Goal: Task Accomplishment & Management: Use online tool/utility

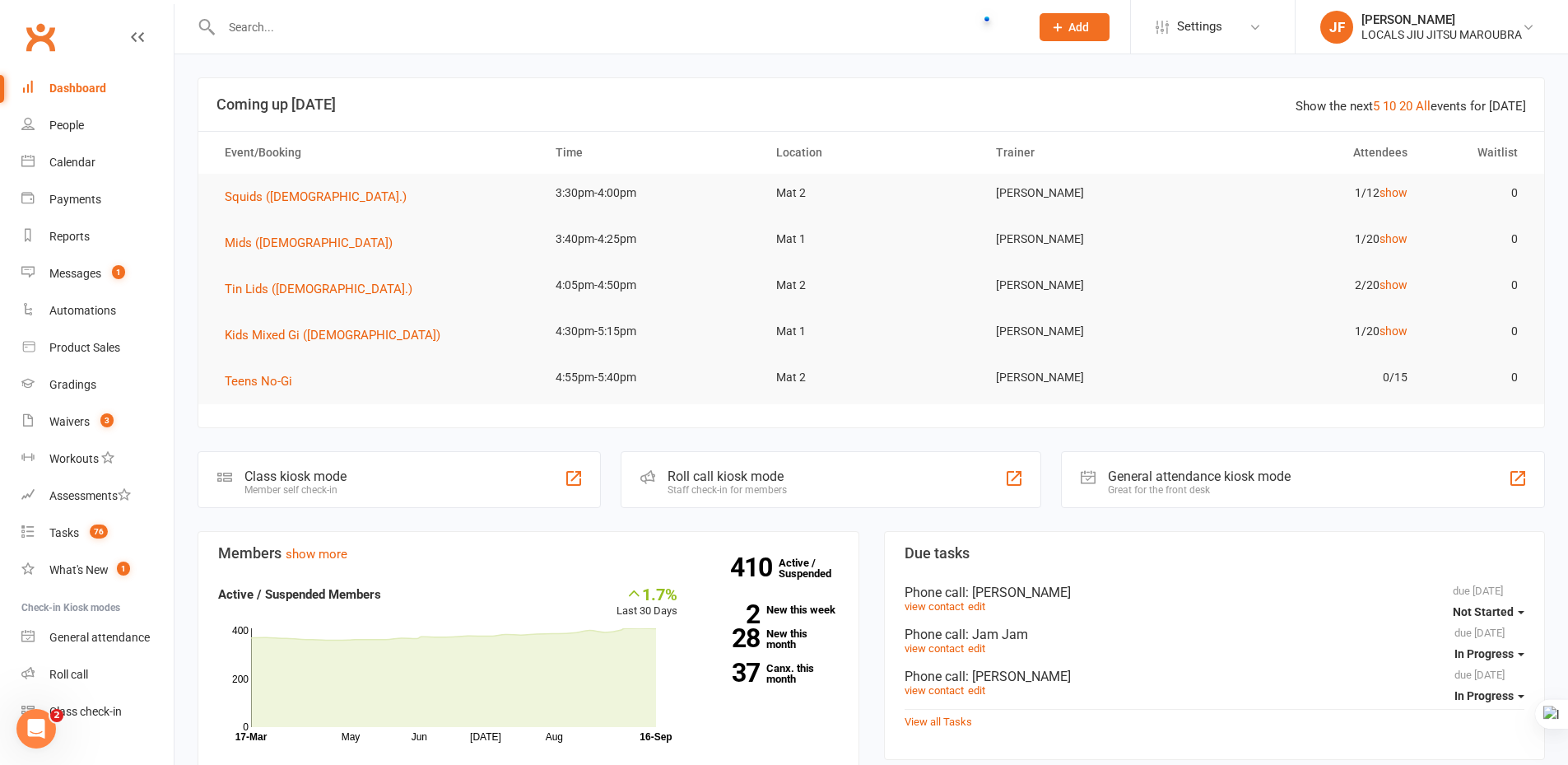
click at [724, 19] on input "text" at bounding box center [617, 27] width 802 height 23
click at [369, 17] on input "text" at bounding box center [617, 27] width 802 height 23
paste input "Prawira"
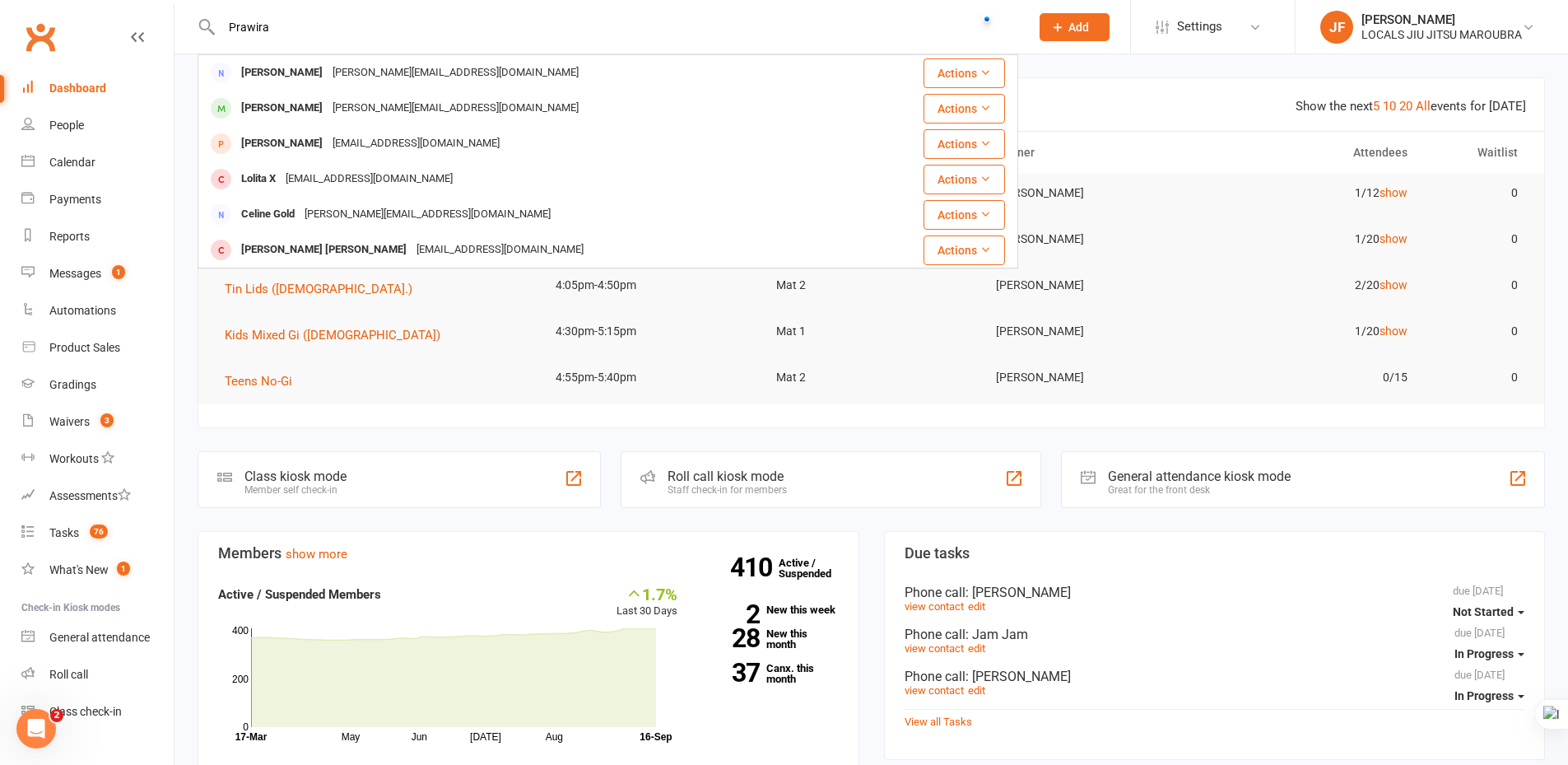
type input "Prawira"
click at [436, 69] on div "Amy Prawira amy.prawira@gmail.com" at bounding box center [530, 73] width 661 height 34
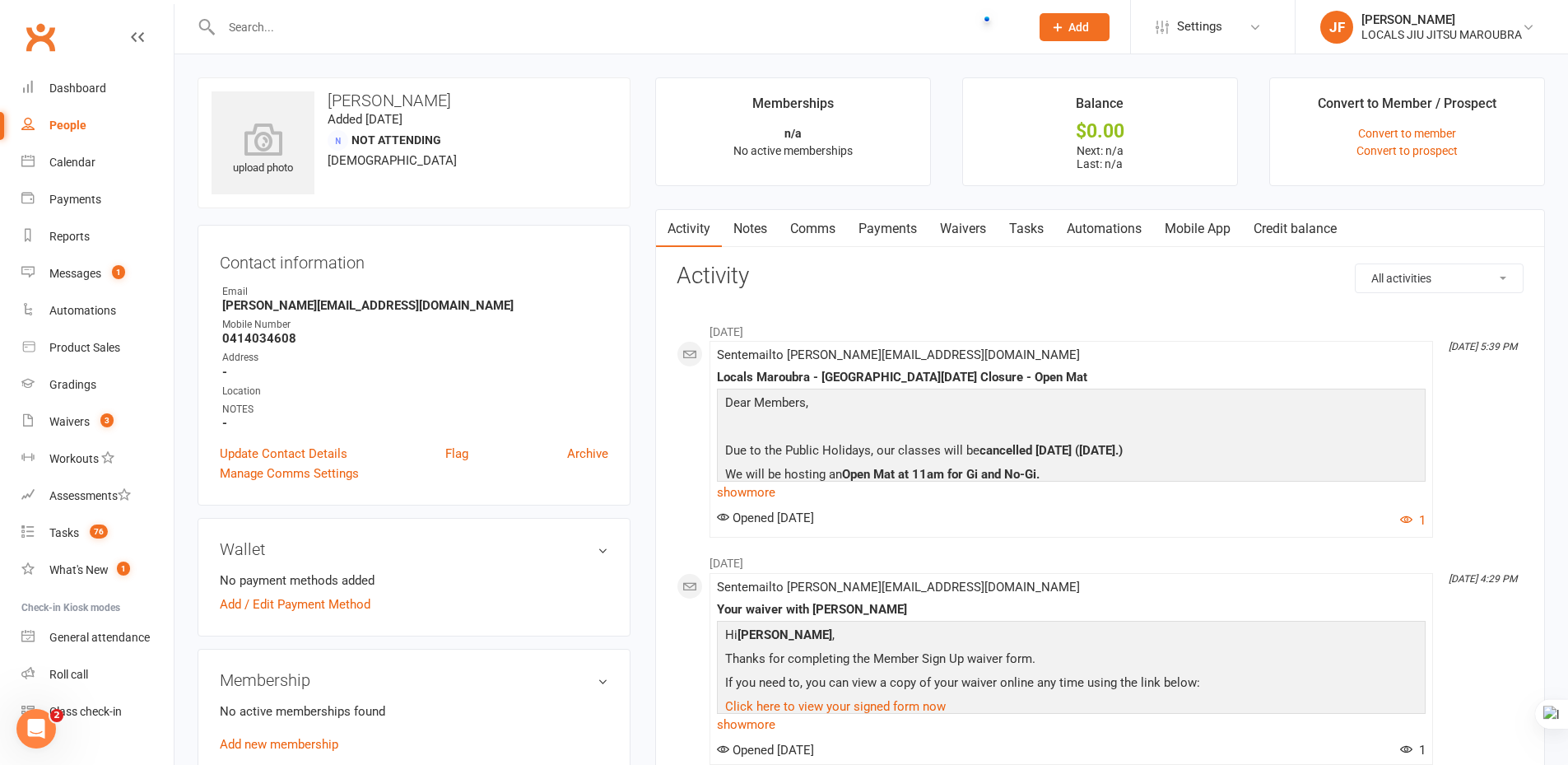
click at [418, 36] on input "text" at bounding box center [617, 27] width 802 height 23
paste input "Atmadi"
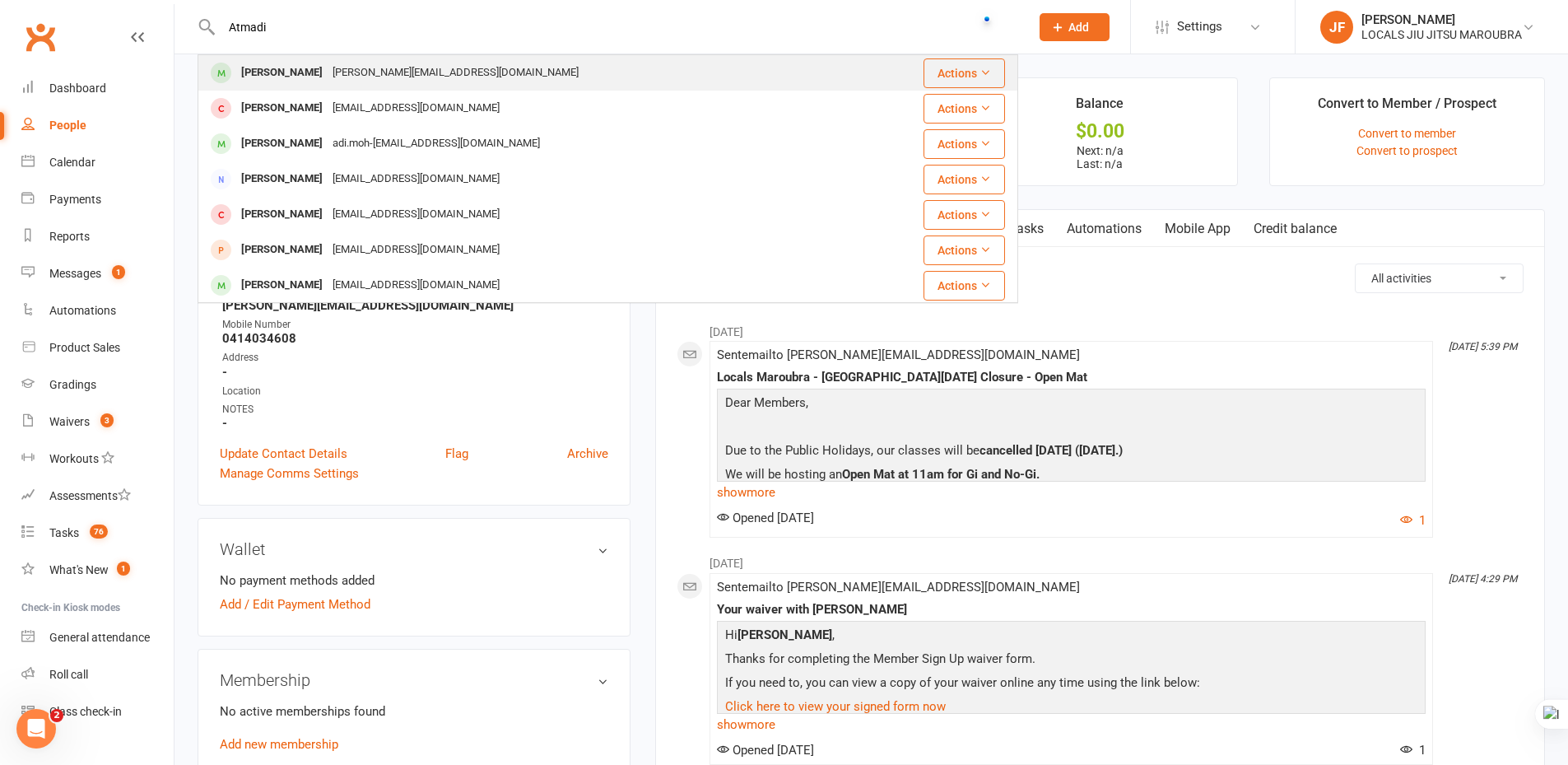
type input "Atmadi"
click at [423, 63] on div "[PERSON_NAME][EMAIL_ADDRESS][DOMAIN_NAME]" at bounding box center [456, 72] width 256 height 24
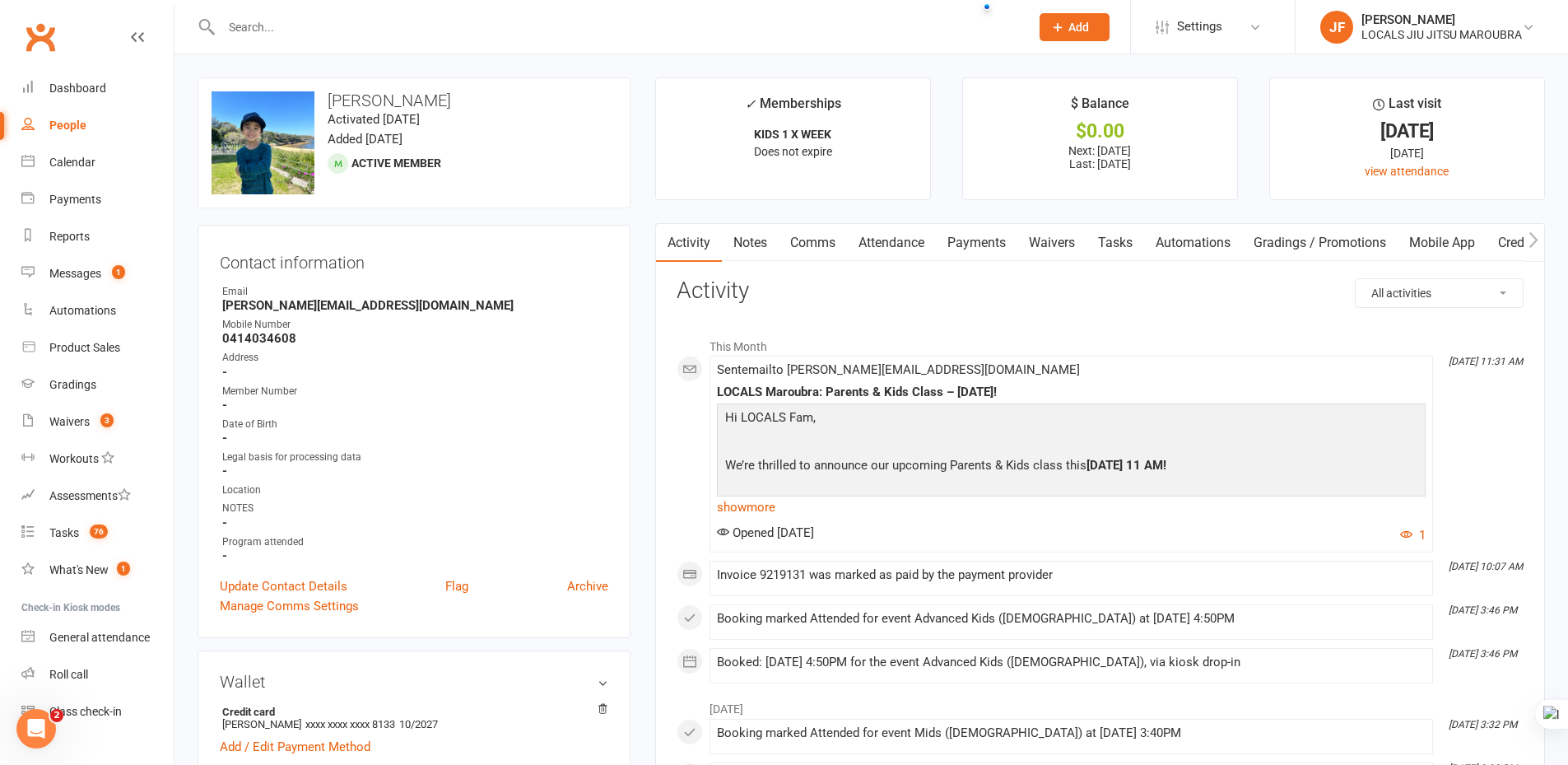
click at [351, 35] on input "text" at bounding box center [617, 27] width 802 height 23
paste input "Audrey Geddes"
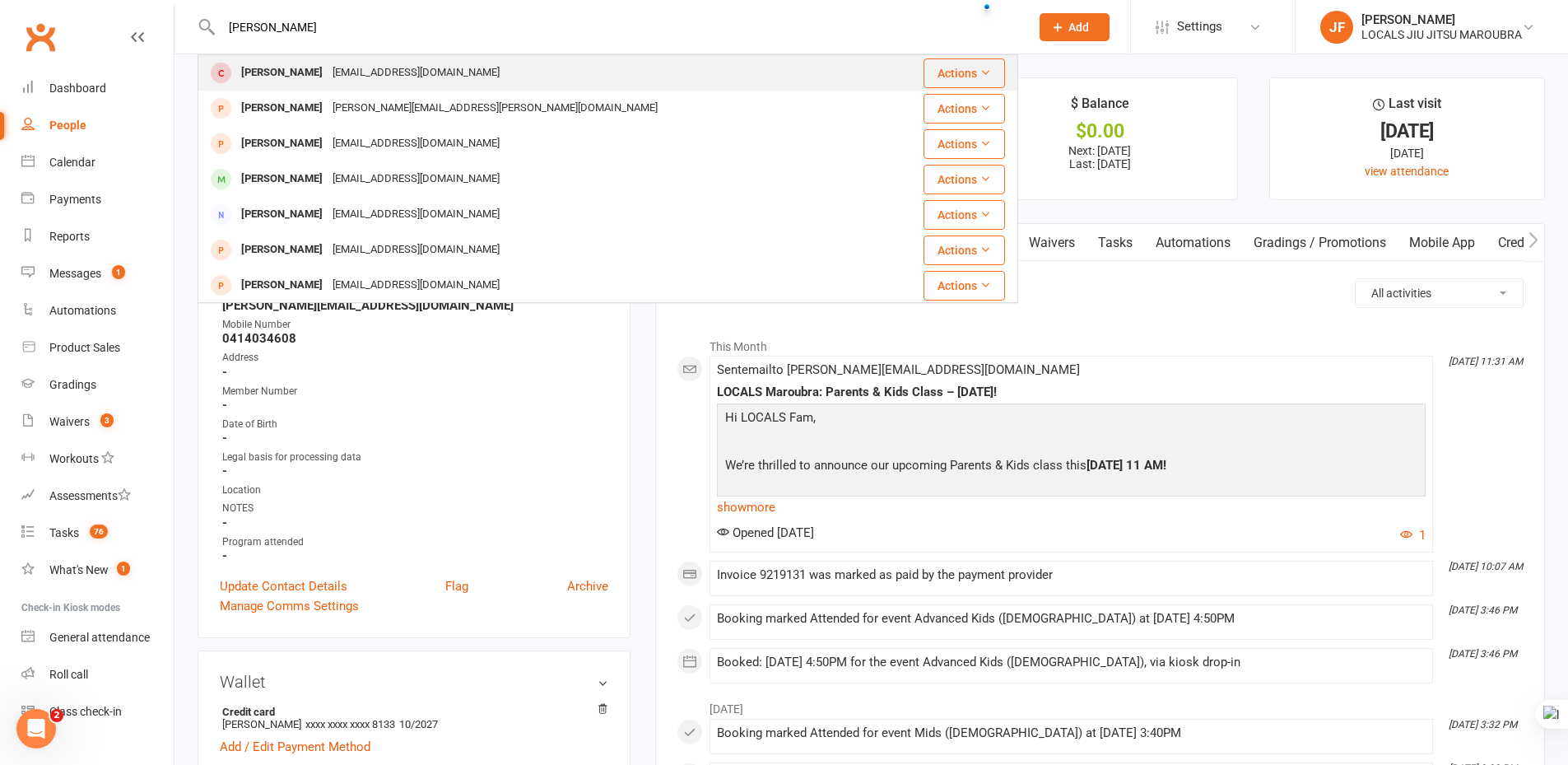
type input "Audrey Geddes"
click at [374, 66] on div "Scottgeddes08@hotmail.com" at bounding box center [416, 72] width 177 height 24
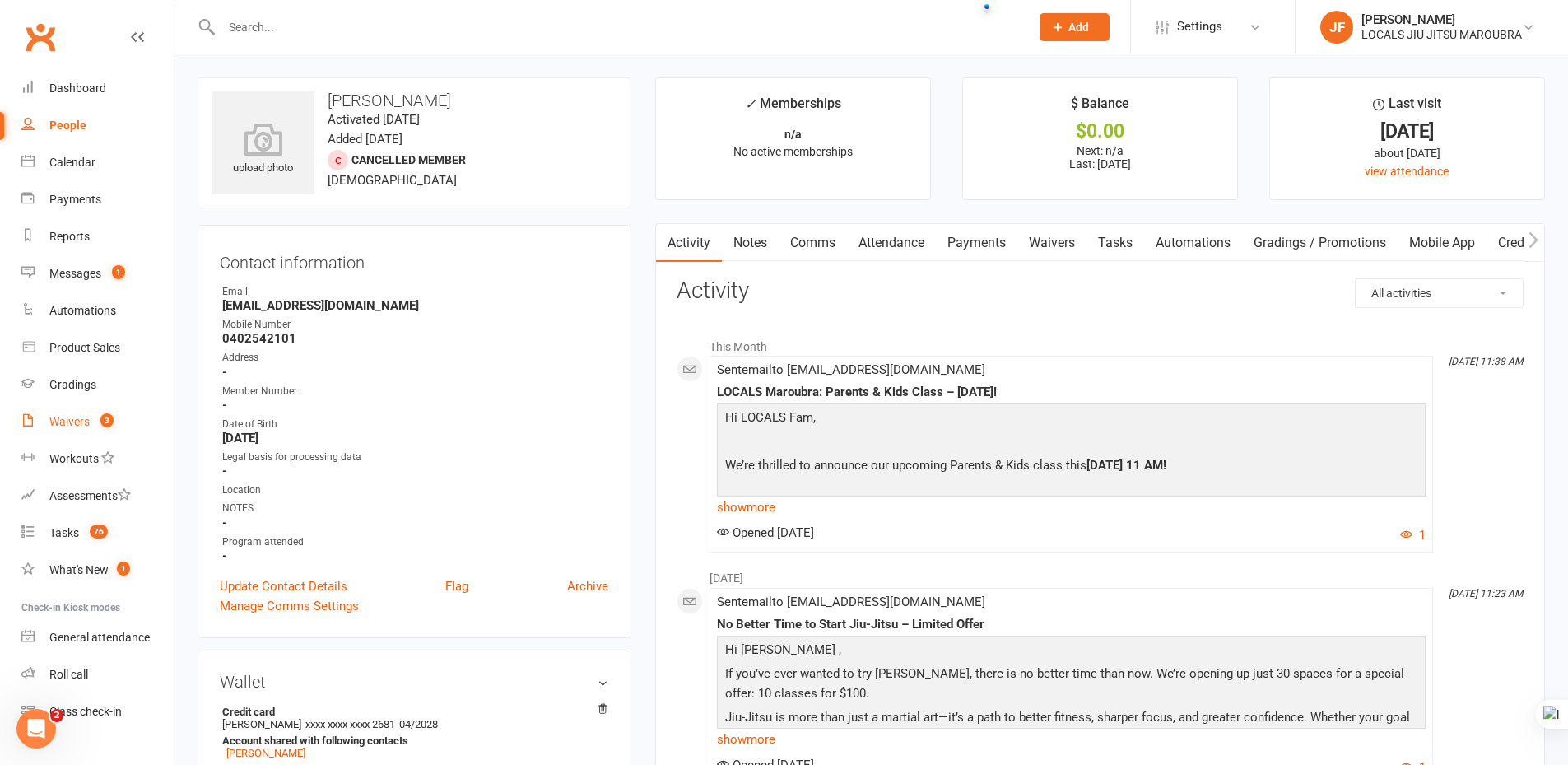
click at [72, 416] on div "Waivers" at bounding box center [69, 421] width 40 height 13
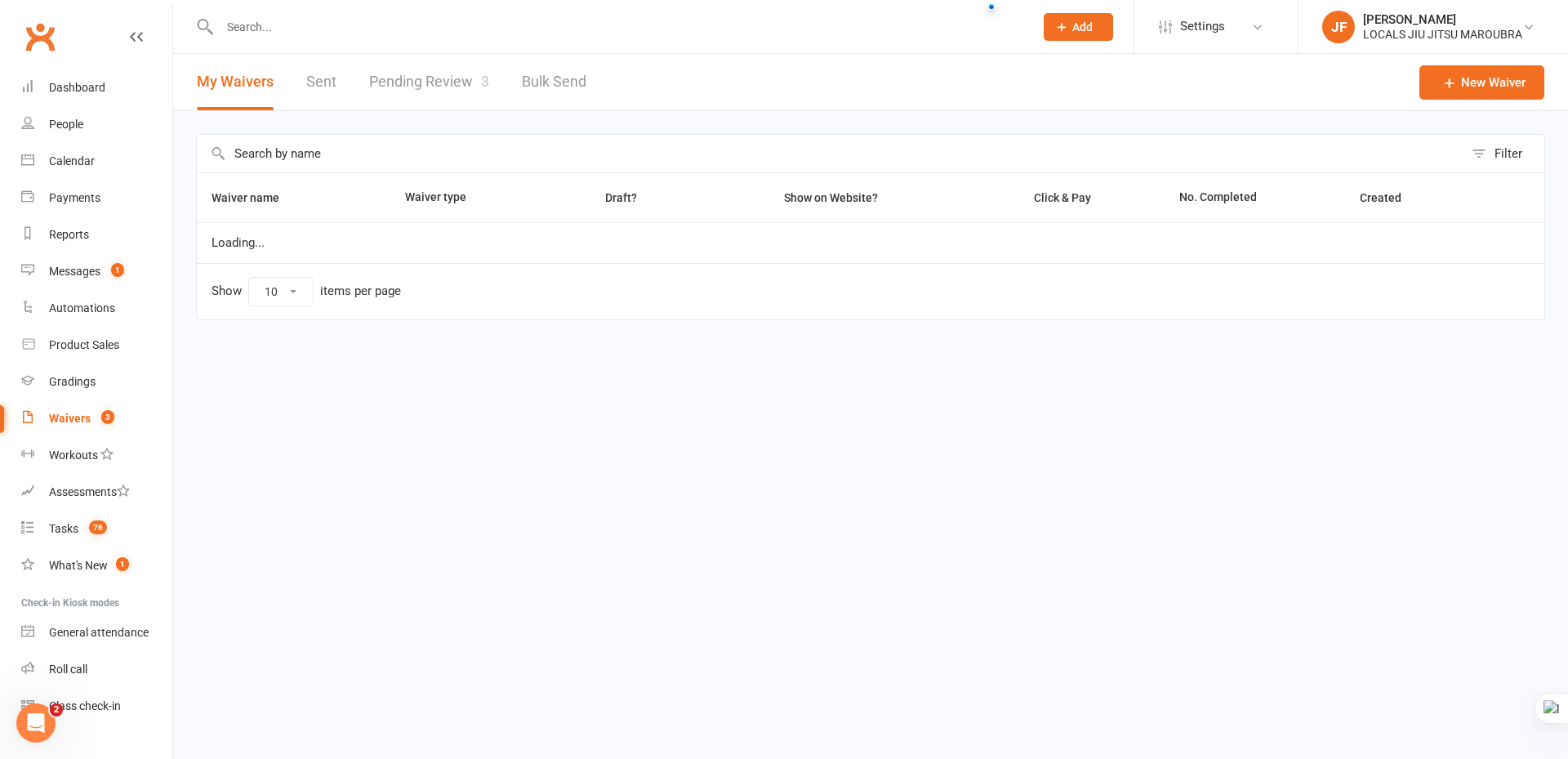
select select "100"
click at [395, 85] on link "Pending Review 3" at bounding box center [428, 82] width 120 height 57
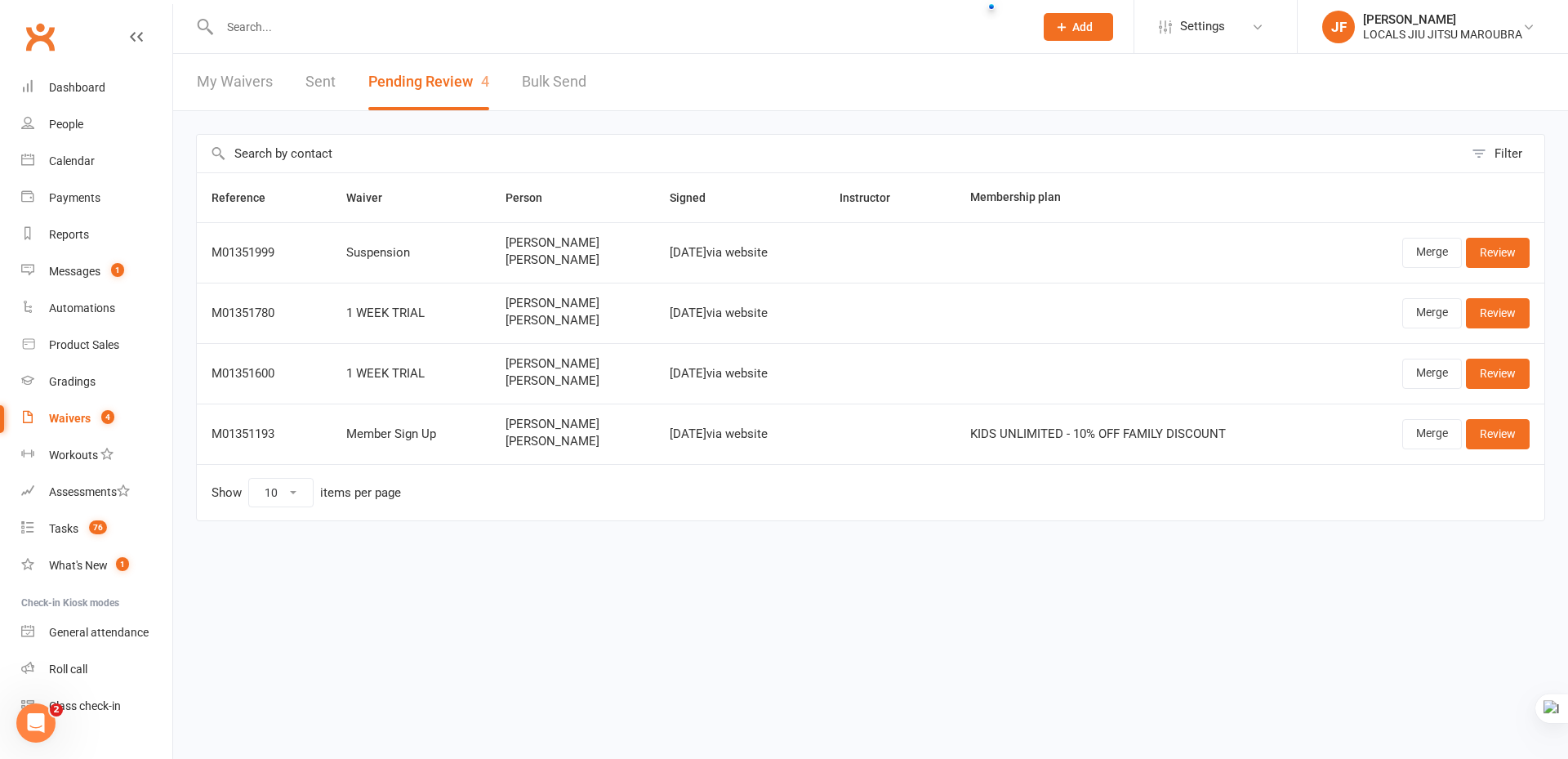
click at [402, 12] on div at bounding box center [609, 26] width 827 height 53
click at [393, 21] on input "text" at bounding box center [619, 26] width 808 height 23
paste input "Scott Geddes"
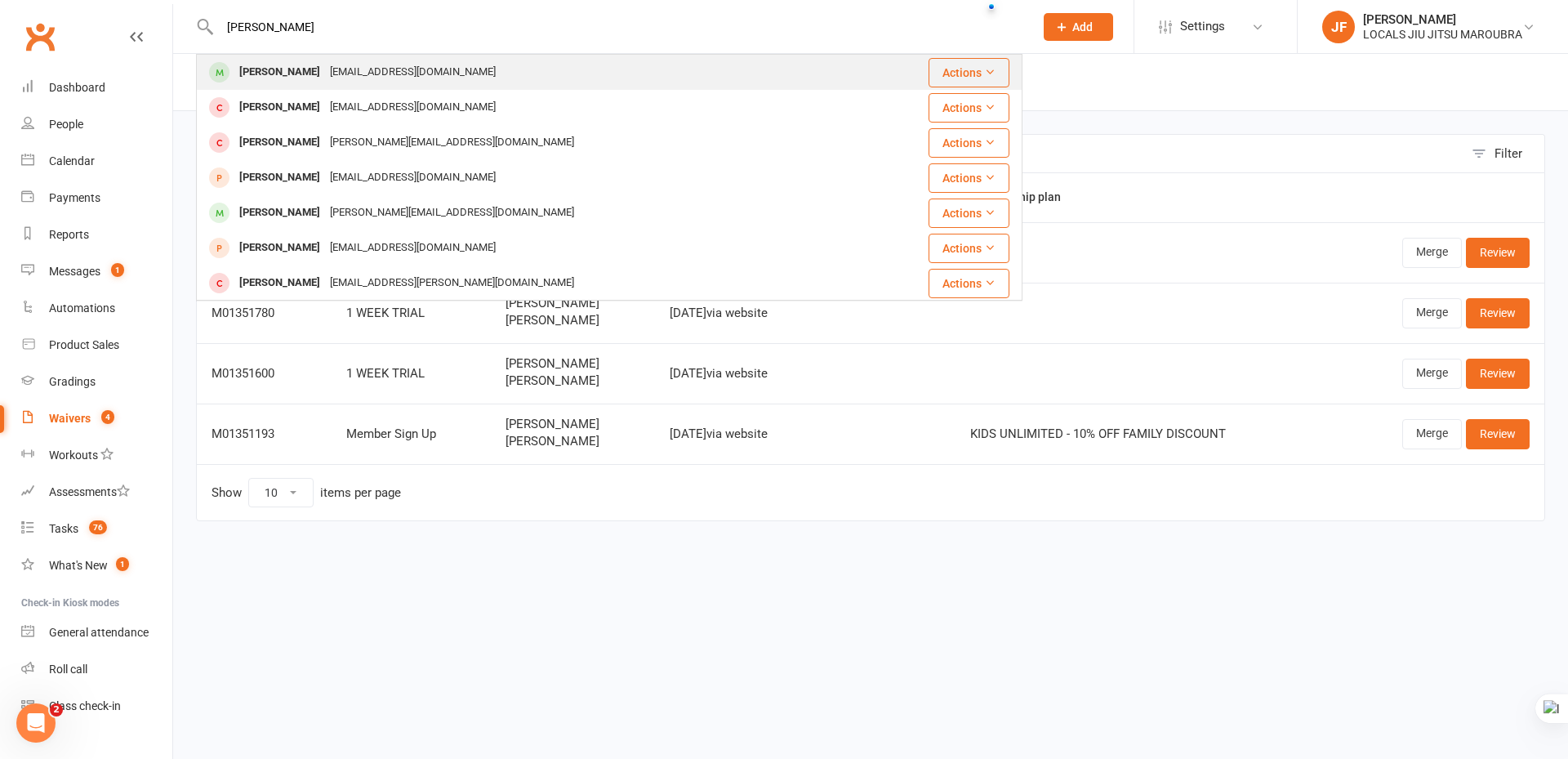
type input "Scott Geddes"
click at [379, 76] on div "Scottgeddes08@hotmail.com" at bounding box center [412, 72] width 175 height 24
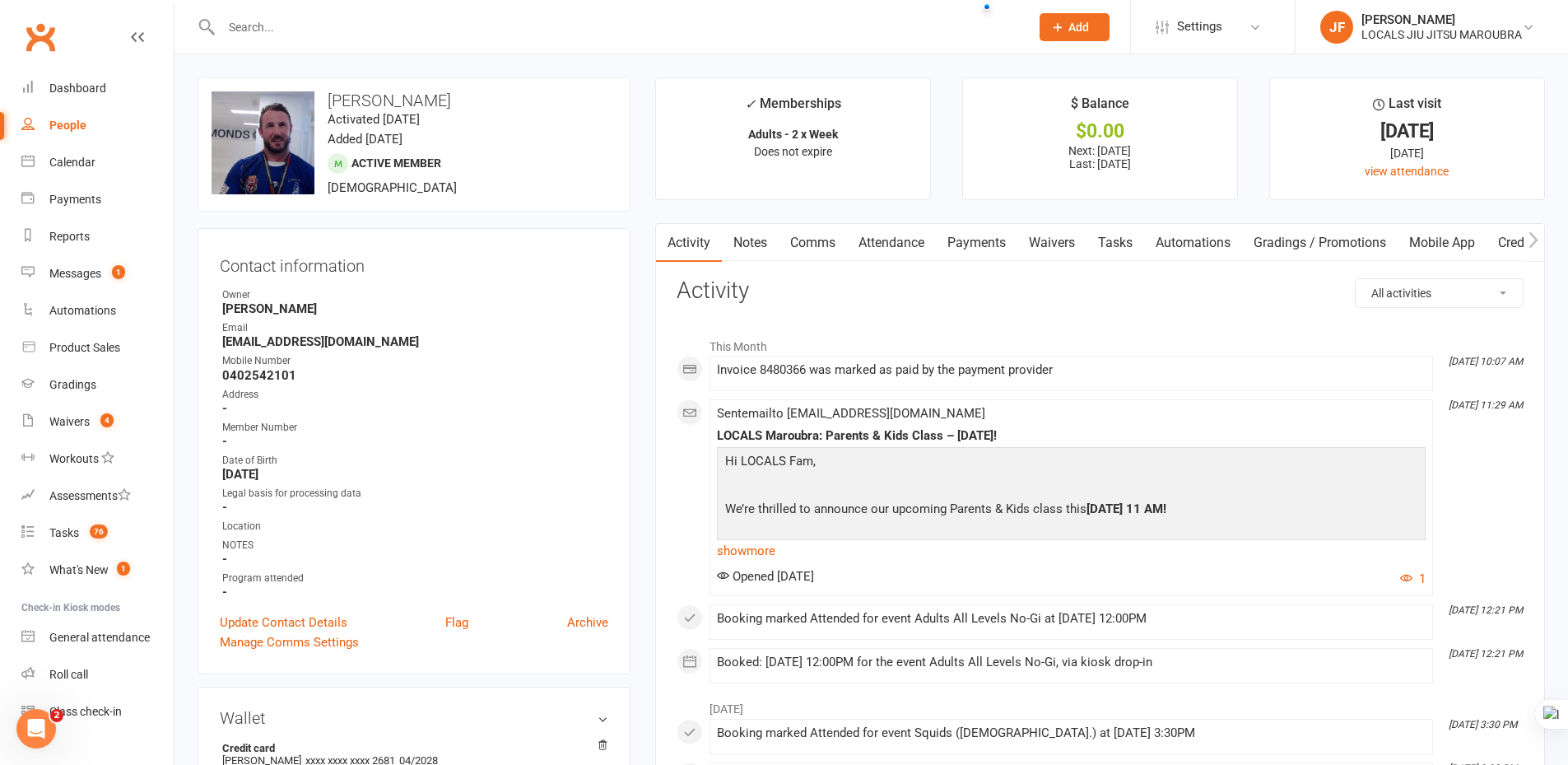
click at [532, 227] on contact-information "upload photo change photo Scott Geddes Activated 19 March, 2017 Added 24 Novemb…" at bounding box center [414, 376] width 433 height 597
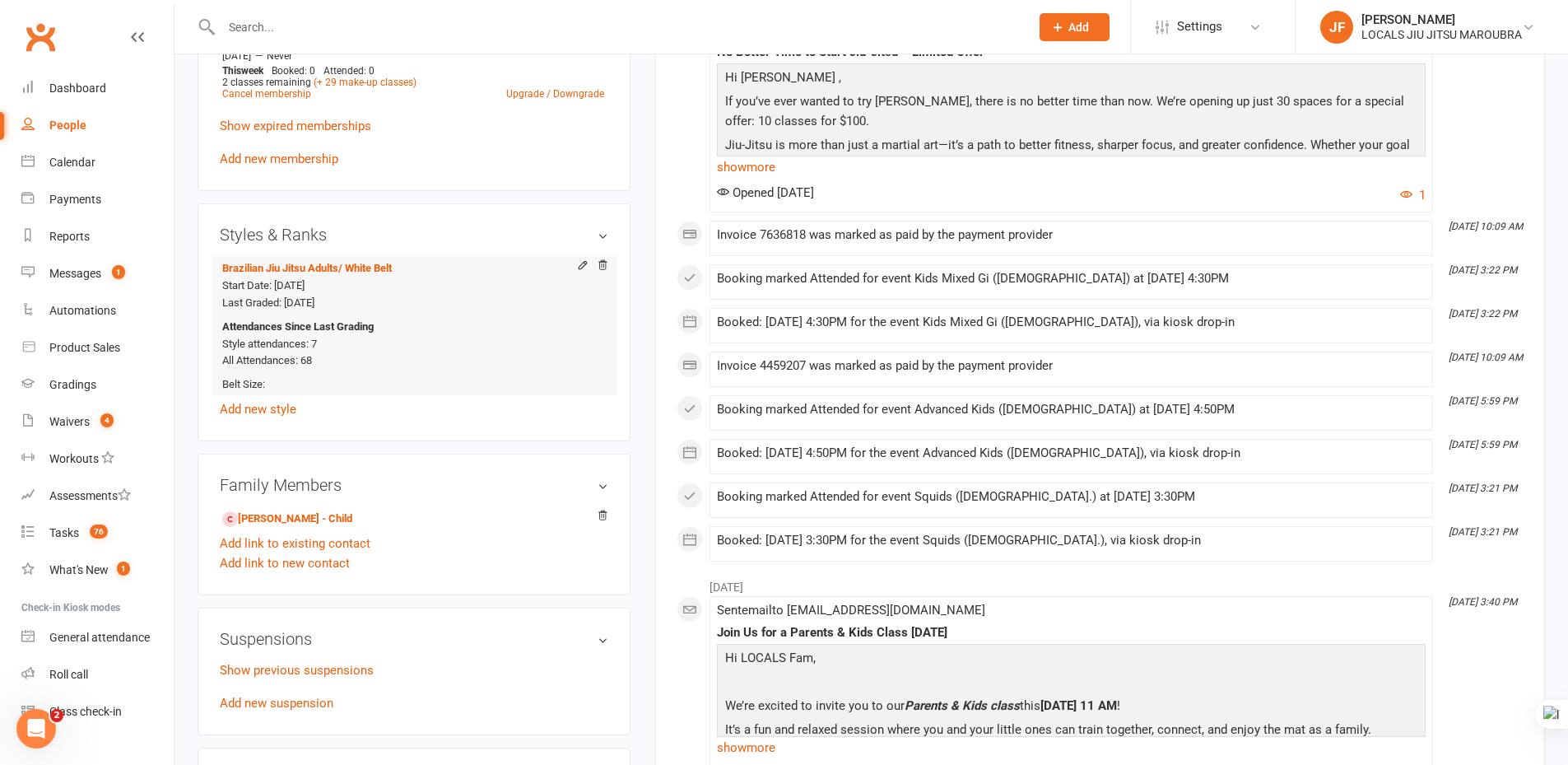
scroll to position [905, 0]
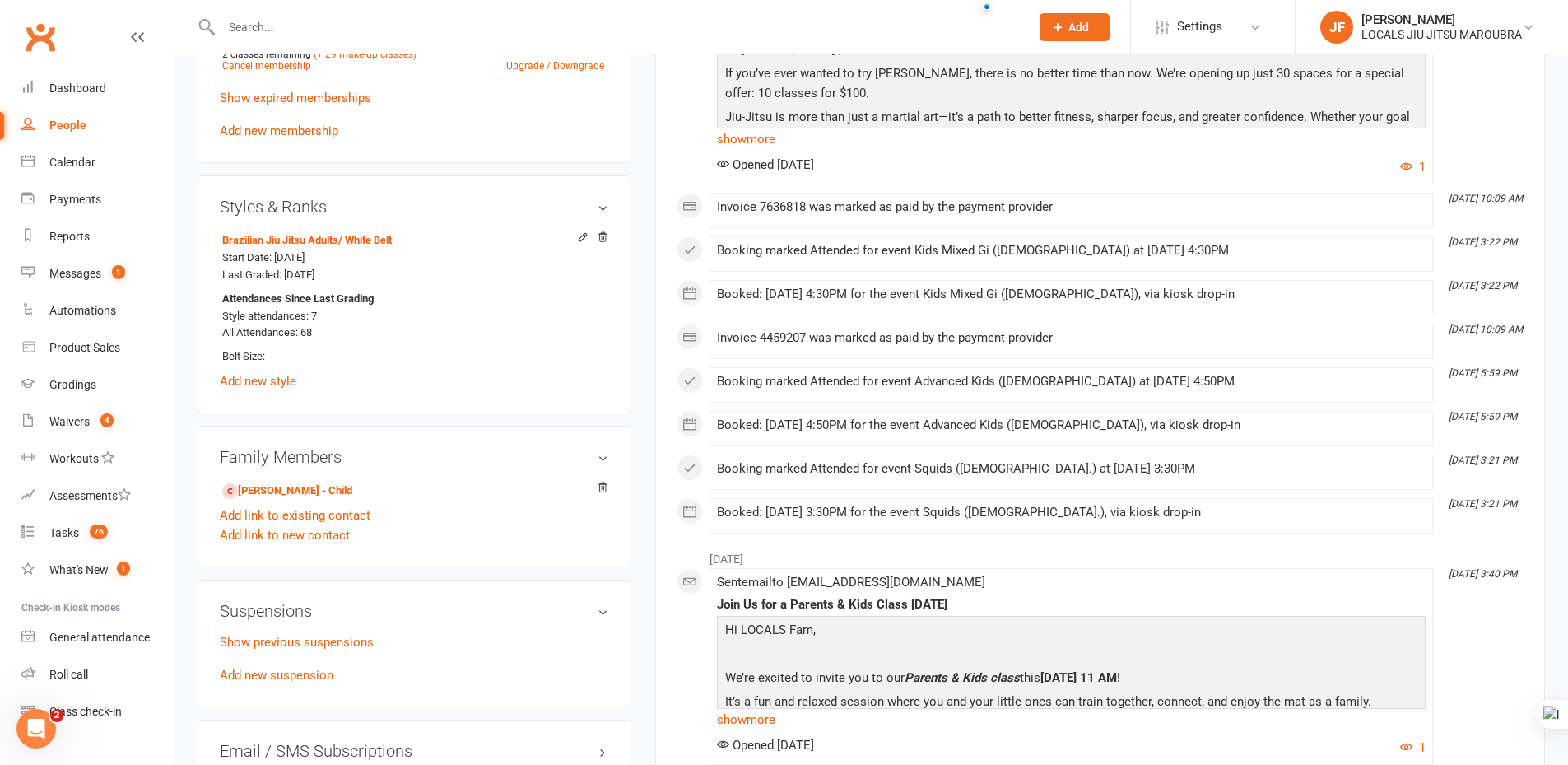
click at [345, 37] on div at bounding box center [607, 27] width 821 height 53
click at [345, 34] on input "text" at bounding box center [617, 27] width 802 height 23
paste input "Zhang"
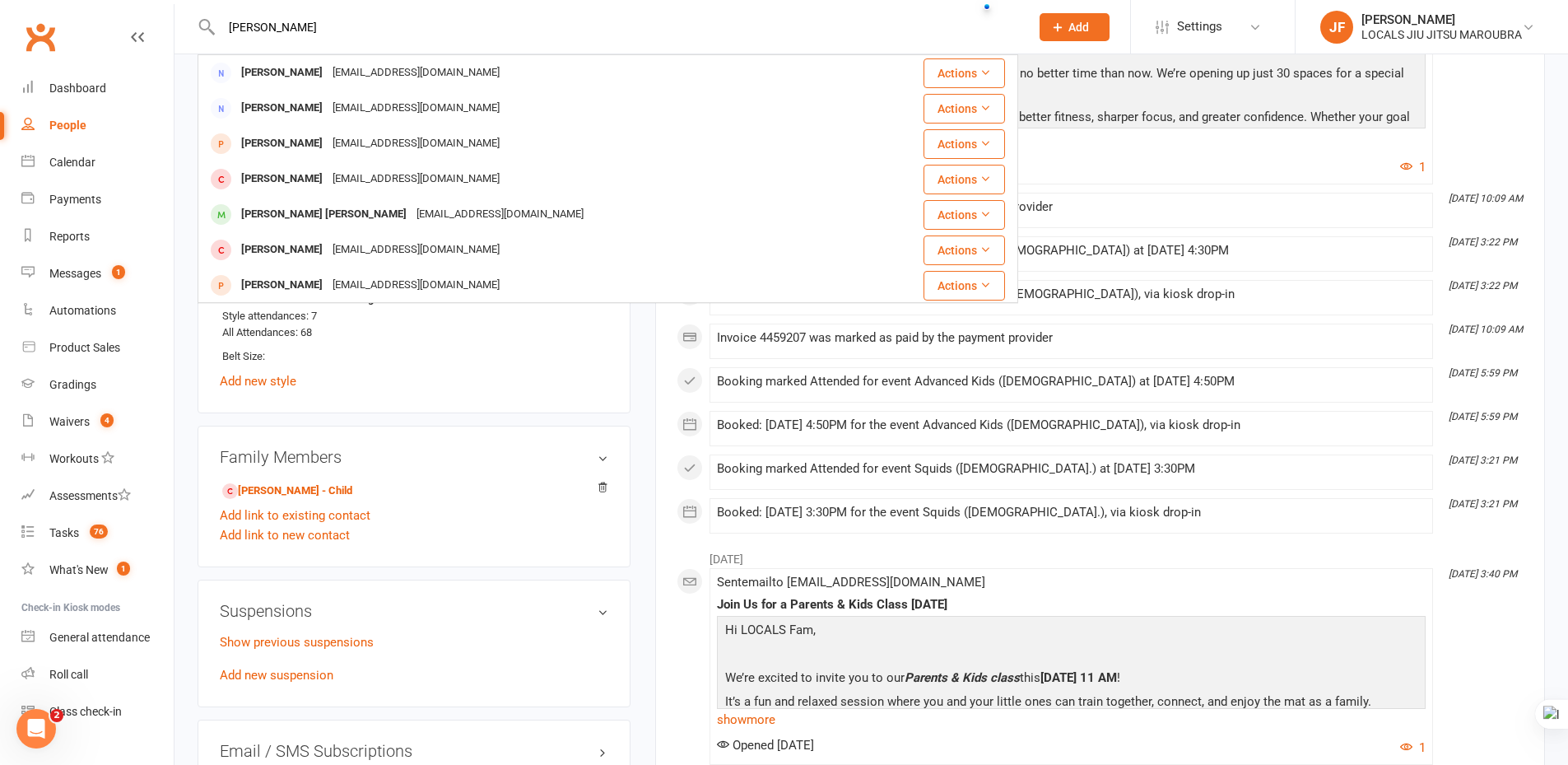
click at [423, 28] on input "Zhang" at bounding box center [617, 27] width 802 height 23
paste input "[EMAIL_ADDRESS][DOMAIN_NAME]"
drag, startPoint x: 256, startPoint y: 22, endPoint x: 233, endPoint y: 26, distance: 23.3
click at [233, 26] on input "[EMAIL_ADDRESS][DOMAIN_NAME]" at bounding box center [617, 27] width 802 height 23
click at [402, 26] on input "[EMAIL_ADDRESS][DOMAIN_NAME]" at bounding box center [617, 27] width 802 height 23
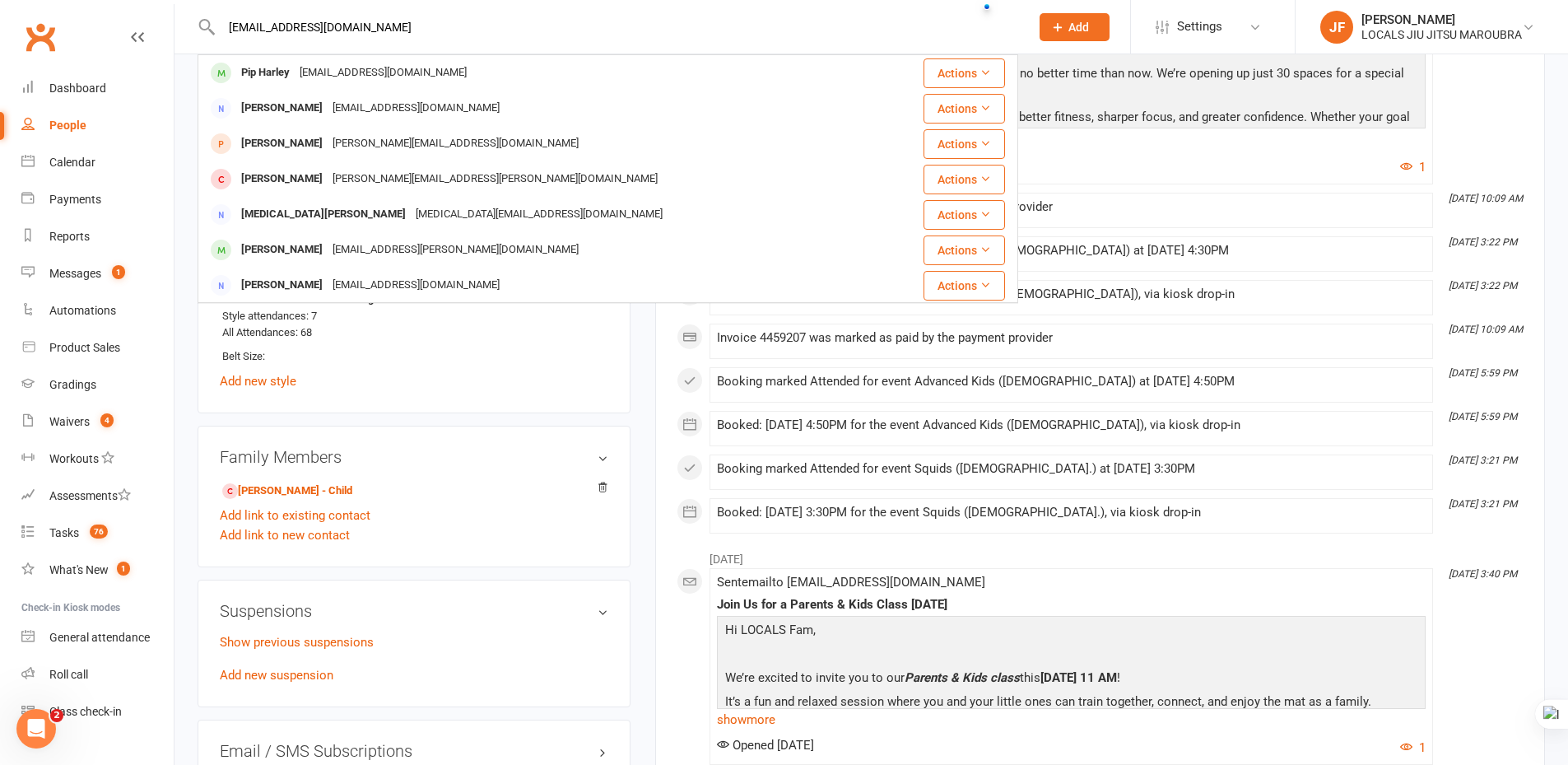
click at [420, 26] on input "[EMAIL_ADDRESS][DOMAIN_NAME]" at bounding box center [617, 27] width 802 height 23
paste input "Zhang"
click at [401, 28] on input "Zhang" at bounding box center [617, 27] width 802 height 23
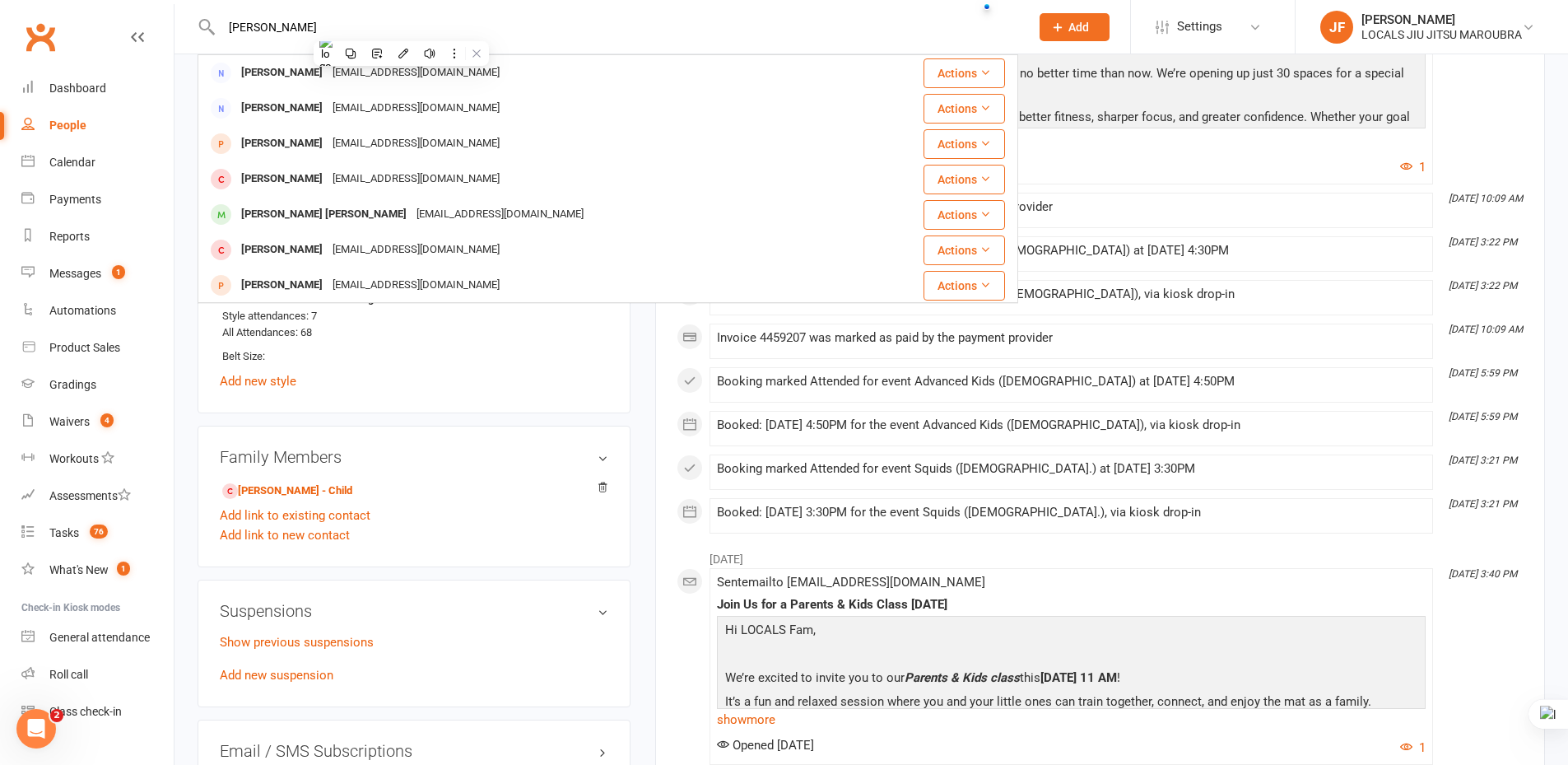
paste input "H"
click at [346, 32] on input "Hang" at bounding box center [617, 27] width 802 height 23
paste input "ed_dhall@yahoo.com"
drag, startPoint x: 258, startPoint y: 22, endPoint x: 242, endPoint y: 26, distance: 16.5
click at [242, 26] on input "ed_dhall@yahoo.com" at bounding box center [617, 27] width 802 height 23
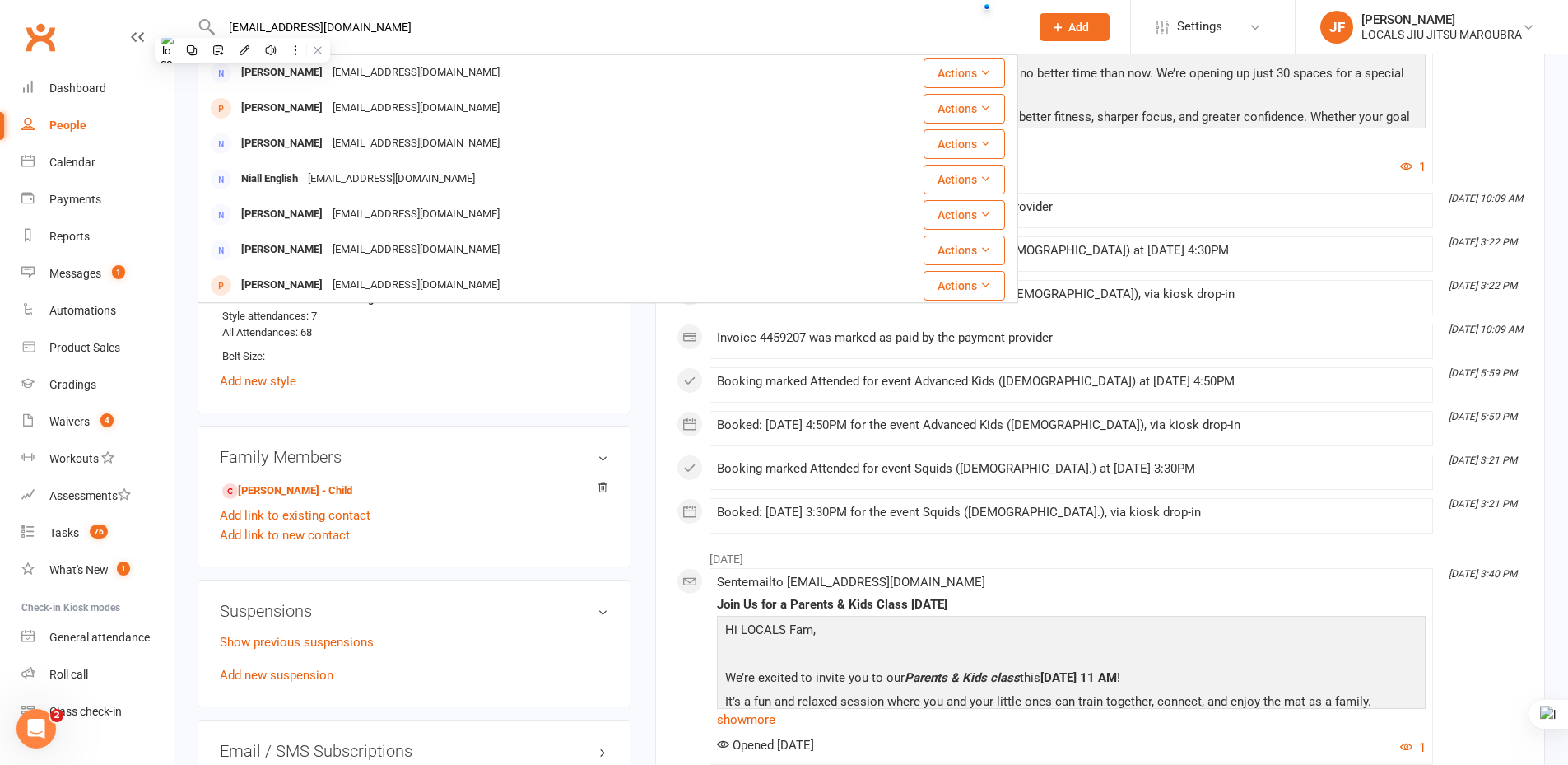
click at [254, 26] on input "ed_dhall@yahoo.com" at bounding box center [617, 27] width 802 height 23
drag, startPoint x: 254, startPoint y: 26, endPoint x: 239, endPoint y: 31, distance: 15.8
click at [218, 33] on input "ed_dhall@yahoo.com" at bounding box center [617, 27] width 802 height 23
click at [249, 28] on input "ed_dhall@yahoo.com" at bounding box center [617, 27] width 802 height 23
drag, startPoint x: 257, startPoint y: 27, endPoint x: 195, endPoint y: 5, distance: 65.8
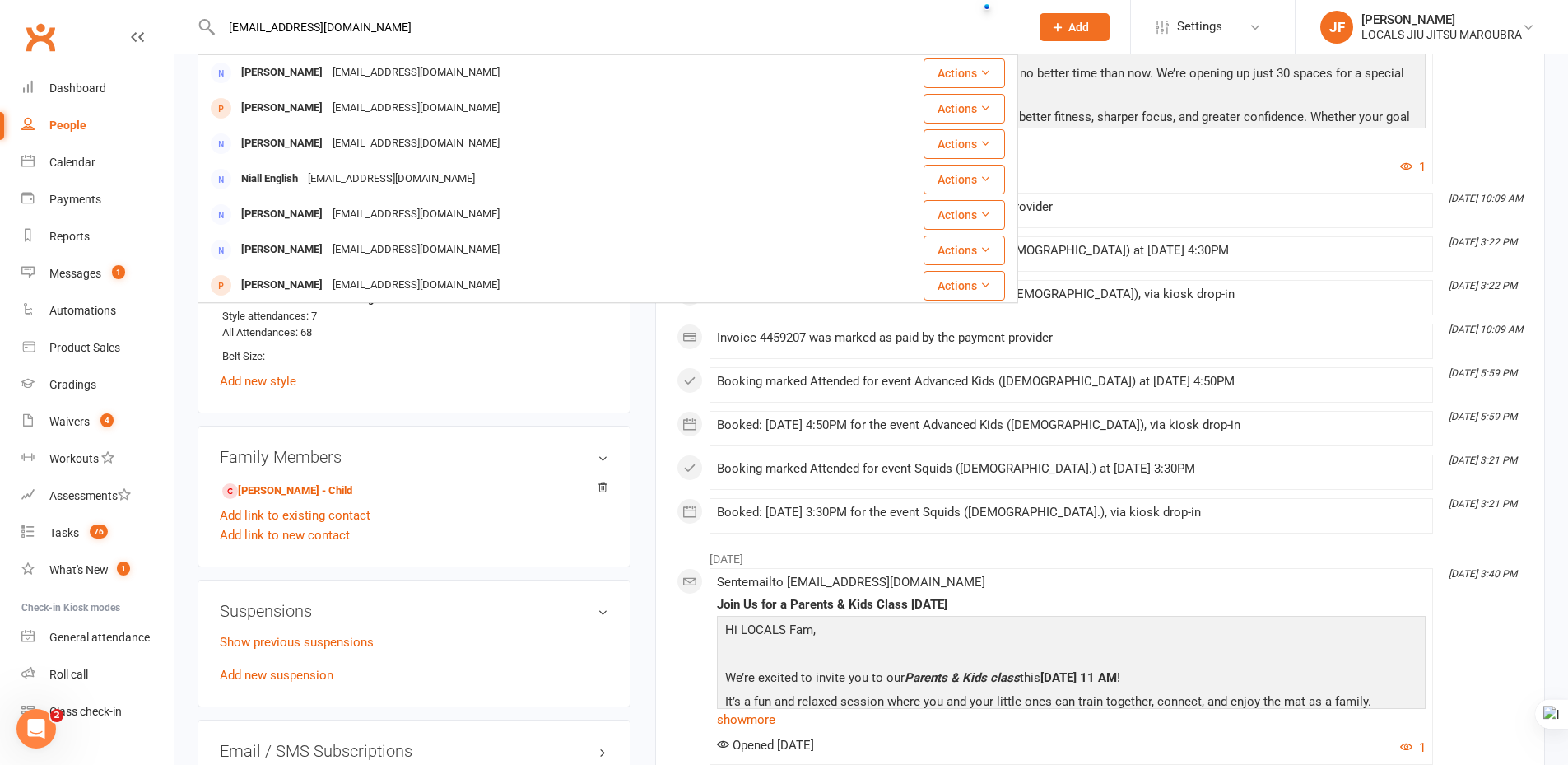
click at [197, 22] on div "ed_dhall@yahoo.com Edward Hall ed_dhall@yahoo.com Actions Sebastian Hall ed_dha…" at bounding box center [607, 27] width 821 height 53
click at [376, 17] on input "ed_dhall@yahoo.com" at bounding box center [617, 27] width 802 height 23
click at [431, 23] on input "ed_dhall@yahoo.com" at bounding box center [617, 27] width 802 height 23
click at [333, 26] on input "ed_dhall@yahoo.com" at bounding box center [617, 27] width 802 height 23
paste input "hang83@gmail"
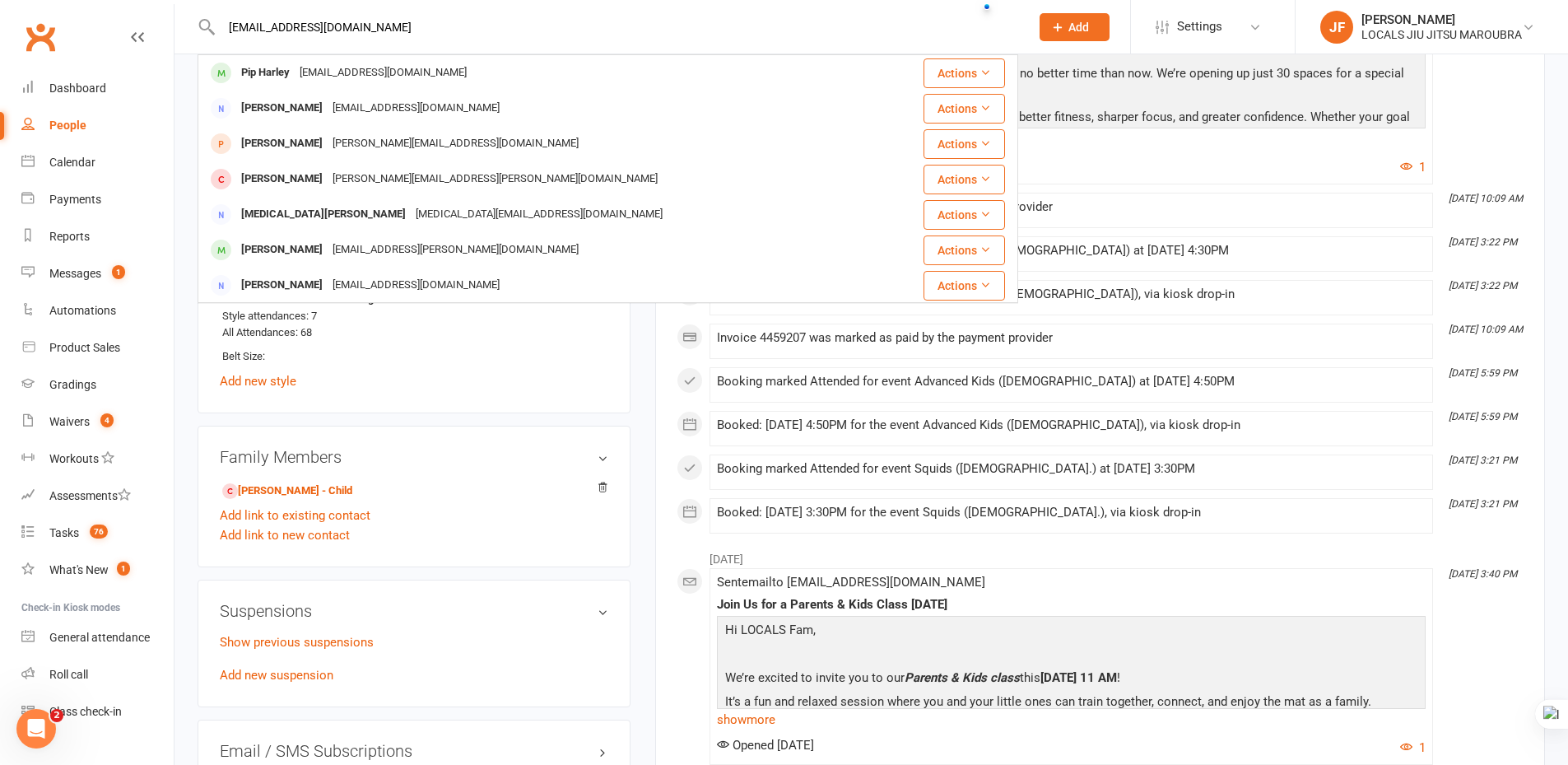
click at [324, 39] on div "hang83@gmail.com Pip Harley pipharley8@gmail.com Actions Hayley Gibson Hayleygi…" at bounding box center [607, 27] width 821 height 53
click at [325, 20] on input "[EMAIL_ADDRESS][DOMAIN_NAME]" at bounding box center [617, 27] width 802 height 23
paste input "Zhang"
drag, startPoint x: 257, startPoint y: 19, endPoint x: 231, endPoint y: 24, distance: 26.5
click at [231, 24] on input "Zhang" at bounding box center [617, 27] width 802 height 23
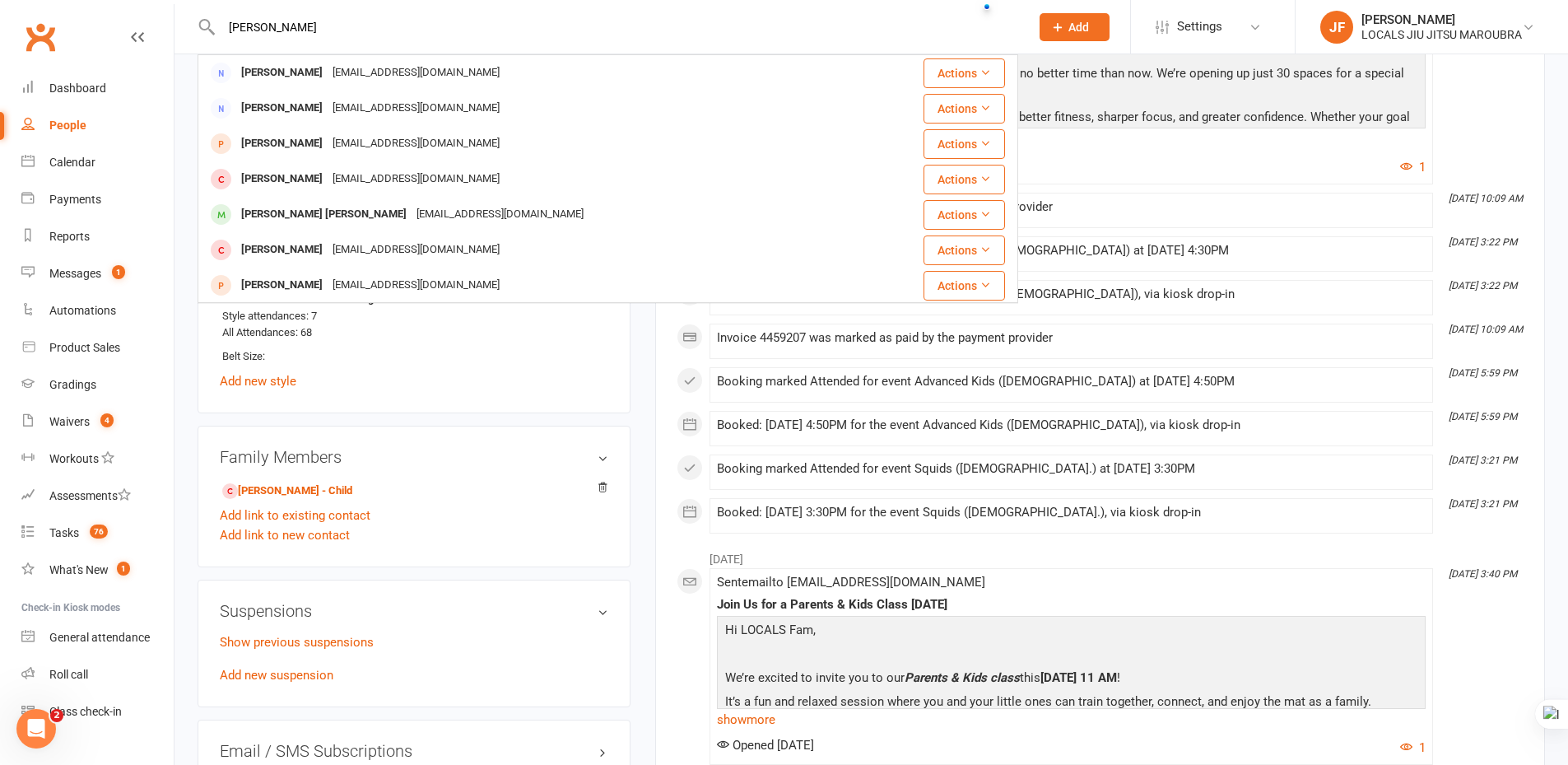
type input "Zhang"
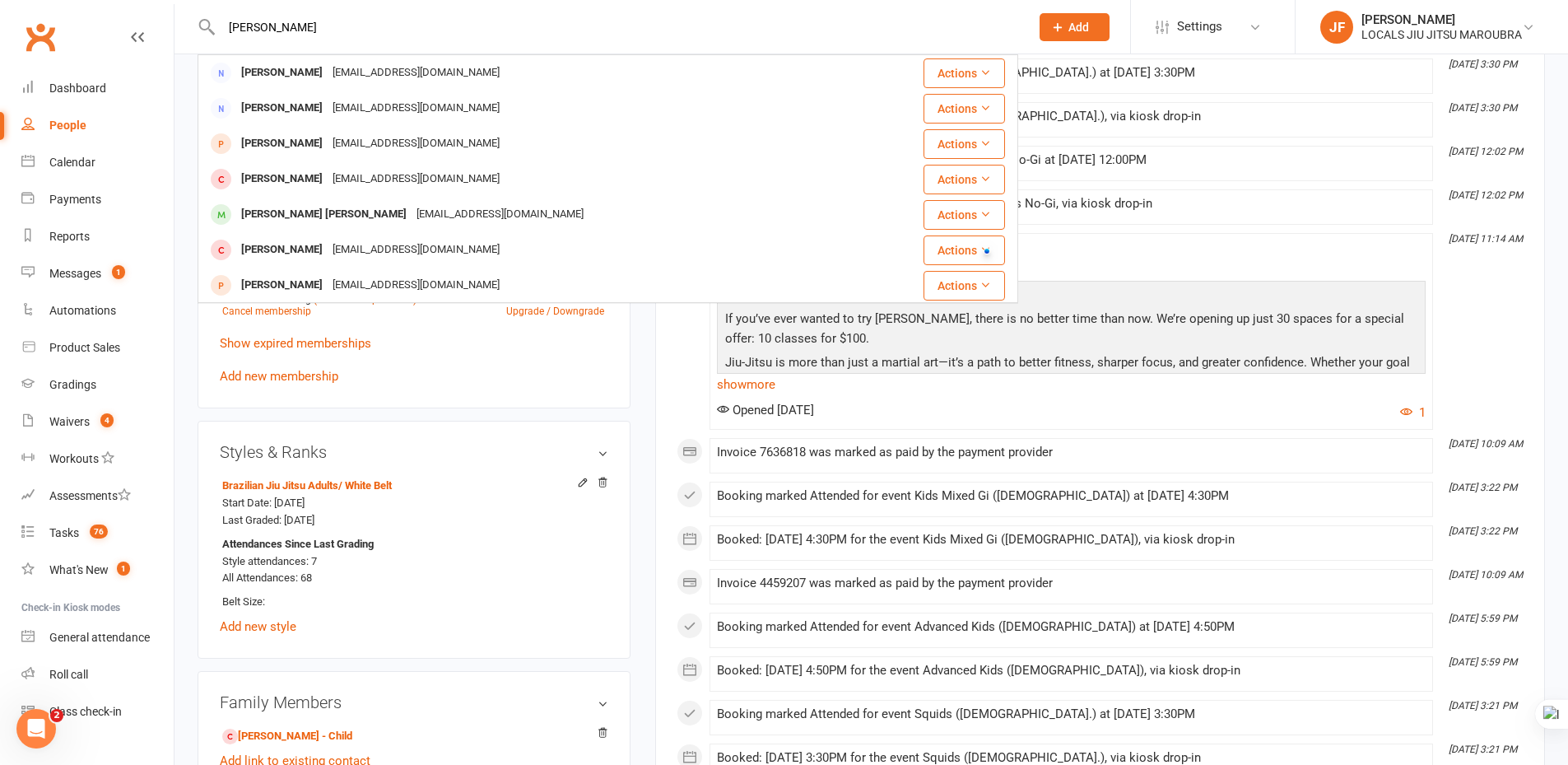
scroll to position [659, 0]
click at [82, 257] on link "Messages 1" at bounding box center [98, 273] width 152 height 37
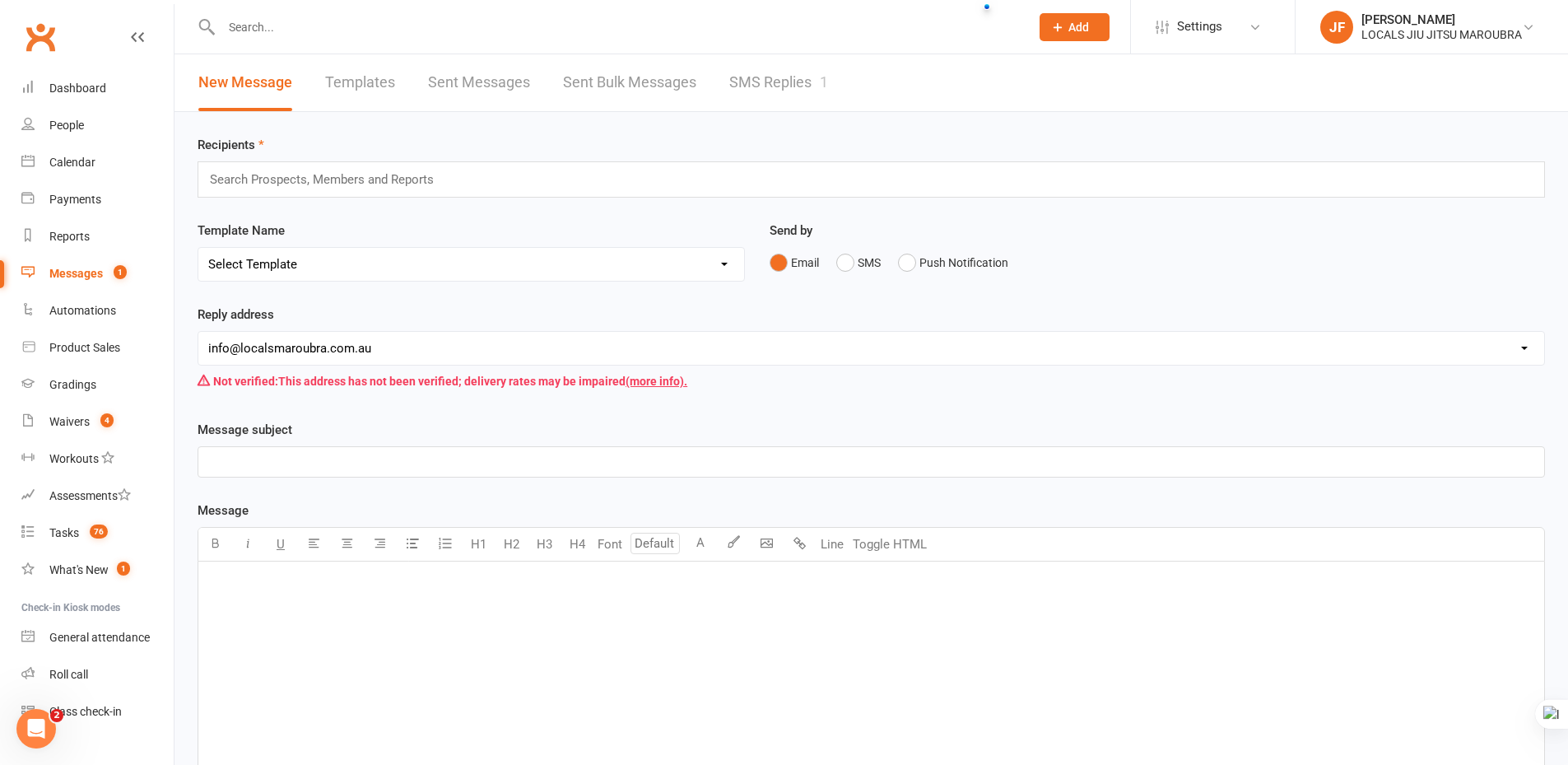
click at [825, 86] on div "1" at bounding box center [824, 82] width 9 height 17
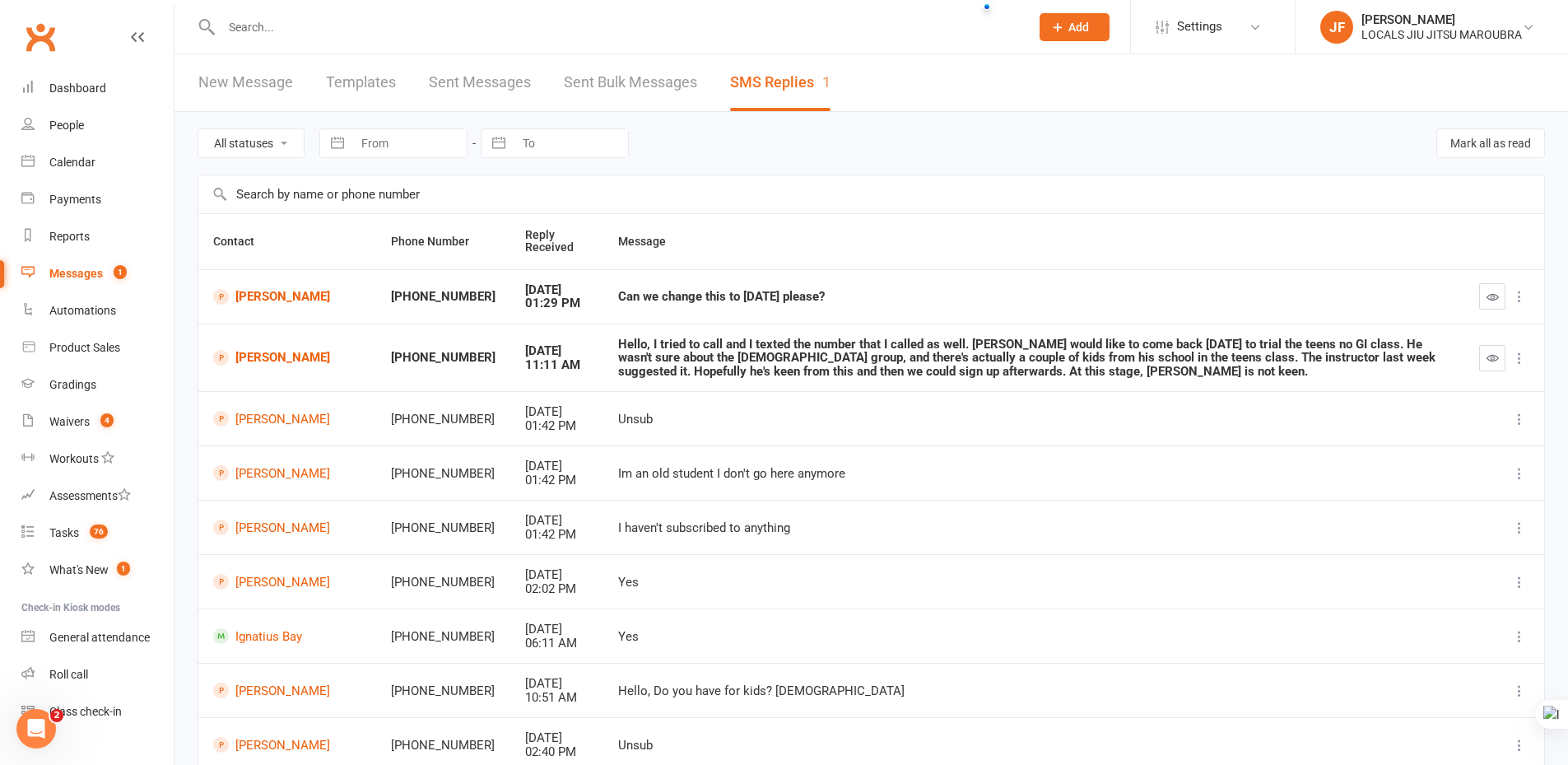
click at [1519, 361] on icon at bounding box center [1519, 358] width 16 height 16
click at [266, 364] on link "Zachary Bernstein" at bounding box center [288, 358] width 148 height 15
drag, startPoint x: 561, startPoint y: 344, endPoint x: 970, endPoint y: 344, distance: 409.0
click at [970, 344] on div "Hello, I tried to call and I texted the number that I called as well. Zachary w…" at bounding box center [1034, 358] width 831 height 41
click at [618, 366] on div "Hello, I tried to call and I texted the number that I called as well. Zachary w…" at bounding box center [1034, 358] width 831 height 41
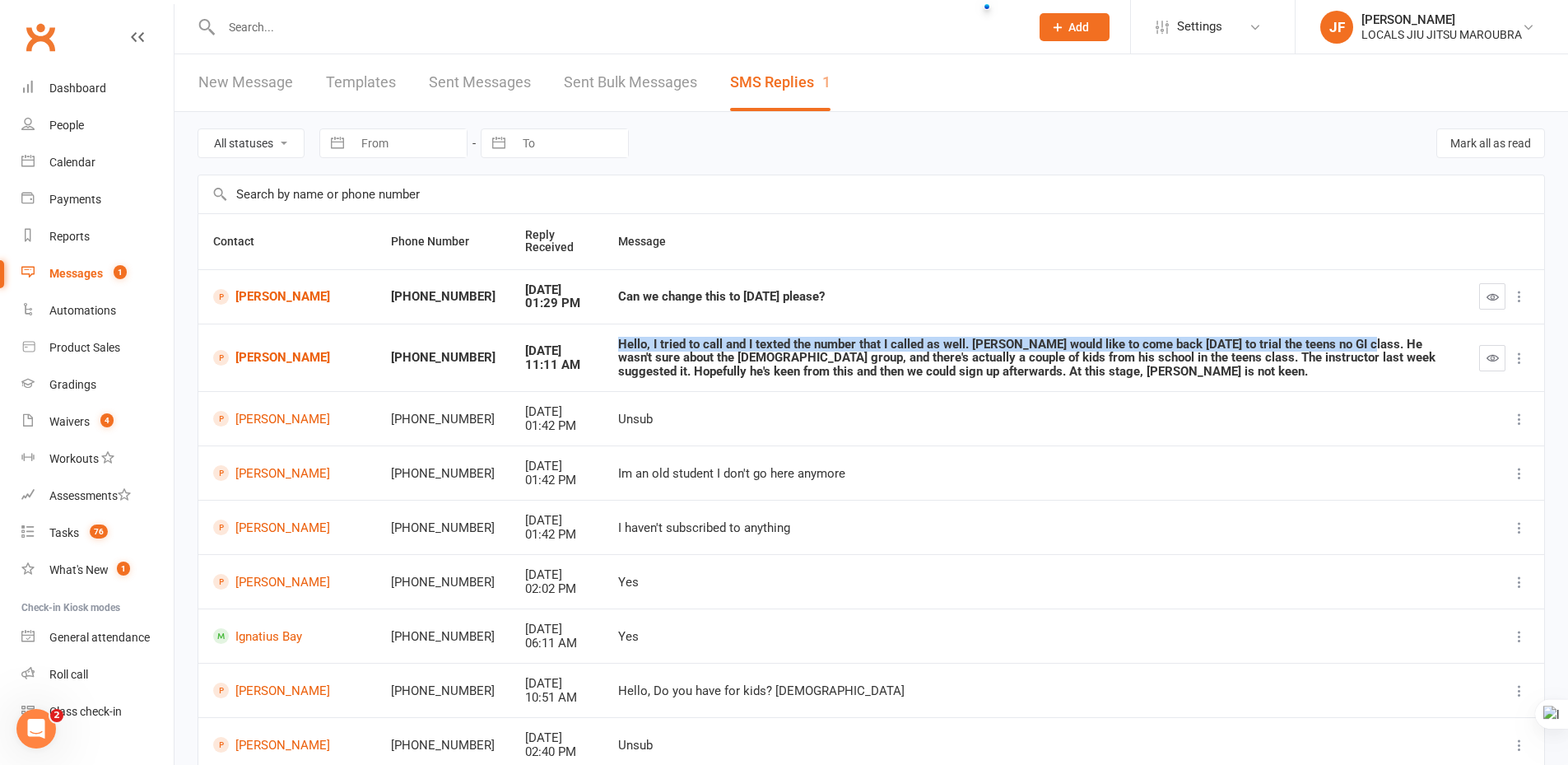
drag, startPoint x: 563, startPoint y: 348, endPoint x: 1299, endPoint y: 333, distance: 736.2
click at [1299, 333] on td "Hello, I tried to call and I texted the number that I called as well. Zachary w…" at bounding box center [1034, 358] width 861 height 68
click at [1292, 338] on div "Hello, I tried to call and I texted the number that I called as well. Zachary w…" at bounding box center [1034, 358] width 831 height 41
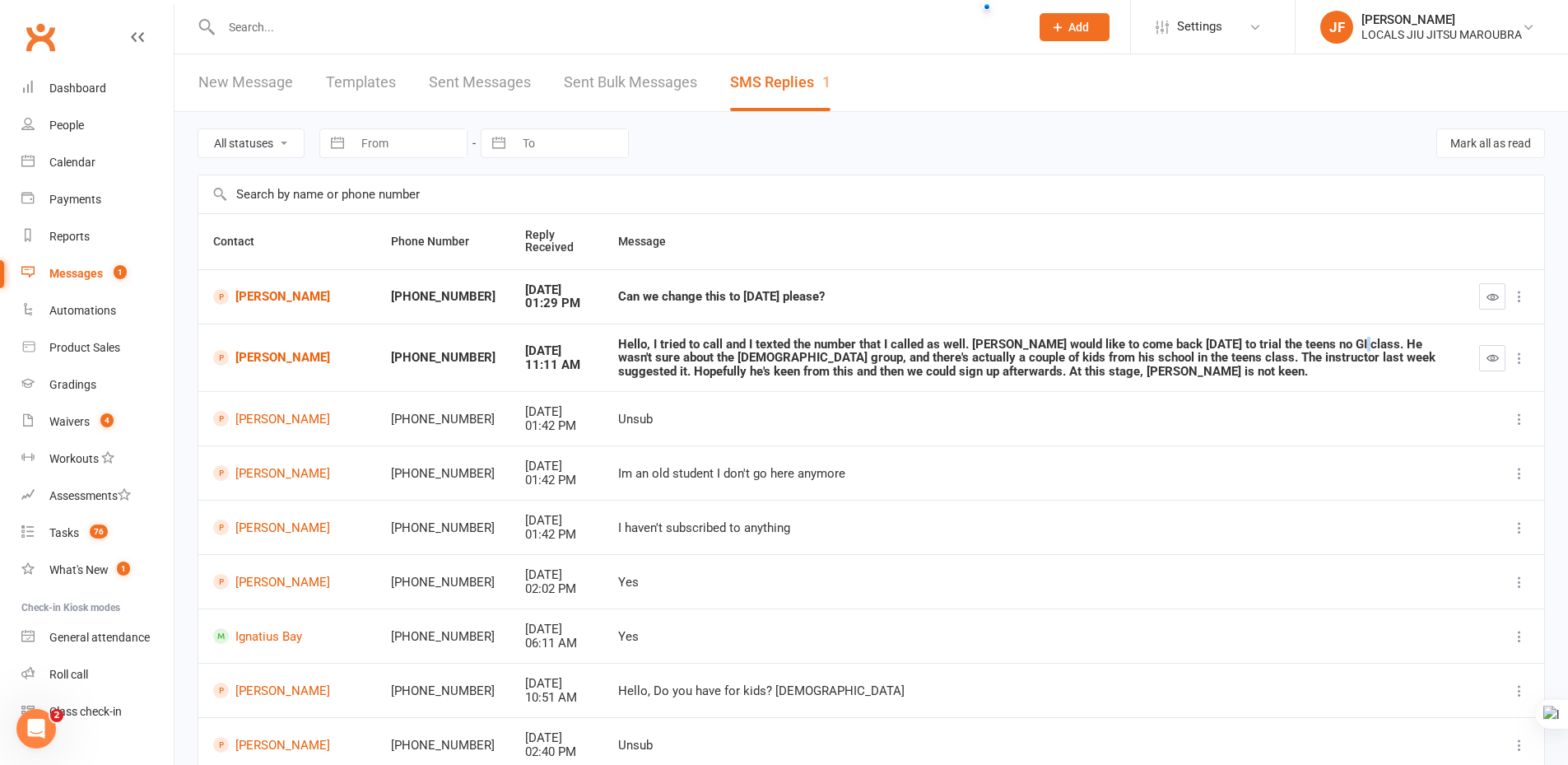
click at [1292, 343] on div "Hello, I tried to call and I texted the number that I called as well. Zachary w…" at bounding box center [1034, 358] width 831 height 41
click at [1499, 358] on icon "button" at bounding box center [1492, 357] width 12 height 12
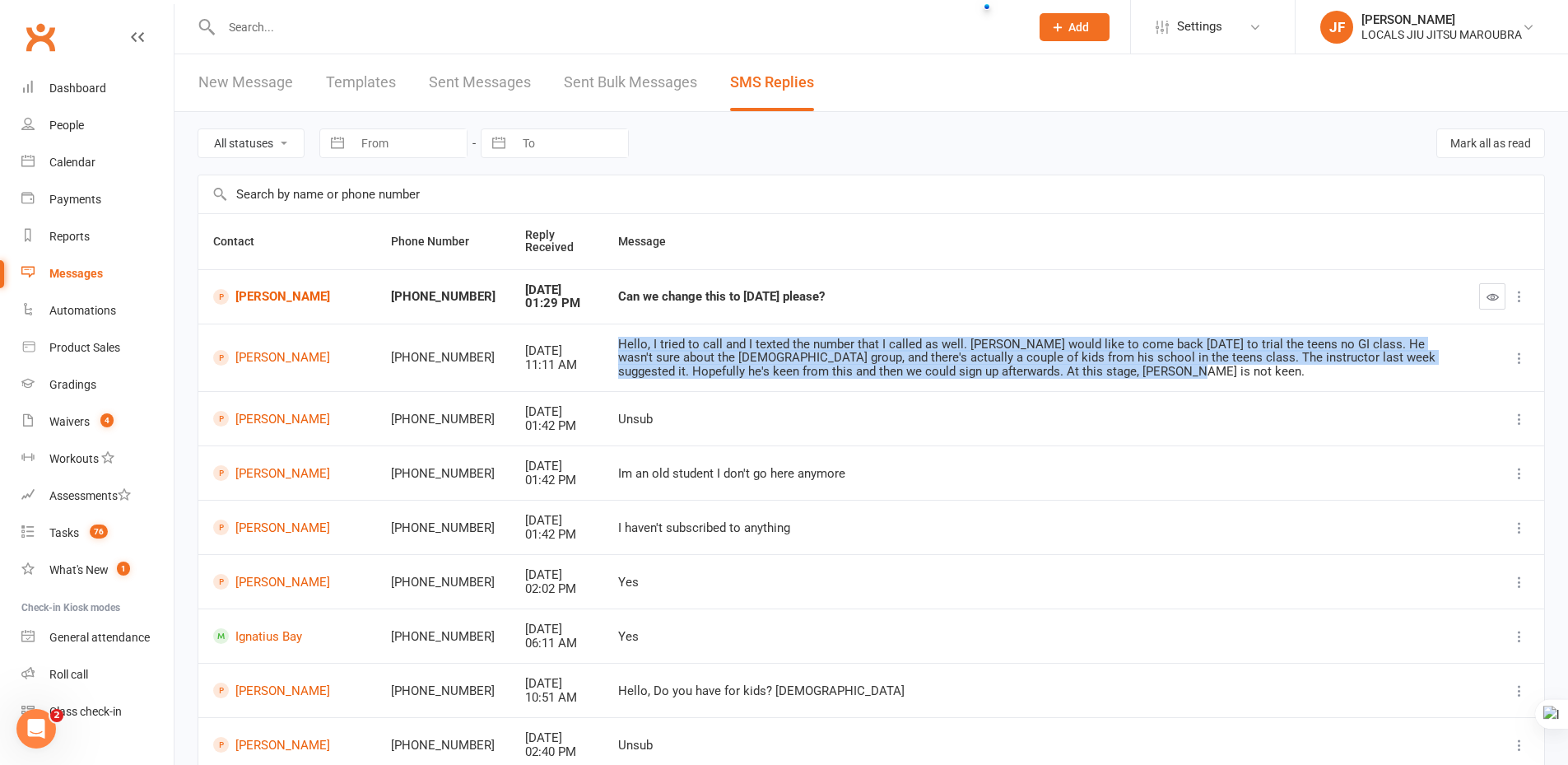
copy div "Hello, I tried to call and I texted the number that I called as well. Zachary w…"
drag, startPoint x: 563, startPoint y: 346, endPoint x: 929, endPoint y: 377, distance: 367.3
click at [929, 377] on div "Hello, I tried to call and I texted the number that I called as well. Zachary w…" at bounding box center [1034, 358] width 831 height 41
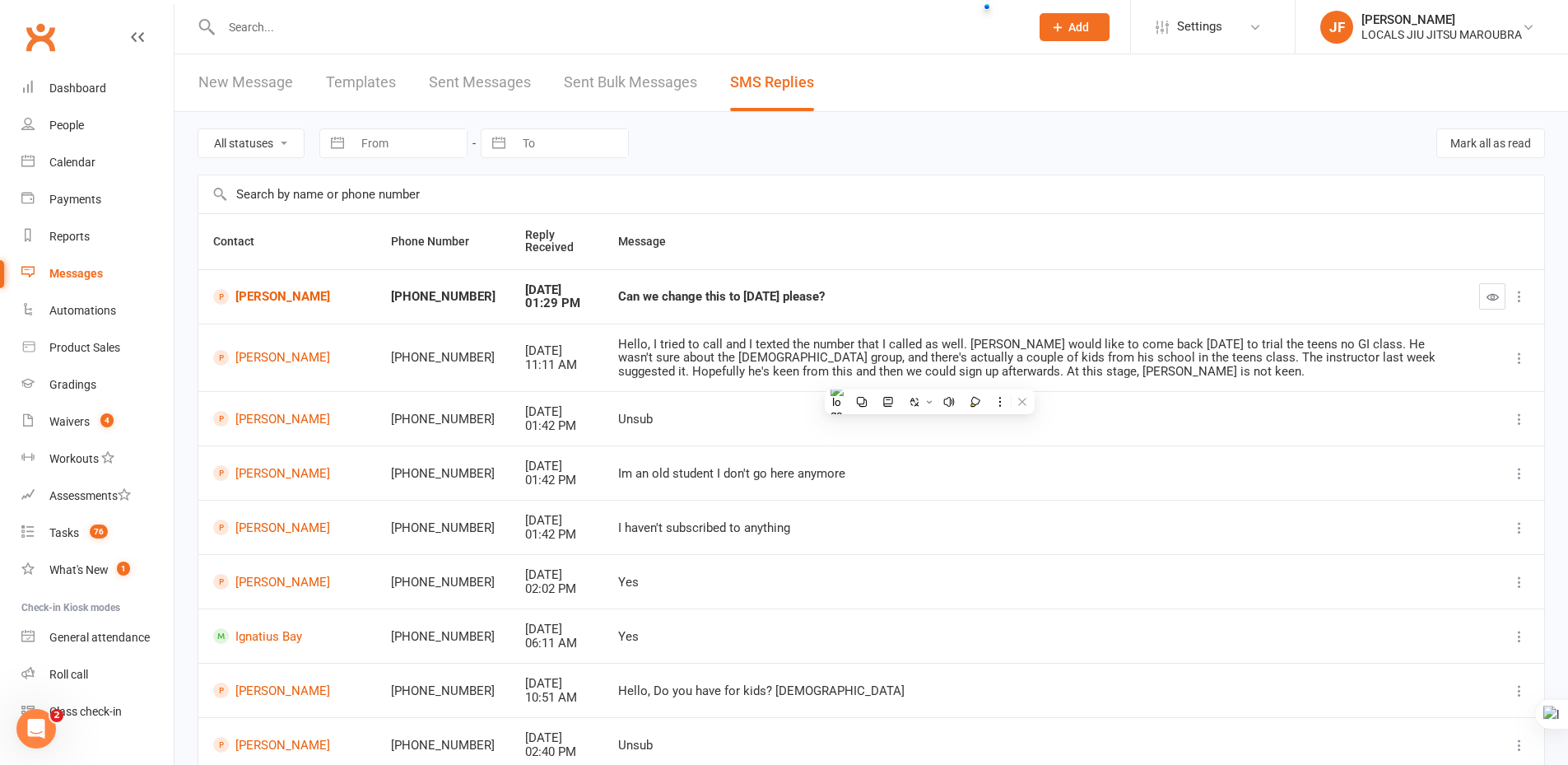
click at [877, 171] on div "All statuses Read only Unread only Navigate forward to interact with the calend…" at bounding box center [871, 143] width 1348 height 63
click at [247, 289] on link "Zachary Bernstein" at bounding box center [288, 296] width 148 height 15
click at [1488, 295] on icon "button" at bounding box center [1492, 296] width 12 height 12
click at [262, 89] on link "New Message" at bounding box center [246, 83] width 95 height 57
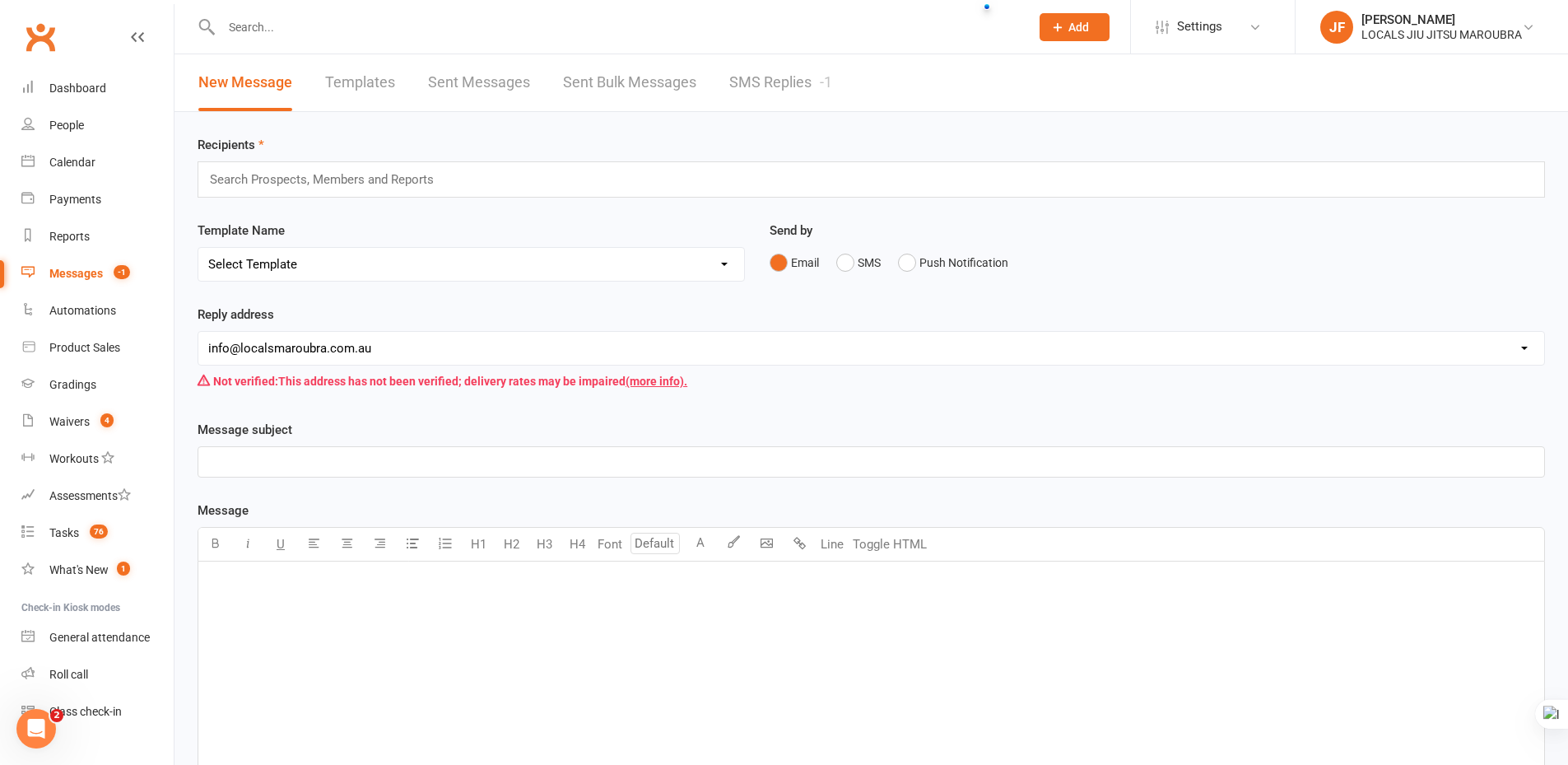
click at [344, 83] on link "Templates" at bounding box center [361, 83] width 70 height 57
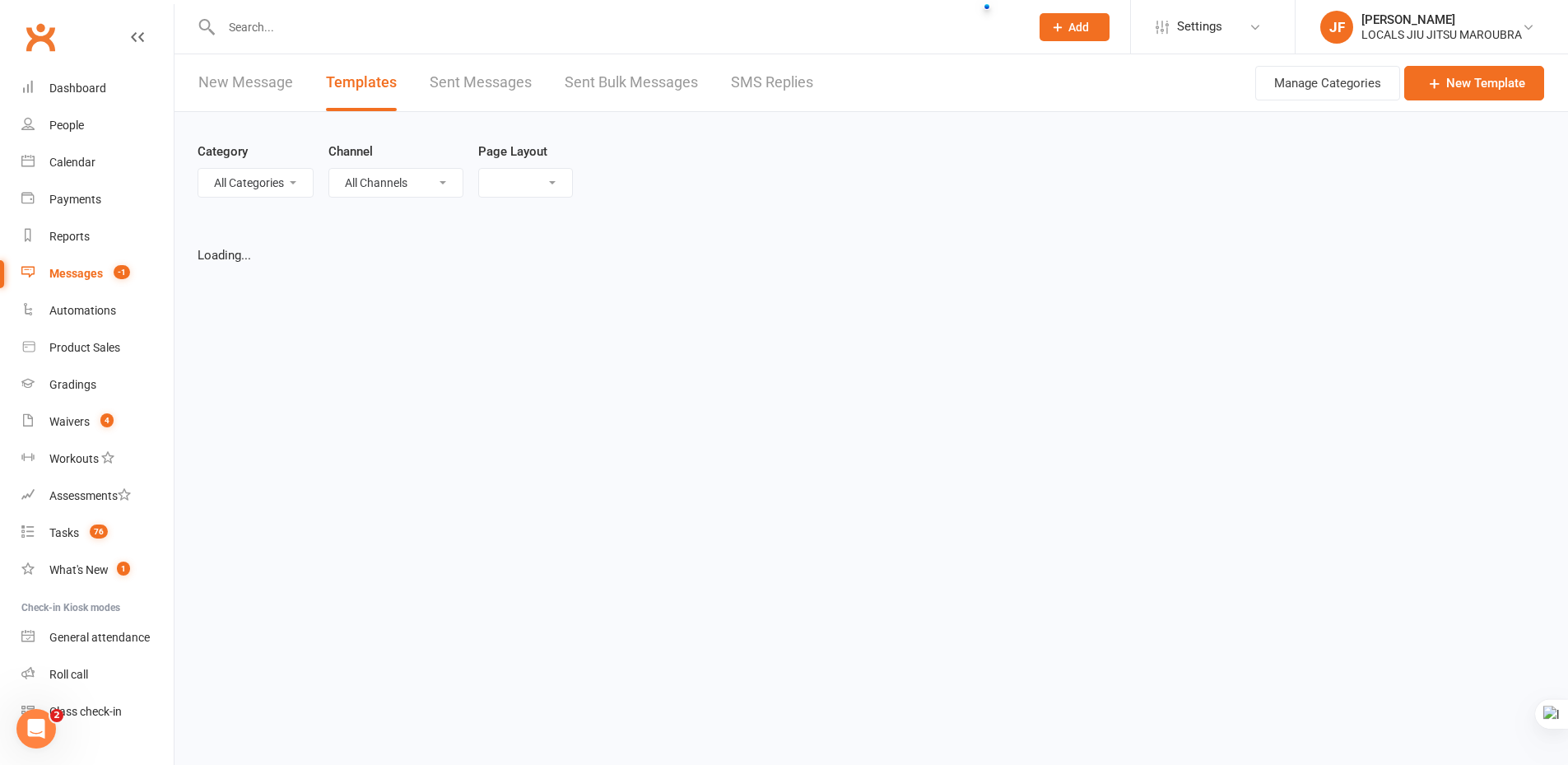
select select "grid"
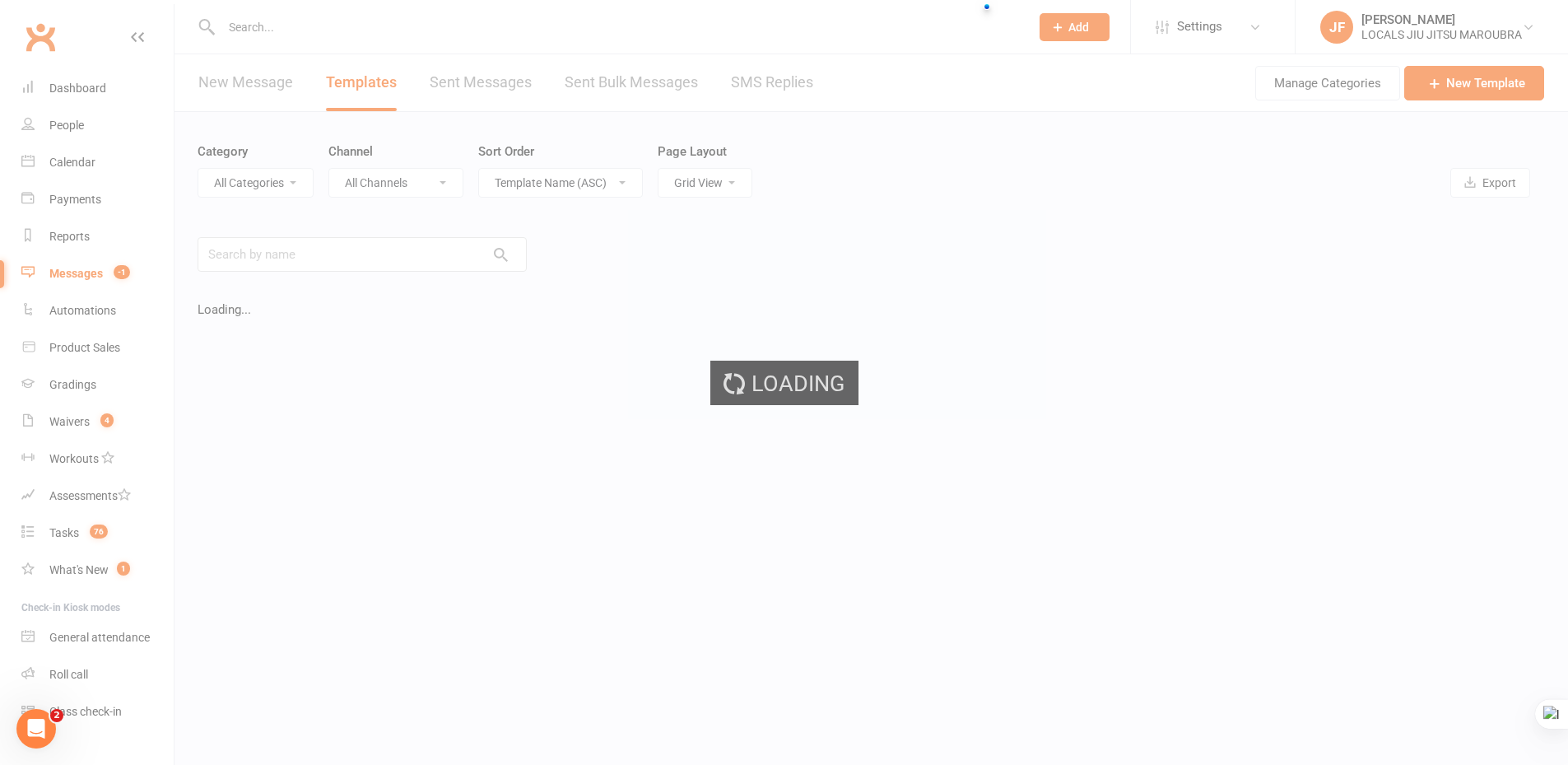
click at [756, 90] on div "Loading" at bounding box center [784, 382] width 1568 height 765
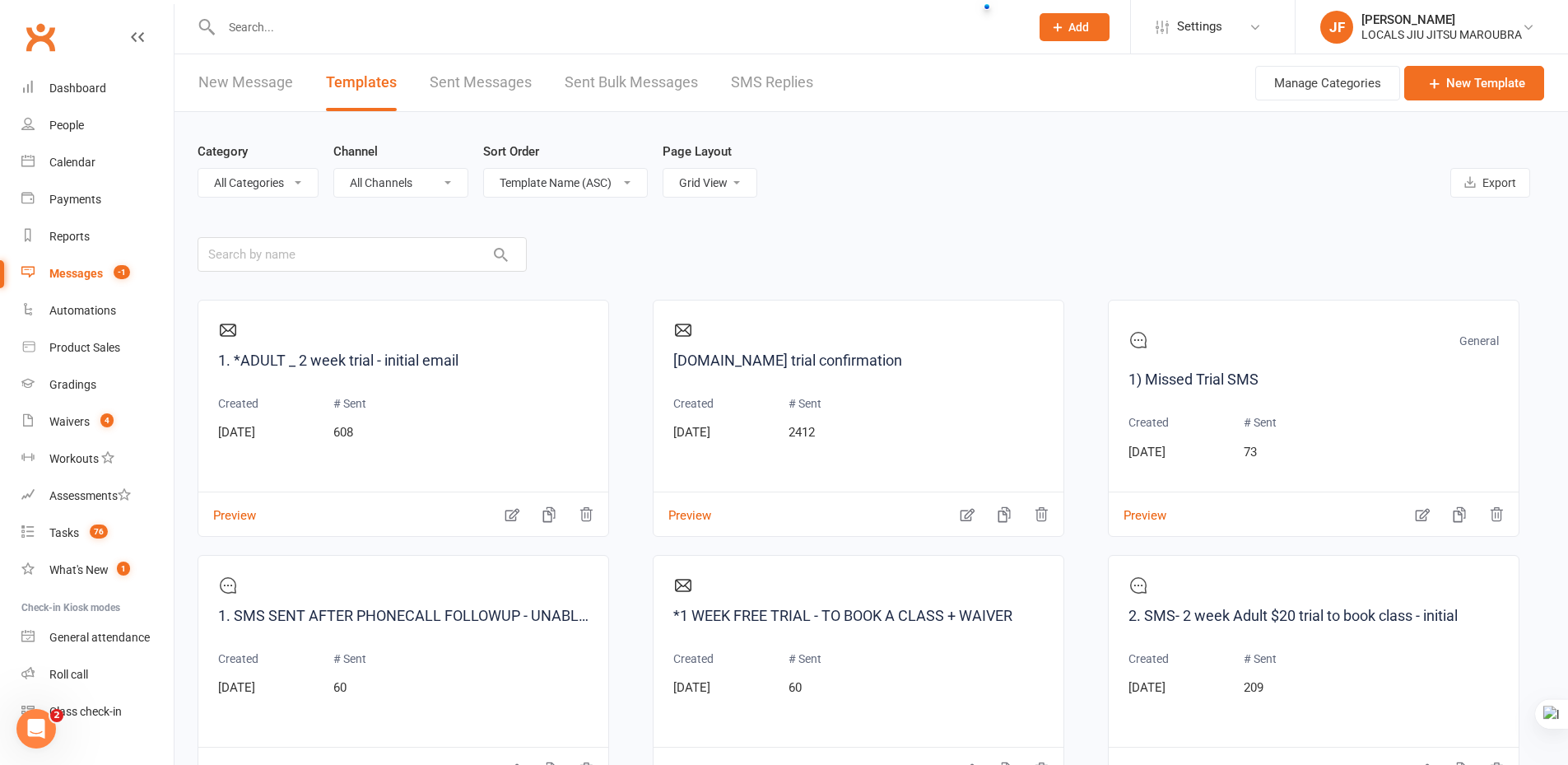
click at [764, 84] on link "SMS Replies" at bounding box center [772, 83] width 83 height 57
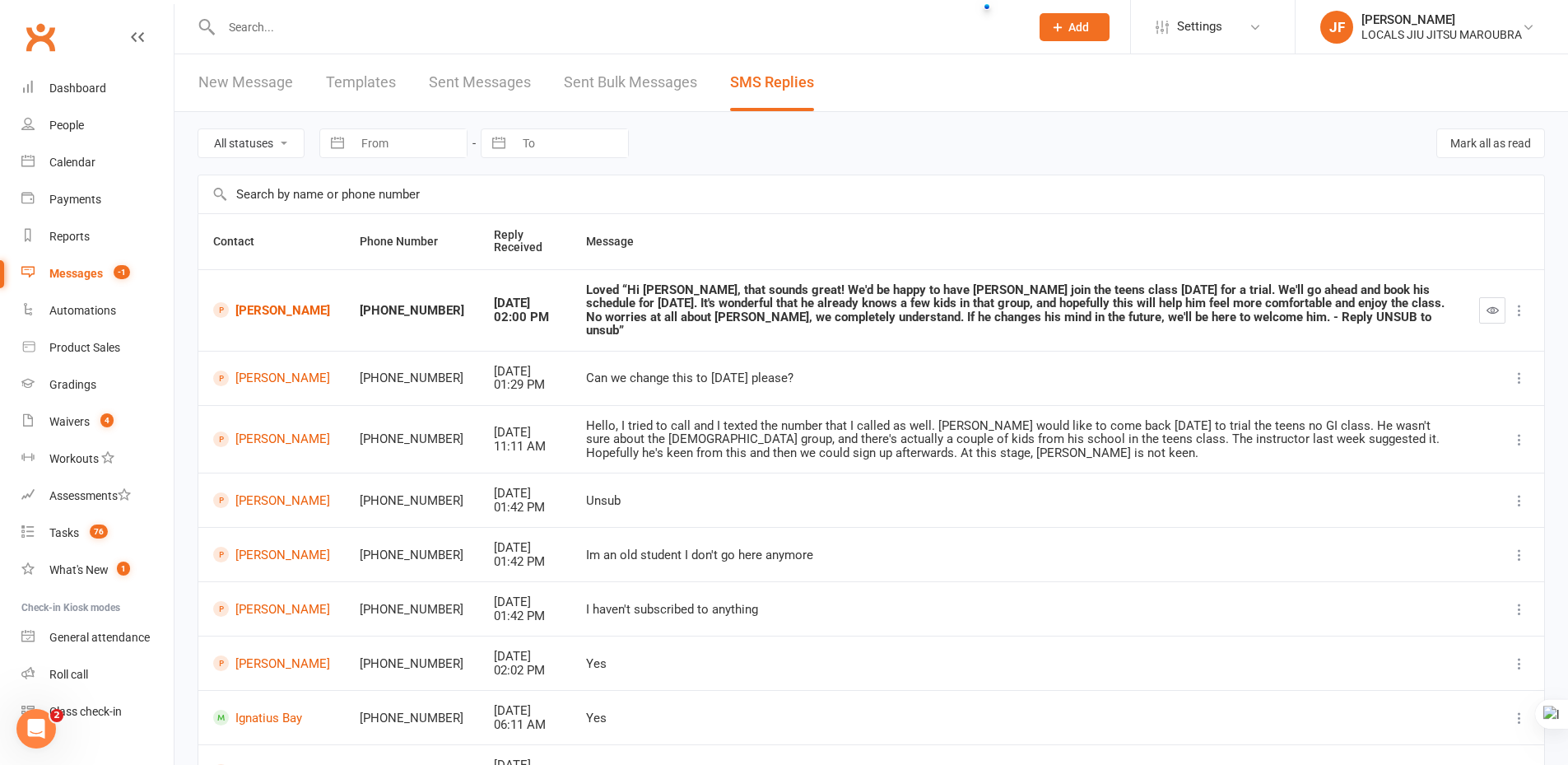
click at [227, 100] on link "New Message" at bounding box center [246, 83] width 95 height 57
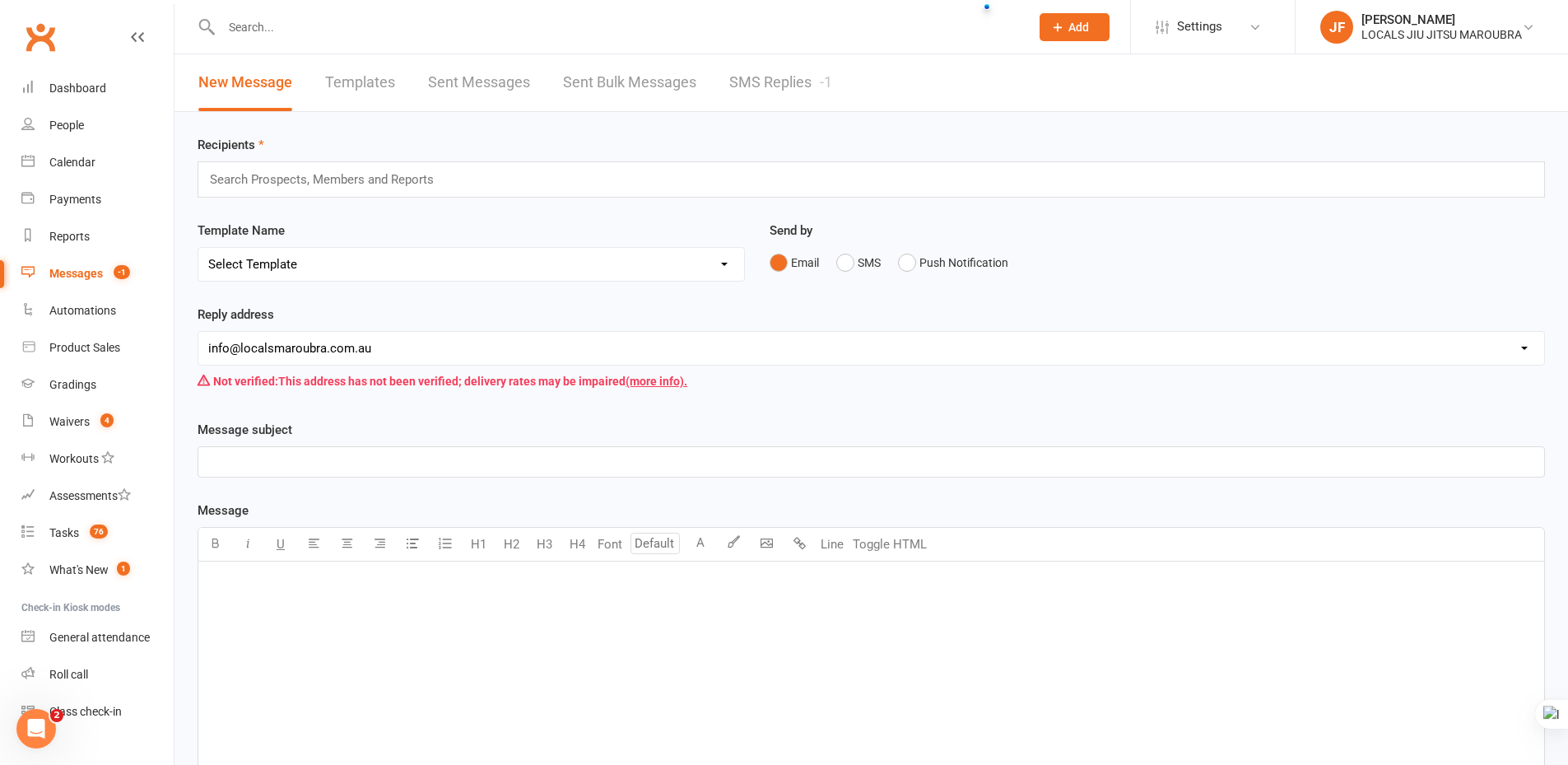
click at [455, 28] on input "text" at bounding box center [617, 27] width 802 height 23
paste input "Overs"
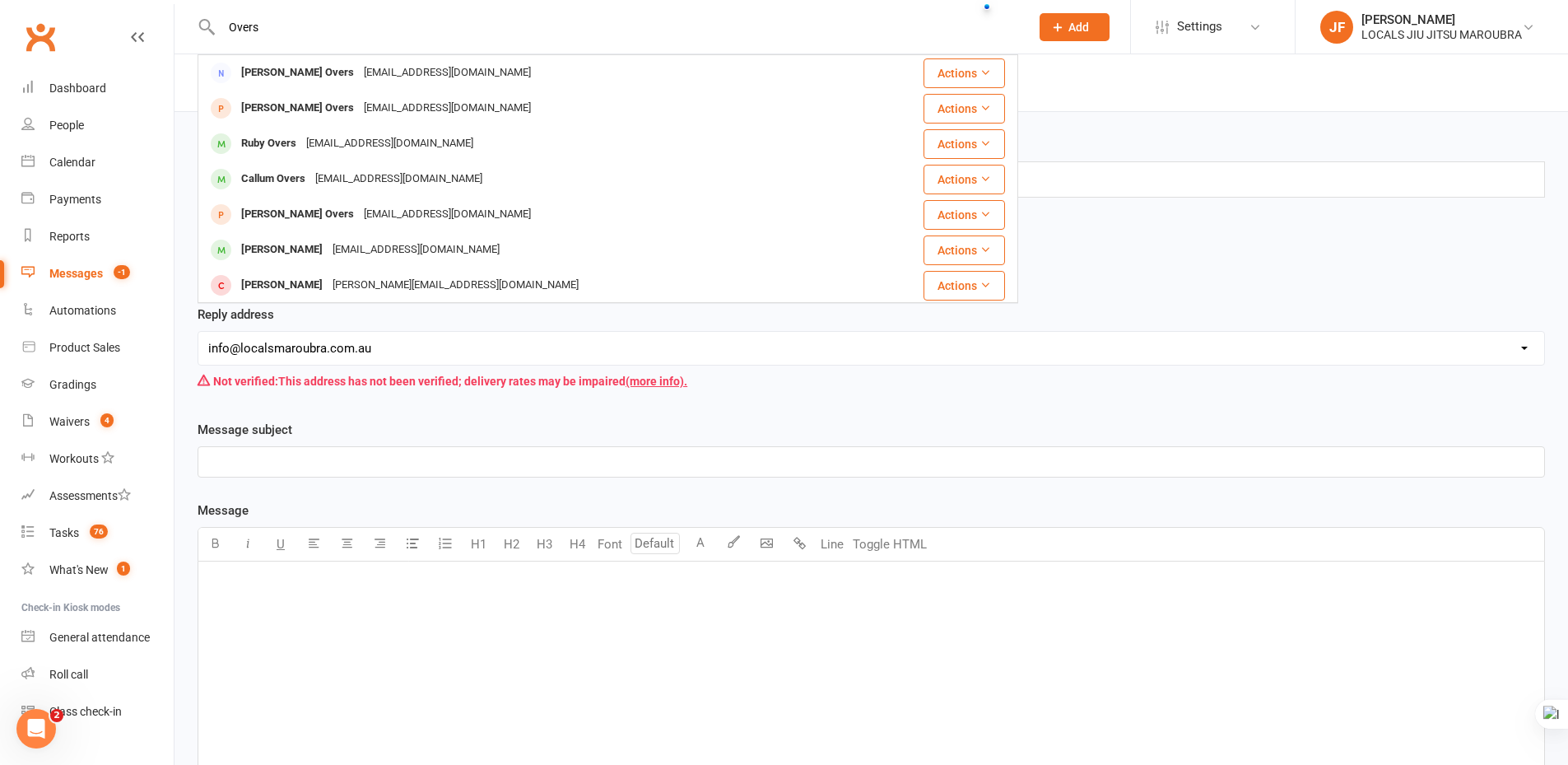
drag, startPoint x: 256, startPoint y: 27, endPoint x: 199, endPoint y: 30, distance: 57.1
click at [202, 35] on div "Overs Jacob Overs jacobovers@gmail.com Actions Jacob Overs jacobovers@gmail.com…" at bounding box center [607, 27] width 821 height 53
type input "Overs"
click at [1041, 636] on div "﻿" at bounding box center [871, 685] width 1346 height 247
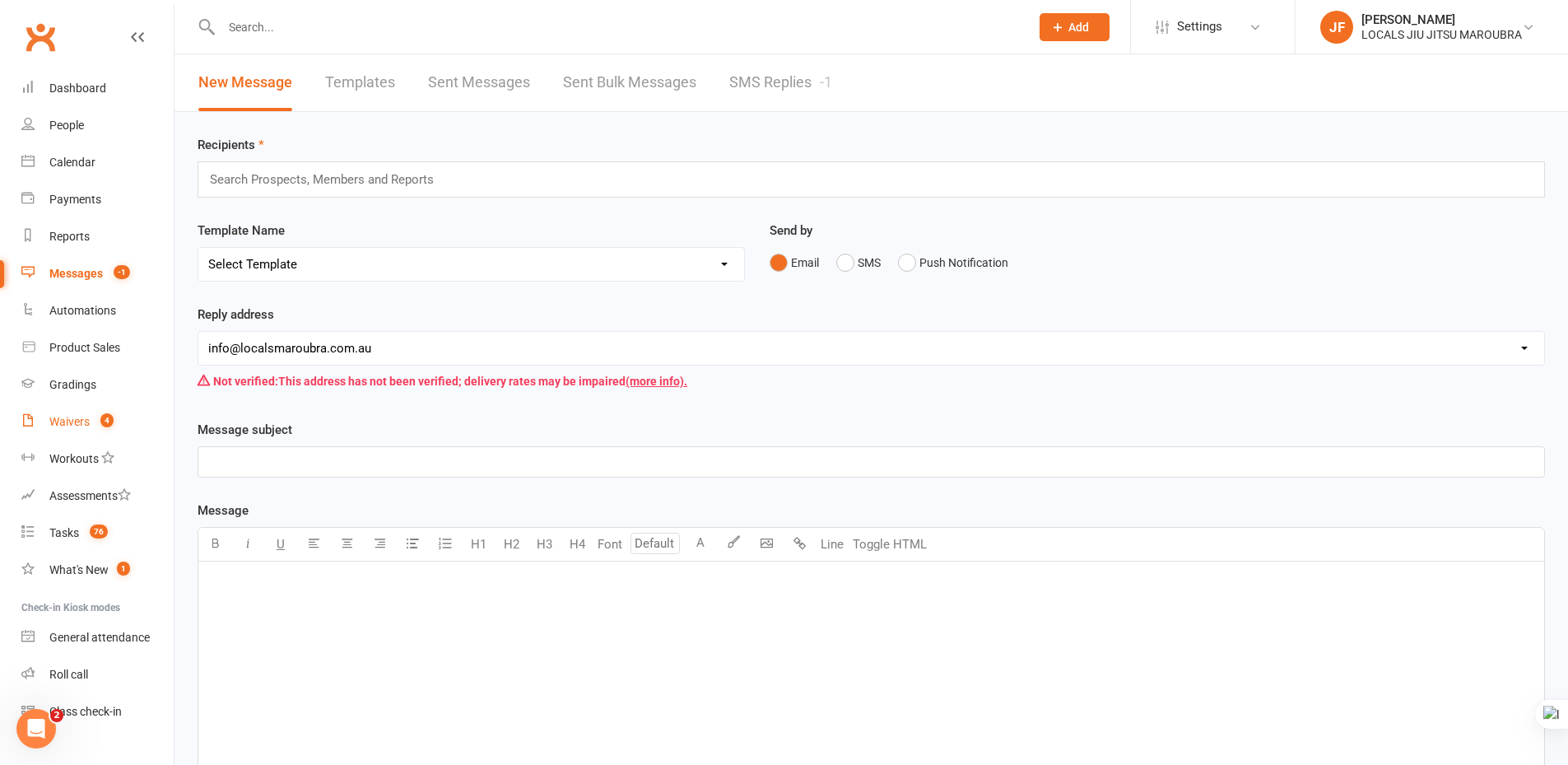
click at [65, 429] on link "Waivers 4" at bounding box center [98, 421] width 152 height 37
select select "100"
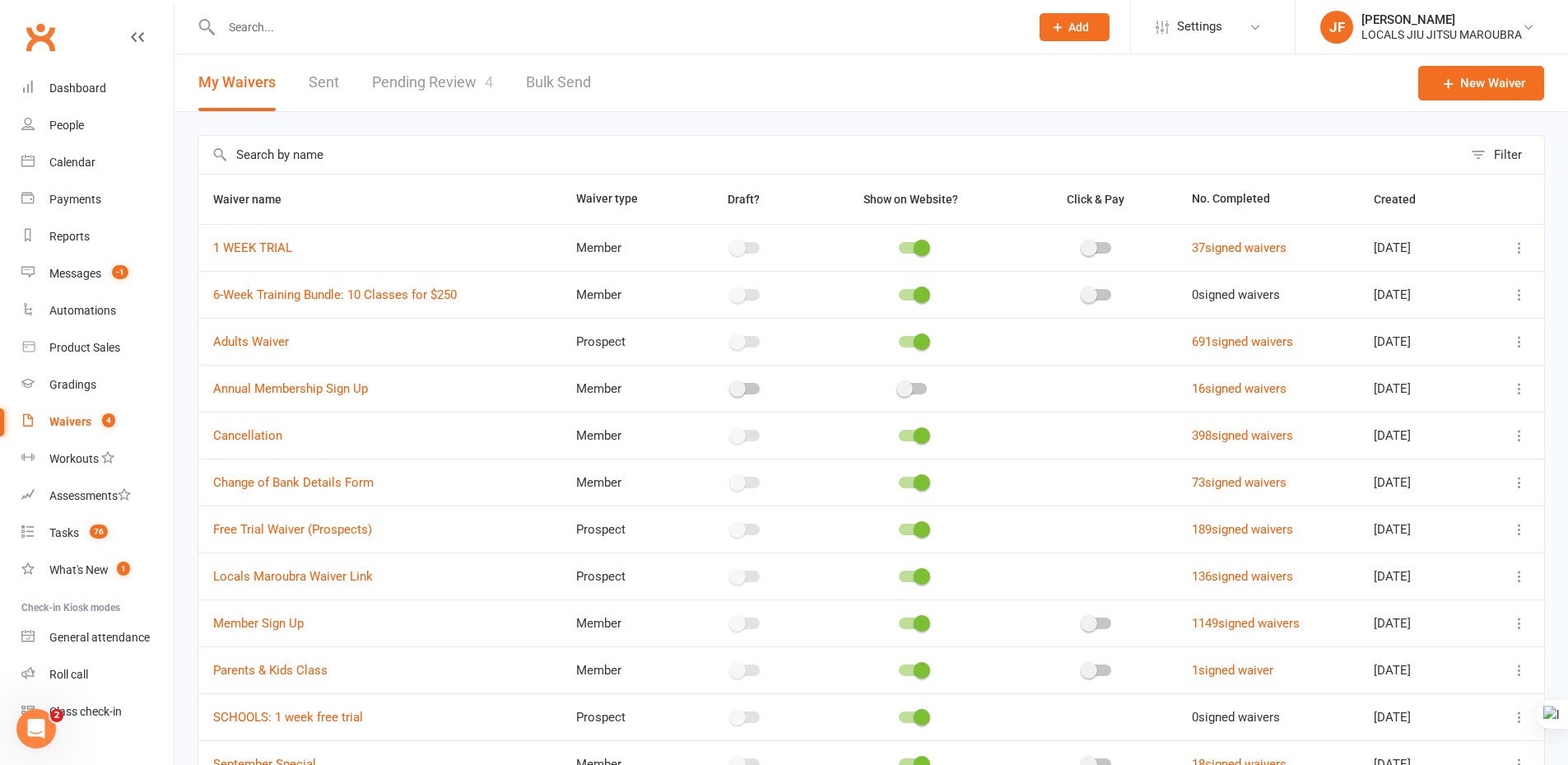
click at [431, 85] on link "Pending Review 4" at bounding box center [432, 83] width 121 height 57
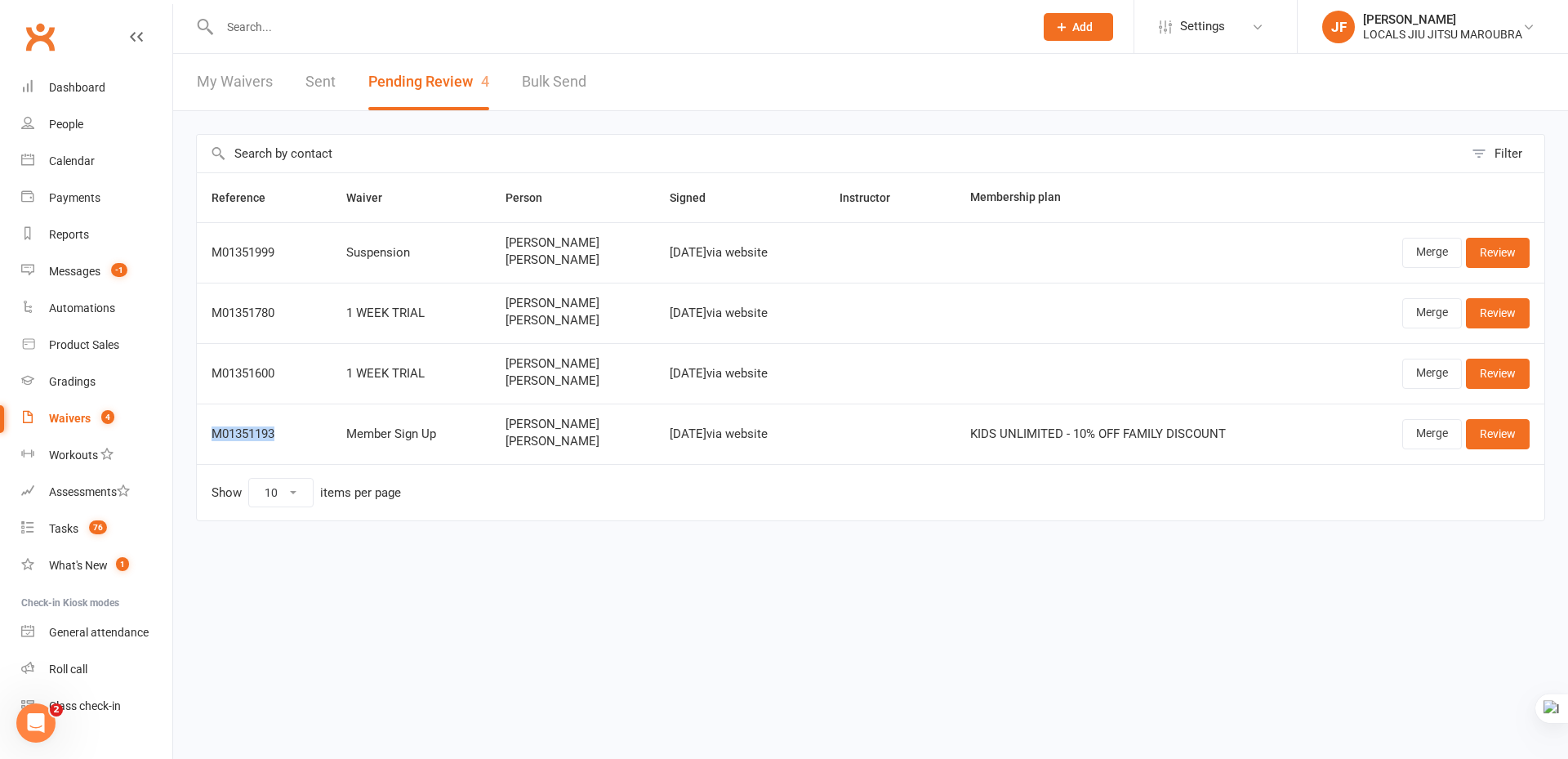
copy div "M01351193"
drag, startPoint x: 205, startPoint y: 429, endPoint x: 474, endPoint y: 0, distance: 506.4
click at [314, 428] on td "M01351193" at bounding box center [264, 433] width 135 height 60
click at [477, 547] on div "Filter Reference Waiver Person Signed Instructor Membership plan M01351999 Susp…" at bounding box center [870, 339] width 1395 height 456
click at [820, 589] on html "Prospect Member Non-attending contact Class / event Appointment Grading event T…" at bounding box center [784, 295] width 1568 height 589
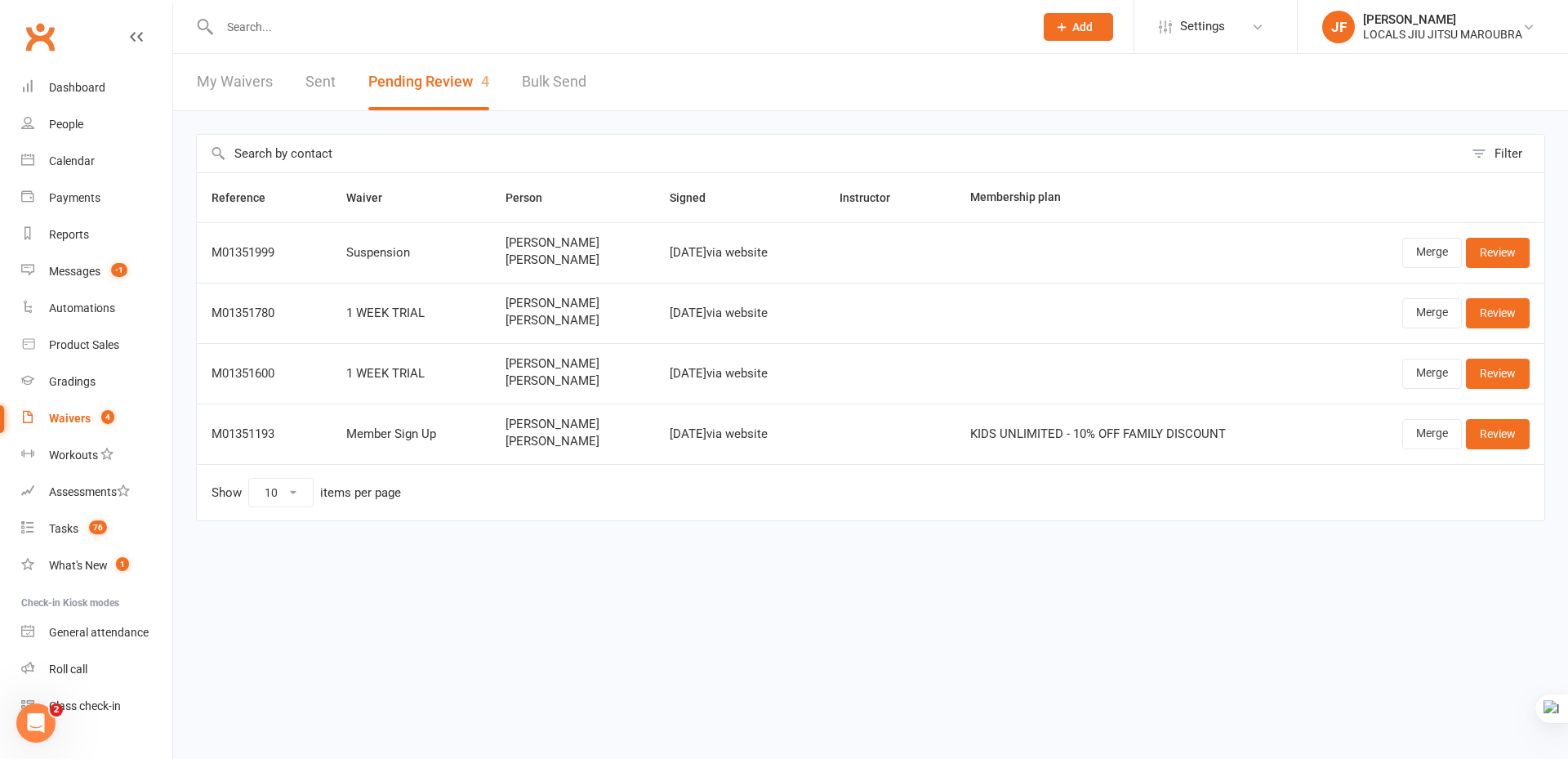
click at [971, 548] on div "Filter Reference Waiver Person Signed Instructor Membership plan M01351999 Susp…" at bounding box center [870, 339] width 1395 height 456
click at [929, 575] on html "Prospect Member Non-attending contact Class / event Appointment Grading event T…" at bounding box center [784, 295] width 1568 height 589
click at [934, 589] on html "Prospect Member Non-attending contact Class / event Appointment Grading event T…" at bounding box center [784, 295] width 1568 height 589
click at [578, 587] on html "Prospect Member Non-attending contact Class / event Appointment Grading event T…" at bounding box center [784, 295] width 1568 height 589
copy span "Carter Olden"
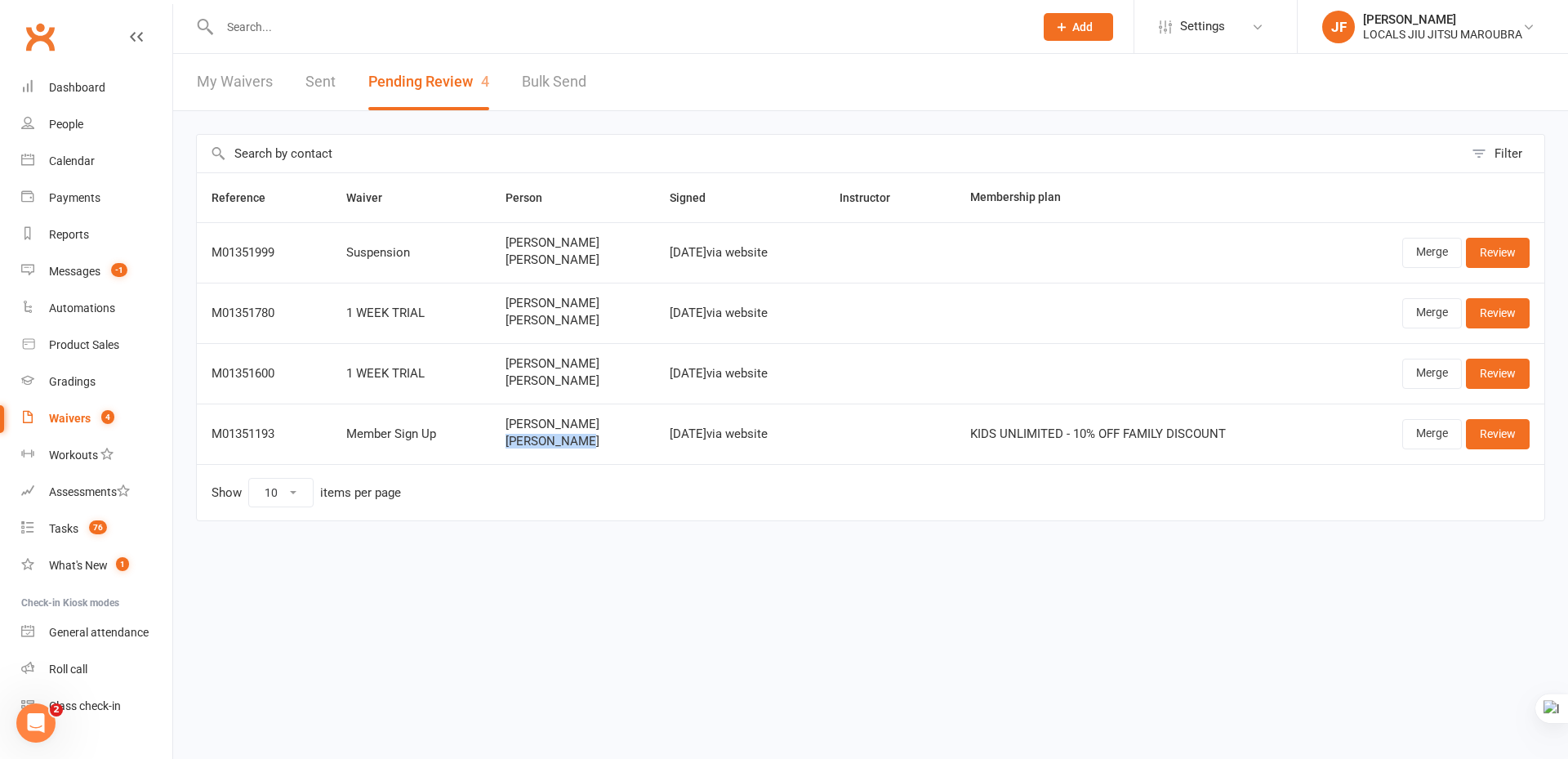
drag, startPoint x: 499, startPoint y: 439, endPoint x: 617, endPoint y: 452, distance: 118.7
click at [622, 452] on td "Jared Olaussen Carter Olden" at bounding box center [573, 433] width 164 height 60
drag, startPoint x: 503, startPoint y: 599, endPoint x: 563, endPoint y: 503, distance: 113.2
click at [503, 589] on html "Prospect Member Non-attending contact Class / event Appointment Grading event T…" at bounding box center [784, 295] width 1568 height 589
copy span "Carter Olden"
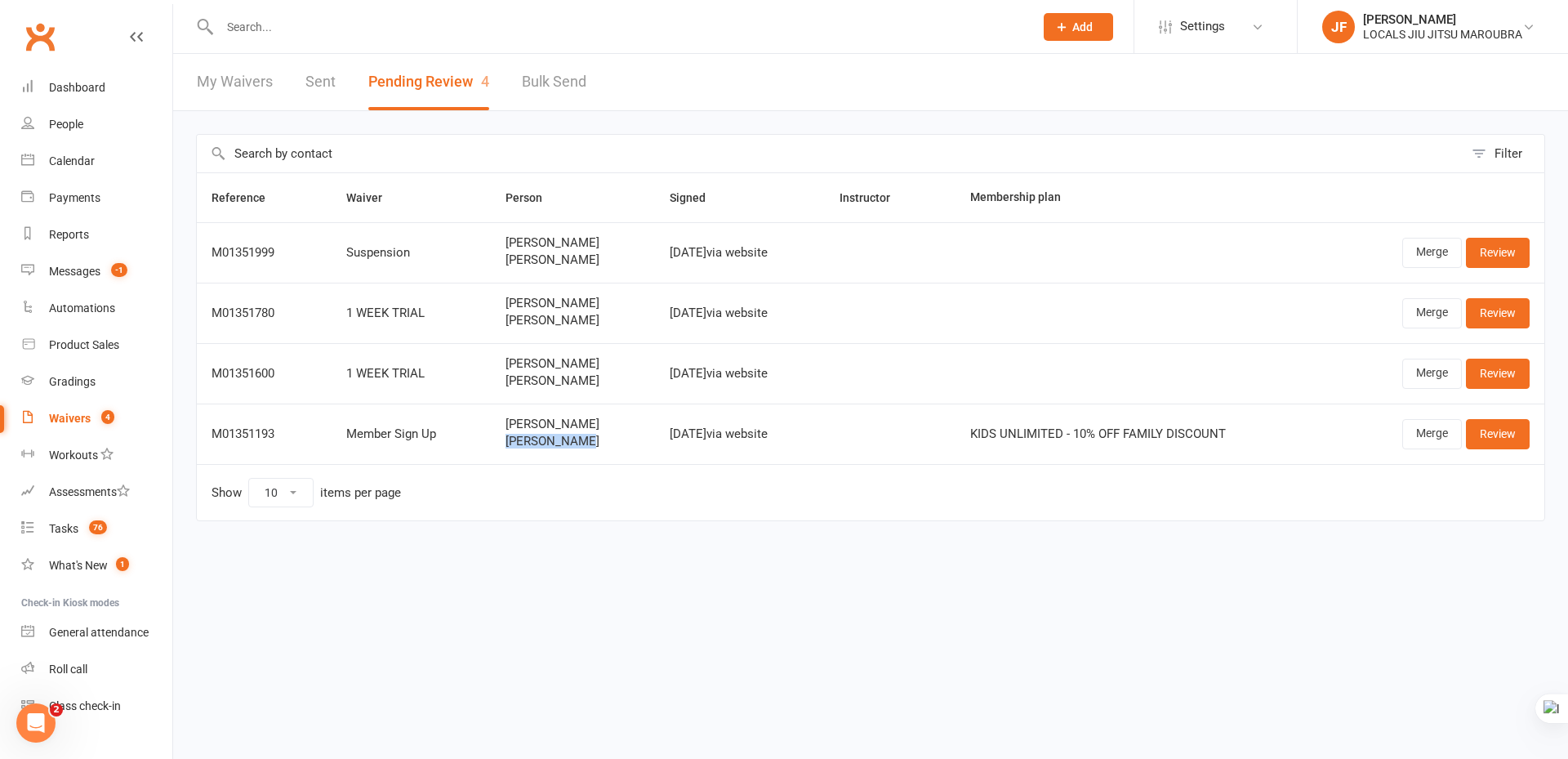
drag, startPoint x: 490, startPoint y: 451, endPoint x: 574, endPoint y: 447, distance: 84.1
click at [574, 447] on td "Jared Olaussen Carter Olden" at bounding box center [573, 433] width 164 height 60
drag, startPoint x: 980, startPoint y: 673, endPoint x: 827, endPoint y: 582, distance: 178.0
click at [978, 589] on html "Prospect Member Non-attending contact Class / event Appointment Grading event T…" at bounding box center [784, 295] width 1568 height 589
copy tr "Sep 15, 2025"
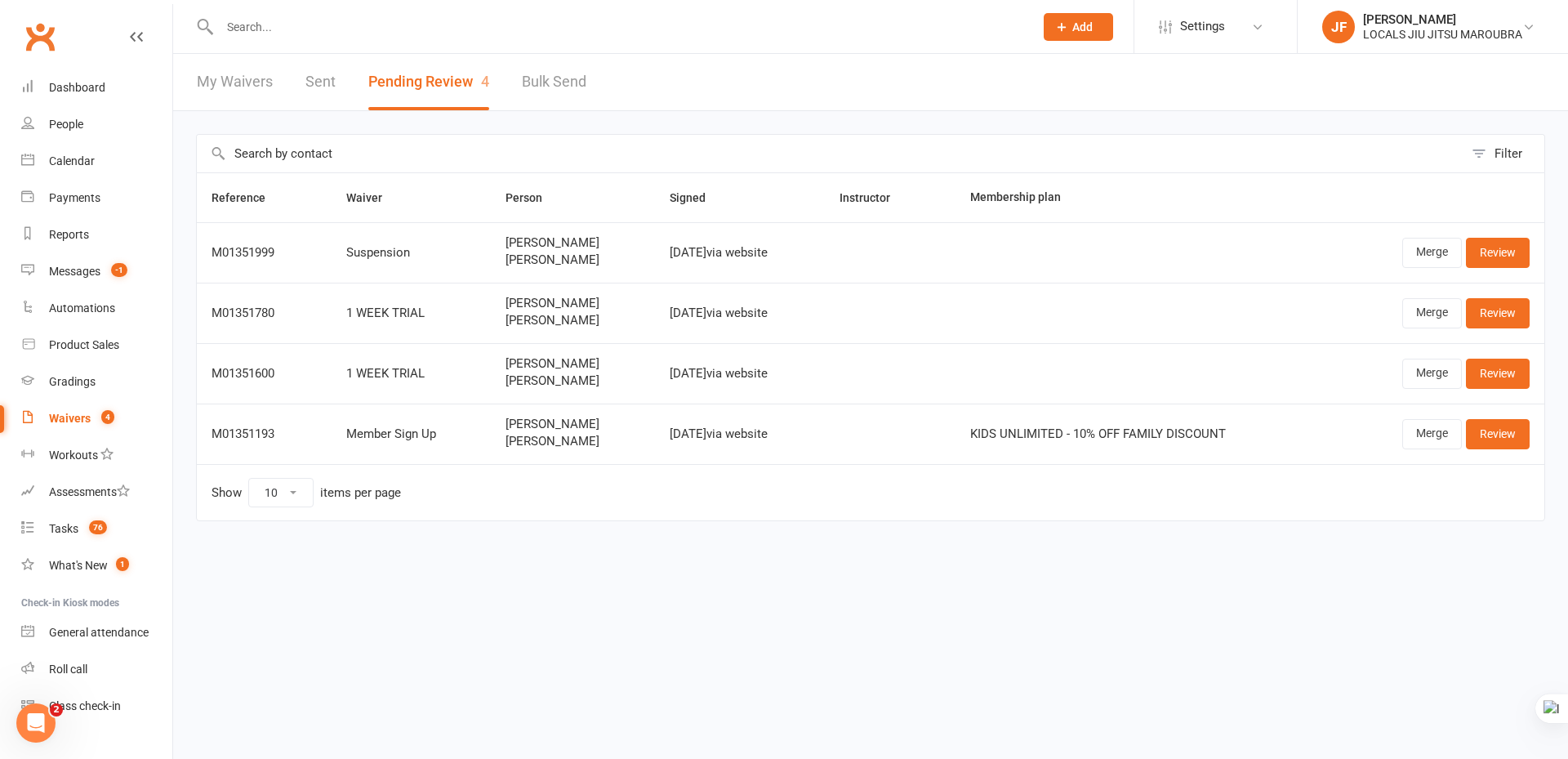
drag, startPoint x: 629, startPoint y: 440, endPoint x: 533, endPoint y: 8, distance: 442.5
click at [714, 440] on tr "M01351193 Member Sign Up Jared Olaussen Carter Olden Sep 15, 2025 via website K…" at bounding box center [870, 433] width 1348 height 60
drag, startPoint x: 1087, startPoint y: 610, endPoint x: 1190, endPoint y: 502, distance: 149.2
click at [1088, 589] on html "Prospect Member Non-attending contact Class / event Appointment Grading event T…" at bounding box center [784, 295] width 1568 height 589
drag, startPoint x: 1148, startPoint y: 580, endPoint x: 1112, endPoint y: 544, distance: 50.9
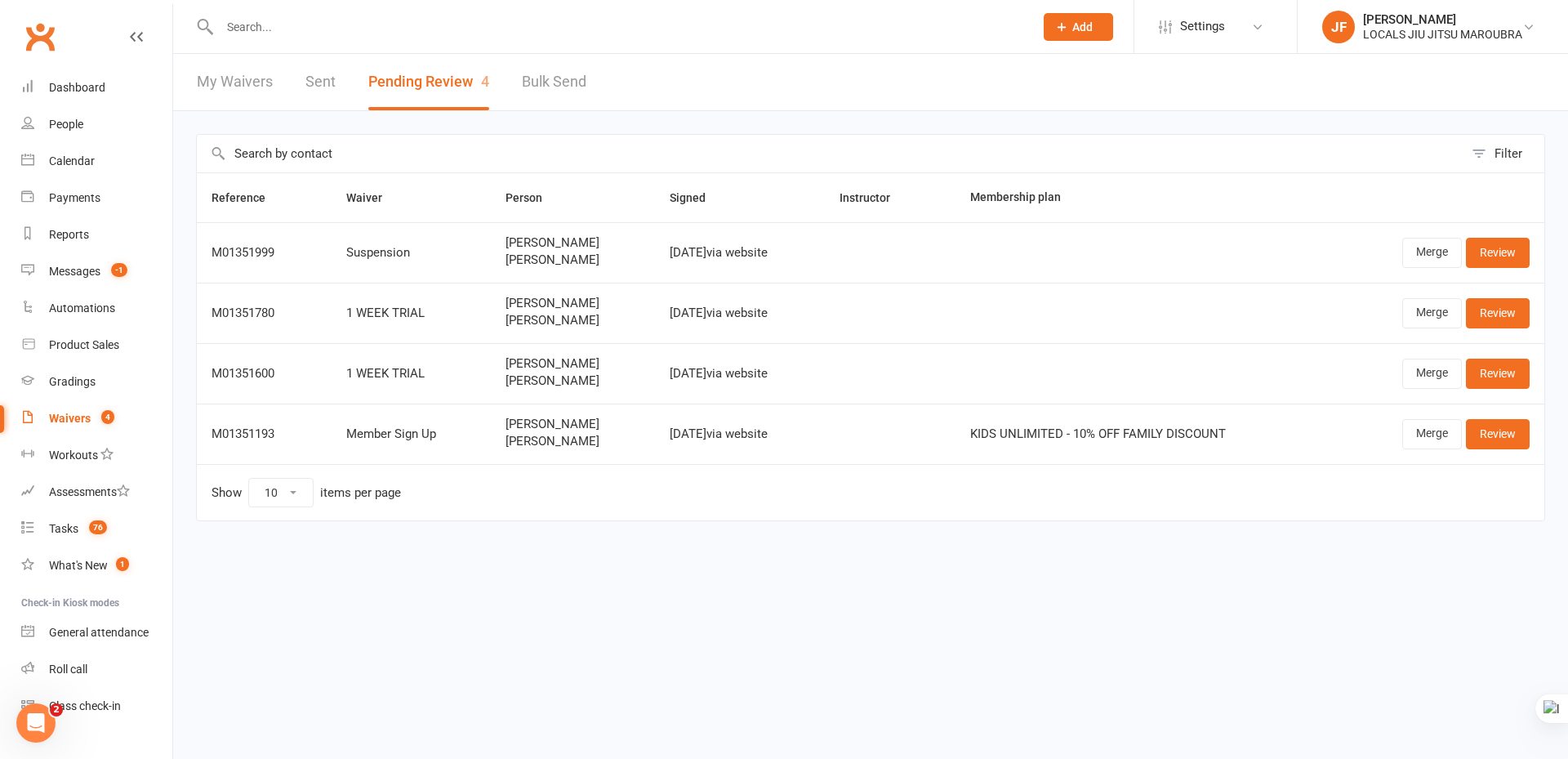
click at [1143, 575] on html "Prospect Member Non-attending contact Class / event Appointment Grading event T…" at bounding box center [784, 295] width 1568 height 589
copy div "KIDS UNLIMITED - 10% OFF FAMILY DISCOUNT"
drag, startPoint x: 961, startPoint y: 426, endPoint x: 1257, endPoint y: 415, distance: 296.2
click at [1257, 415] on tr "M01351193 Member Sign Up Jared Olaussen Carter Olden Sep 15, 2025 via website K…" at bounding box center [870, 433] width 1348 height 60
click at [1407, 434] on link "Merge" at bounding box center [1431, 433] width 59 height 29
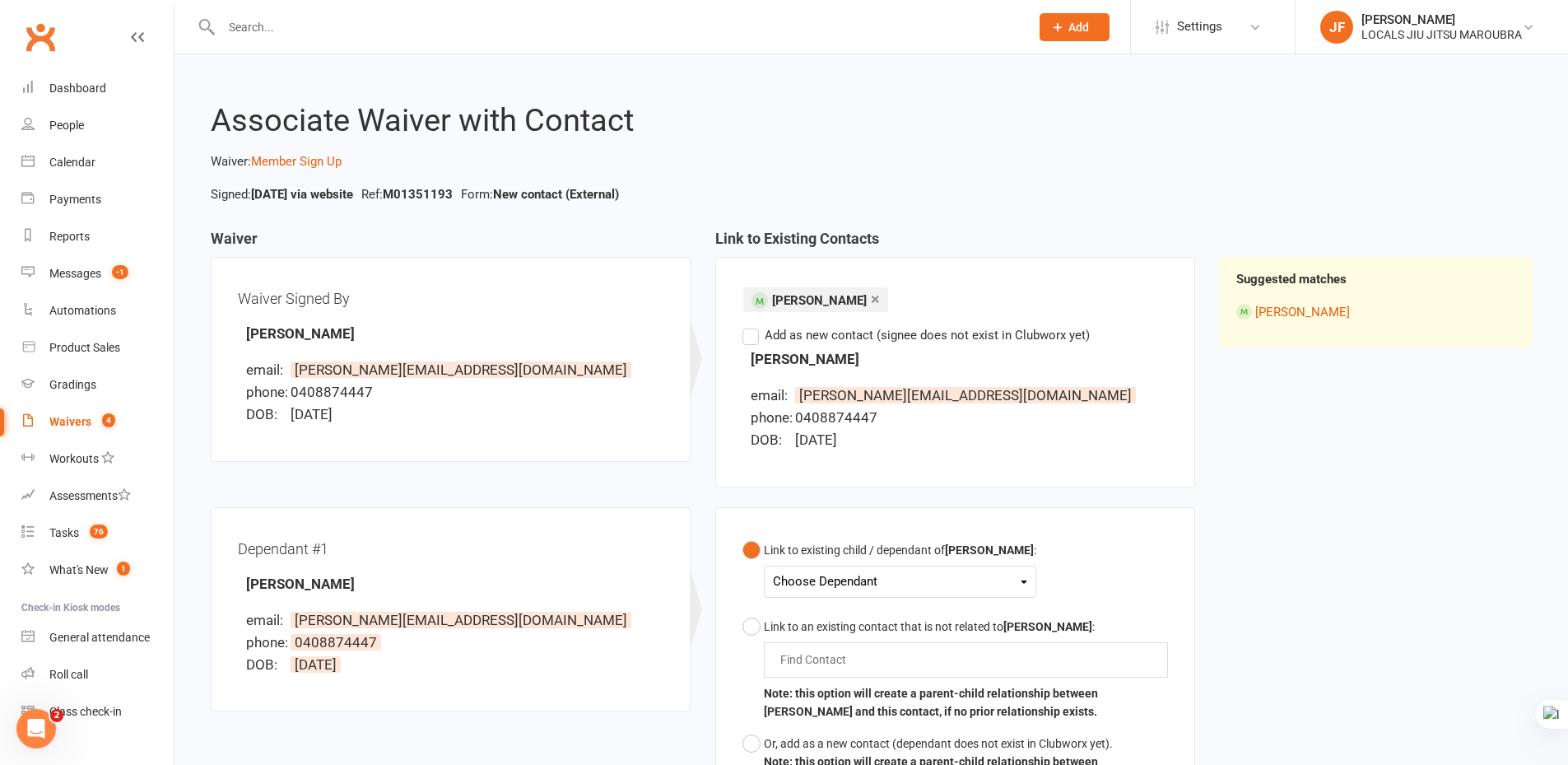
click at [887, 581] on div "Choose Dependant" at bounding box center [900, 581] width 254 height 22
click at [888, 617] on link "Cooper O" at bounding box center [857, 620] width 168 height 35
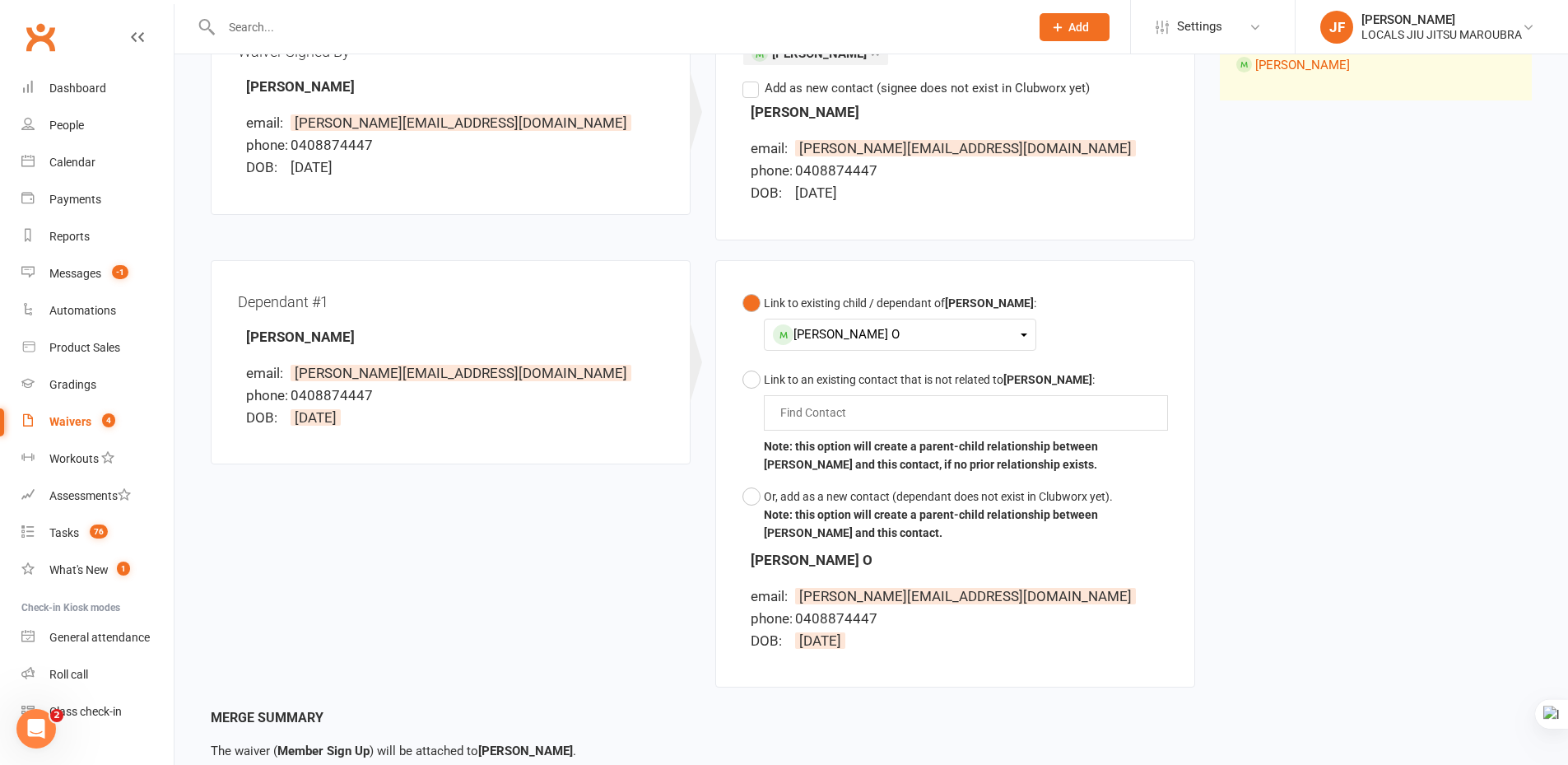
scroll to position [164, 0]
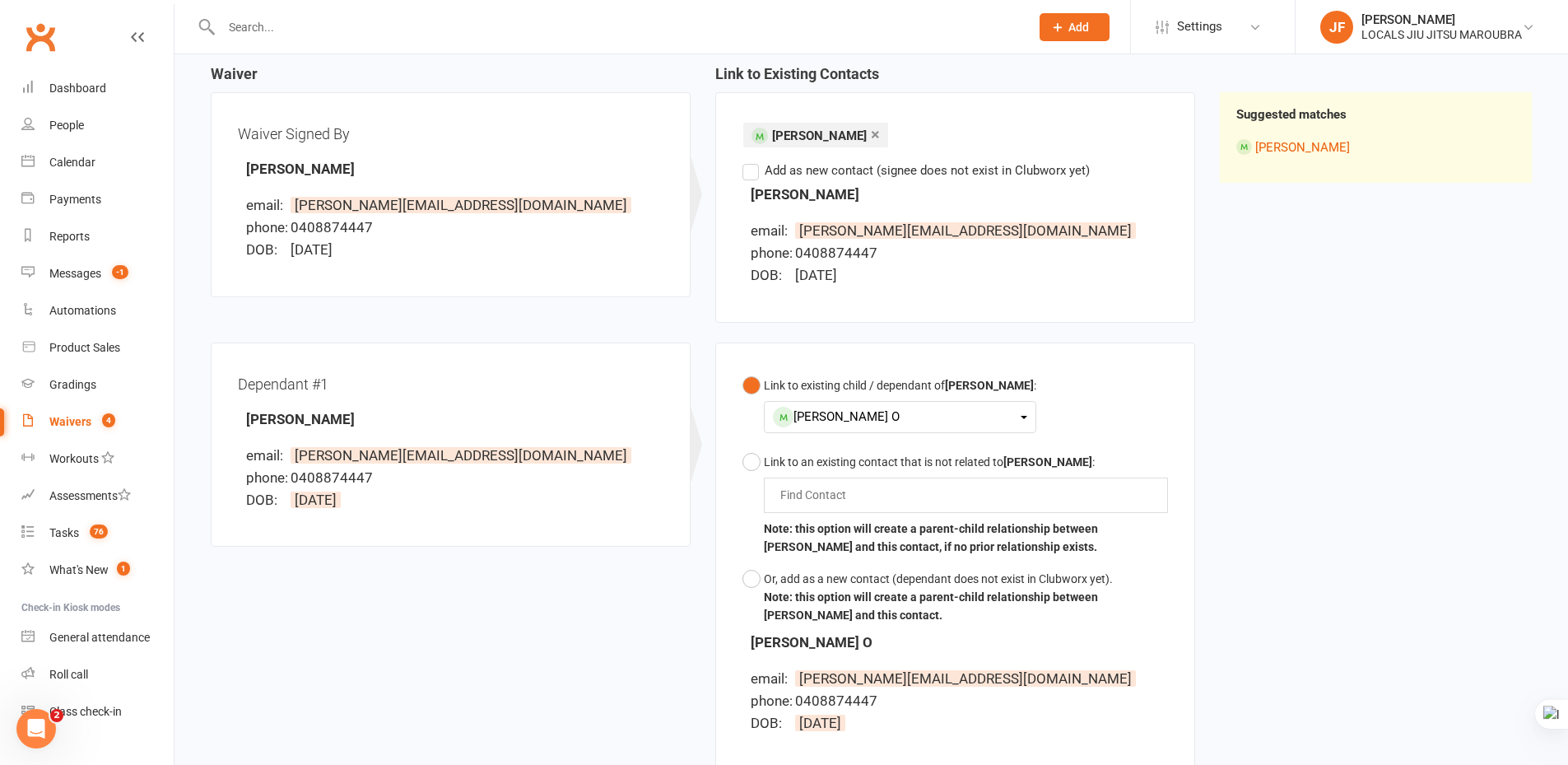
click at [1127, 317] on div "× Jared O Find Contact Add as new contact (signee does not exist in Clubworx ye…" at bounding box center [956, 207] width 480 height 231
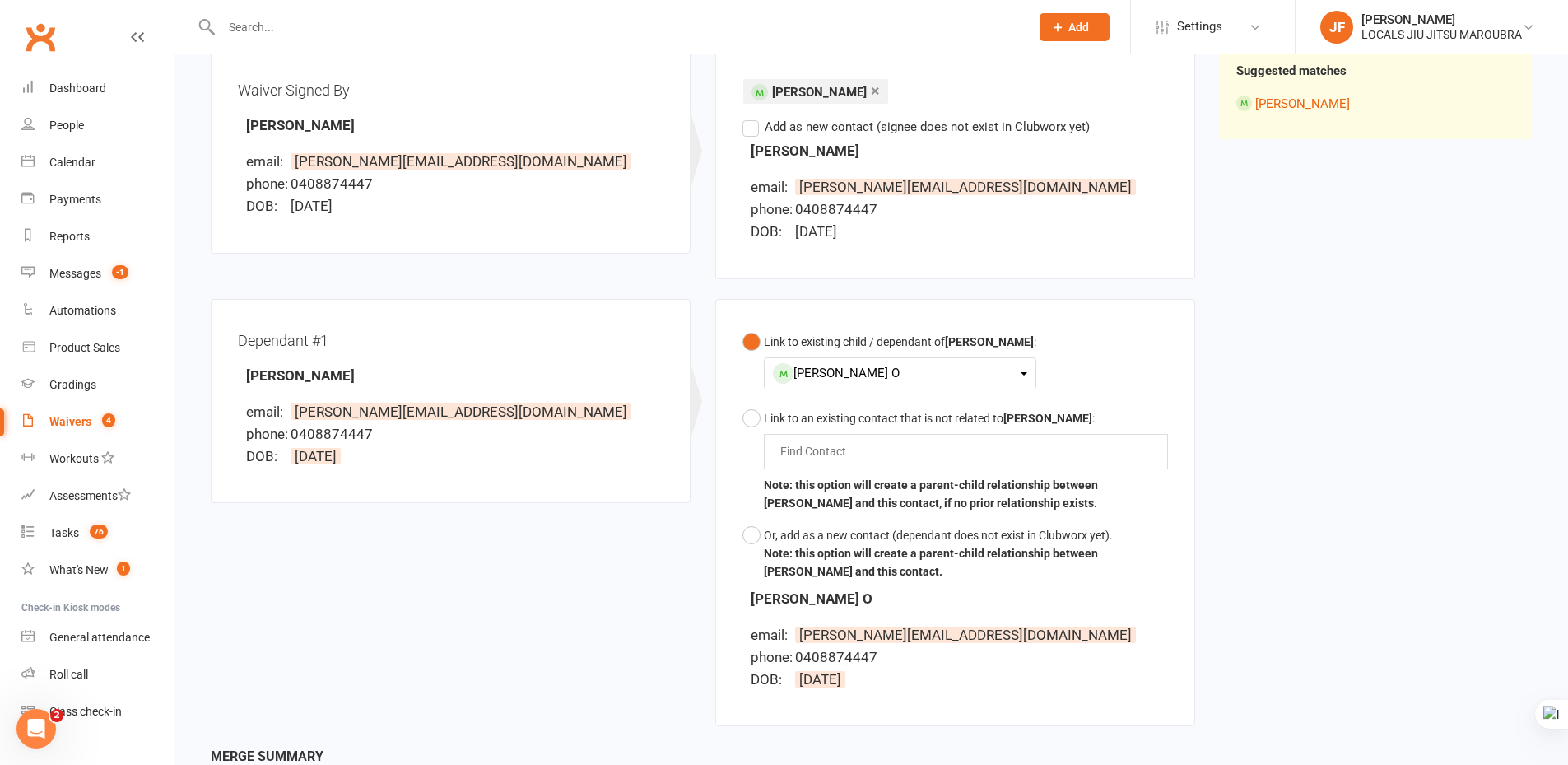
scroll to position [247, 0]
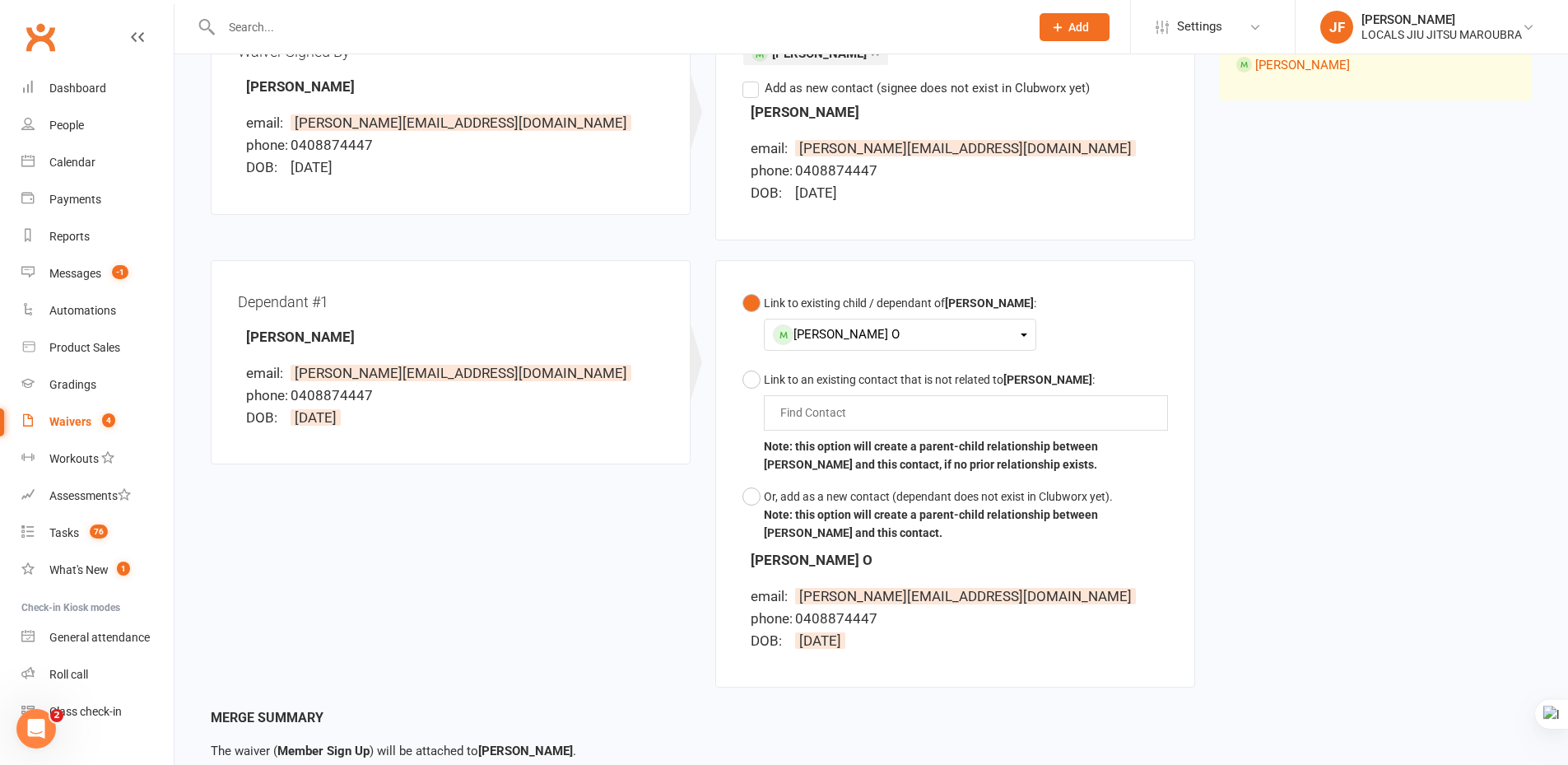
click at [1454, 462] on div "Waiver Waiver Signed By Jared Olaussen email: jared.olaussen@gmail.com phone: 0…" at bounding box center [871, 345] width 1346 height 724
click at [1269, 621] on div "Waiver Waiver Signed By Jared Olaussen email: jared.olaussen@gmail.com phone: 0…" at bounding box center [871, 345] width 1346 height 724
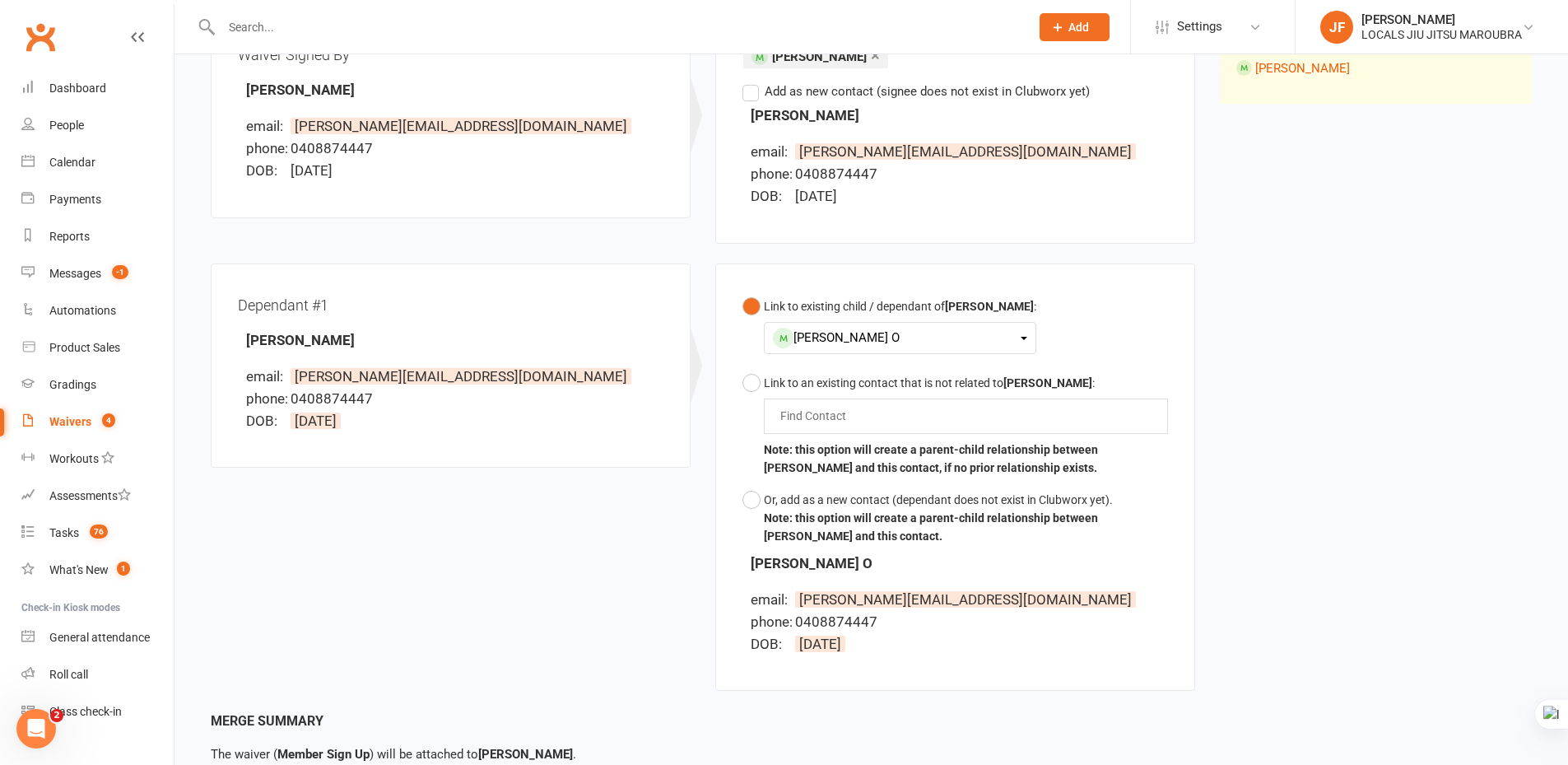
scroll to position [215, 0]
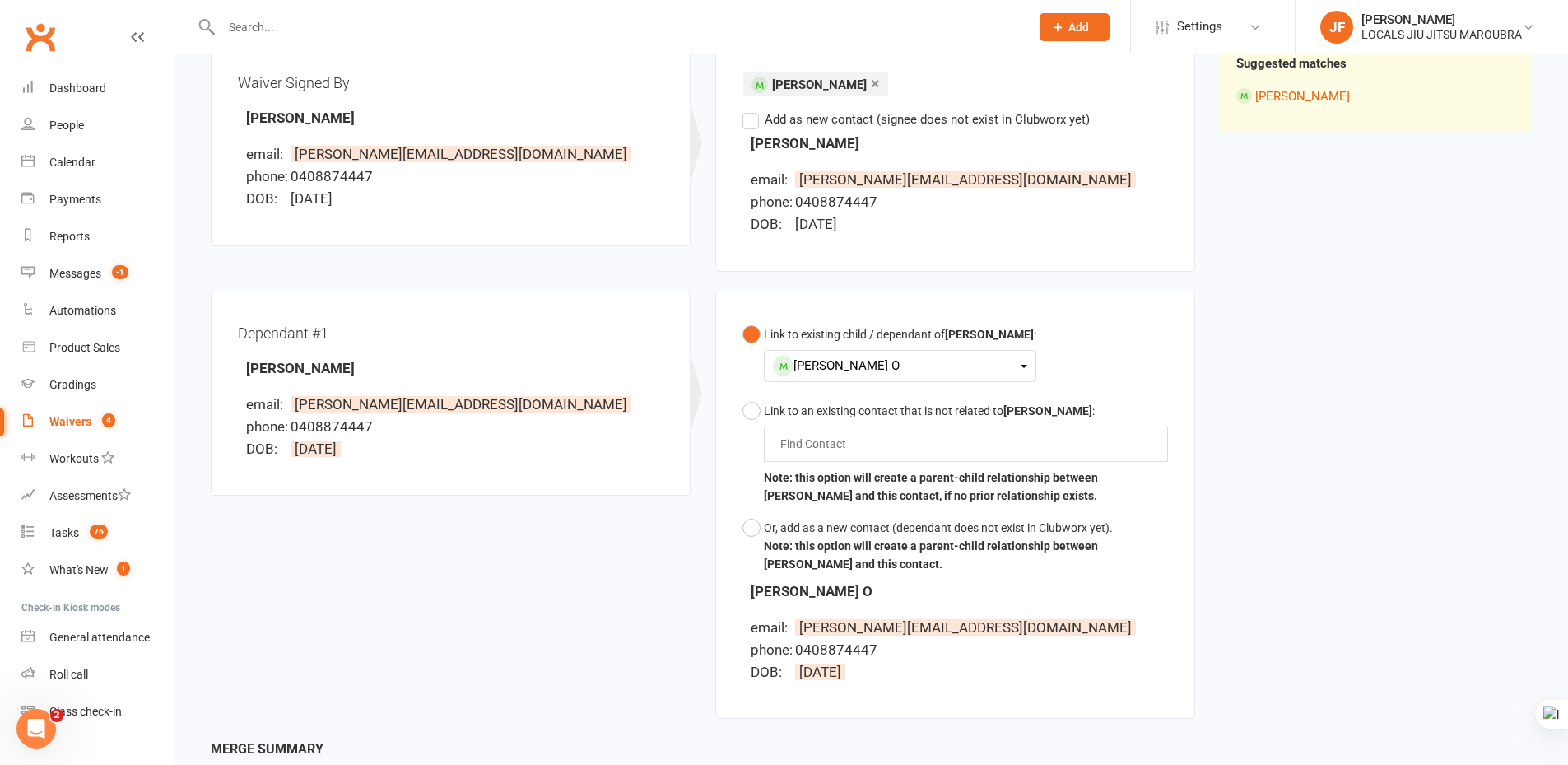
click at [871, 360] on div "Cooper O" at bounding box center [900, 365] width 254 height 22
click at [881, 433] on link "Carter O" at bounding box center [857, 439] width 168 height 35
click at [1252, 415] on div "Waiver Waiver Signed By Jared Olaussen email: jared.olaussen@gmail.com phone: 0…" at bounding box center [871, 377] width 1346 height 724
click at [1260, 421] on div "Waiver Waiver Signed By Jared Olaussen email: jared.olaussen@gmail.com phone: 0…" at bounding box center [871, 377] width 1346 height 724
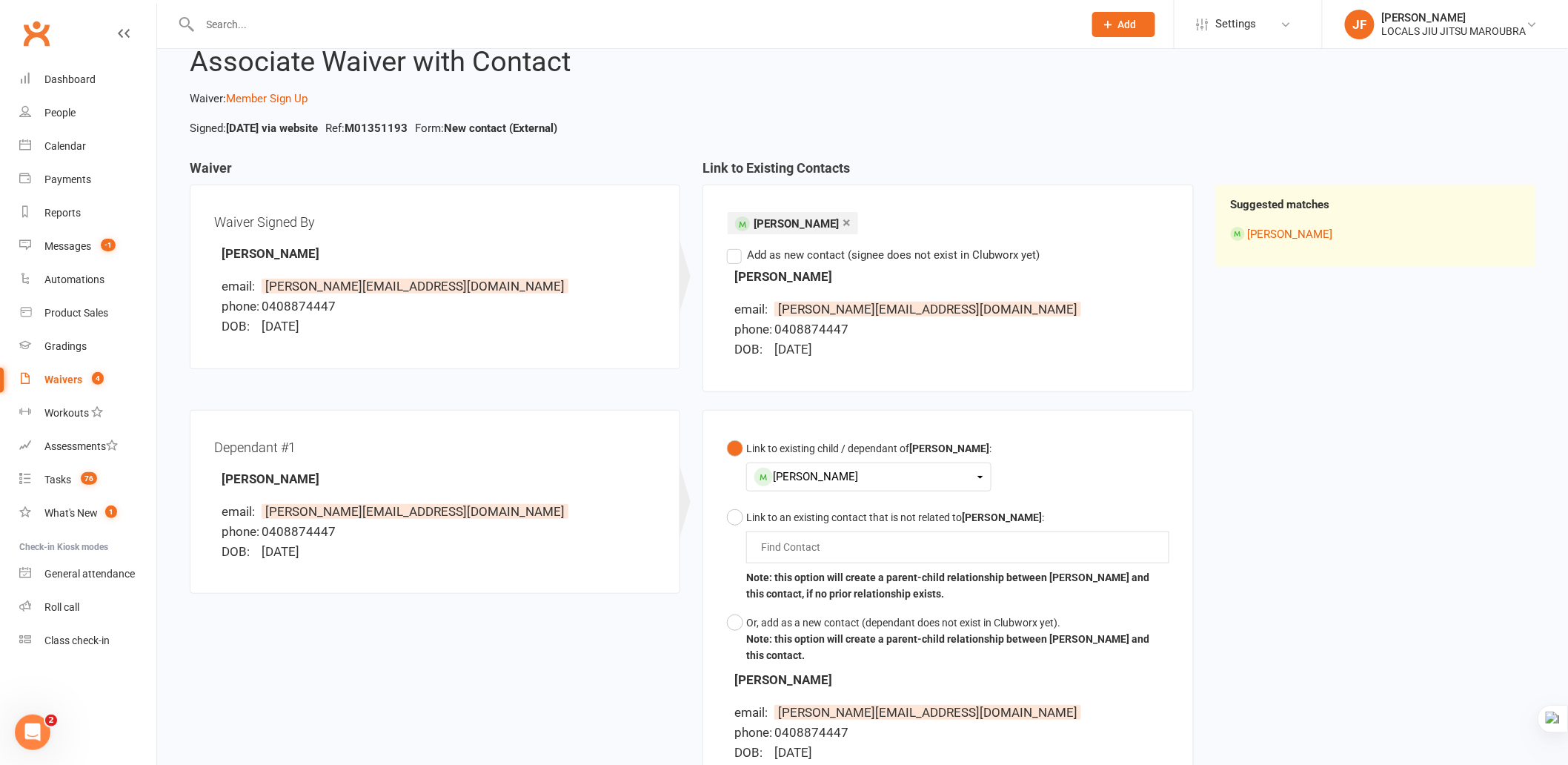
scroll to position [46, 0]
click at [1360, 573] on div "Waiver Waiver Signed By Jared Olaussen email: jared.olaussen@gmail.com phone: 0…" at bounding box center [862, 487] width 1368 height 652
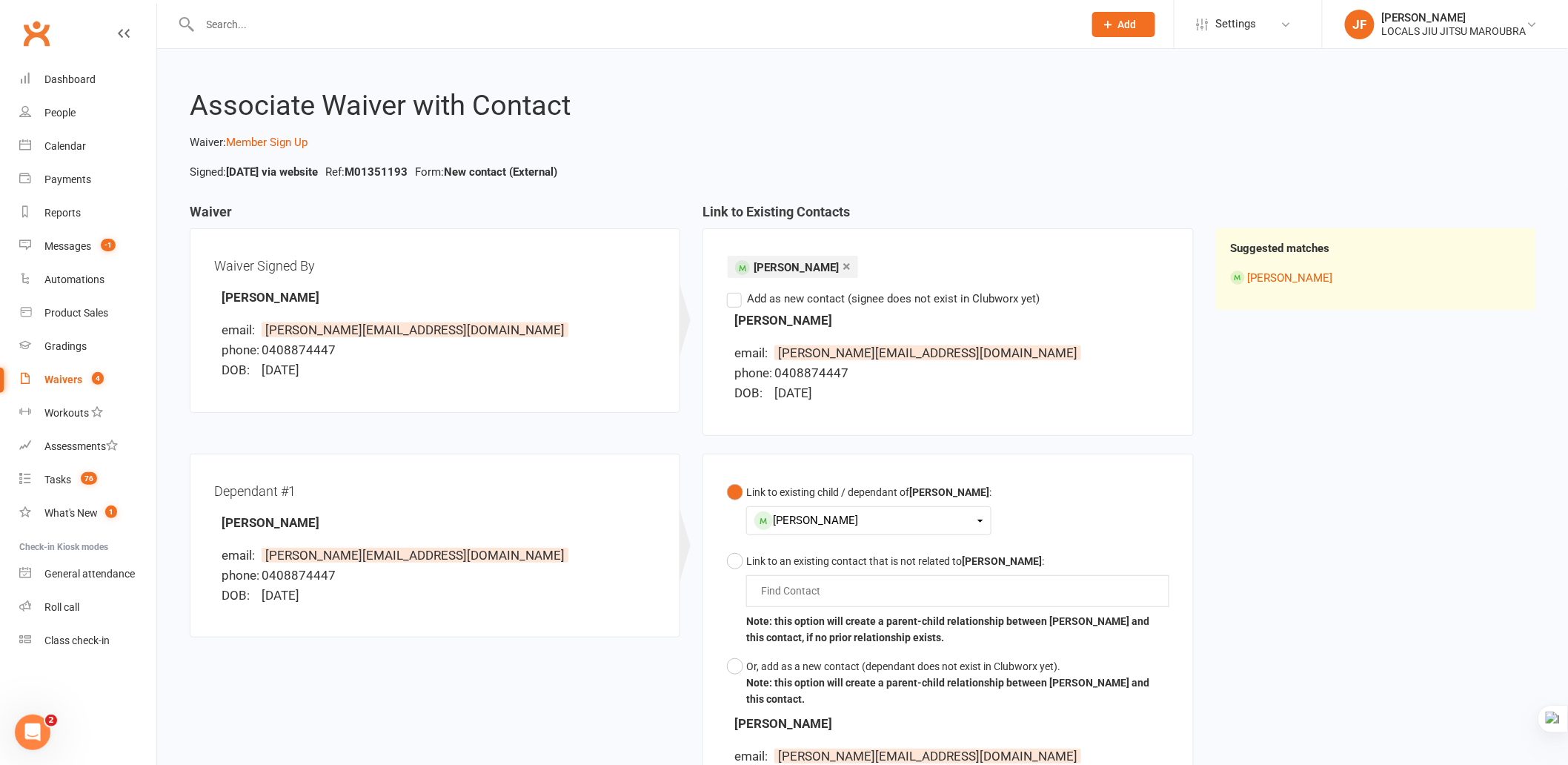
scroll to position [3, 0]
click at [1386, 572] on div "Waiver Waiver Signed By Jared Olaussen email: jared.olaussen@gmail.com phone: 0…" at bounding box center [862, 531] width 1368 height 652
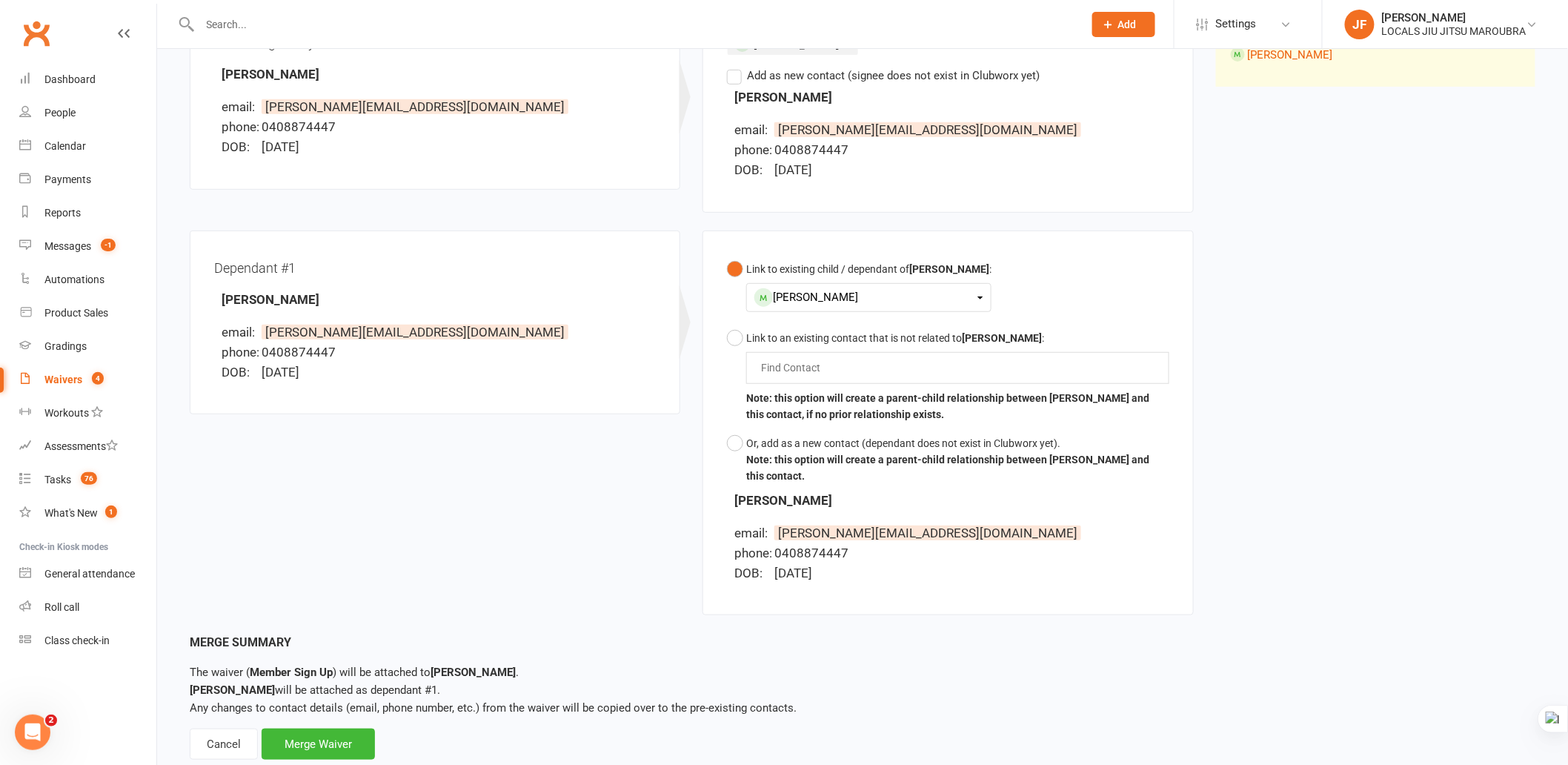
scroll to position [249, 0]
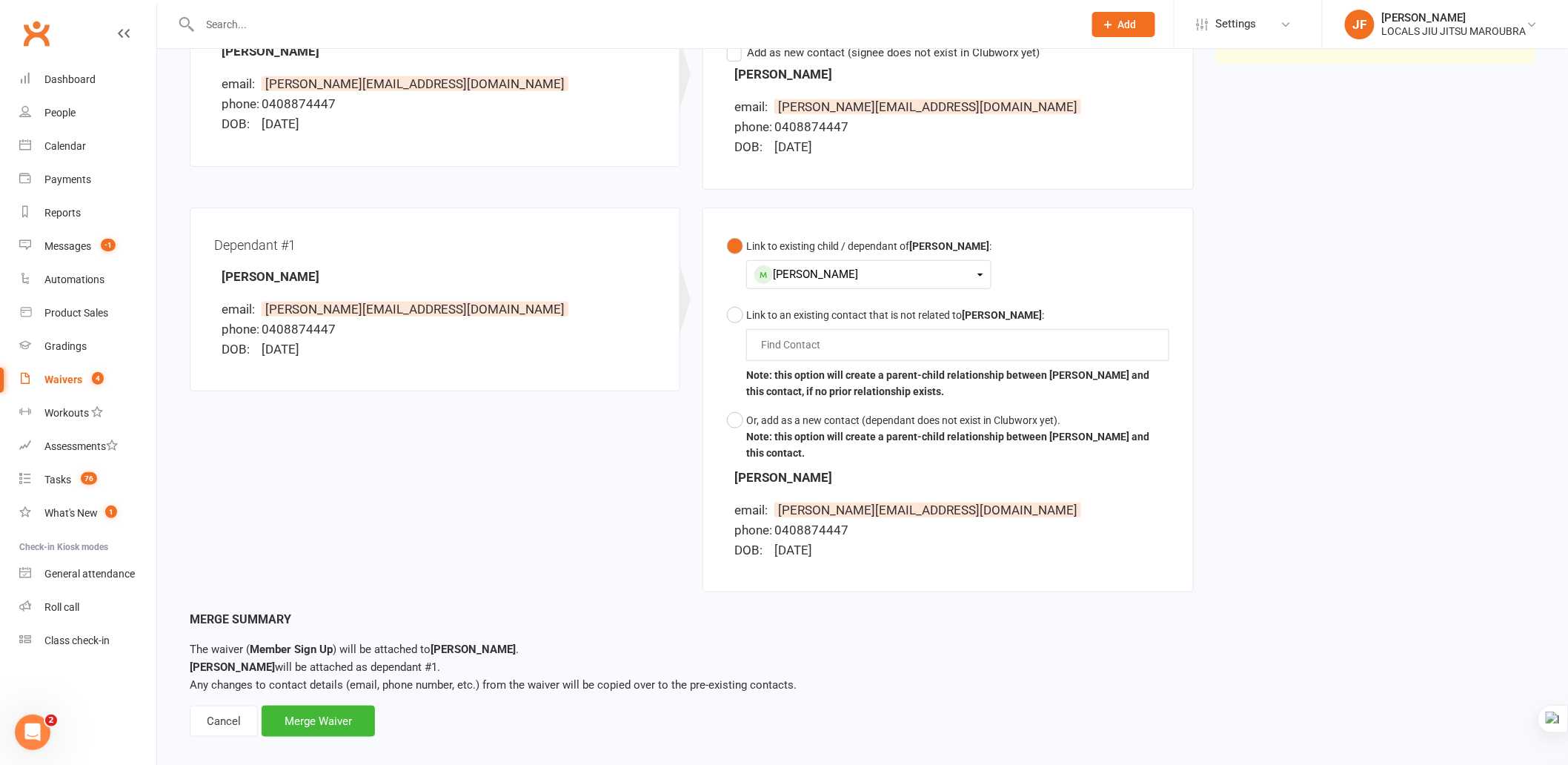
click at [1336, 478] on div "Waiver Waiver Signed By Jared Olaussen email: jared.olaussen@gmail.com phone: 0…" at bounding box center [862, 284] width 1368 height 652
click at [360, 688] on div "Merge Waiver" at bounding box center [318, 721] width 114 height 31
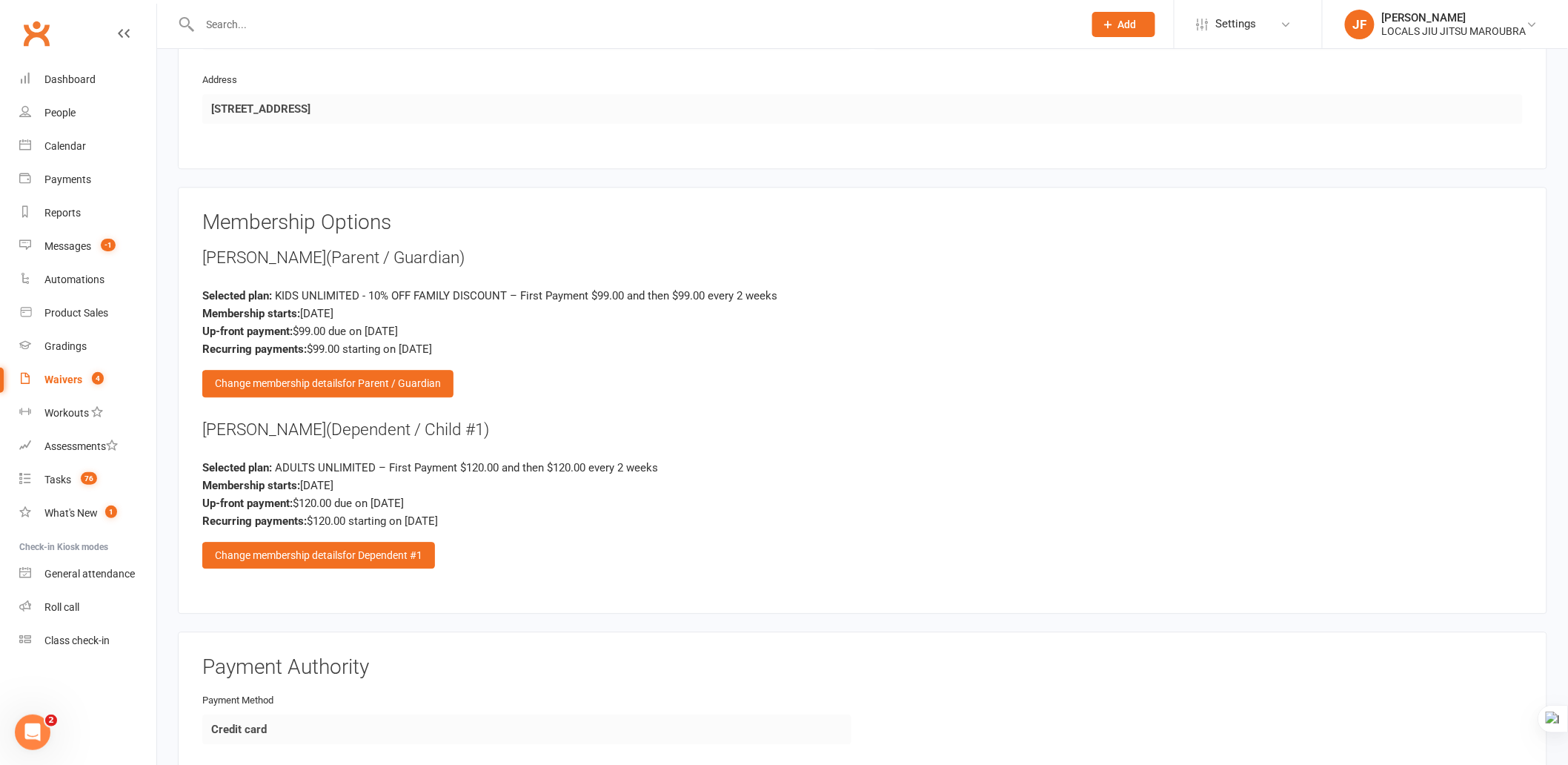
scroll to position [1399, 0]
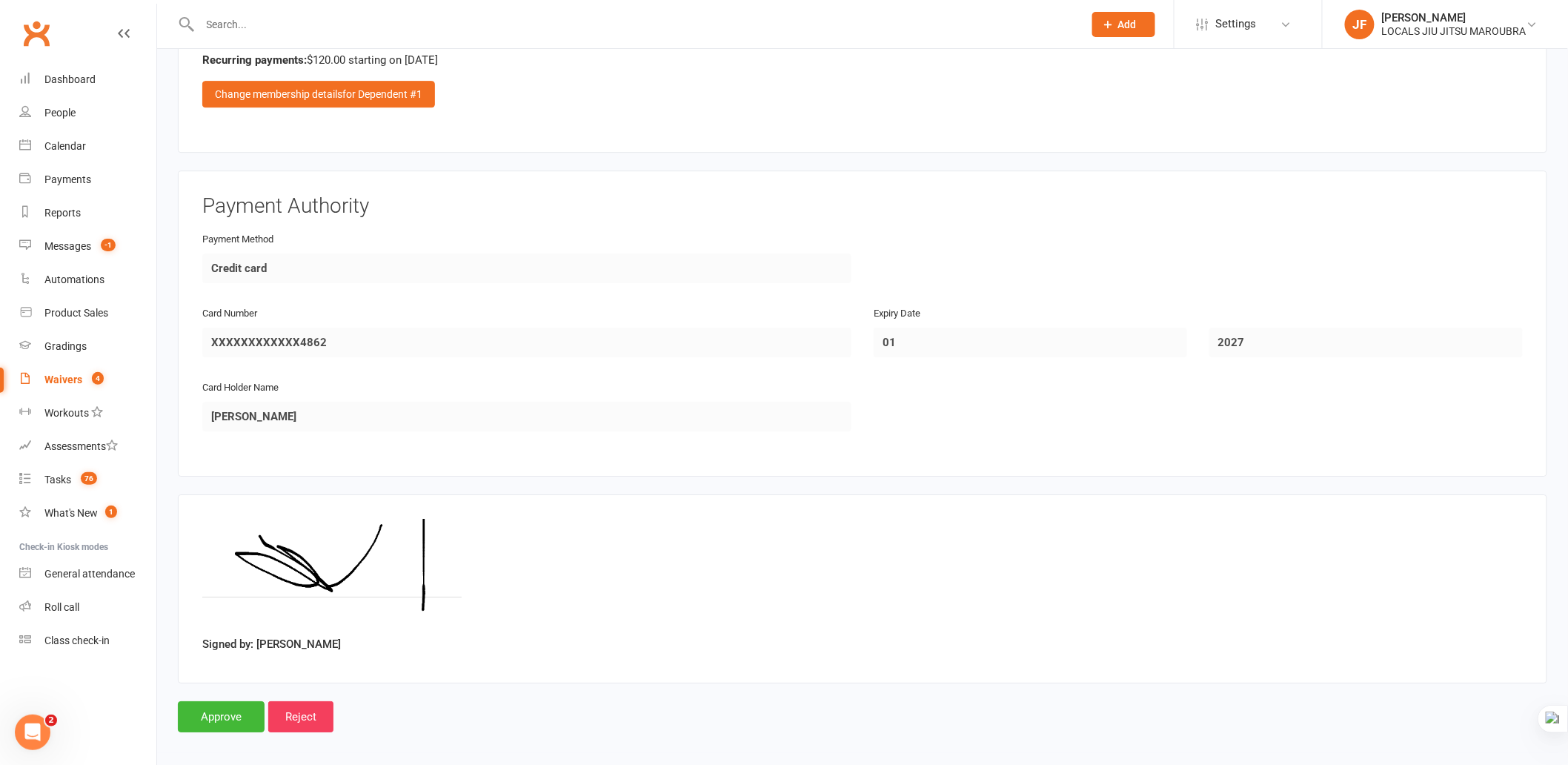
click at [902, 532] on div "Signed by: Jared Olaussen" at bounding box center [863, 589] width 1321 height 140
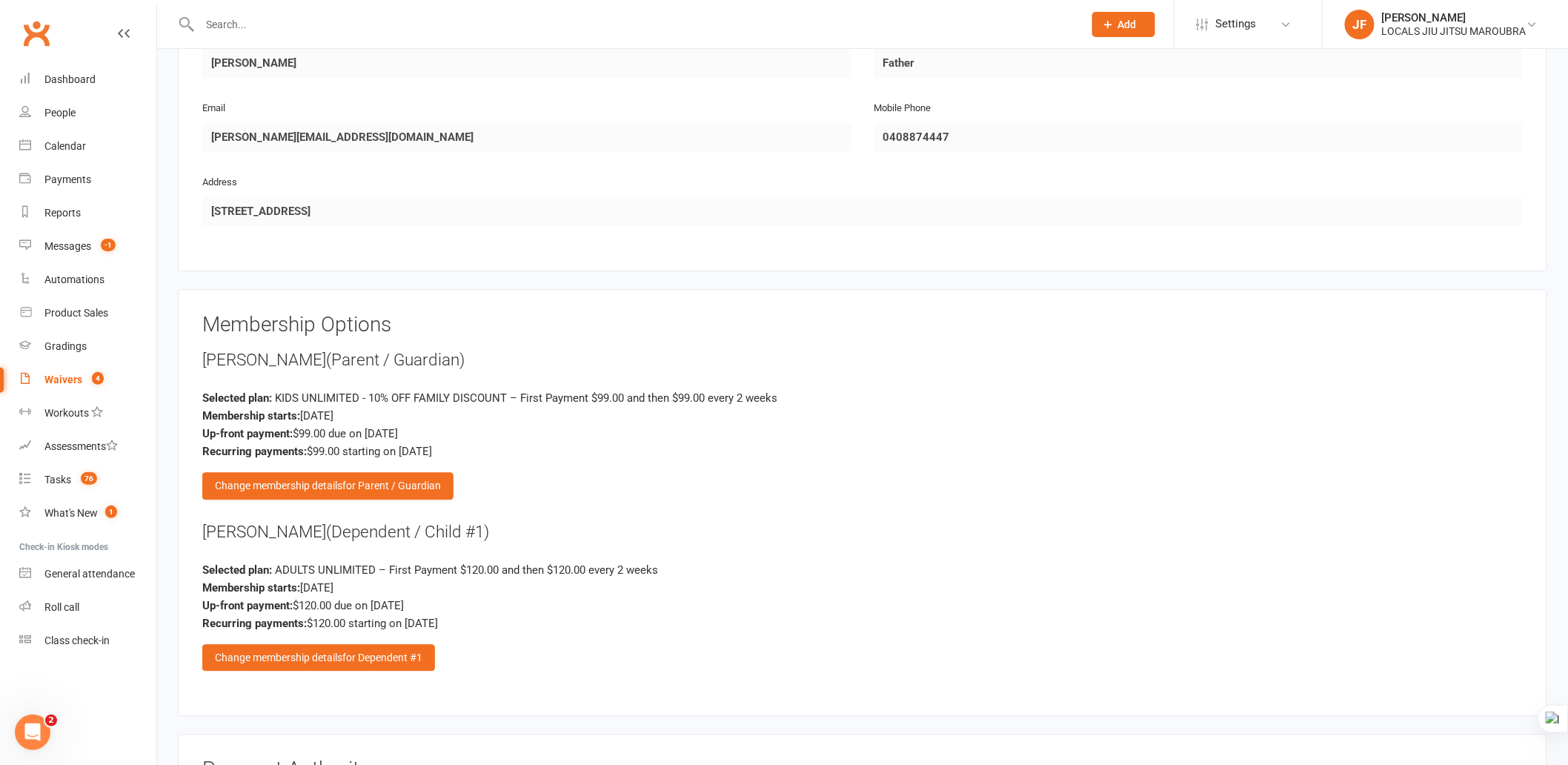
scroll to position [1317, 0]
click at [367, 485] on div "Change membership details for Parent / Guardian" at bounding box center [328, 485] width 251 height 26
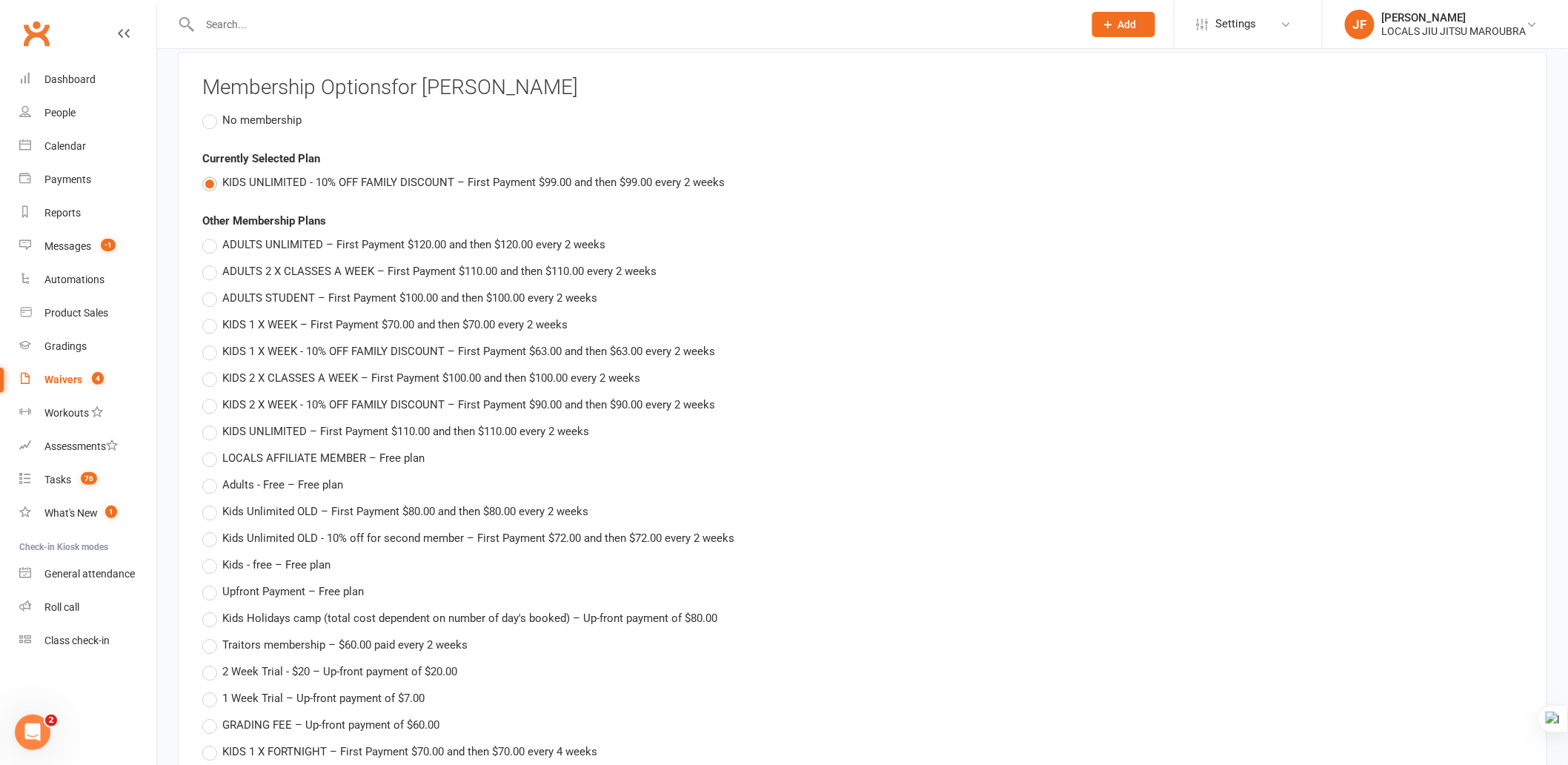
scroll to position [1565, 0]
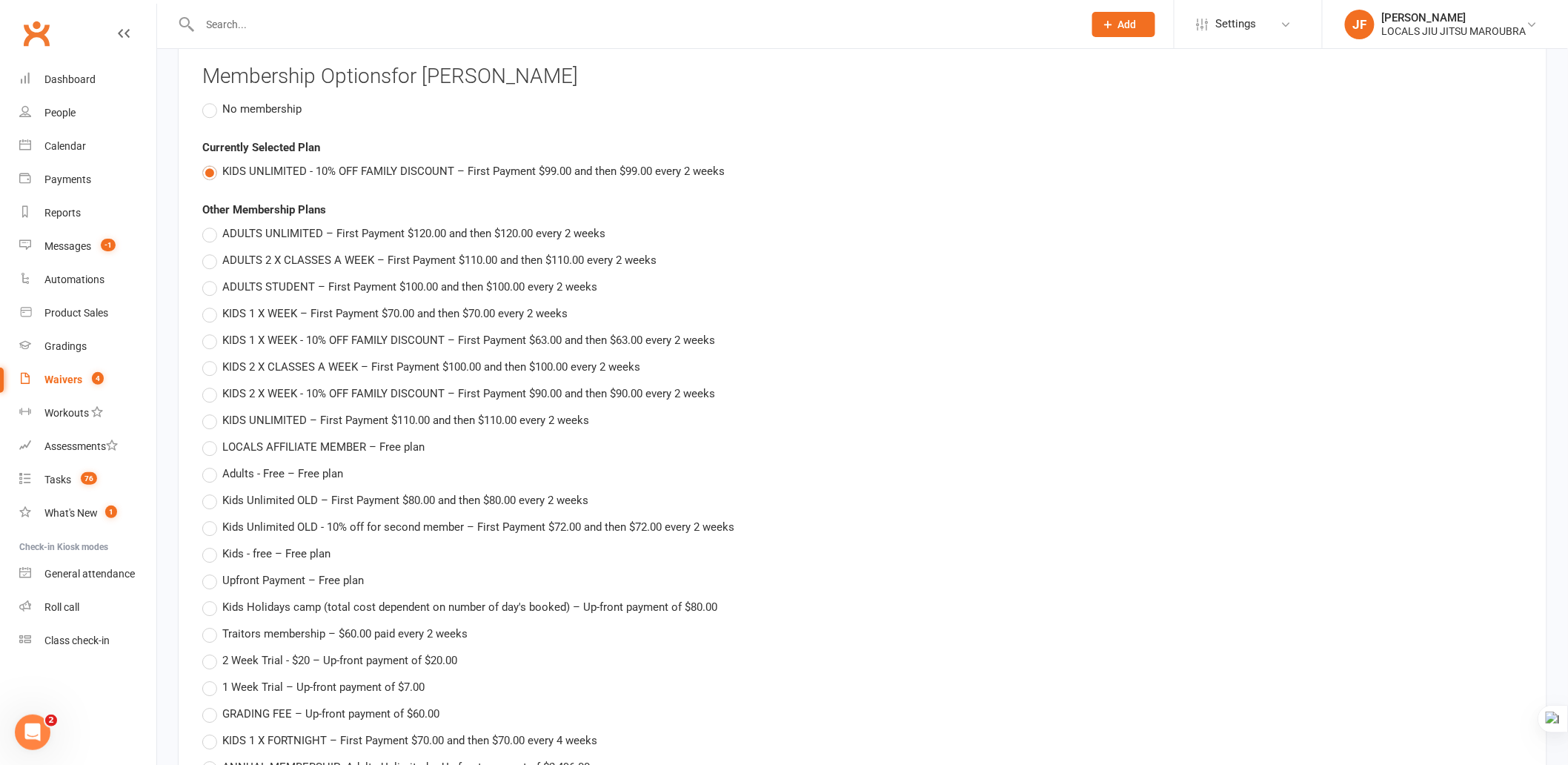
click at [291, 227] on span "ADULTS UNLIMITED – First Payment $120.00 and then $120.00 every 2 weeks" at bounding box center [414, 232] width 383 height 15
click at [212, 225] on input "ADULTS UNLIMITED – First Payment $120.00 and then $120.00 every 2 weeks" at bounding box center [207, 225] width 9 height 0
type input "ADULTS UNLIMITED"
type input "120"
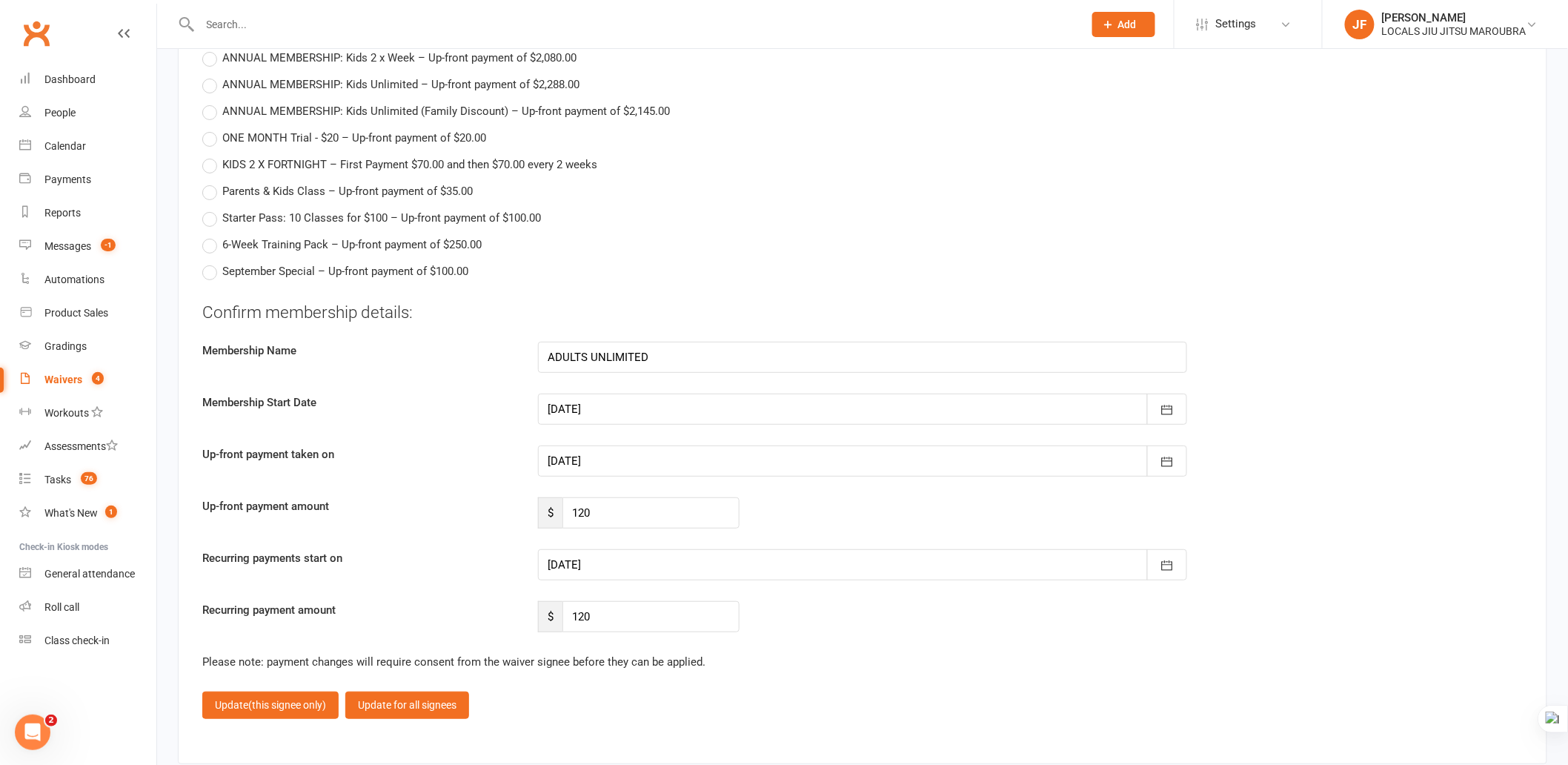
scroll to position [2553, 0]
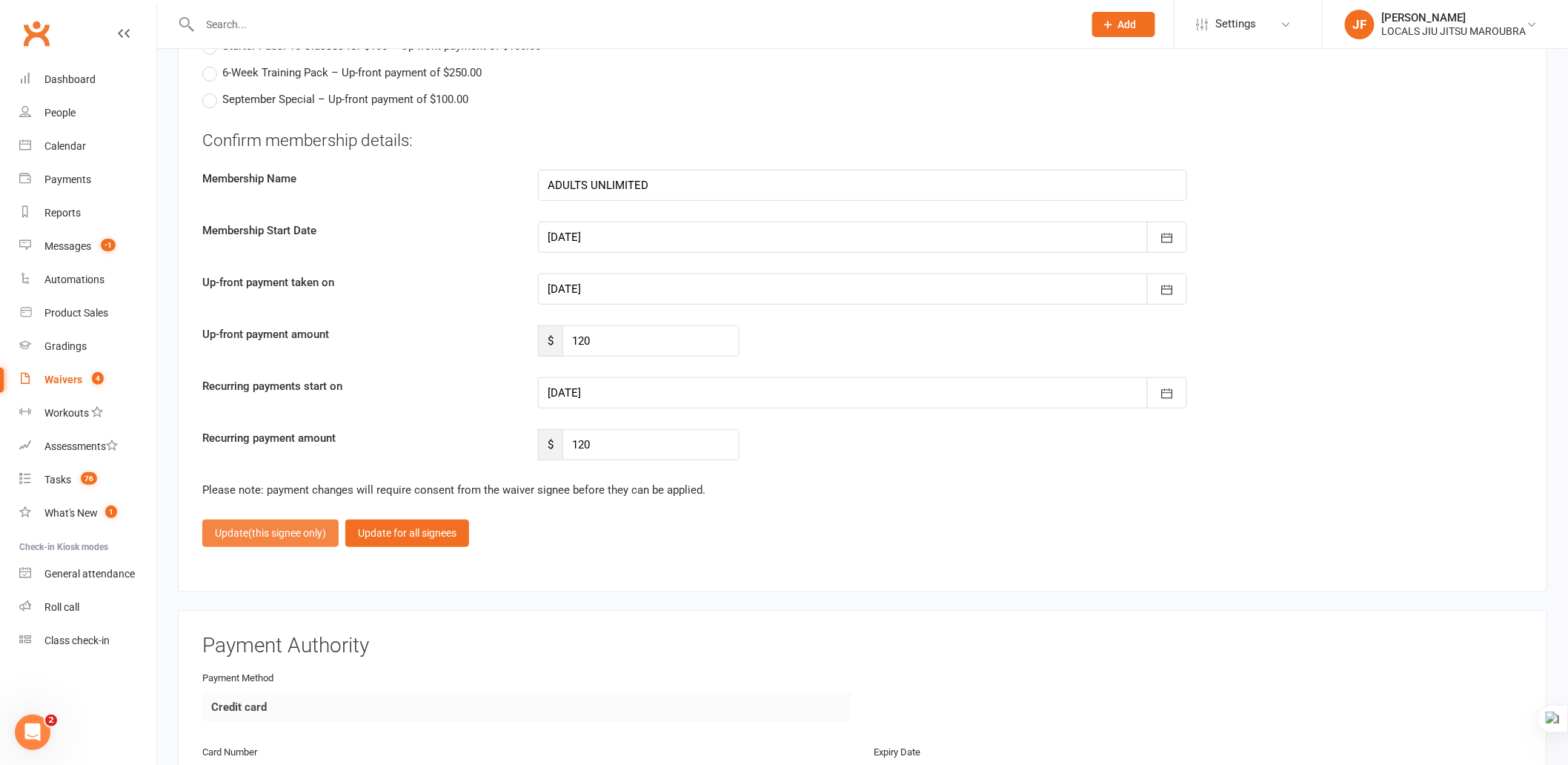
click at [240, 529] on button "Update (this signee only)" at bounding box center [271, 533] width 137 height 26
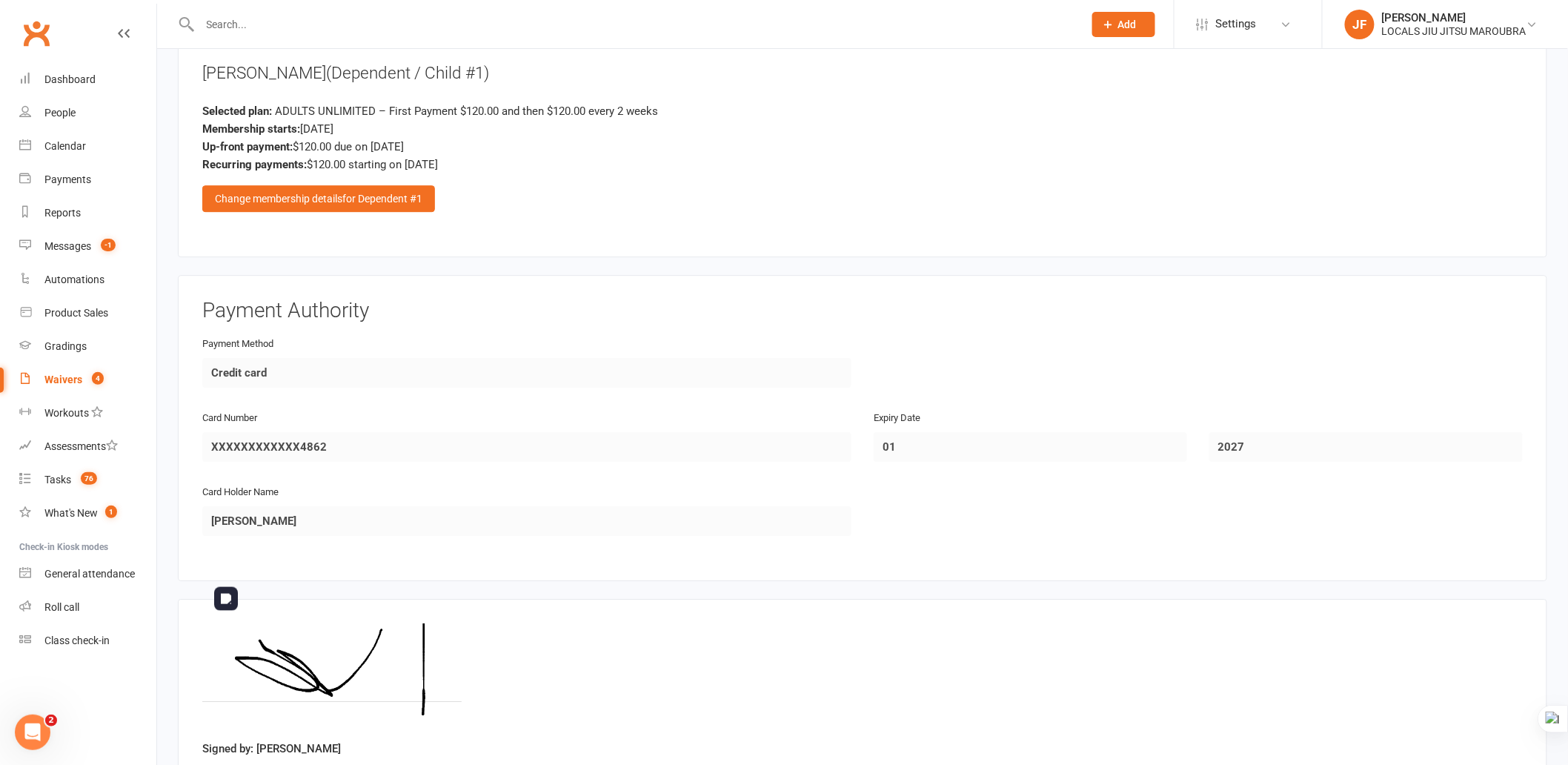
scroll to position [1551, 0]
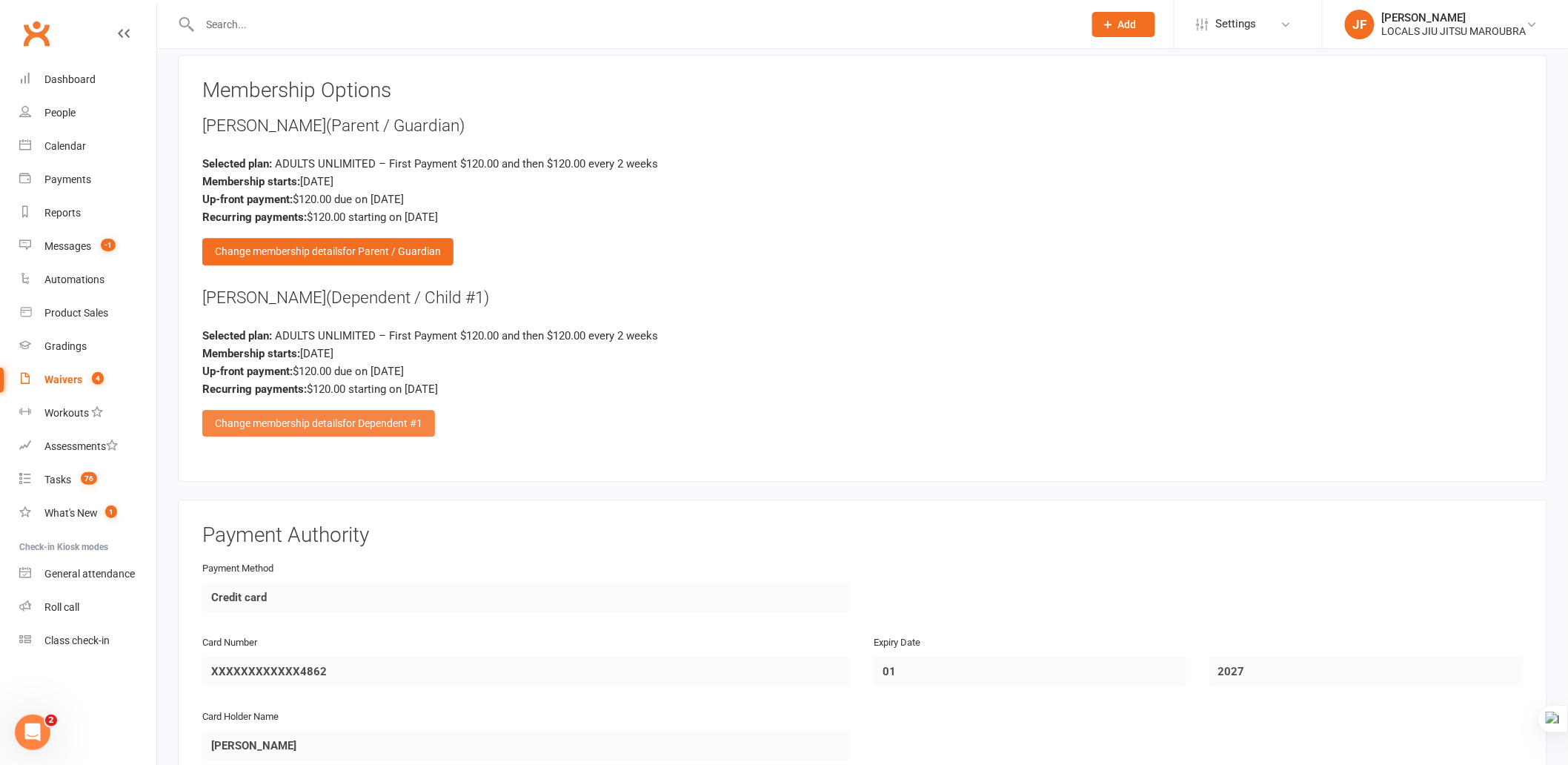
click at [345, 417] on span "for Dependent #1" at bounding box center [383, 423] width 80 height 12
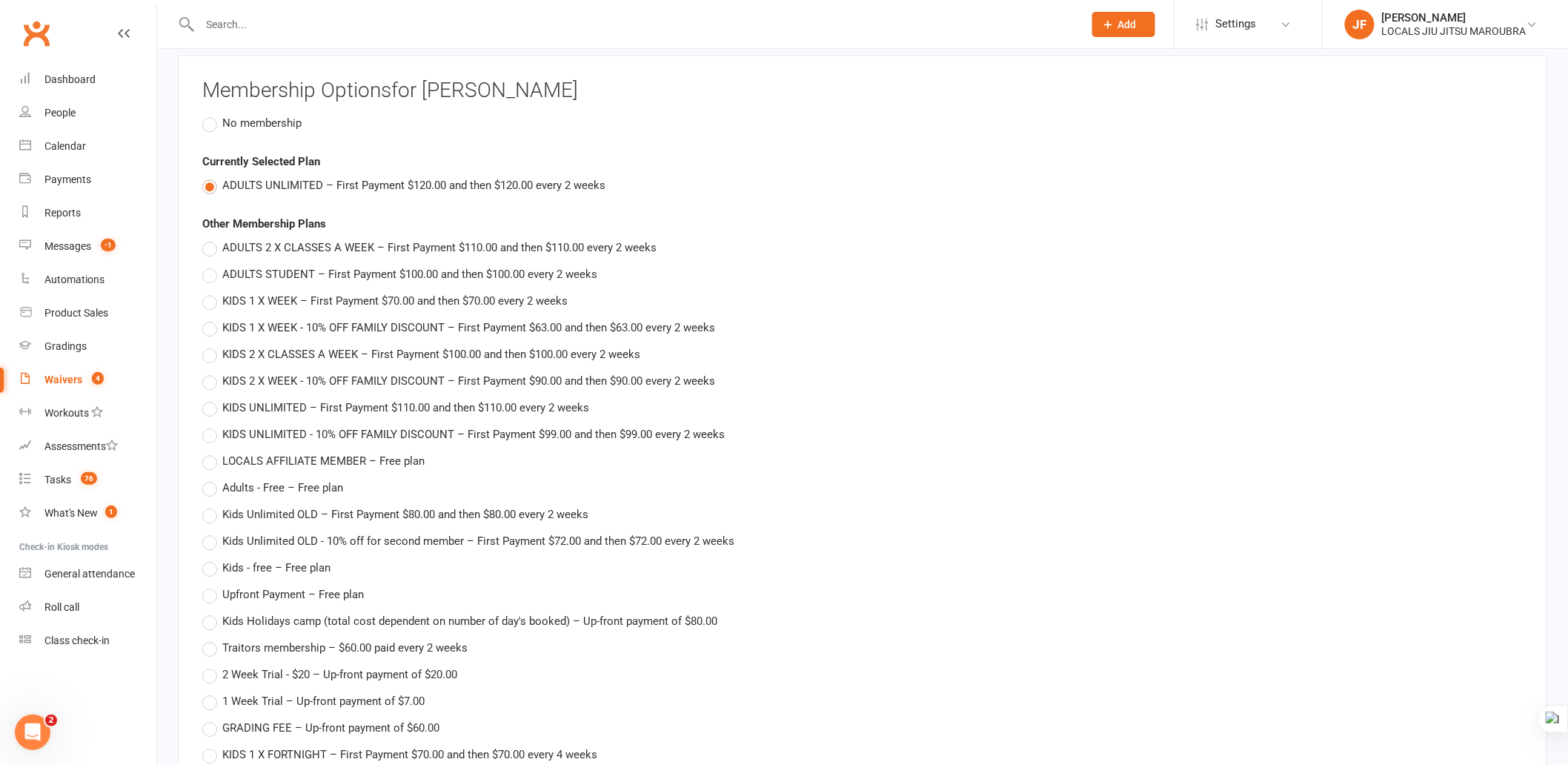
click at [209, 323] on label "KIDS 1 X WEEK - 10% OFF FAMILY DISCOUNT – First Payment $63.00 and then $63.00 …" at bounding box center [459, 327] width 513 height 18
click at [209, 319] on input "KIDS 1 X WEEK - 10% OFF FAMILY DISCOUNT – First Payment $63.00 and then $63.00 …" at bounding box center [207, 319] width 9 height 0
type input "KIDS 1 X WEEK - 10% OFF FAMILY DISCOUNT"
type input "63"
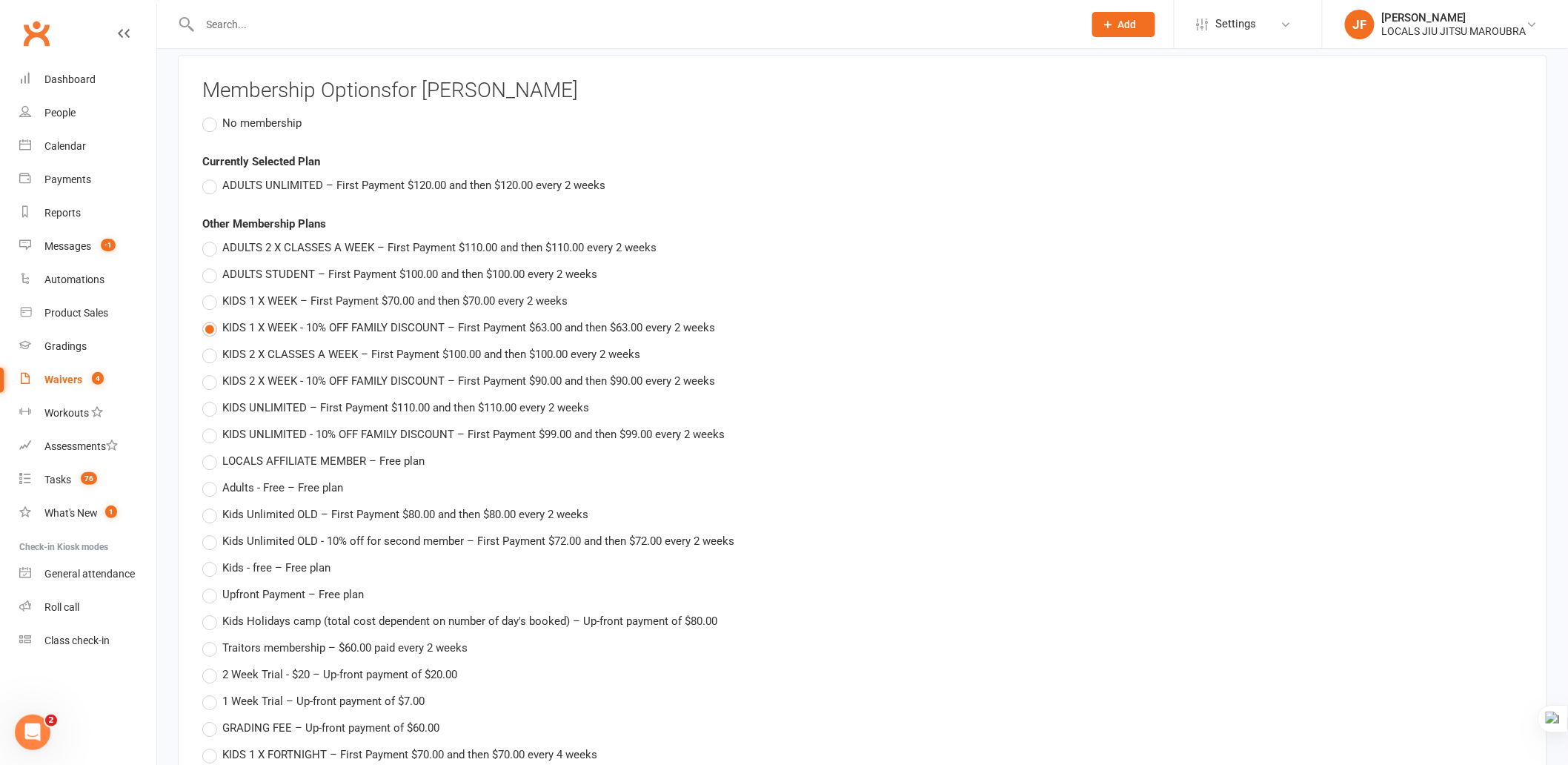
click at [332, 427] on span "KIDS UNLIMITED - 10% OFF FAMILY DISCOUNT – First Payment $99.00 and then $99.00…" at bounding box center [473, 433] width 502 height 15
click at [212, 426] on input "KIDS UNLIMITED - 10% OFF FAMILY DISCOUNT – First Payment $99.00 and then $99.00…" at bounding box center [207, 426] width 9 height 0
type input "KIDS UNLIMITED - 10% OFF FAMILY DISCOUNT"
type input "99"
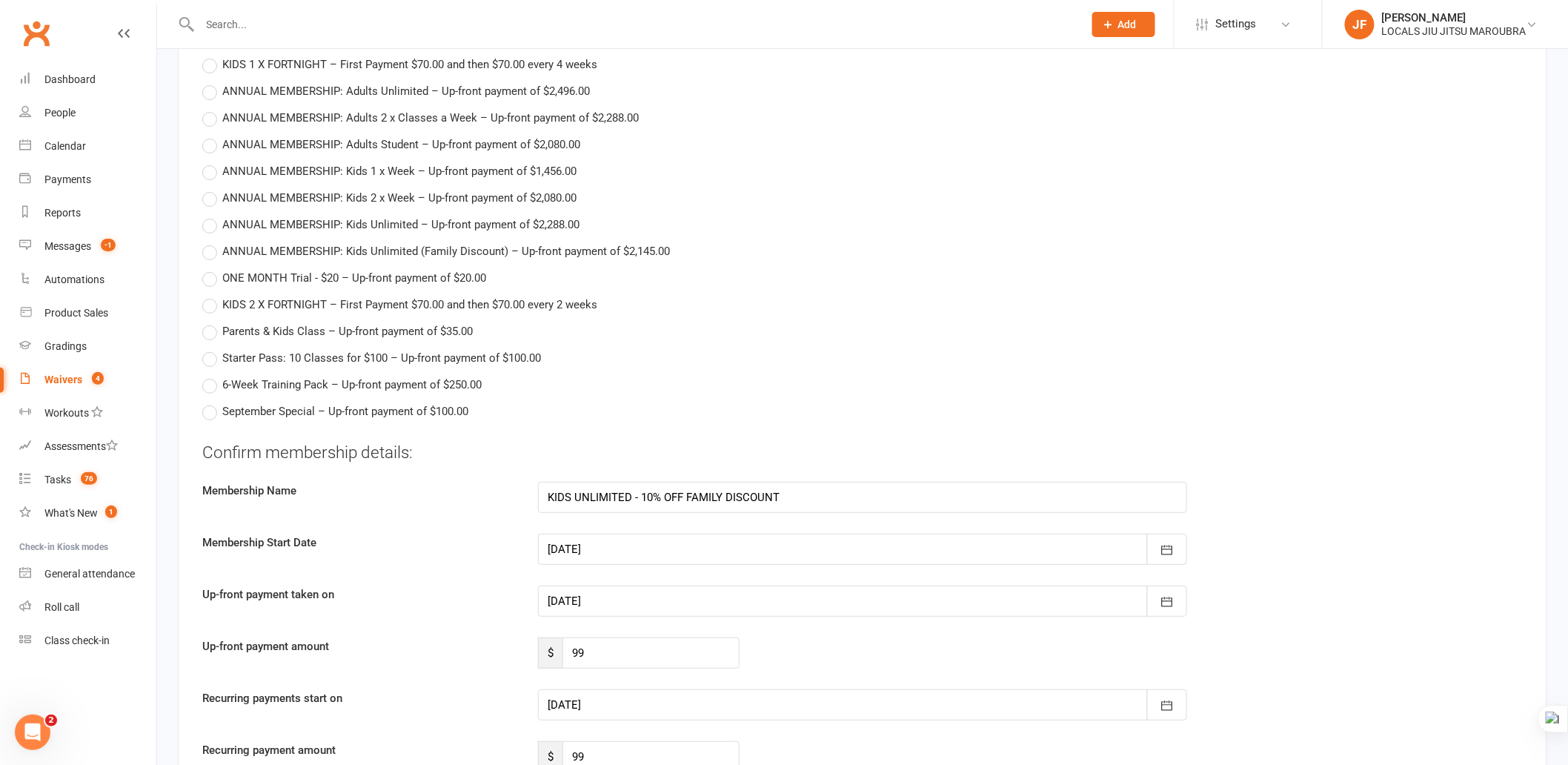
scroll to position [2539, 0]
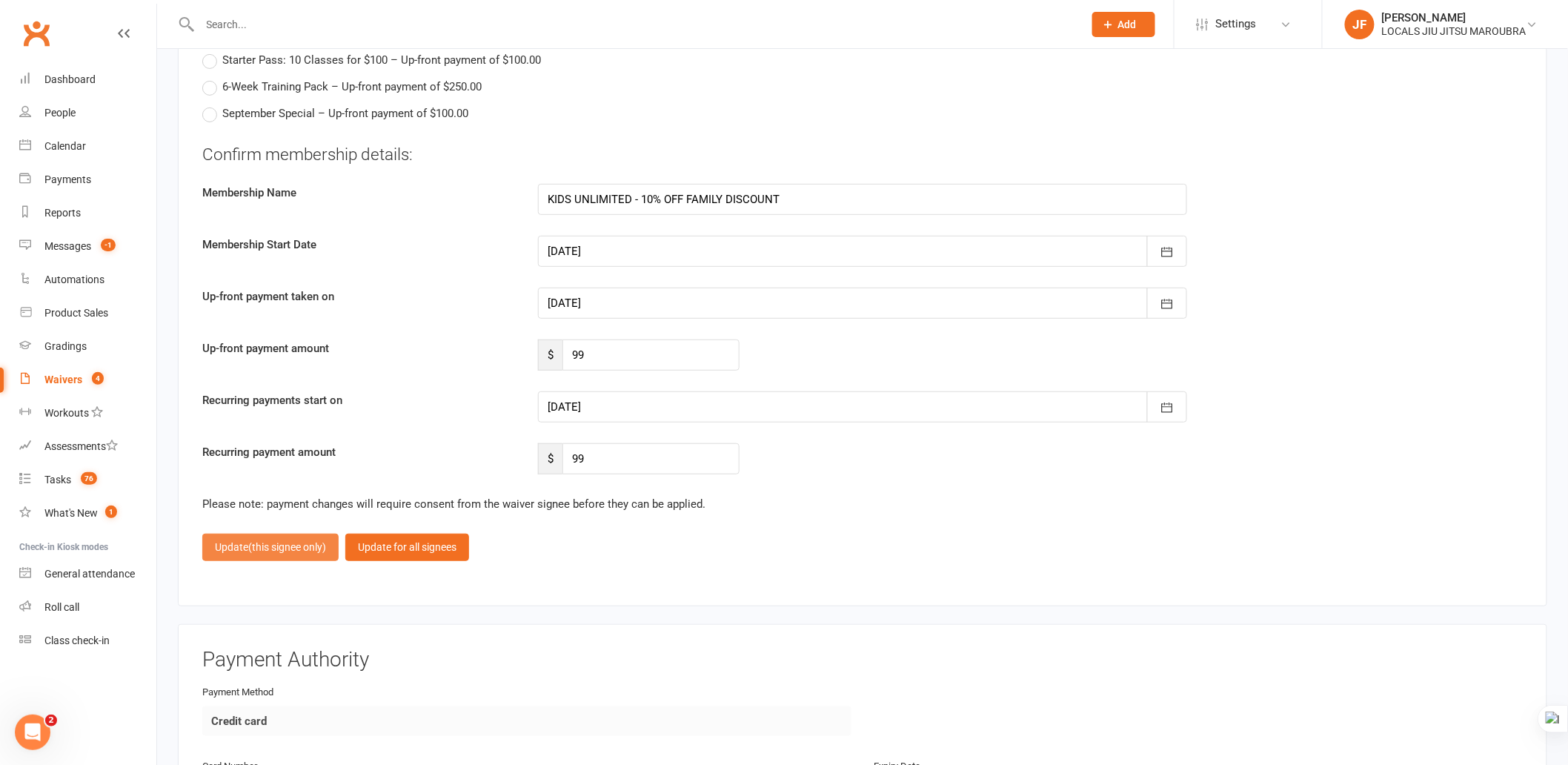
click at [265, 541] on span "(this signee only)" at bounding box center [287, 547] width 78 height 12
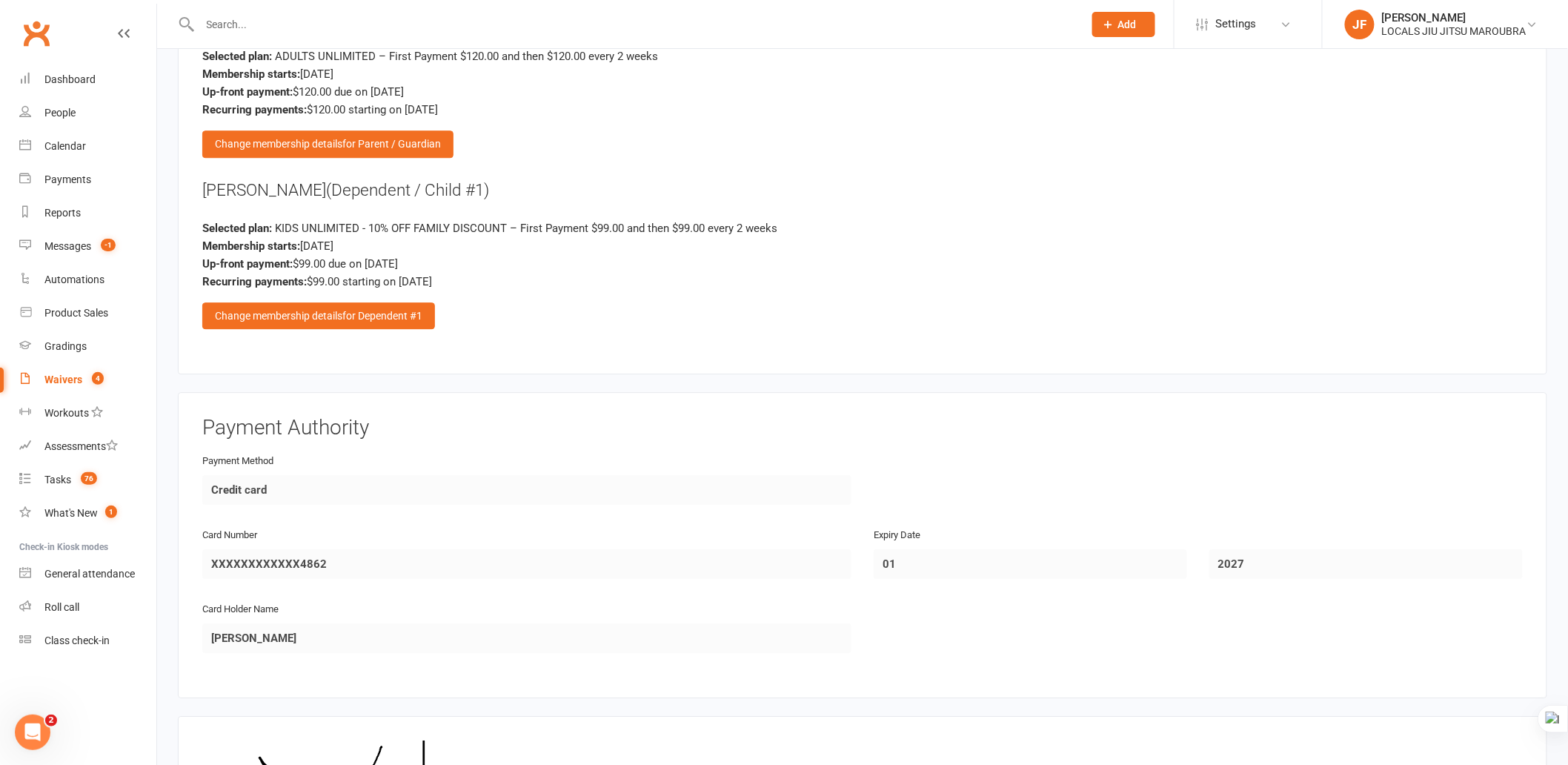
scroll to position [1880, 0]
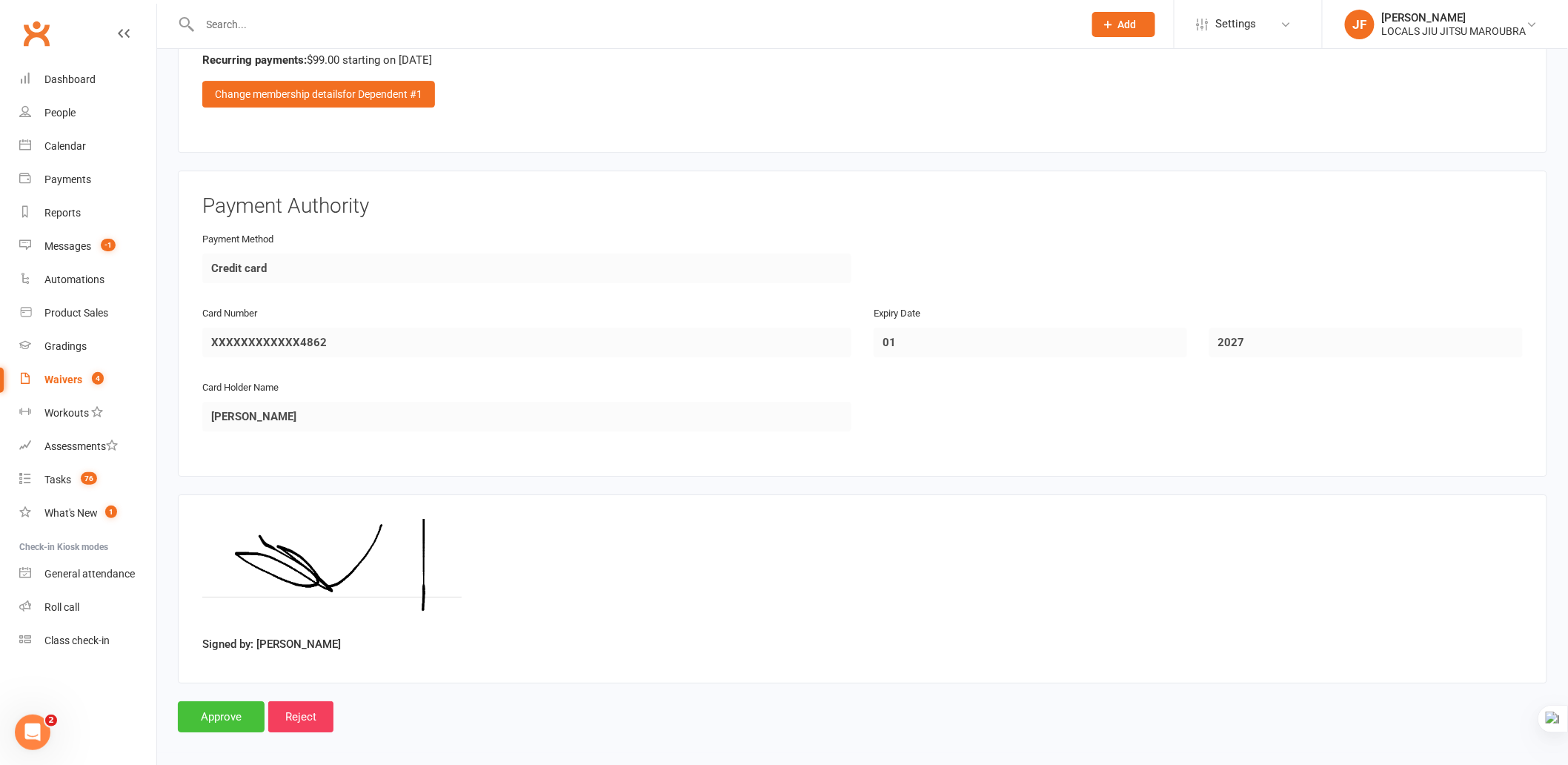
click at [220, 688] on input "Approve" at bounding box center [220, 716] width 86 height 31
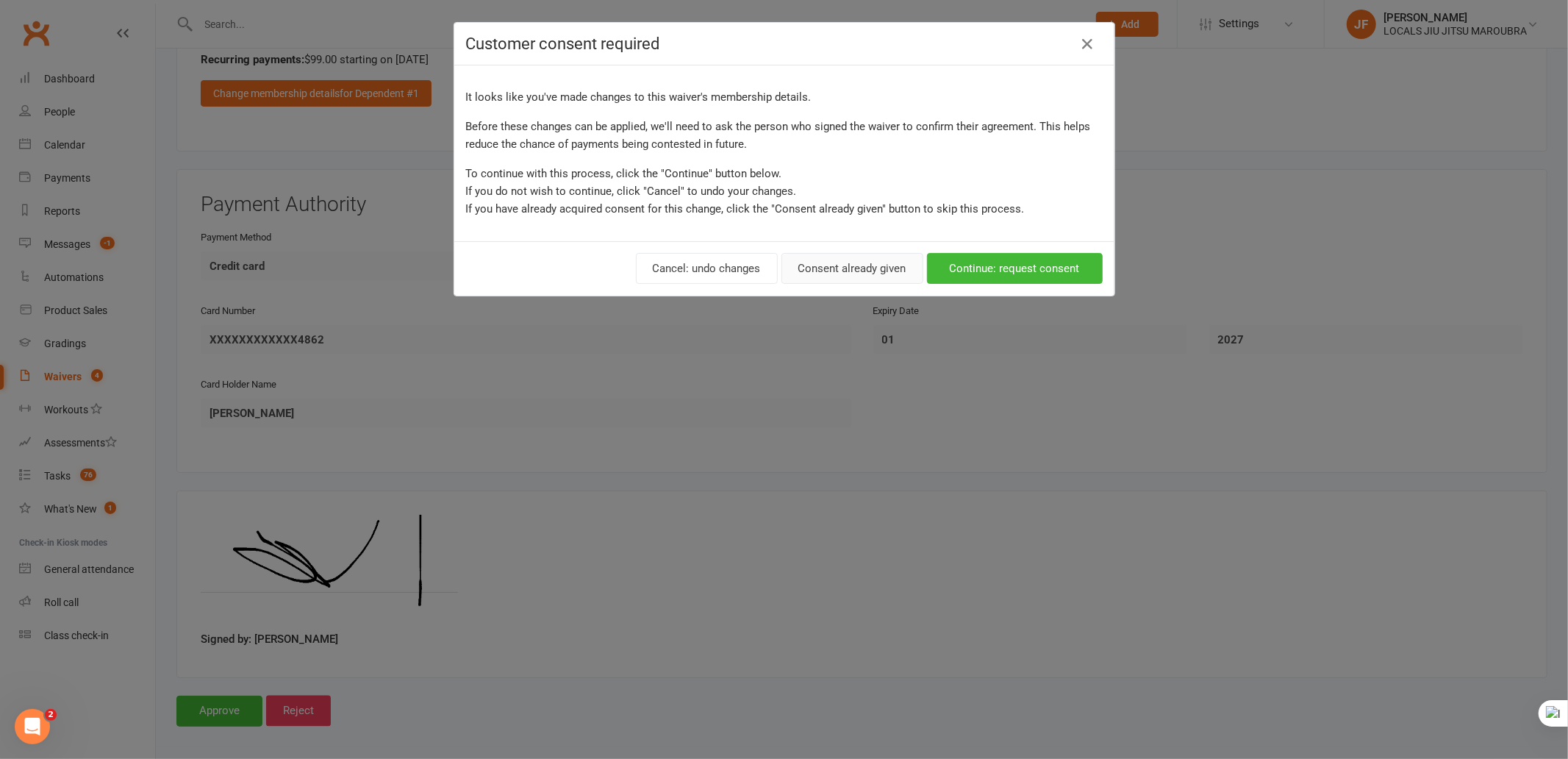
click at [841, 273] on button "Consent already given" at bounding box center [852, 268] width 142 height 31
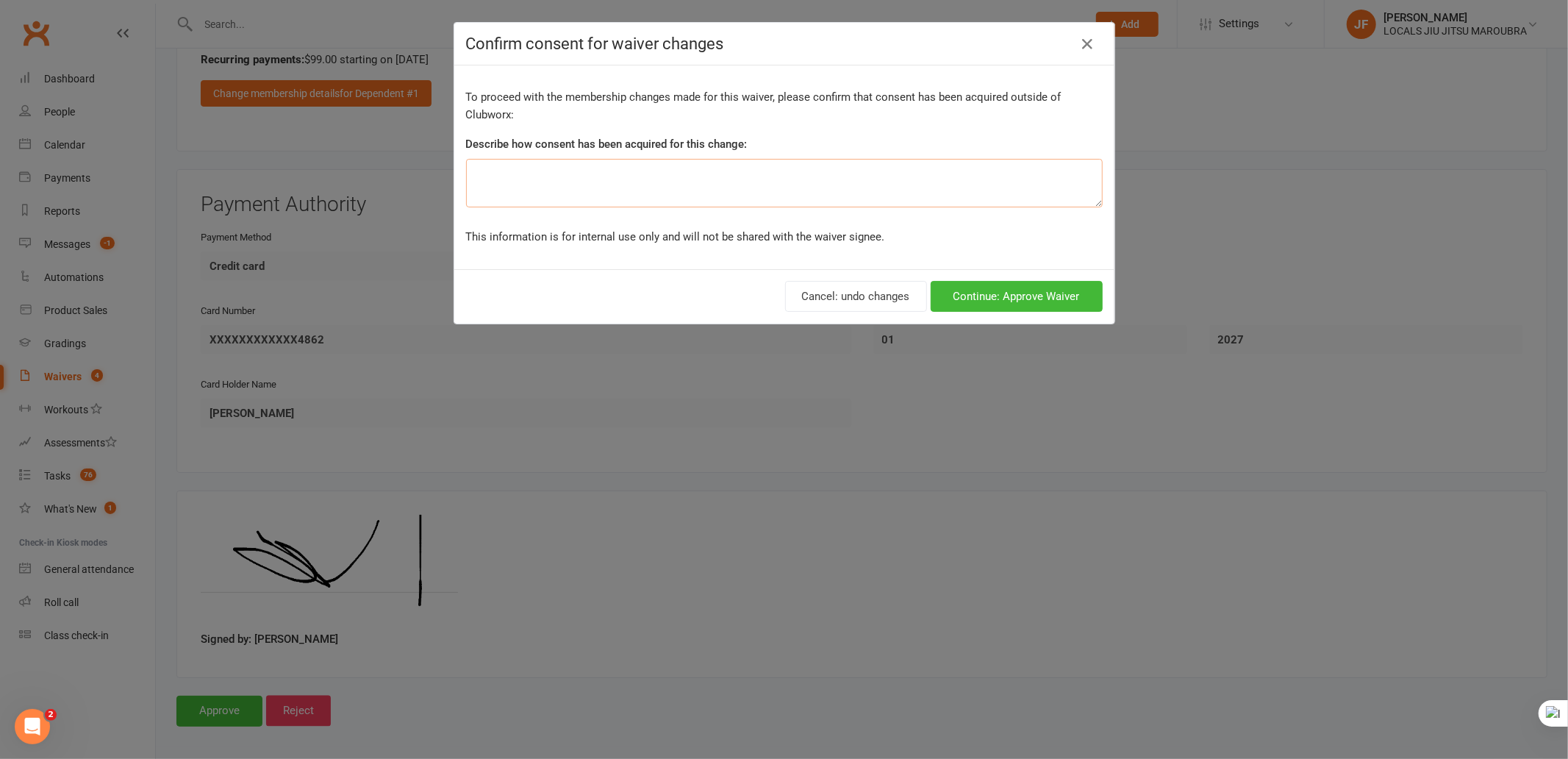
click at [671, 181] on textarea at bounding box center [784, 182] width 637 height 48
click at [646, 175] on textarea "To enrich screen reader interactions, please activate Accessibility in Grammarl…" at bounding box center [784, 182] width 637 height 48
type textarea "Consent already given"
click at [996, 294] on button "Continue: Approve Waiver" at bounding box center [1016, 296] width 172 height 31
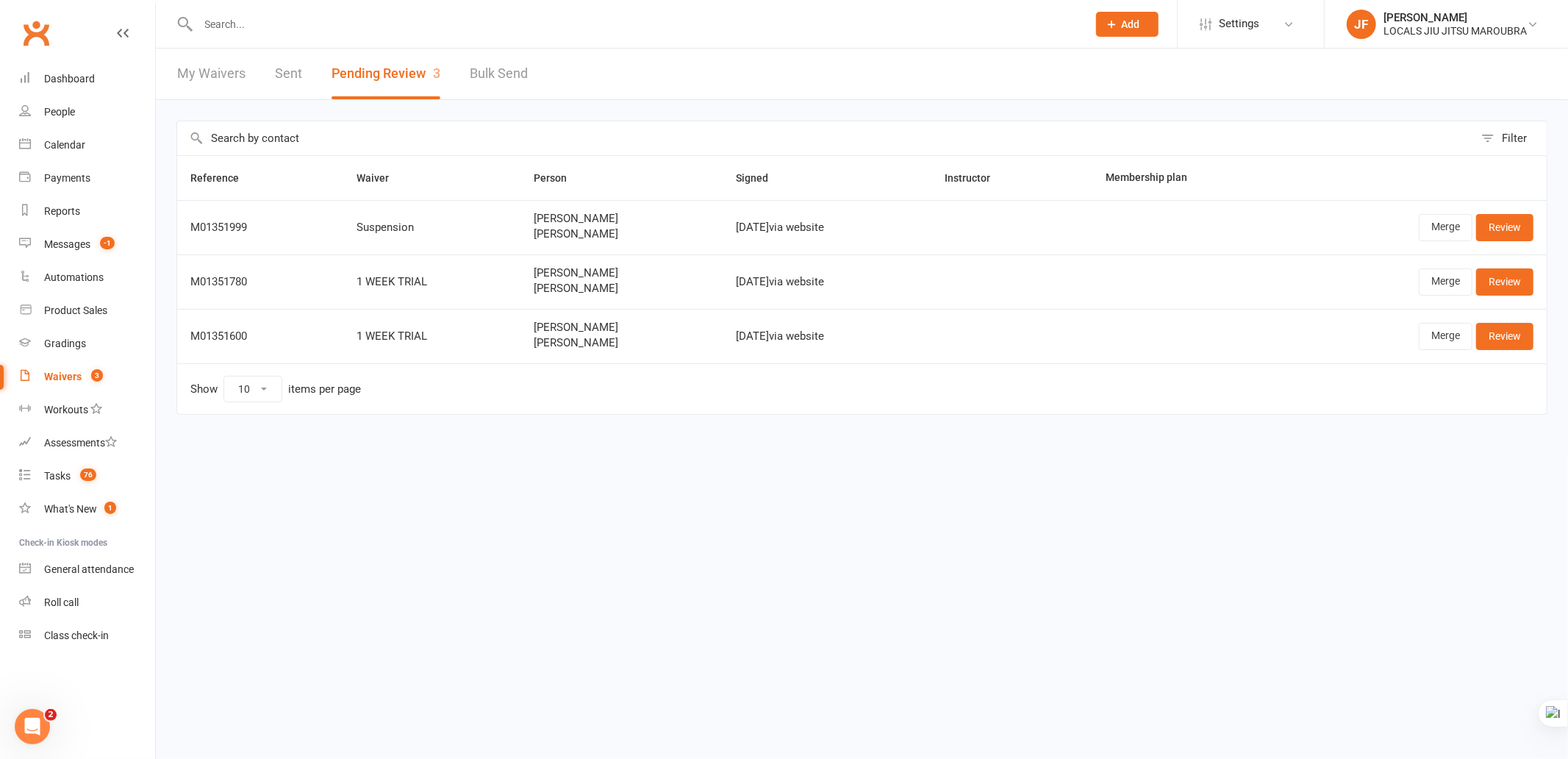
click at [601, 477] on html "Prospect Member Non-attending contact Class / event Appointment Grading event T…" at bounding box center [784, 238] width 1568 height 477
click at [1399, 340] on link "Merge" at bounding box center [1445, 336] width 53 height 26
copy div "M01351600"
drag, startPoint x: 192, startPoint y: 334, endPoint x: 288, endPoint y: 333, distance: 96.0
click at [288, 333] on div "M01351600" at bounding box center [260, 336] width 140 height 13
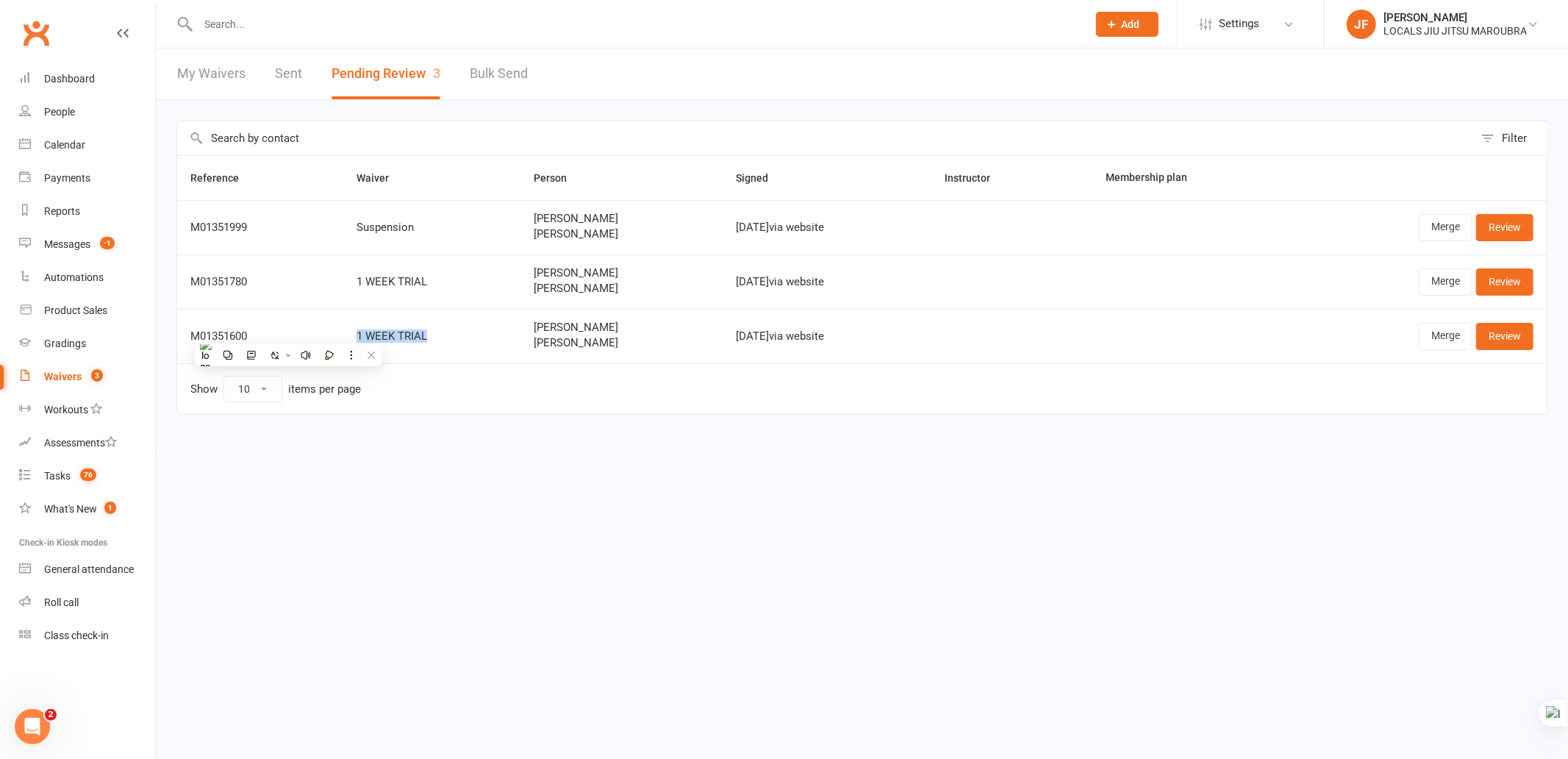
copy div "1 WEEK TRIAL"
drag, startPoint x: 413, startPoint y: 332, endPoint x: 431, endPoint y: 333, distance: 18.0
click at [431, 333] on td "1 WEEK TRIAL" at bounding box center [431, 336] width 177 height 54
drag, startPoint x: 599, startPoint y: 432, endPoint x: 548, endPoint y: 363, distance: 85.8
click at [597, 432] on div "Reference Waiver Person Signed Instructor Membership plan M01351999 Suspension …" at bounding box center [862, 295] width 1371 height 280
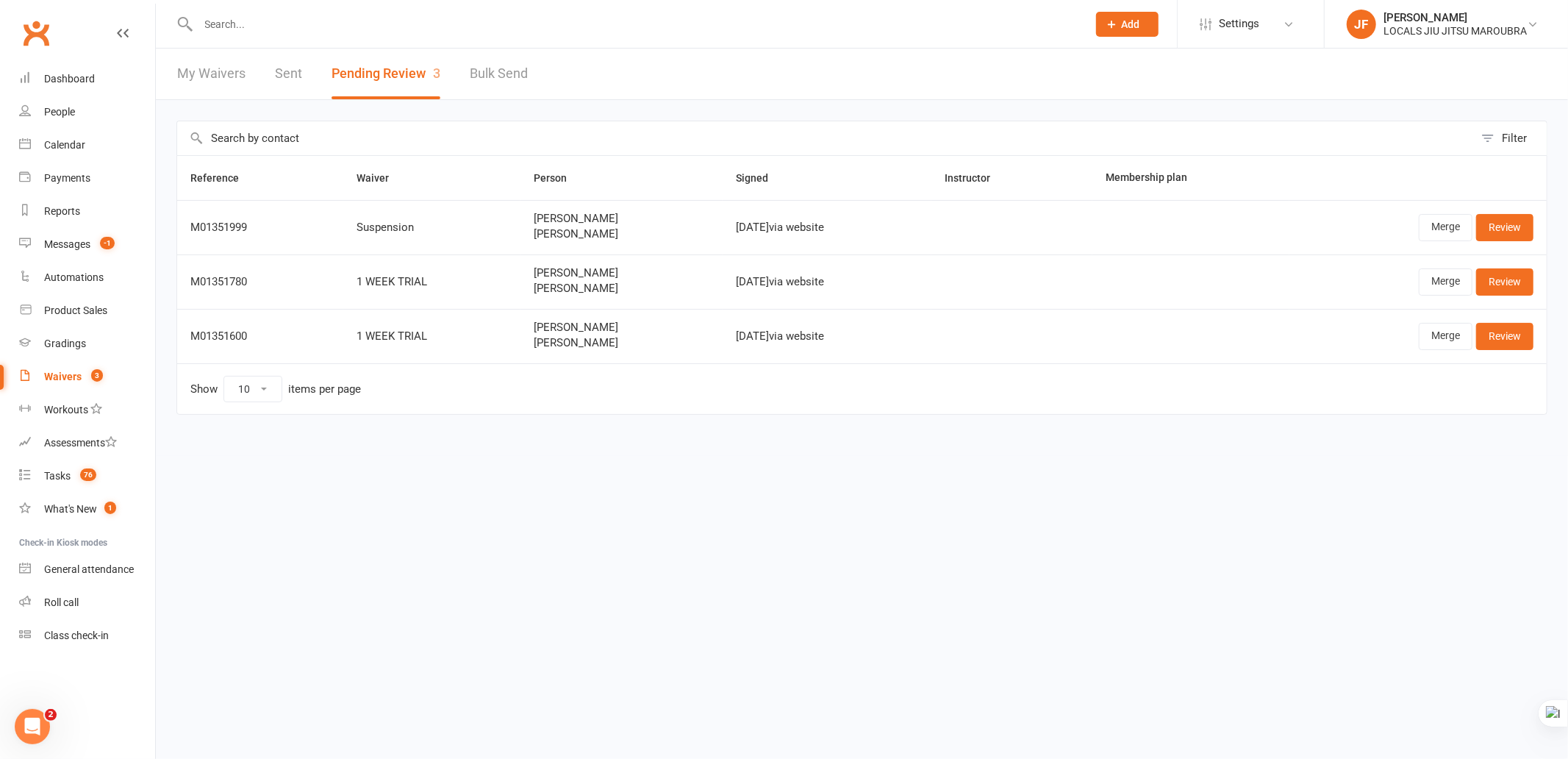
copy span "Sebastian Hall"
drag, startPoint x: 511, startPoint y: 349, endPoint x: 601, endPoint y: 349, distance: 90.0
click at [601, 349] on td "Edward Hall Sebastian Hall" at bounding box center [621, 336] width 203 height 54
drag, startPoint x: 741, startPoint y: 461, endPoint x: 716, endPoint y: 435, distance: 36.1
click at [736, 460] on html "Prospect Member Non-attending contact Class / event Appointment Grading event T…" at bounding box center [784, 238] width 1568 height 477
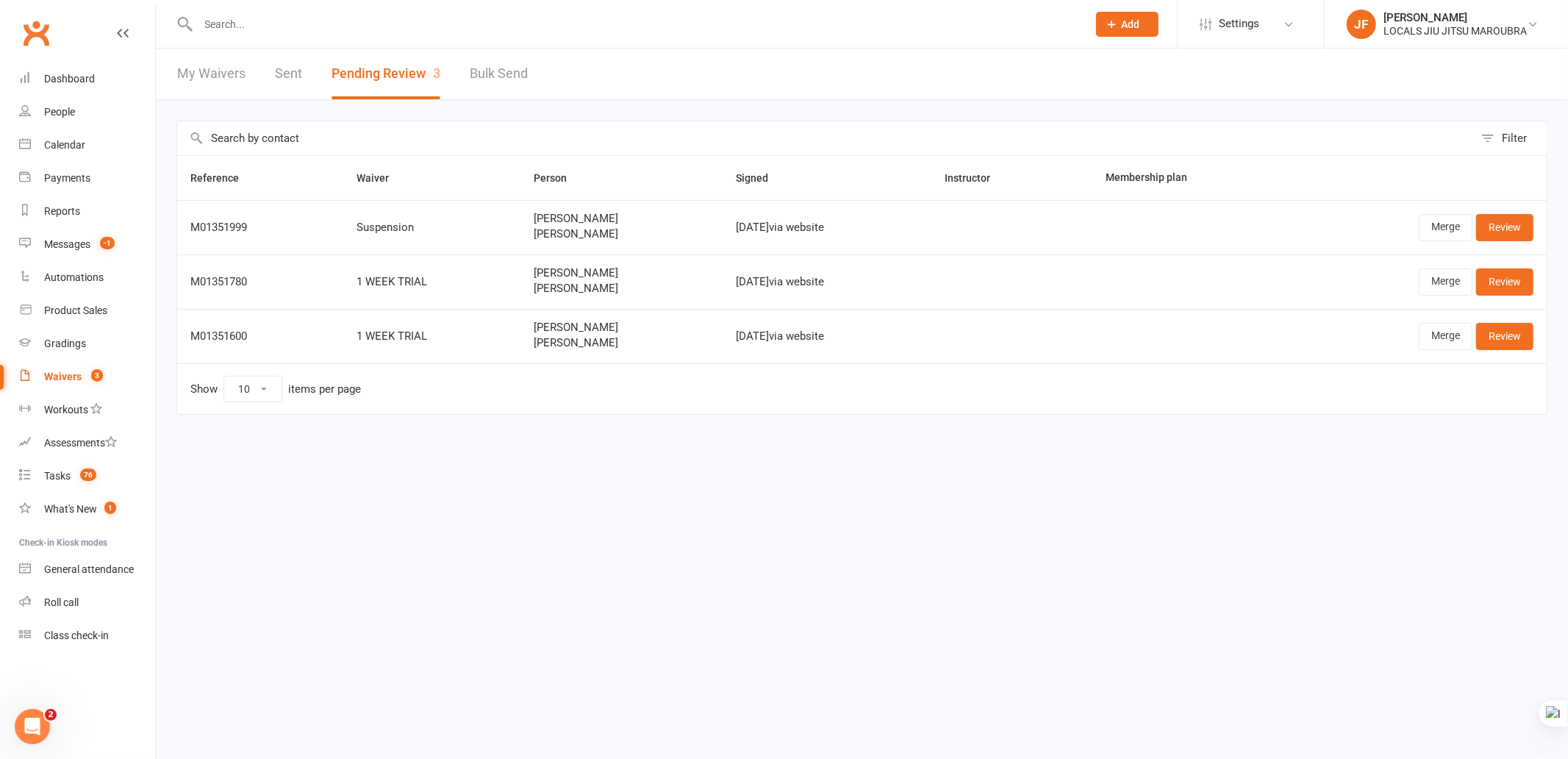
copy tr "Sep 15, 2025"
drag, startPoint x: 707, startPoint y: 342, endPoint x: 758, endPoint y: 341, distance: 51.0
click at [758, 341] on tr "M01351600 1 WEEK TRIAL Edward Hall Sebastian Hall Sep 15, 2025 via website Merg…" at bounding box center [862, 336] width 1370 height 54
click at [1399, 343] on link "Merge" at bounding box center [1445, 336] width 53 height 26
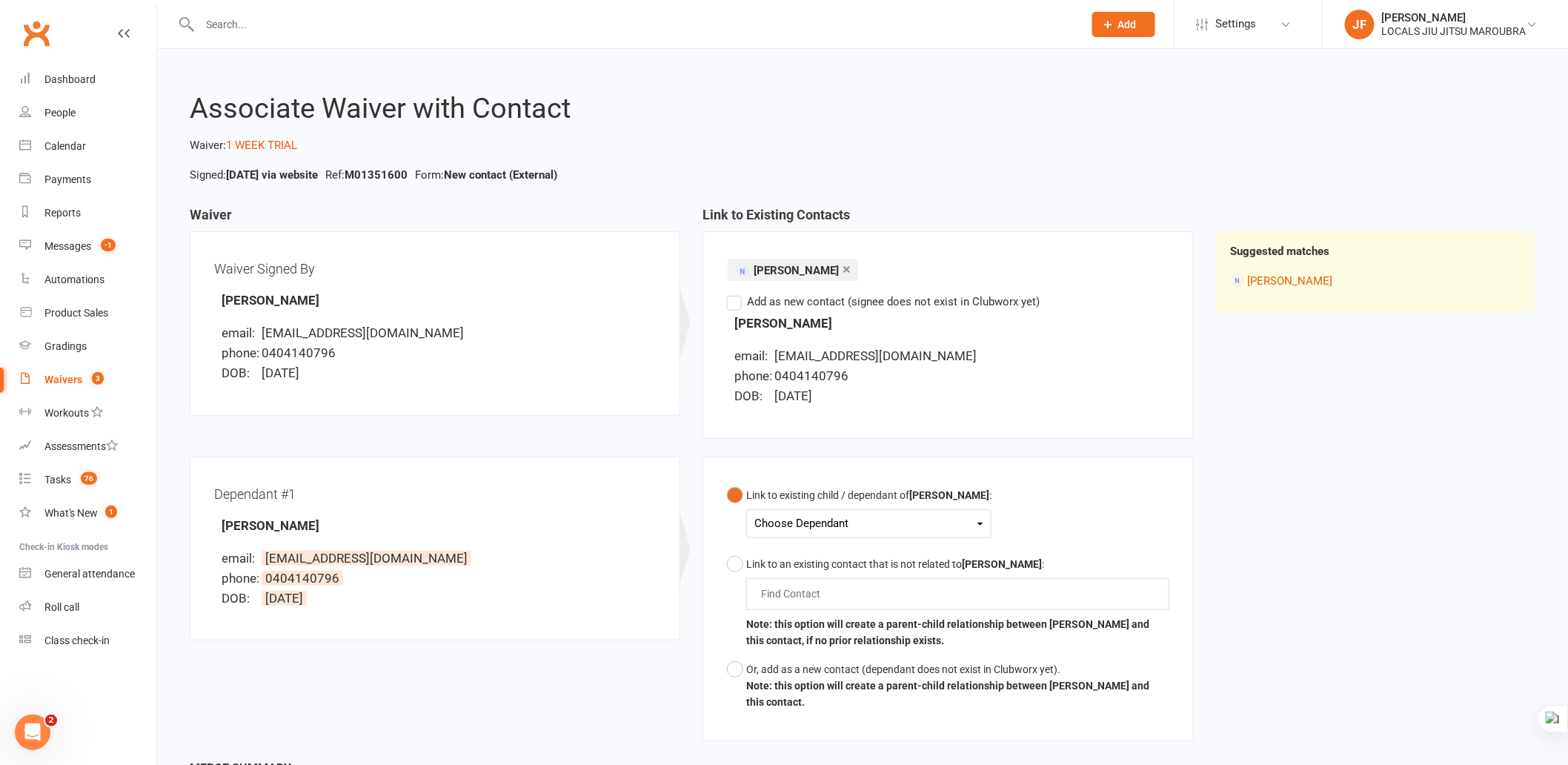
click at [807, 515] on div "Choose Dependant" at bounding box center [869, 523] width 229 height 20
click at [843, 589] on link "Sebastian Hall" at bounding box center [829, 590] width 147 height 32
click at [1236, 477] on div "Waiver Waiver Signed By Edward Hall email: ed_dhall@yahoo.com phone: 0404140796…" at bounding box center [862, 533] width 1368 height 652
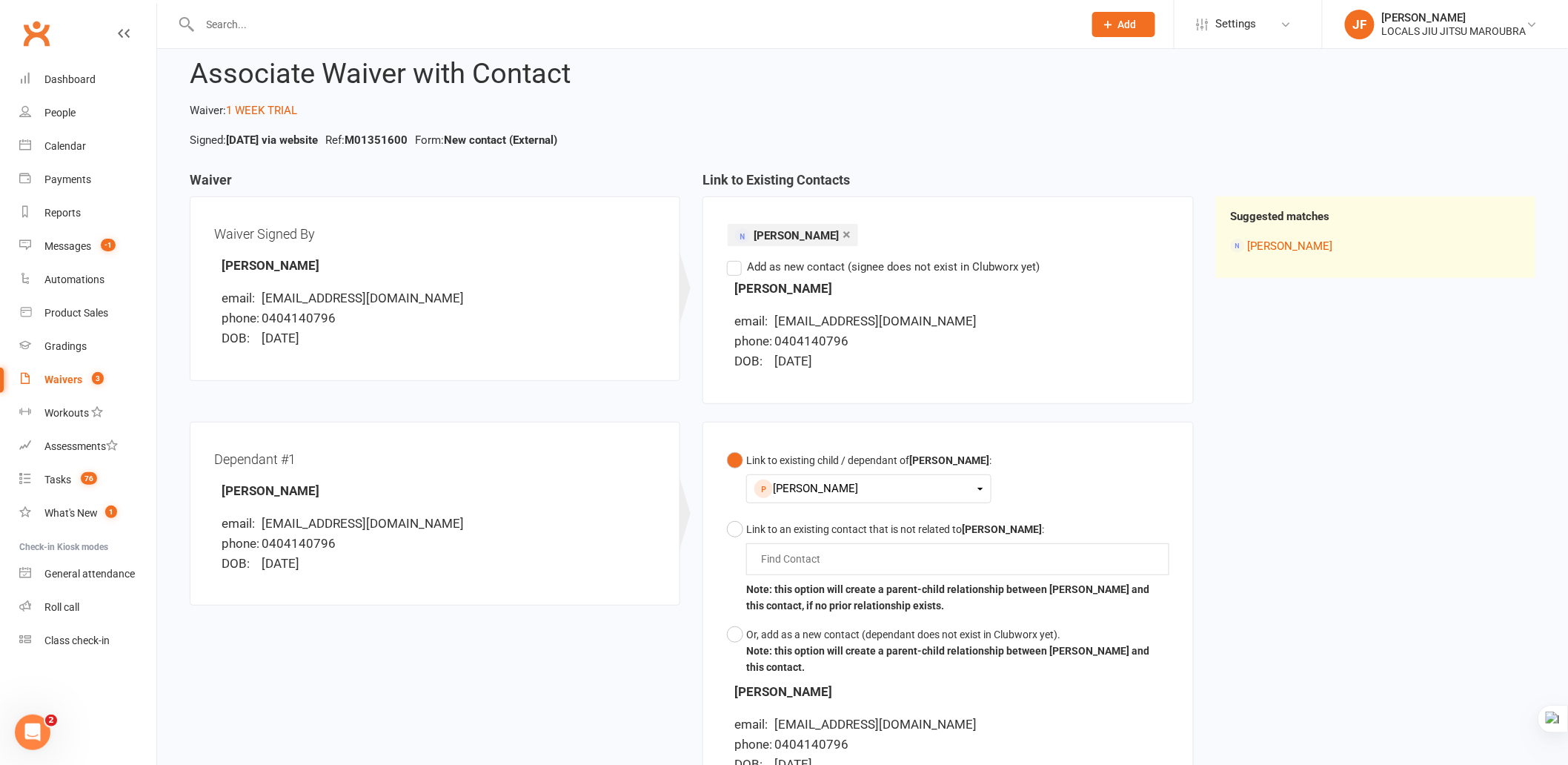
scroll to position [19, 0]
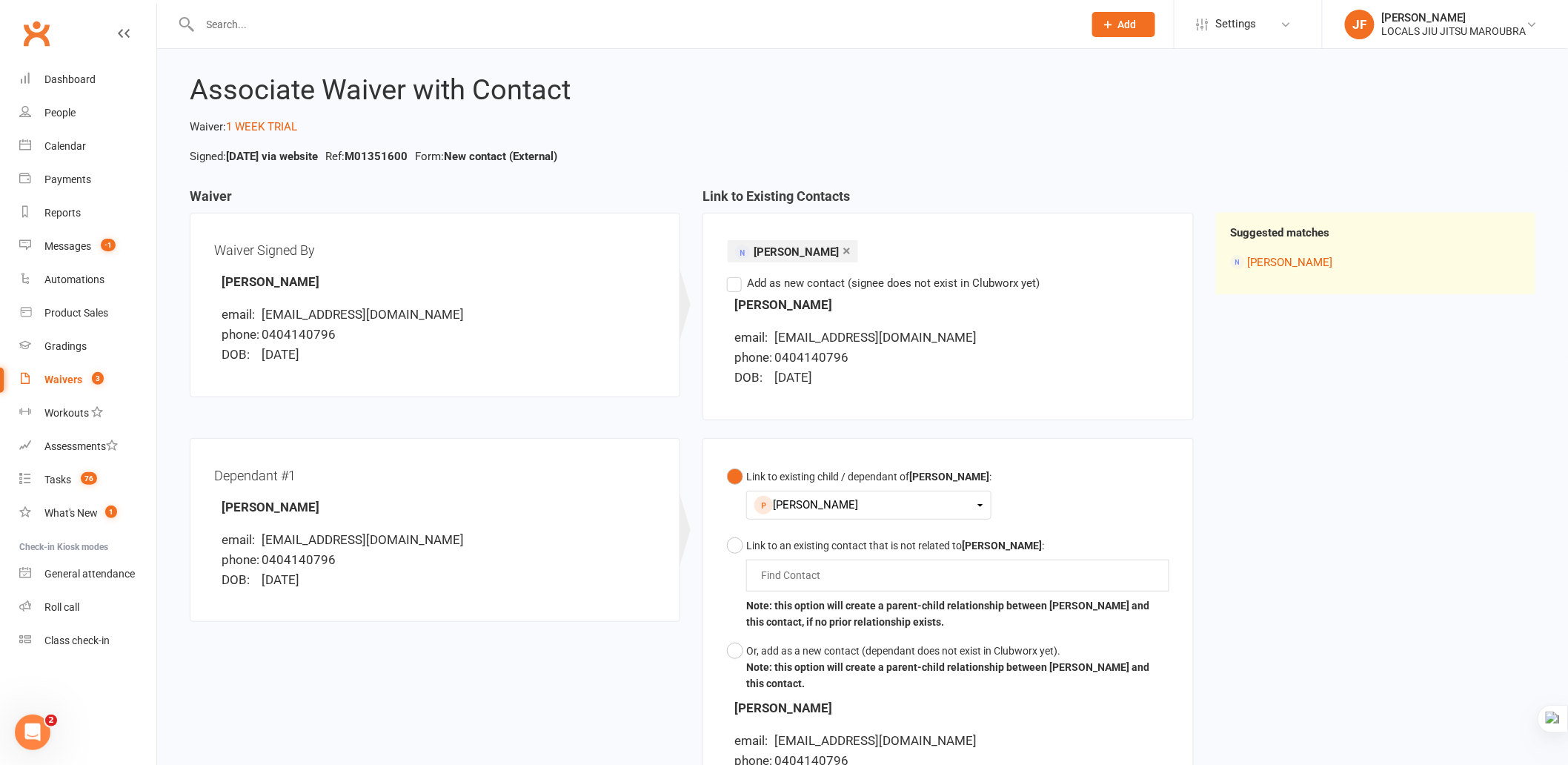
click at [1178, 472] on div "Link to existing child / dependant of Edward Hall : Sebastian Hall Delilah Hall…" at bounding box center [948, 631] width 490 height 385
drag, startPoint x: 320, startPoint y: 287, endPoint x: 332, endPoint y: 287, distance: 12.0
click at [332, 287] on div "Waiver Signed By Edward Hall email: ed_dhall@yahoo.com phone: 0404140796 DOB: 1…" at bounding box center [435, 305] width 442 height 136
click at [1241, 380] on div "Waiver Waiver Signed By Edward Hall email: ed_dhall@yahoo.com phone: 0404140796…" at bounding box center [862, 515] width 1368 height 652
click at [1371, 389] on div "Waiver Waiver Signed By Edward Hall email: ed_dhall@yahoo.com phone: 0404140796…" at bounding box center [862, 515] width 1368 height 652
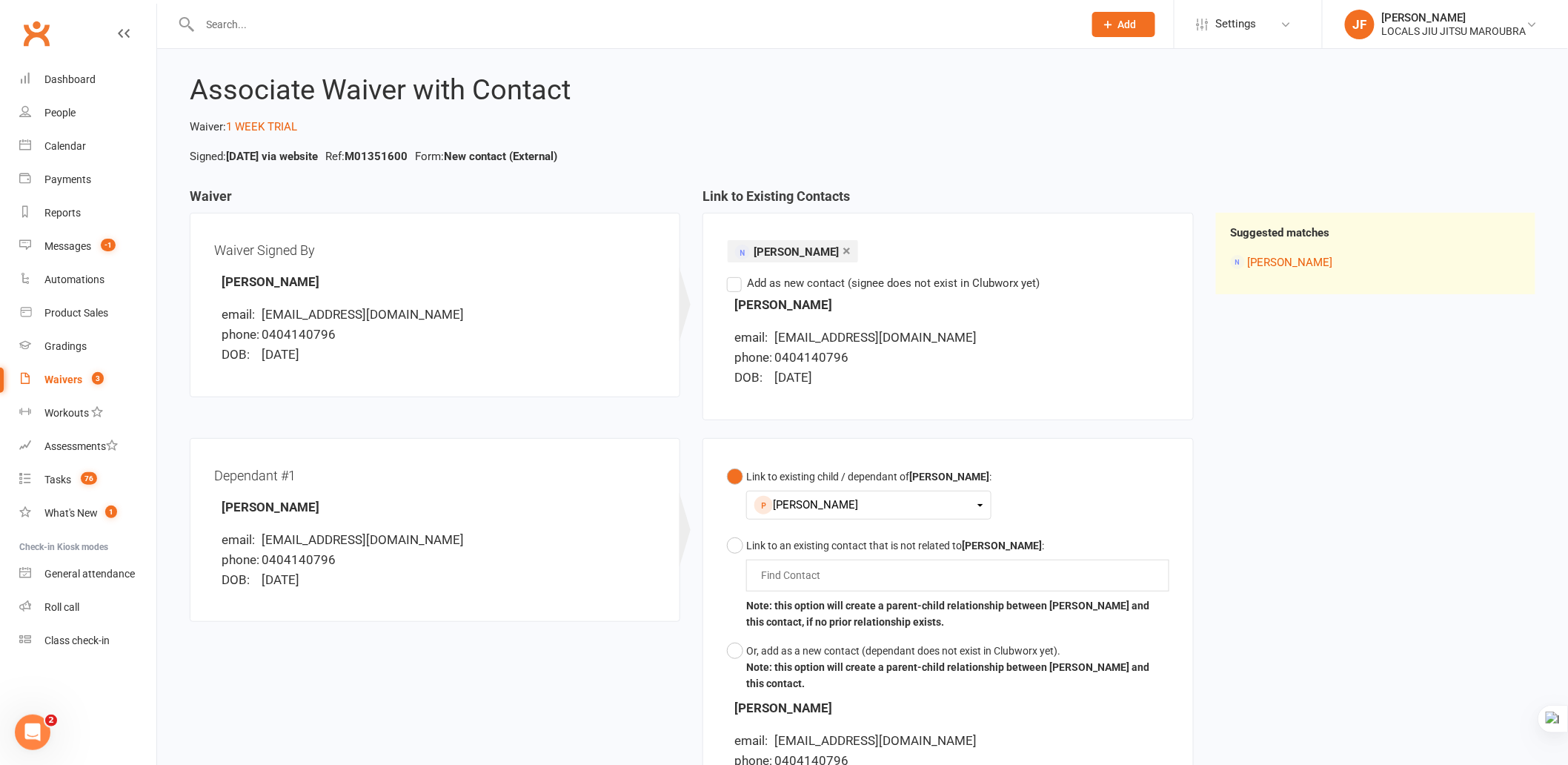
drag, startPoint x: 222, startPoint y: 503, endPoint x: 311, endPoint y: 506, distance: 89.1
click at [311, 506] on div "Dependant #1 Sebastian Hall email: ed_dhall@yahoo.com phone: 0404140796 DOB: 28…" at bounding box center [435, 530] width 442 height 136
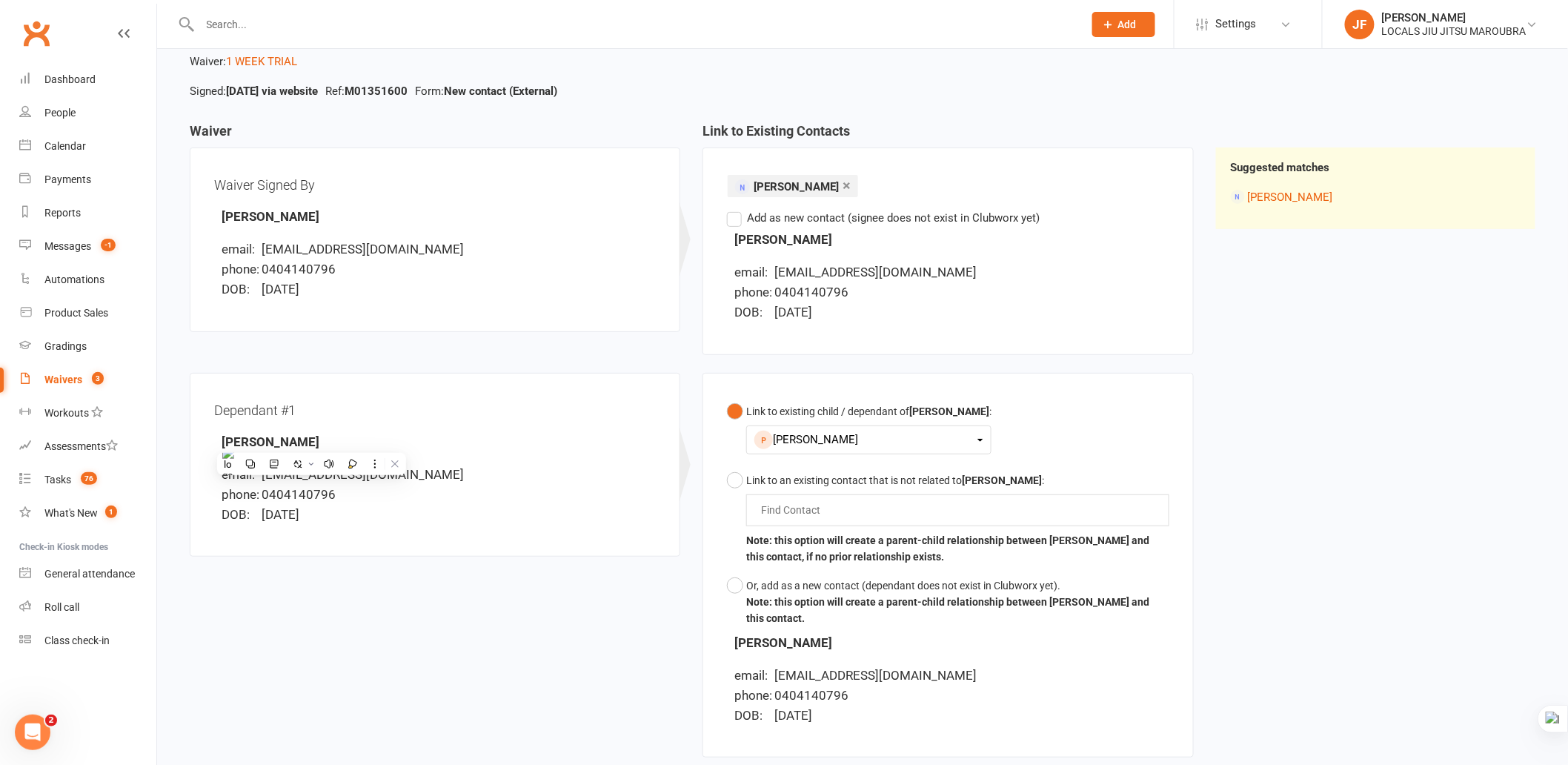
scroll to position [265, 0]
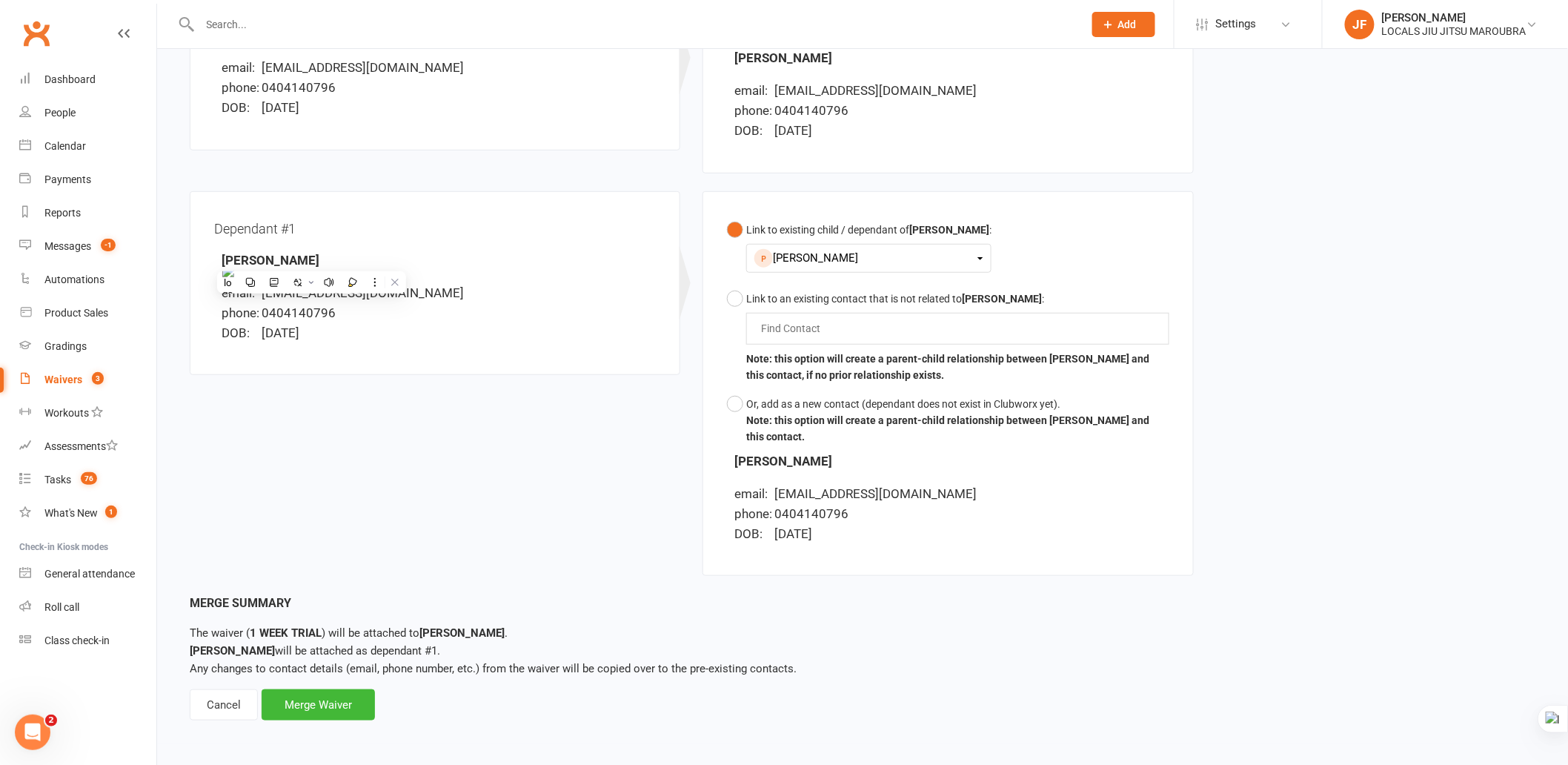
click at [534, 542] on div "Dependant #1 Sebastian Hall email: ed_dhall@yahoo.com phone: 0404140796 DOB: 28…" at bounding box center [691, 393] width 1026 height 403
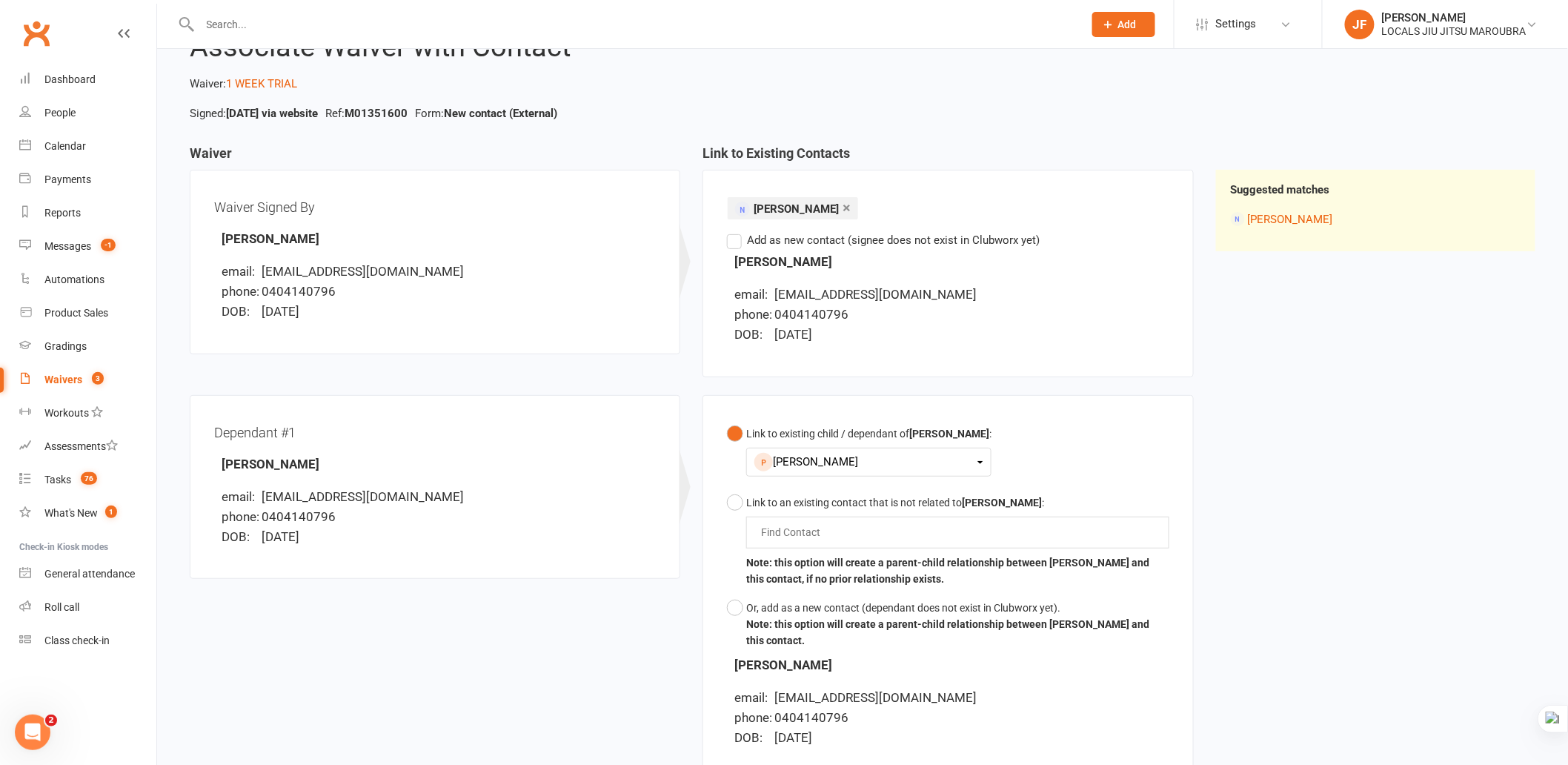
scroll to position [101, 0]
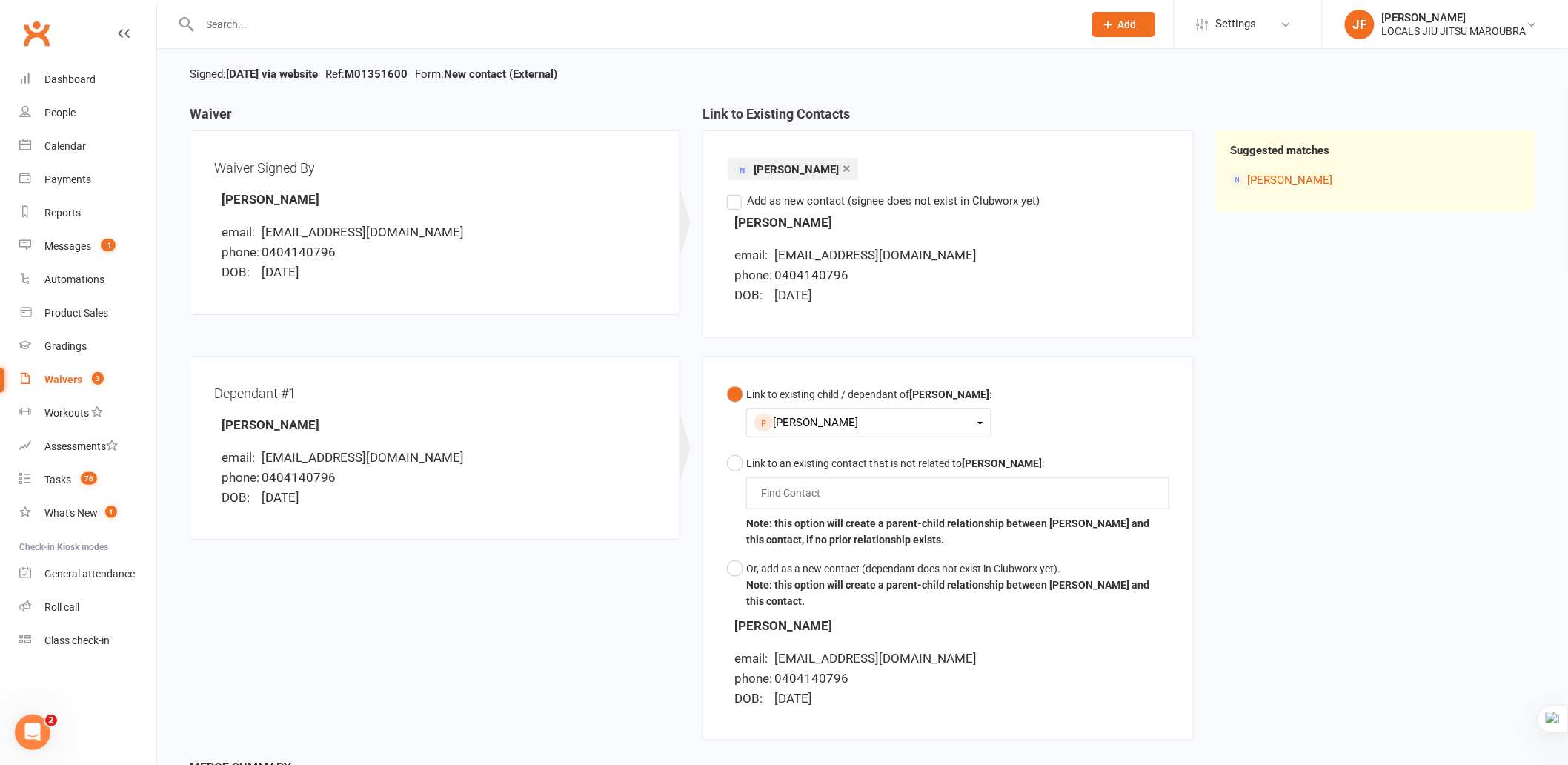
click at [1383, 591] on div "Waiver Waiver Signed By Edward Hall email: ed_dhall@yahoo.com phone: 0404140796…" at bounding box center [862, 433] width 1368 height 652
click at [1324, 590] on div "Waiver Waiver Signed By Edward Hall email: ed_dhall@yahoo.com phone: 0404140796…" at bounding box center [862, 433] width 1368 height 652
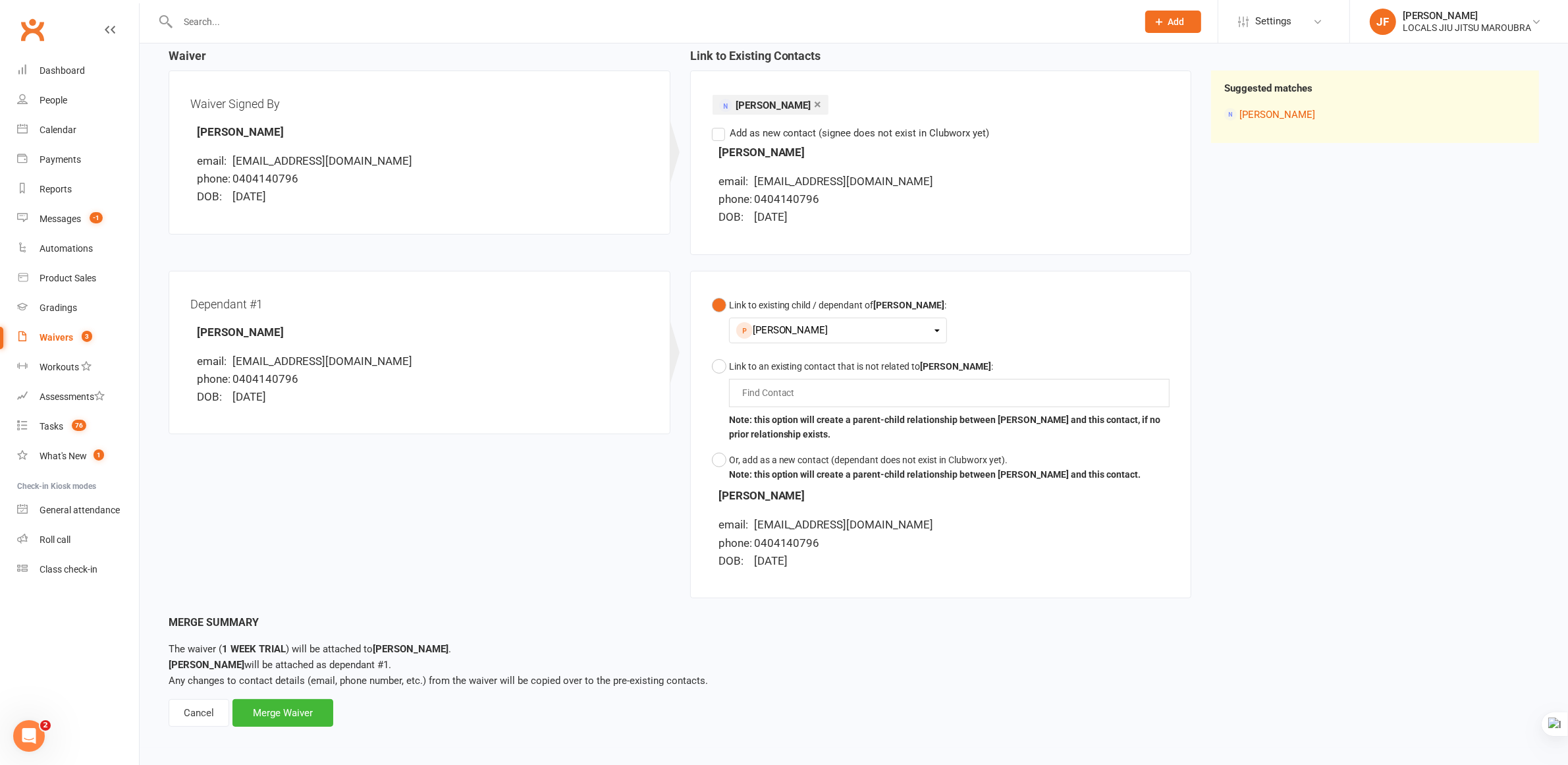
scroll to position [137, 0]
click at [311, 612] on div "Merge Waiver" at bounding box center [282, 711] width 101 height 27
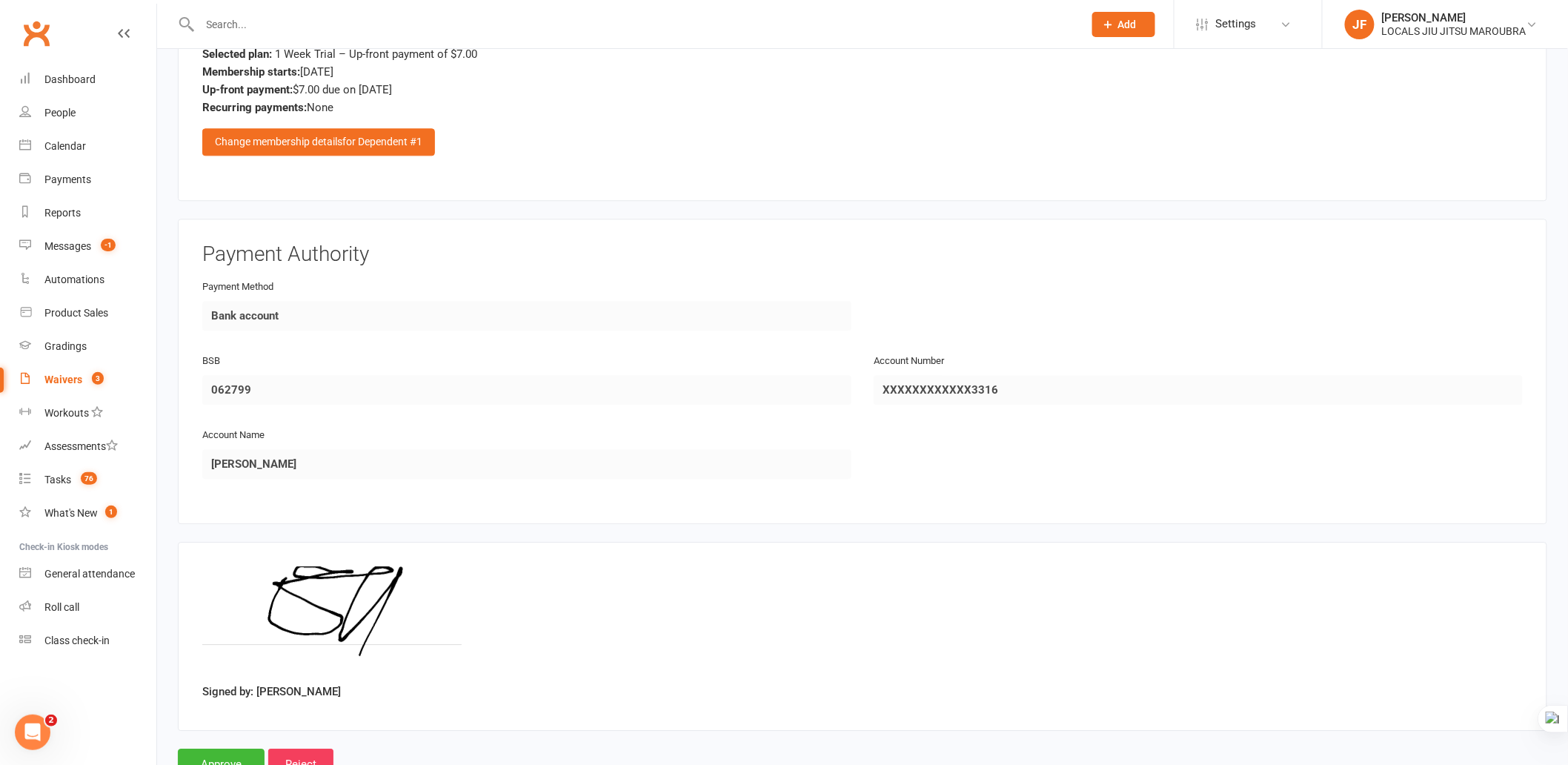
scroll to position [1499, 0]
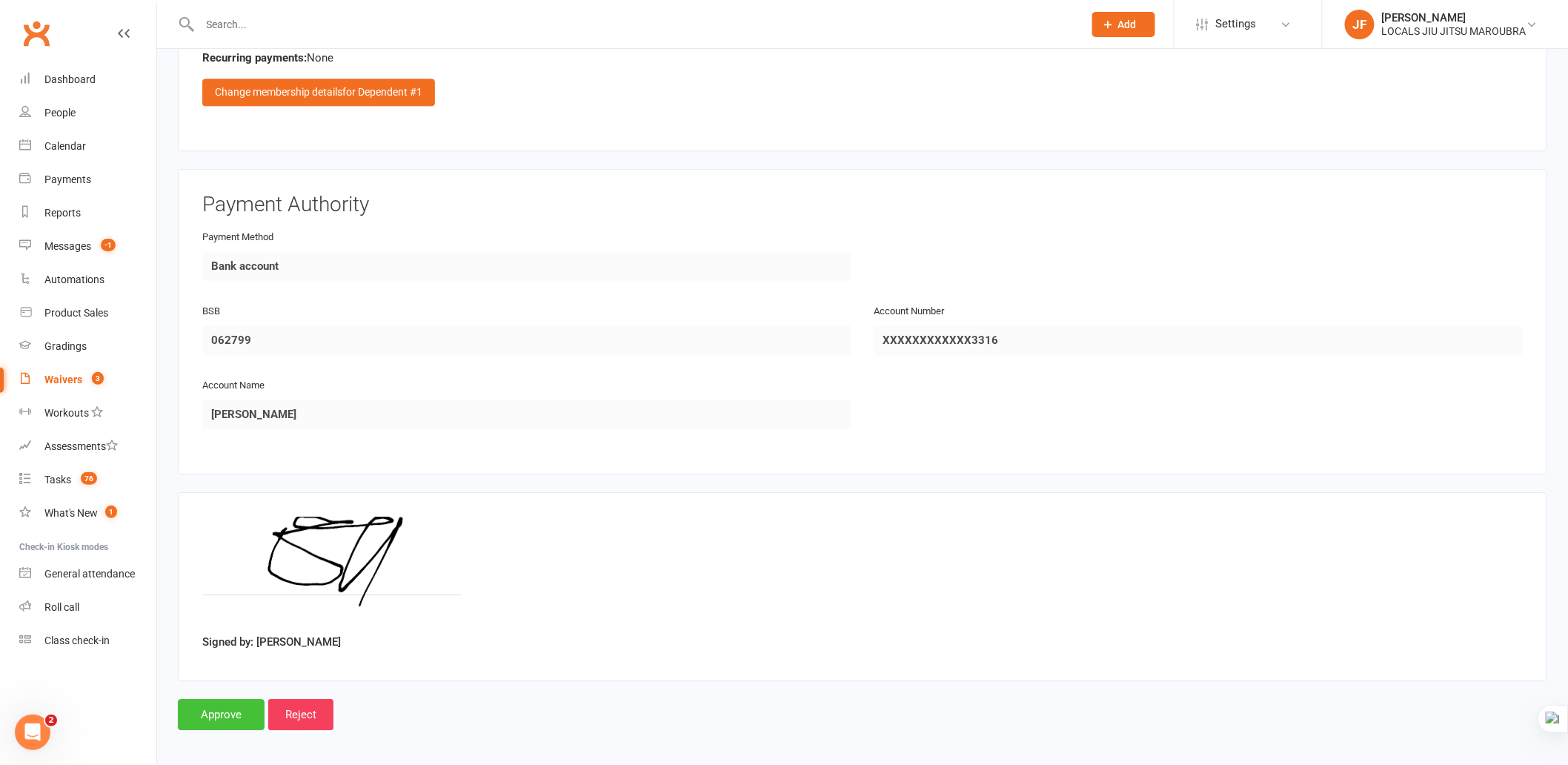
click at [211, 688] on input "Approve" at bounding box center [220, 715] width 86 height 31
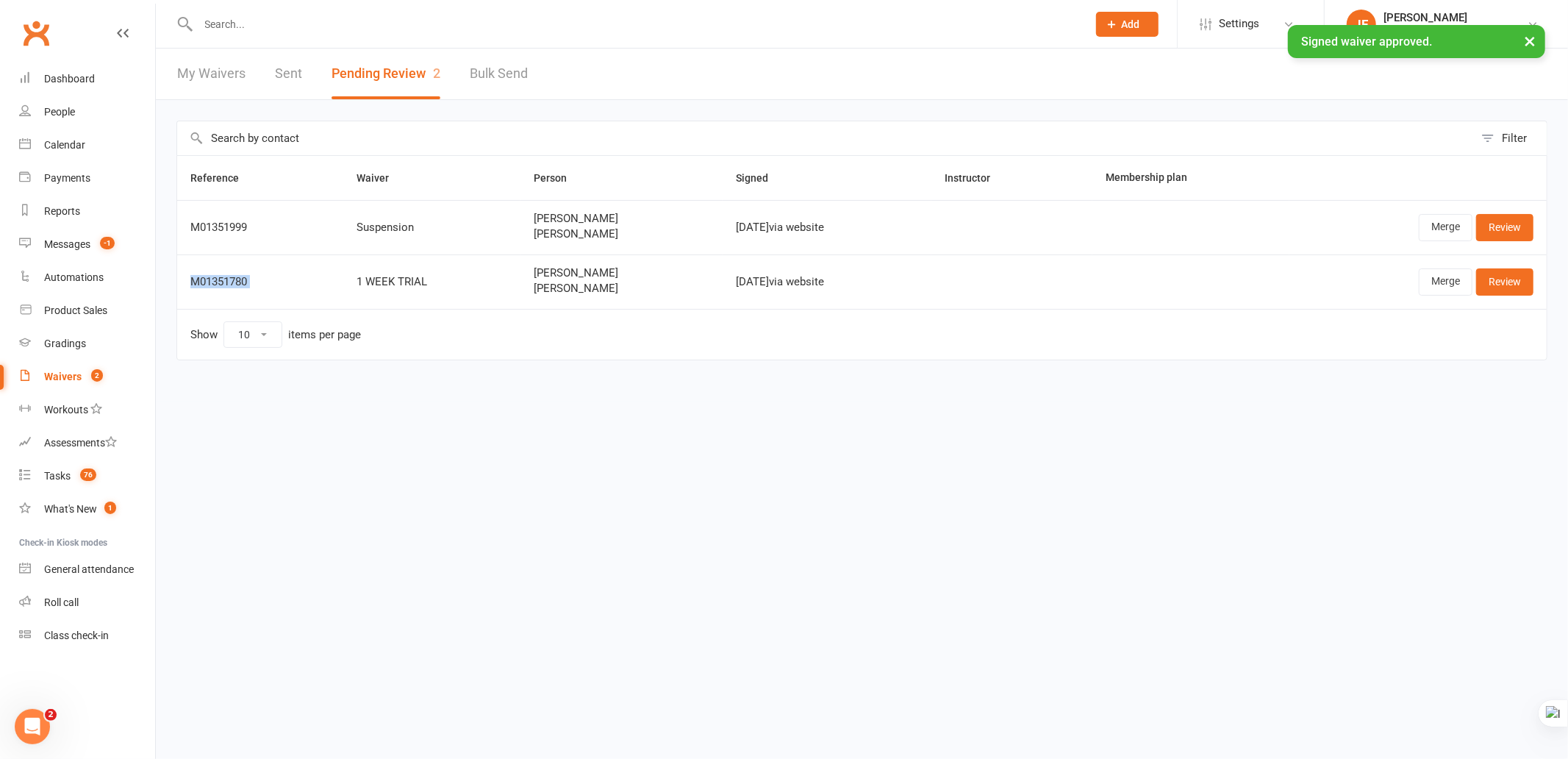
drag, startPoint x: 182, startPoint y: 278, endPoint x: 348, endPoint y: 282, distance: 166.0
click at [348, 282] on tr "M01351780 1 WEEK TRIAL Lana Volpe Stella Volpe Sep 16, 2025 via website Merge R…" at bounding box center [862, 282] width 1370 height 54
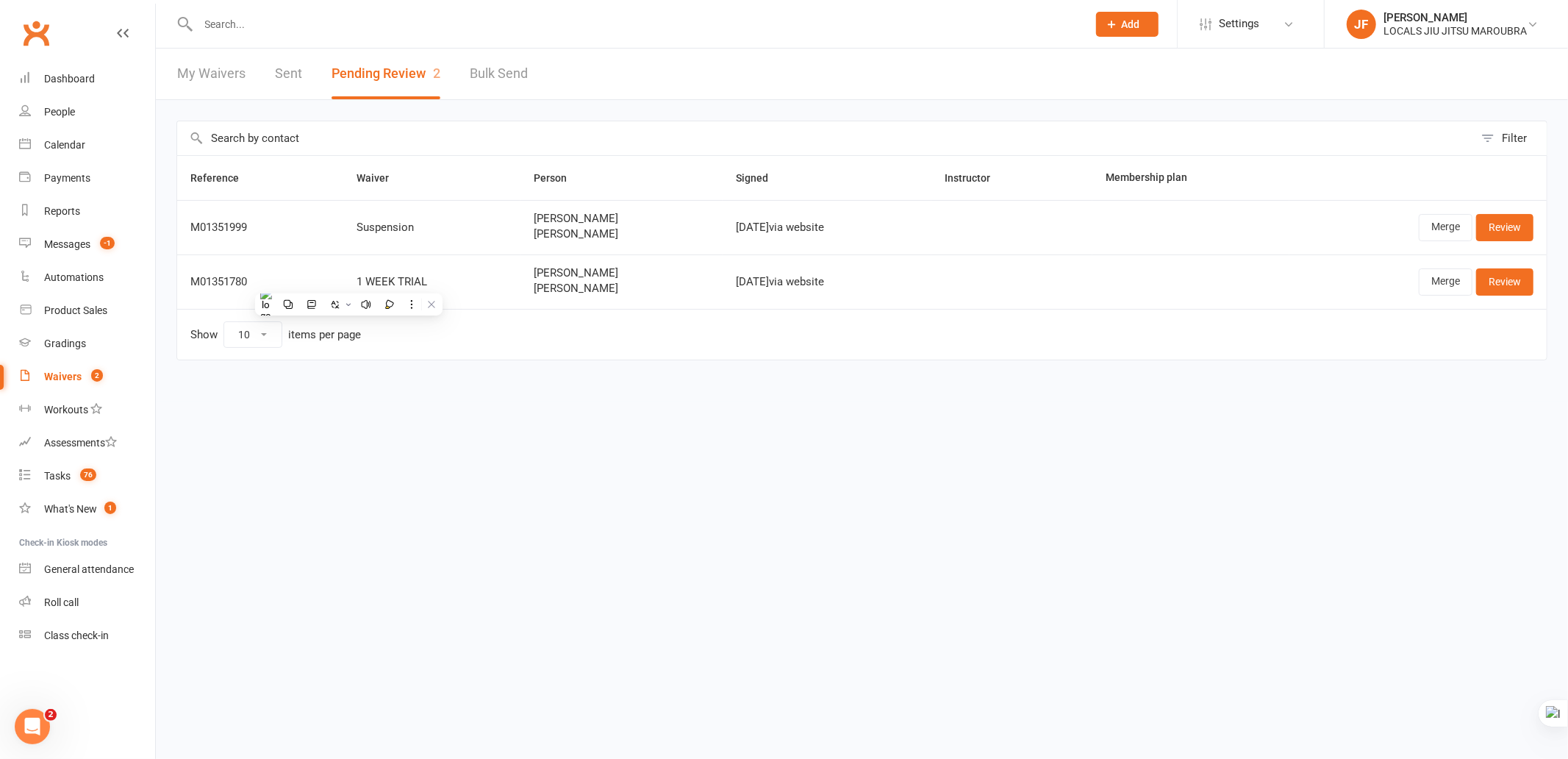
click at [839, 422] on html "Prospect Member Non-attending contact Class / event Appointment Grading event T…" at bounding box center [784, 211] width 1568 height 422
drag, startPoint x: 519, startPoint y: 290, endPoint x: 590, endPoint y: 3, distance: 295.7
click at [609, 286] on td "Lana Volpe Stella Volpe" at bounding box center [621, 282] width 203 height 54
click at [652, 422] on html "Prospect Member Non-attending contact Class / event Appointment Grading event T…" at bounding box center [784, 211] width 1568 height 422
drag, startPoint x: 649, startPoint y: 557, endPoint x: 701, endPoint y: 299, distance: 263.2
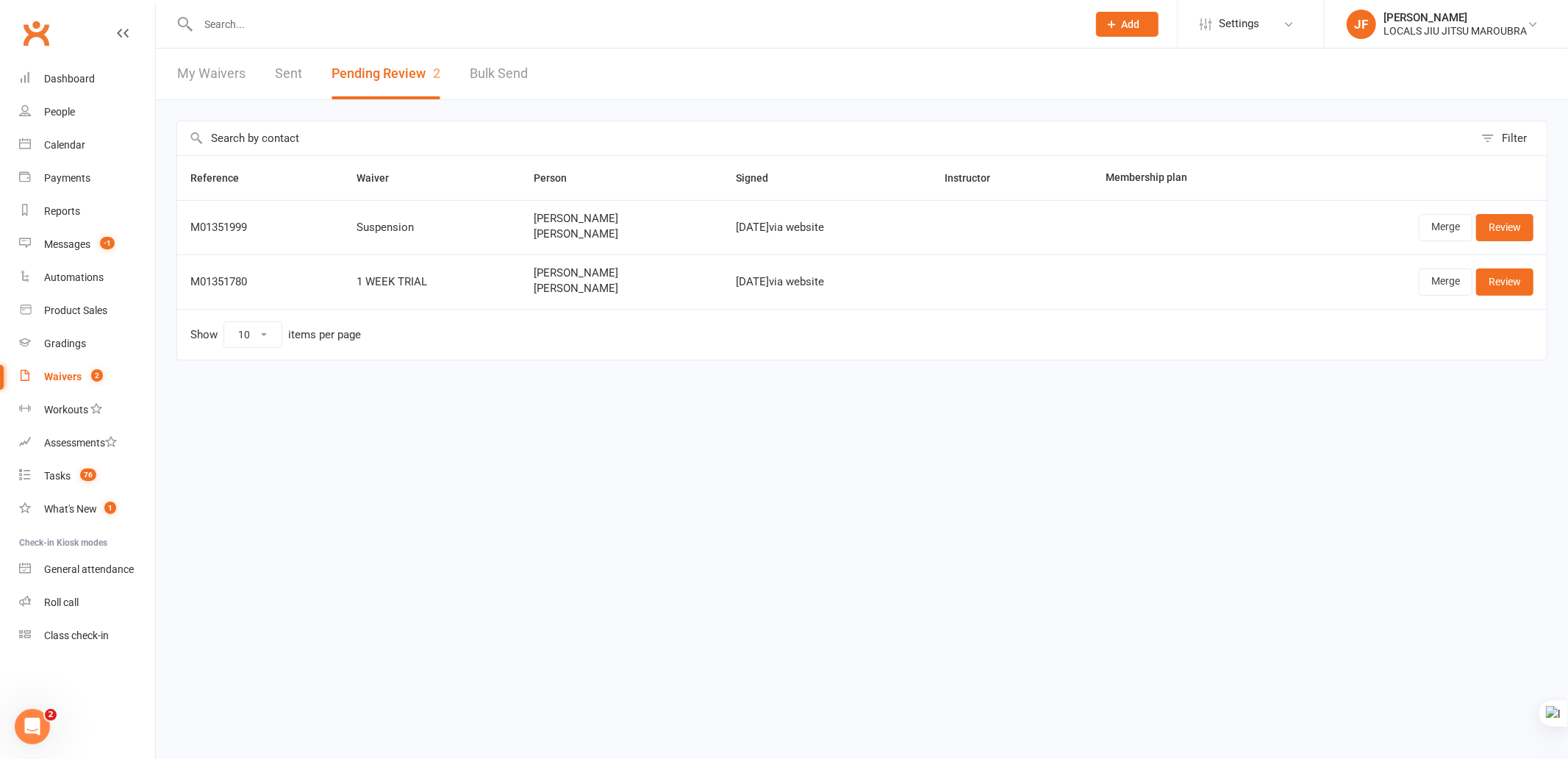
click at [649, 422] on html "Prospect Member Non-attending contact Class / event Appointment Grading event T…" at bounding box center [784, 211] width 1568 height 422
drag, startPoint x: 682, startPoint y: 276, endPoint x: 759, endPoint y: 247, distance: 82.3
click at [757, 280] on td "Sep 16, 2025 via website" at bounding box center [827, 282] width 209 height 54
click at [828, 422] on html "Prospect Member Non-attending contact Class / event Appointment Grading event T…" at bounding box center [784, 211] width 1568 height 422
click at [1055, 422] on html "Prospect Member Non-attending contact Class / event Appointment Grading event T…" at bounding box center [784, 211] width 1568 height 422
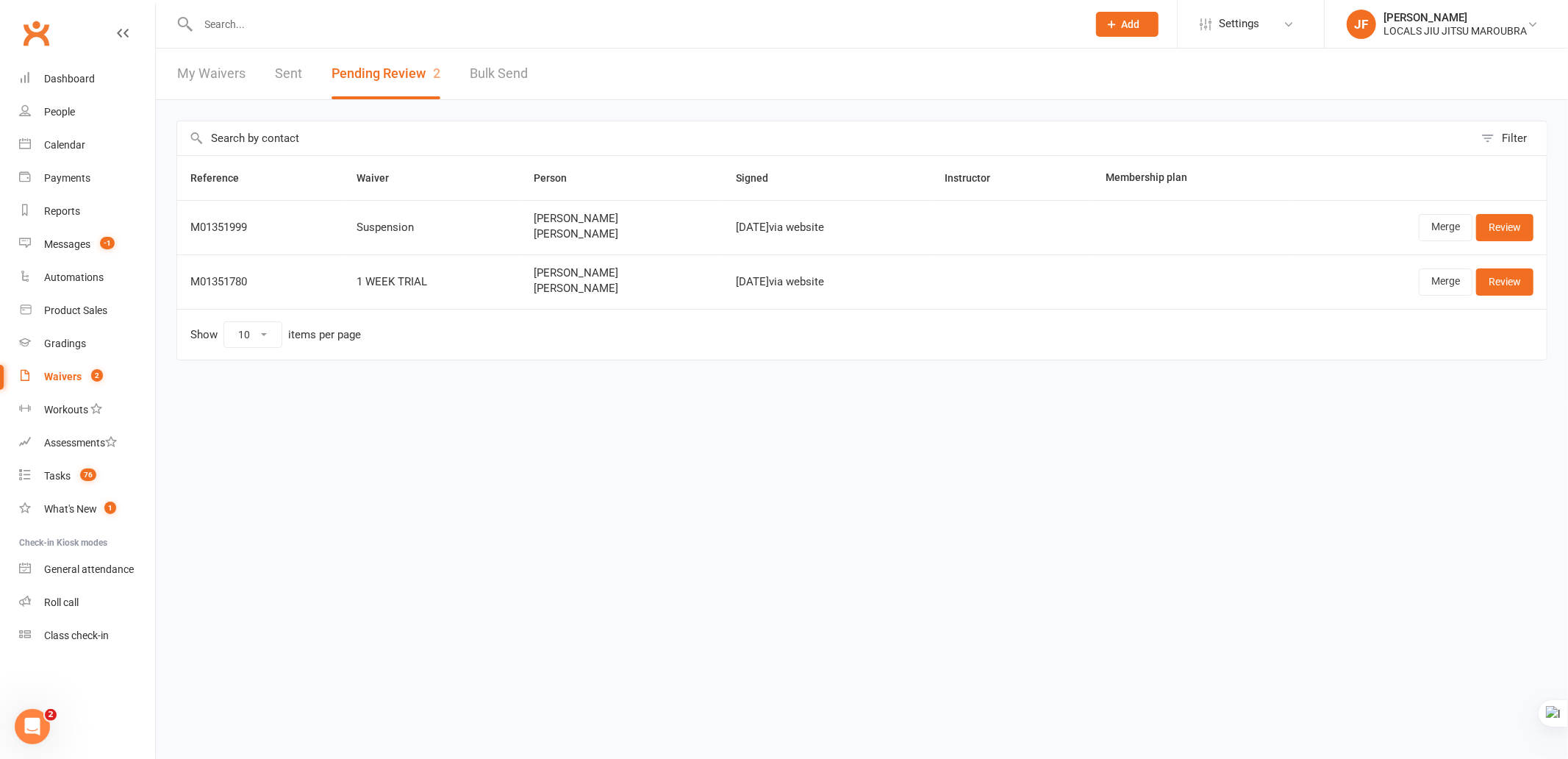
click at [1061, 422] on html "Prospect Member Non-attending contact Class / event Appointment Grading event T…" at bounding box center [784, 211] width 1568 height 422
click at [1399, 281] on link "Merge" at bounding box center [1445, 282] width 53 height 26
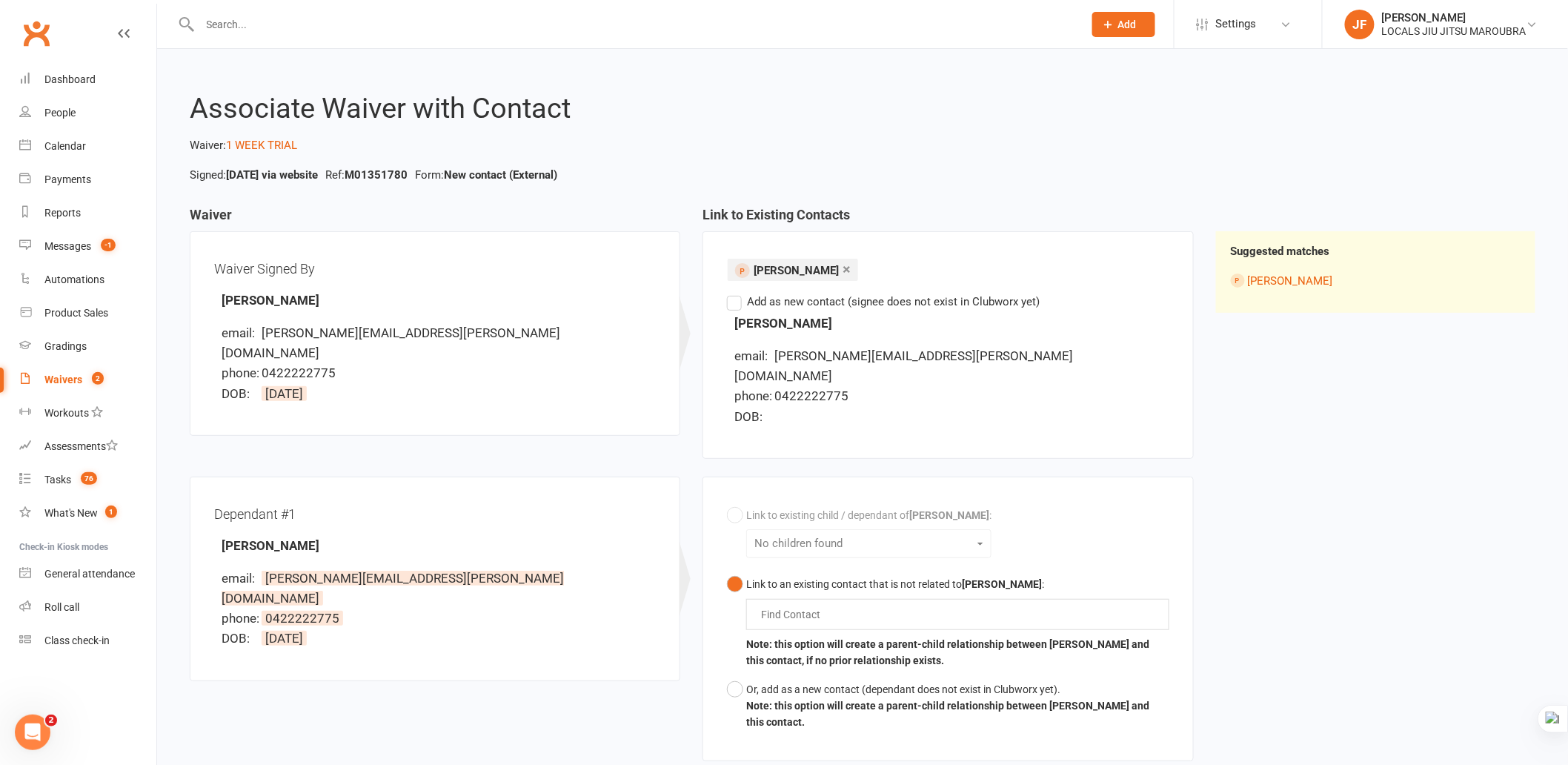
click at [740, 307] on label "Add as new contact (signee does not exist in Clubworx yet)" at bounding box center [884, 302] width 313 height 18
click at [737, 293] on input "Add as new contact (signee does not exist in Clubworx yet)" at bounding box center [731, 293] width 9 height 0
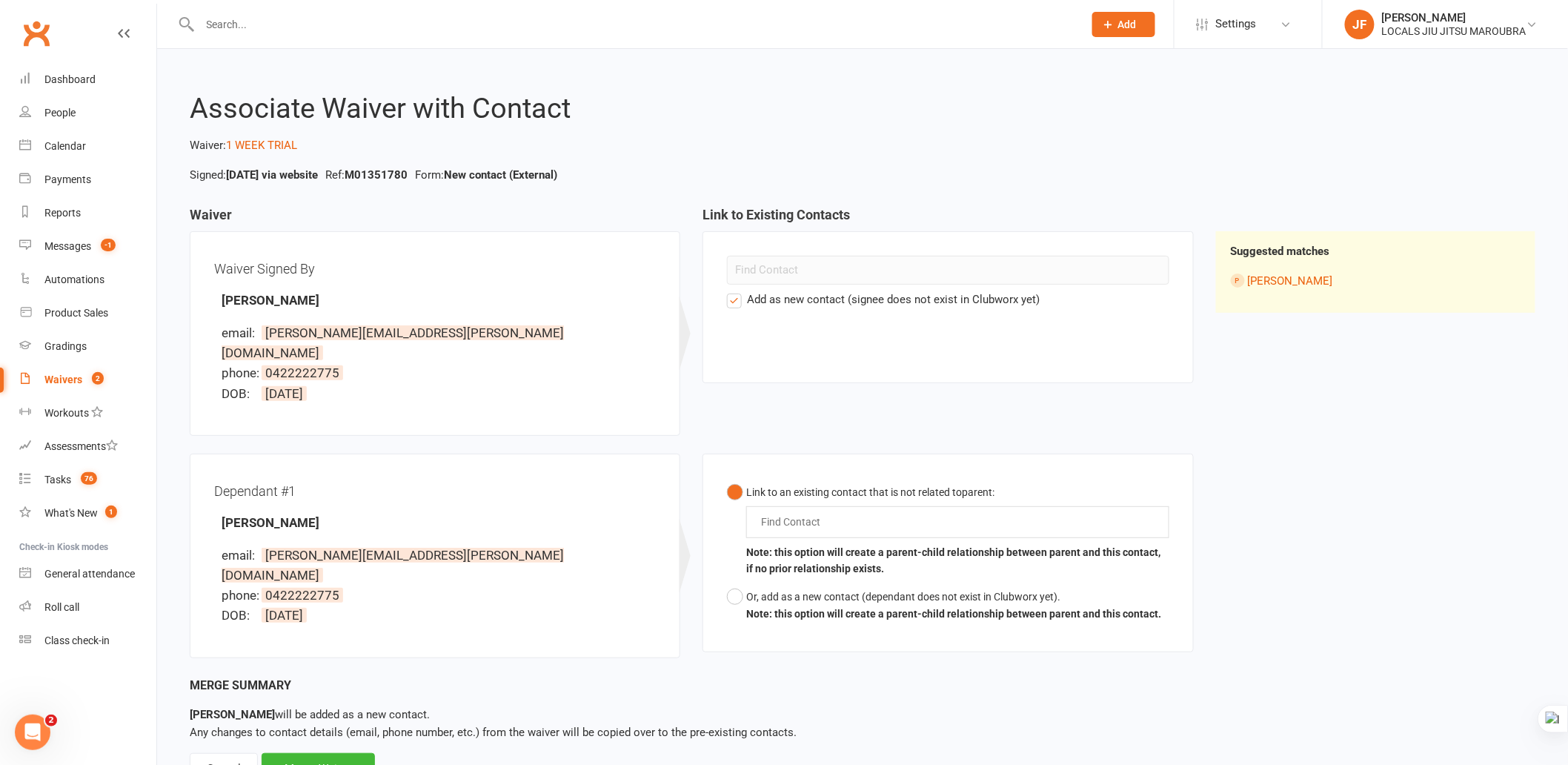
click at [786, 513] on input "text" at bounding box center [794, 521] width 69 height 18
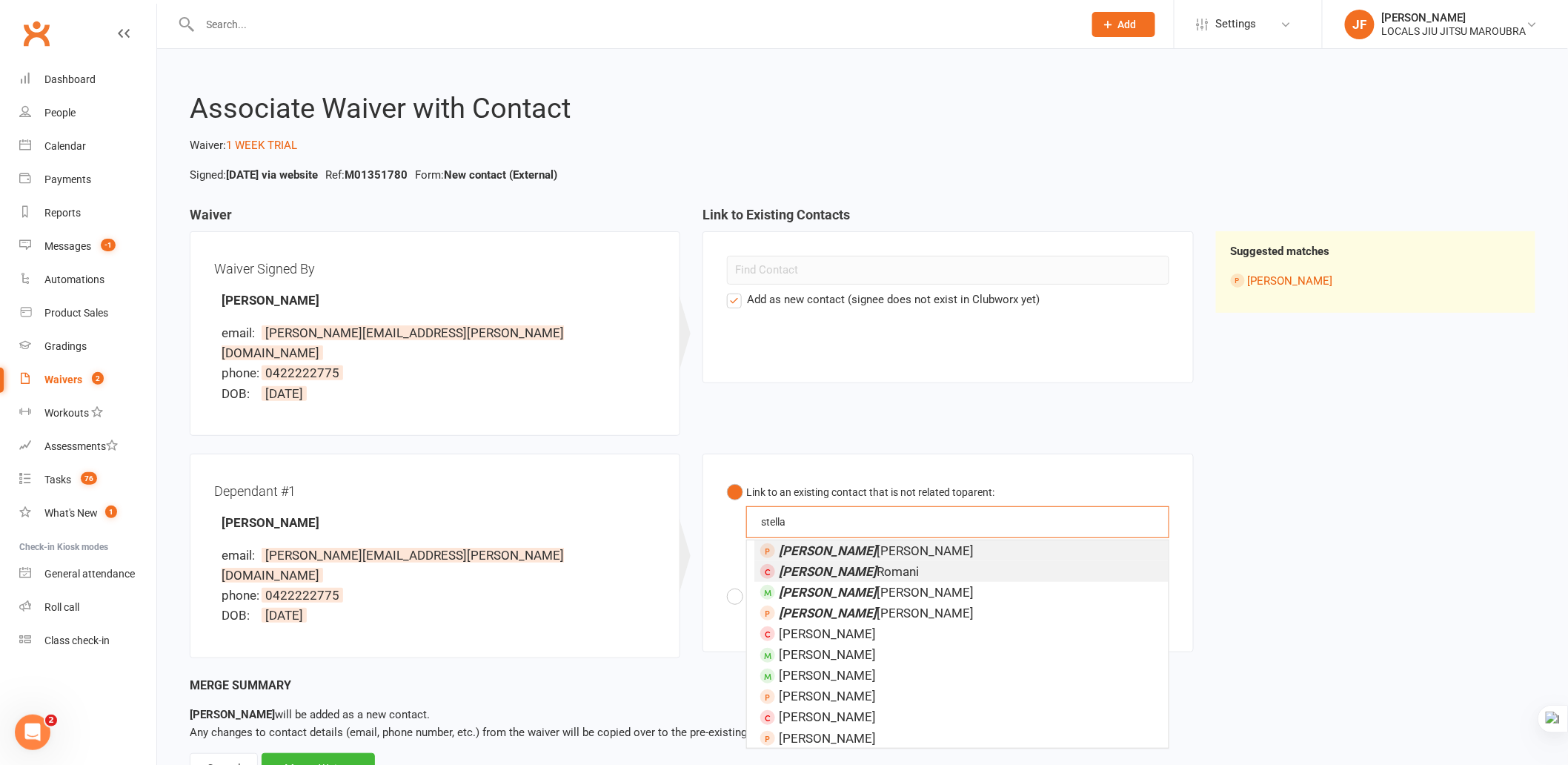
type input "stella"
click at [849, 540] on li "Stella Volpe" at bounding box center [961, 550] width 414 height 21
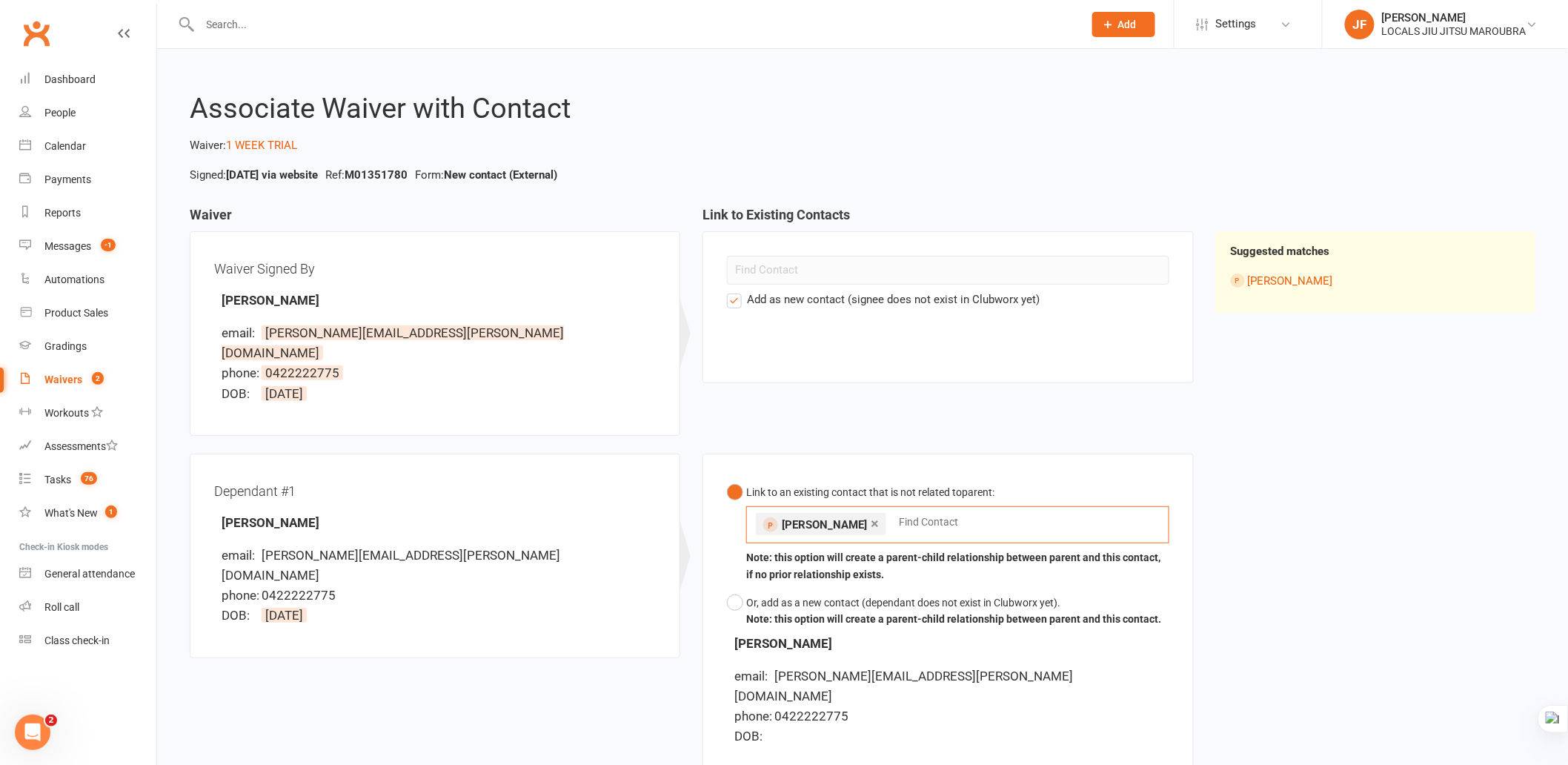
click at [979, 372] on div "Add as new contact (signee does not exist in Clubworx yet)" at bounding box center [948, 308] width 490 height 152
click at [871, 304] on label "Add as new contact (signee does not exist in Clubworx yet)" at bounding box center [884, 299] width 313 height 18
click at [737, 291] on input "Add as new contact (signee does not exist in Clubworx yet)" at bounding box center [731, 291] width 9 height 0
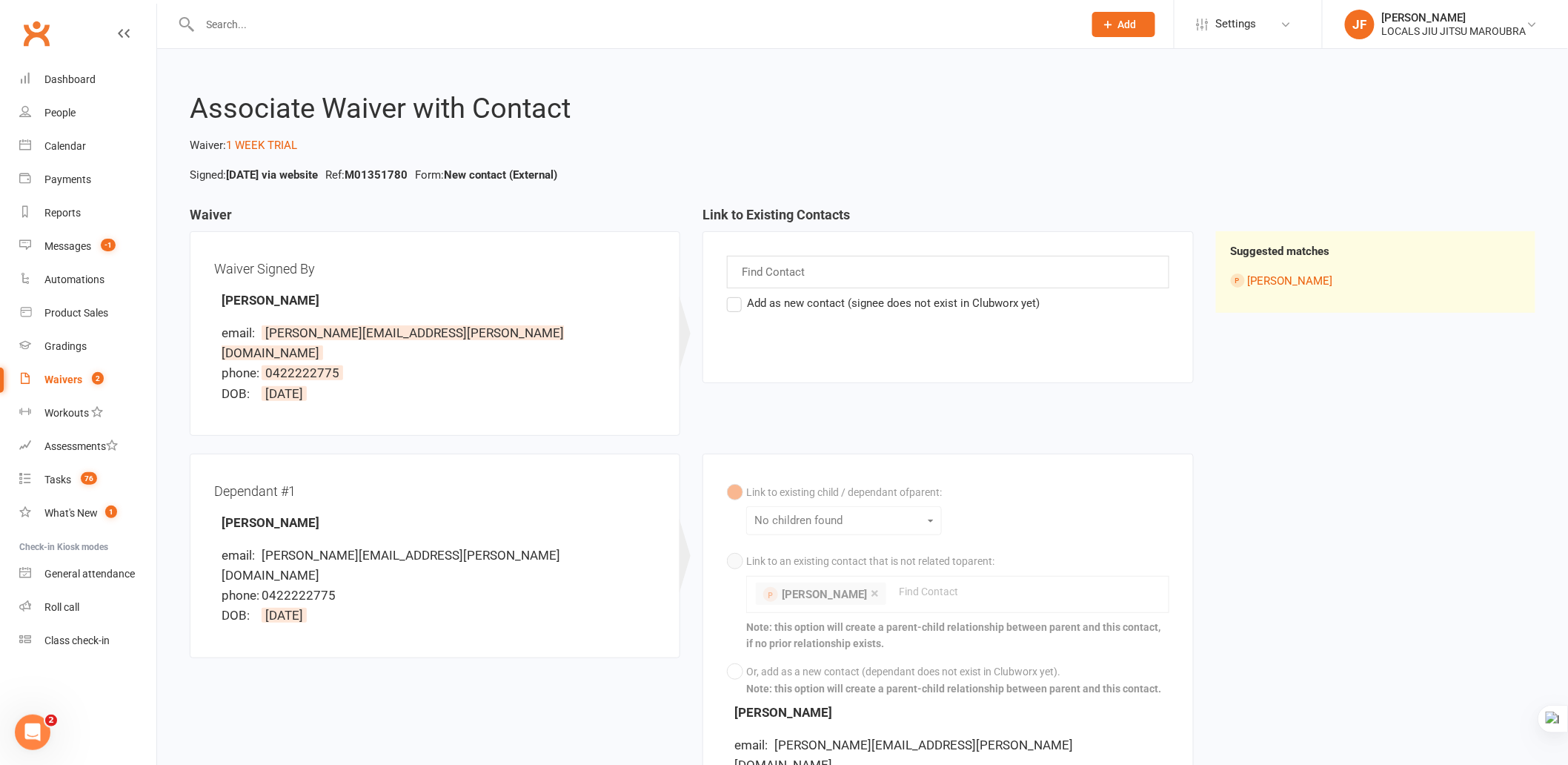
click at [841, 381] on div "Find Contact Add as new contact (signee does not exist in Clubworx yet)" at bounding box center [948, 308] width 490 height 152
click at [735, 306] on label "Add as new contact (signee does not exist in Clubworx yet)" at bounding box center [884, 303] width 313 height 18
click at [735, 294] on input "Add as new contact (signee does not exist in Clubworx yet)" at bounding box center [731, 294] width 9 height 0
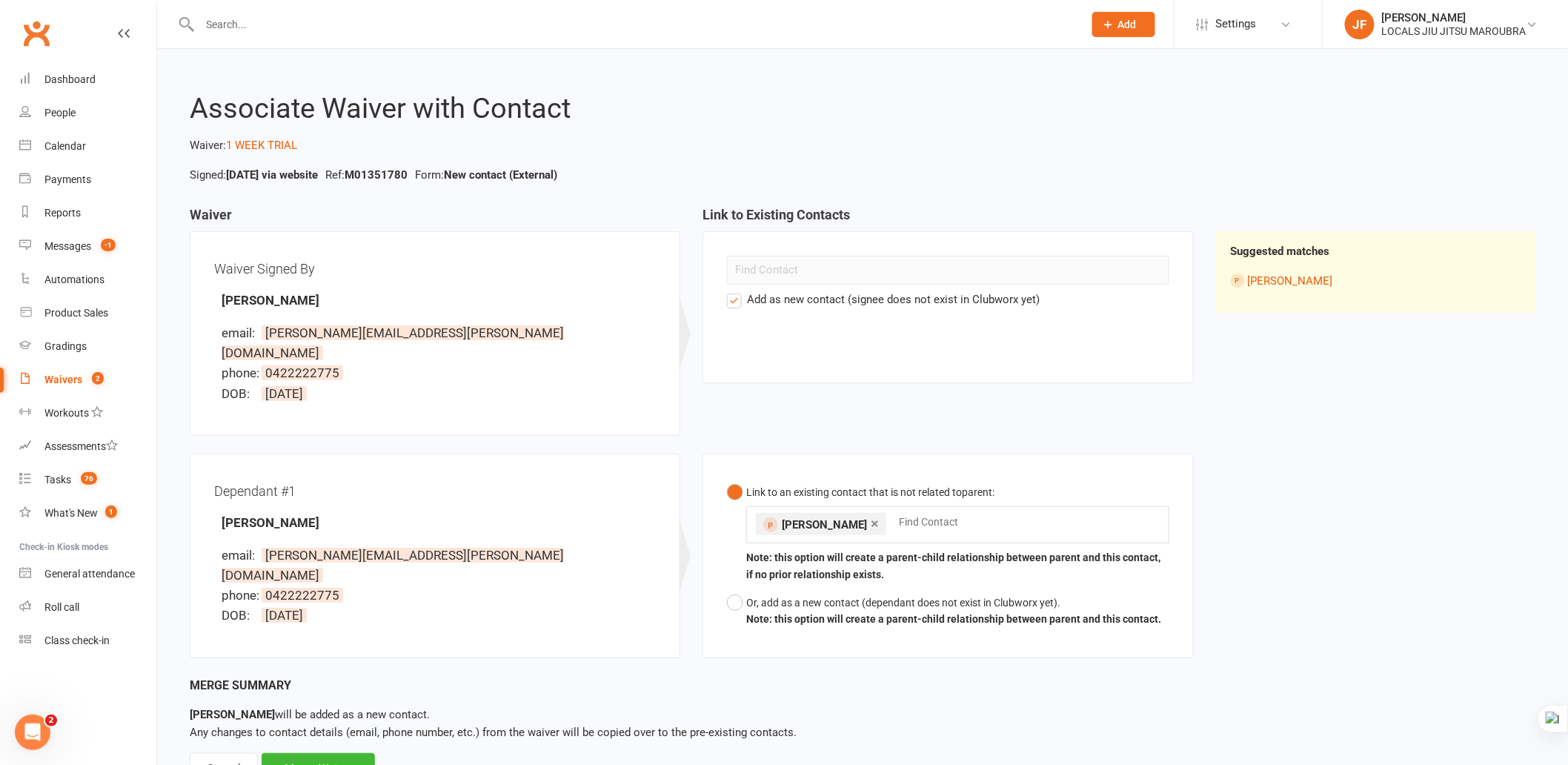
click at [1254, 520] on div "Waiver Waiver Signed By Lana Volpe email: lana@volpe.com.au phone: 0422222775 D…" at bounding box center [862, 442] width 1368 height 468
click at [1254, 520] on div "Waiver Waiver Signed By Lana Volpe email: lana@volpe.com.au phone: 0422222775 D…" at bounding box center [862, 442] width 1368 height 468
click at [1356, 612] on div "Waiver Waiver Signed By Lana Volpe email: lana@volpe.com.au phone: 0422222775 D…" at bounding box center [862, 442] width 1368 height 468
drag, startPoint x: 284, startPoint y: 500, endPoint x: 327, endPoint y: 500, distance: 43.0
click at [327, 500] on div "Dependant #1 Stella Volpe email: lana@volpe.com.au phone: 0422222775 DOB: 5 Nov…" at bounding box center [435, 556] width 442 height 156
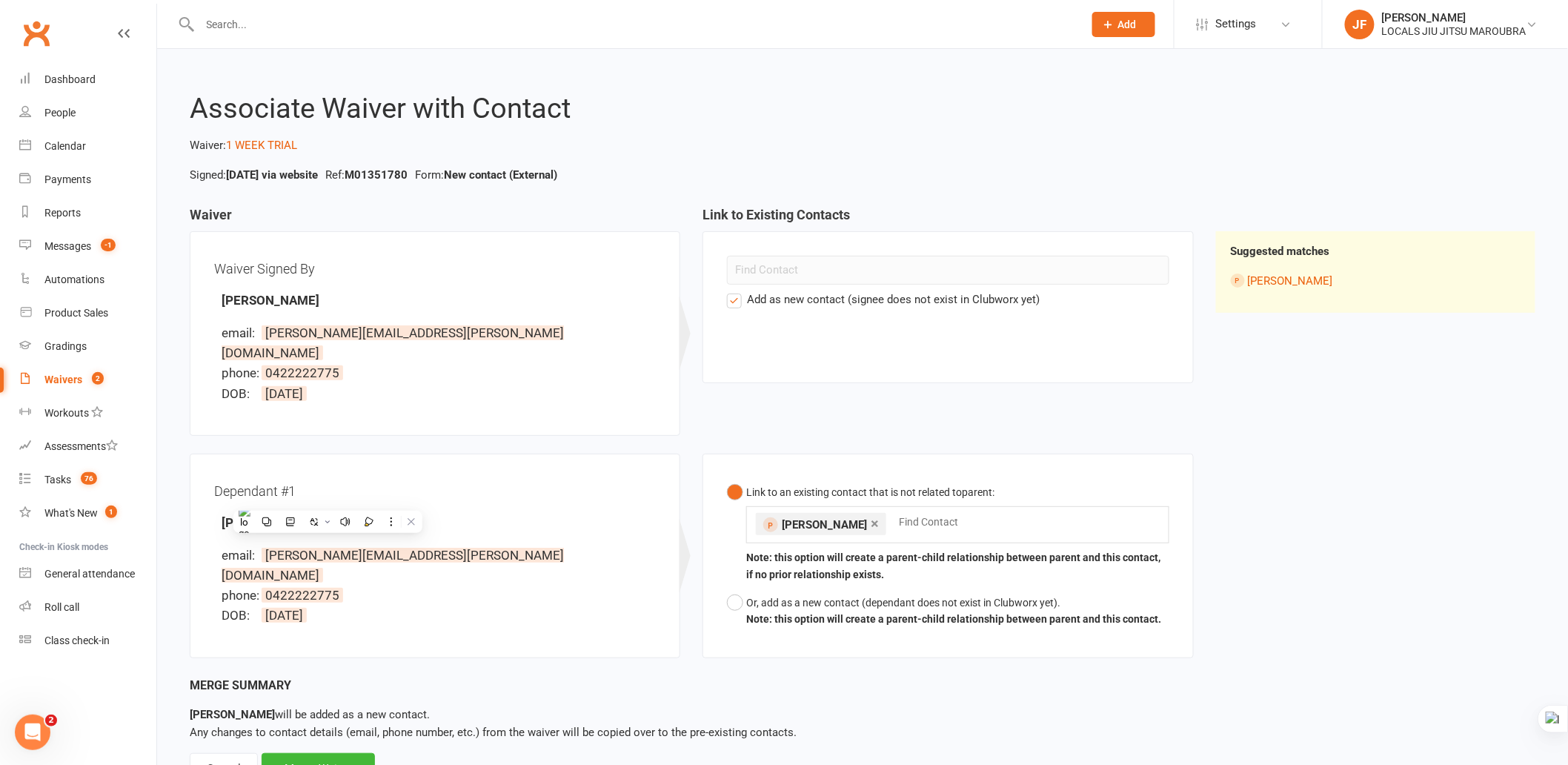
click at [1325, 549] on div "Waiver Waiver Signed By Lana Volpe email: lana@volpe.com.au phone: 0422222775 D…" at bounding box center [862, 442] width 1368 height 468
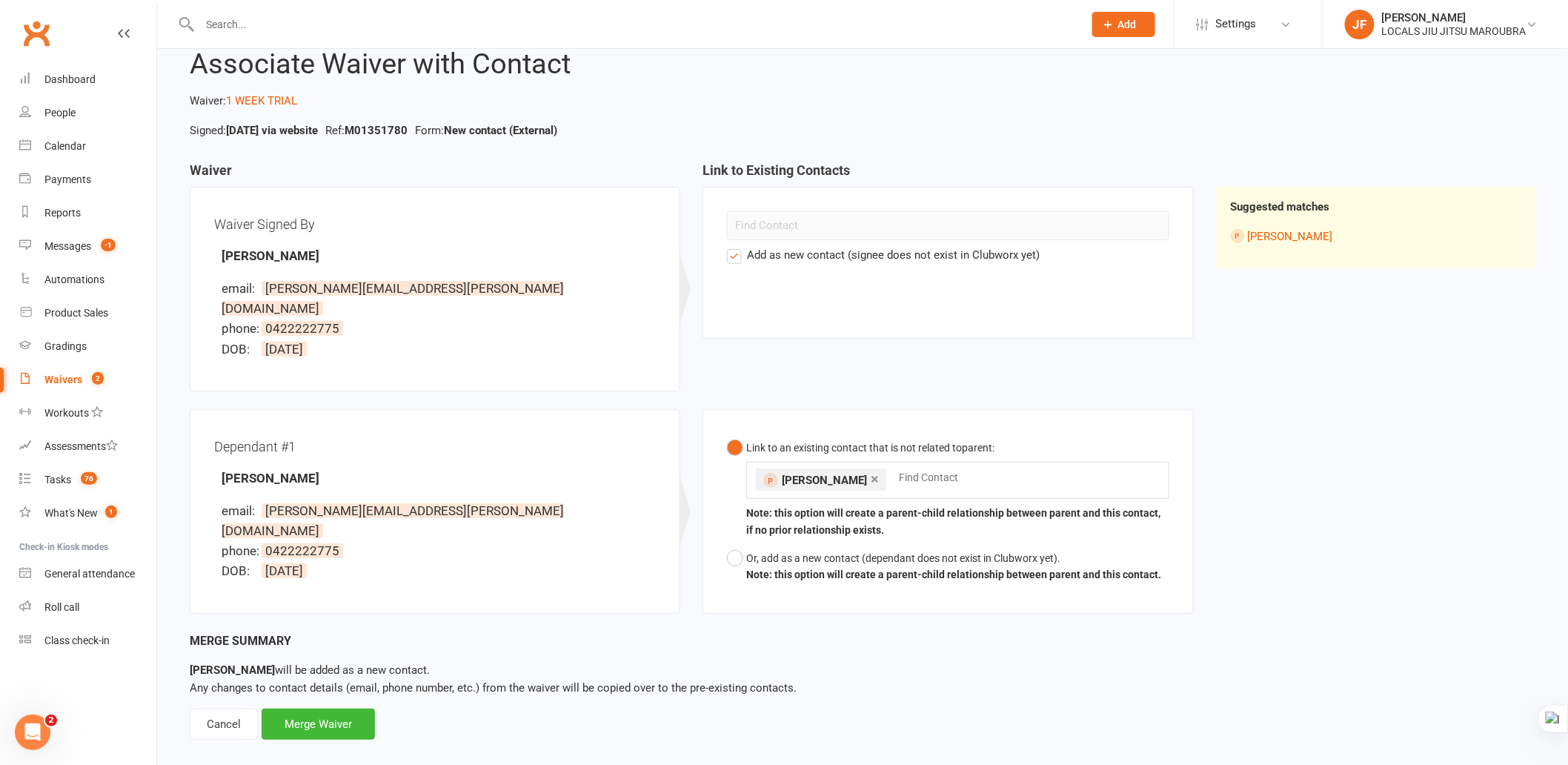
click at [1364, 421] on div "Waiver Waiver Signed By Lana Volpe email: lana@volpe.com.au phone: 0422222775 D…" at bounding box center [862, 397] width 1368 height 468
click at [897, 468] on input "text" at bounding box center [931, 477] width 69 height 18
drag, startPoint x: 267, startPoint y: 486, endPoint x: 743, endPoint y: 457, distance: 476.9
click at [380, 501] on li "email: lana@volpe.com.au" at bounding box center [438, 521] width 434 height 40
click at [990, 462] on div "× Stella Volpe Find Contact" at bounding box center [957, 480] width 422 height 37
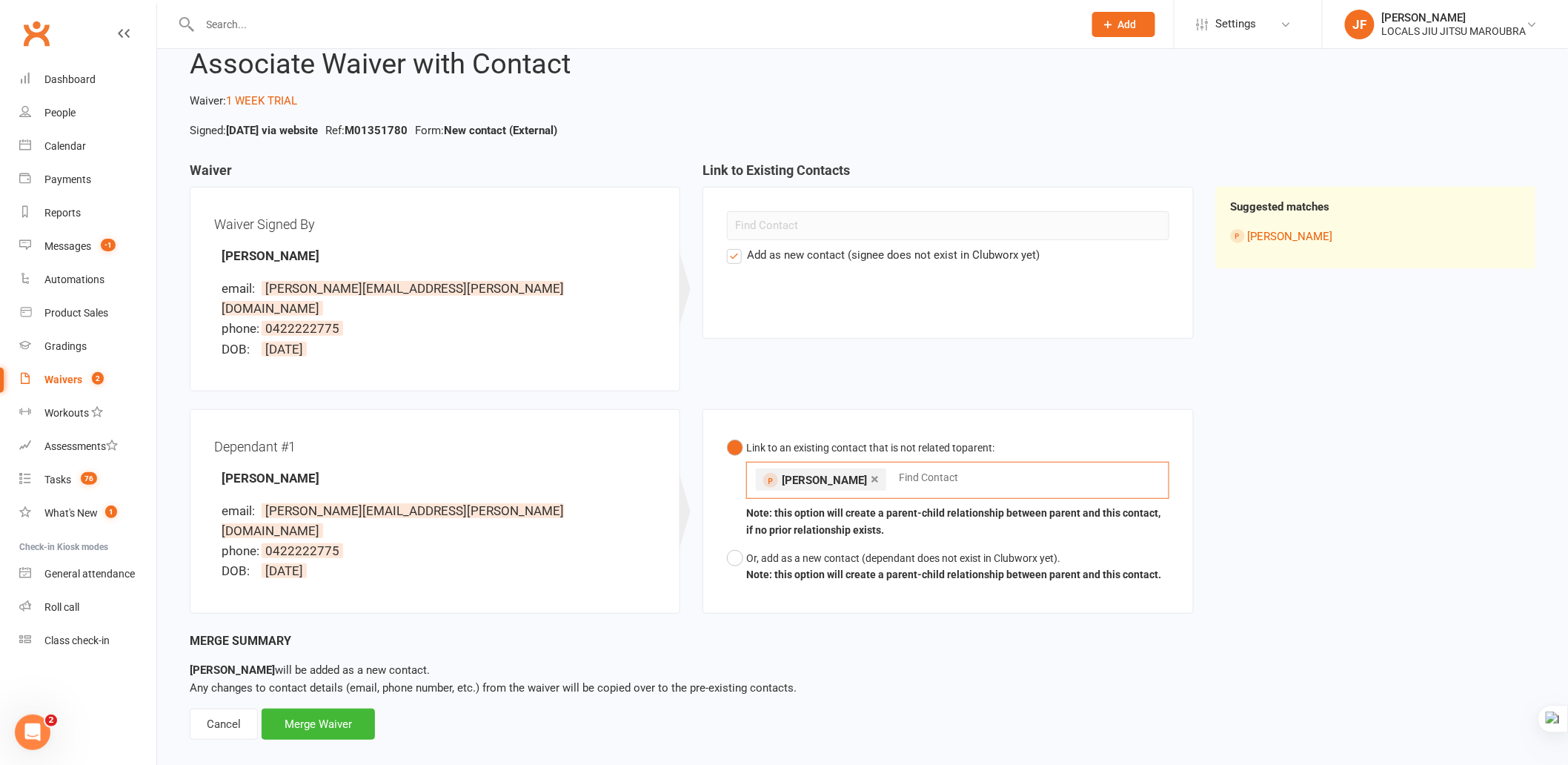
paste input "lana@volpe.com.au"
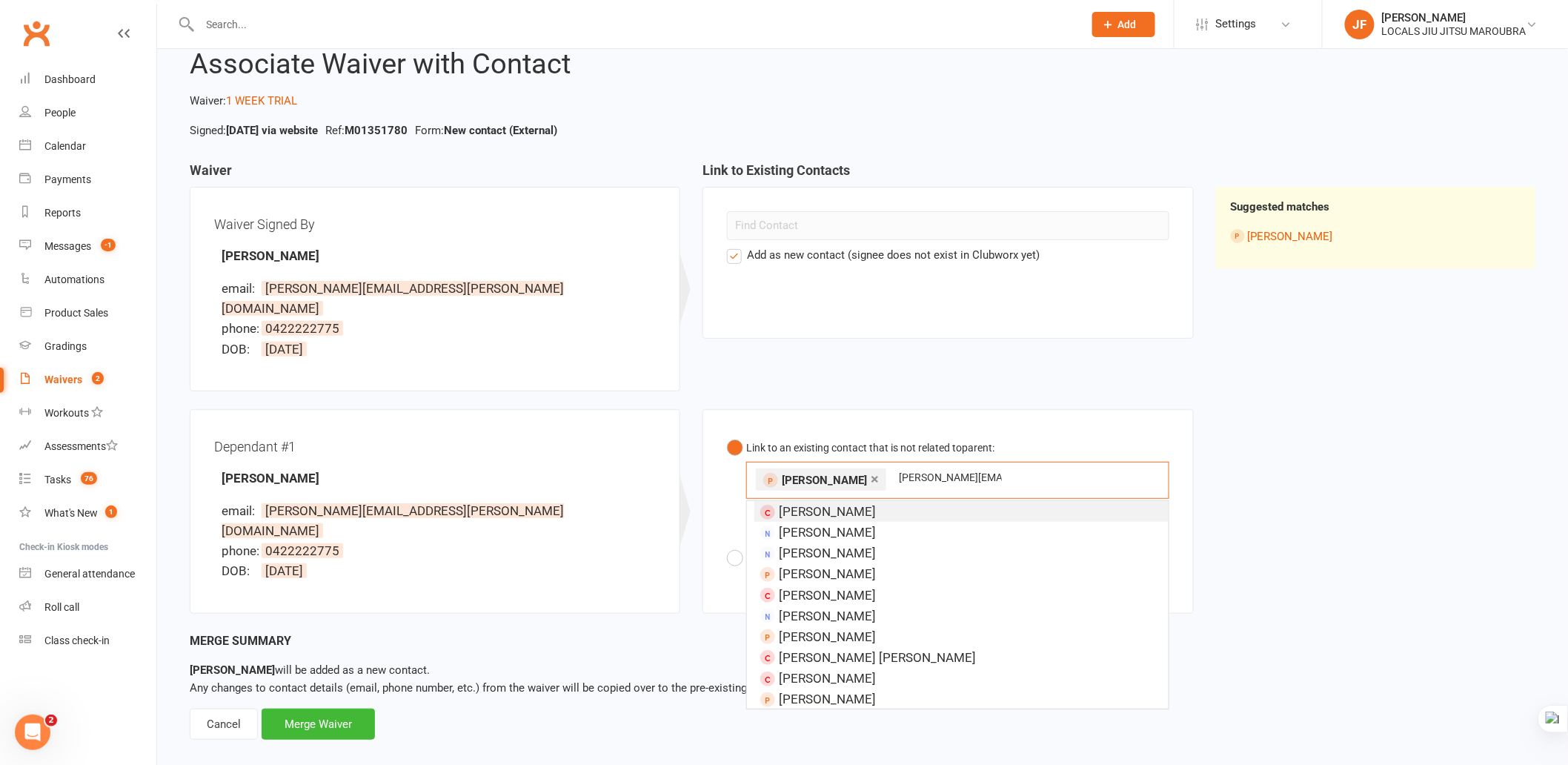
type input "lana@volpe.com.au"
click at [871, 467] on link "×" at bounding box center [875, 479] width 9 height 24
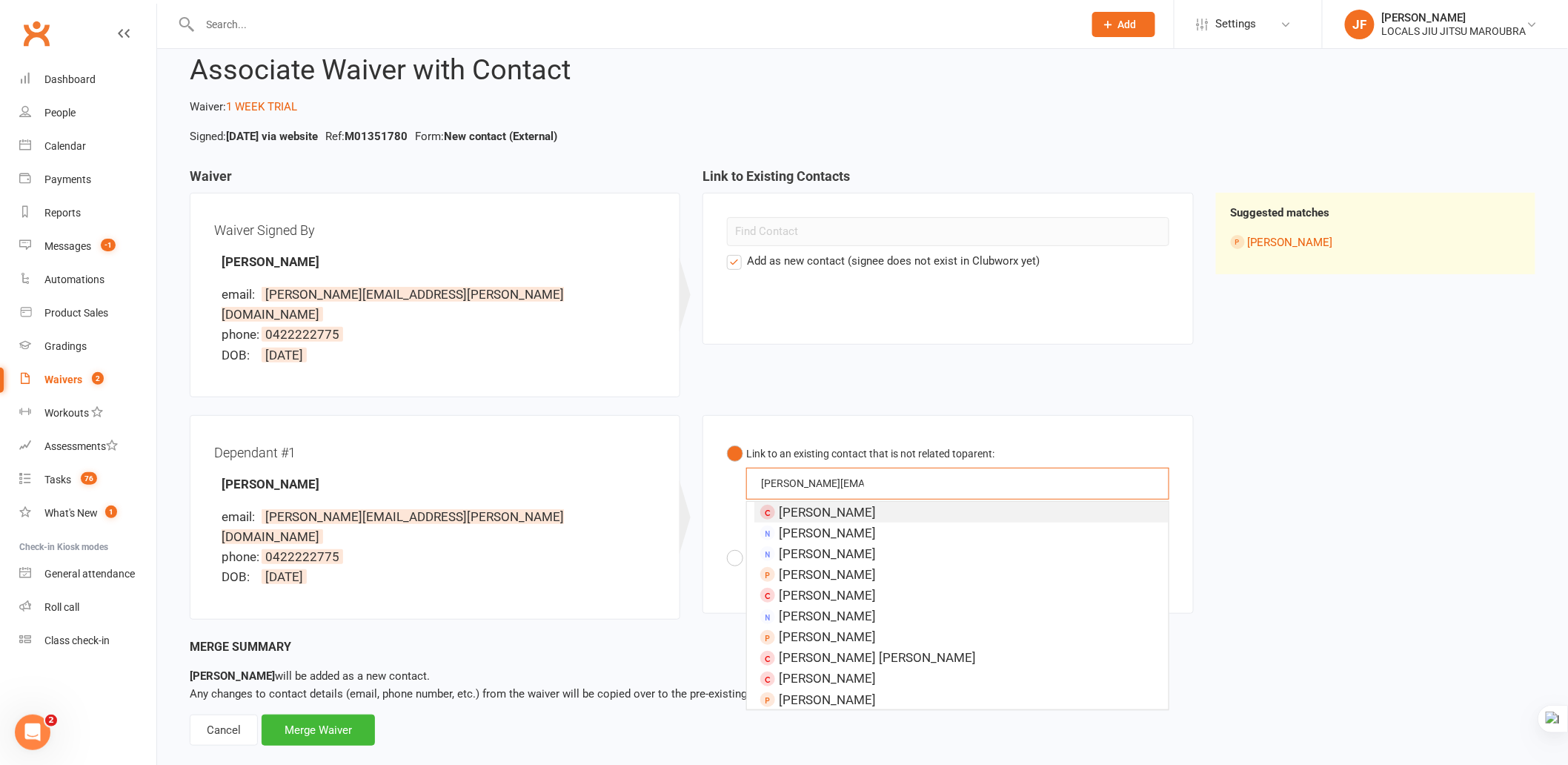
click at [848, 474] on input "lana@volpe.com.au" at bounding box center [813, 483] width 106 height 18
paste input "text"
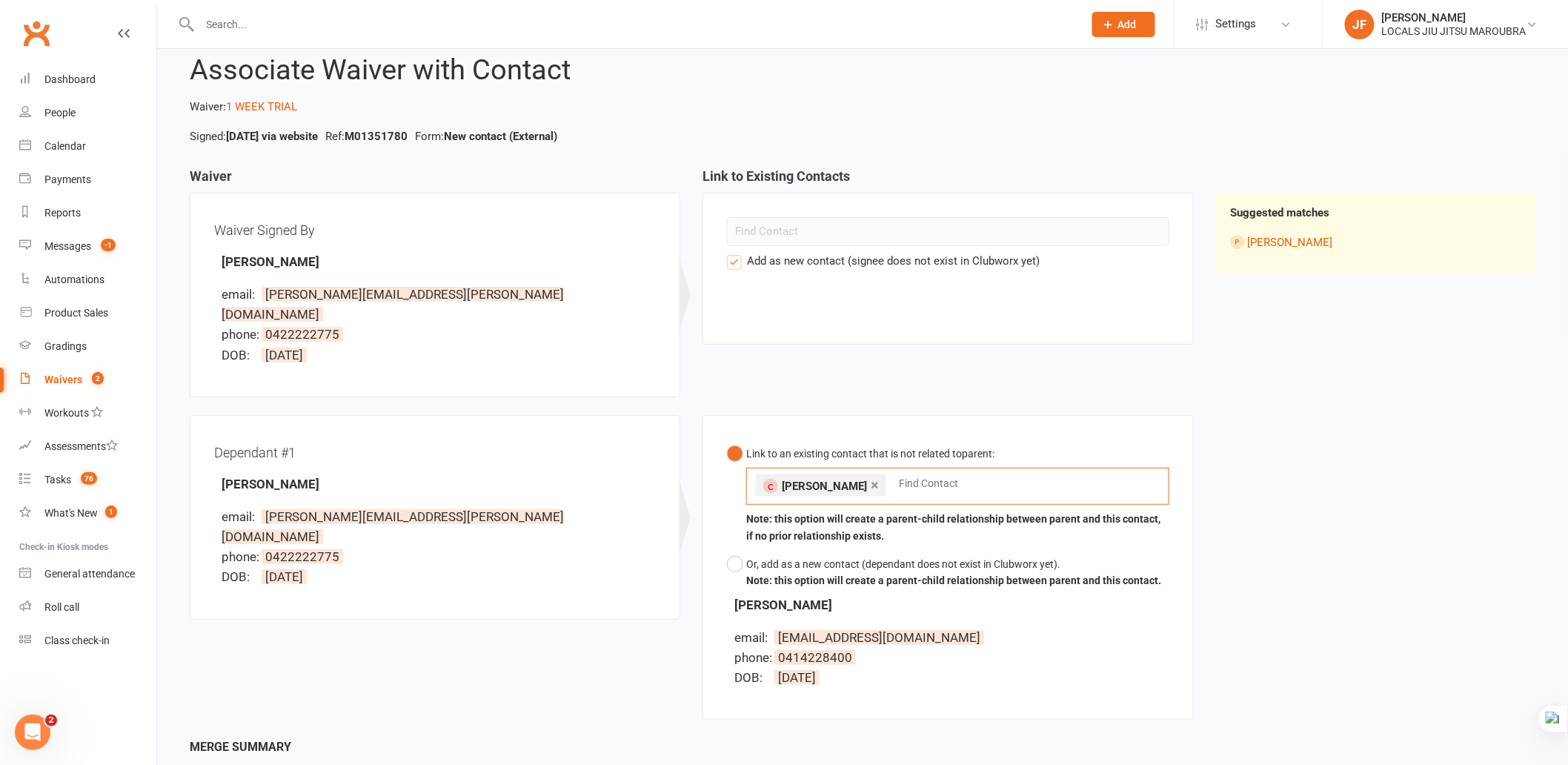
click at [871, 473] on link "×" at bounding box center [875, 485] width 9 height 24
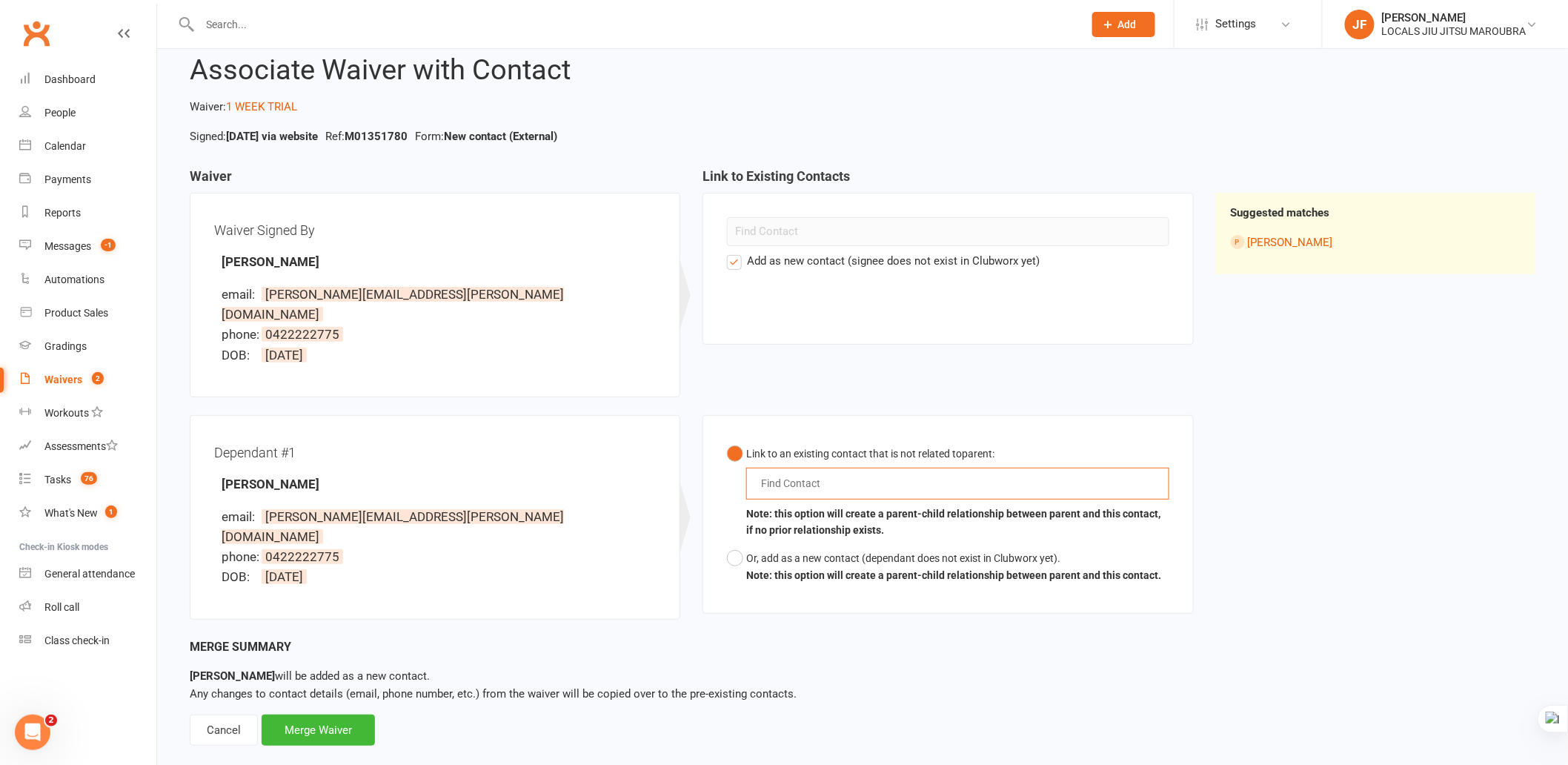
click at [819, 474] on input "text" at bounding box center [794, 483] width 69 height 18
drag, startPoint x: 267, startPoint y: 492, endPoint x: 385, endPoint y: 491, distance: 118.0
click at [385, 507] on li "email: lana@volpe.com.au" at bounding box center [438, 527] width 434 height 40
click at [790, 474] on input "text" at bounding box center [794, 483] width 69 height 18
paste input "lana@volpe.com.au"
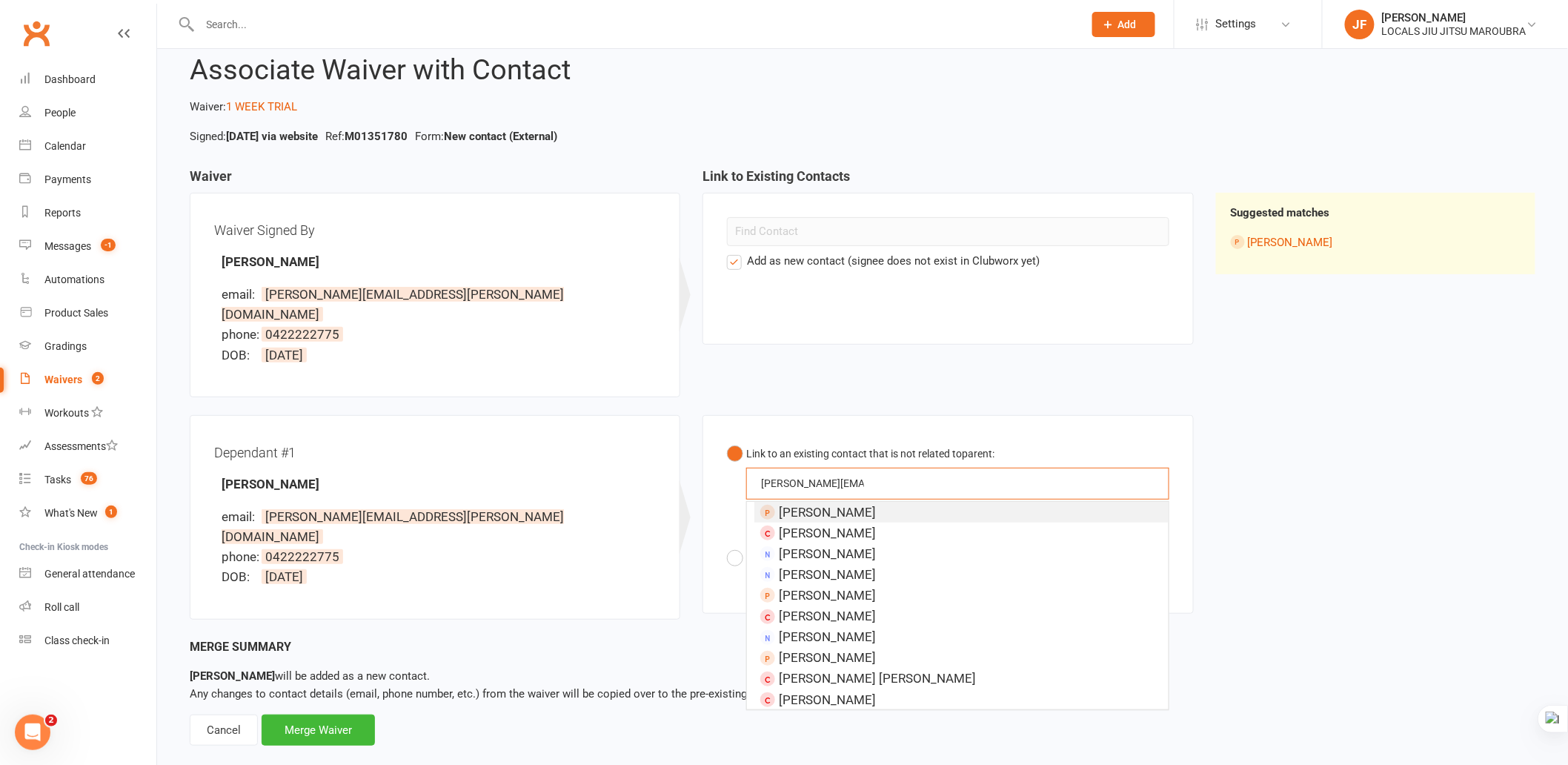
type input "lana@volpe.com.au"
click at [898, 502] on li "Stella Volpe" at bounding box center [961, 512] width 414 height 21
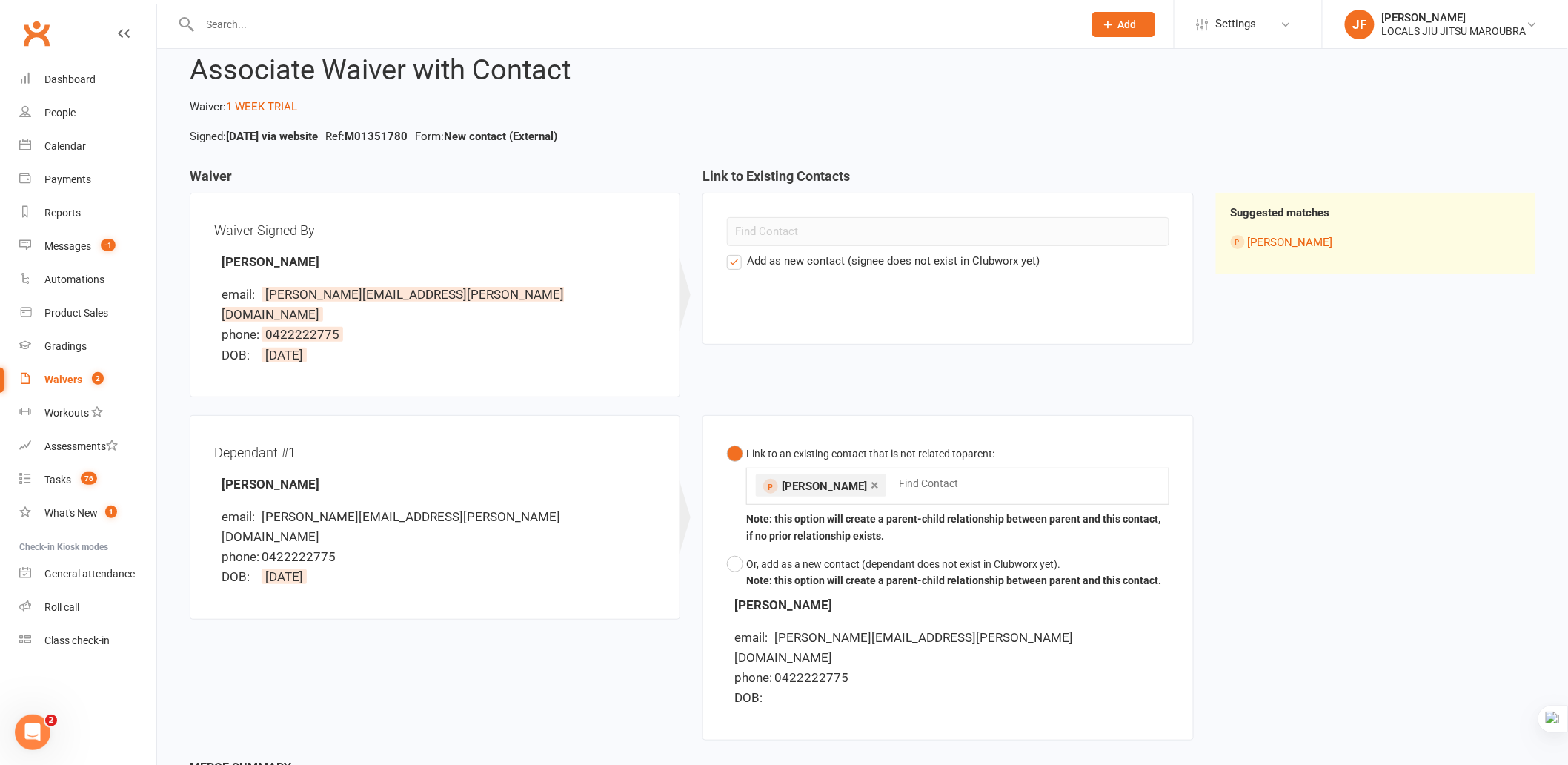
click at [749, 256] on label "Add as new contact (signee does not exist in Clubworx yet)" at bounding box center [884, 261] width 313 height 18
click at [737, 252] on input "Add as new contact (signee does not exist in Clubworx yet)" at bounding box center [731, 252] width 9 height 0
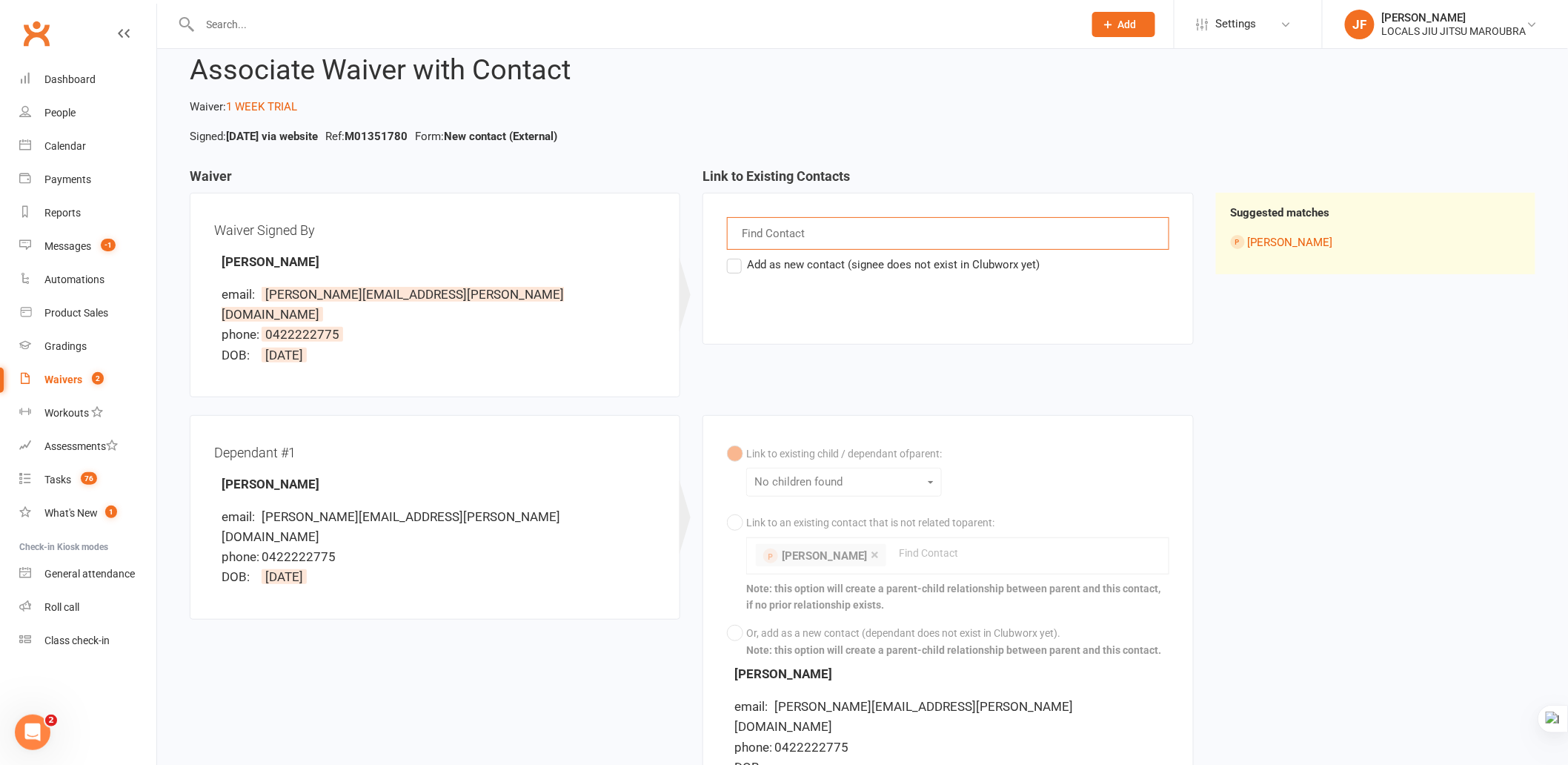
click at [793, 232] on input "text" at bounding box center [774, 233] width 69 height 20
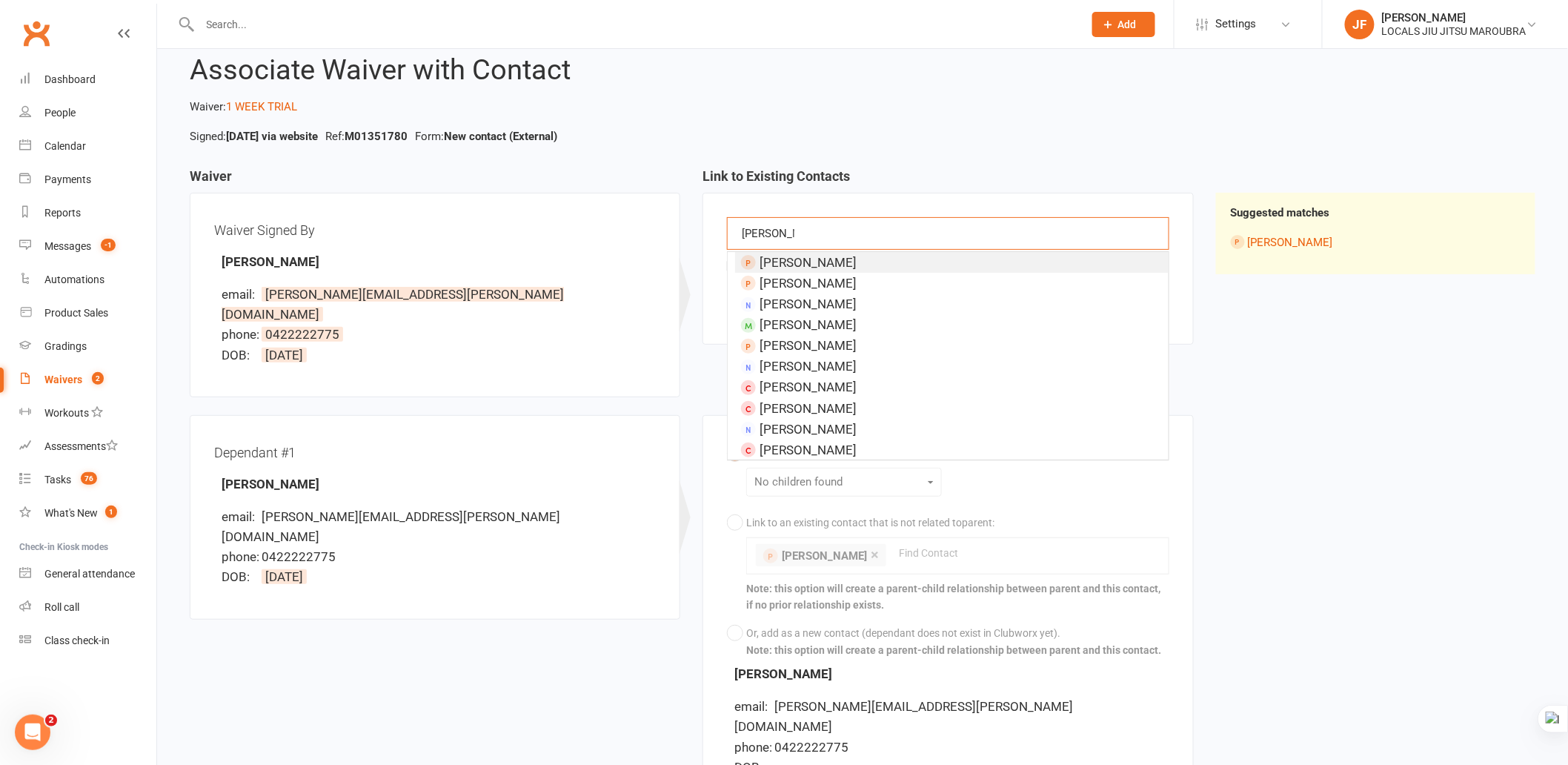
type input "lana volpe"
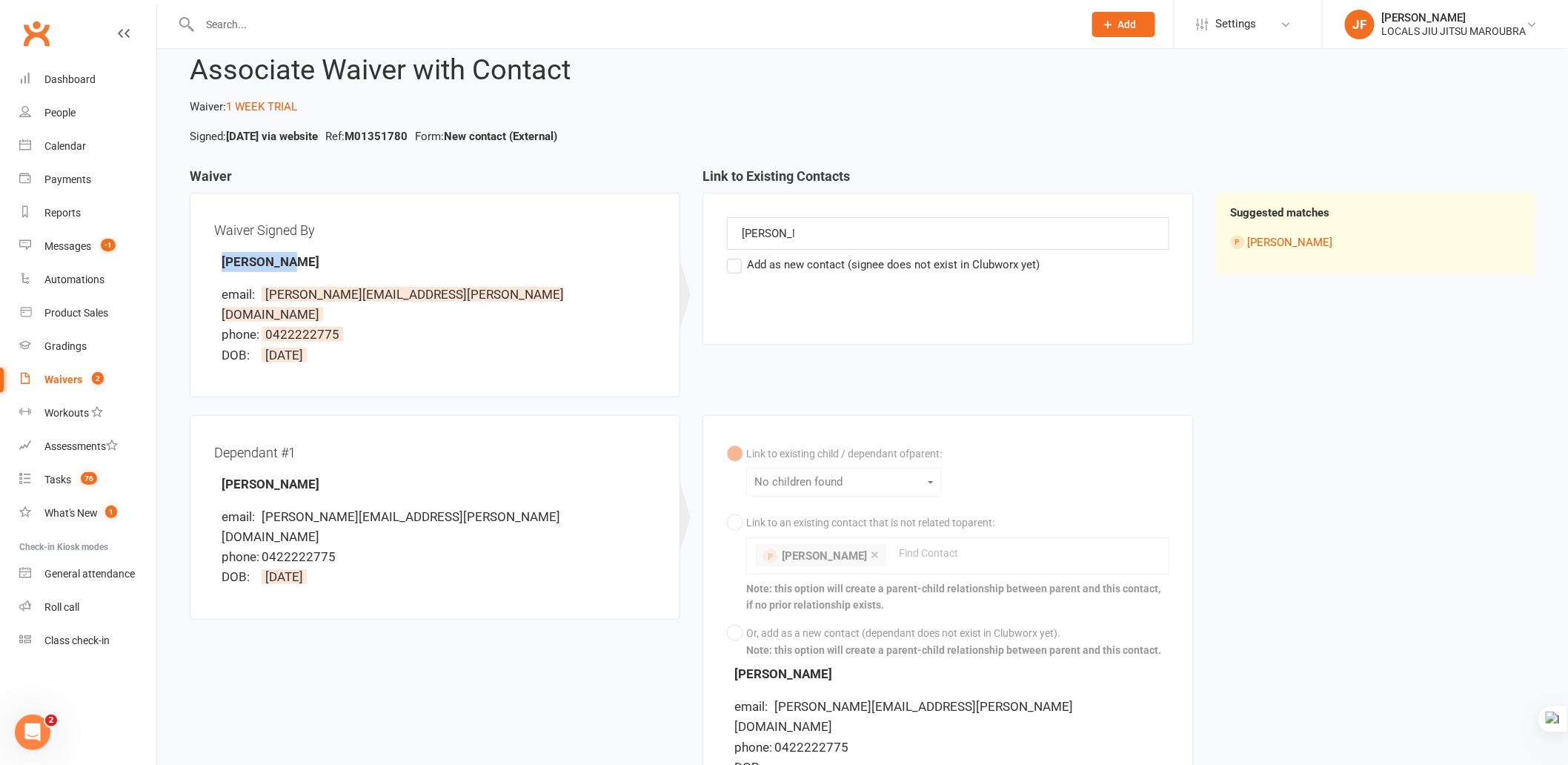
drag, startPoint x: 220, startPoint y: 260, endPoint x: 291, endPoint y: 260, distance: 71.0
click at [291, 260] on div "Waiver Signed By Lana Volpe email: lana@volpe.com.au phone: 0422222775 DOB: 21 …" at bounding box center [435, 295] width 442 height 156
click at [743, 256] on label "Add as new contact (signee does not exist in Clubworx yet)" at bounding box center [884, 264] width 313 height 18
click at [737, 256] on input "Add as new contact (signee does not exist in Clubworx yet)" at bounding box center [731, 256] width 9 height 0
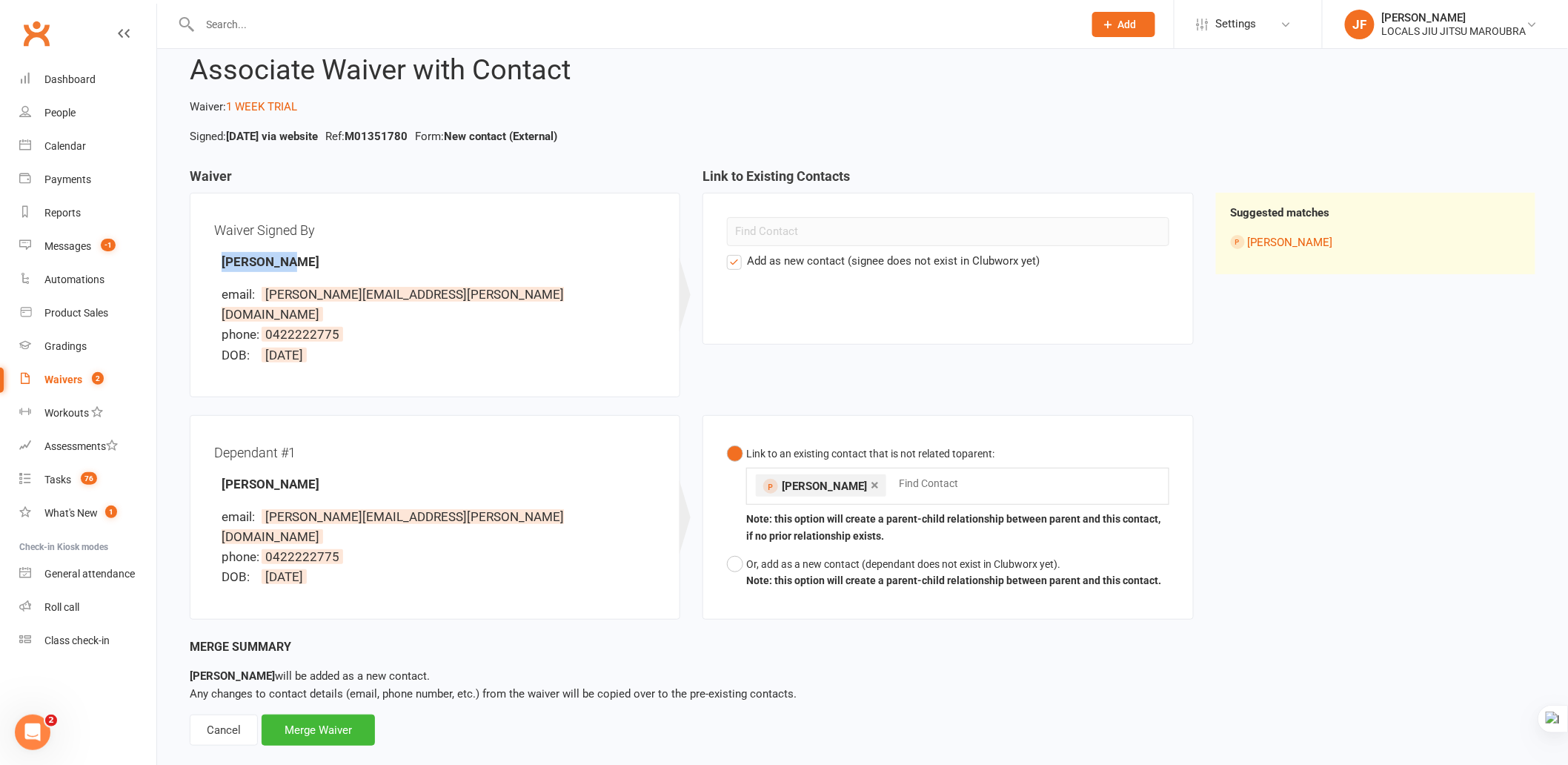
click at [871, 473] on link "×" at bounding box center [875, 485] width 9 height 24
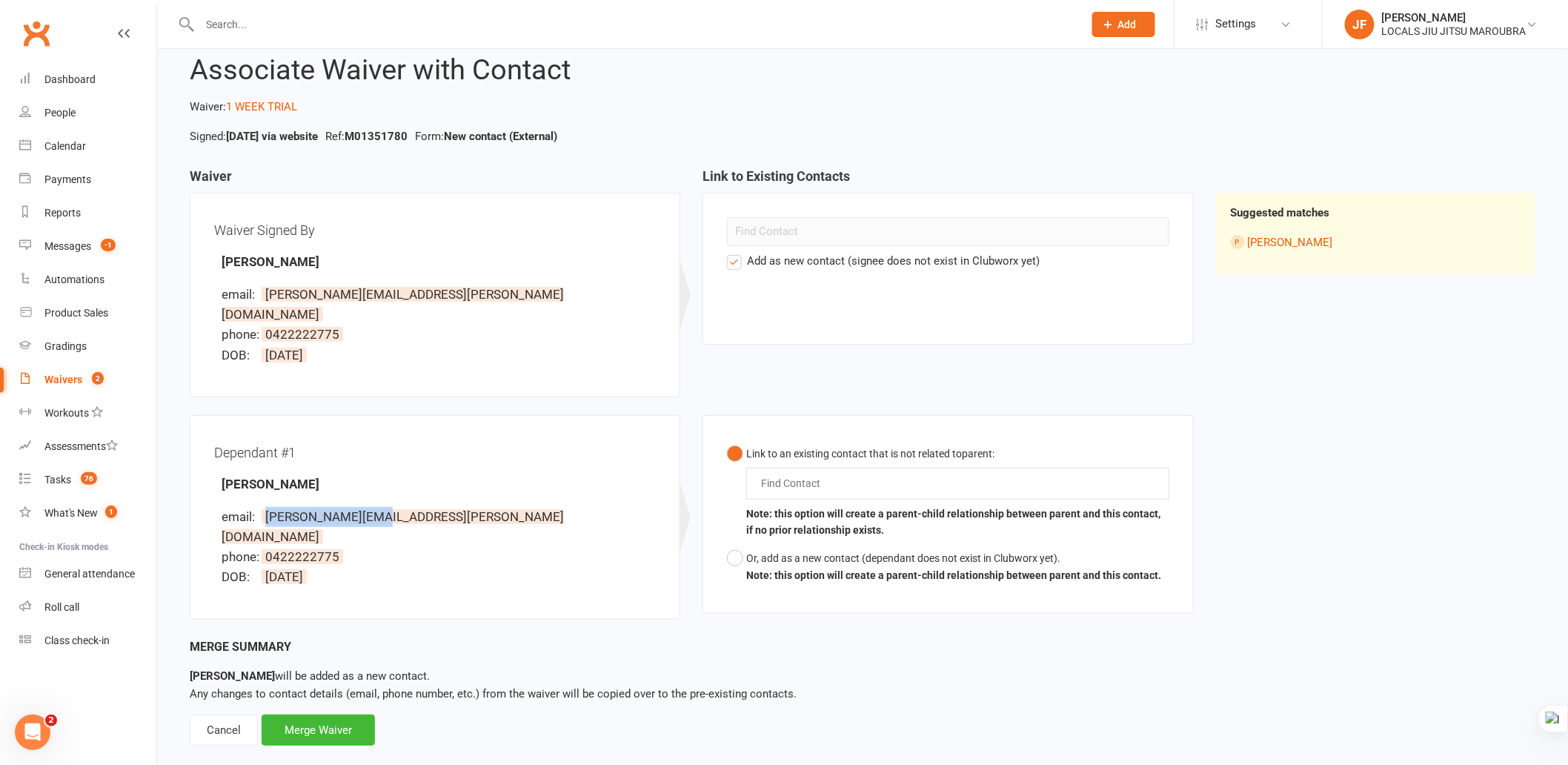
drag, startPoint x: 265, startPoint y: 491, endPoint x: 379, endPoint y: 493, distance: 114.0
click at [379, 509] on span "lana@volpe.com.au" at bounding box center [392, 527] width 343 height 35
click at [817, 474] on input "text" at bounding box center [794, 483] width 69 height 18
drag, startPoint x: 267, startPoint y: 492, endPoint x: 388, endPoint y: 492, distance: 121.0
click at [388, 507] on li "email: lana@volpe.com.au" at bounding box center [438, 527] width 434 height 40
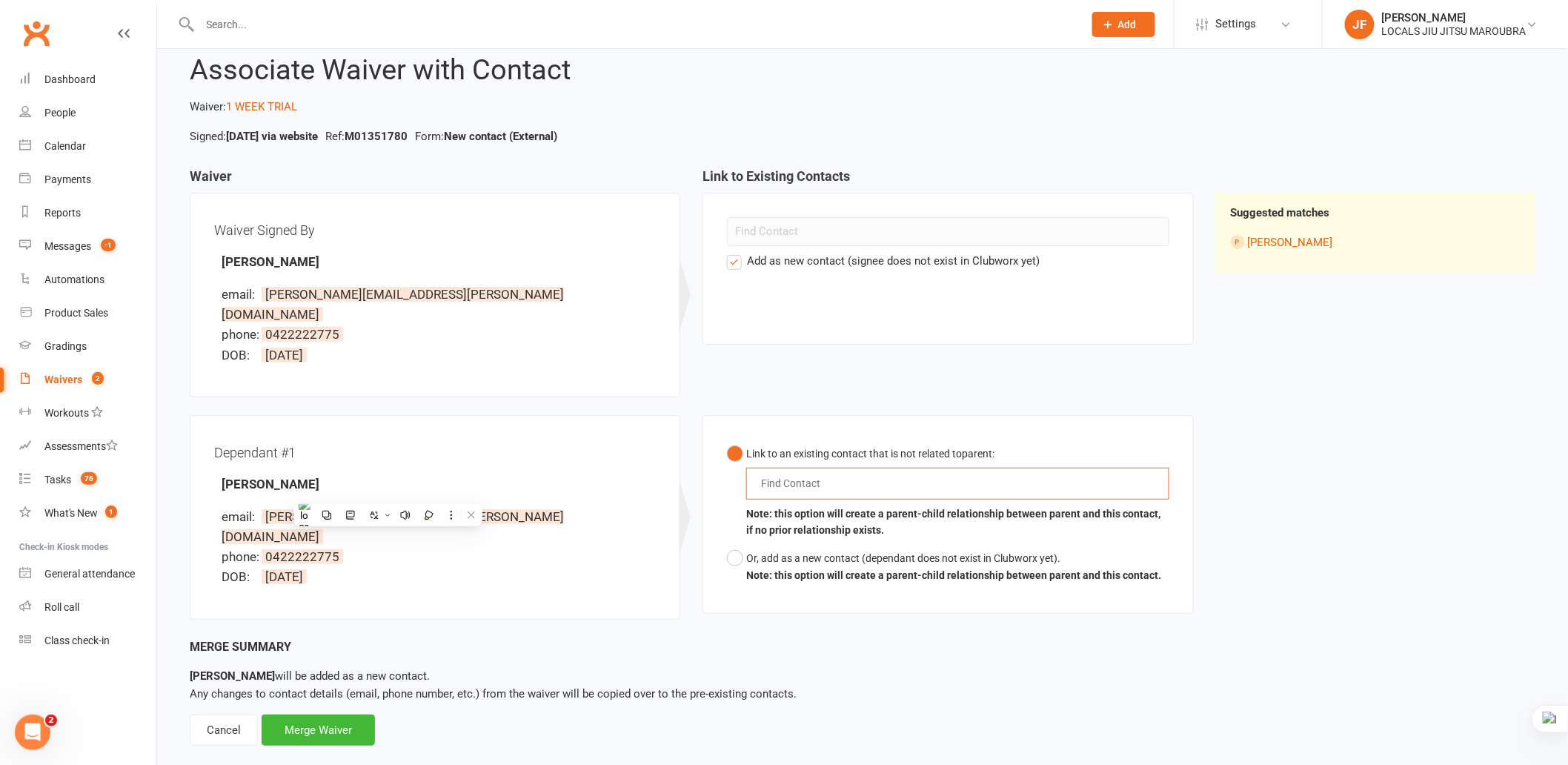
click at [769, 474] on input "text" at bounding box center [794, 483] width 69 height 18
paste input "lana@volpe.com.au"
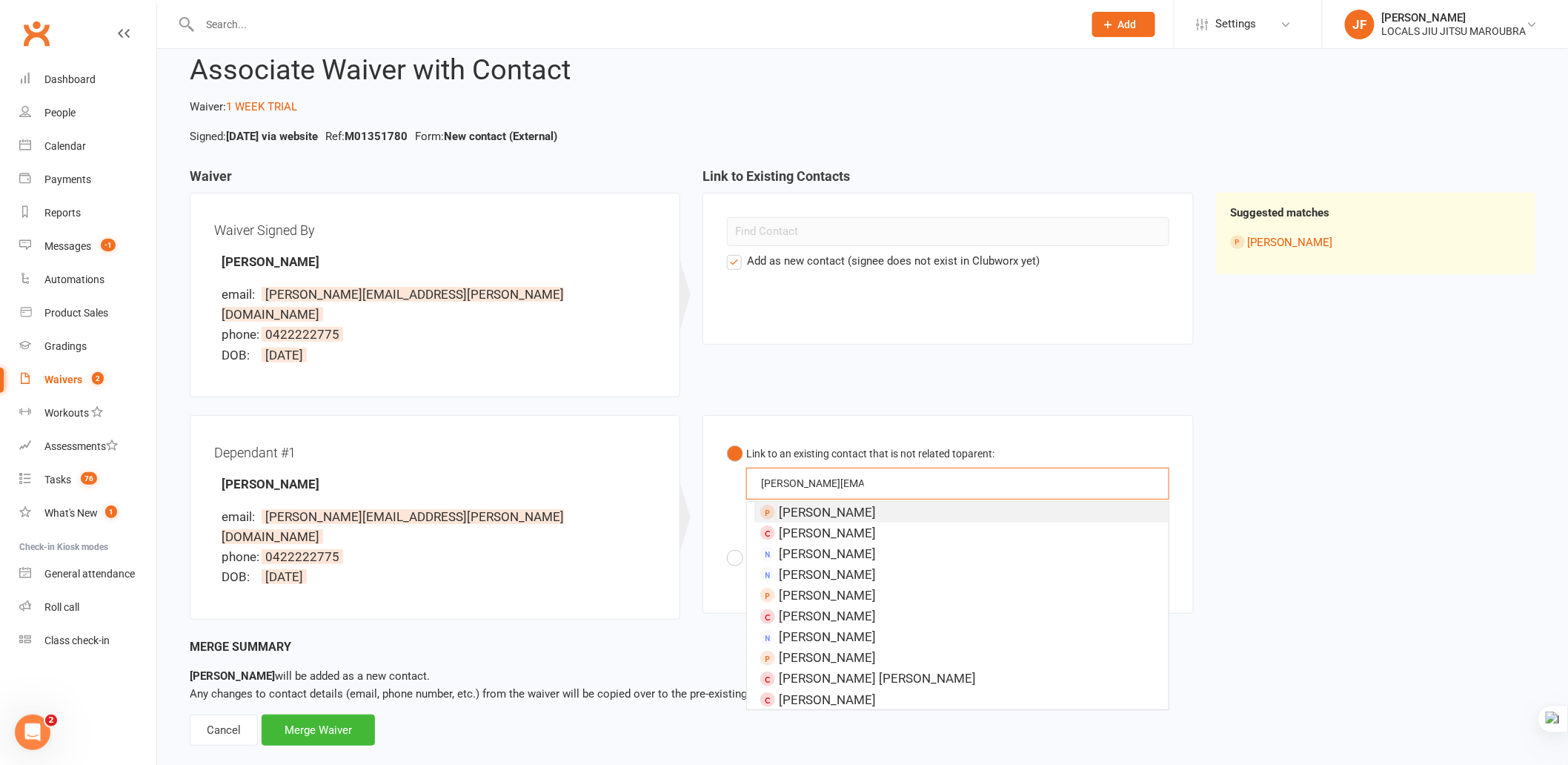
type input "lana@volpe.com.au"
click at [831, 504] on span "Stella Volpe" at bounding box center [828, 511] width 97 height 15
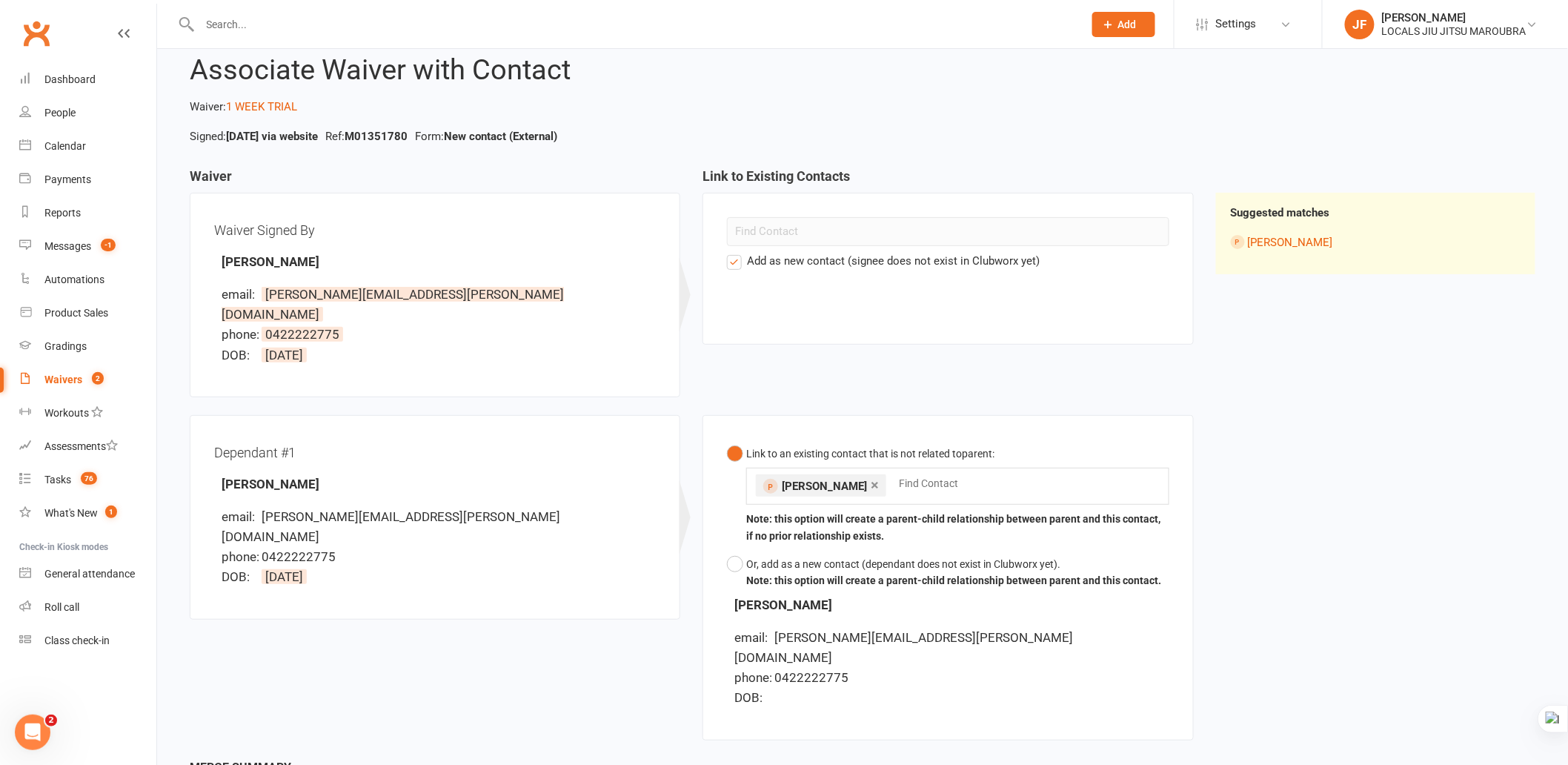
click at [891, 688] on li "DOB:" at bounding box center [952, 697] width 434 height 20
click at [1277, 574] on div "Waiver Waiver Signed By Lana Volpe email: lana@volpe.com.au phone: 0422222775 D…" at bounding box center [862, 464] width 1368 height 590
drag, startPoint x: 1276, startPoint y: 527, endPoint x: 1193, endPoint y: 544, distance: 84.7
click at [1276, 527] on div "Waiver Waiver Signed By Lana Volpe email: lana@volpe.com.au phone: 0422222775 D…" at bounding box center [862, 464] width 1368 height 590
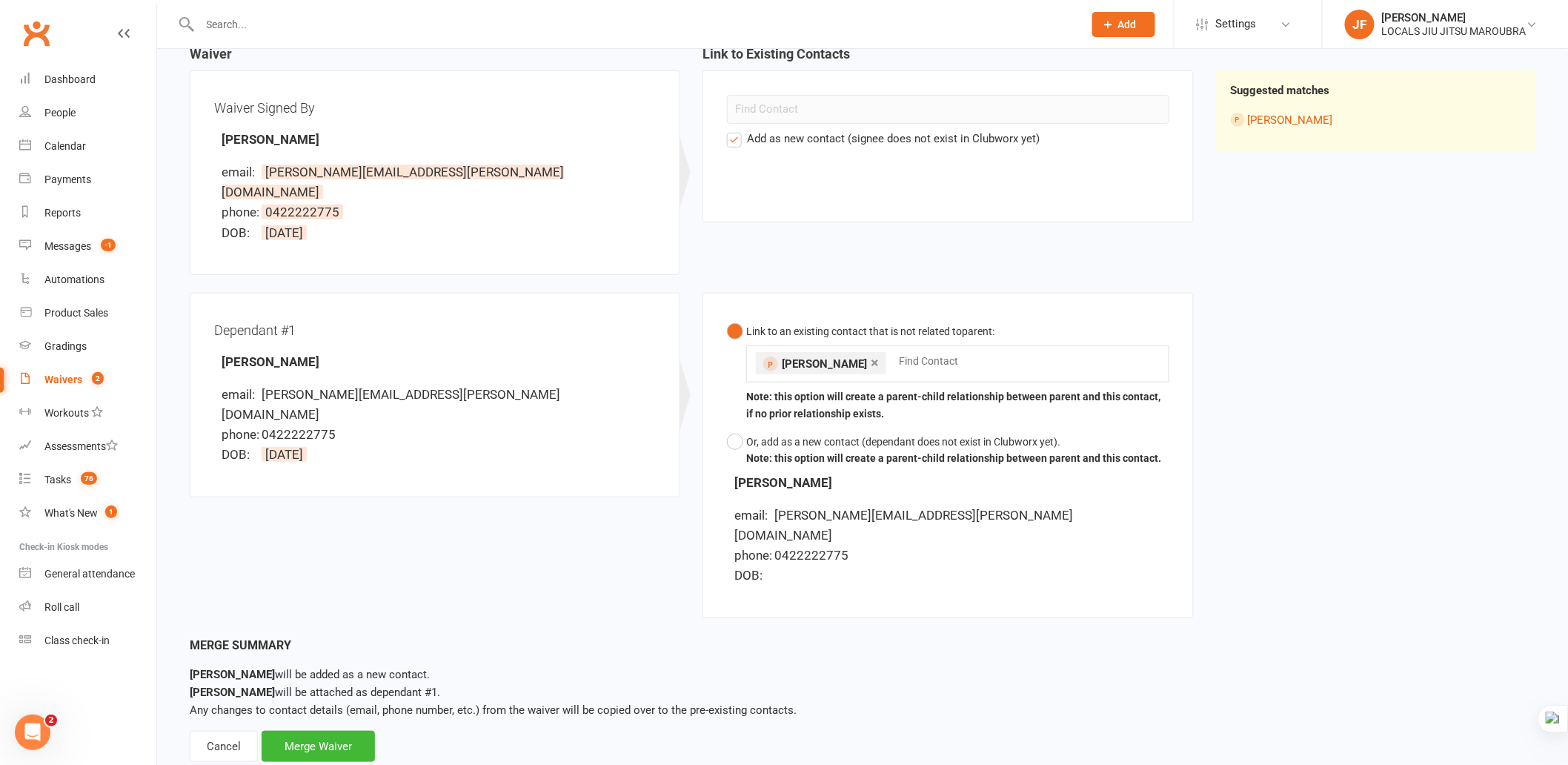
scroll to position [163, 0]
click at [326, 688] on div "Merge Waiver" at bounding box center [318, 744] width 114 height 31
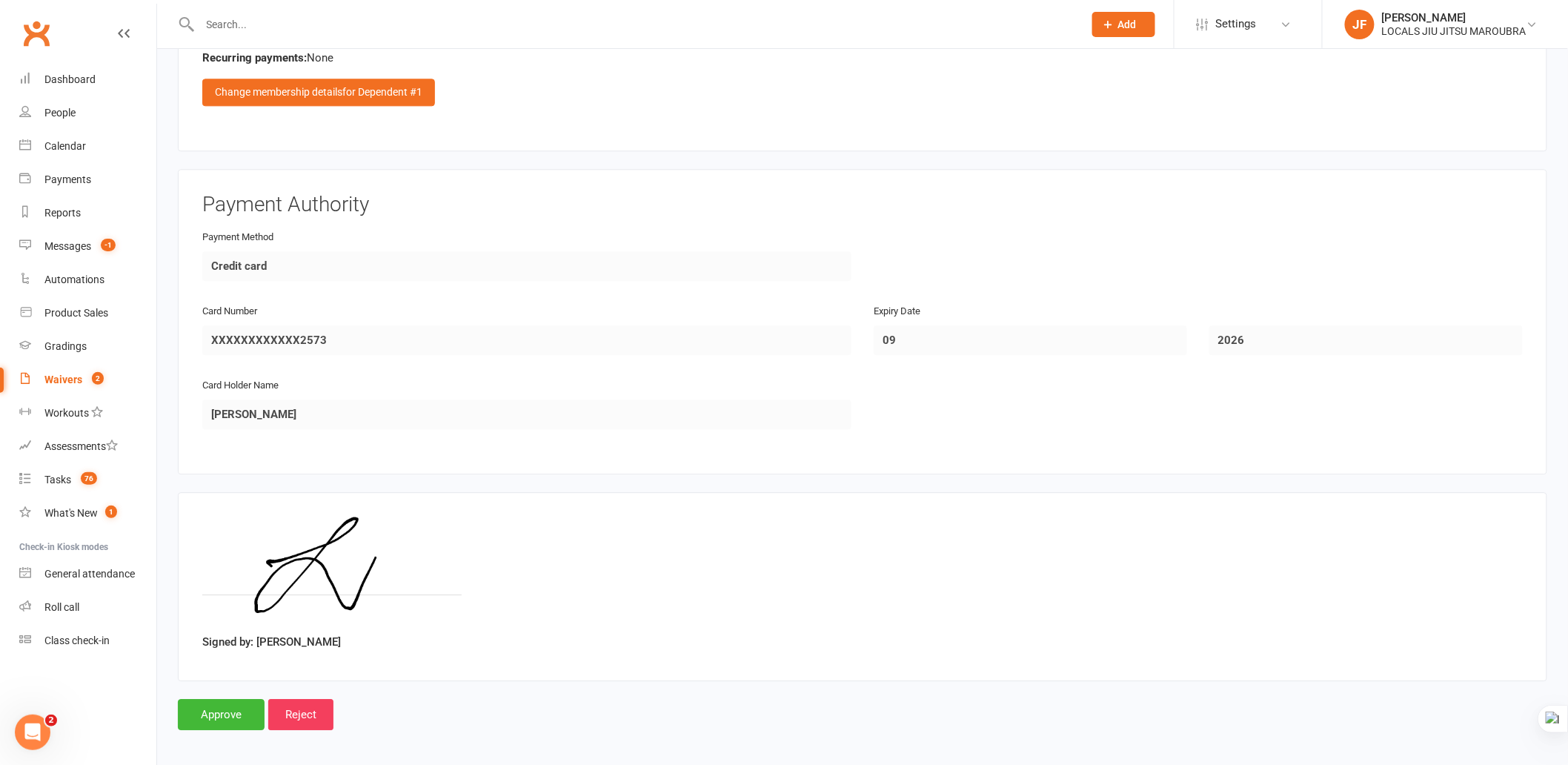
scroll to position [1004, 0]
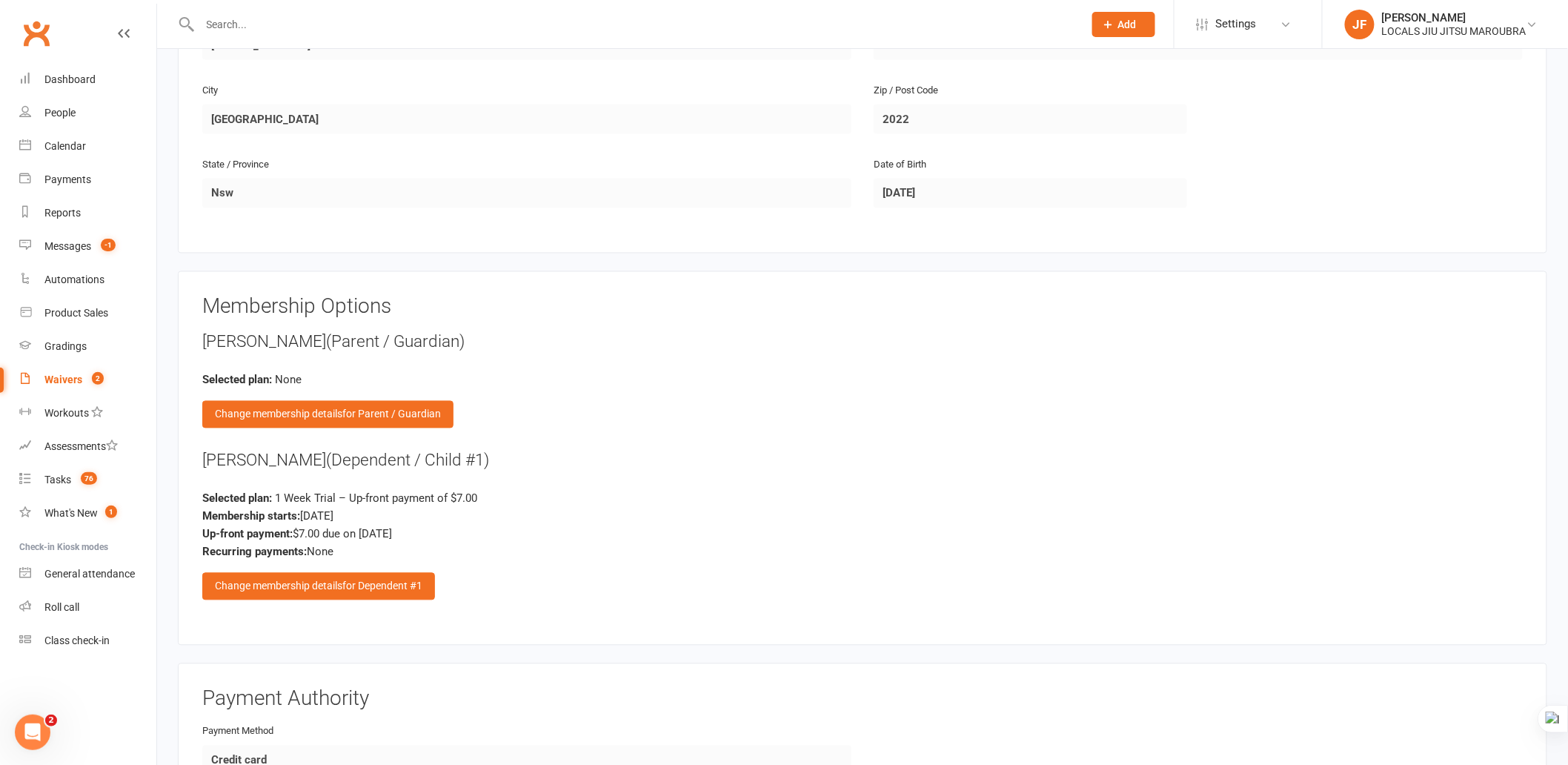
click at [641, 632] on div "Membership Options Lana Volpe (Parent / Guardian) Selected plan: None Change me…" at bounding box center [862, 458] width 1370 height 374
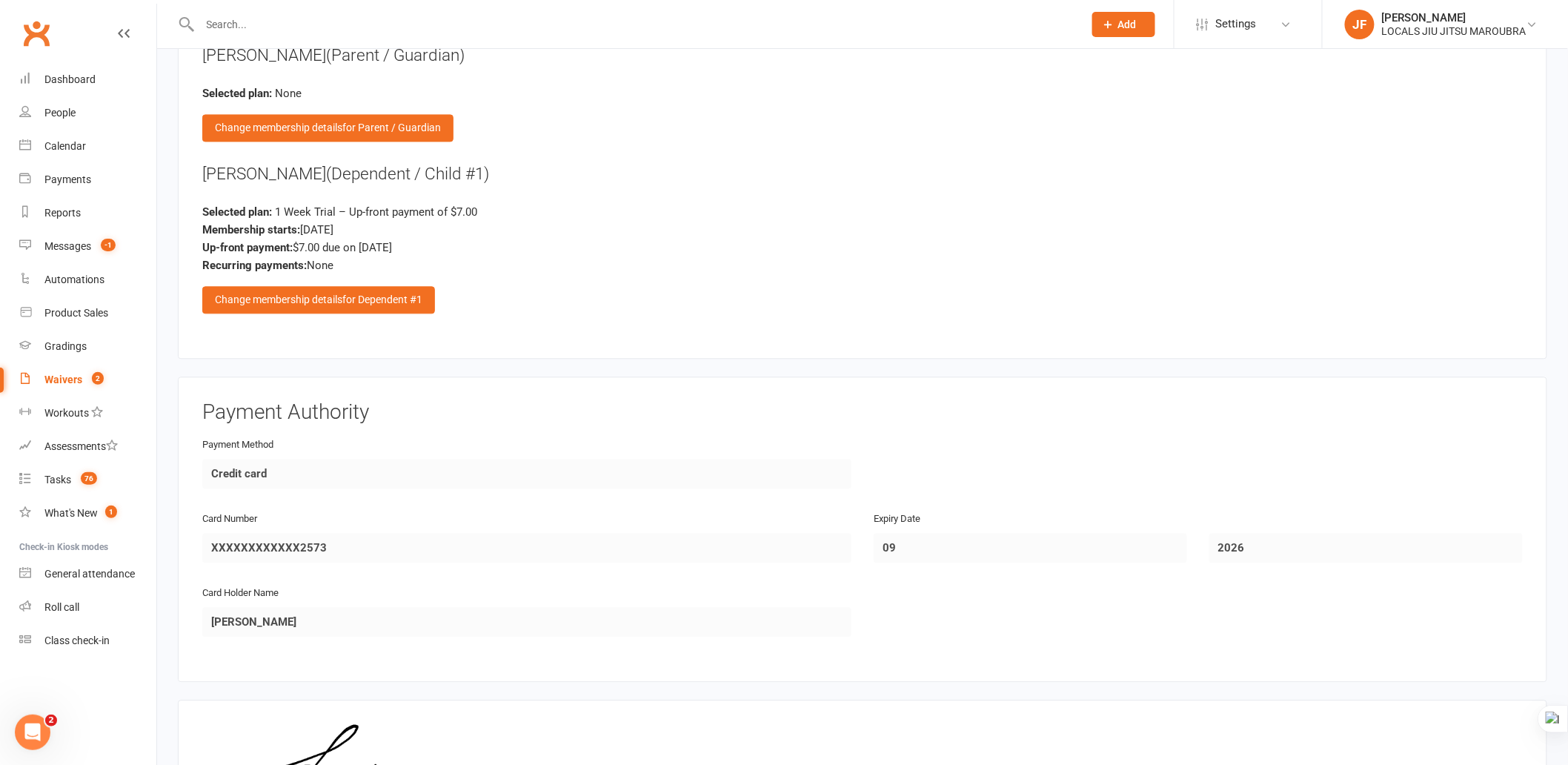
scroll to position [1499, 0]
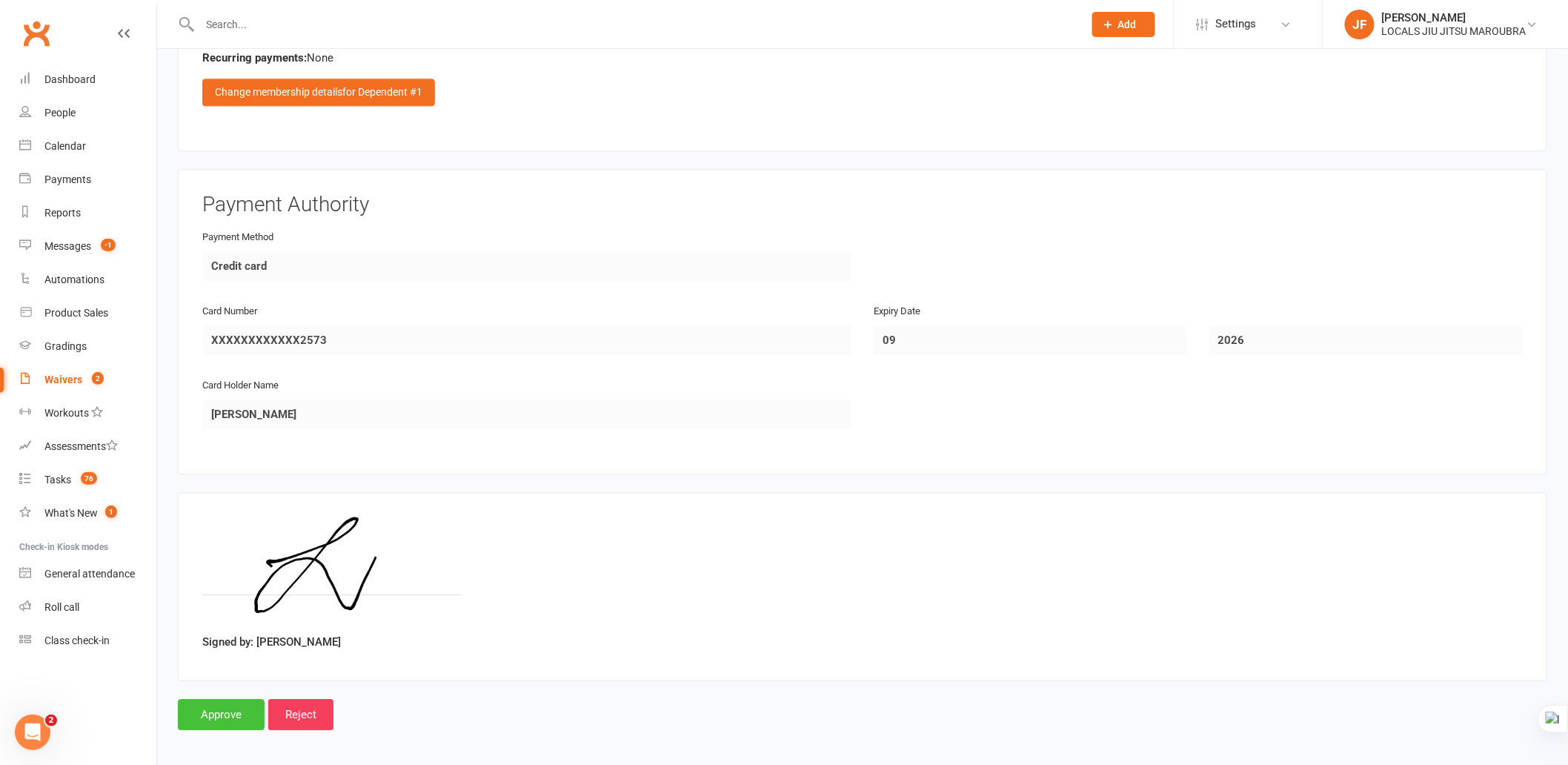
click at [220, 688] on input "Approve" at bounding box center [220, 715] width 86 height 31
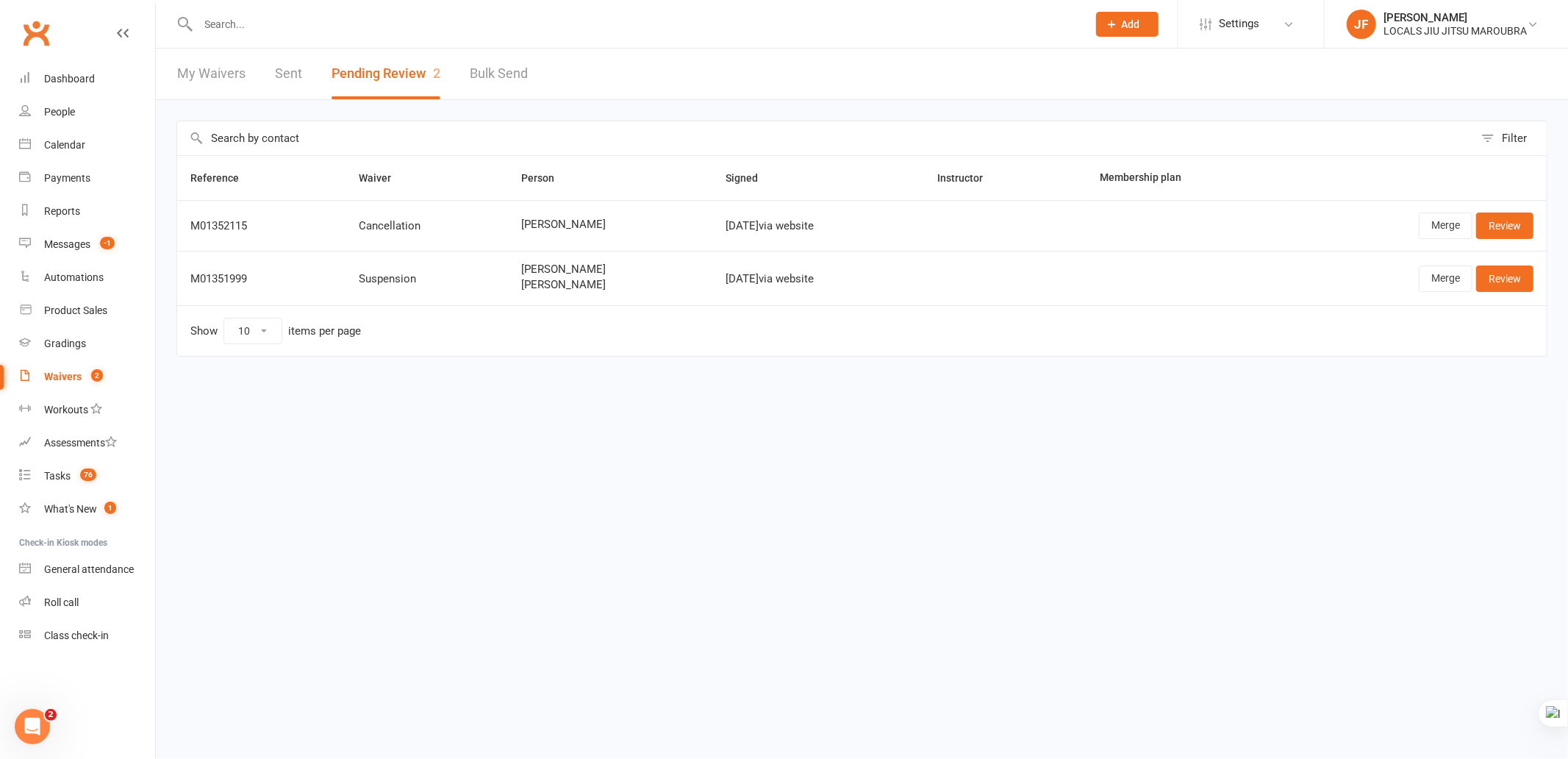
click at [708, 419] on html "Prospect Member Non-attending contact Class / event Appointment Grading event T…" at bounding box center [784, 209] width 1568 height 419
drag, startPoint x: 510, startPoint y: 539, endPoint x: 507, endPoint y: 530, distance: 9.5
click at [507, 419] on html "Prospect Member Non-attending contact Class / event Appointment Grading event T…" at bounding box center [784, 209] width 1568 height 419
drag, startPoint x: 192, startPoint y: 277, endPoint x: 262, endPoint y: 277, distance: 70.0
click at [262, 277] on div "M01351999" at bounding box center [261, 279] width 142 height 13
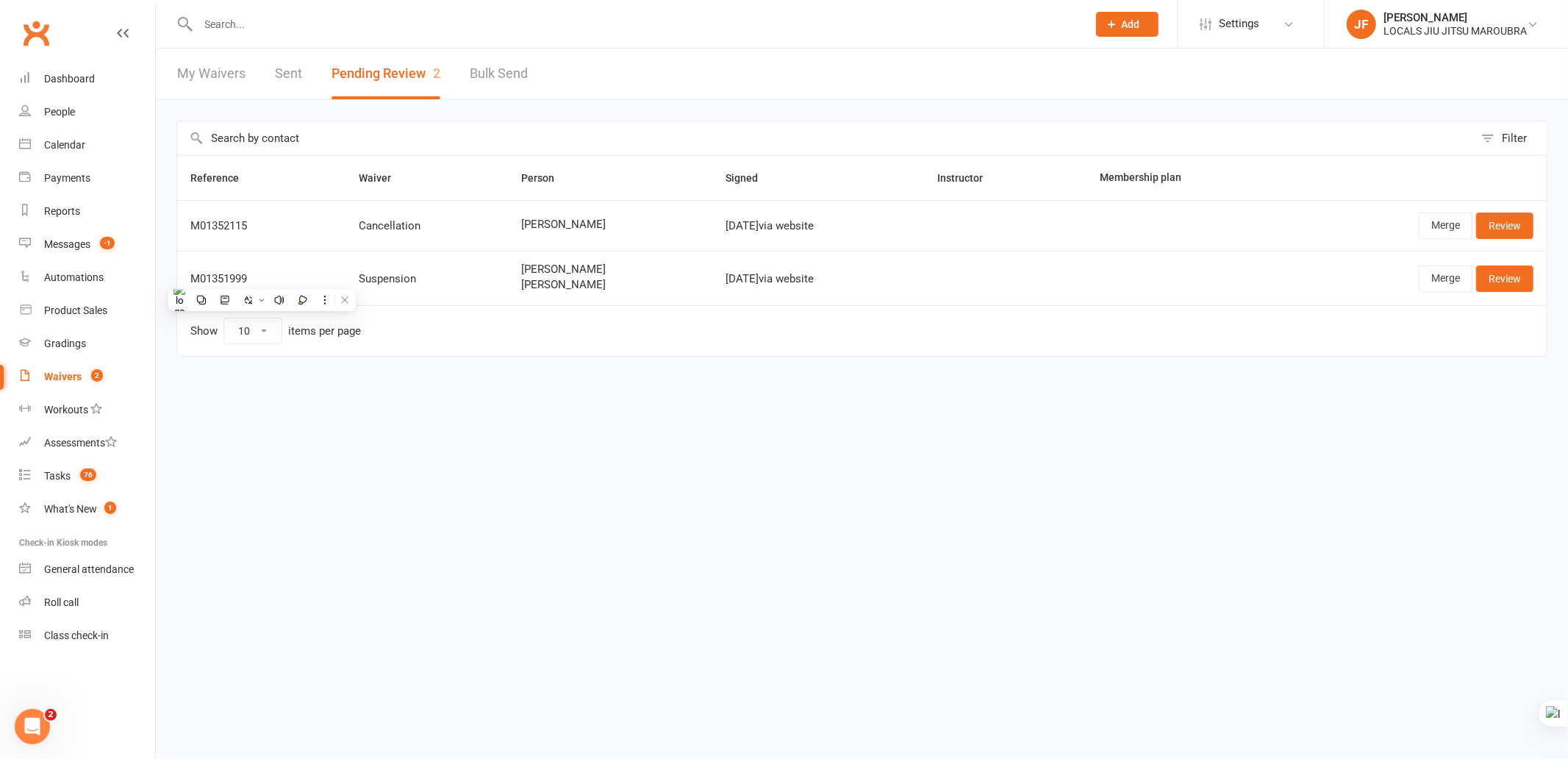
click at [651, 419] on html "Prospect Member Non-attending contact Class / event Appointment Grading event T…" at bounding box center [784, 209] width 1568 height 419
drag, startPoint x: 186, startPoint y: 276, endPoint x: 263, endPoint y: 275, distance: 77.0
click at [263, 275] on td "M01351999" at bounding box center [261, 278] width 169 height 54
drag, startPoint x: 475, startPoint y: 390, endPoint x: 480, endPoint y: 381, distance: 10.3
click at [476, 387] on div "Filter Reference Waiver Person Signed Instructor Membership plan M01352115 Canc…" at bounding box center [862, 248] width 1412 height 298
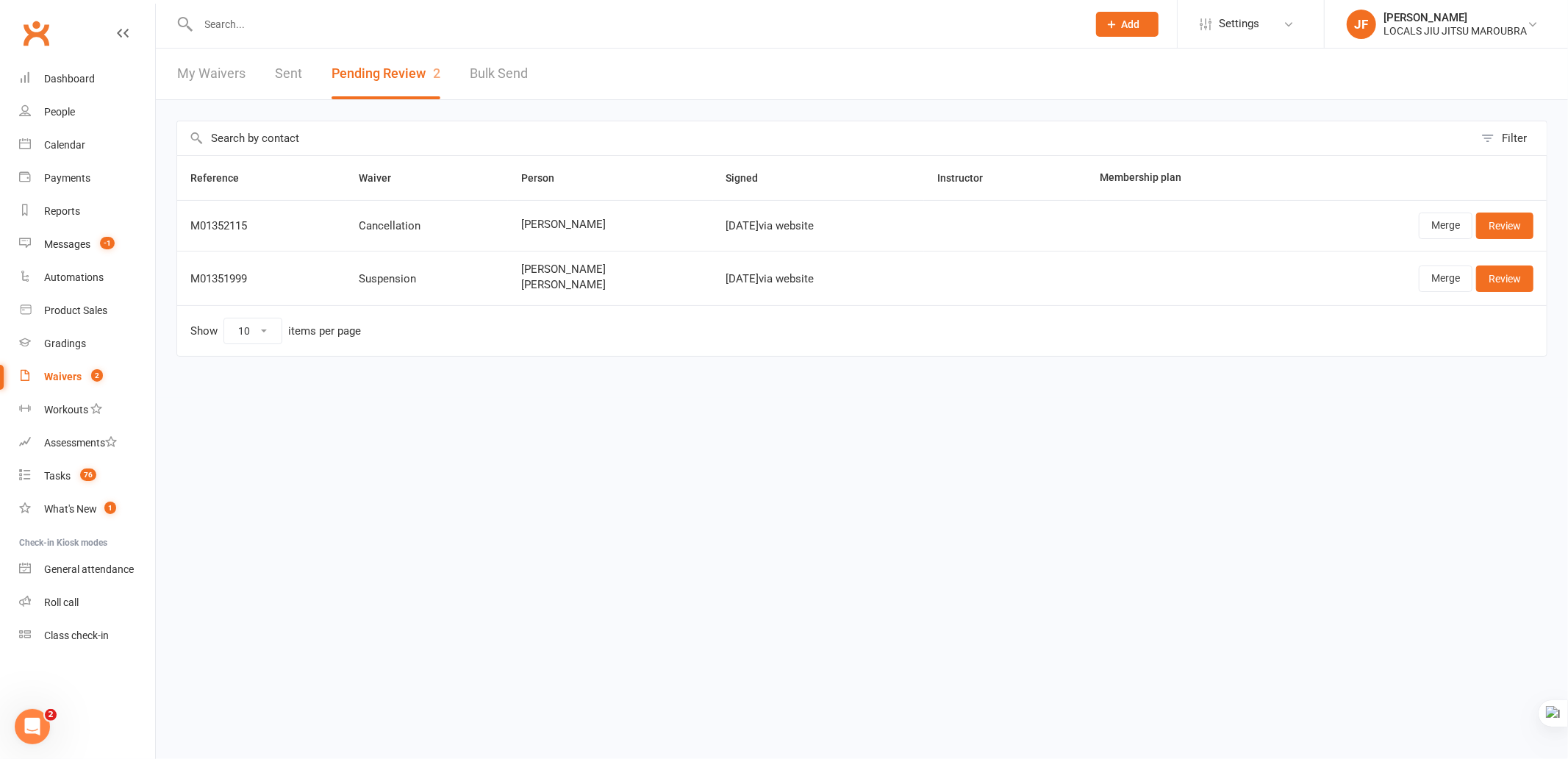
click at [759, 419] on html "Prospect Member Non-attending contact Class / event Appointment Grading event T…" at bounding box center [784, 209] width 1568 height 419
click at [539, 419] on html "Prospect Member Non-attending contact Class / event Appointment Grading event T…" at bounding box center [784, 209] width 1568 height 419
drag, startPoint x: 490, startPoint y: 289, endPoint x: 582, endPoint y: 283, distance: 92.2
click at [582, 283] on tr "M01351999 Suspension Amy Prawira Jason Atmadi Sep 16, 2025 via website Merge Re…" at bounding box center [862, 278] width 1370 height 54
click at [567, 419] on html "Prospect Member Non-attending contact Class / event Appointment Grading event T…" at bounding box center [784, 209] width 1568 height 419
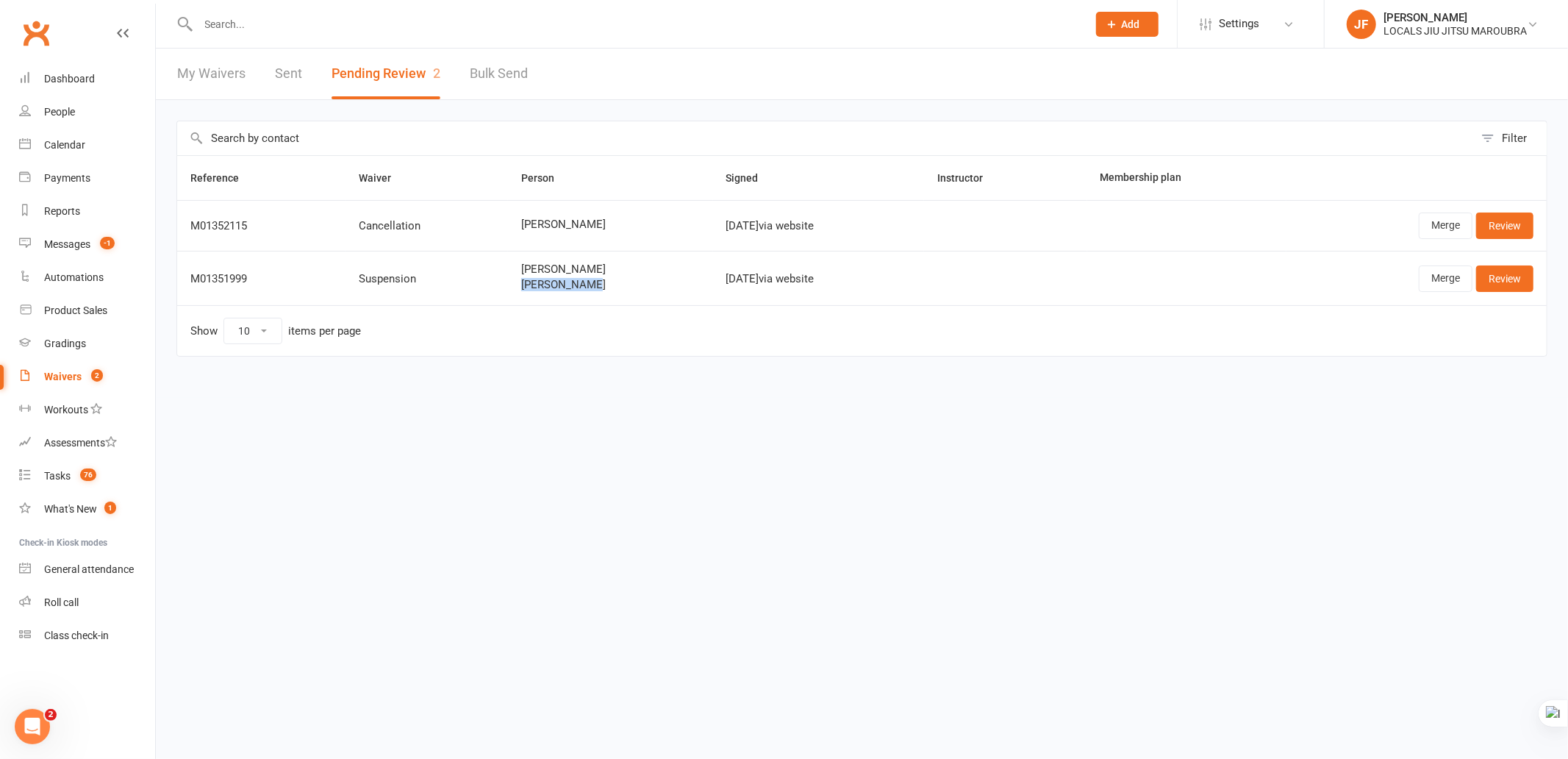
drag, startPoint x: 508, startPoint y: 278, endPoint x: 605, endPoint y: 286, distance: 97.3
click at [605, 286] on span "Jason Atmadi" at bounding box center [610, 285] width 179 height 13
click at [794, 419] on html "Prospect Member Non-attending contact Class / event Appointment Grading event T…" at bounding box center [784, 209] width 1568 height 419
drag, startPoint x: 742, startPoint y: 282, endPoint x: 759, endPoint y: 281, distance: 17.0
click at [759, 281] on td "Sep 16, 2025 via website" at bounding box center [819, 278] width 212 height 54
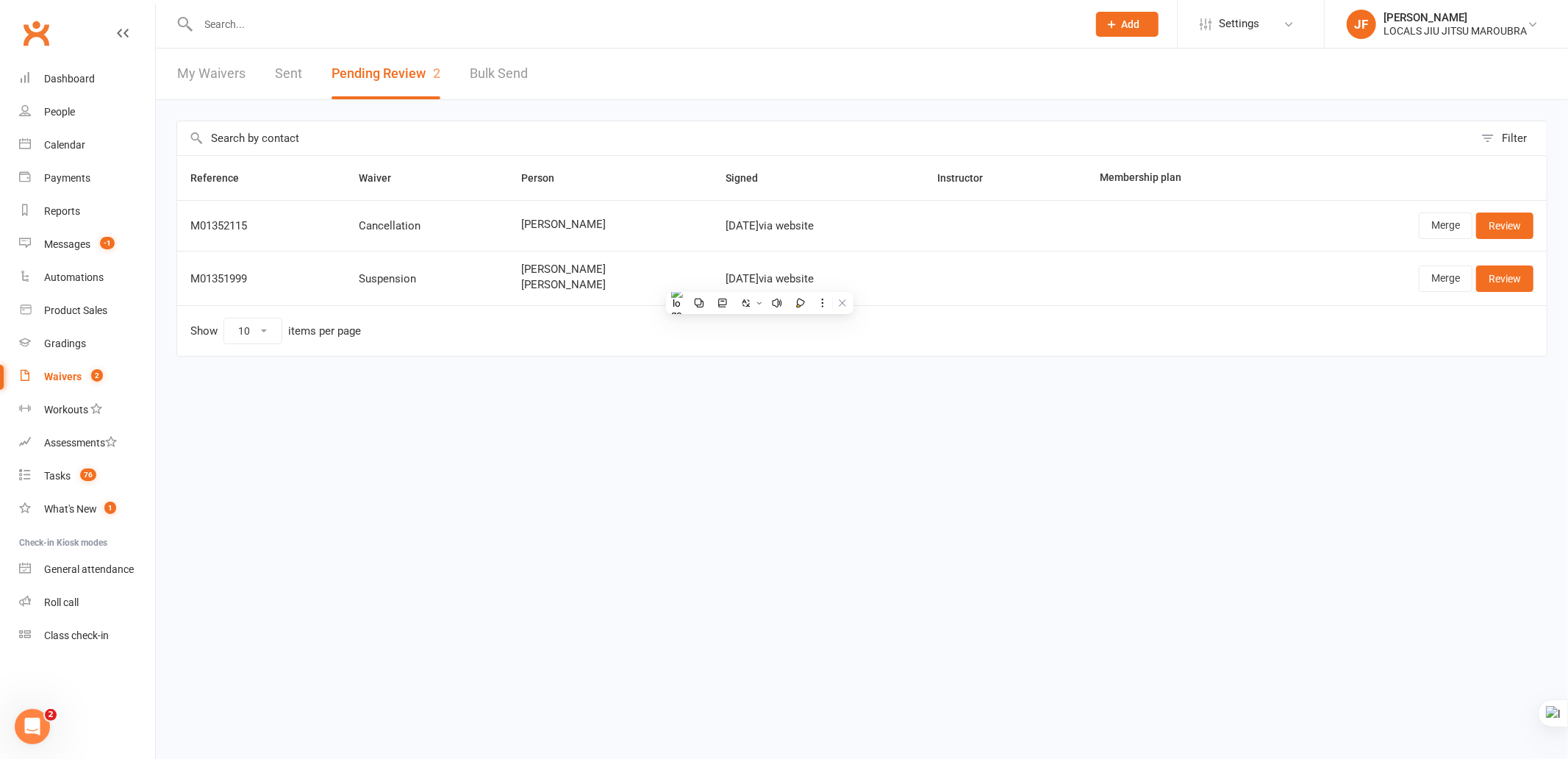
click at [641, 419] on html "Prospect Member Non-attending contact Class / event Appointment Grading event T…" at bounding box center [784, 209] width 1568 height 419
drag, startPoint x: 687, startPoint y: 282, endPoint x: 751, endPoint y: 278, distance: 64.1
click at [751, 278] on td "Sep 16, 2025 via website" at bounding box center [819, 278] width 212 height 54
click at [754, 419] on html "Prospect Member Non-attending contact Class / event Appointment Grading event T…" at bounding box center [784, 209] width 1568 height 419
click at [772, 419] on html "Prospect Member Non-attending contact Class / event Appointment Grading event T…" at bounding box center [784, 209] width 1568 height 419
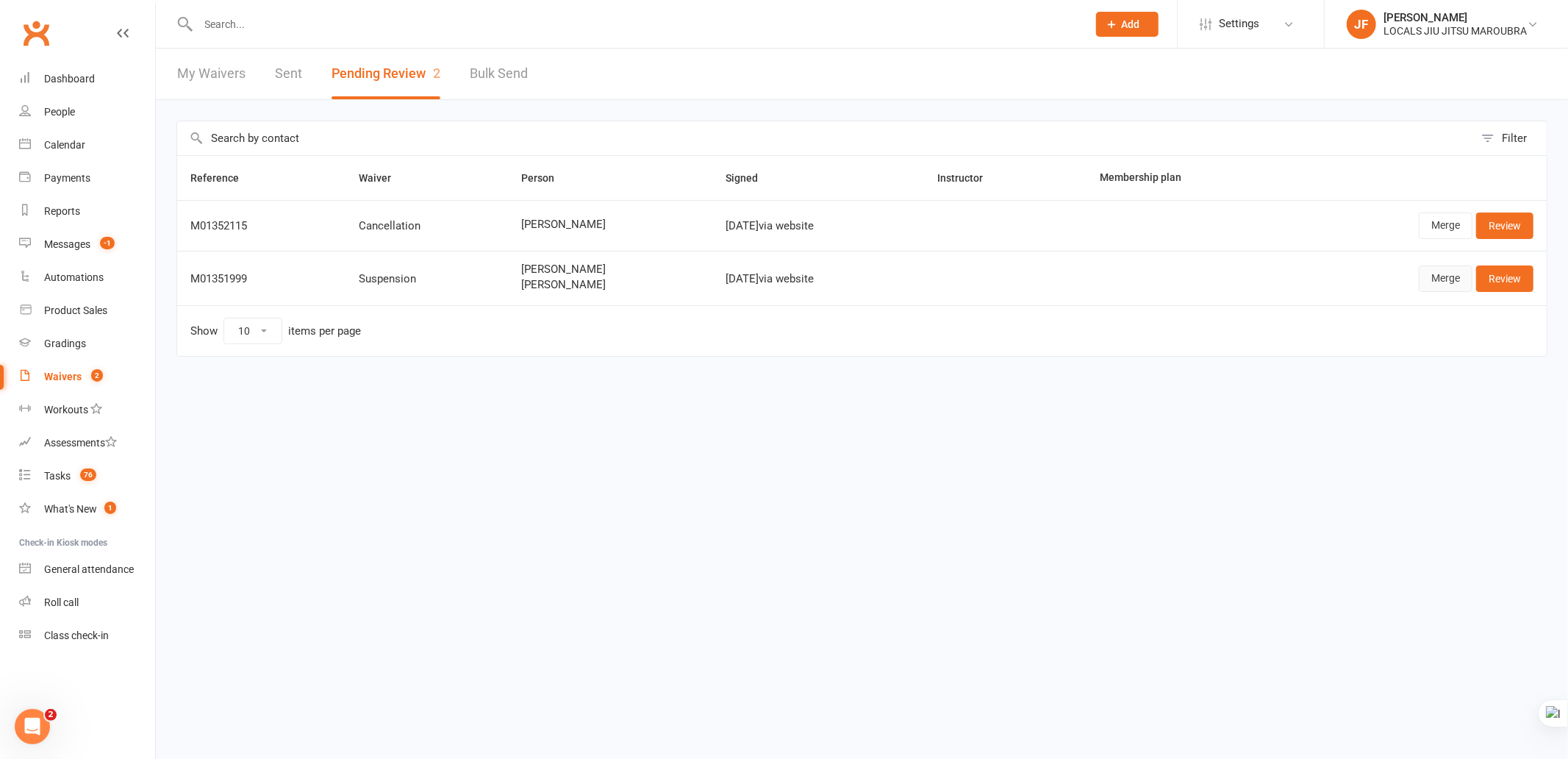
click at [1399, 288] on link "Merge" at bounding box center [1445, 278] width 53 height 26
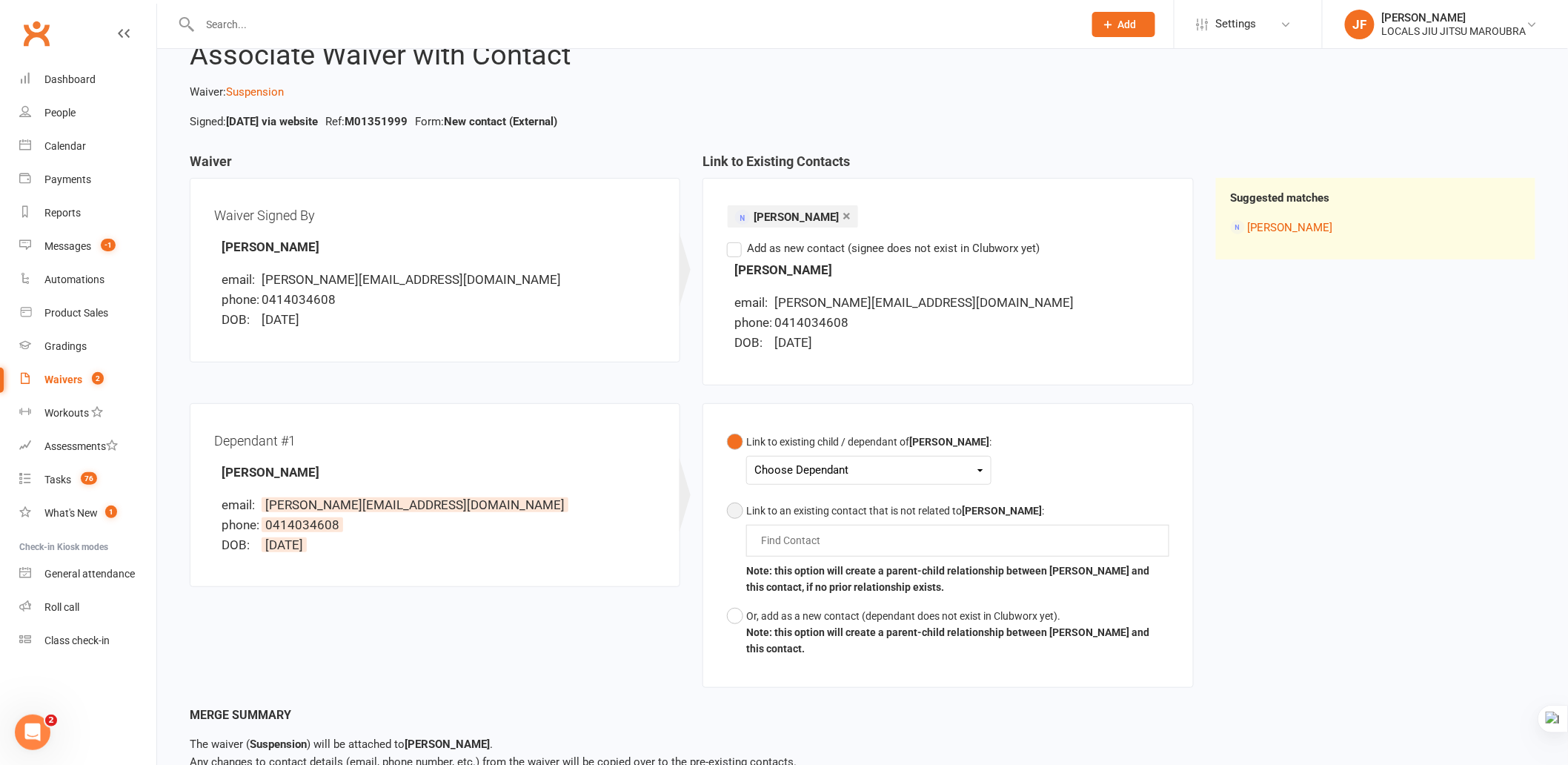
scroll to position [82, 0]
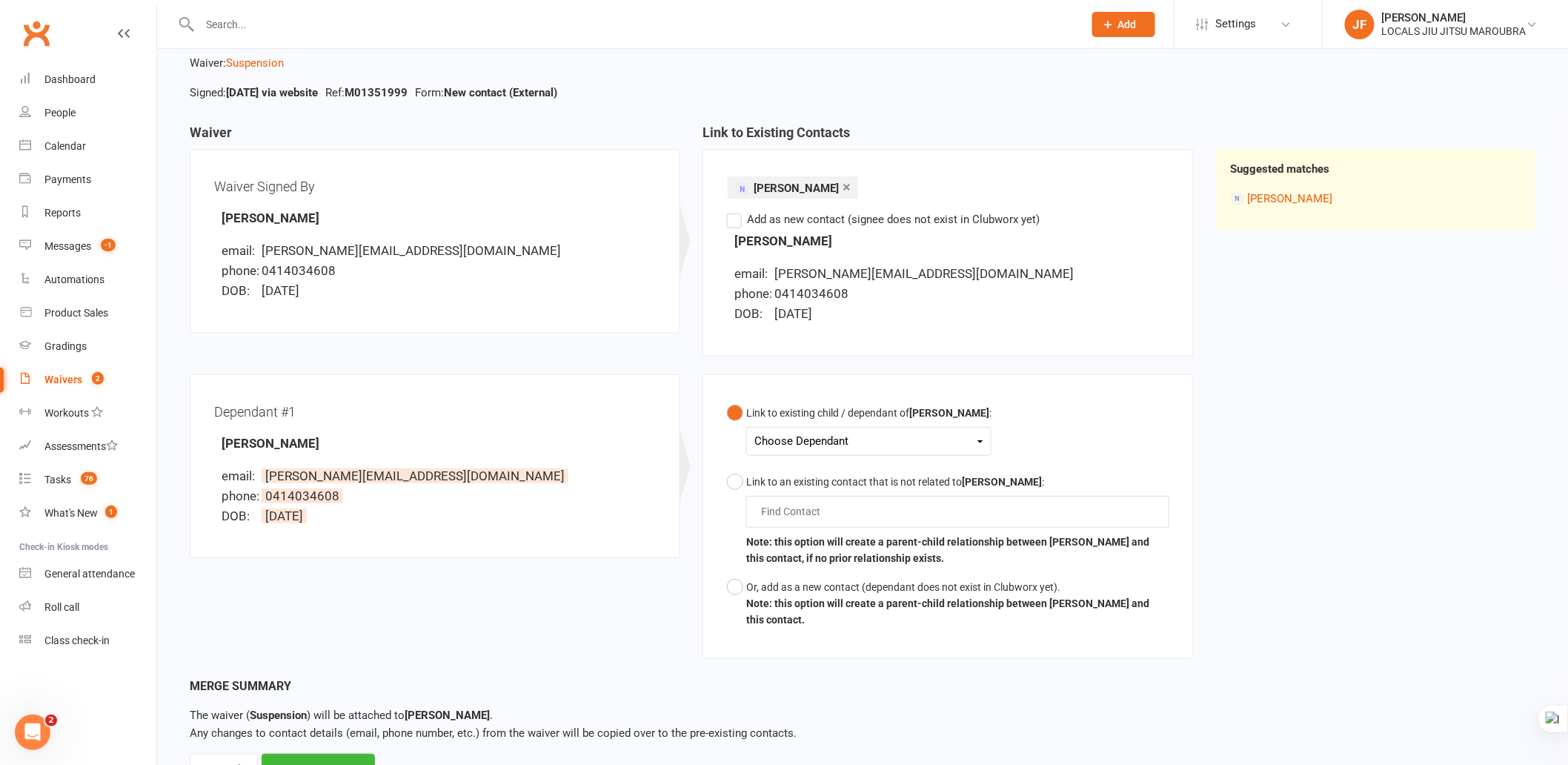
click at [1308, 502] on div "Waiver Waiver Signed By Amy Prawira email: amy.prawira@gmail.com phone: 0414034…" at bounding box center [862, 401] width 1368 height 551
click at [835, 438] on div "Choose Dependant" at bounding box center [869, 441] width 229 height 20
click at [843, 476] on link "Jason Atmadi" at bounding box center [829, 476] width 147 height 32
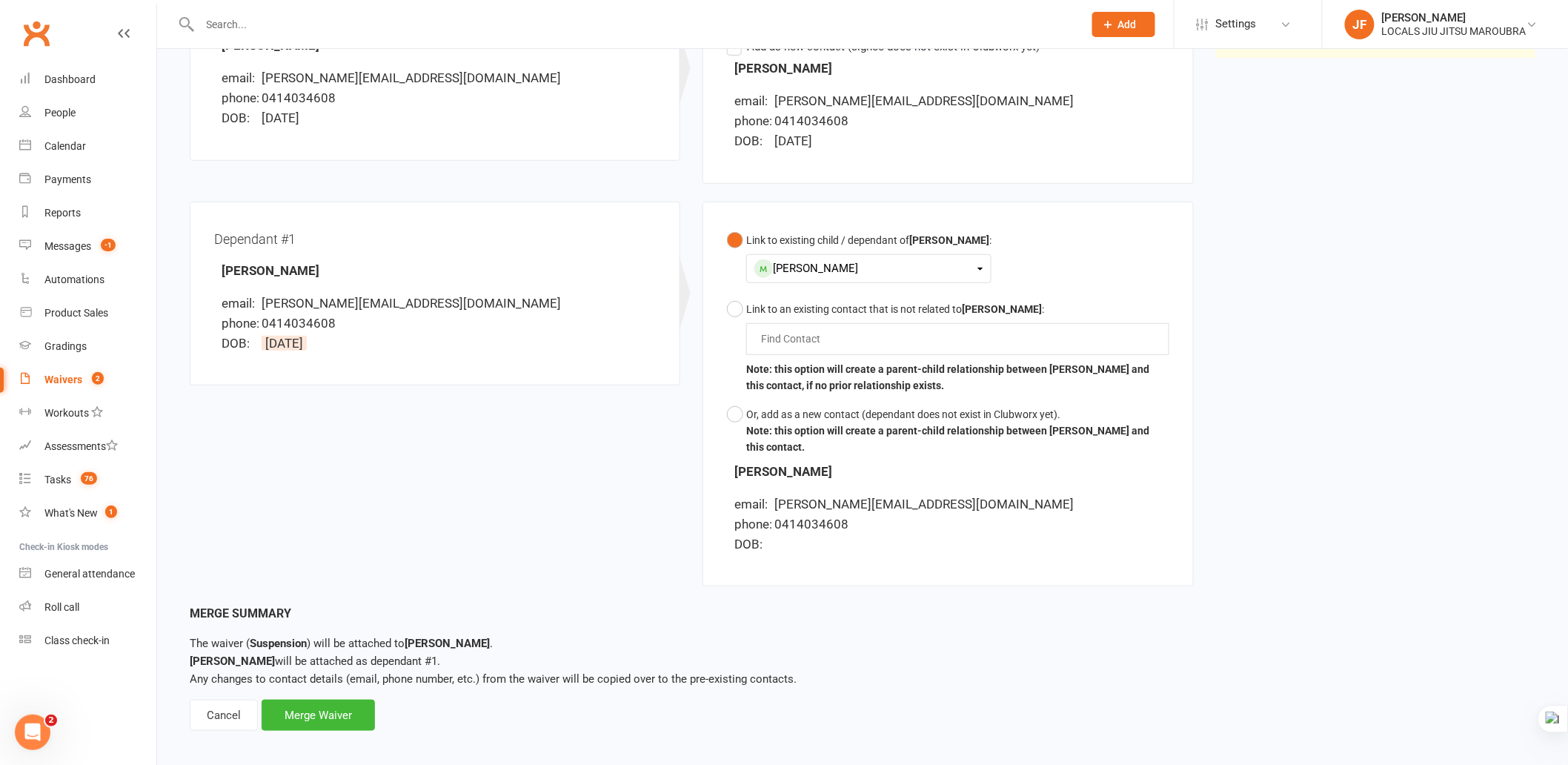
scroll to position [265, 0]
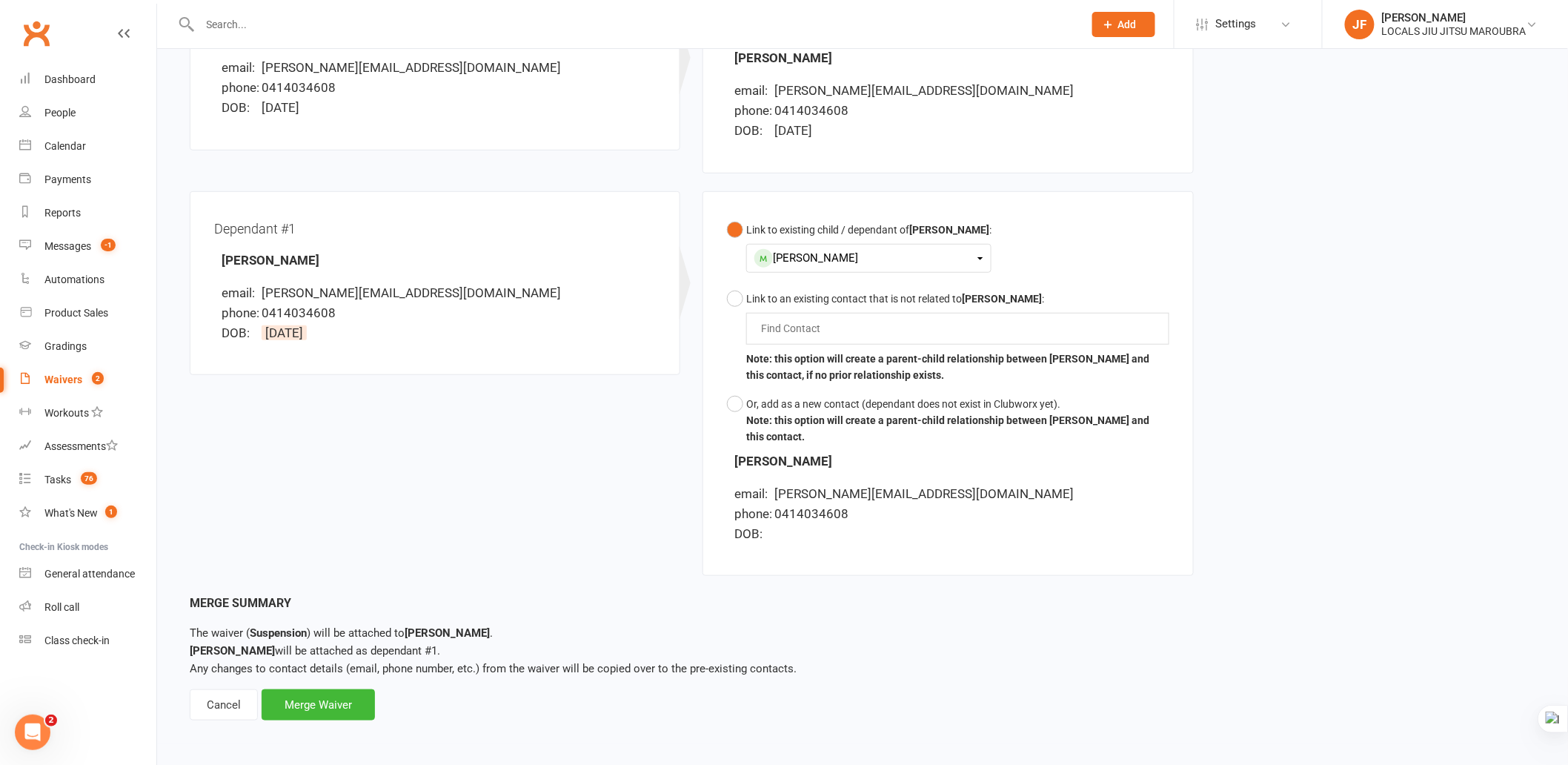
click at [1295, 494] on div "Waiver Waiver Signed By Amy Prawira email: amy.prawira@gmail.com phone: 0414034…" at bounding box center [862, 268] width 1368 height 652
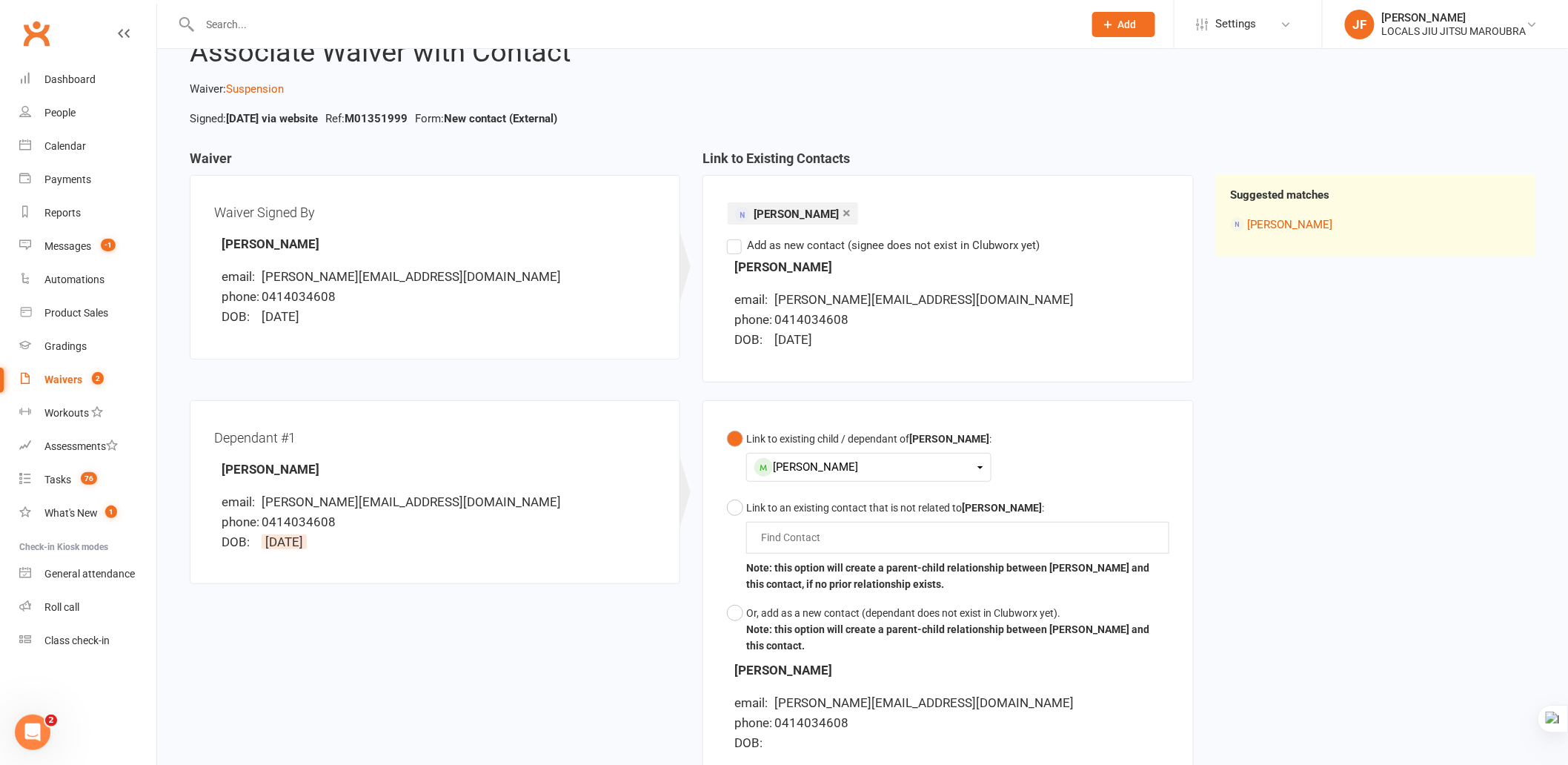
scroll to position [19, 0]
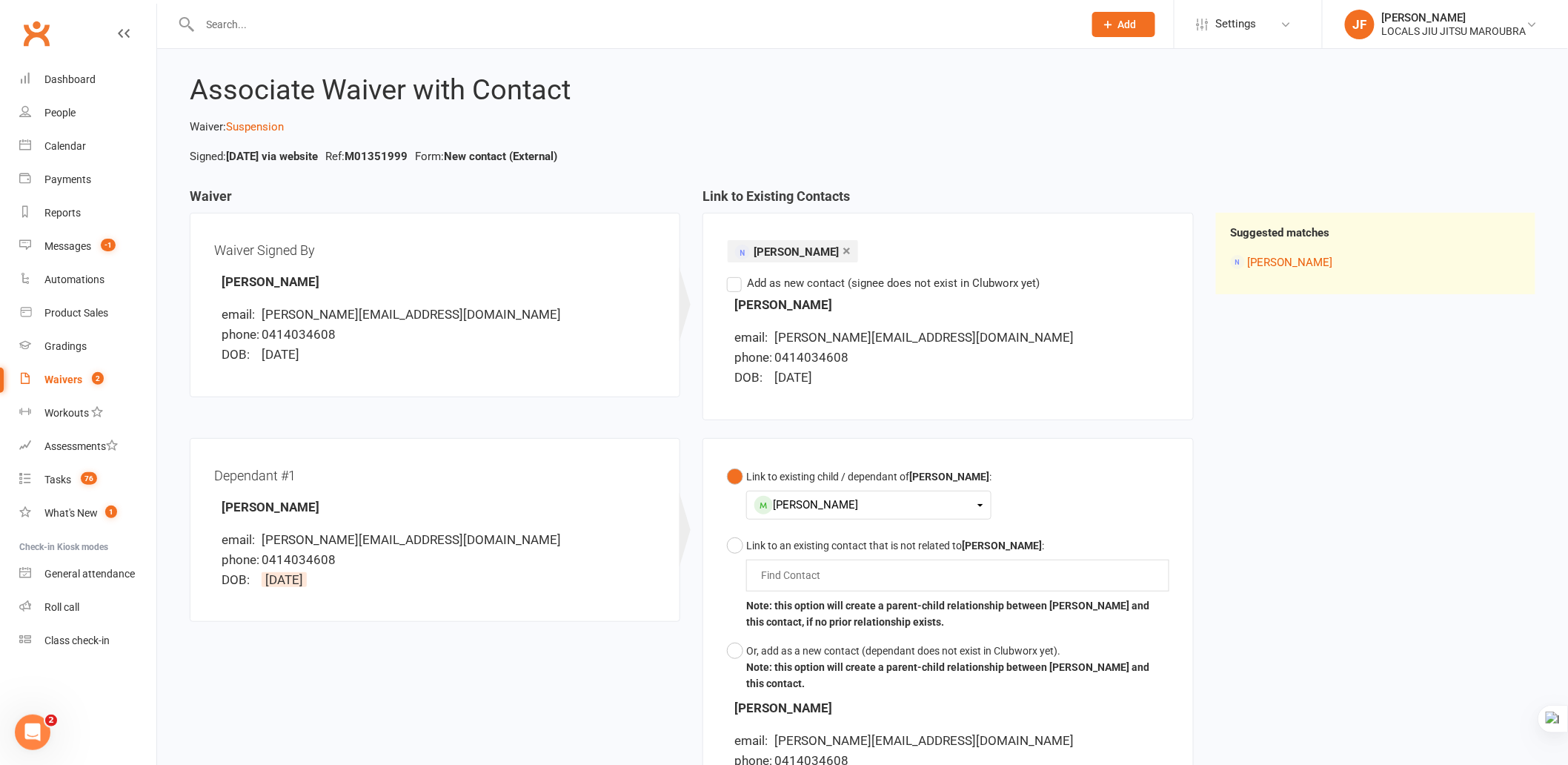
click at [1300, 492] on div "Waiver Waiver Signed By Amy Prawira email: amy.prawira@gmail.com phone: 0414034…" at bounding box center [862, 515] width 1368 height 652
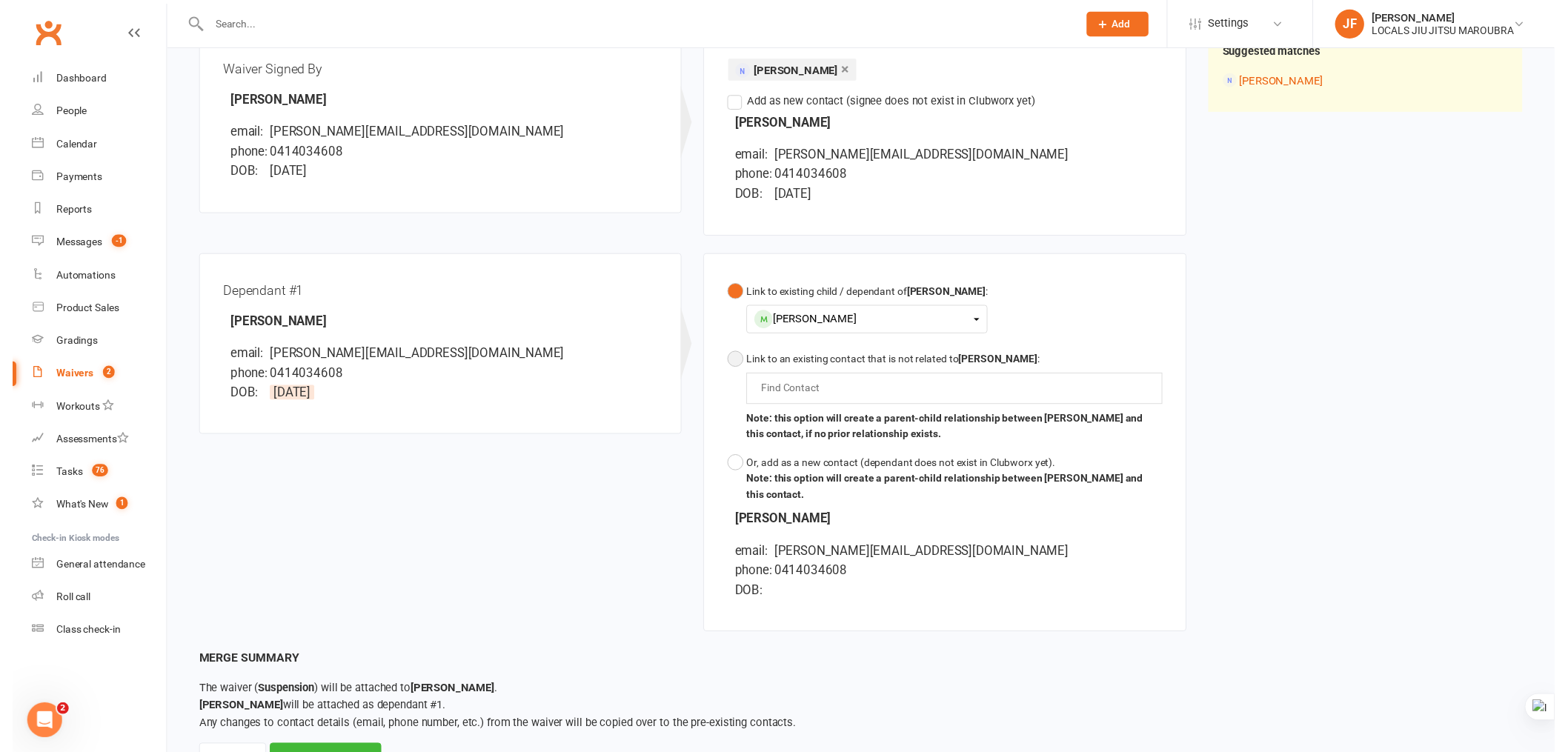
scroll to position [247, 0]
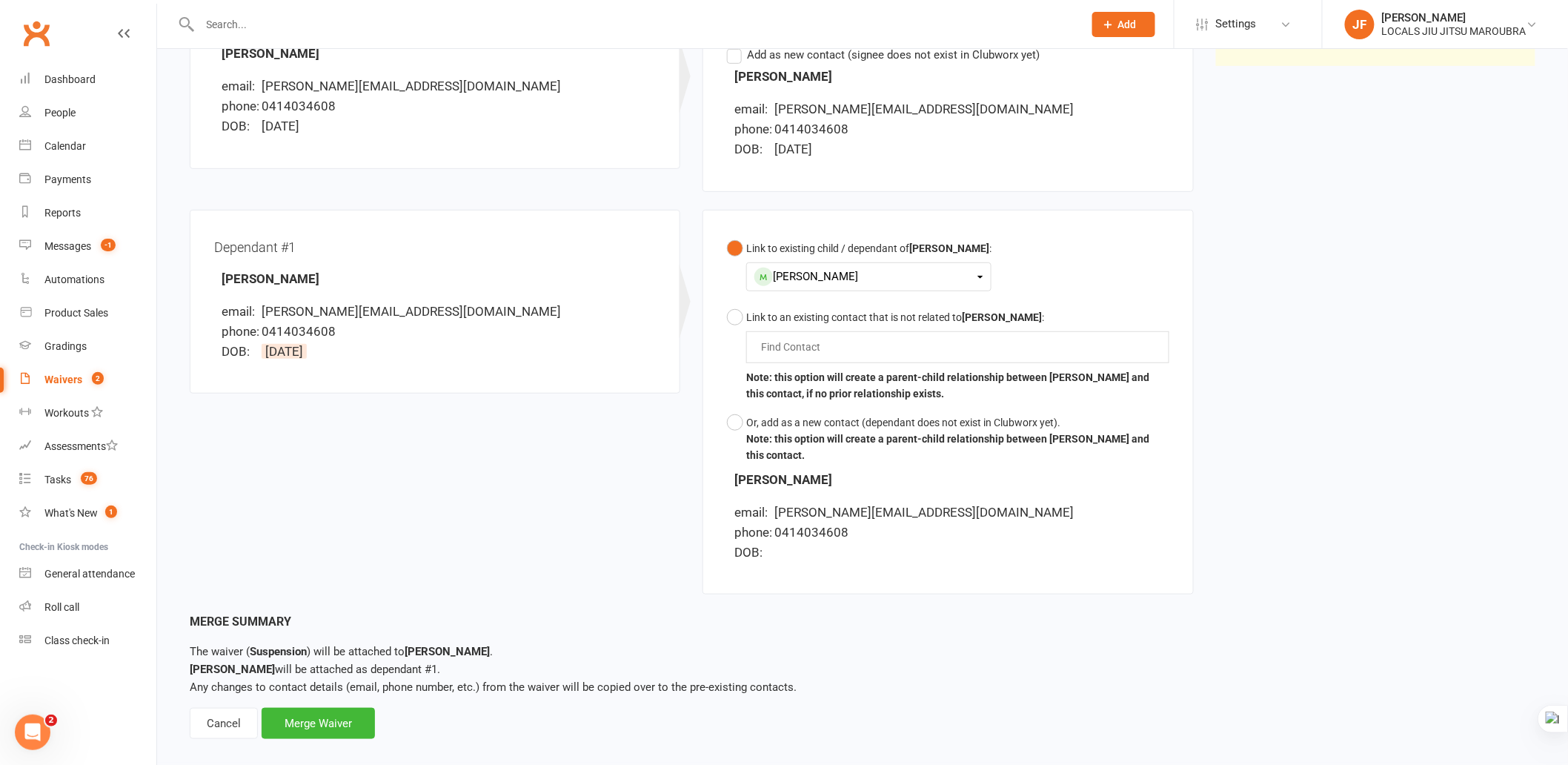
click at [561, 456] on div "Dependant #1 Jason Atmadi email: amy.prawira@gmail.com phone: 0414034608 DOB: 3…" at bounding box center [691, 411] width 1026 height 403
click at [330, 688] on div "Merge Waiver" at bounding box center [318, 723] width 114 height 31
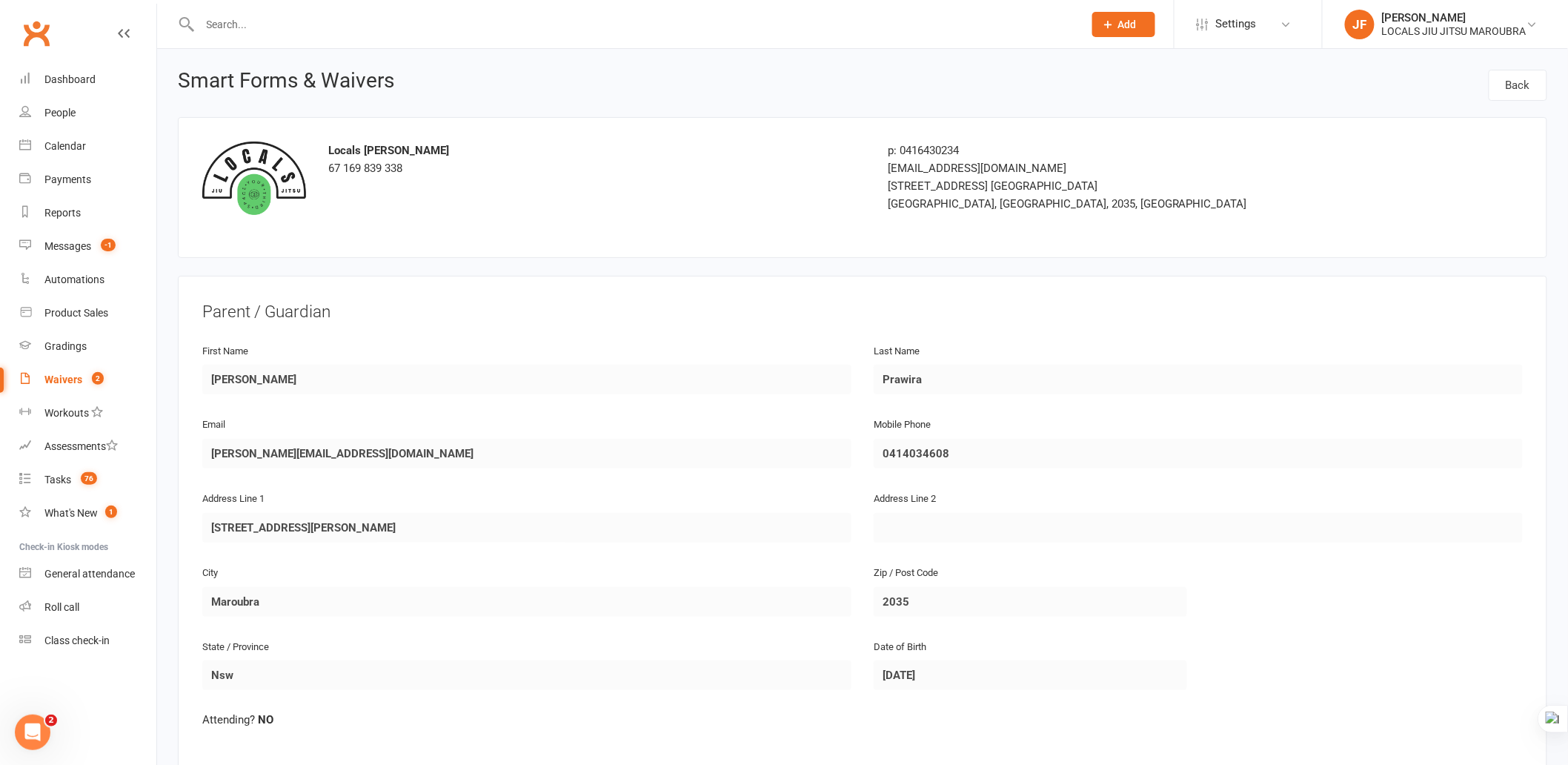
click at [946, 375] on div "Last Name Prawira" at bounding box center [1199, 379] width 672 height 74
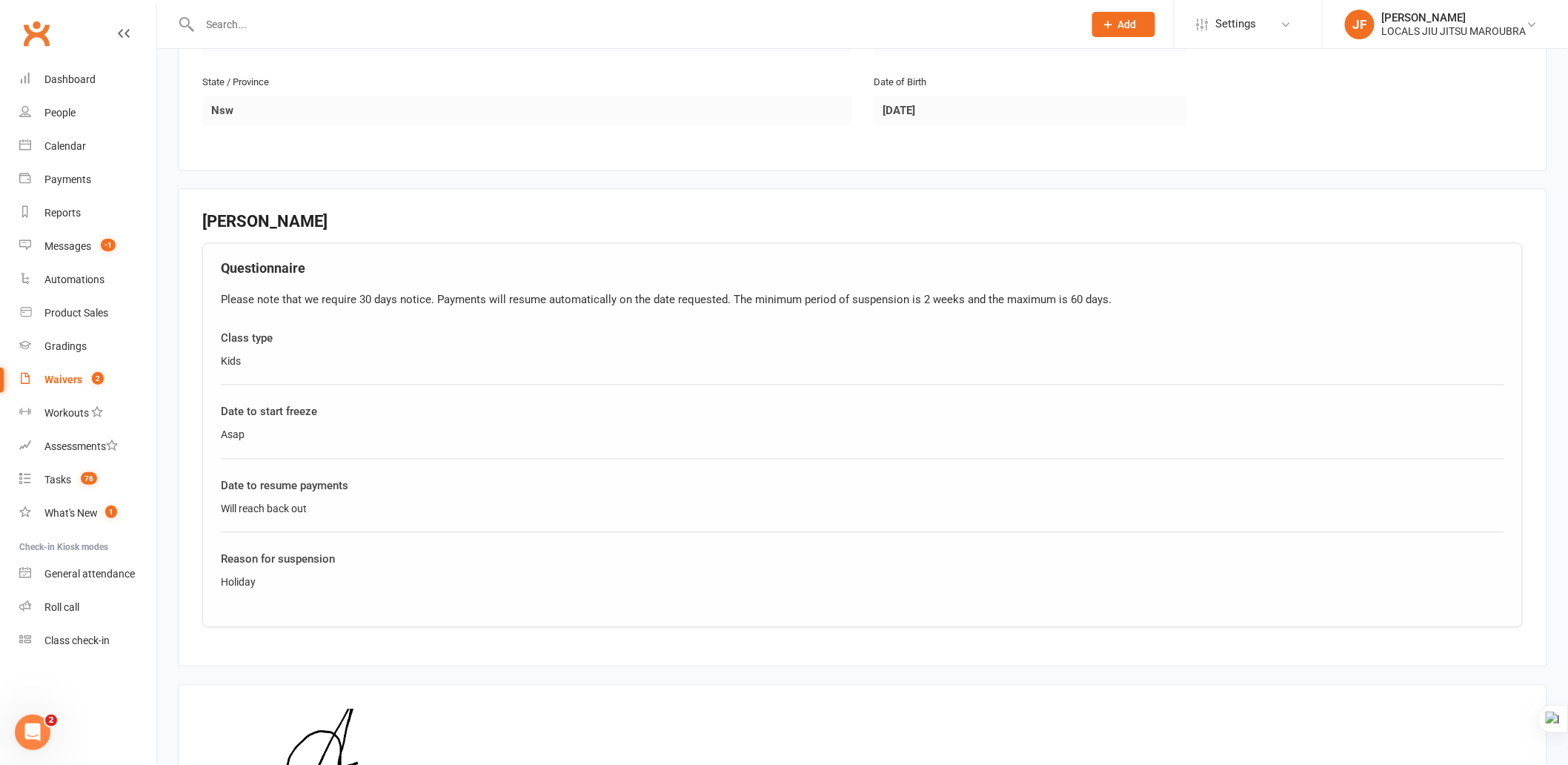
scroll to position [1115, 0]
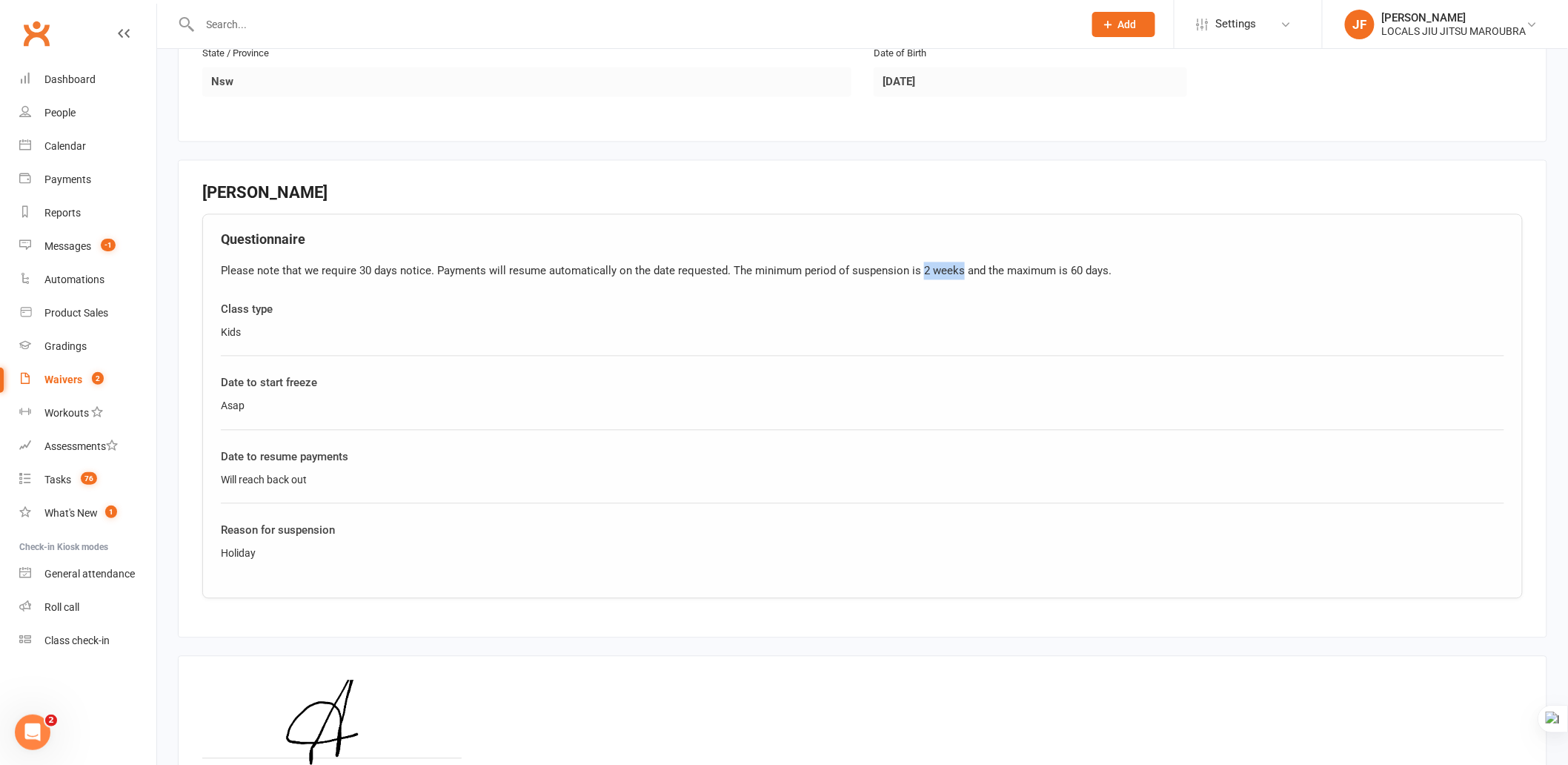
drag, startPoint x: 918, startPoint y: 262, endPoint x: 958, endPoint y: 262, distance: 40.0
click at [958, 262] on div "Please note that we require 30 days notice. Payments will resume automatically …" at bounding box center [862, 271] width 1283 height 18
click at [345, 339] on div "Class type Kids" at bounding box center [862, 328] width 1283 height 56
click at [319, 473] on div "Will reach back out" at bounding box center [862, 480] width 1283 height 16
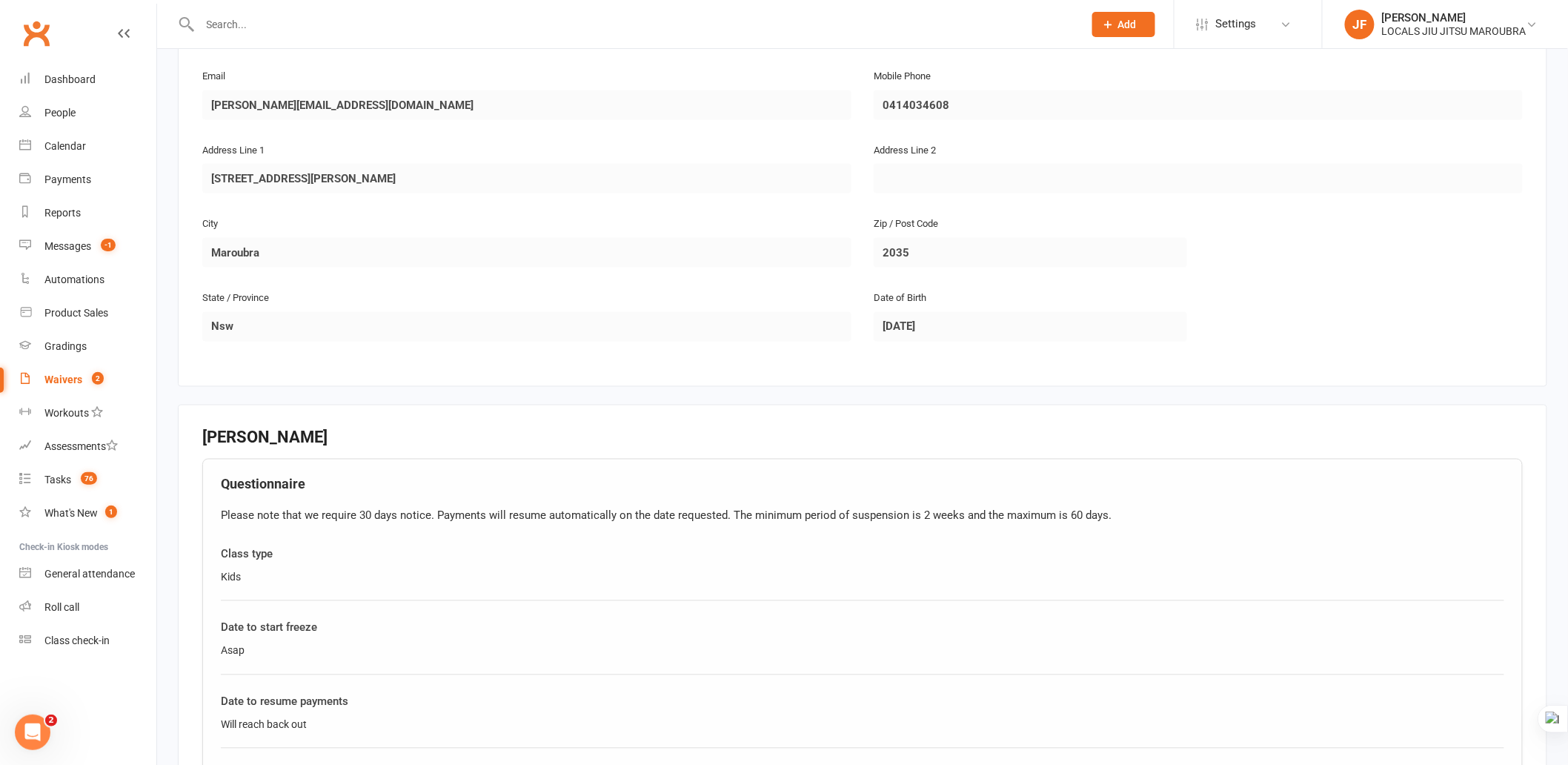
scroll to position [868, 0]
click at [730, 397] on main "Locals Jiu Jitsu Maroubra 67 169 839 338 p: 0416430234 info@sjjamaroubra.com.au…" at bounding box center [862, 195] width 1370 height 1892
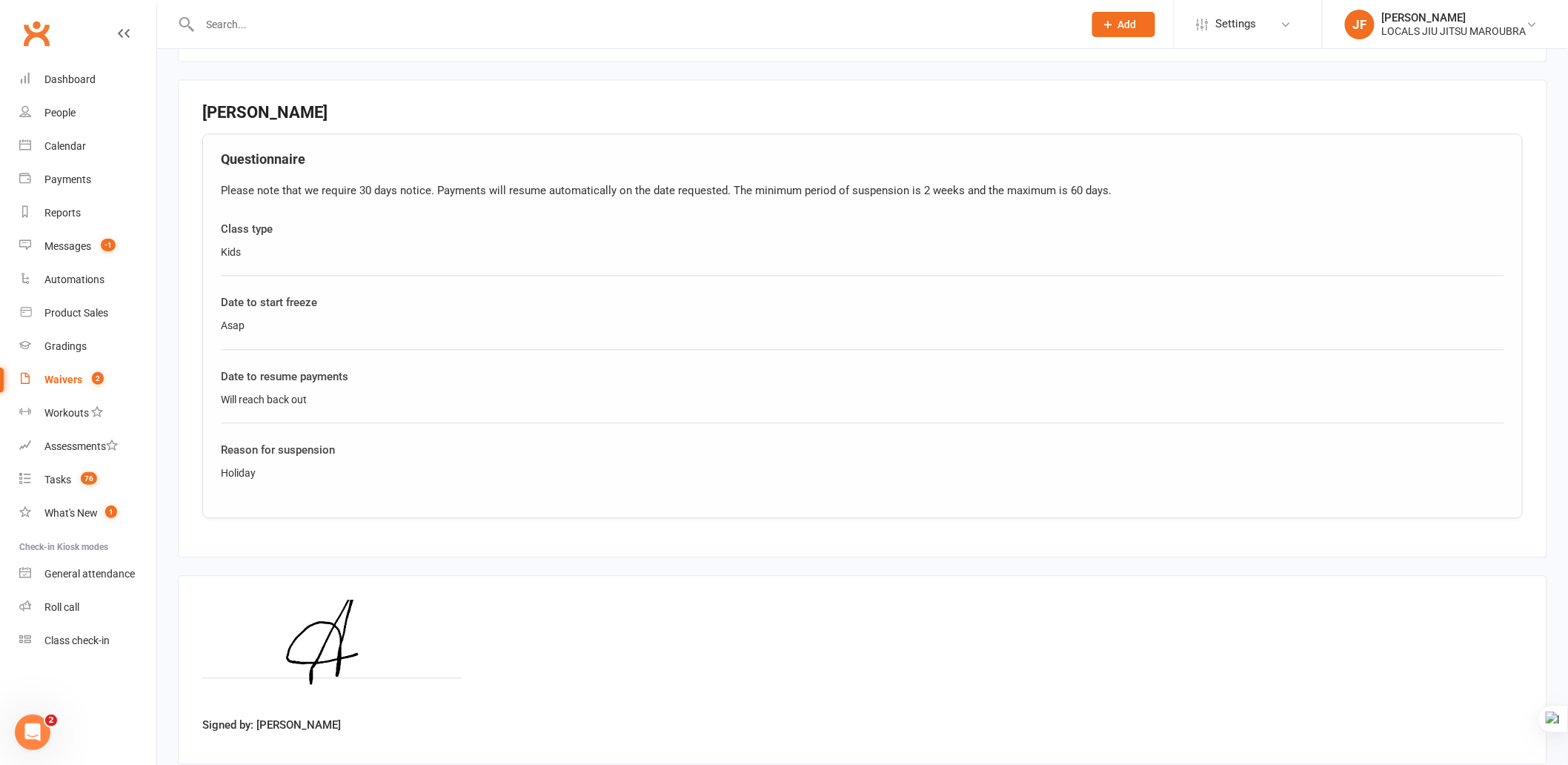
scroll to position [1115, 0]
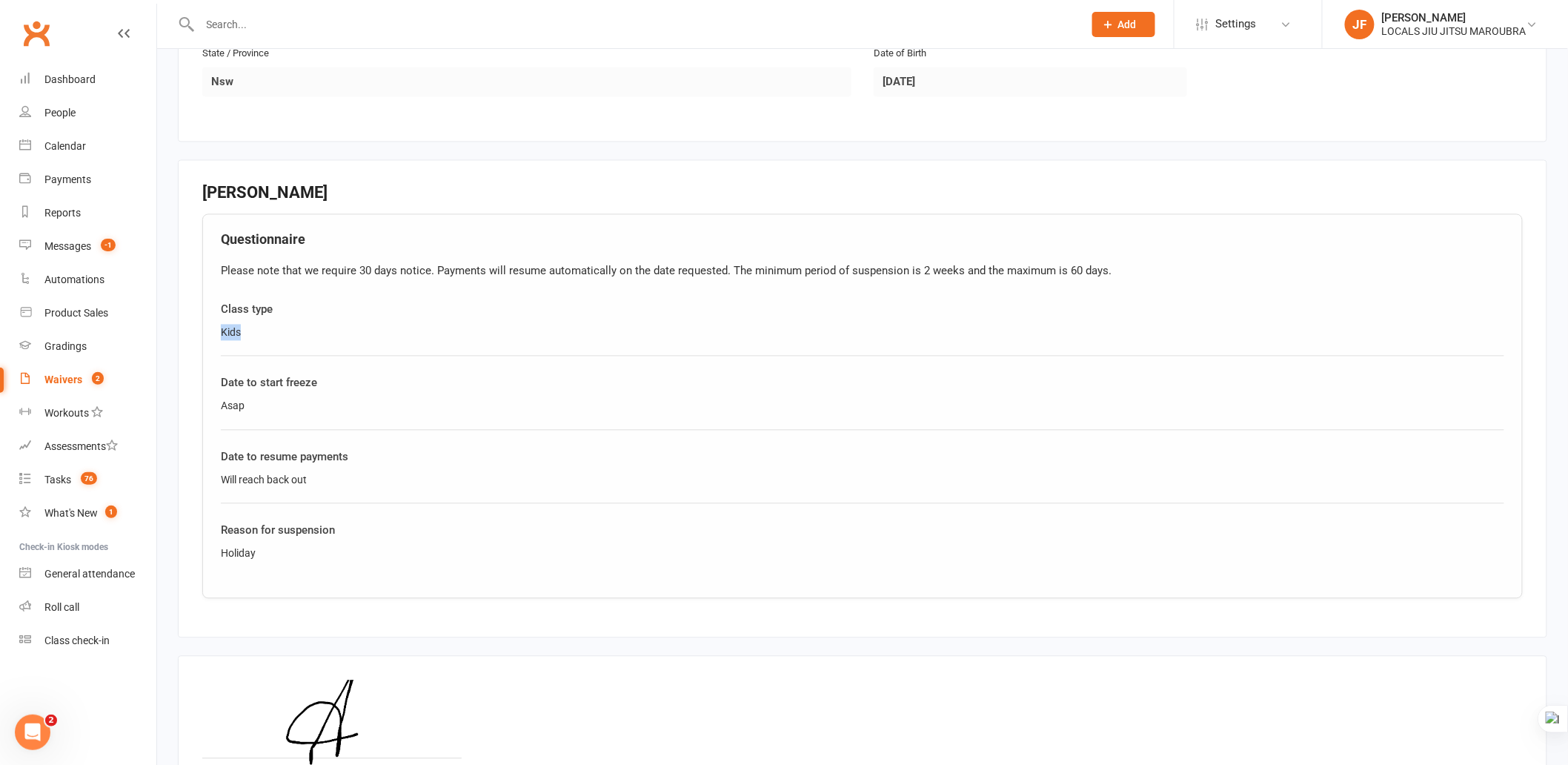
drag, startPoint x: 212, startPoint y: 327, endPoint x: 241, endPoint y: 328, distance: 29.0
click at [241, 328] on div "Questionnaire Please note that we require 30 days notice. Payments will resume …" at bounding box center [863, 406] width 1321 height 384
click at [467, 388] on div "Date to start freeze Asap" at bounding box center [862, 402] width 1283 height 56
drag, startPoint x: 217, startPoint y: 405, endPoint x: 267, endPoint y: 405, distance: 50.0
click at [267, 405] on div "Questionnaire Please note that we require 30 days notice. Payments will resume …" at bounding box center [863, 406] width 1321 height 384
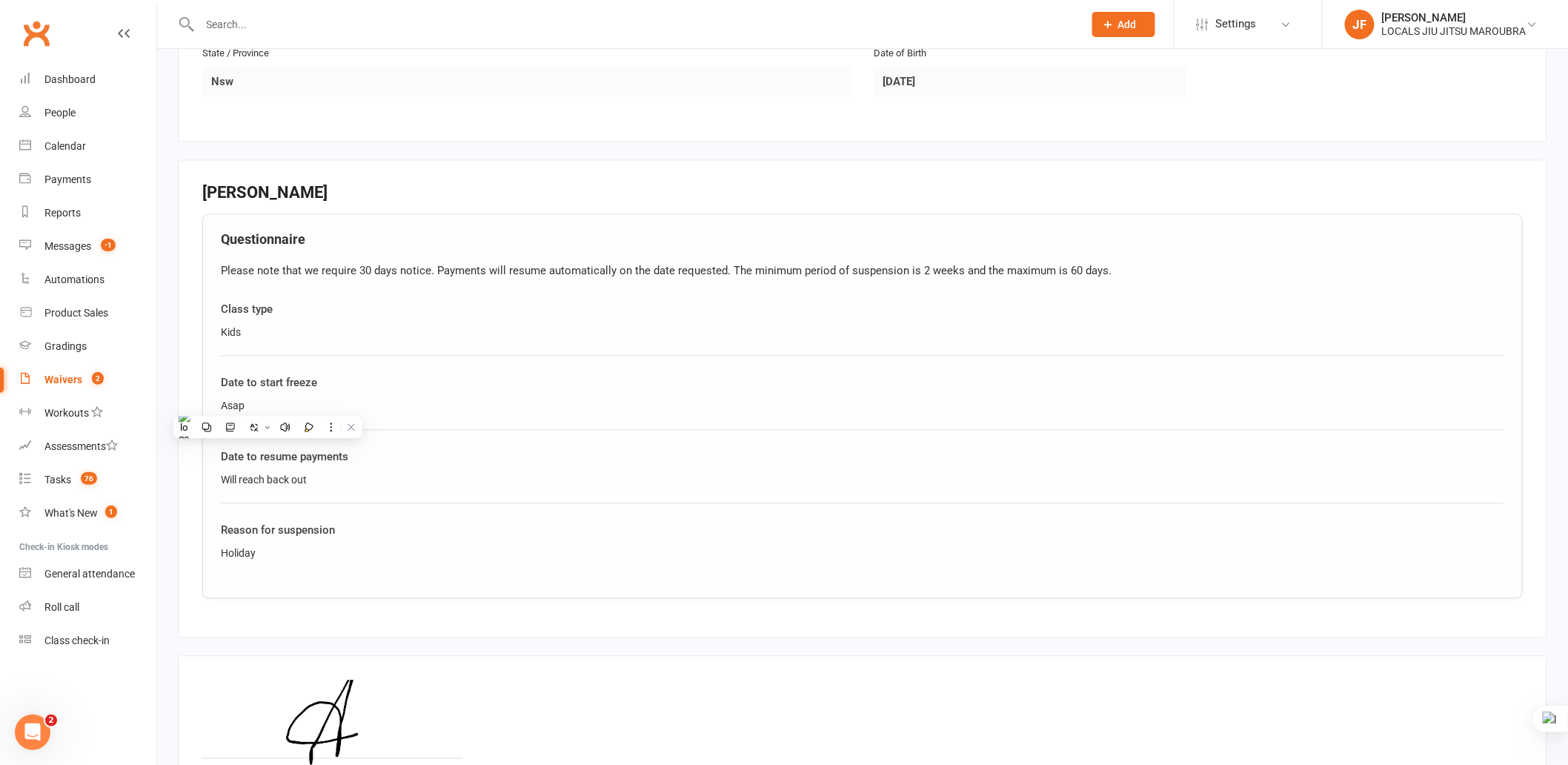
click at [584, 454] on div "Date to resume payments" at bounding box center [862, 457] width 1283 height 18
drag, startPoint x: 220, startPoint y: 472, endPoint x: 332, endPoint y: 472, distance: 112.0
click at [332, 472] on div "Questionnaire Please note that we require 30 days notice. Payments will resume …" at bounding box center [863, 406] width 1321 height 384
click at [226, 550] on div "Holiday" at bounding box center [862, 553] width 1283 height 16
drag, startPoint x: 219, startPoint y: 544, endPoint x: 293, endPoint y: 544, distance: 74.0
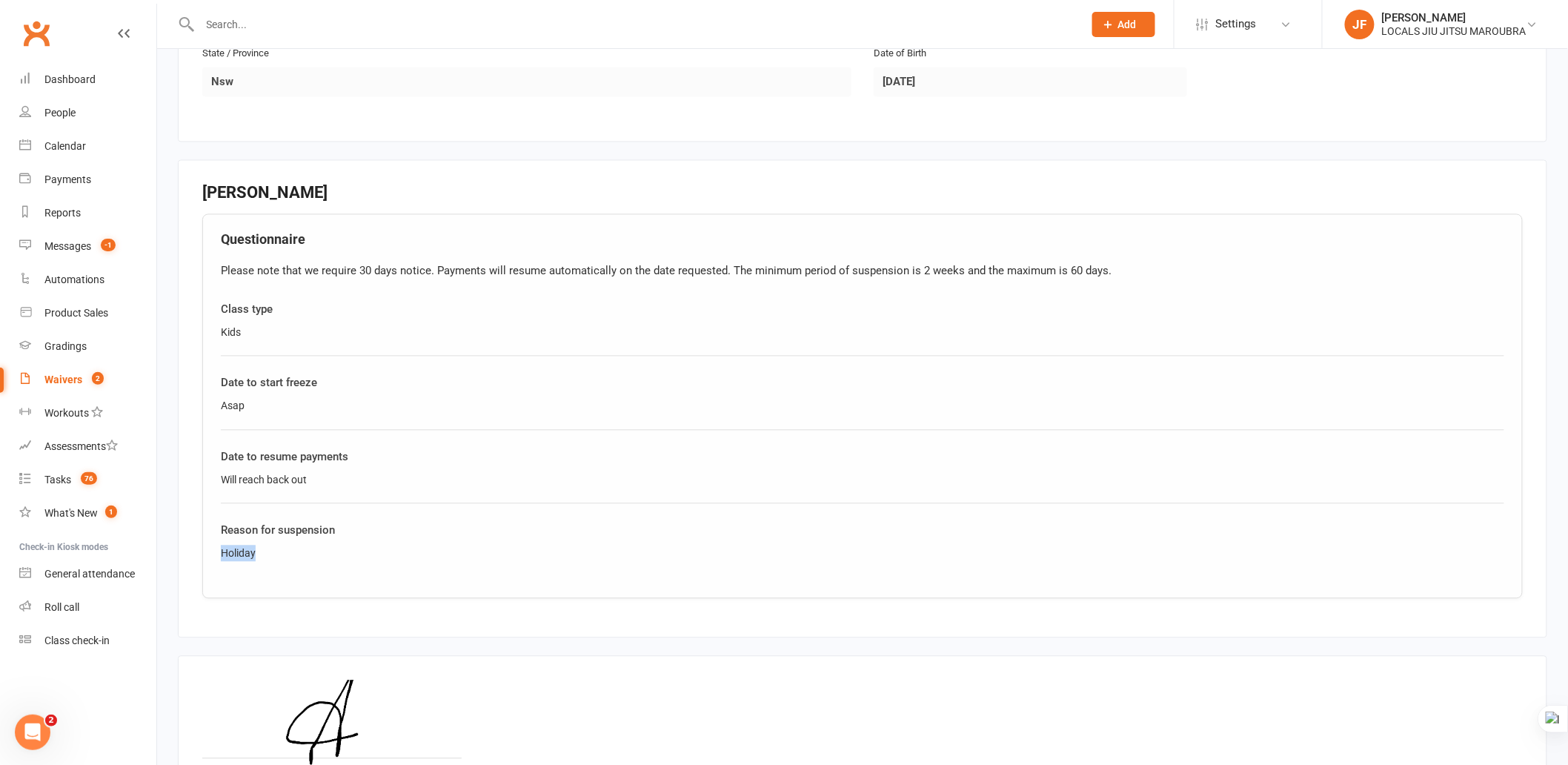
click at [293, 544] on div "Questionnaire Please note that we require 30 days notice. Payments will resume …" at bounding box center [863, 406] width 1321 height 384
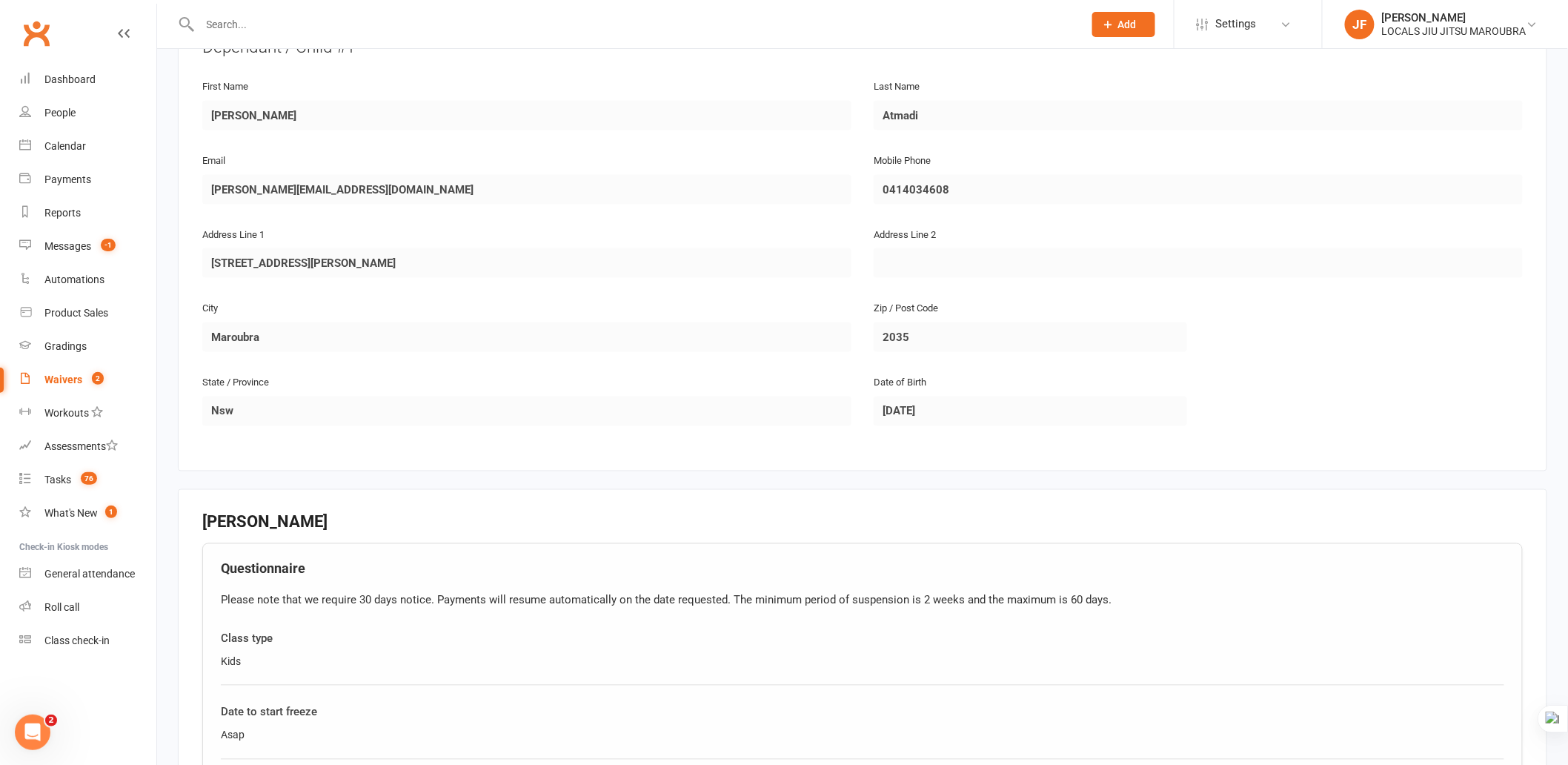
scroll to position [456, 0]
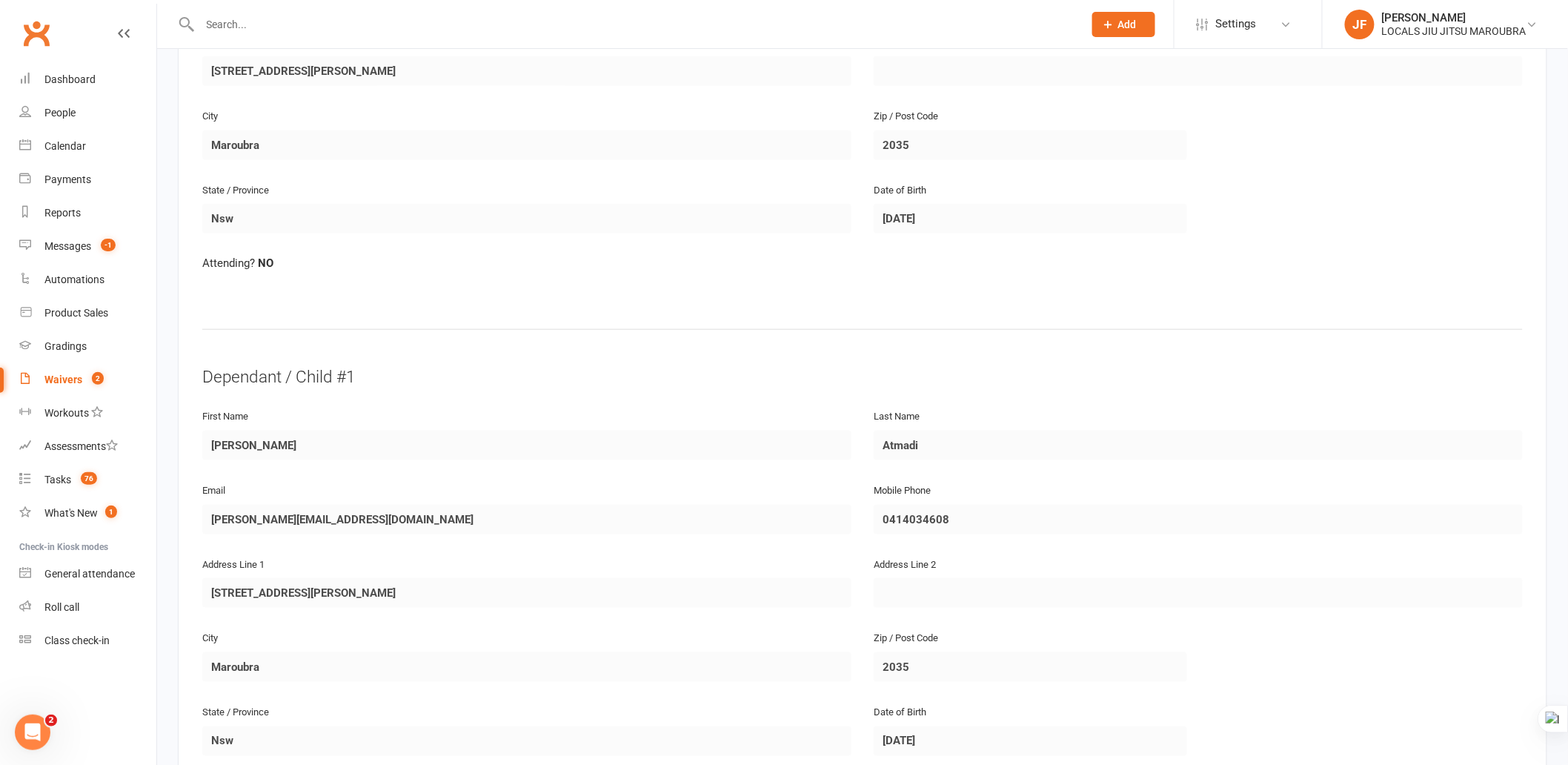
click at [937, 438] on div "Last Name Atmadi" at bounding box center [1199, 444] width 672 height 74
click at [706, 366] on div "Dependant / Child #1" at bounding box center [863, 378] width 1321 height 24
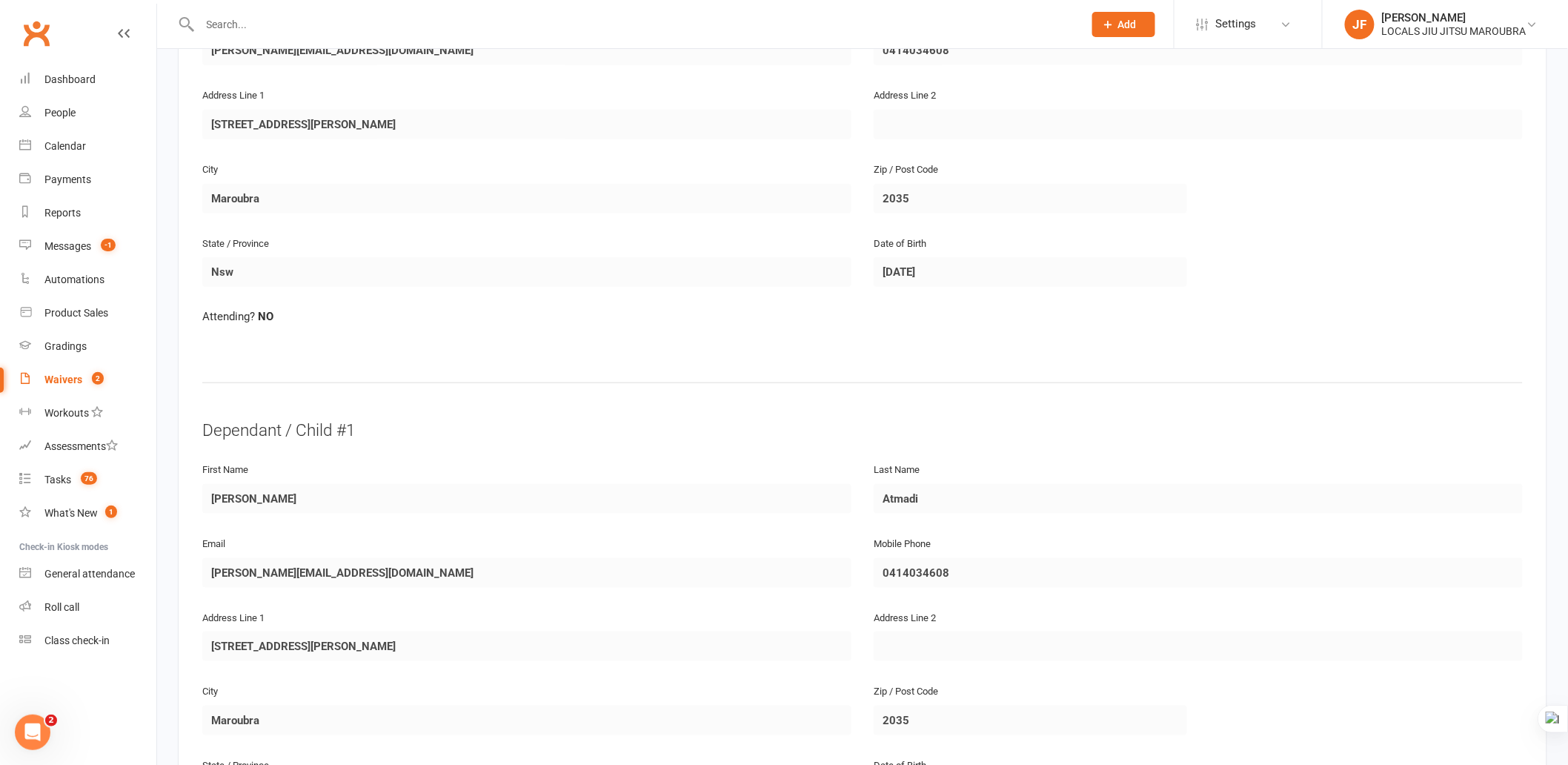
scroll to position [374, 0]
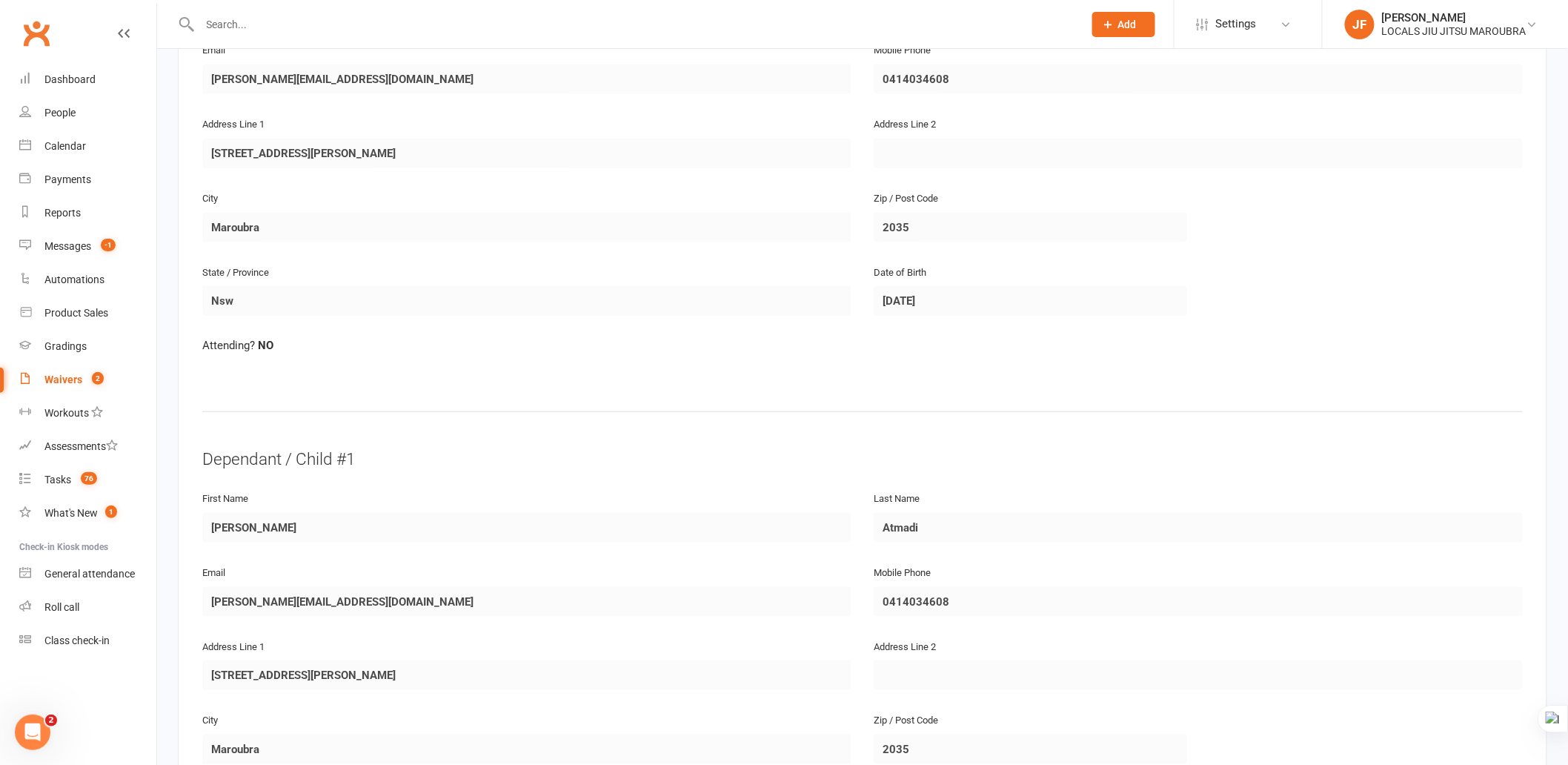
click at [625, 440] on fieldset "Parent / Guardian First Name Amy Last Name Prawira Email amy.prawira@gmail.com …" at bounding box center [863, 186] width 1321 height 522
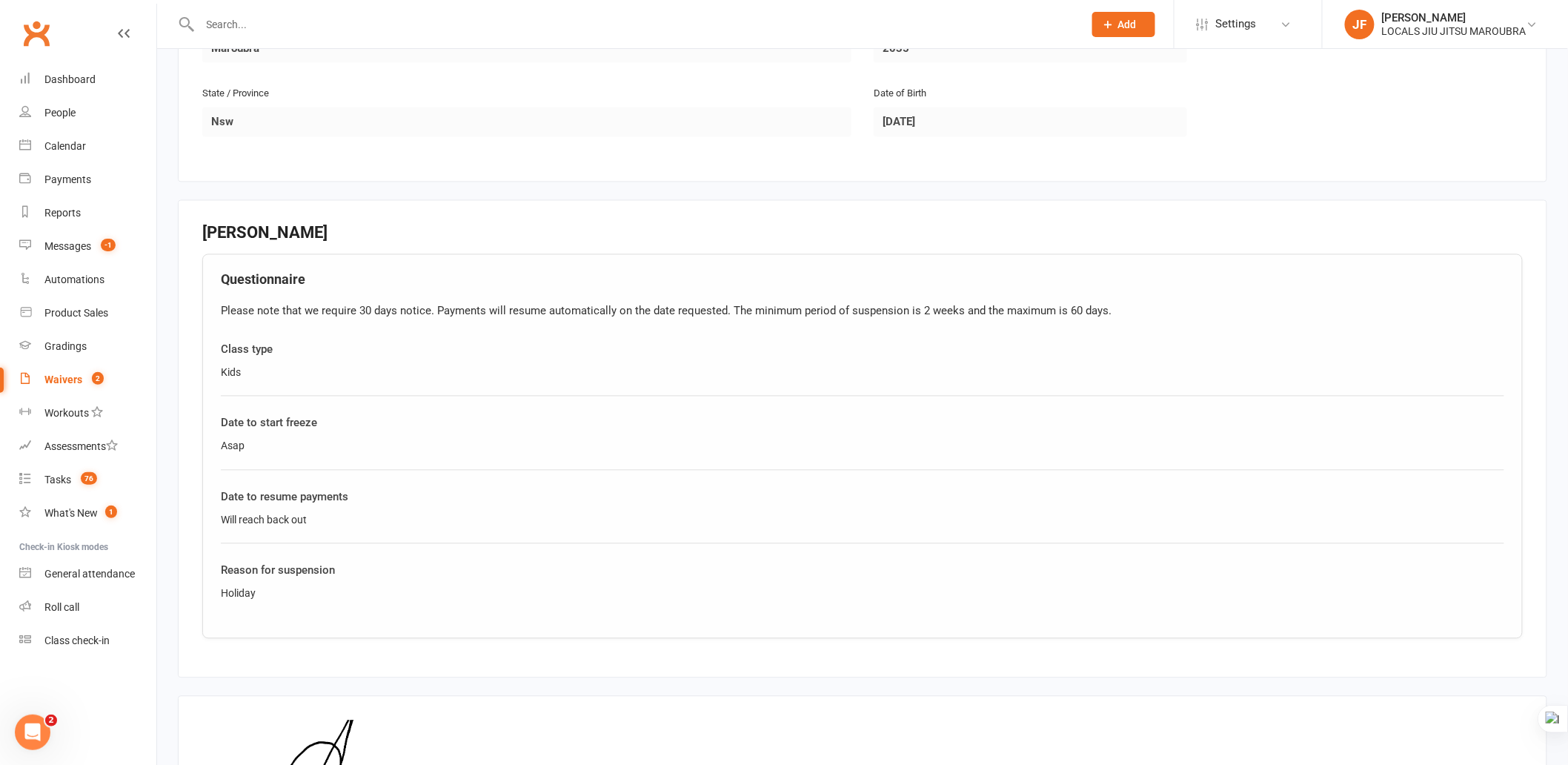
scroll to position [1070, 0]
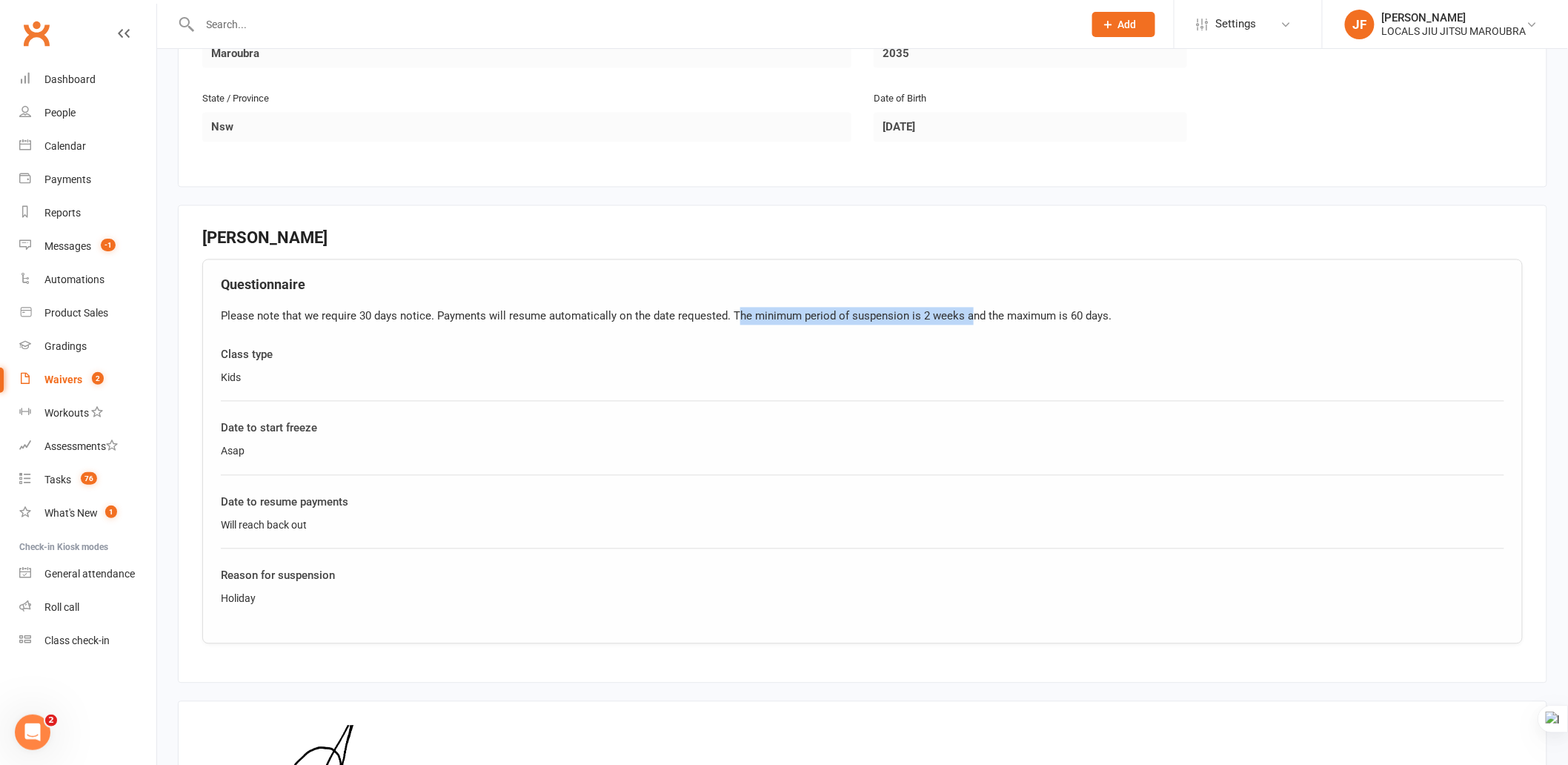
drag, startPoint x: 734, startPoint y: 310, endPoint x: 967, endPoint y: 290, distance: 233.9
click at [967, 290] on div "Questionnaire Please note that we require 30 days notice. Payments will resume …" at bounding box center [863, 451] width 1321 height 384
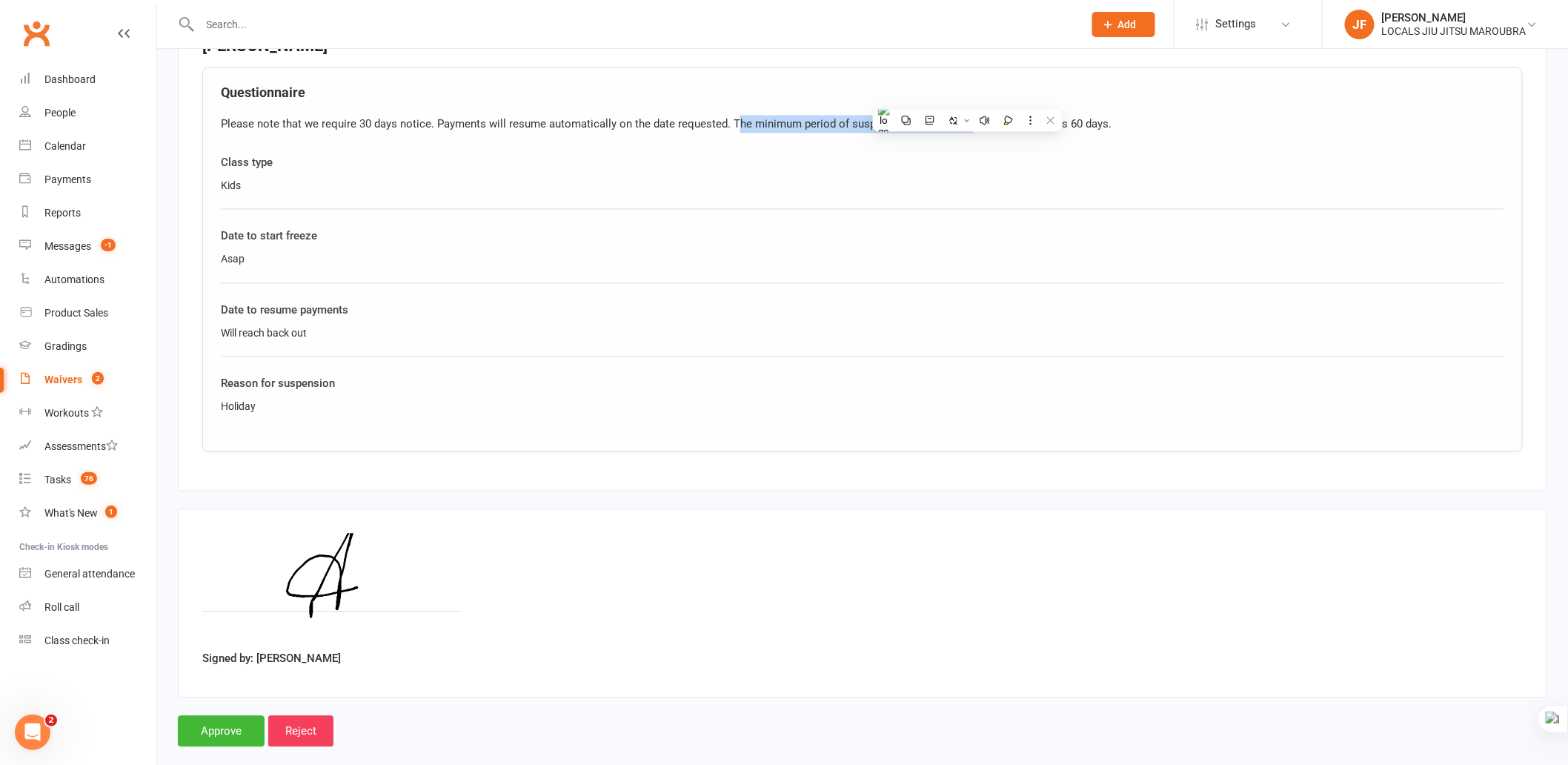
scroll to position [1280, 0]
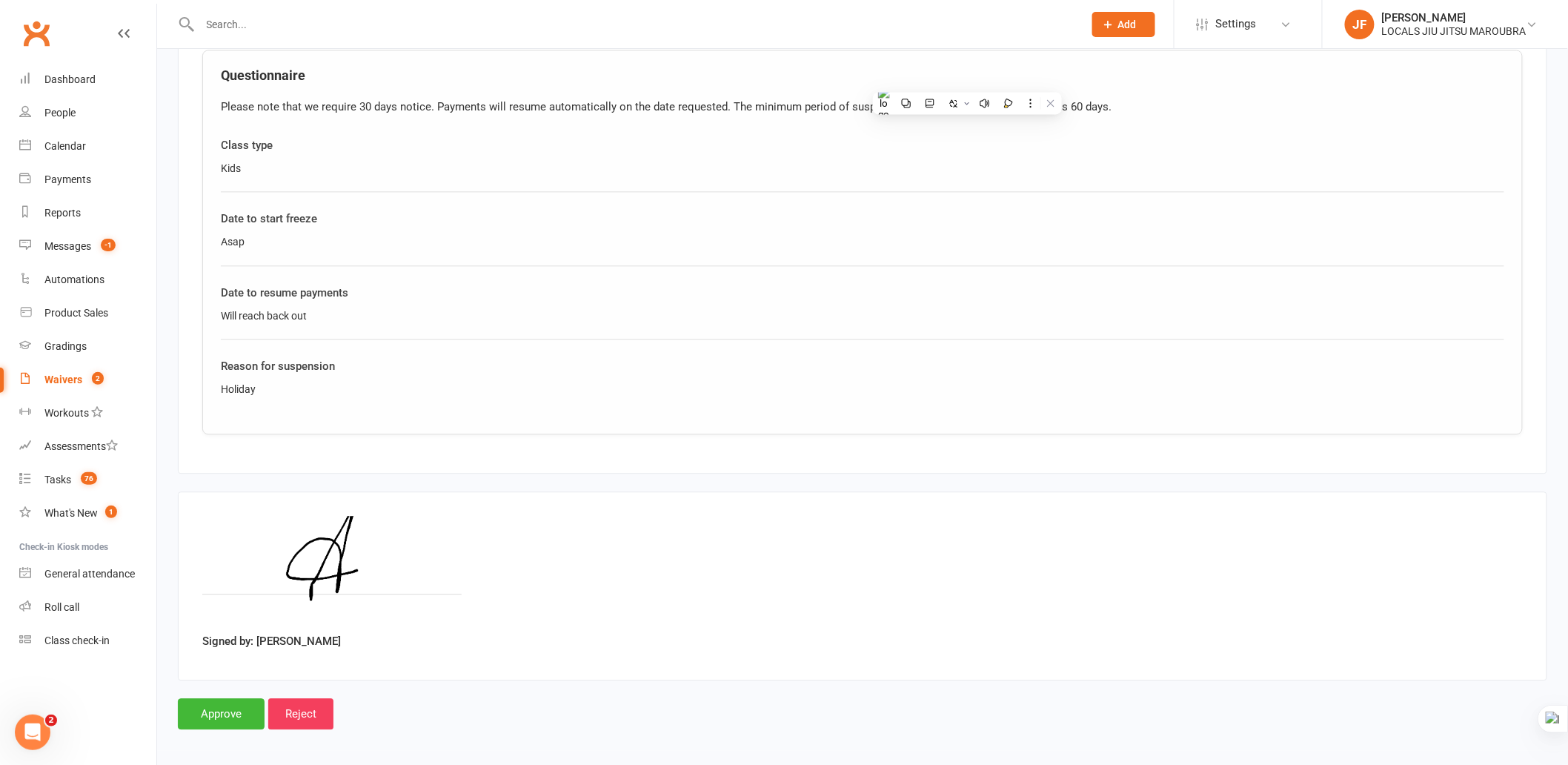
click at [647, 464] on fieldset "Amy Prawira Questionnaire Please note that we require 30 days notice. Payments …" at bounding box center [862, 234] width 1370 height 478
click at [217, 688] on input "Approve" at bounding box center [220, 714] width 86 height 31
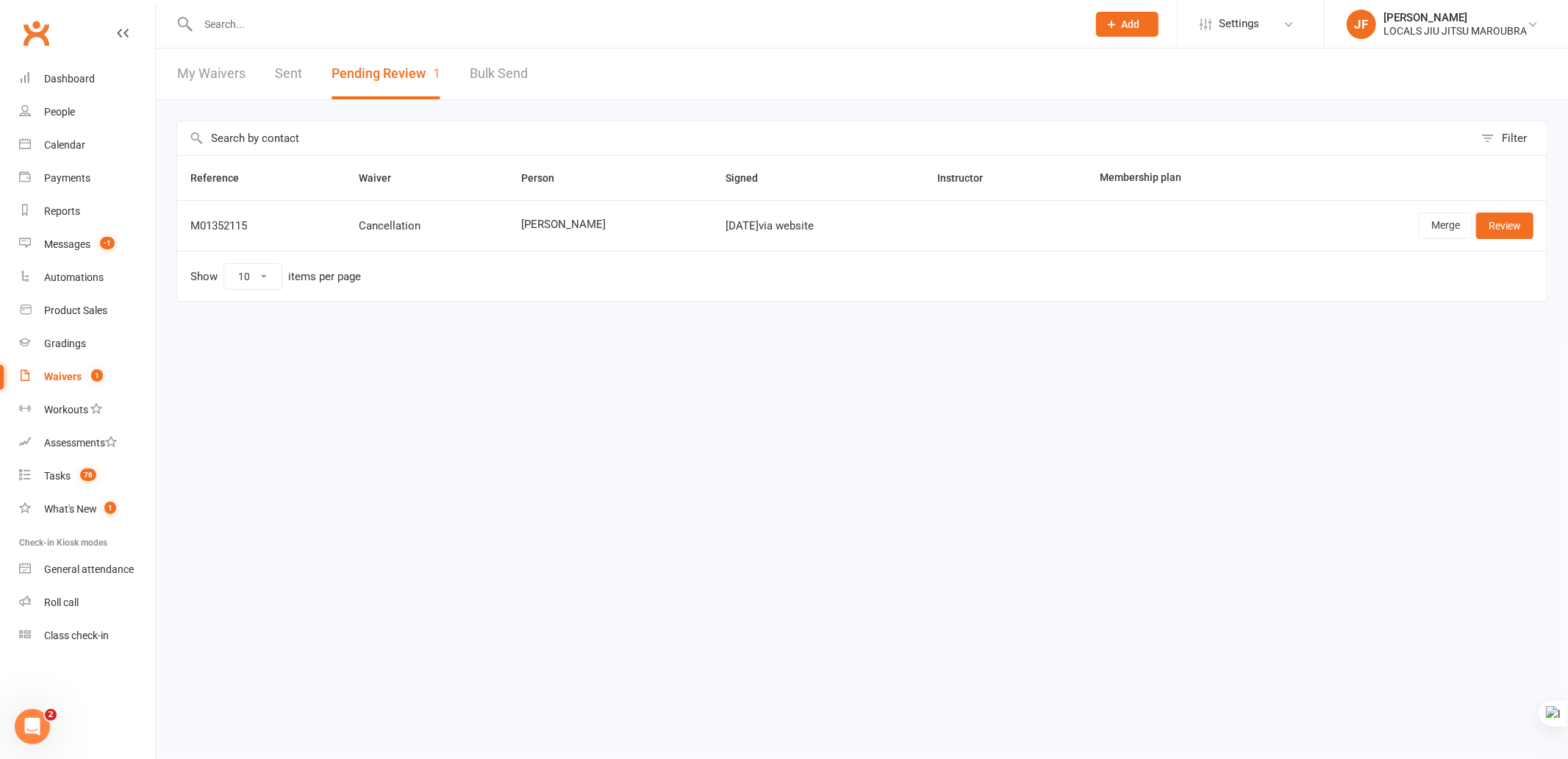
click at [640, 364] on html "Prospect Member Non-attending contact Class / event Appointment Grading event T…" at bounding box center [784, 181] width 1568 height 364
drag, startPoint x: 665, startPoint y: 373, endPoint x: 488, endPoint y: 313, distance: 186.9
click at [664, 364] on html "Prospect Member Non-attending contact Class / event Appointment Grading event T…" at bounding box center [784, 181] width 1568 height 364
drag, startPoint x: 192, startPoint y: 223, endPoint x: 278, endPoint y: 223, distance: 86.0
click at [278, 223] on div "M01352115" at bounding box center [261, 226] width 142 height 13
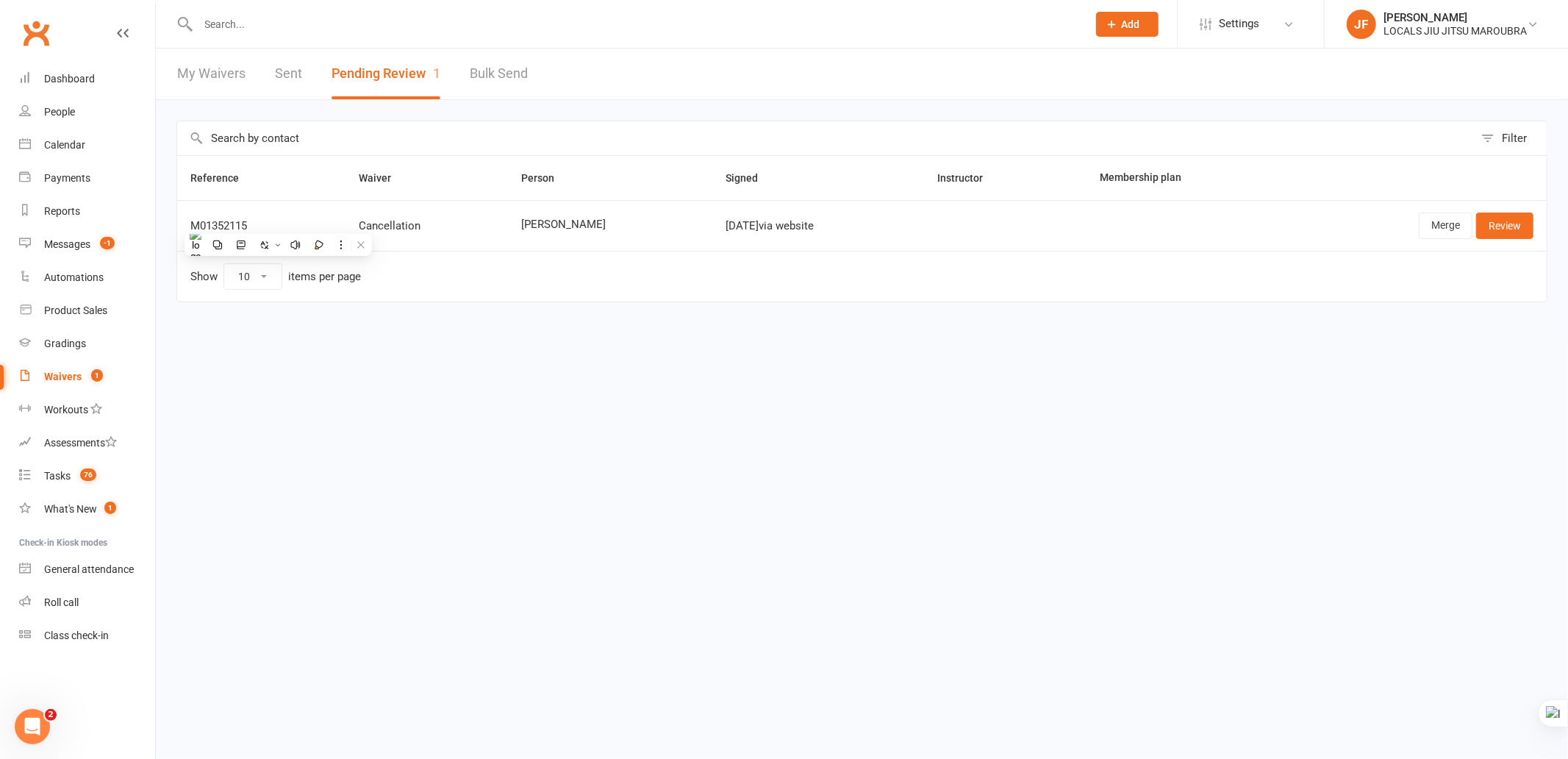
click at [939, 364] on html "Prospect Member Non-attending contact Class / event Appointment Grading event T…" at bounding box center [784, 181] width 1568 height 364
drag, startPoint x: 186, startPoint y: 229, endPoint x: 269, endPoint y: 225, distance: 83.1
click at [269, 225] on td "M01352115" at bounding box center [261, 226] width 169 height 51
click at [542, 364] on html "Prospect Member Non-attending contact Class / event Appointment Grading event T…" at bounding box center [784, 181] width 1568 height 364
click at [590, 364] on html "Prospect Member Non-attending contact Class / event Appointment Grading event T…" at bounding box center [784, 181] width 1568 height 364
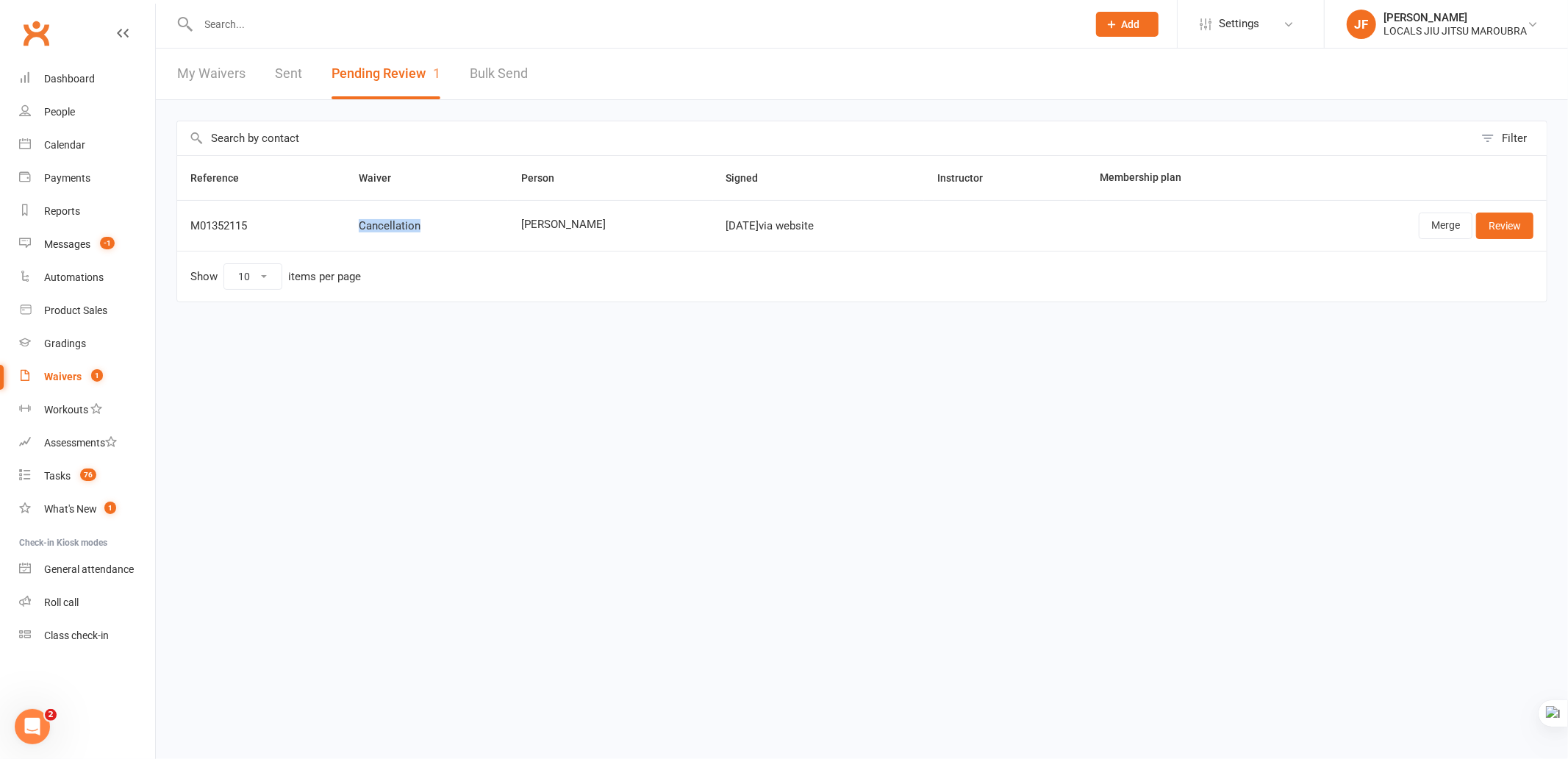
drag, startPoint x: 336, startPoint y: 217, endPoint x: 444, endPoint y: 226, distance: 108.4
click at [444, 226] on td "Cancellation" at bounding box center [427, 226] width 163 height 51
click at [611, 364] on html "Prospect Member Non-attending contact Class / event Appointment Grading event T…" at bounding box center [784, 181] width 1568 height 364
drag, startPoint x: 496, startPoint y: 223, endPoint x: 592, endPoint y: 236, distance: 96.9
click at [592, 236] on td "Isaiah Pozoglou" at bounding box center [610, 226] width 205 height 51
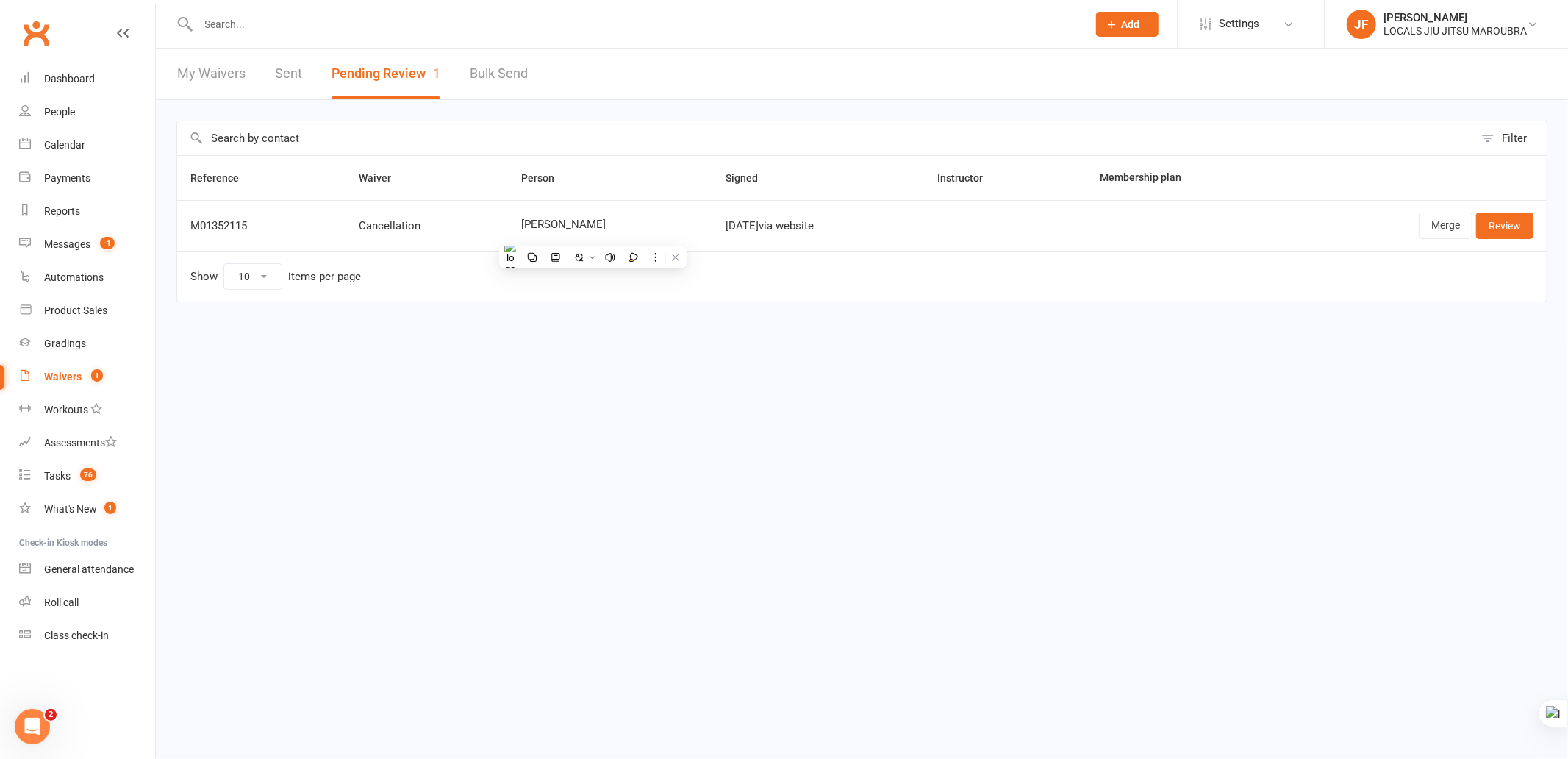
click at [670, 364] on html "Prospect Member Non-attending contact Class / event Appointment Grading event T…" at bounding box center [784, 181] width 1568 height 364
drag, startPoint x: 684, startPoint y: 230, endPoint x: 755, endPoint y: 230, distance: 71.0
click at [755, 230] on td "Sep 16, 2025 via website" at bounding box center [819, 226] width 212 height 51
click at [693, 339] on div "Filter Reference Waiver Person Signed Instructor Membership plan M01352115 Canc…" at bounding box center [862, 221] width 1412 height 243
drag, startPoint x: 684, startPoint y: 228, endPoint x: 756, endPoint y: 229, distance: 72.0
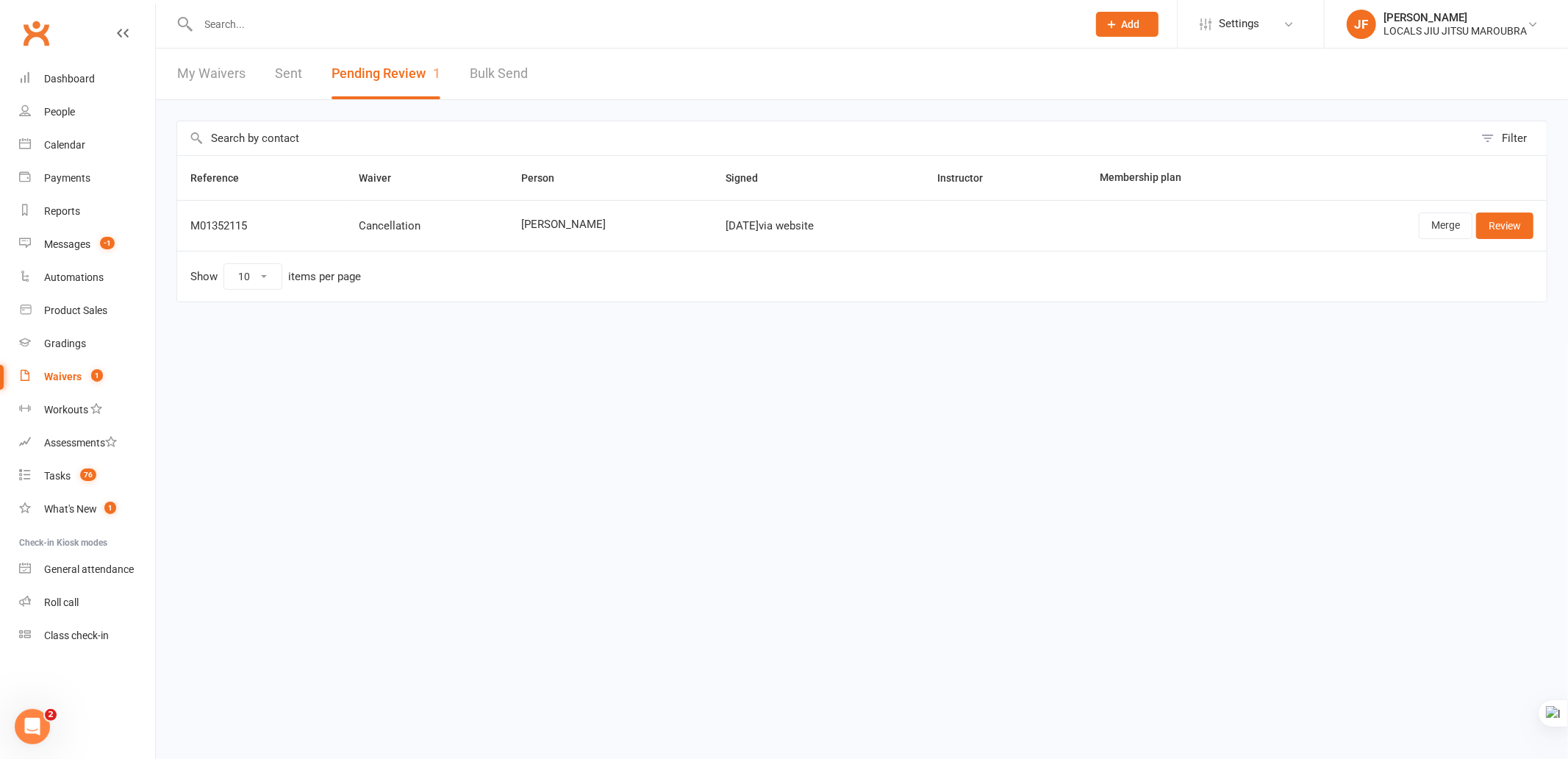
click at [756, 229] on td "Sep 16, 2025 via website" at bounding box center [819, 226] width 212 height 51
drag, startPoint x: 865, startPoint y: 455, endPoint x: 876, endPoint y: 446, distance: 14.2
click at [870, 364] on html "Prospect Member Non-attending contact Class / event Appointment Grading event T…" at bounding box center [784, 181] width 1568 height 364
click at [1159, 364] on html "Prospect Member Non-attending contact Class / event Appointment Grading event T…" at bounding box center [784, 181] width 1568 height 364
click at [1399, 232] on link "Merge" at bounding box center [1445, 226] width 53 height 26
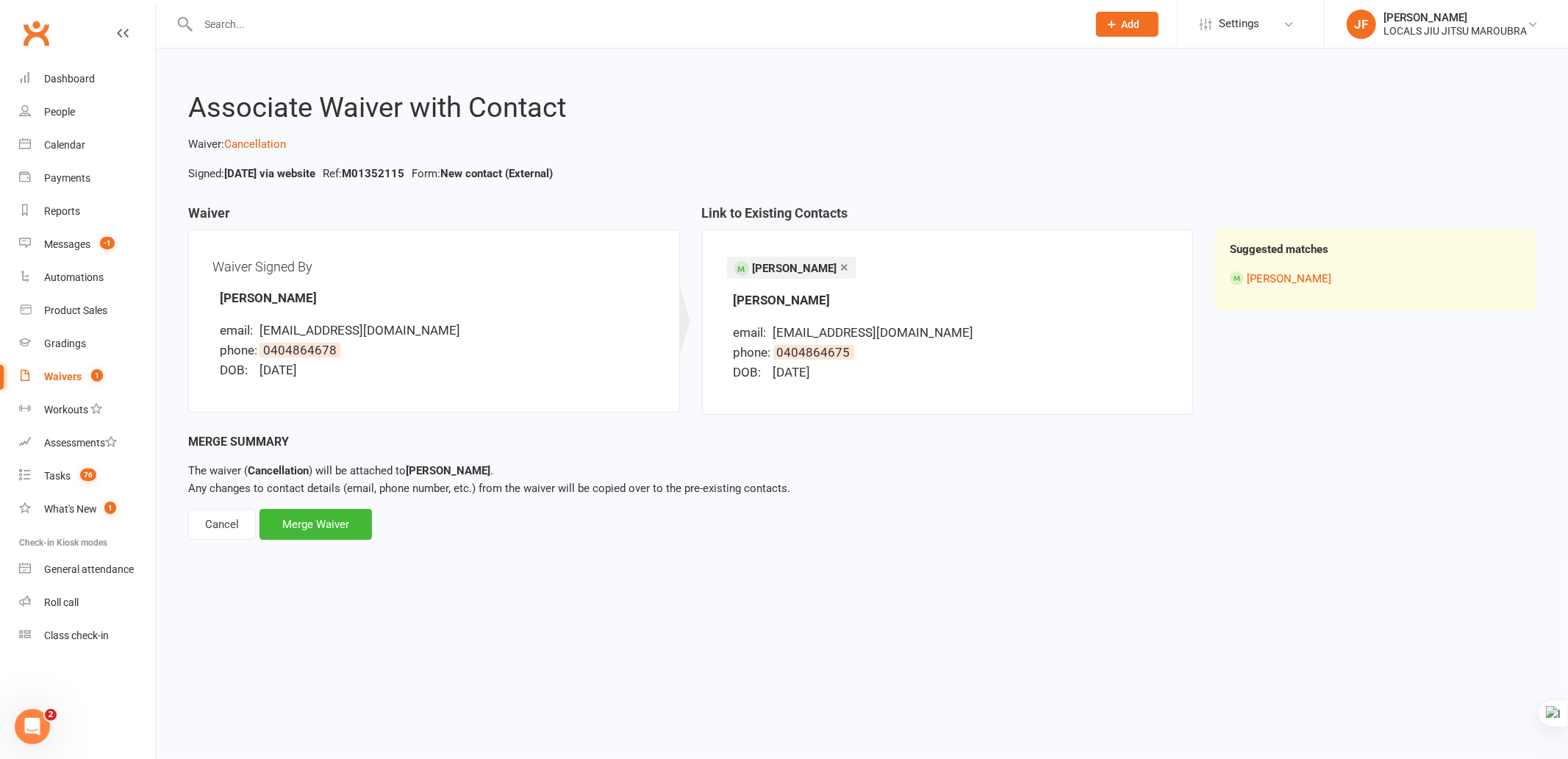
click at [893, 540] on div "Associate Waiver with Contact Waiver: Cancellation Signed: Sep 16, 2025 via web…" at bounding box center [862, 305] width 1412 height 515
click at [598, 531] on div "Merge Summary The waiver ( Cancellation ) will be attached to Isaiah Pozoglou .…" at bounding box center [862, 486] width 1348 height 108
click at [855, 543] on div "Associate Waiver with Contact Waiver: Cancellation Signed: Sep 16, 2025 via web…" at bounding box center [862, 305] width 1412 height 515
click at [923, 457] on div "Merge Summary The waiver ( Cancellation ) will be attached to Isaiah Pozoglou .…" at bounding box center [862, 486] width 1348 height 108
drag, startPoint x: 218, startPoint y: 291, endPoint x: 370, endPoint y: 293, distance: 152.0
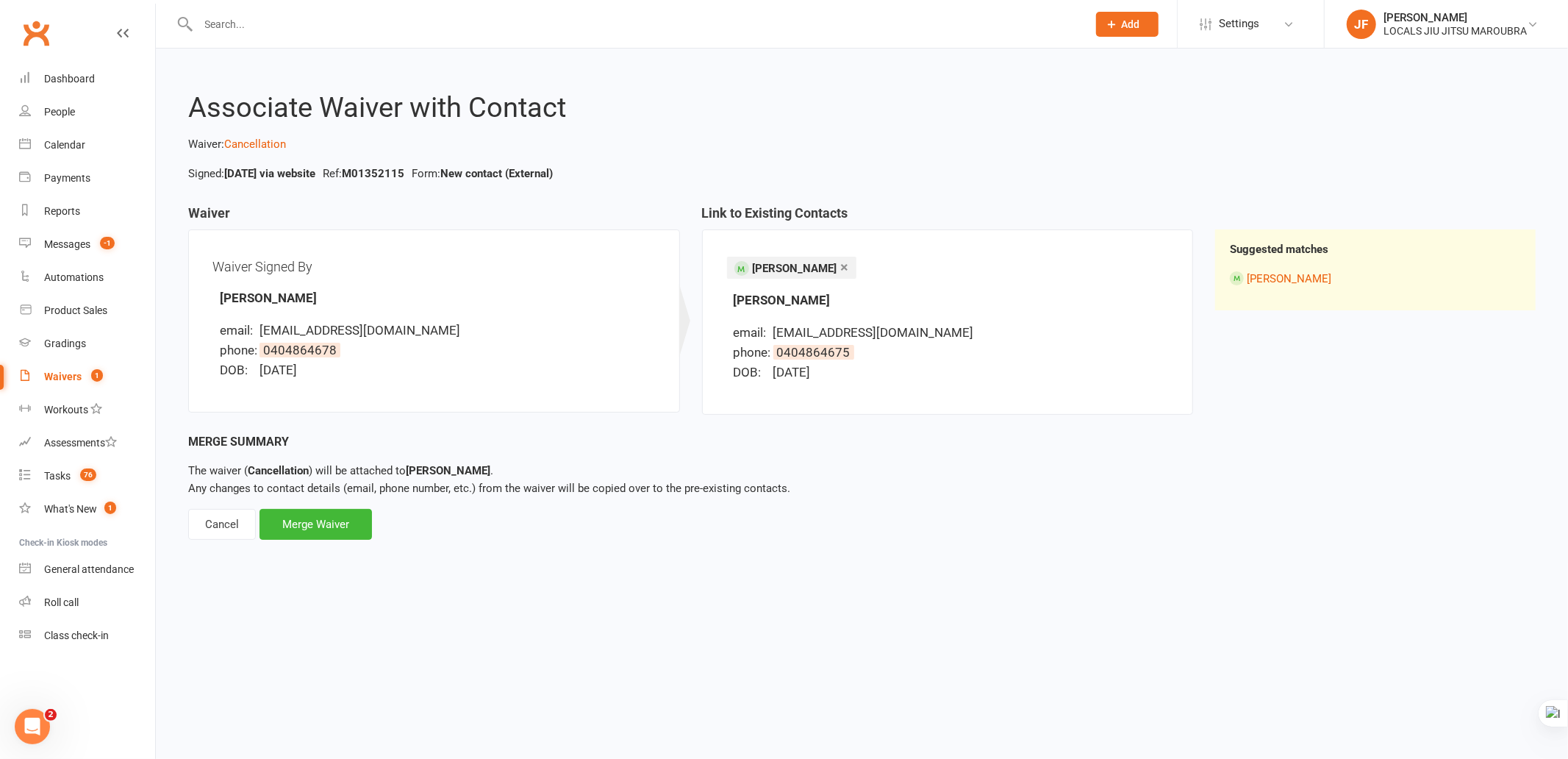
click at [370, 293] on div "Waiver Signed By Isaiah Pozoglou email: isaiahpozoglou@gmail.com phone: 0404864…" at bounding box center [434, 321] width 443 height 135
drag, startPoint x: 969, startPoint y: 711, endPoint x: 967, endPoint y: 703, distance: 8.2
click at [970, 584] on html "Prospect Member Non-attending contact Class / event Appointment Grading event T…" at bounding box center [784, 292] width 1568 height 584
click at [344, 532] on div "Merge Waiver" at bounding box center [315, 524] width 113 height 31
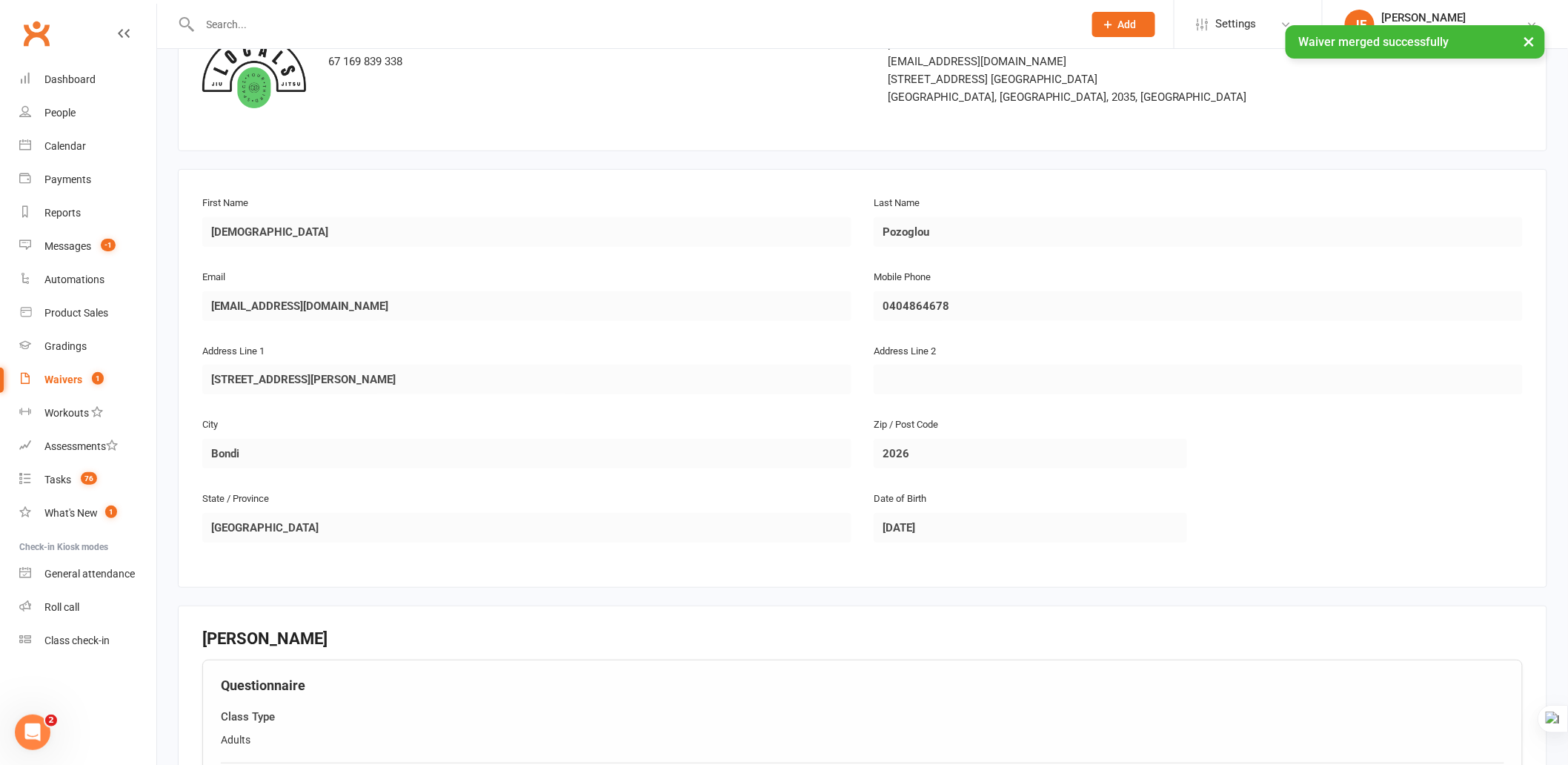
scroll to position [329, 0]
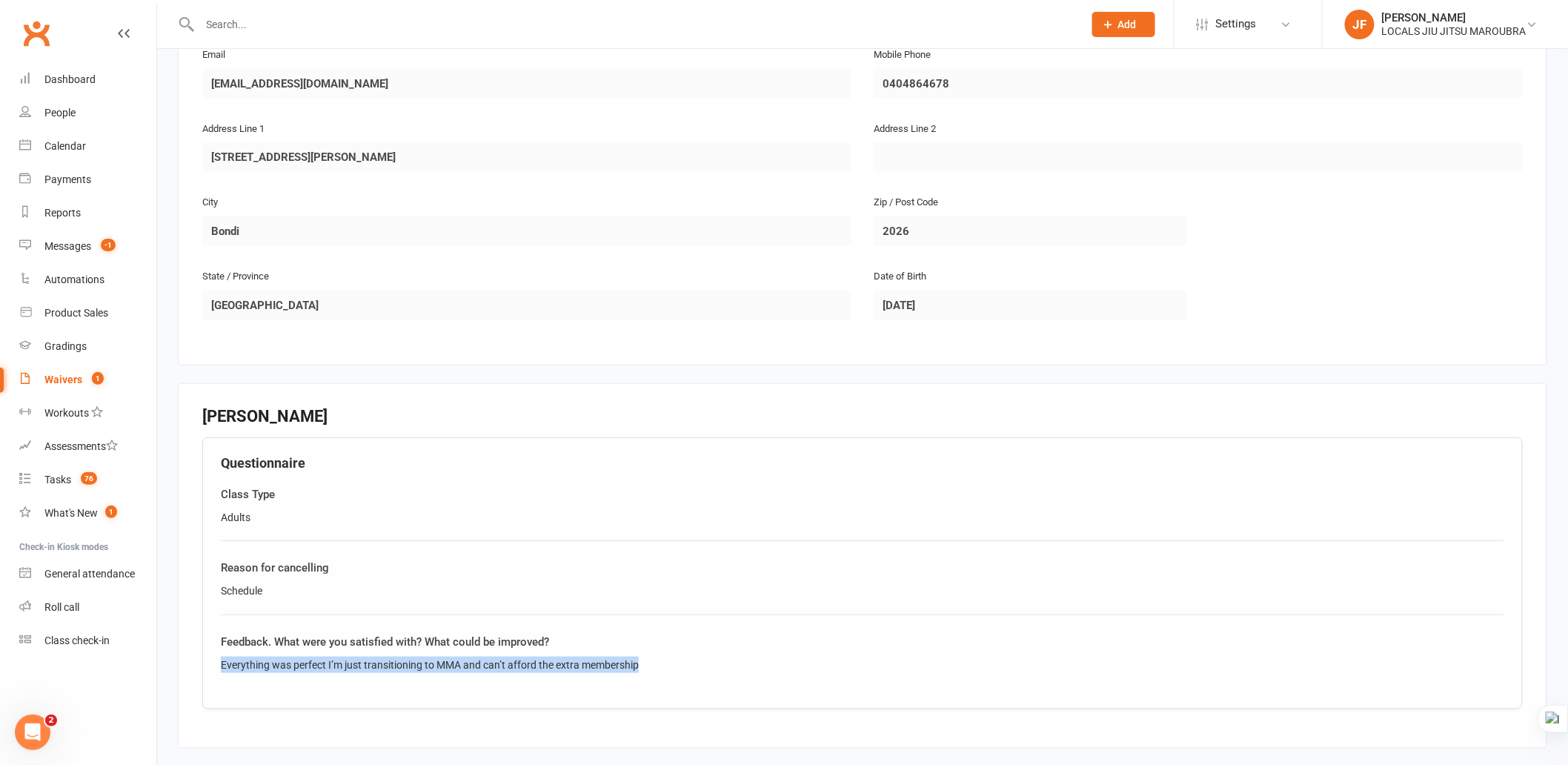
drag, startPoint x: 219, startPoint y: 663, endPoint x: 654, endPoint y: 639, distance: 435.7
click at [654, 662] on div "Questionnaire Class Type Adults Reason for cancelling Schedule Feedback. What w…" at bounding box center [863, 574] width 1321 height 272
click at [458, 688] on div "Isaiah Pozoglou Questionnaire Class Type Adults Reason for cancelling Schedule …" at bounding box center [863, 566] width 1321 height 316
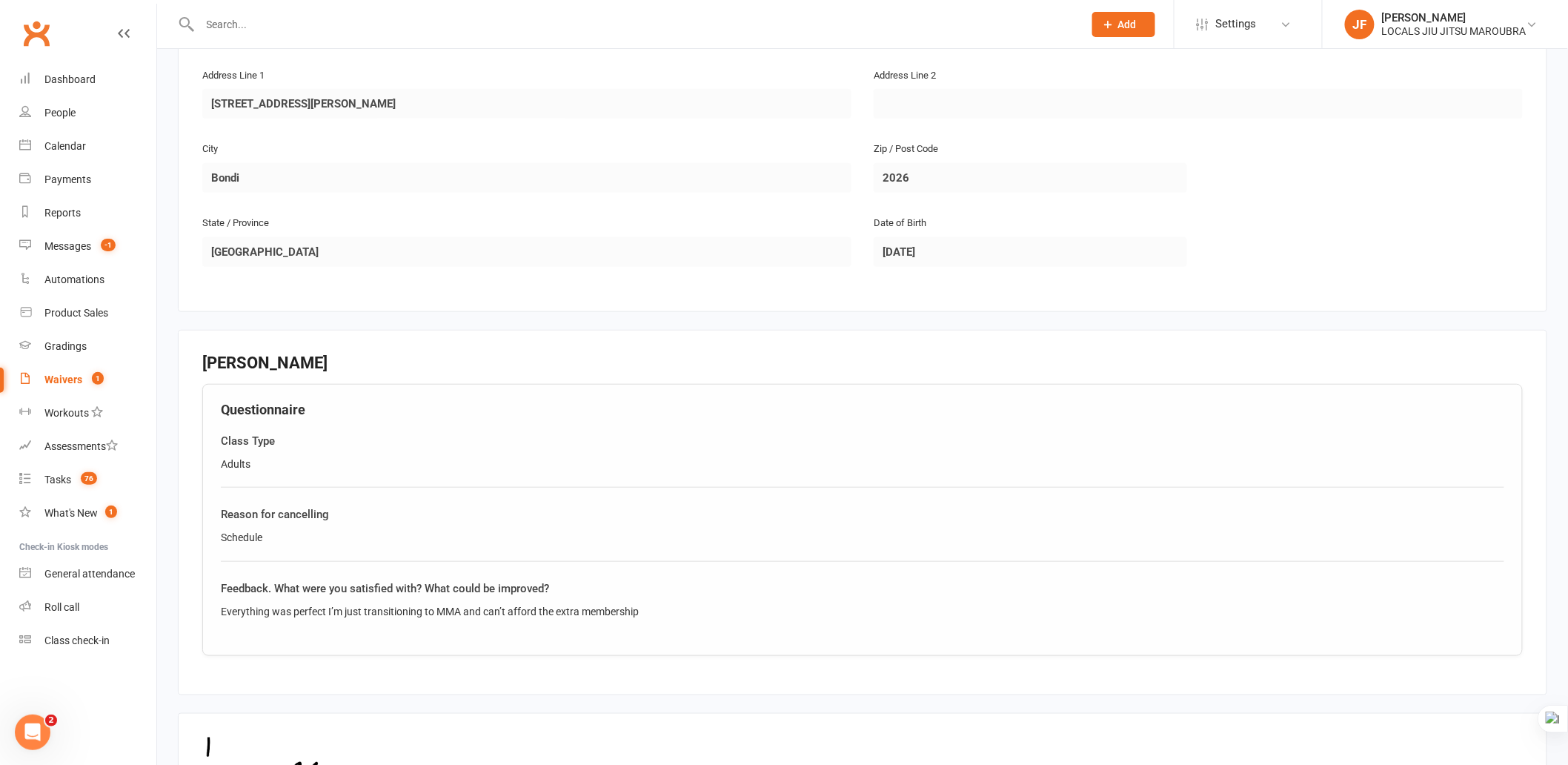
scroll to position [609, 0]
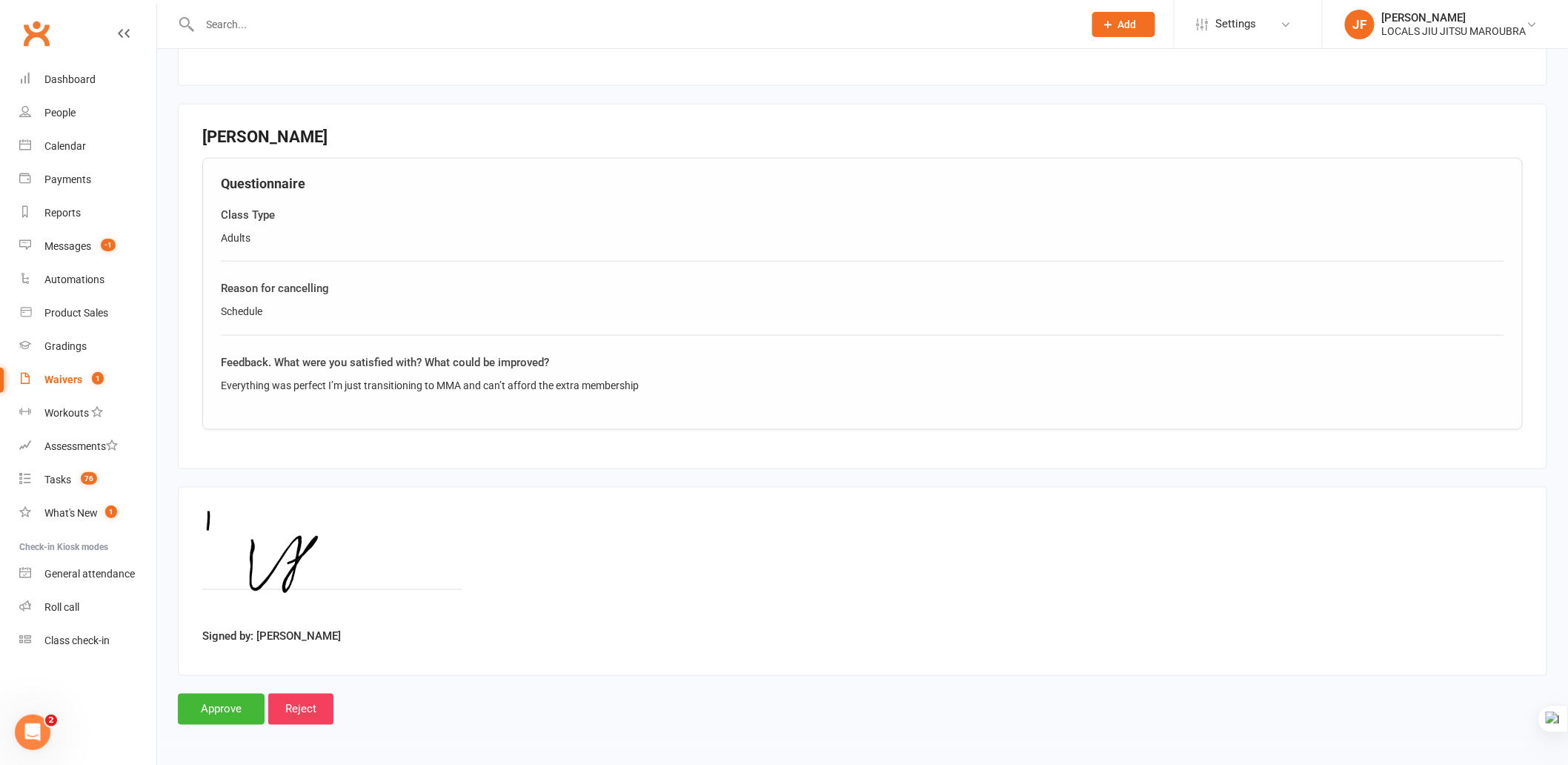
click at [719, 640] on div "Signed by: Isaiah Pozoglou" at bounding box center [863, 581] width 1321 height 140
click at [477, 427] on div "Questionnaire Class Type Adults Reason for cancelling Schedule Feedback. What w…" at bounding box center [863, 294] width 1321 height 272
drag, startPoint x: 219, startPoint y: 382, endPoint x: 721, endPoint y: 384, distance: 502.0
click at [721, 384] on div "Questionnaire Class Type Adults Reason for cancelling Schedule Feedback. What w…" at bounding box center [863, 294] width 1321 height 272
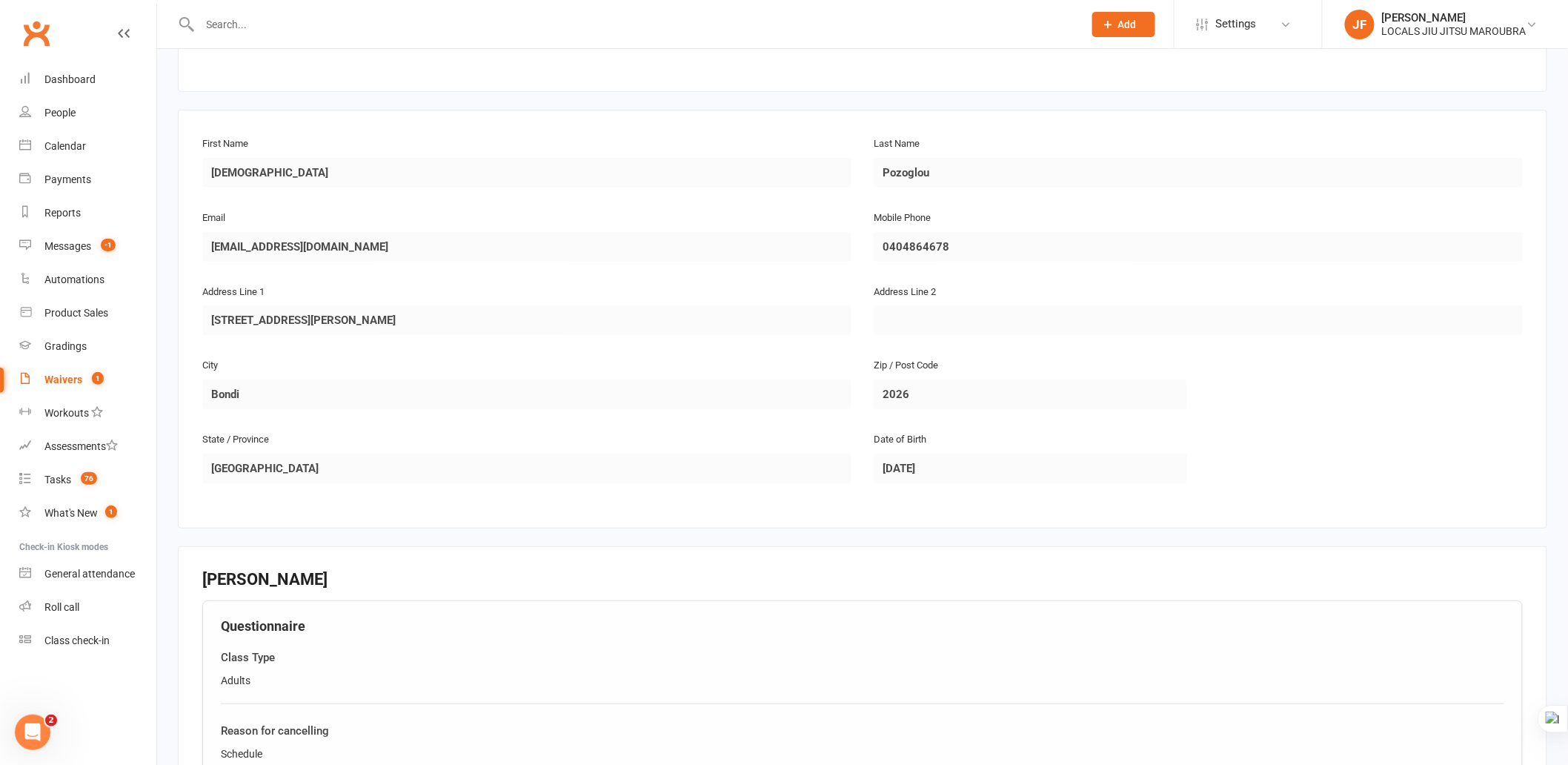
scroll to position [494, 0]
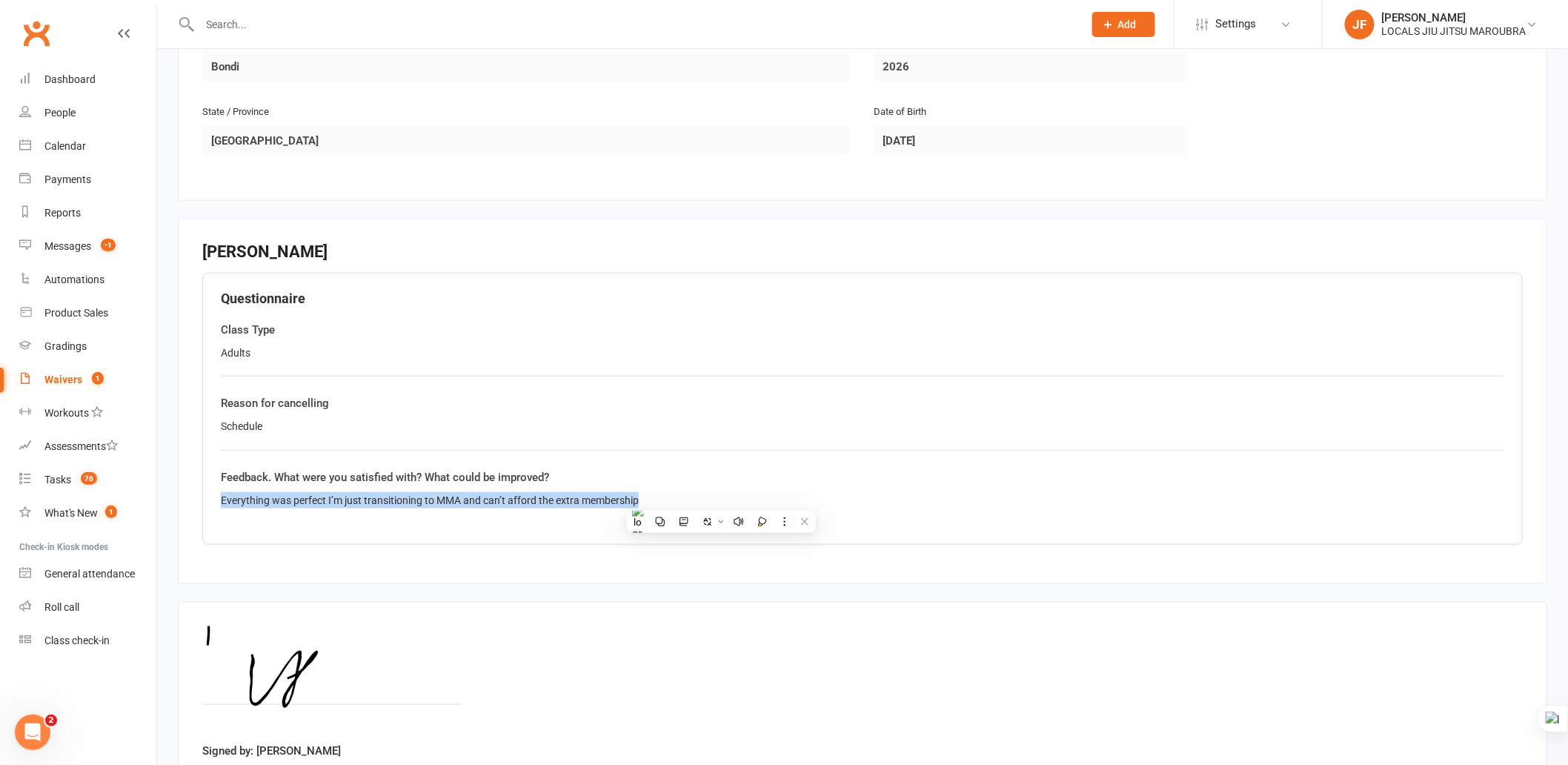
click at [426, 565] on fieldset "Isaiah Pozoglou Questionnaire Class Type Adults Reason for cancelling Schedule …" at bounding box center [862, 402] width 1370 height 366
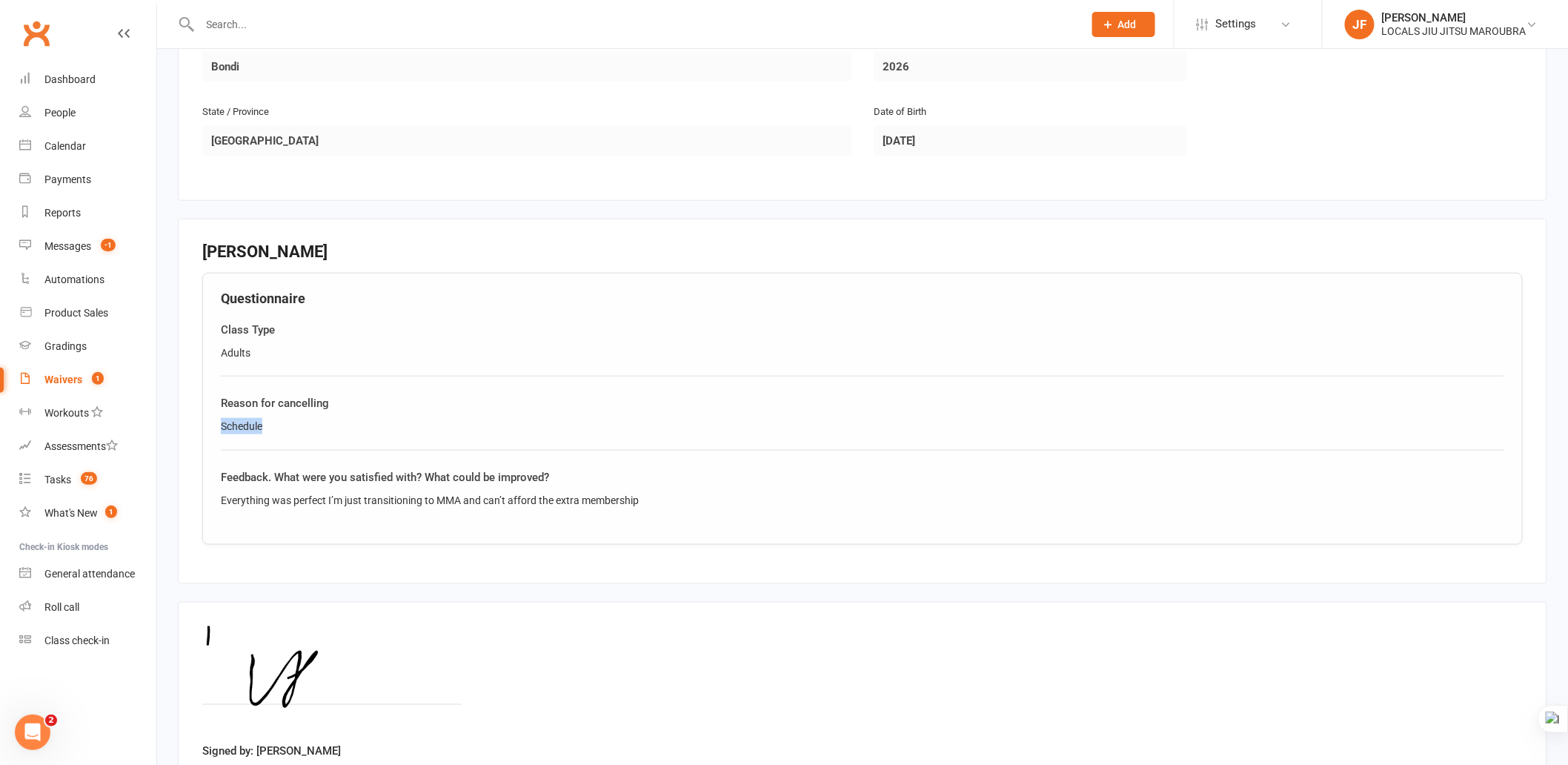
drag, startPoint x: 213, startPoint y: 423, endPoint x: 285, endPoint y: 433, distance: 72.7
click at [285, 433] on div "Questionnaire Class Type Adults Reason for cancelling Schedule Feedback. What w…" at bounding box center [863, 409] width 1321 height 272
click at [791, 541] on div "Questionnaire Class Type Adults Reason for cancelling Schedule Feedback. What w…" at bounding box center [863, 409] width 1321 height 272
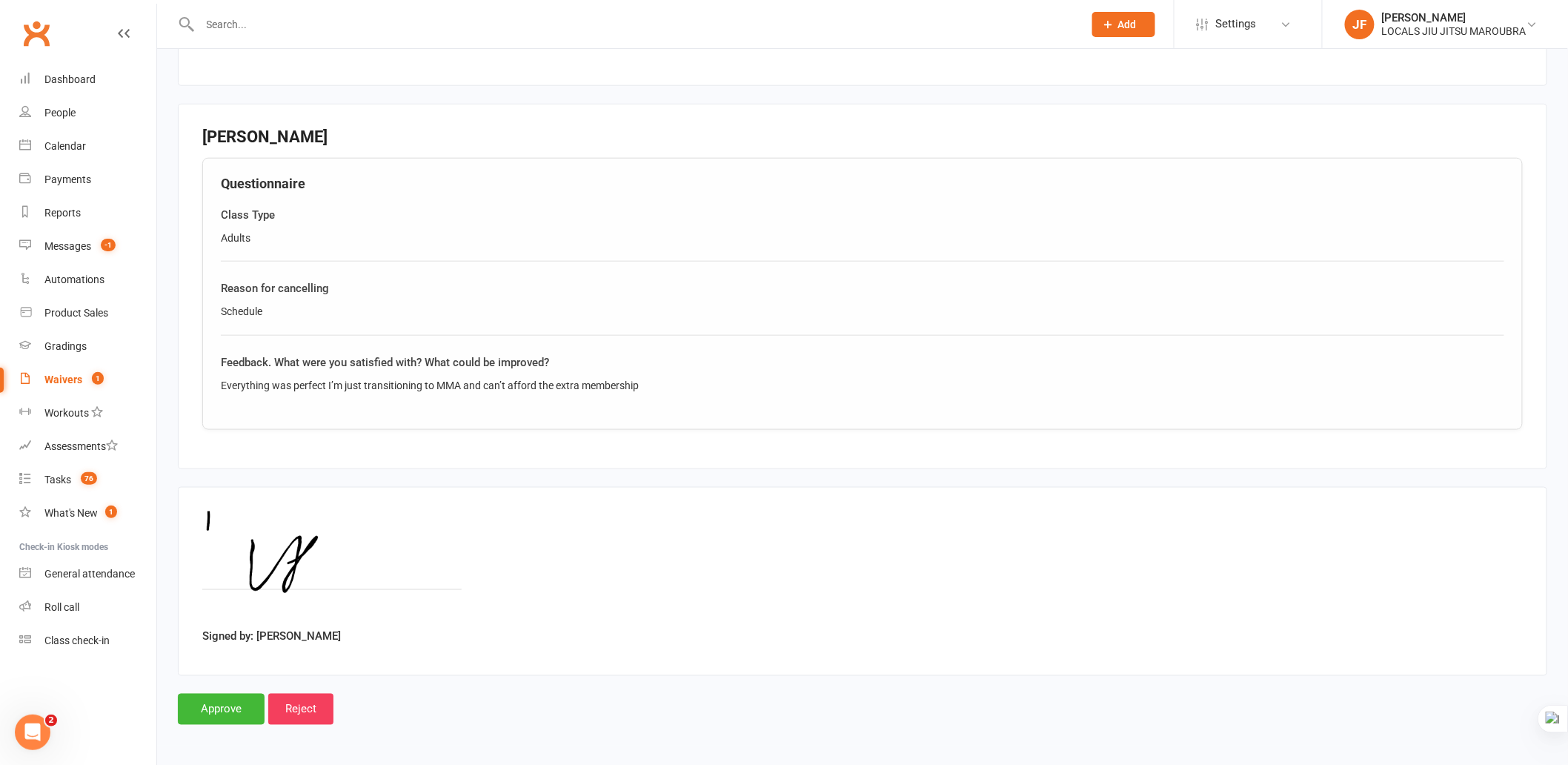
click at [773, 546] on div "Signed by: Isaiah Pozoglou" at bounding box center [863, 581] width 1321 height 140
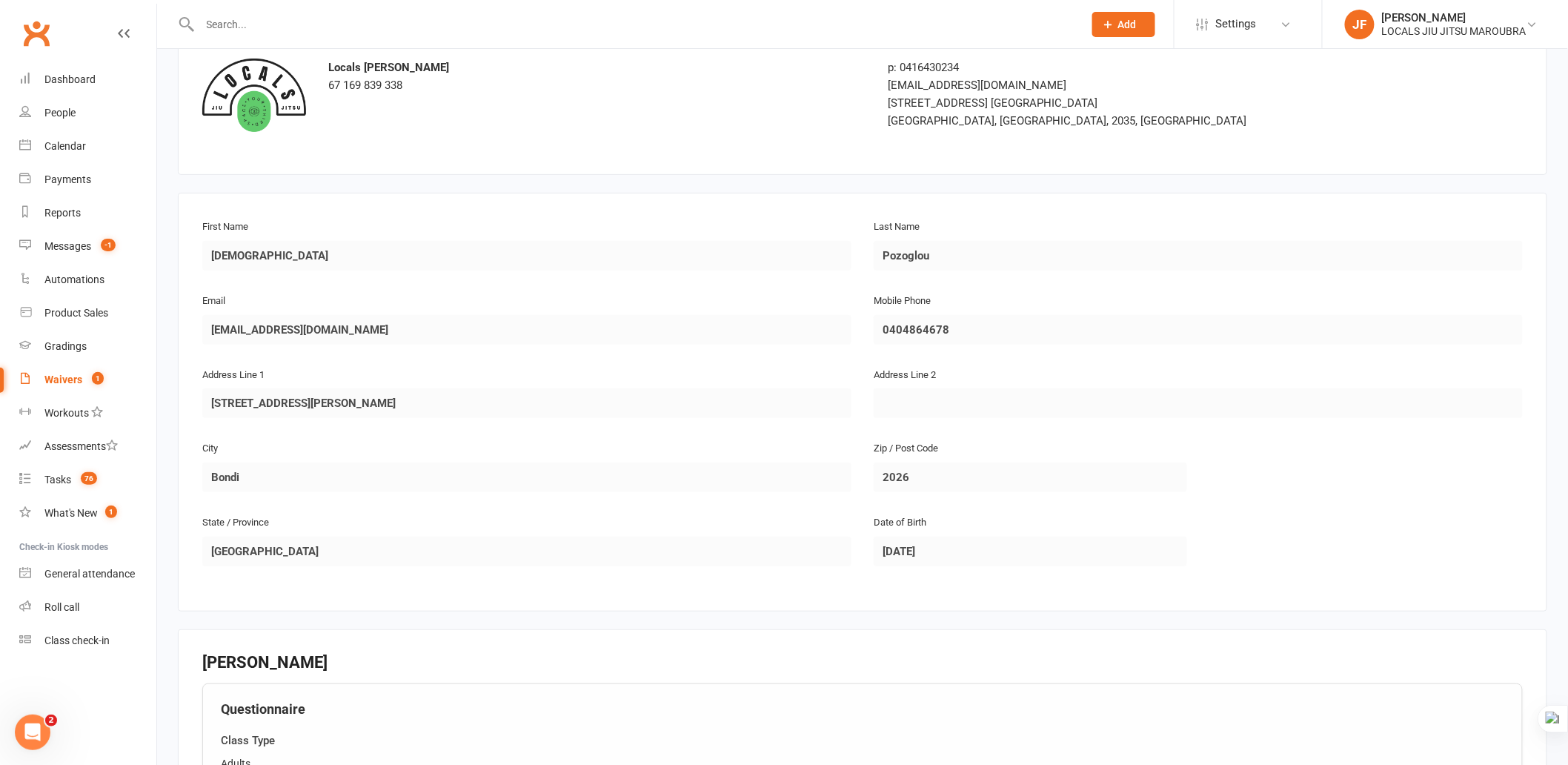
scroll to position [0, 0]
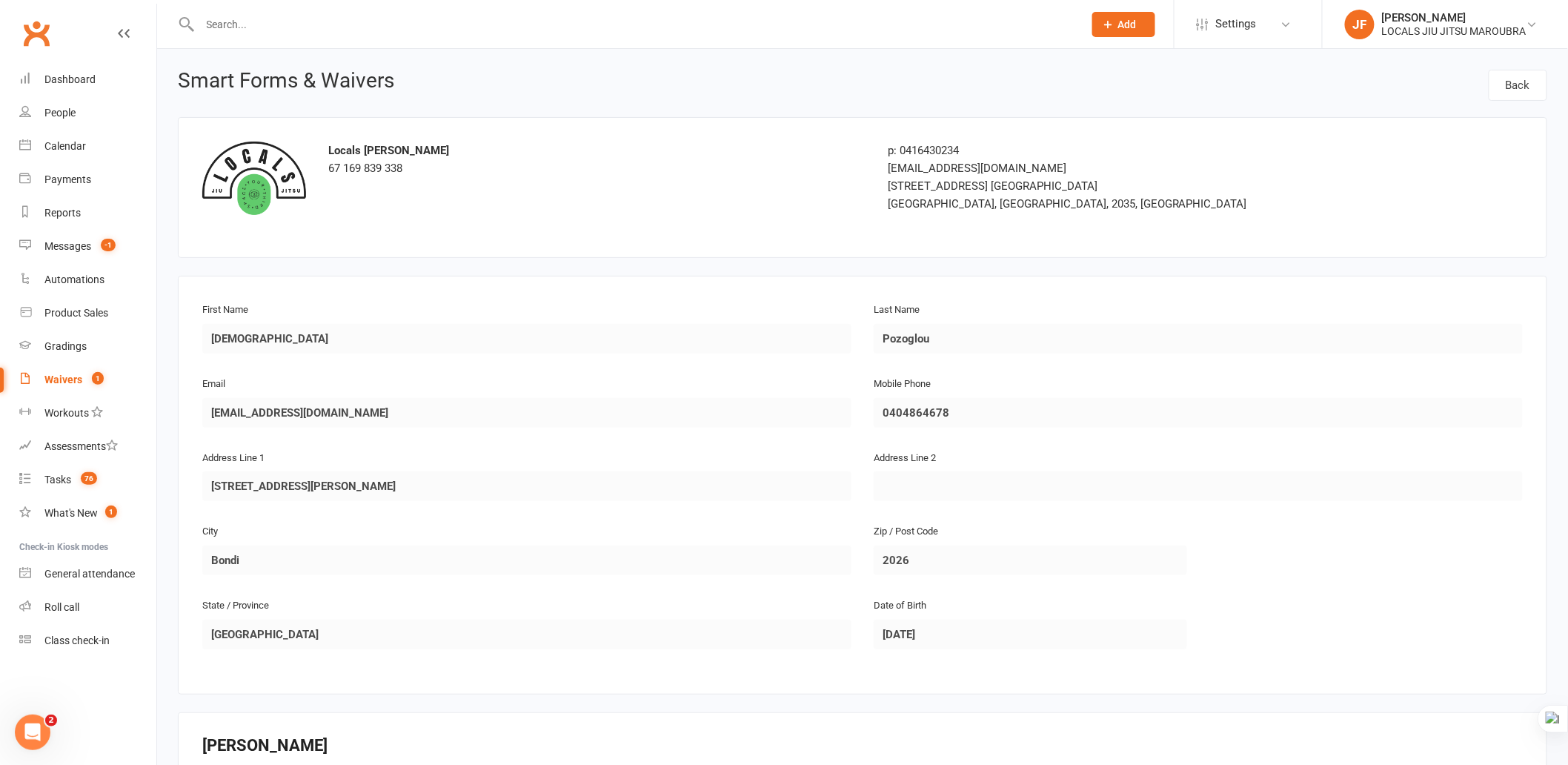
click at [939, 334] on div "Last Name Pozoglou" at bounding box center [1199, 337] width 672 height 74
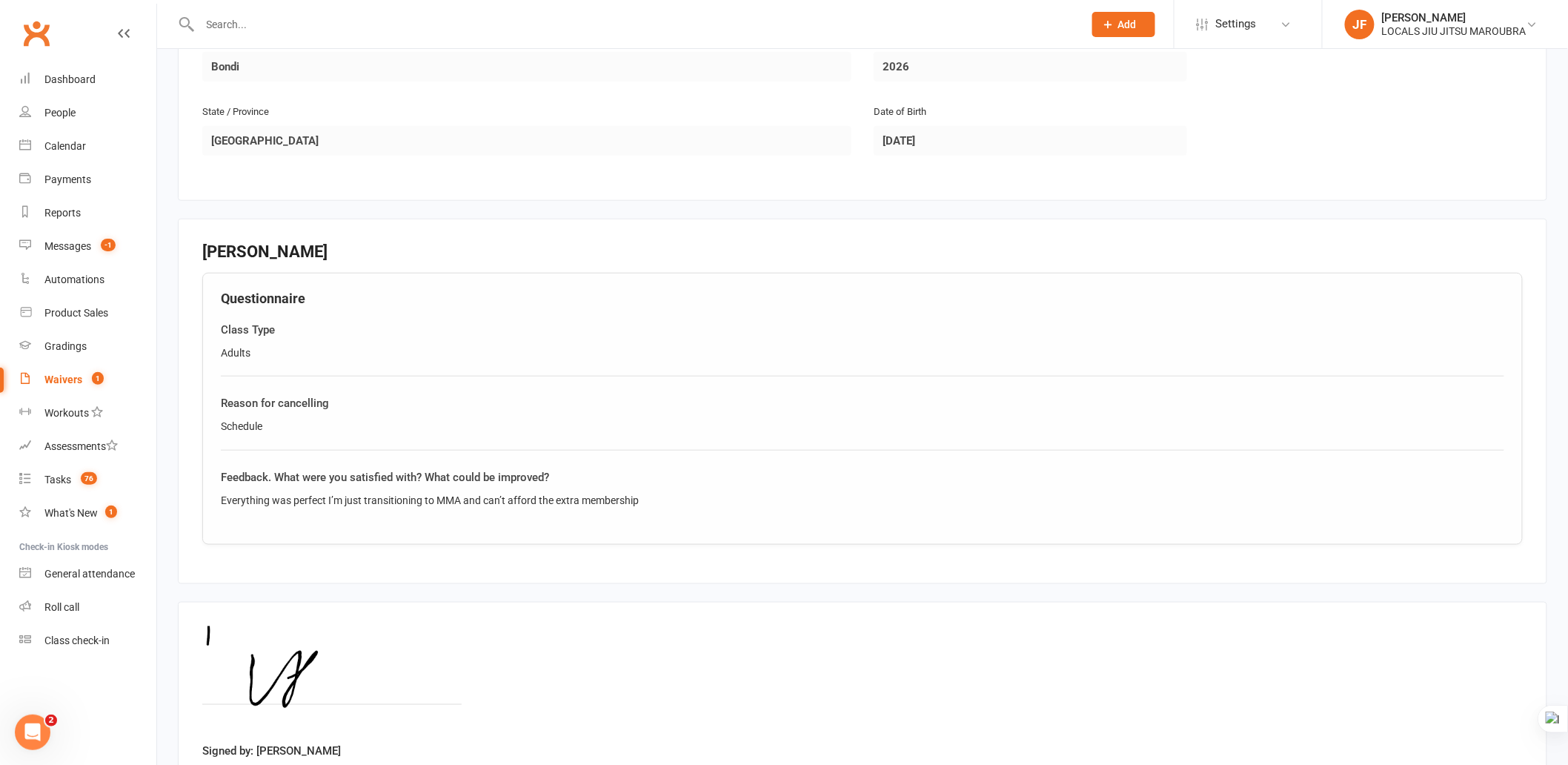
scroll to position [82, 0]
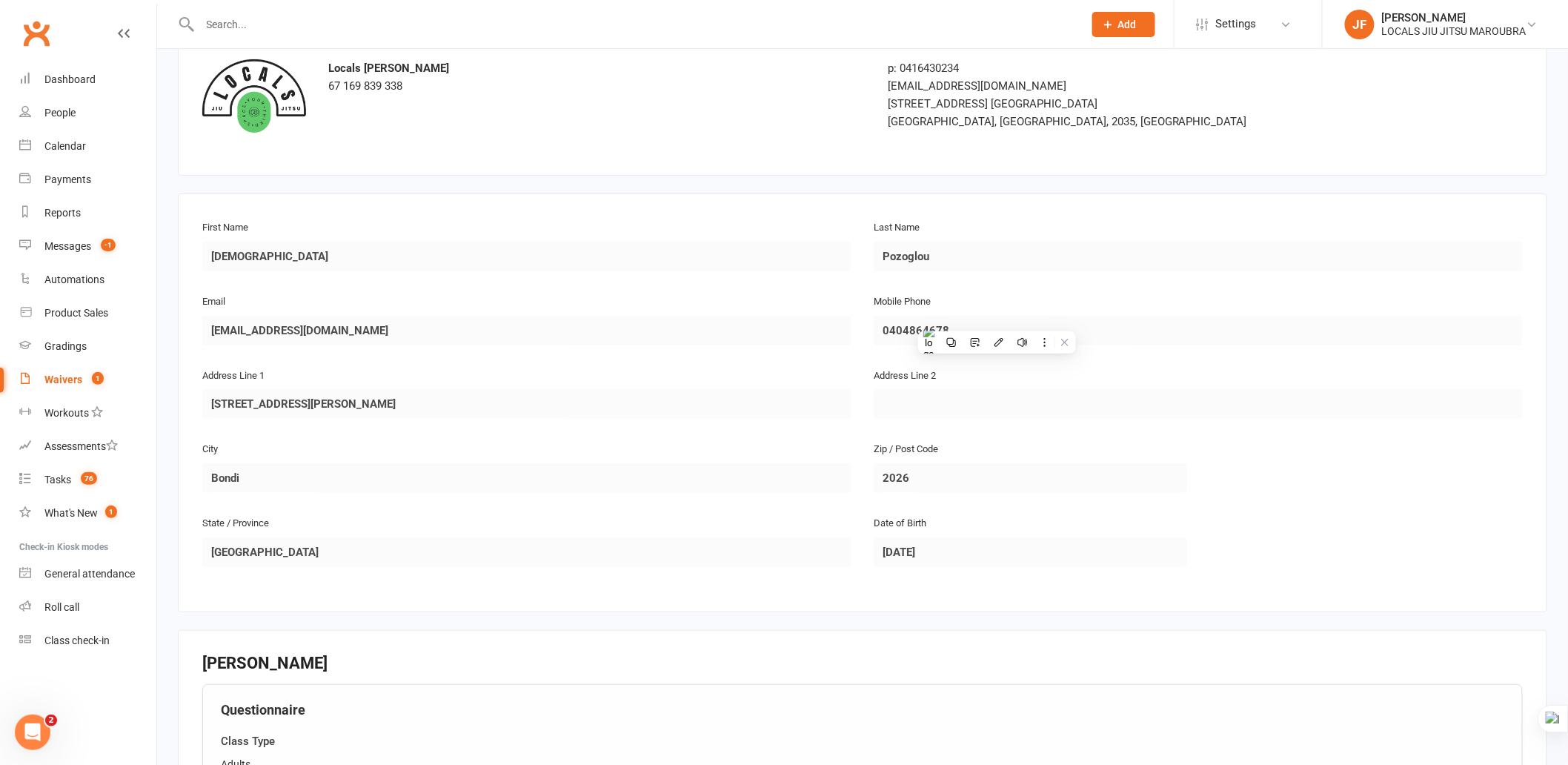
click at [790, 586] on div "First Name Isaiah Last Name Pozoglou Email isaiahpozoglou@gmail.com Mobile Phon…" at bounding box center [862, 403] width 1370 height 419
click at [411, 328] on div "Email isaiahpozoglou@gmail.com" at bounding box center [527, 329] width 672 height 74
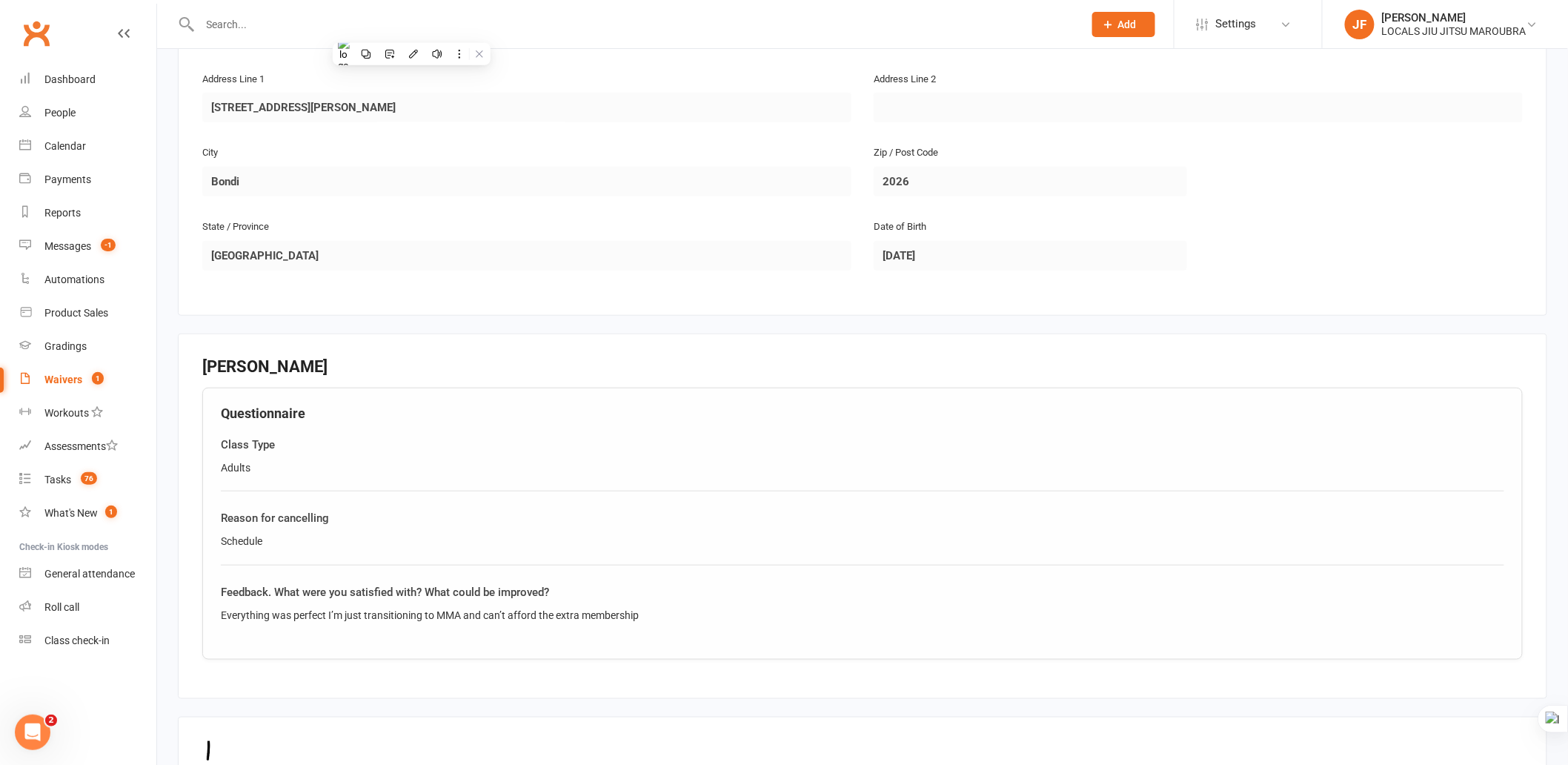
scroll to position [411, 0]
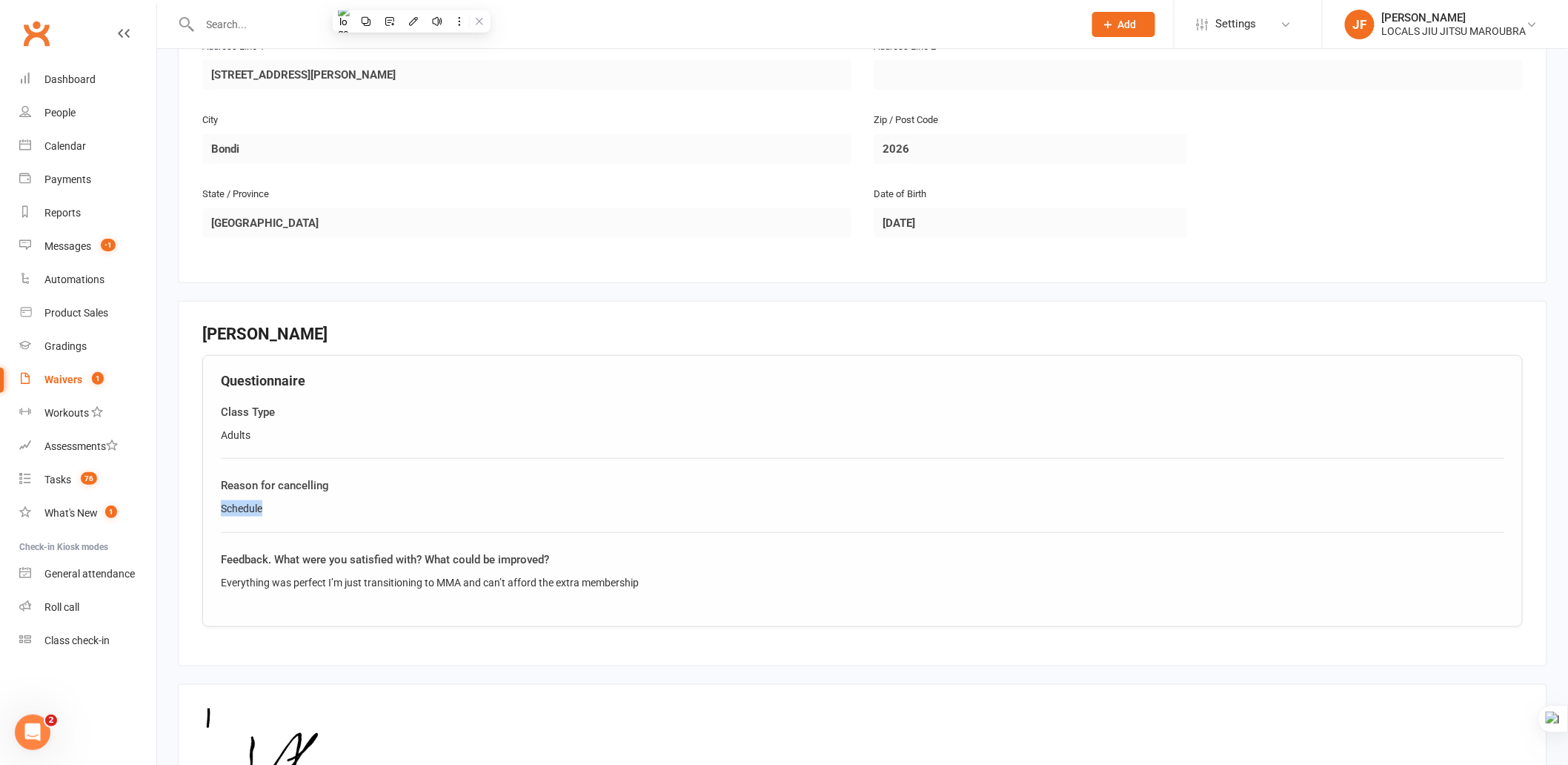
drag, startPoint x: 215, startPoint y: 513, endPoint x: 302, endPoint y: 513, distance: 87.0
click at [302, 513] on div "Questionnaire Class Type Adults Reason for cancelling Schedule Feedback. What w…" at bounding box center [863, 491] width 1321 height 272
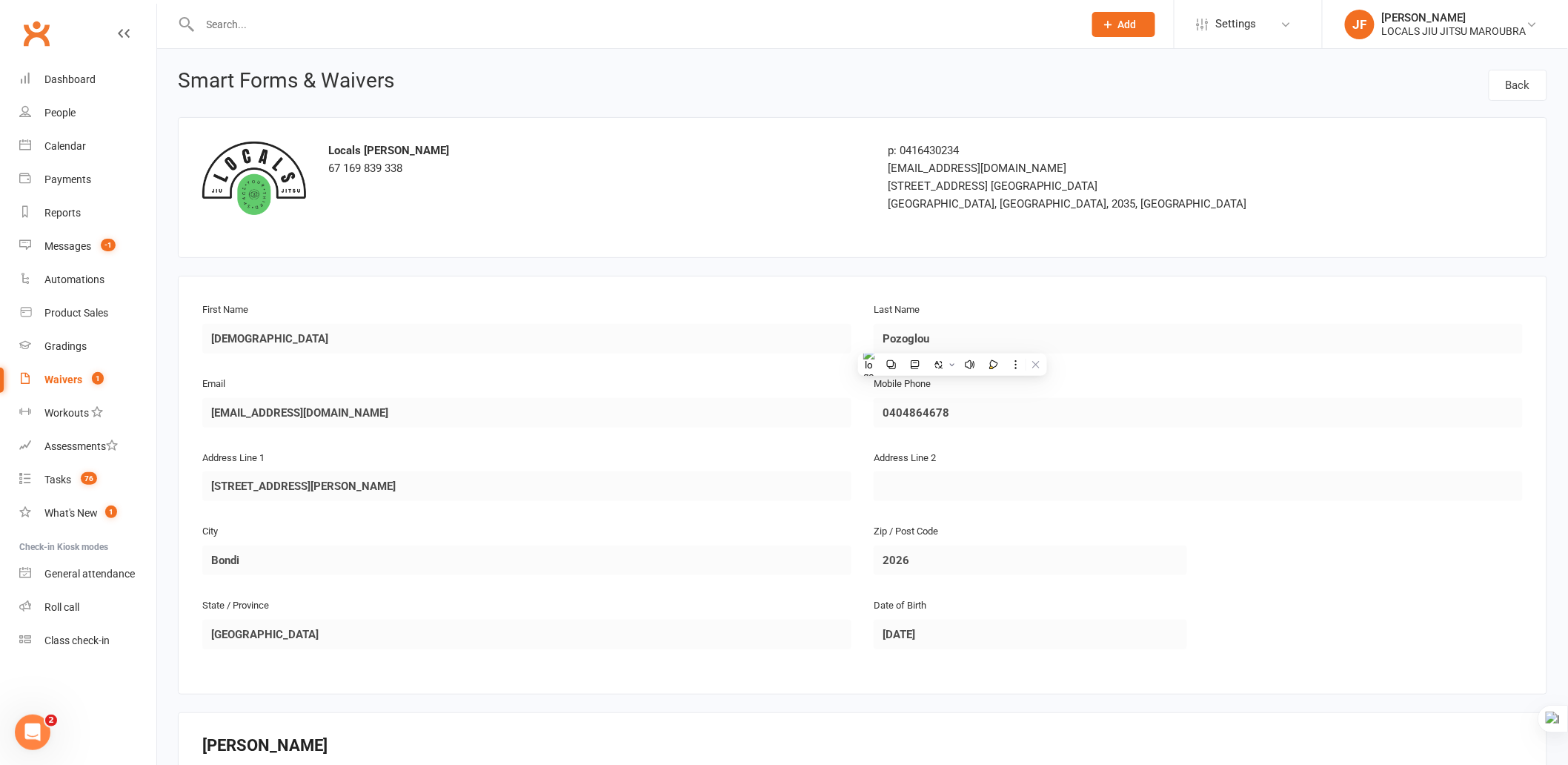
click at [278, 344] on div "First Name Isaiah" at bounding box center [527, 337] width 672 height 74
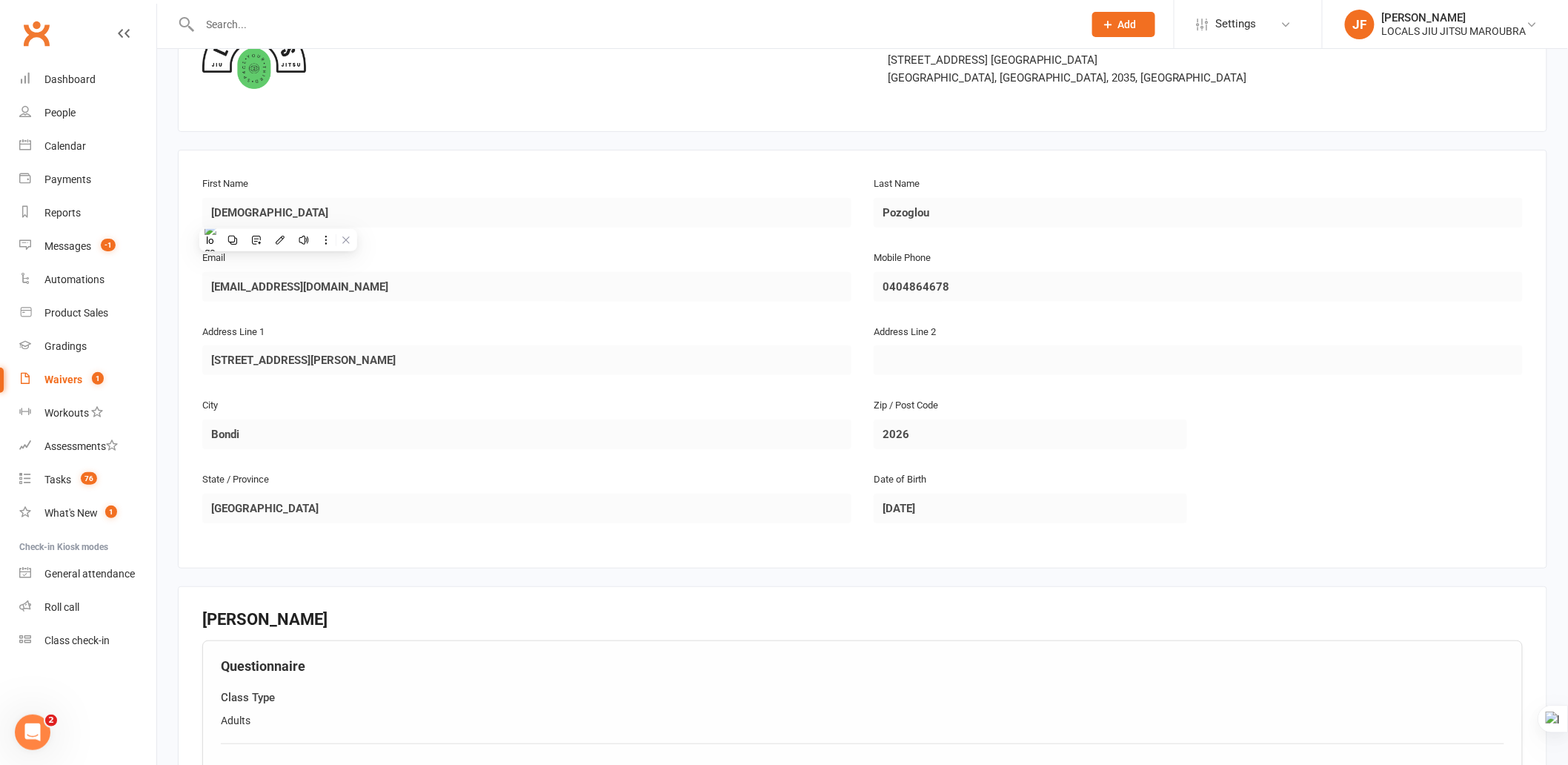
scroll to position [115, 0]
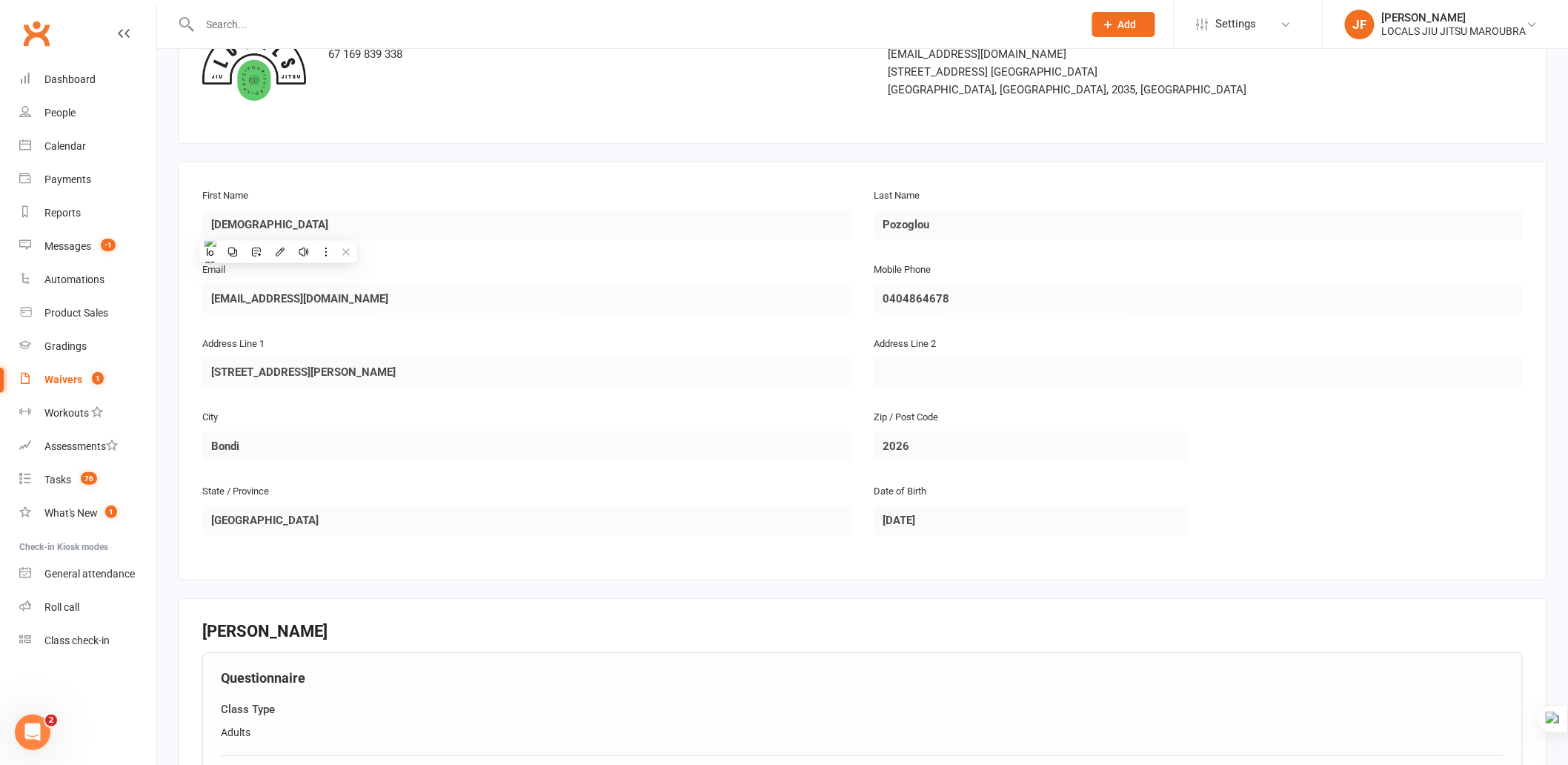
drag, startPoint x: 198, startPoint y: 304, endPoint x: 355, endPoint y: 315, distance: 157.4
click at [355, 315] on div "Email isaiahpozoglou@gmail.com" at bounding box center [527, 297] width 672 height 74
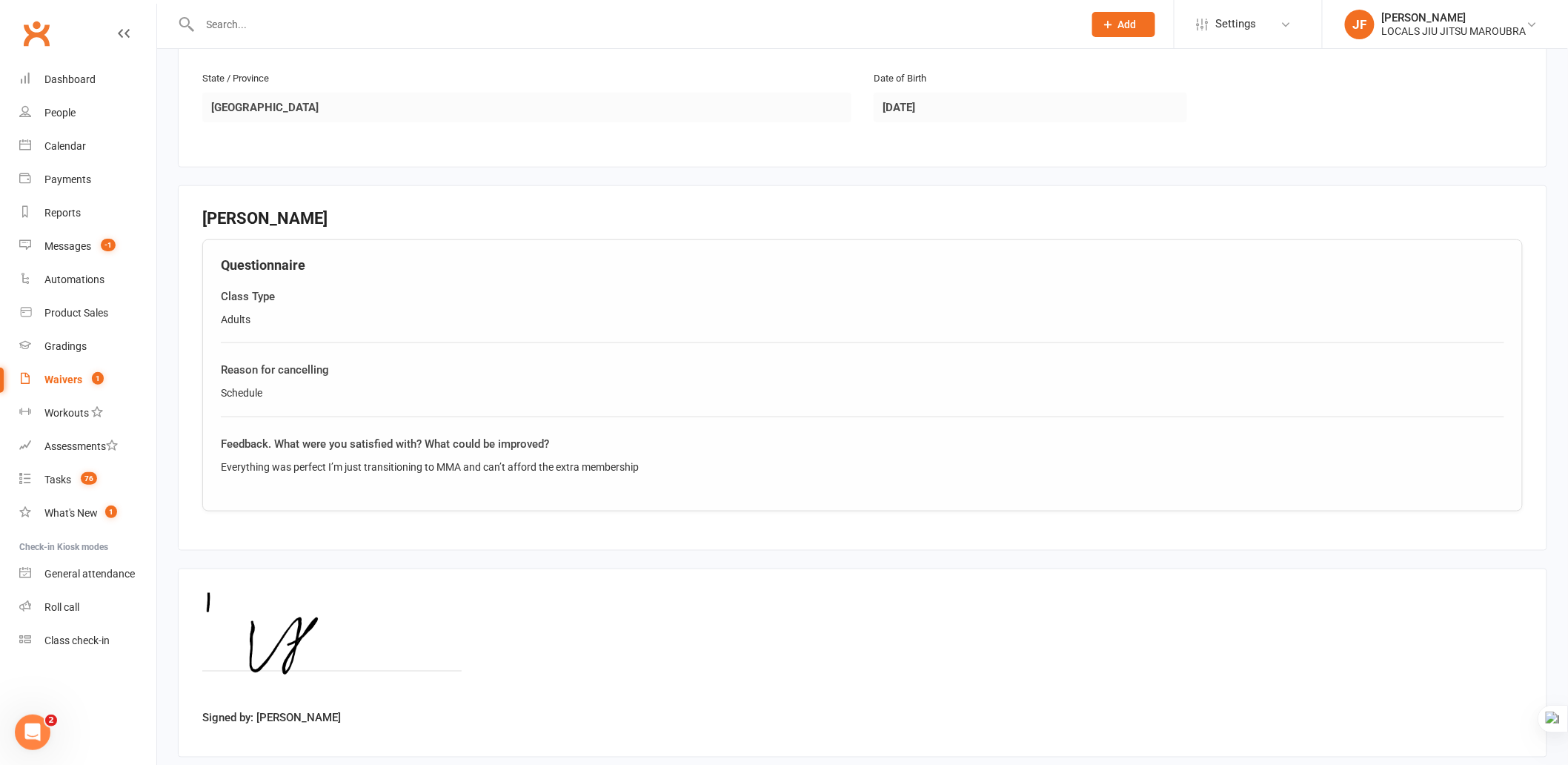
scroll to position [609, 0]
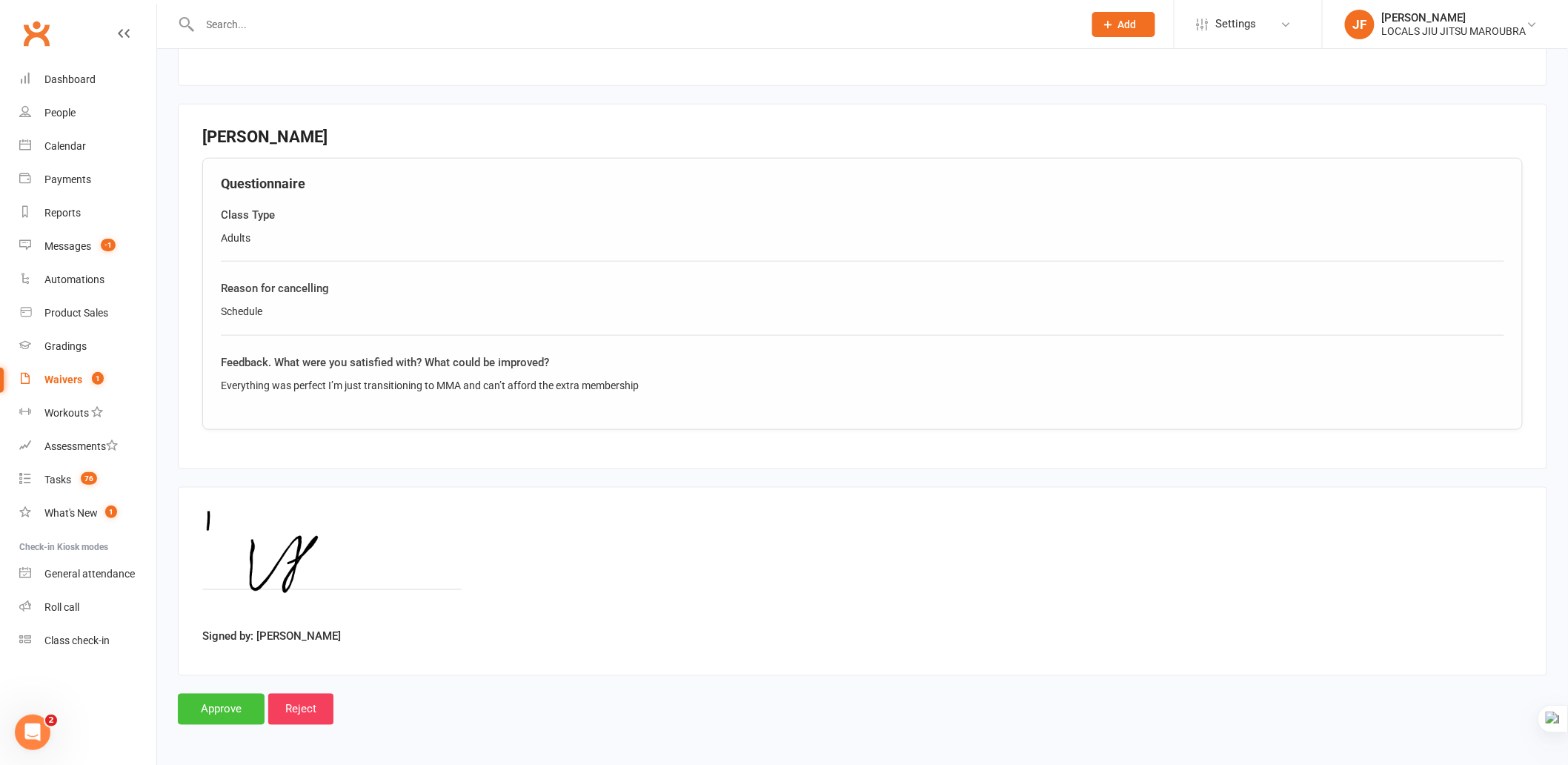
click at [220, 688] on input "Approve" at bounding box center [220, 709] width 86 height 31
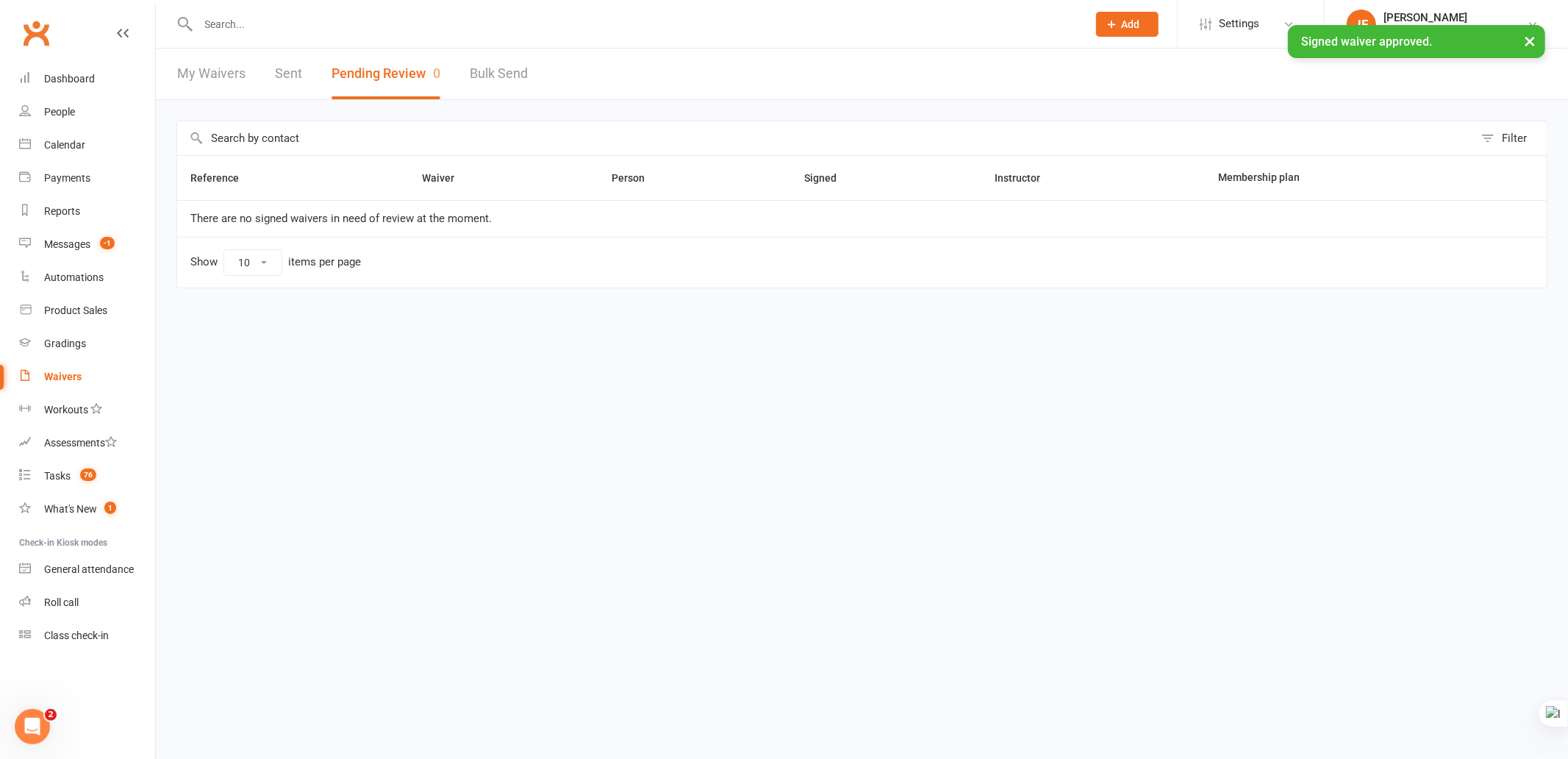
click at [562, 350] on html "Prospect Member Non-attending contact Class / event Appointment Grading event T…" at bounding box center [784, 175] width 1568 height 350
click at [75, 482] on link "Tasks 76" at bounding box center [87, 476] width 136 height 33
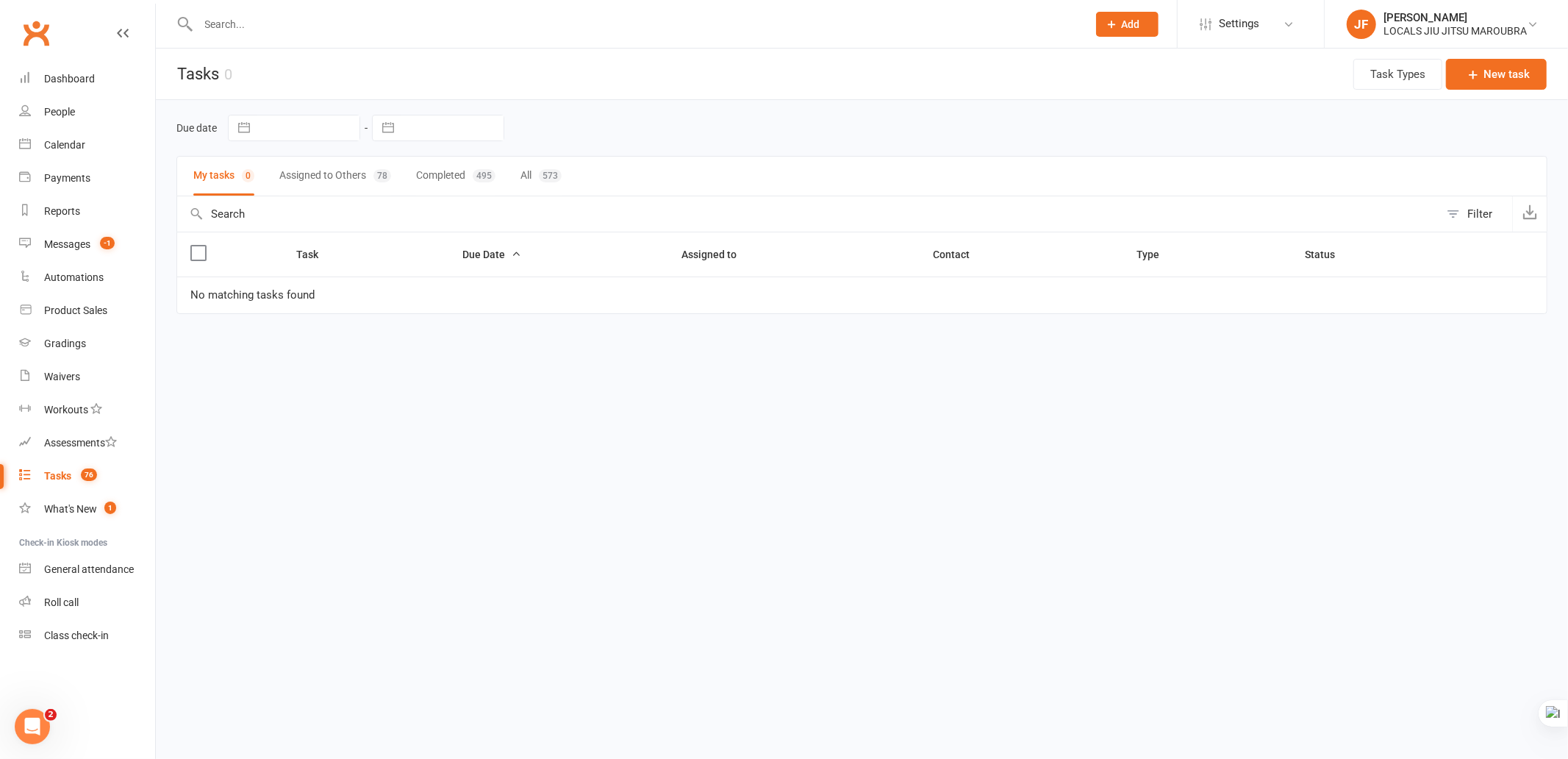
drag, startPoint x: 550, startPoint y: 430, endPoint x: 537, endPoint y: 362, distance: 69.2
click at [549, 376] on html "Prospect Member Non-attending contact Class / event Appointment Grading event T…" at bounding box center [784, 187] width 1568 height 376
click at [454, 165] on button "Completed 495" at bounding box center [456, 176] width 80 height 39
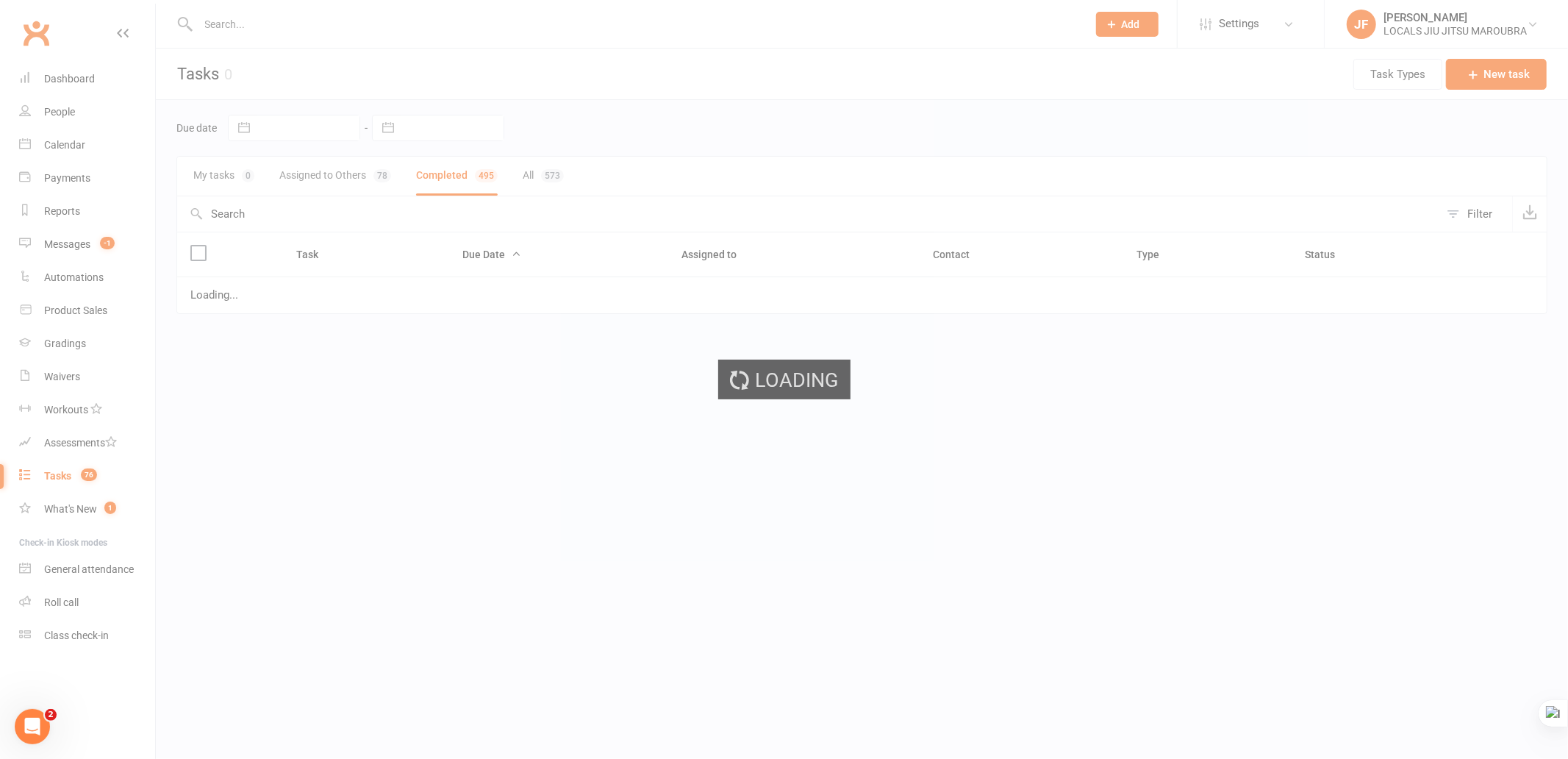
select select "finished"
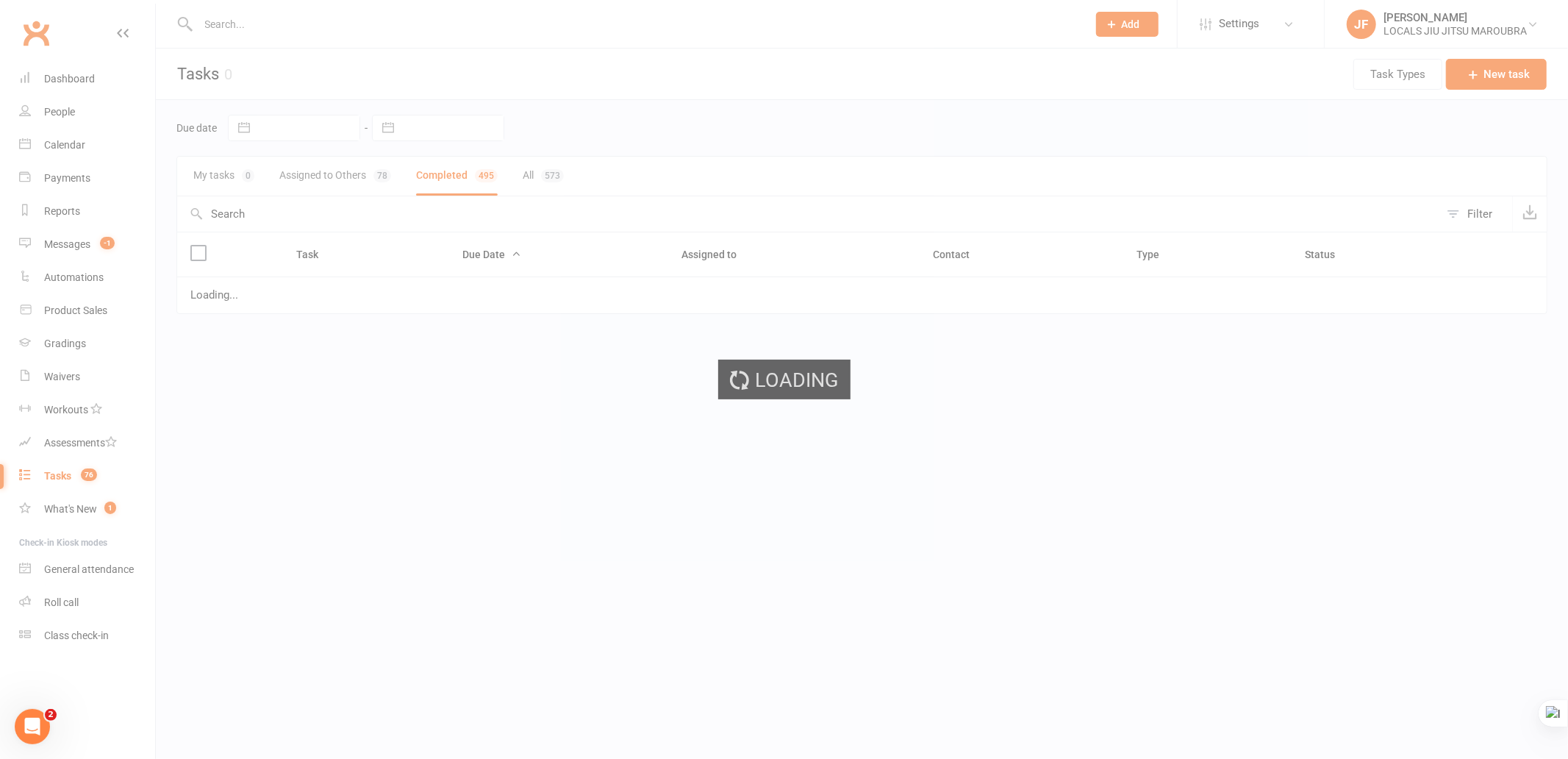
select select "finished"
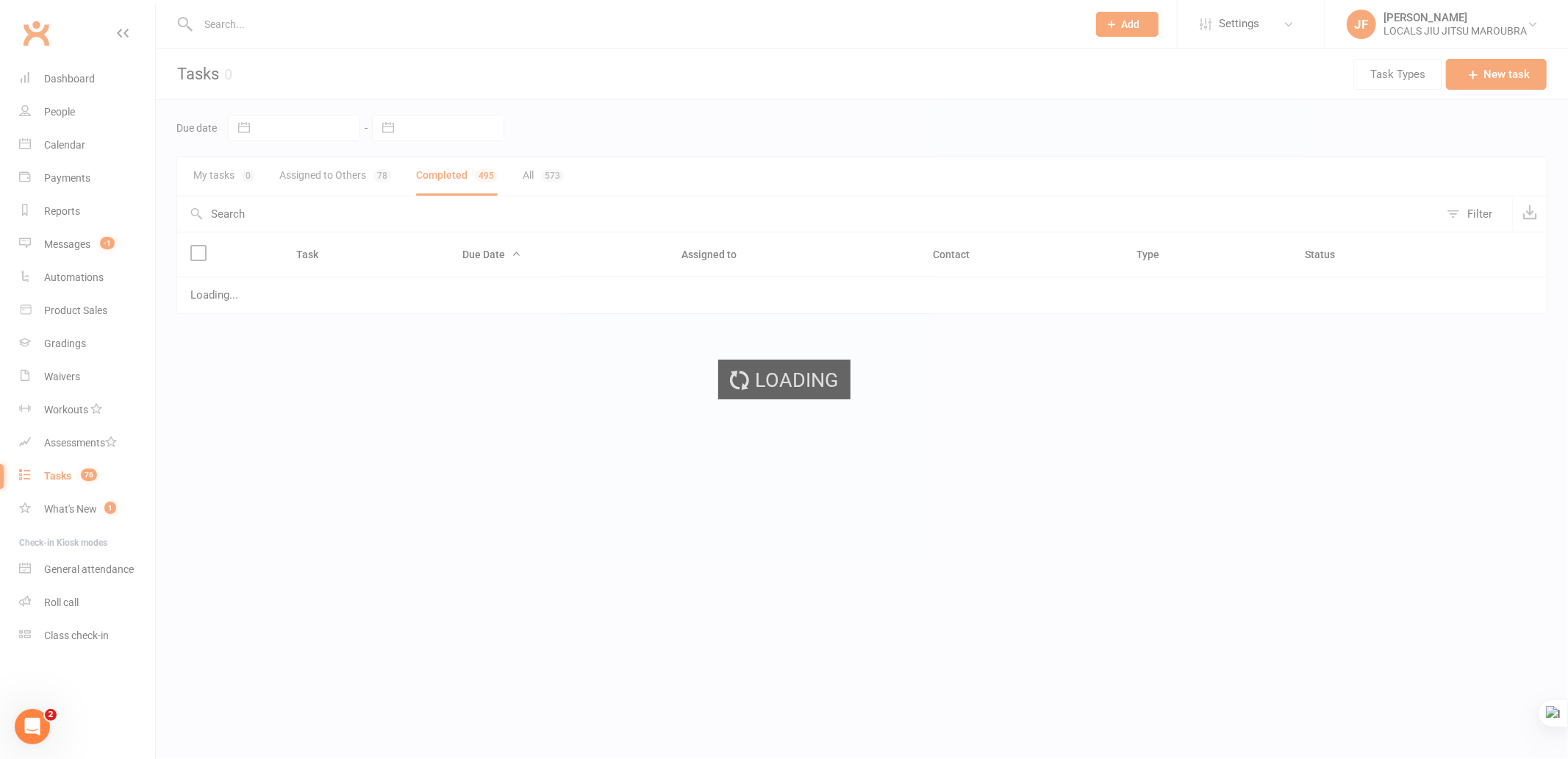
select select "finished"
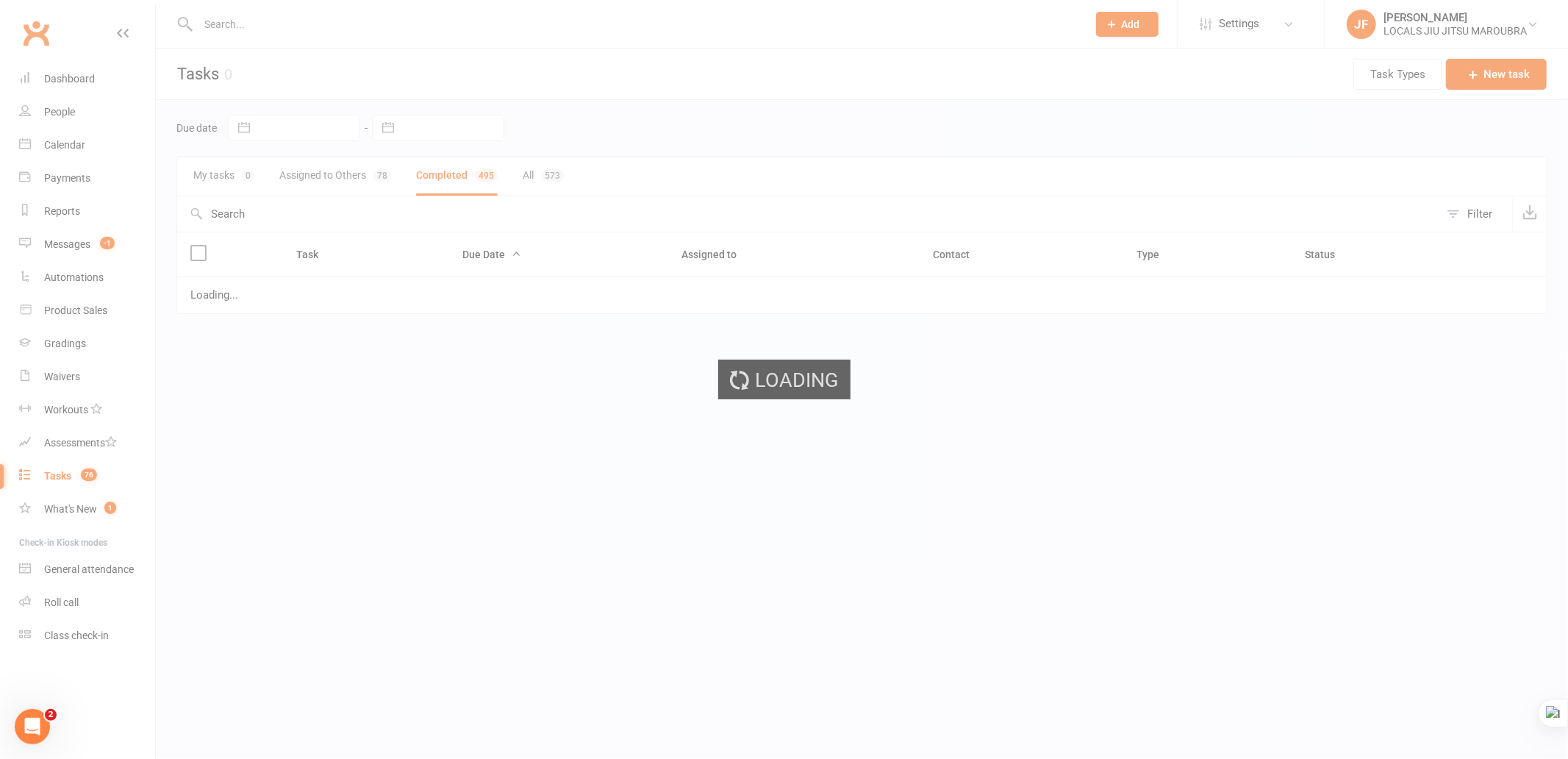
select select "finished"
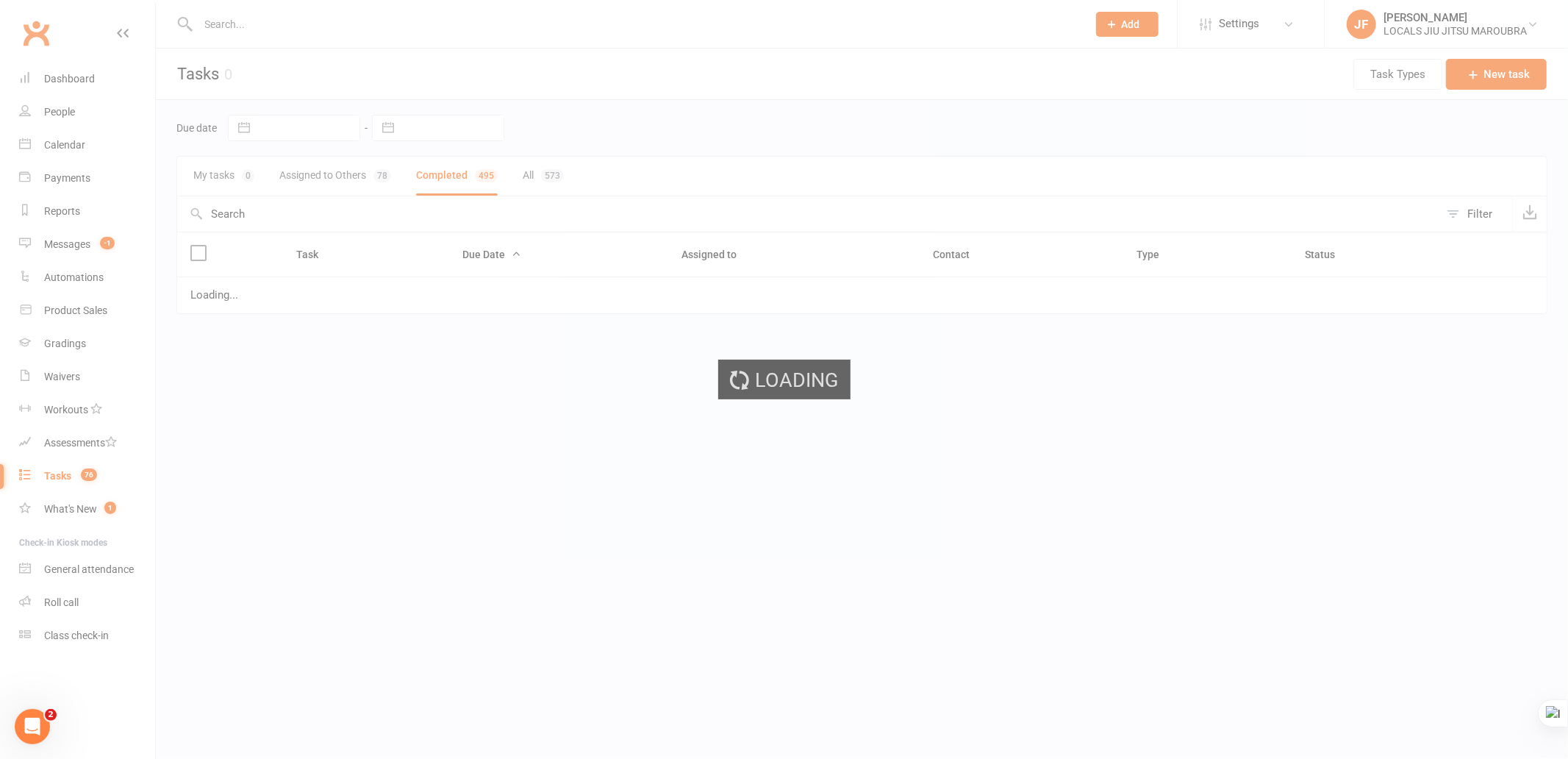
select select "finished"
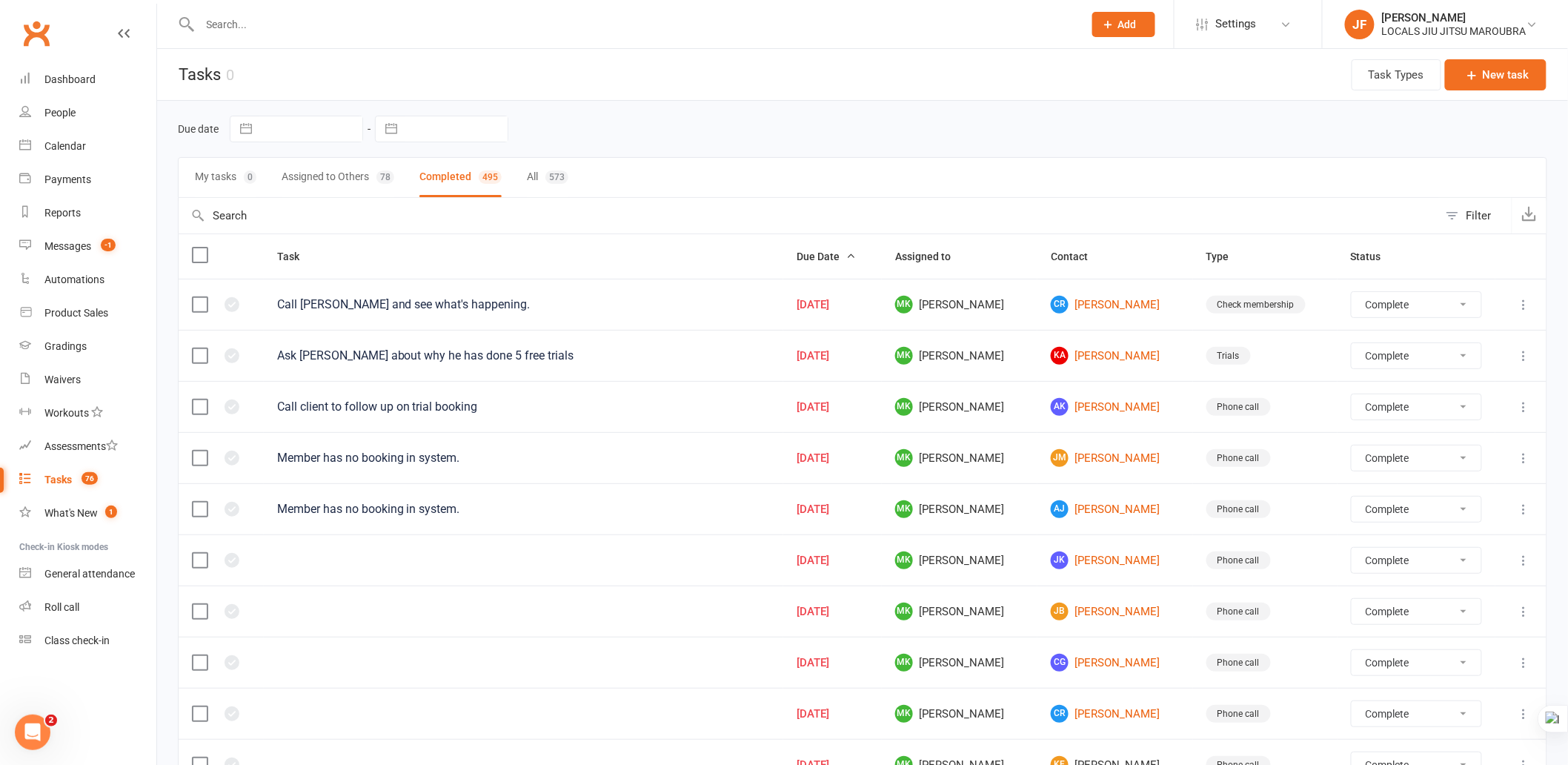
select select "finished"
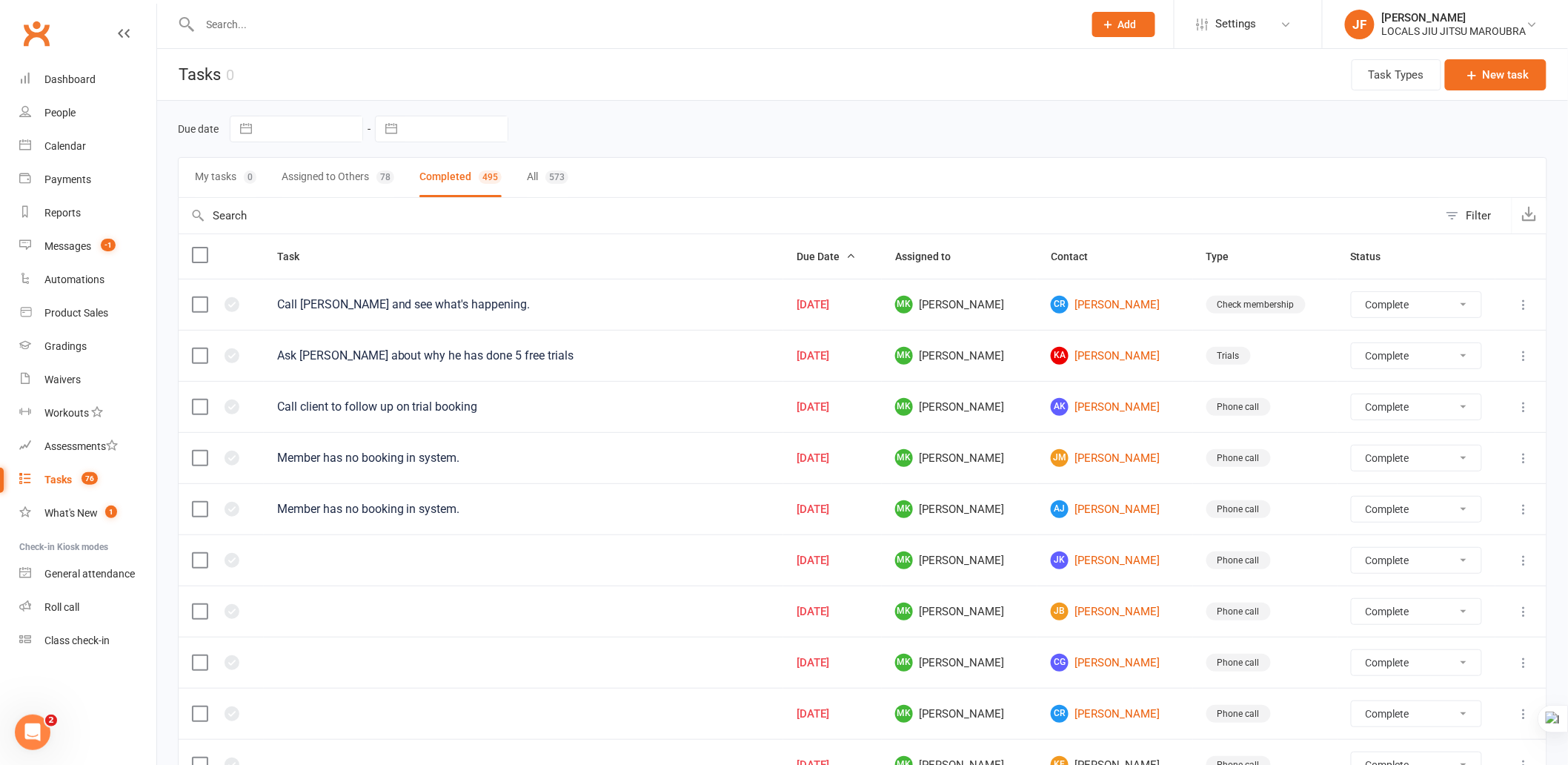
select select "finished"
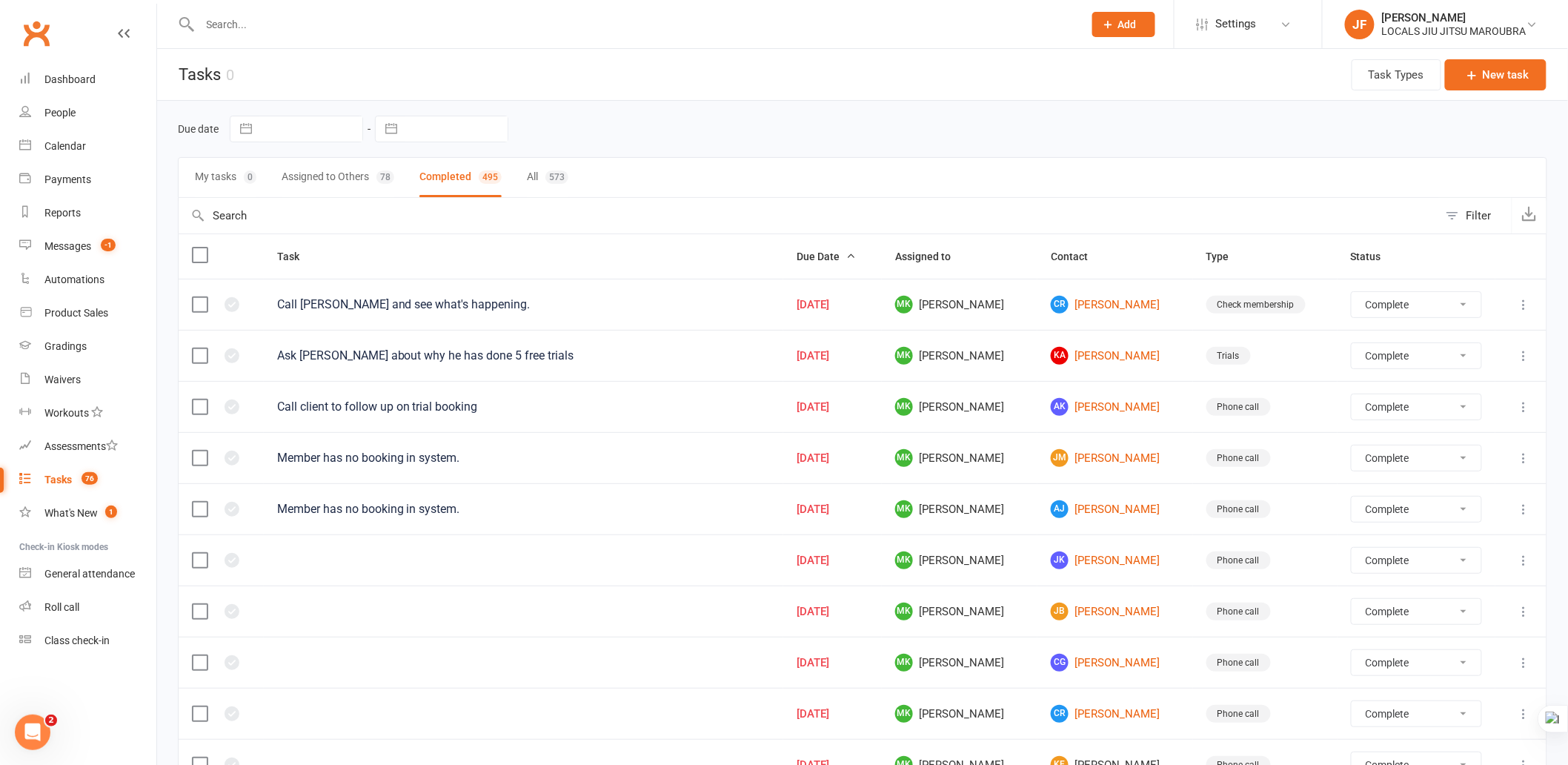
select select "finished"
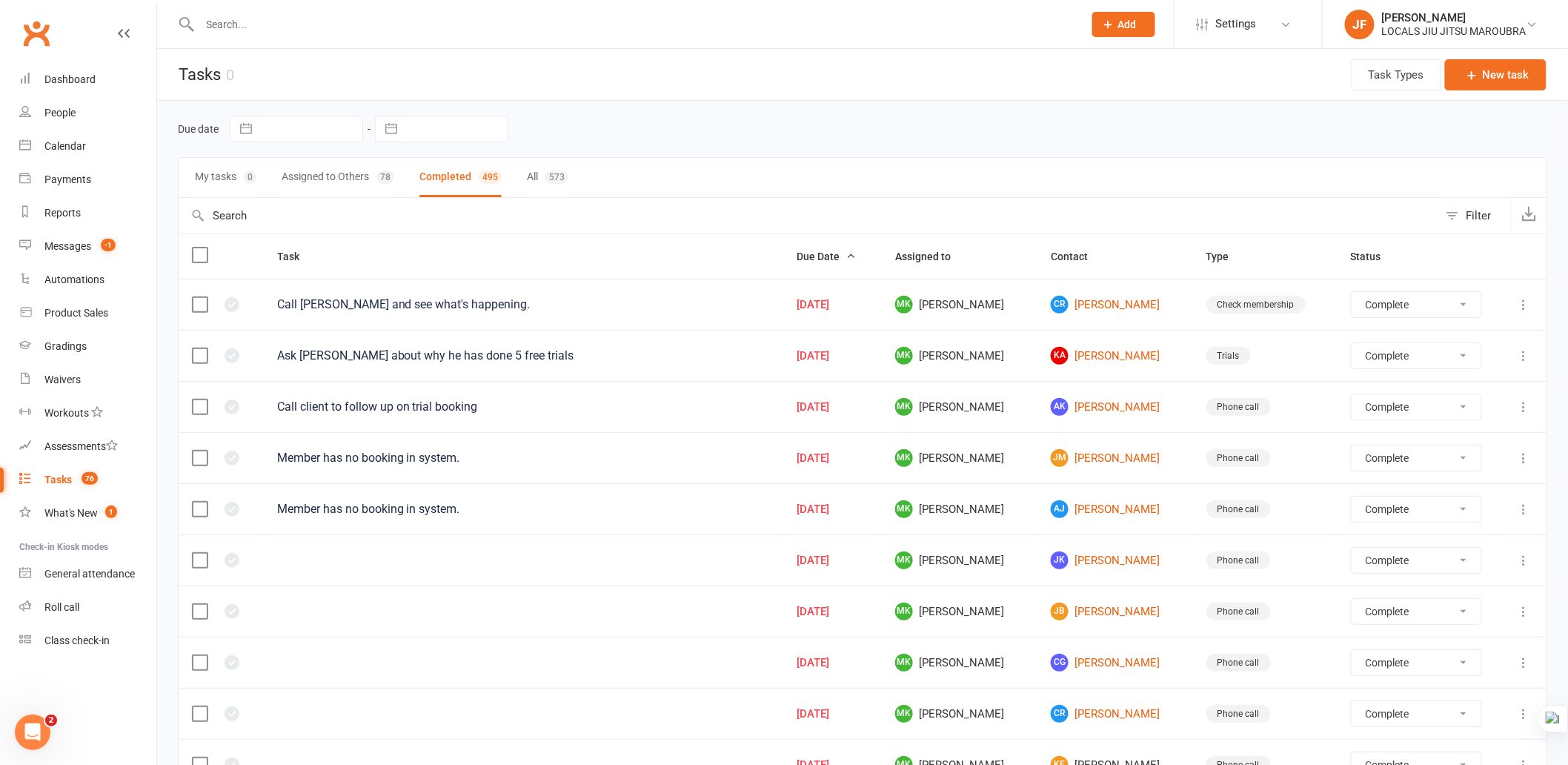
select select "finished"
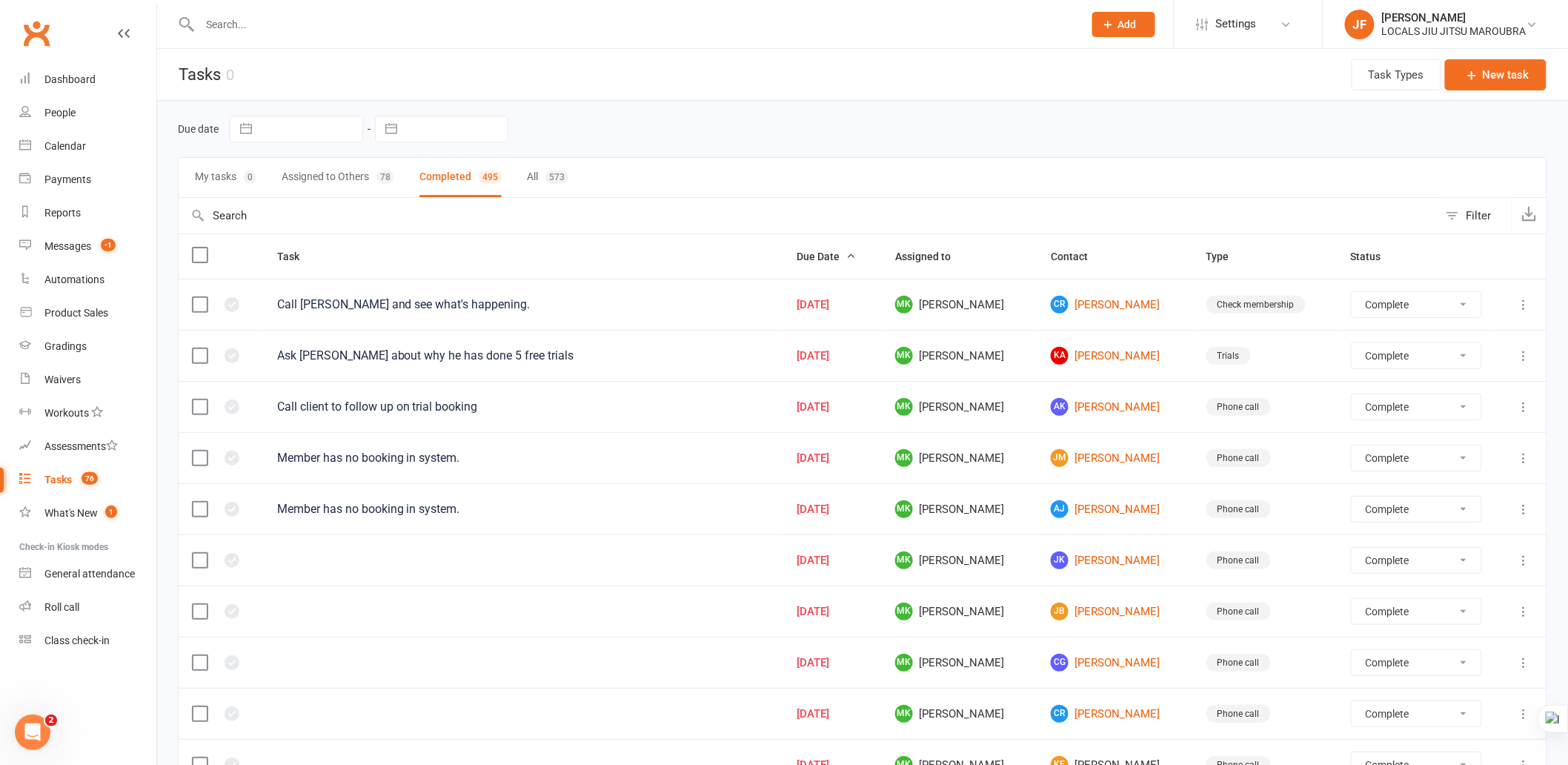
select select "finished"
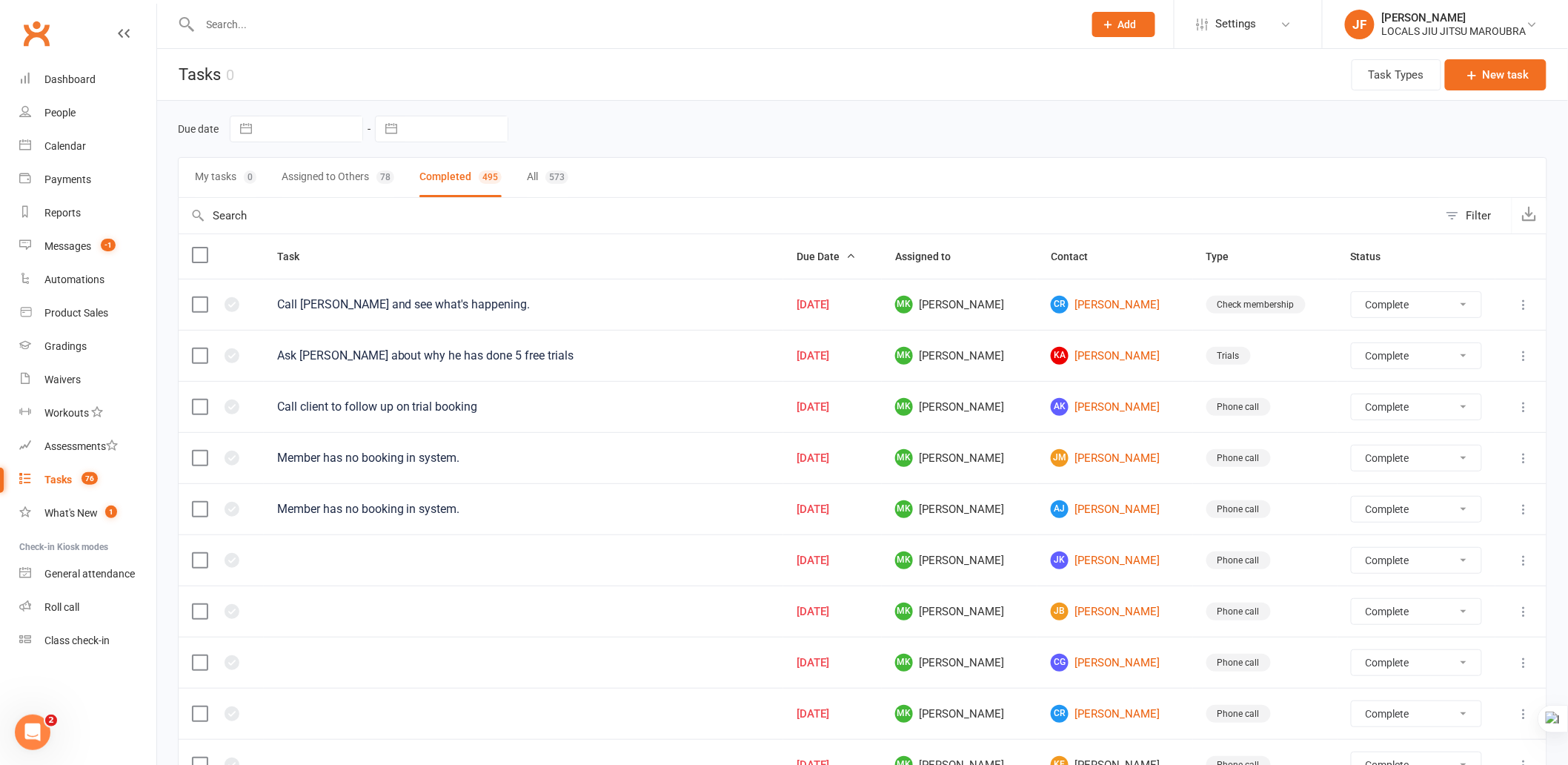
click at [386, 171] on div "78" at bounding box center [385, 177] width 18 height 14
select select "finished"
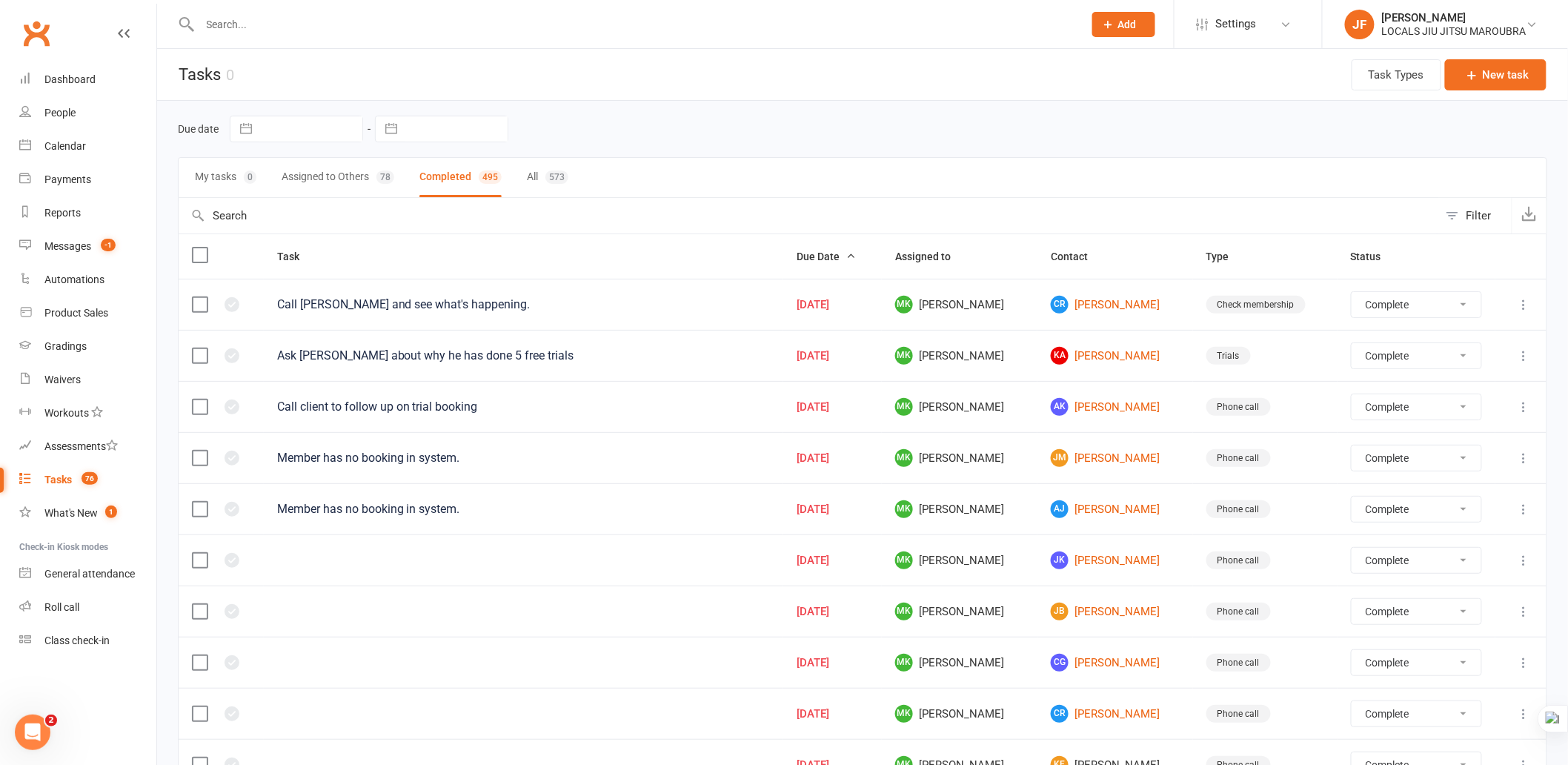
select select "finished"
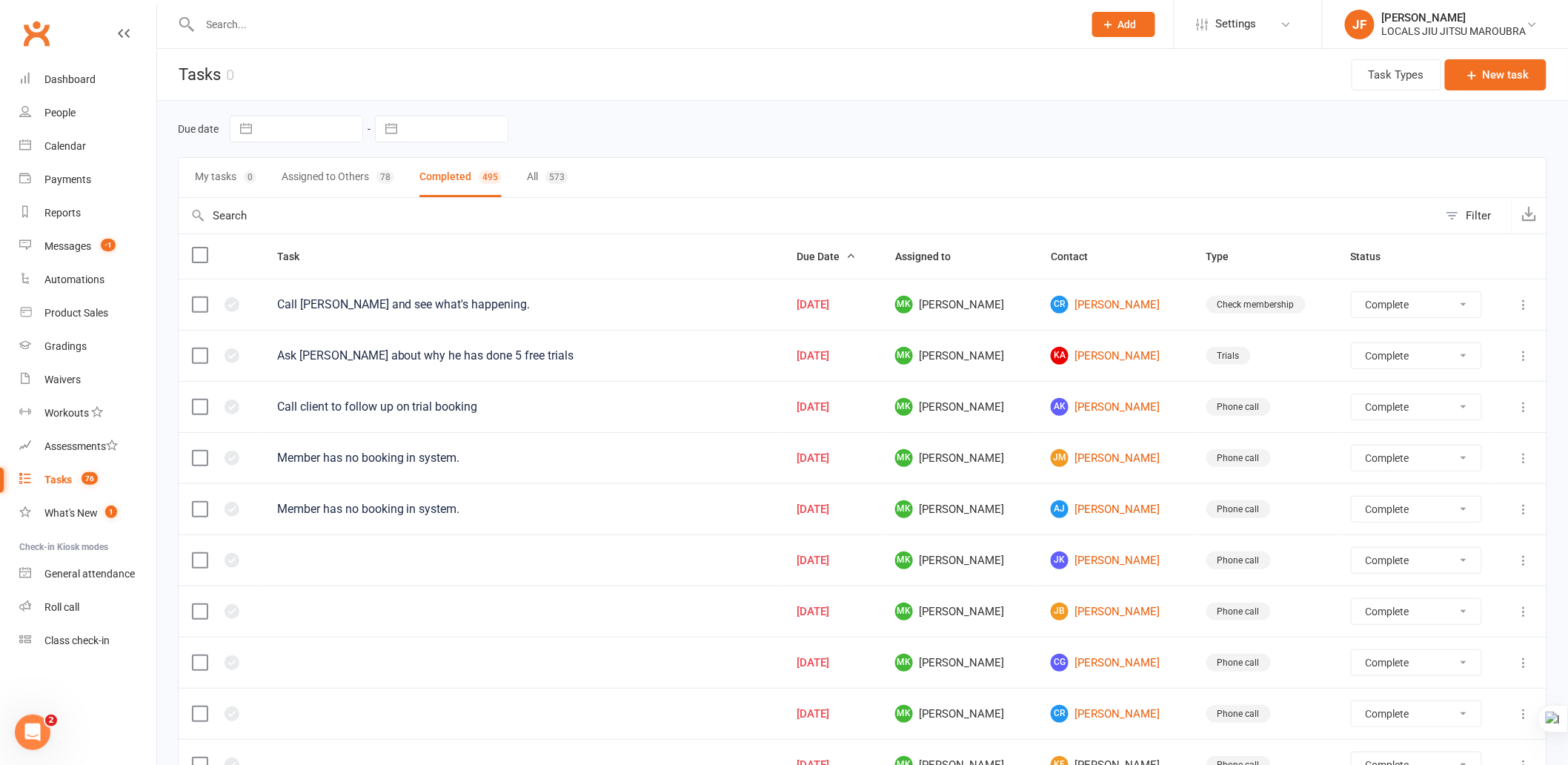
select select "finished"
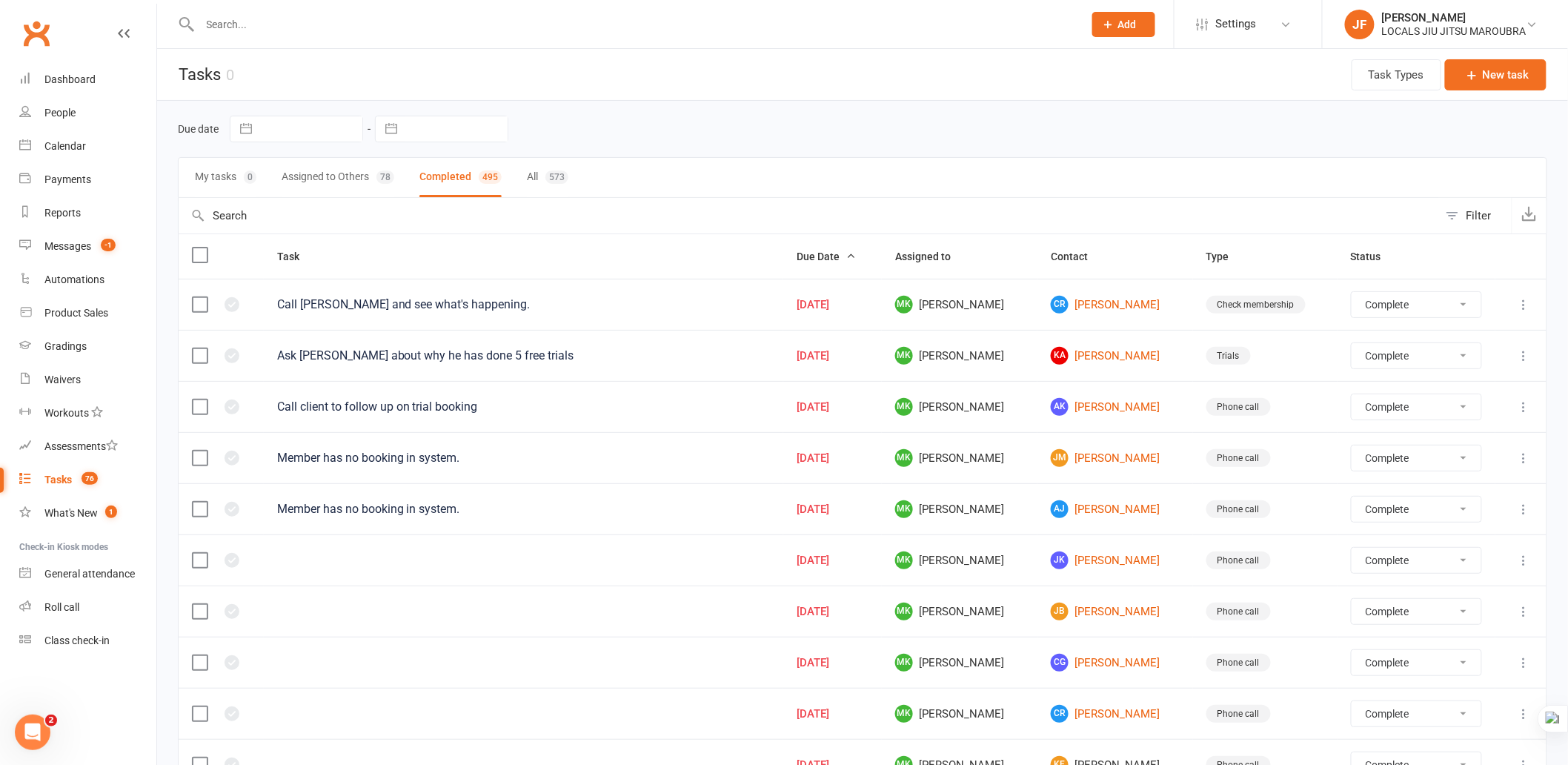
select select "finished"
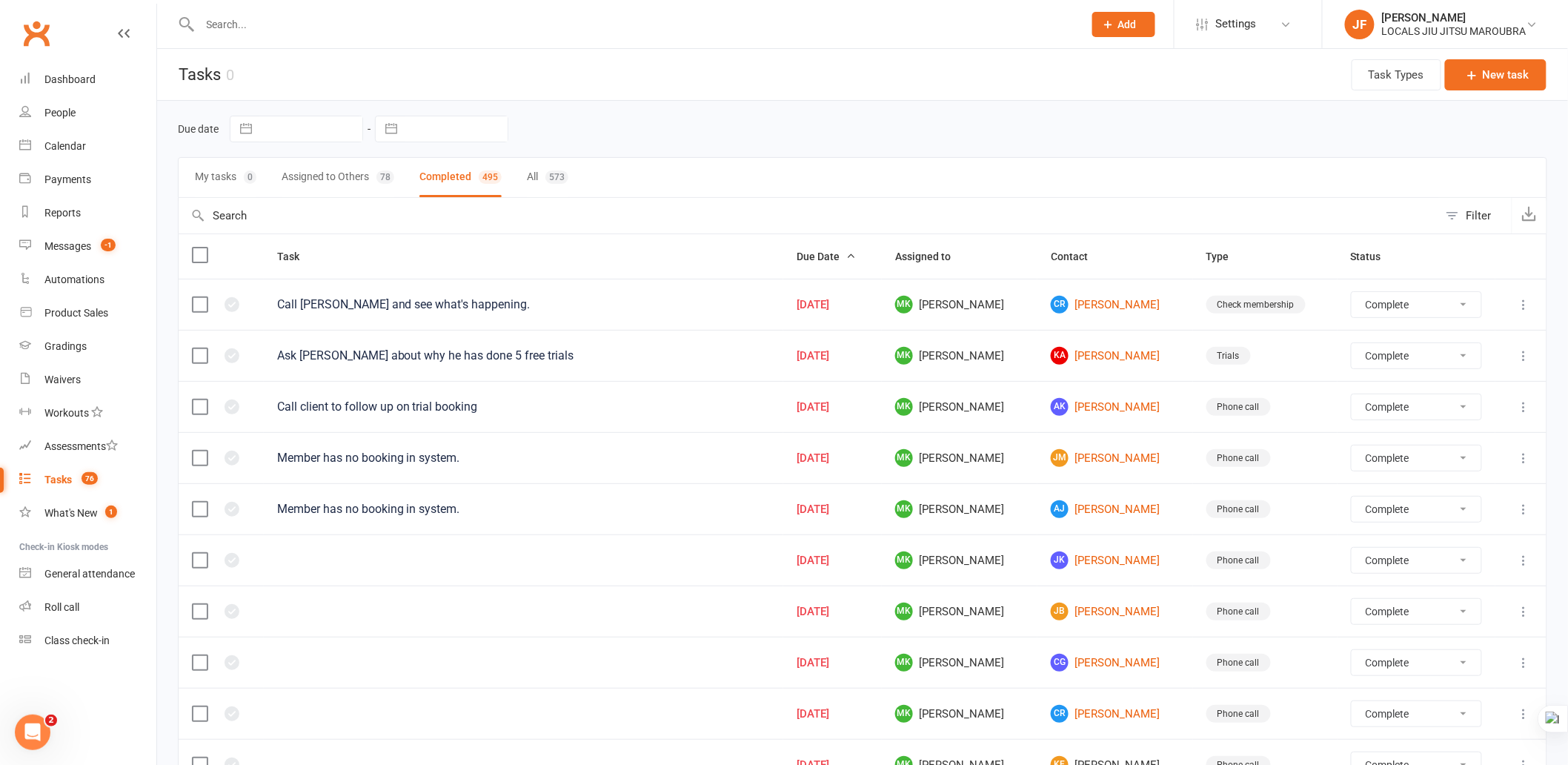
select select "finished"
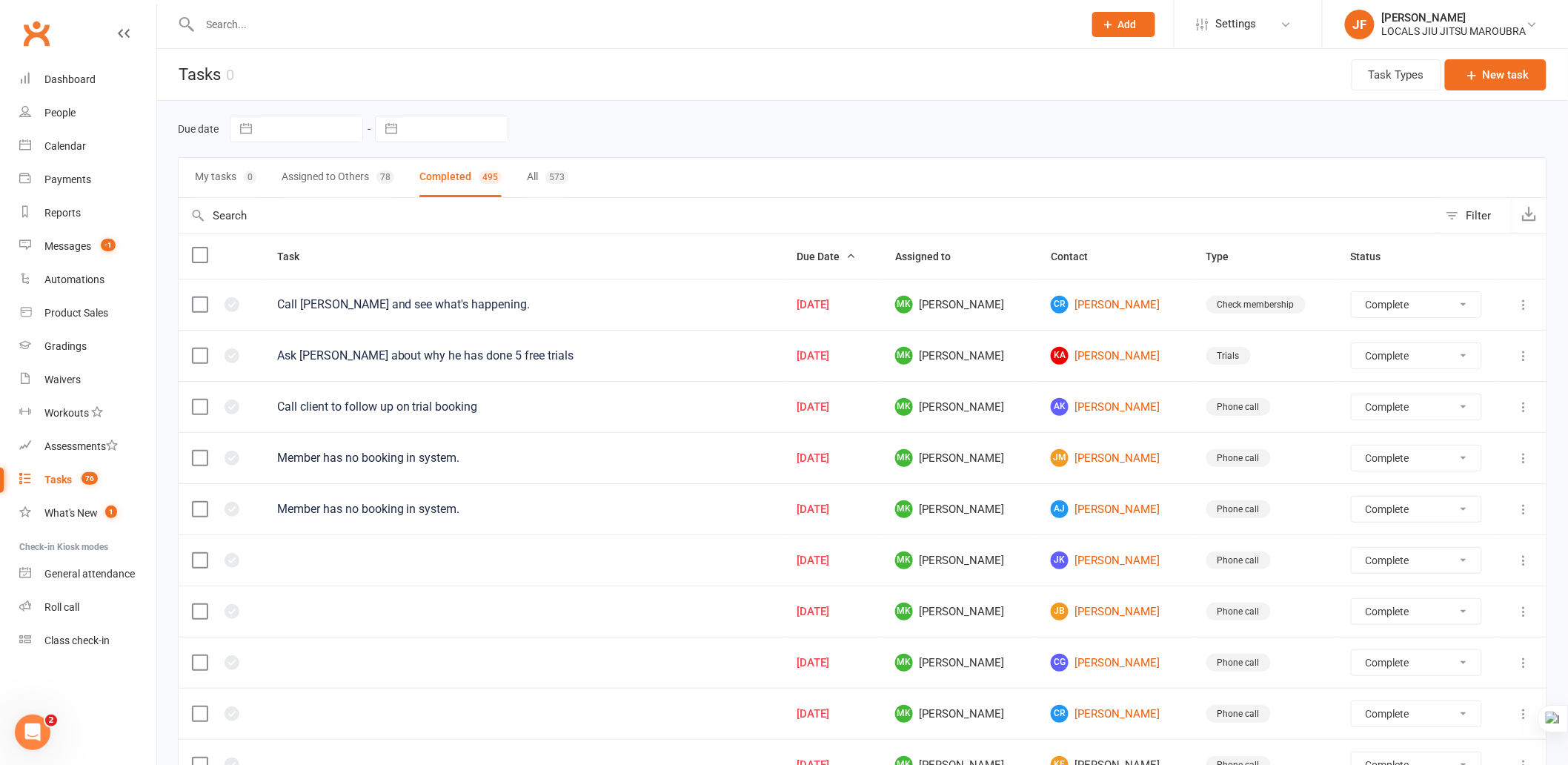
select select "finished"
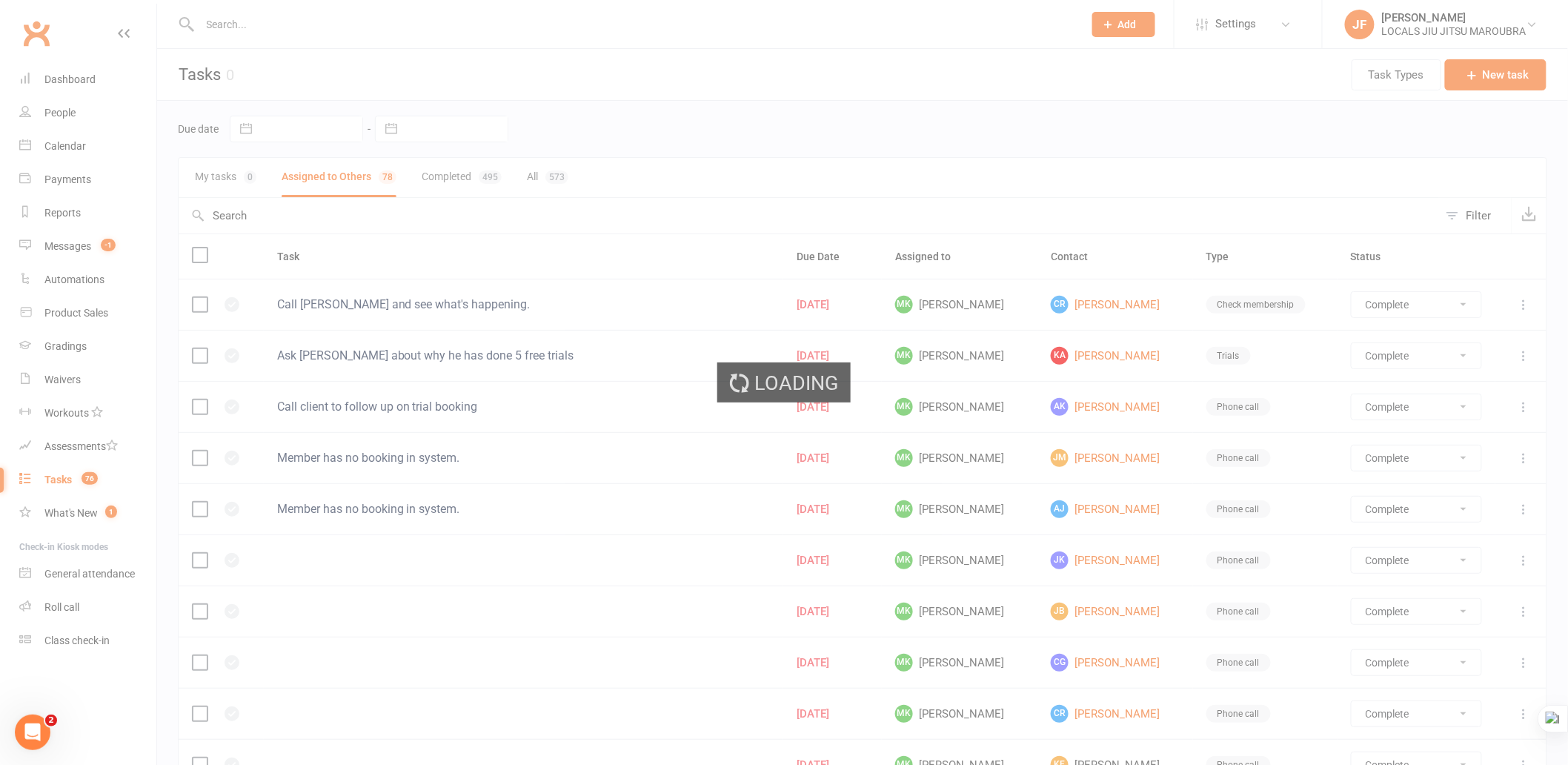
select select "finished"
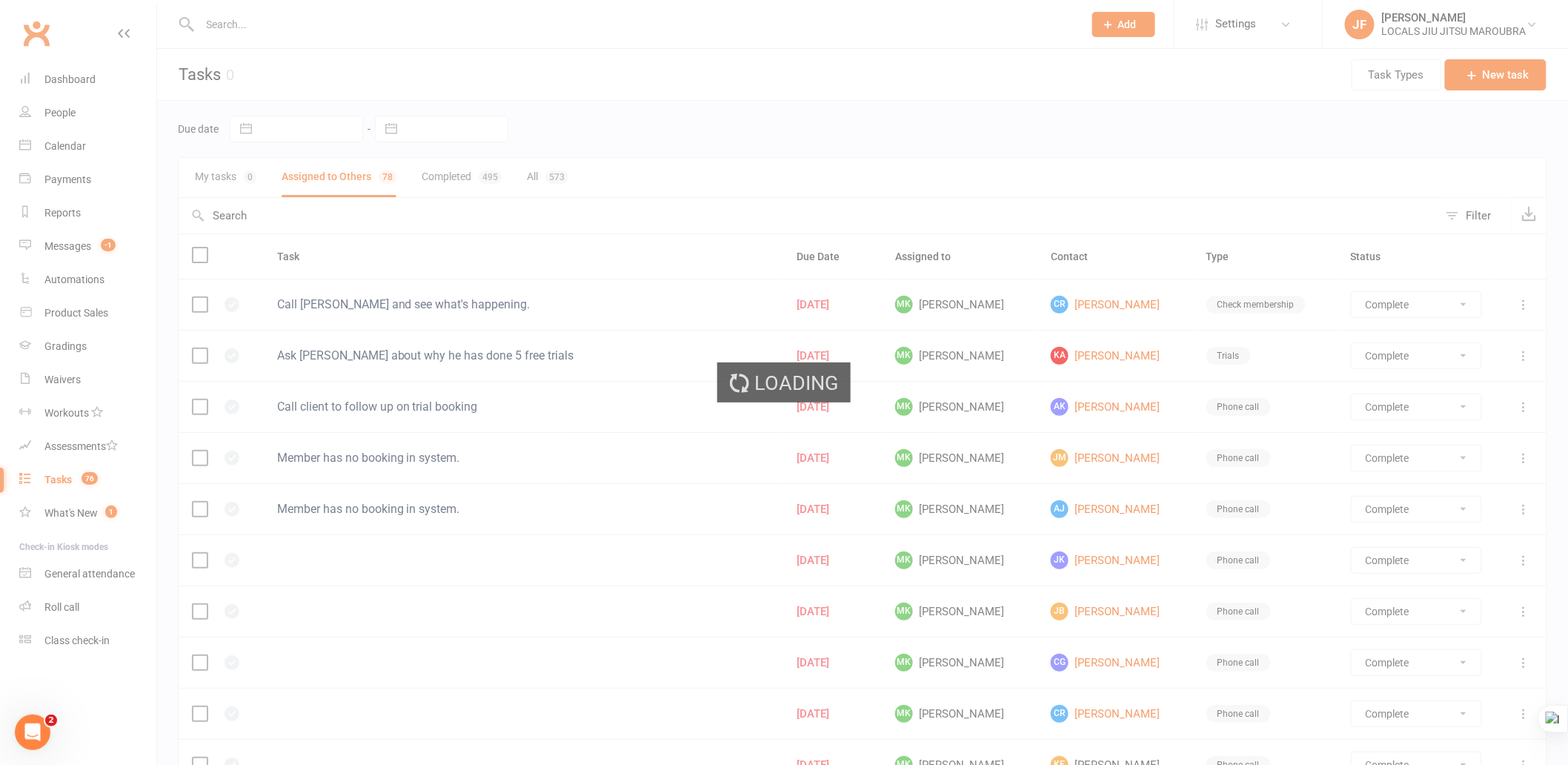
select select "finished"
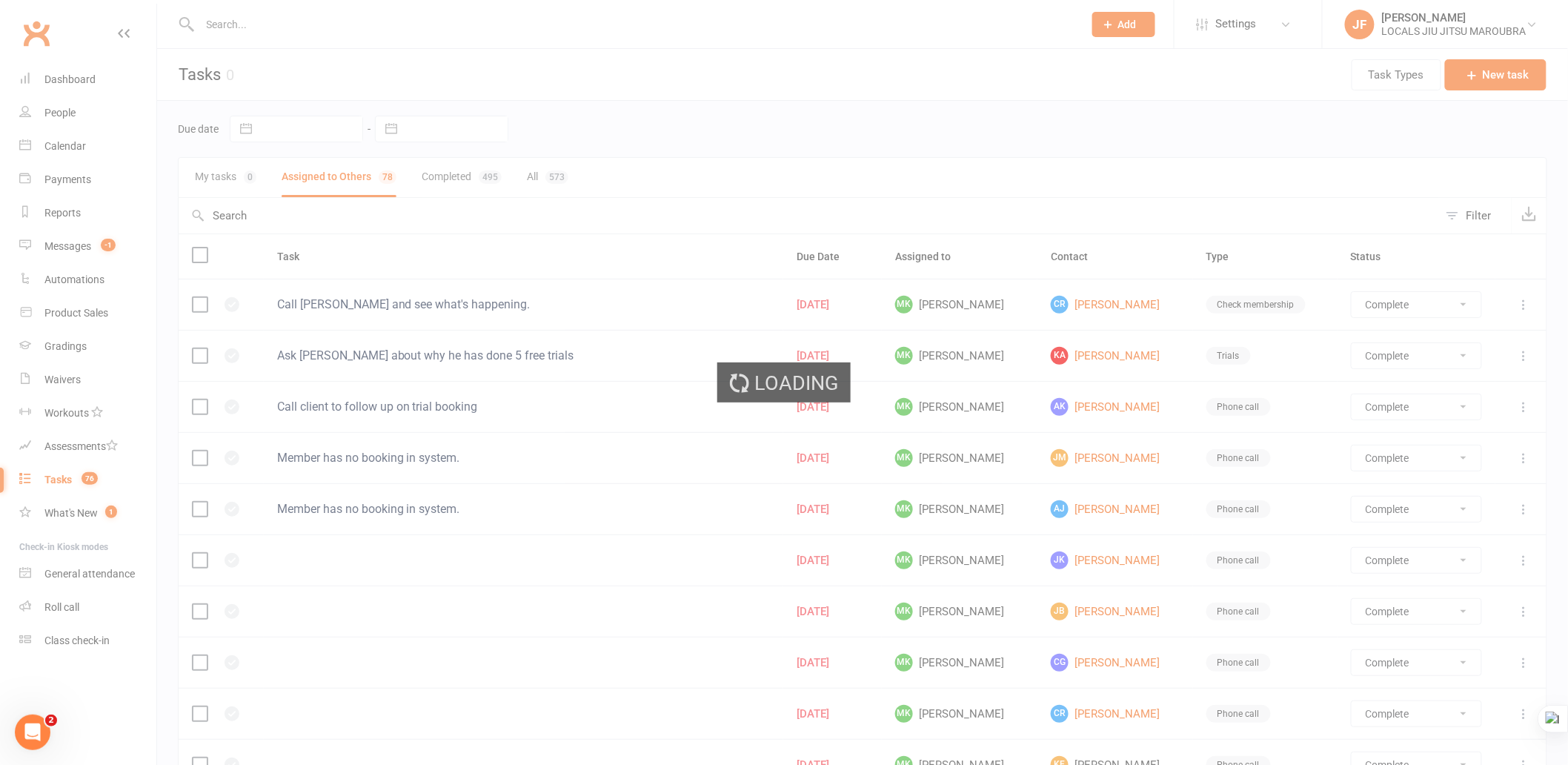
select select "finished"
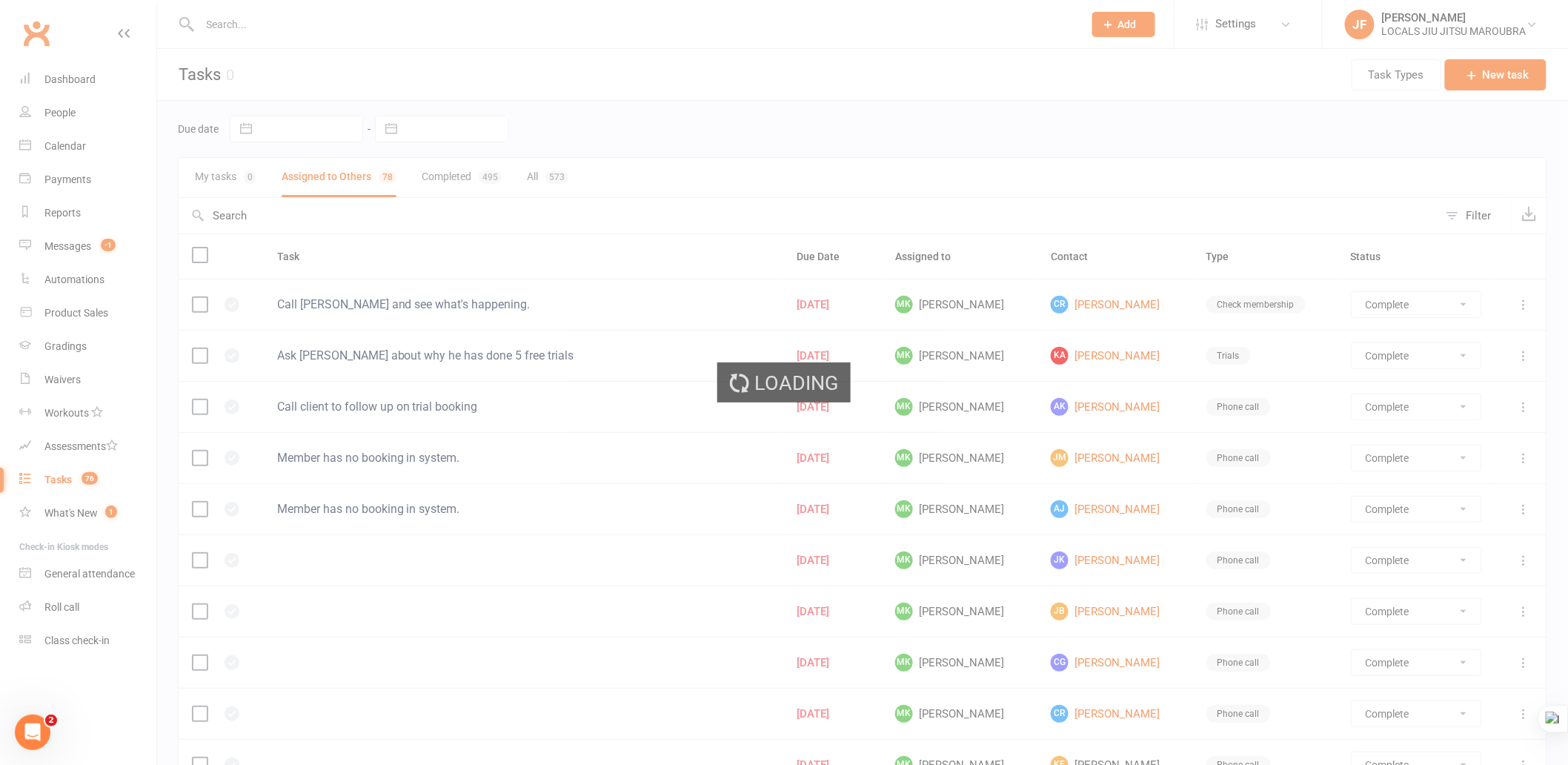
select select "finished"
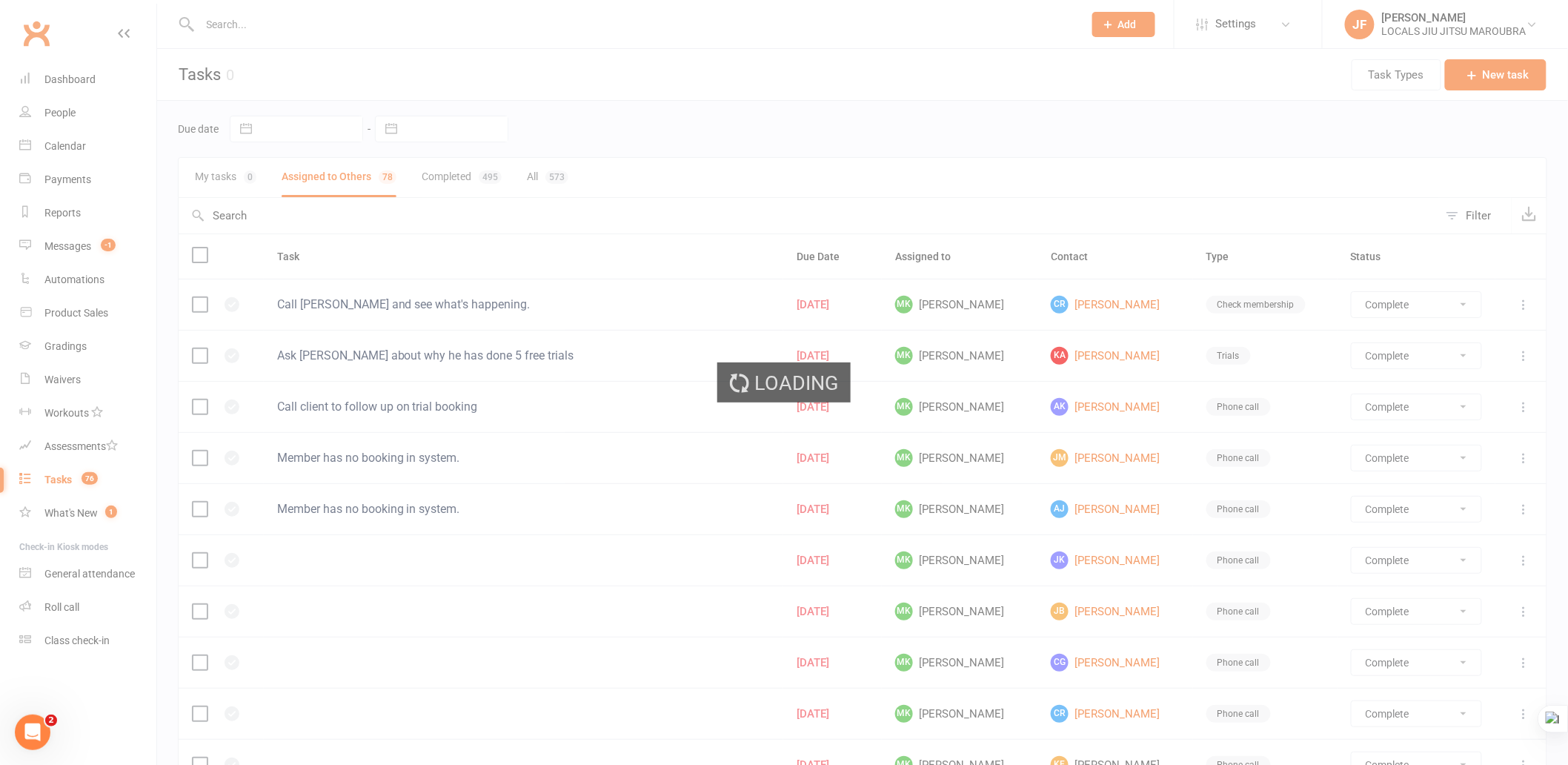
select select "finished"
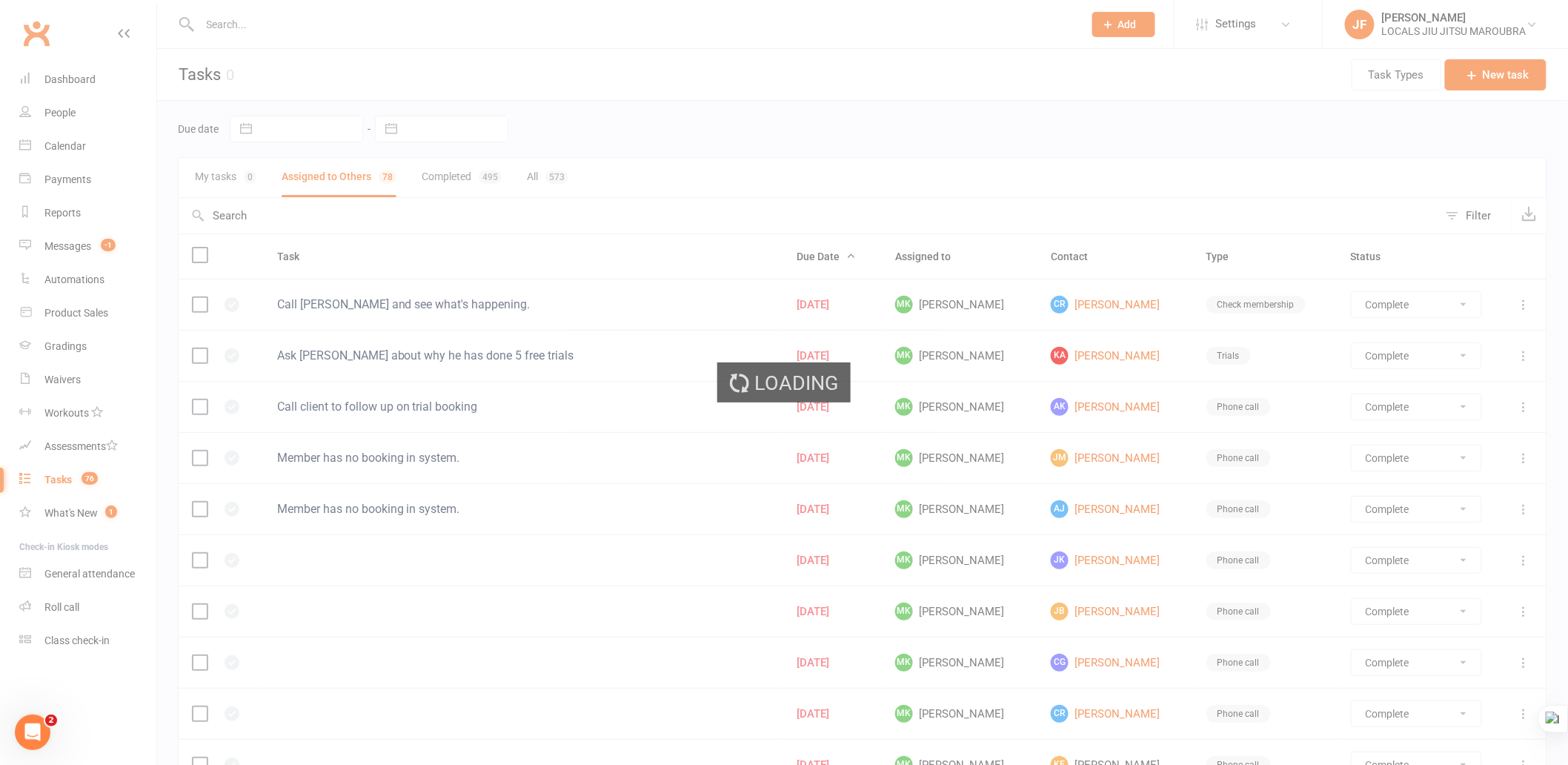
select select "started"
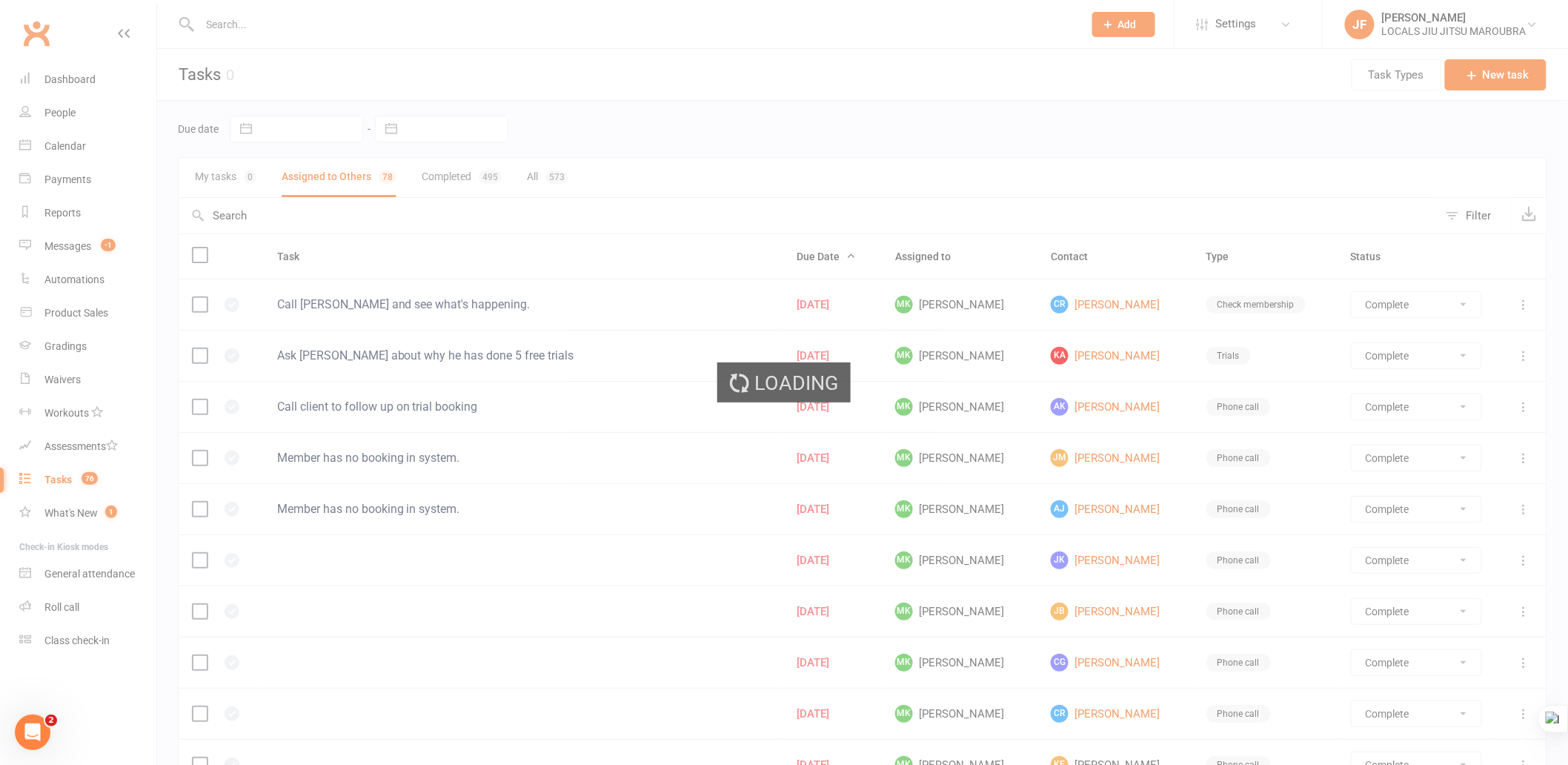
select select "started"
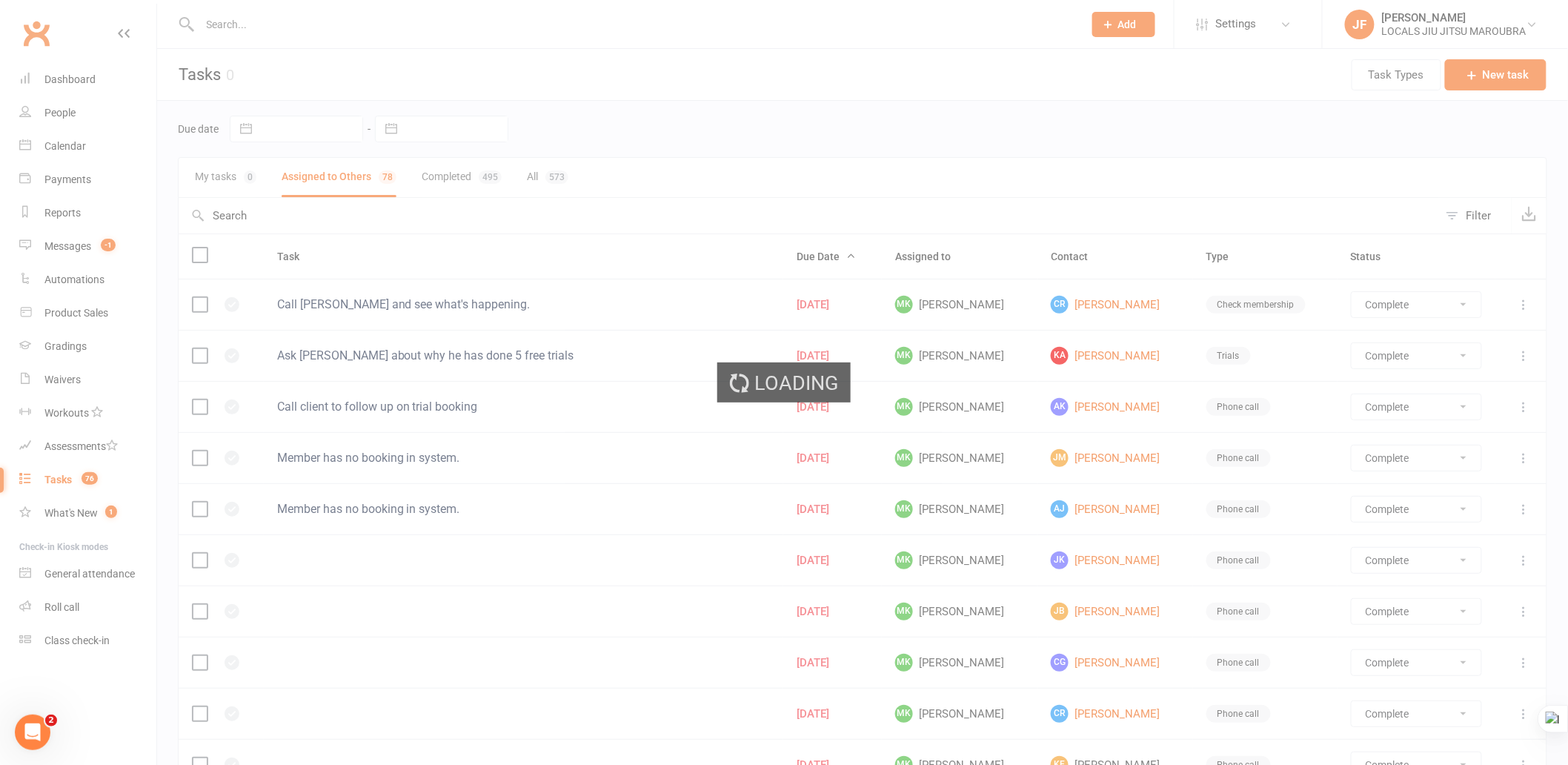
select select "started"
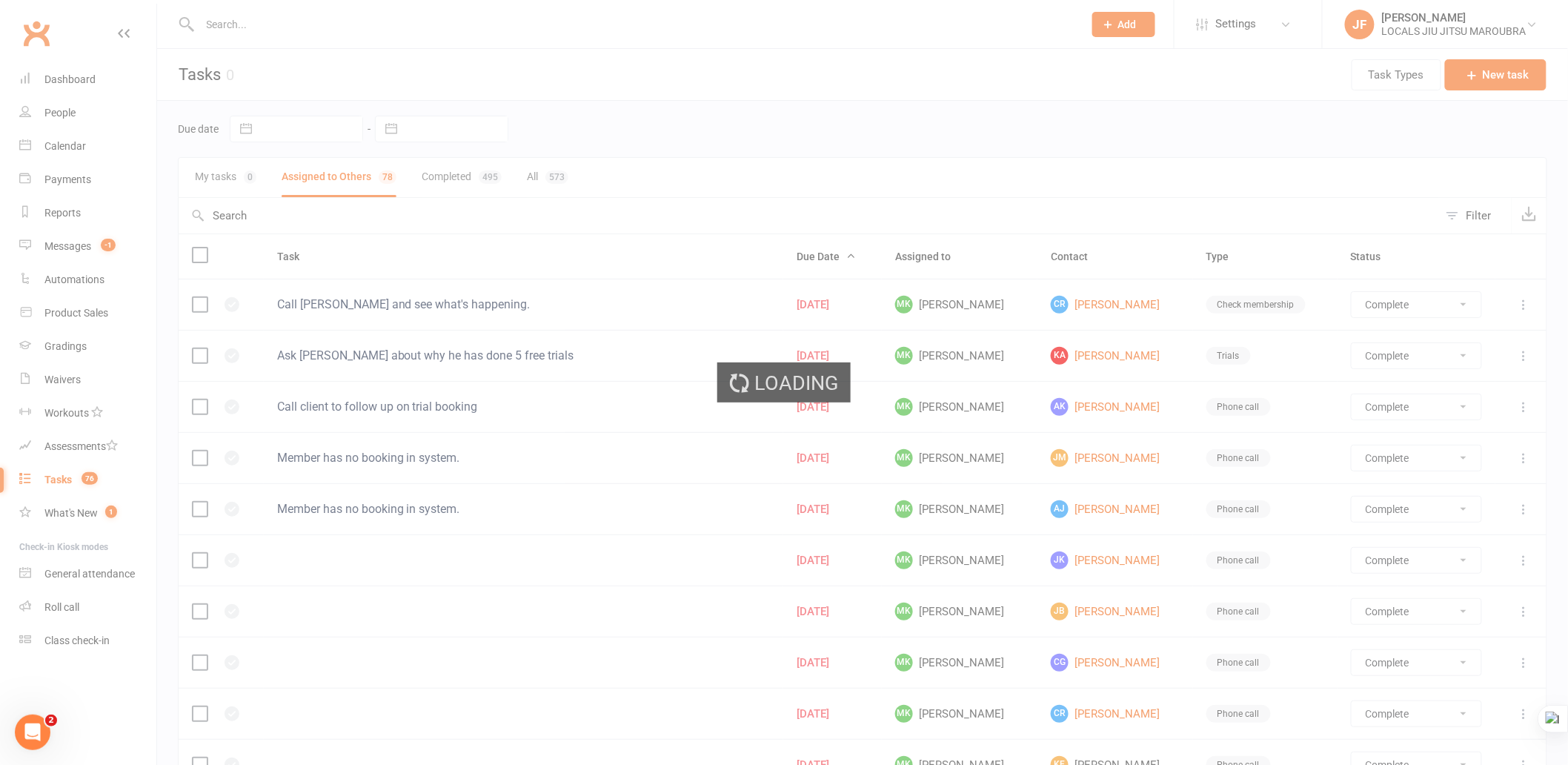
select select "started"
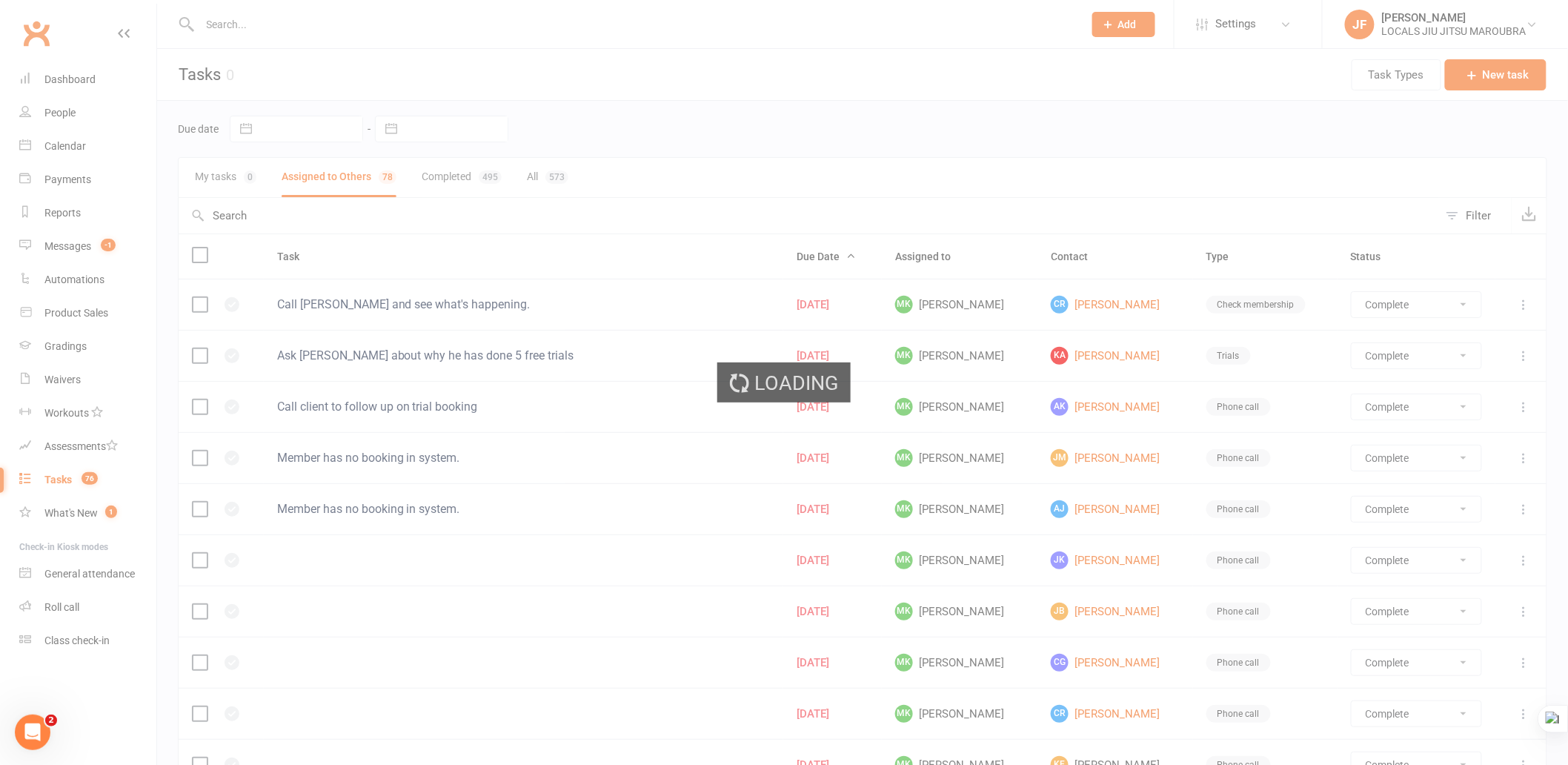
select select "started"
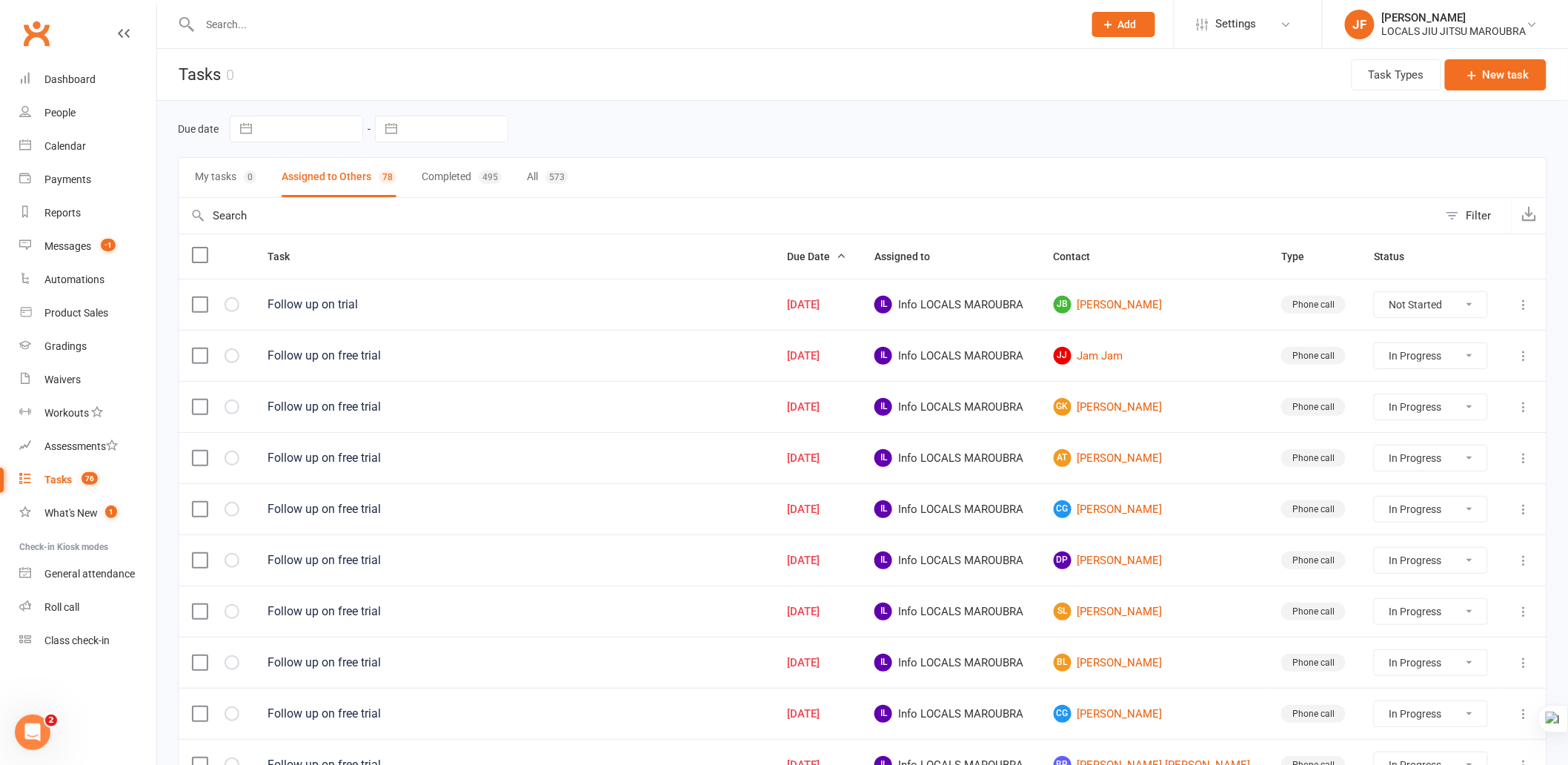
select select "started"
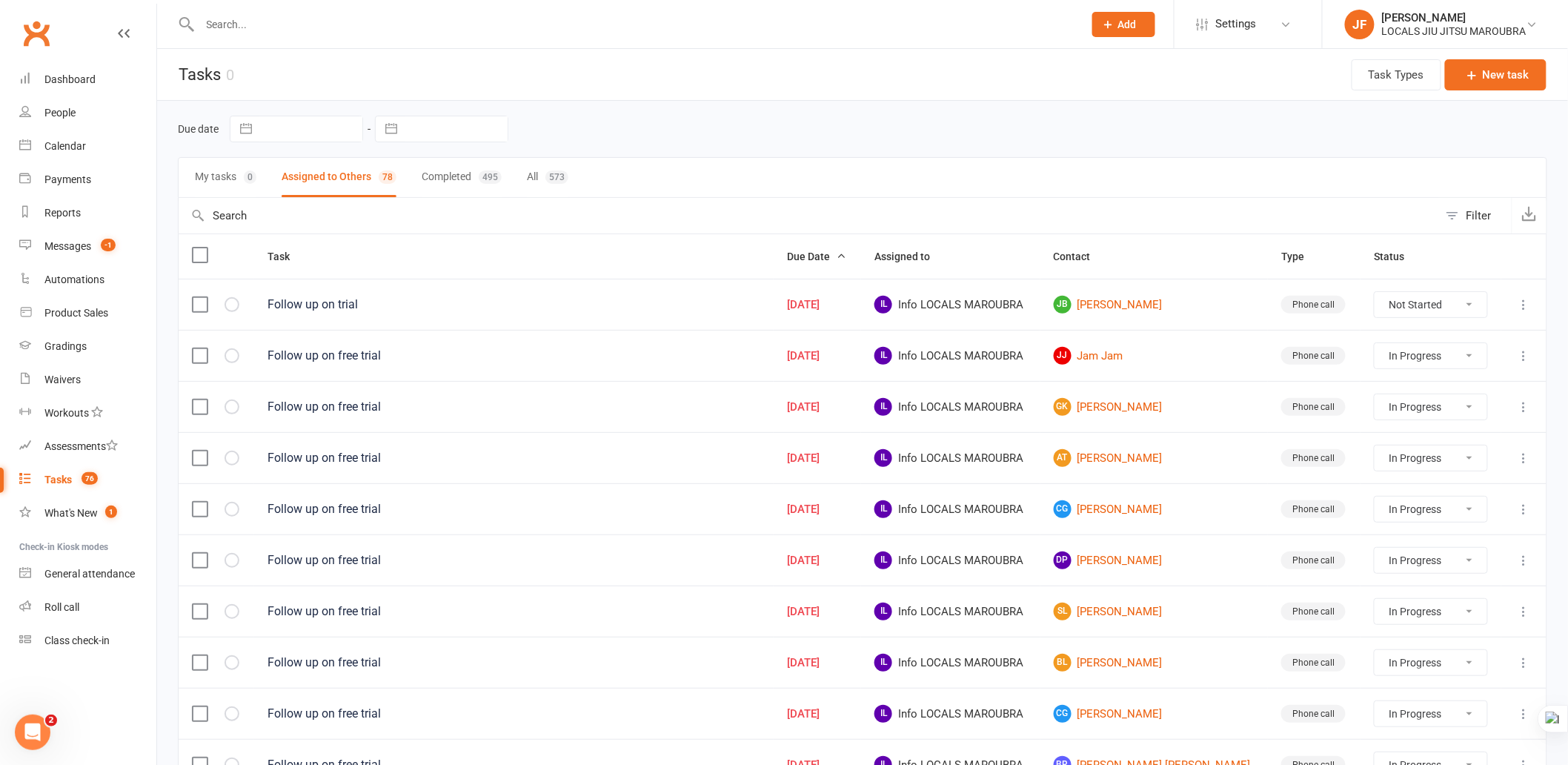
select select "started"
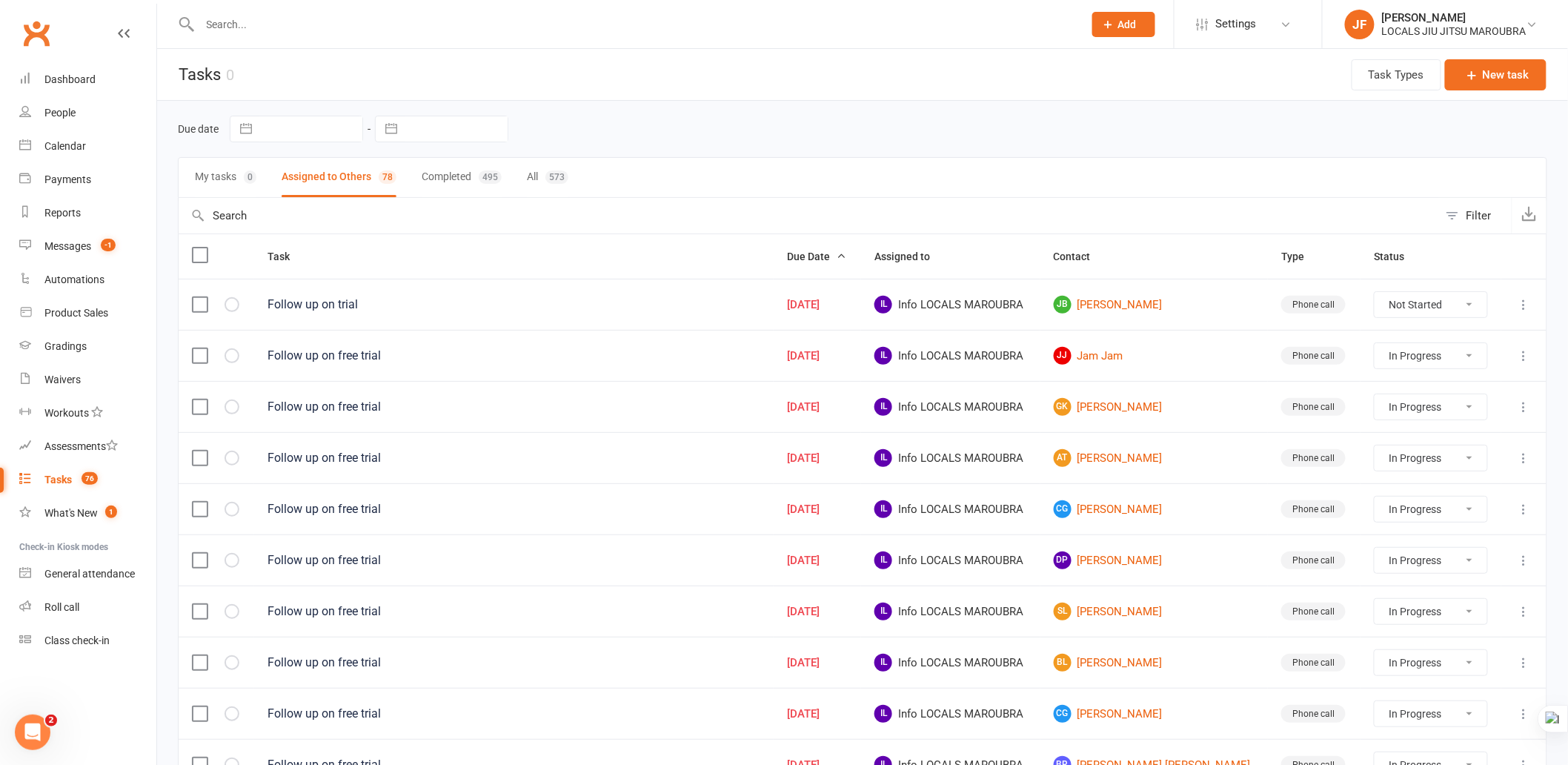
select select "started"
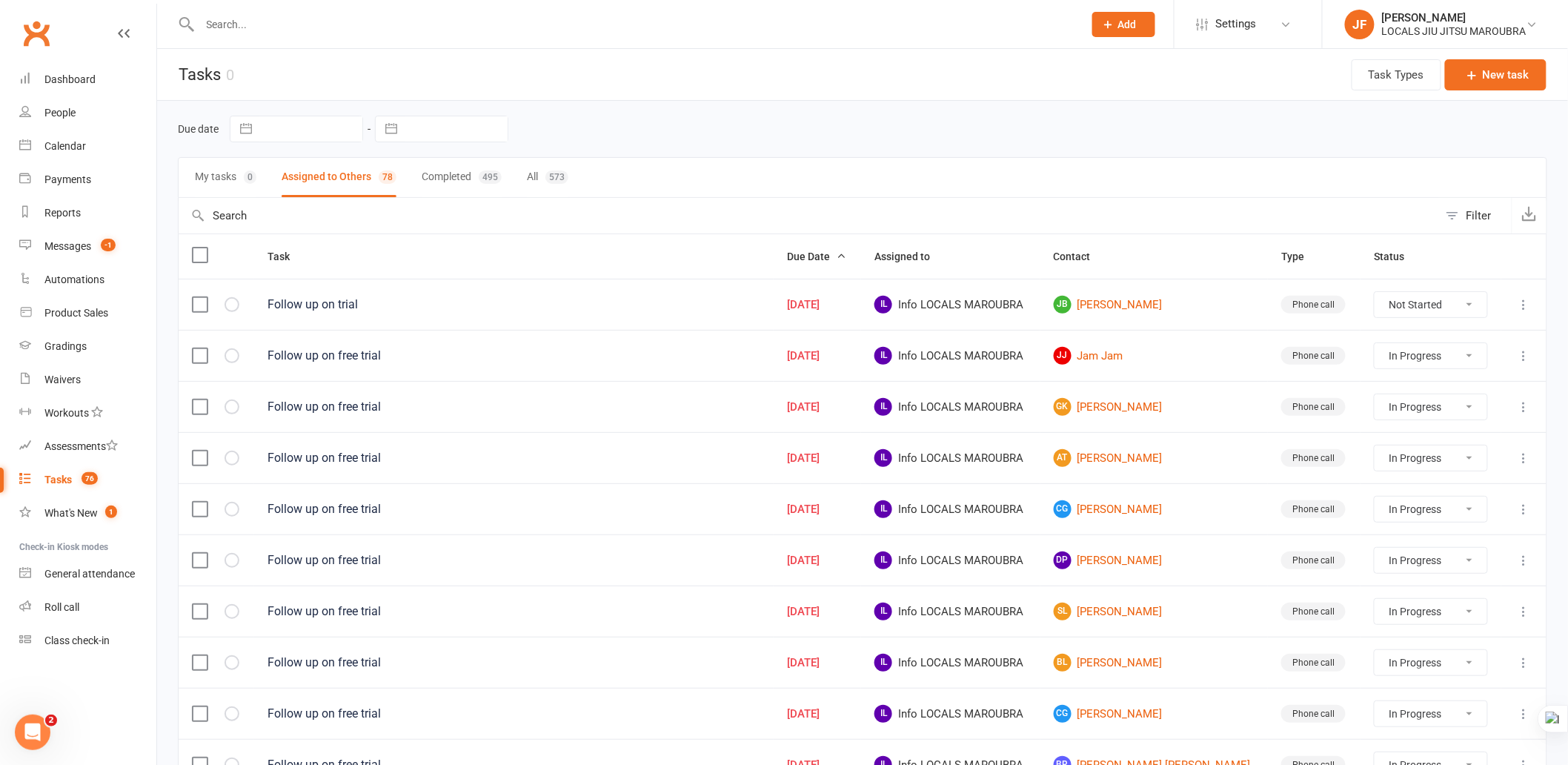
select select "started"
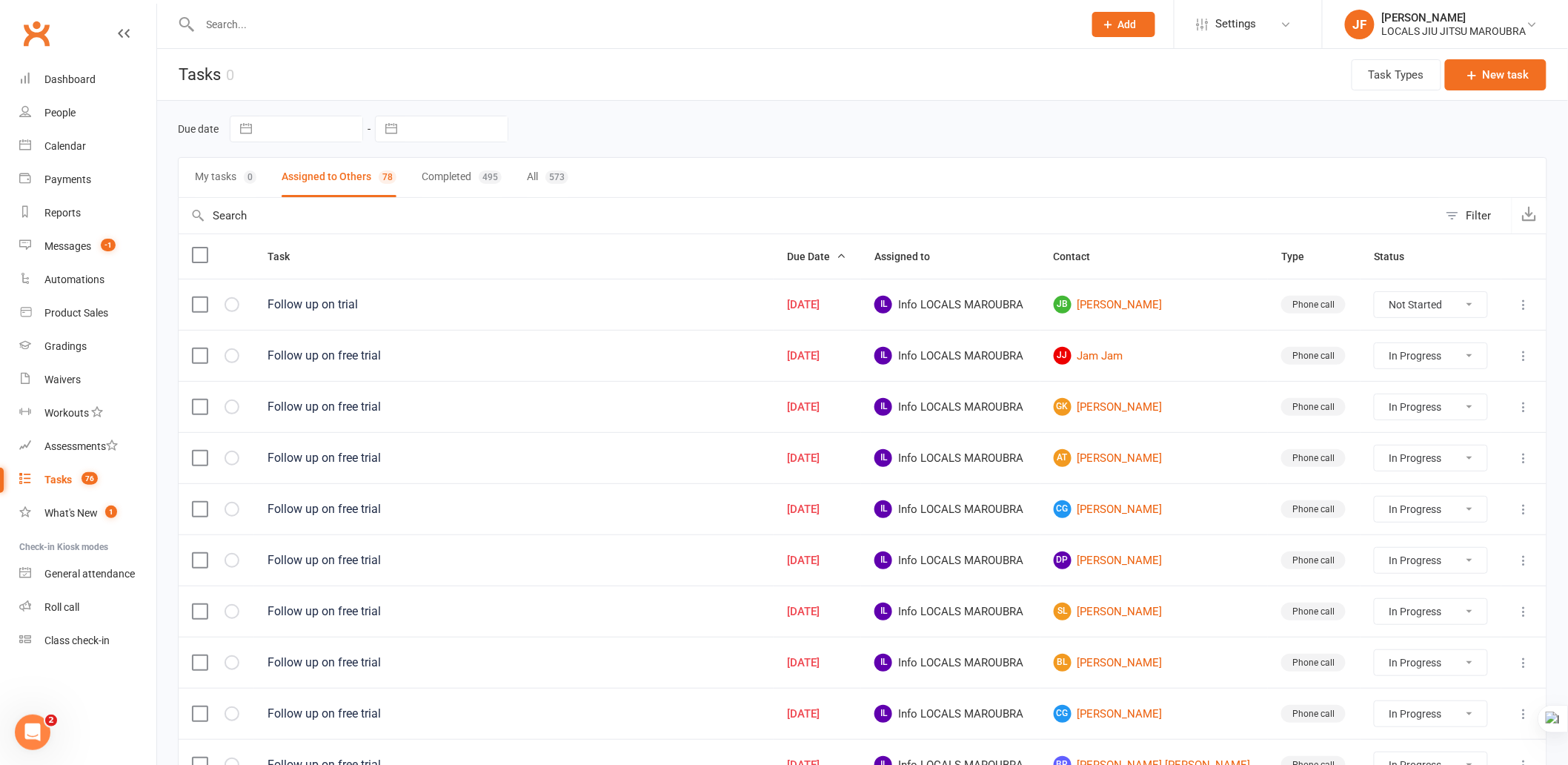
select select "started"
click at [234, 184] on button "My tasks 0" at bounding box center [226, 178] width 62 height 39
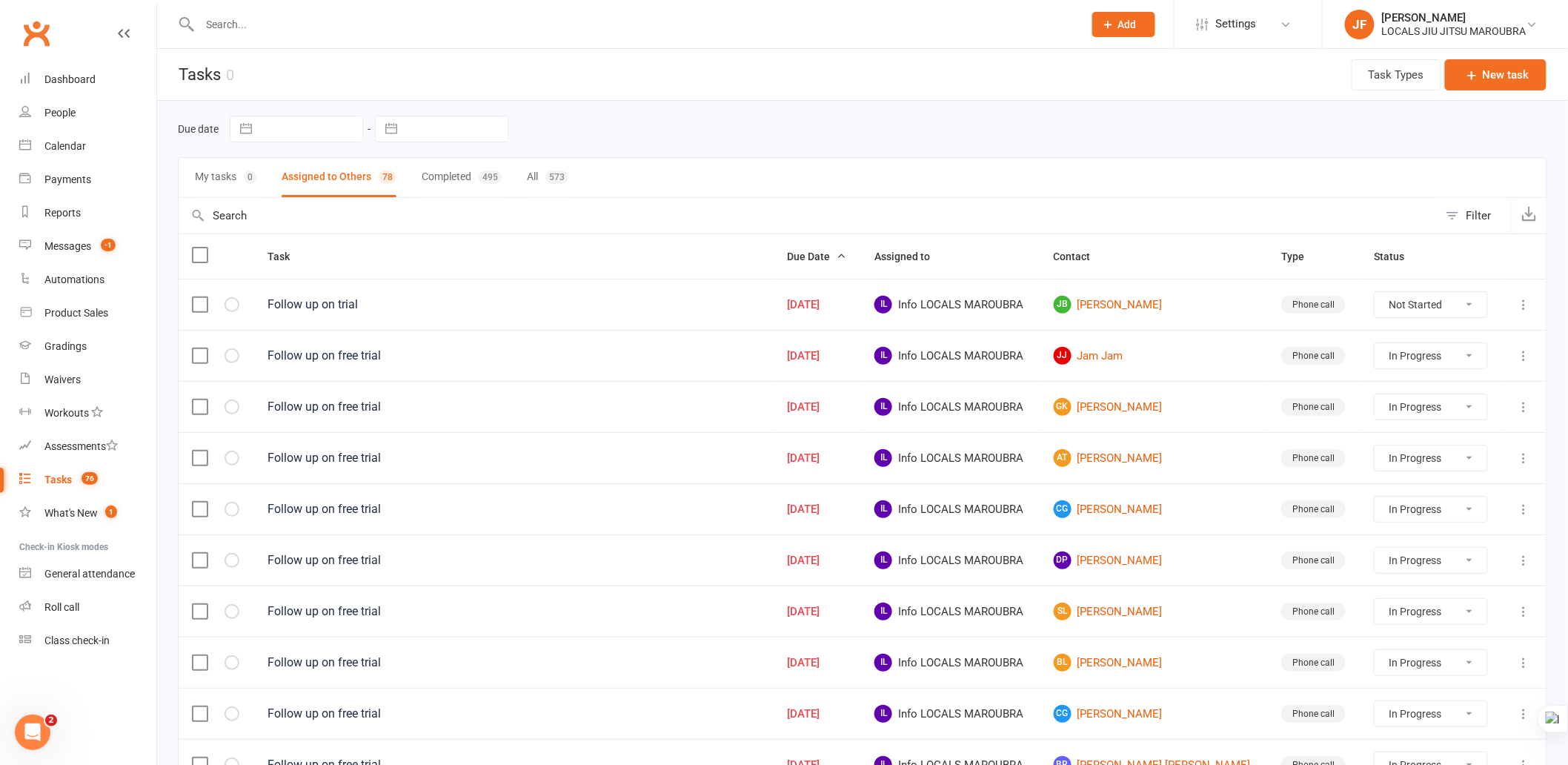
select select "started"
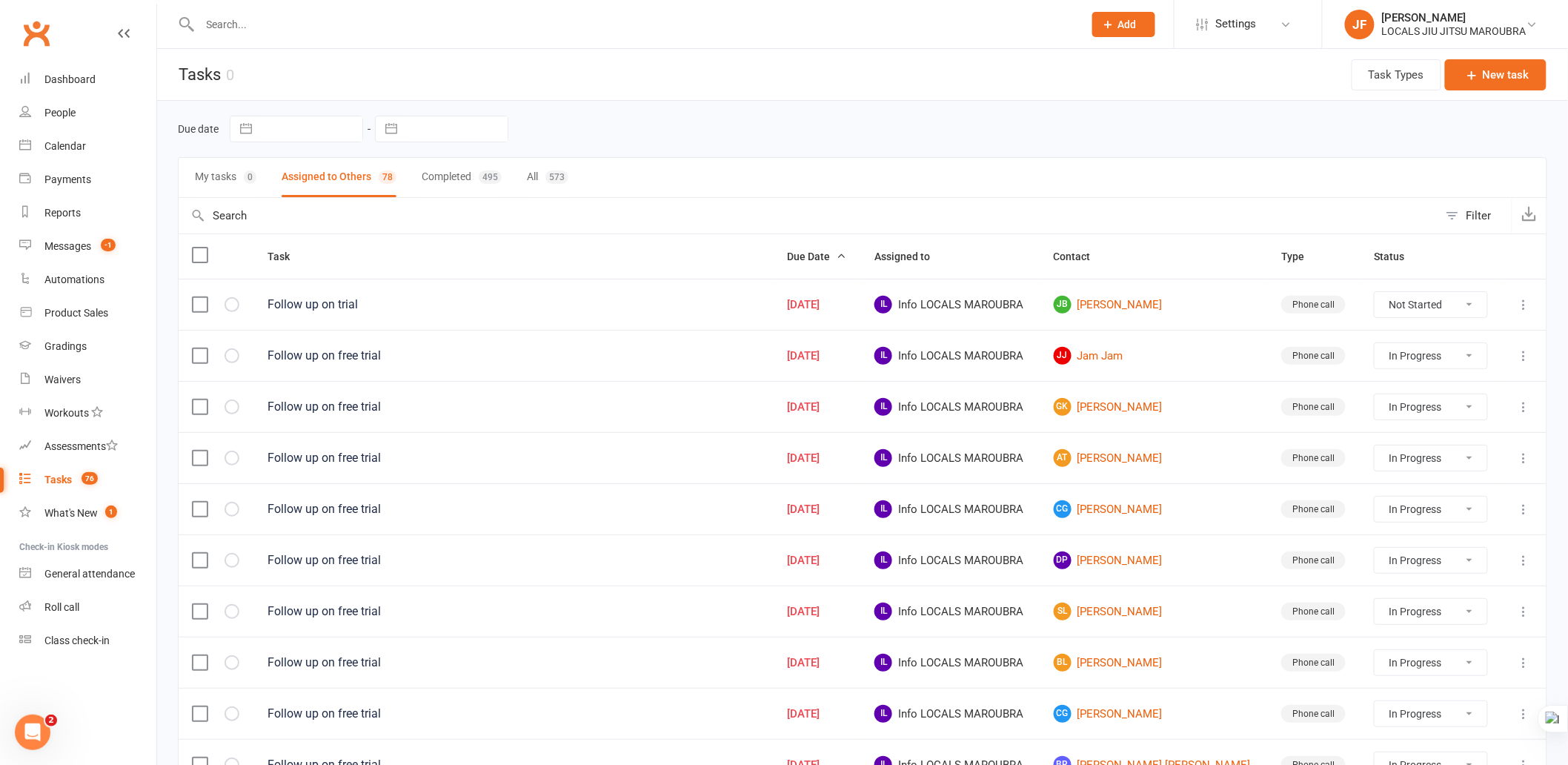
select select "started"
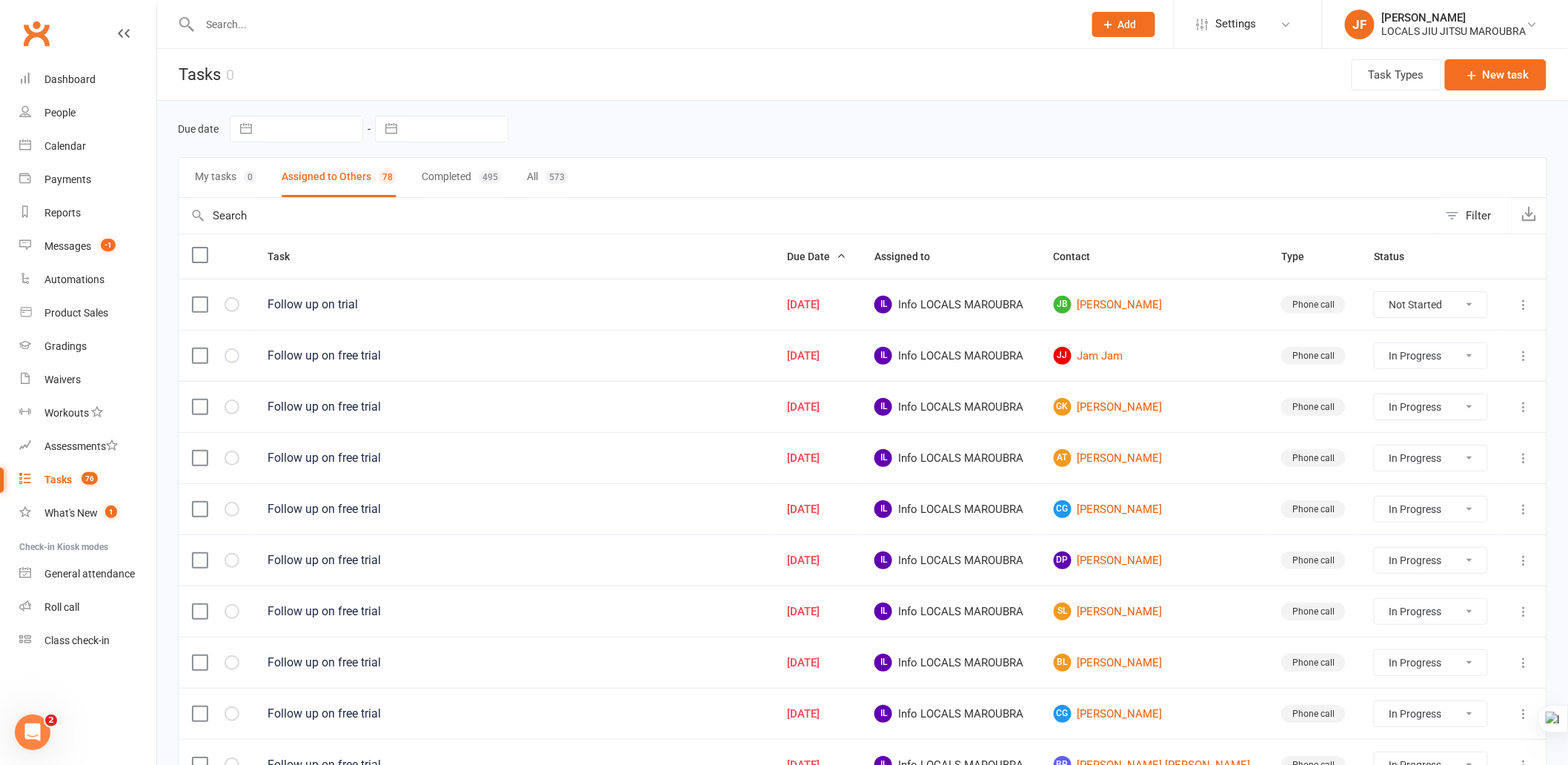
select select "started"
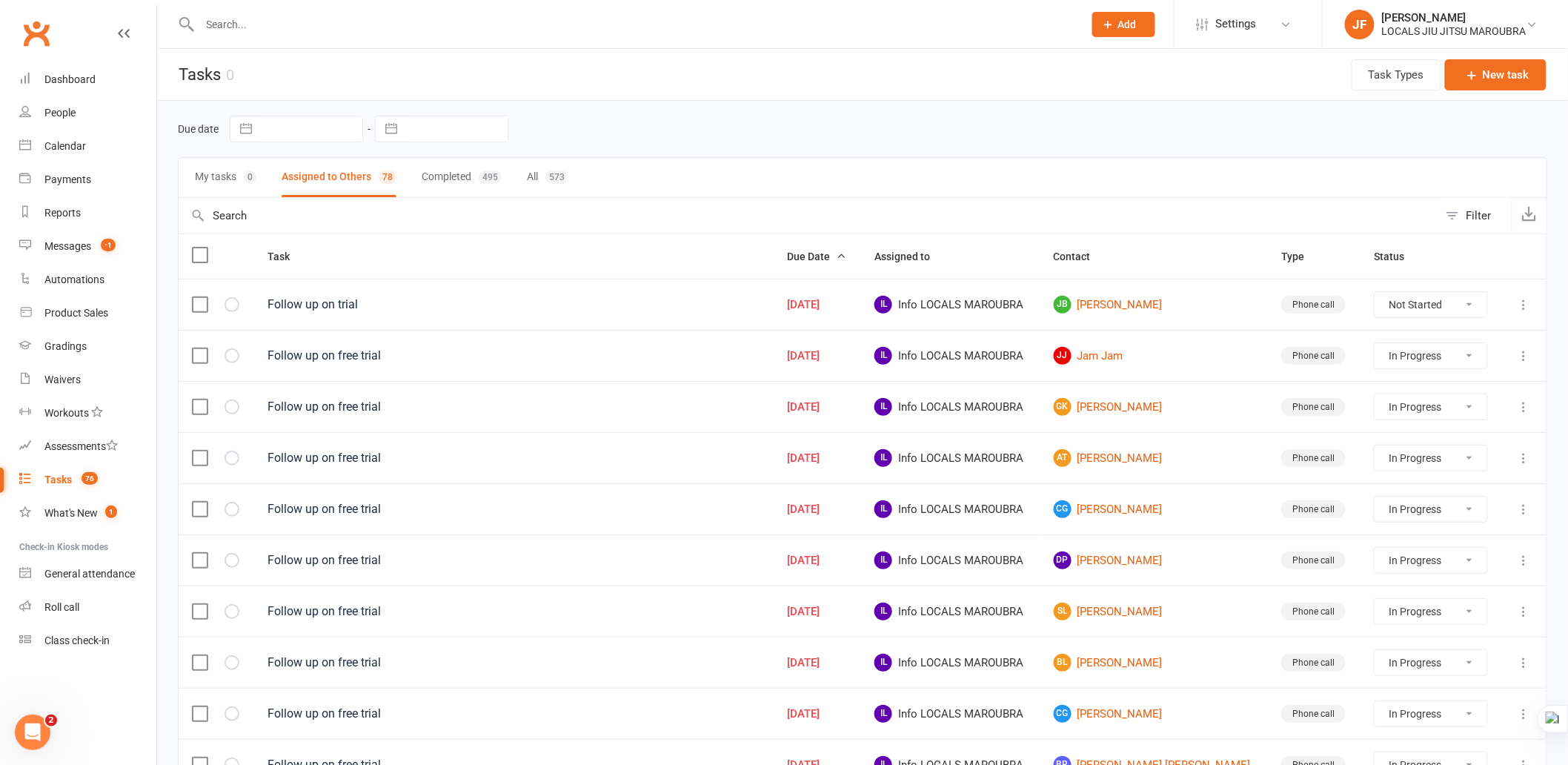
select select "started"
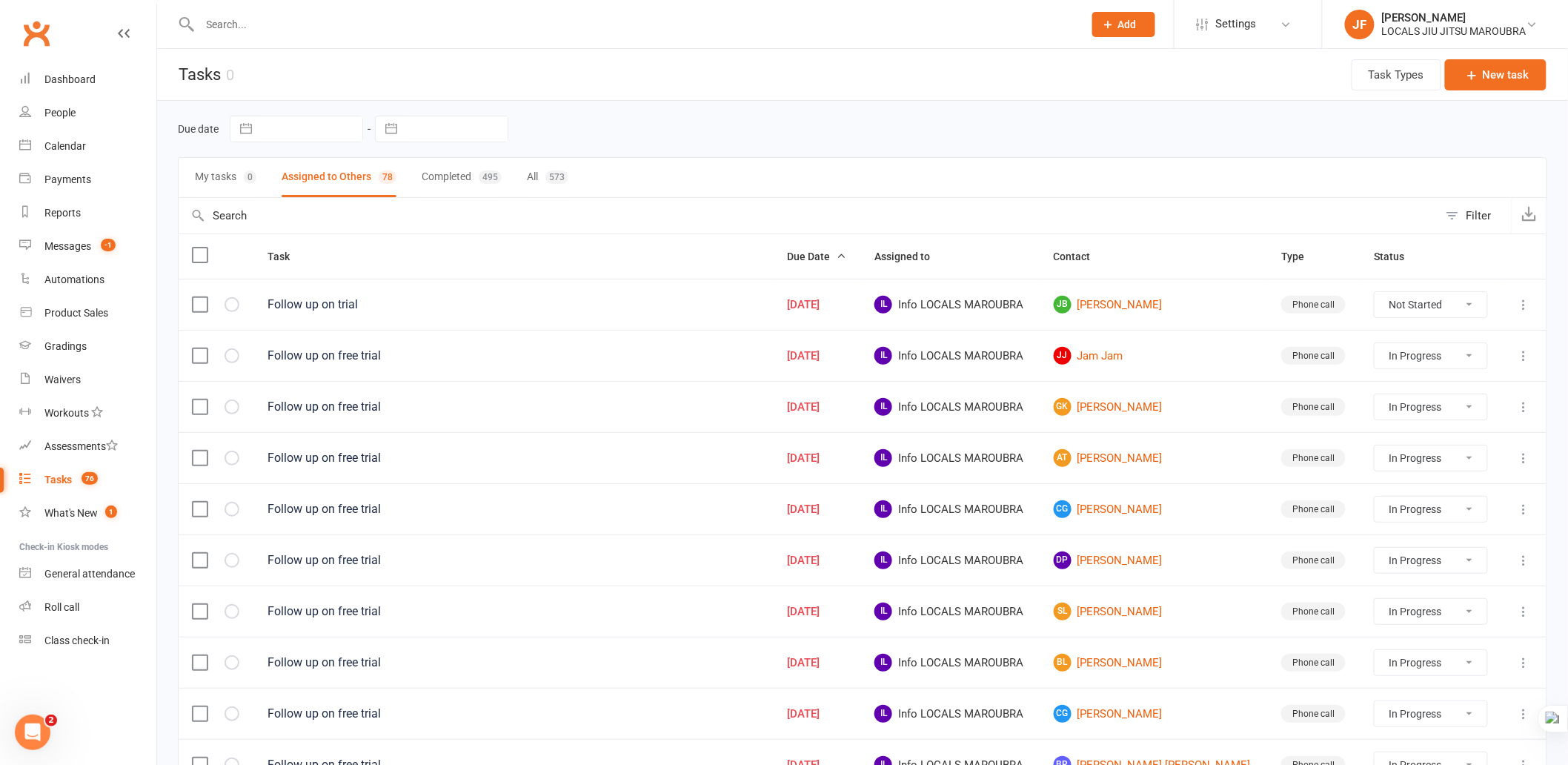
select select "started"
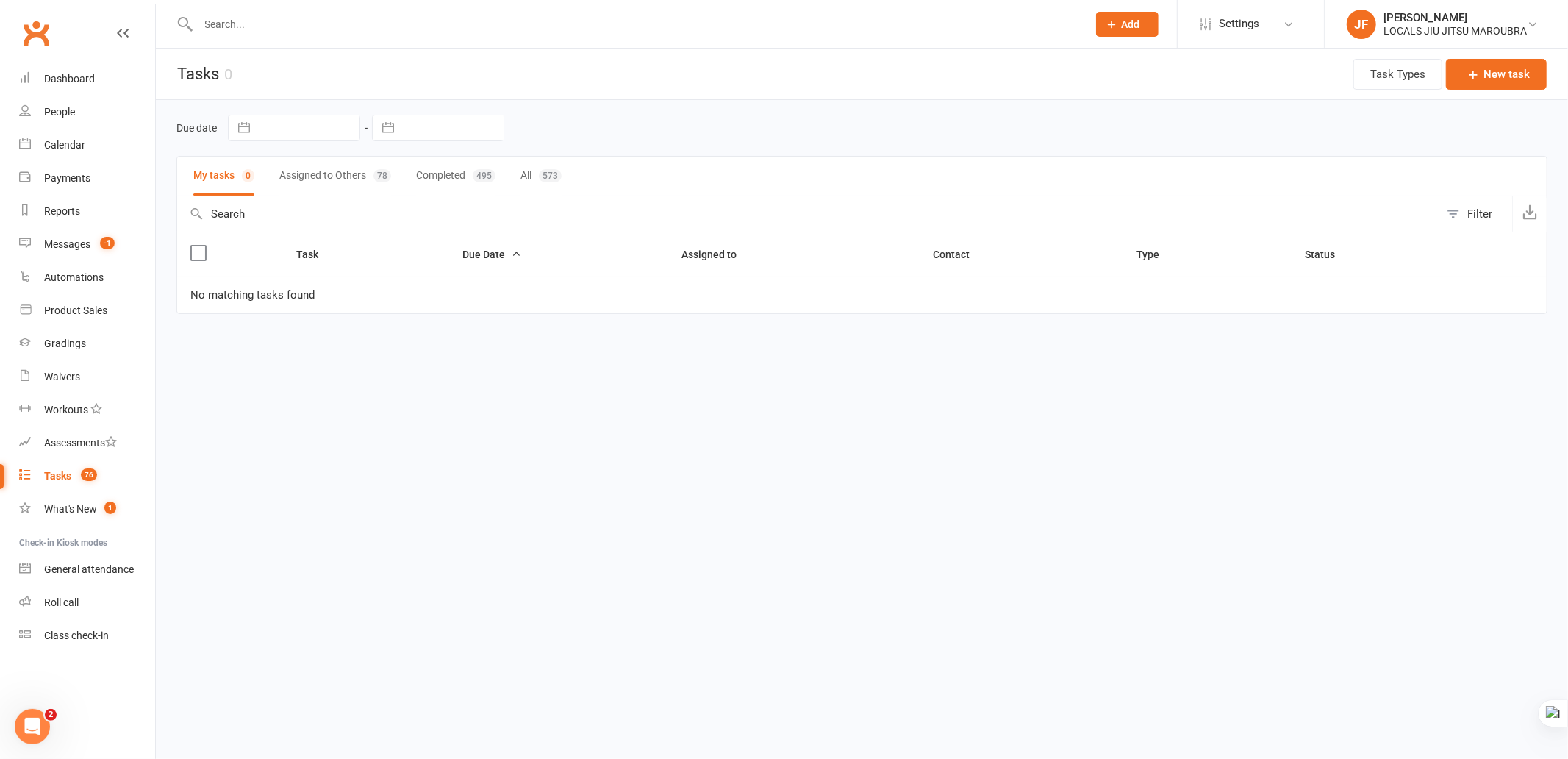
click at [737, 376] on html "Prospect Member Non-attending contact Class / event Appointment Grading event T…" at bounding box center [784, 187] width 1568 height 376
click at [62, 254] on link "Messages -1" at bounding box center [87, 244] width 136 height 33
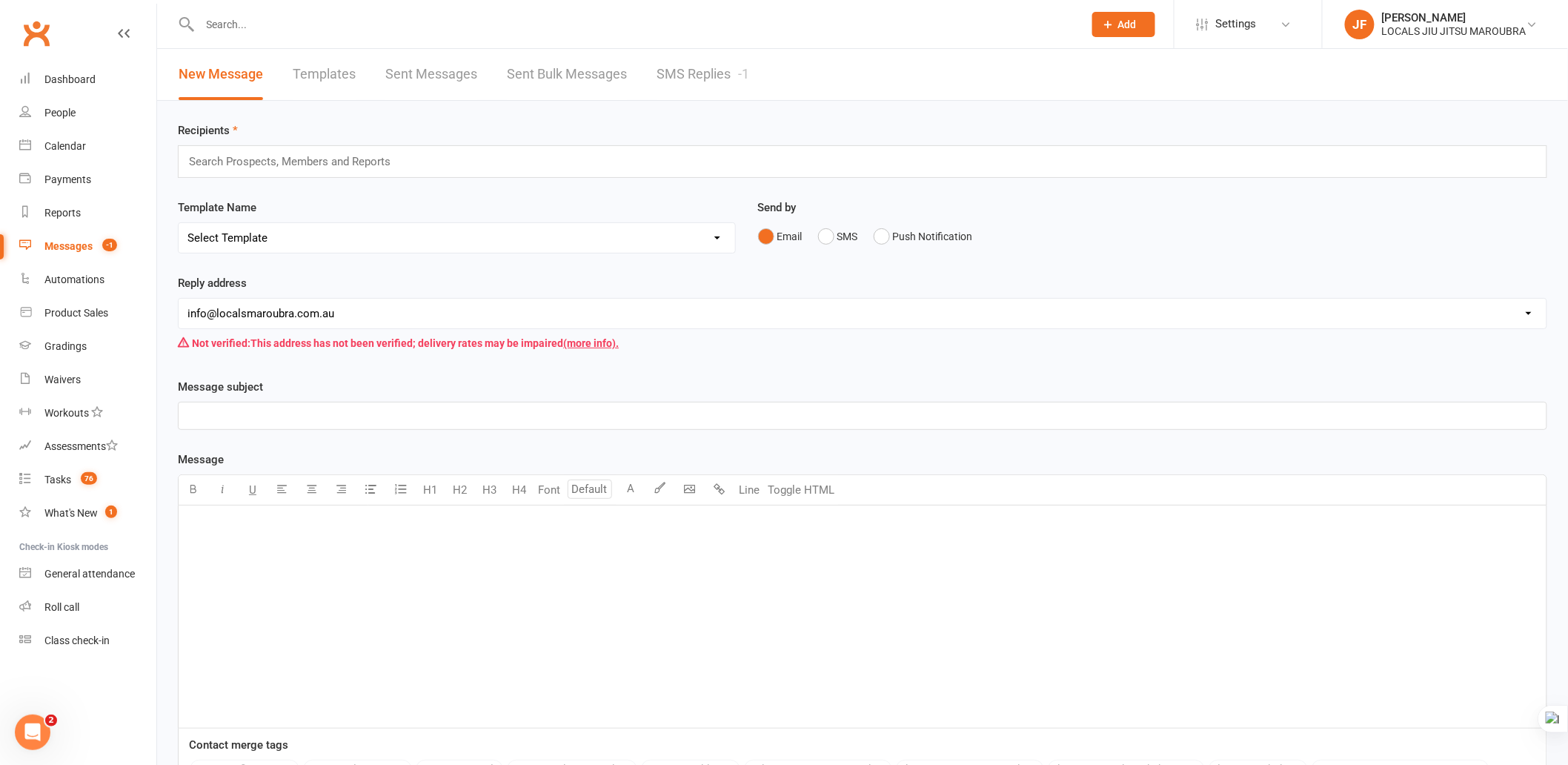
click at [680, 72] on link "SMS Replies -1" at bounding box center [702, 74] width 92 height 51
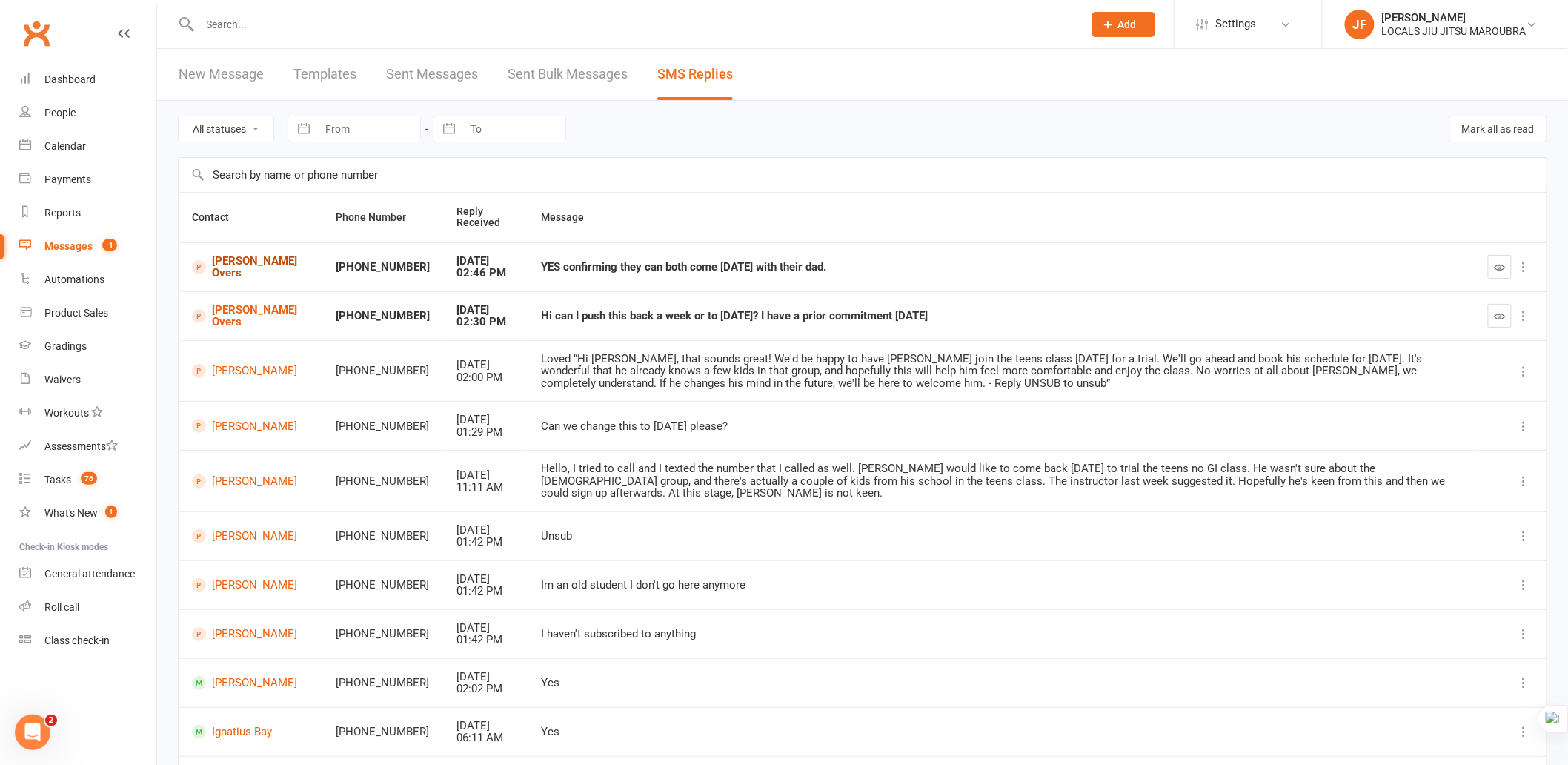
click at [231, 274] on link "Toby Overs" at bounding box center [250, 267] width 117 height 25
click at [1411, 264] on icon "button" at bounding box center [1500, 267] width 11 height 11
click at [232, 304] on link "Madeline Overs" at bounding box center [250, 316] width 117 height 25
click at [233, 321] on link "Madeline Overs" at bounding box center [250, 316] width 117 height 25
click at [447, 24] on input "text" at bounding box center [634, 24] width 878 height 21
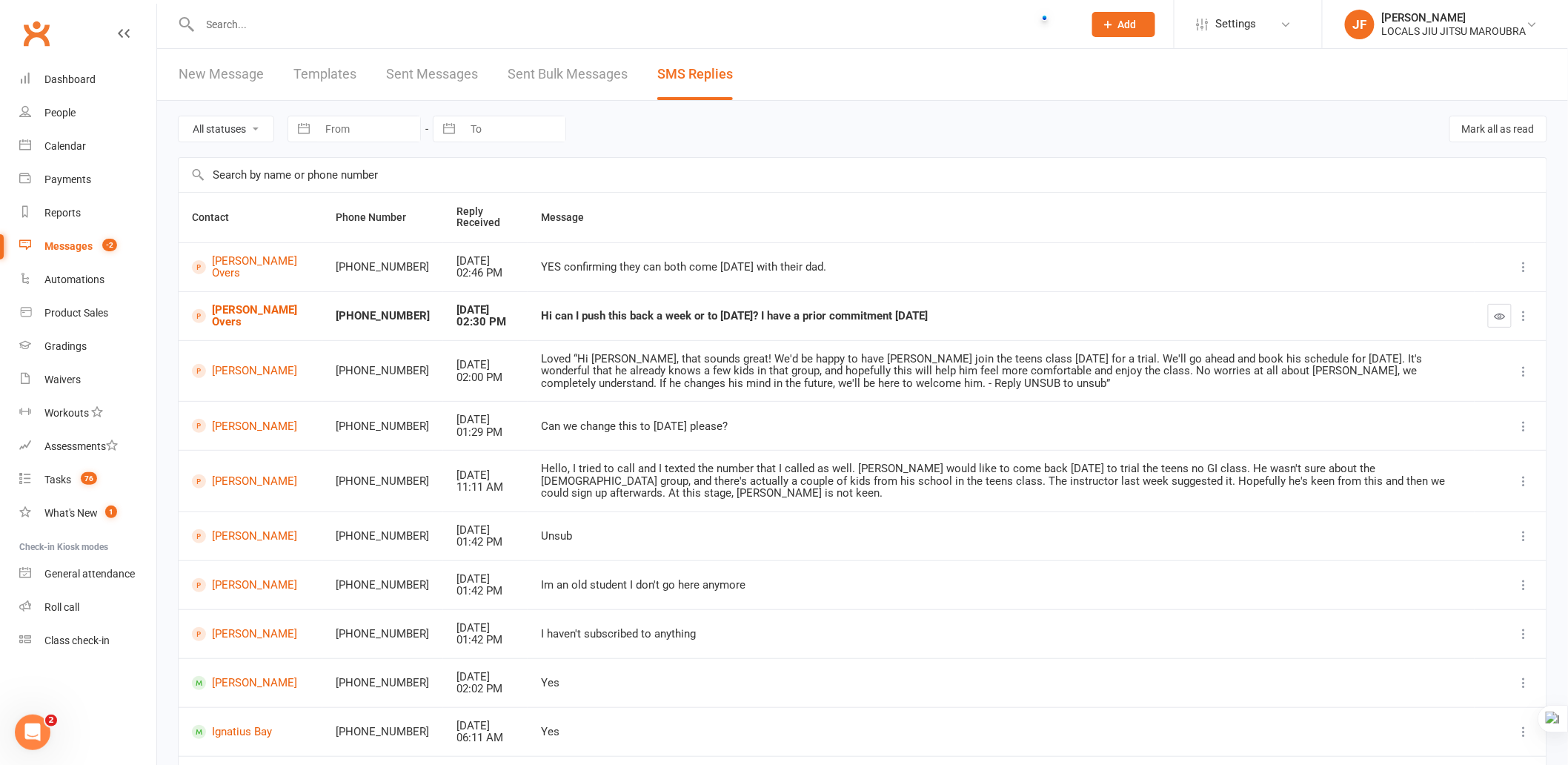
paste input "Zhang"
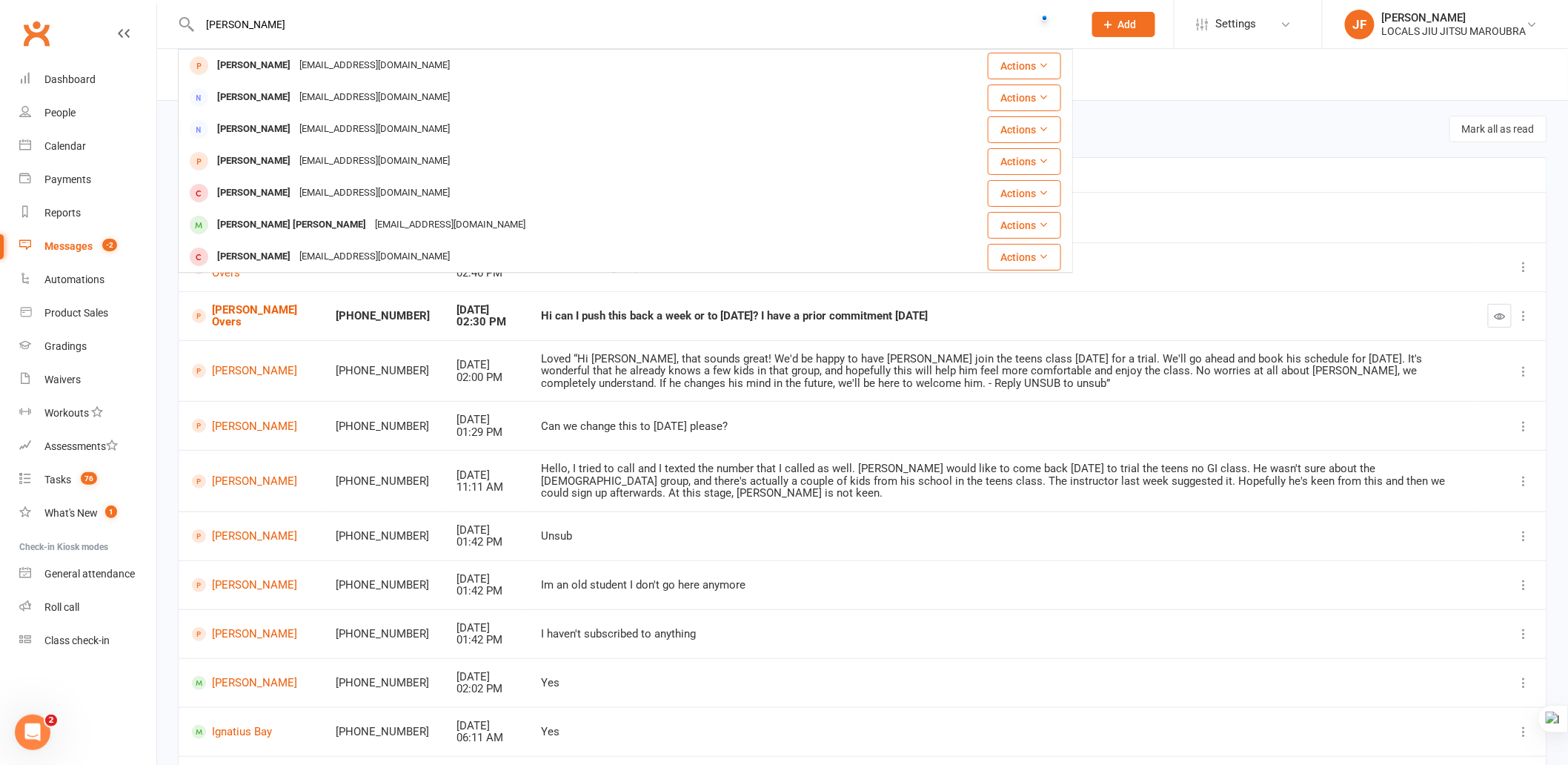
drag, startPoint x: 232, startPoint y: 20, endPoint x: 193, endPoint y: 3, distance: 42.5
click at [196, 20] on input "Zhang" at bounding box center [634, 24] width 878 height 21
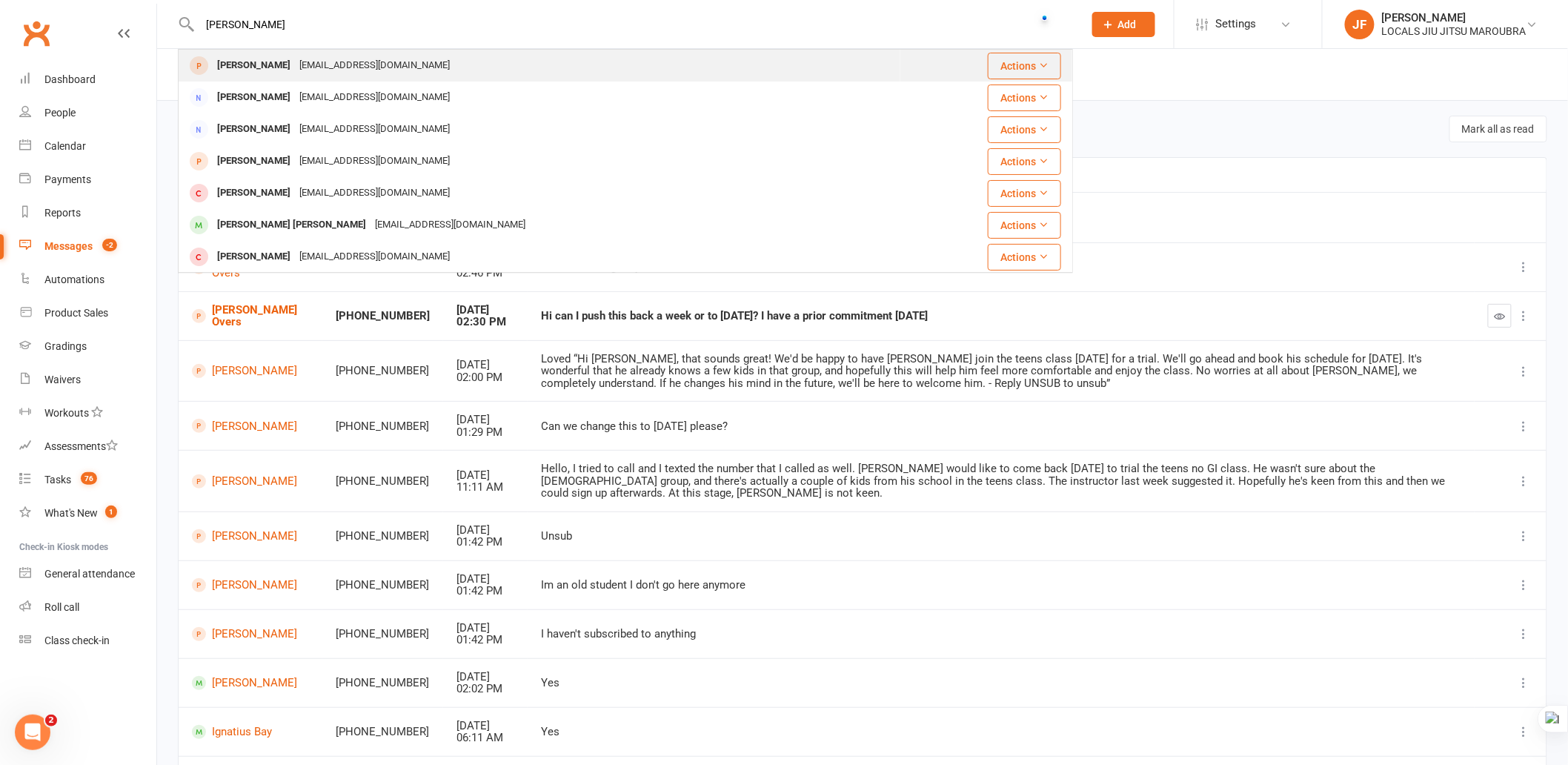
click at [297, 70] on div "[EMAIL_ADDRESS][DOMAIN_NAME]" at bounding box center [374, 65] width 159 height 21
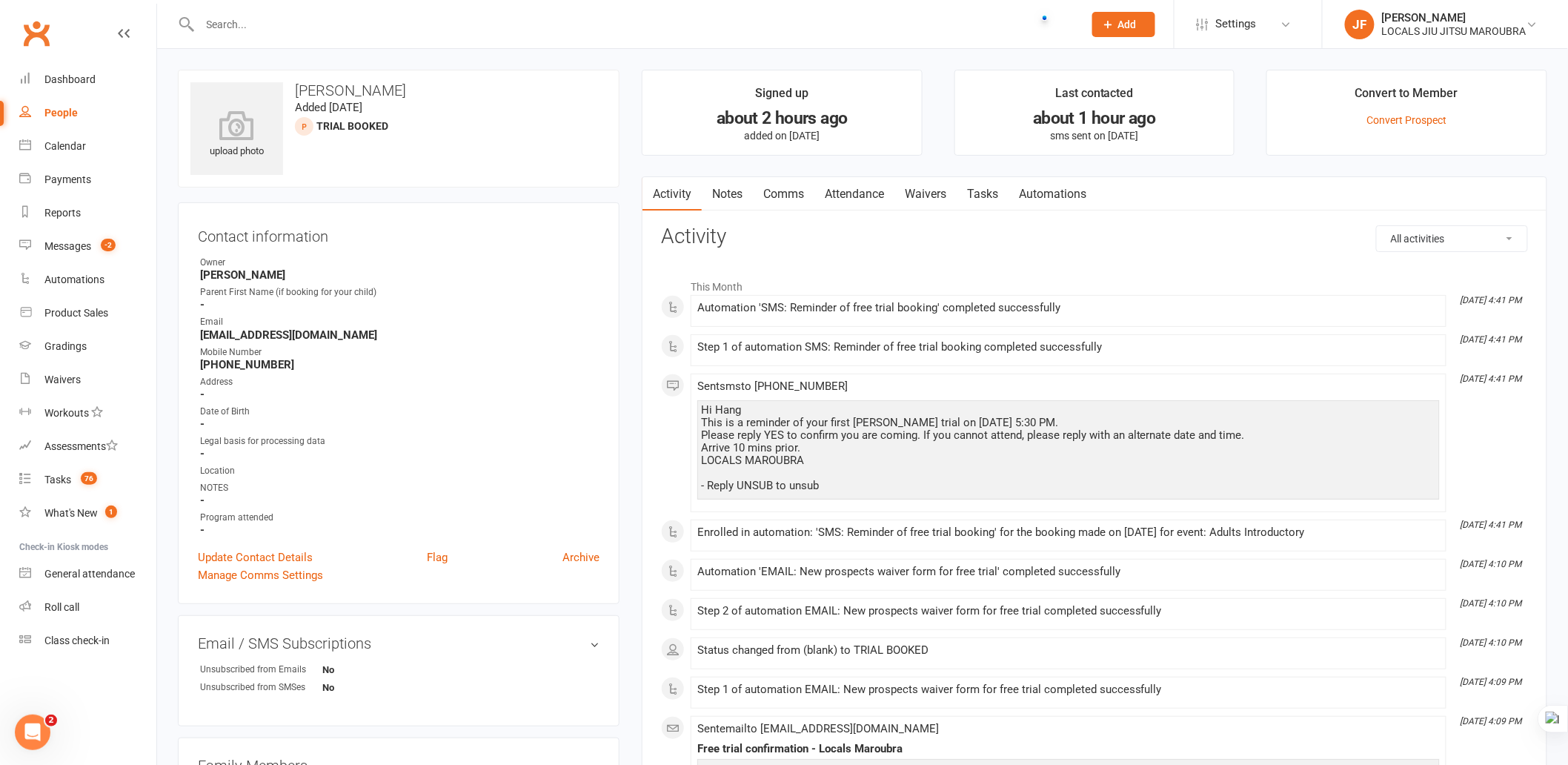
click at [847, 195] on link "Attendance" at bounding box center [854, 194] width 80 height 34
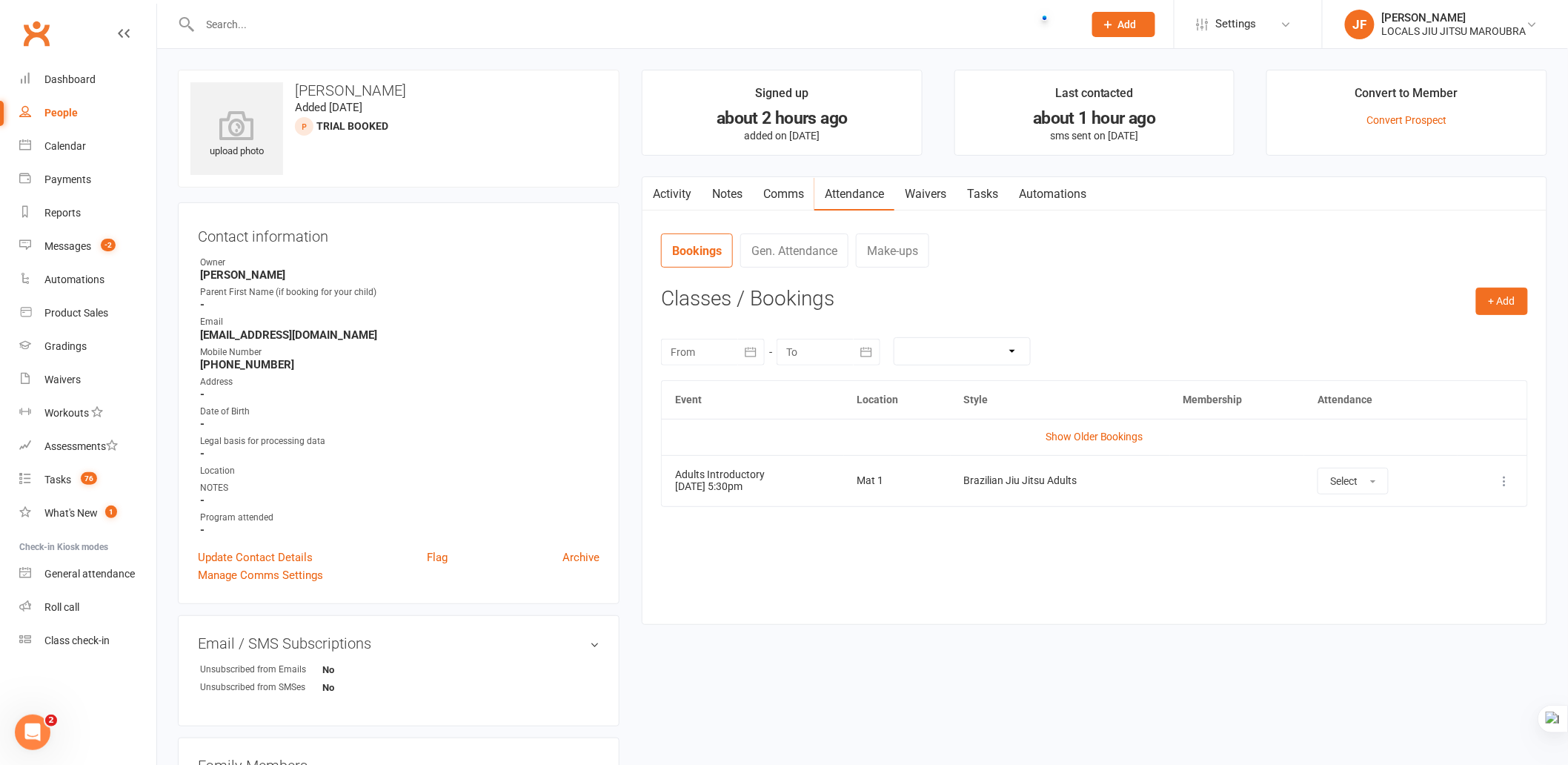
click at [1037, 490] on td "Brazilian Jiu Jitsu Adults" at bounding box center [1060, 481] width 220 height 51
click at [1366, 483] on button "Select" at bounding box center [1353, 480] width 71 height 26
click at [1230, 551] on div "Event Location Style Membership Attendance Show Older Bookings Adults Introduct…" at bounding box center [1095, 491] width 867 height 221
click at [1411, 301] on button "+ Add" at bounding box center [1502, 301] width 52 height 26
click at [1411, 337] on link "Book Event" at bounding box center [1454, 335] width 147 height 30
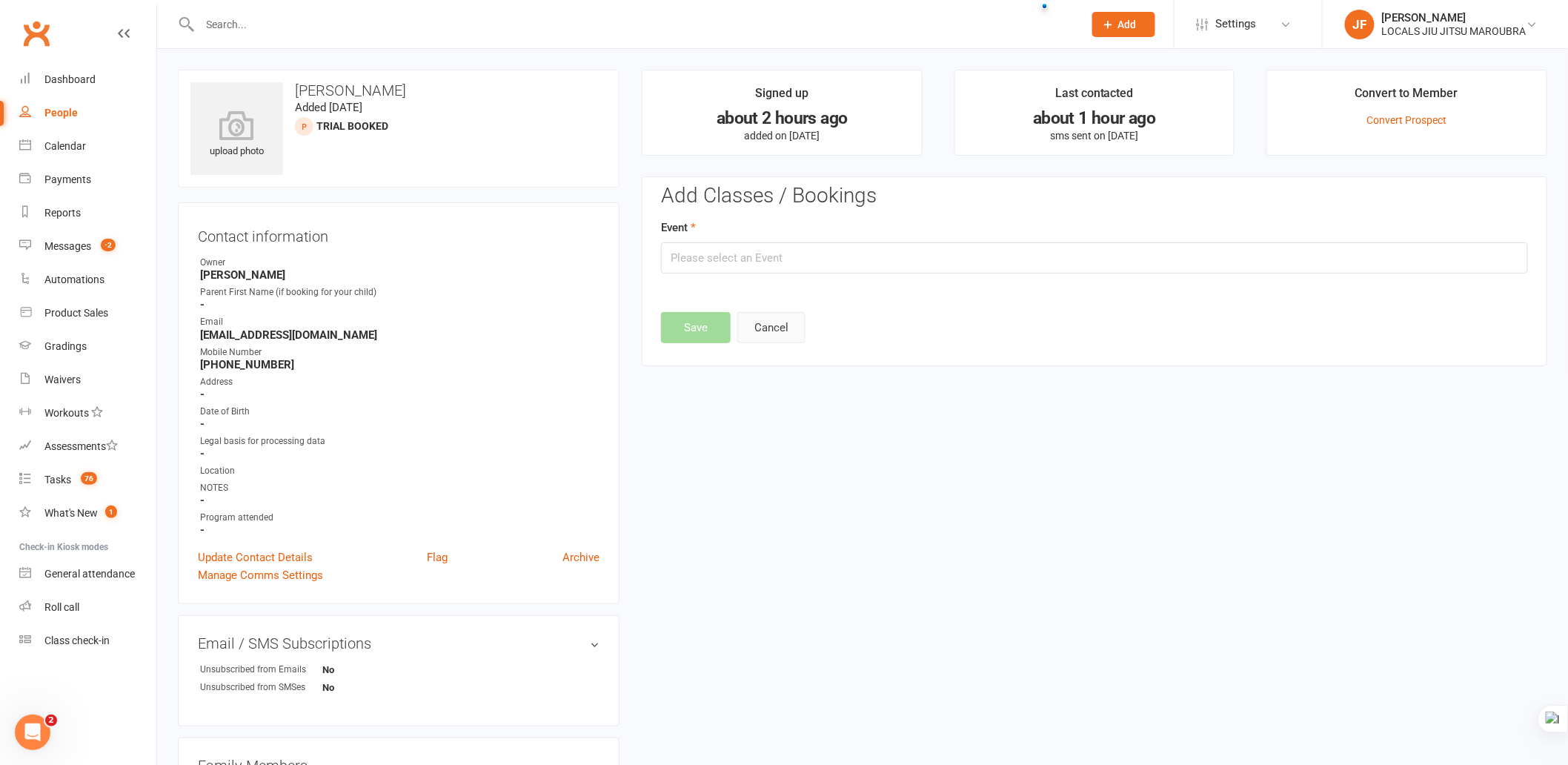
click at [780, 330] on button "Cancel" at bounding box center [772, 327] width 68 height 31
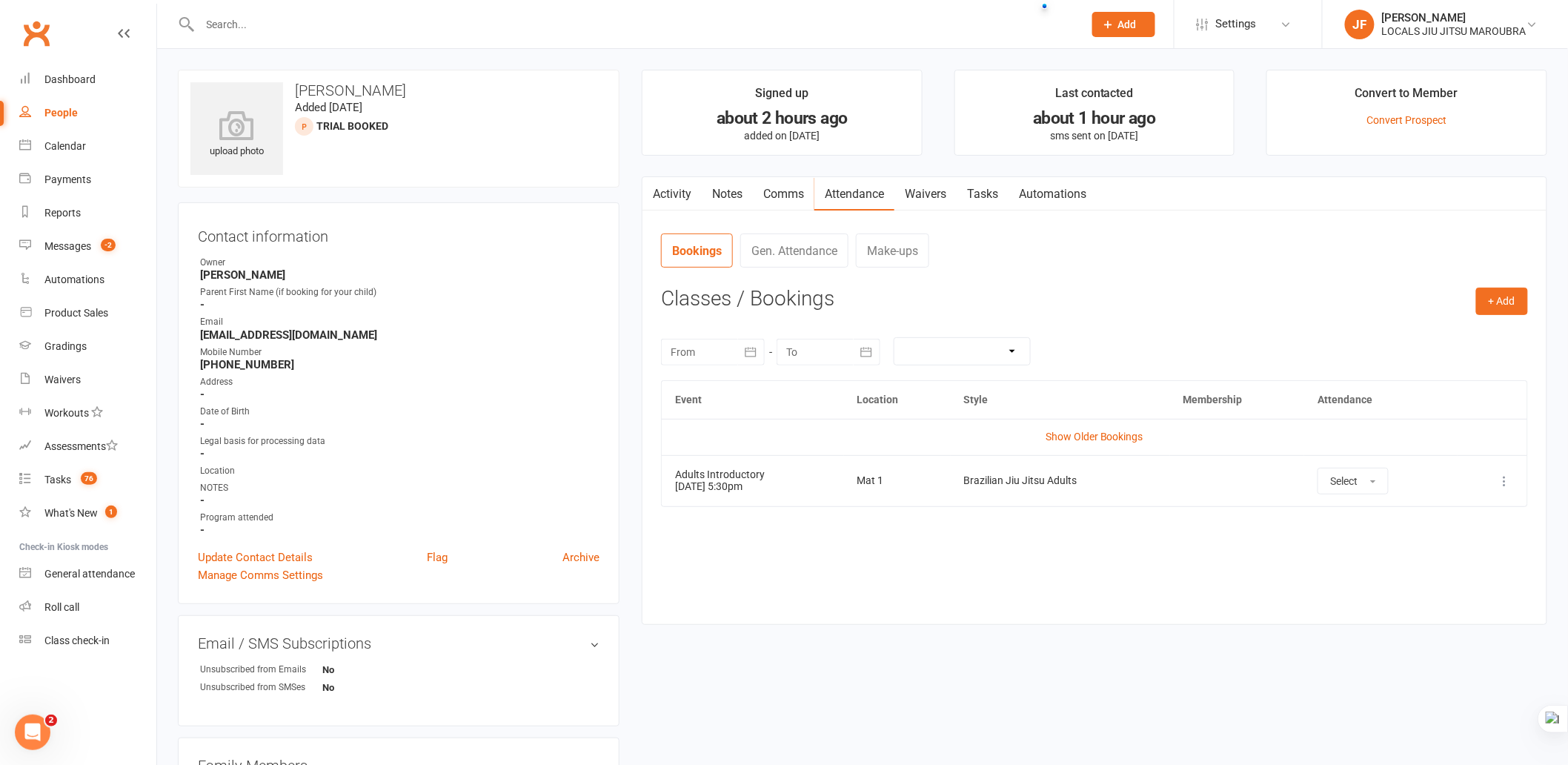
click at [1411, 480] on icon at bounding box center [1505, 480] width 15 height 15
click at [1187, 544] on div "Event Location Style Membership Attendance Show Older Bookings Adults Introduct…" at bounding box center [1095, 491] width 867 height 221
click at [1078, 559] on div "Event Location Style Membership Attendance Show Older Bookings Adults Introduct…" at bounding box center [1095, 491] width 867 height 221
click at [1411, 484] on icon at bounding box center [1505, 480] width 15 height 15
click at [1070, 579] on div "Event Location Style Membership Attendance Show Older Bookings Adults Introduct…" at bounding box center [1095, 491] width 867 height 221
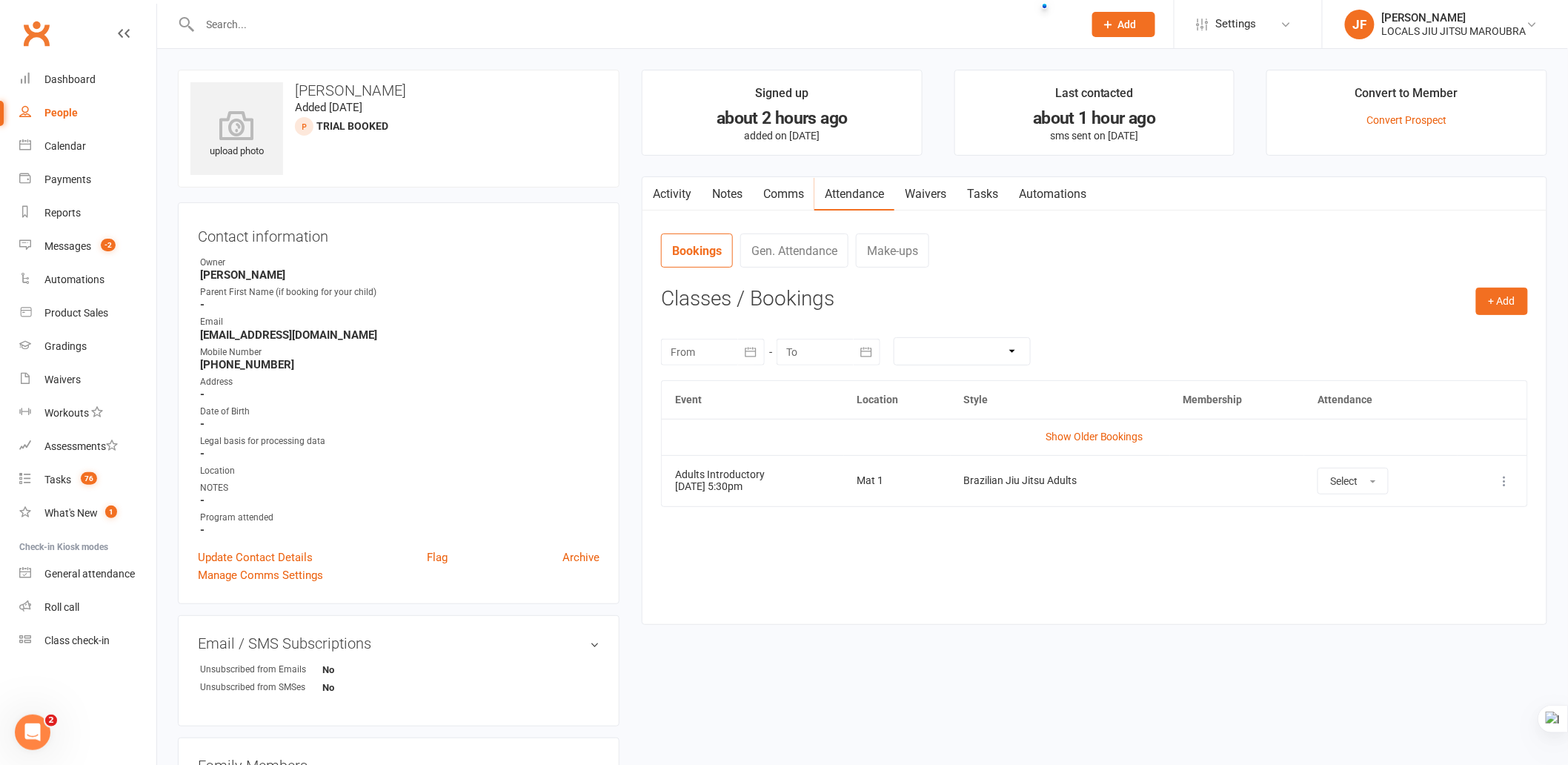
click at [1411, 478] on button at bounding box center [1505, 480] width 18 height 18
click at [1411, 299] on button "+ Add" at bounding box center [1502, 301] width 52 height 26
click at [1411, 332] on link "Book Event" at bounding box center [1454, 335] width 147 height 30
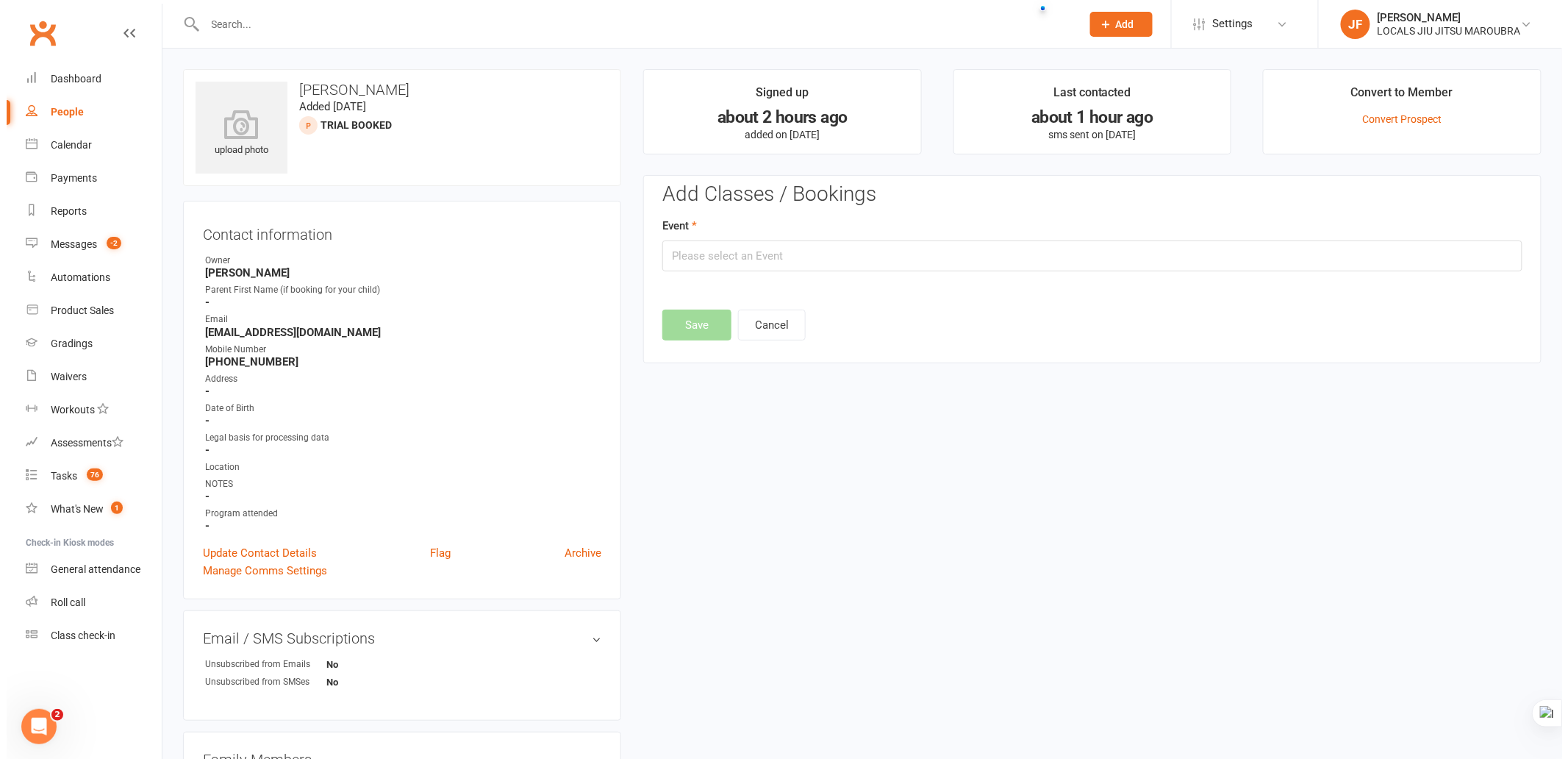
scroll to position [101, 0]
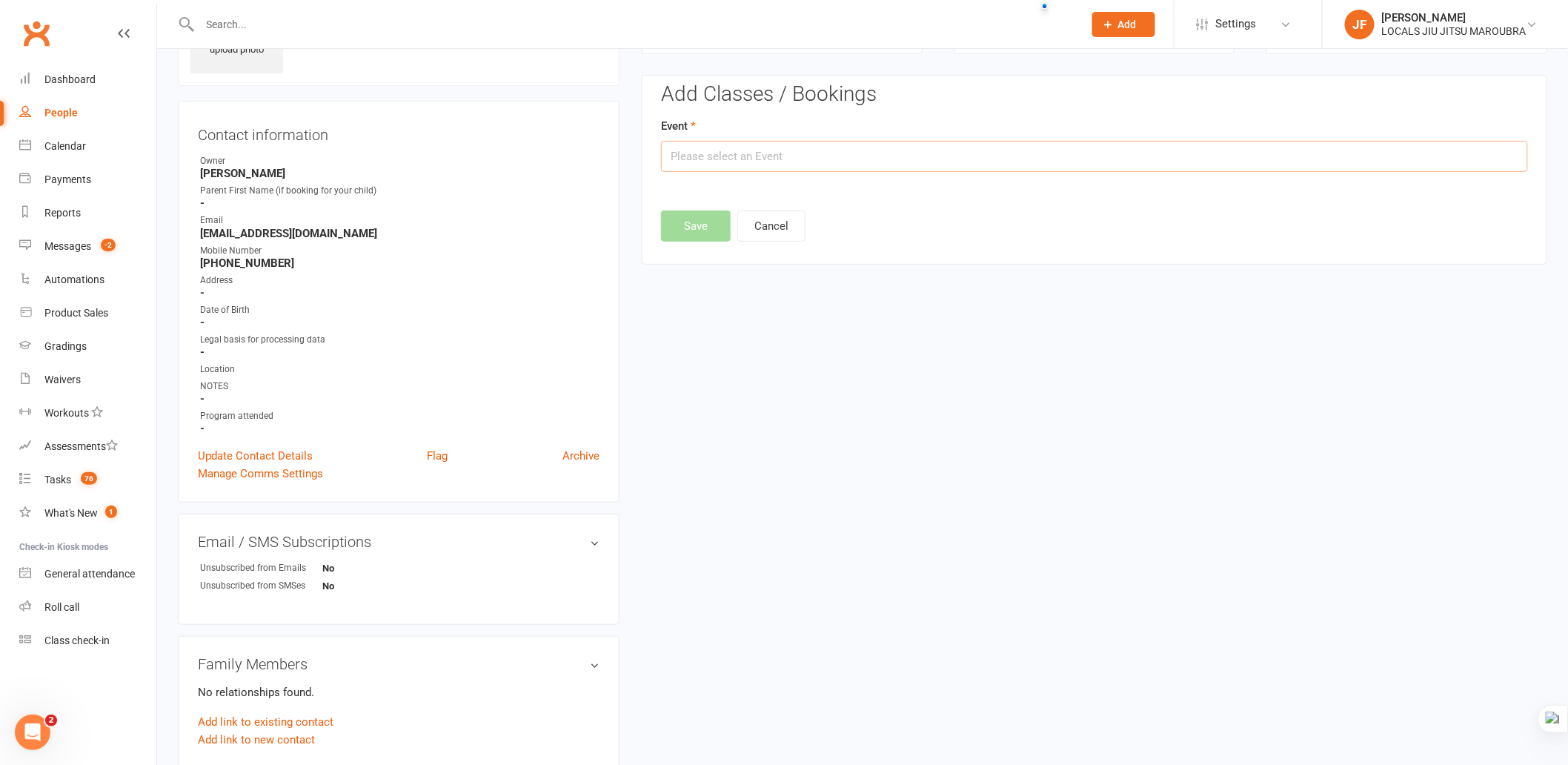
click at [833, 168] on input "text" at bounding box center [1095, 156] width 867 height 31
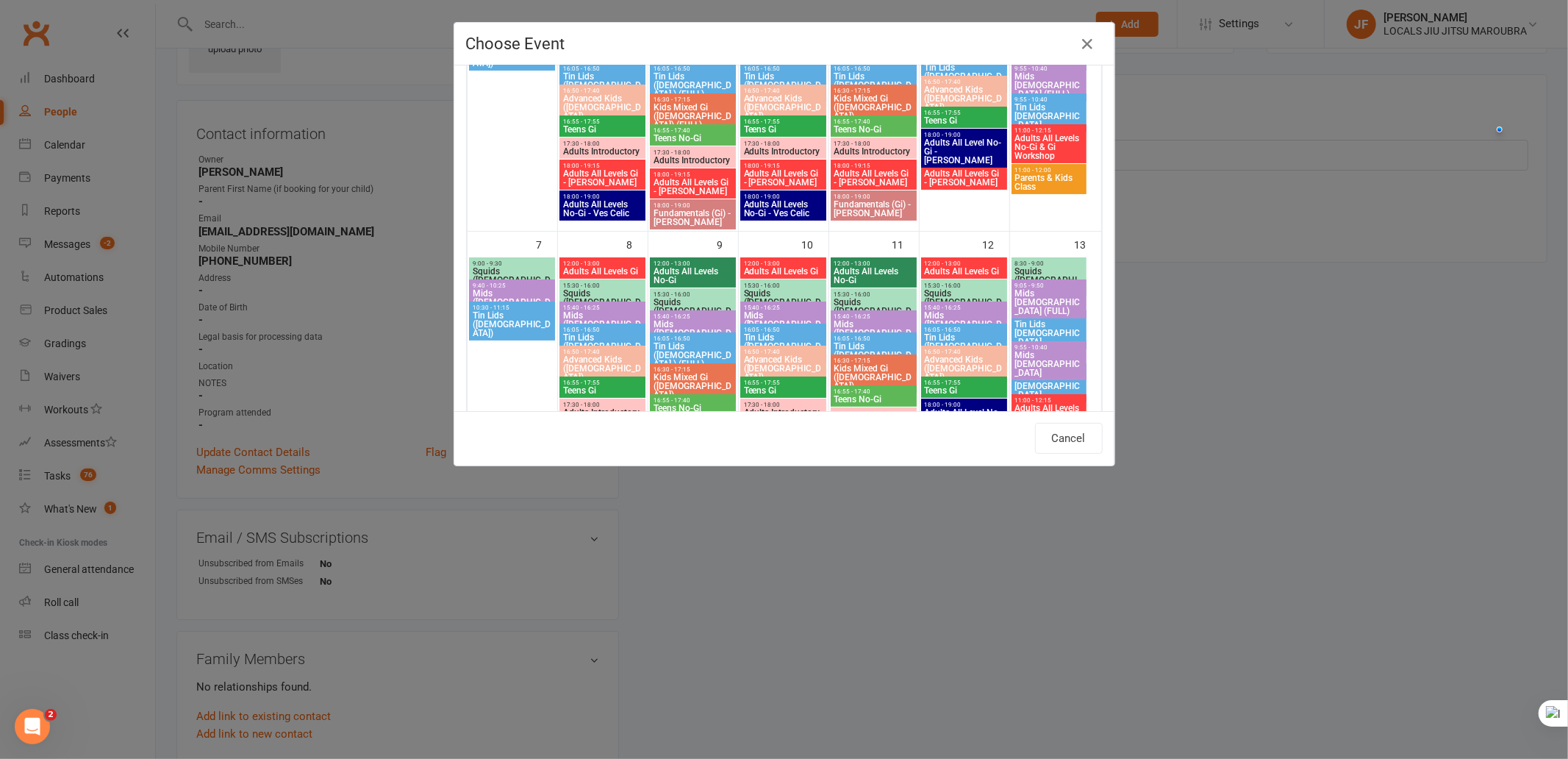
scroll to position [241, 0]
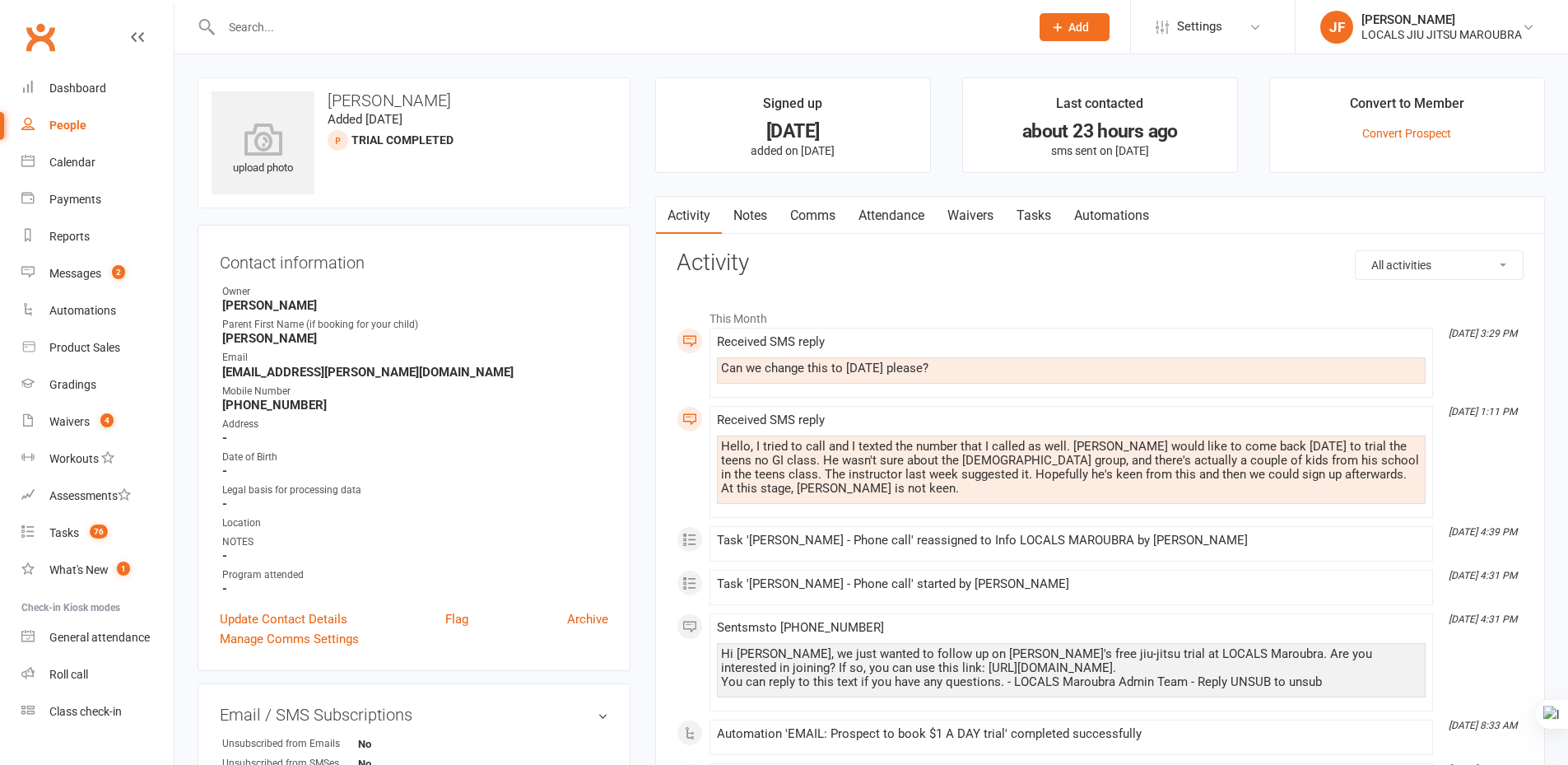
click at [828, 220] on link "Comms" at bounding box center [812, 215] width 68 height 38
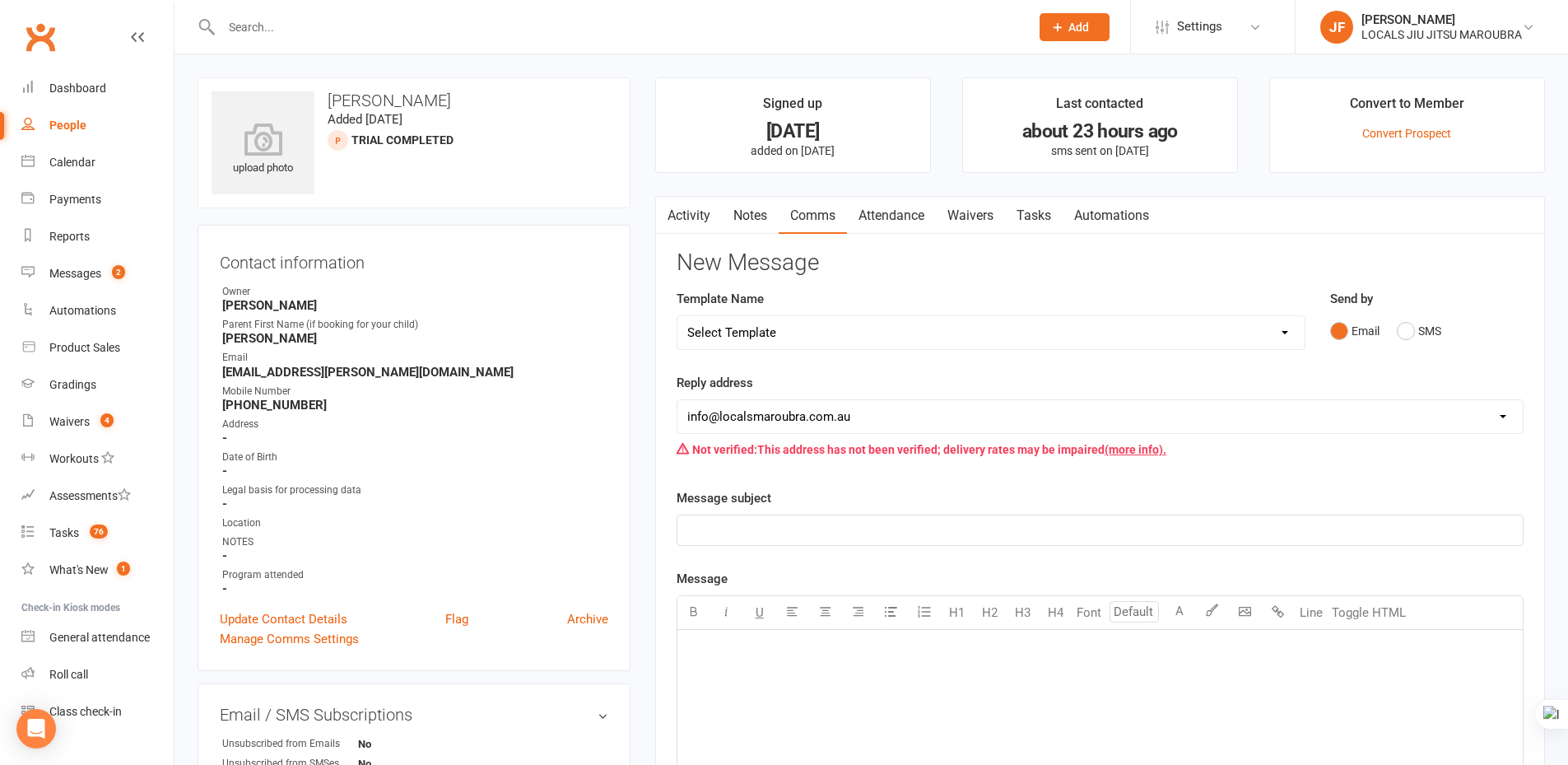
click at [752, 208] on link "Notes" at bounding box center [751, 215] width 57 height 38
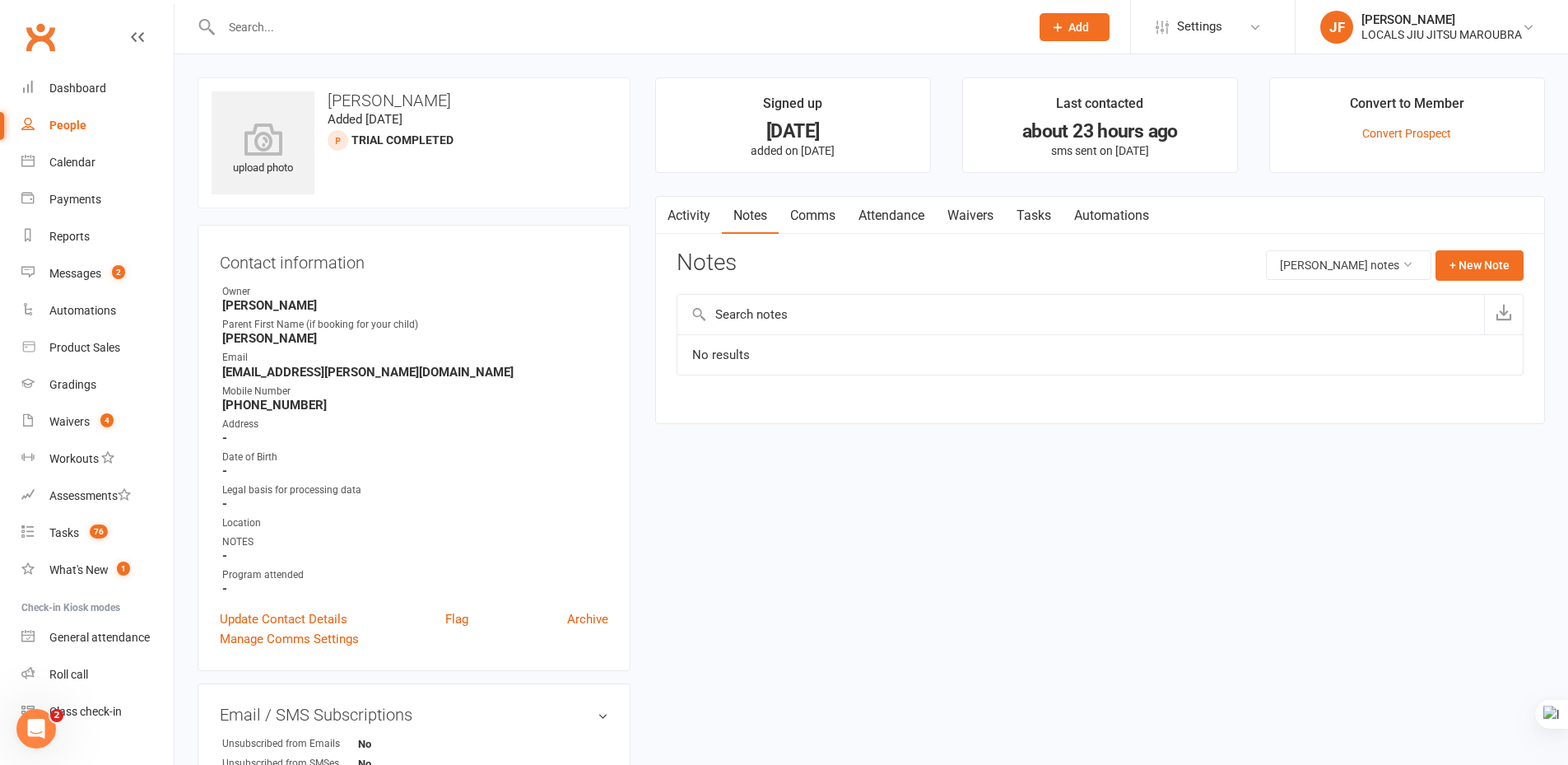
click at [915, 207] on link "Attendance" at bounding box center [891, 215] width 89 height 38
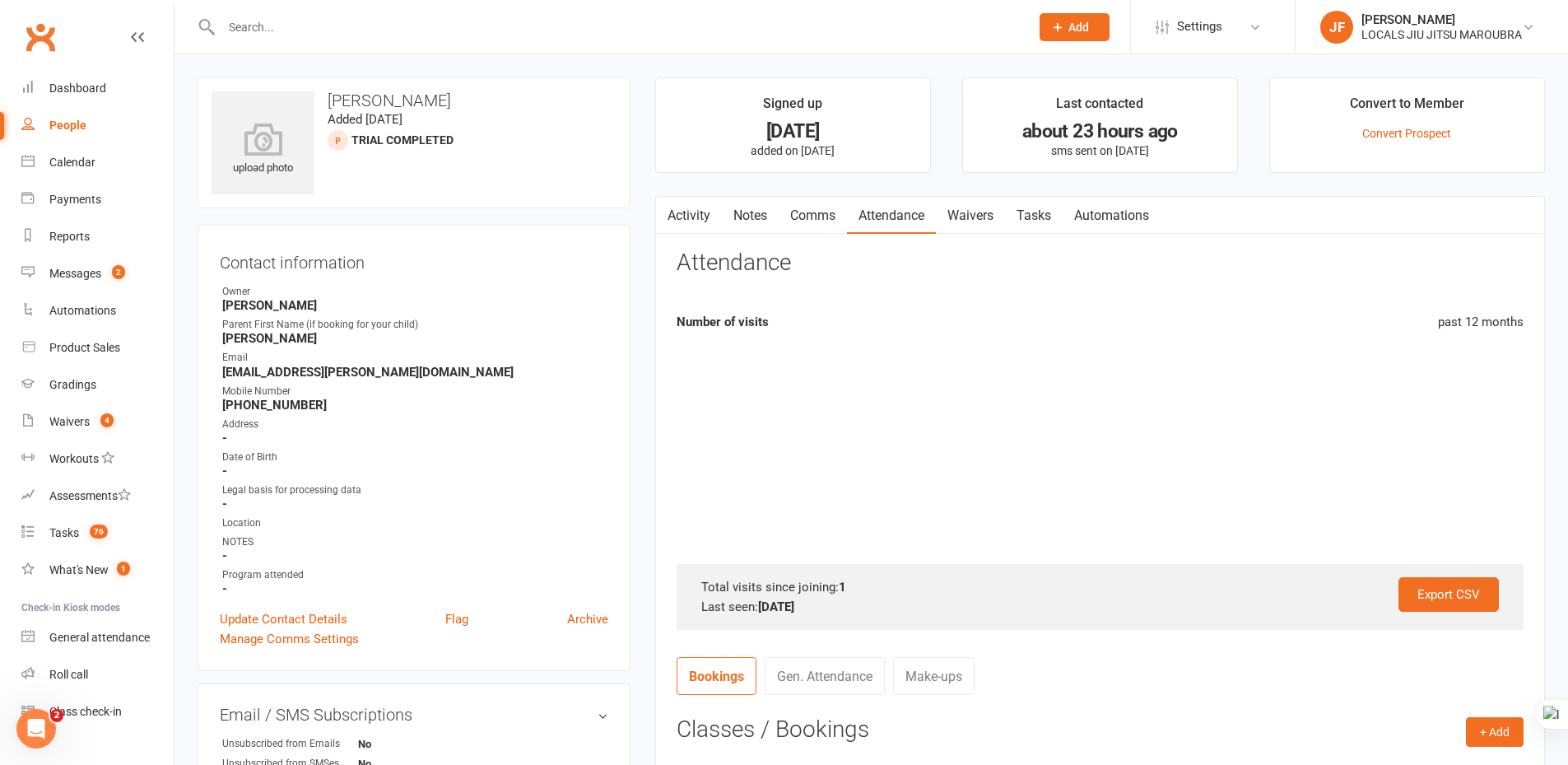
click at [682, 213] on link "Activity" at bounding box center [688, 215] width 65 height 38
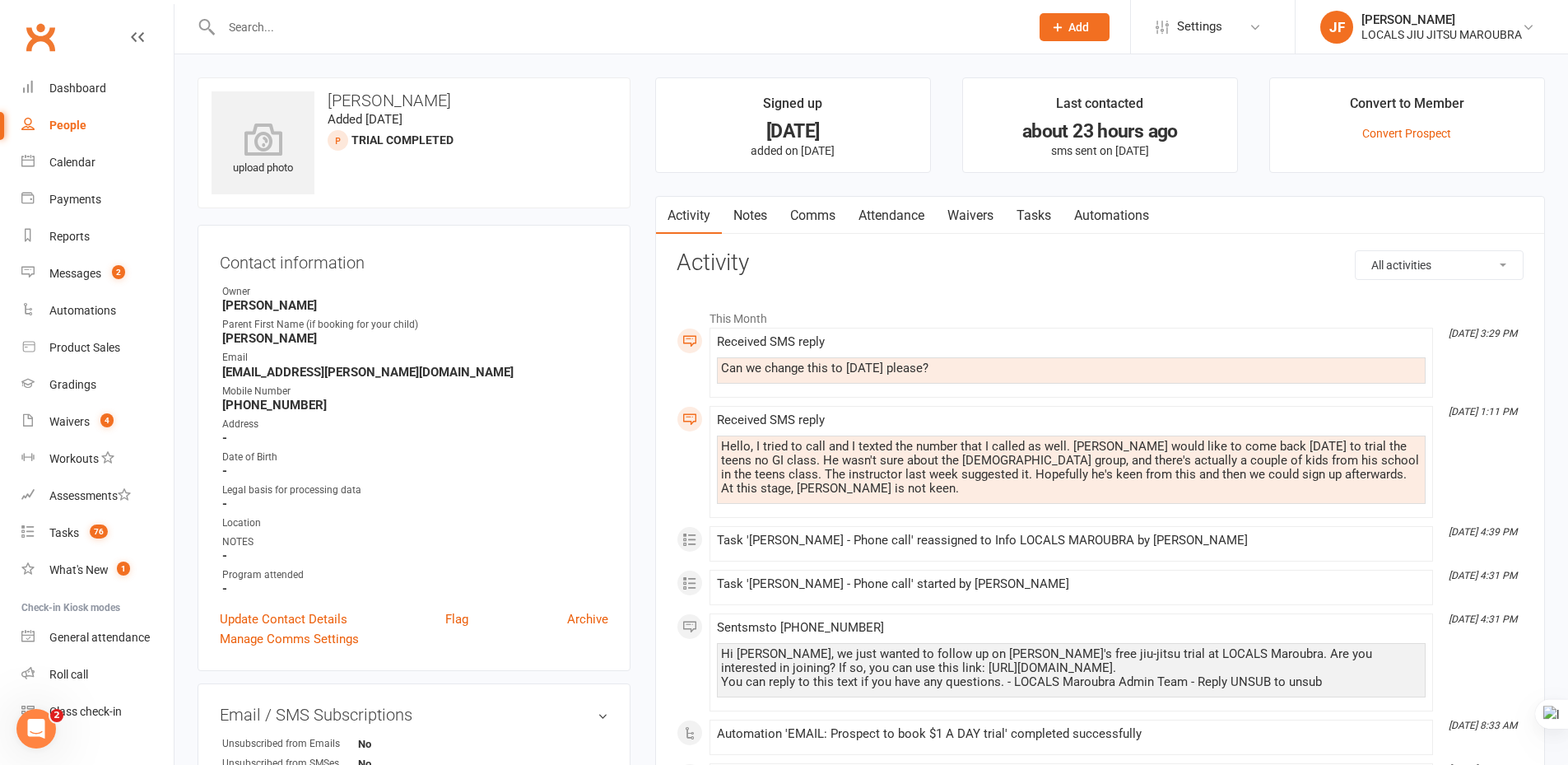
click at [807, 213] on link "Comms" at bounding box center [812, 215] width 68 height 38
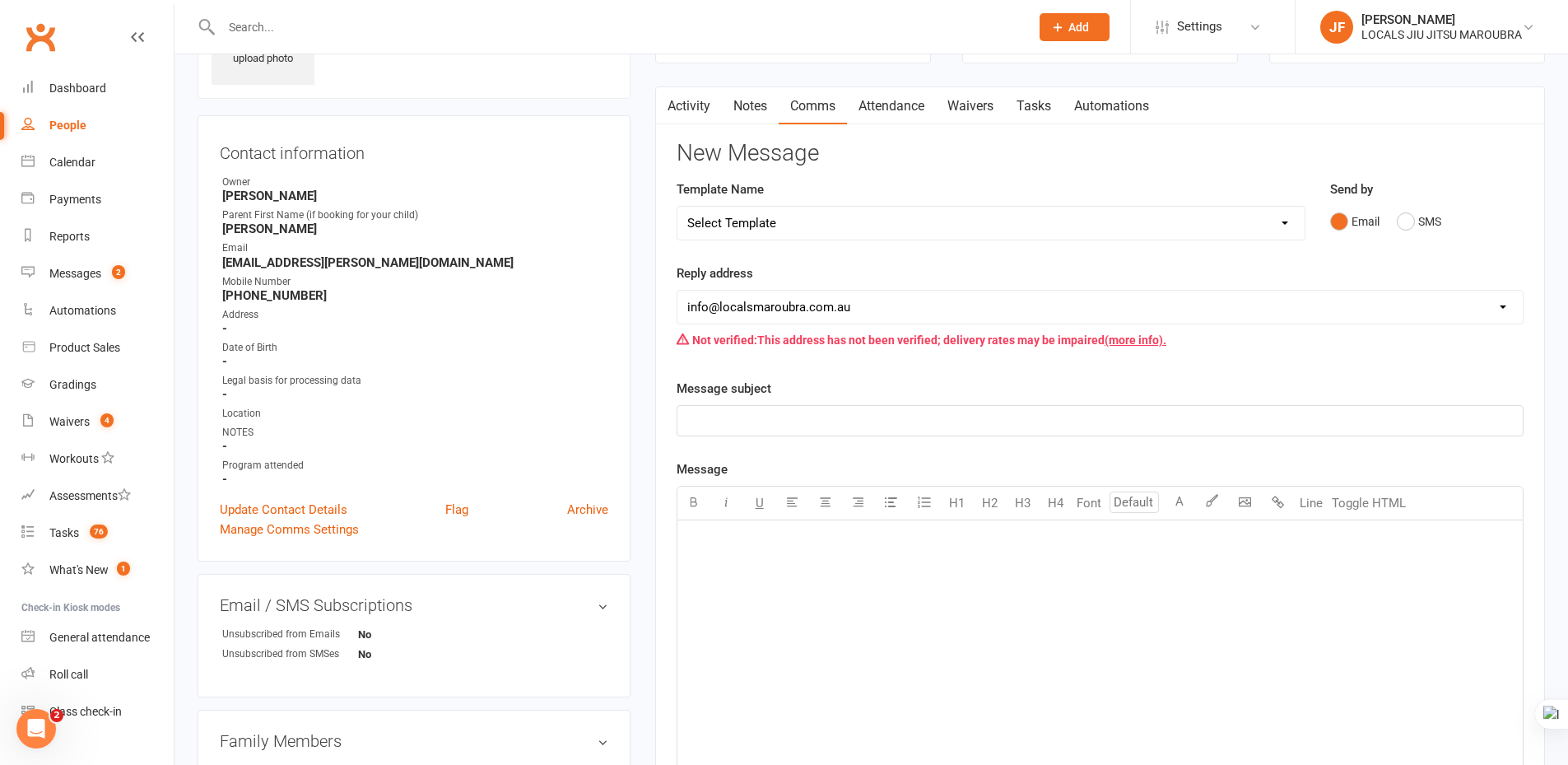
scroll to position [83, 0]
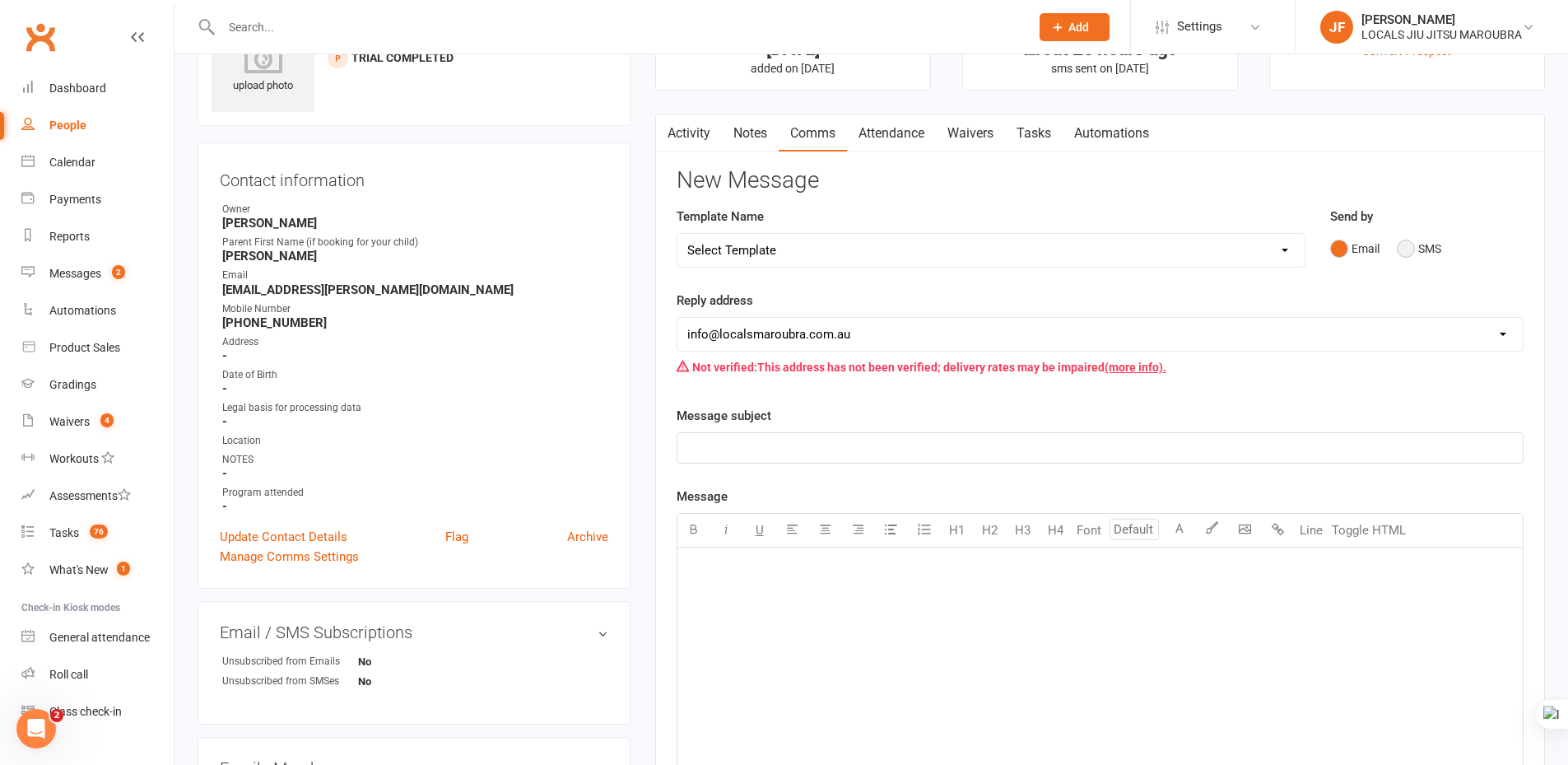
click at [1409, 247] on button "SMS" at bounding box center [1419, 248] width 45 height 31
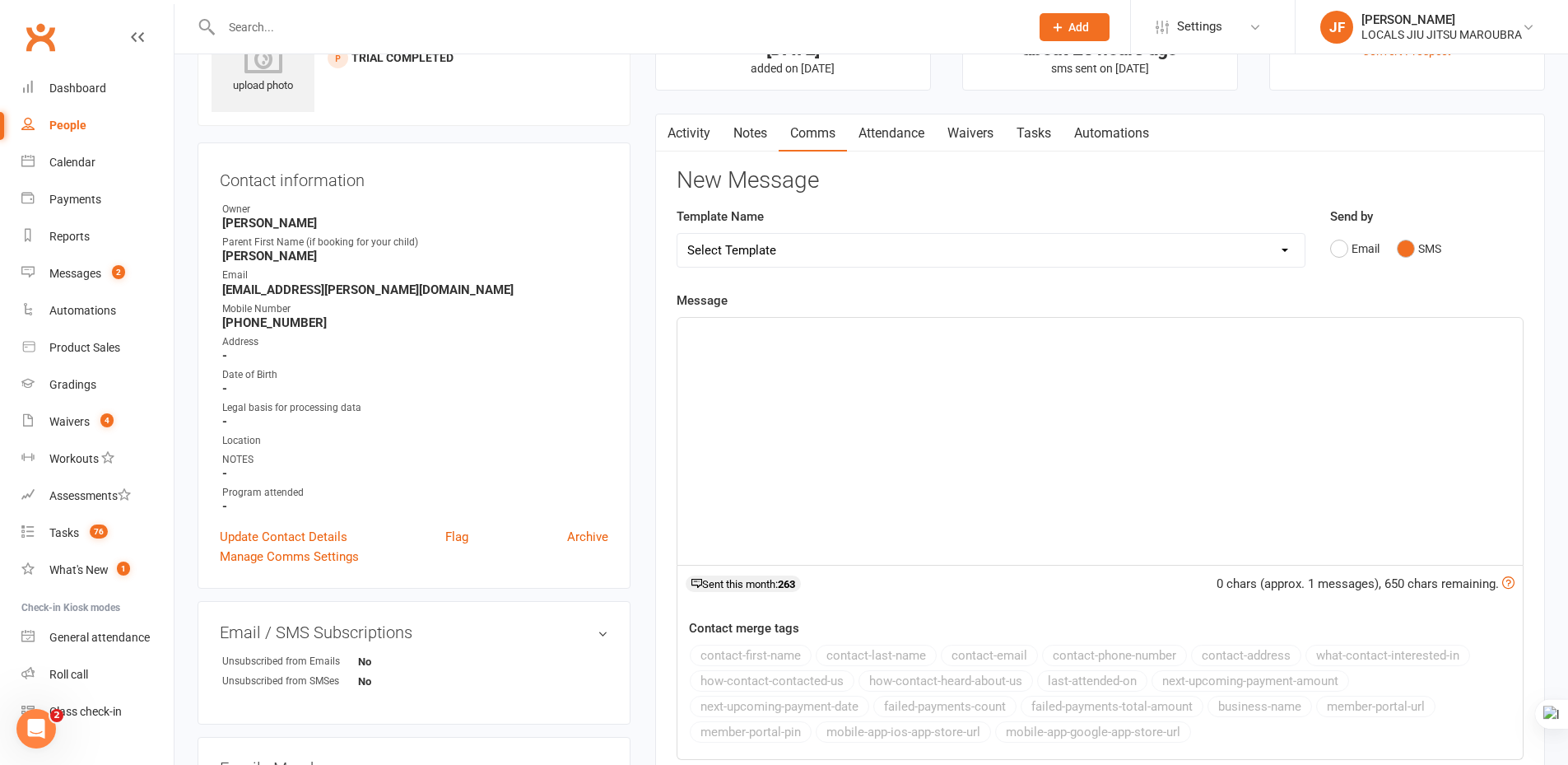
click at [841, 338] on p "﻿" at bounding box center [1100, 332] width 826 height 20
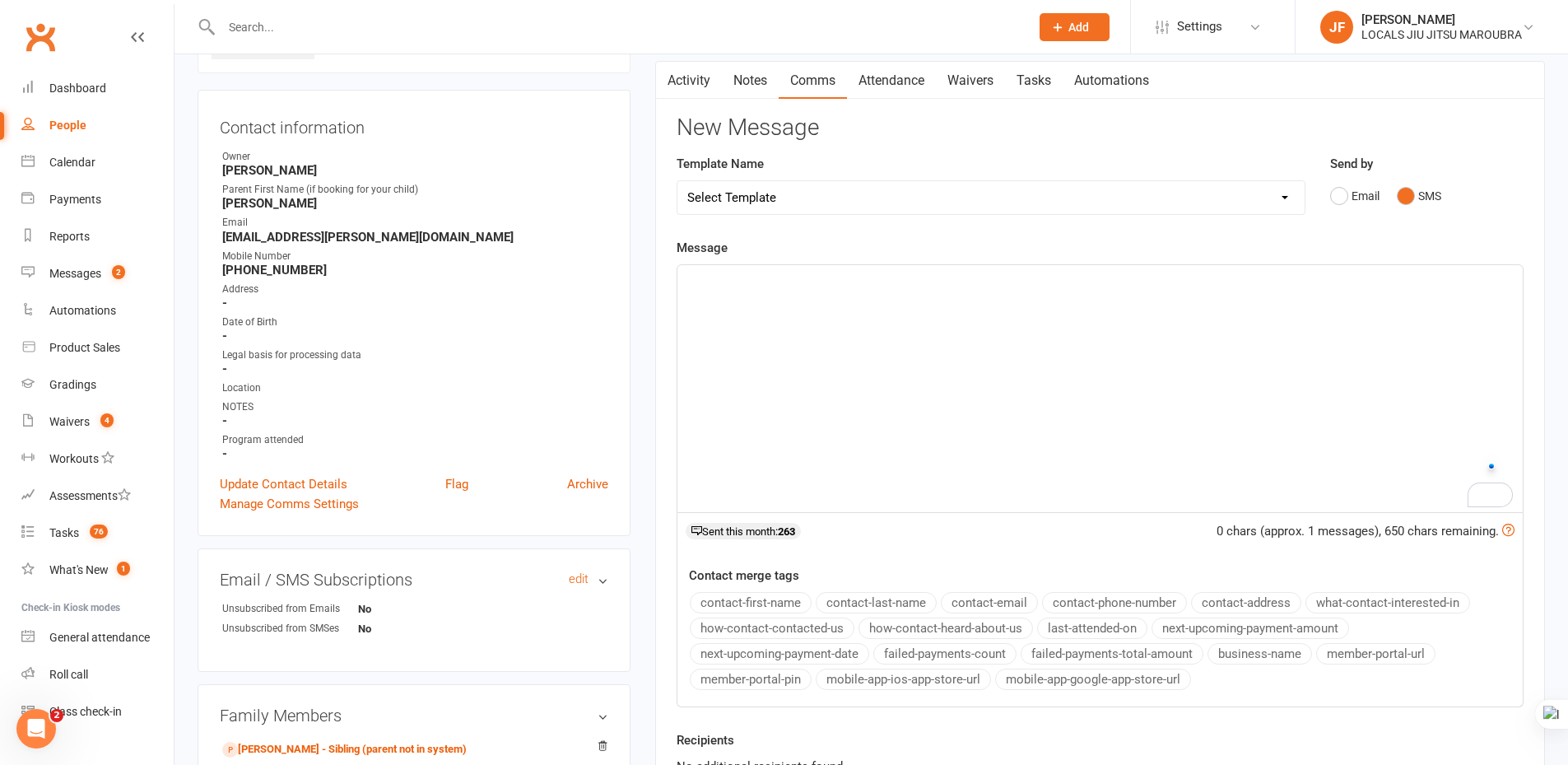
scroll to position [0, 0]
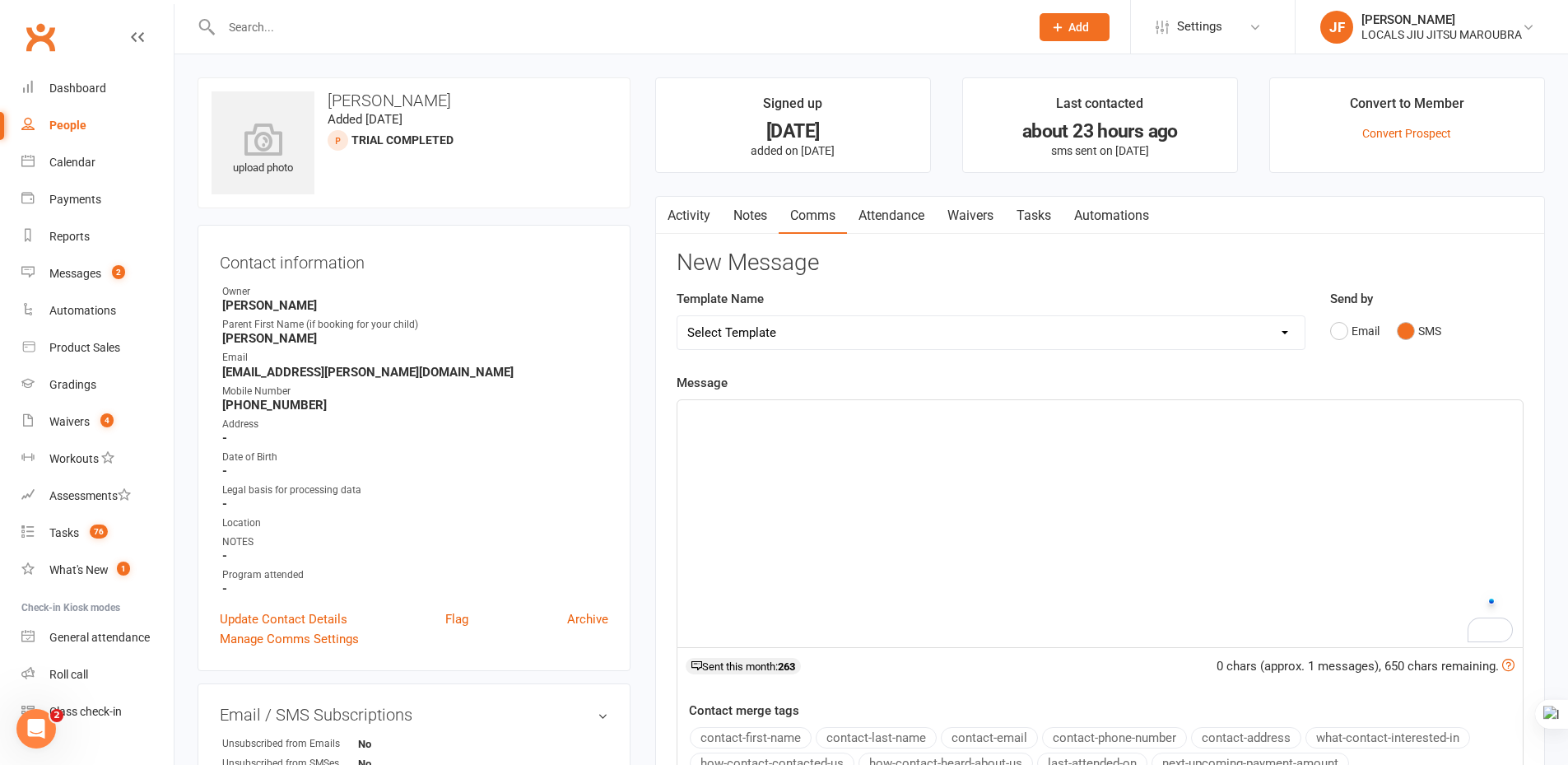
click at [675, 206] on button "button" at bounding box center [666, 215] width 21 height 37
drag, startPoint x: 694, startPoint y: 215, endPoint x: 729, endPoint y: 220, distance: 35.4
click at [693, 215] on link "Activity" at bounding box center [688, 215] width 65 height 38
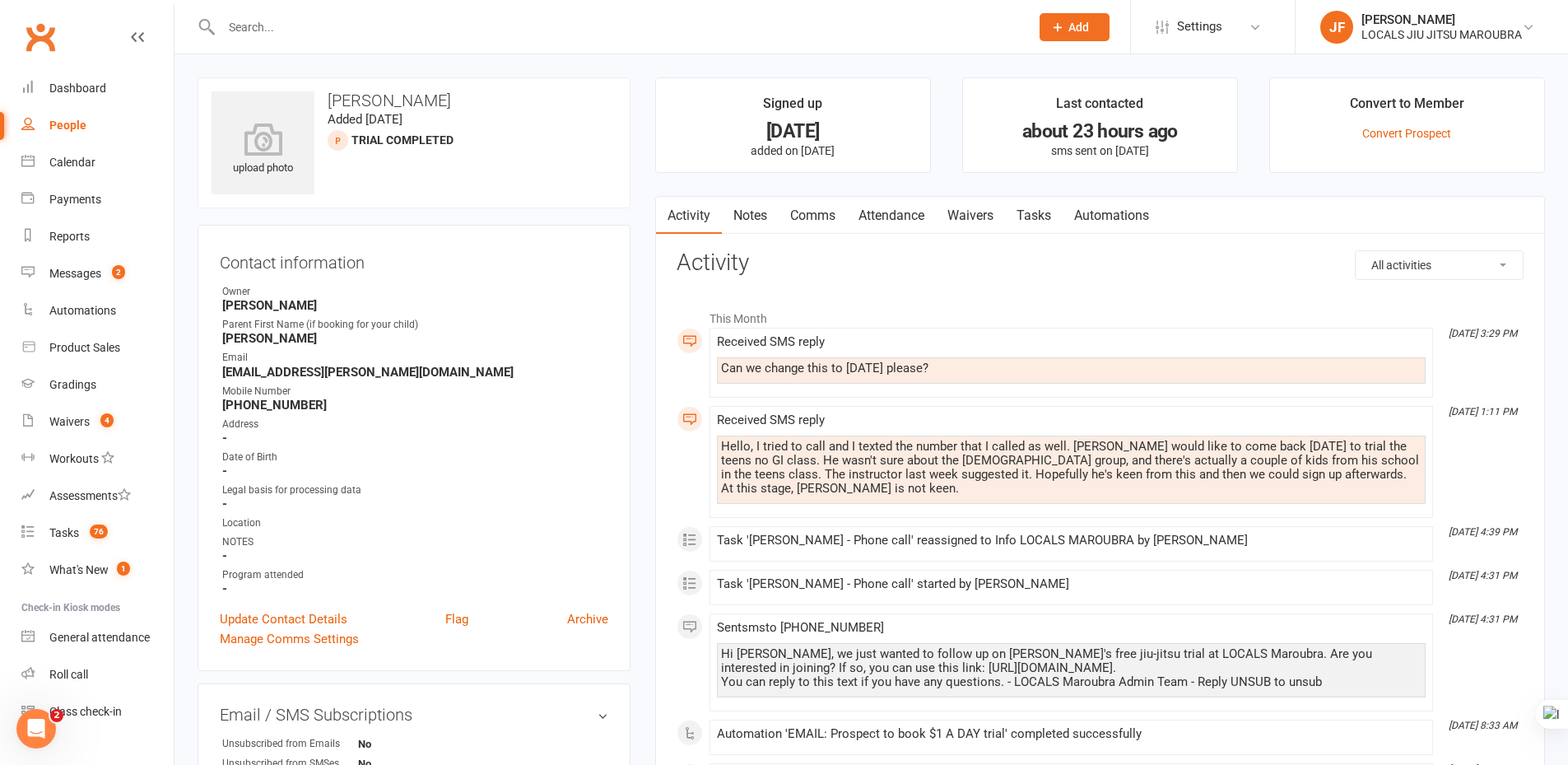
click at [1058, 35] on button "Add" at bounding box center [1074, 27] width 70 height 28
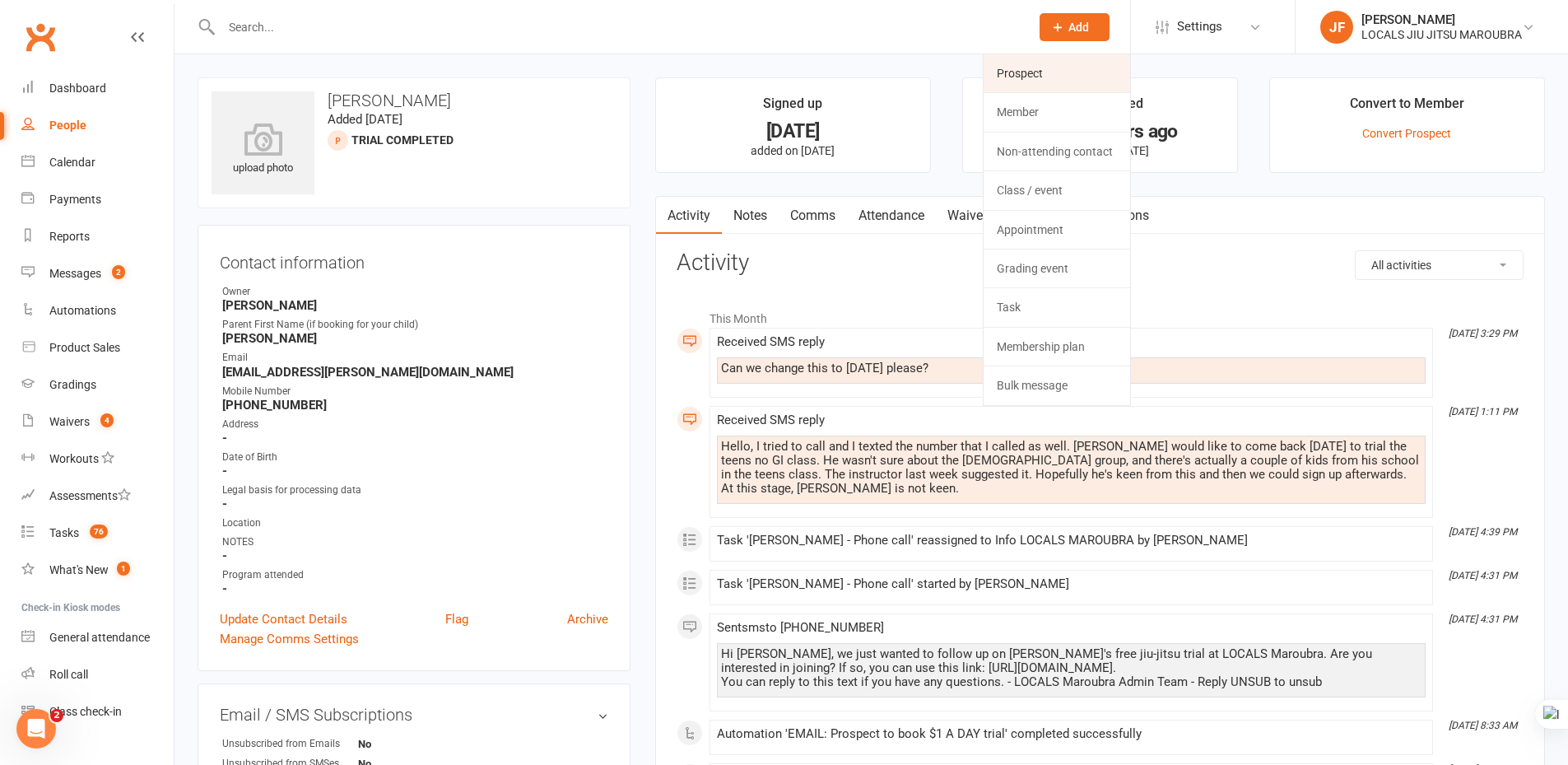
click at [1052, 82] on link "Prospect" at bounding box center [1056, 73] width 146 height 38
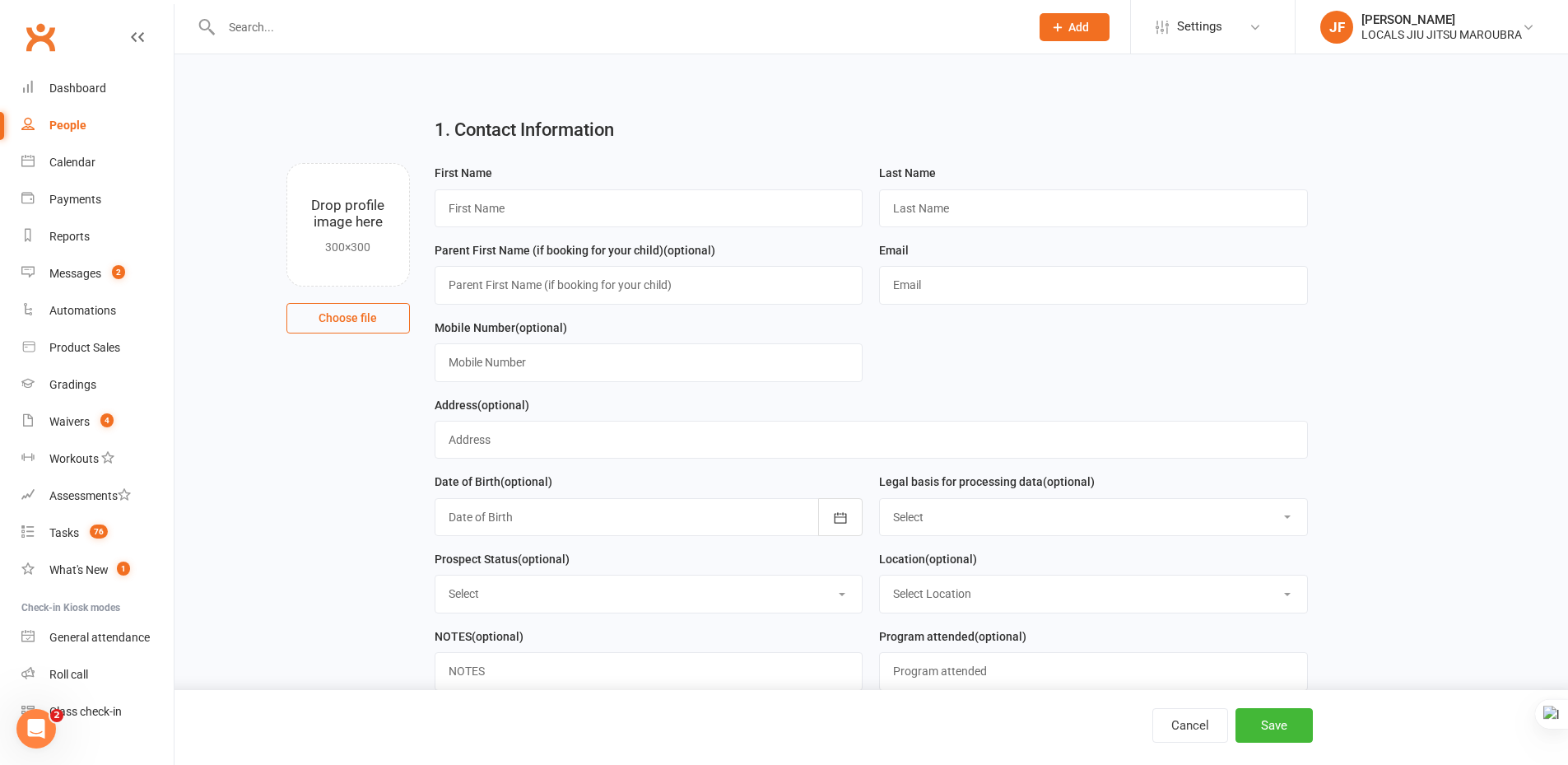
click at [731, 121] on h2 "1. Contact Information" at bounding box center [871, 130] width 873 height 20
click at [891, 729] on div "Cancel Save" at bounding box center [840, 725] width 946 height 34
click at [527, 199] on input "text" at bounding box center [649, 208] width 429 height 38
paste input "Hang"
type input "Hang"
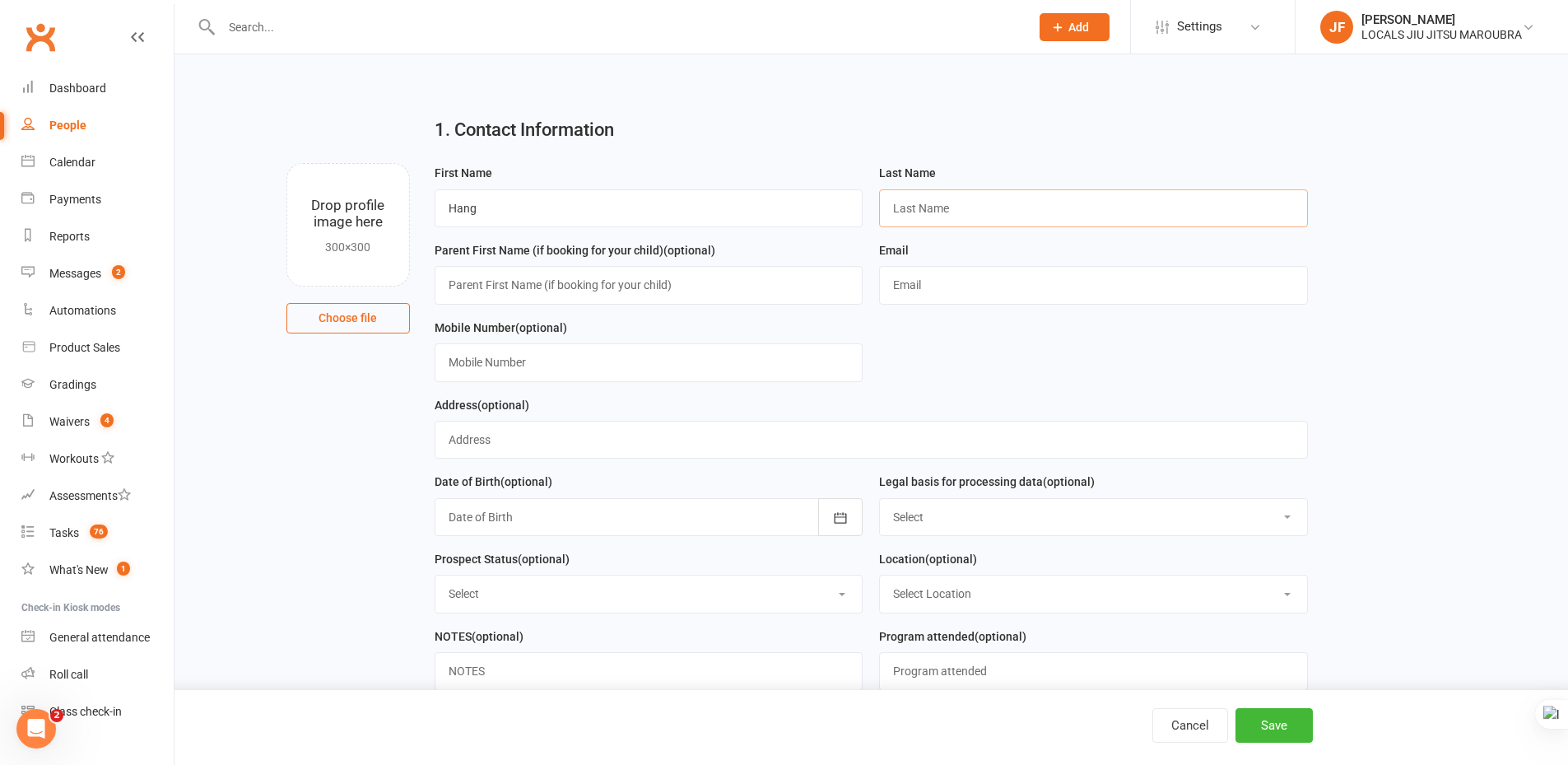
click at [1013, 221] on input "text" at bounding box center [1093, 208] width 429 height 38
paste input "[PERSON_NAME]"
type input "[PERSON_NAME]"
click at [447, 204] on input "Hang" at bounding box center [649, 208] width 429 height 38
click at [895, 204] on input "[PERSON_NAME]" at bounding box center [1093, 208] width 429 height 38
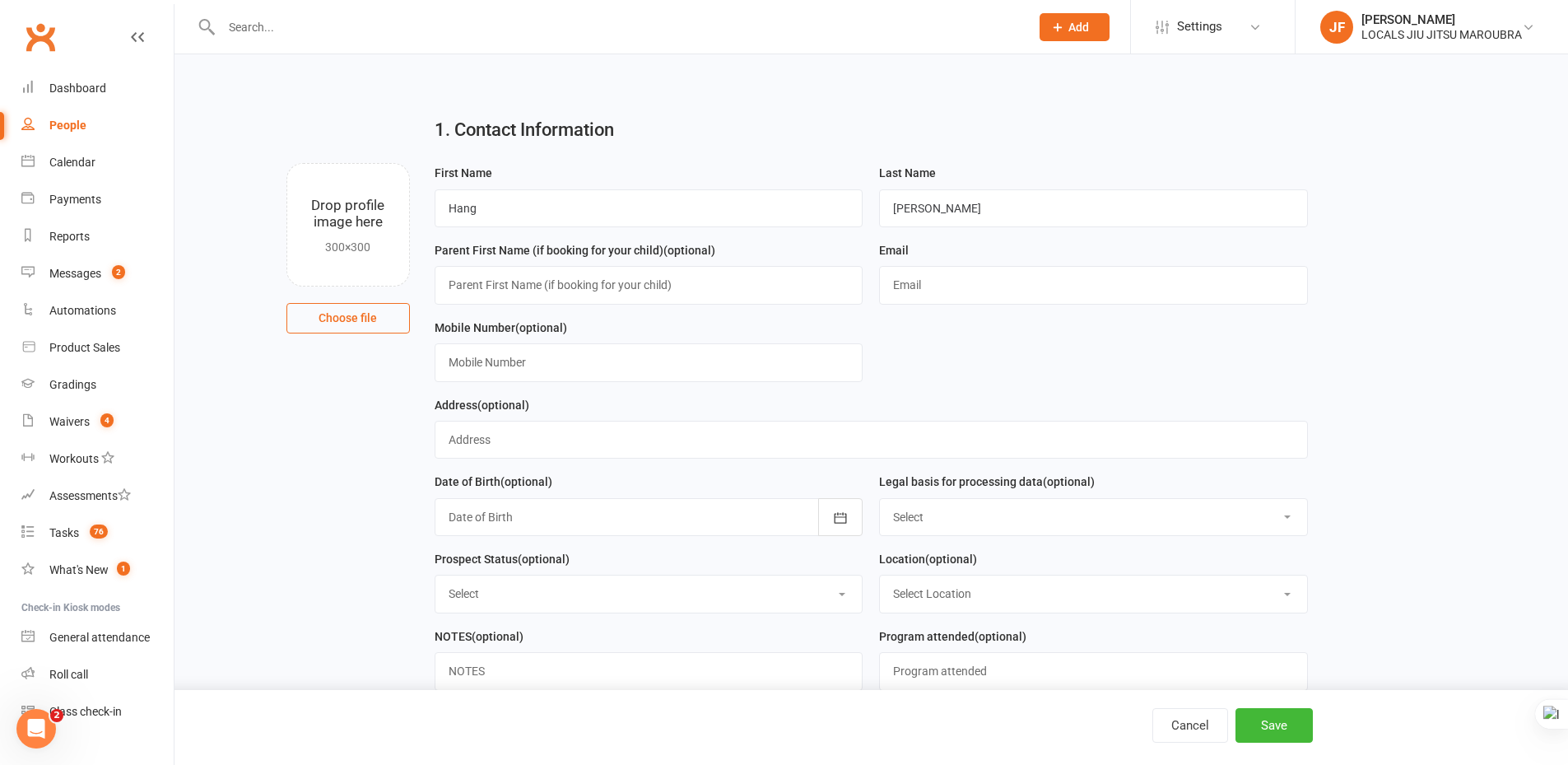
click at [982, 179] on div "Last Name Zhang" at bounding box center [1093, 196] width 429 height 65
click at [581, 286] on input "text" at bounding box center [649, 285] width 429 height 38
click at [687, 358] on input "text" at bounding box center [649, 363] width 429 height 38
click at [952, 275] on input "text" at bounding box center [1093, 285] width 429 height 38
paste input "[EMAIL_ADDRESS][DOMAIN_NAME]"
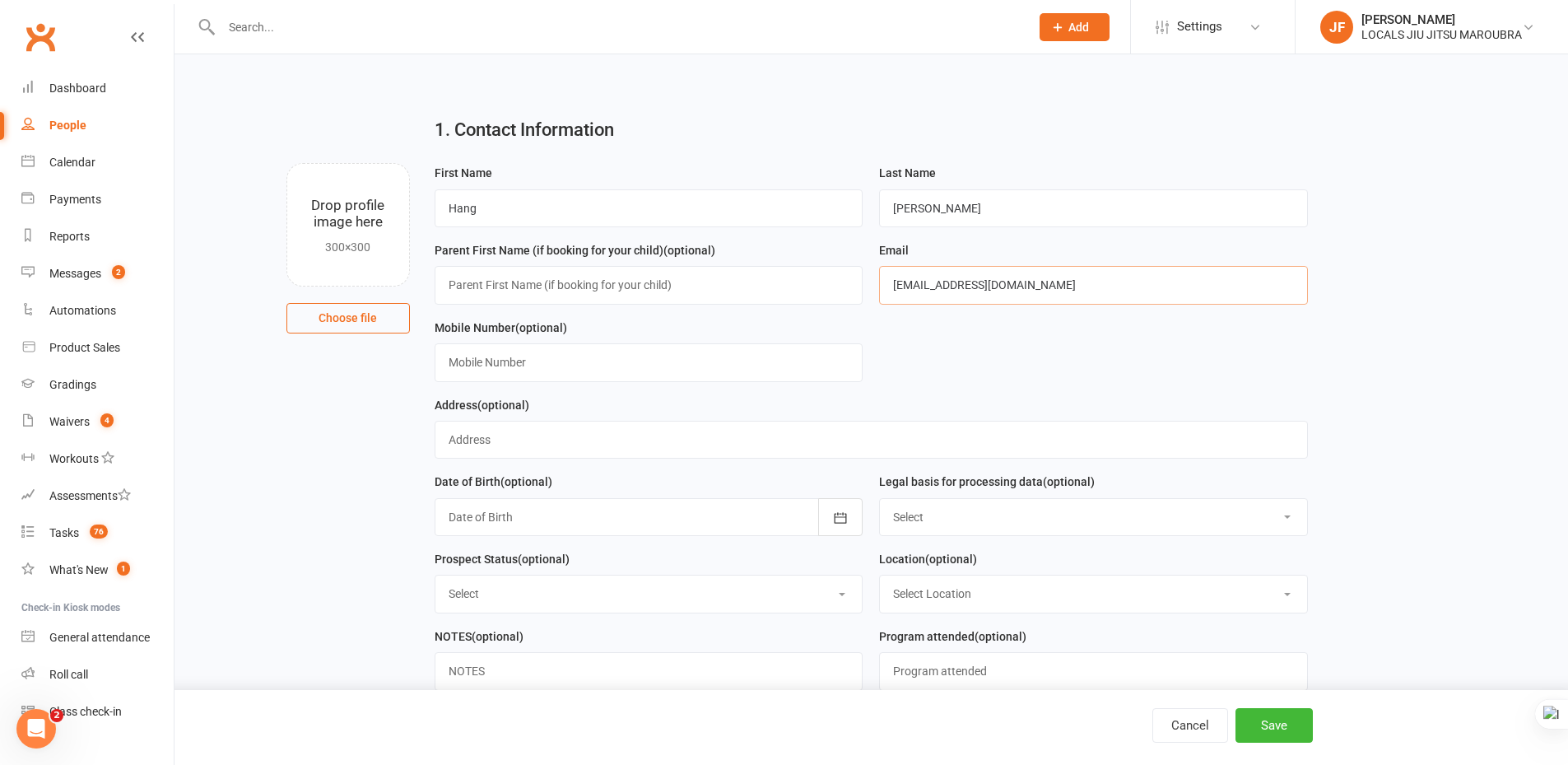
type input "[EMAIL_ADDRESS][DOMAIN_NAME]"
click at [661, 362] on input "text" at bounding box center [649, 363] width 429 height 38
paste input "[PHONE_NUMBER]"
type input "[PHONE_NUMBER]"
click at [971, 377] on form "First Name Hang Last Name Zhang Parent First Name (if booking for your child) (…" at bounding box center [871, 433] width 890 height 540
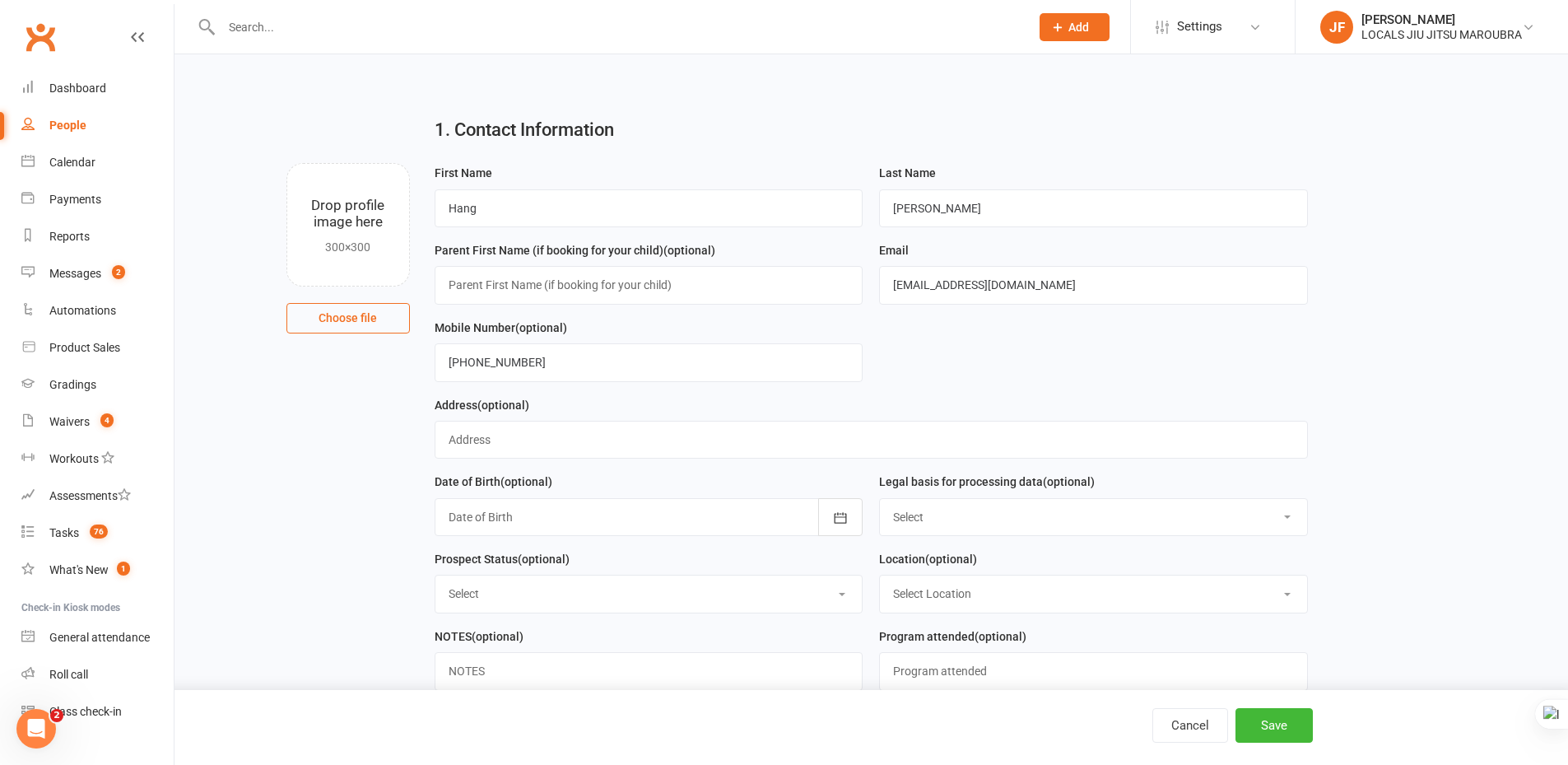
click at [786, 311] on div "Parent First Name (if booking for your child) (optional)" at bounding box center [648, 279] width 445 height 78
click at [775, 295] on input "text" at bounding box center [649, 285] width 429 height 38
click at [1052, 386] on form "First Name Hang Last Name Zhang Parent First Name (if booking for your child) (…" at bounding box center [871, 433] width 890 height 540
click at [951, 138] on h2 "1. Contact Information" at bounding box center [871, 130] width 873 height 20
click at [452, 215] on input "Hang" at bounding box center [649, 208] width 429 height 38
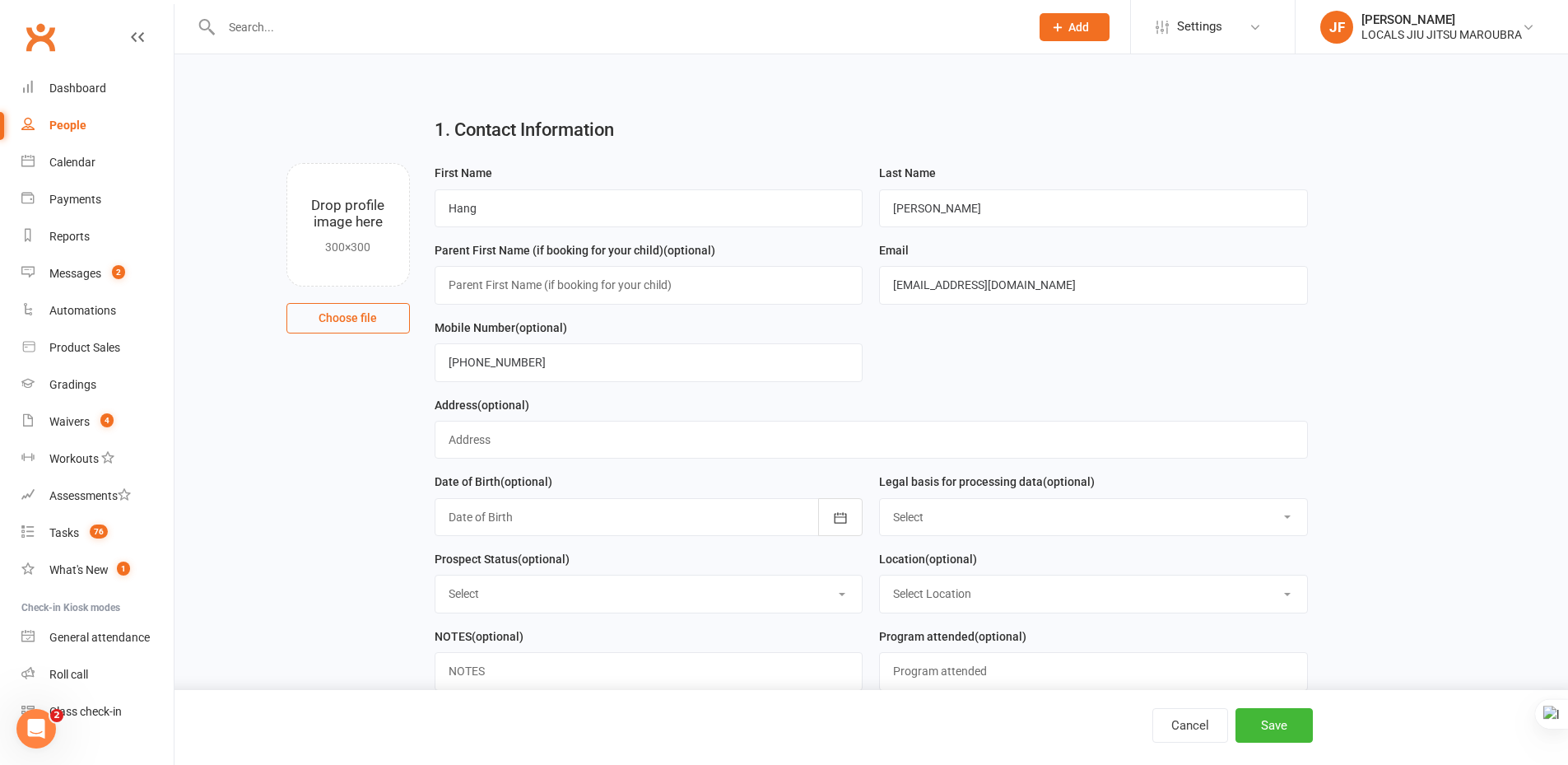
click at [1144, 356] on form "First Name Hang Last Name Zhang Parent First Name (if booking for your child) (…" at bounding box center [871, 433] width 890 height 540
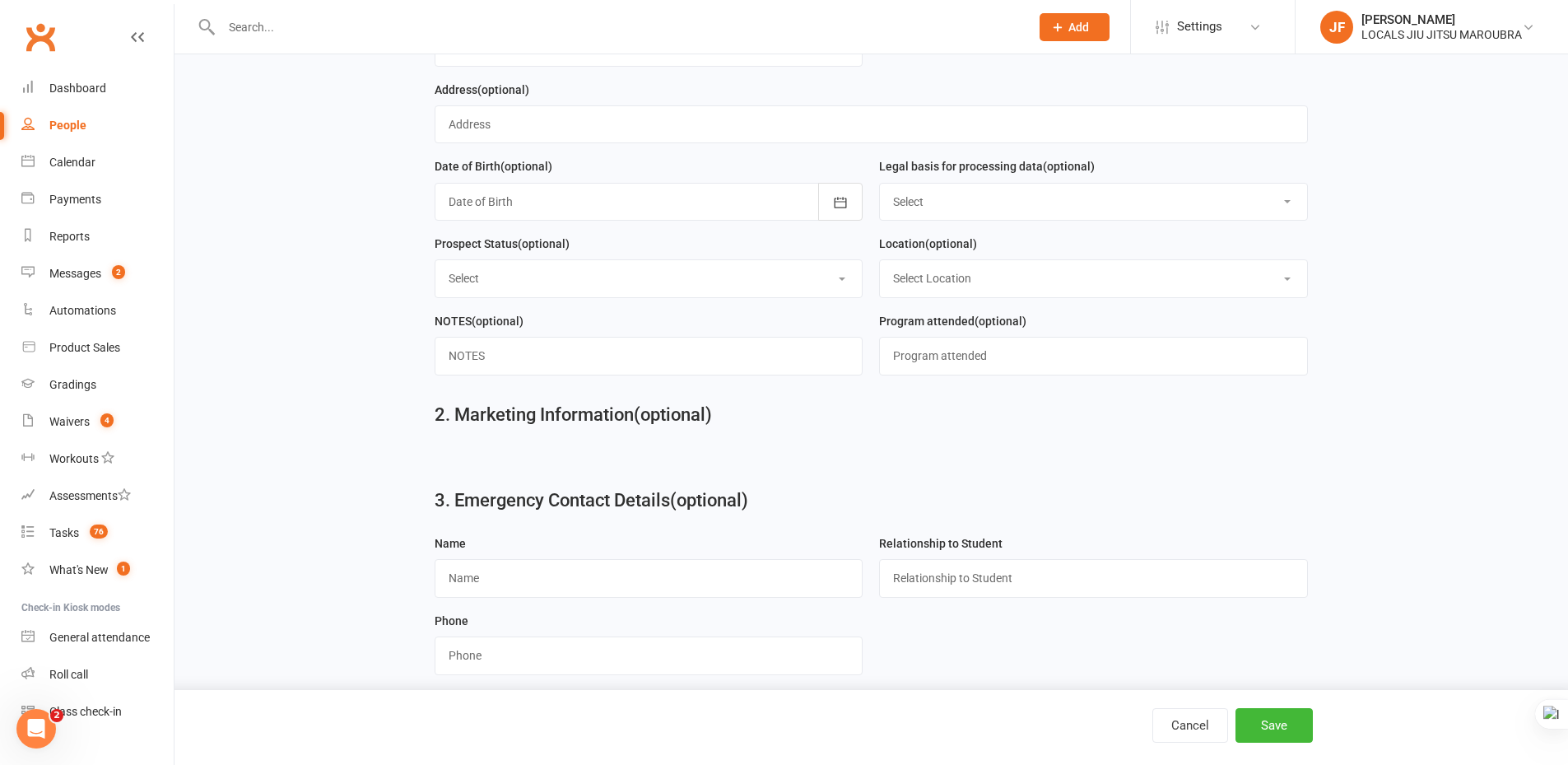
scroll to position [329, 0]
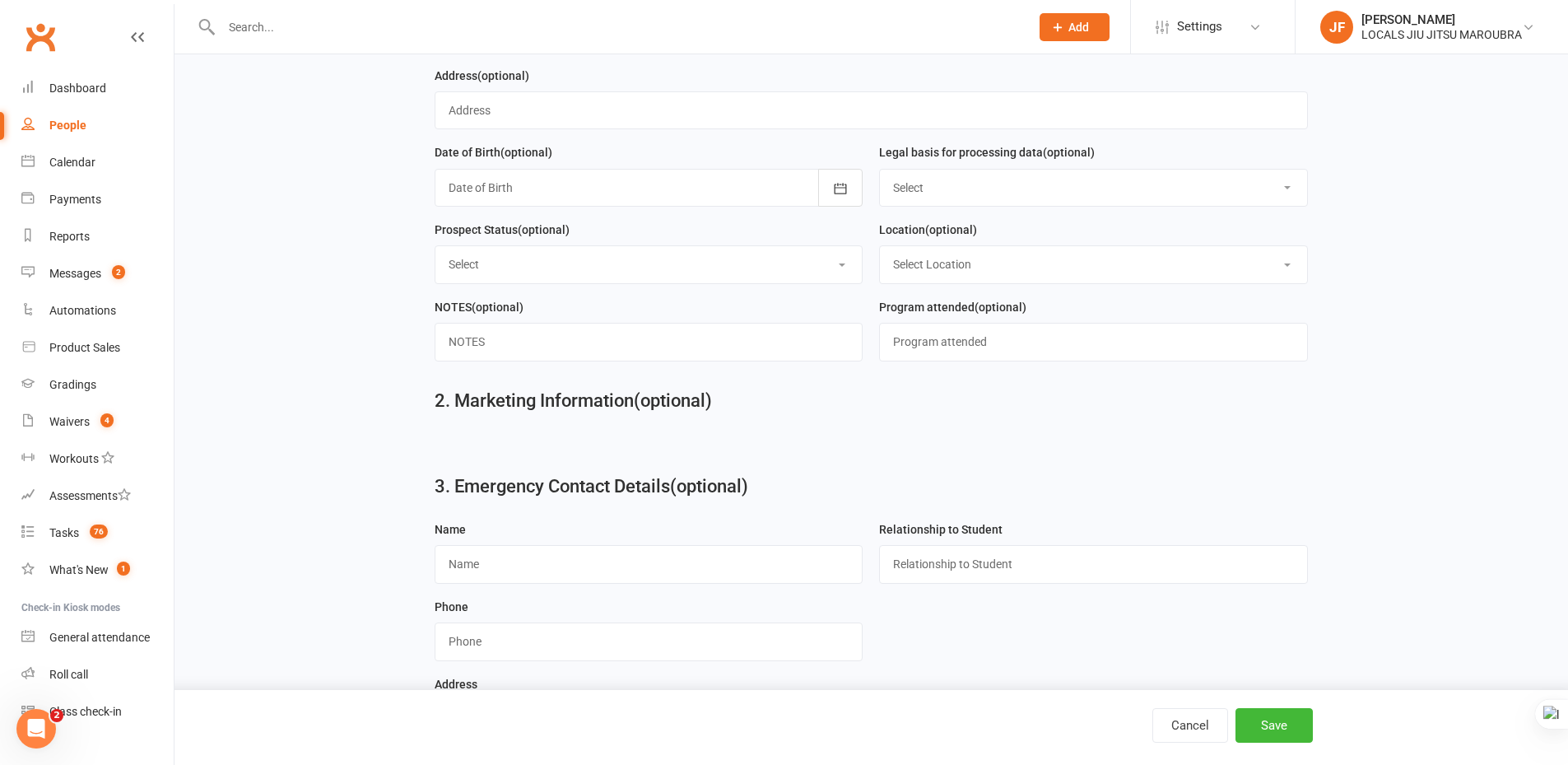
click at [1315, 424] on div "2. Marketing Information (optional)" at bounding box center [871, 404] width 898 height 59
click at [1265, 723] on button "Save" at bounding box center [1275, 725] width 78 height 34
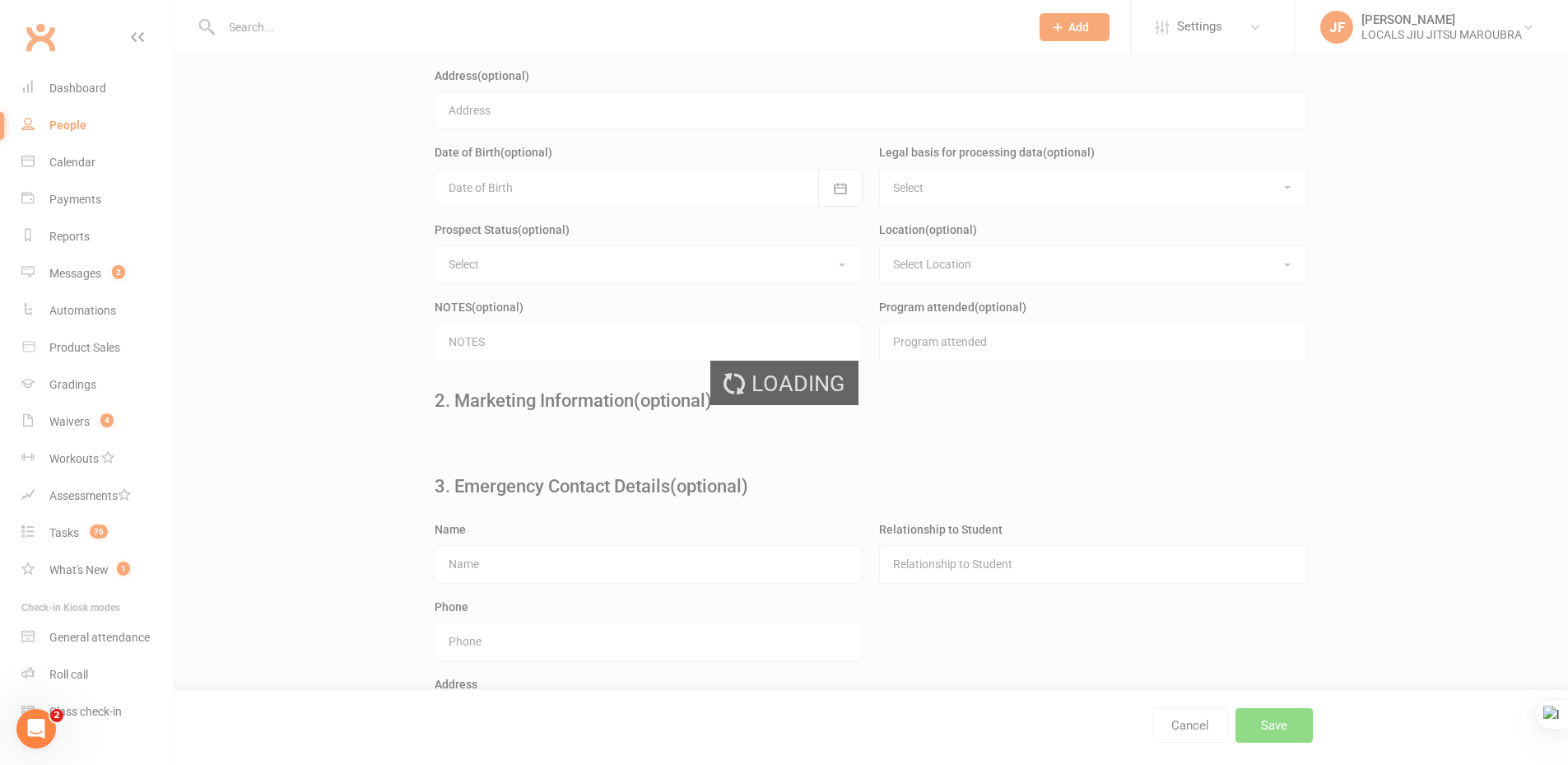
scroll to position [0, 0]
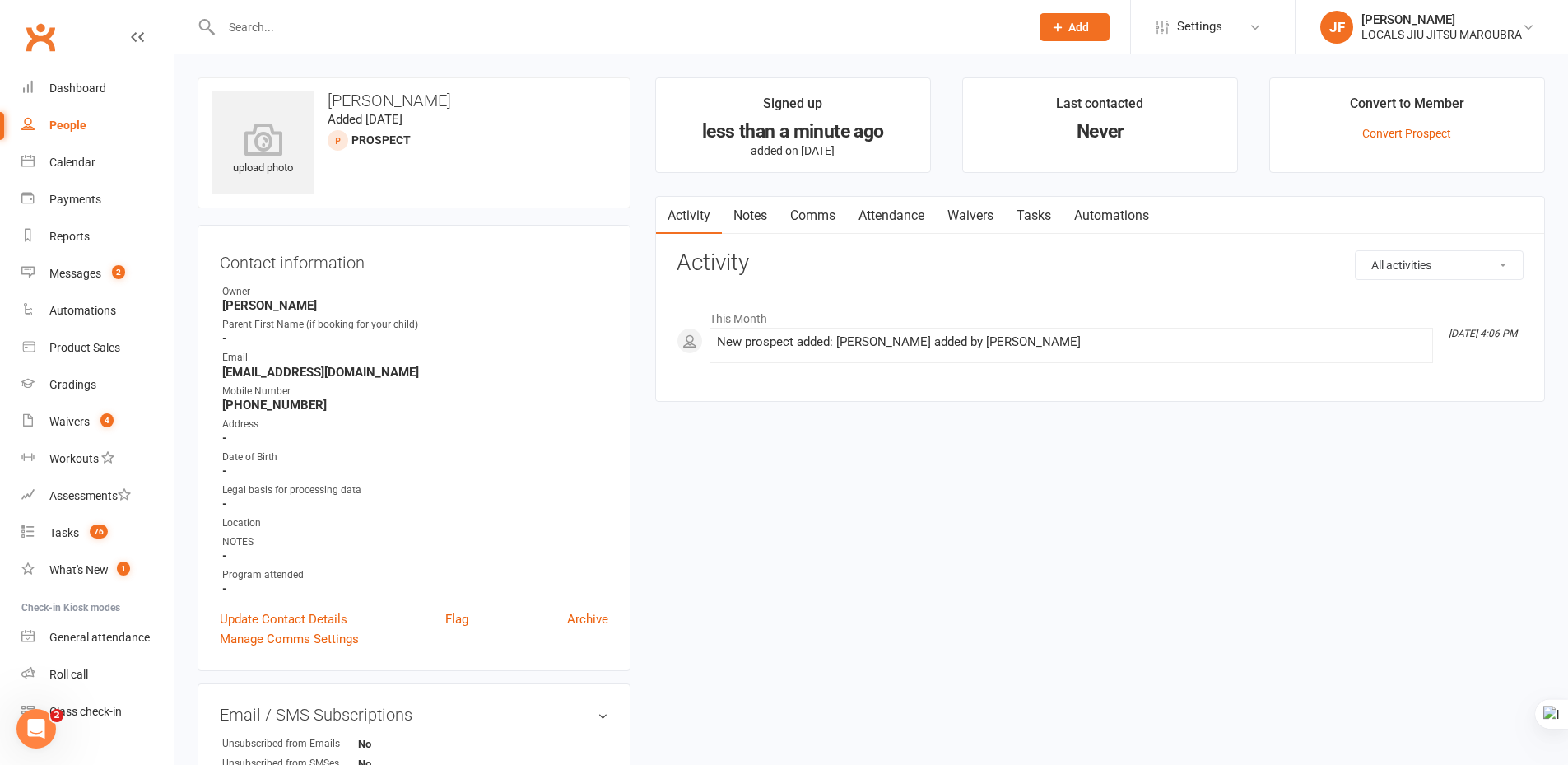
click at [871, 208] on link "Attendance" at bounding box center [891, 215] width 89 height 38
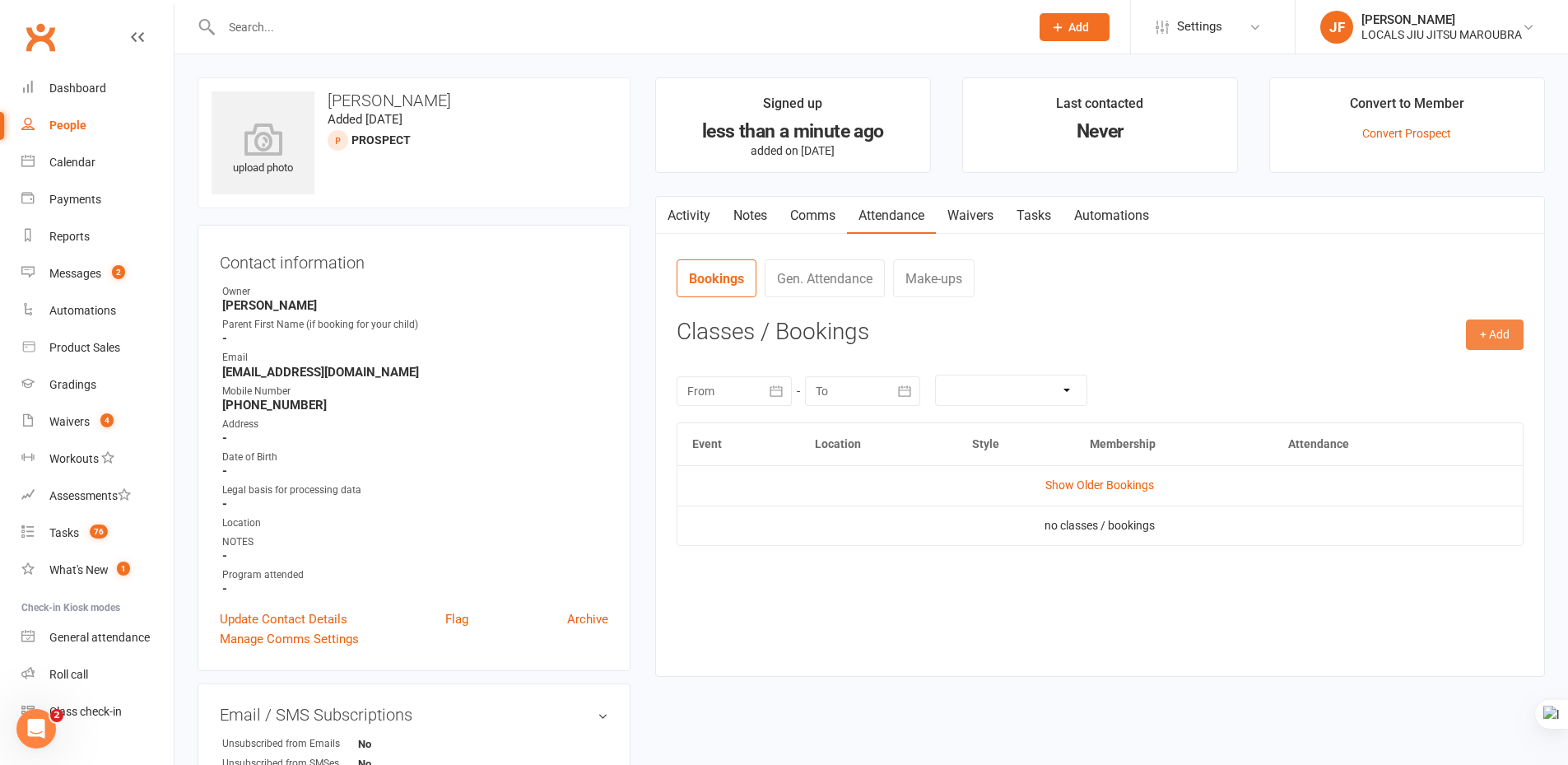
click at [1485, 333] on button "+ Add" at bounding box center [1495, 334] width 58 height 29
click at [1401, 369] on link "Book Event" at bounding box center [1442, 372] width 163 height 33
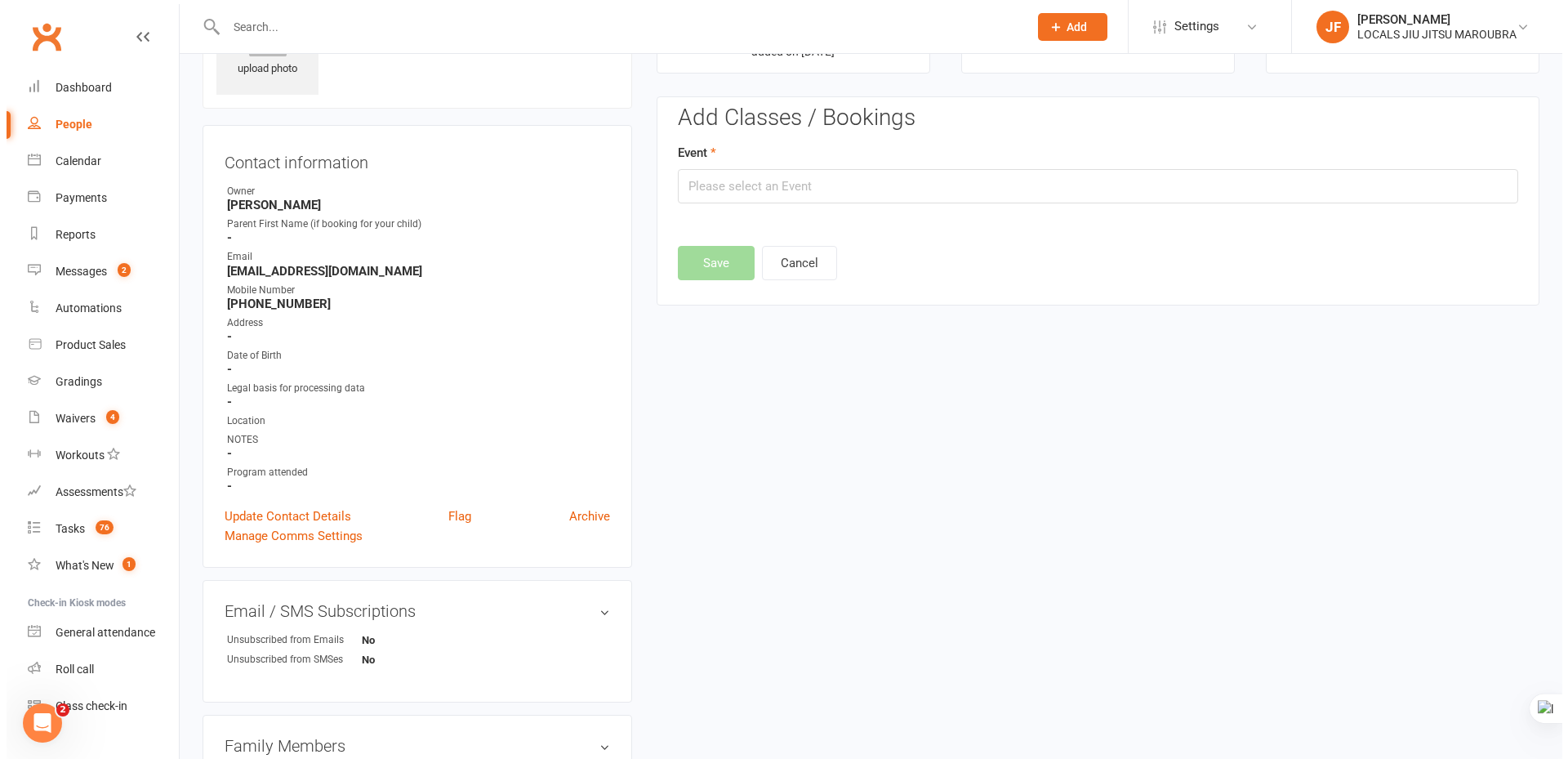
scroll to position [113, 0]
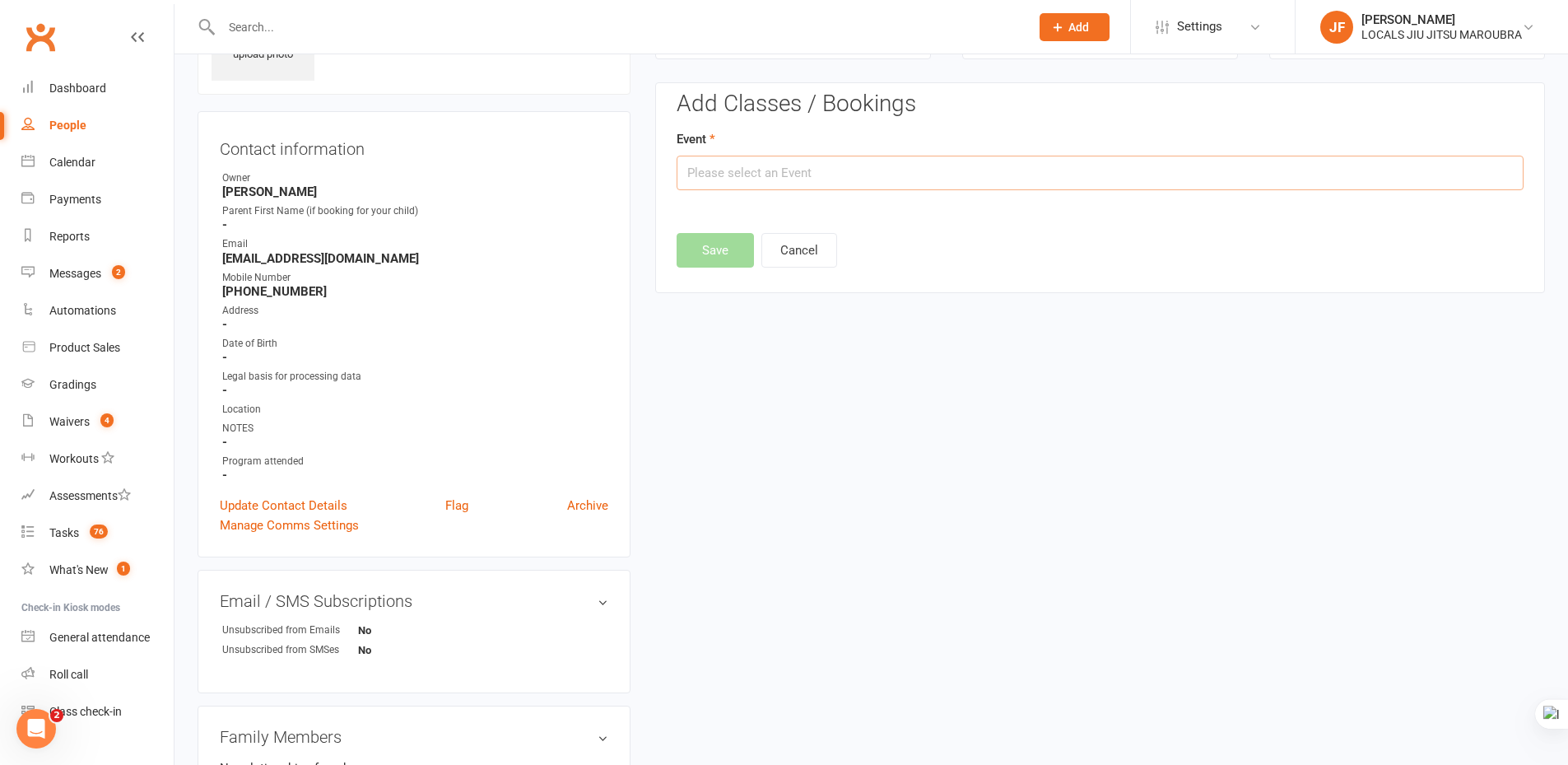
click at [819, 166] on input "text" at bounding box center [1100, 173] width 847 height 34
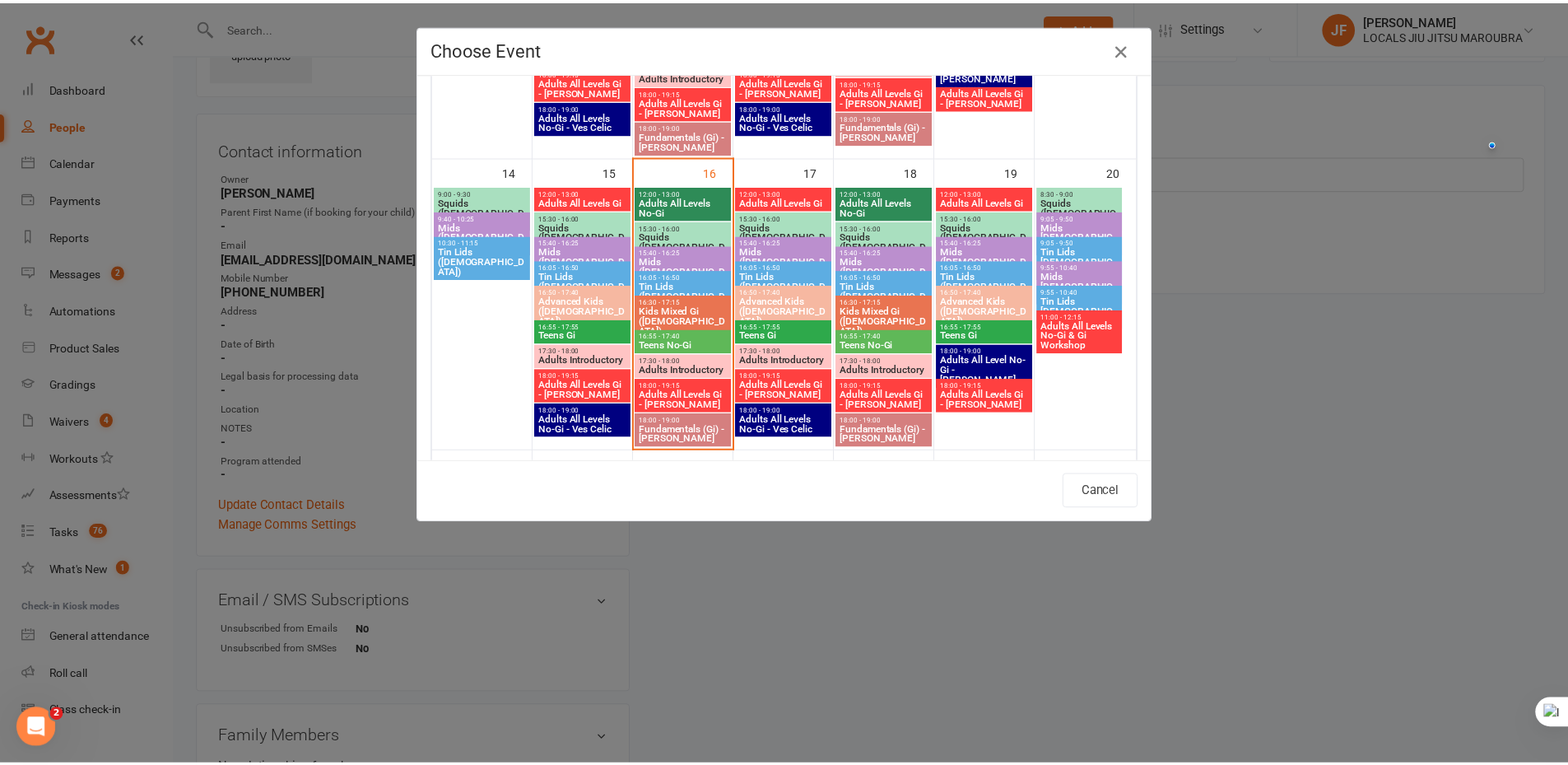
scroll to position [659, 0]
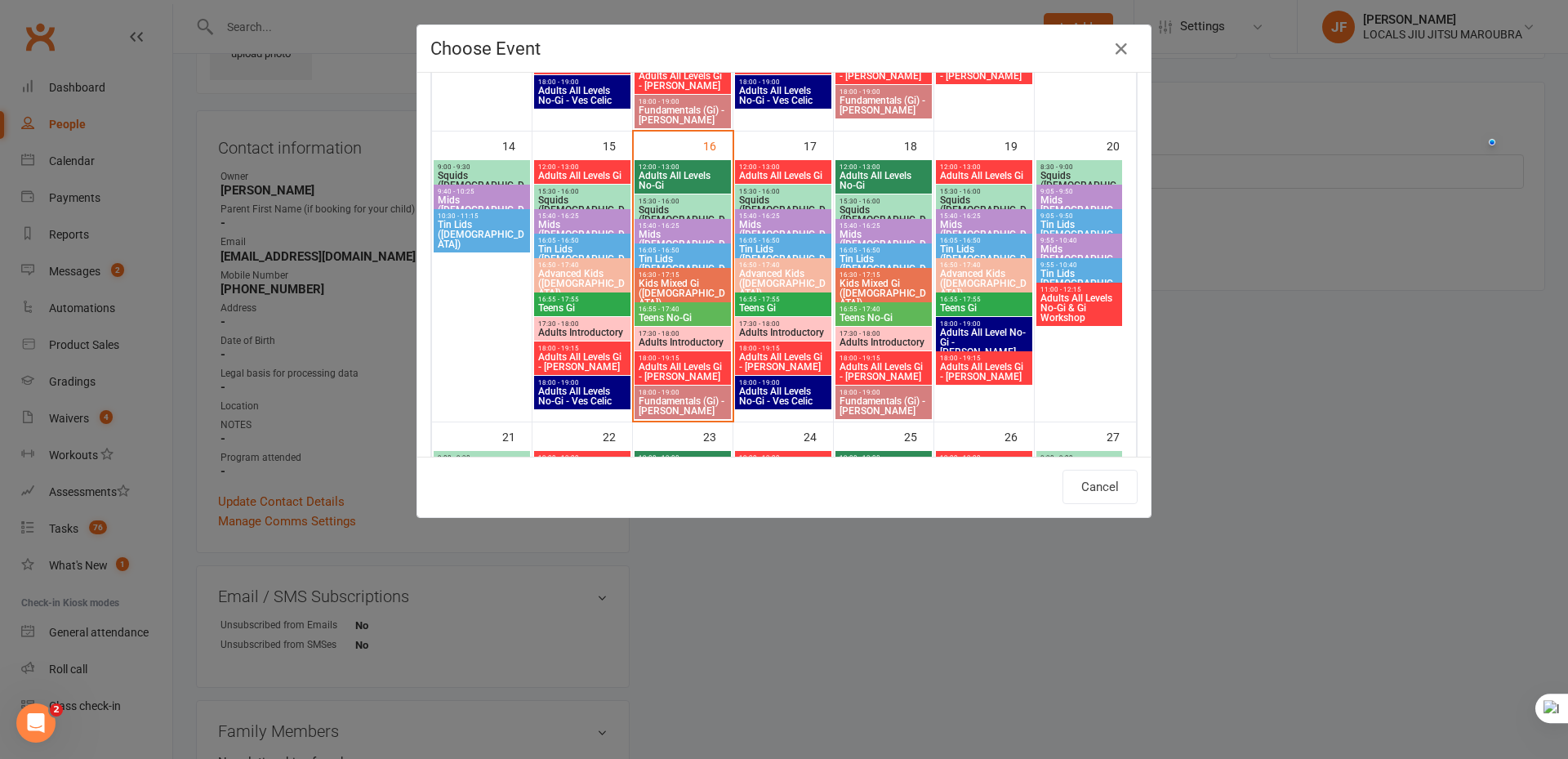
click at [774, 325] on span "17:30 - 18:00" at bounding box center [783, 324] width 89 height 8
type input "Adults Introductory - Sep 17, 2025 5:30:00 PM"
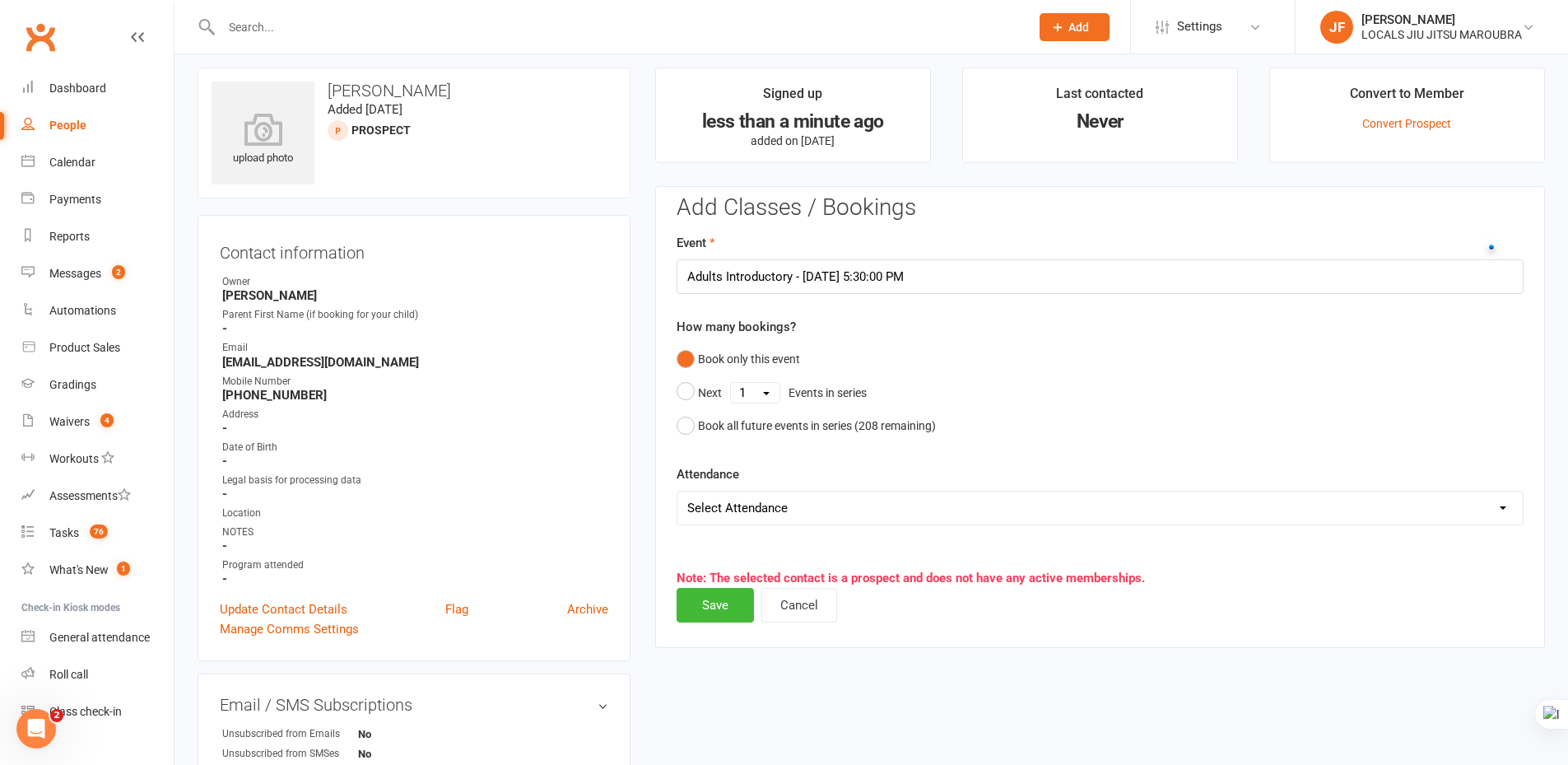
scroll to position [0, 0]
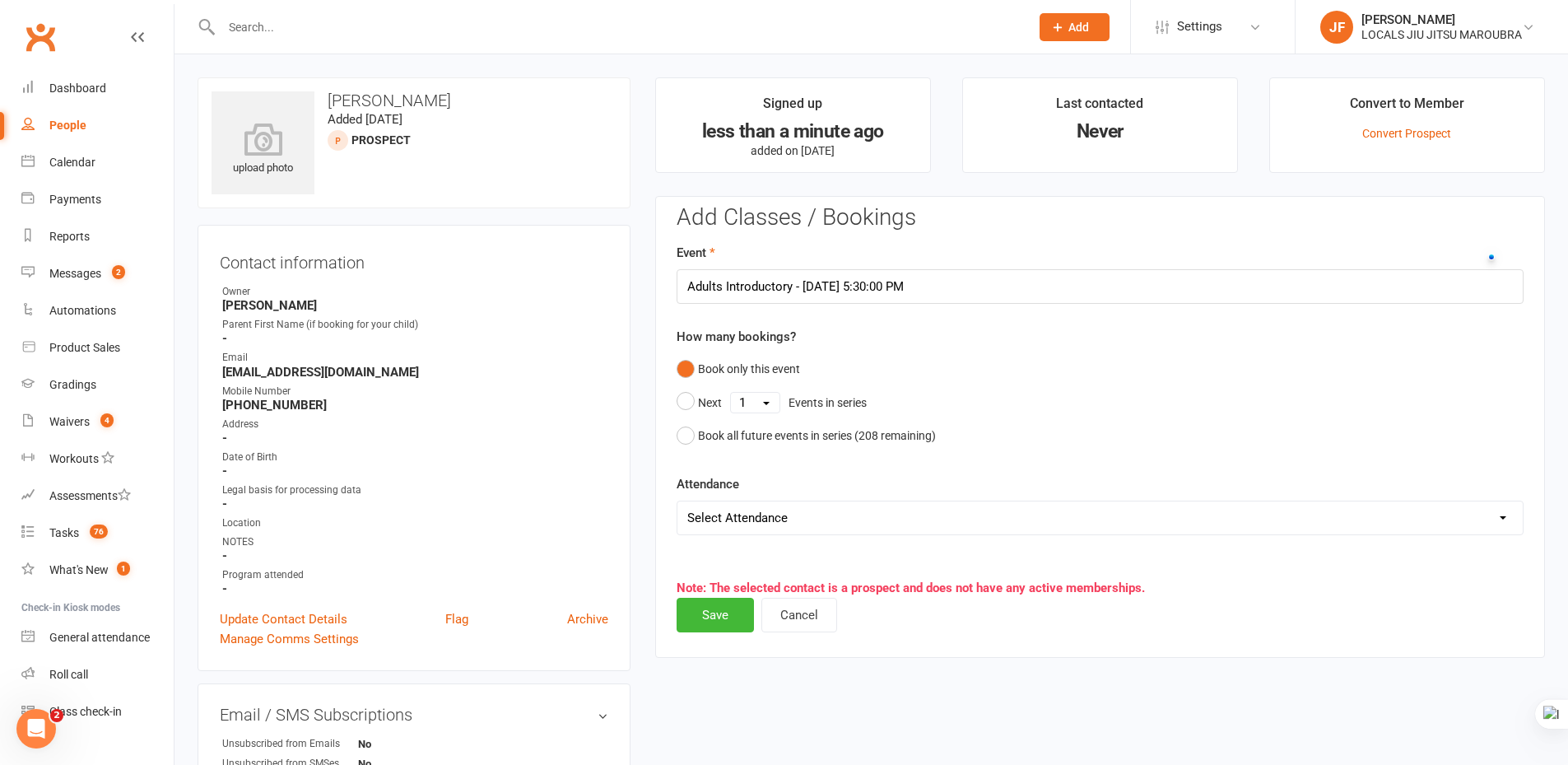
click at [1011, 762] on div "upload photo Hang Zhang Added 16 September, 2025 prospect Contact information O…" at bounding box center [871, 747] width 1372 height 1339
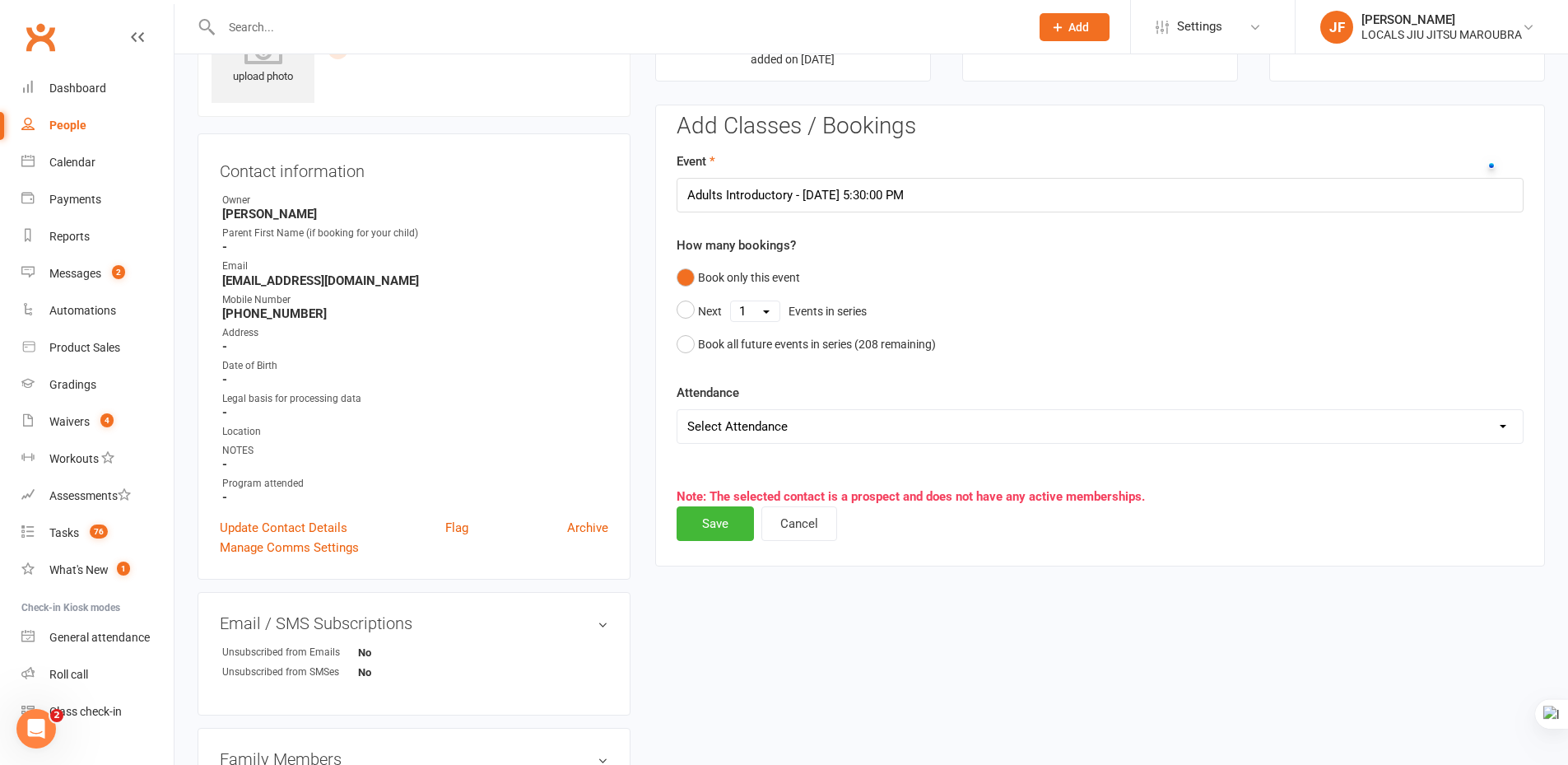
scroll to position [164, 0]
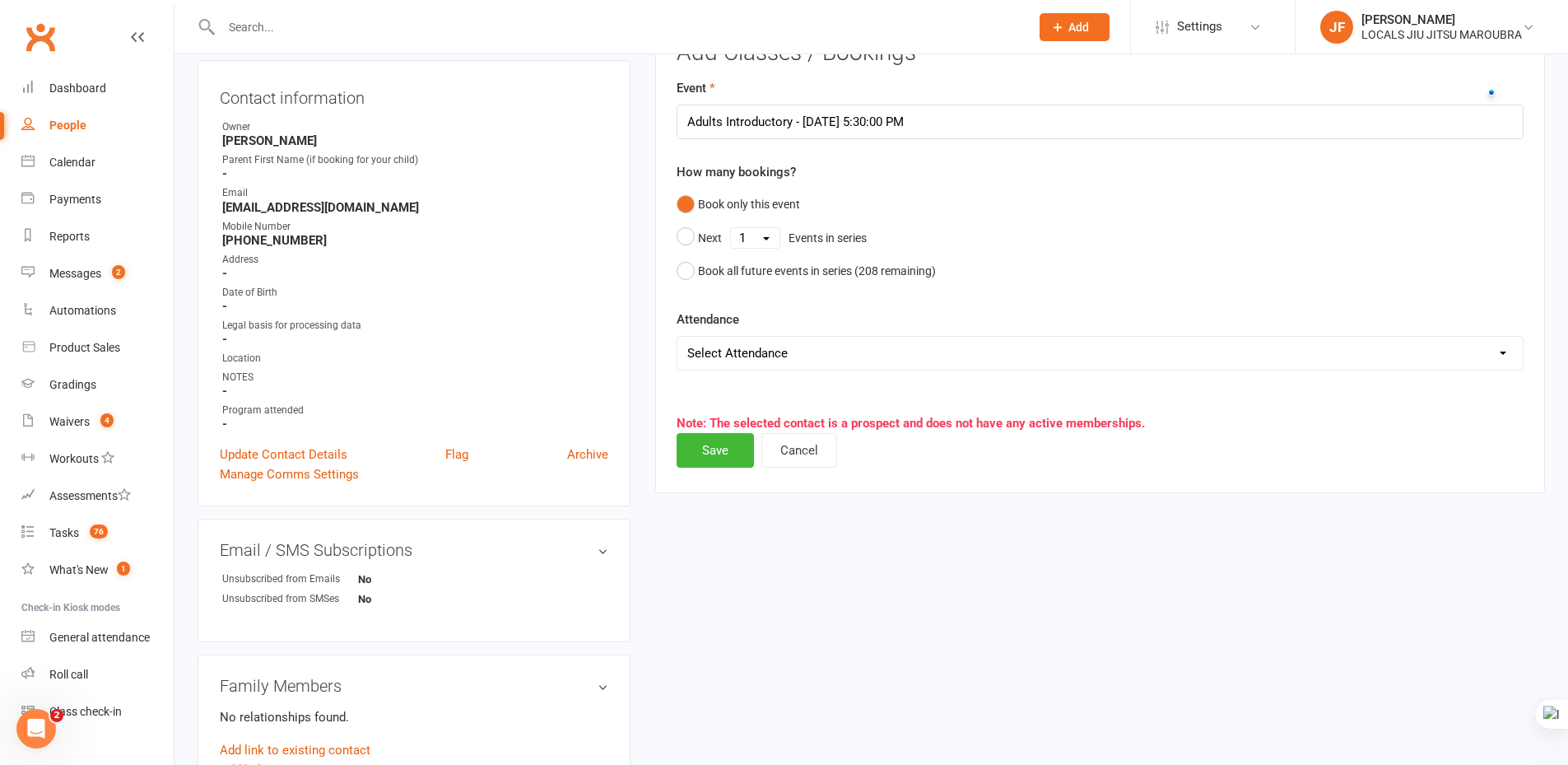
click at [924, 683] on div "upload photo Hang Zhang Added 16 September, 2025 prospect Contact information O…" at bounding box center [871, 582] width 1372 height 1339
click at [705, 462] on button "Save" at bounding box center [716, 450] width 78 height 34
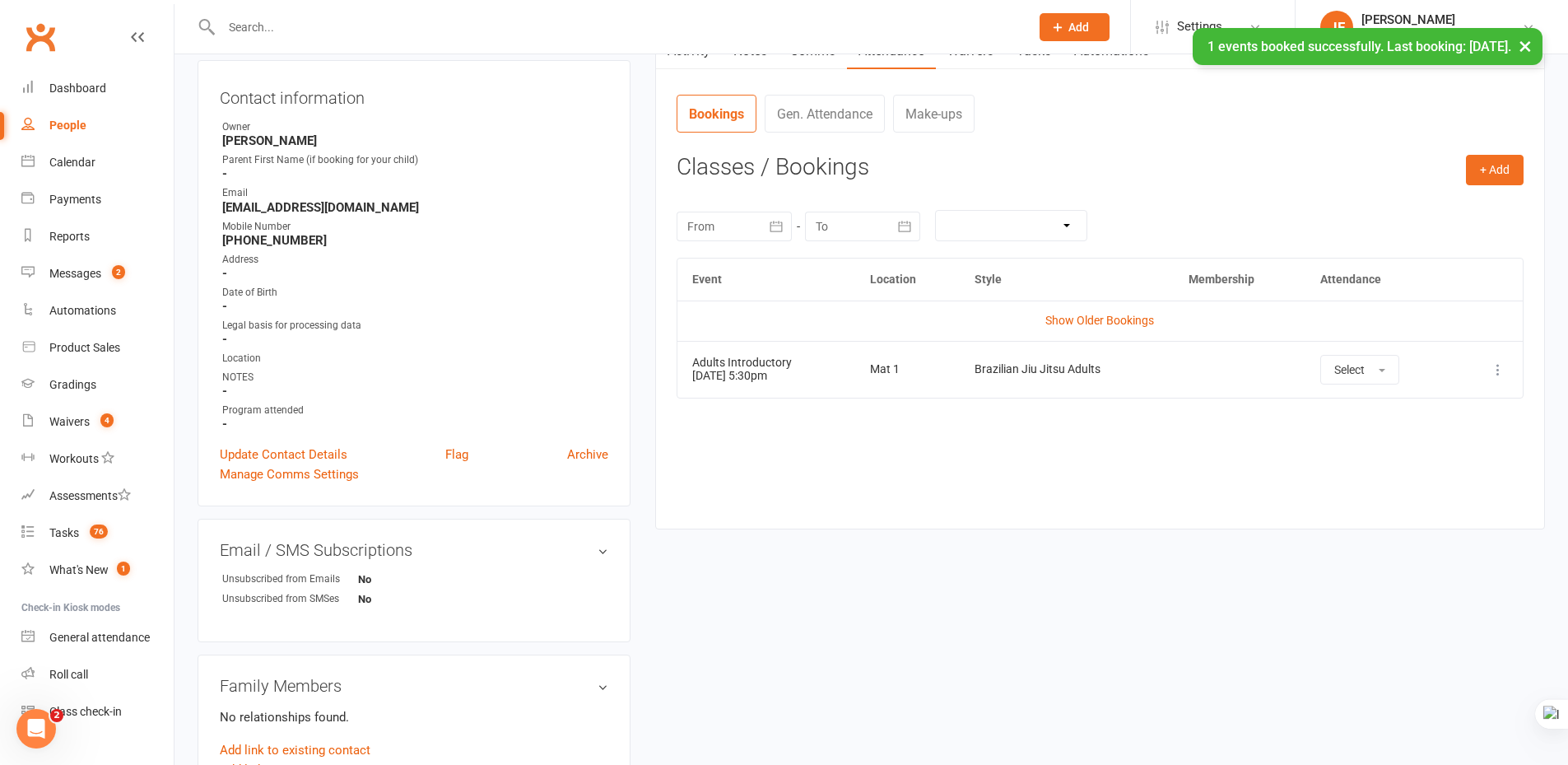
scroll to position [0, 0]
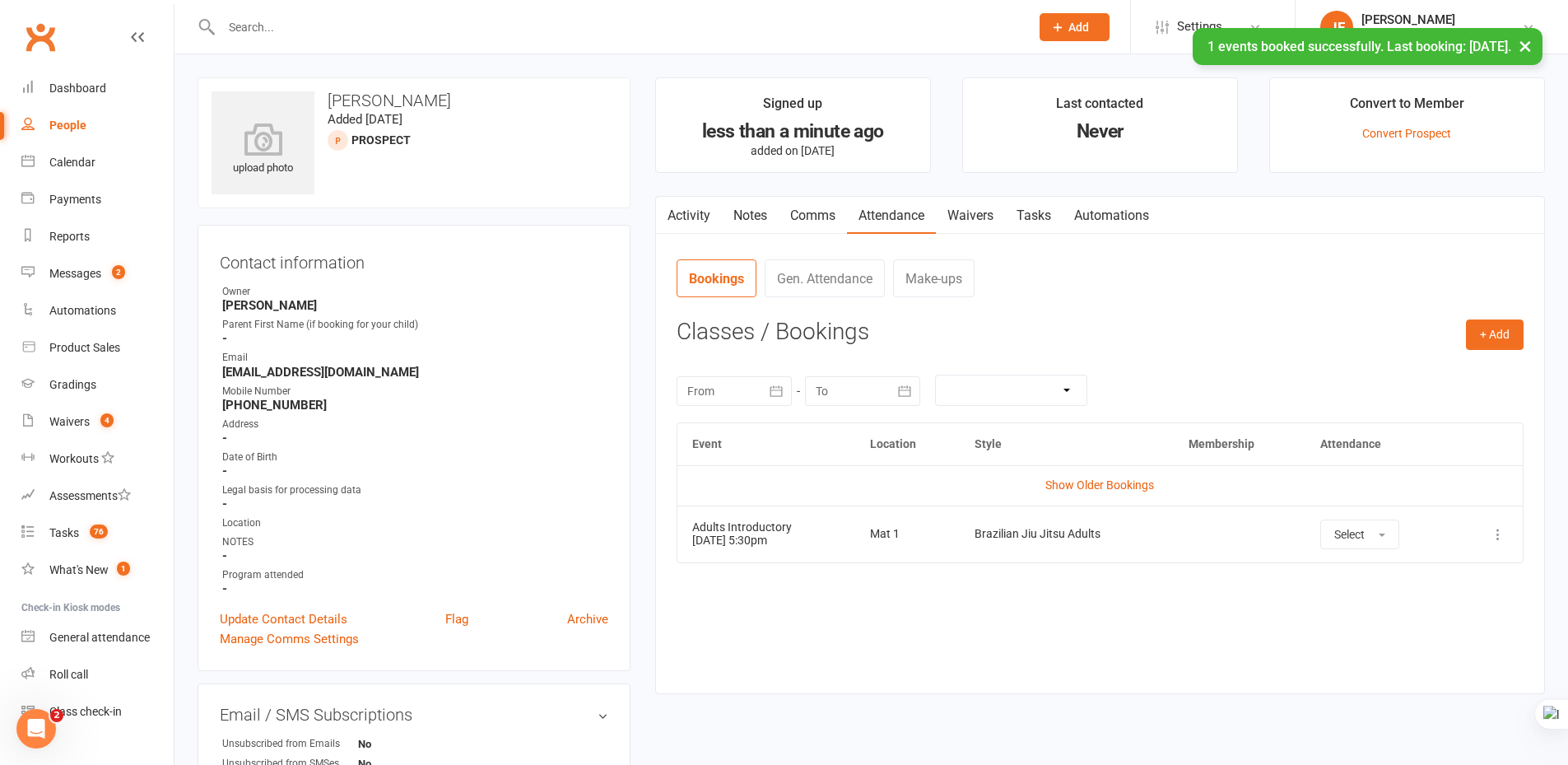
click at [683, 215] on link "Activity" at bounding box center [688, 215] width 65 height 38
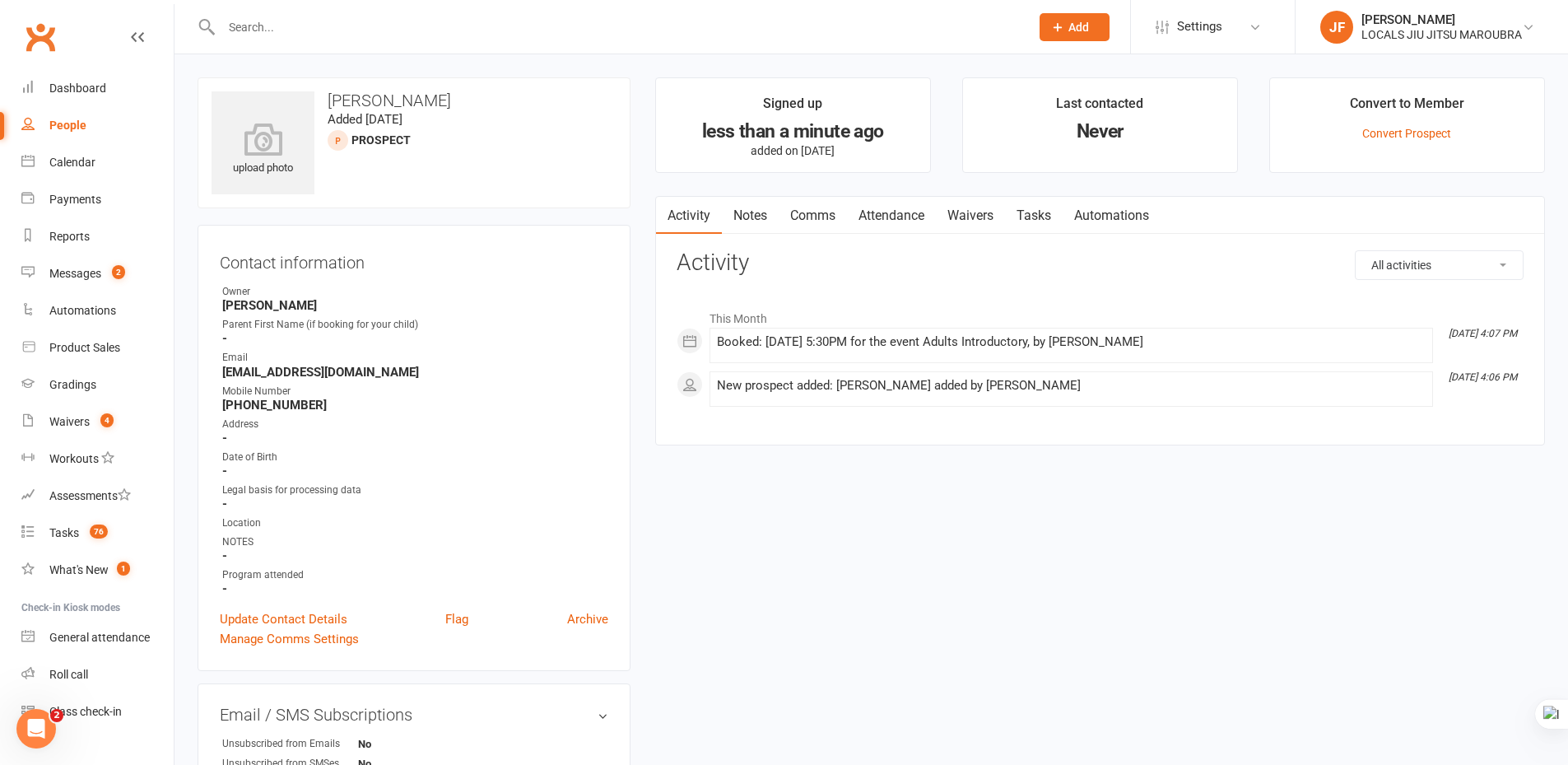
click at [1104, 537] on div "upload photo Hang Zhang Added 16 September, 2025 prospect Contact information O…" at bounding box center [871, 747] width 1372 height 1339
click at [894, 209] on link "Attendance" at bounding box center [891, 215] width 89 height 38
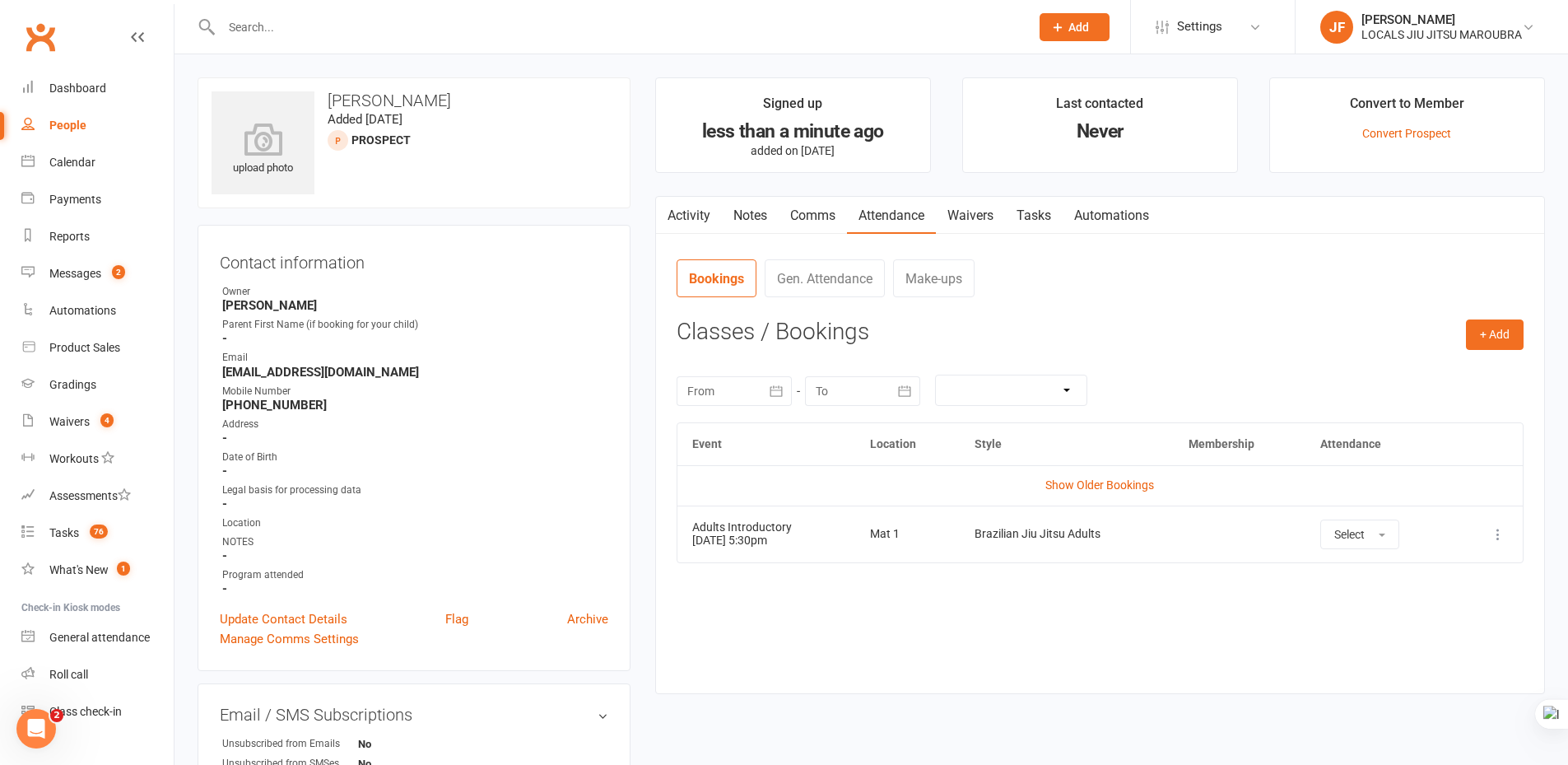
click at [1044, 617] on div "Event Location Style Membership Attendance Show Older Bookings Adults Introduct…" at bounding box center [1100, 545] width 847 height 246
click at [688, 215] on link "Activity" at bounding box center [688, 215] width 65 height 38
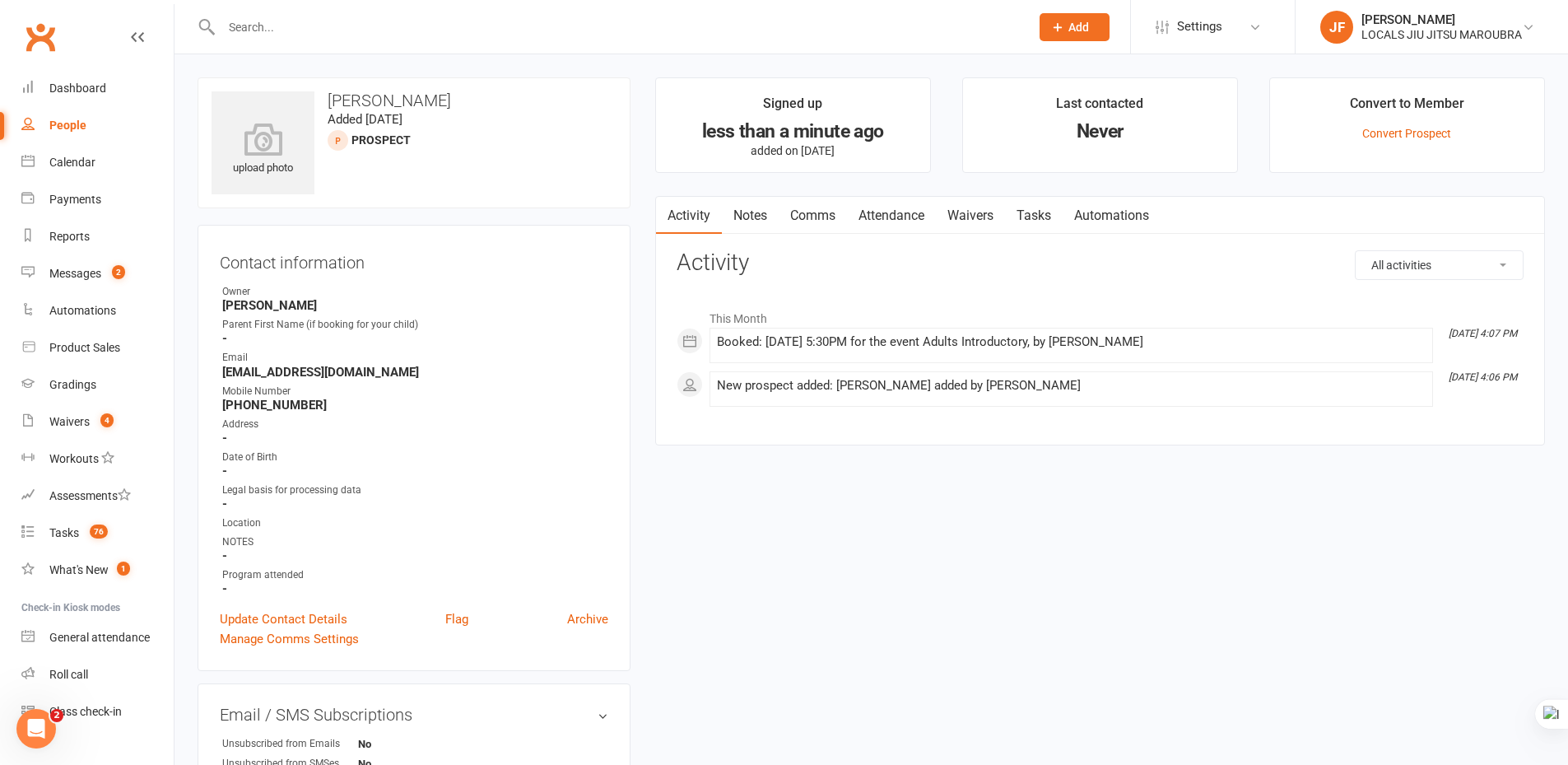
click at [906, 208] on link "Attendance" at bounding box center [891, 215] width 89 height 38
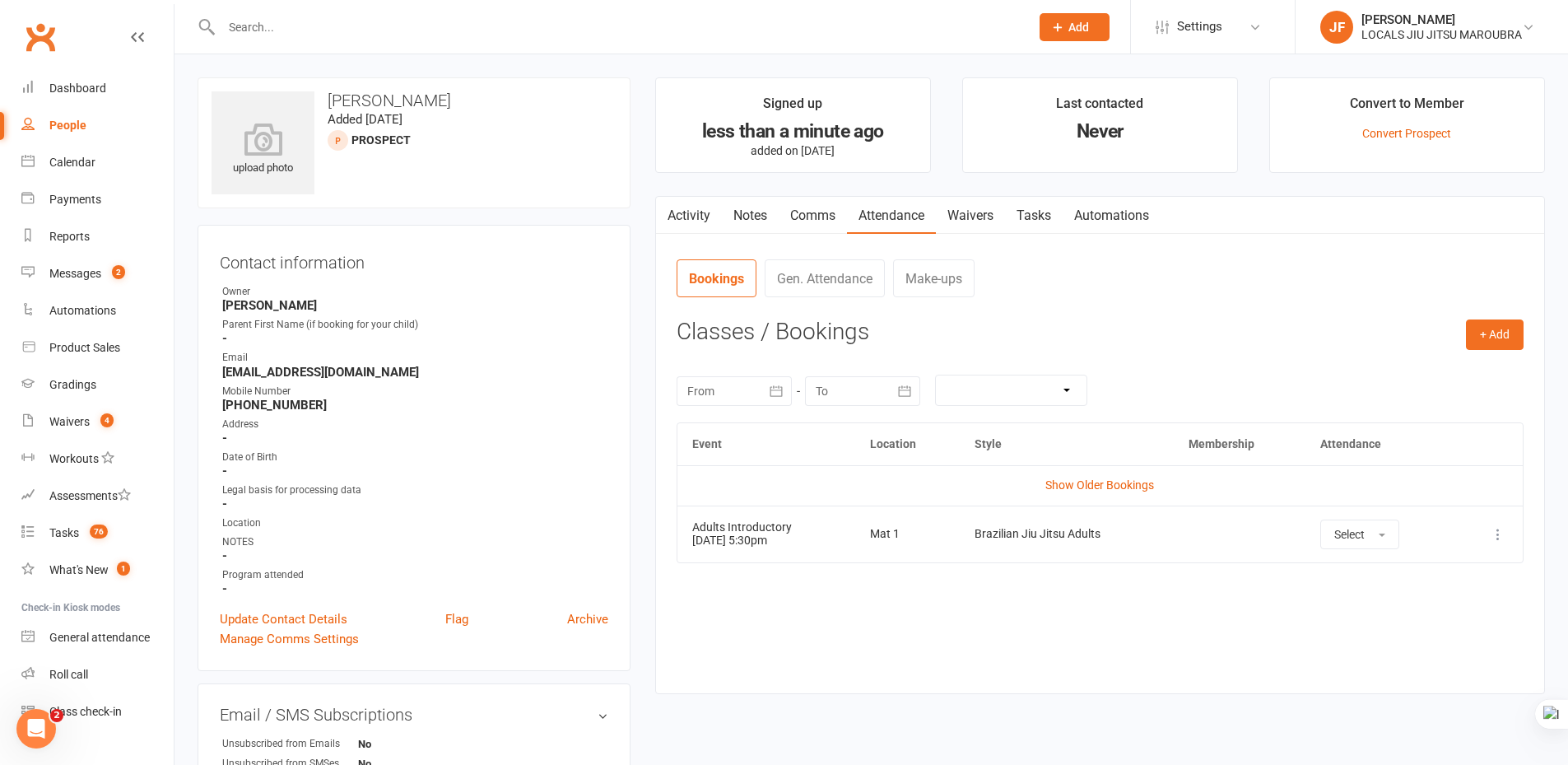
click at [1049, 623] on div "Event Location Style Membership Attendance Show Older Bookings Adults Introduct…" at bounding box center [1100, 545] width 847 height 246
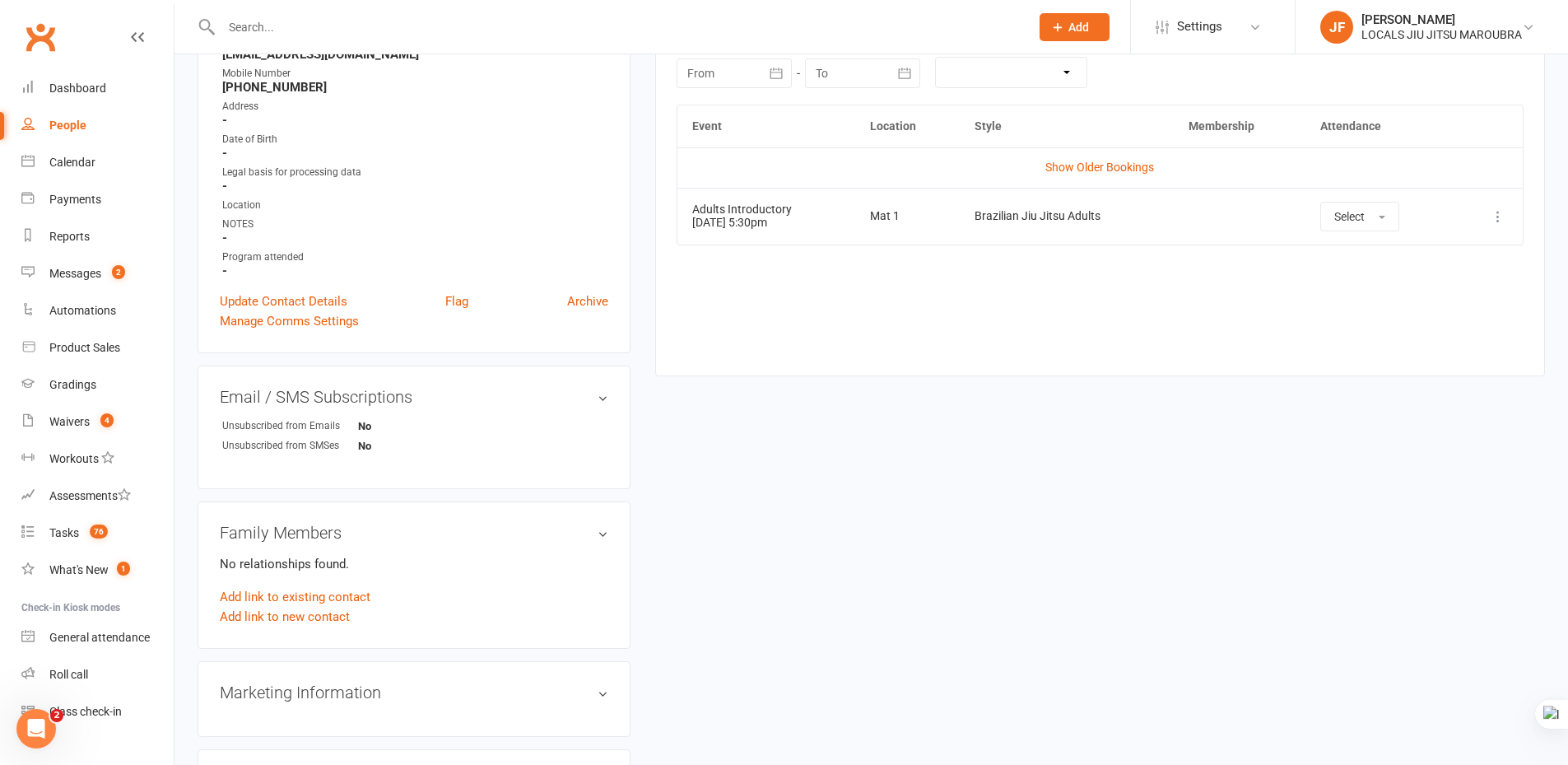
scroll to position [83, 0]
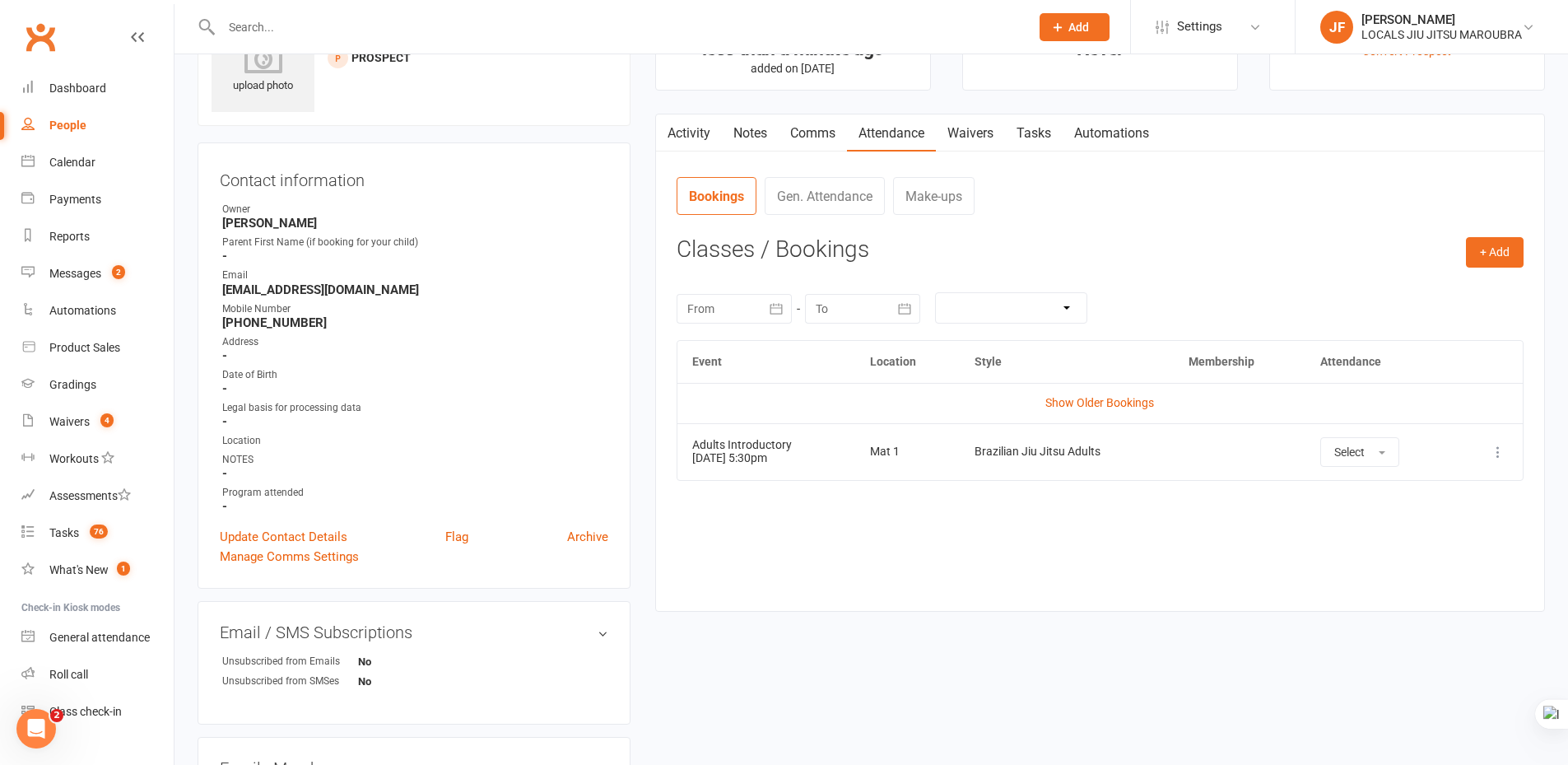
click at [800, 636] on div "upload photo Hang Zhang Added 16 September, 2025 prospect Contact information O…" at bounding box center [871, 664] width 1372 height 1339
click at [536, 22] on input "text" at bounding box center [617, 27] width 802 height 23
paste input "Overs"
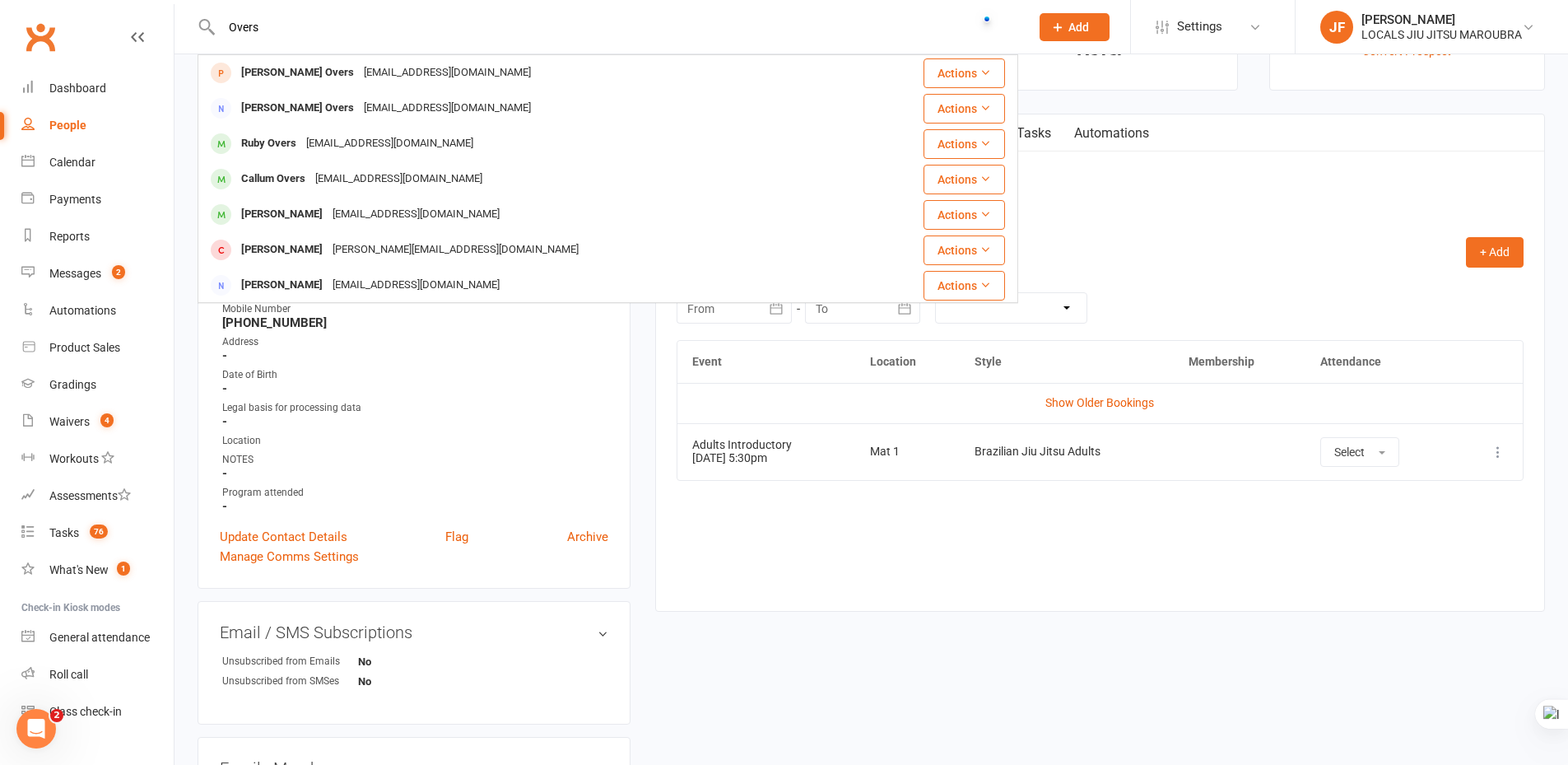
drag, startPoint x: 257, startPoint y: 19, endPoint x: 229, endPoint y: 26, distance: 28.9
click at [229, 26] on input "Overs" at bounding box center [617, 27] width 802 height 23
click at [545, 22] on input "Overs" at bounding box center [617, 27] width 802 height 23
paste input "lucindawaugh@hotmail.com"
type input "lucindawaugh@hotmail.com"
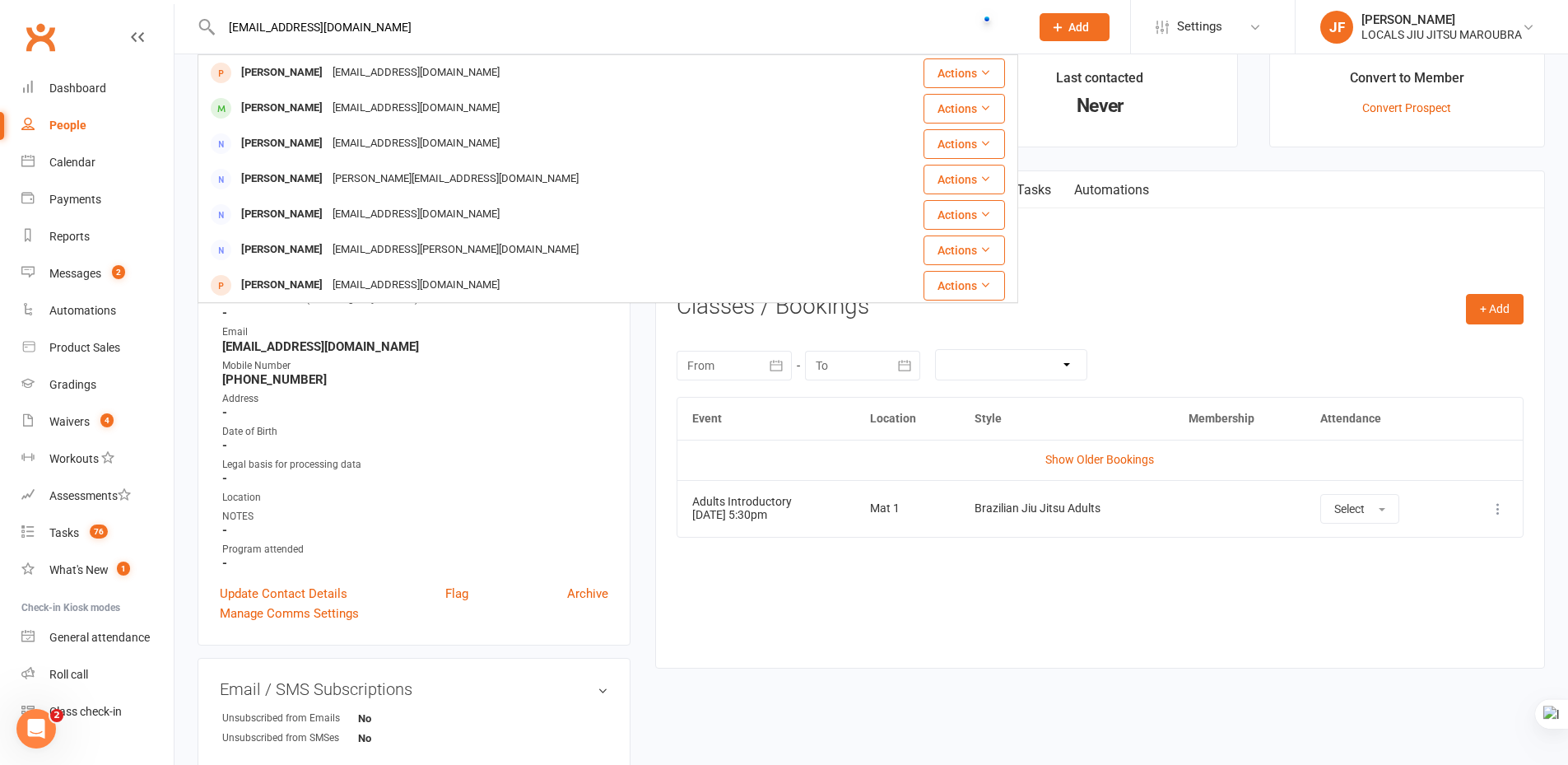
scroll to position [0, 0]
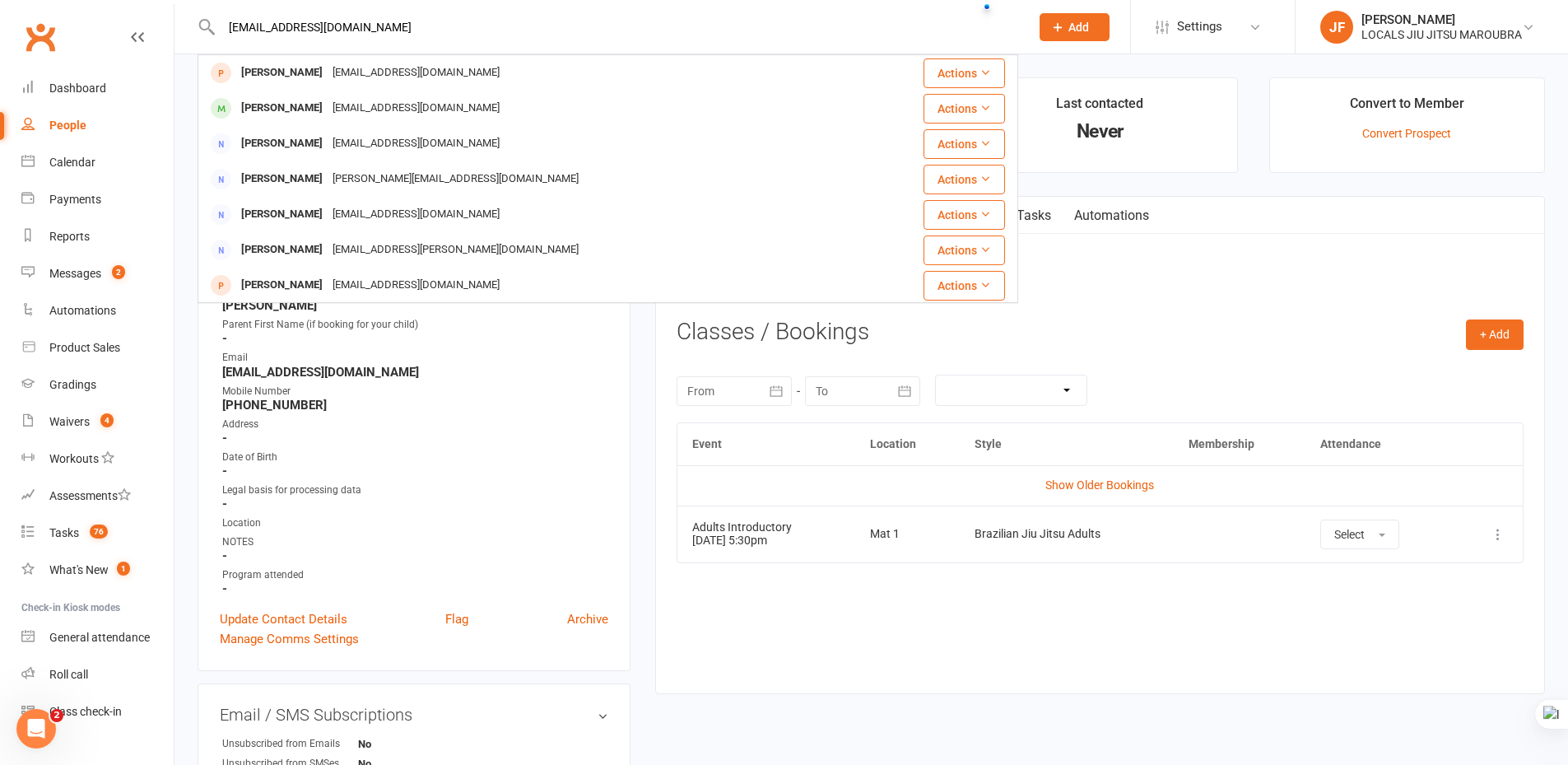
click at [1056, 31] on icon at bounding box center [1058, 28] width 15 height 15
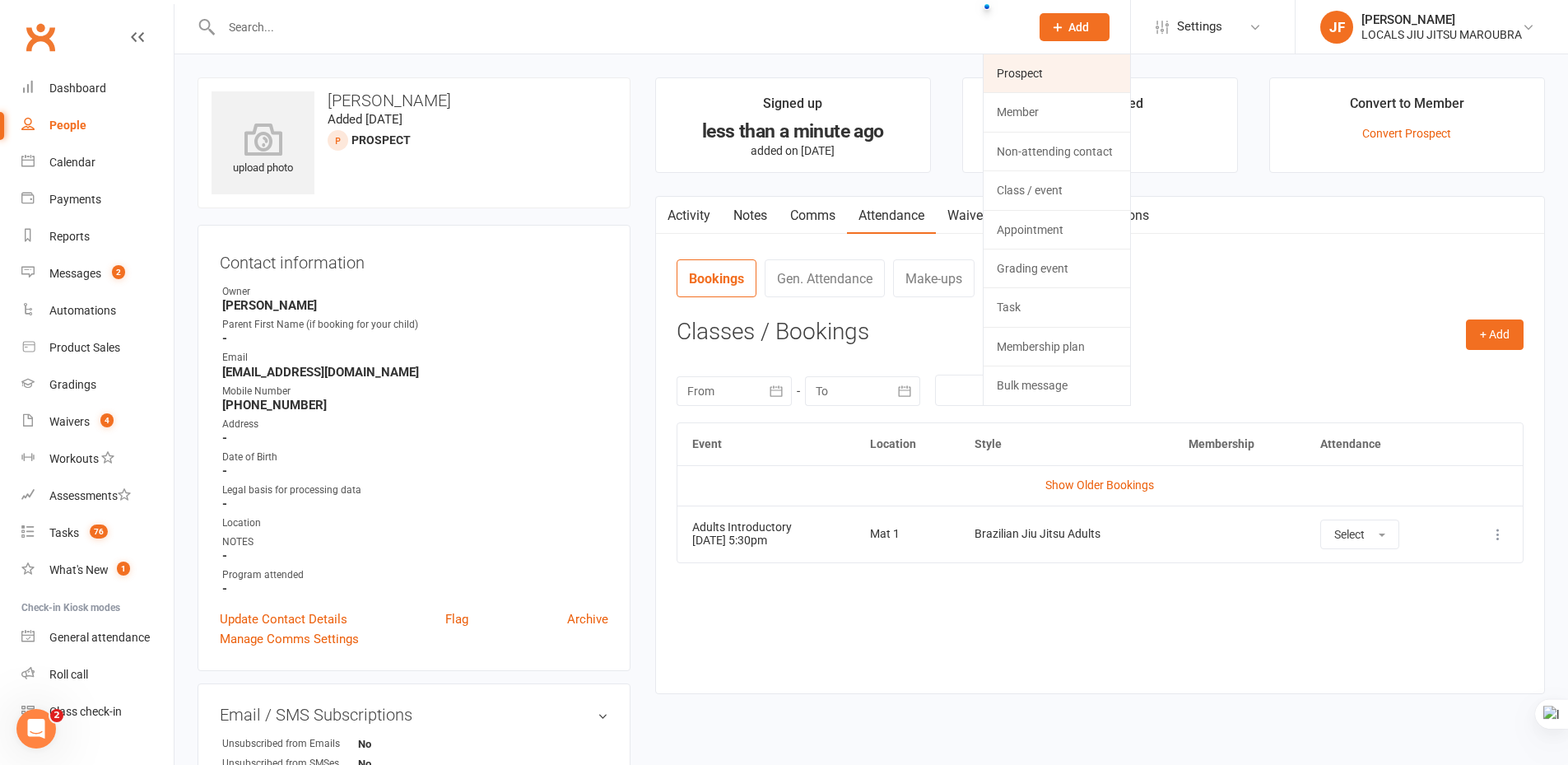
click at [1058, 77] on link "Prospect" at bounding box center [1056, 73] width 146 height 38
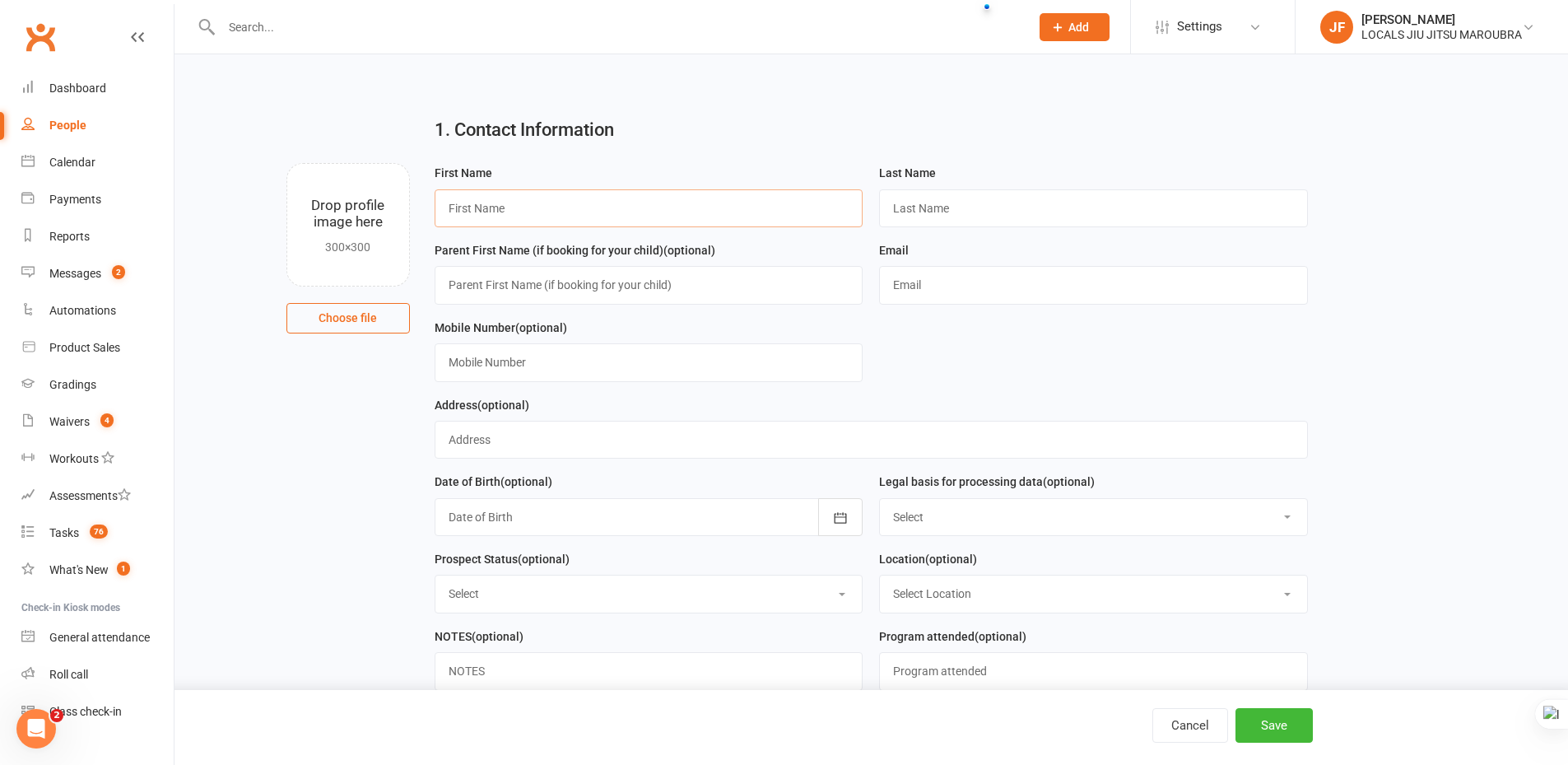
click at [563, 200] on input "text" at bounding box center [649, 208] width 429 height 38
paste input "Lucy"
type input "Lucy"
click at [958, 197] on input "text" at bounding box center [1093, 208] width 429 height 38
paste input "Overs"
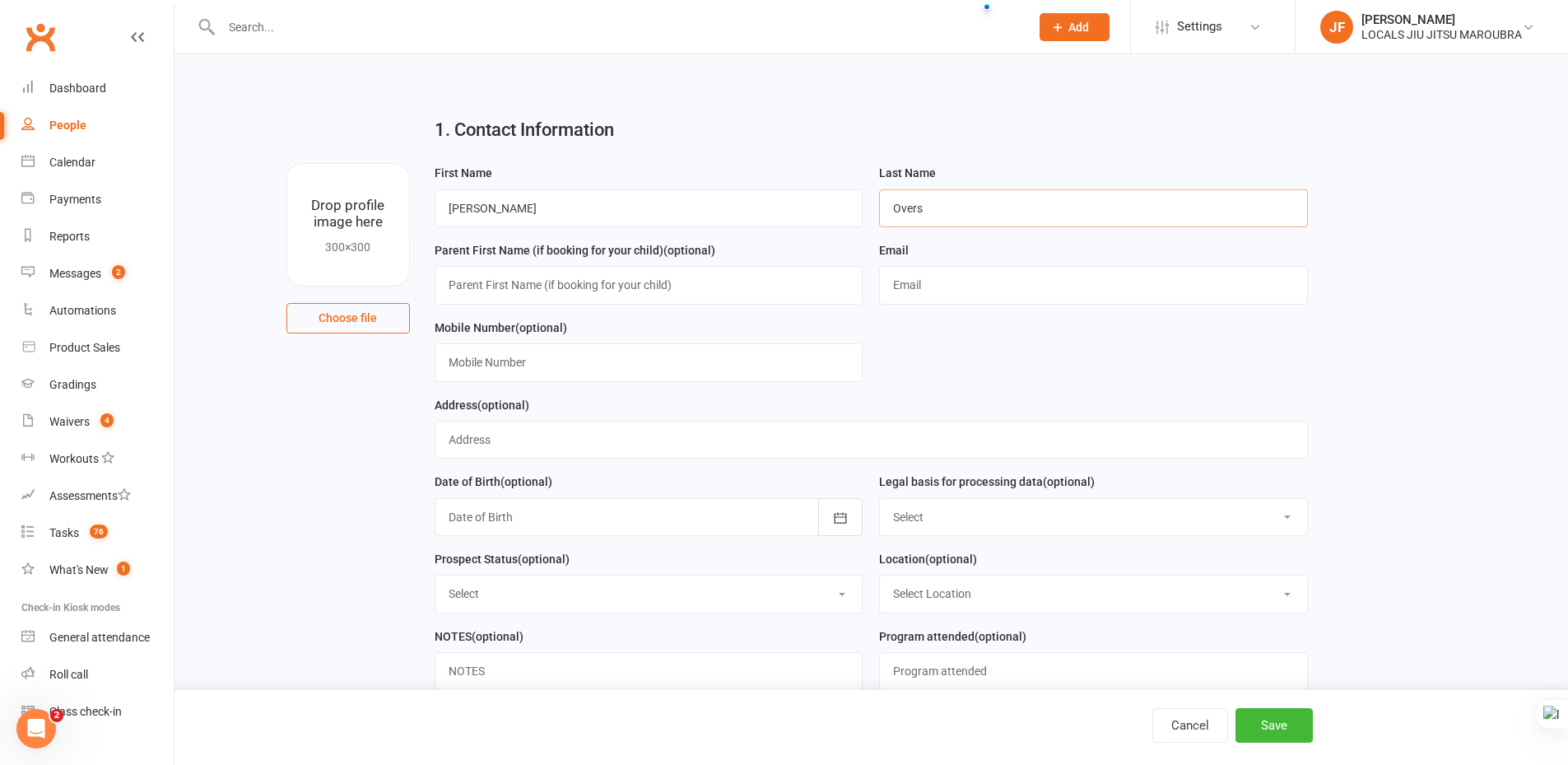
type input "Overs"
click at [947, 281] on input "text" at bounding box center [1093, 285] width 429 height 38
paste input "lucindawaugh@hotmail.com"
click at [895, 283] on input "lucindawaugh@hotmail.com" at bounding box center [1093, 285] width 429 height 38
type input "lucindawaugh@hotmail.com"
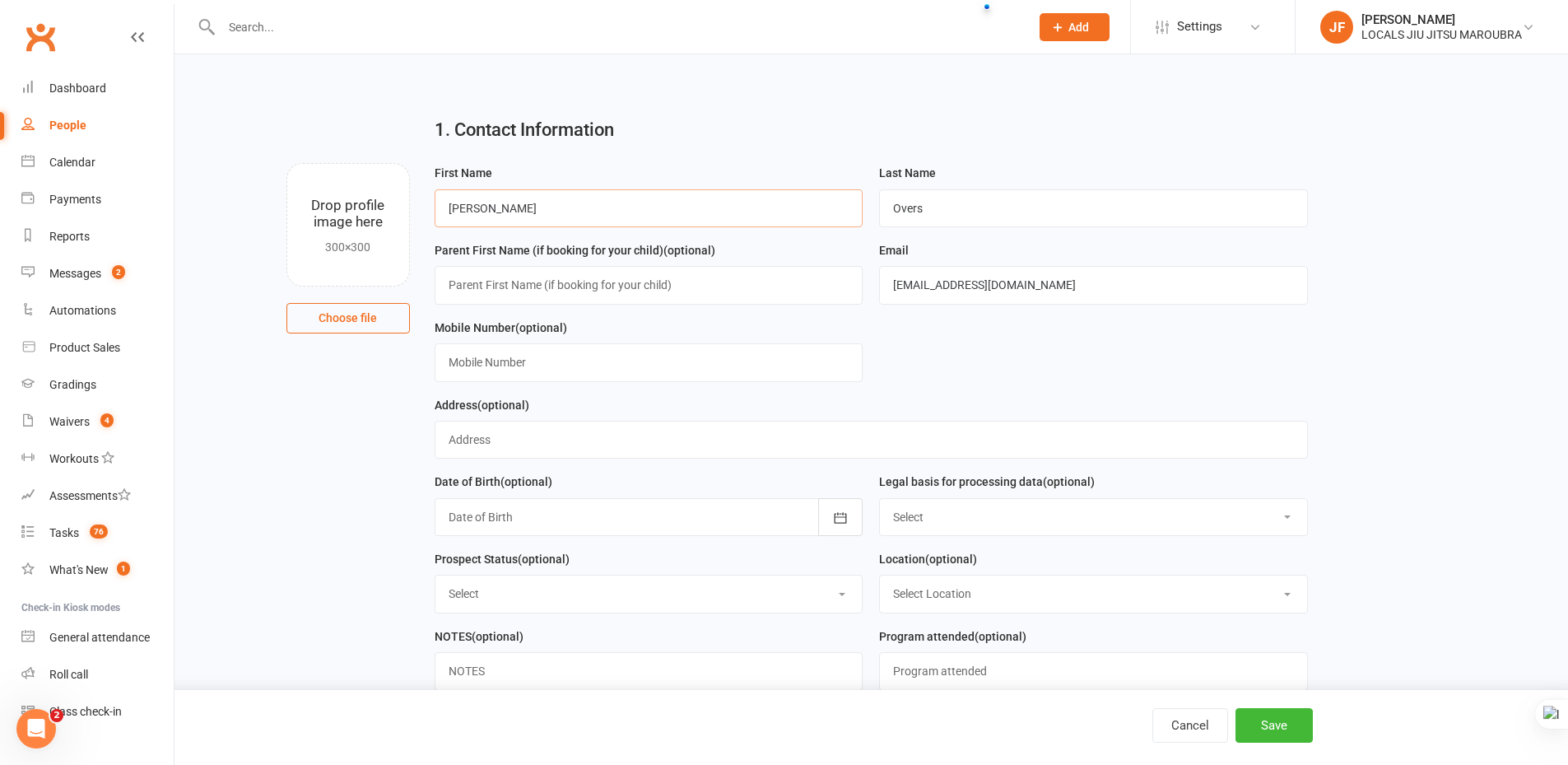
click at [592, 213] on input "Lucy" at bounding box center [649, 208] width 429 height 38
paste input "Tob"
type input "[PERSON_NAME]"
click at [946, 208] on input "Overs" at bounding box center [1093, 208] width 429 height 38
click at [996, 279] on input "lucindawaugh@hotmail.com" at bounding box center [1093, 285] width 429 height 38
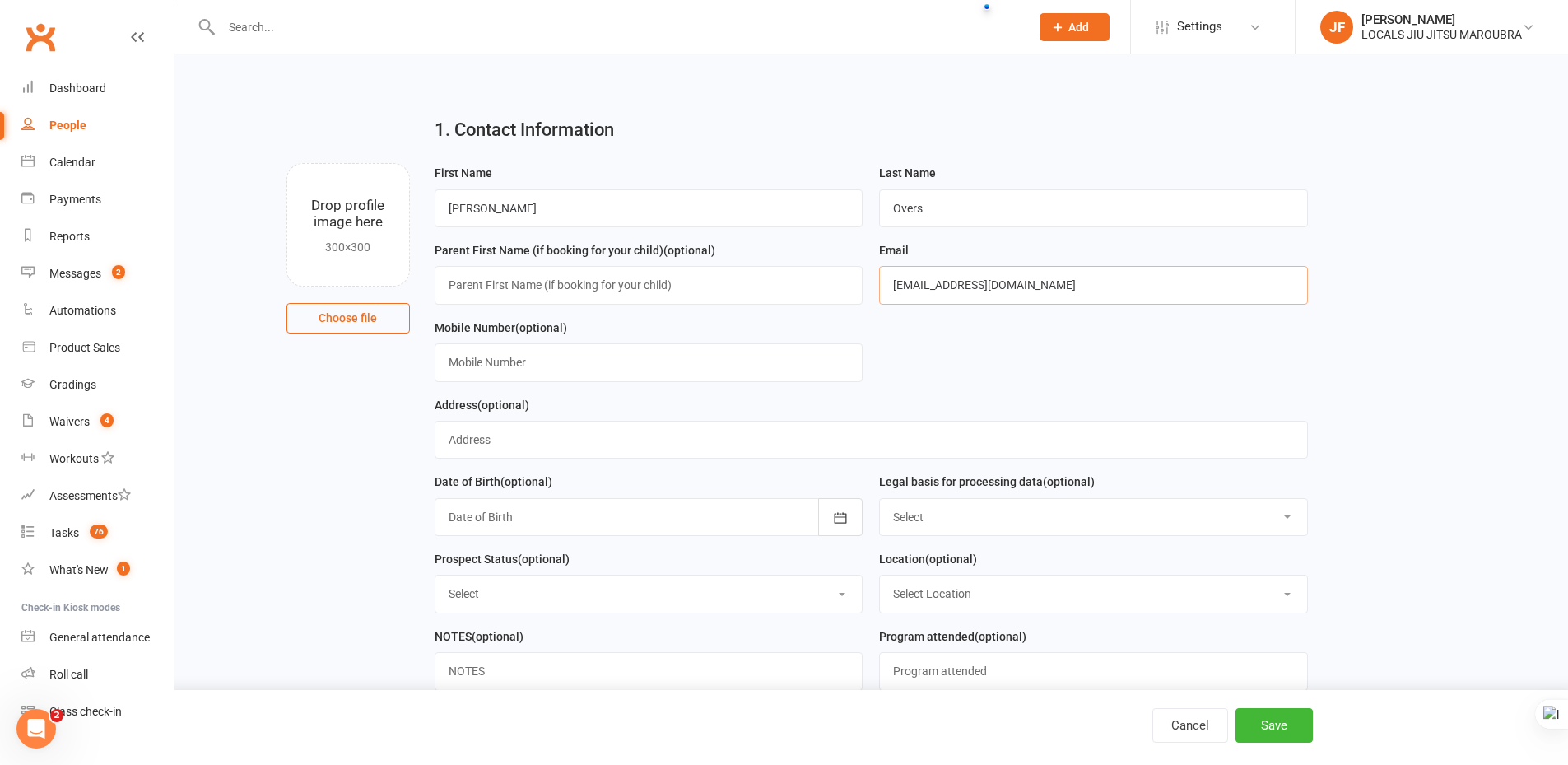
click at [889, 291] on input "lucindawaugh@hotmail.com" at bounding box center [1093, 285] width 429 height 38
click at [570, 382] on input "text" at bounding box center [649, 363] width 429 height 38
paste input "+61 439 470 493"
click at [447, 368] on input "+61 439 470 493" at bounding box center [649, 363] width 429 height 38
type input "+61 439 470 493"
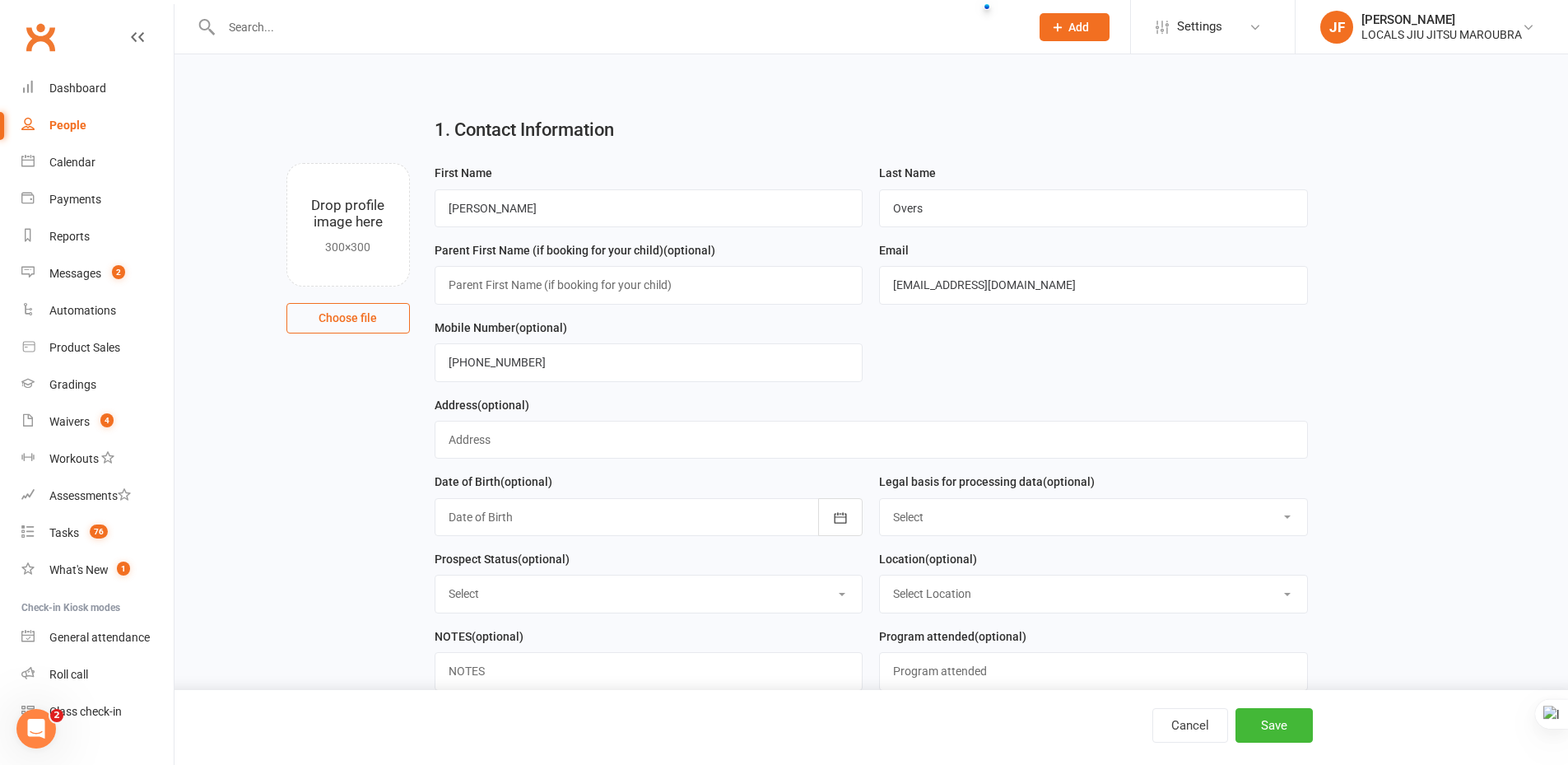
click at [343, 473] on main "1. Contact Information Drop profile image here 300×300 Choose file First Name T…" at bounding box center [871, 476] width 1348 height 745
click at [522, 284] on input "text" at bounding box center [649, 285] width 429 height 38
paste input "Lucy"
type input "Lucy"
click at [338, 513] on main "1. Contact Information Drop profile image here 300×300 Choose file First Name T…" at bounding box center [871, 476] width 1348 height 745
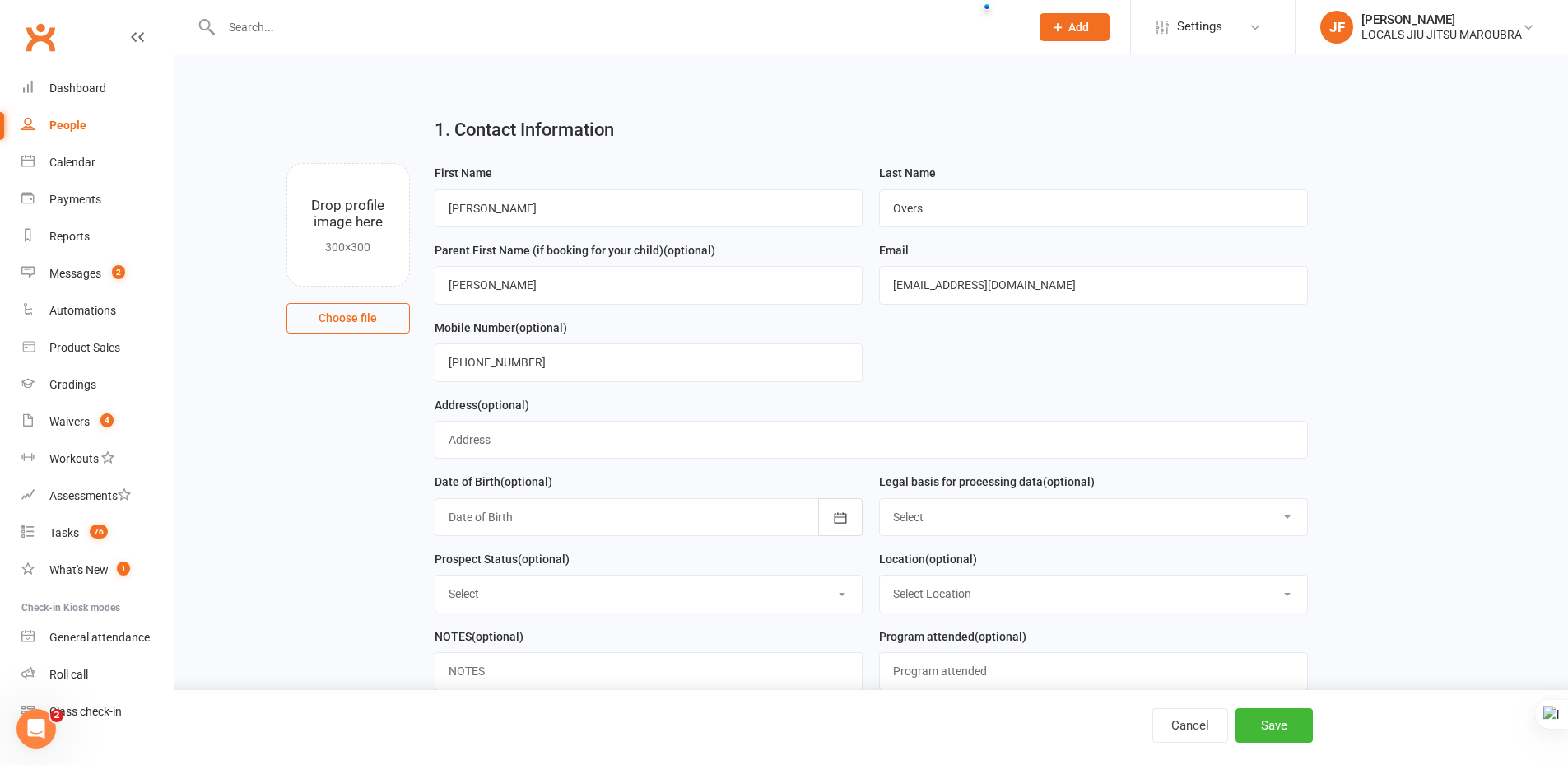
click at [1039, 337] on form "First Name Toby Last Name Overs Parent First Name (if booking for your child) (…" at bounding box center [871, 433] width 890 height 540
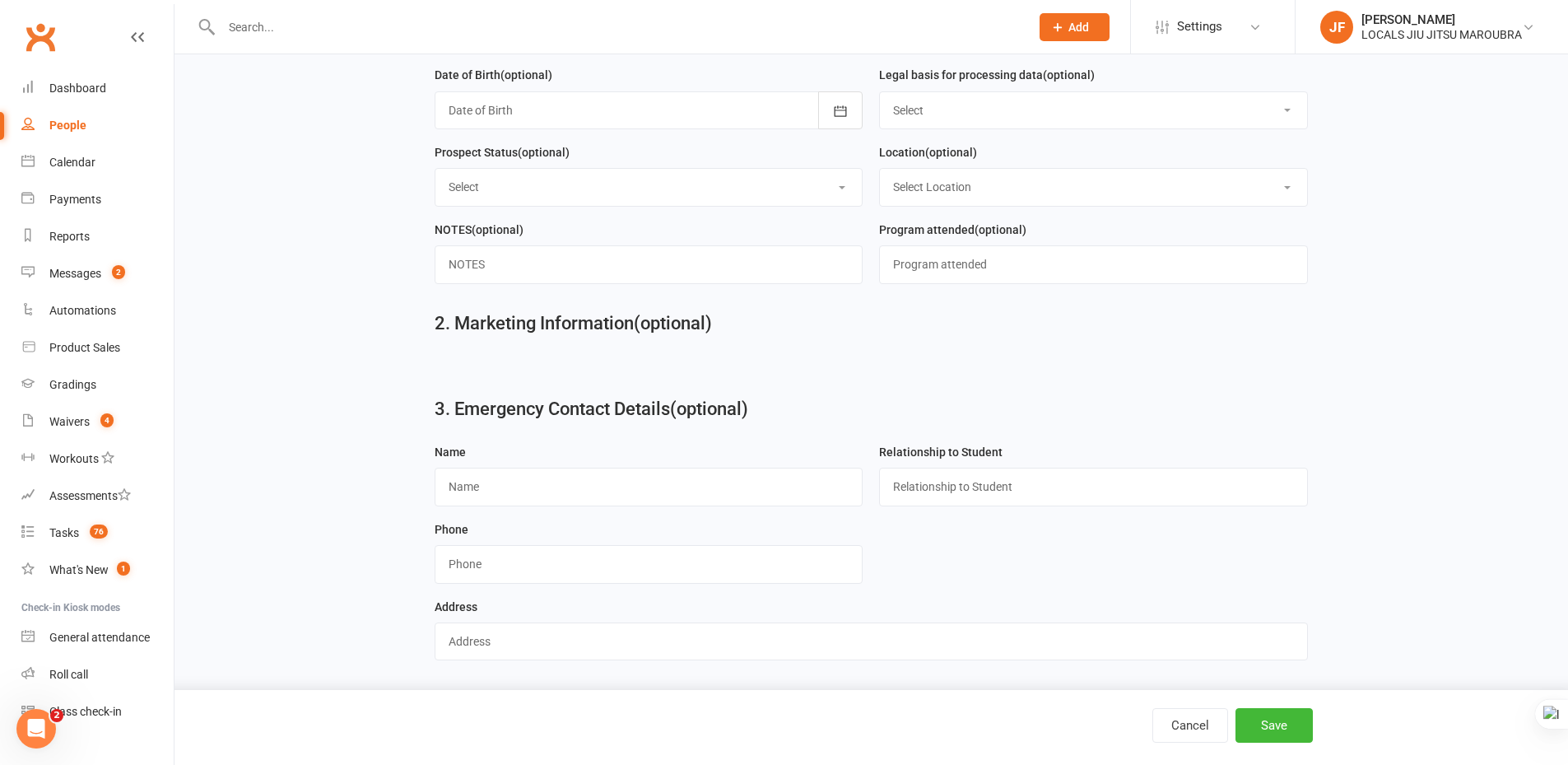
scroll to position [415, 0]
click at [1295, 741] on button "Save" at bounding box center [1275, 725] width 78 height 34
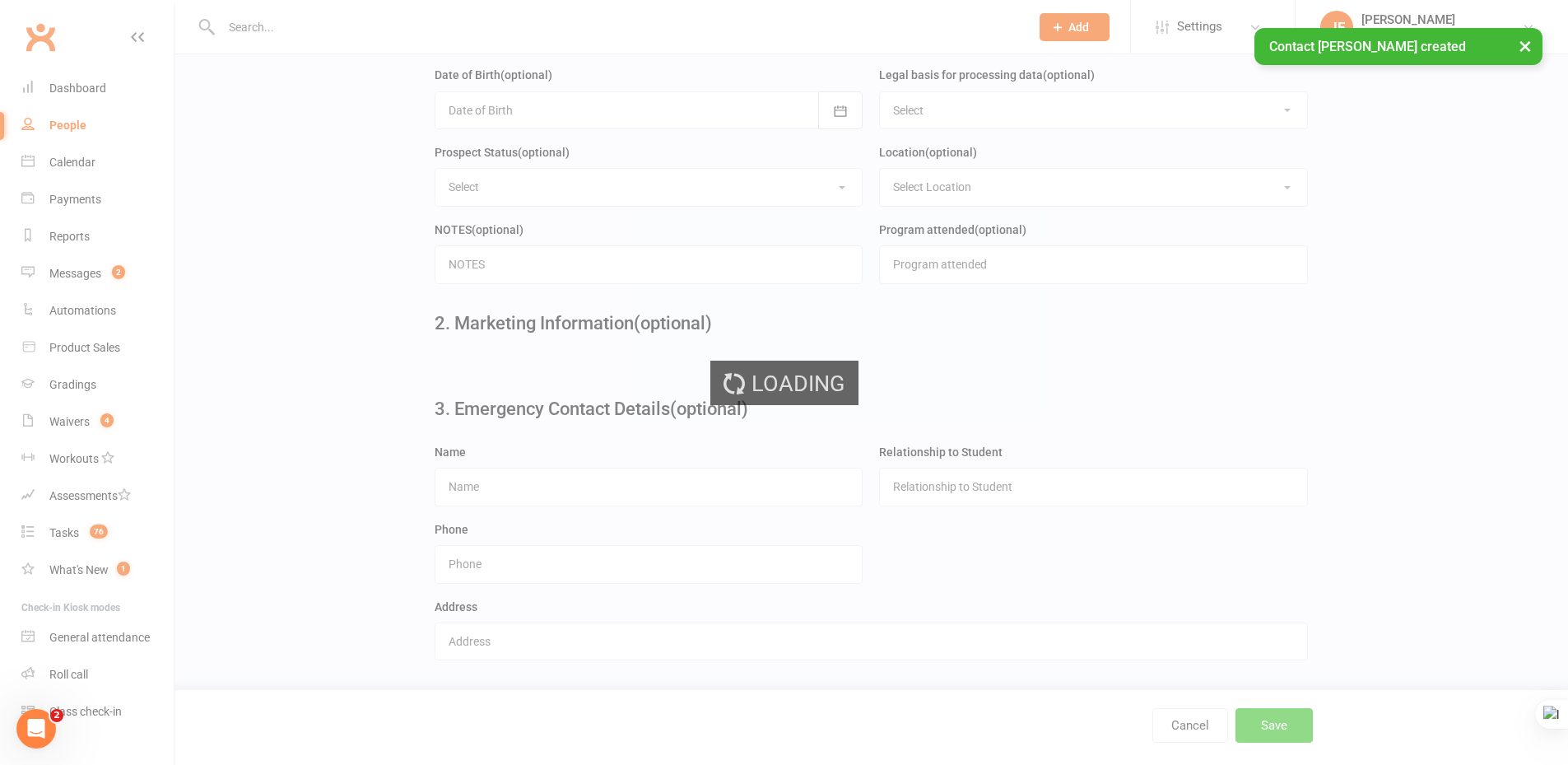
scroll to position [0, 0]
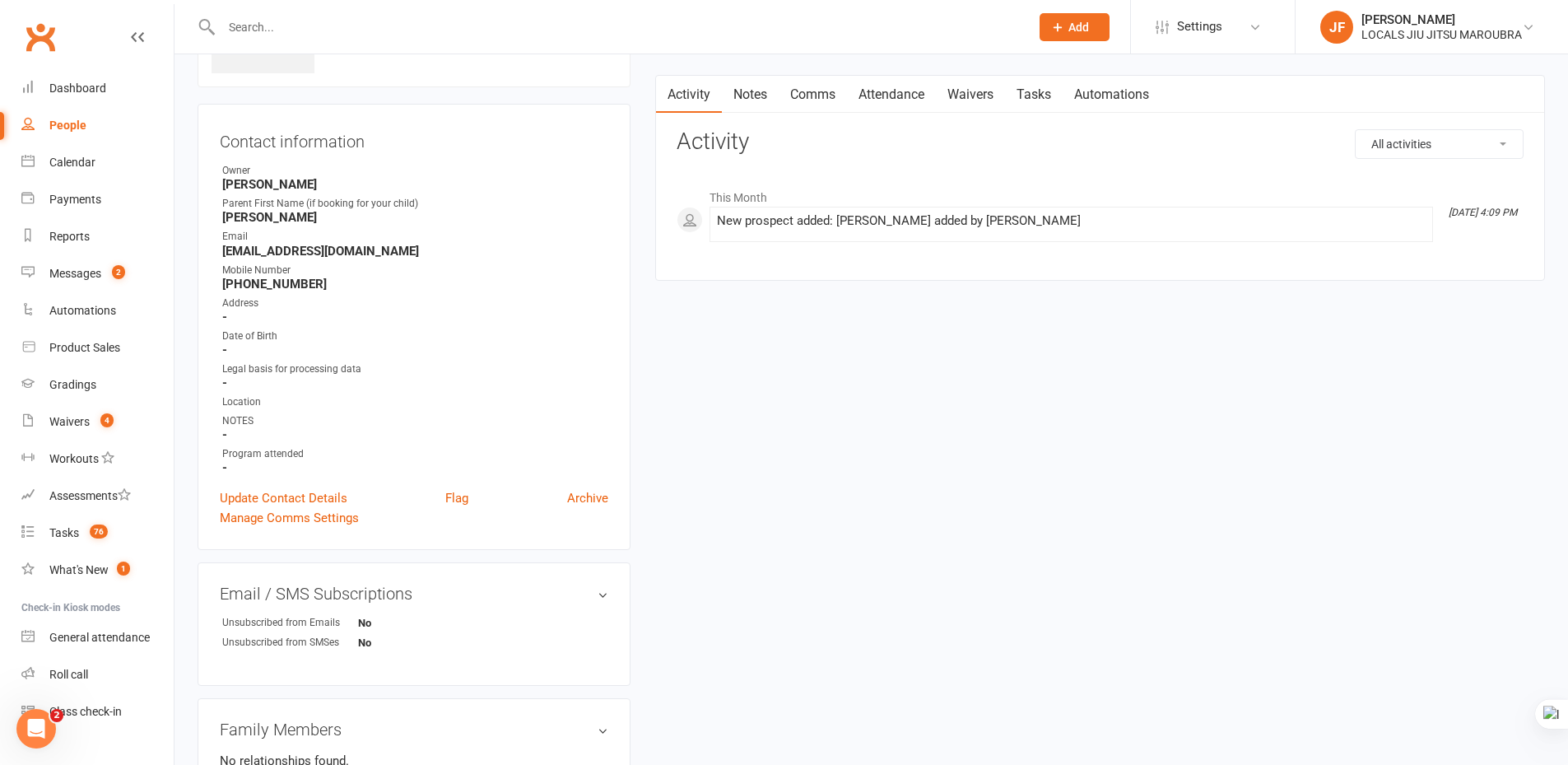
scroll to position [247, 0]
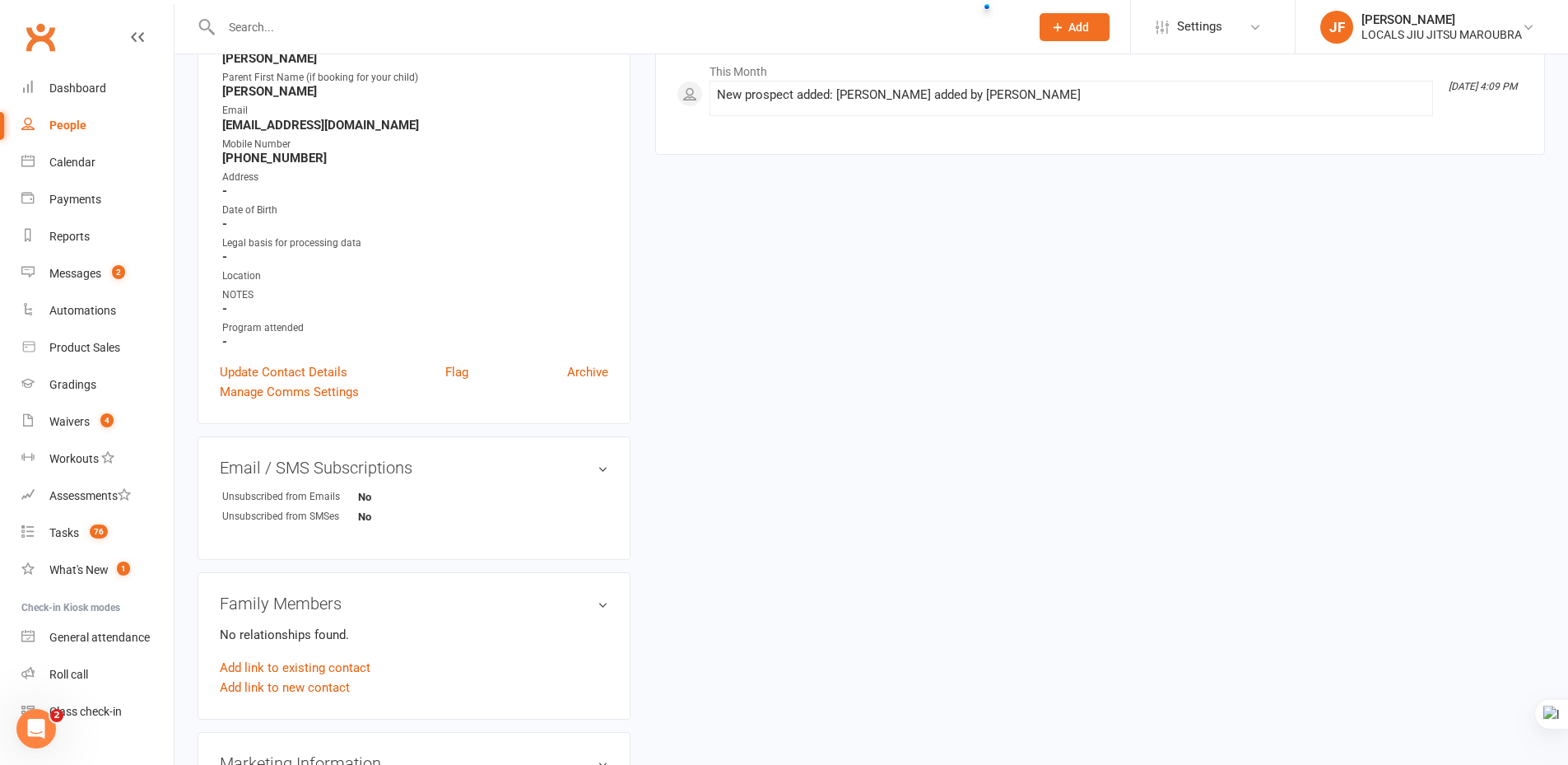
drag, startPoint x: 858, startPoint y: 594, endPoint x: 877, endPoint y: 612, distance: 26.2
click at [877, 612] on div "upload photo Toby Overs Added 16 September, 2025 prospect Contact information O…" at bounding box center [871, 499] width 1372 height 1339
click at [878, 613] on div "upload photo Toby Overs Added 16 September, 2025 prospect Contact information O…" at bounding box center [871, 499] width 1372 height 1339
click at [761, 490] on div "upload photo Toby Overs Added 16 September, 2025 prospect Contact information O…" at bounding box center [871, 499] width 1372 height 1339
click at [878, 476] on div "upload photo Toby Overs Added 16 September, 2025 prospect Contact information O…" at bounding box center [871, 499] width 1372 height 1339
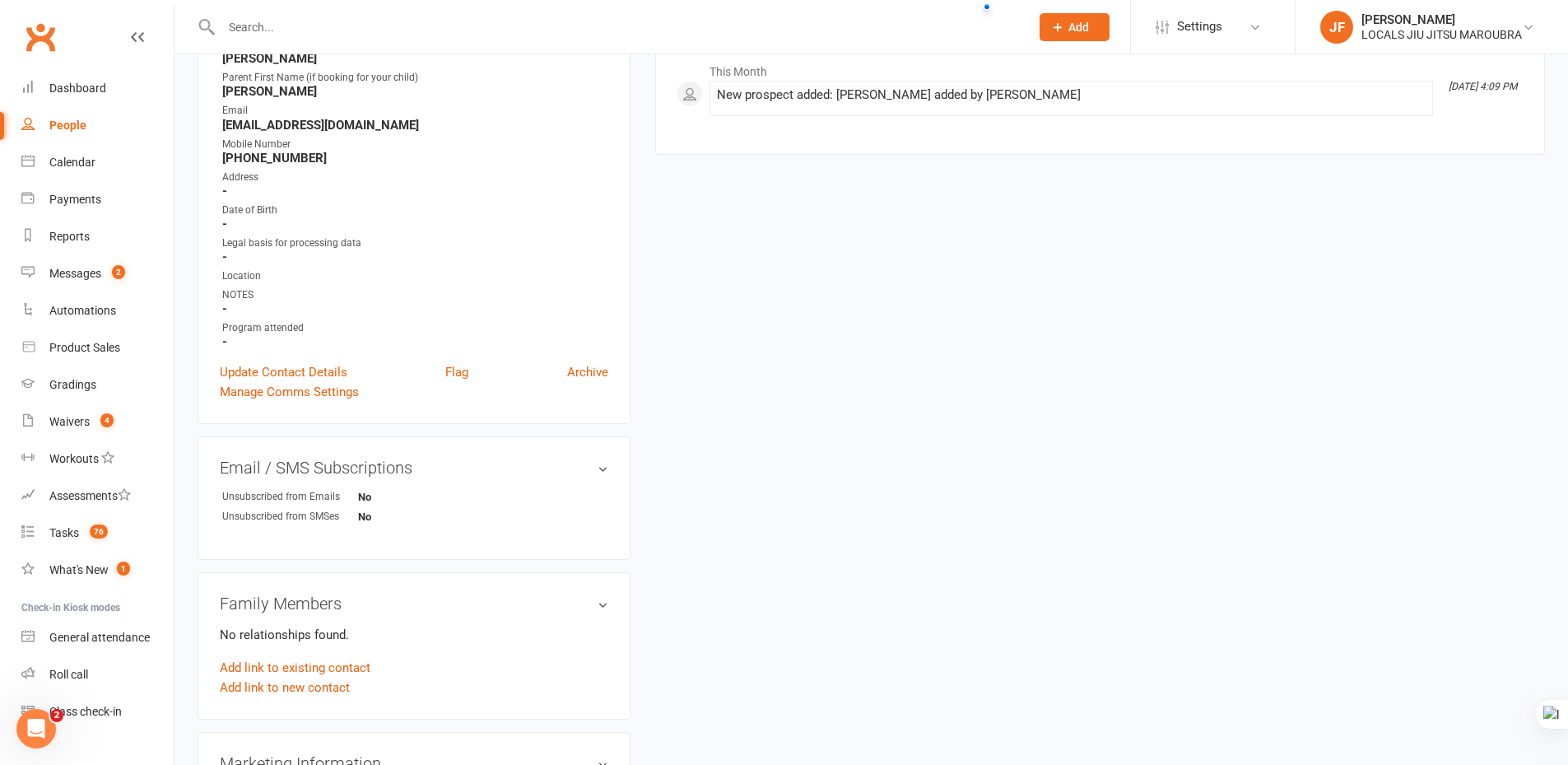
click at [878, 476] on div "upload photo Toby Overs Added 16 September, 2025 prospect Contact information O…" at bounding box center [871, 499] width 1372 height 1339
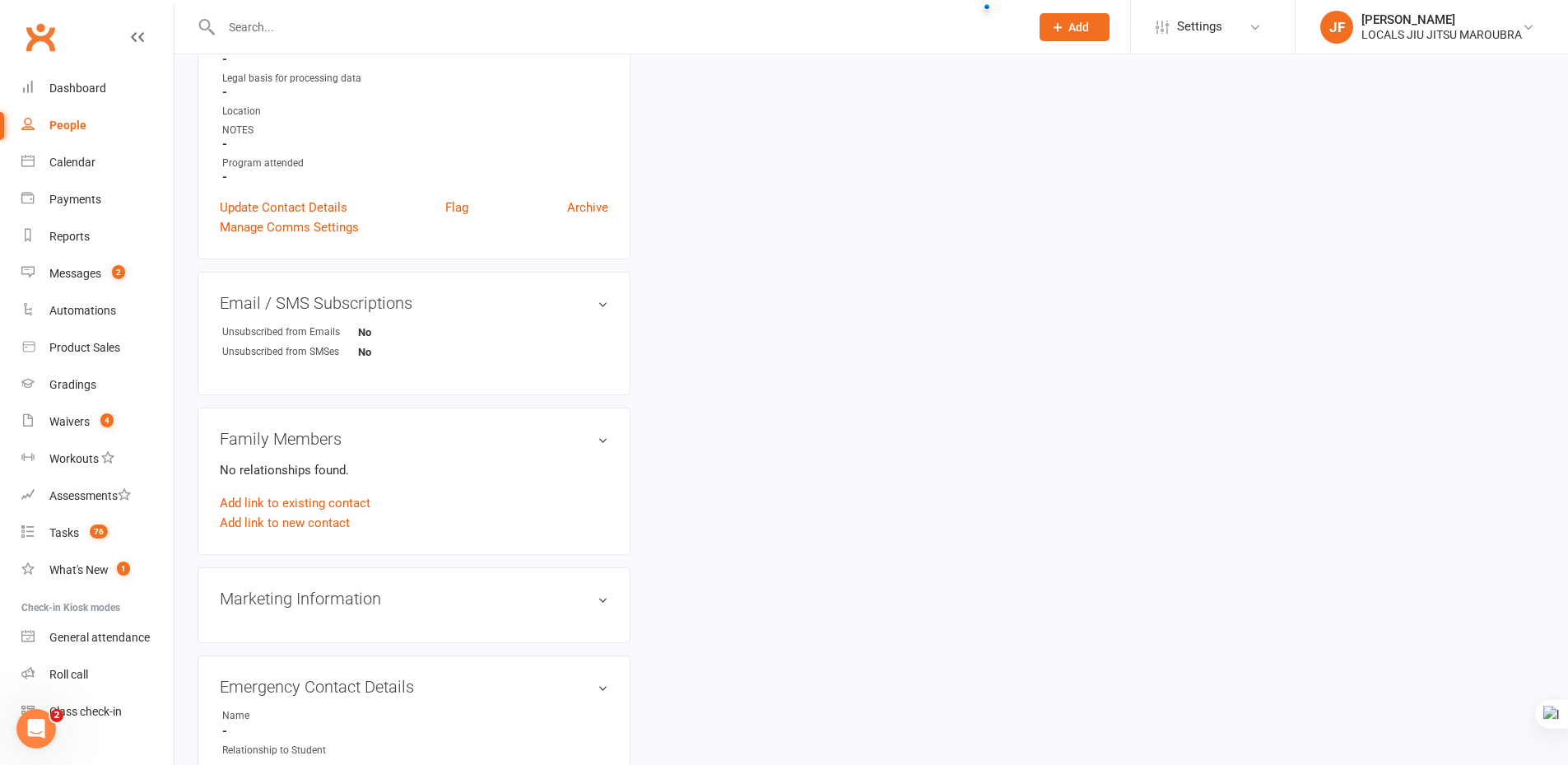
click at [890, 476] on div "upload photo Toby Overs Added 16 September, 2025 prospect Contact information O…" at bounding box center [871, 335] width 1372 height 1339
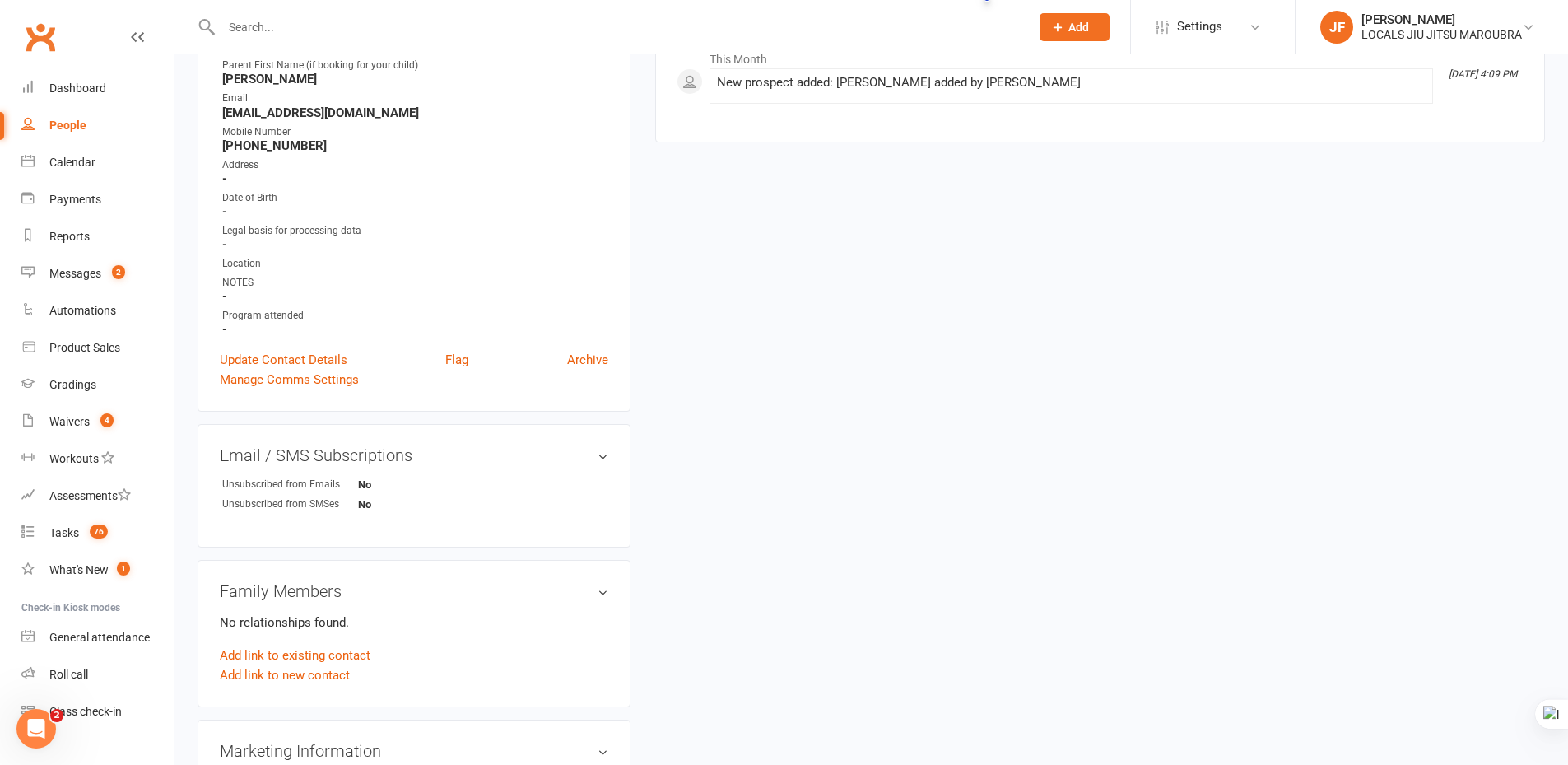
scroll to position [247, 0]
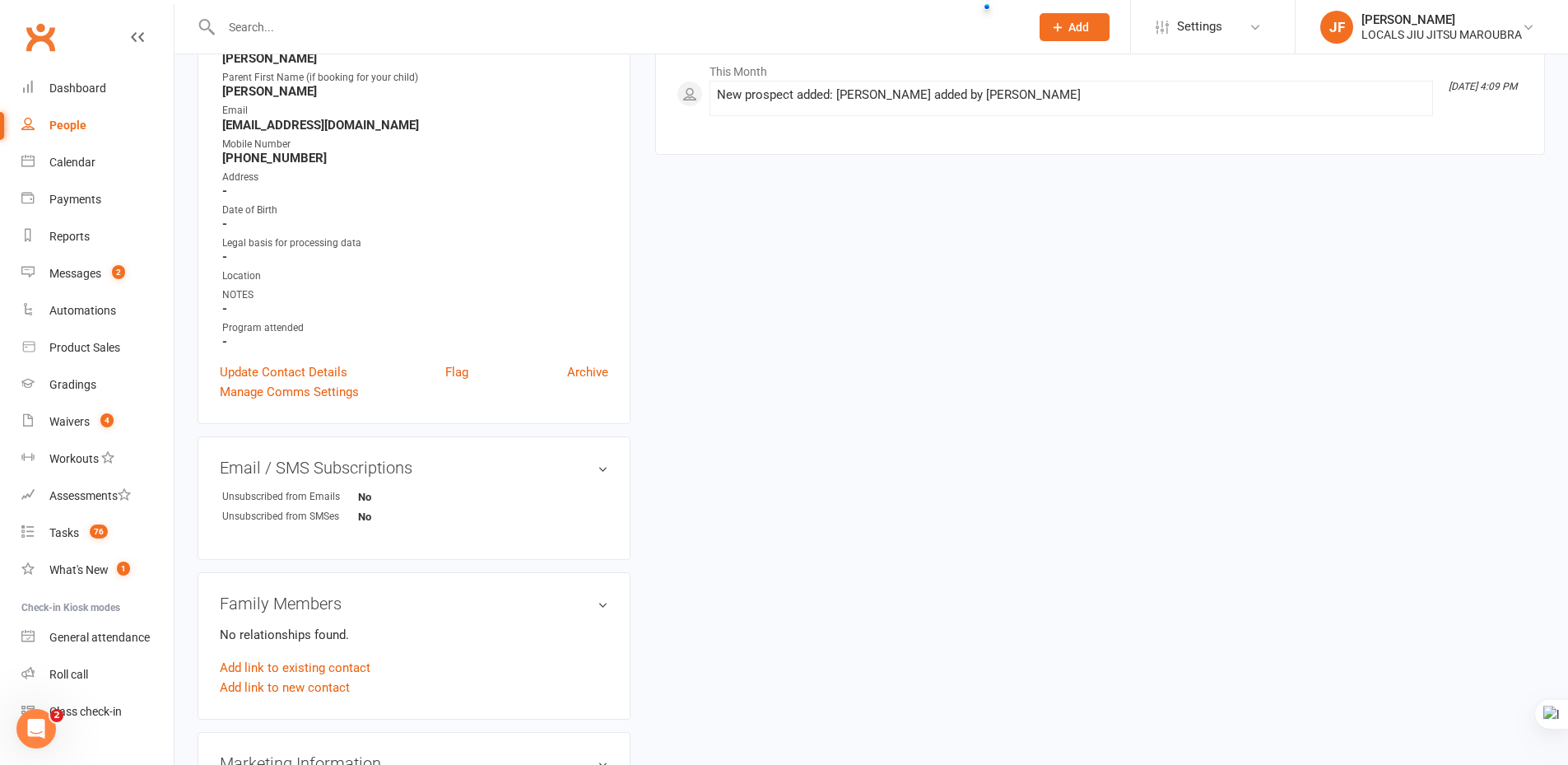
click at [886, 527] on div "upload photo Toby Overs Added 16 September, 2025 prospect Contact information O…" at bounding box center [871, 499] width 1372 height 1339
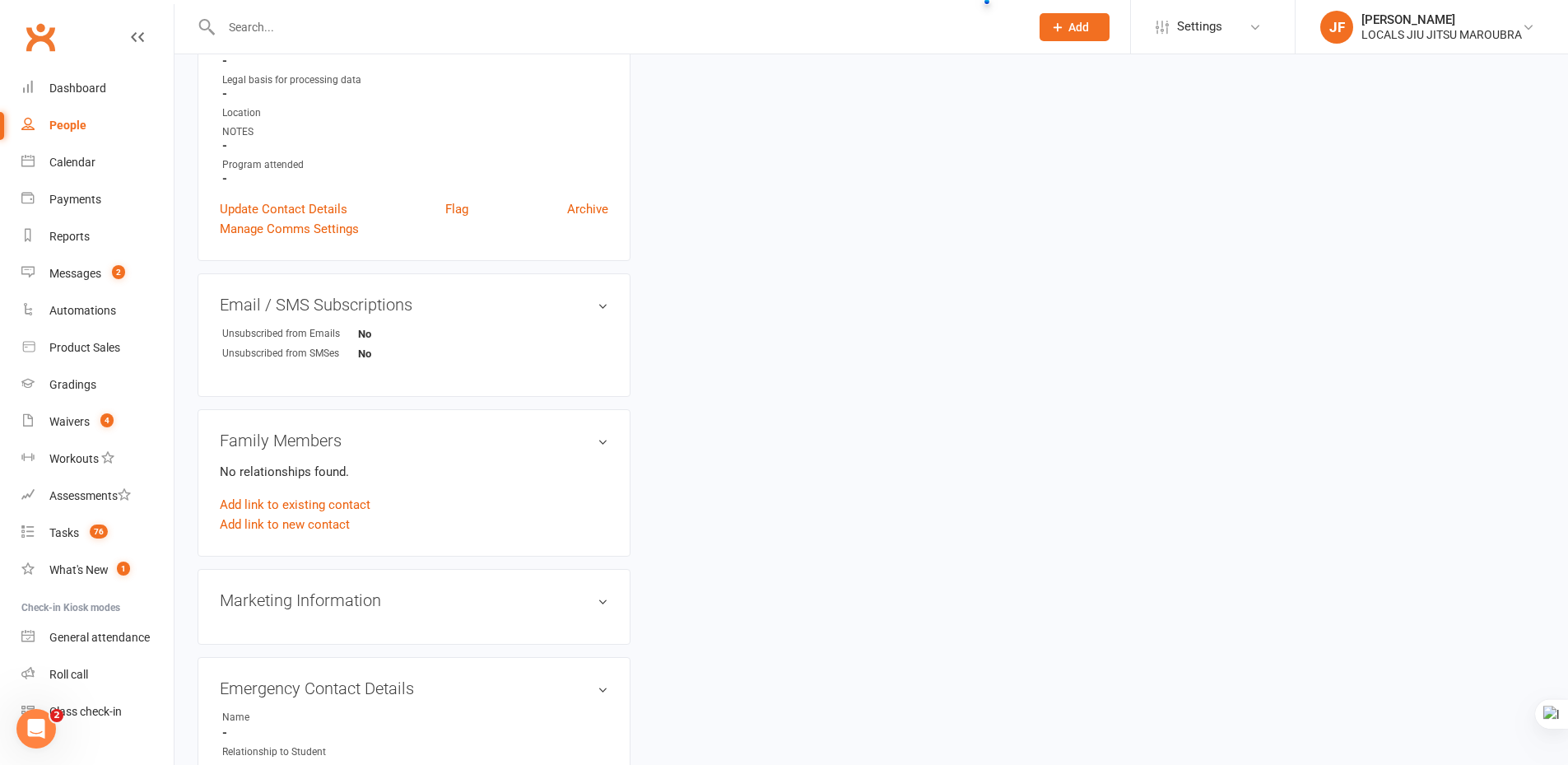
scroll to position [412, 0]
click at [922, 546] on div "upload photo Toby Overs Added 16 September, 2025 prospect Contact information O…" at bounding box center [871, 335] width 1372 height 1339
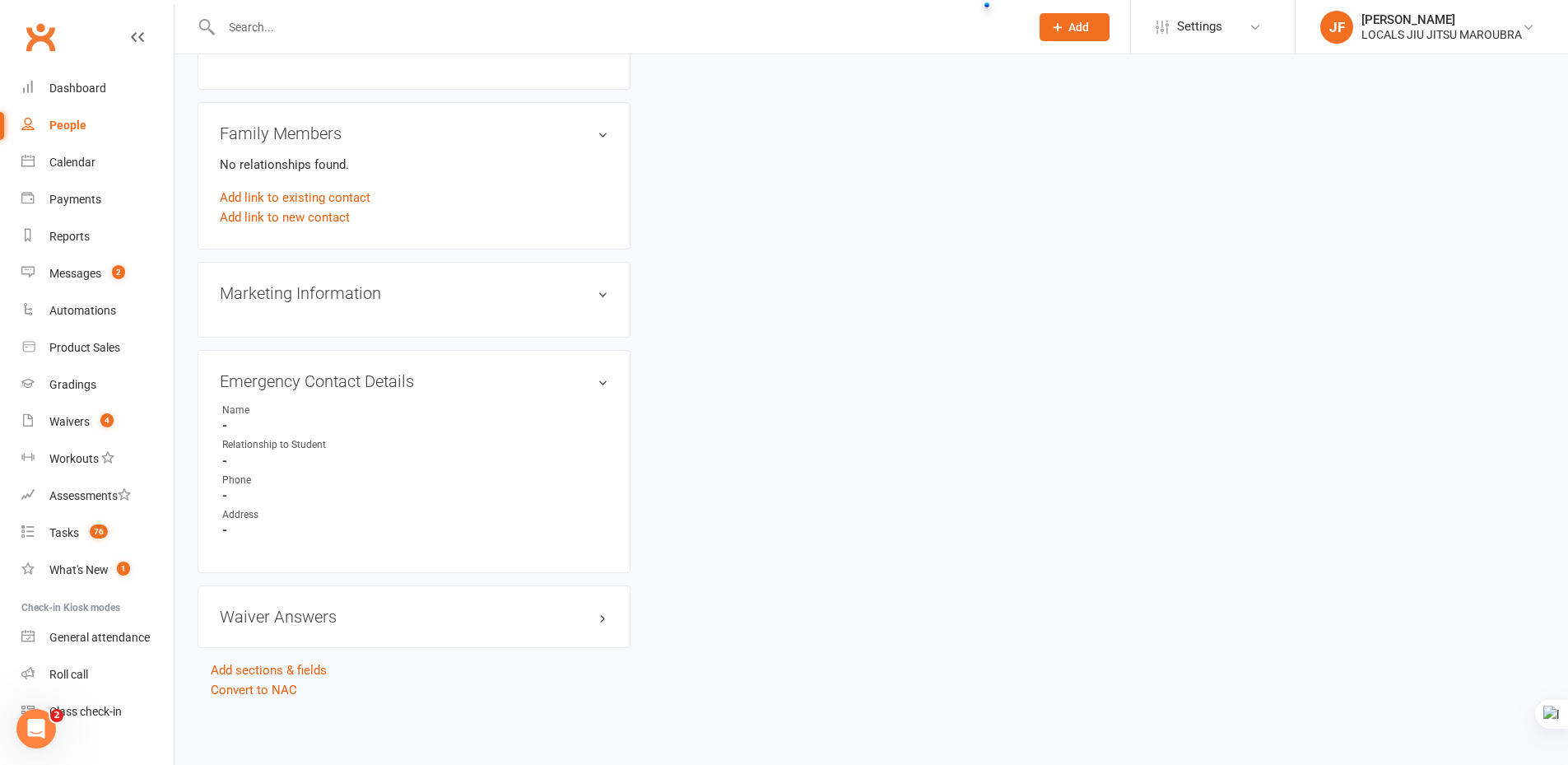
scroll to position [470, 0]
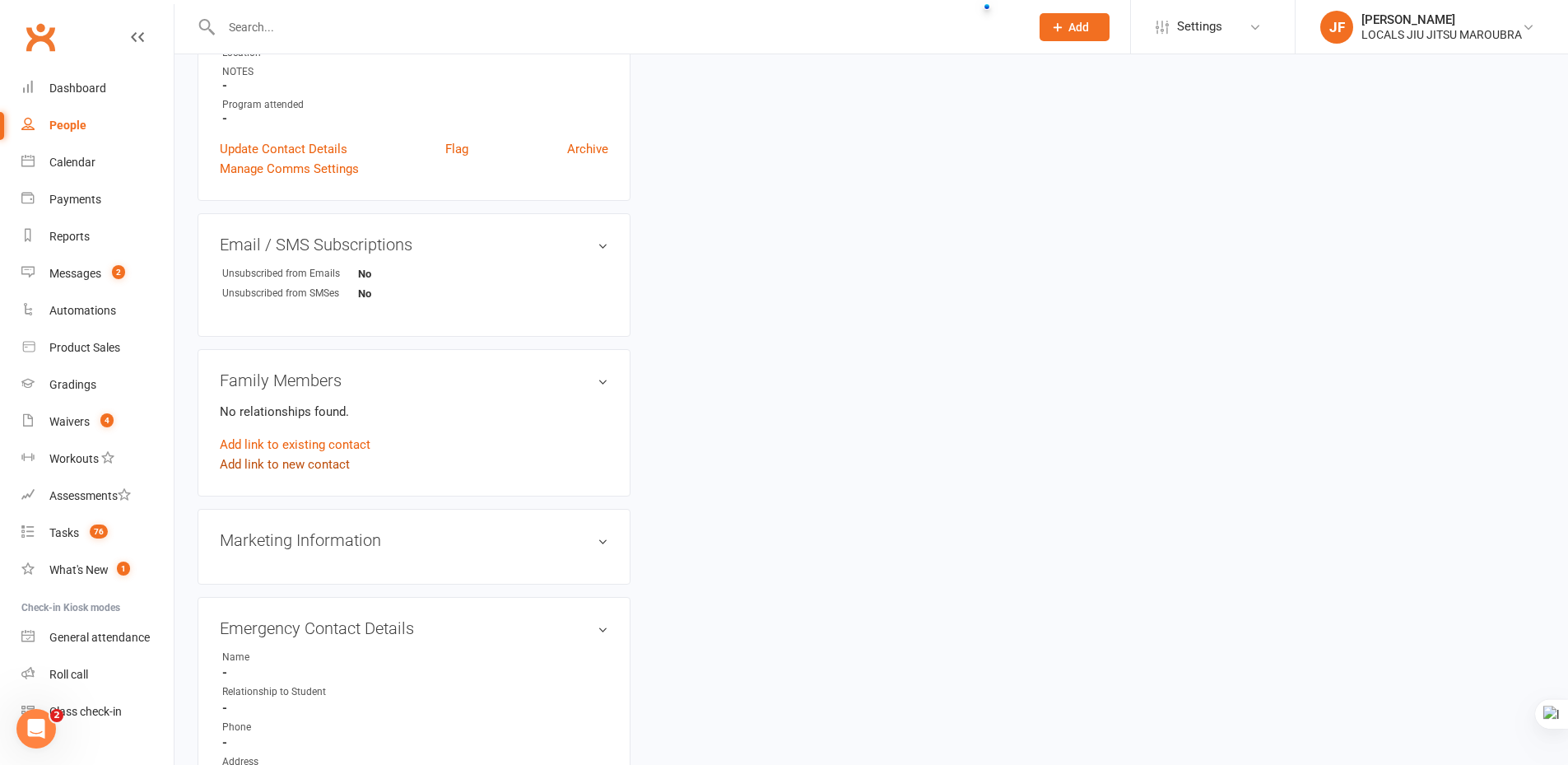
click at [307, 467] on link "Add link to new contact" at bounding box center [285, 464] width 130 height 20
click at [336, 443] on button "Member" at bounding box center [304, 447] width 104 height 25
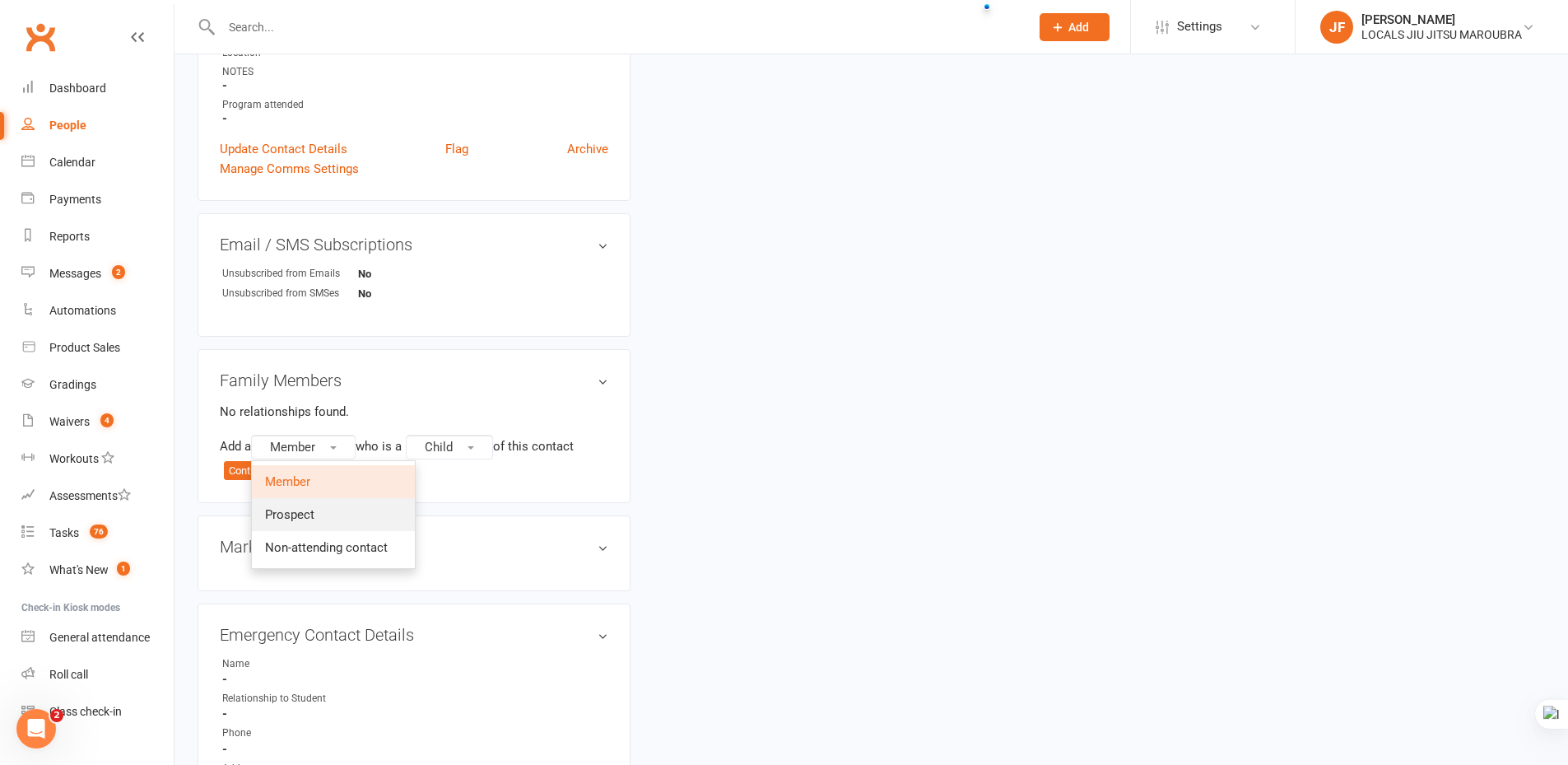
click at [341, 510] on link "Prospect" at bounding box center [333, 514] width 163 height 33
click at [459, 457] on button "Child" at bounding box center [454, 447] width 87 height 25
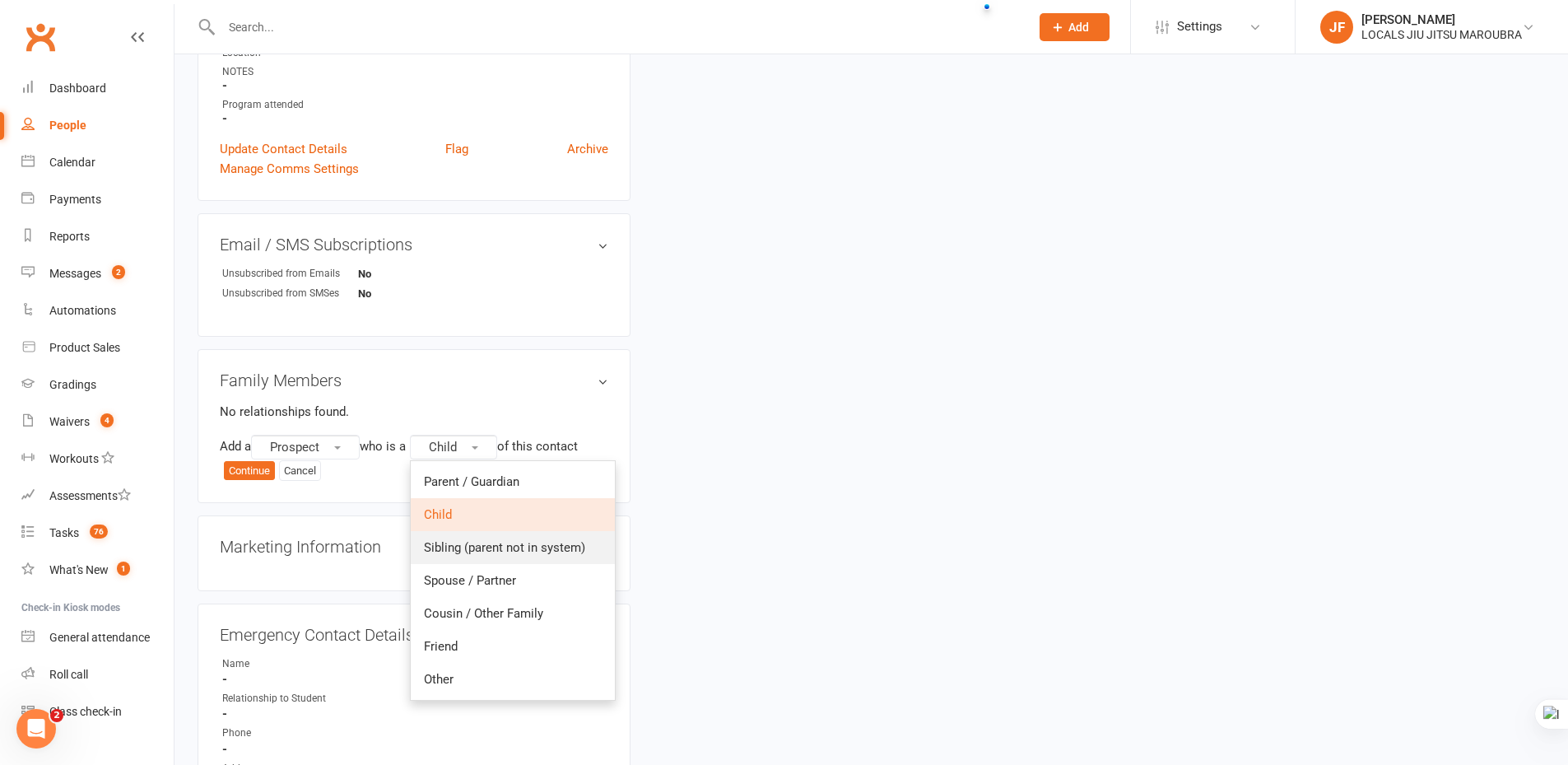
click at [474, 557] on link "Sibling (parent not in system)" at bounding box center [513, 547] width 204 height 33
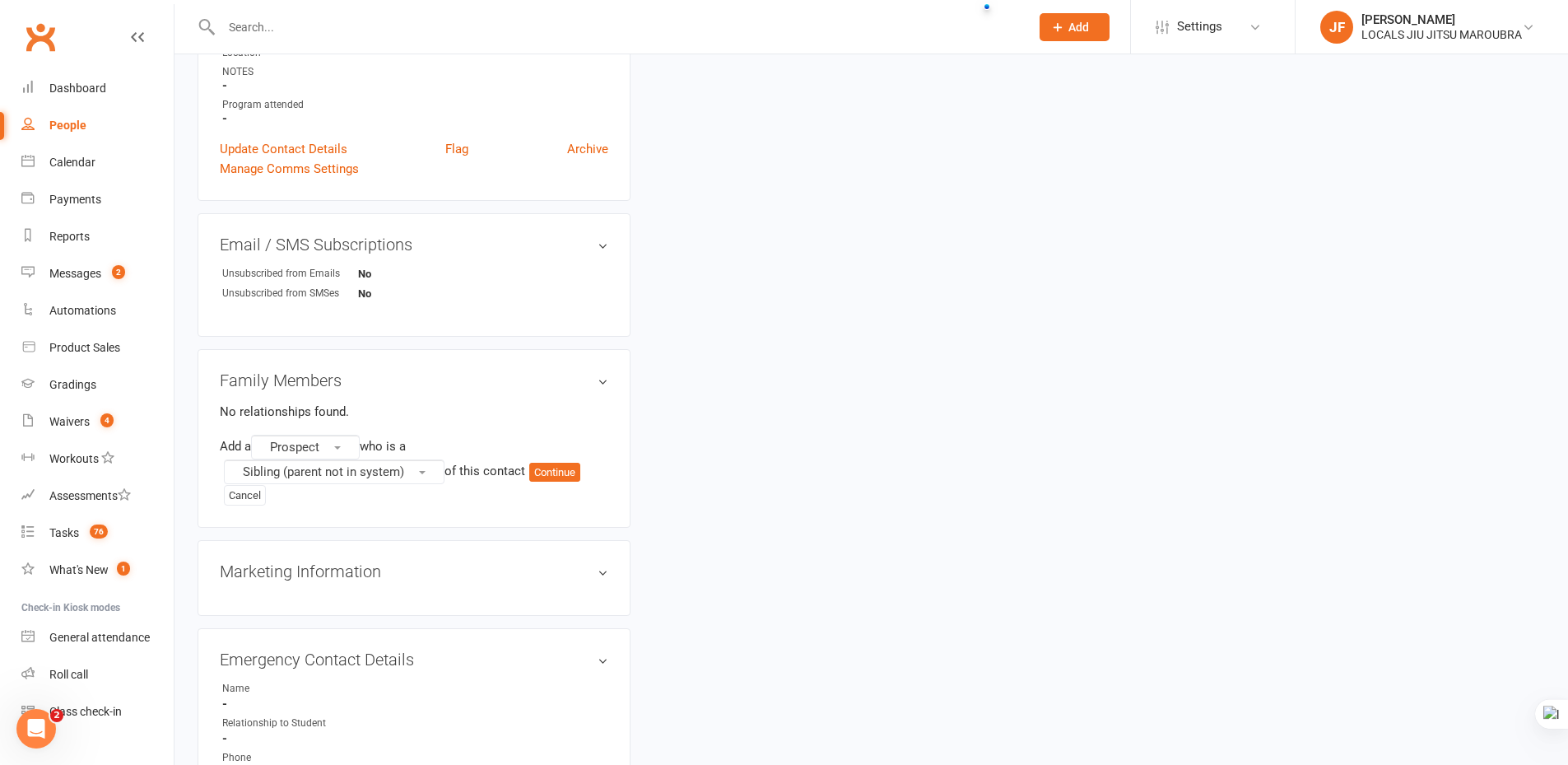
click at [882, 553] on div "upload photo Toby Overs Added 16 September, 2025 prospect Contact information O…" at bounding box center [871, 292] width 1372 height 1371
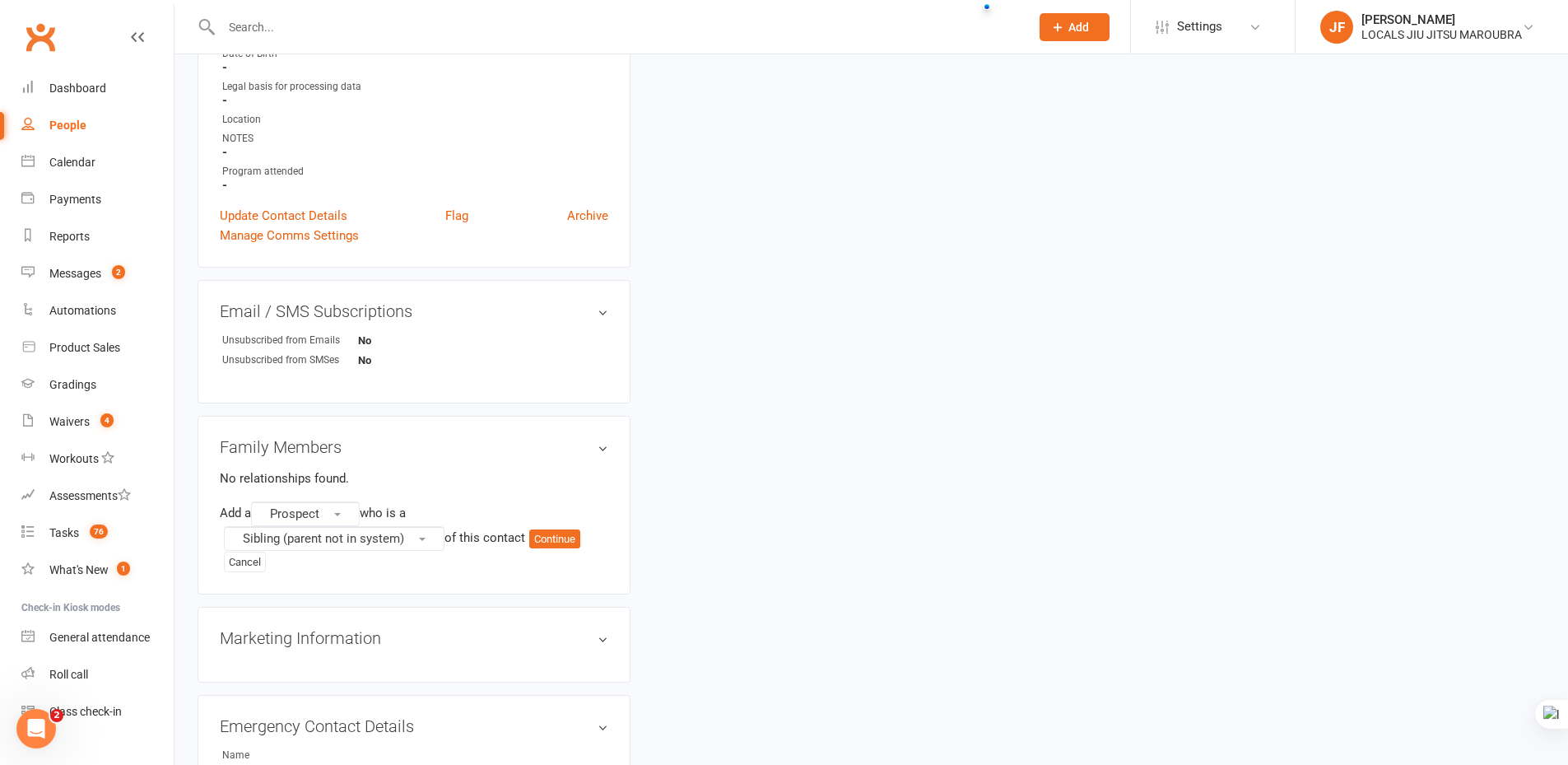
scroll to position [494, 0]
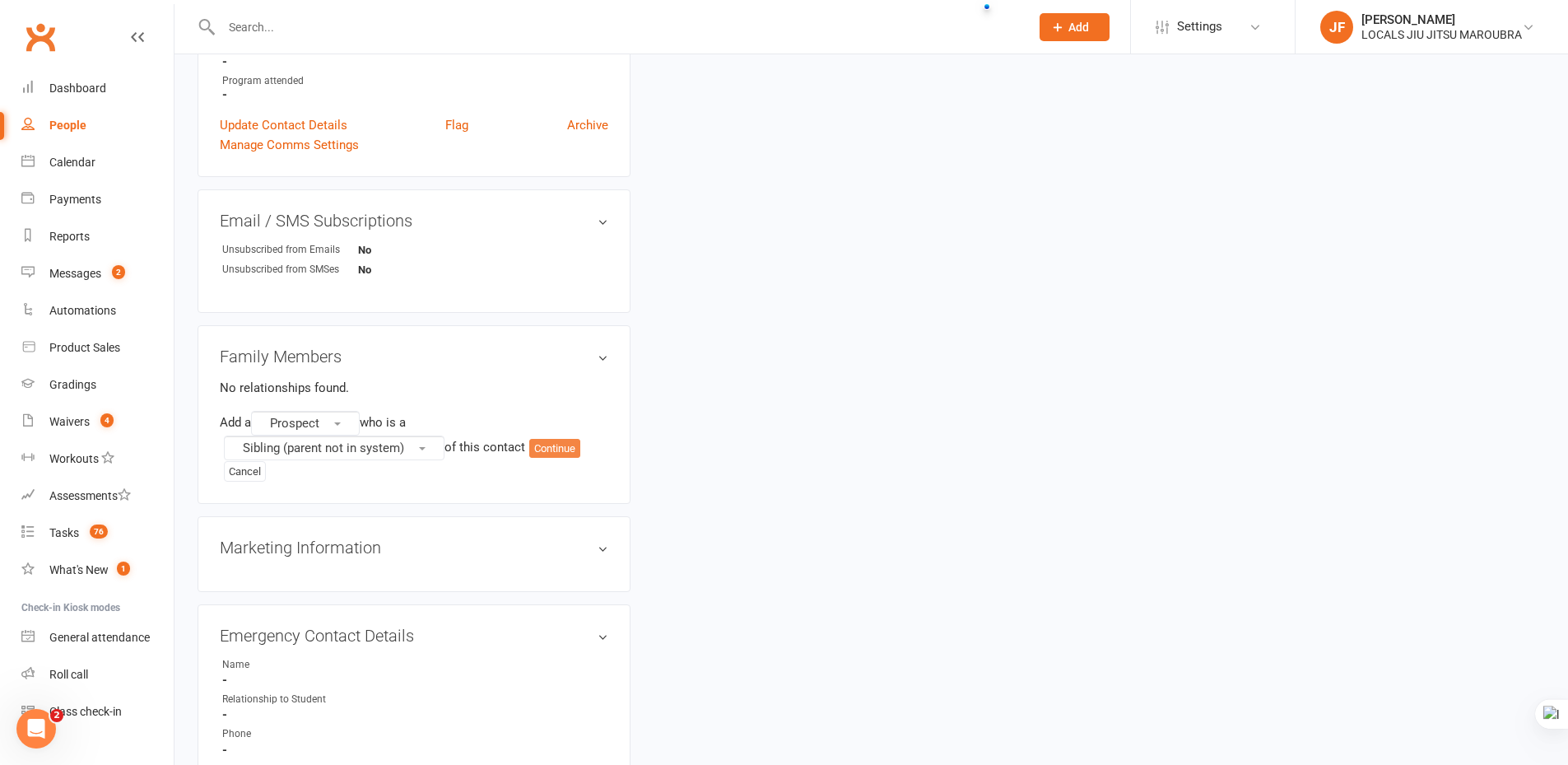
click at [544, 452] on button "Continue" at bounding box center [555, 448] width 51 height 20
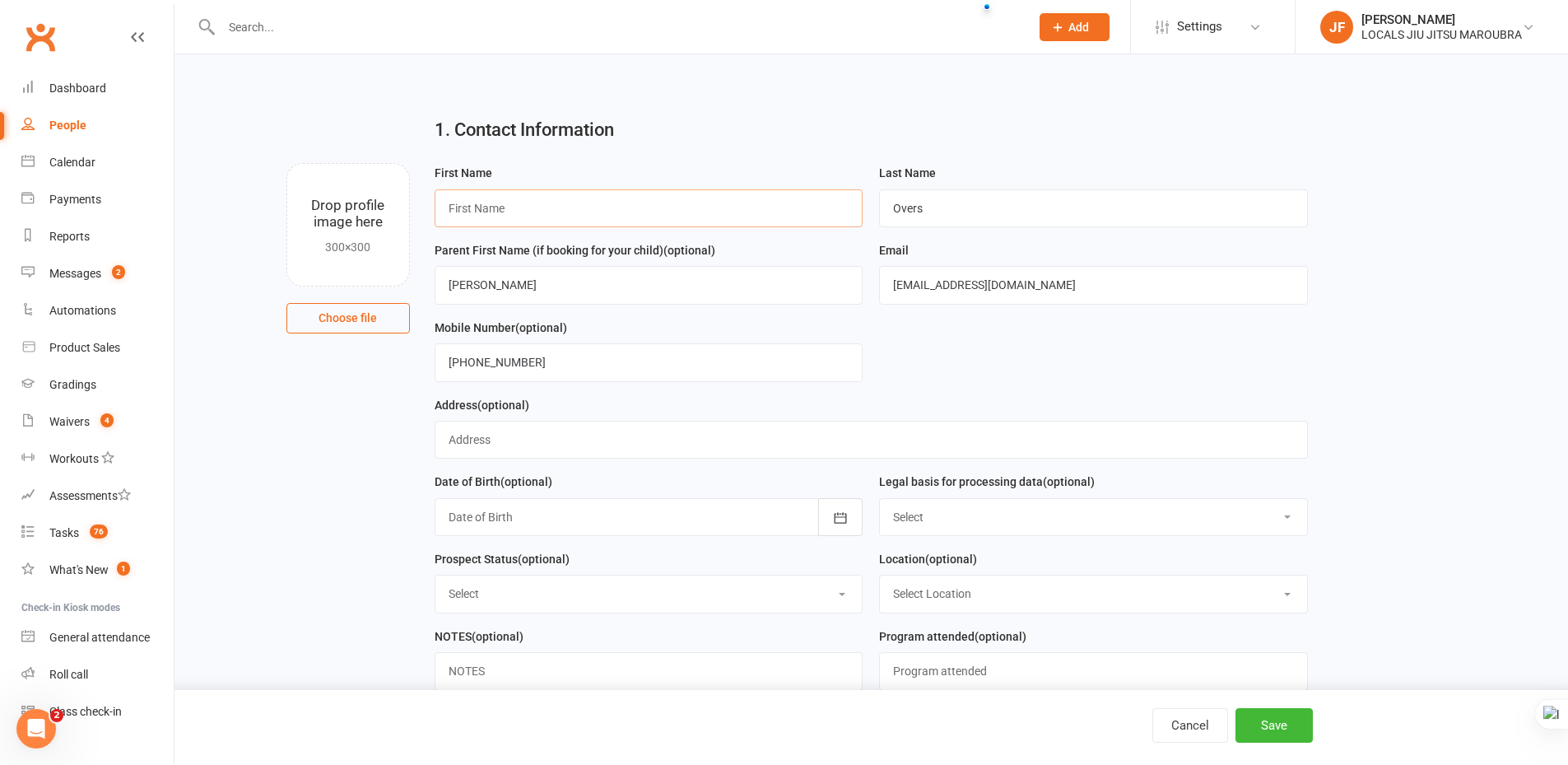
click at [680, 210] on input "text" at bounding box center [649, 208] width 429 height 38
paste input "[PERSON_NAME]"
click at [453, 209] on input "[PERSON_NAME]" at bounding box center [649, 208] width 429 height 38
type input "[PERSON_NAME]"
click at [966, 360] on form "First Name Madeline Last Name Overs Parent First Name (if booking for your chil…" at bounding box center [871, 433] width 890 height 540
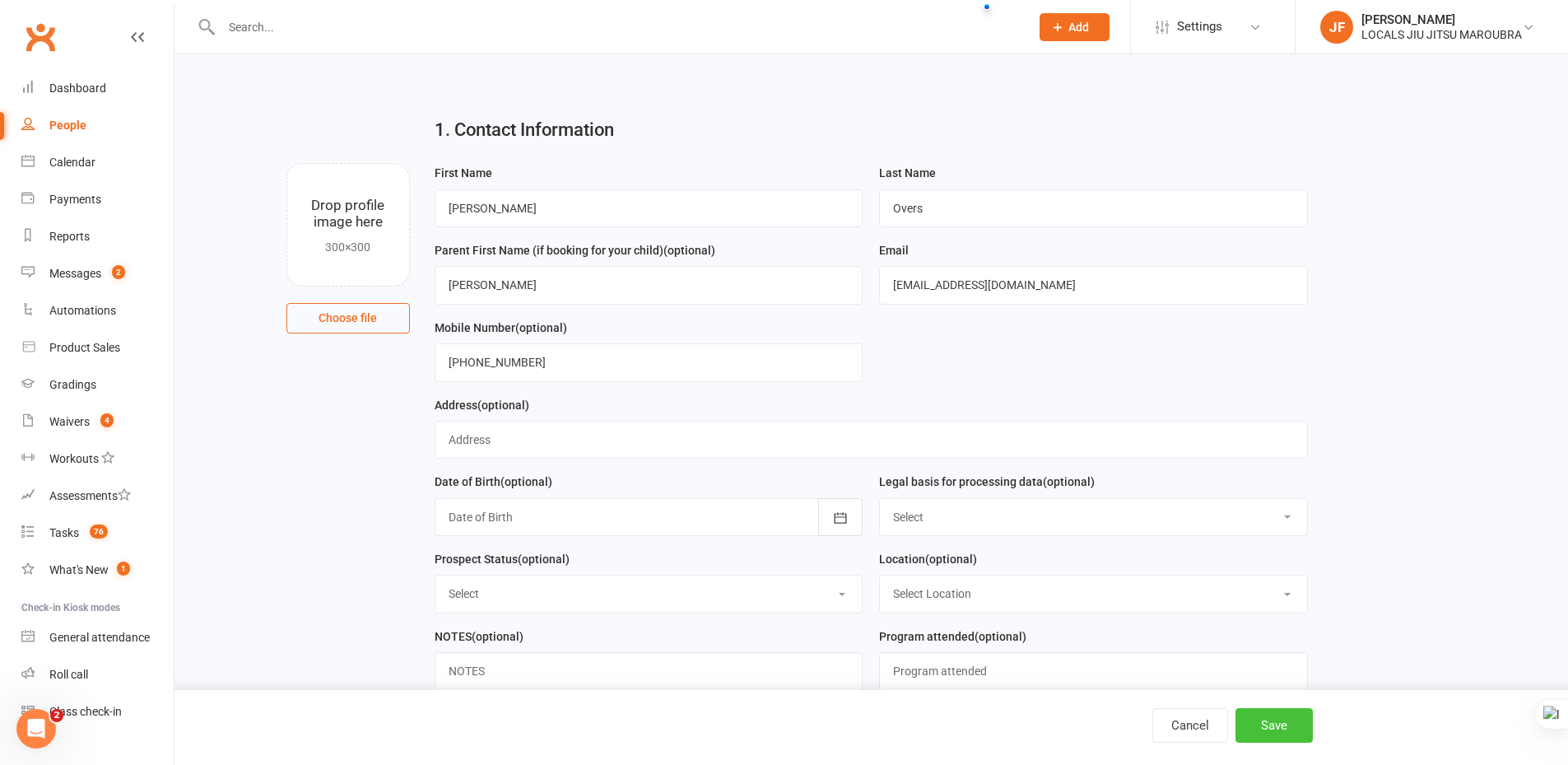
click at [1304, 730] on button "Save" at bounding box center [1275, 725] width 78 height 34
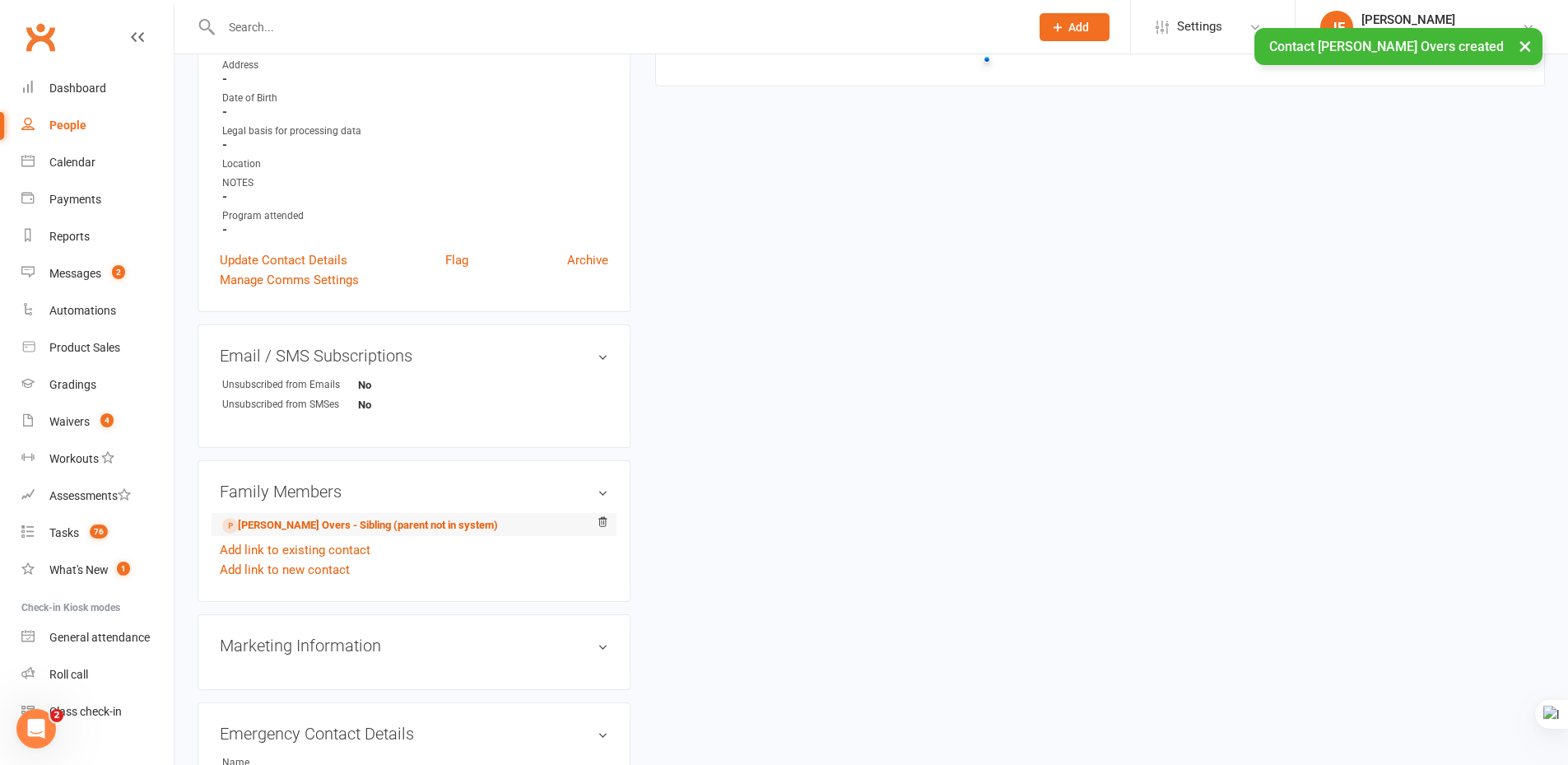
scroll to position [329, 0]
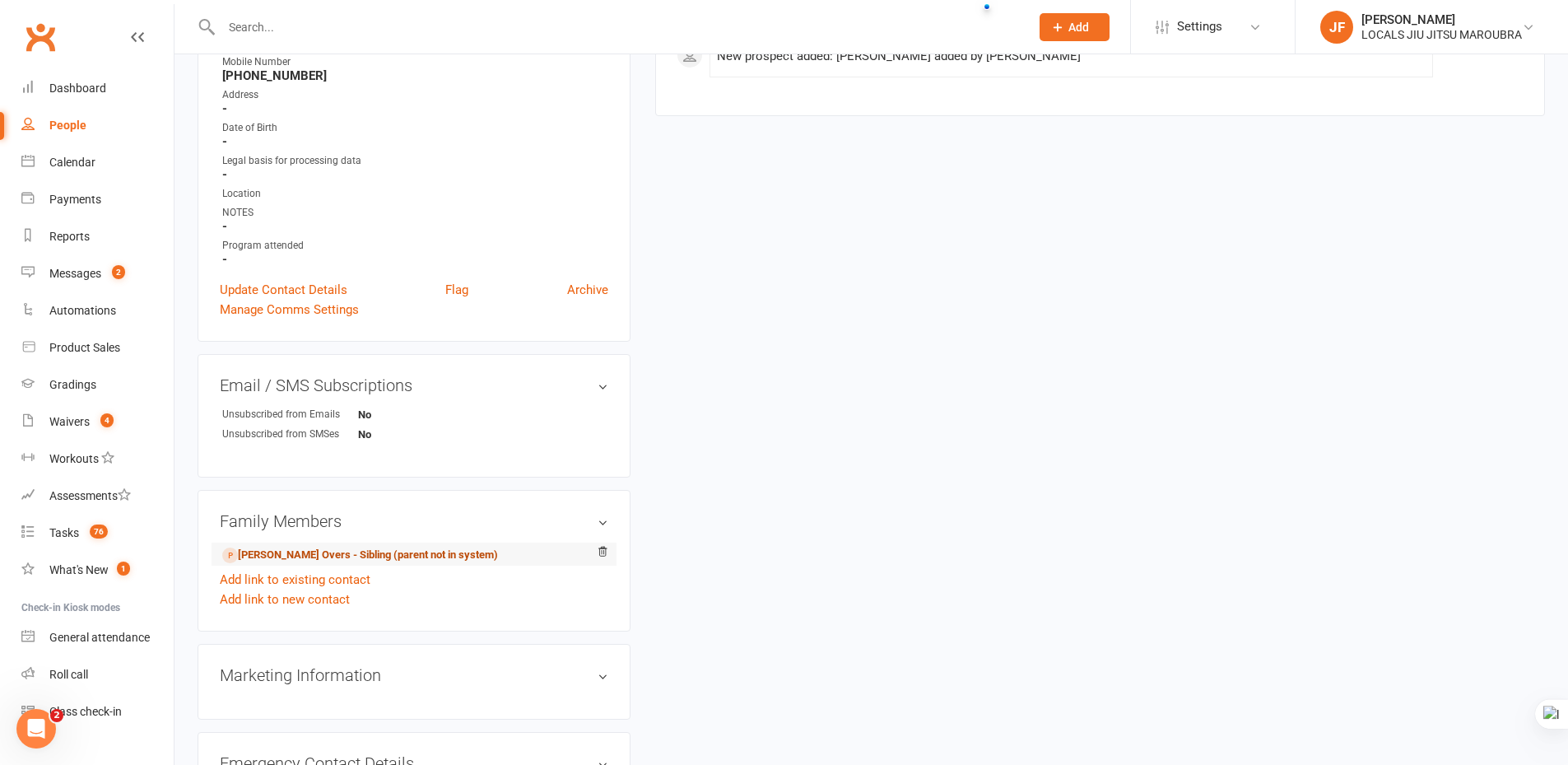
click at [330, 551] on link "Toby Overs - Sibling (parent not in system)" at bounding box center [360, 555] width 276 height 17
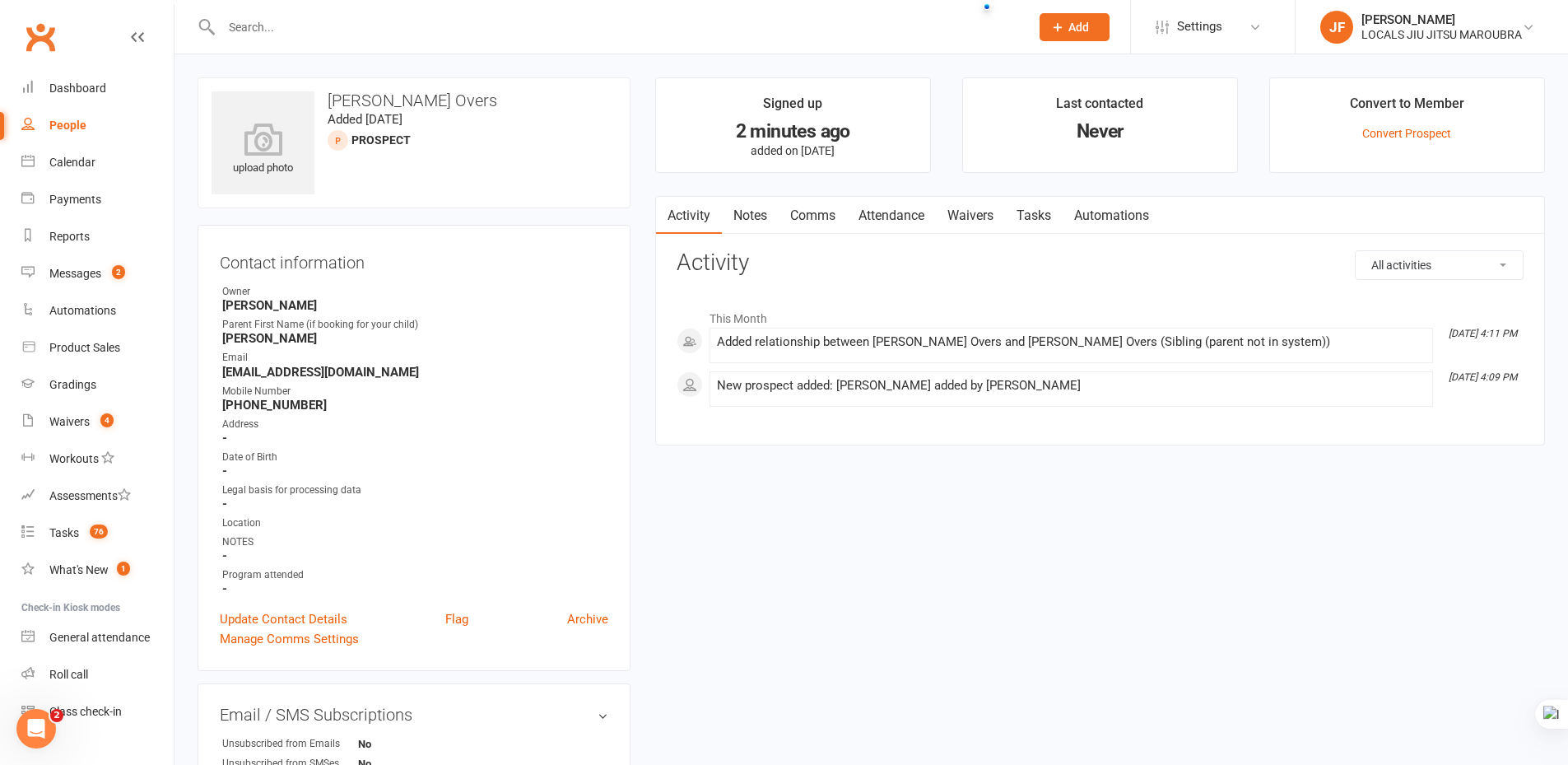
click at [903, 592] on div "upload photo Toby Overs Added 16 September, 2025 prospect Contact information O…" at bounding box center [871, 744] width 1372 height 1334
click at [897, 200] on link "Attendance" at bounding box center [891, 215] width 89 height 38
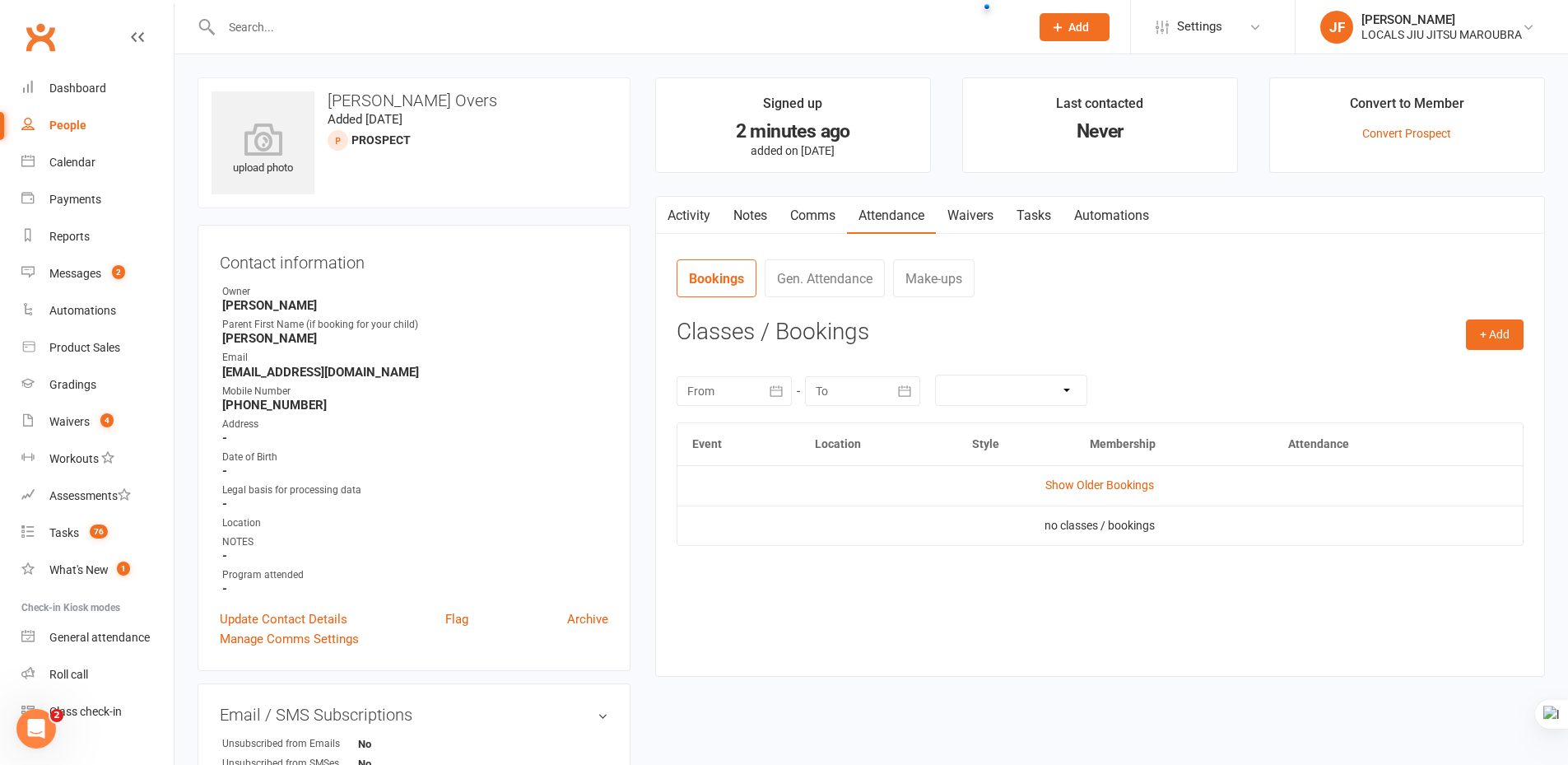
click at [1012, 625] on div "Event Location Style Membership Attendance Show Older Bookings no classes / boo…" at bounding box center [1100, 536] width 847 height 229
click at [1044, 606] on div "Event Location Style Membership Attendance Show Older Bookings no classes / boo…" at bounding box center [1100, 536] width 847 height 229
click at [990, 704] on div "upload photo Toby Overs Added 16 September, 2025 prospect Contact information O…" at bounding box center [871, 744] width 1372 height 1334
click at [1472, 338] on button "+ Add" at bounding box center [1495, 334] width 58 height 29
click at [1396, 369] on link "Book Event" at bounding box center [1442, 372] width 163 height 33
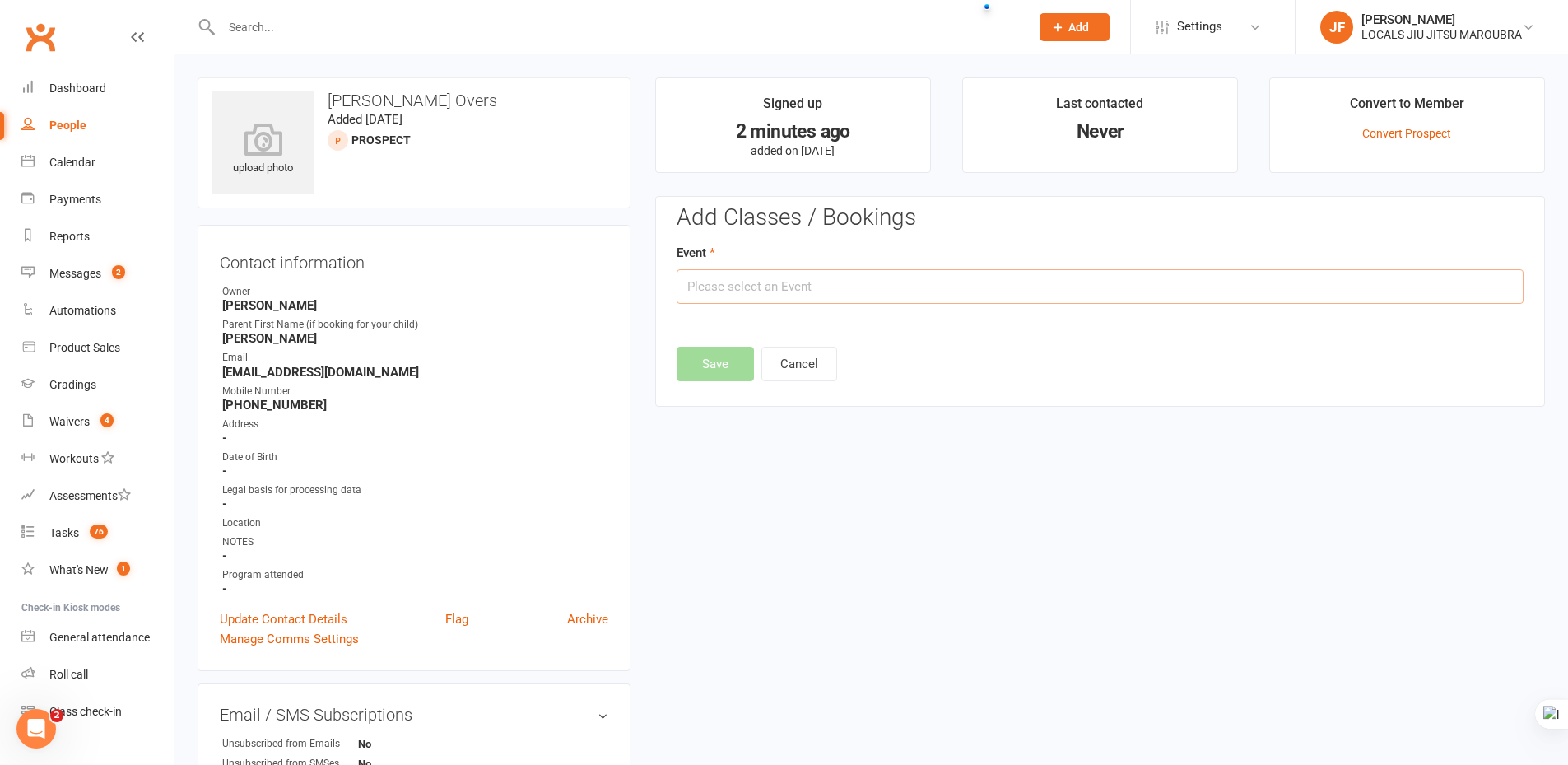
click at [725, 290] on input "text" at bounding box center [1100, 287] width 847 height 34
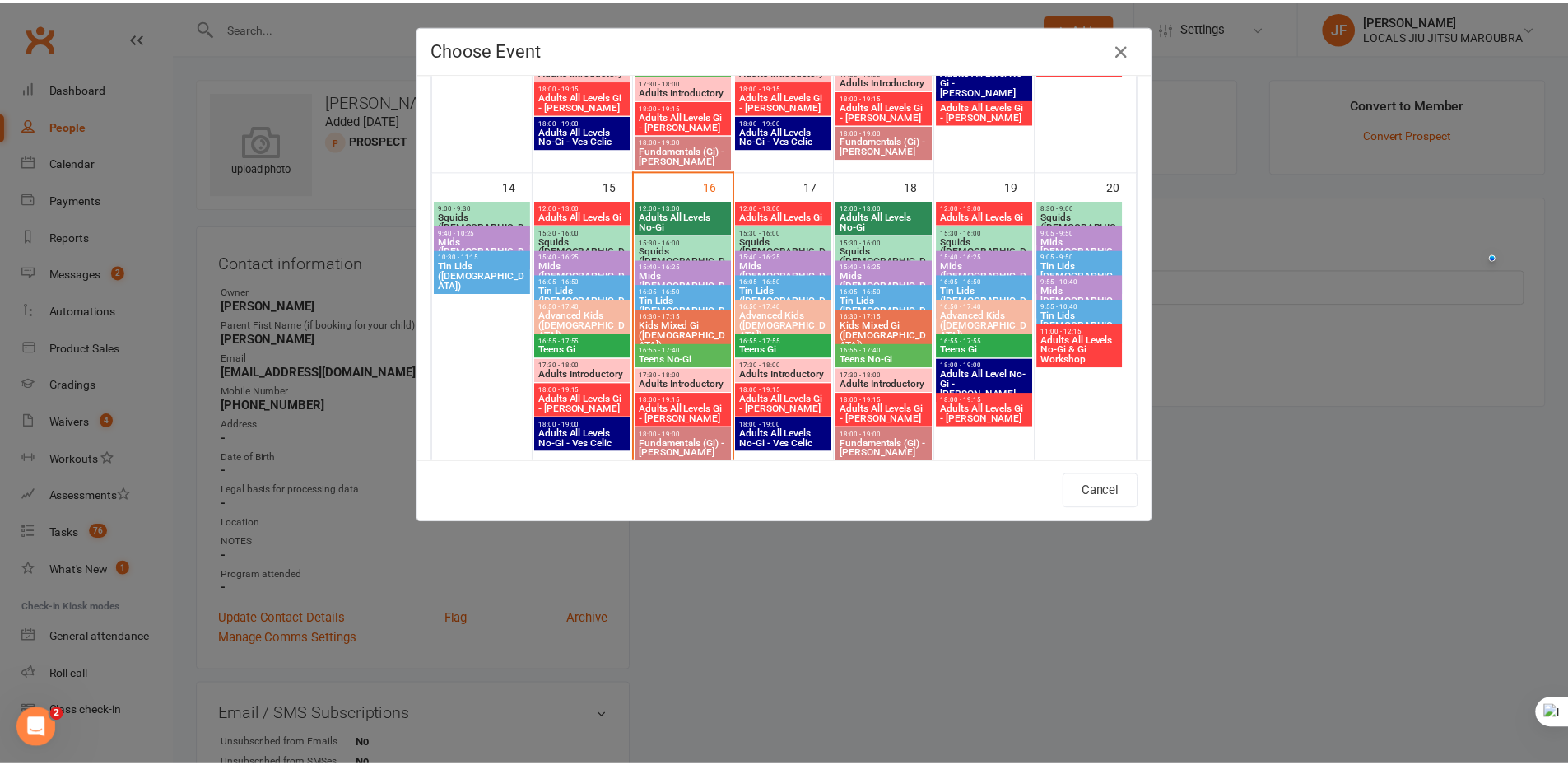
scroll to position [659, 0]
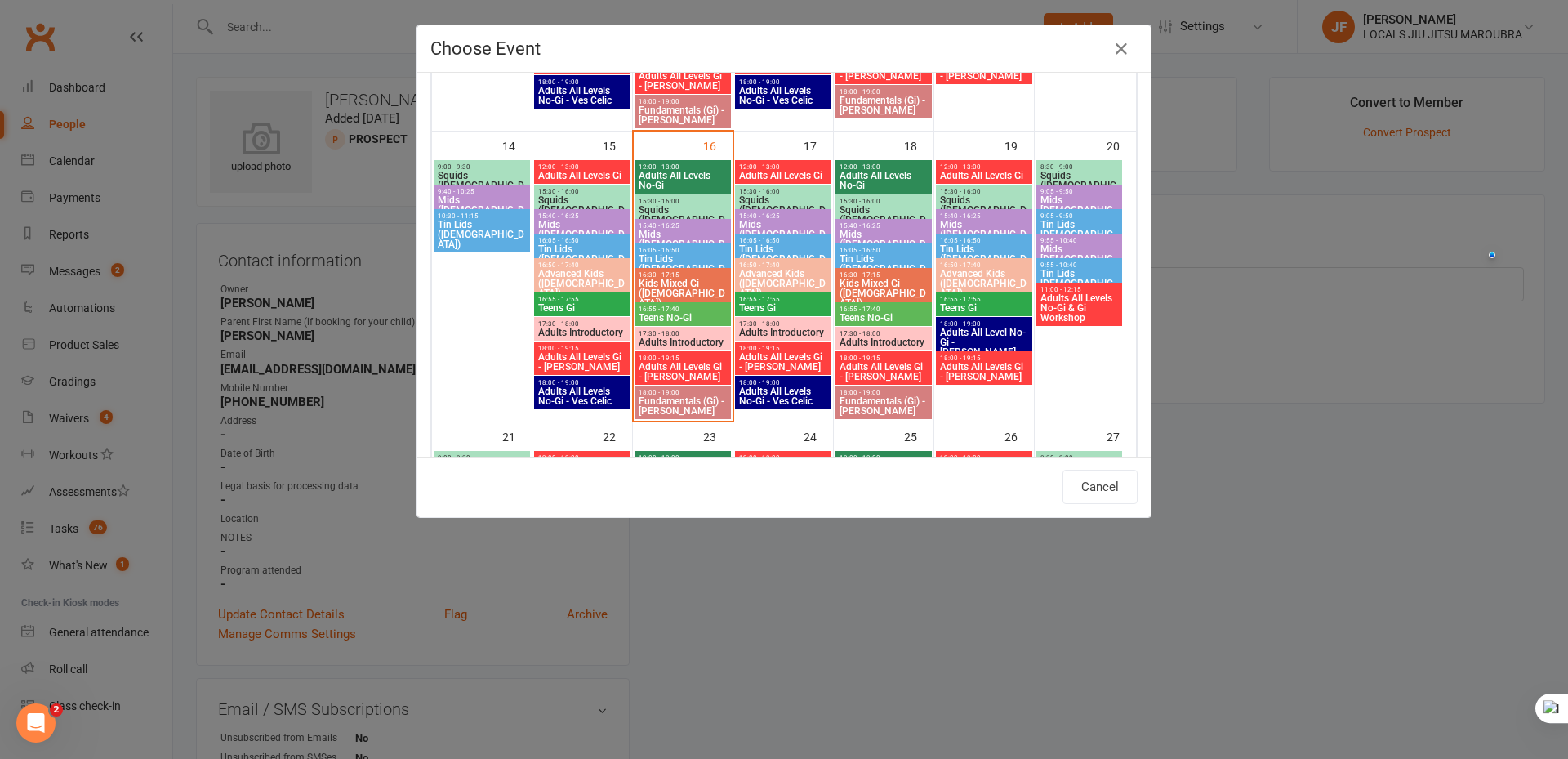
click at [758, 199] on span "Squids (3-5 y.o.)" at bounding box center [783, 209] width 89 height 29
type input "Squids (3-5 y.o.) - Sep 17, 2025 3:30:00 PM"
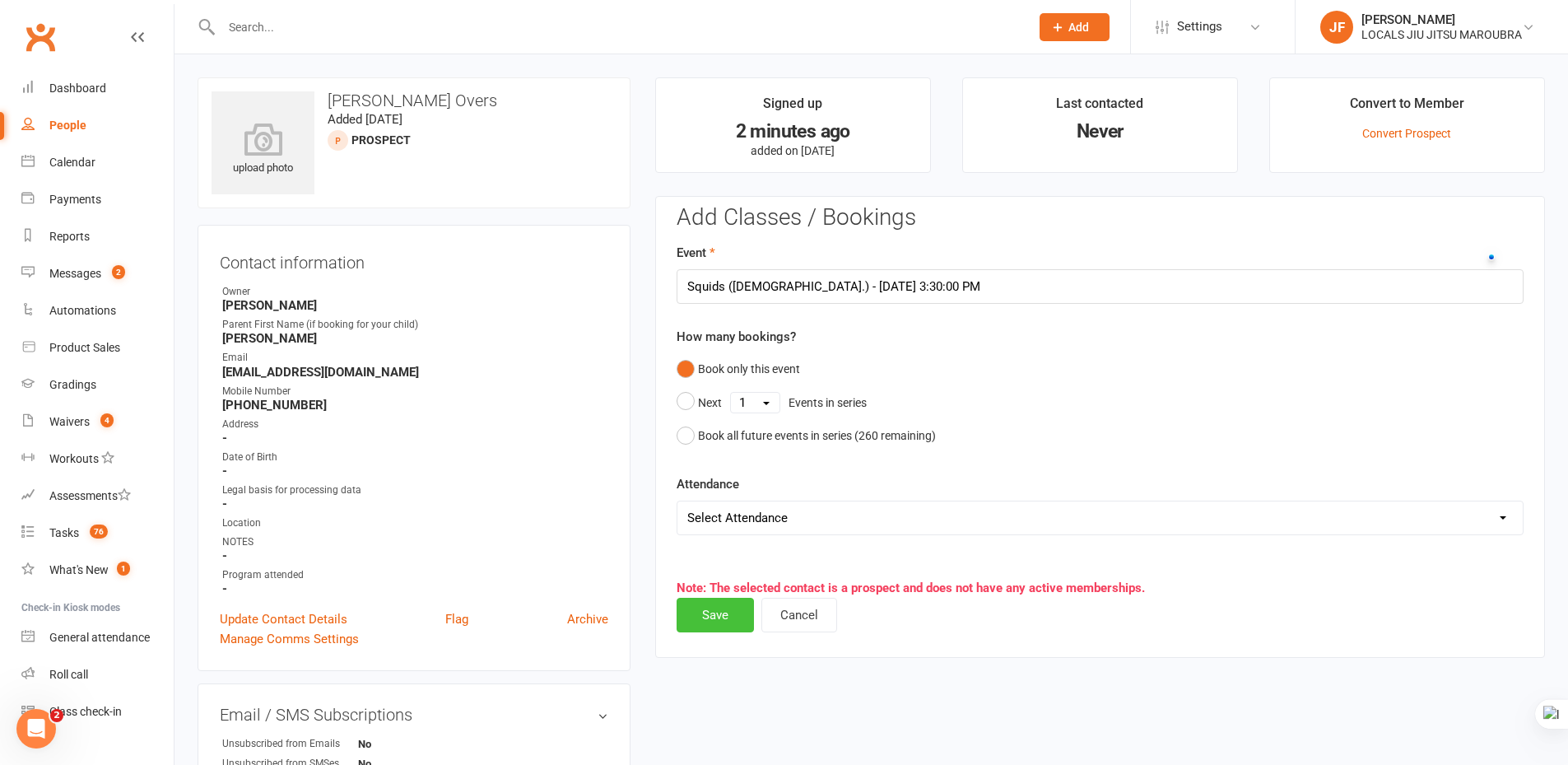
click at [717, 602] on button "Save" at bounding box center [716, 615] width 78 height 34
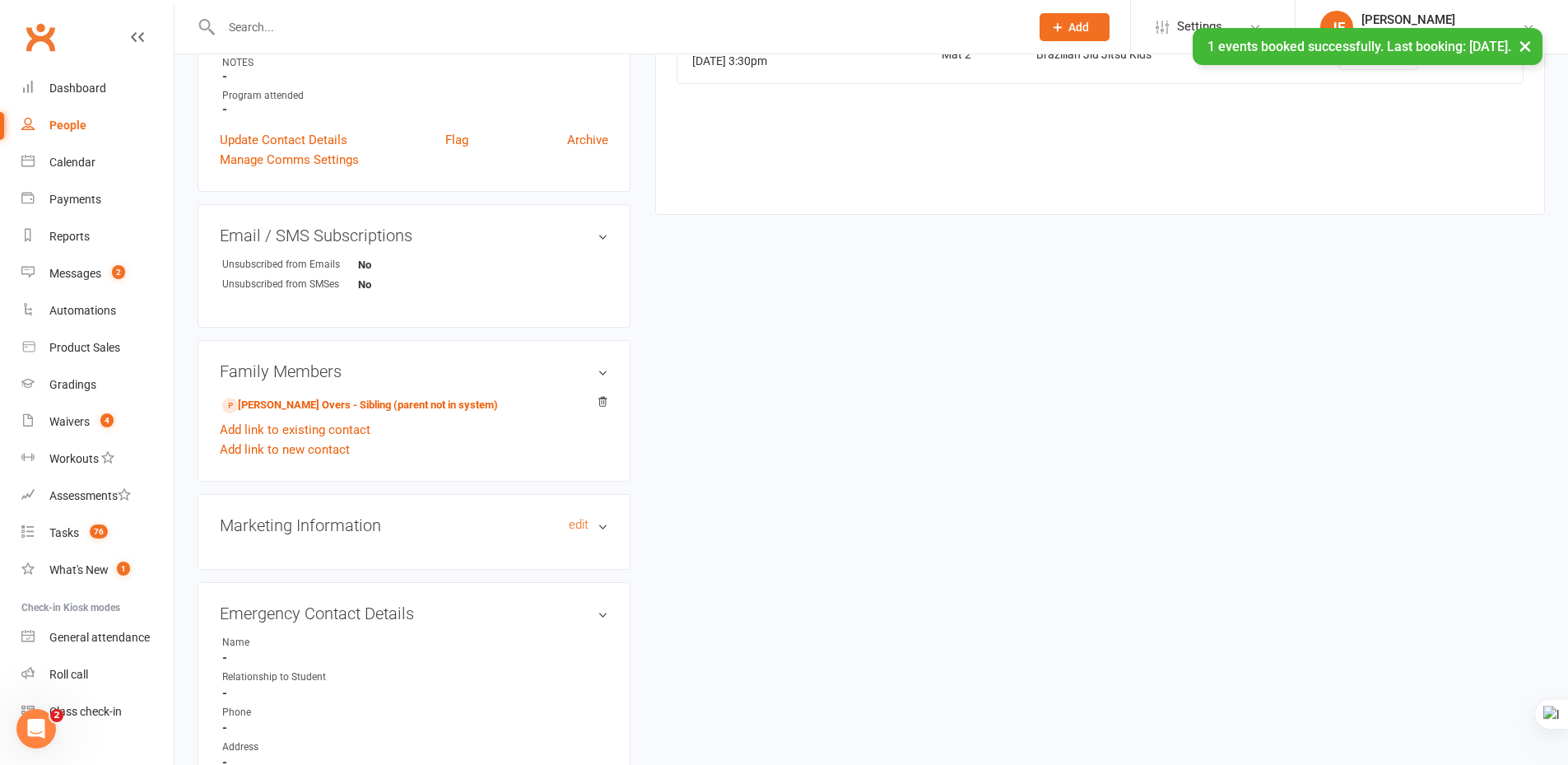
scroll to position [494, 0]
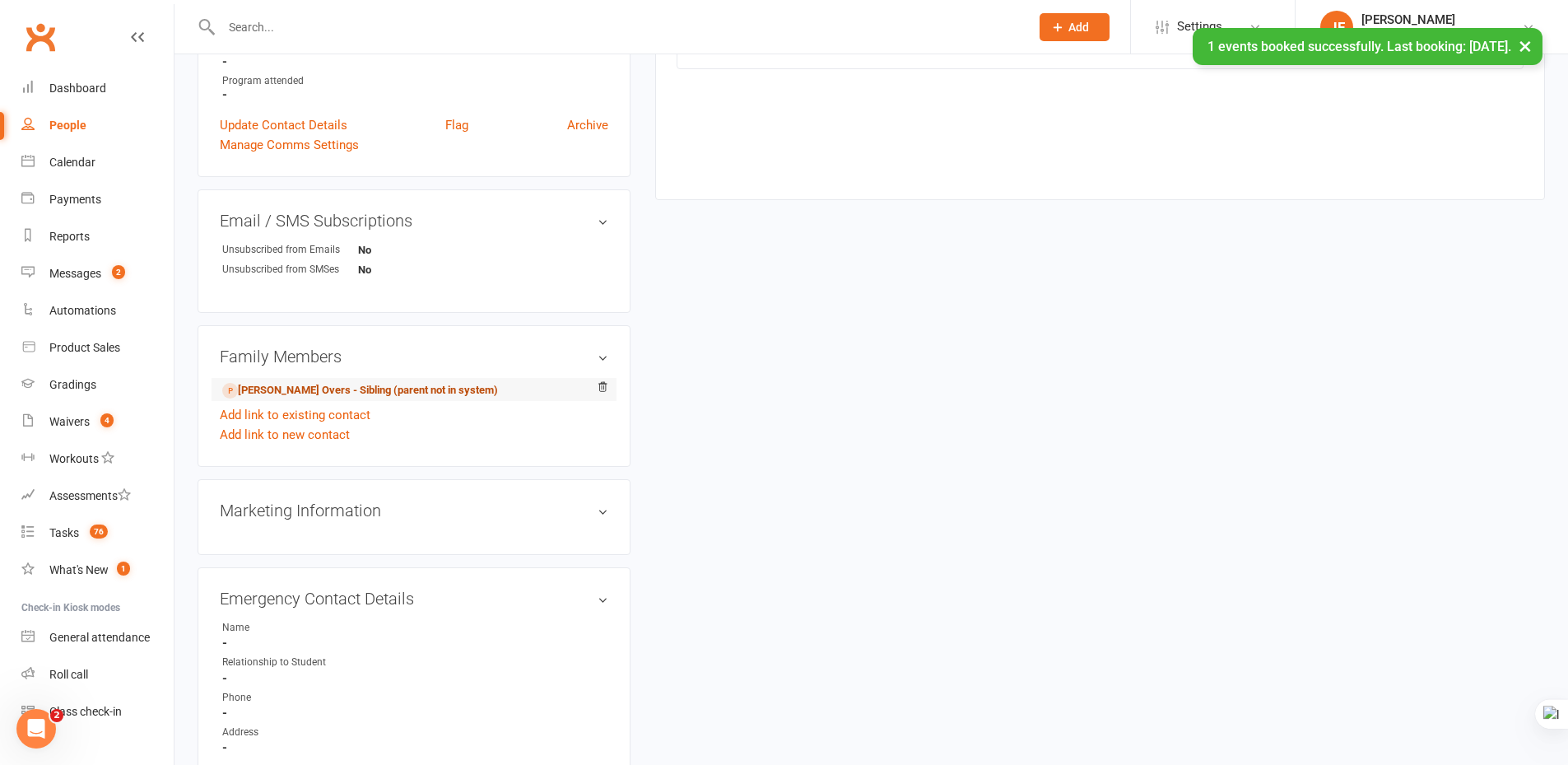
click at [290, 385] on link "Madeline Overs - Sibling (parent not in system)" at bounding box center [360, 390] width 276 height 17
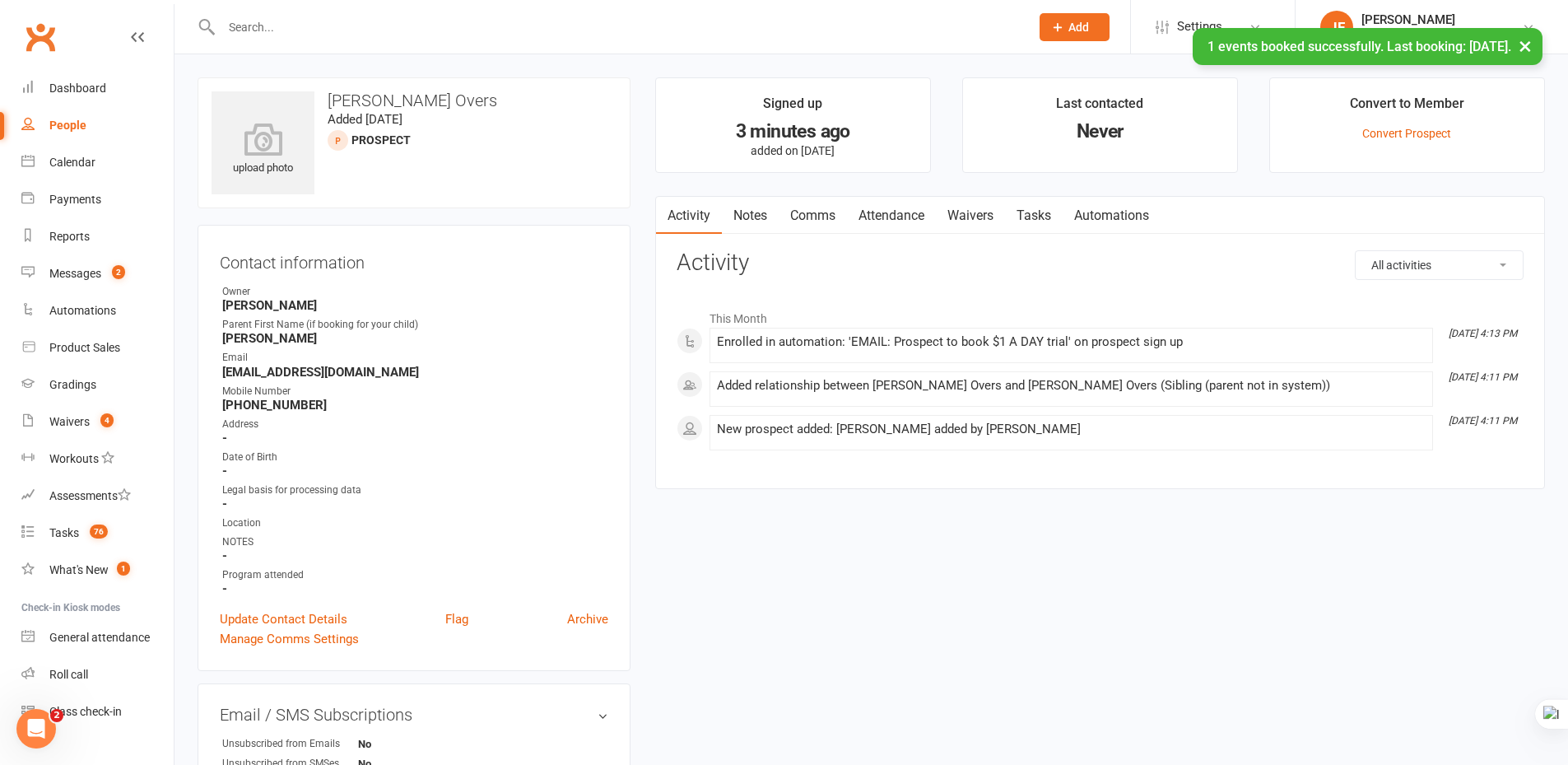
click at [903, 207] on link "Attendance" at bounding box center [891, 215] width 89 height 38
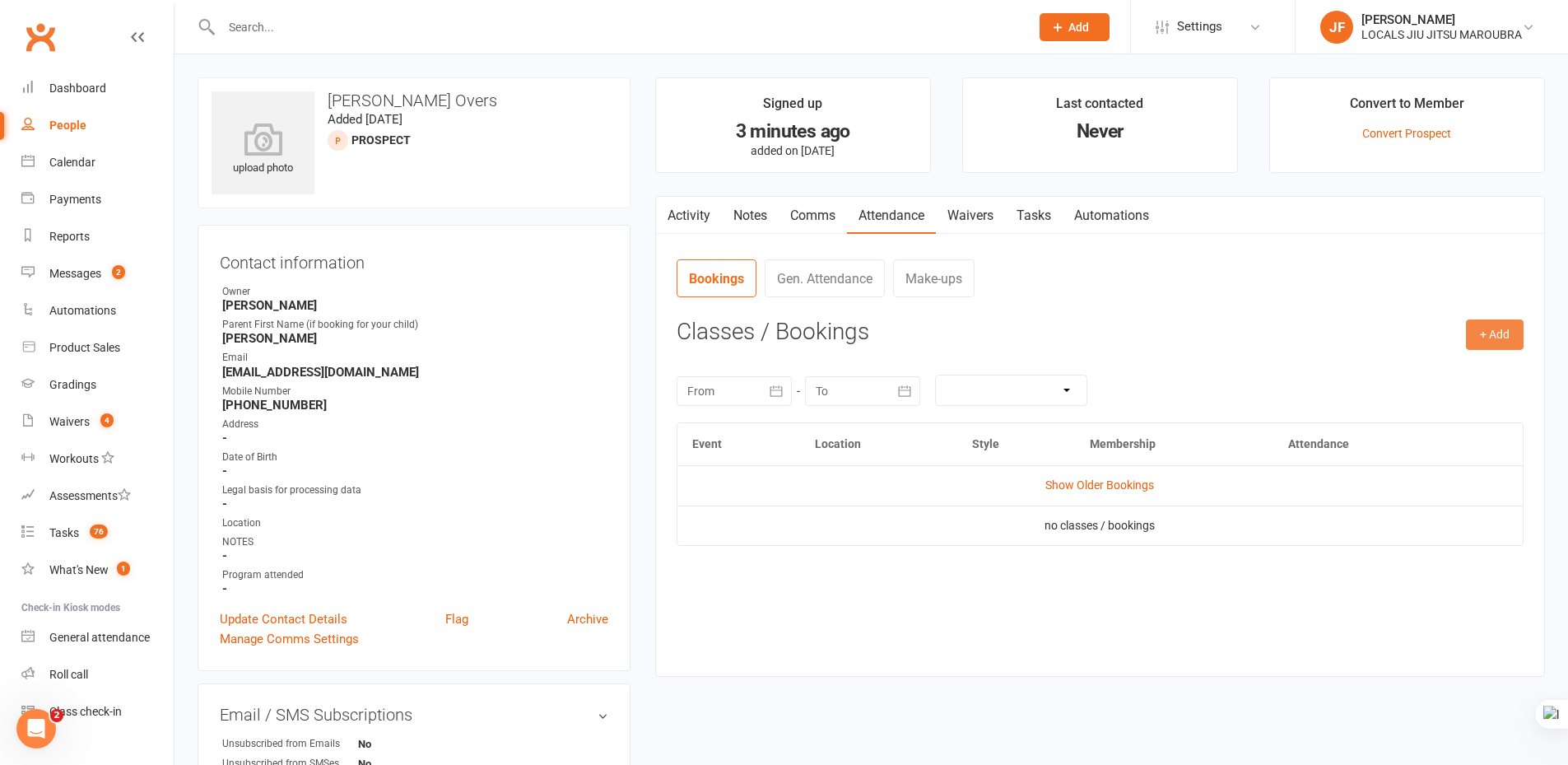
click at [1485, 325] on button "+ Add" at bounding box center [1495, 334] width 58 height 29
click at [1045, 606] on div "Event Location Style Membership Attendance Show Older Bookings no classes / boo…" at bounding box center [1100, 536] width 847 height 229
click at [1477, 341] on button "+ Add" at bounding box center [1495, 334] width 58 height 29
click at [1447, 383] on link "Book Event" at bounding box center [1442, 372] width 163 height 33
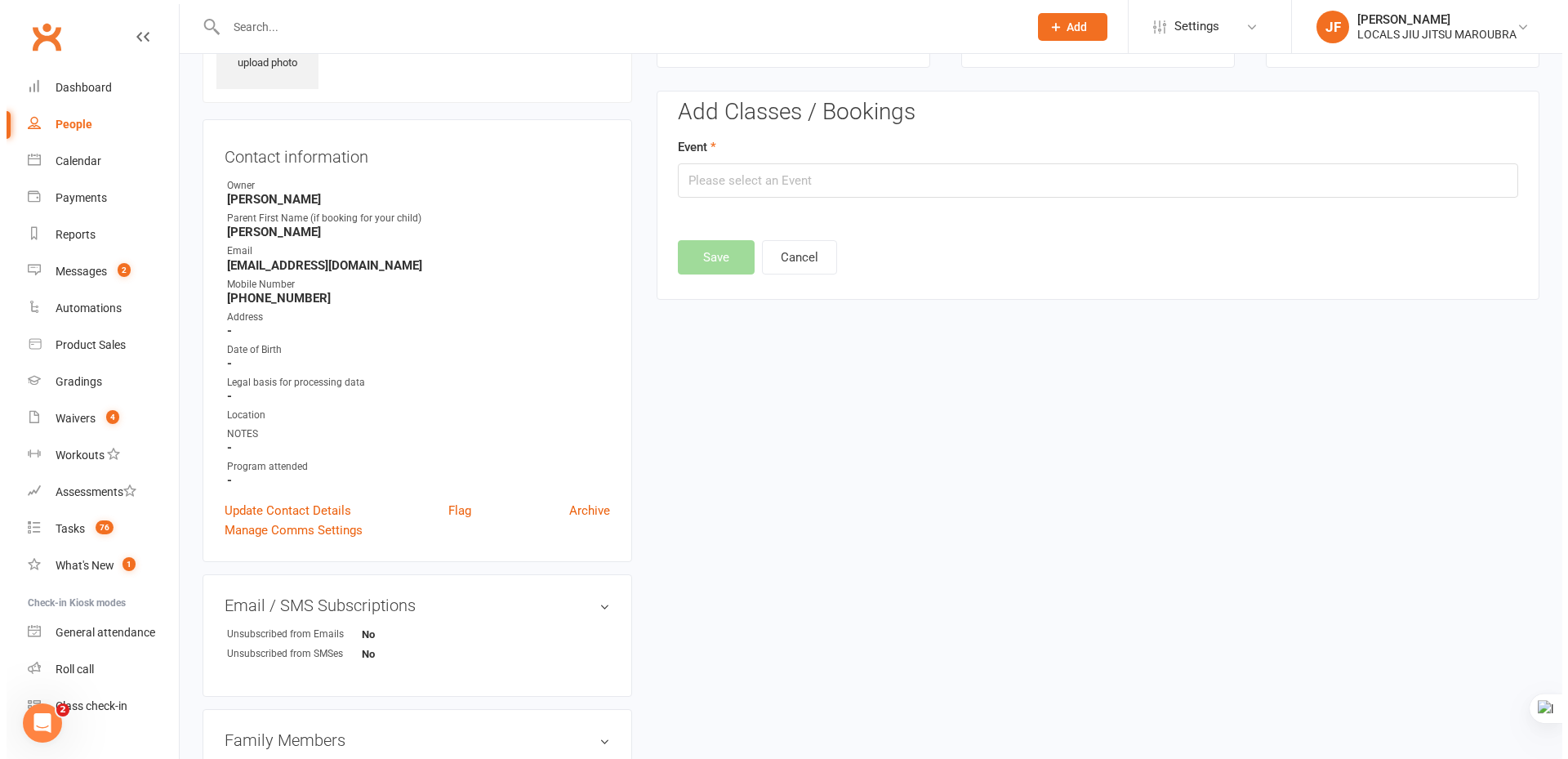
scroll to position [113, 0]
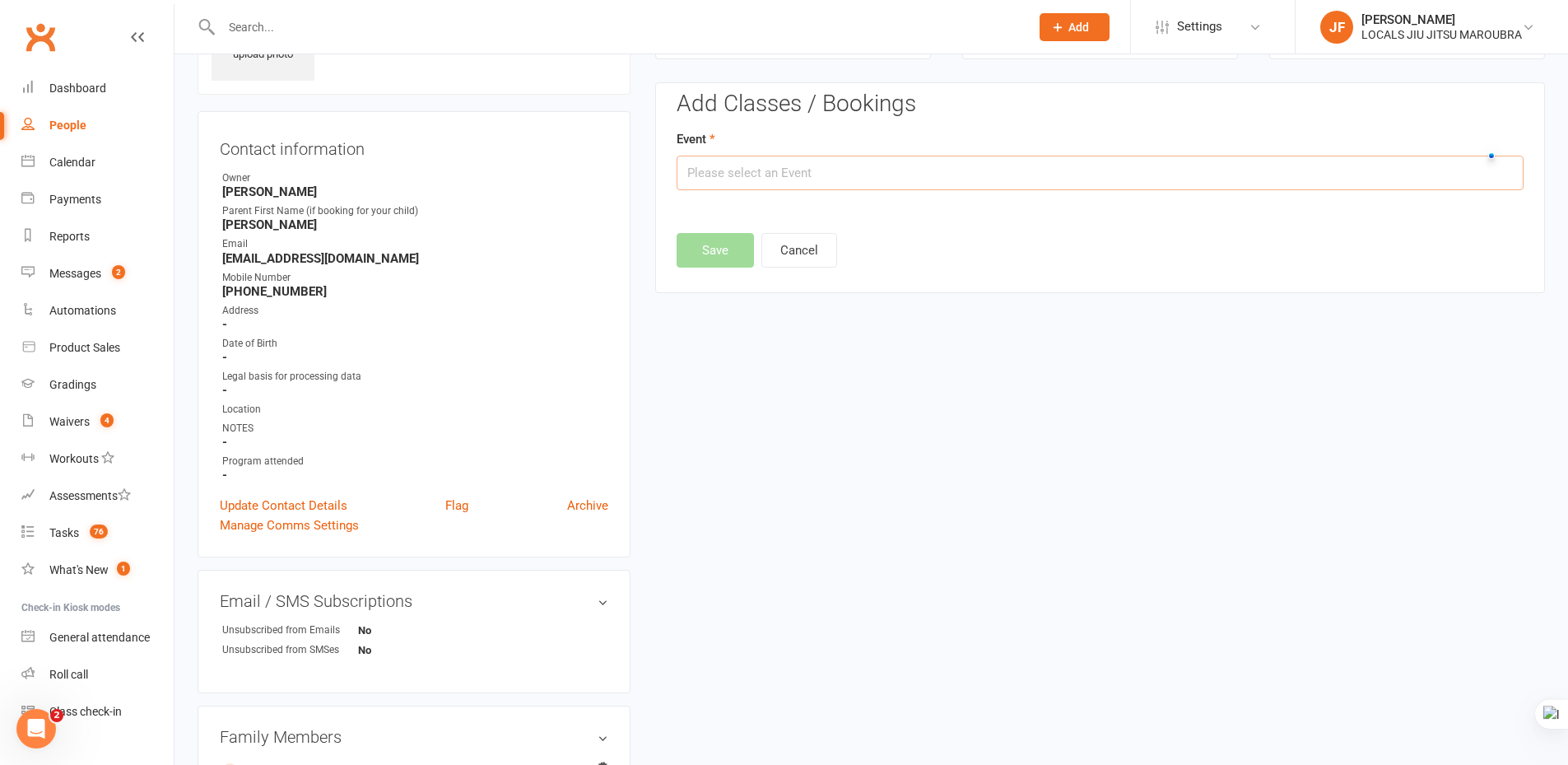
click at [763, 182] on input "text" at bounding box center [1100, 173] width 847 height 34
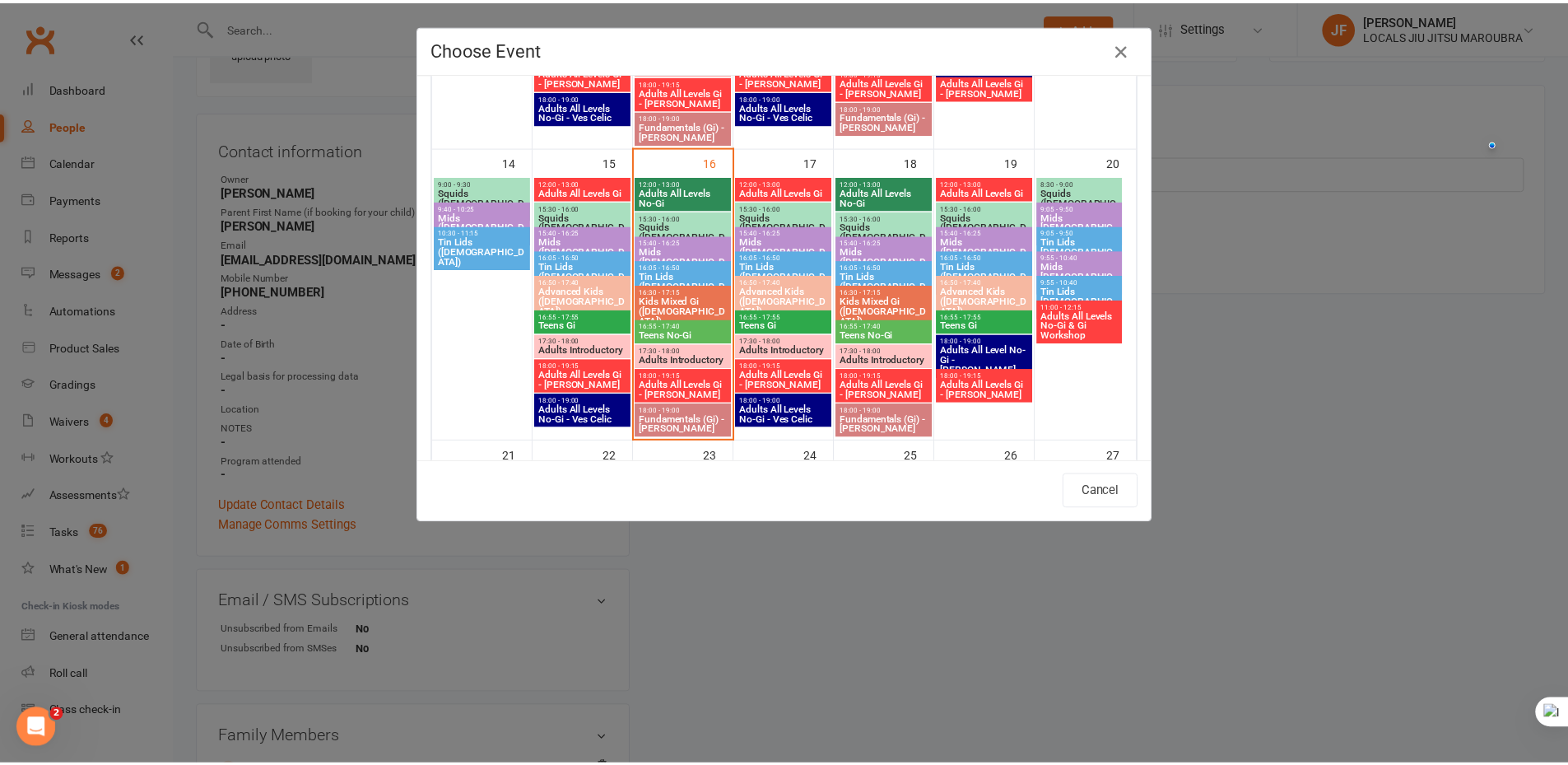
scroll to position [659, 0]
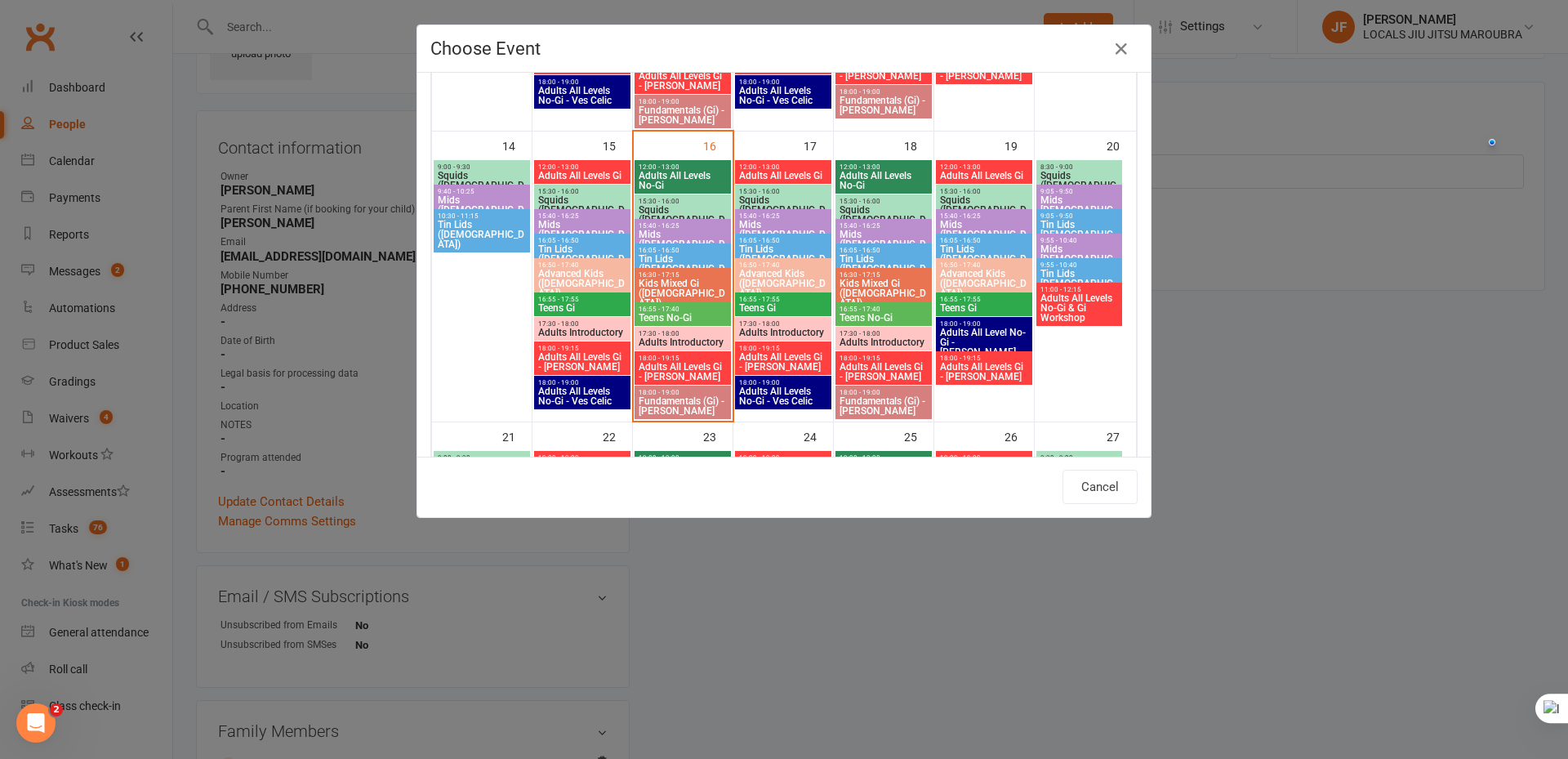
click at [767, 223] on span "Mids (5-7 y.o.)" at bounding box center [783, 234] width 89 height 29
type input "Mids (5-7 y.o.) - Sep 17, 2025 3:40:00 PM"
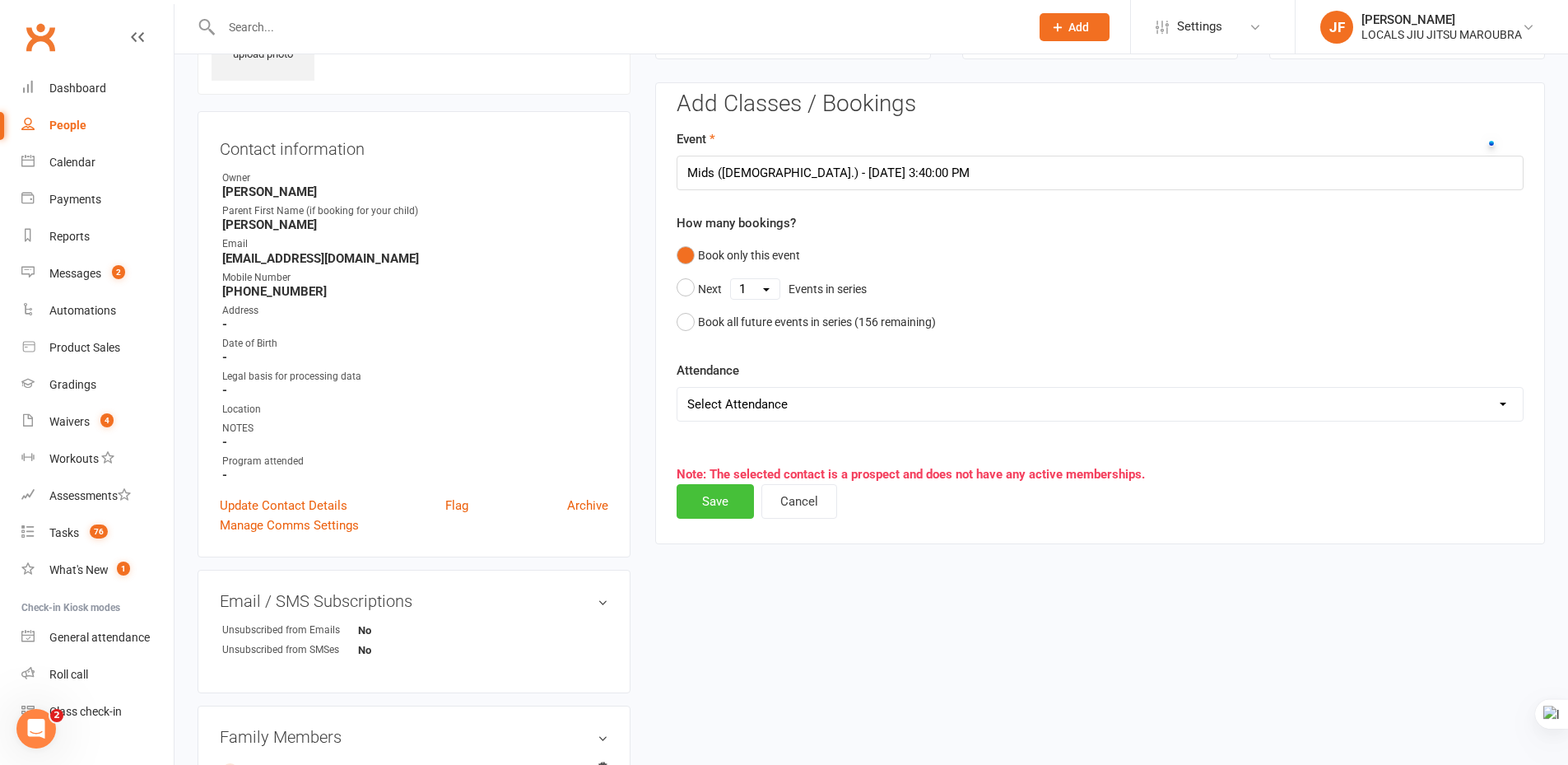
click at [721, 505] on button "Save" at bounding box center [716, 501] width 78 height 34
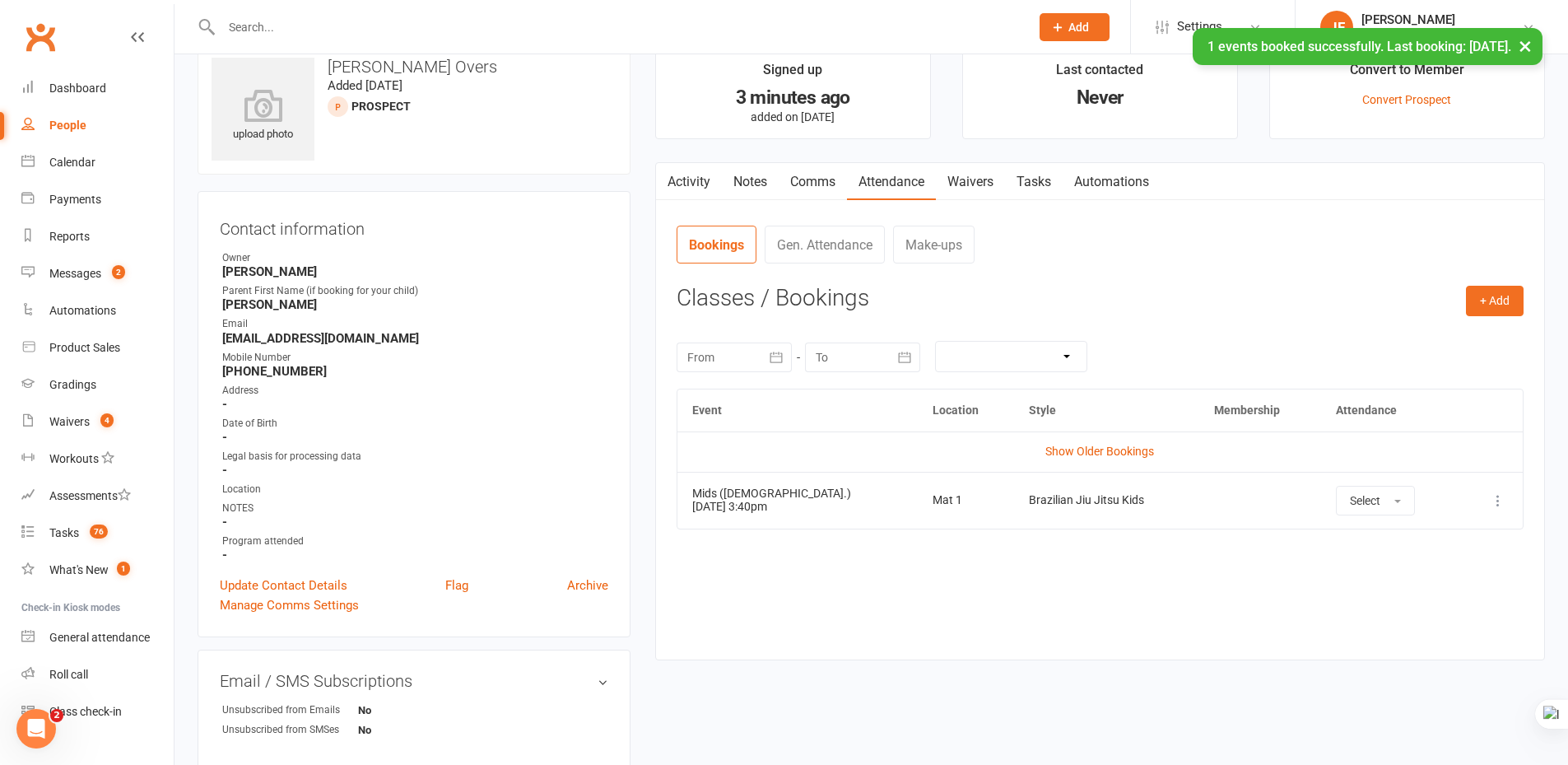
scroll to position [0, 0]
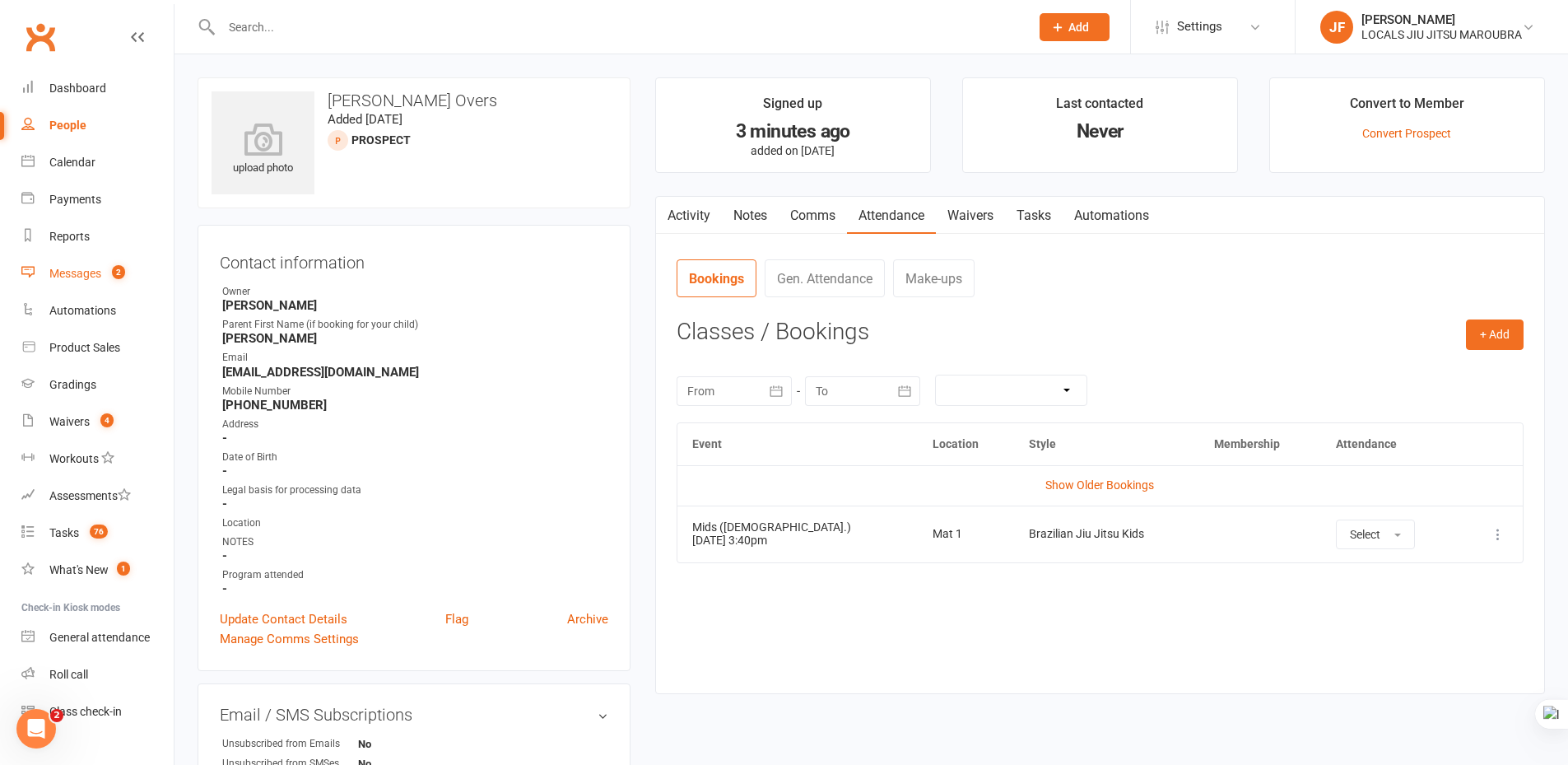
click at [79, 266] on link "Messages 2" at bounding box center [98, 273] width 152 height 37
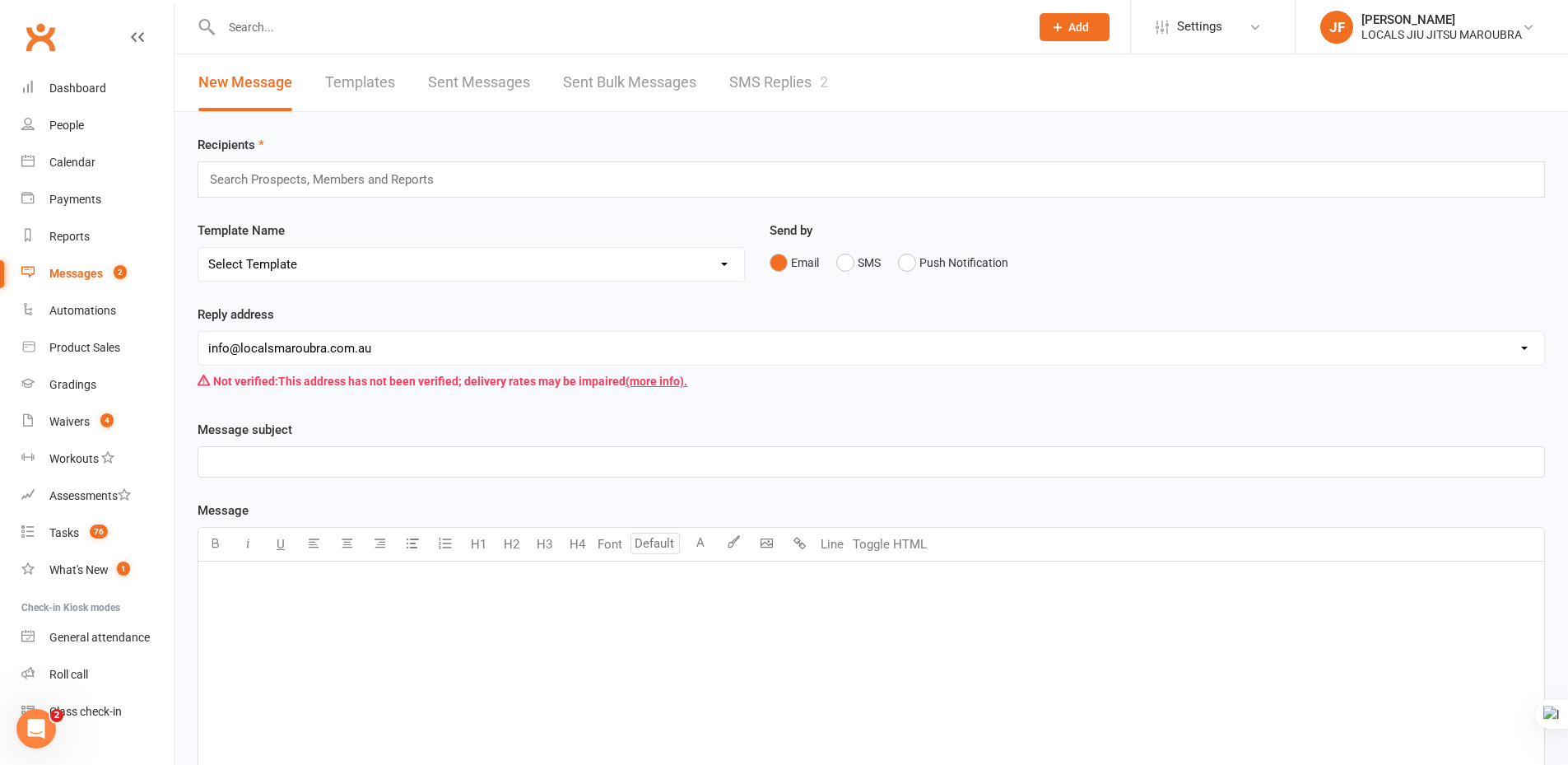
click at [775, 84] on link "SMS Replies 2" at bounding box center [778, 83] width 99 height 57
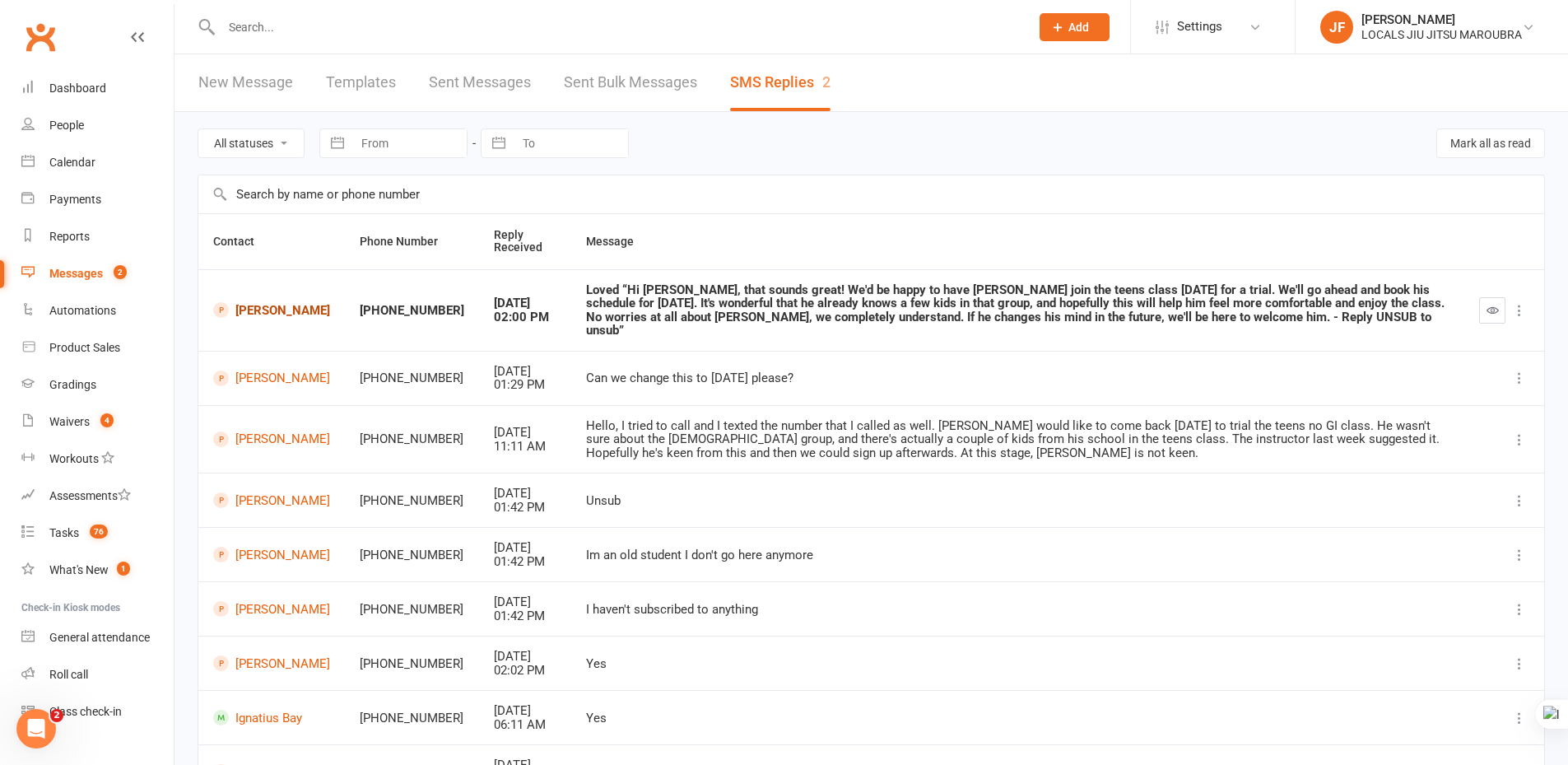
click at [248, 308] on link "Zachary Bernstein" at bounding box center [271, 309] width 117 height 15
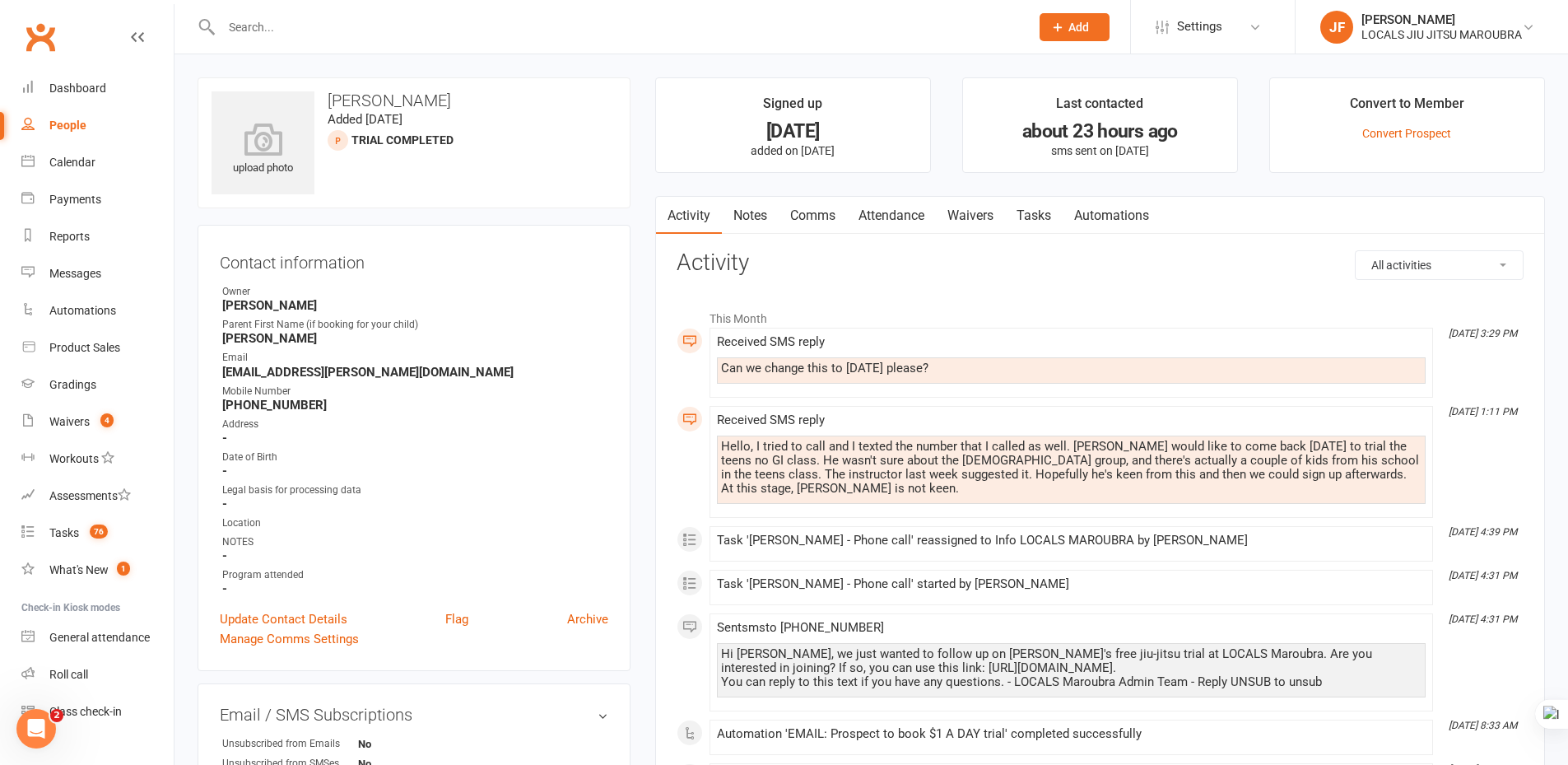
click at [815, 210] on link "Comms" at bounding box center [812, 215] width 68 height 38
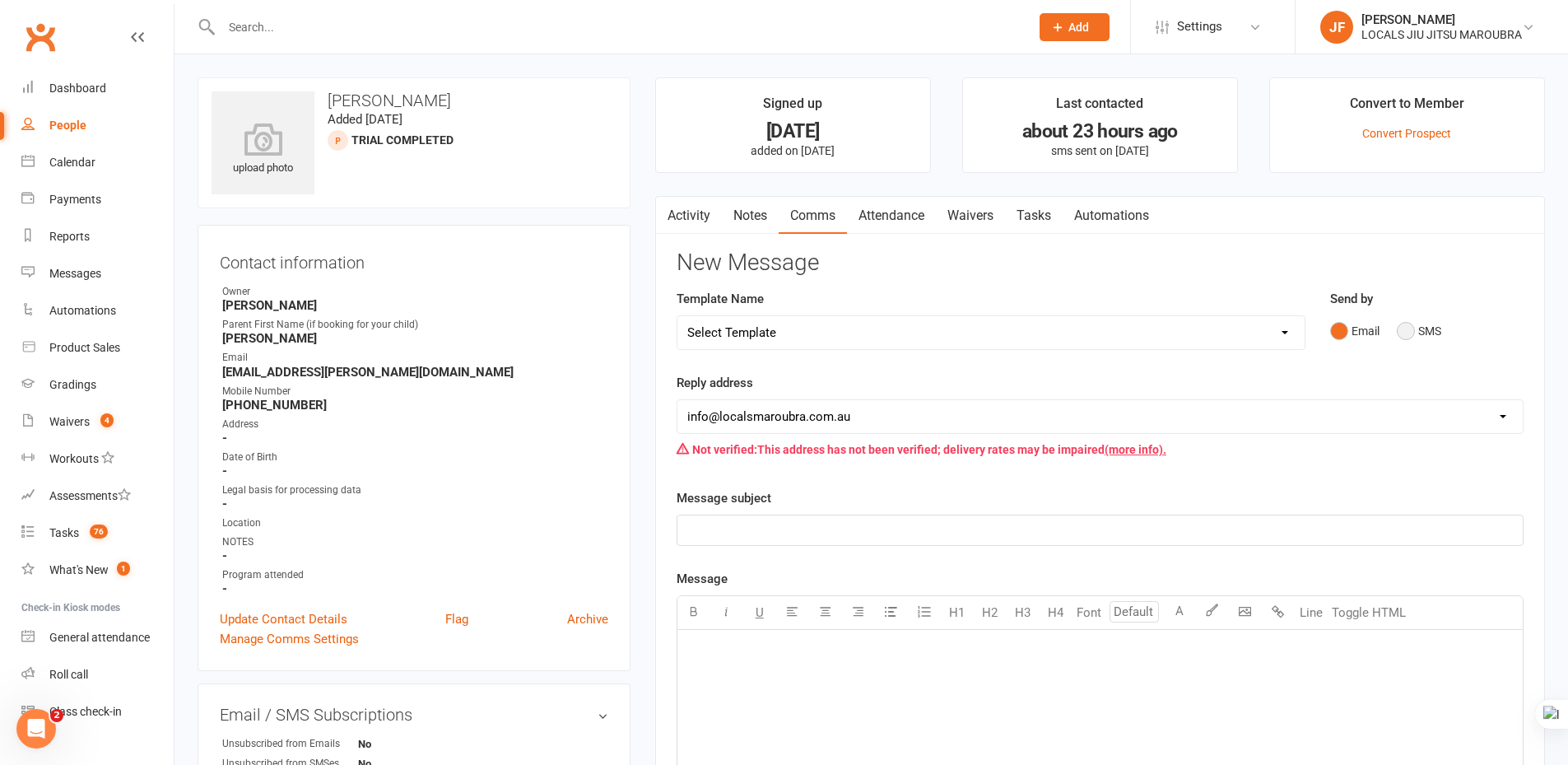
click at [1402, 332] on button "SMS" at bounding box center [1419, 330] width 45 height 31
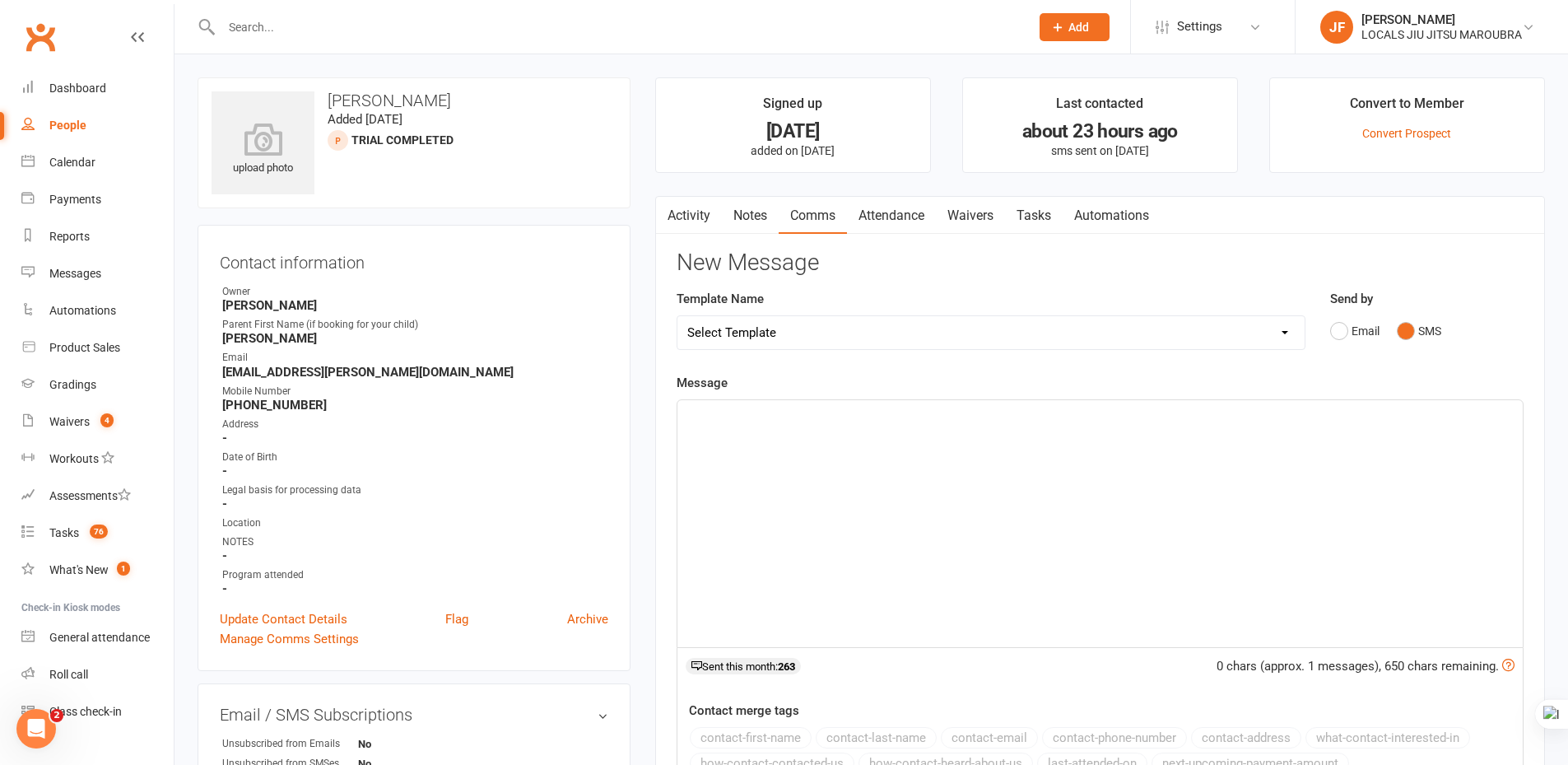
click at [805, 492] on div "﻿" at bounding box center [1100, 524] width 846 height 247
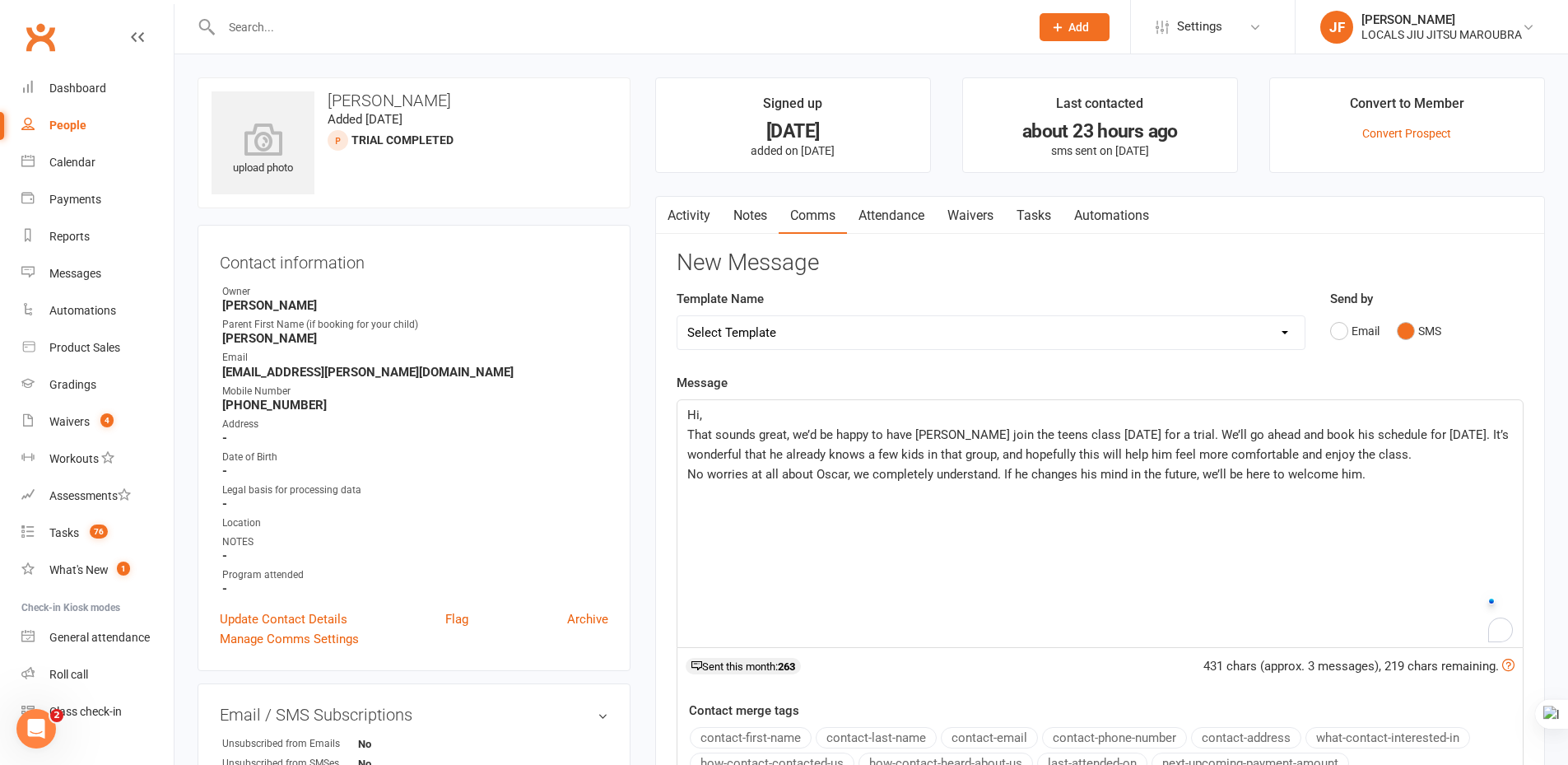
drag, startPoint x: 790, startPoint y: 506, endPoint x: 710, endPoint y: 472, distance: 86.9
click at [787, 506] on div "Hi, That sounds great, we’d be happy to have Zachary join the teens class this …" at bounding box center [1100, 524] width 846 height 247
click at [689, 433] on span "That sounds great, we’d be happy to have Zachary join the teens class this Thur…" at bounding box center [1099, 444] width 825 height 34
click at [698, 413] on span "Hi," at bounding box center [695, 415] width 15 height 15
click at [687, 434] on span "That sounds great, we’d be happy to have Zachary join the teens class this Thur…" at bounding box center [1099, 444] width 825 height 34
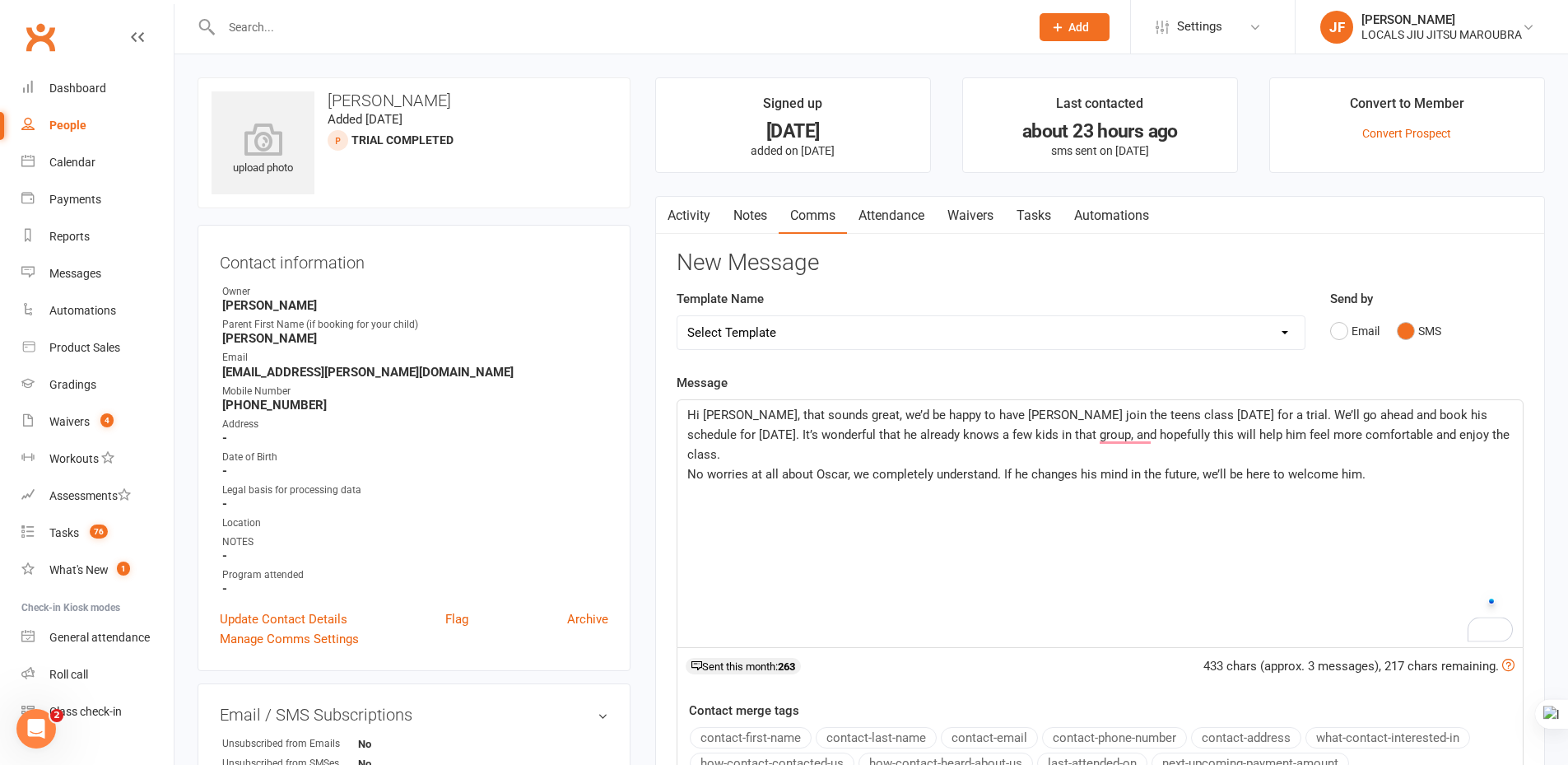
click at [988, 409] on span "Hi Amanda, that sounds great, we’d be happy to have Zachary join the teens clas…" at bounding box center [1100, 434] width 826 height 54
click at [1146, 409] on span "Hi Amanda, that sounds great, we’d be happy to have Zachary join the teens clas…" at bounding box center [1100, 434] width 826 height 54
click at [1336, 419] on span "Hi Amanda, that sounds great, we’d be happy to have Zachary join the teens clas…" at bounding box center [1100, 434] width 826 height 54
click at [1442, 415] on span "Hi Amanda, that sounds great, we’d be happy to have Zachary join the teens clas…" at bounding box center [1100, 434] width 826 height 54
click at [890, 467] on span "No worries at all about Oscar, we completely understand. If he changes his mind…" at bounding box center [1026, 475] width 679 height 15
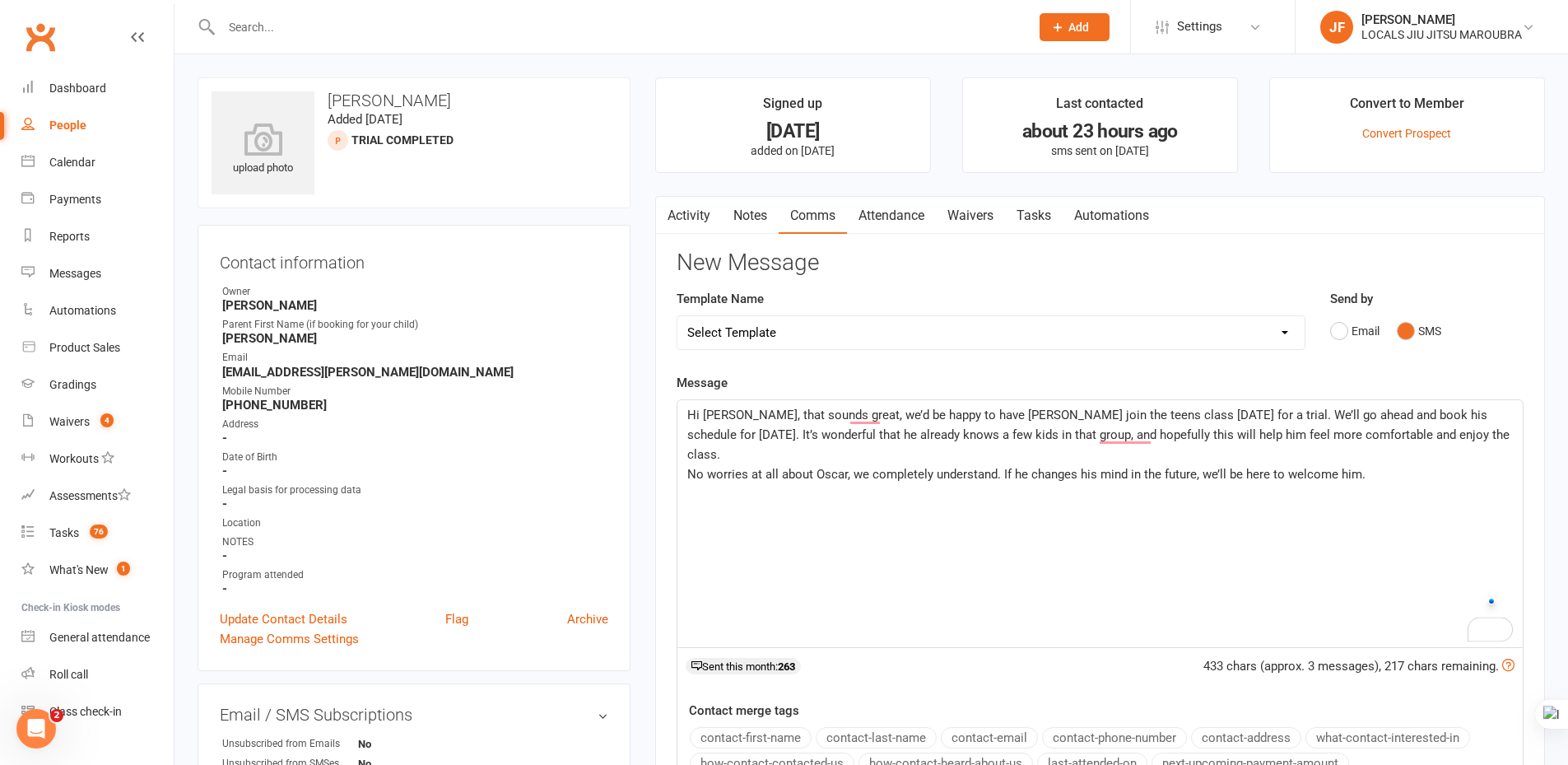
click at [905, 467] on span "No worries at all about Oscar, we completely understand. If he changes his mind…" at bounding box center [1026, 475] width 679 height 15
click at [1006, 441] on span "Hi Amanda, that sounds great, we’d be happy to have Zachary join the teens clas…" at bounding box center [1100, 434] width 826 height 54
click at [1201, 432] on span "Hi Amanda, that sounds great, we’d be happy to have Zachary join the teens clas…" at bounding box center [1100, 434] width 826 height 54
click at [1288, 432] on span "Hi Amanda, that sounds great, we’d be happy to have Zachary join the teens clas…" at bounding box center [1100, 434] width 826 height 54
click at [1081, 440] on span "Hi Amanda, that sounds great, we’d be happy to have Zachary join the teens clas…" at bounding box center [1100, 434] width 826 height 54
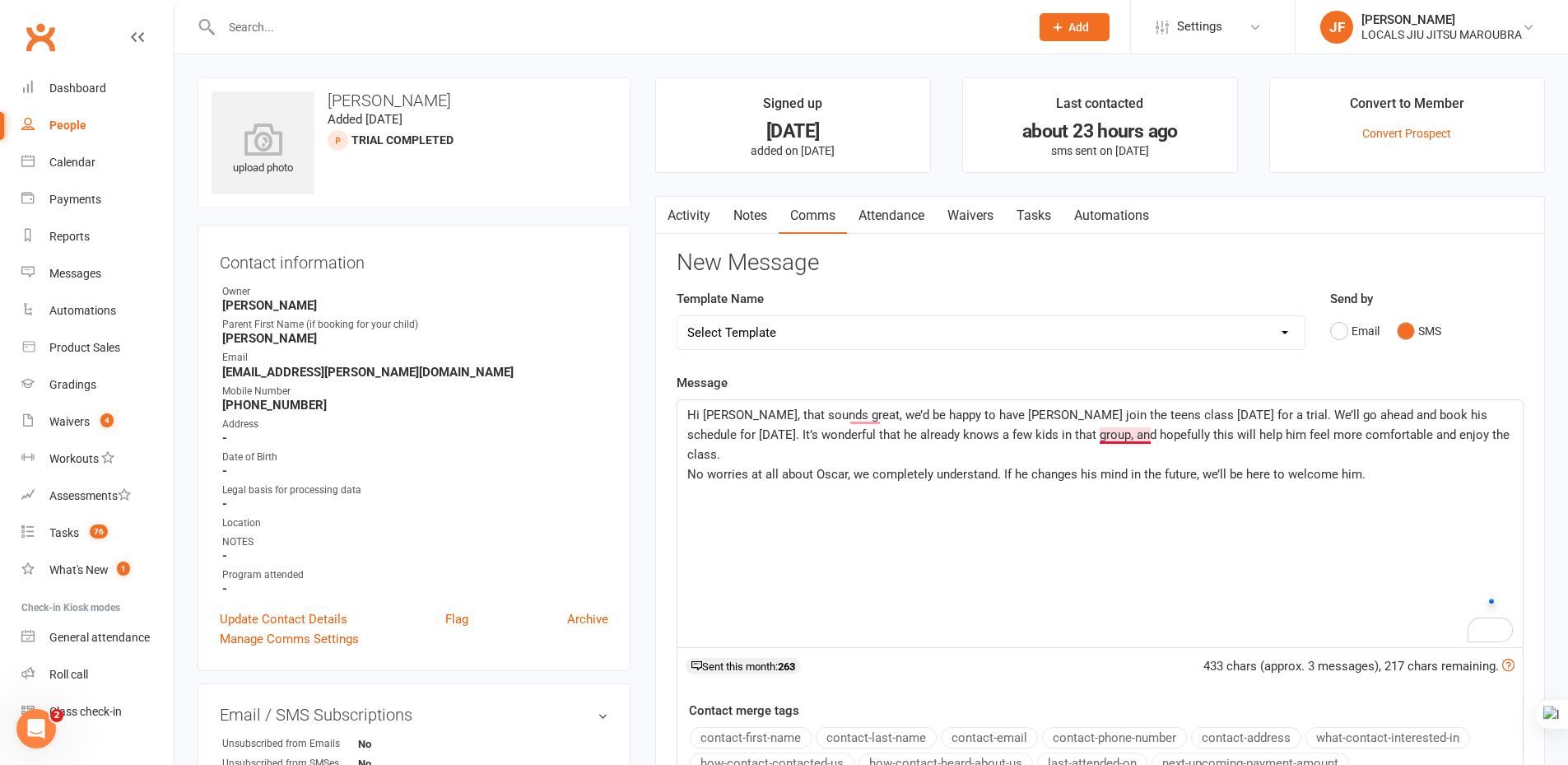
click at [1110, 437] on span "Hi Amanda, that sounds great, we’d be happy to have Zachary join the teens clas…" at bounding box center [1100, 434] width 826 height 54
click at [1257, 436] on span "Hi Amanda, that sounds great, we’d be happy to have Zachary join the teens clas…" at bounding box center [1100, 434] width 826 height 54
click at [1317, 435] on span "Hi Amanda, that sounds great, we’d be happy to have Zachary join the teens clas…" at bounding box center [1100, 434] width 826 height 54
click at [1342, 432] on span "Hi Amanda, that sounds great, we’d be happy to have Zachary join the teens clas…" at bounding box center [1100, 434] width 826 height 54
click at [1426, 438] on span "Hi Amanda, that sounds great, we’d be happy to have Zachary join the teens clas…" at bounding box center [1100, 434] width 826 height 54
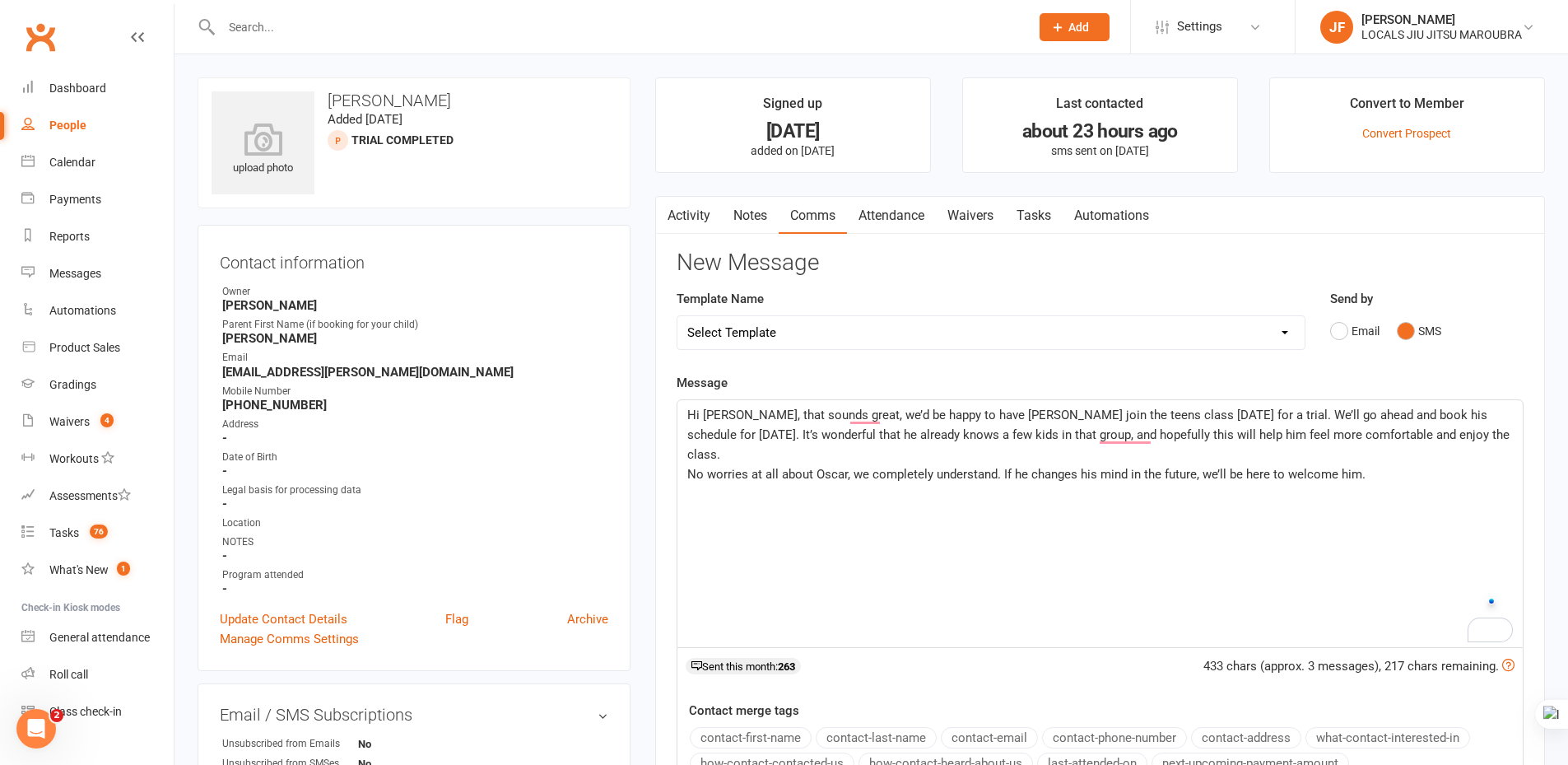
click at [1473, 439] on span "Hi Amanda, that sounds great, we’d be happy to have Zachary join the teens clas…" at bounding box center [1100, 434] width 826 height 54
click at [1084, 467] on span "No worries at all about Oscar, we completely understand. If he changes his mind…" at bounding box center [1026, 475] width 679 height 15
click at [1205, 467] on span "No worries at all about Oscar, we completely understand. If he changes his mind…" at bounding box center [1026, 475] width 679 height 15
click at [1360, 467] on span "No worries at all about Oscar, we completely understand. If he changes his mind…" at bounding box center [1026, 475] width 679 height 15
click at [1434, 464] on p "No worries at all about Oscar, we completely understand. If he changes his mind…" at bounding box center [1100, 474] width 826 height 20
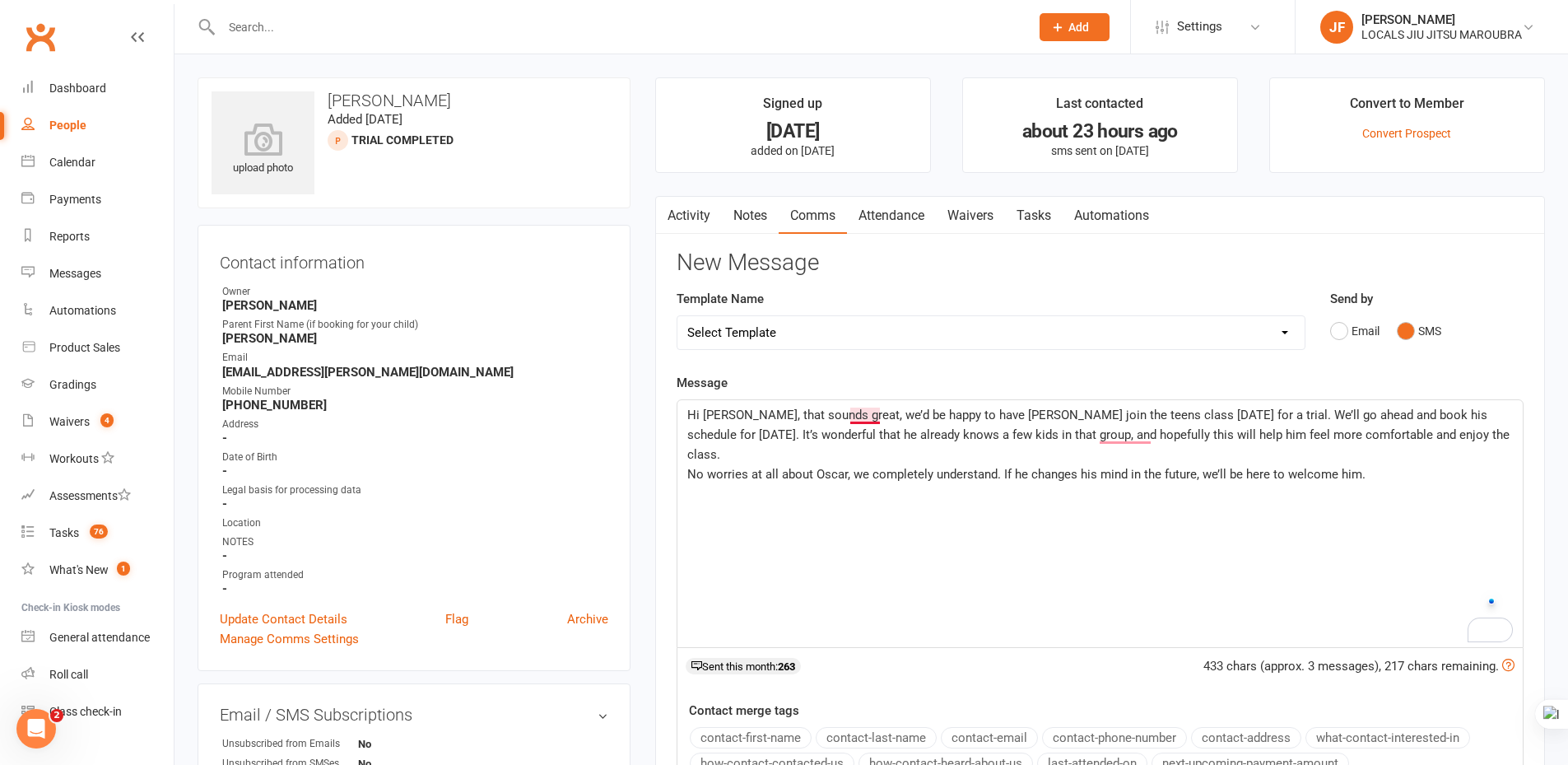
click at [865, 417] on span "Hi Amanda, that sounds great, we’d be happy to have Zachary join the teens clas…" at bounding box center [1100, 434] width 826 height 54
click at [858, 417] on span "Hi Amanda, that sounds great. We’d be happy to have Zachary join the teens clas…" at bounding box center [1100, 434] width 826 height 54
click at [897, 420] on span "Hi Amanda, that sounds great. We’d be happy to have Zachary join the teens clas…" at bounding box center [1100, 434] width 826 height 54
click at [854, 419] on span "Hi Amanda, that sounds great. We’d be happy to have Zachary join the teens clas…" at bounding box center [1100, 434] width 826 height 54
click at [902, 432] on span "Hi Amanda, that sounds great! We’d be happy to have Zachary join the teens clas…" at bounding box center [1100, 434] width 826 height 54
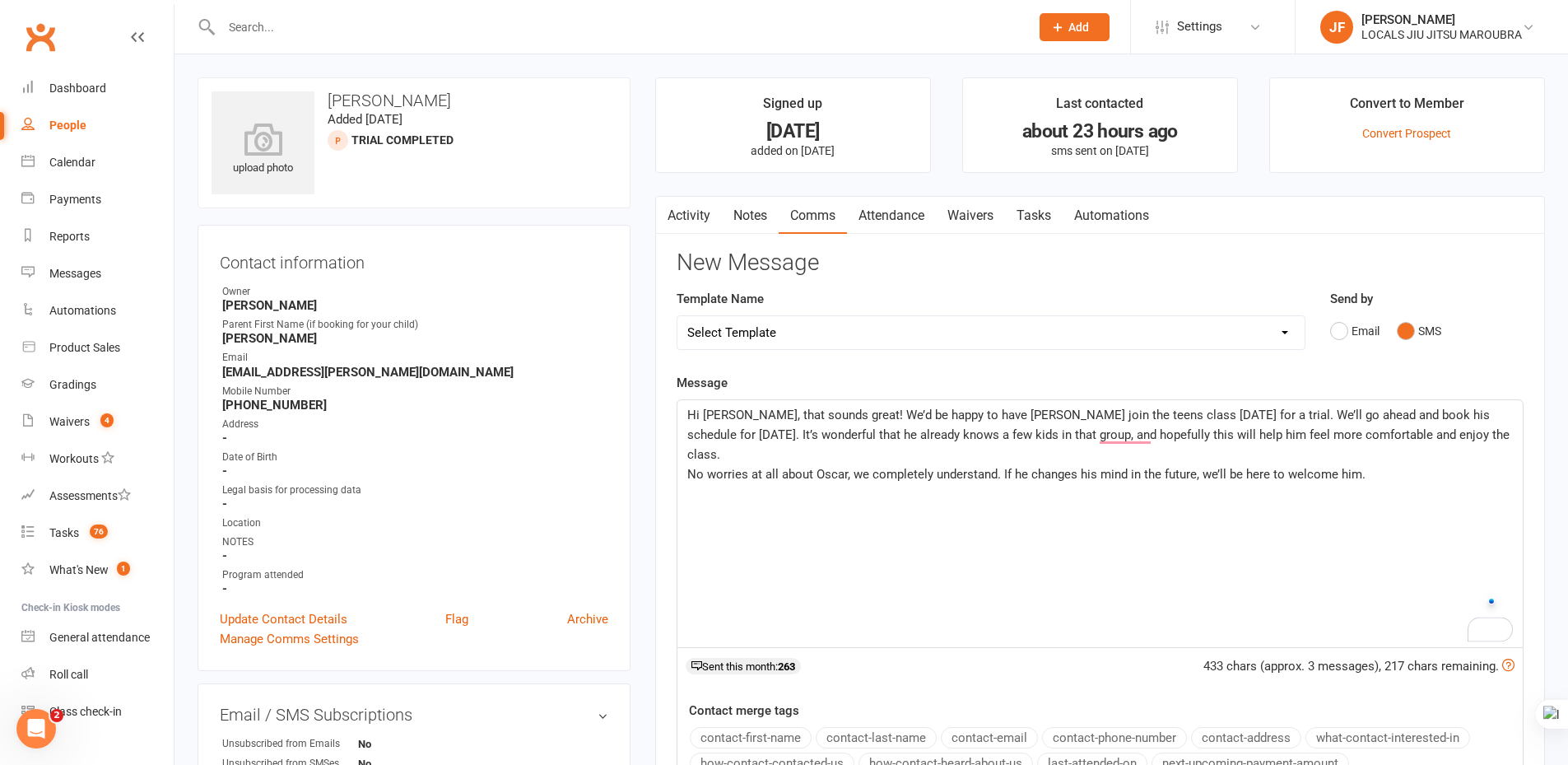
click at [904, 432] on span "Hi Amanda, that sounds great! We’d be happy to have Zachary join the teens clas…" at bounding box center [1100, 434] width 826 height 54
click at [1113, 438] on span "Hi Amanda, that sounds great! We’d be happy to have Zachary join the teens clas…" at bounding box center [1100, 434] width 826 height 54
click at [965, 499] on div "Hi Amanda, that sounds great! We’d be happy to have Zachary join the teens clas…" at bounding box center [1100, 524] width 846 height 247
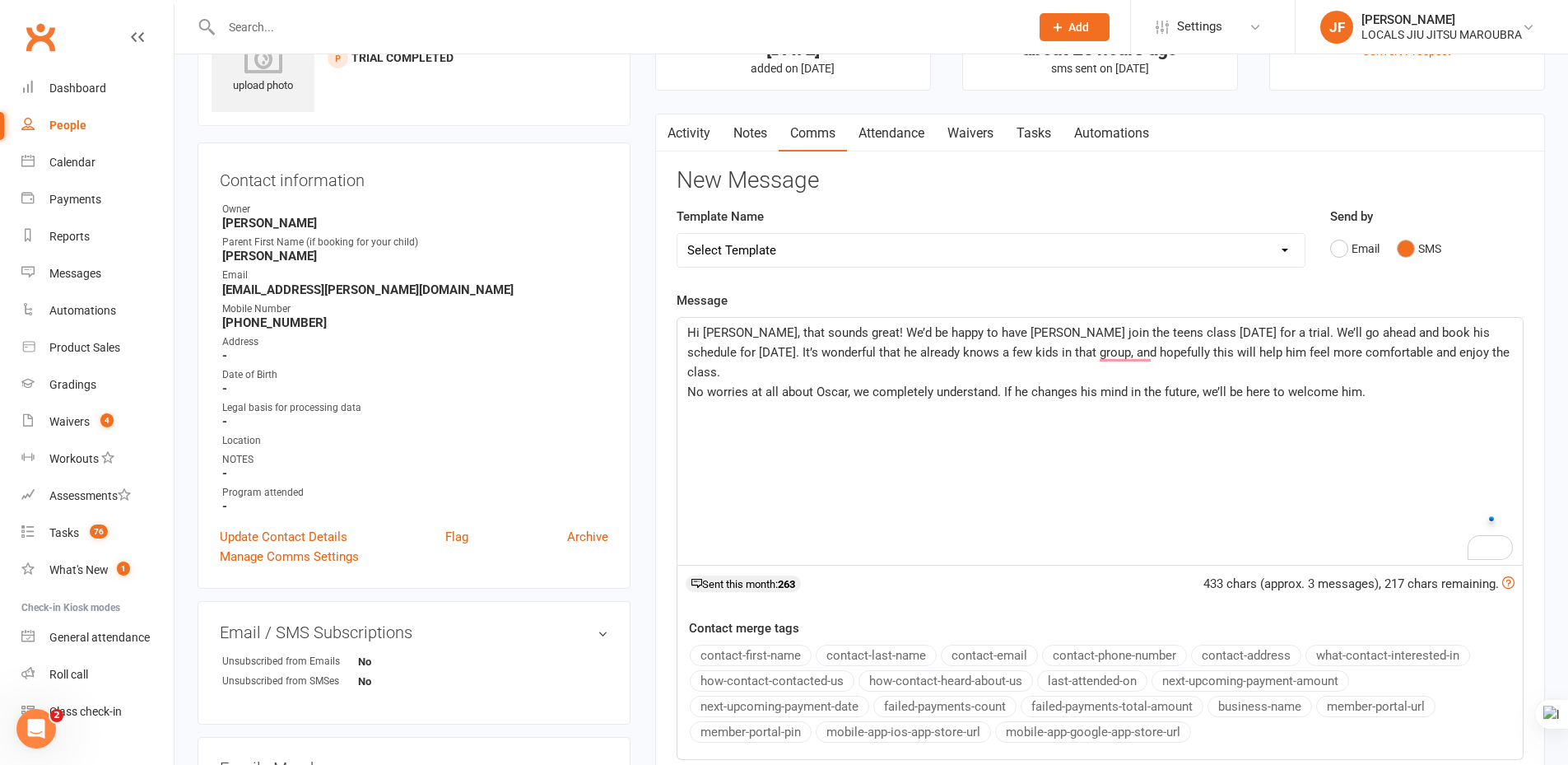
scroll to position [329, 0]
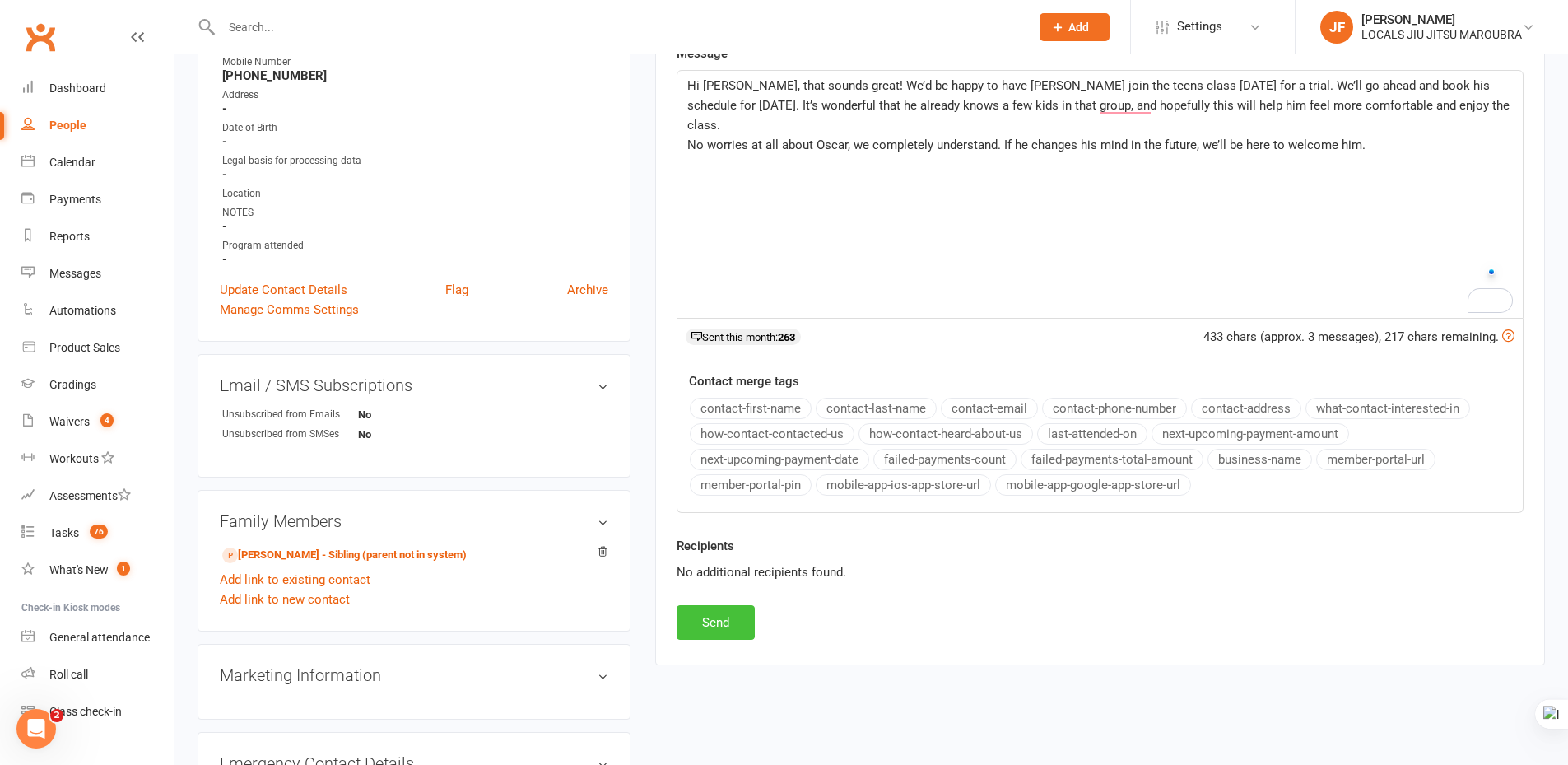
click at [710, 624] on button "Send" at bounding box center [716, 622] width 78 height 34
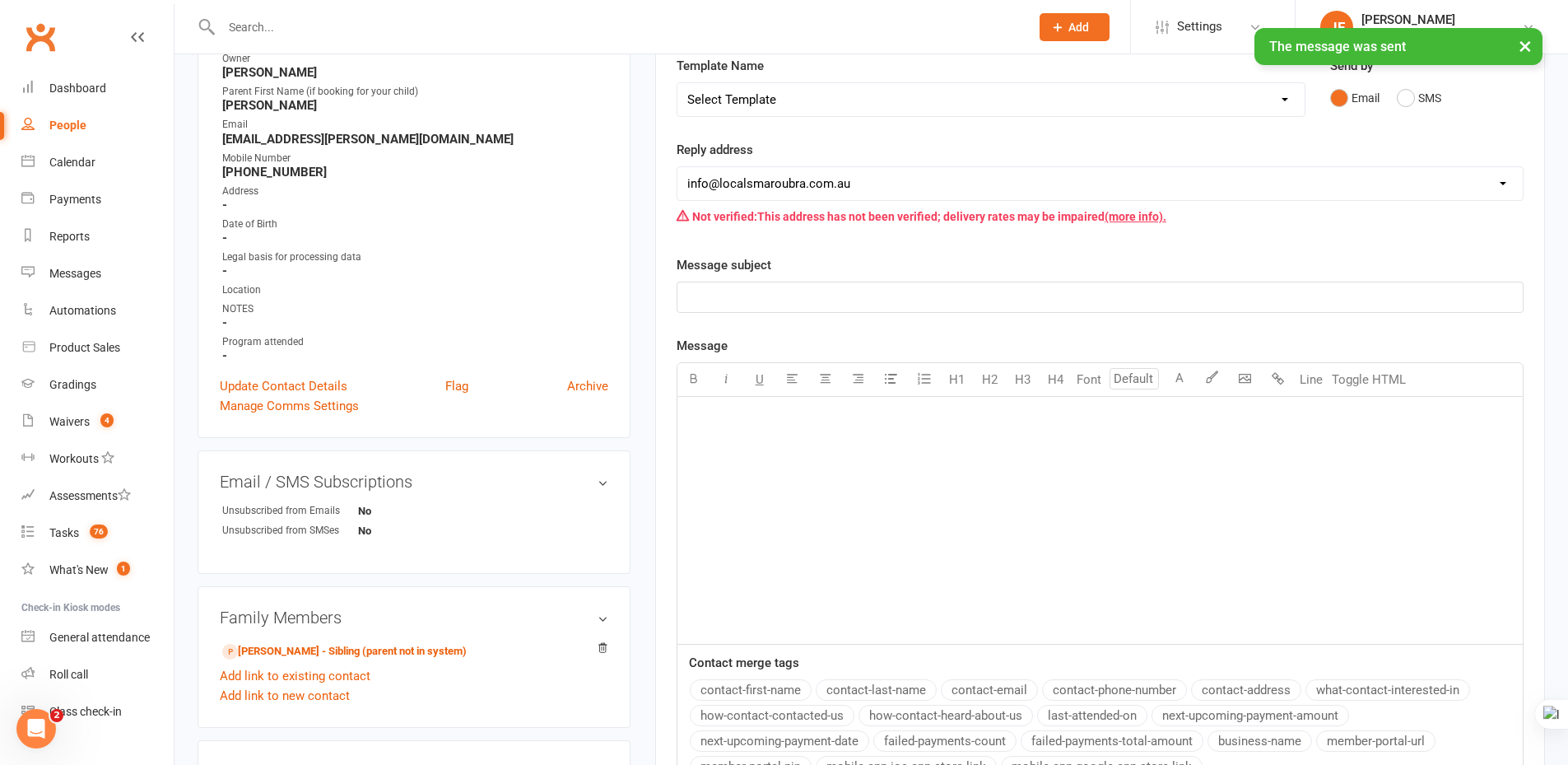
scroll to position [0, 0]
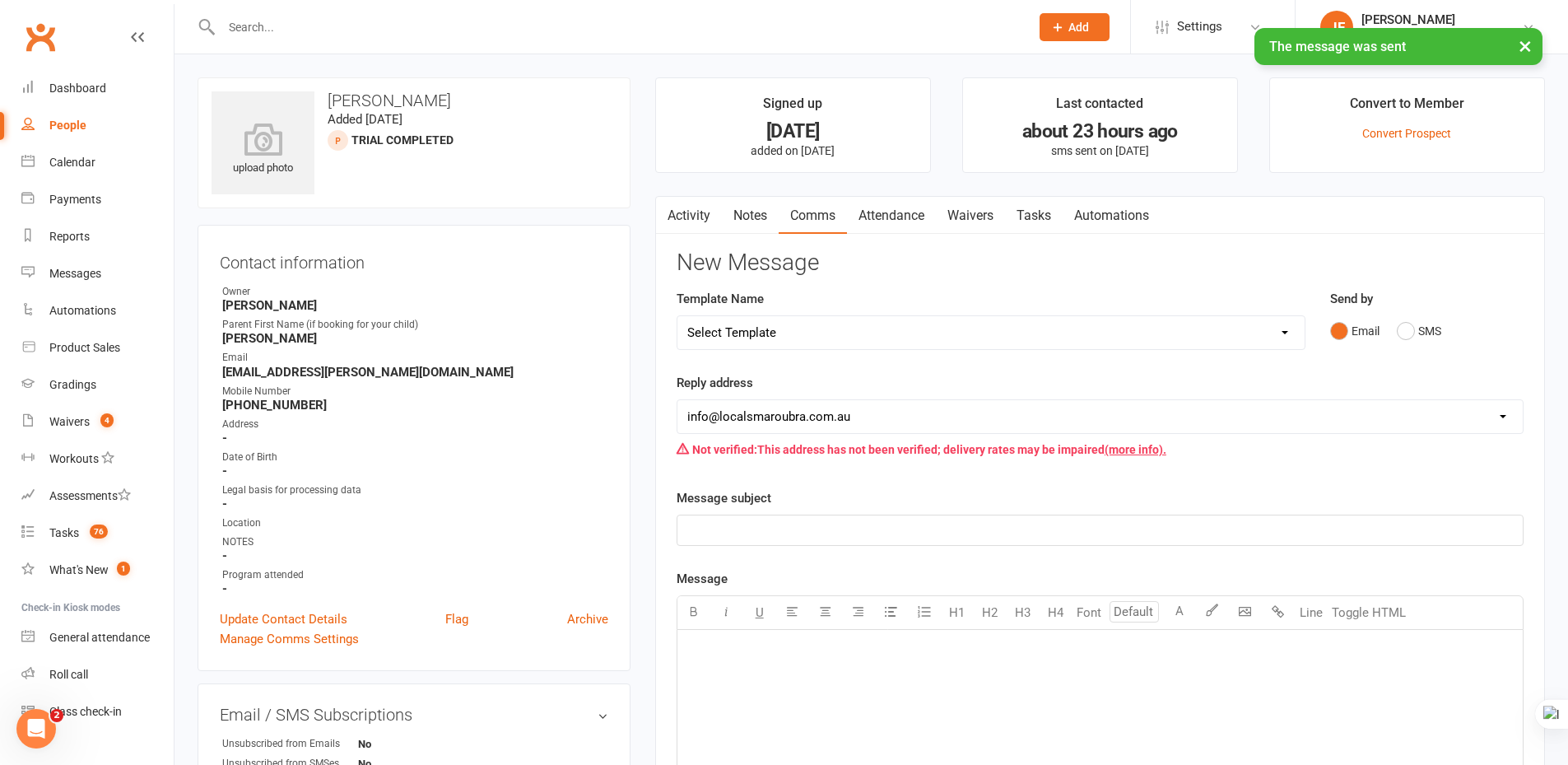
click at [689, 218] on link "Activity" at bounding box center [688, 215] width 65 height 38
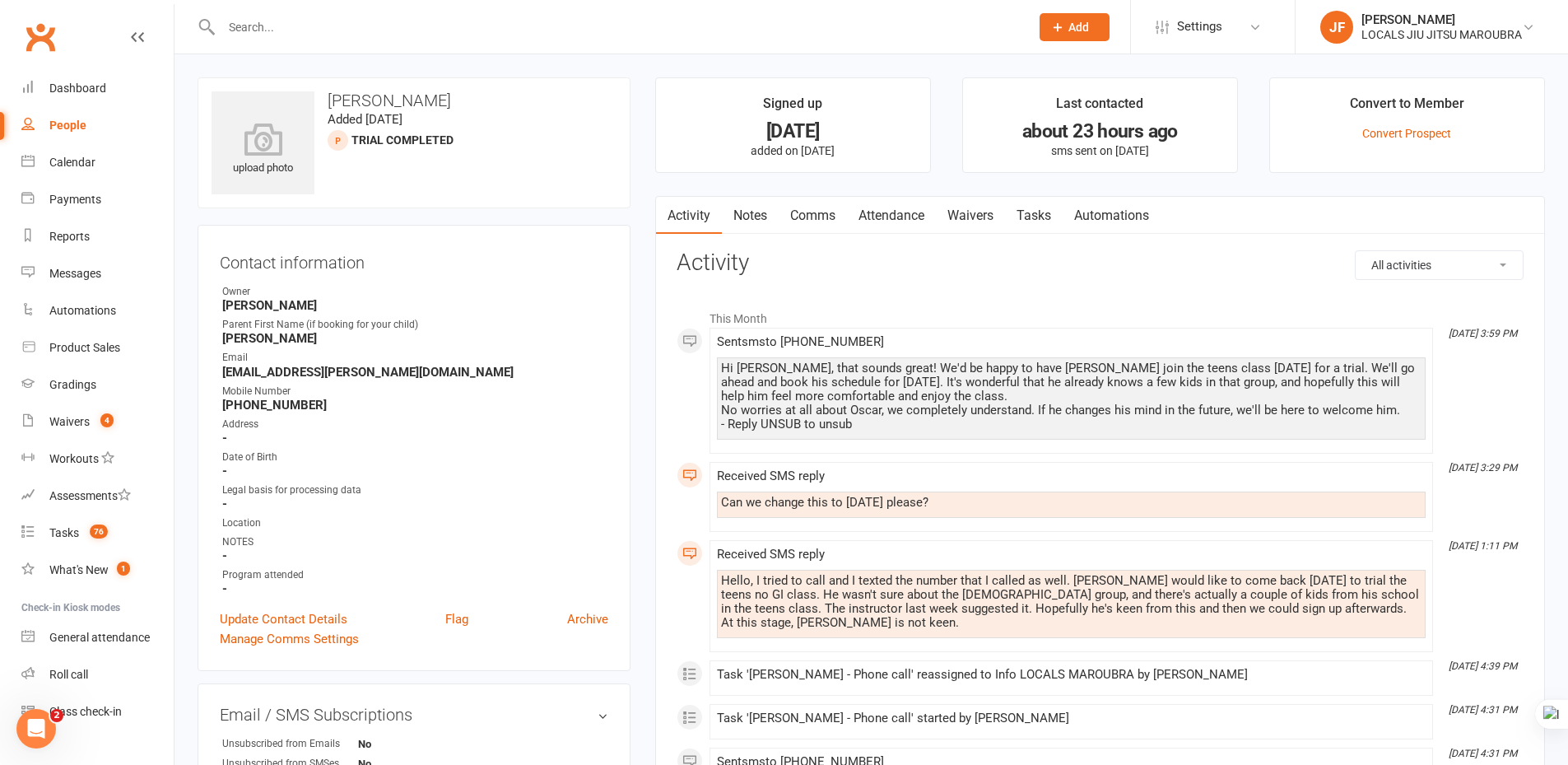
click at [907, 220] on link "Attendance" at bounding box center [891, 215] width 89 height 38
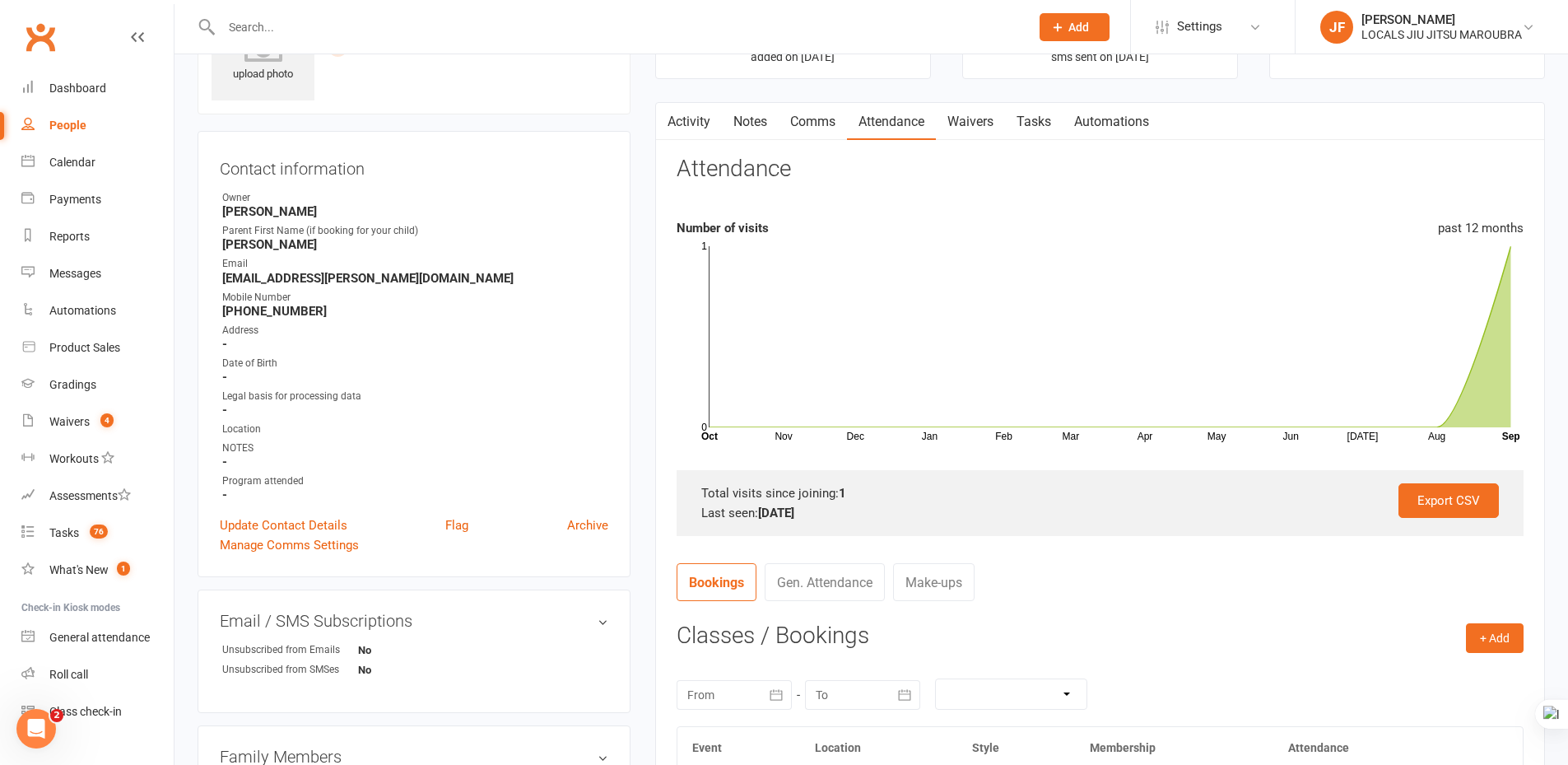
scroll to position [247, 0]
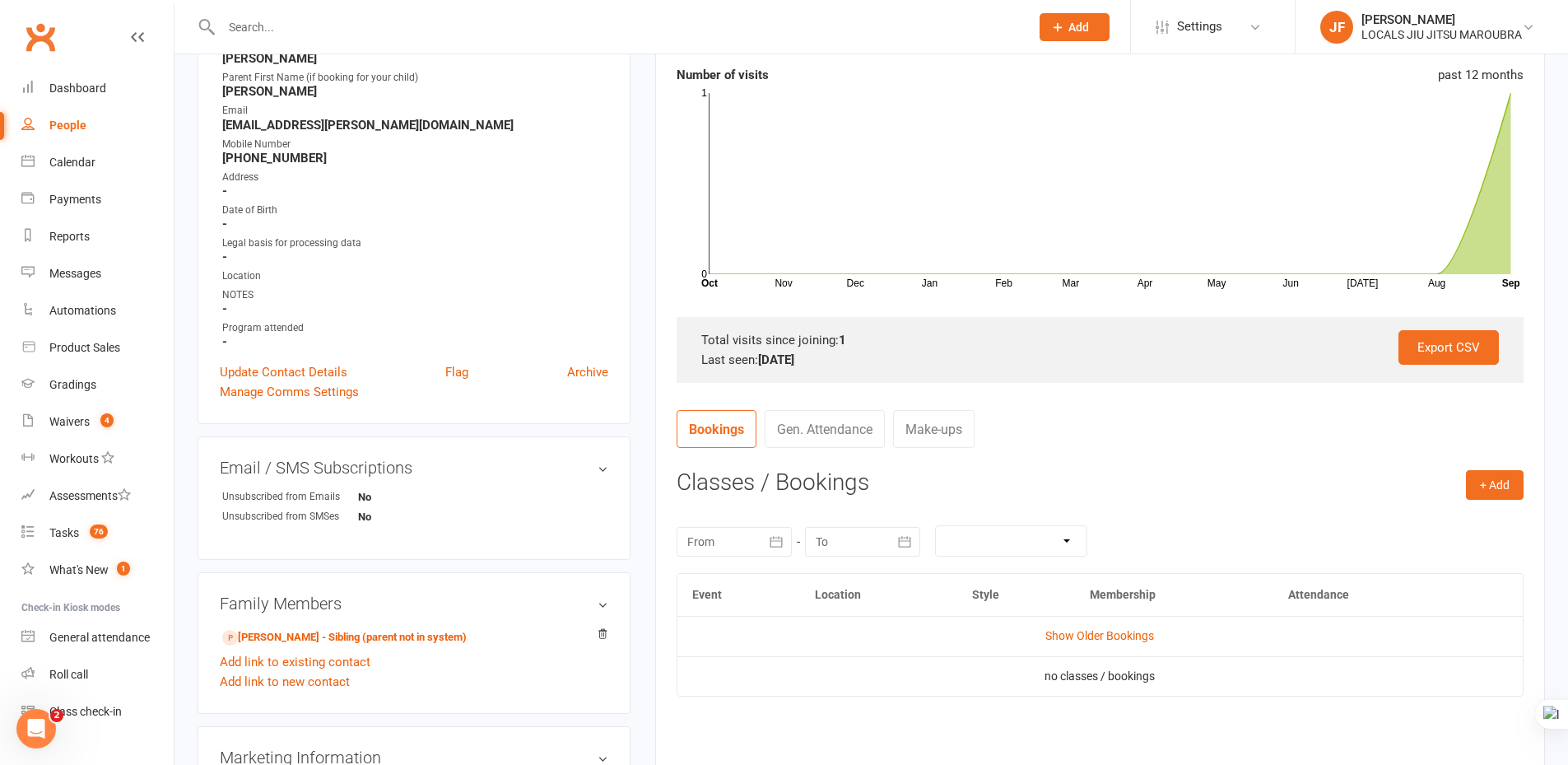
click at [1350, 493] on h3 "Classes / Bookings" at bounding box center [1100, 482] width 847 height 26
click at [1488, 481] on button "+ Add" at bounding box center [1495, 484] width 58 height 29
click at [1399, 525] on link "Book Event" at bounding box center [1442, 522] width 163 height 33
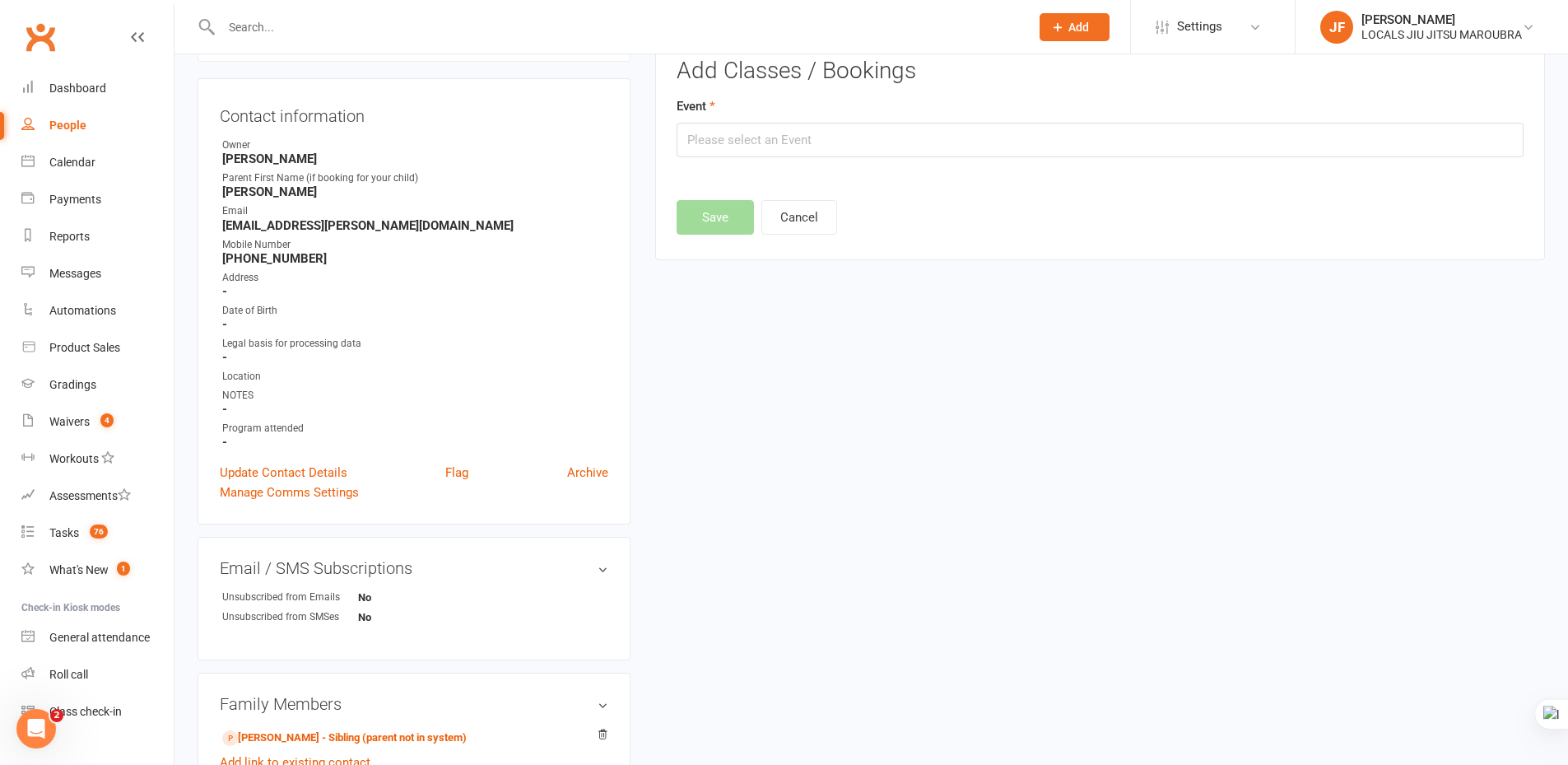
scroll to position [114, 0]
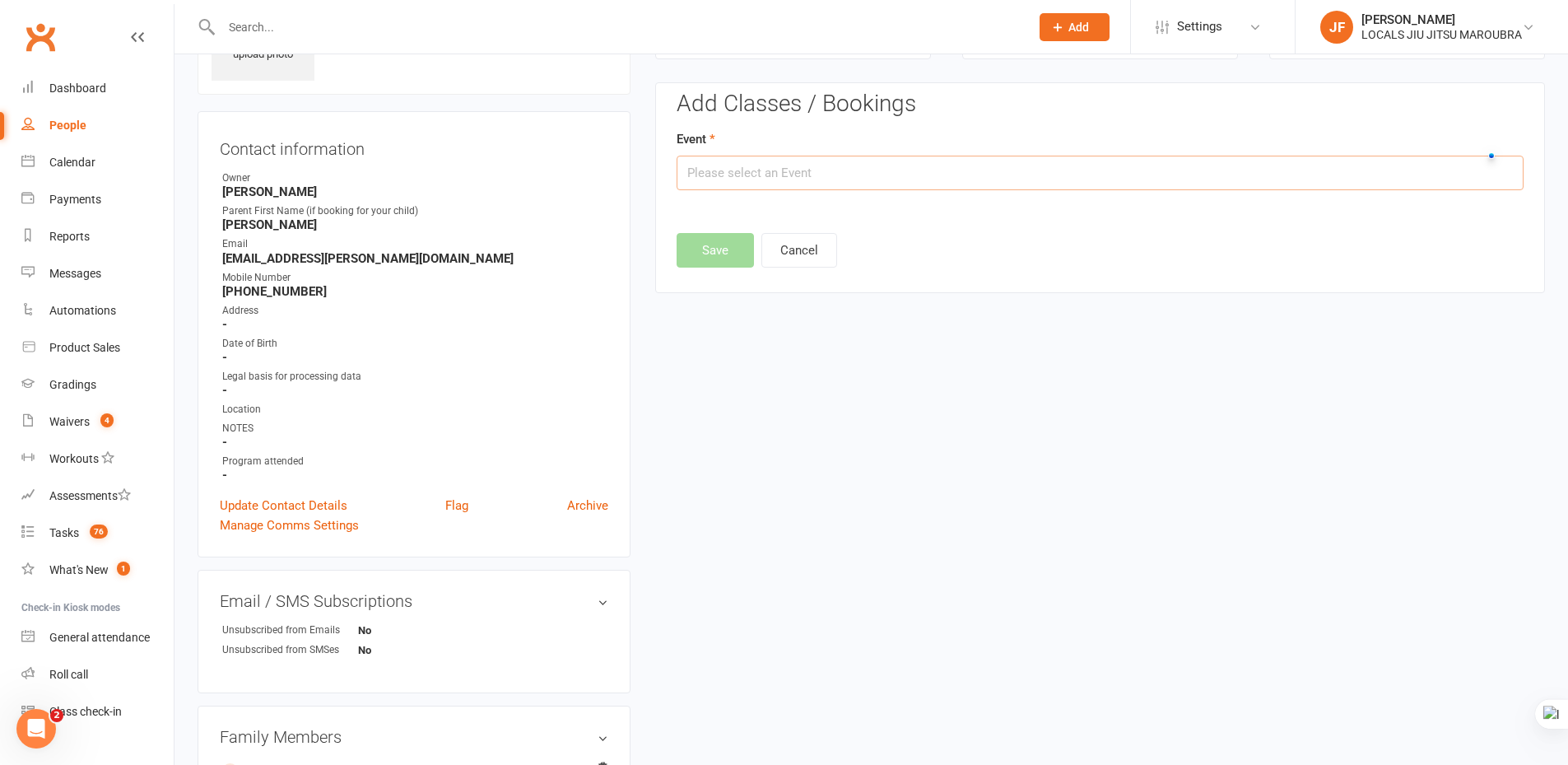
click at [717, 173] on input "text" at bounding box center [1100, 173] width 847 height 34
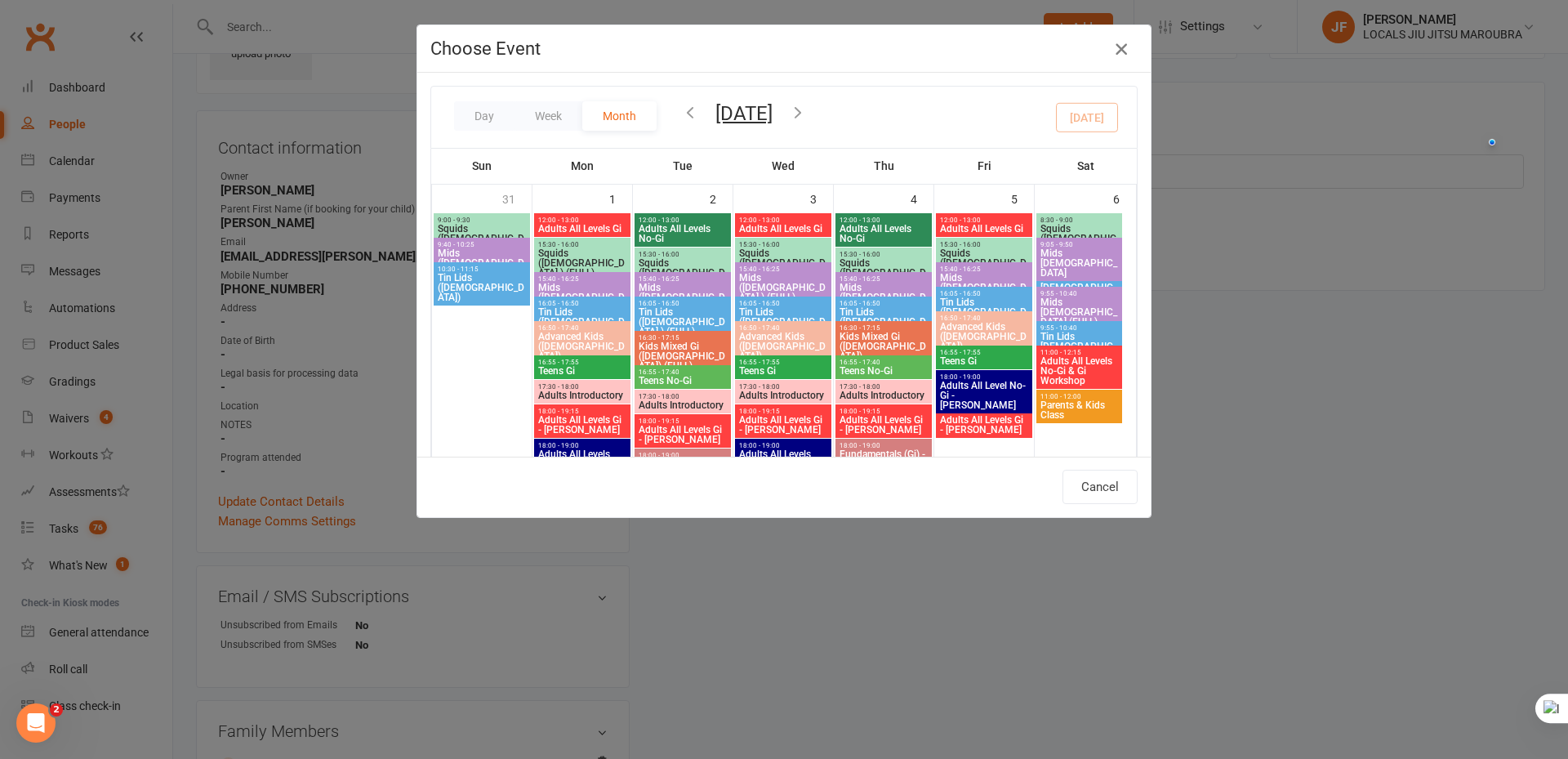
click at [1117, 46] on icon "button" at bounding box center [1121, 49] width 20 height 20
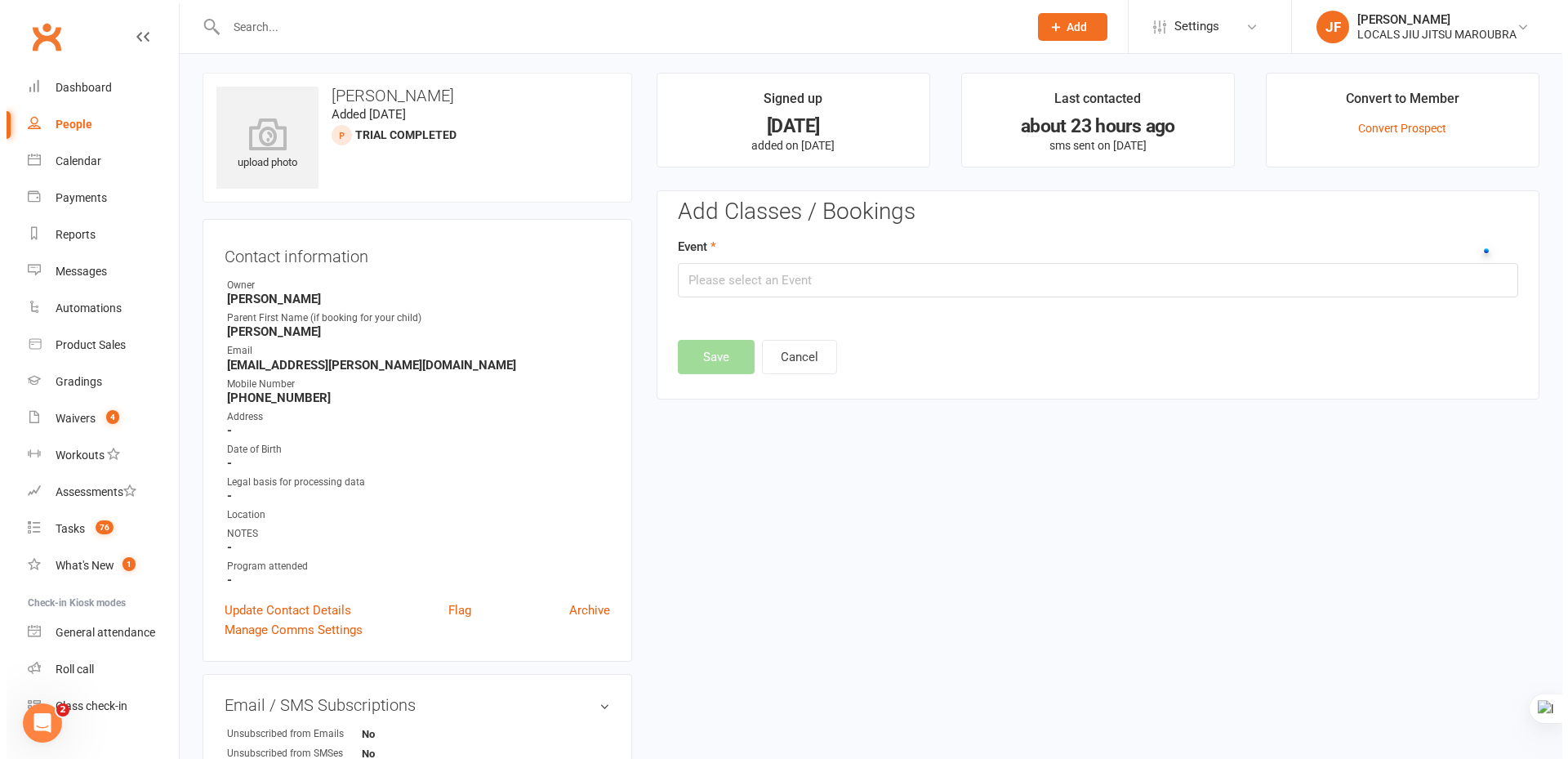
scroll to position [0, 0]
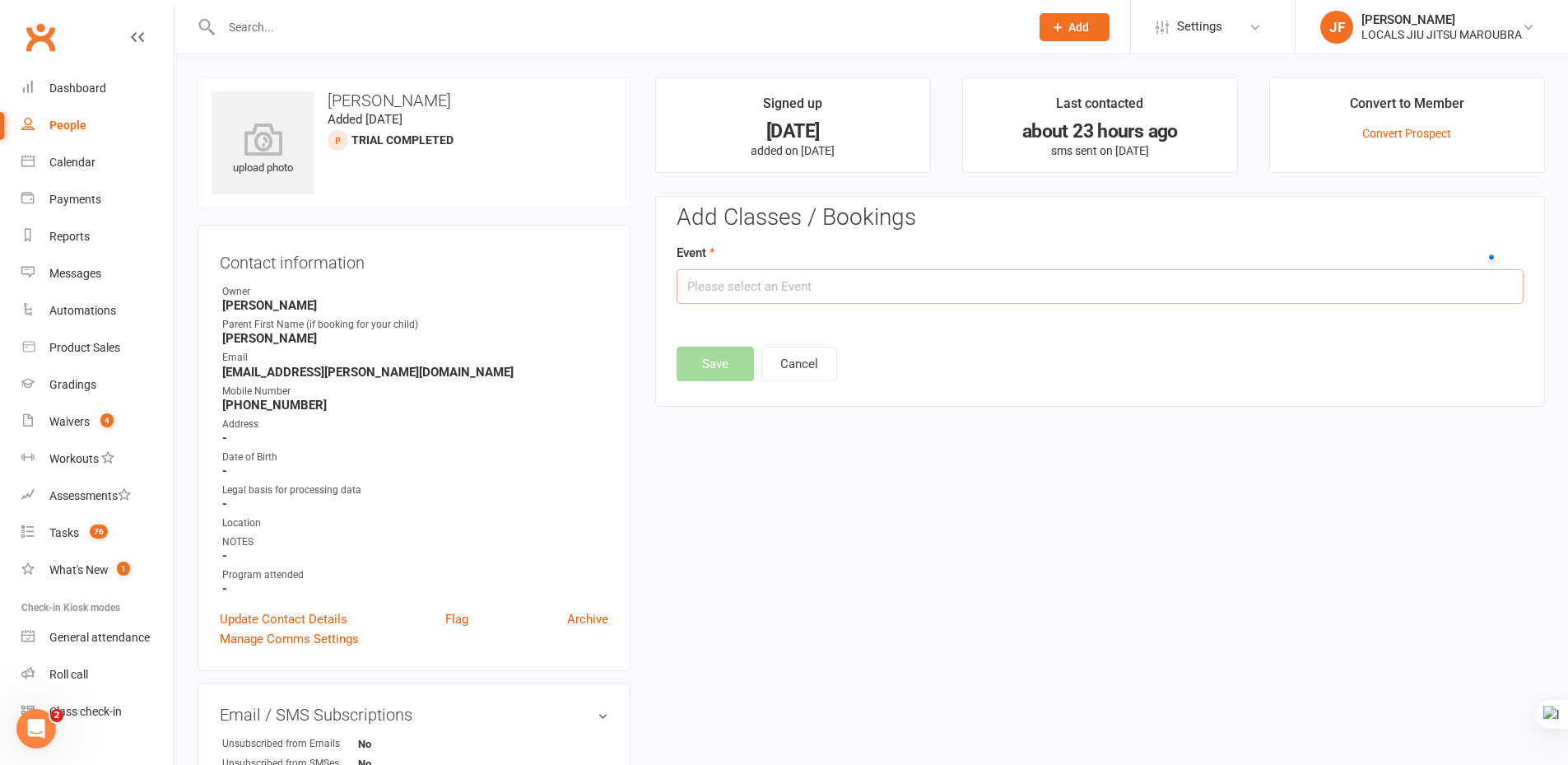
click at [836, 281] on input "text" at bounding box center [1100, 287] width 847 height 34
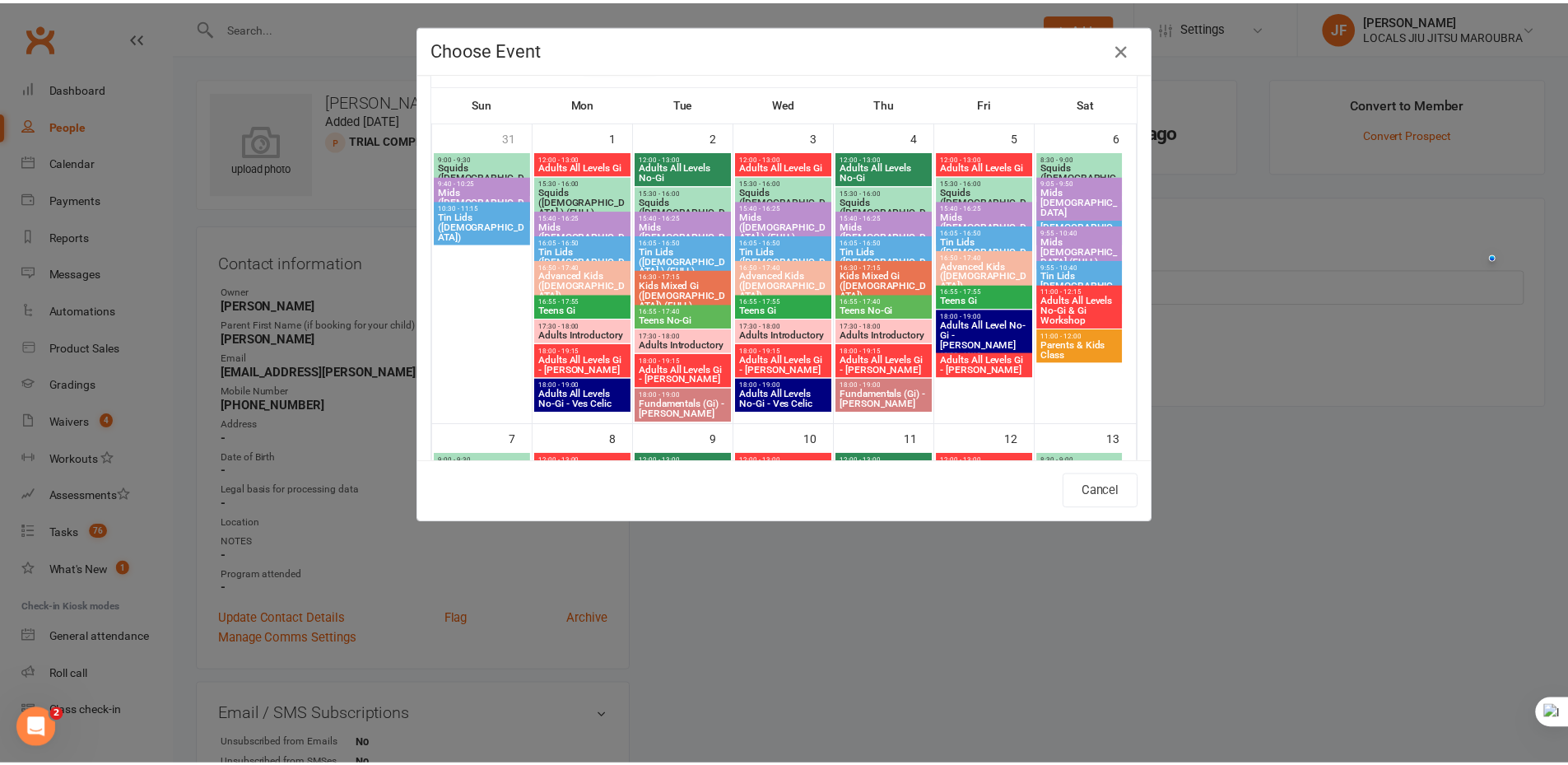
scroll to position [83, 0]
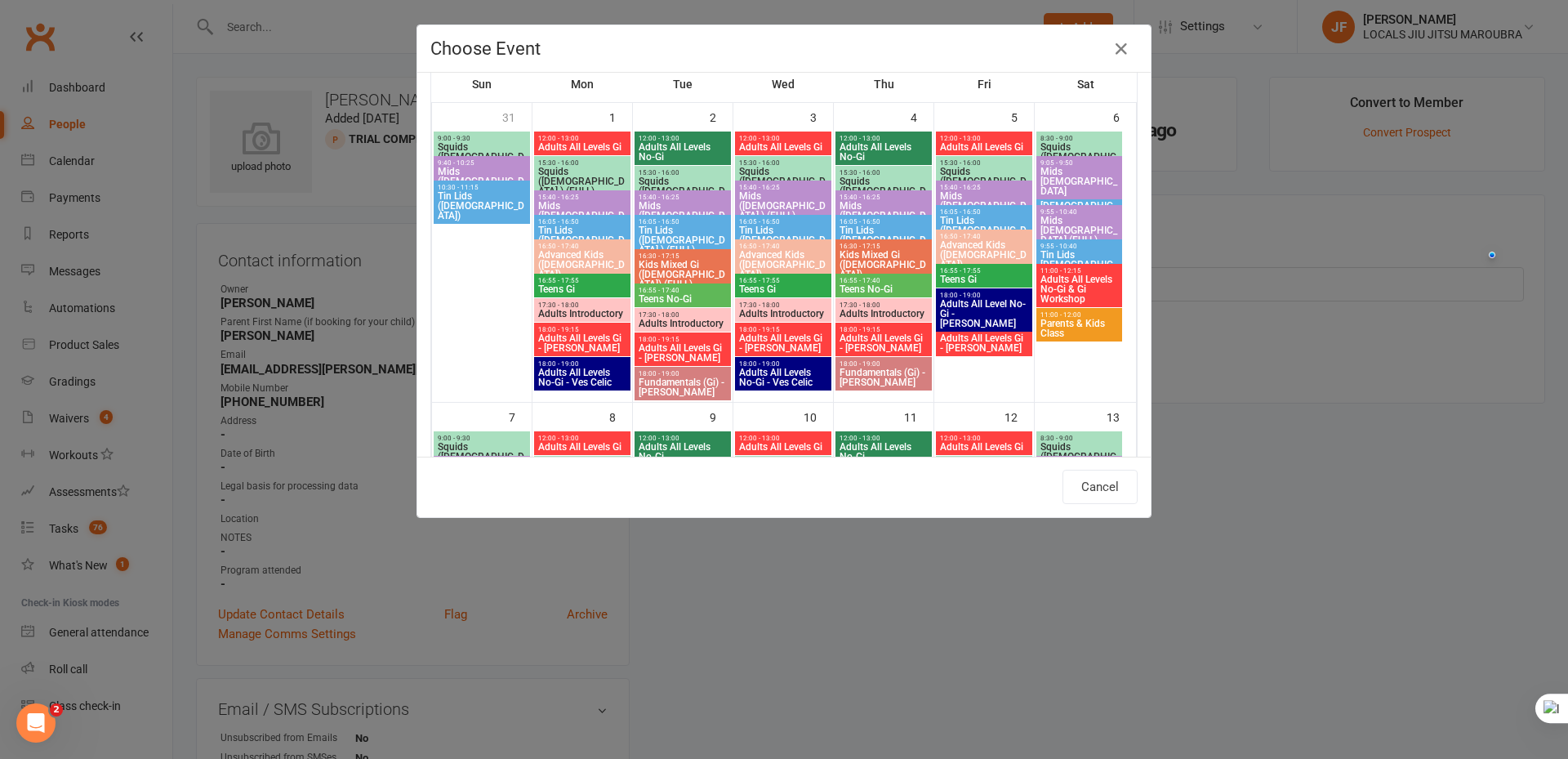
click at [864, 288] on span "Teens No-Gi" at bounding box center [883, 289] width 89 height 9
type input "Teens No-Gi - Sep 4, 2025 4:55:00 PM"
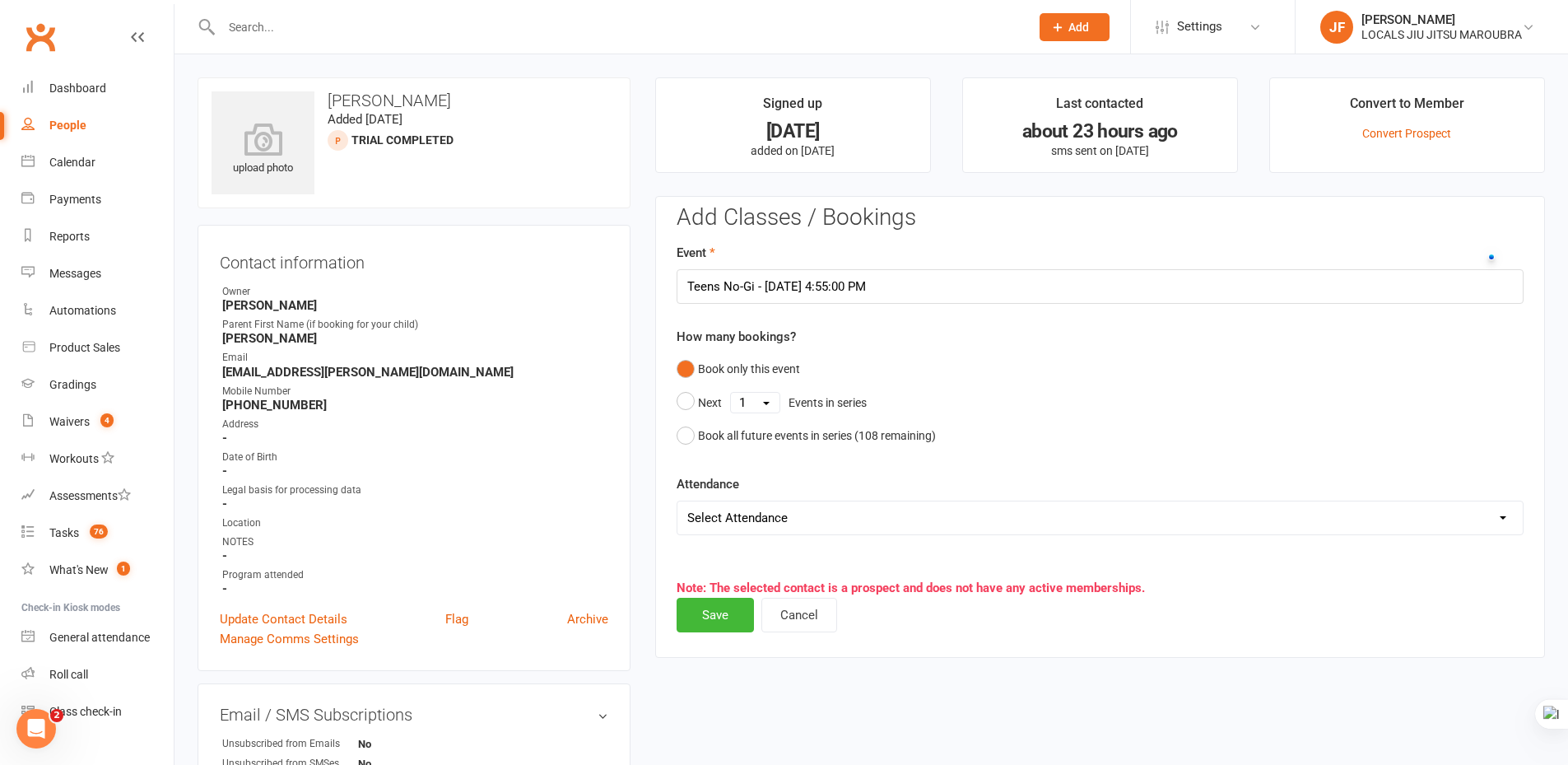
click at [1002, 693] on div "upload photo Zachary Bernstein Added 8 September, 2025 TRIAL COMPLETED prospect…" at bounding box center [871, 744] width 1372 height 1334
click at [748, 611] on button "Save" at bounding box center [716, 615] width 78 height 34
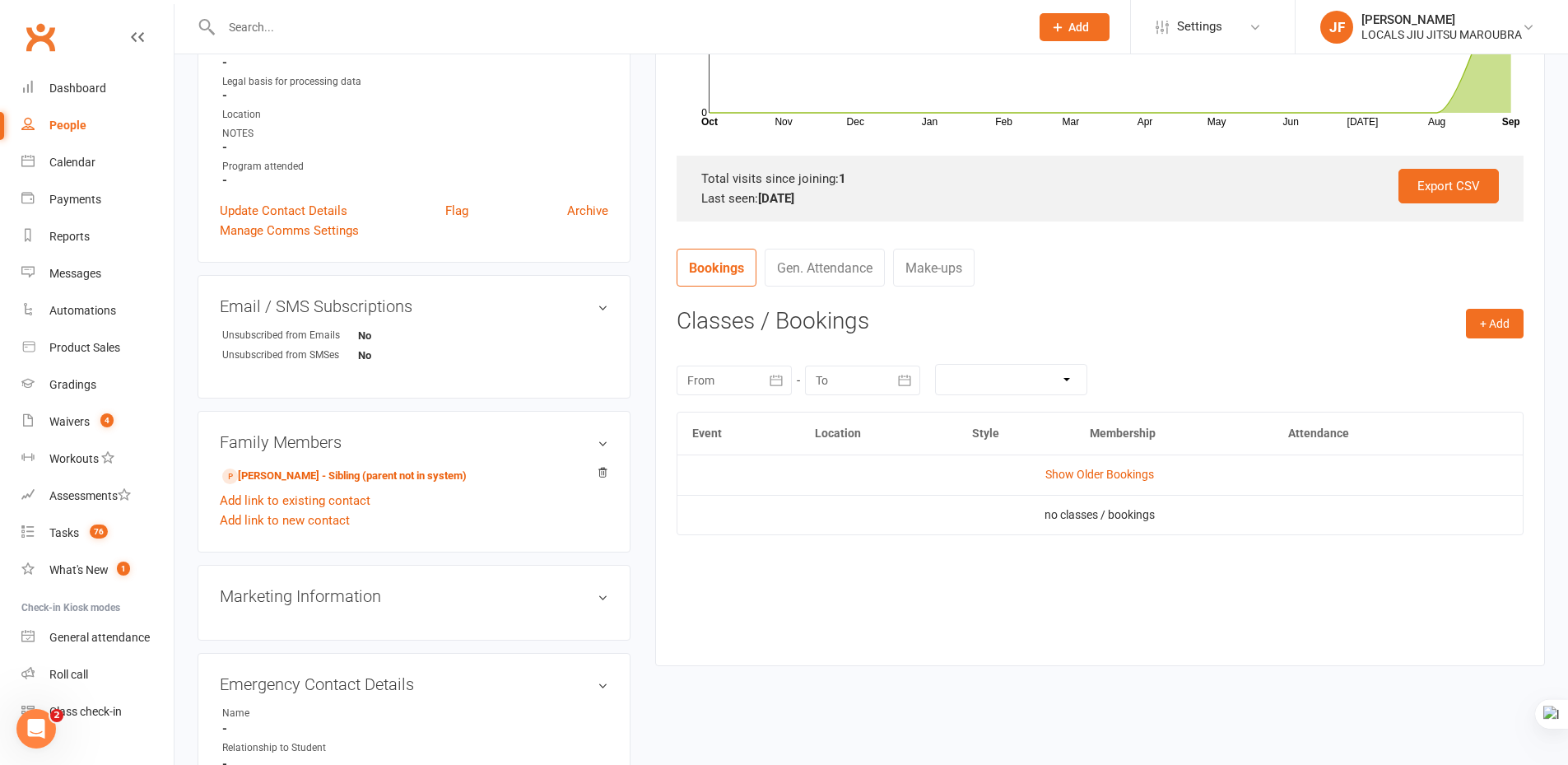
scroll to position [412, 0]
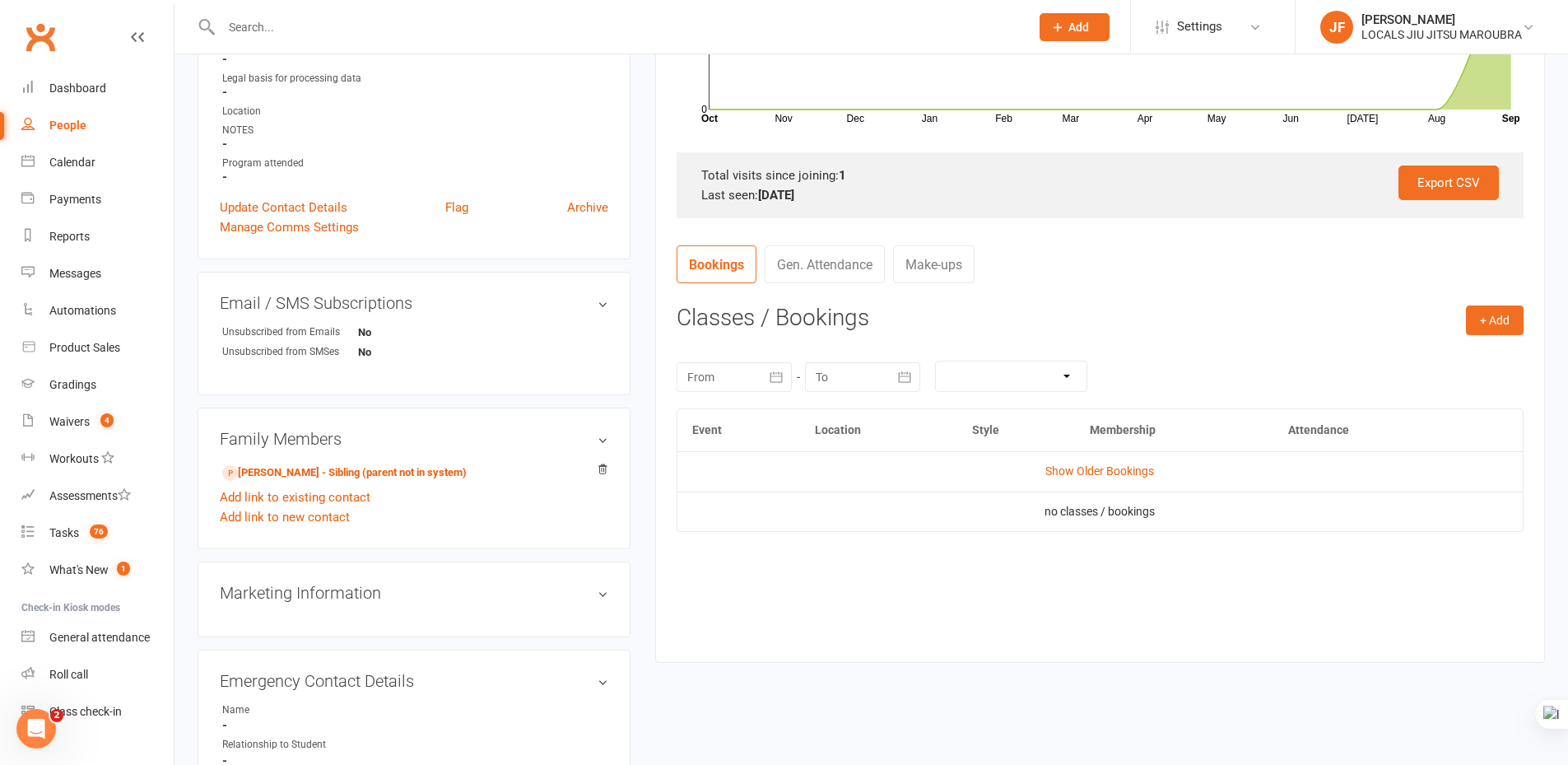
drag, startPoint x: 870, startPoint y: 606, endPoint x: 847, endPoint y: 596, distance: 25.1
click at [865, 604] on div "Event Location Style Membership Attendance Show Older Bookings no classes / boo…" at bounding box center [1100, 522] width 847 height 229
click at [385, 475] on link "Oscar Bernstein - Sibling (parent not in system)" at bounding box center [345, 473] width 245 height 17
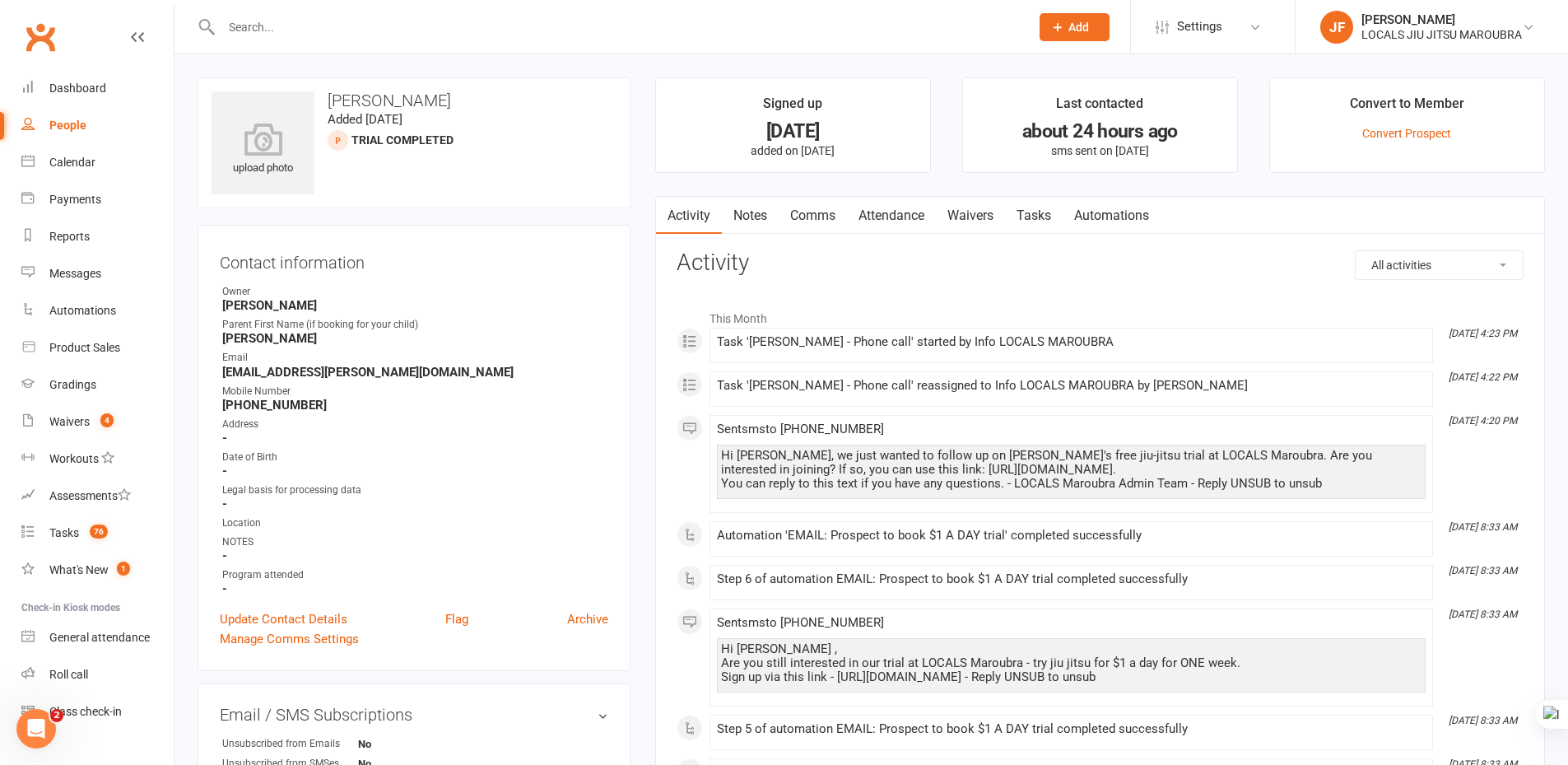
click at [803, 217] on link "Comms" at bounding box center [812, 215] width 68 height 38
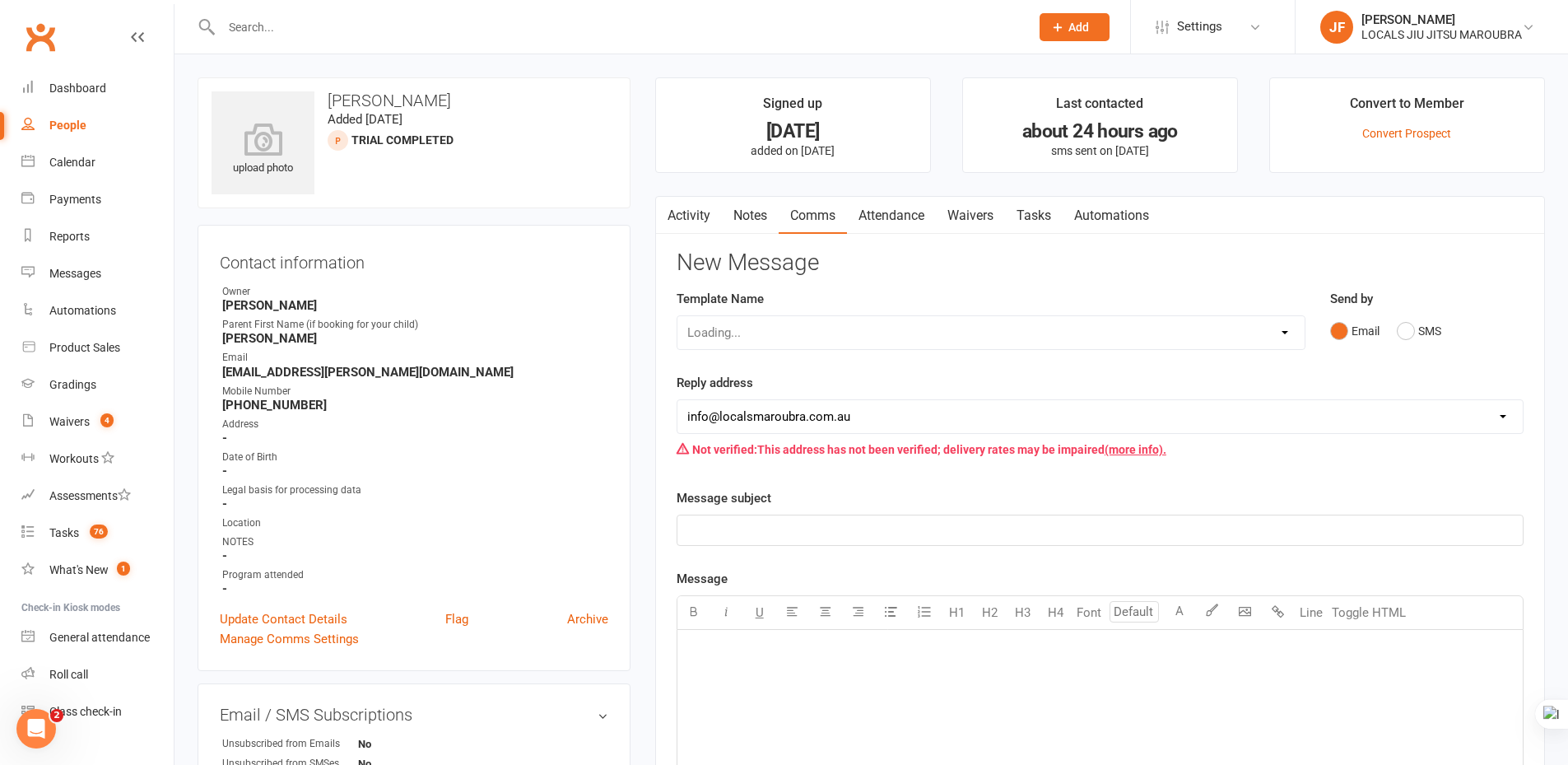
click at [738, 217] on link "Notes" at bounding box center [751, 215] width 57 height 38
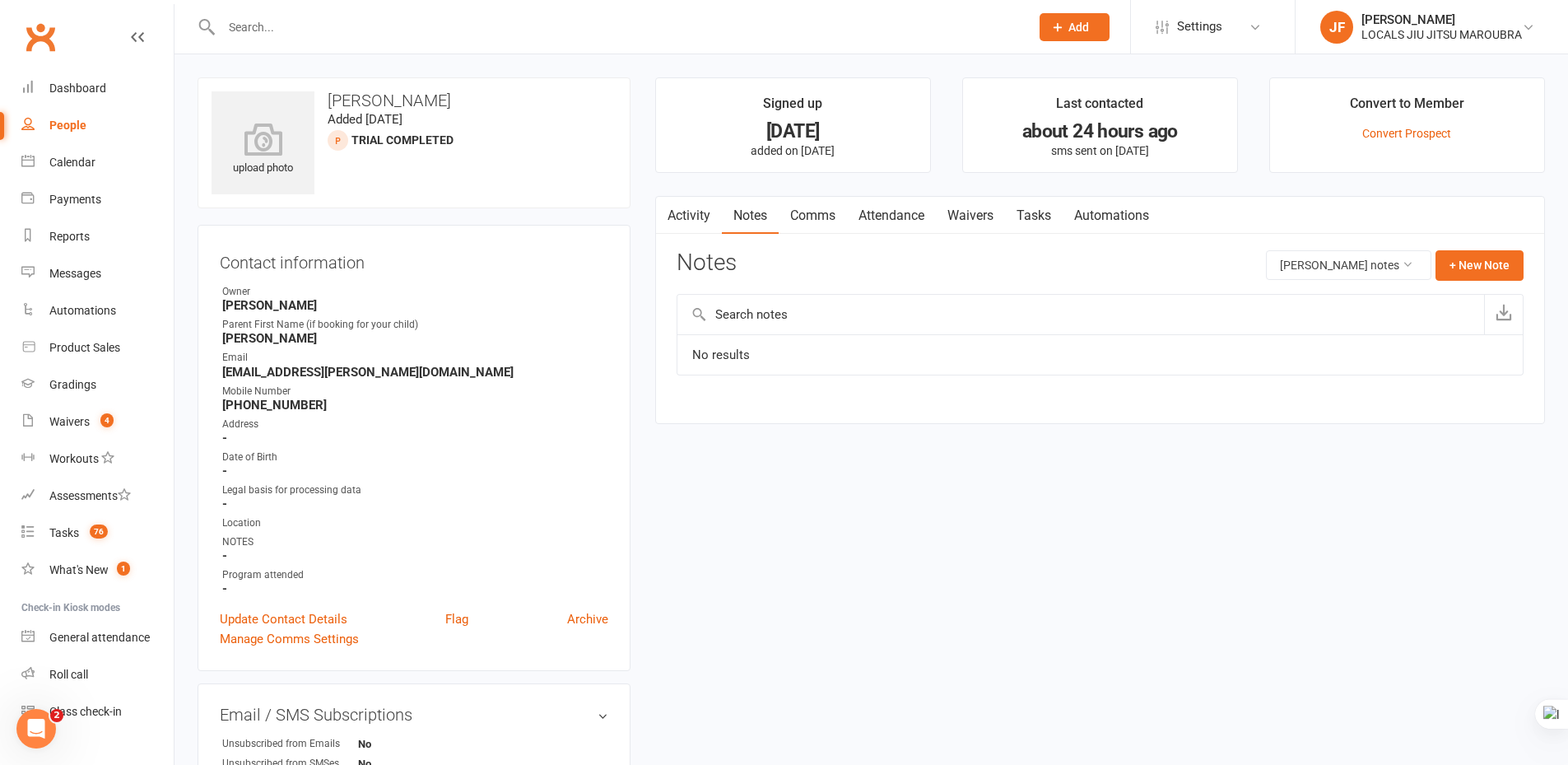
click at [805, 216] on link "Comms" at bounding box center [812, 215] width 68 height 38
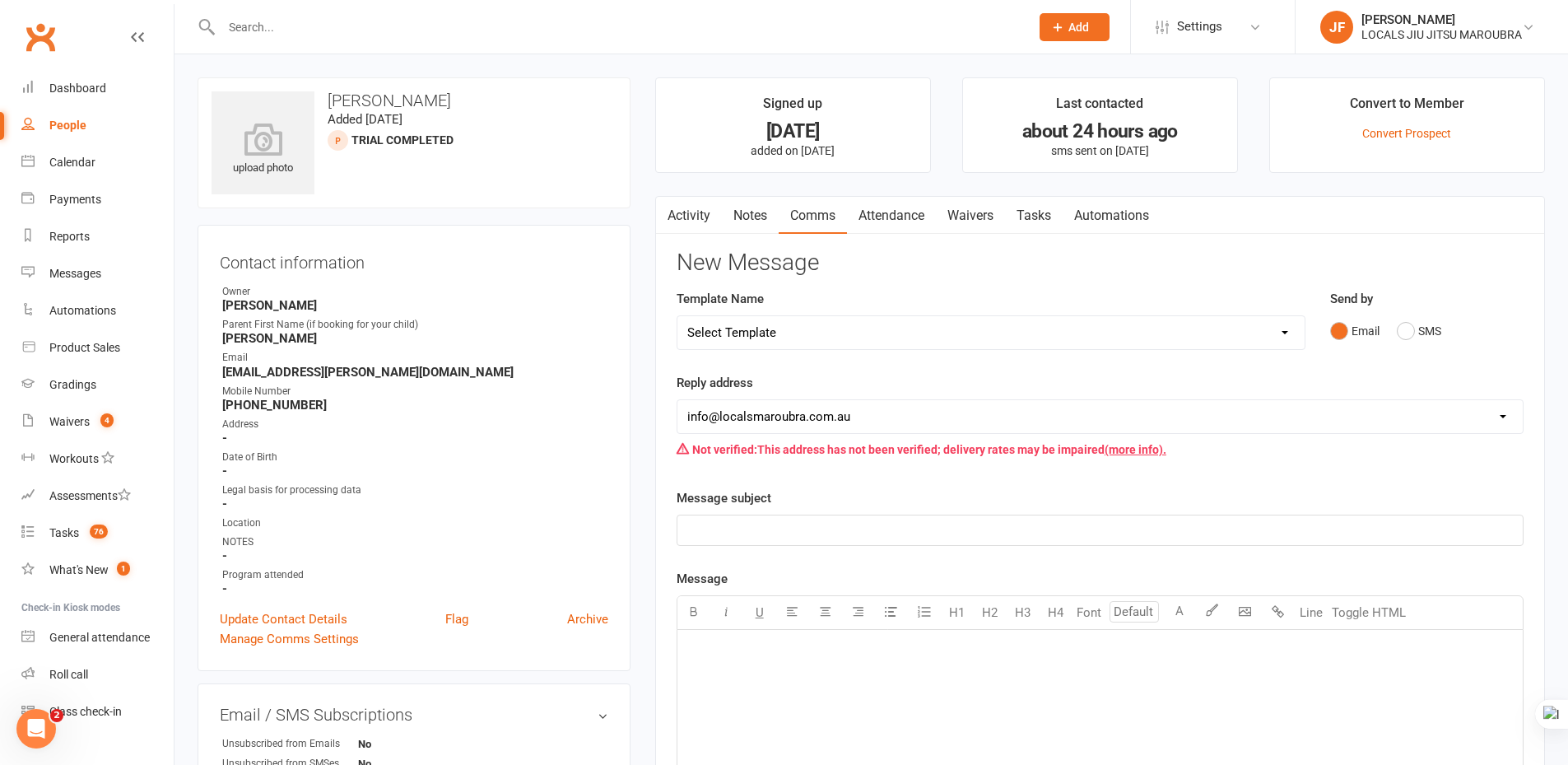
drag, startPoint x: 1070, startPoint y: 2, endPoint x: 1043, endPoint y: 19, distance: 31.9
click at [1043, 19] on button "Add" at bounding box center [1074, 27] width 70 height 28
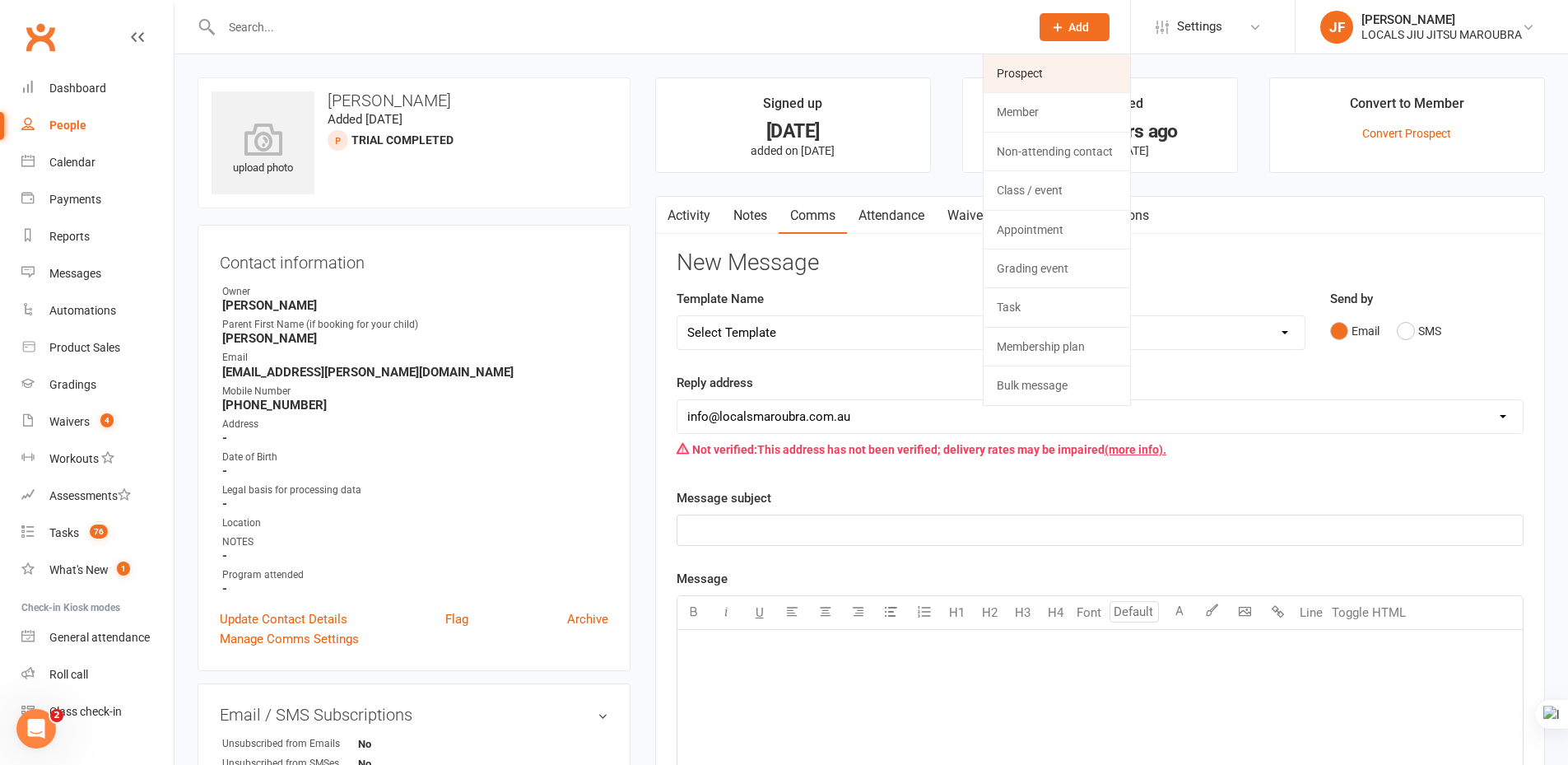
click at [1038, 65] on link "Prospect" at bounding box center [1056, 73] width 146 height 38
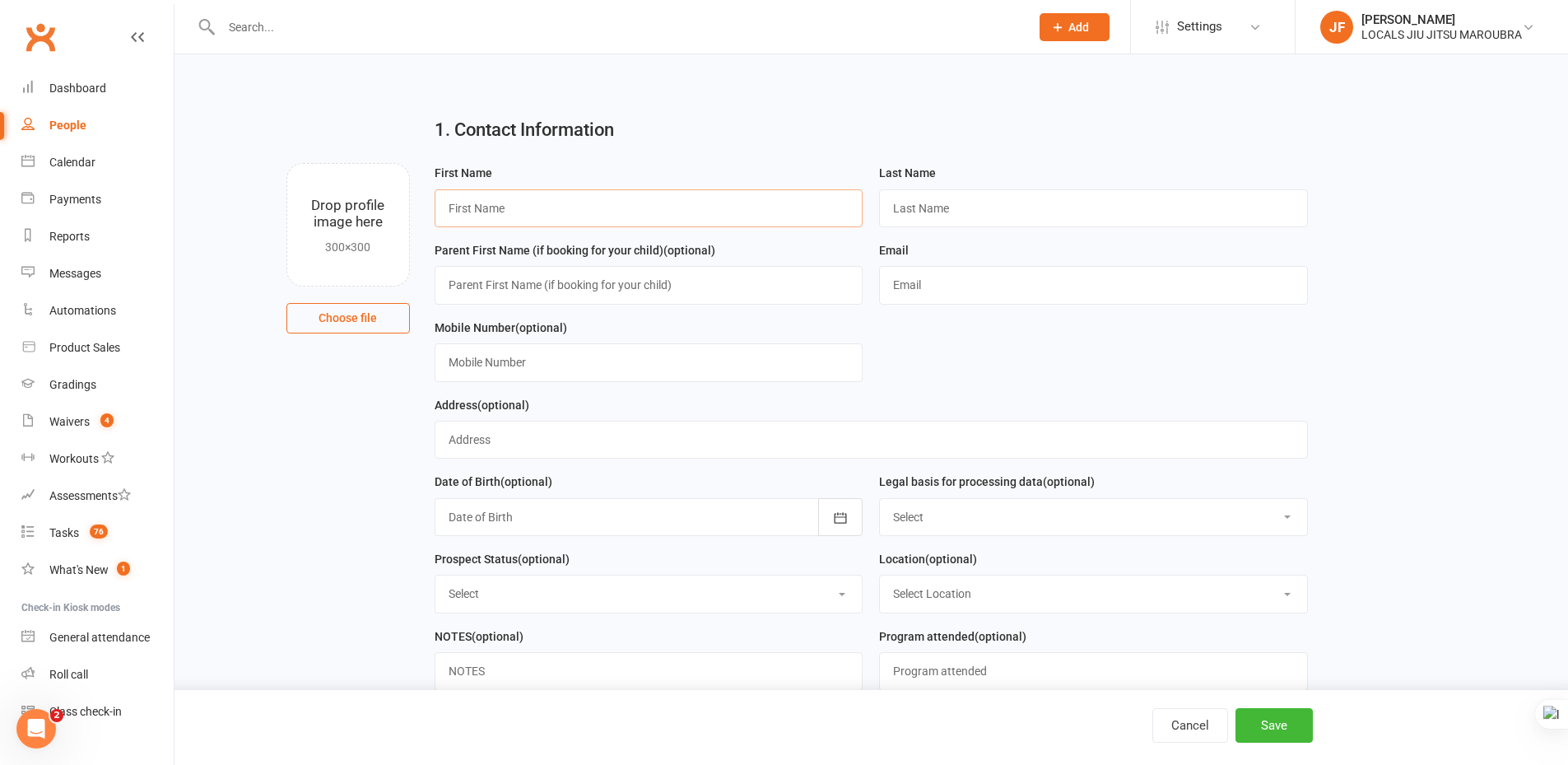
drag, startPoint x: 734, startPoint y: 217, endPoint x: 740, endPoint y: 211, distance: 8.5
click at [734, 215] on input "text" at bounding box center [649, 208] width 429 height 38
click at [883, 73] on div "1. Contact Information Drop profile image here 300×300 Choose file First Name L…" at bounding box center [871, 567] width 1393 height 1026
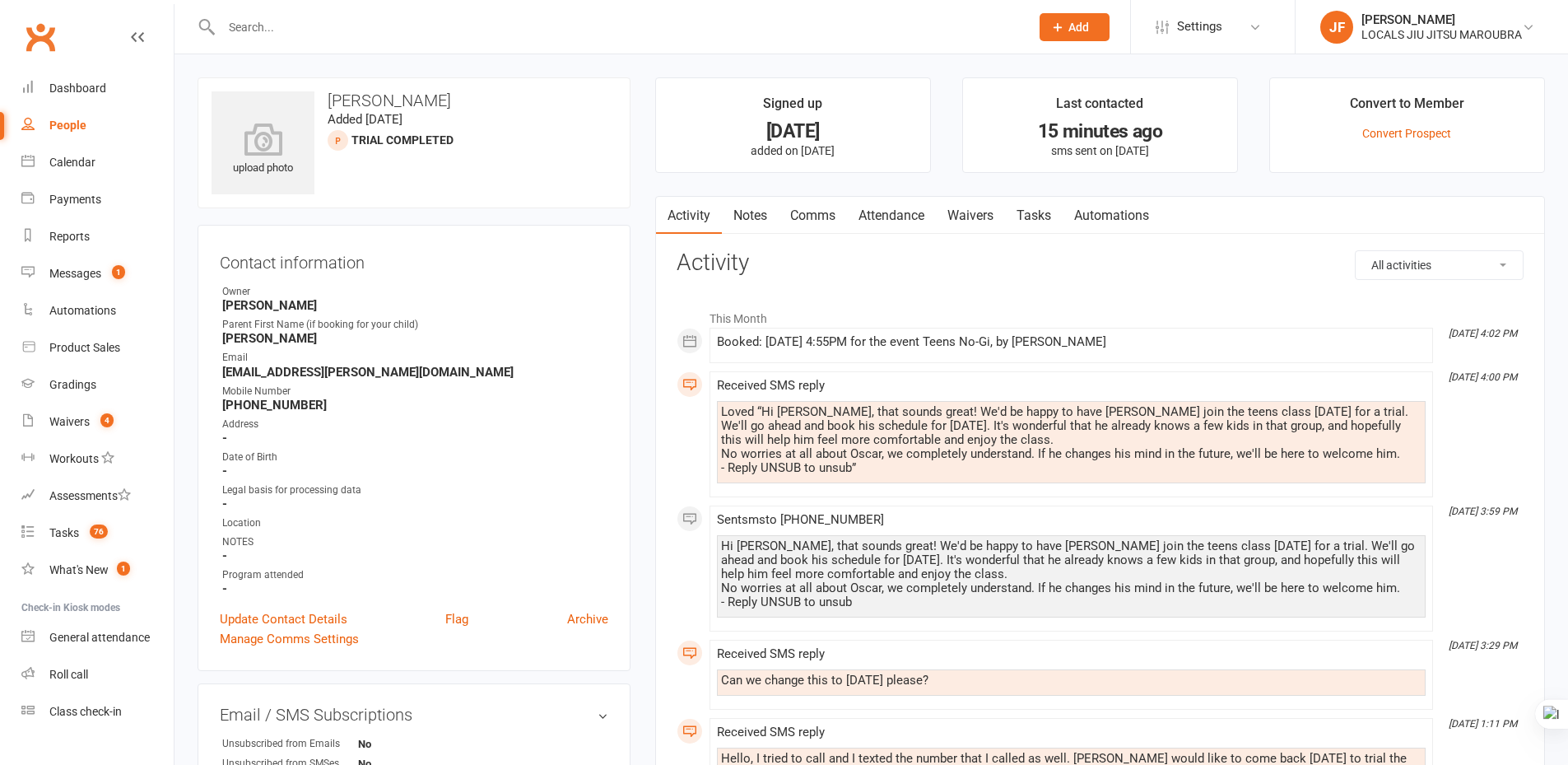
click at [866, 209] on link "Attendance" at bounding box center [891, 215] width 89 height 38
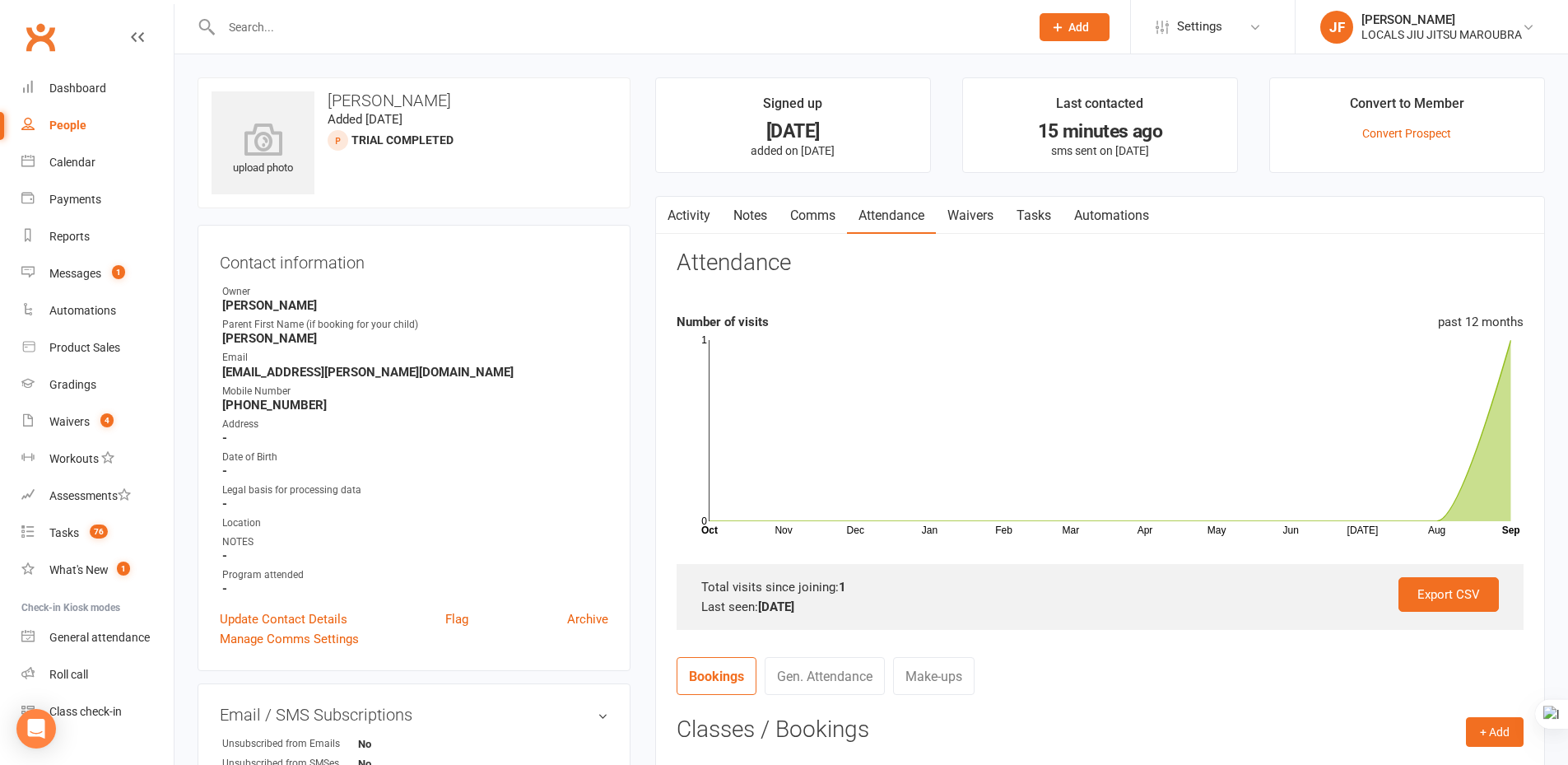
click at [834, 208] on link "Comms" at bounding box center [812, 215] width 68 height 38
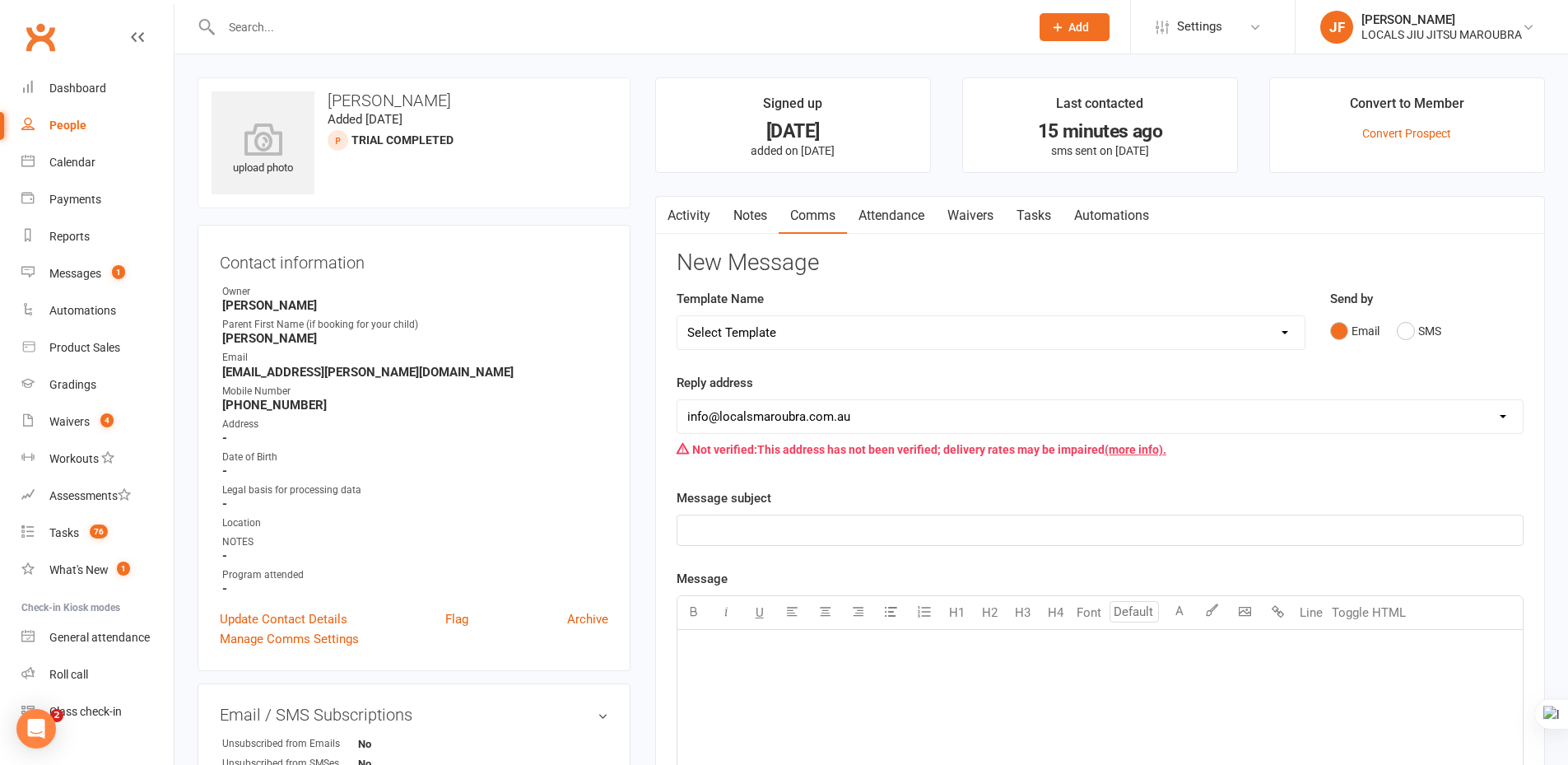
click at [871, 210] on link "Attendance" at bounding box center [891, 215] width 89 height 38
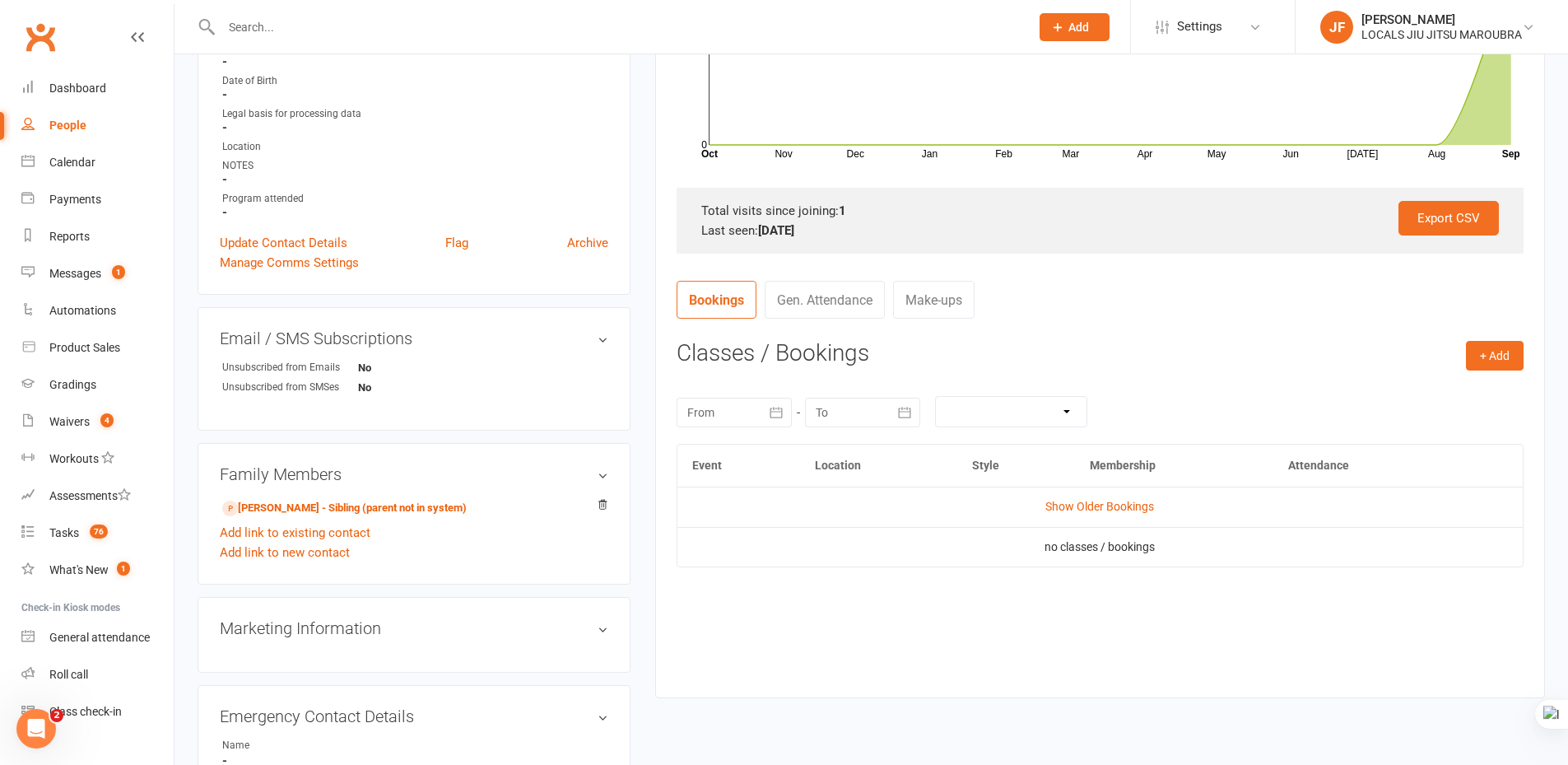
scroll to position [83, 0]
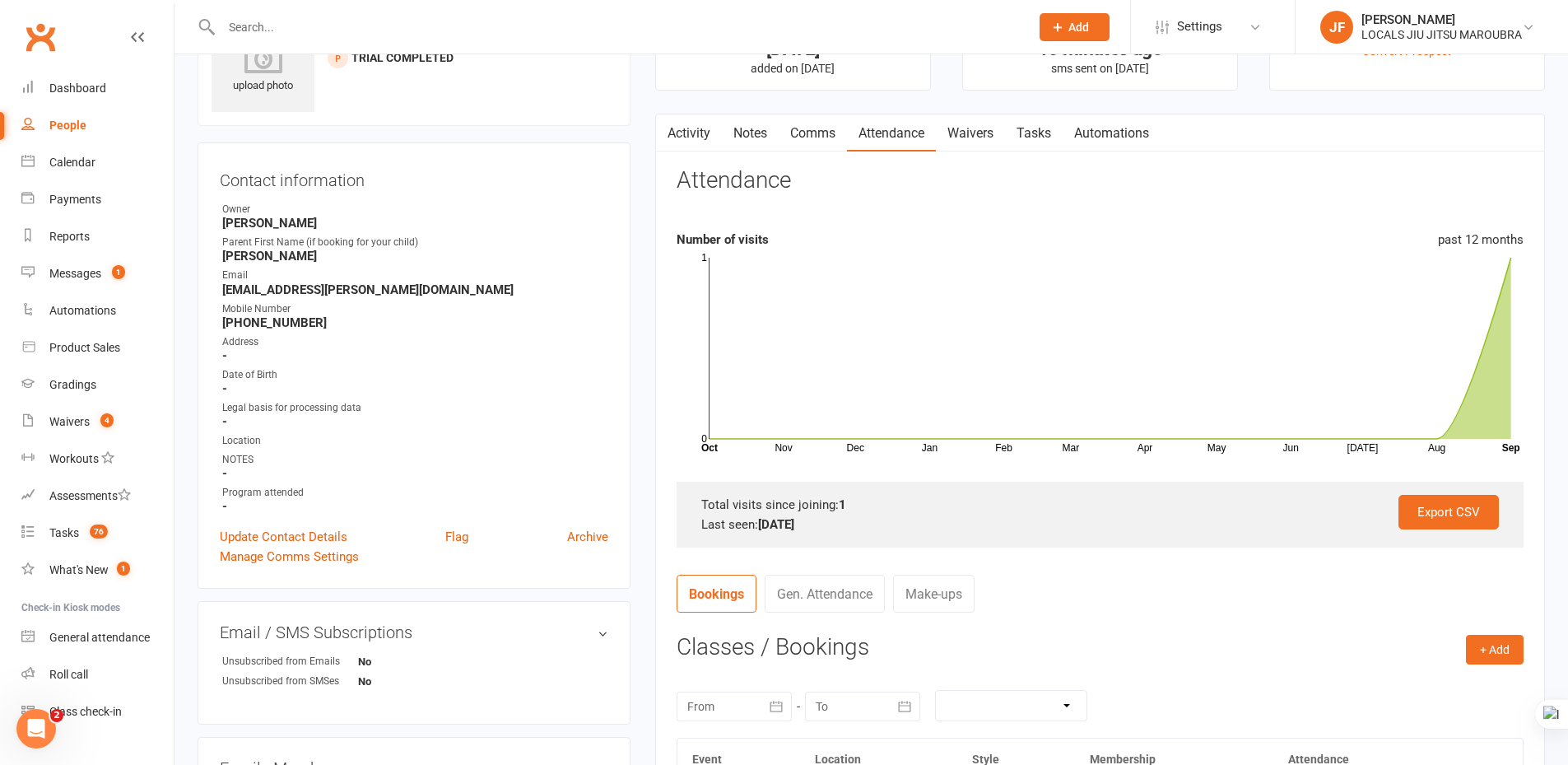
click at [801, 141] on link "Comms" at bounding box center [812, 134] width 68 height 38
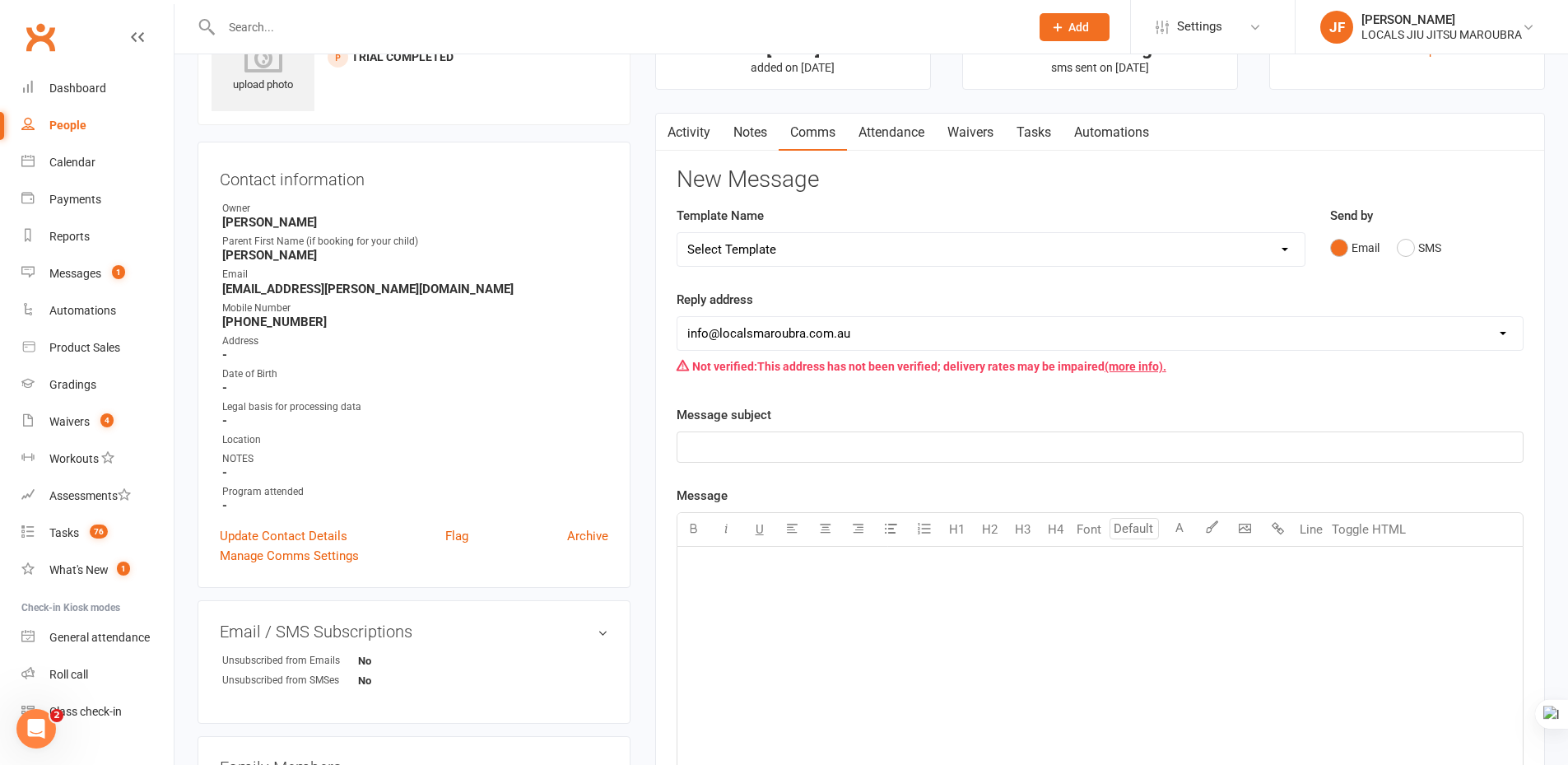
scroll to position [83, 0]
click at [701, 134] on link "Activity" at bounding box center [688, 134] width 65 height 38
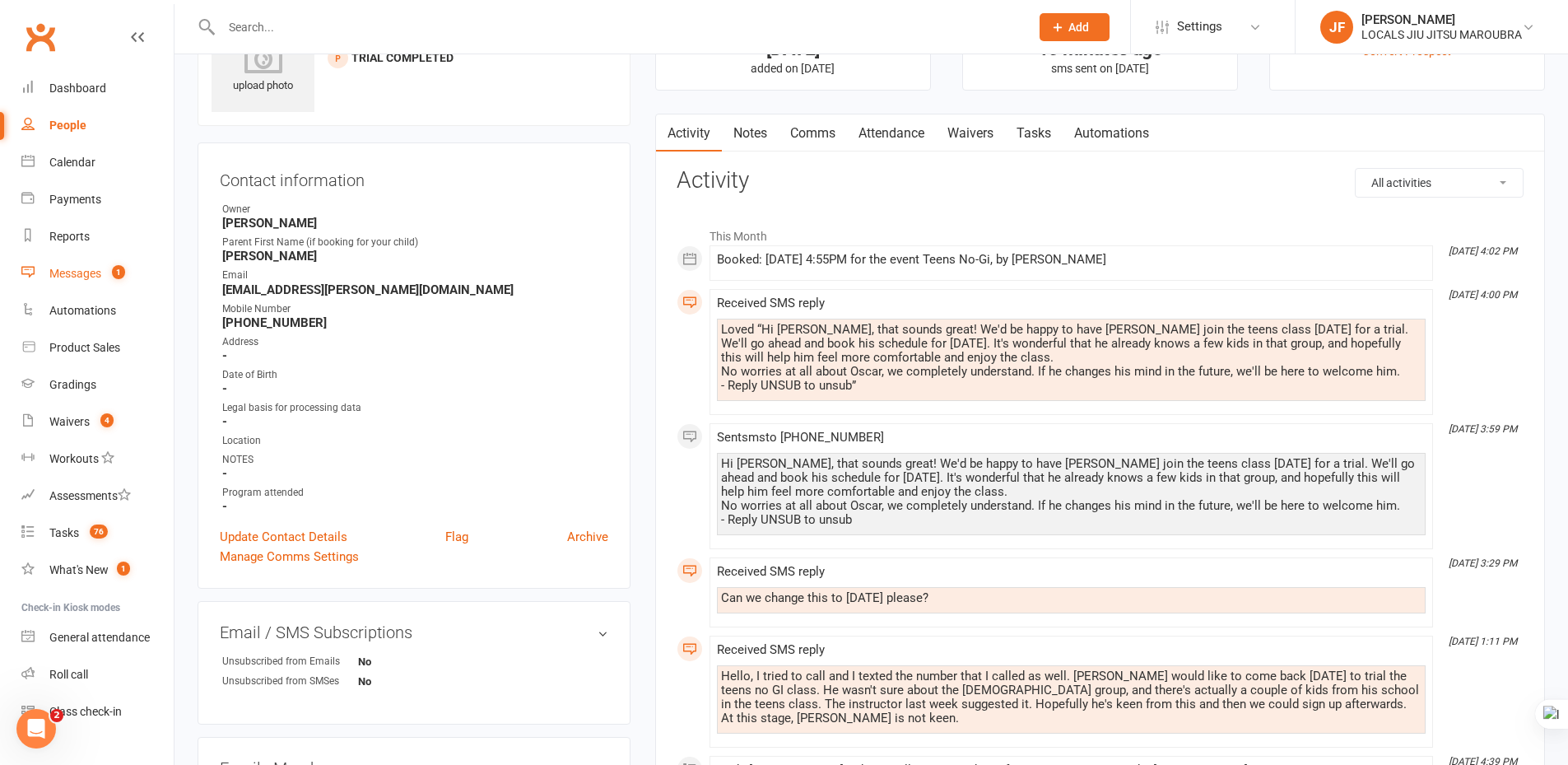
click at [75, 283] on link "Messages 1" at bounding box center [98, 273] width 152 height 37
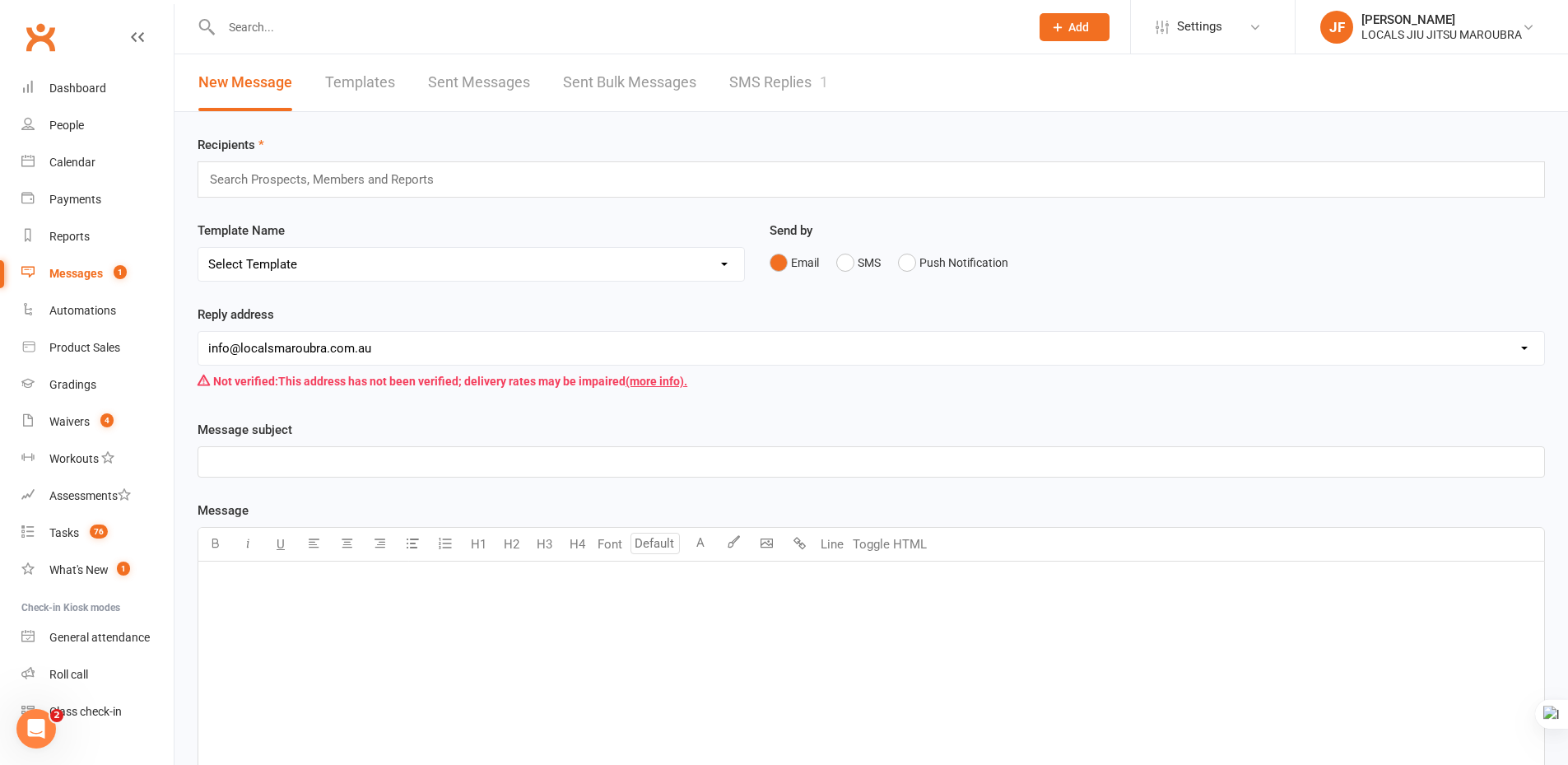
click at [754, 84] on link "SMS Replies 1" at bounding box center [778, 83] width 99 height 57
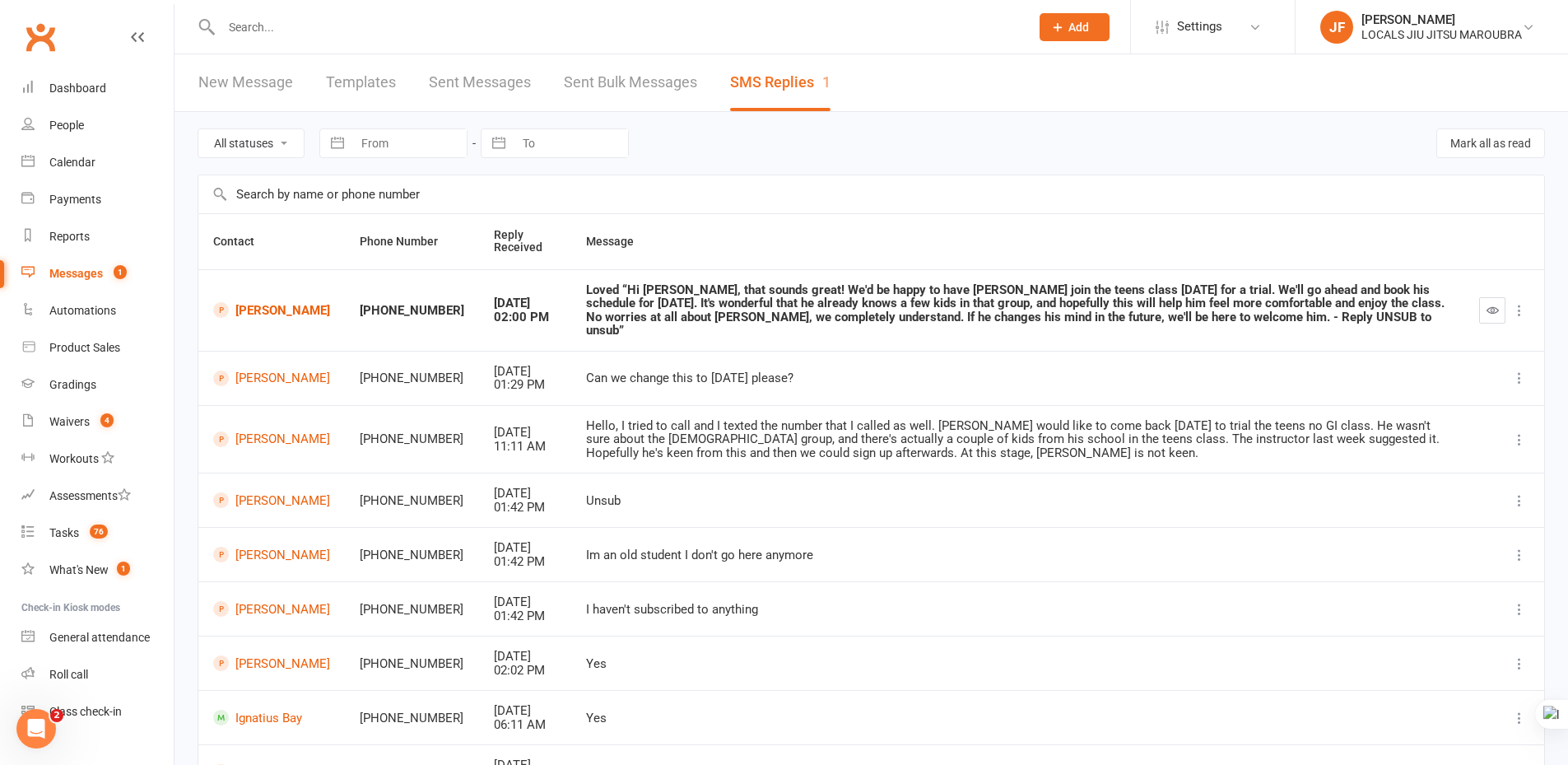
click at [1499, 308] on icon "button" at bounding box center [1492, 309] width 12 height 12
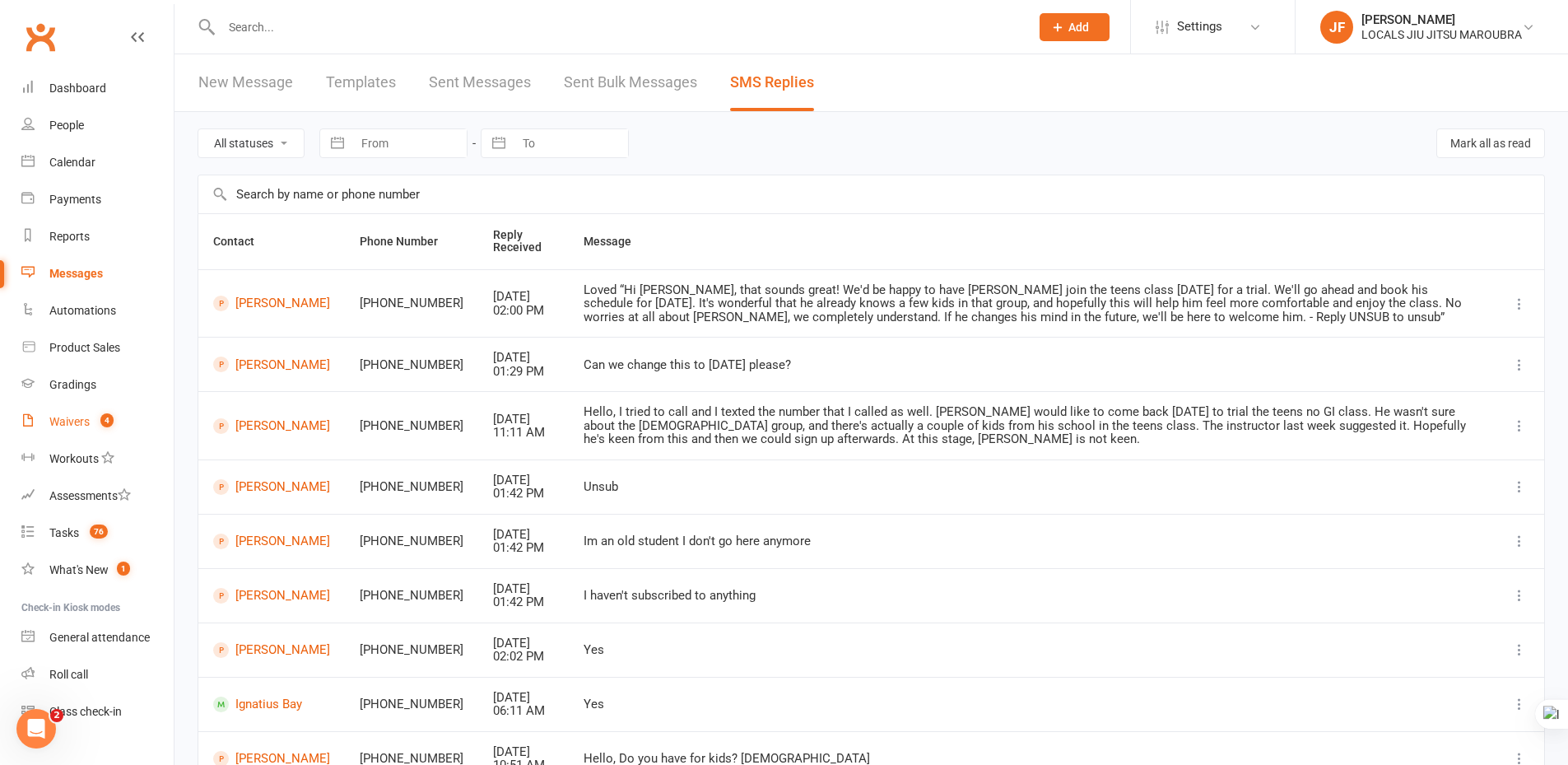
click at [78, 425] on div "Waivers" at bounding box center [69, 421] width 40 height 13
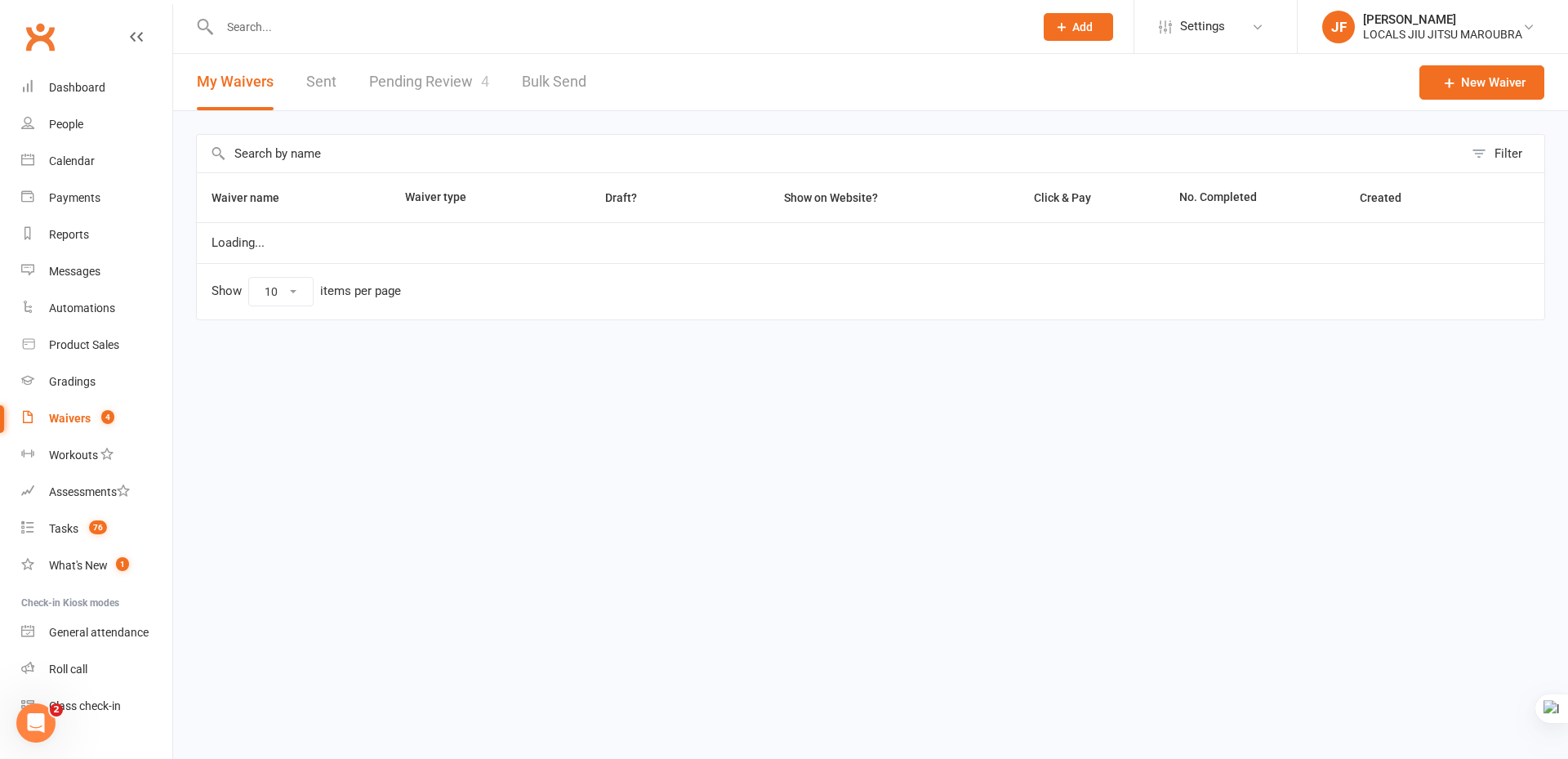
select select "100"
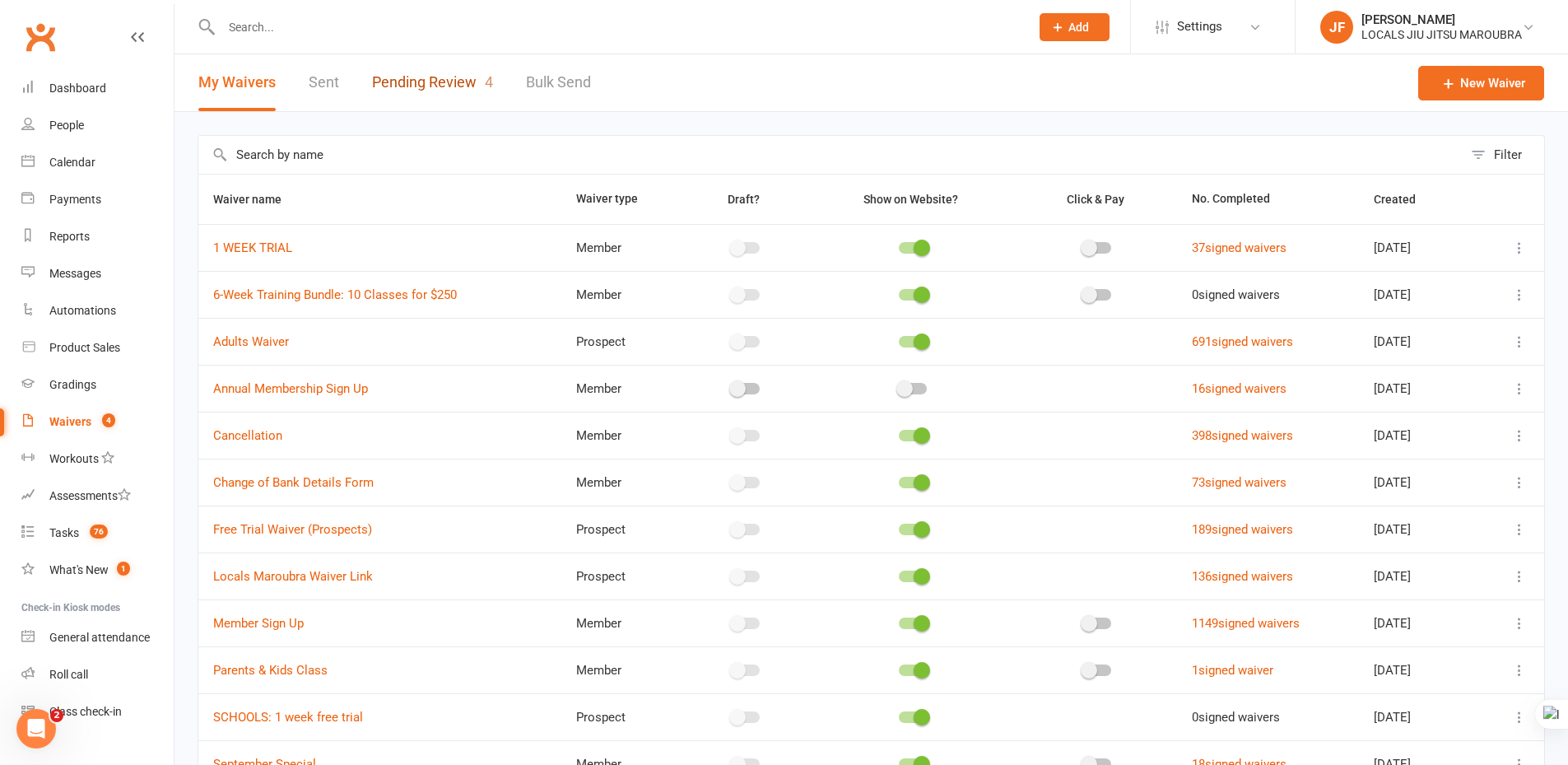
click at [406, 92] on link "Pending Review 4" at bounding box center [432, 83] width 121 height 57
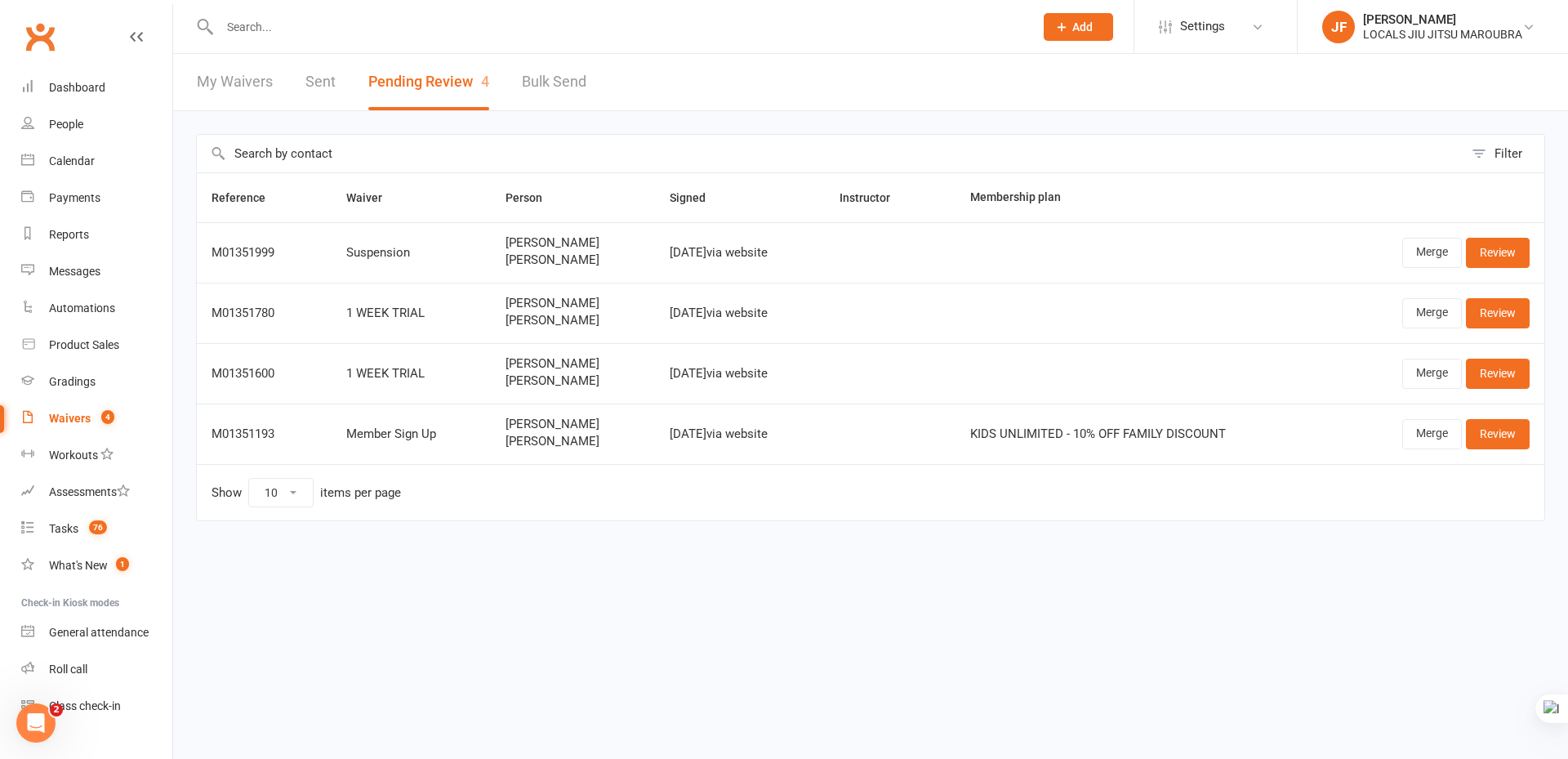
click at [1159, 563] on div "Filter Reference Waiver Person Signed Instructor Membership plan M01351999 Susp…" at bounding box center [870, 339] width 1395 height 456
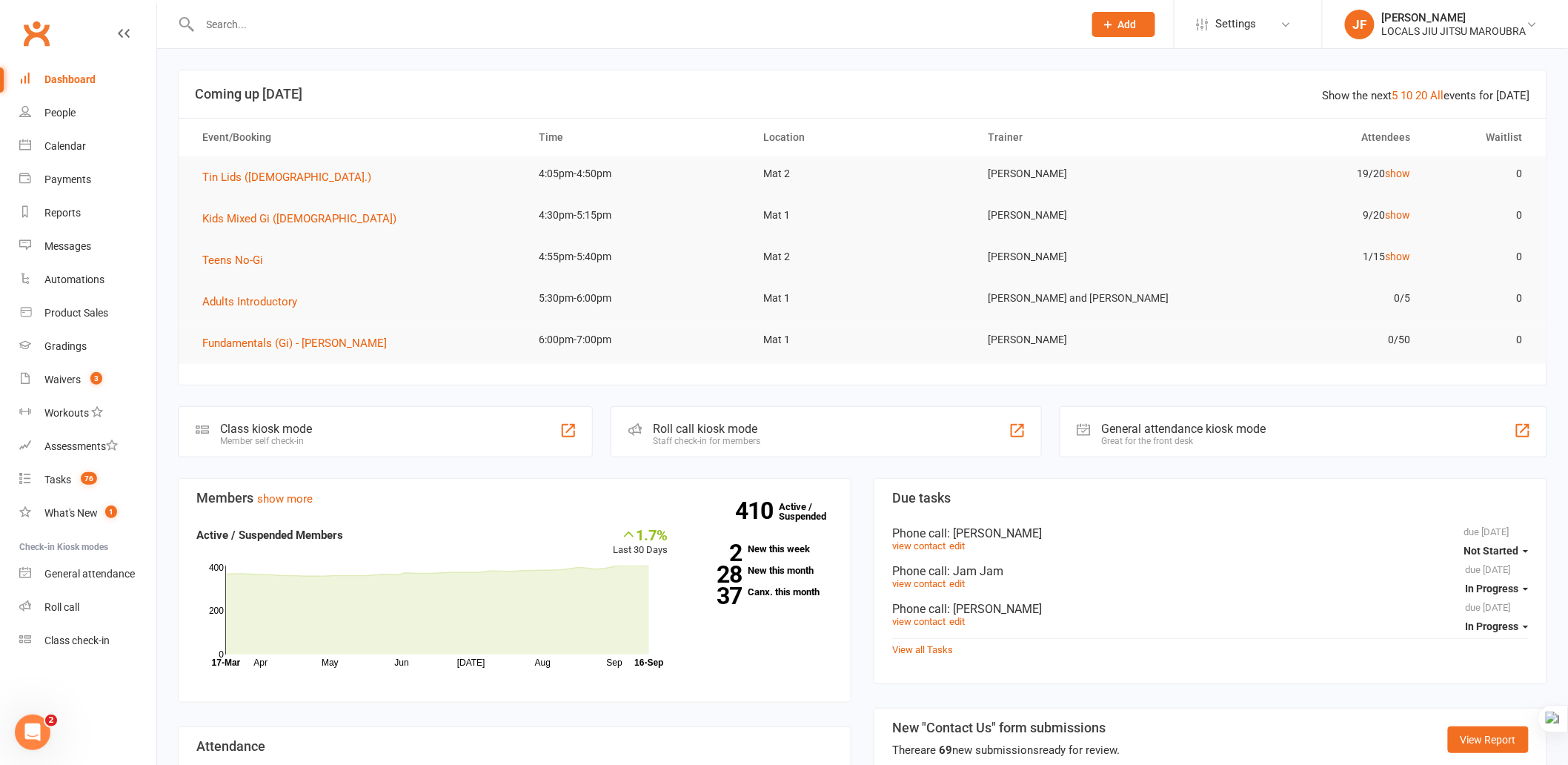
click at [554, 32] on input "text" at bounding box center [634, 24] width 878 height 21
paste input "[PERSON_NAME]"
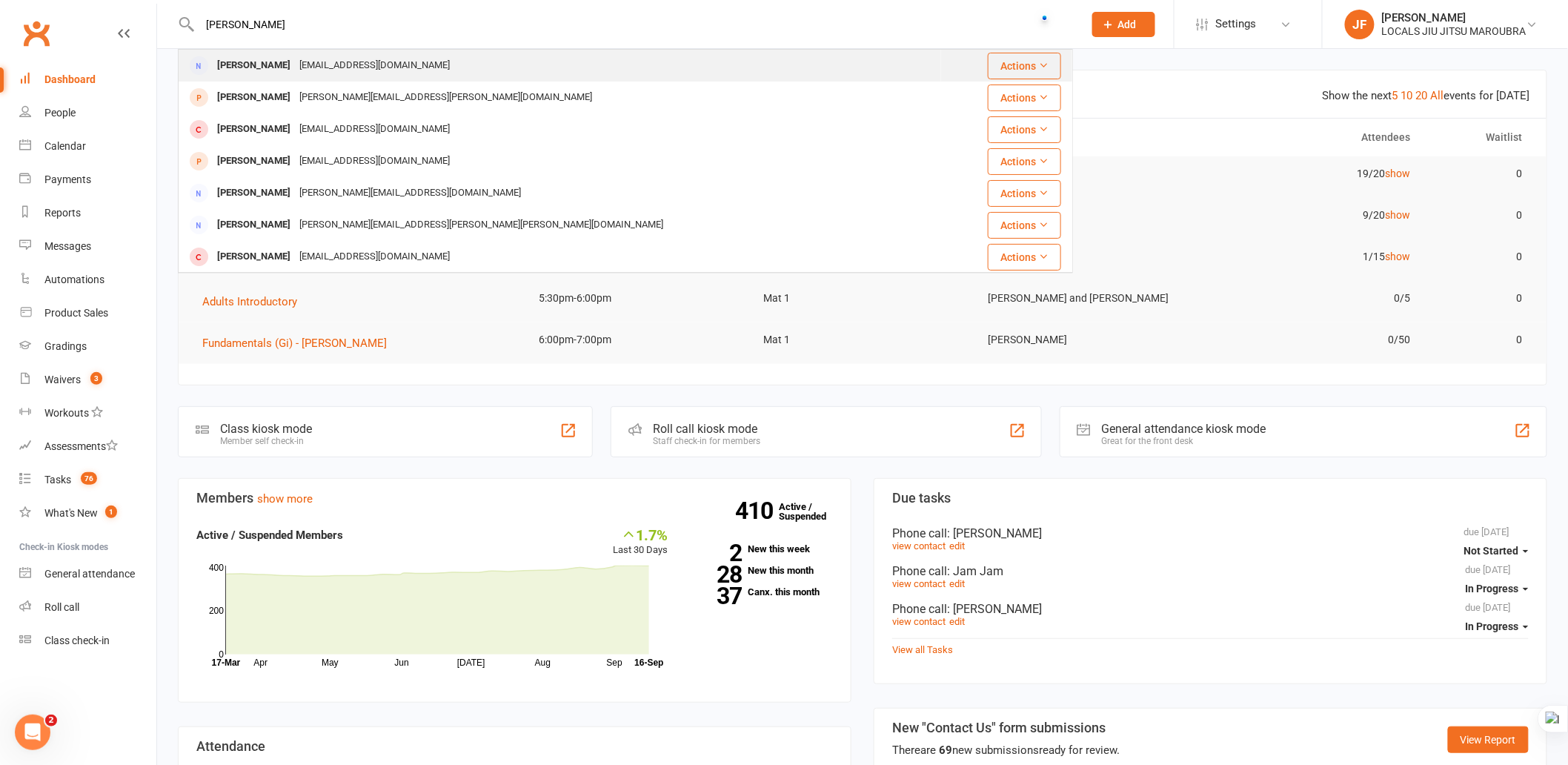
type input "[PERSON_NAME]"
click at [308, 72] on div "[EMAIL_ADDRESS][DOMAIN_NAME]" at bounding box center [374, 65] width 159 height 21
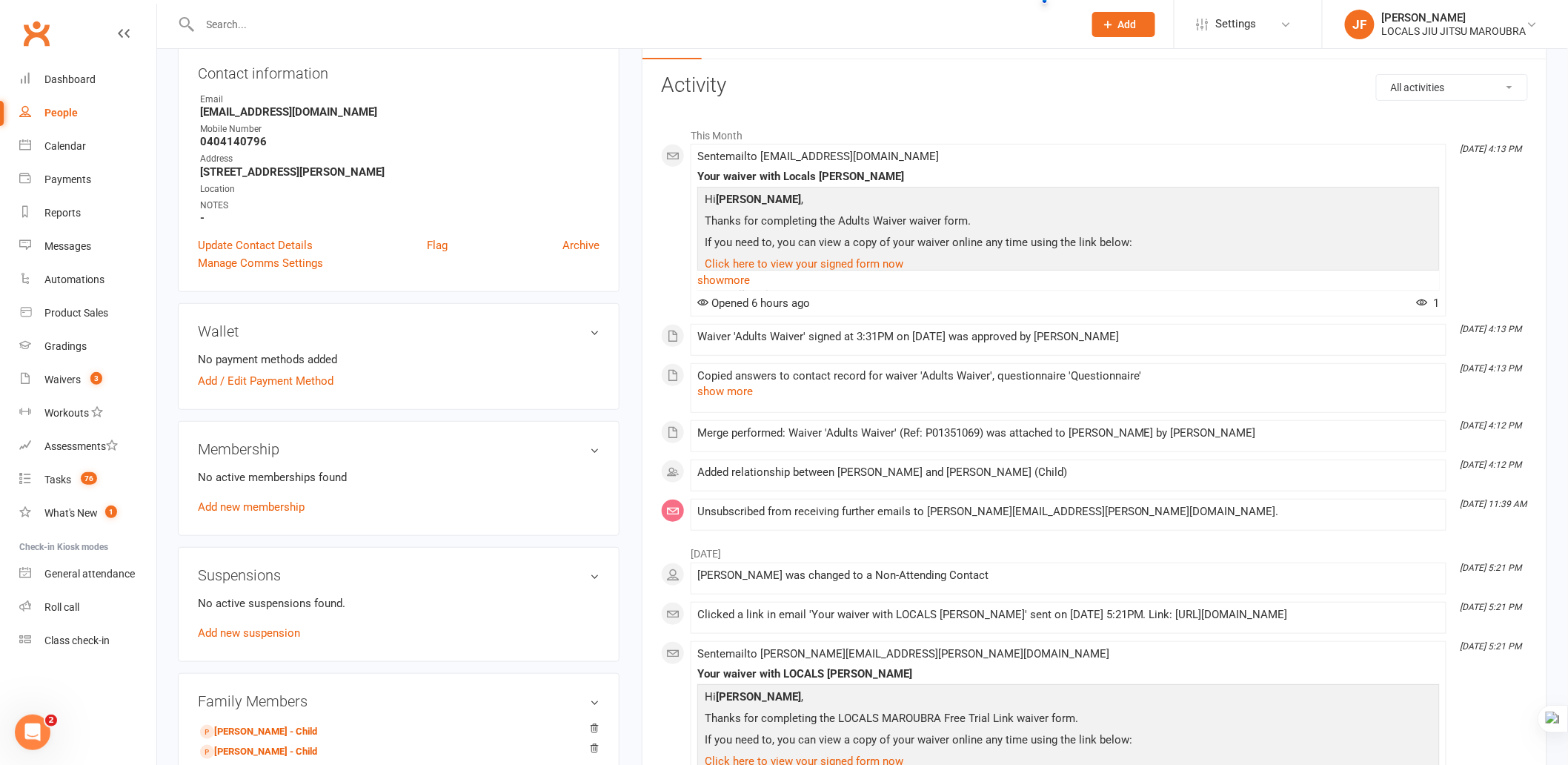
scroll to position [165, 0]
click at [676, 15] on input "text" at bounding box center [634, 24] width 878 height 21
paste input "[PERSON_NAME]"
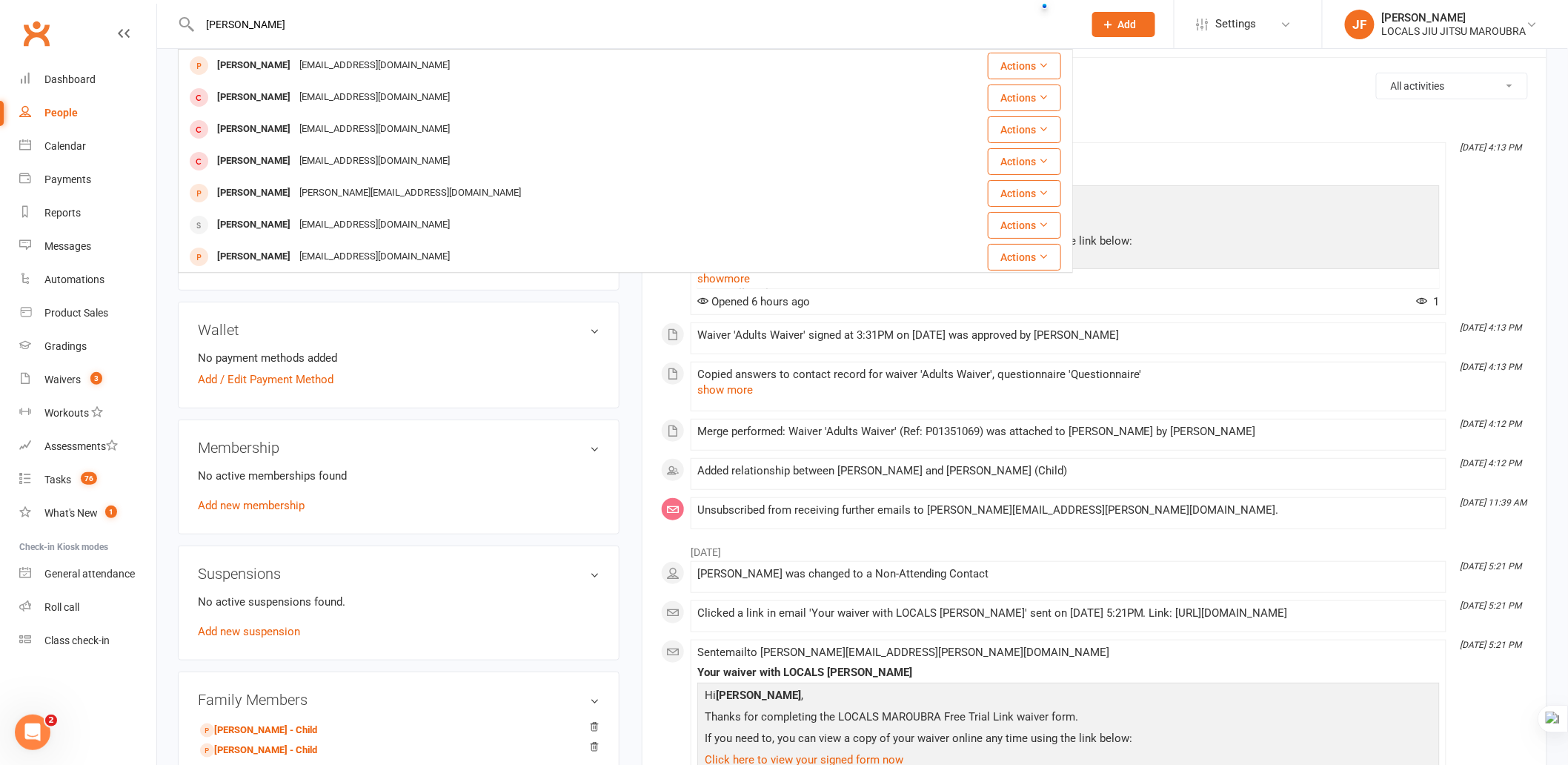
type input "[PERSON_NAME]"
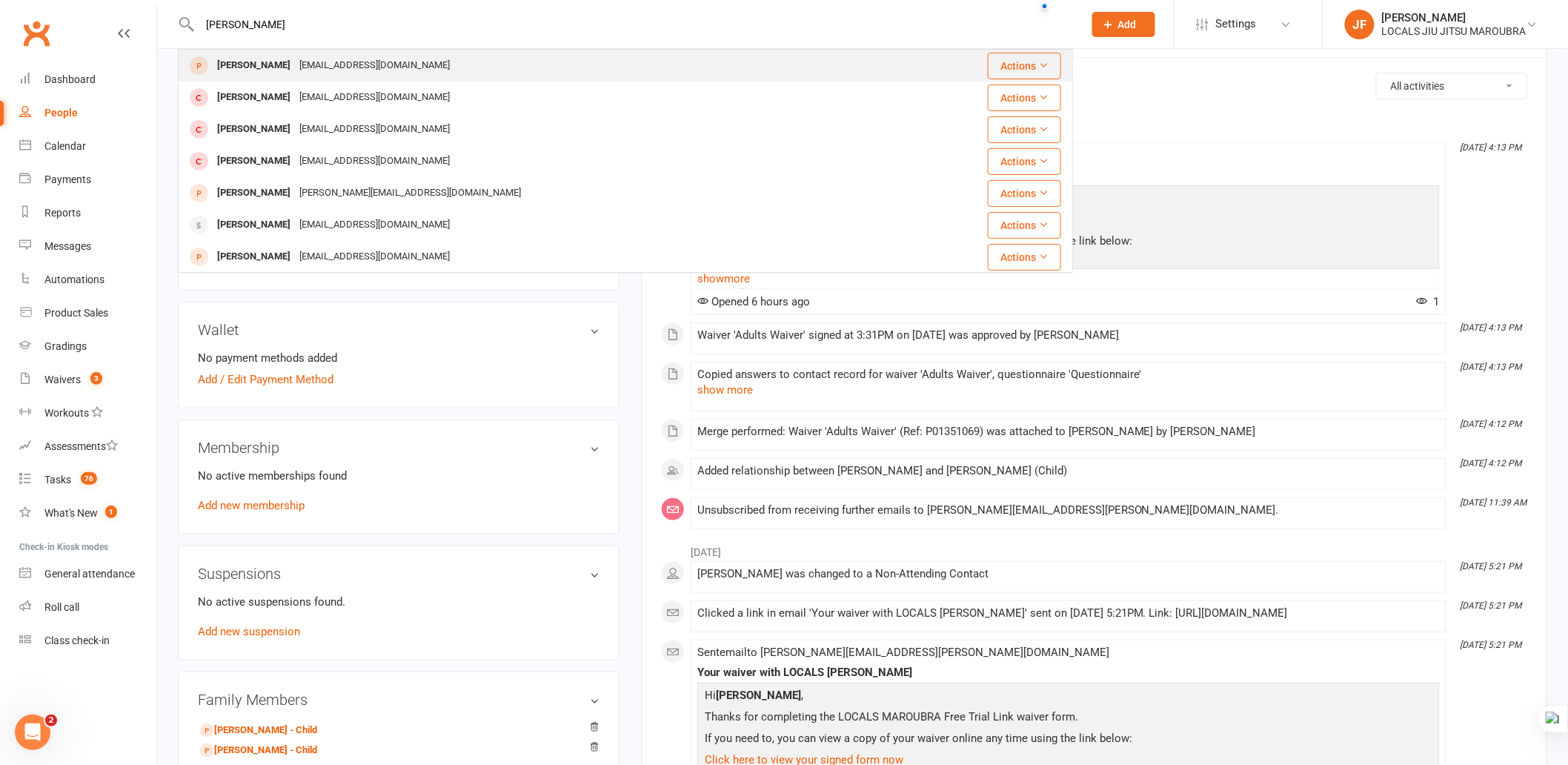
click at [384, 62] on div "[EMAIL_ADDRESS][DOMAIN_NAME]" at bounding box center [374, 65] width 159 height 21
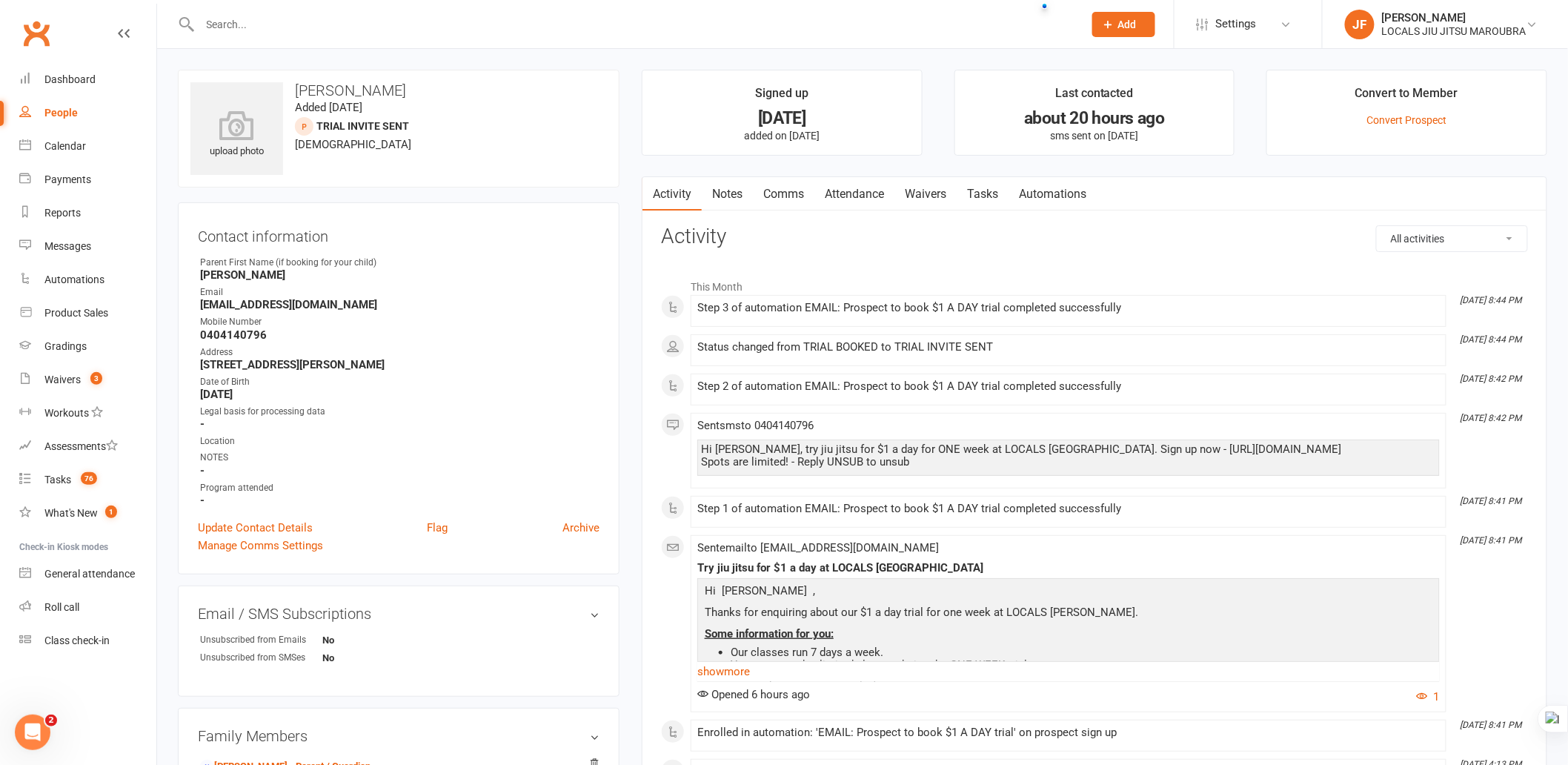
click at [661, 23] on input "text" at bounding box center [634, 24] width 878 height 21
paste input "[PERSON_NAME]"
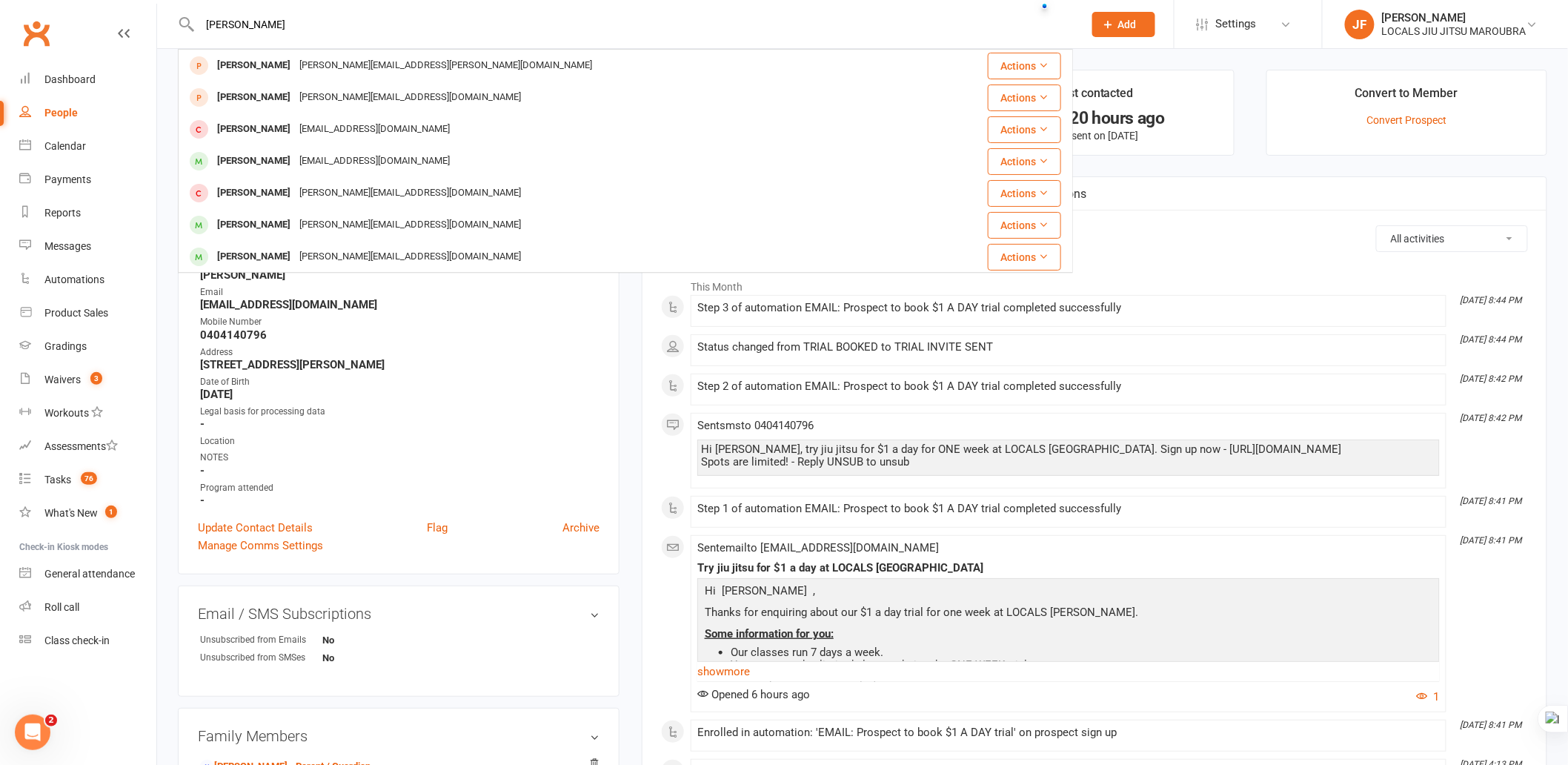
type input "[PERSON_NAME]"
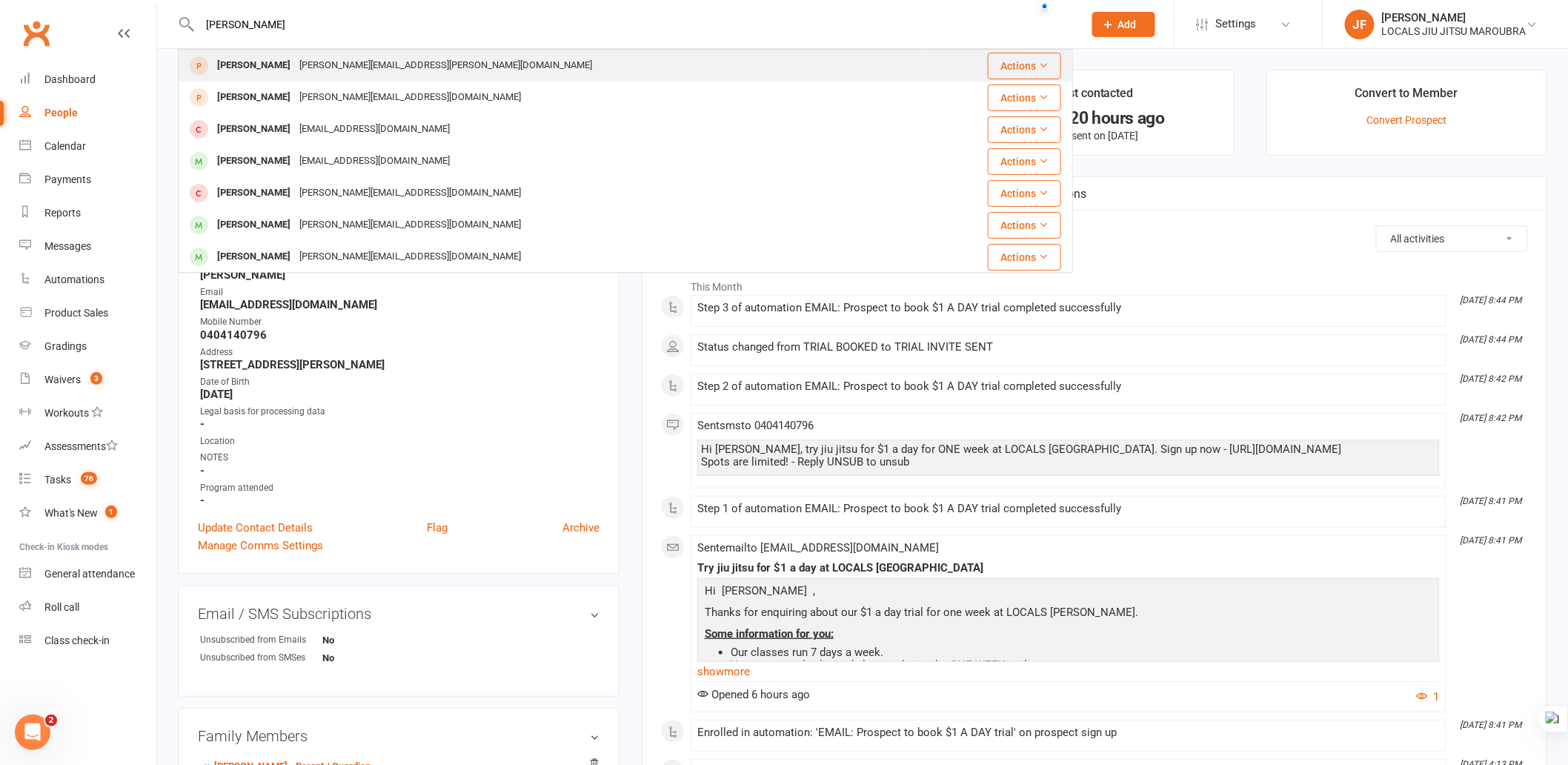
click at [528, 65] on div "[PERSON_NAME] [PERSON_NAME][EMAIL_ADDRESS][PERSON_NAME][DOMAIN_NAME]" at bounding box center [550, 66] width 743 height 31
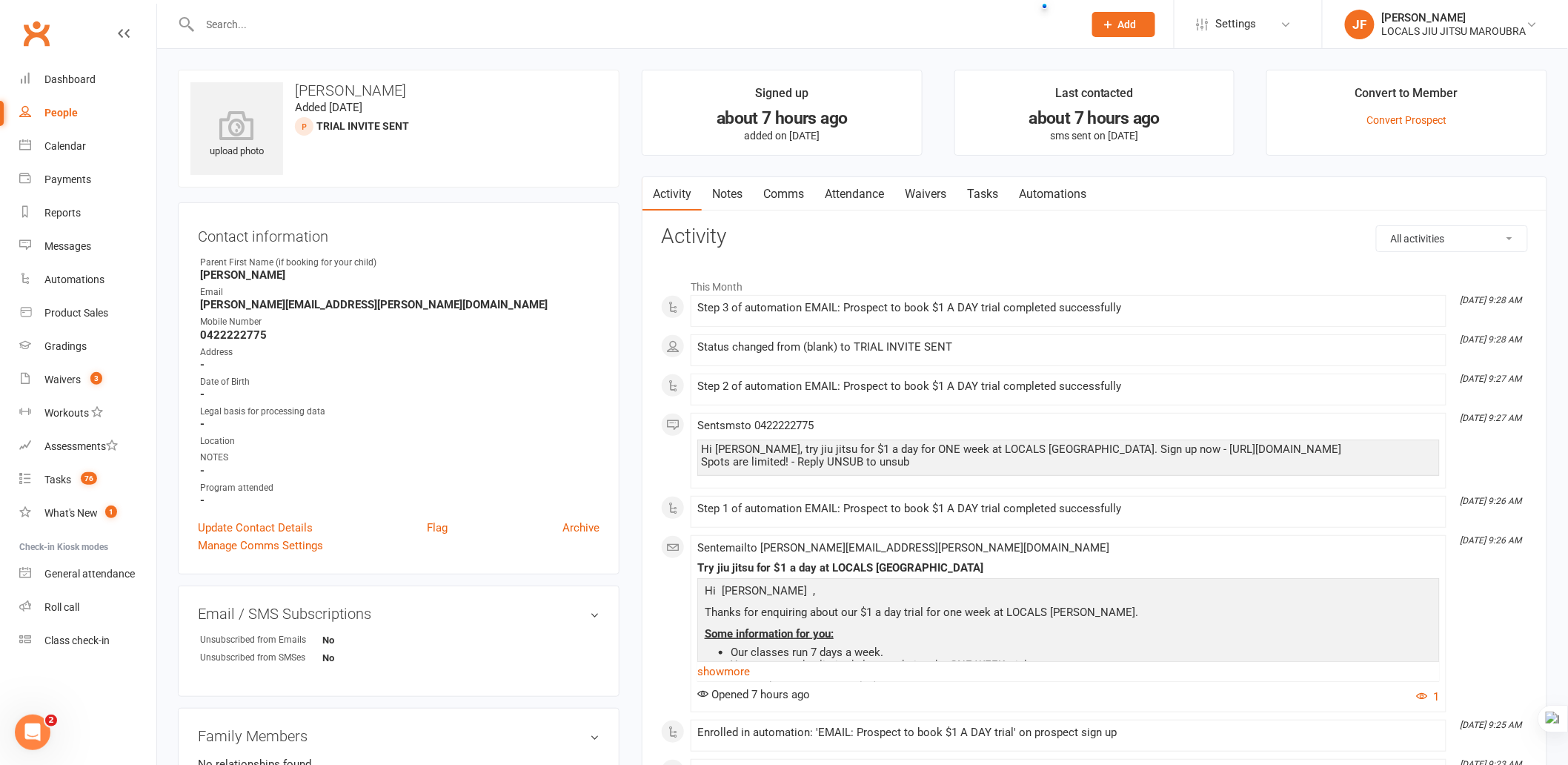
drag, startPoint x: 315, startPoint y: 40, endPoint x: 308, endPoint y: 24, distance: 17.5
click at [309, 33] on div at bounding box center [625, 24] width 896 height 48
click at [308, 24] on input "text" at bounding box center [634, 24] width 878 height 21
paste input "[PERSON_NAME]"
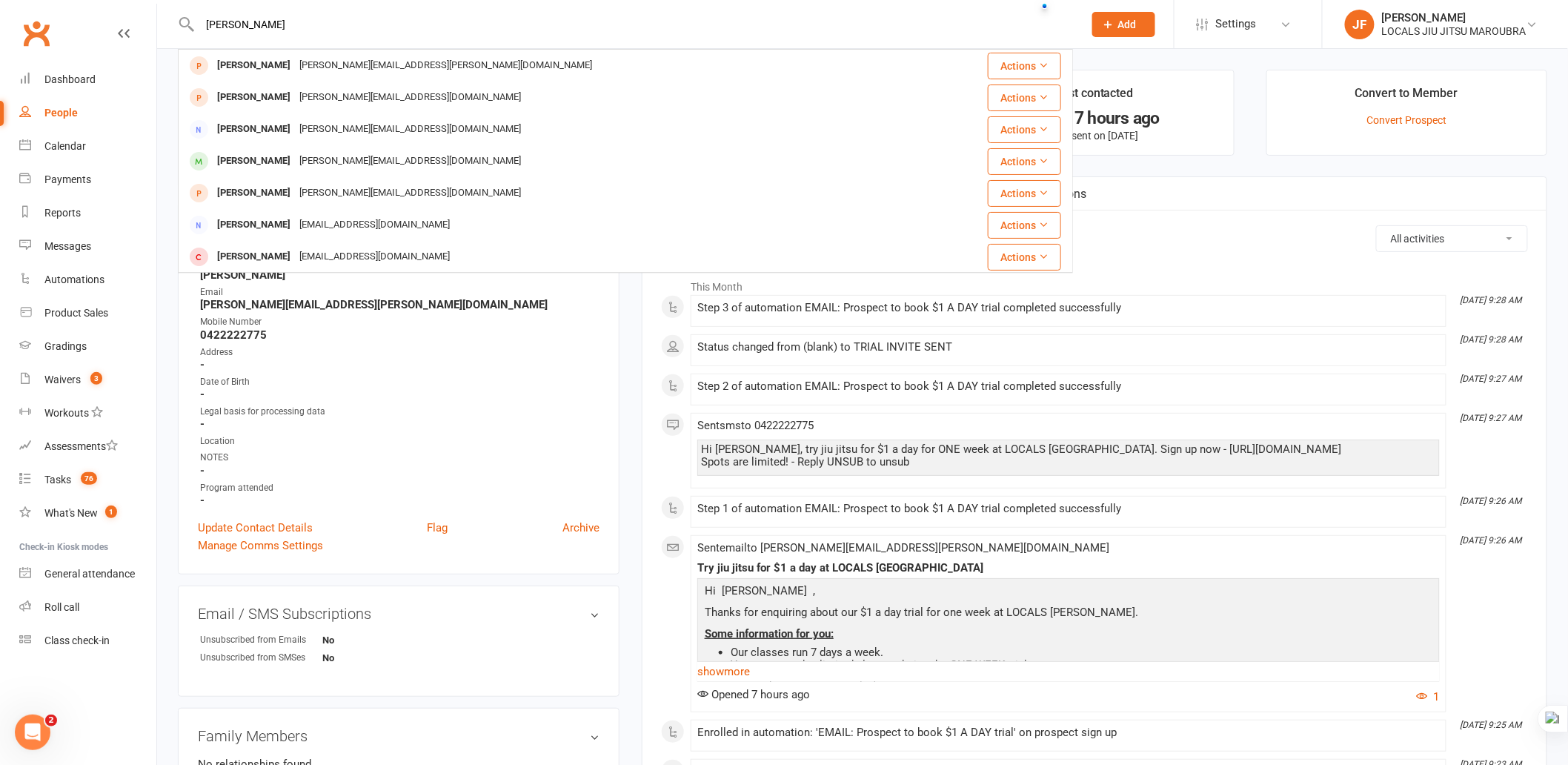
type input "[PERSON_NAME]"
click at [854, 605] on p "Thanks for enquiring about our $1 a day trial for one week at LOCALS [PERSON_NA…" at bounding box center [1068, 614] width 735 height 21
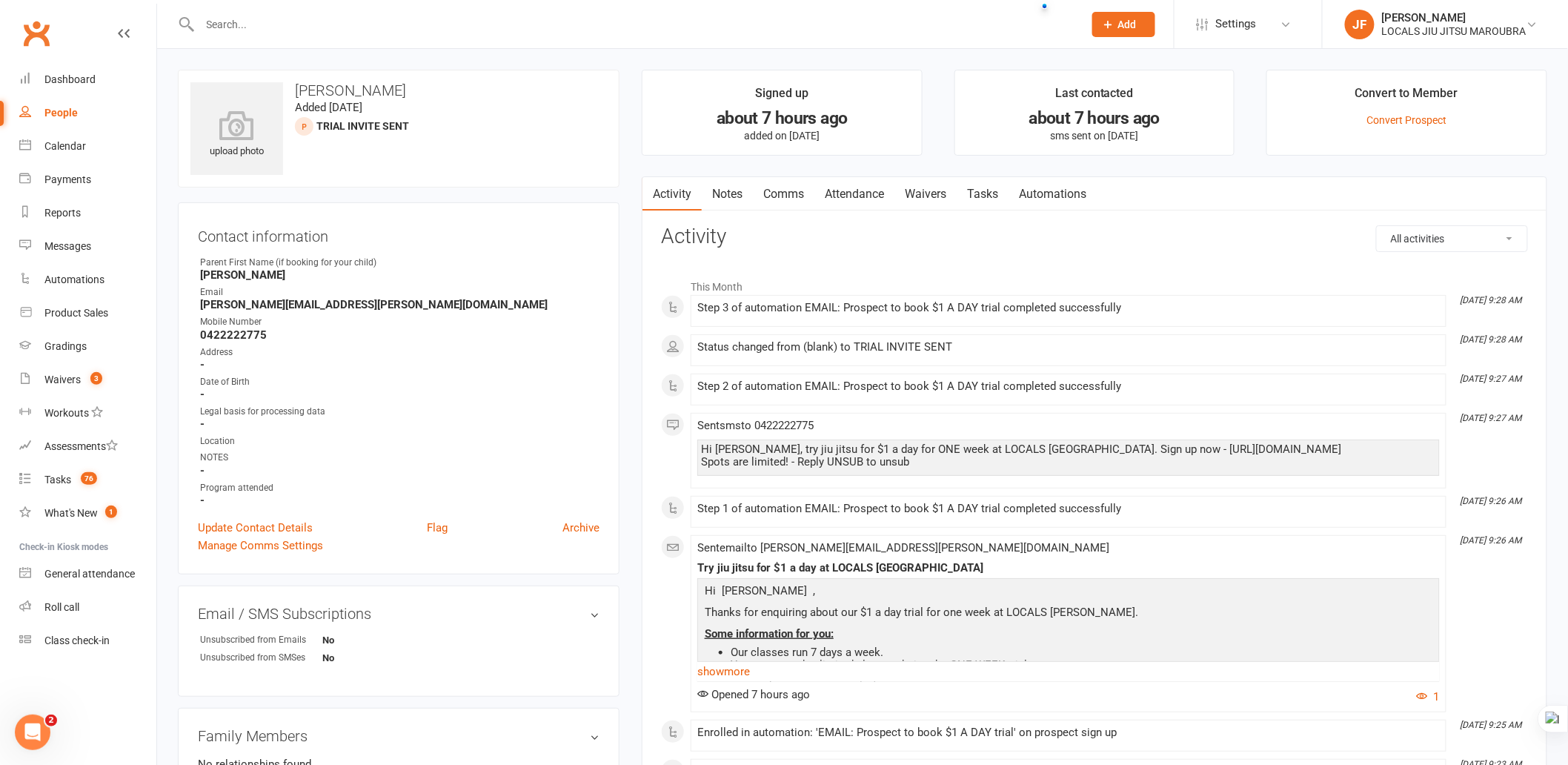
click at [552, 23] on input "text" at bounding box center [634, 24] width 878 height 21
paste input "Atmadi"
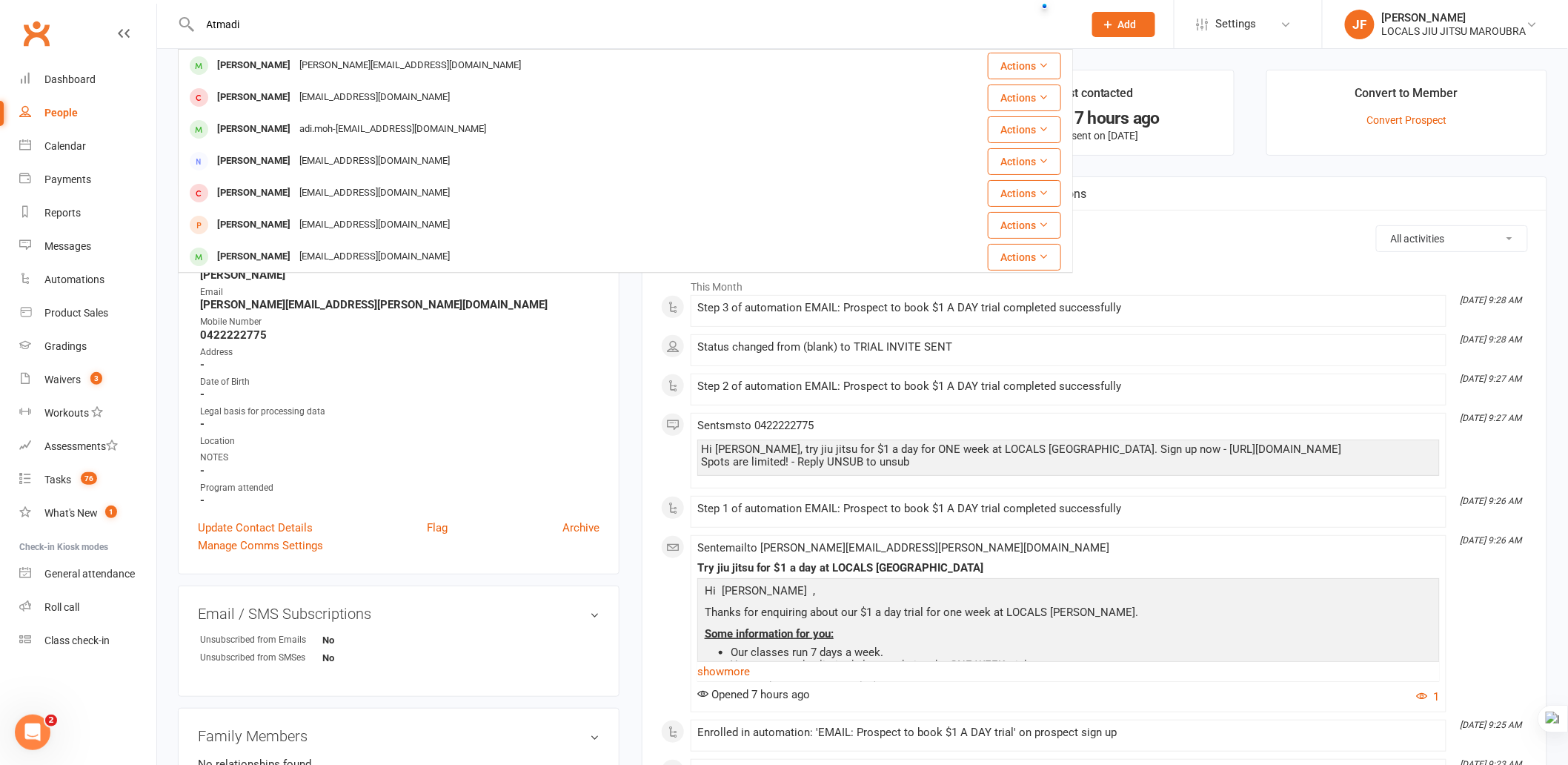
type input "Atmadi"
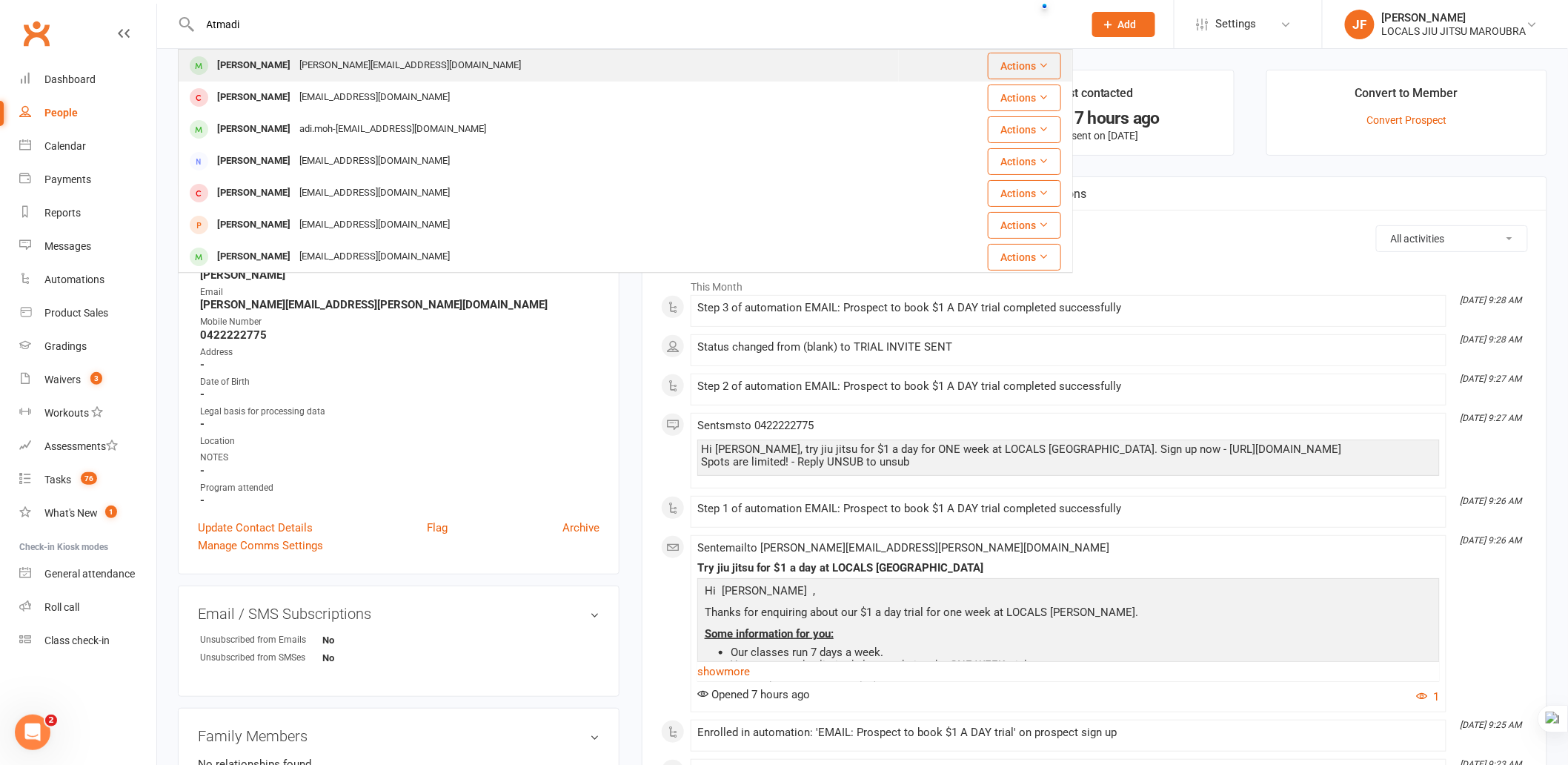
click at [402, 67] on div "[PERSON_NAME] [PERSON_NAME][EMAIL_ADDRESS][DOMAIN_NAME]" at bounding box center [538, 66] width 719 height 31
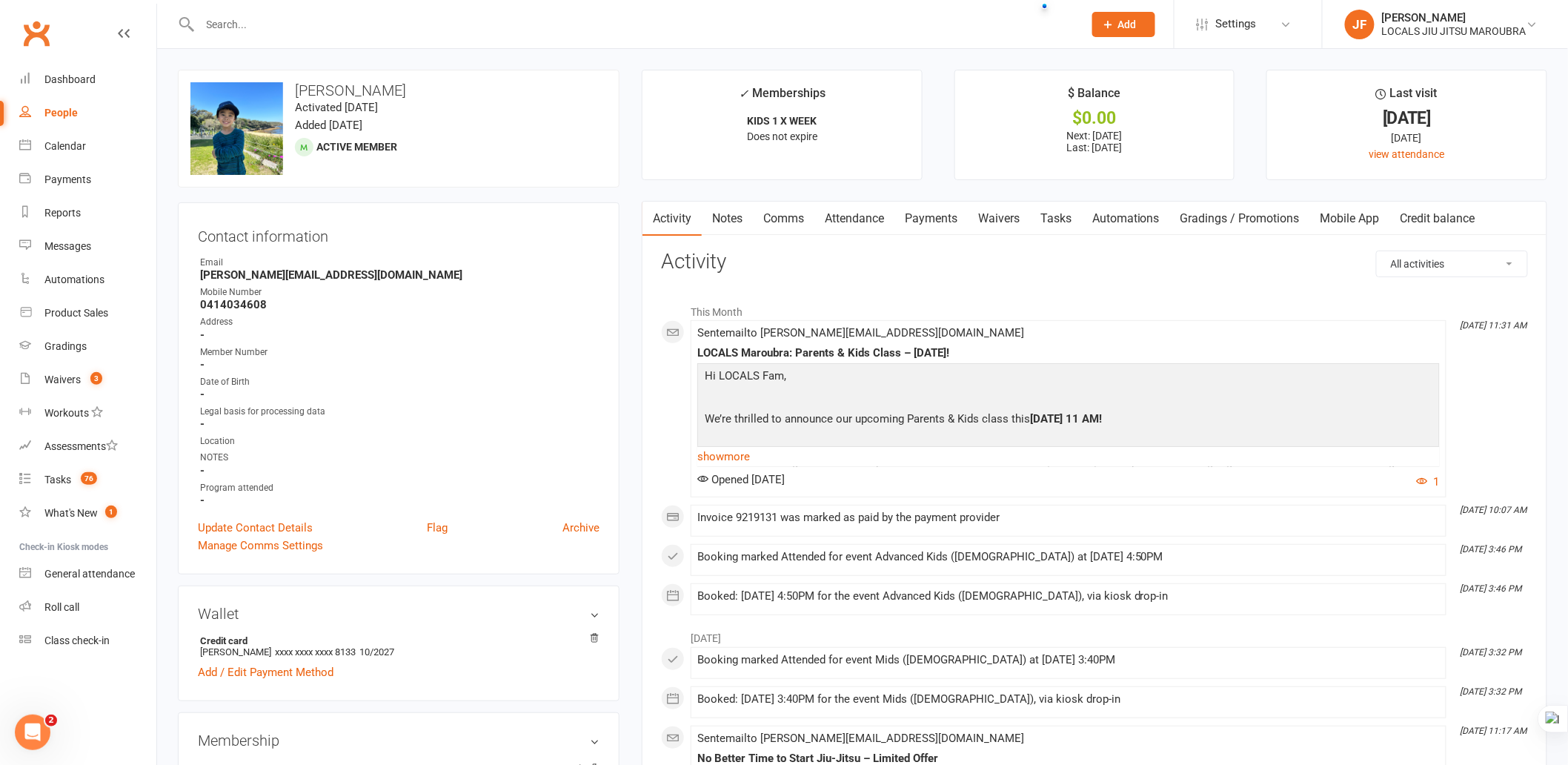
click at [951, 221] on link "Payments" at bounding box center [931, 219] width 73 height 34
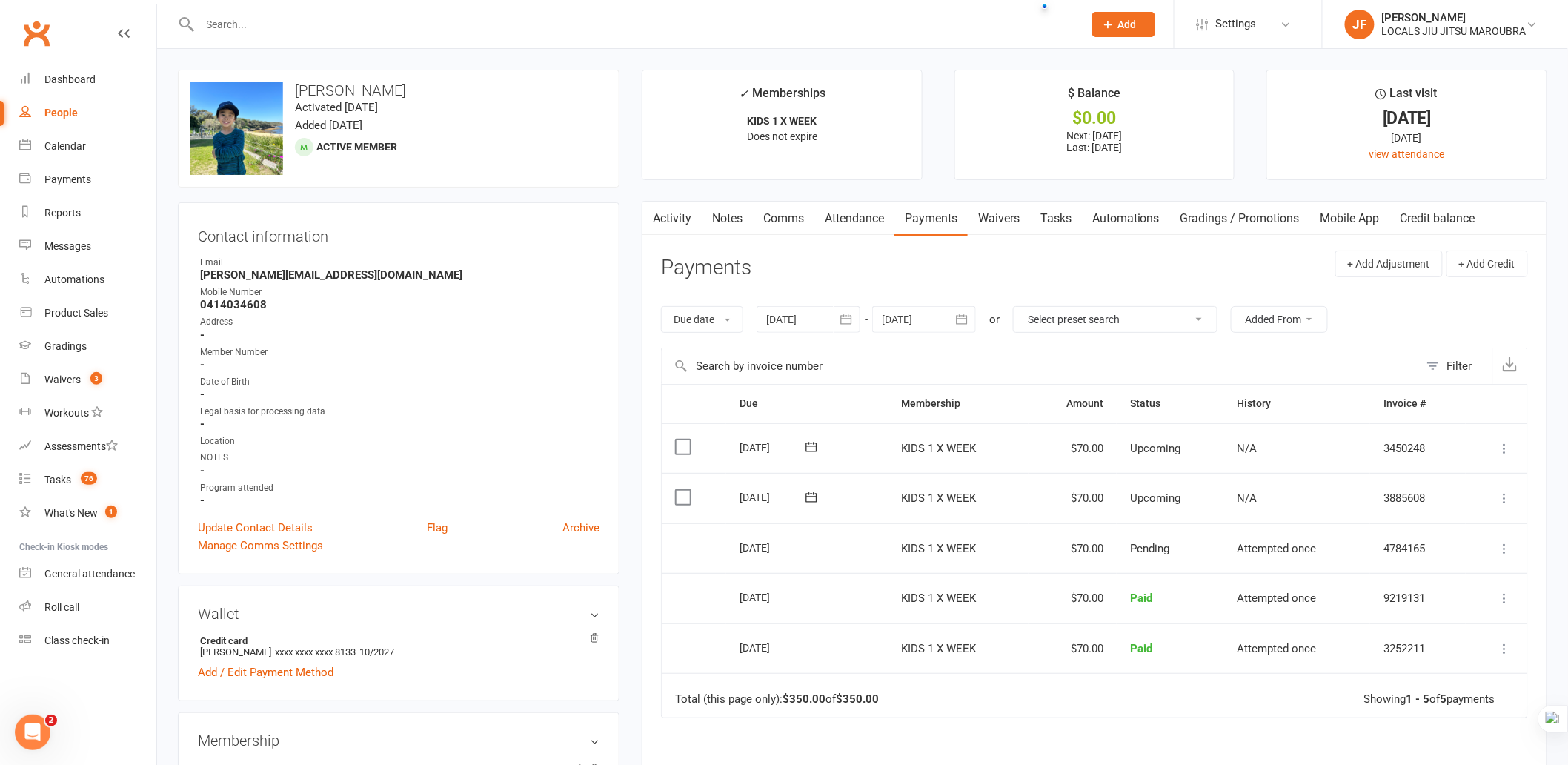
click at [959, 321] on icon "button" at bounding box center [962, 319] width 11 height 9
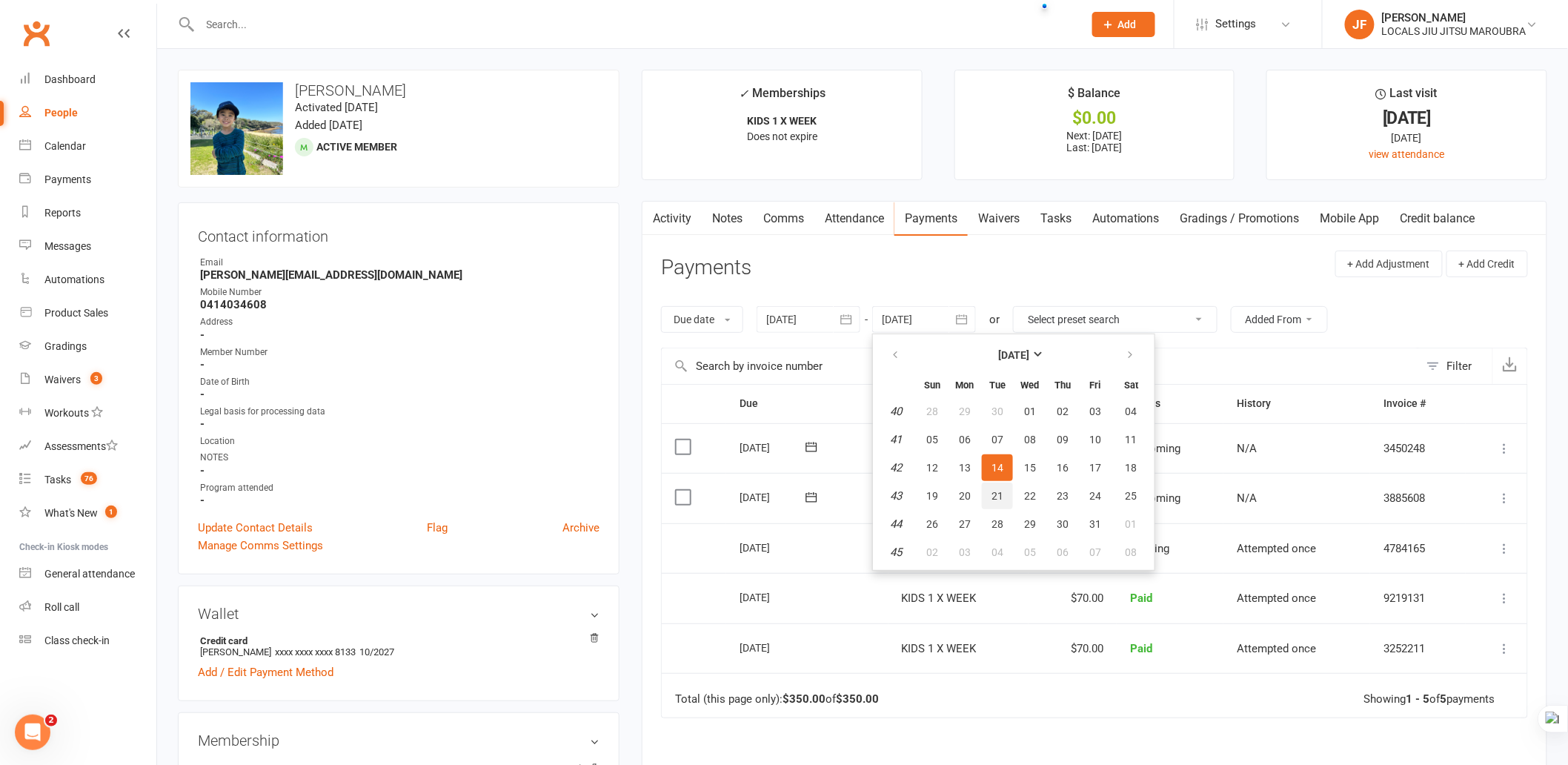
click at [995, 494] on span "21" at bounding box center [997, 496] width 12 height 12
type input "[DATE]"
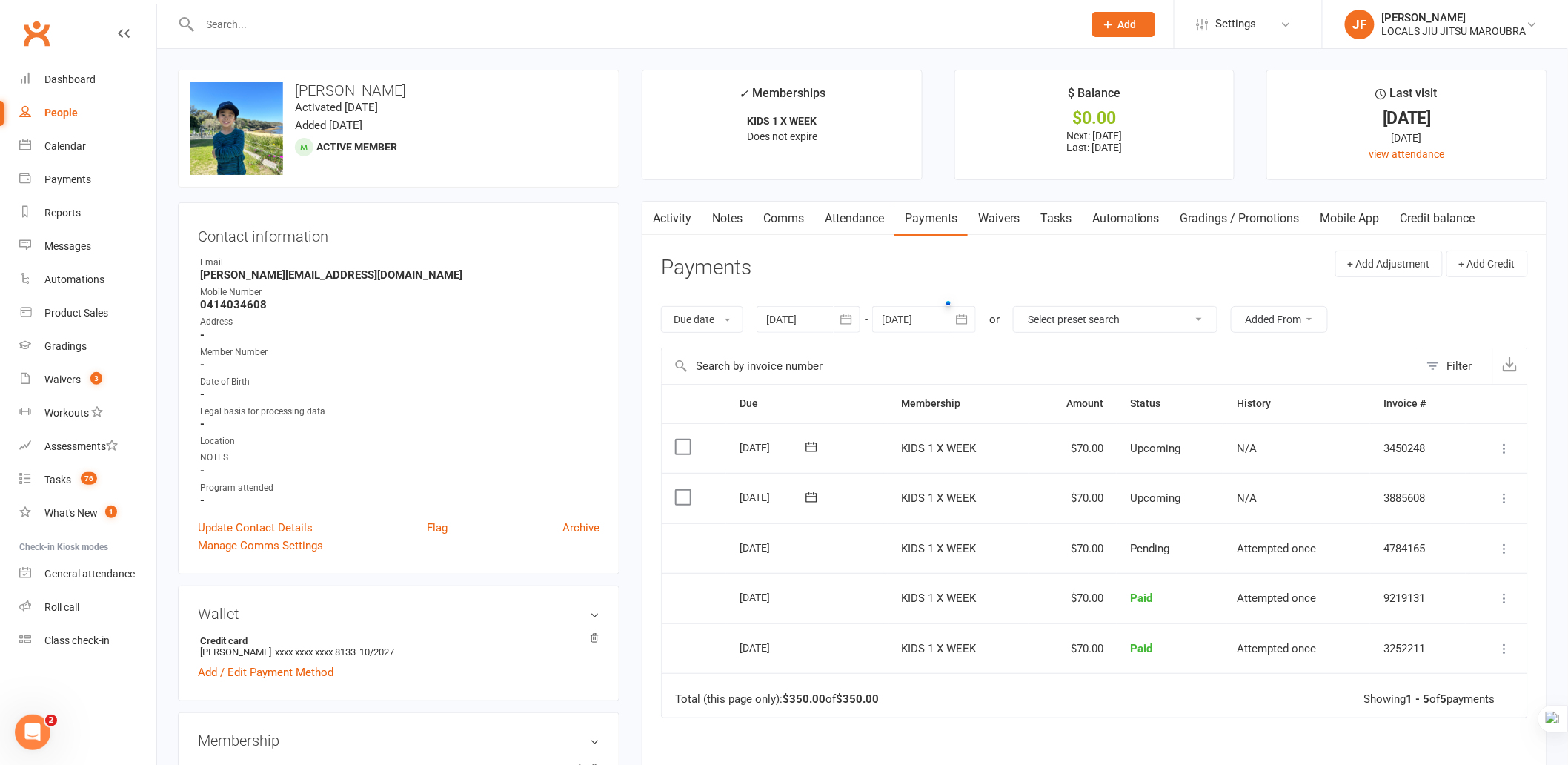
click at [1087, 739] on div "Due Contact Membership Amount Status History Invoice # Select this [DATE] [PERS…" at bounding box center [1095, 646] width 867 height 525
click at [1062, 721] on div "Due Contact Membership Amount Status History Invoice # Select this [DATE] [PERS…" at bounding box center [1095, 646] width 867 height 525
click at [1505, 492] on icon at bounding box center [1505, 497] width 15 height 15
click at [1162, 712] on td "Total (this page only): $350.00 of $350.00 Showing 1 - 5 of 5 payments" at bounding box center [1095, 696] width 866 height 44
click at [1507, 497] on icon at bounding box center [1505, 497] width 15 height 15
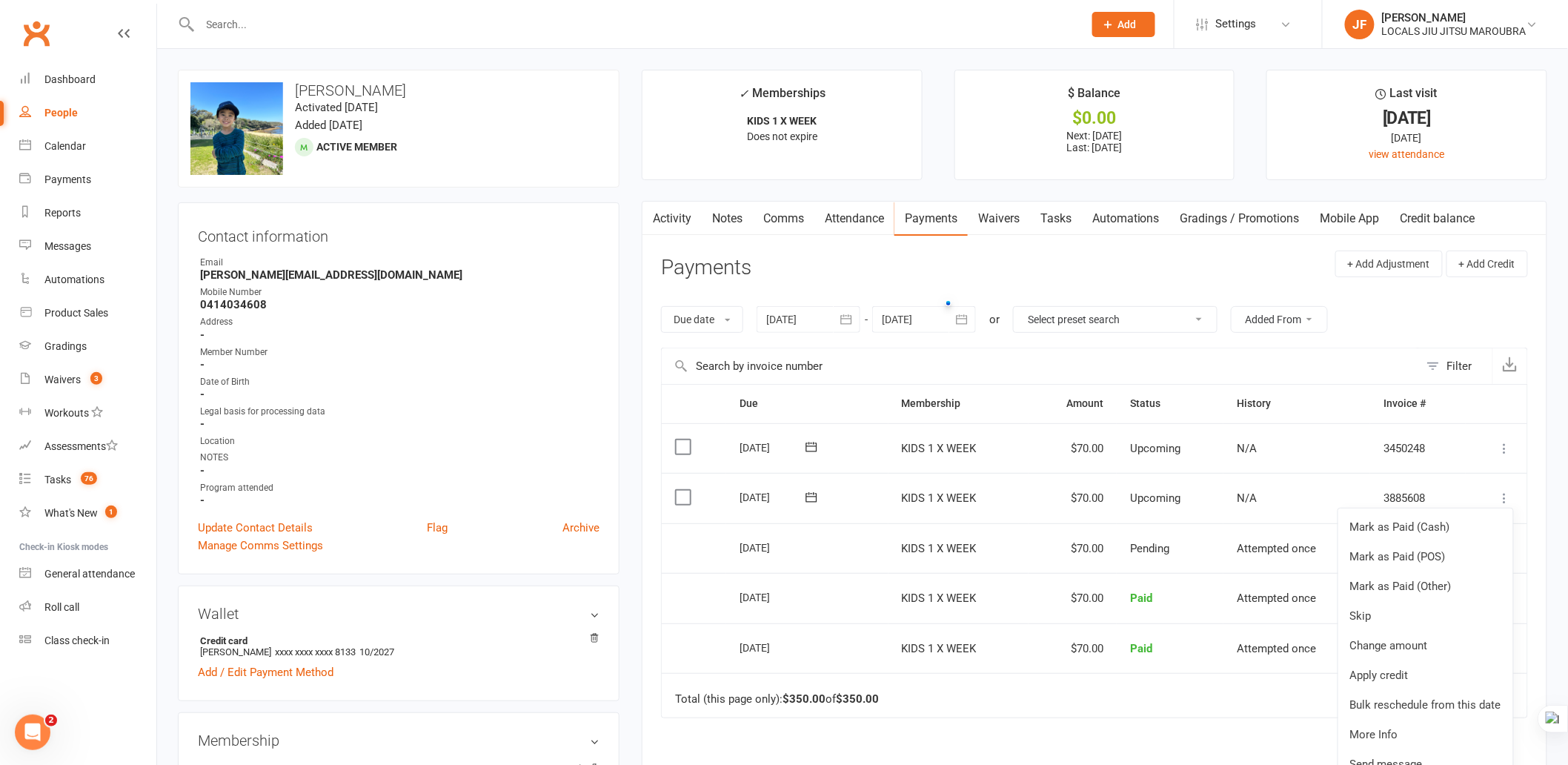
click at [1217, 727] on div "Due Contact Membership Amount Status History Invoice # Select this [DATE] [PERS…" at bounding box center [1095, 646] width 867 height 525
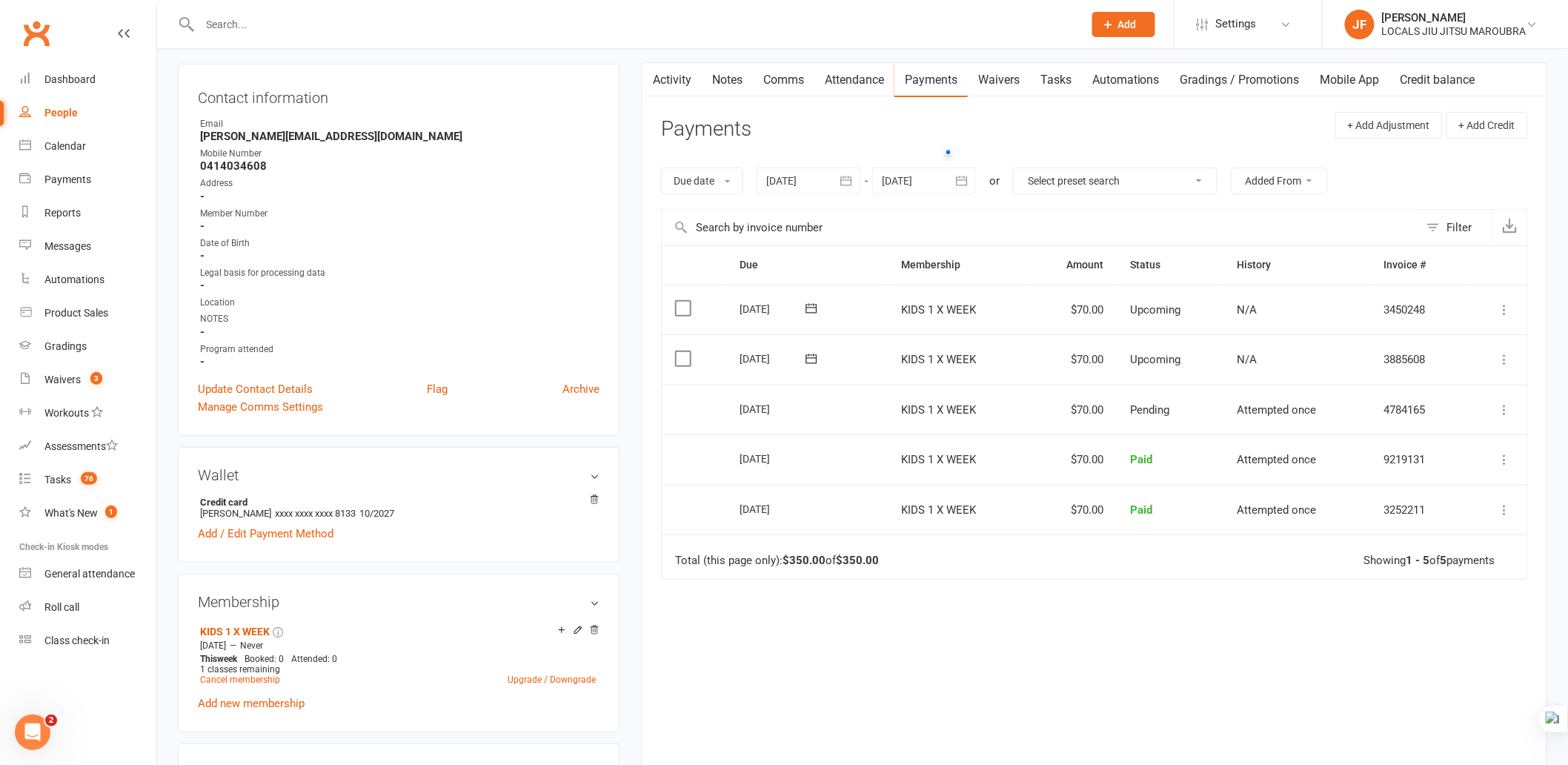
scroll to position [165, 0]
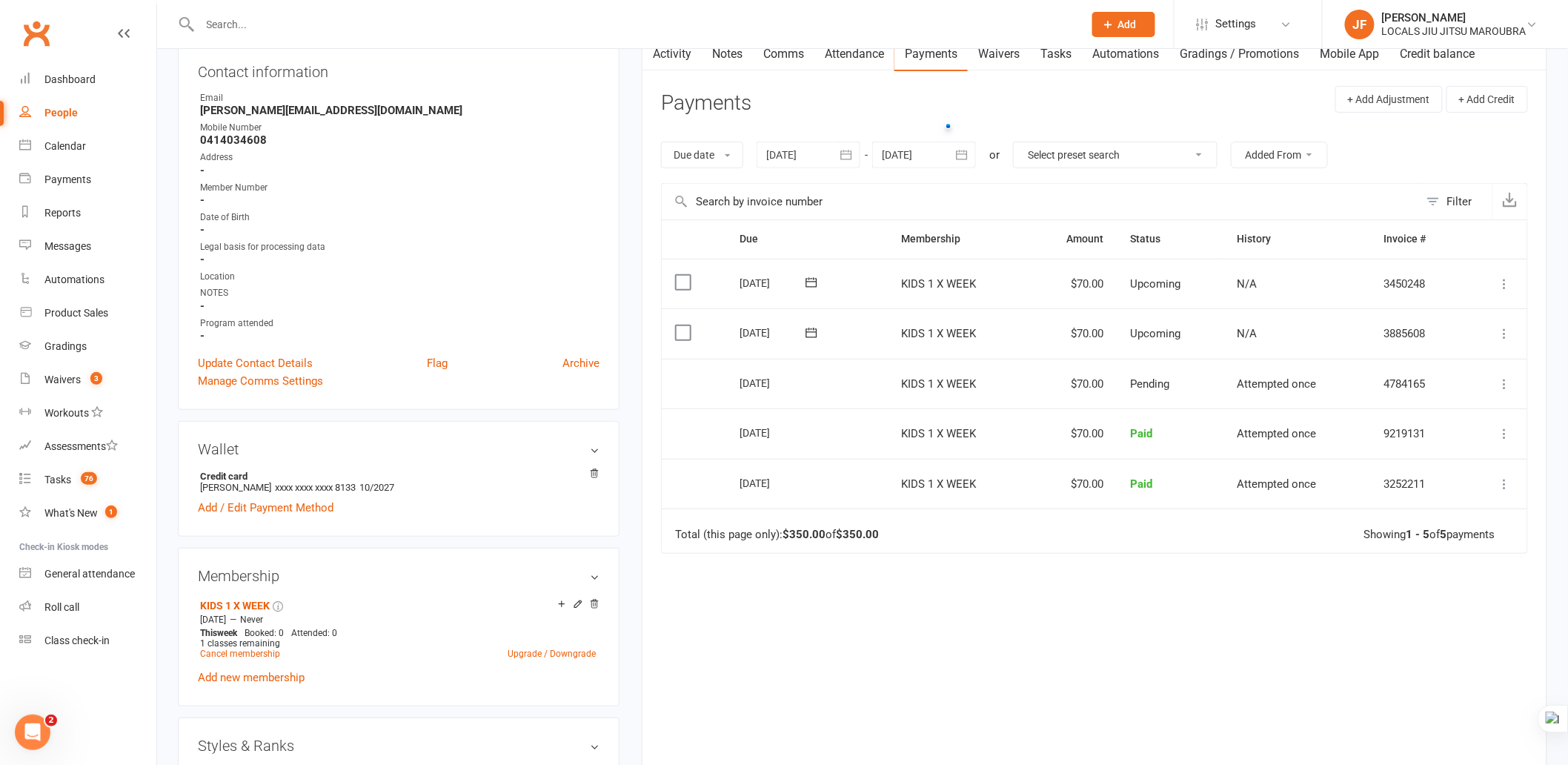
click at [1262, 562] on div "Due Contact Membership Amount Status History Invoice # Select this [DATE] [PERS…" at bounding box center [1095, 482] width 867 height 525
click at [1127, 603] on div "Due Contact Membership Amount Status History Invoice # Select this [DATE] [PERS…" at bounding box center [1095, 482] width 867 height 525
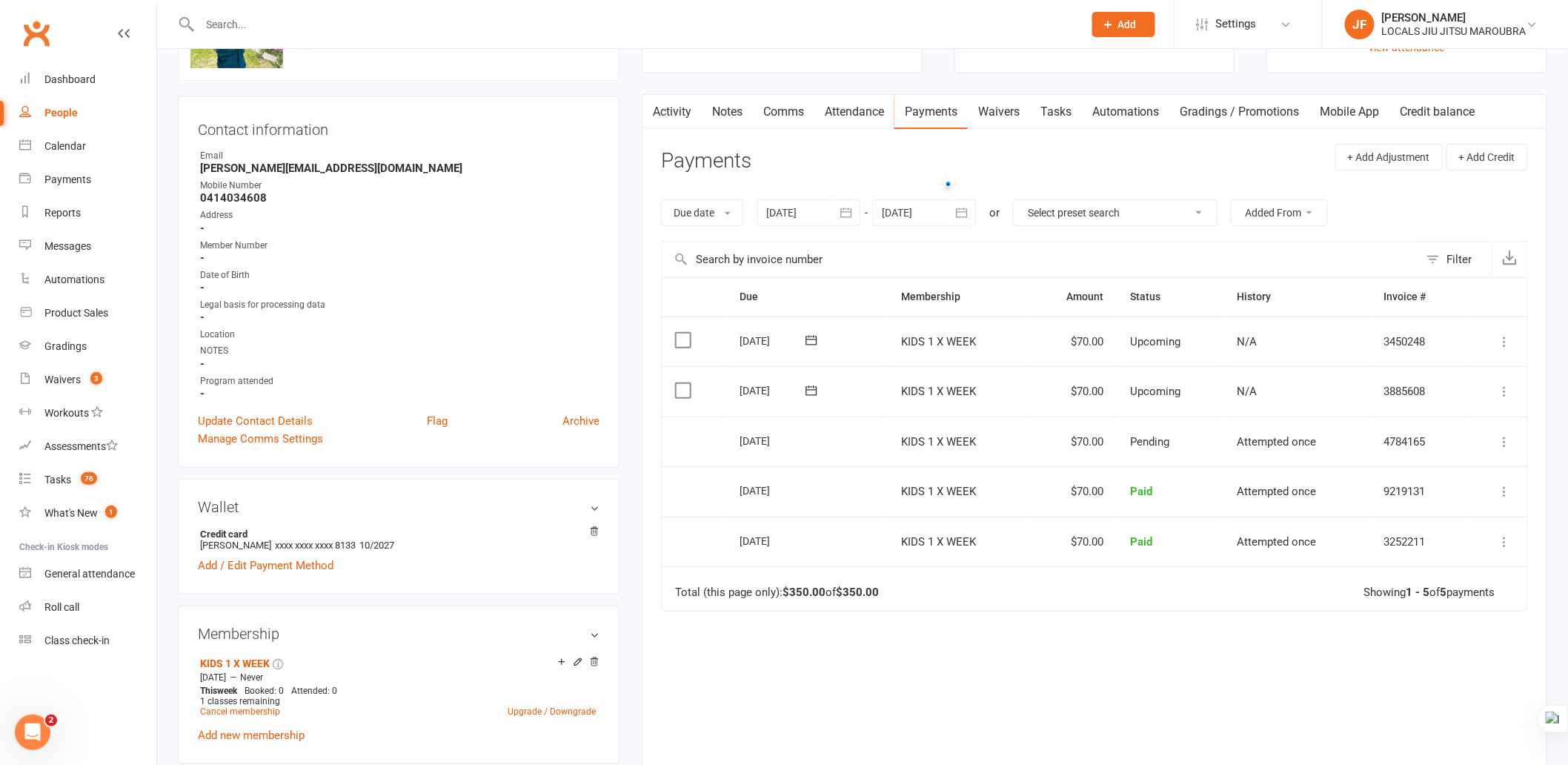
scroll to position [82, 0]
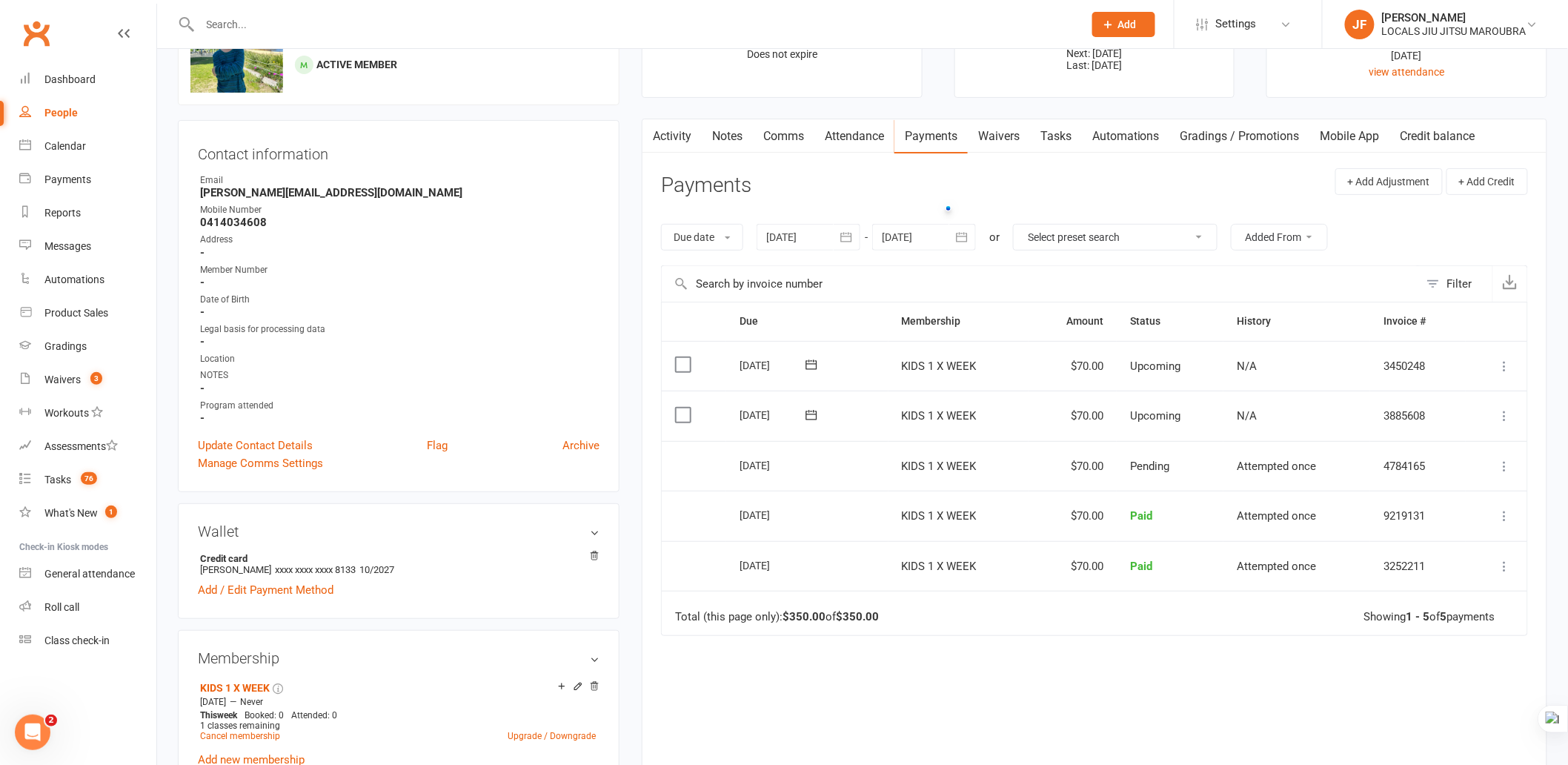
click at [1503, 419] on icon at bounding box center [1505, 415] width 15 height 15
click at [1250, 653] on div "Due Contact Membership Amount Status History Invoice # Select this [DATE] [PERS…" at bounding box center [1095, 564] width 867 height 525
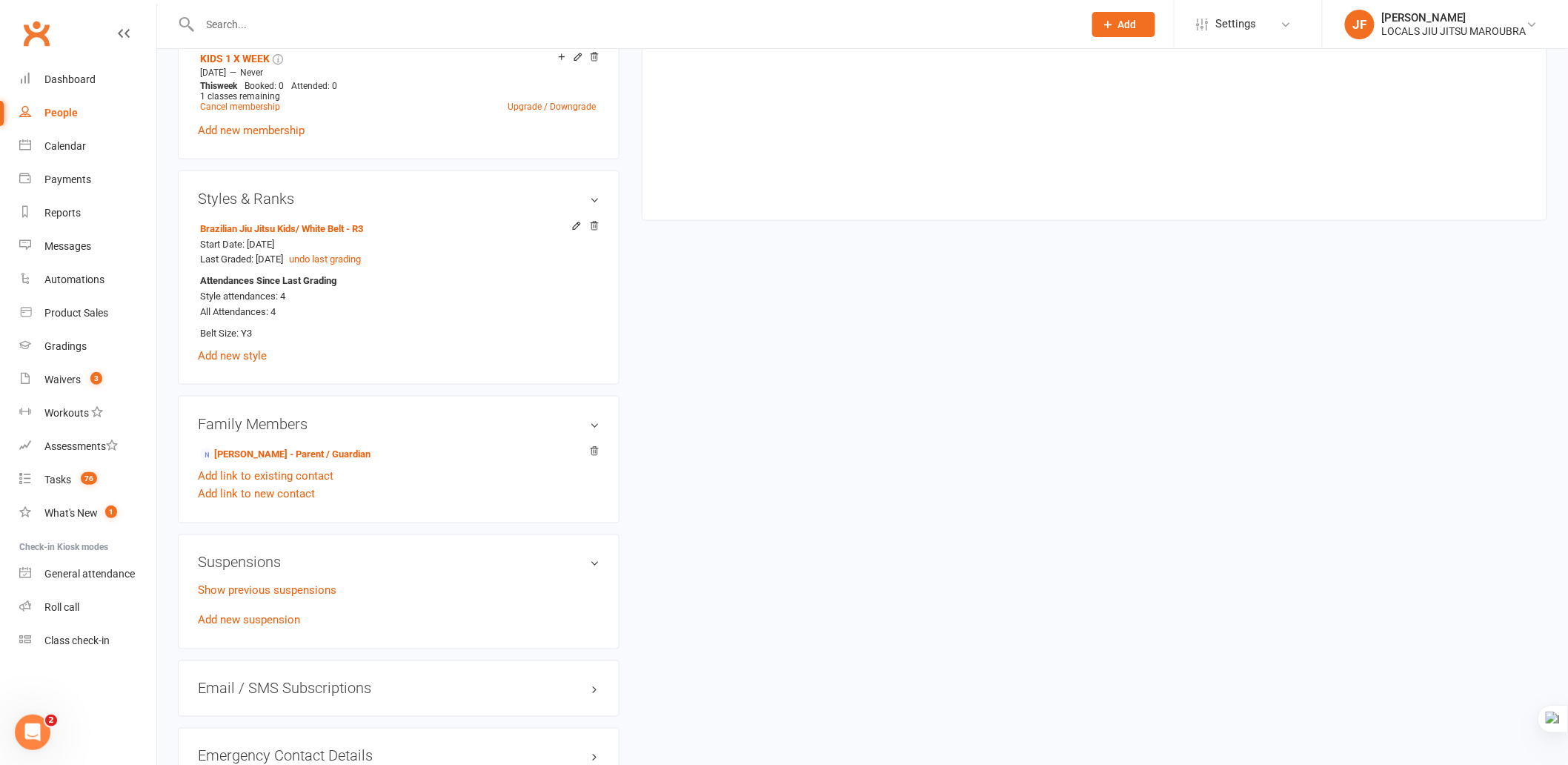
scroll to position [741, 0]
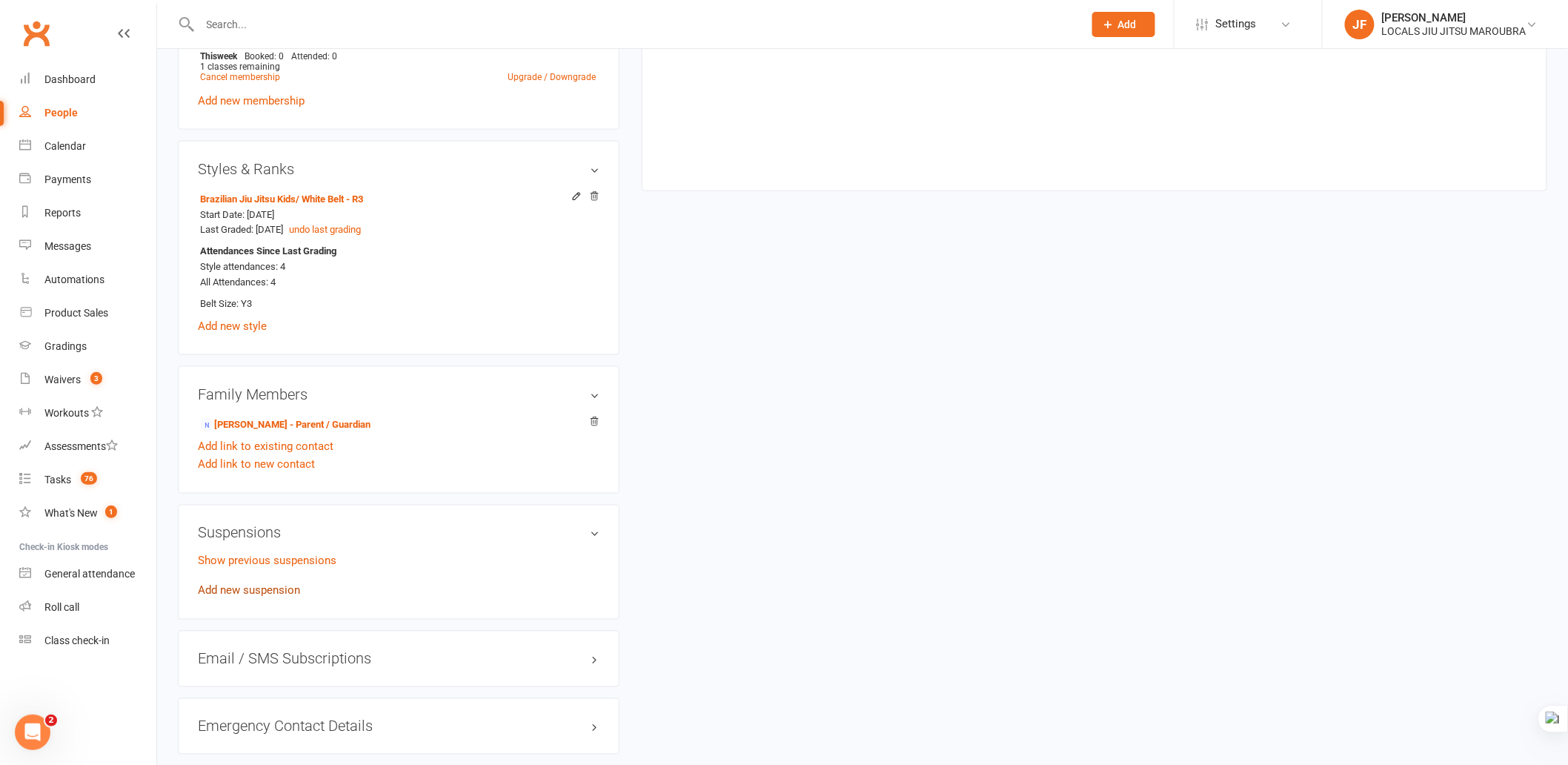
click at [279, 586] on link "Add new suspension" at bounding box center [250, 591] width 103 height 14
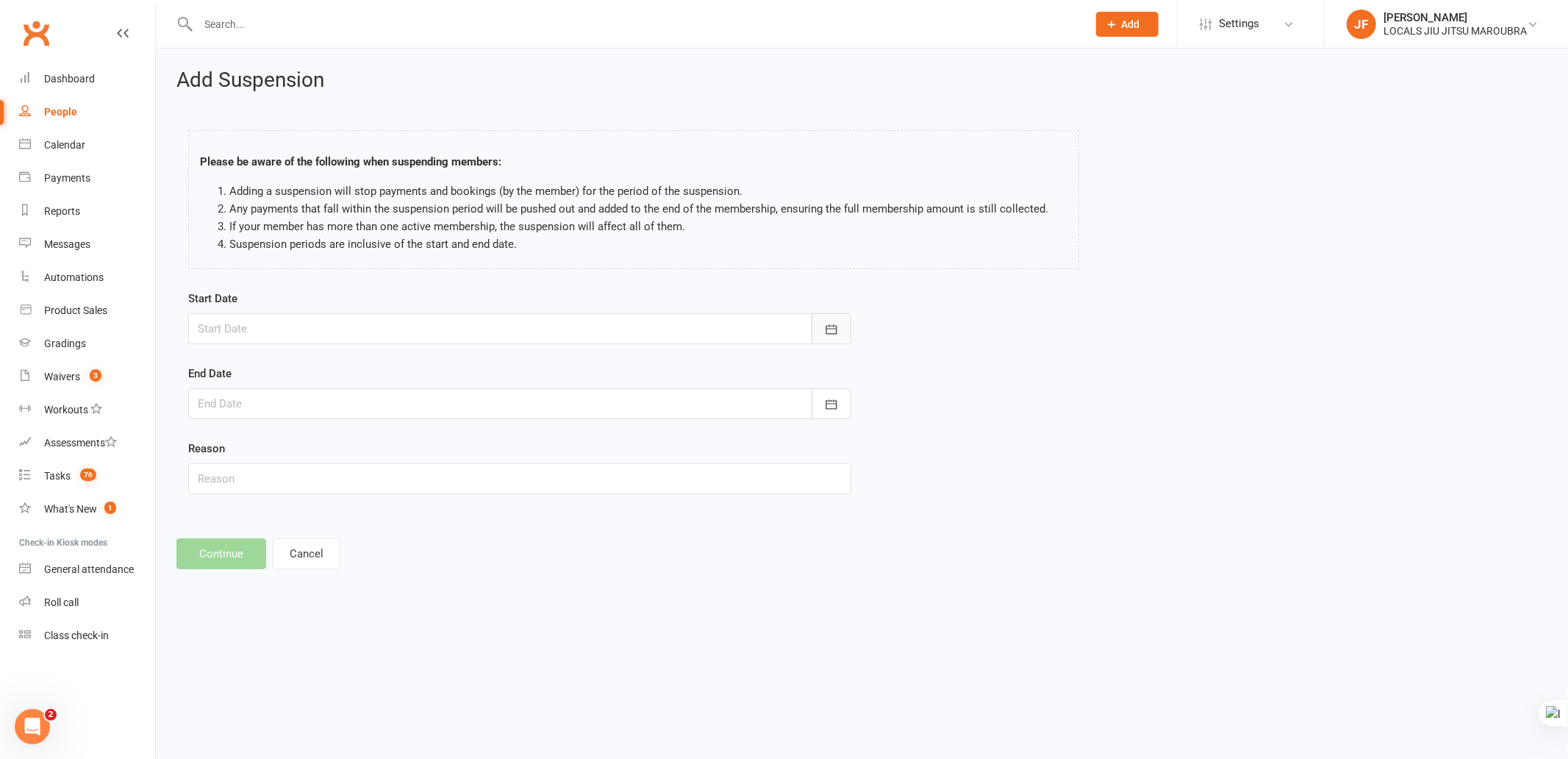
click at [839, 333] on button "button" at bounding box center [831, 328] width 40 height 31
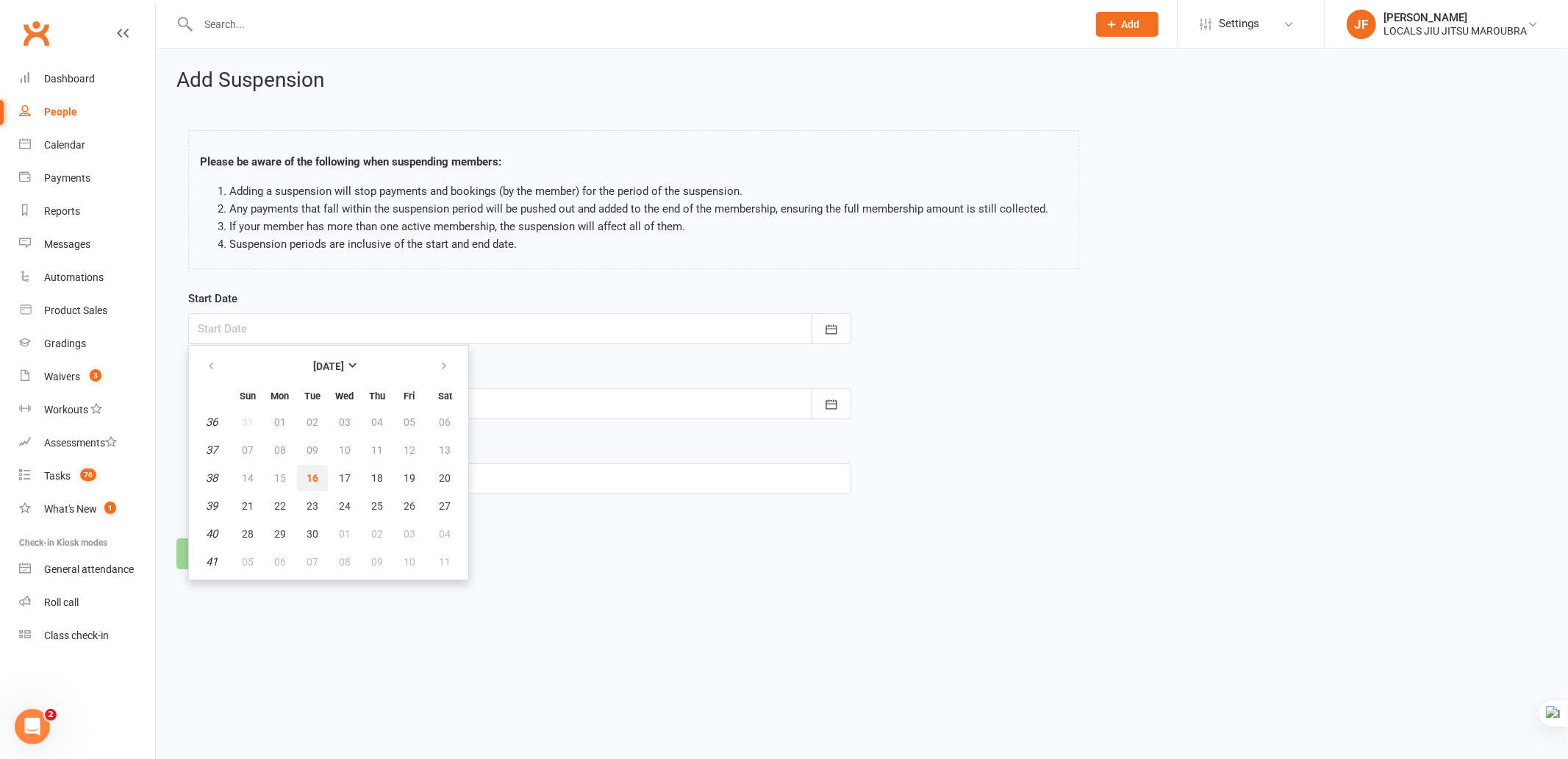
click at [307, 472] on span "16" at bounding box center [313, 478] width 12 height 12
type input "[DATE]"
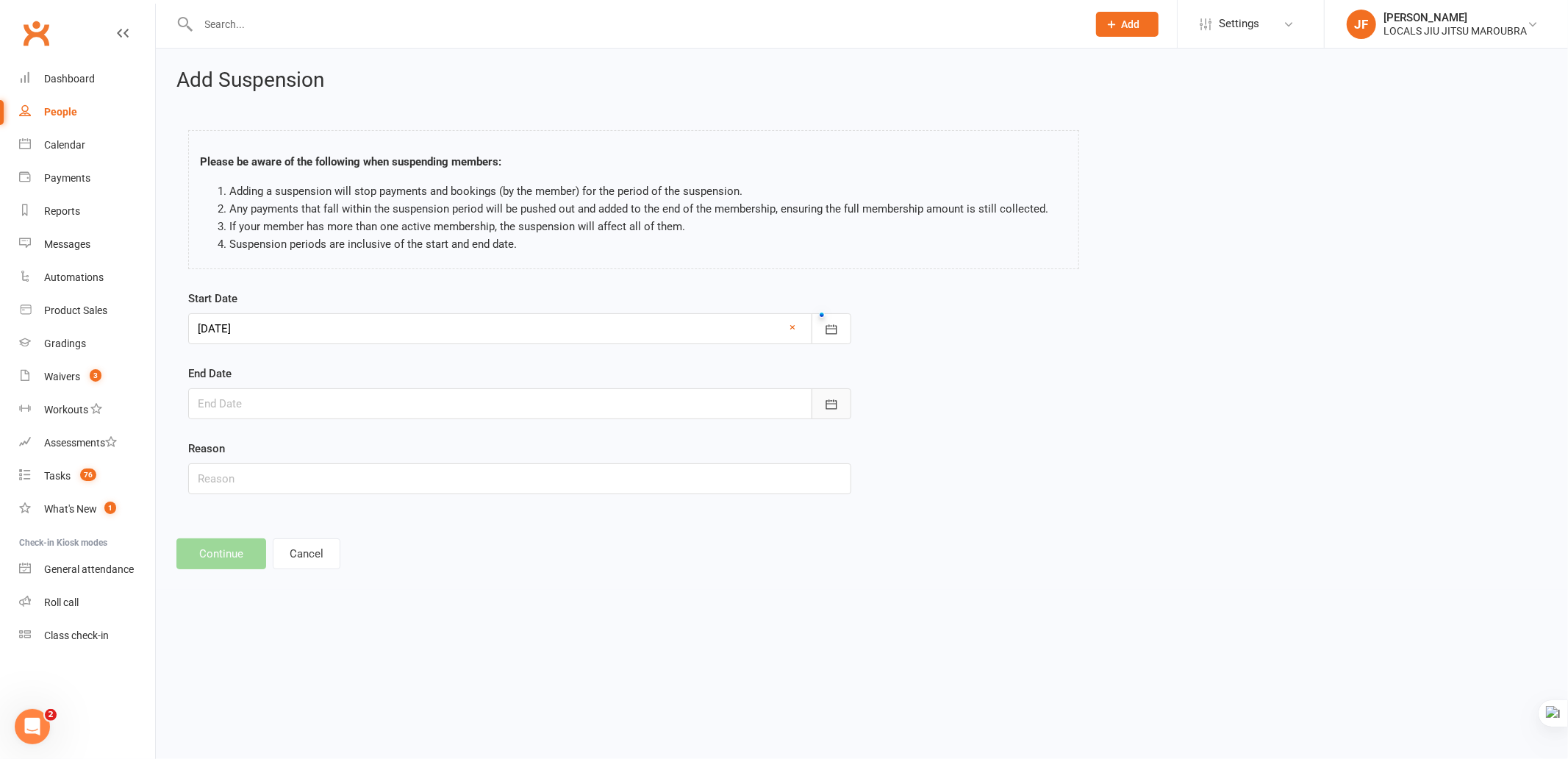
click at [833, 401] on icon "button" at bounding box center [831, 404] width 11 height 9
click at [309, 603] on span "30" at bounding box center [313, 609] width 12 height 12
type input "[DATE]"
click at [577, 483] on input "text" at bounding box center [520, 478] width 663 height 31
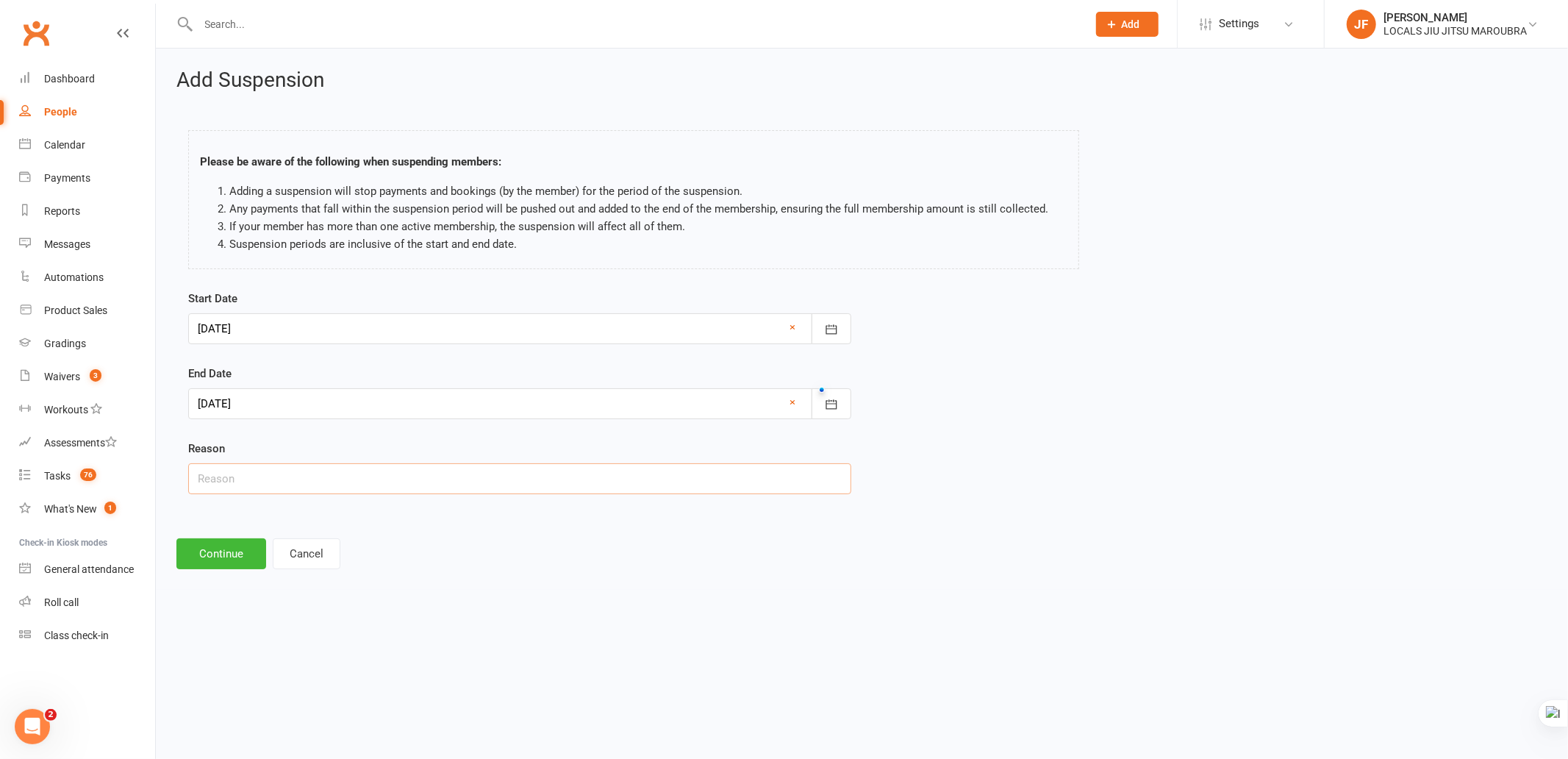
type input "Holiday"
click at [223, 557] on button "Continue" at bounding box center [221, 554] width 90 height 31
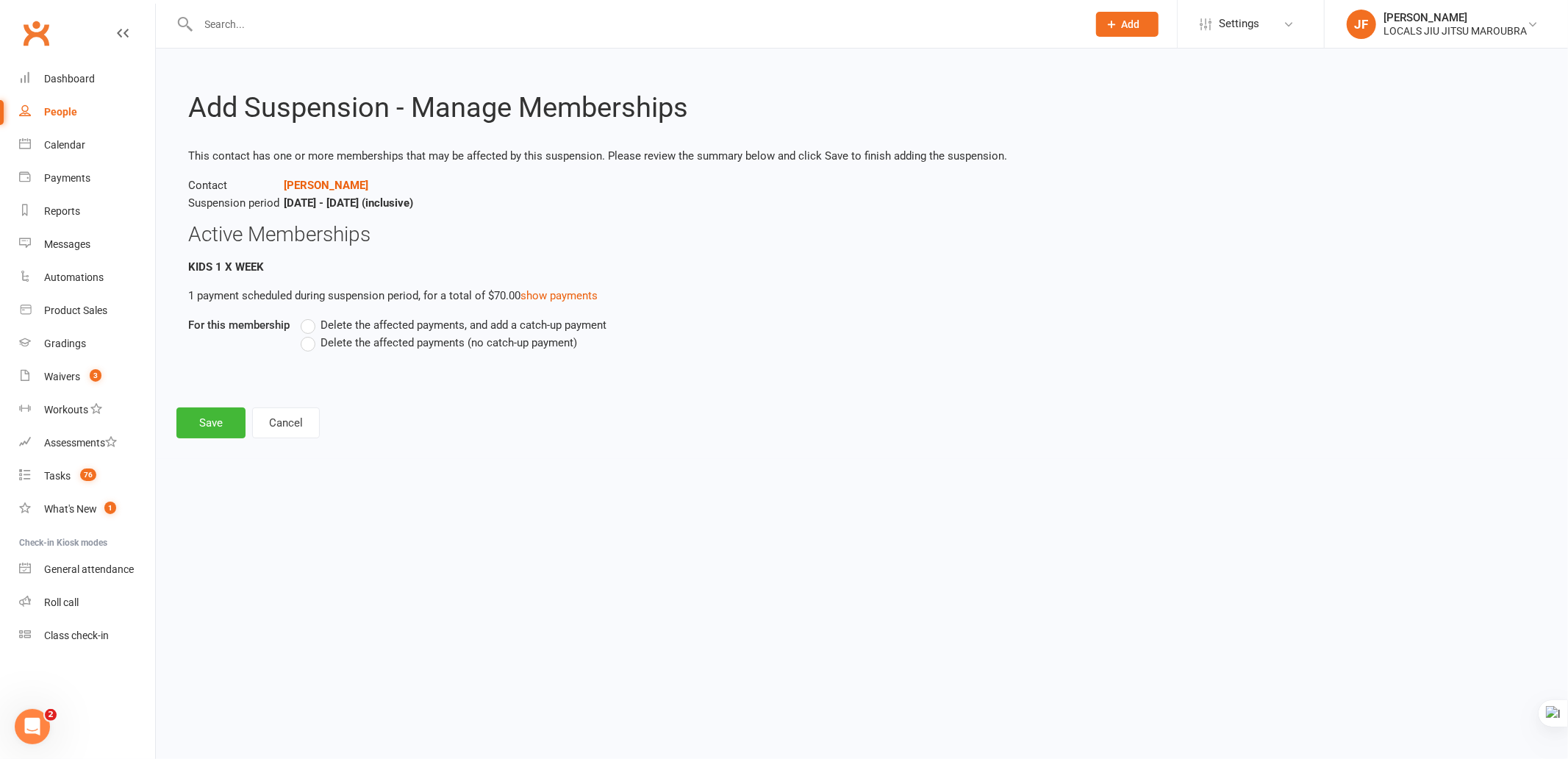
click at [469, 444] on div "Add Suspension - Manage Memberships This contact has one or more memberships th…" at bounding box center [862, 254] width 1412 height 410
click at [452, 322] on span "Delete the affected payments, and add a catch-up payment" at bounding box center [463, 324] width 286 height 15
click at [310, 316] on input "Delete the affected payments, and add a catch-up payment" at bounding box center [305, 316] width 9 height 0
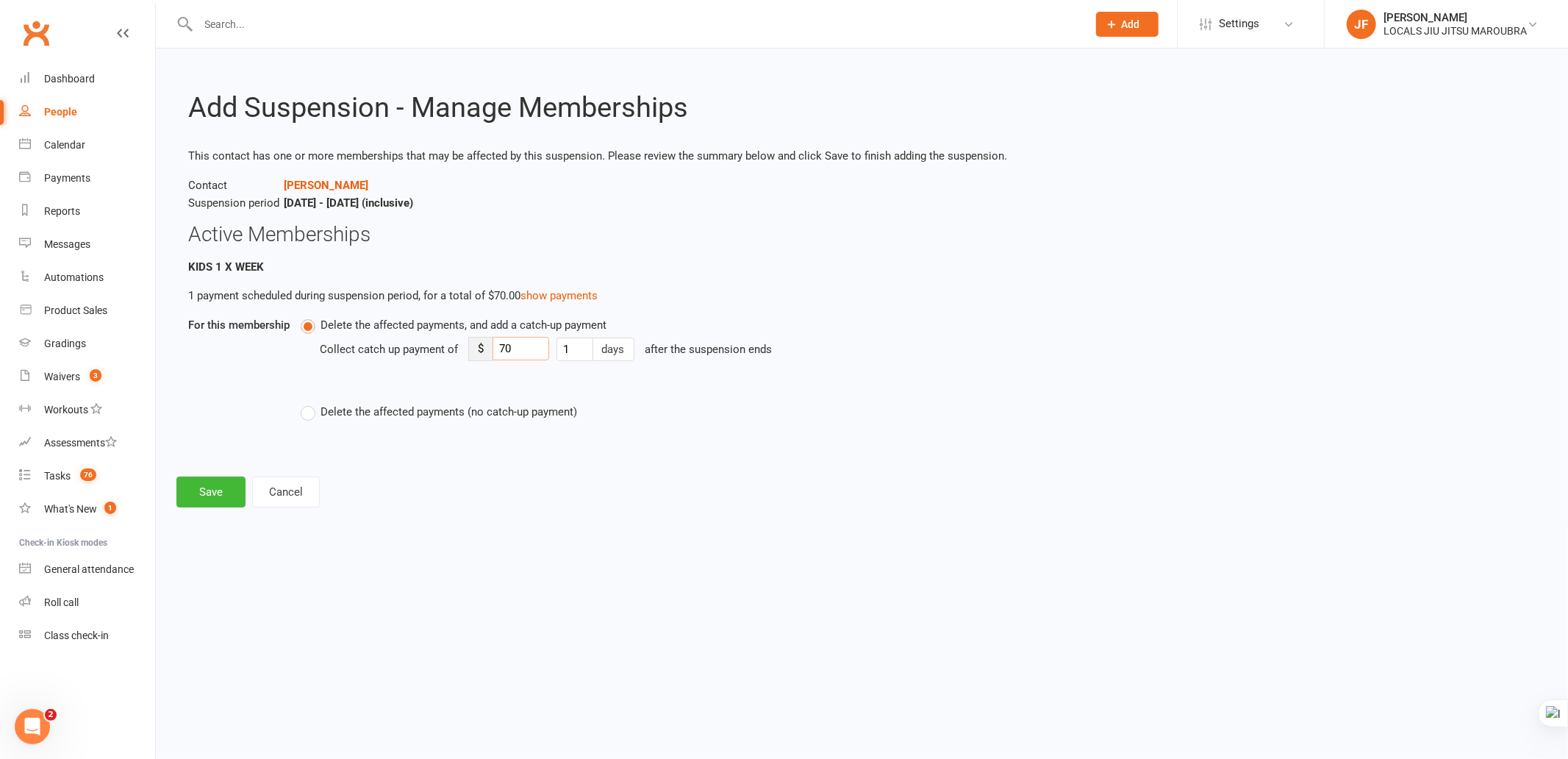
click at [520, 351] on input "70" at bounding box center [520, 349] width 57 height 24
drag, startPoint x: 847, startPoint y: 393, endPoint x: 811, endPoint y: 388, distance: 36.3
click at [840, 393] on div "Delete the affected payments, and add a catch-up payment Collect catch up payme…" at bounding box center [739, 368] width 876 height 104
click at [723, 539] on html "Prospect Member Non-attending contact Class / event Appointment Grading event T…" at bounding box center [784, 274] width 1568 height 549
click at [208, 497] on button "Save" at bounding box center [211, 492] width 70 height 31
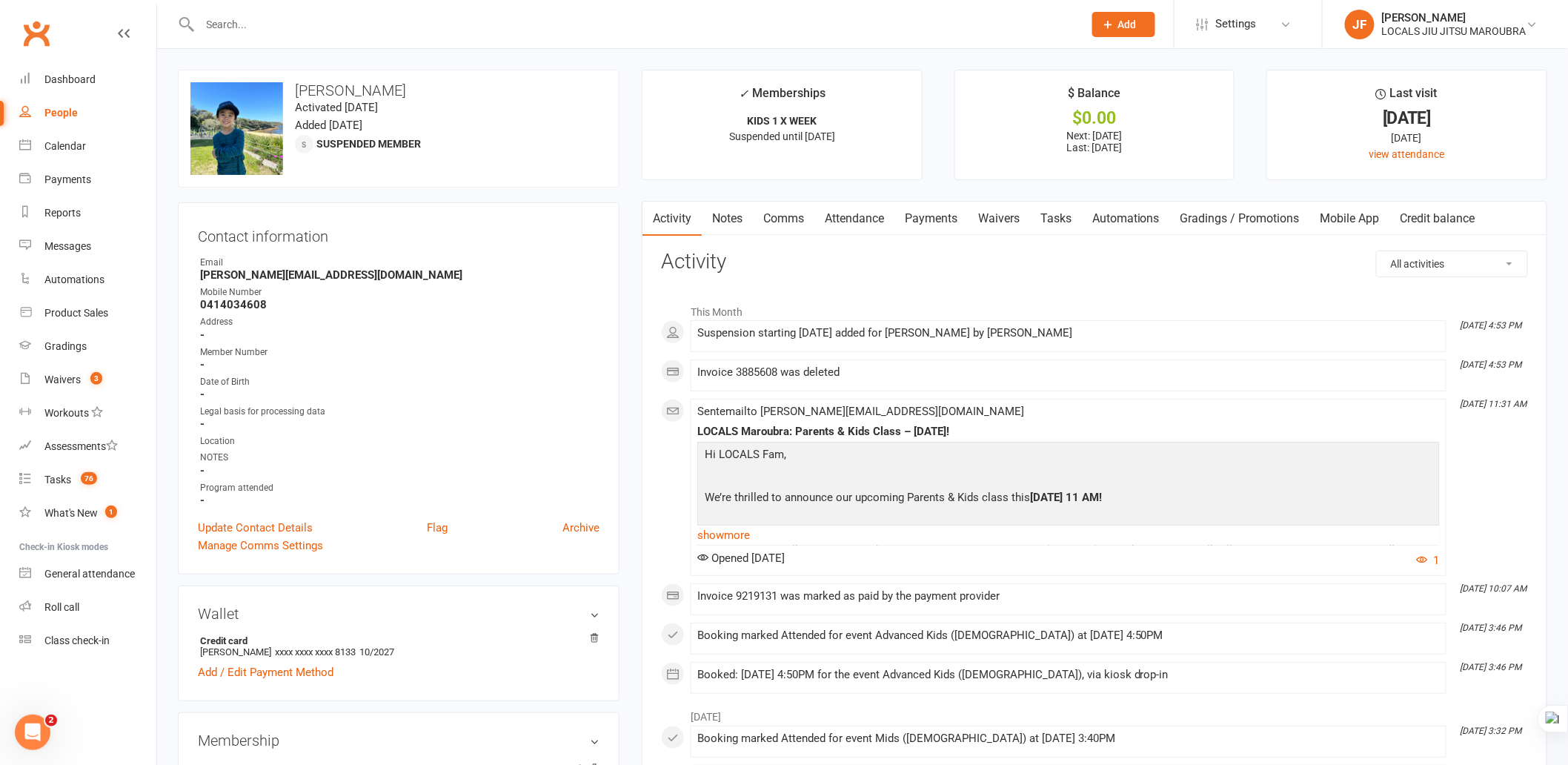
click at [951, 212] on link "Payments" at bounding box center [931, 219] width 73 height 34
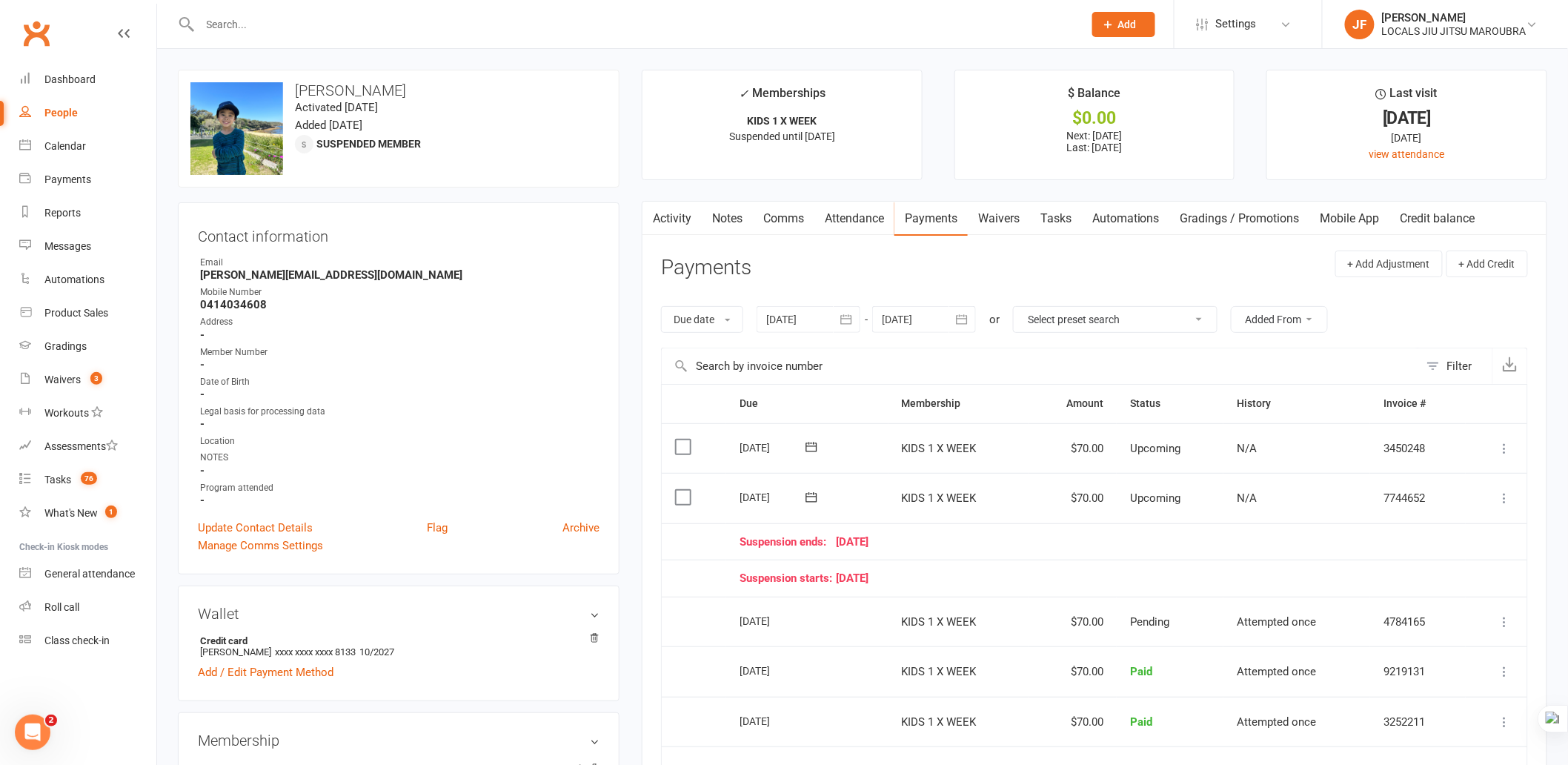
click at [966, 312] on icon "button" at bounding box center [961, 319] width 15 height 15
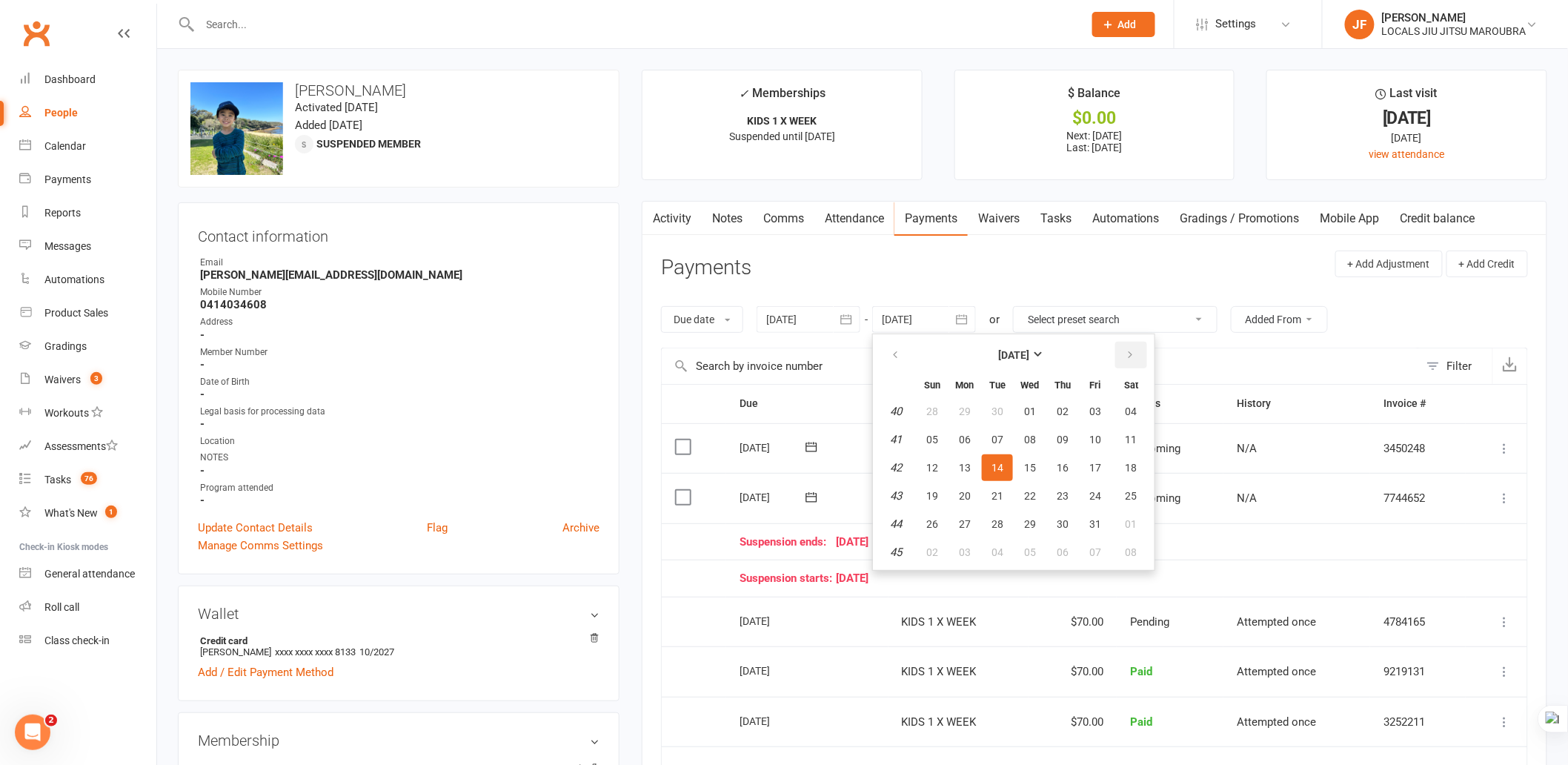
click at [1125, 355] on icon "button" at bounding box center [1130, 356] width 10 height 12
click at [1004, 517] on button "25" at bounding box center [997, 524] width 31 height 26
type input "[DATE]"
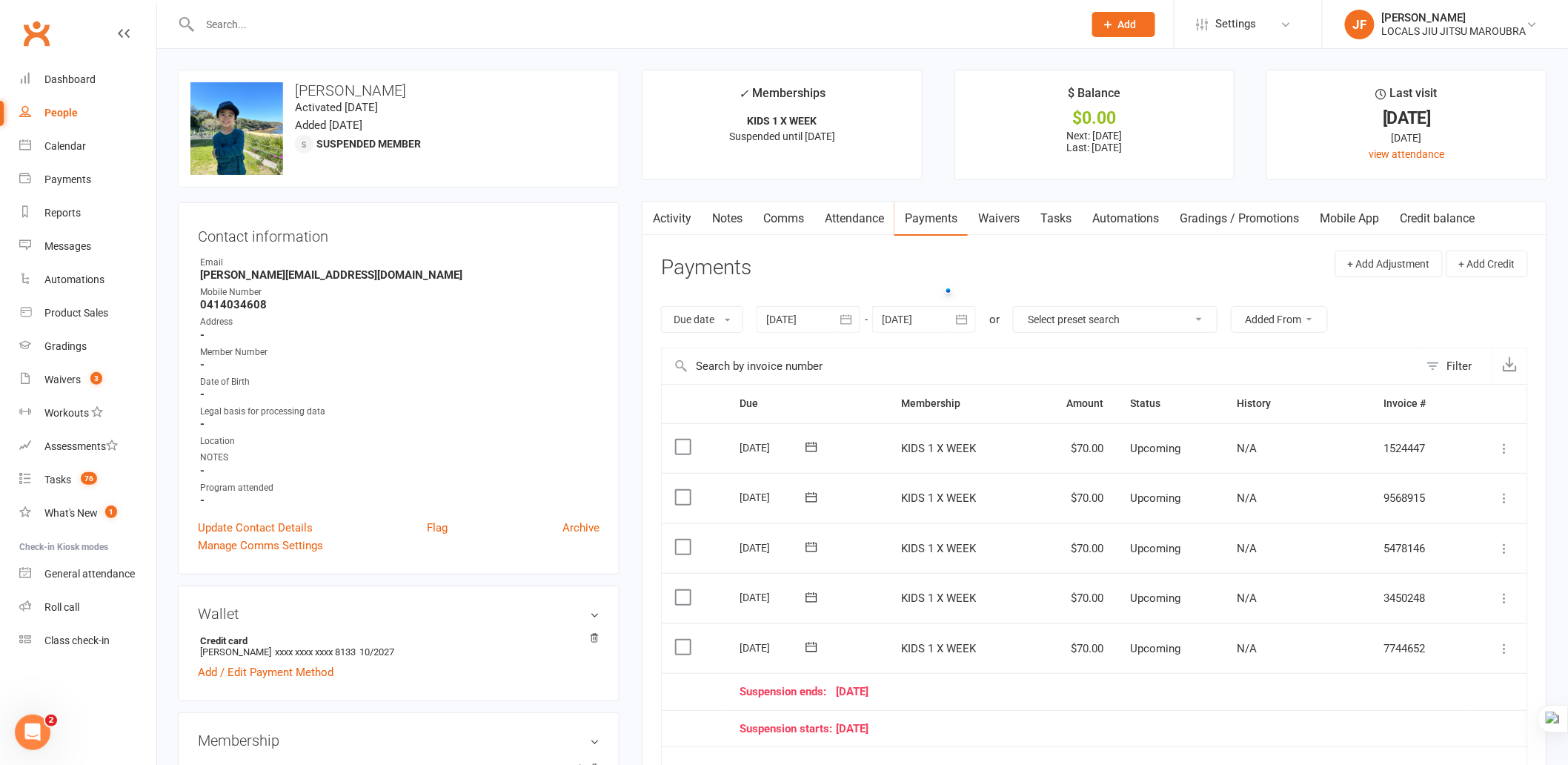
click at [948, 321] on div at bounding box center [924, 319] width 103 height 26
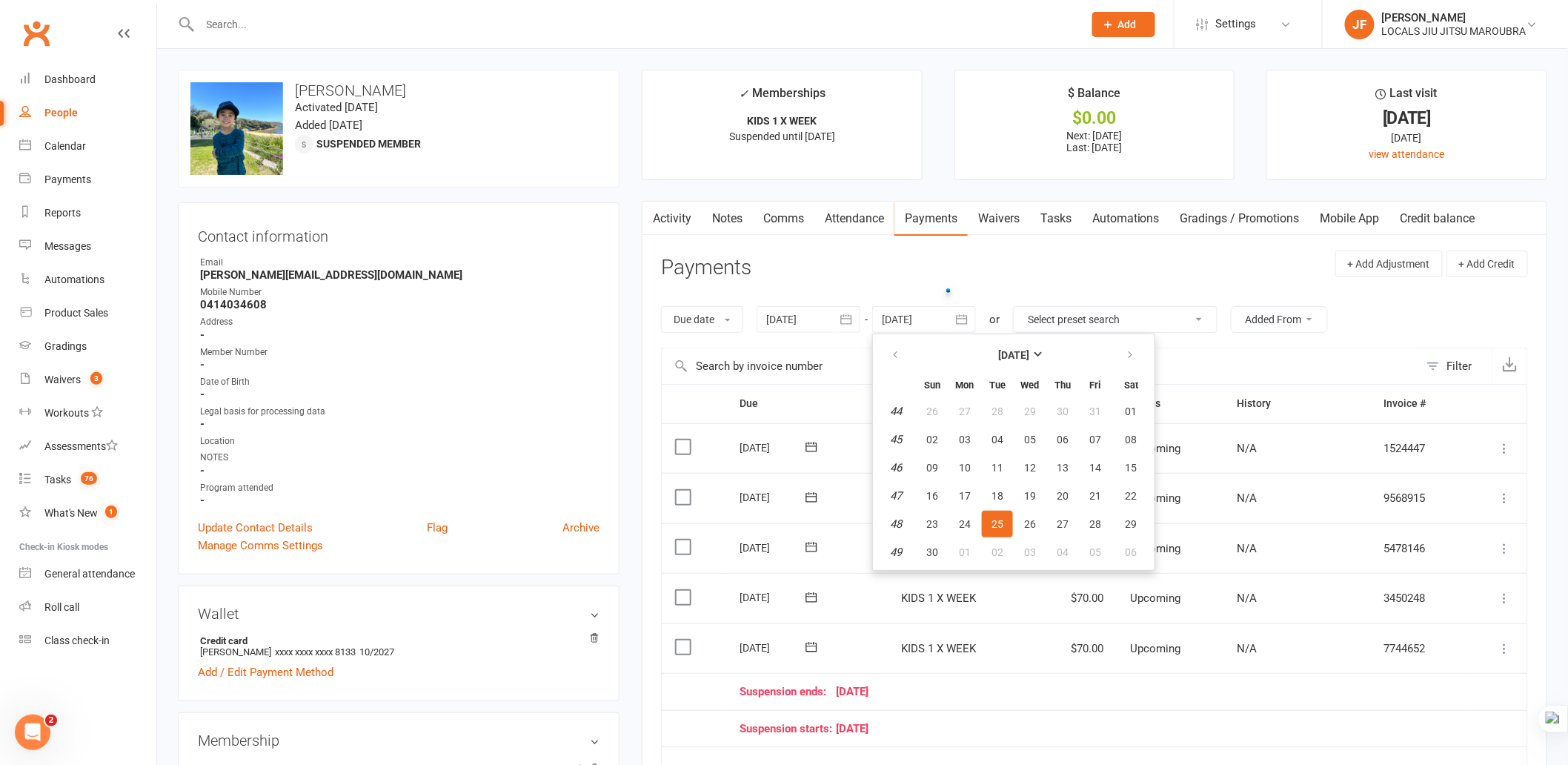
click at [1211, 261] on header "Payments + Add Adjustment + Add Credit" at bounding box center [1095, 271] width 867 height 41
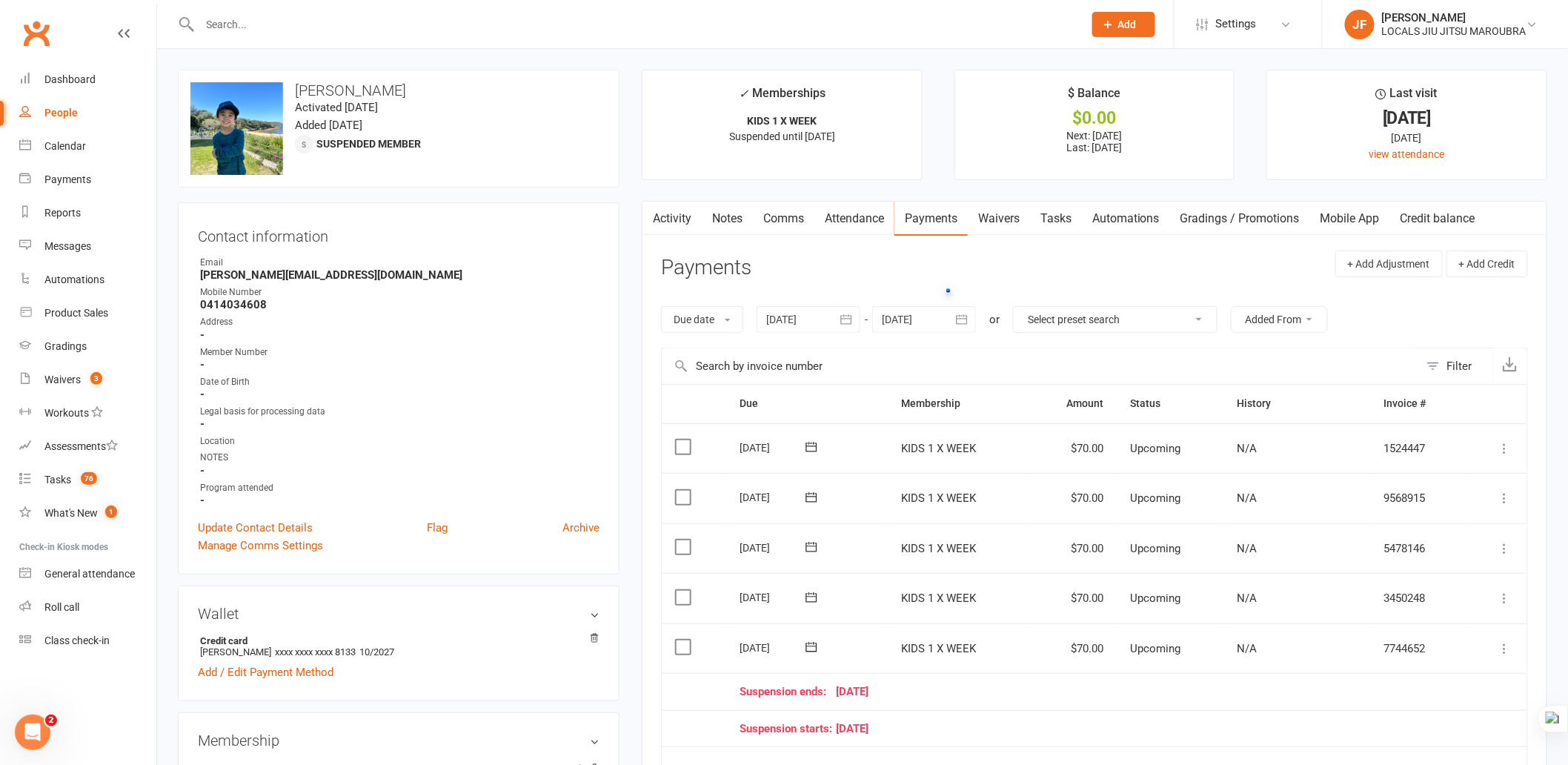
click at [1506, 495] on icon at bounding box center [1505, 497] width 15 height 15
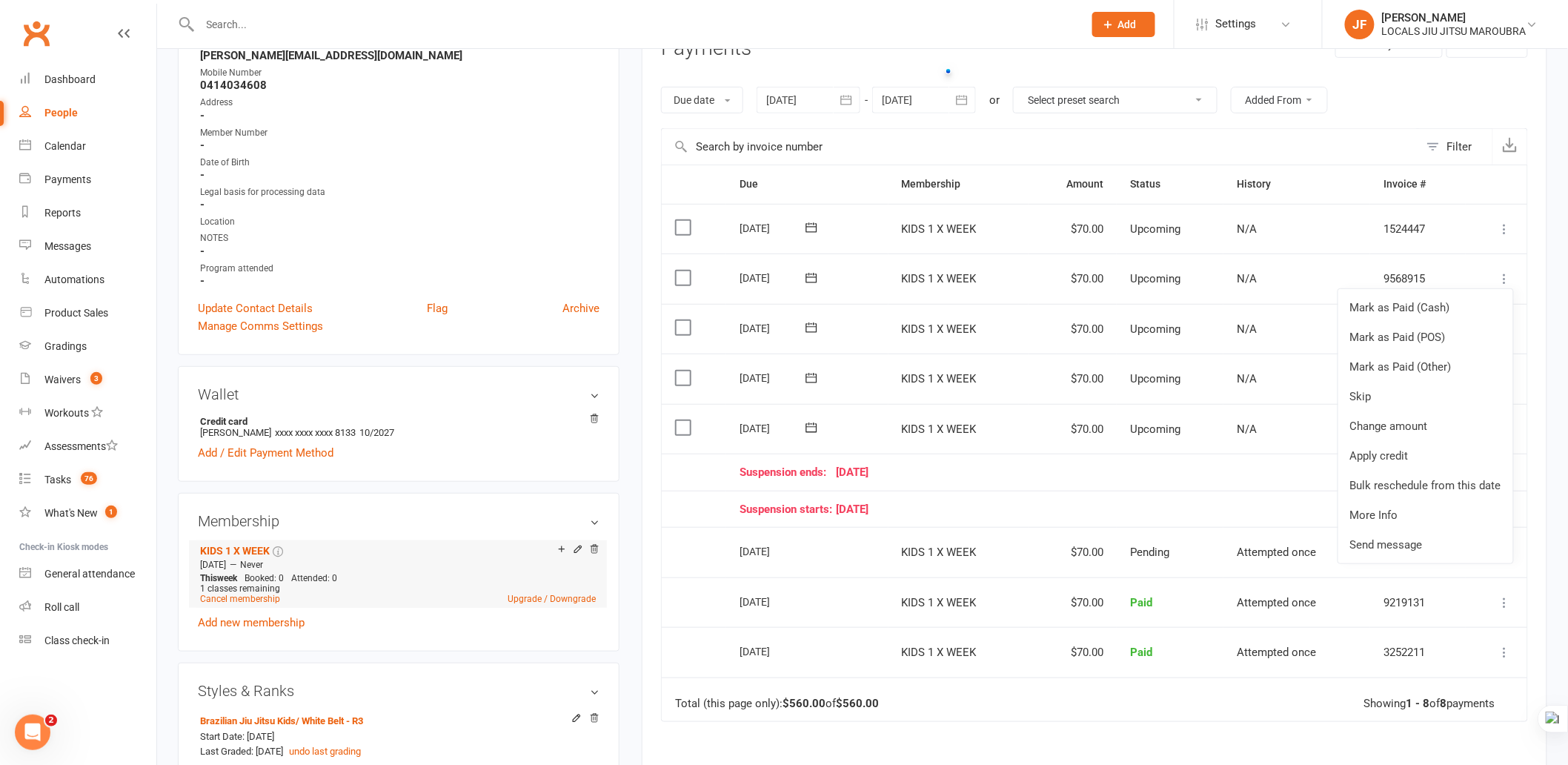
scroll to position [165, 0]
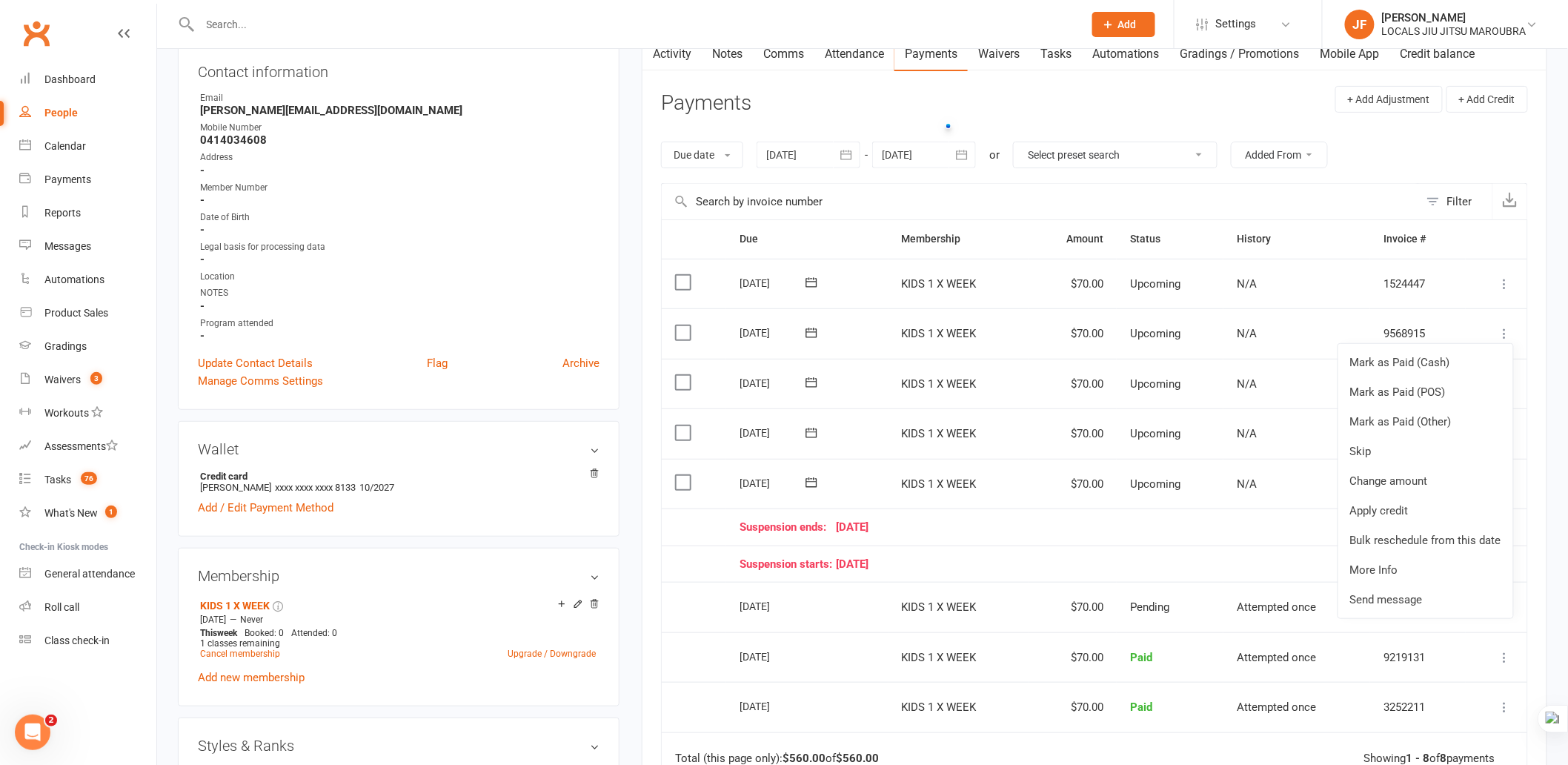
click at [1550, 449] on main "✓ Memberships KIDS 1 X WEEK Suspended until 30 Sep 2025 $ Balance $0.00 Next: 1…" at bounding box center [1095, 456] width 928 height 1101
click at [1500, 332] on icon at bounding box center [1505, 333] width 15 height 15
click at [1411, 456] on link "Skip" at bounding box center [1425, 451] width 175 height 30
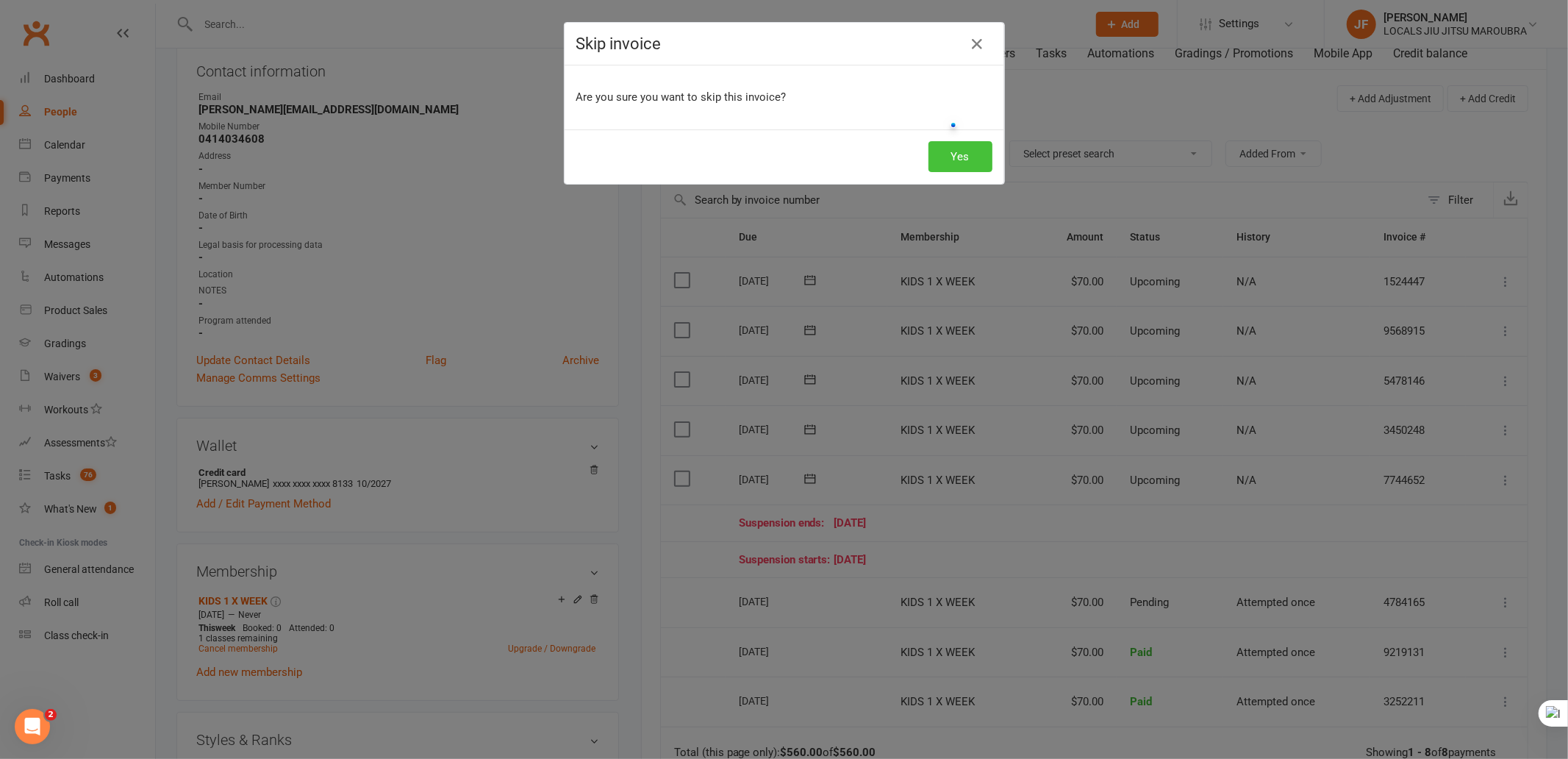
click at [952, 158] on button "Yes" at bounding box center [959, 157] width 64 height 31
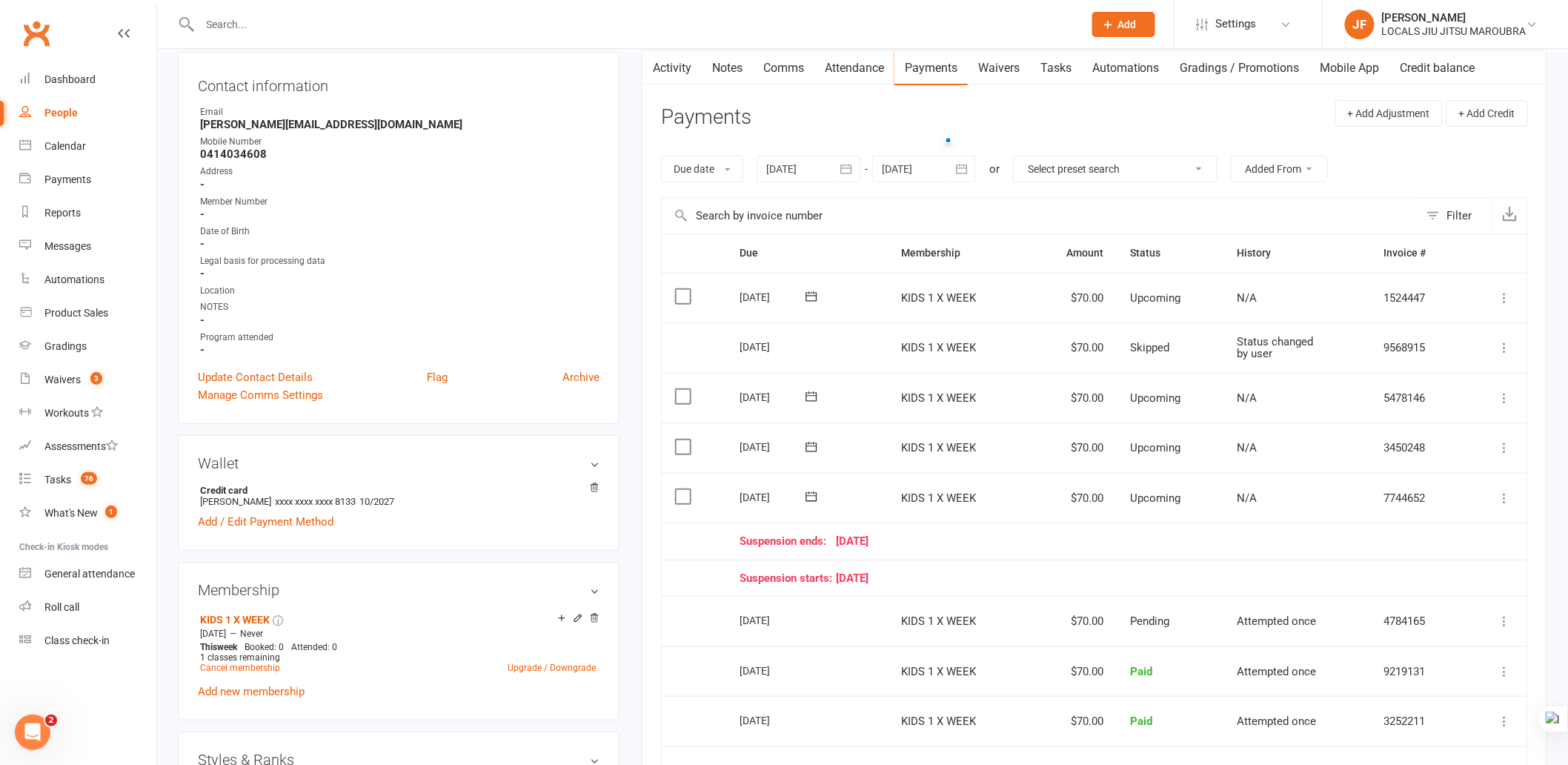
scroll to position [0, 0]
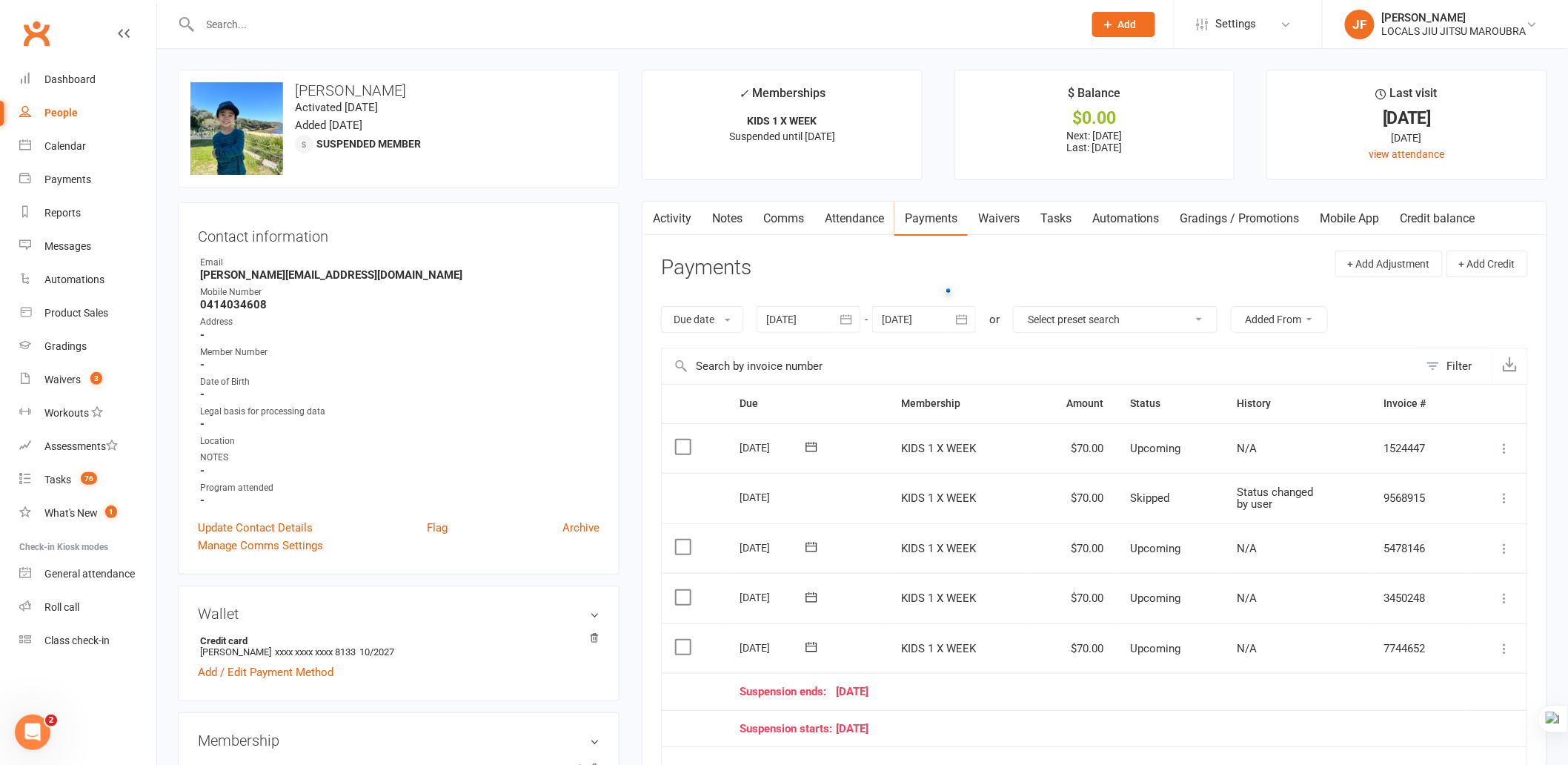
click at [1506, 494] on icon at bounding box center [1505, 497] width 15 height 15
click at [1506, 491] on icon at bounding box center [1505, 497] width 15 height 15
click at [1406, 614] on link "Change to upcoming" at bounding box center [1440, 615] width 147 height 30
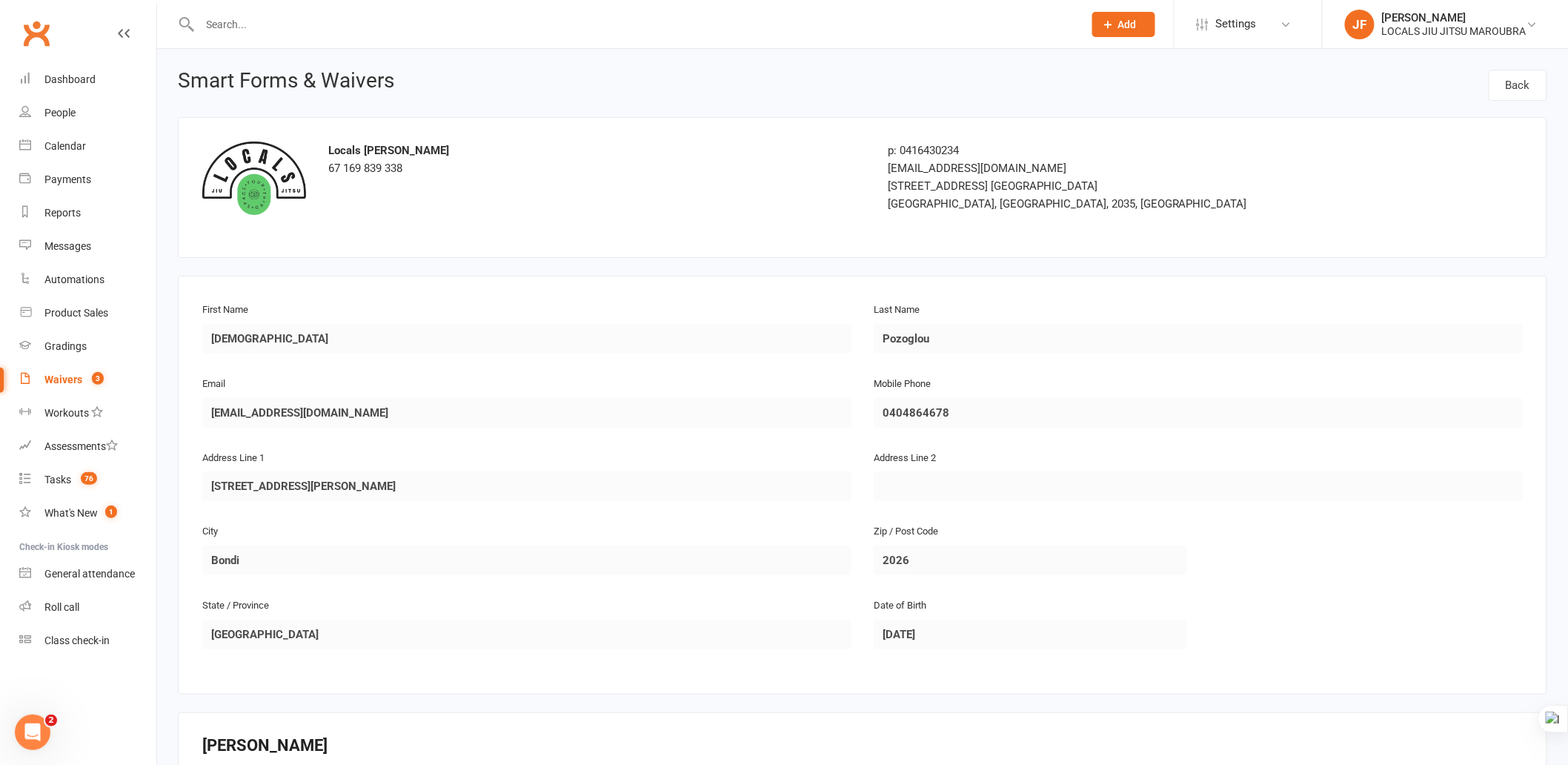
click at [581, 21] on input "text" at bounding box center [634, 24] width 878 height 21
paste input "Pozoglou"
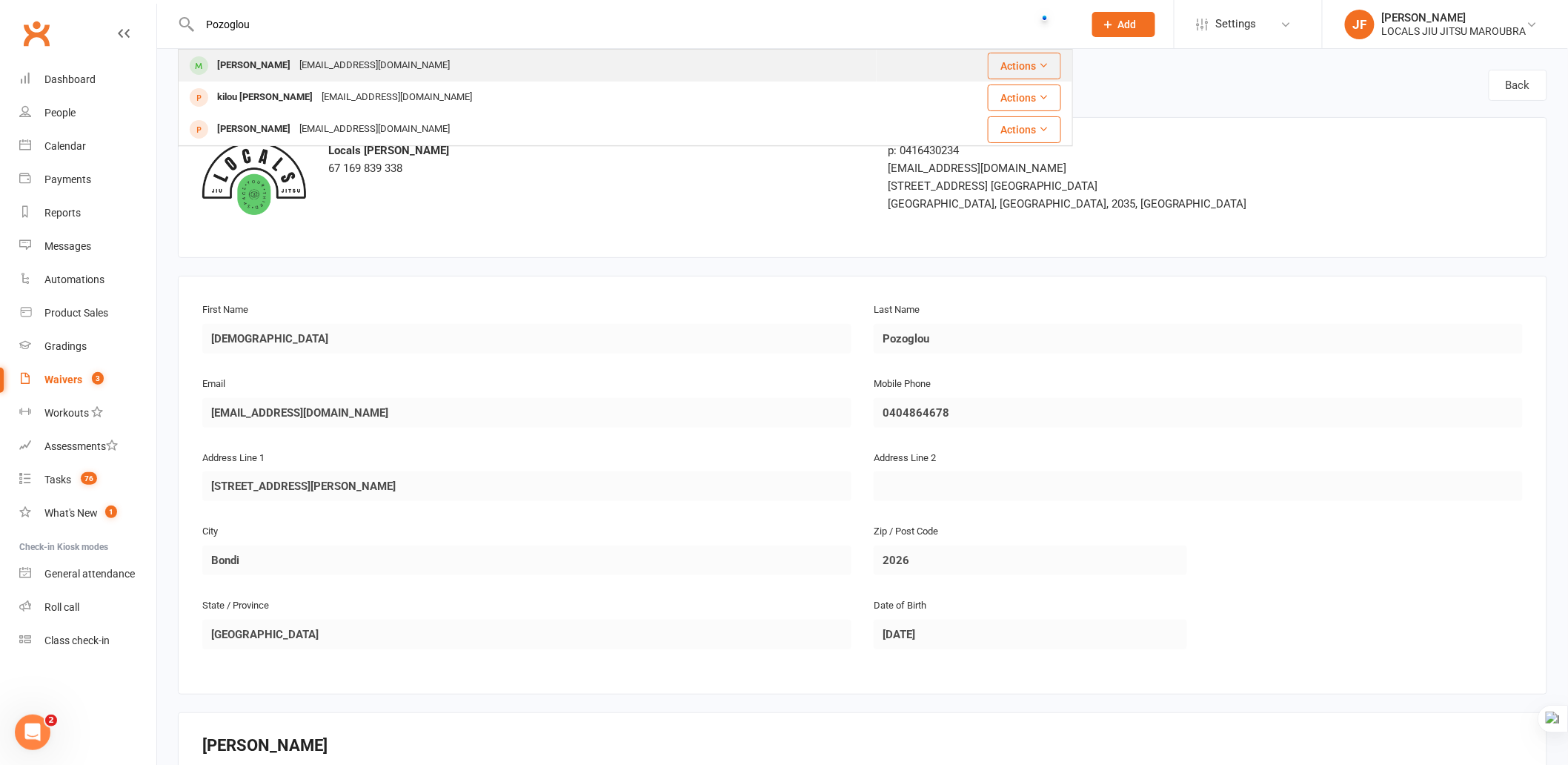
type input "Pozoglou"
click at [502, 50] on div "[PERSON_NAME] [EMAIL_ADDRESS][DOMAIN_NAME]" at bounding box center [527, 66] width 696 height 31
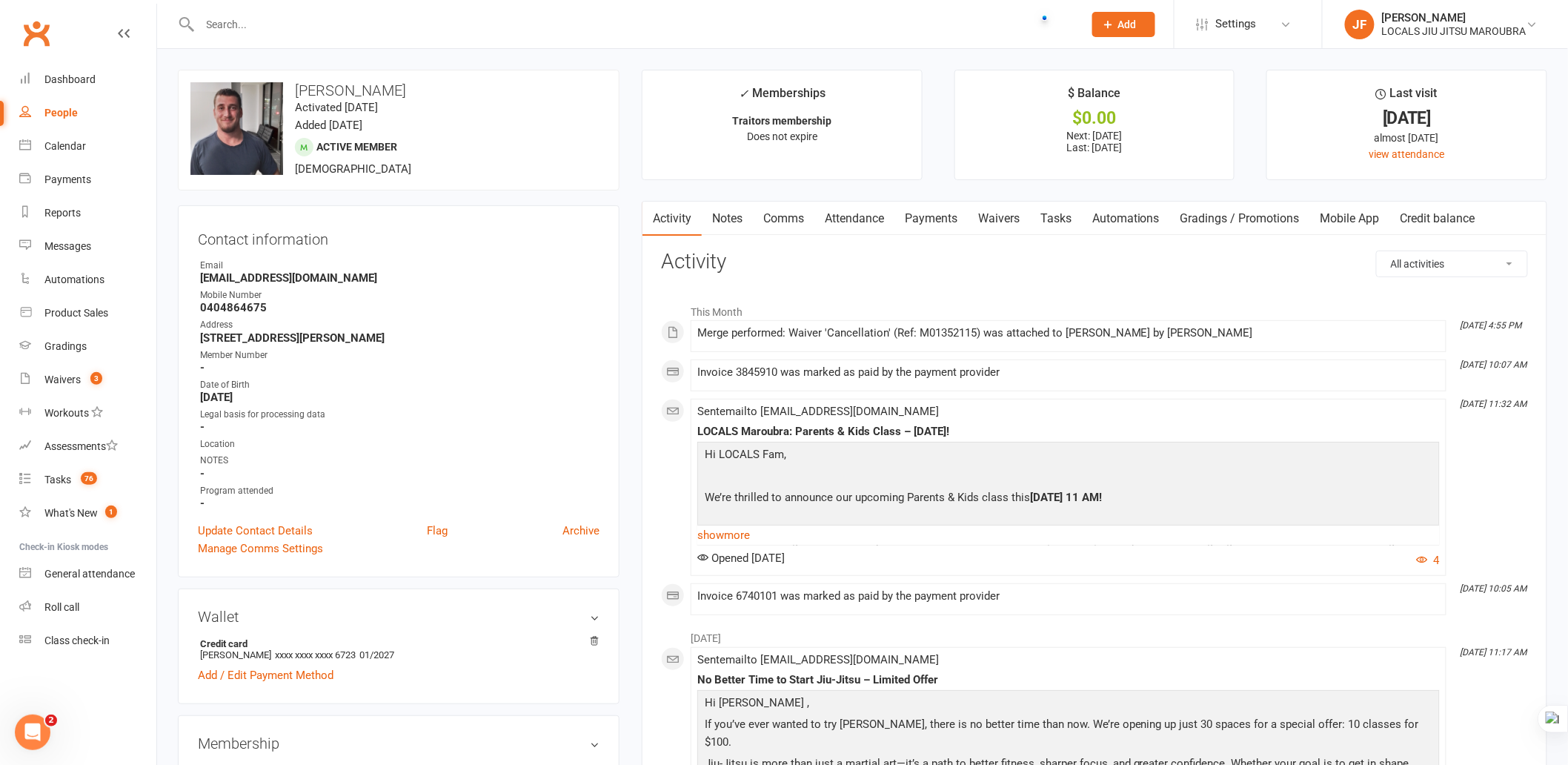
click at [853, 213] on link "Attendance" at bounding box center [854, 219] width 80 height 34
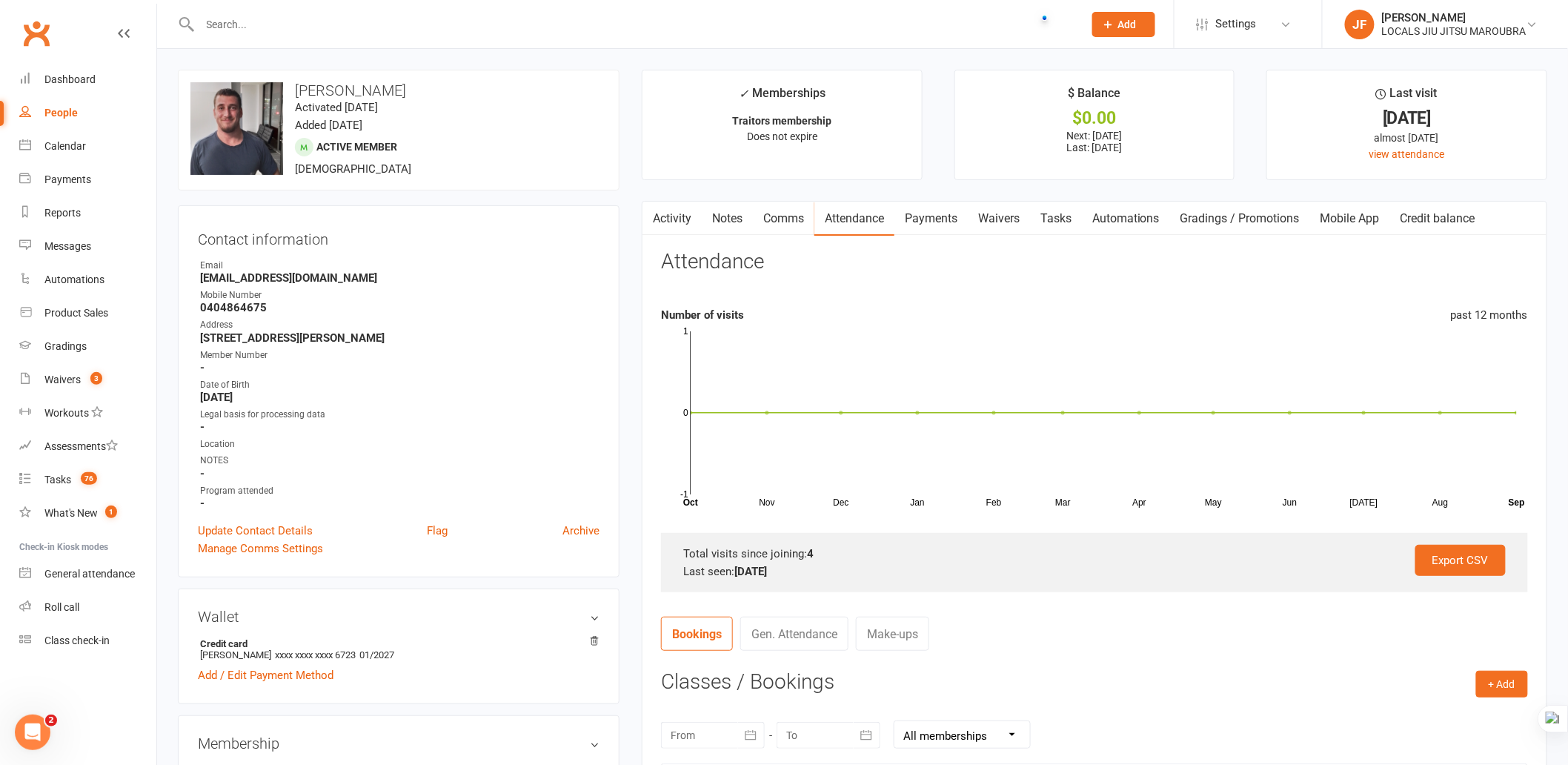
click at [920, 221] on link "Payments" at bounding box center [931, 219] width 73 height 34
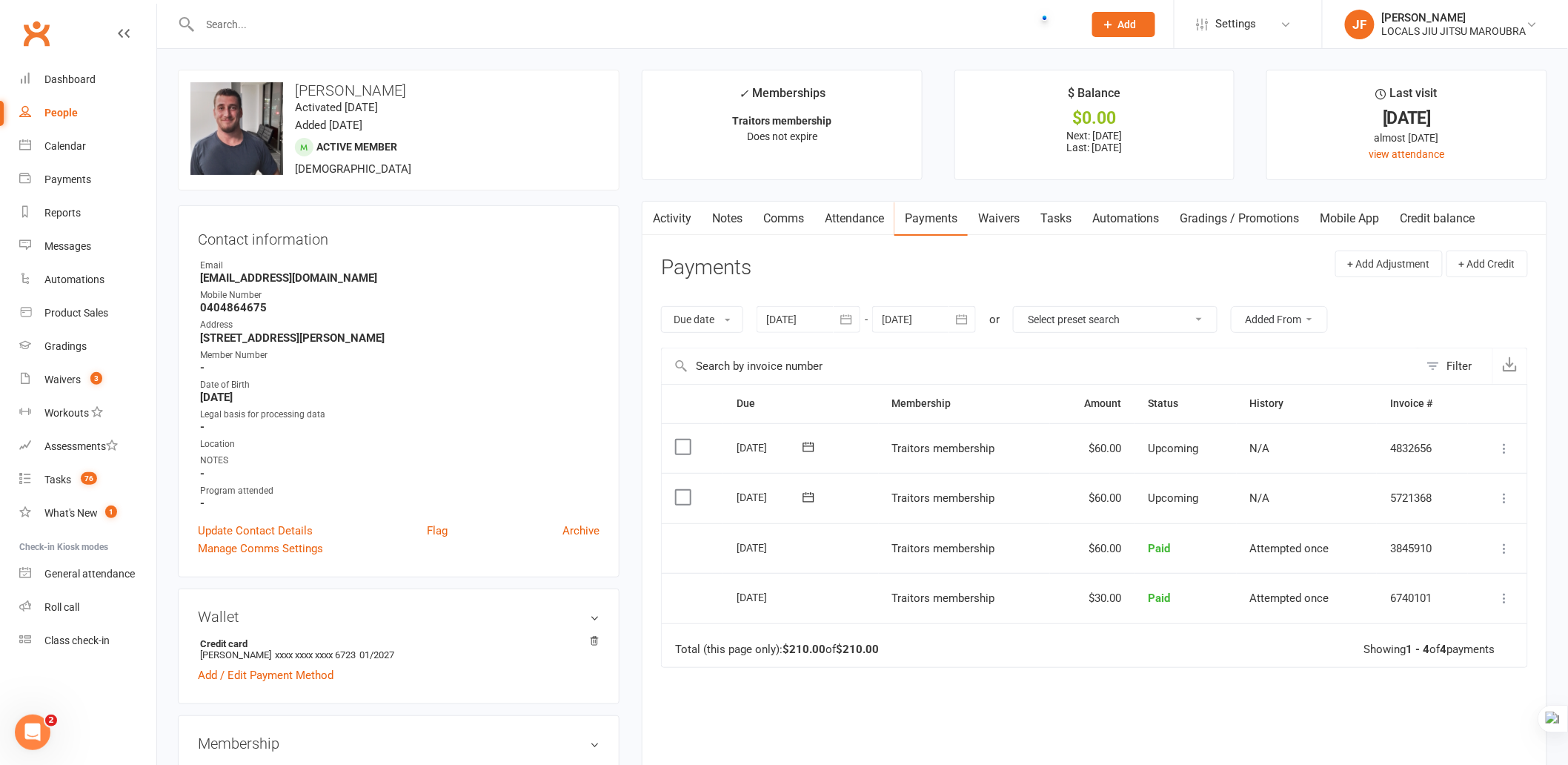
click at [965, 321] on icon "button" at bounding box center [961, 319] width 15 height 15
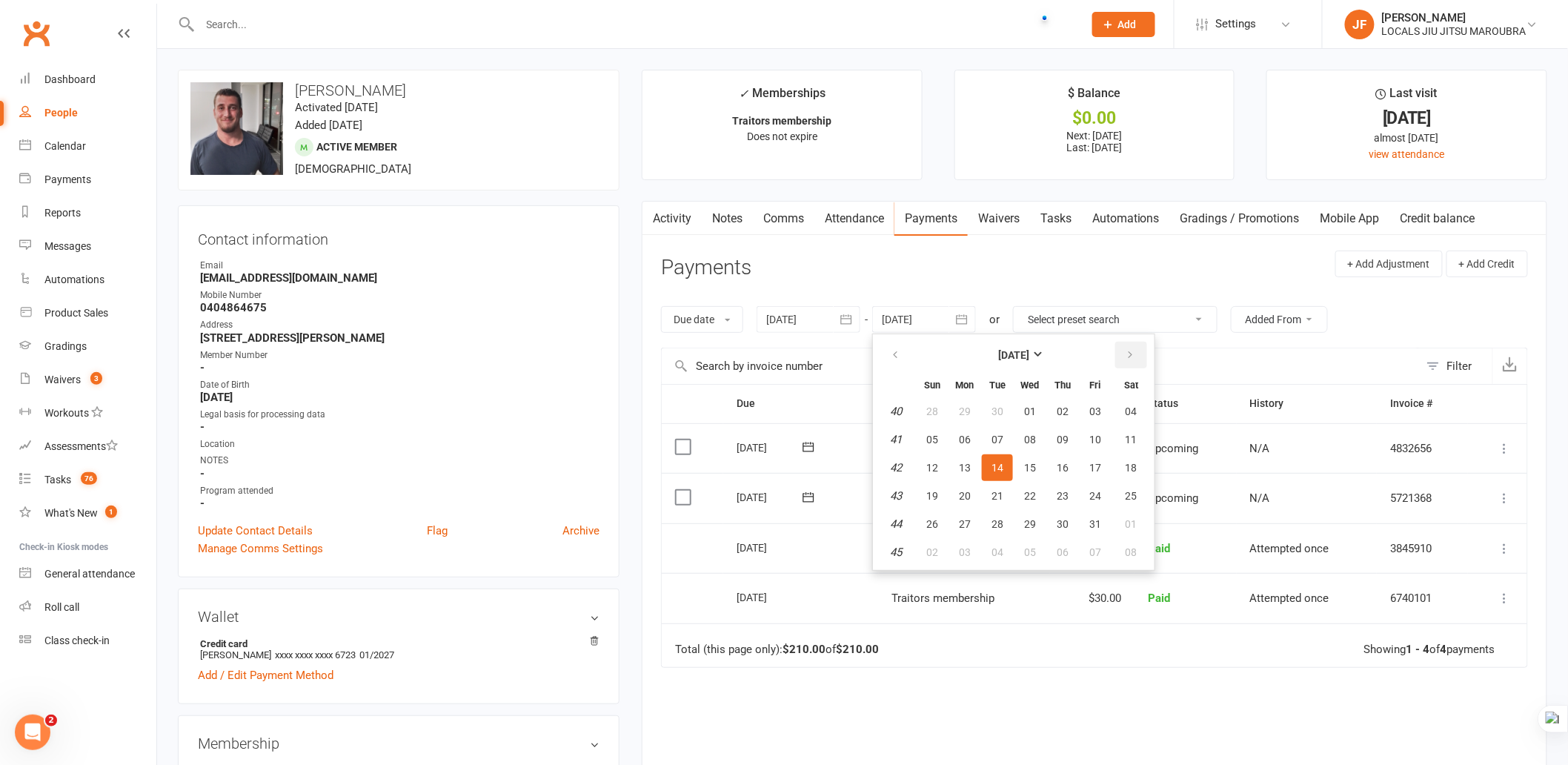
click at [1125, 354] on icon "button" at bounding box center [1130, 356] width 10 height 12
click at [1097, 511] on button "28" at bounding box center [1095, 524] width 31 height 26
type input "[DATE]"
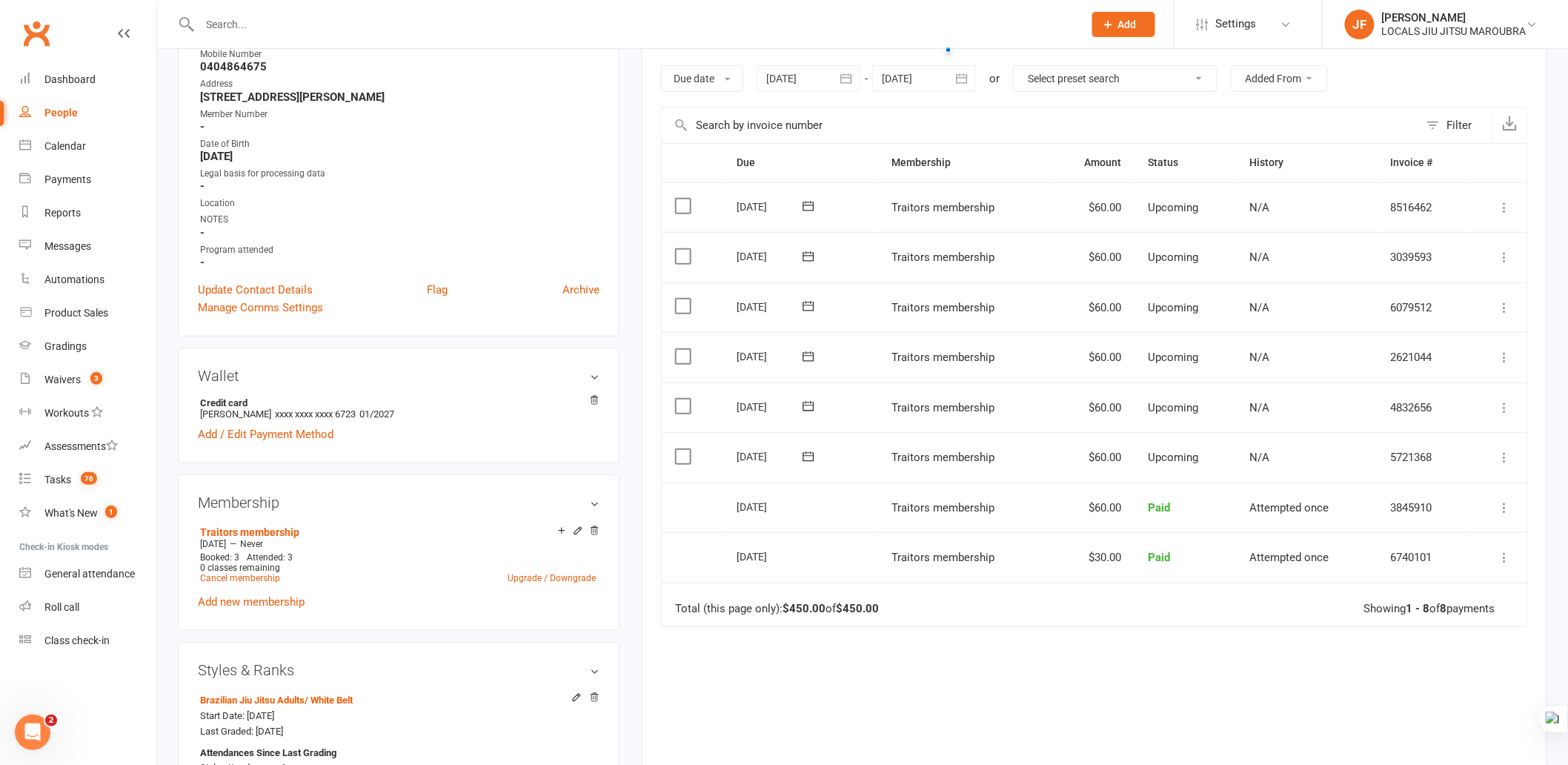
scroll to position [82, 0]
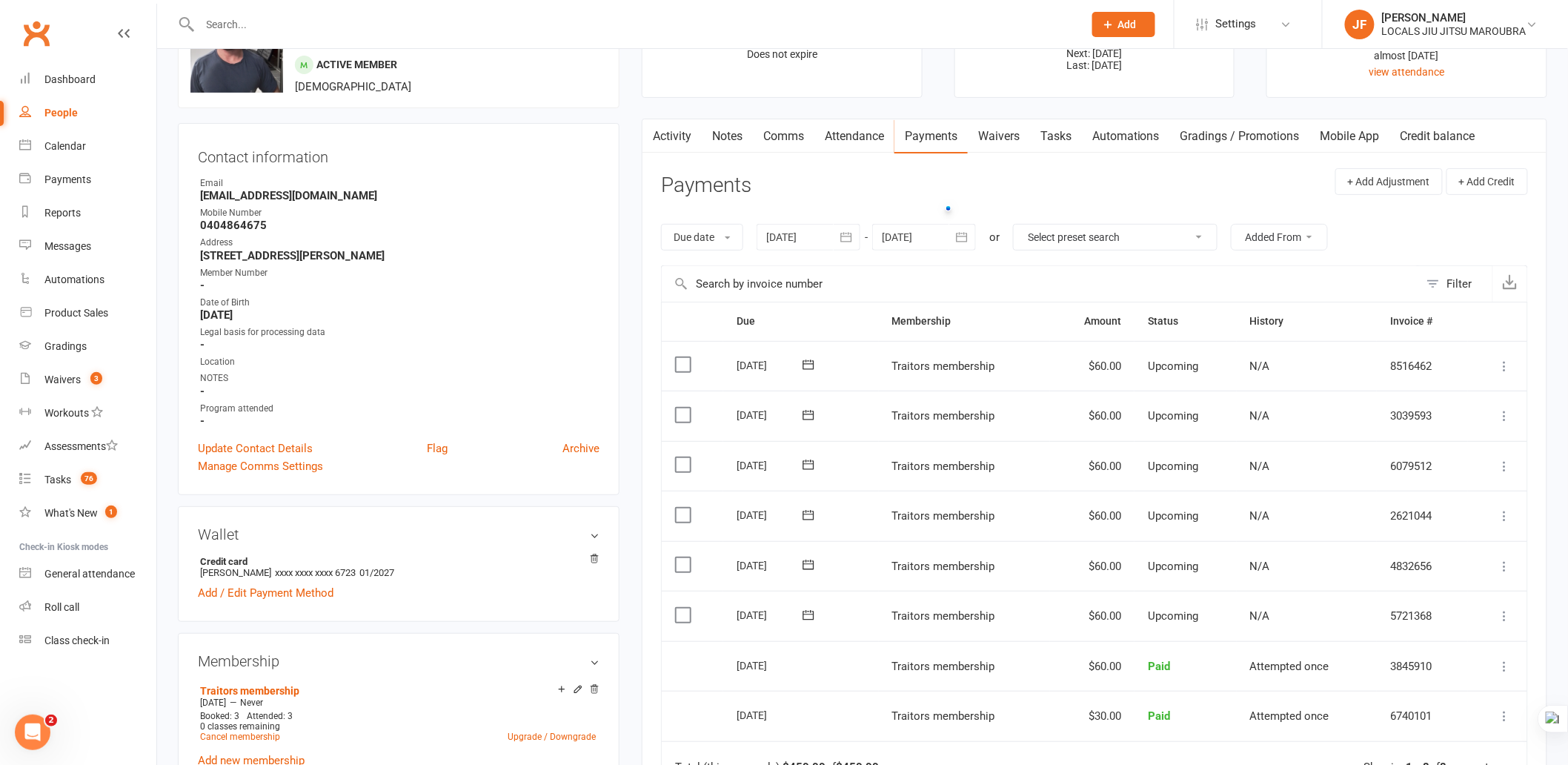
click at [1505, 415] on icon at bounding box center [1505, 415] width 15 height 15
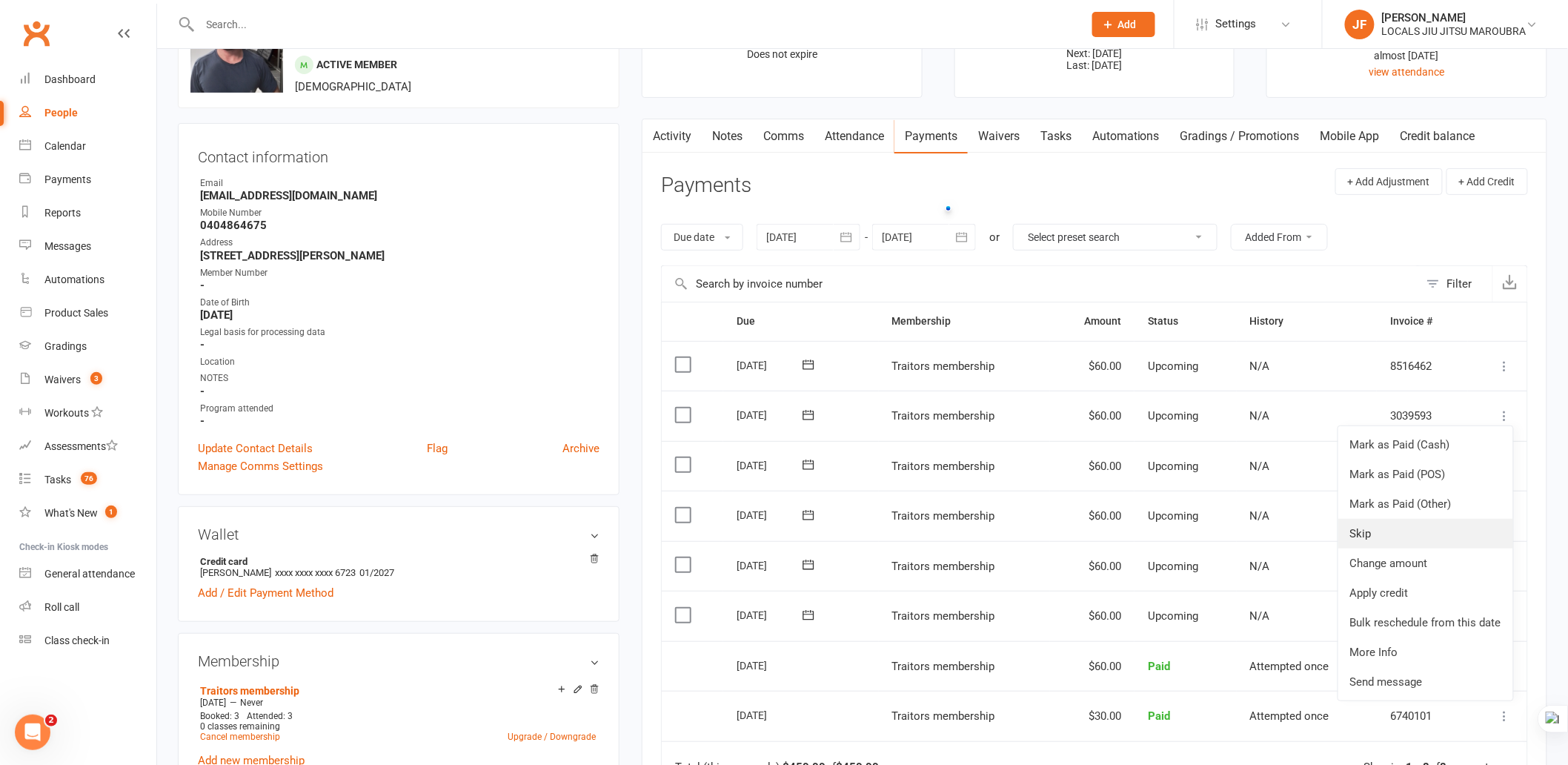
click at [1470, 527] on link "Skip" at bounding box center [1425, 533] width 175 height 30
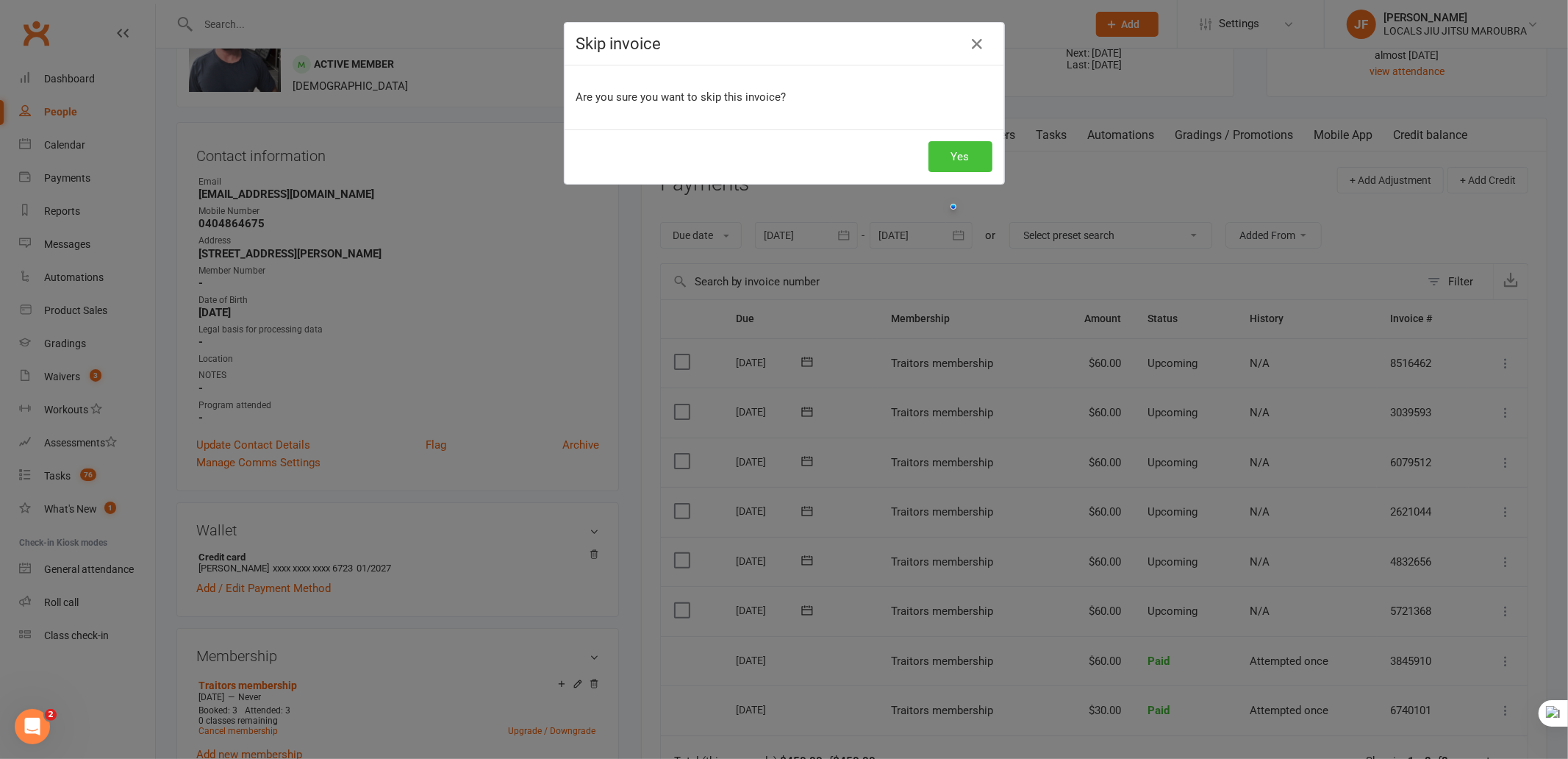
click at [956, 158] on button "Yes" at bounding box center [959, 157] width 64 height 31
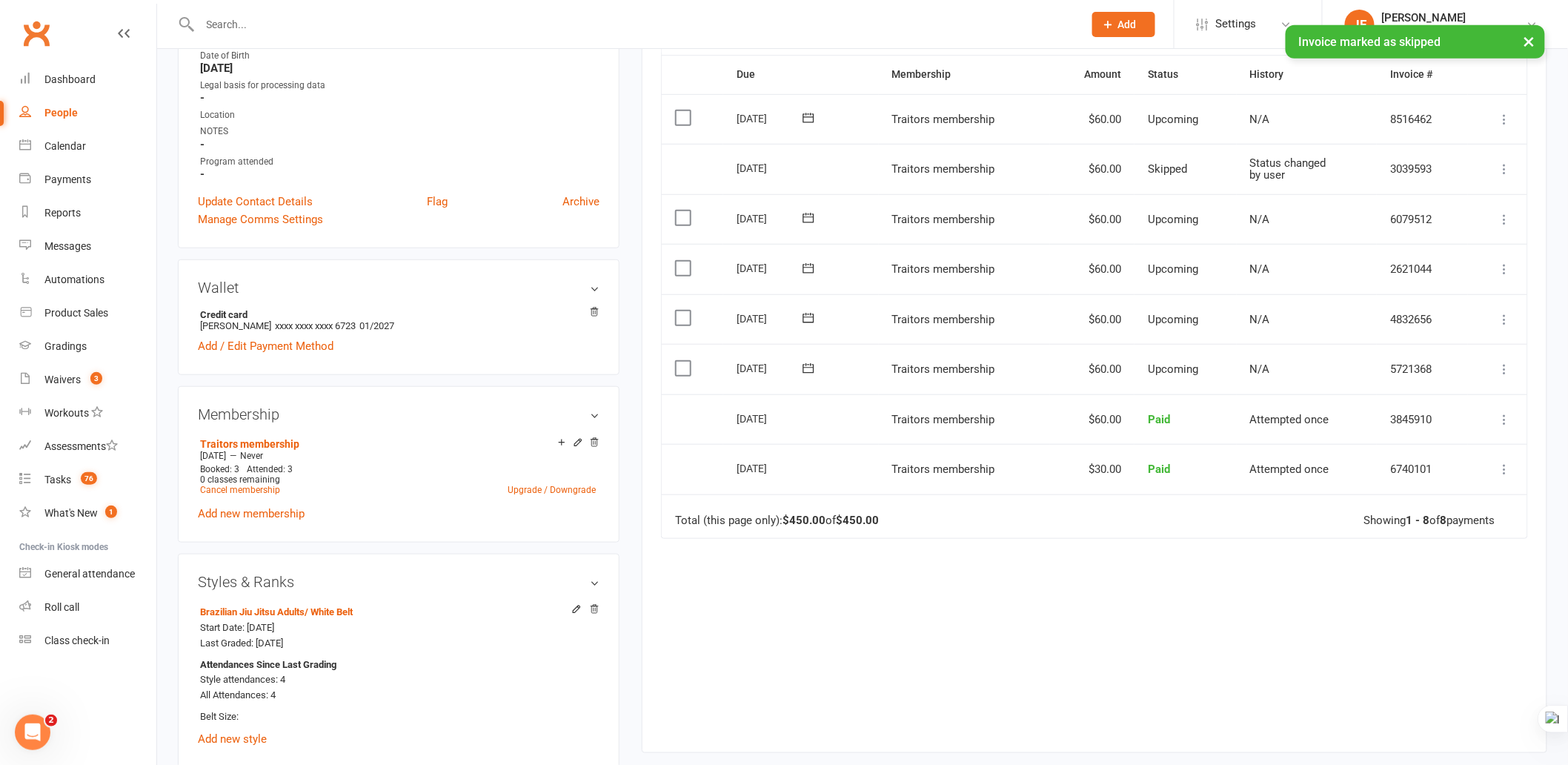
scroll to position [411, 0]
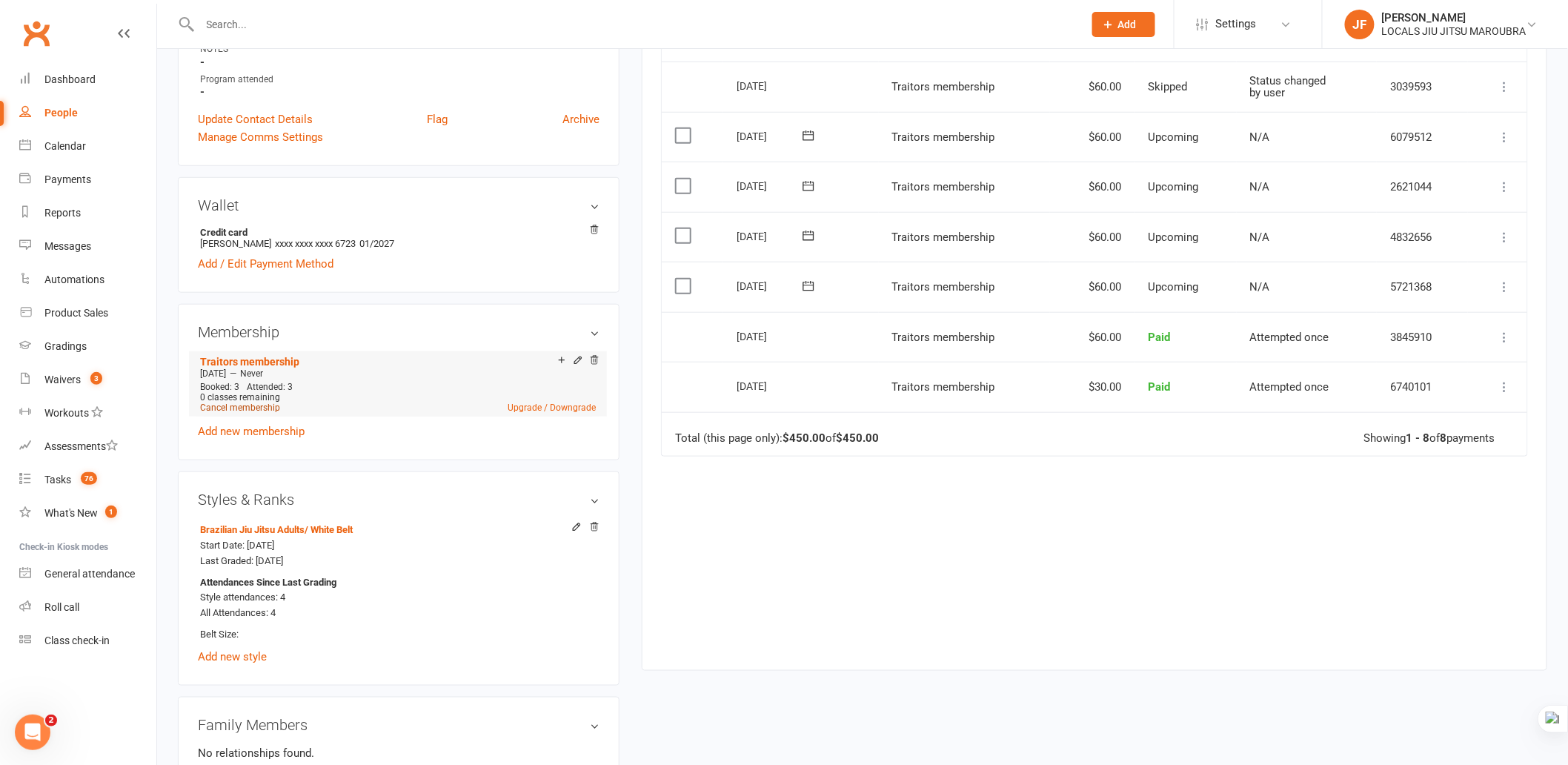
click at [247, 409] on link "Cancel membership" at bounding box center [240, 408] width 80 height 10
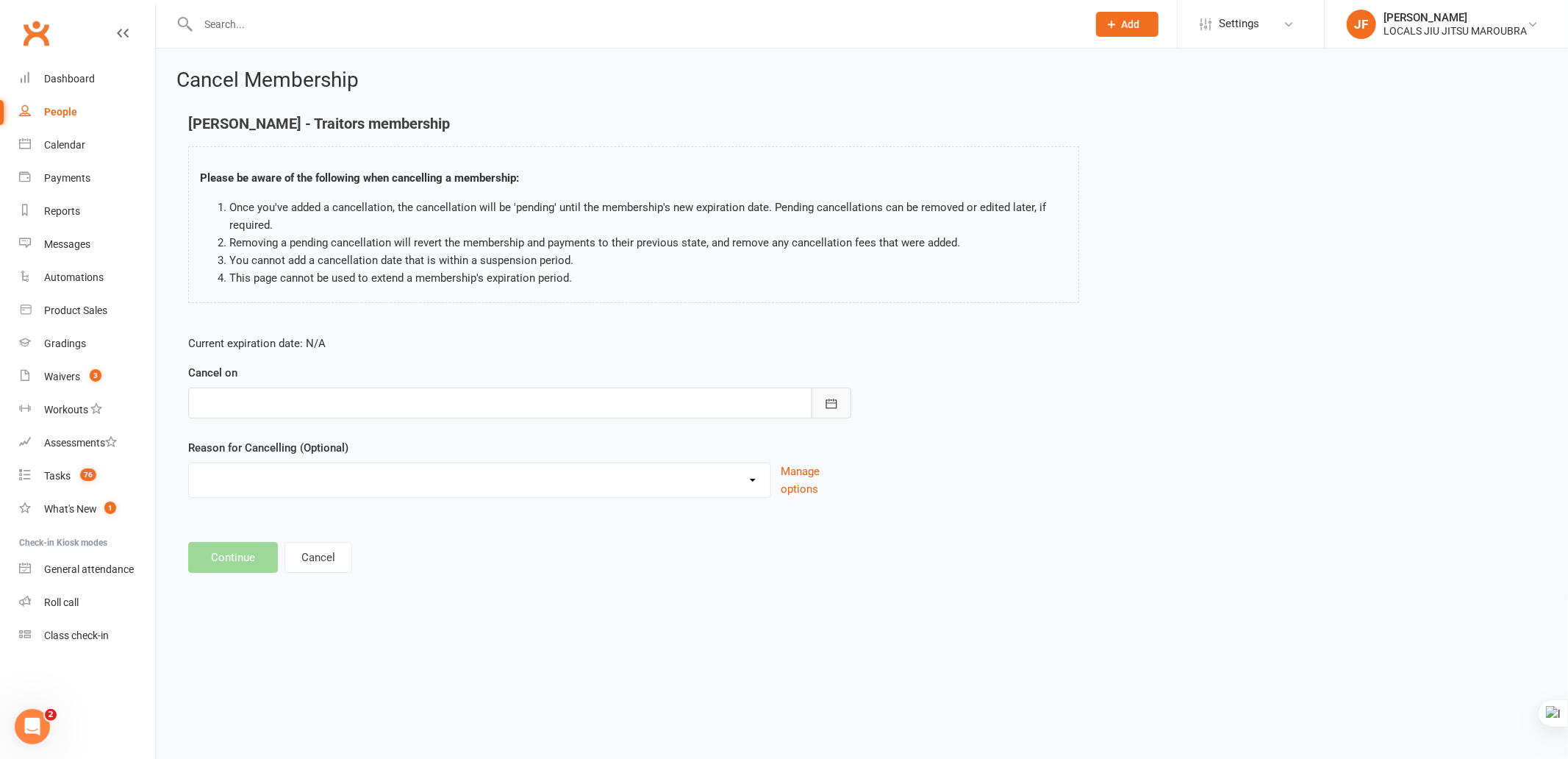
click at [837, 399] on icon "button" at bounding box center [831, 403] width 14 height 14
click at [653, 347] on p "Current expiration date: N/A" at bounding box center [520, 343] width 663 height 18
click at [509, 476] on select "Downgrade Financial Holiday Injury Lost motivation Relocation Schedule school c…" at bounding box center [480, 477] width 581 height 30
click at [1050, 478] on div "Current expiration date: N/A Cancel on [DATE] Sun Mon Tue Wed Thu Fri Sat 36 31…" at bounding box center [862, 421] width 1370 height 195
click at [739, 482] on select "Downgrade Financial Holiday Injury Lost motivation Relocation Schedule school c…" at bounding box center [480, 477] width 581 height 30
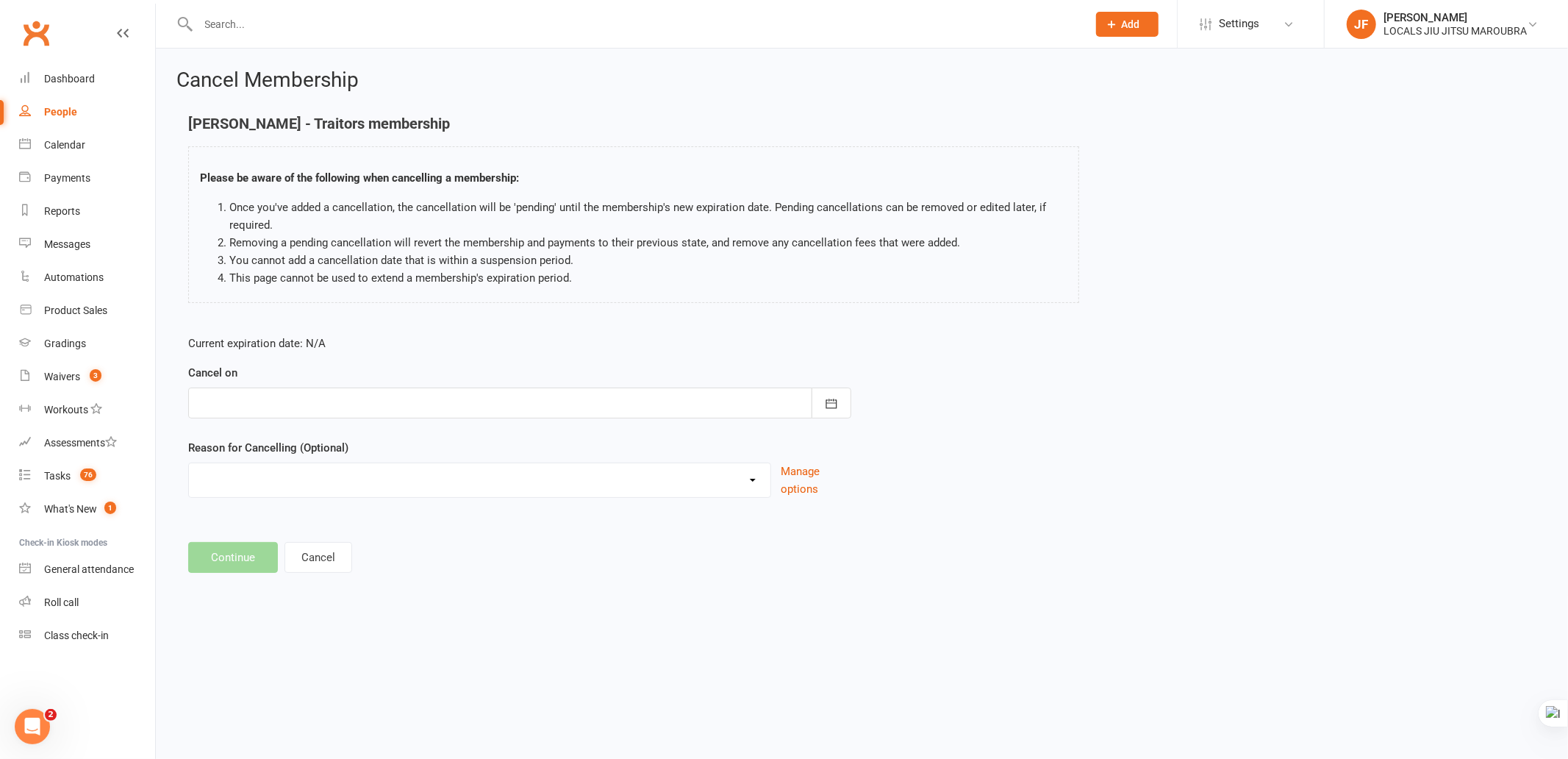
click at [1199, 468] on div "Current expiration date: N/A Cancel on [DATE] Sun Mon Tue Wed Thu Fri Sat 36 31…" at bounding box center [862, 421] width 1370 height 195
click at [747, 402] on div at bounding box center [520, 403] width 663 height 31
click at [348, 360] on form "Current expiration date: N/A Cancel on [DATE] Sun Mon Tue Wed Thu Fri Sat 36 31…" at bounding box center [520, 416] width 663 height 164
click at [518, 409] on div at bounding box center [520, 403] width 663 height 31
drag, startPoint x: 620, startPoint y: 402, endPoint x: 651, endPoint y: 401, distance: 31.0
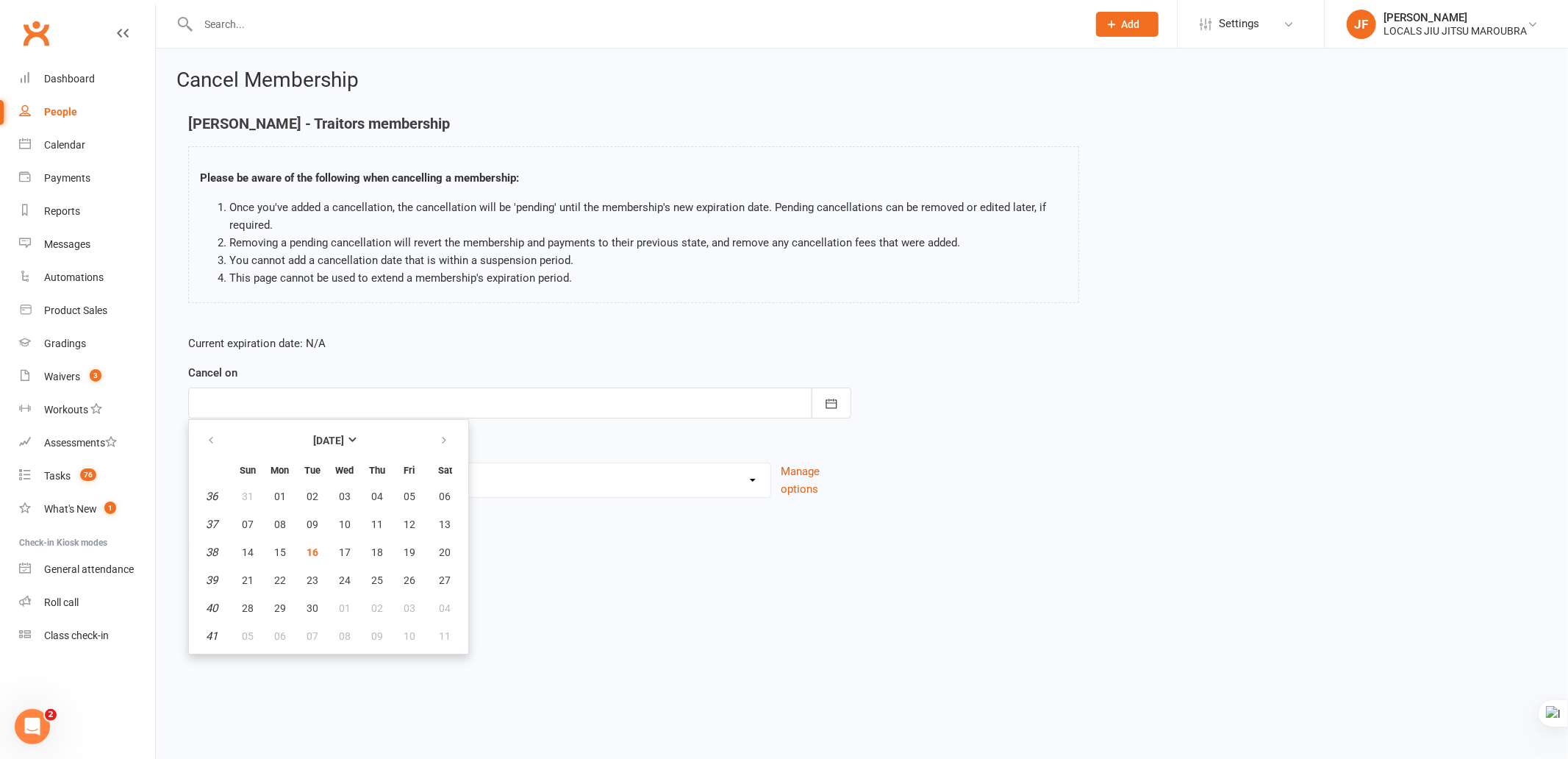
click at [621, 402] on div at bounding box center [520, 403] width 663 height 31
click at [1039, 431] on div "Current expiration date: N/A Cancel on [DATE] Sun Mon Tue Wed Thu Fri Sat 36 31…" at bounding box center [862, 421] width 1370 height 195
click at [1083, 617] on html "Prospect Member Non-attending contact Class / event Appointment Grading event T…" at bounding box center [784, 309] width 1568 height 617
click at [623, 466] on select "Downgrade Financial Holiday Injury Lost motivation Relocation Schedule school c…" at bounding box center [480, 477] width 581 height 30
click at [1188, 513] on div "Current expiration date: N/A Cancel on [DATE] Sun Mon Tue Wed Thu Fri Sat 36 31…" at bounding box center [862, 421] width 1370 height 195
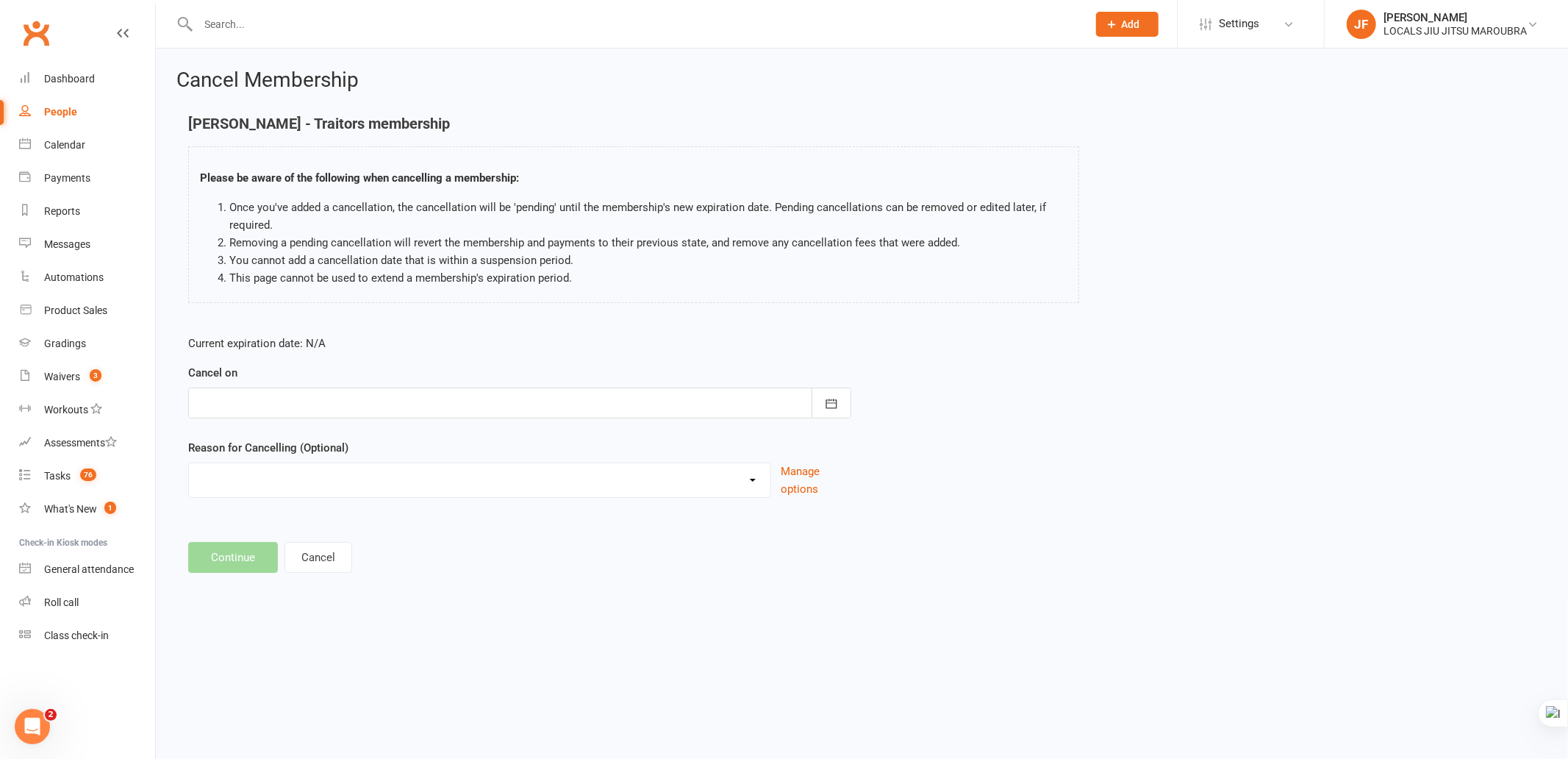
click at [787, 397] on div at bounding box center [520, 403] width 663 height 31
click at [692, 402] on div at bounding box center [520, 403] width 663 height 31
click at [619, 405] on div at bounding box center [520, 403] width 663 height 31
click at [439, 445] on icon "button" at bounding box center [444, 441] width 10 height 12
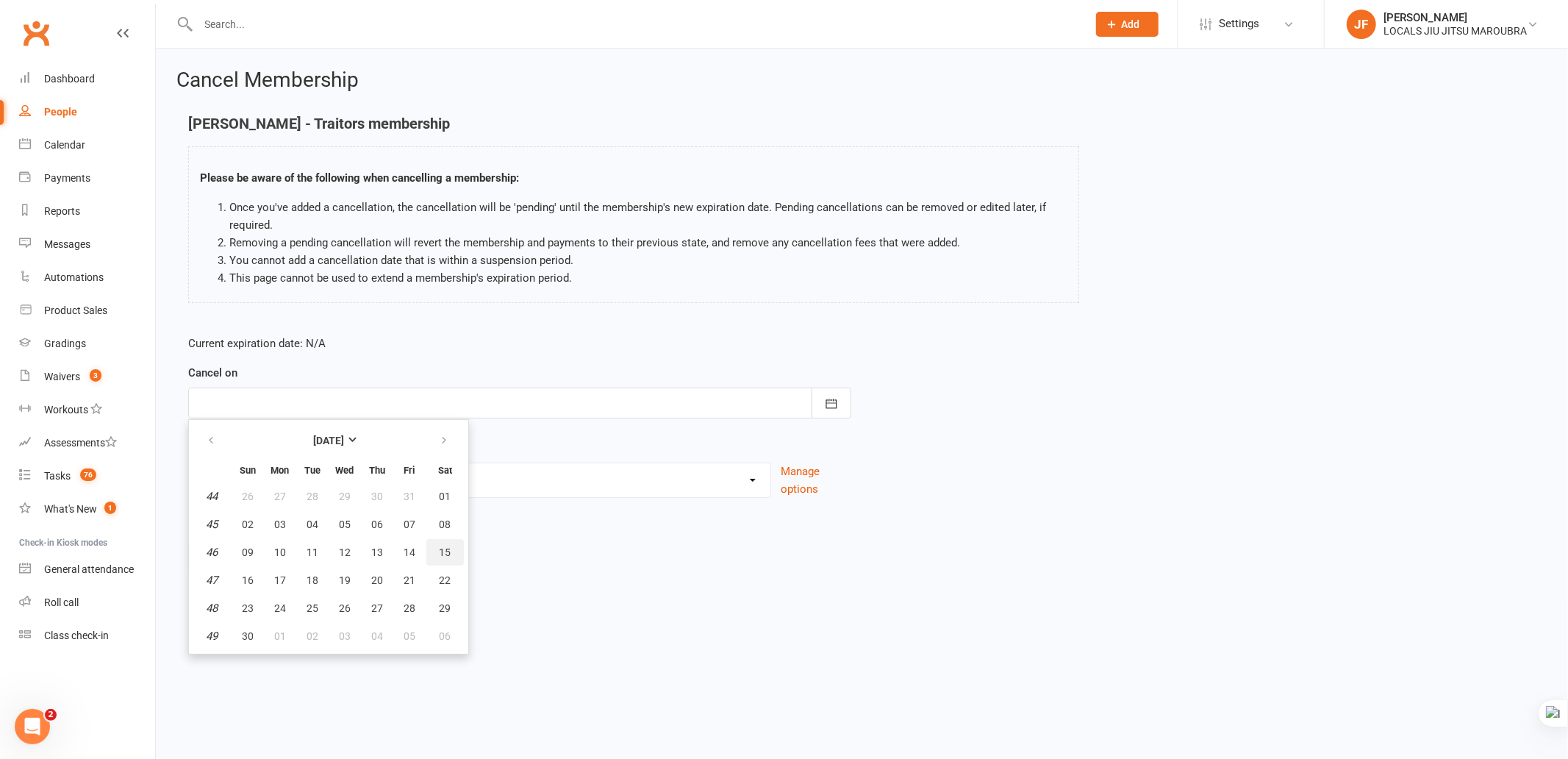
click at [440, 552] on span "15" at bounding box center [446, 552] width 12 height 12
type input "15 Nov 2025"
click at [585, 567] on footer "Continue Cancel" at bounding box center [862, 557] width 1348 height 31
click at [695, 574] on div "Cancel Membership Isaiah Pozoglou - Traitors membership Please be aware of the …" at bounding box center [862, 322] width 1412 height 548
click at [670, 485] on select "Downgrade Financial Holiday Injury Lost motivation Relocation Schedule school c…" at bounding box center [480, 477] width 581 height 30
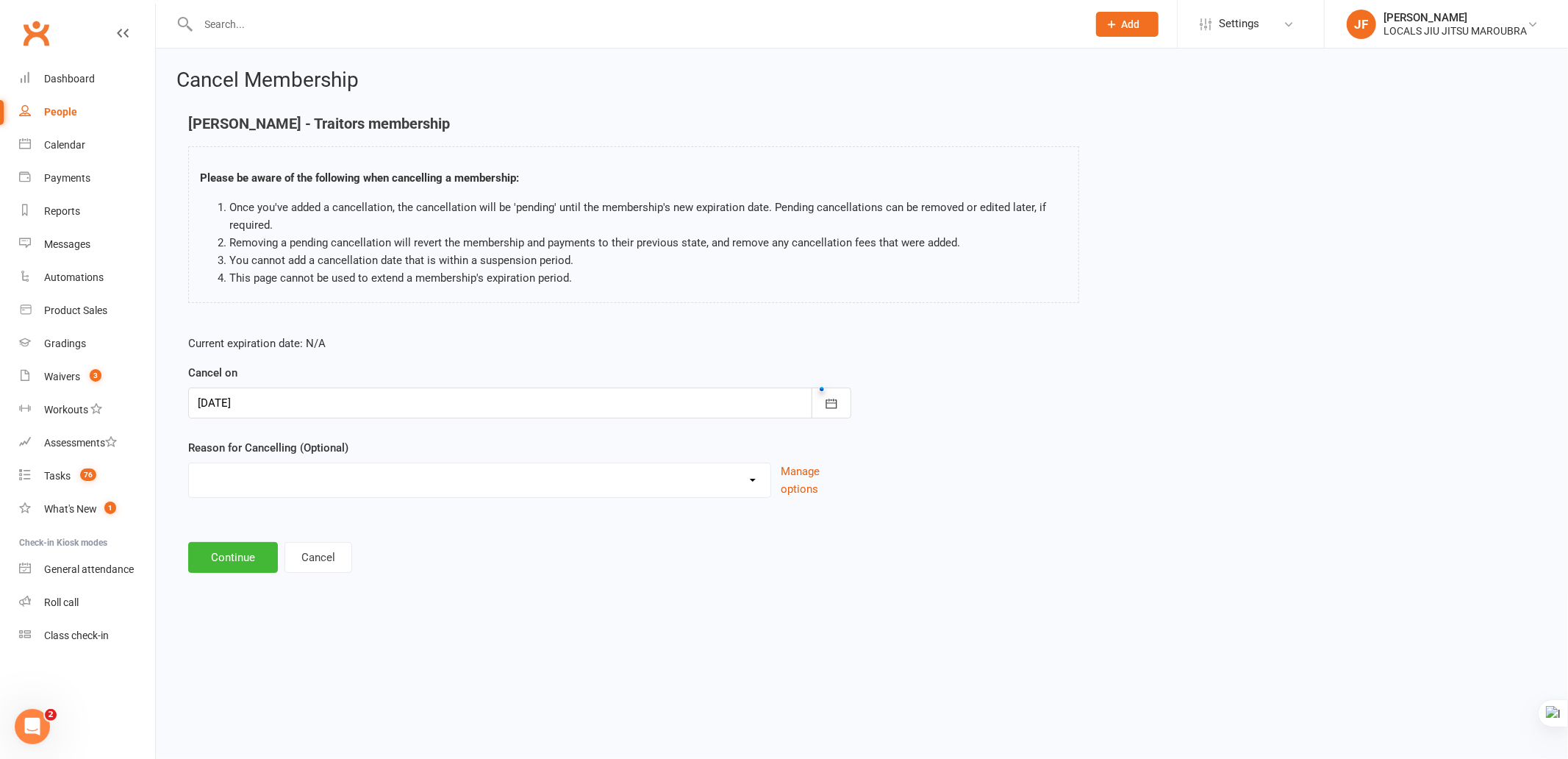
click at [417, 480] on select "Downgrade Financial Holiday Injury Lost motivation Relocation Schedule school c…" at bounding box center [480, 477] width 581 height 30
select select "6"
click at [189, 463] on select "Downgrade Financial Holiday Injury Lost motivation Relocation Schedule school c…" at bounding box center [480, 477] width 581 height 30
click at [1066, 567] on footer "Continue Cancel" at bounding box center [862, 557] width 1348 height 31
click at [1063, 567] on footer "Continue Cancel" at bounding box center [862, 557] width 1348 height 31
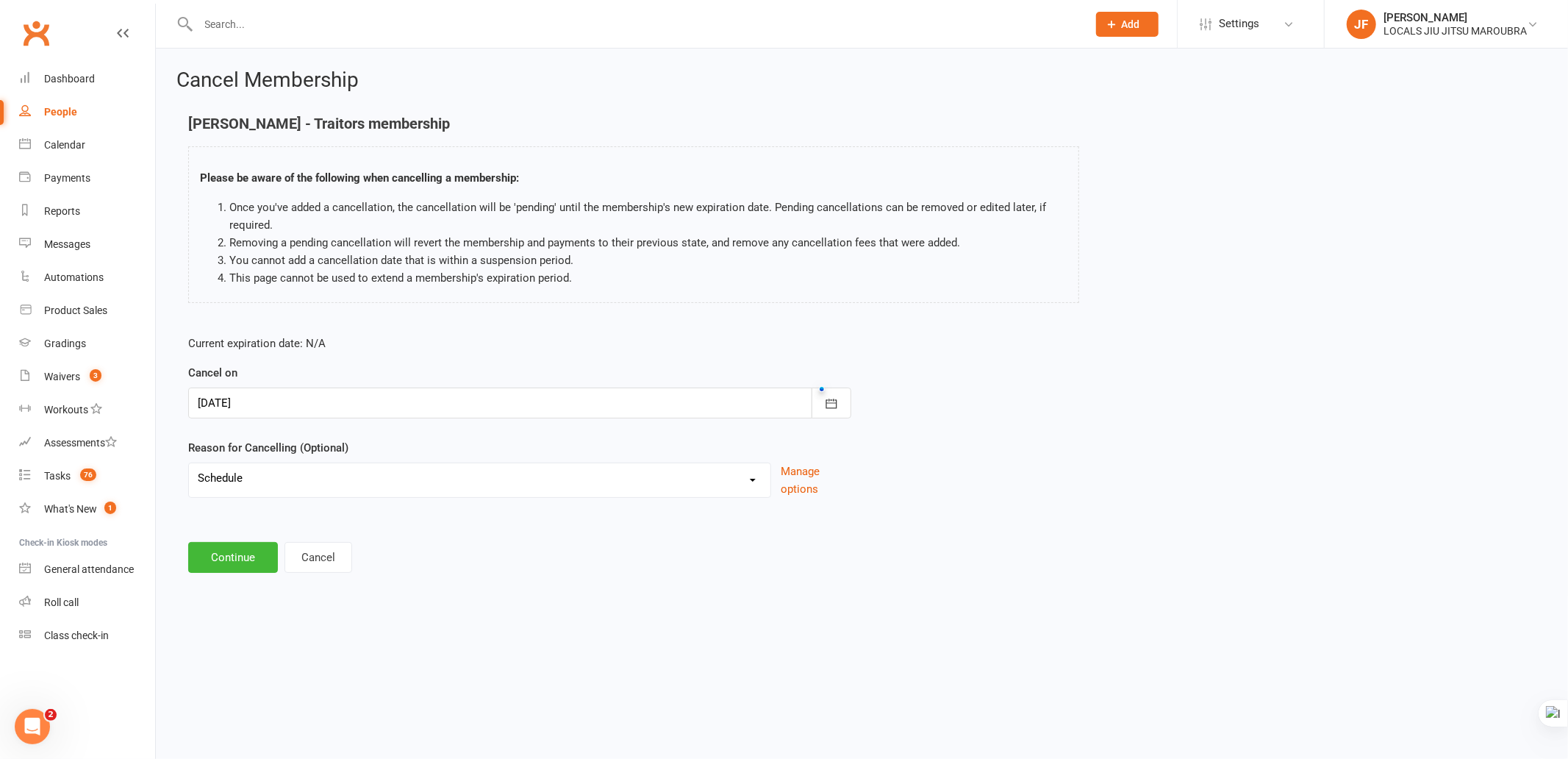
click at [630, 612] on html "Prospect Member Non-attending contact Class / event Appointment Grading event T…" at bounding box center [784, 309] width 1568 height 617
click at [219, 566] on button "Continue" at bounding box center [233, 557] width 90 height 31
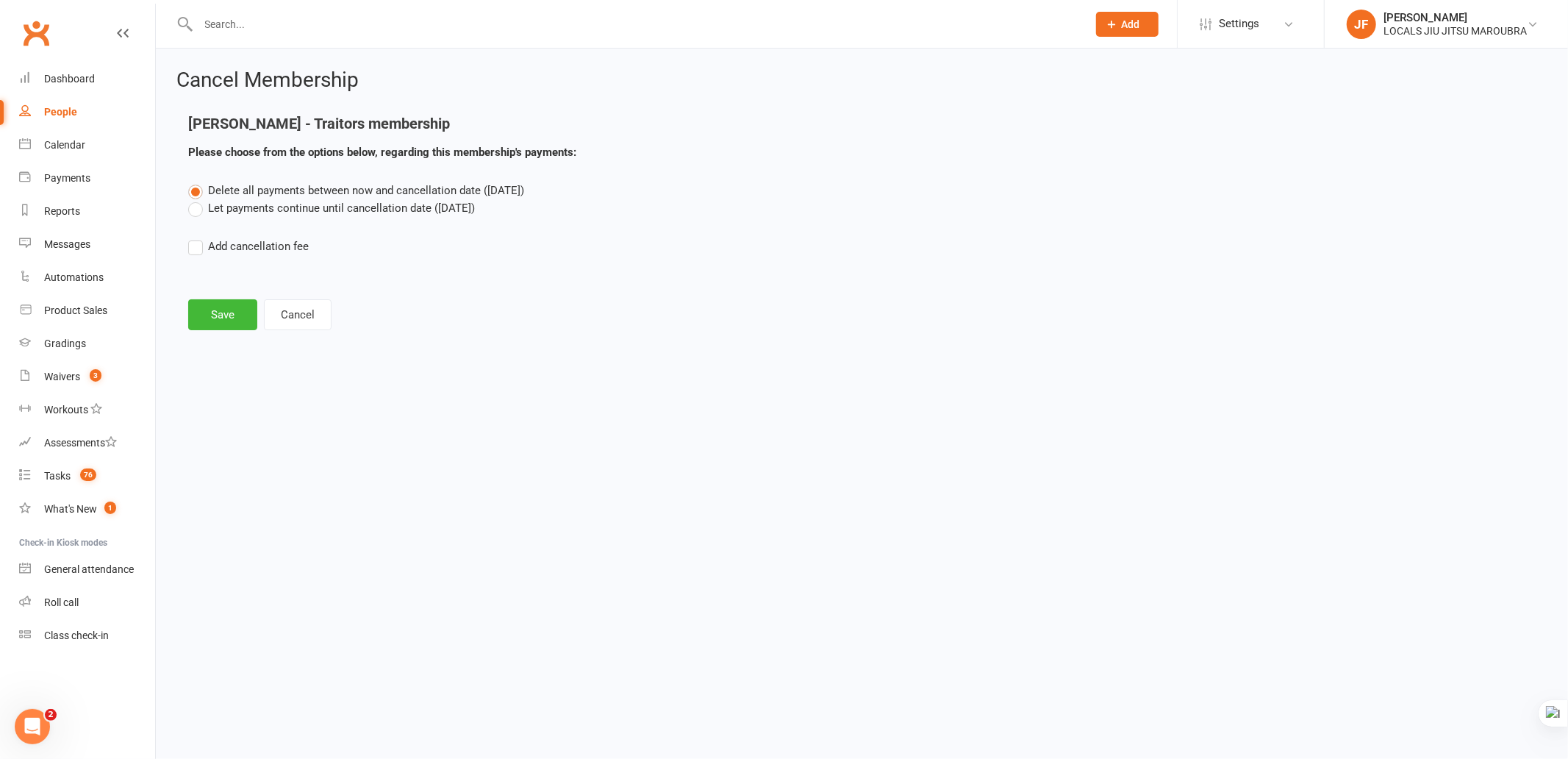
click at [435, 208] on label "Let payments continue until cancellation date (Nov 15, 2025)" at bounding box center [331, 208] width 286 height 18
click at [197, 199] on input "Let payments continue until cancellation date (Nov 15, 2025)" at bounding box center [192, 199] width 9 height 0
click at [603, 374] on html "Prospect Member Non-attending contact Class / event Appointment Grading event T…" at bounding box center [784, 187] width 1568 height 374
drag, startPoint x: 513, startPoint y: 382, endPoint x: 475, endPoint y: 377, distance: 38.3
click at [512, 374] on html "Prospect Member Non-attending contact Class / event Appointment Grading event T…" at bounding box center [784, 187] width 1568 height 374
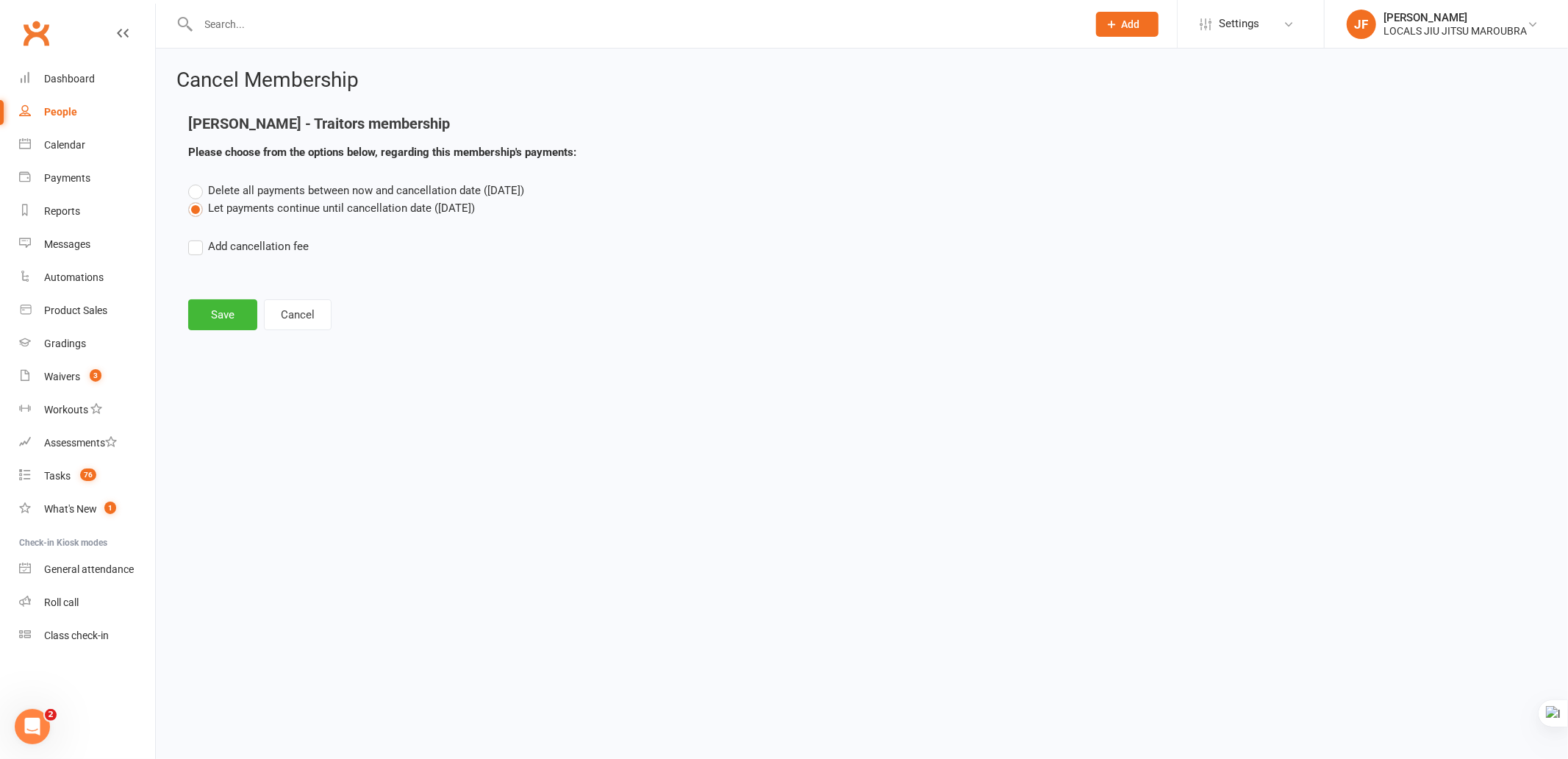
click at [628, 332] on div "Cancel Membership Isaiah Pozoglou - Traitors membership Please choose from the …" at bounding box center [862, 201] width 1412 height 305
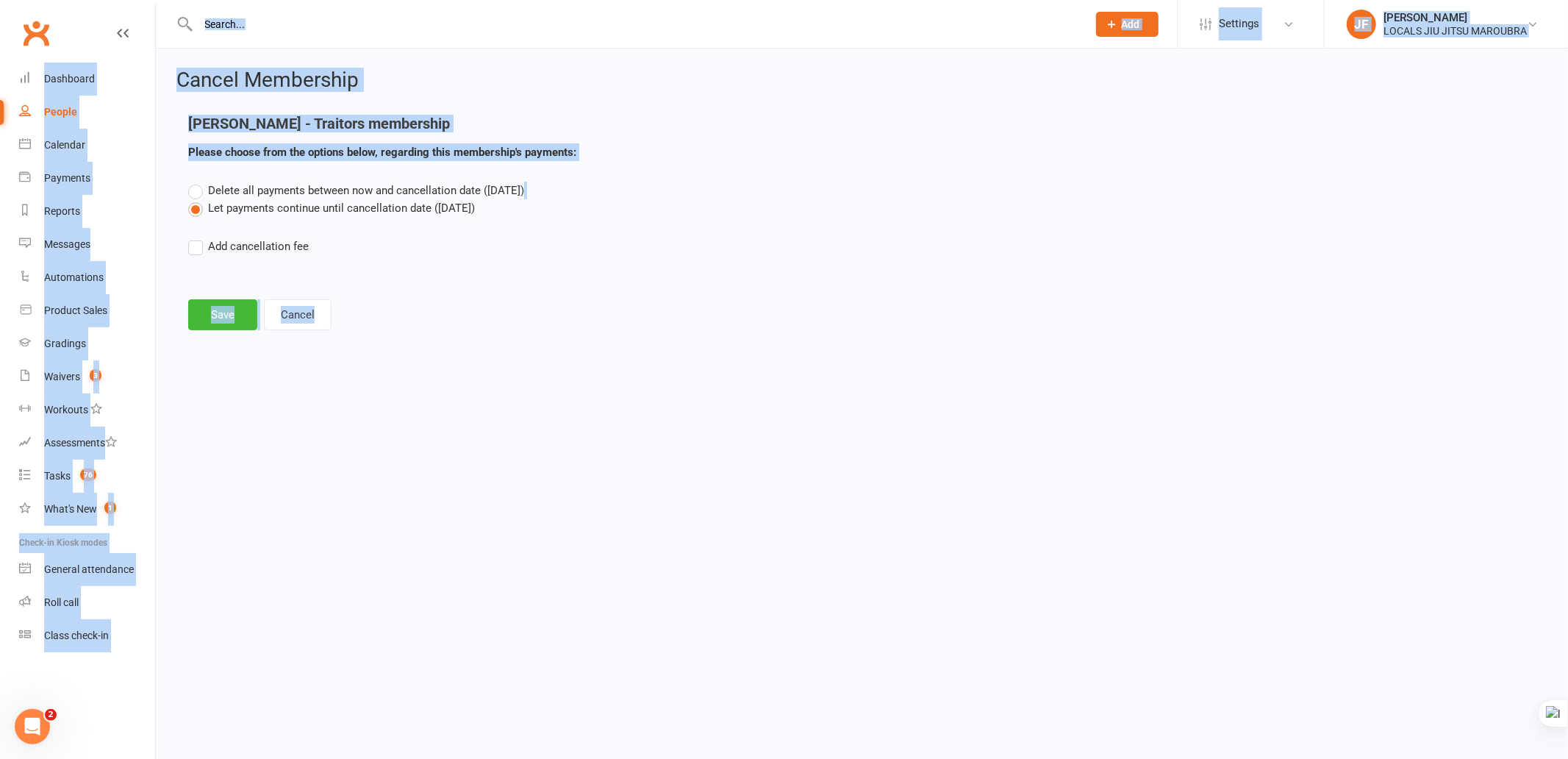
click at [628, 332] on div "Cancel Membership Isaiah Pozoglou - Traitors membership Please choose from the …" at bounding box center [862, 201] width 1412 height 305
click at [628, 331] on div "Cancel Membership Isaiah Pozoglou - Traitors membership Please choose from the …" at bounding box center [862, 201] width 1412 height 305
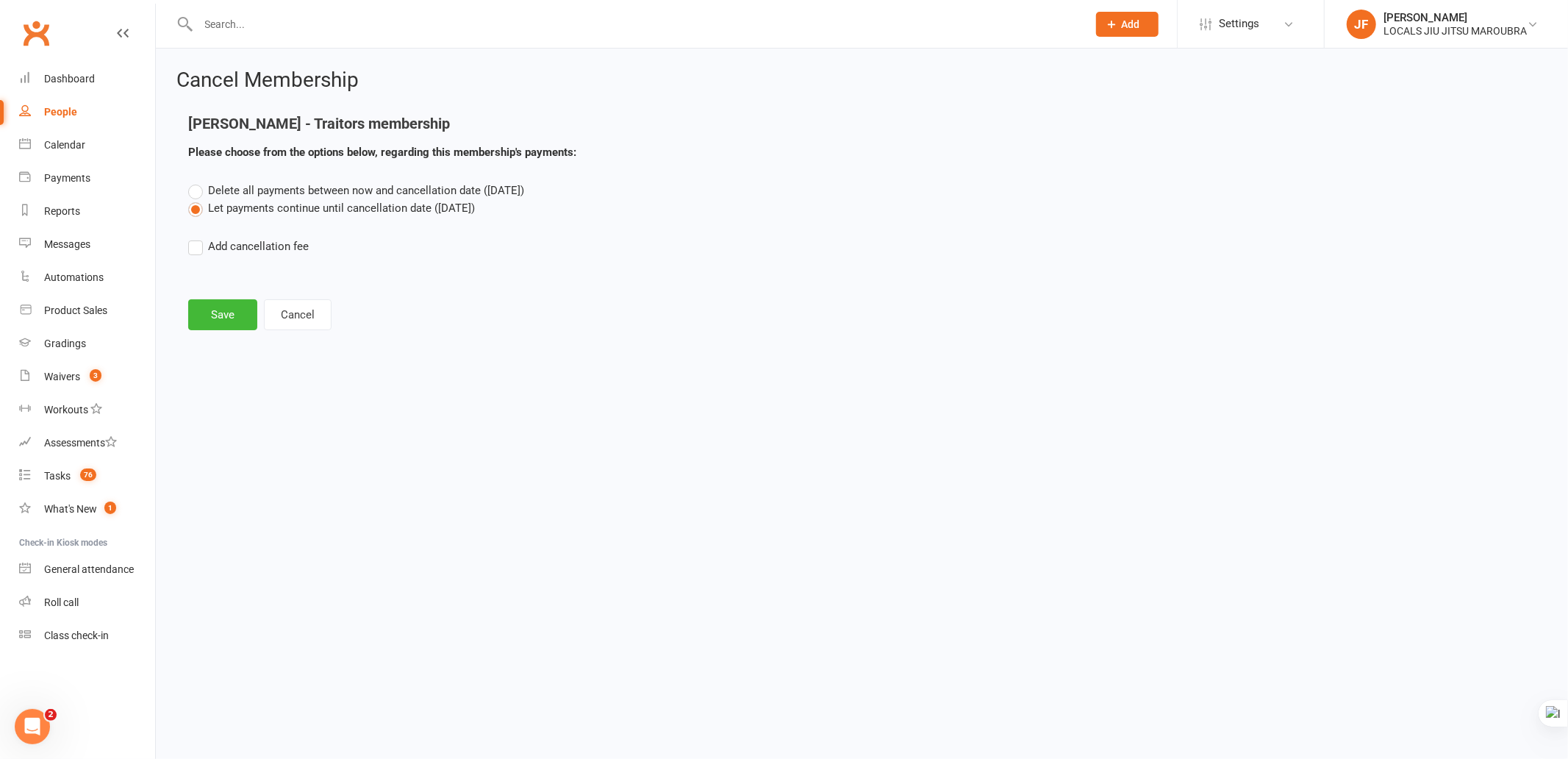
click at [628, 331] on div "Cancel Membership Isaiah Pozoglou - Traitors membership Please choose from the …" at bounding box center [862, 201] width 1412 height 305
click at [745, 374] on html "Prospect Member Non-attending contact Class / event Appointment Grading event T…" at bounding box center [784, 187] width 1568 height 374
click at [798, 374] on html "Prospect Member Non-attending contact Class / event Appointment Grading event T…" at bounding box center [784, 187] width 1568 height 374
click at [728, 246] on div "Add cancellation fee" at bounding box center [862, 246] width 1348 height 18
click at [218, 311] on button "Save" at bounding box center [223, 315] width 70 height 31
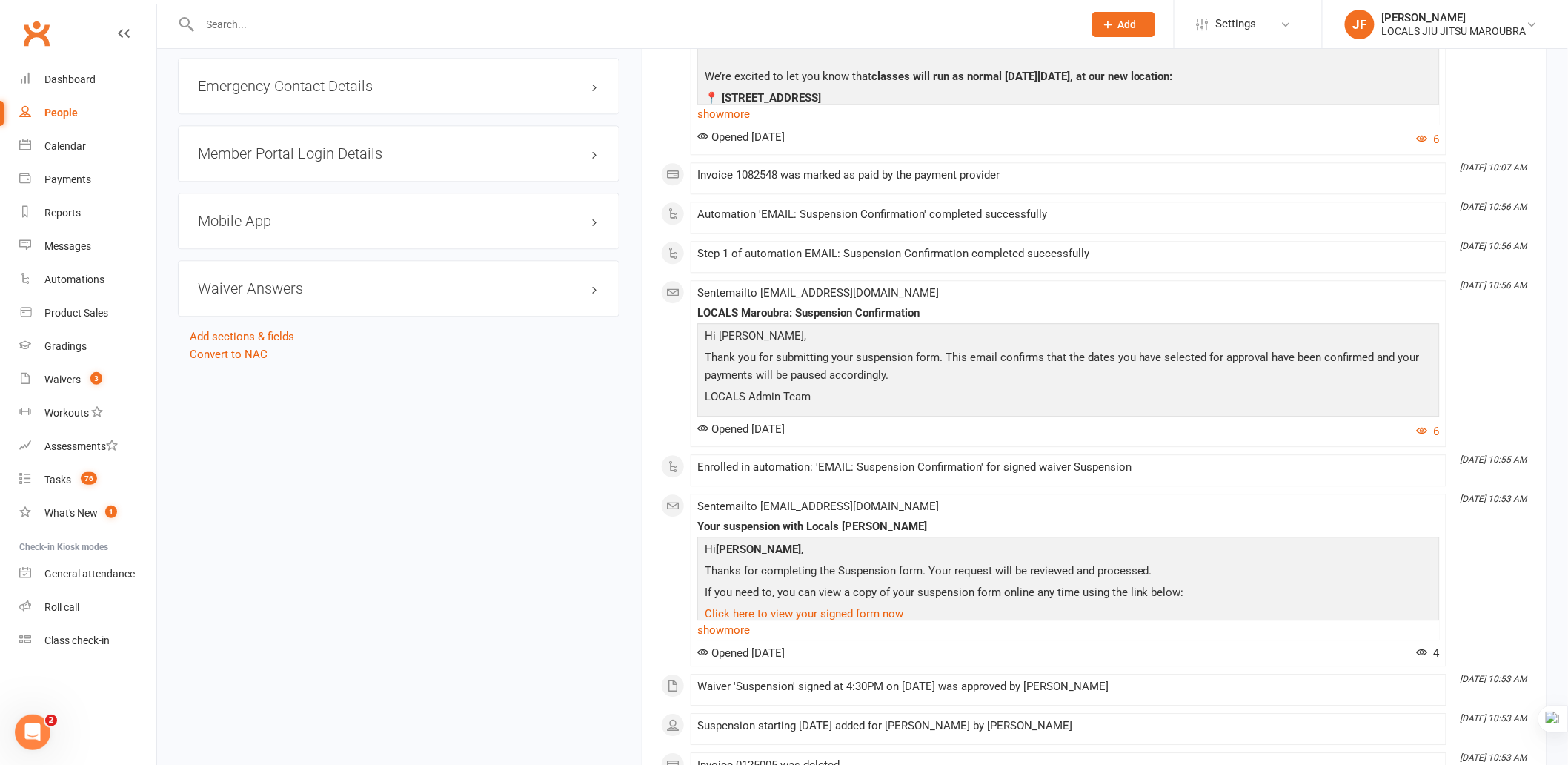
scroll to position [1317, 0]
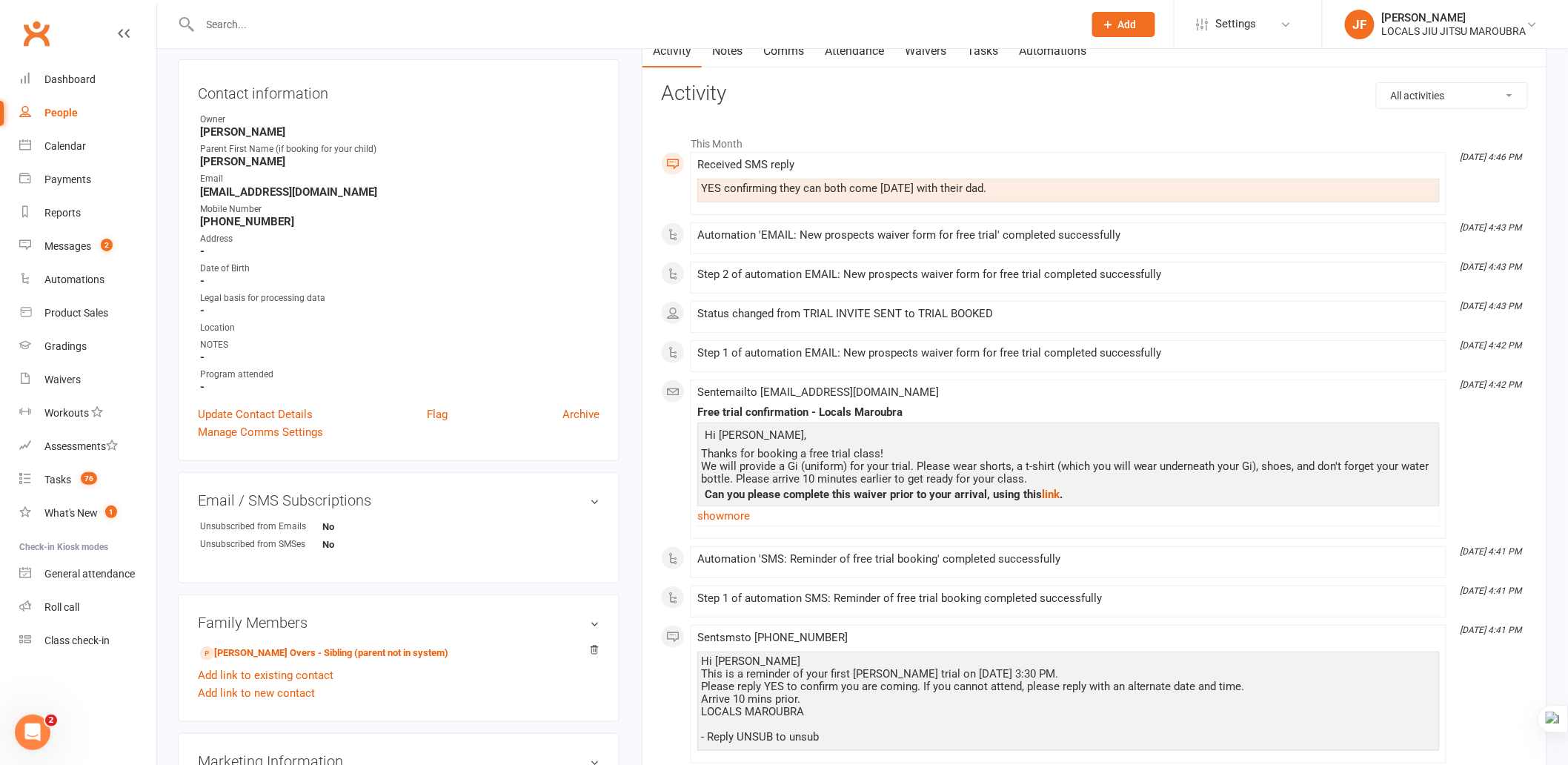
scroll to position [165, 0]
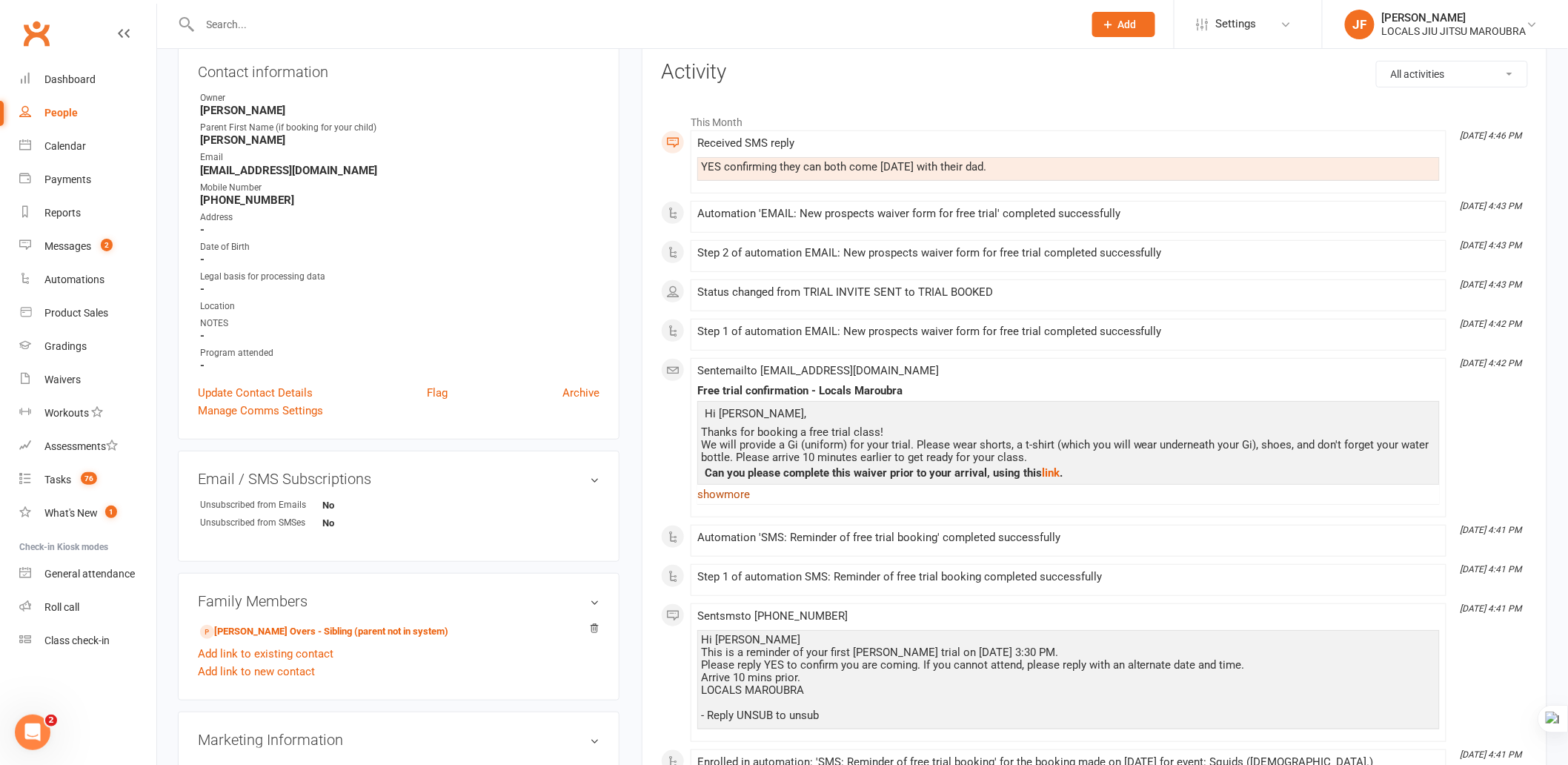
click at [738, 489] on link "show more" at bounding box center [1068, 494] width 743 height 21
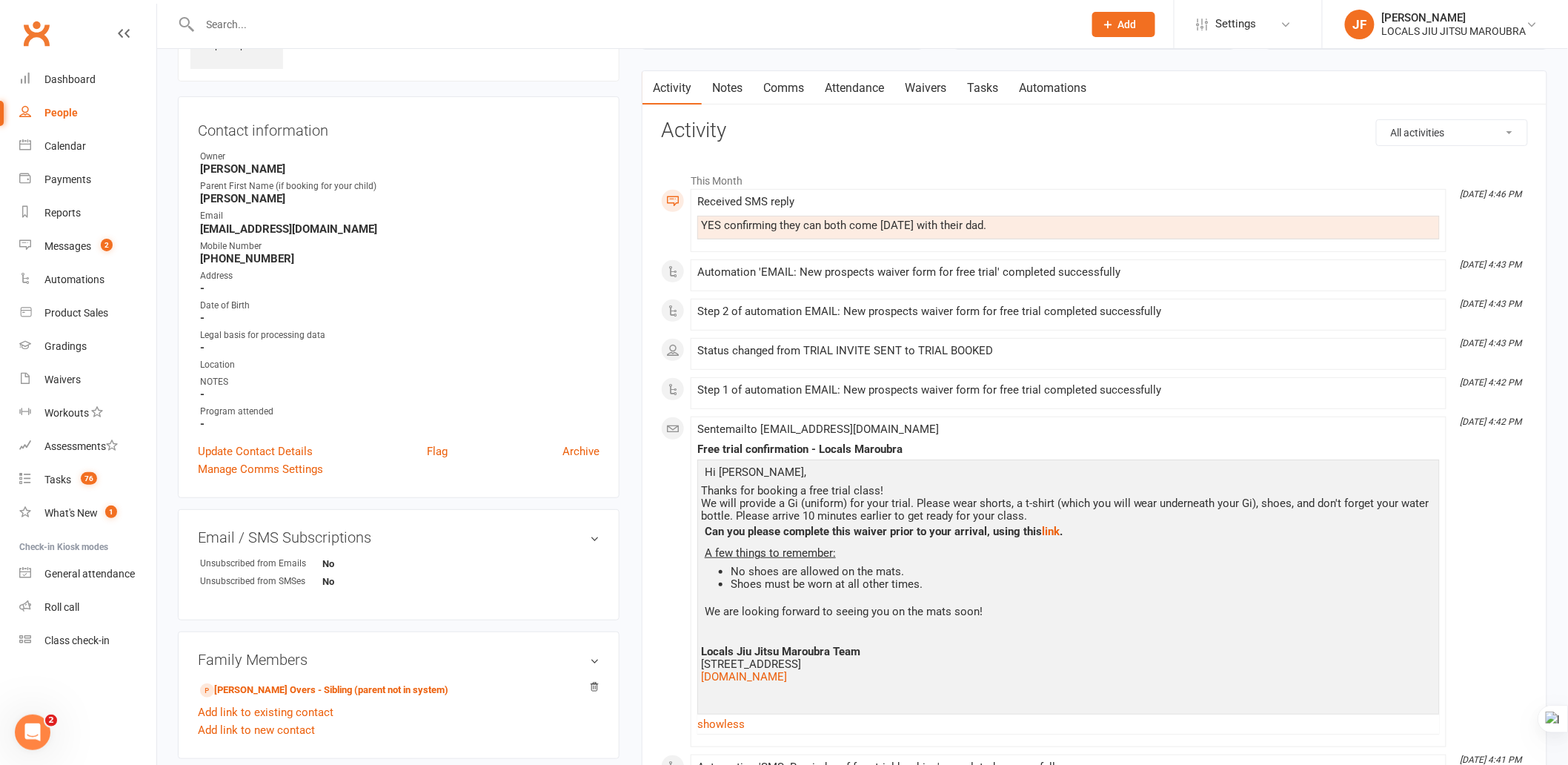
scroll to position [0, 0]
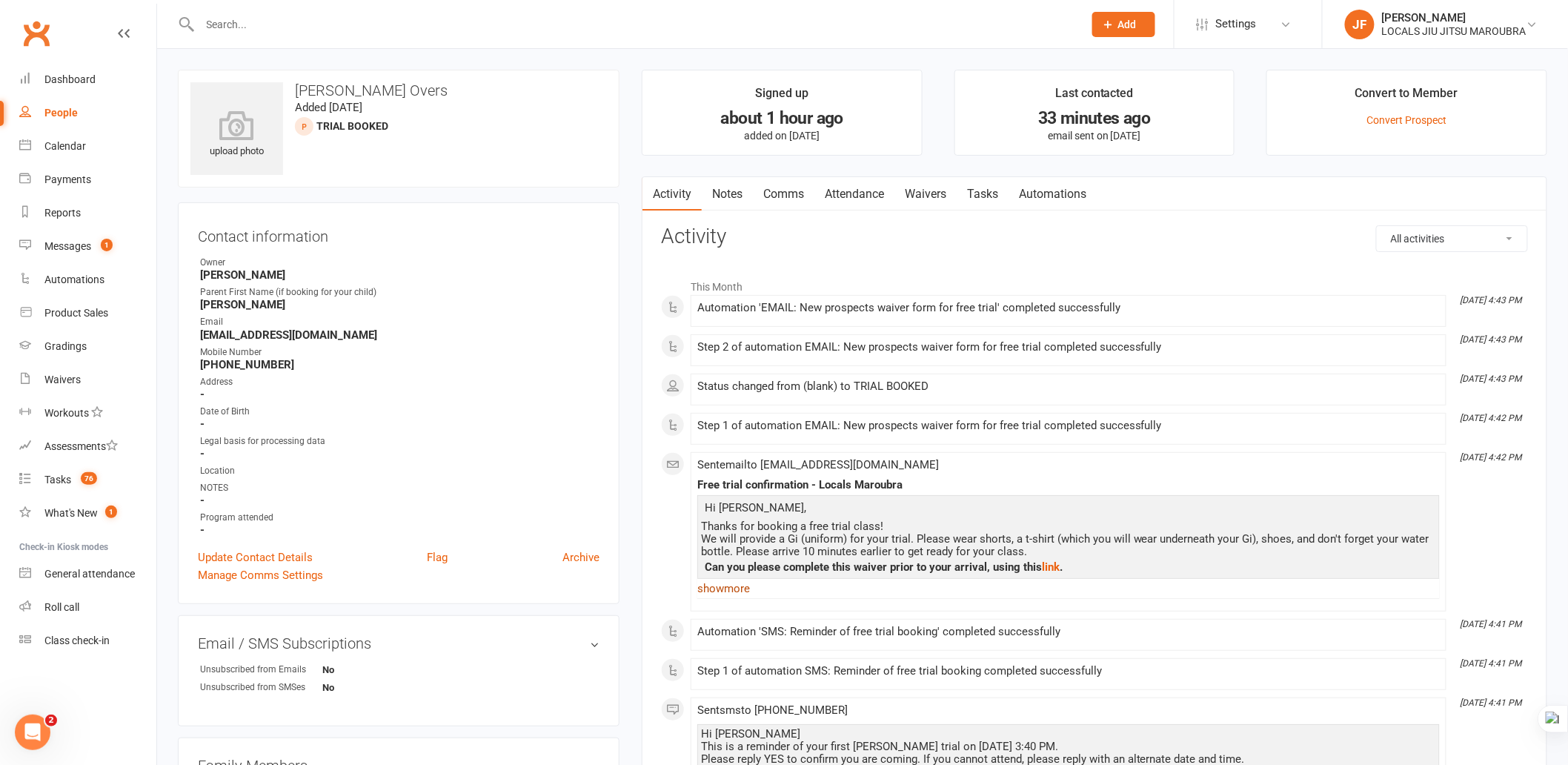
click at [737, 586] on link "show more" at bounding box center [1068, 589] width 743 height 21
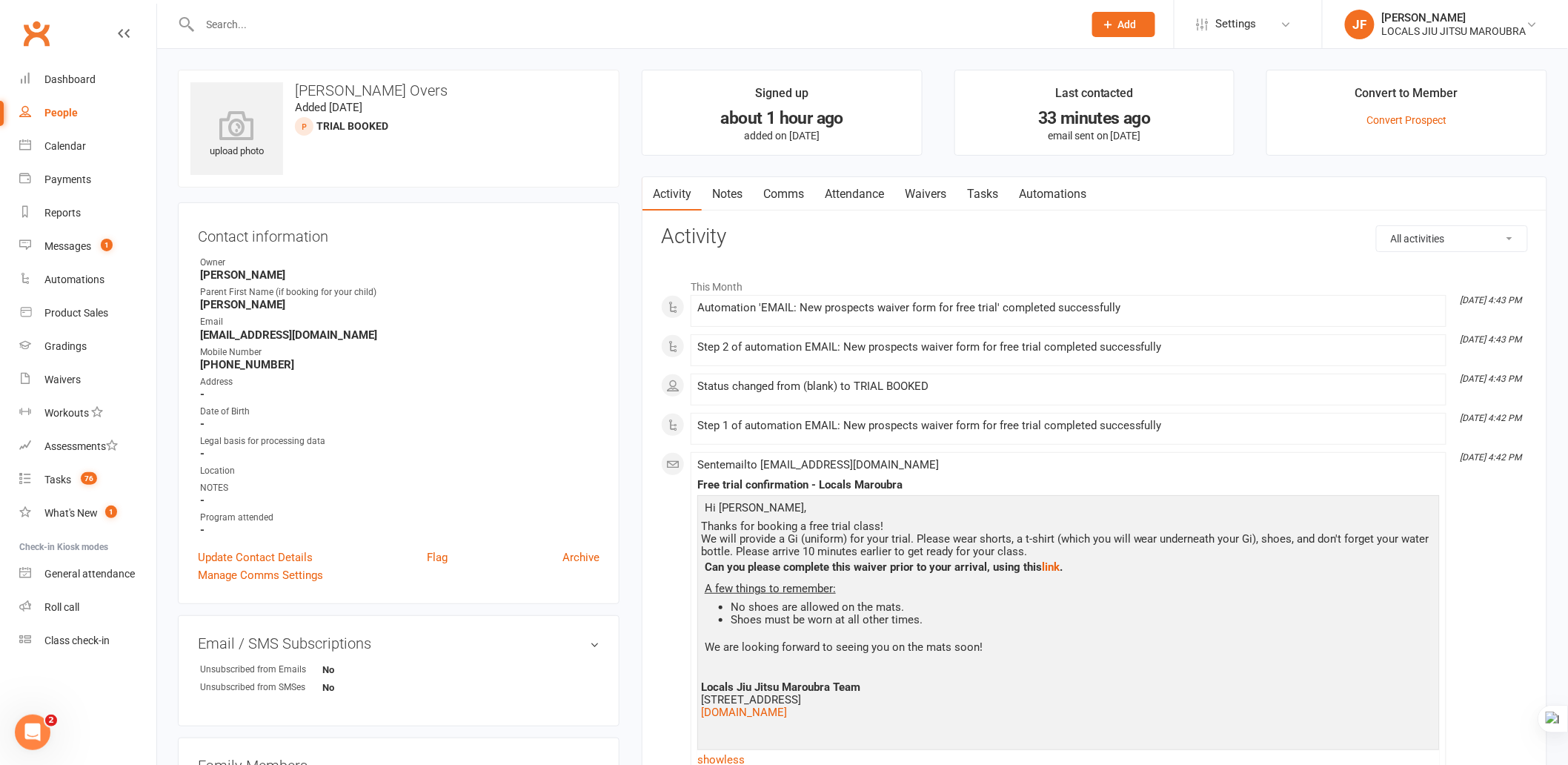
click at [786, 198] on link "Comms" at bounding box center [784, 194] width 62 height 34
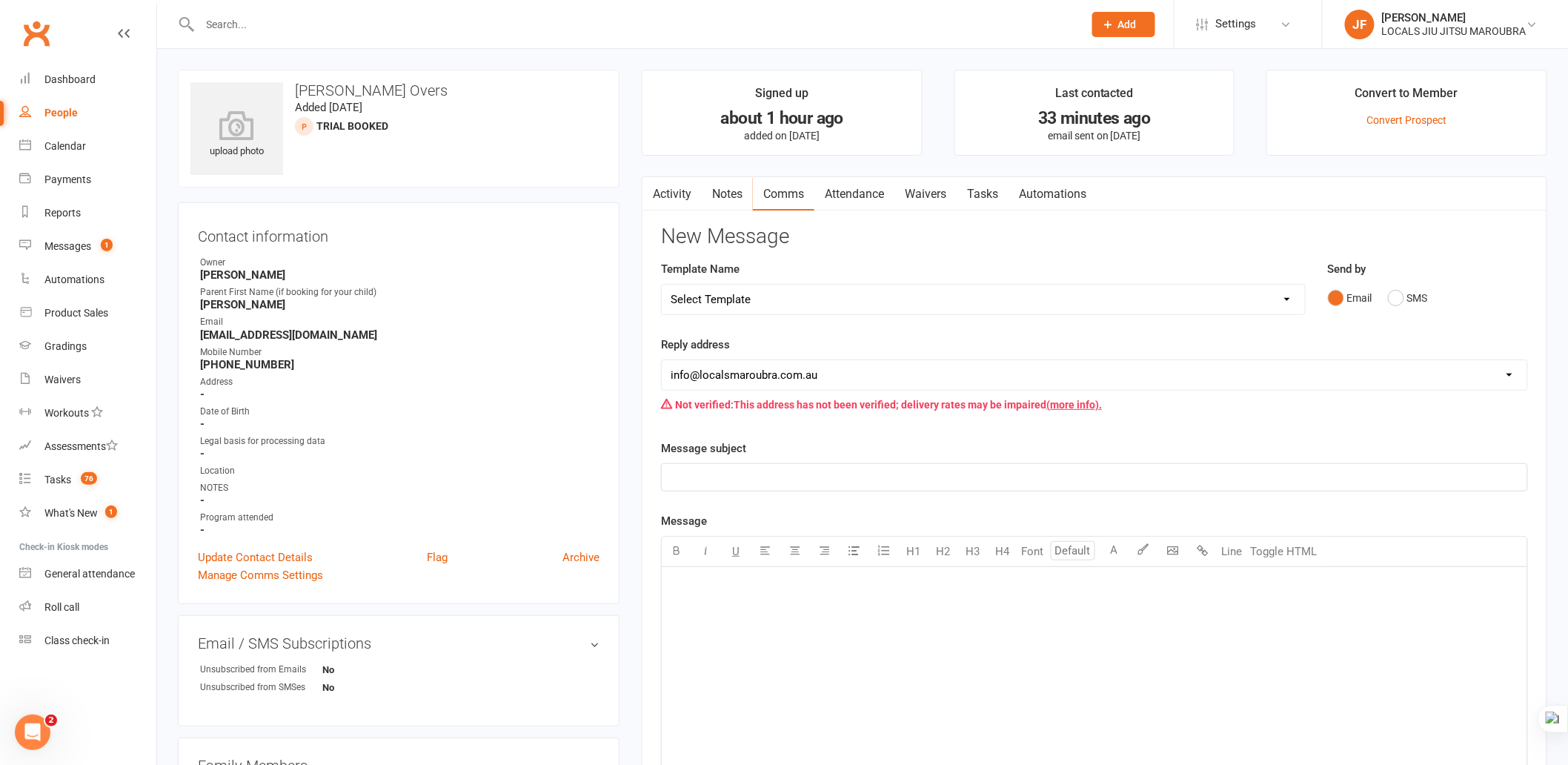
click at [688, 197] on link "Activity" at bounding box center [672, 194] width 59 height 34
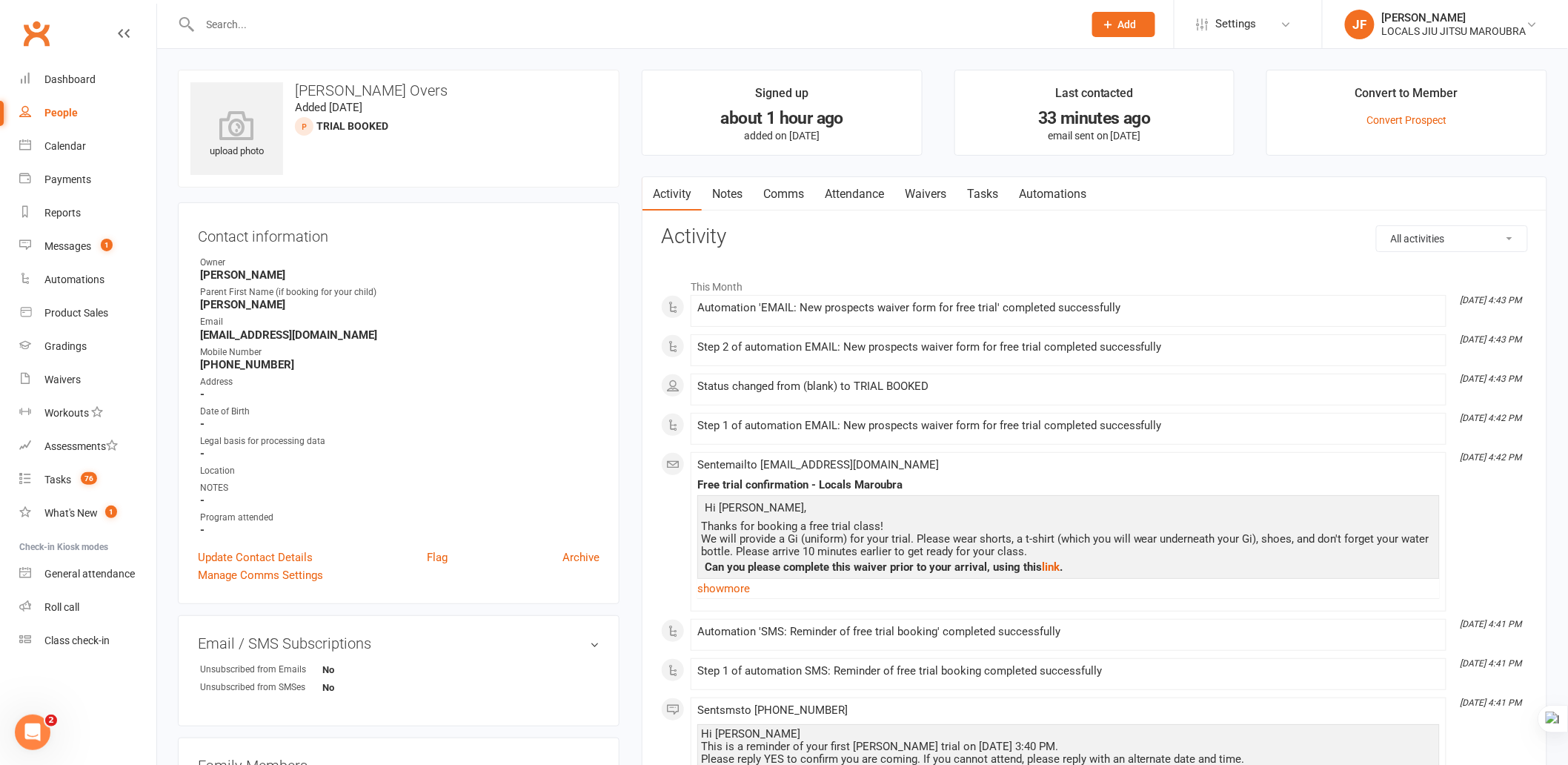
click at [1114, 247] on h3 "Activity" at bounding box center [1095, 237] width 867 height 23
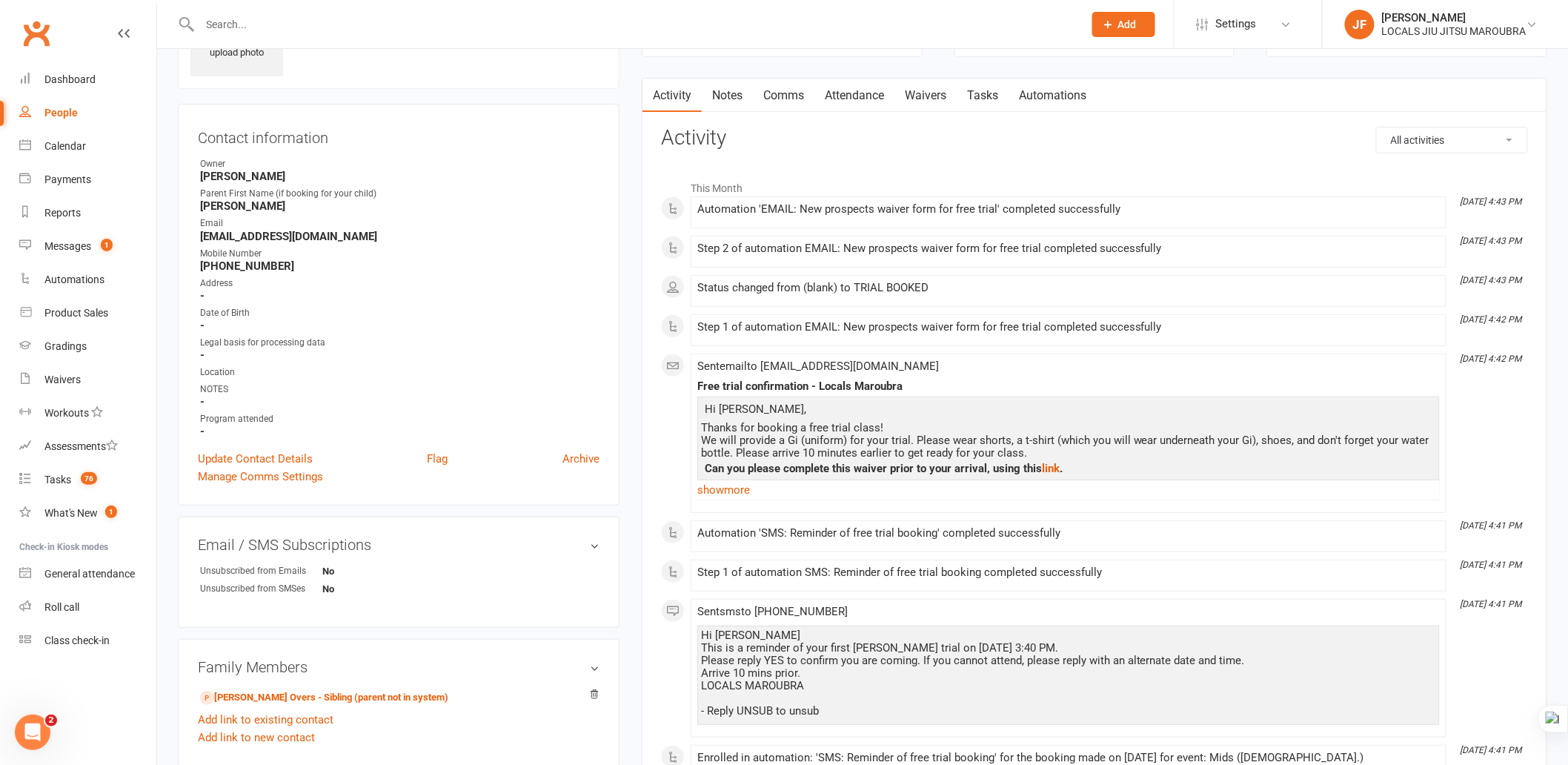
scroll to position [82, 0]
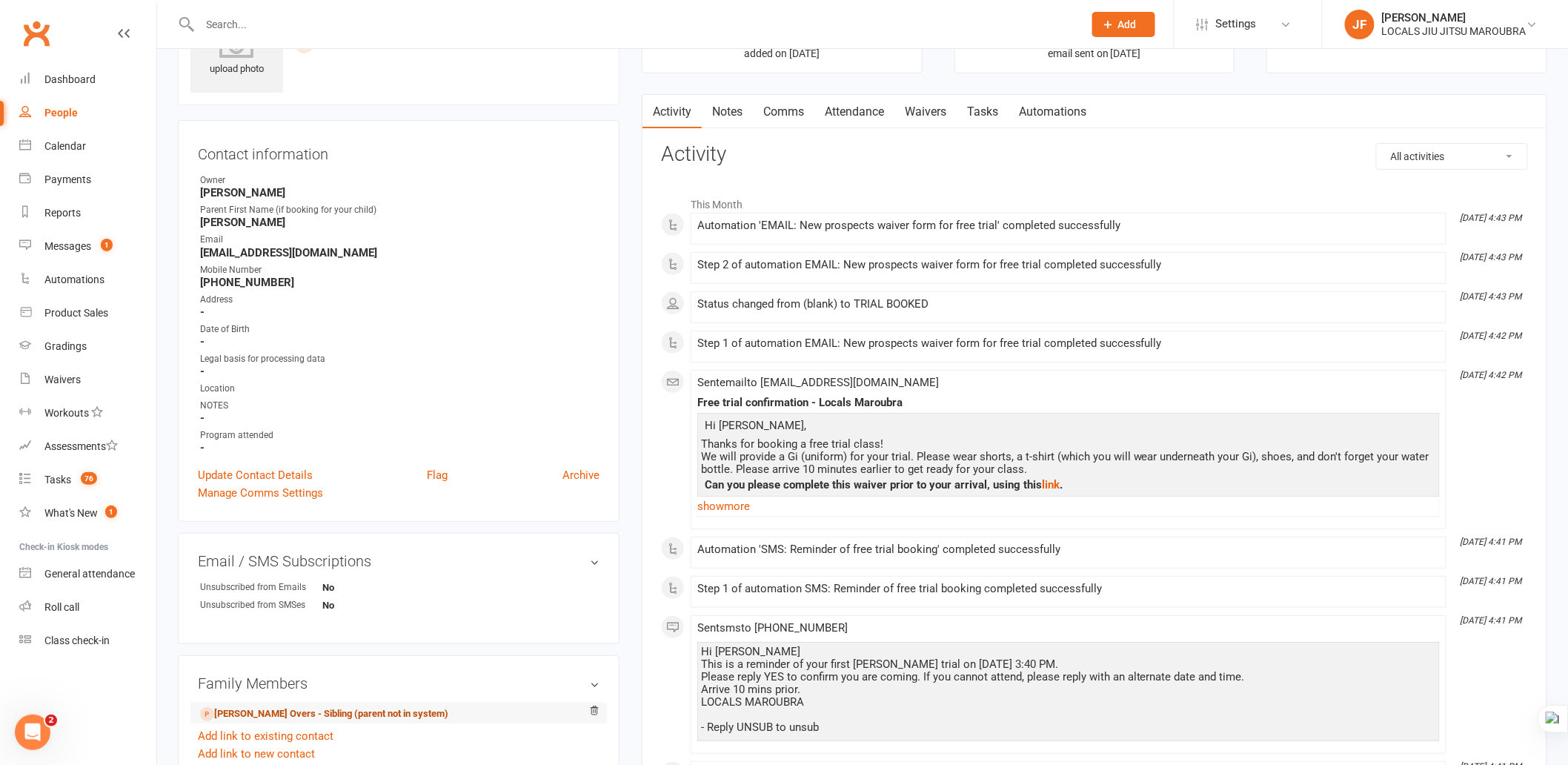
click at [391, 718] on link "Toby Overs - Sibling (parent not in system)" at bounding box center [324, 715] width 249 height 15
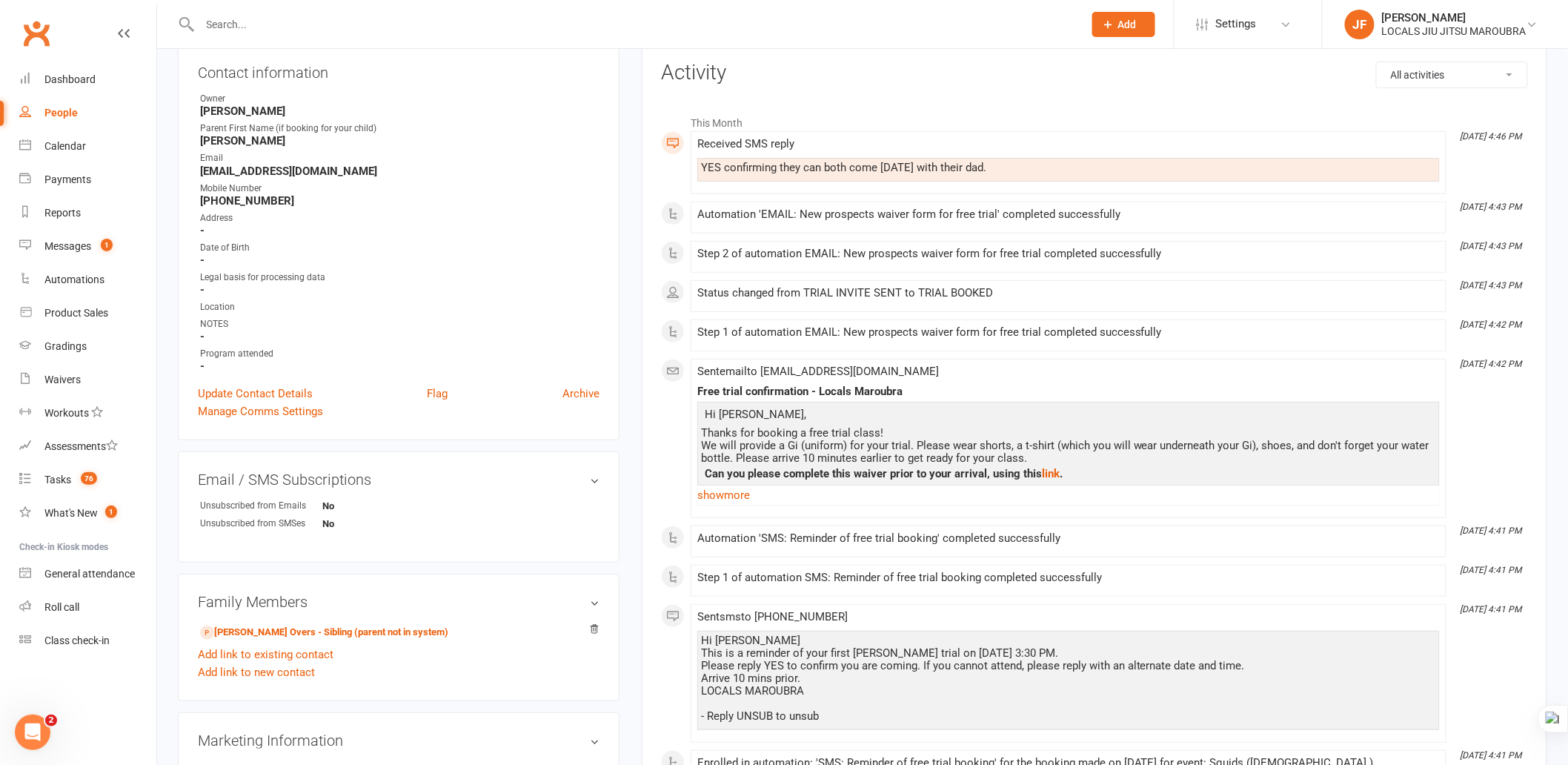
scroll to position [165, 0]
click at [316, 628] on link "Madeline Overs - Sibling (parent not in system)" at bounding box center [324, 632] width 249 height 15
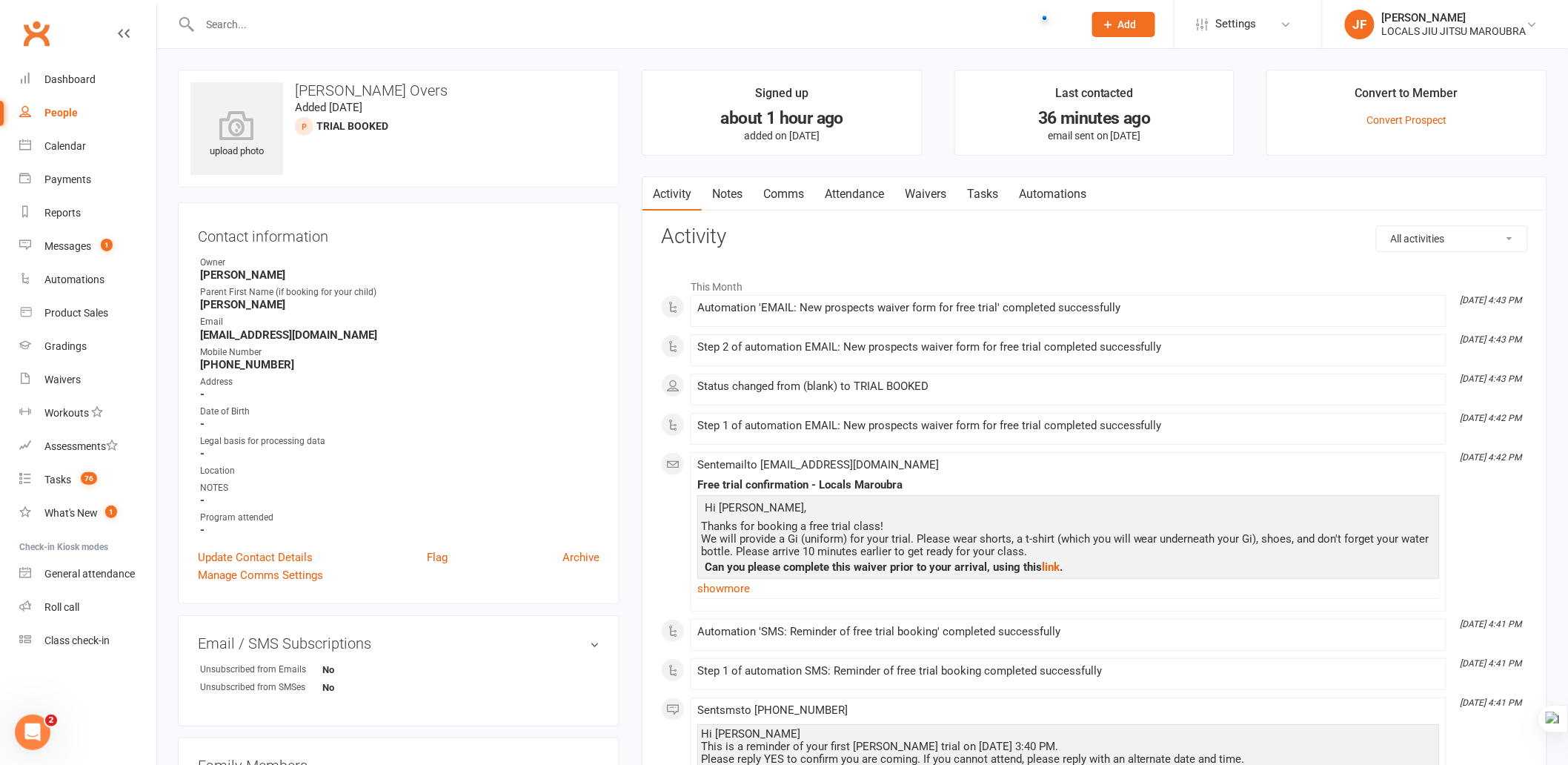
click at [355, 24] on input "text" at bounding box center [634, 24] width 878 height 21
click at [460, 35] on div at bounding box center [625, 24] width 896 height 48
click at [457, 26] on input "text" at bounding box center [634, 24] width 878 height 21
paste input "Scott Geddes"
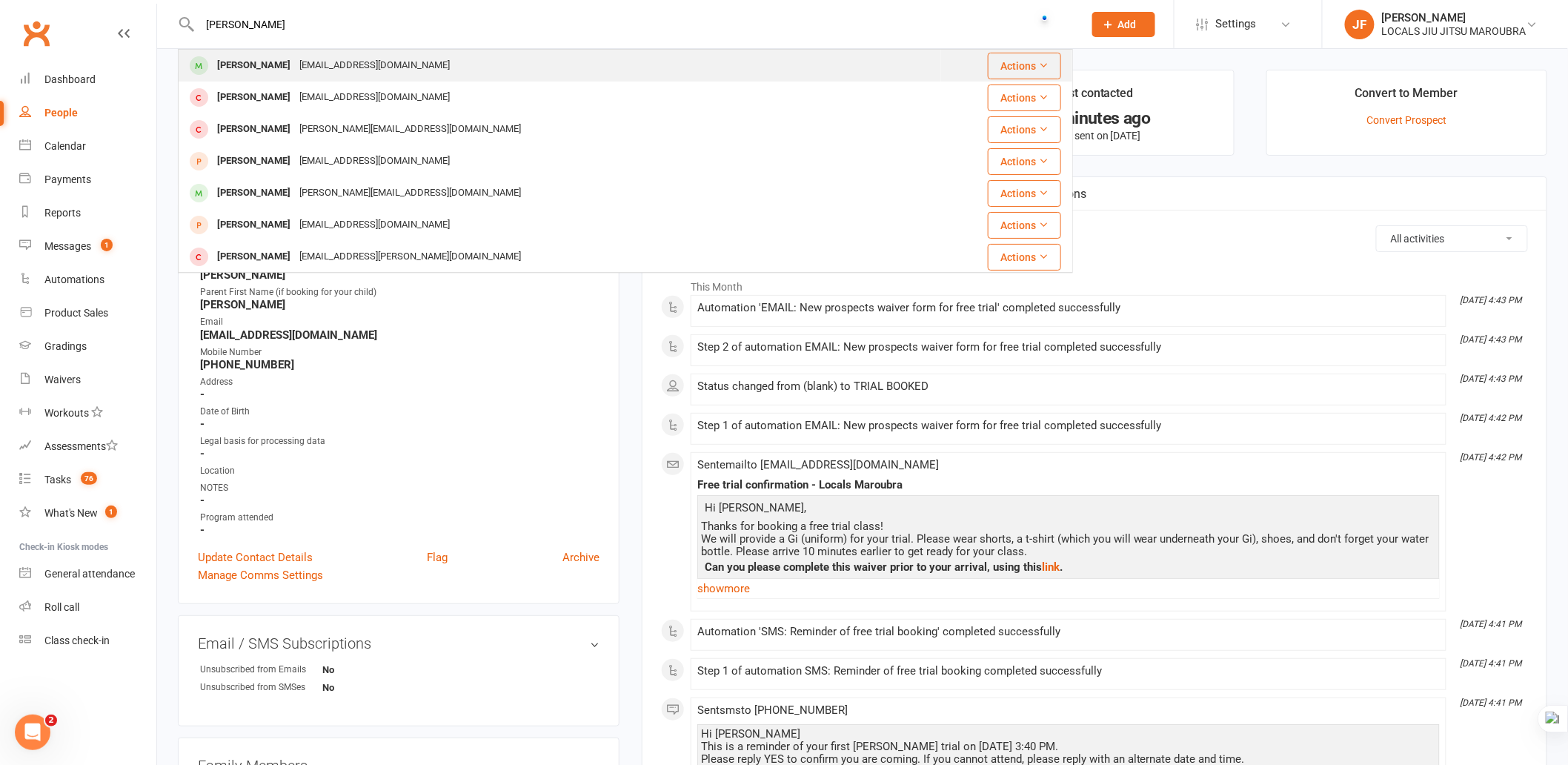
type input "Scott Geddes"
click at [486, 70] on div "Scott Geddes Scottgeddes08@hotmail.com" at bounding box center [560, 66] width 761 height 31
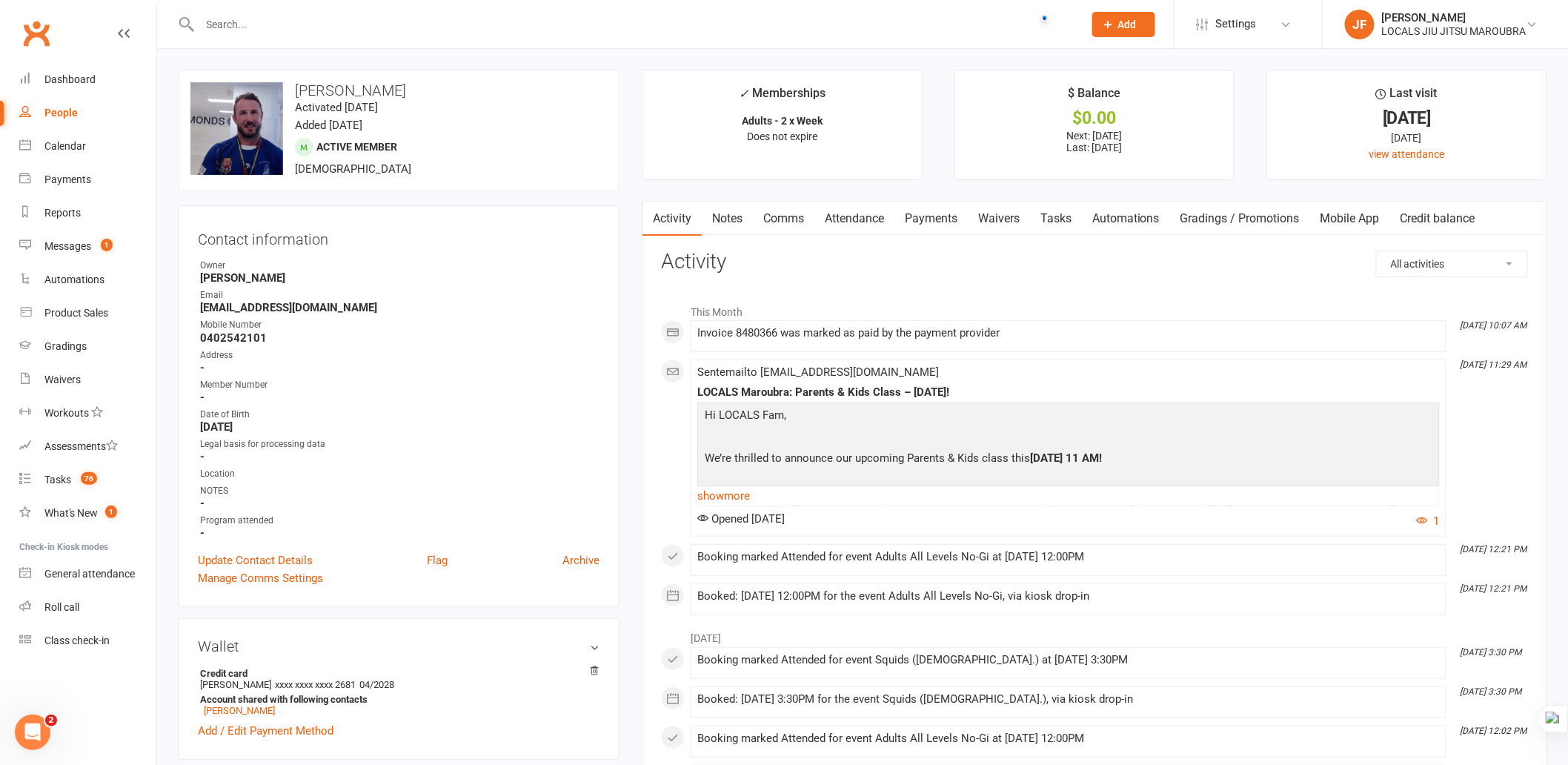
click at [931, 222] on link "Payments" at bounding box center [931, 219] width 73 height 34
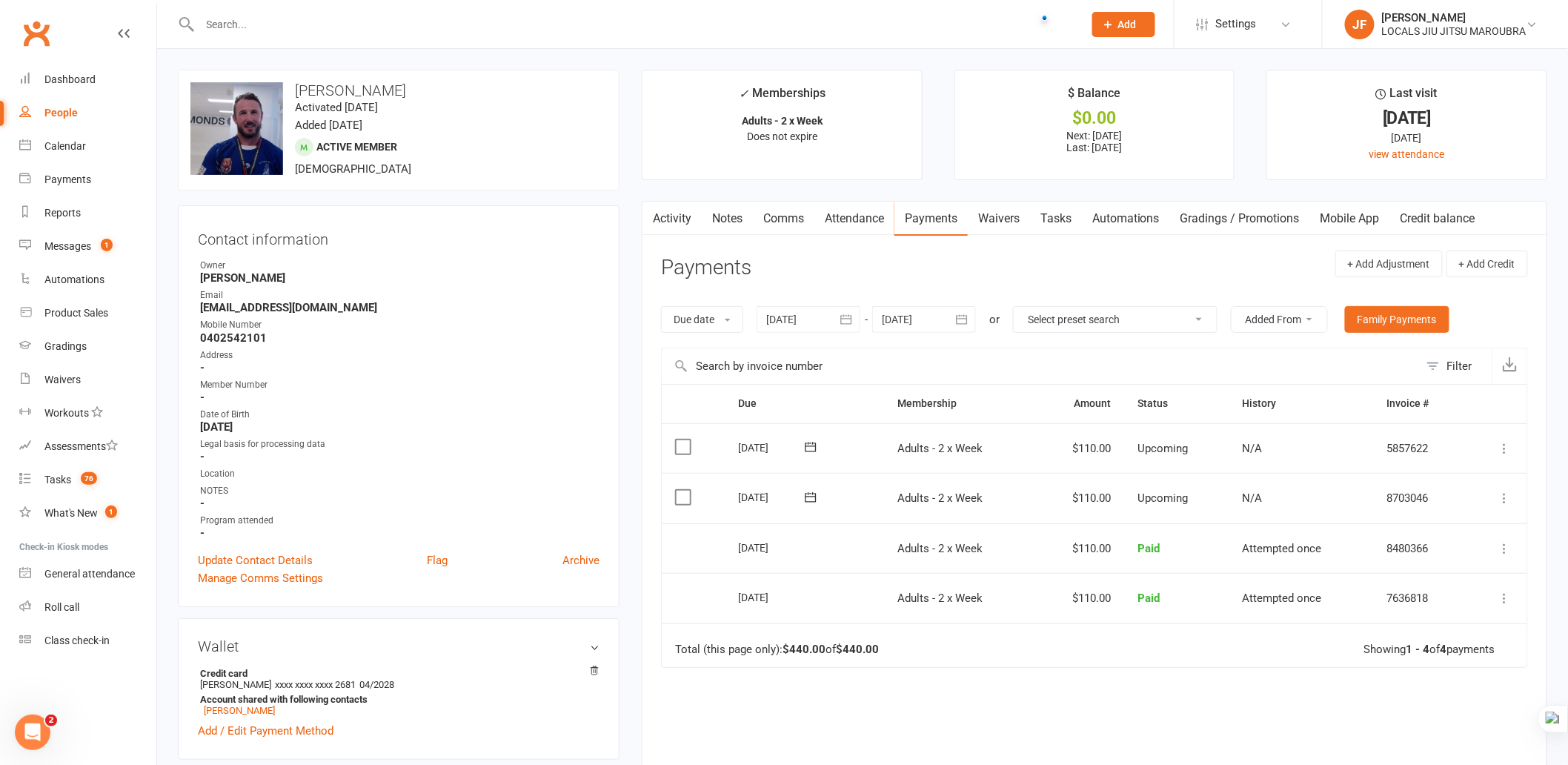
click at [1225, 730] on div "Due Contact Membership Amount Status History Invoice # Select this 02 Oct 2025 …" at bounding box center [1095, 621] width 867 height 475
click at [1203, 707] on div "Due Contact Membership Amount Status History Invoice # Select this 02 Oct 2025 …" at bounding box center [1095, 621] width 867 height 475
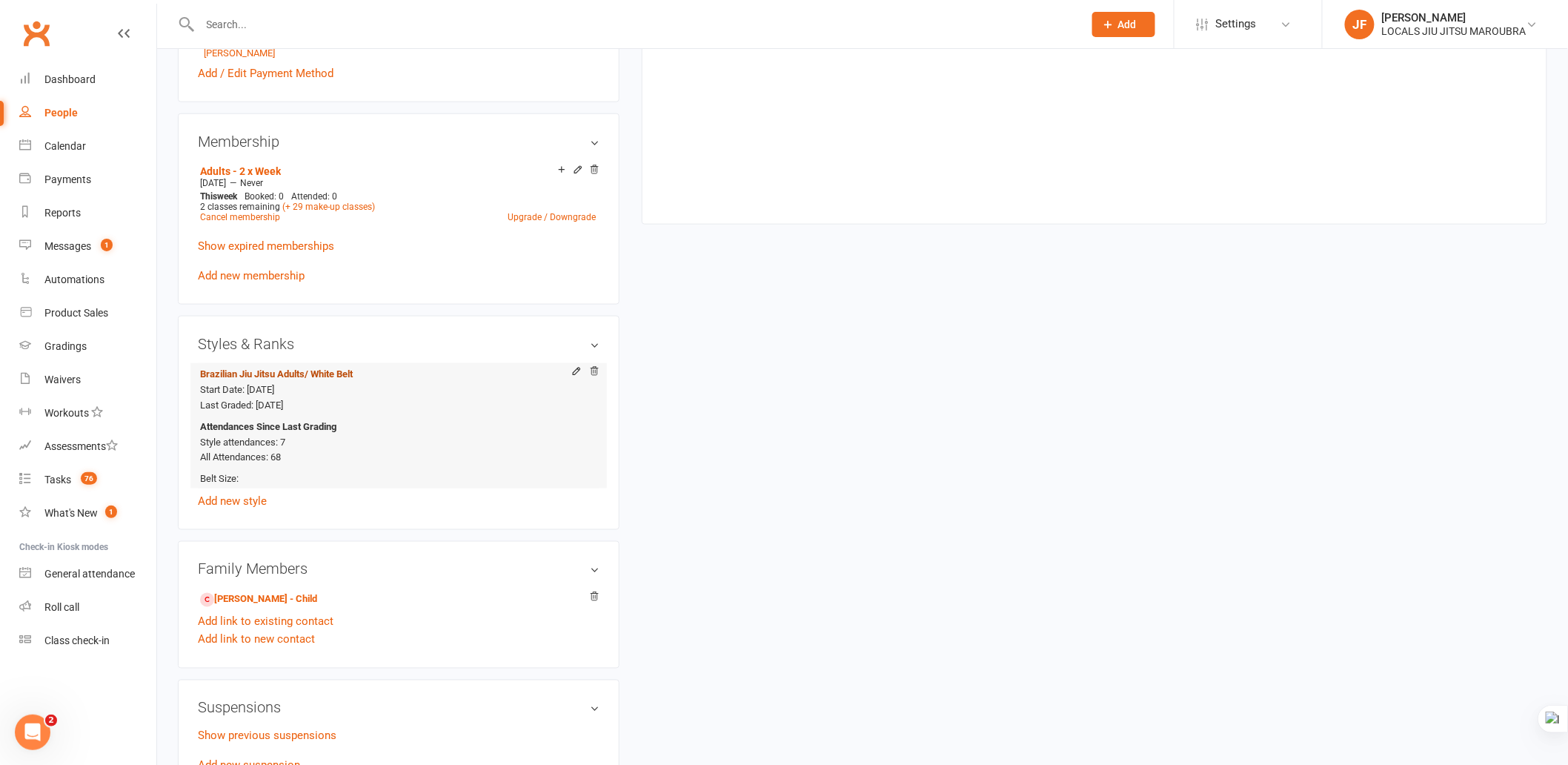
scroll to position [658, 0]
click at [285, 597] on link "Audrey Geddes - Child" at bounding box center [258, 599] width 117 height 15
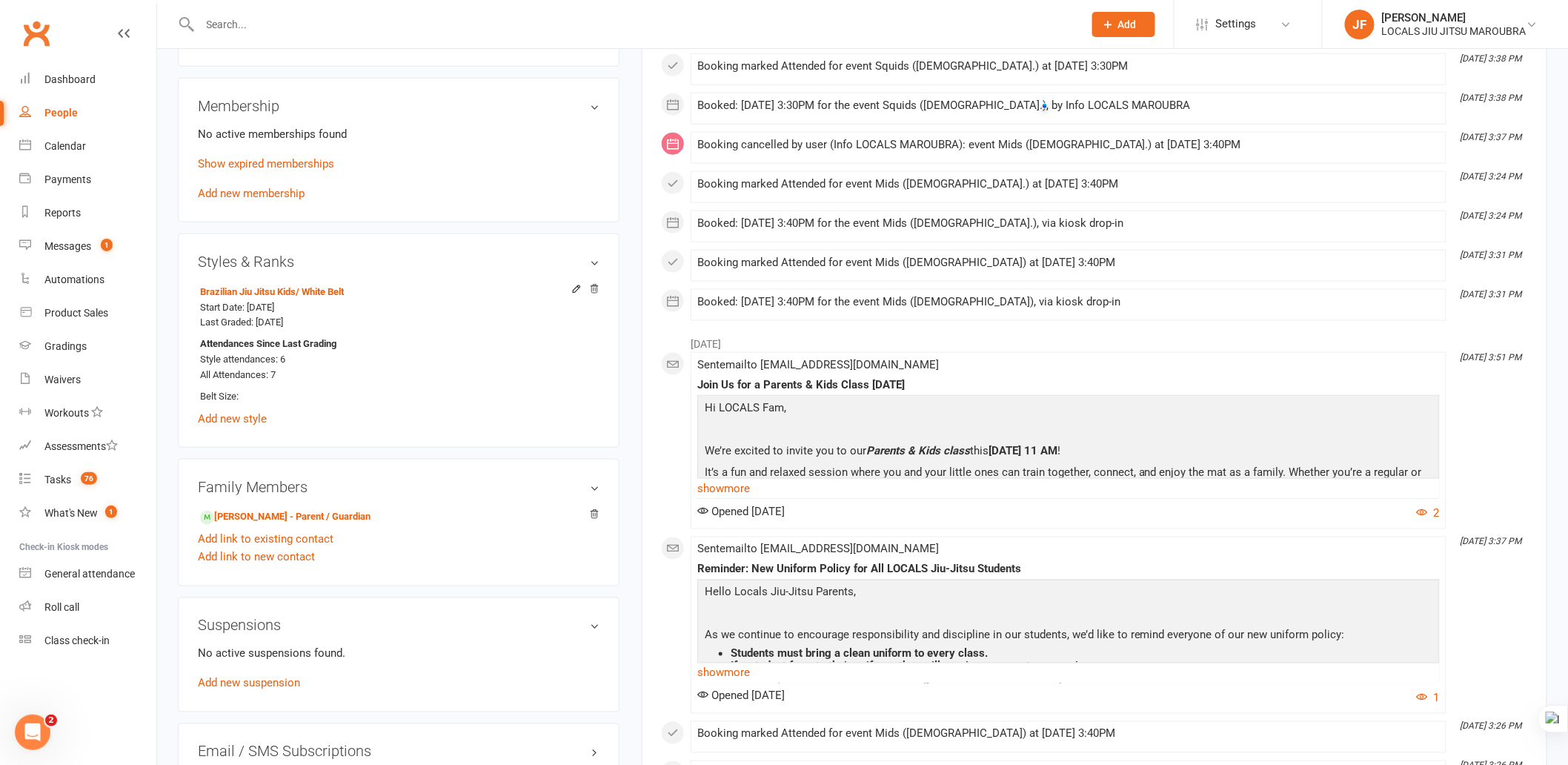
scroll to position [658, 0]
click at [284, 195] on link "Add new membership" at bounding box center [251, 196] width 107 height 14
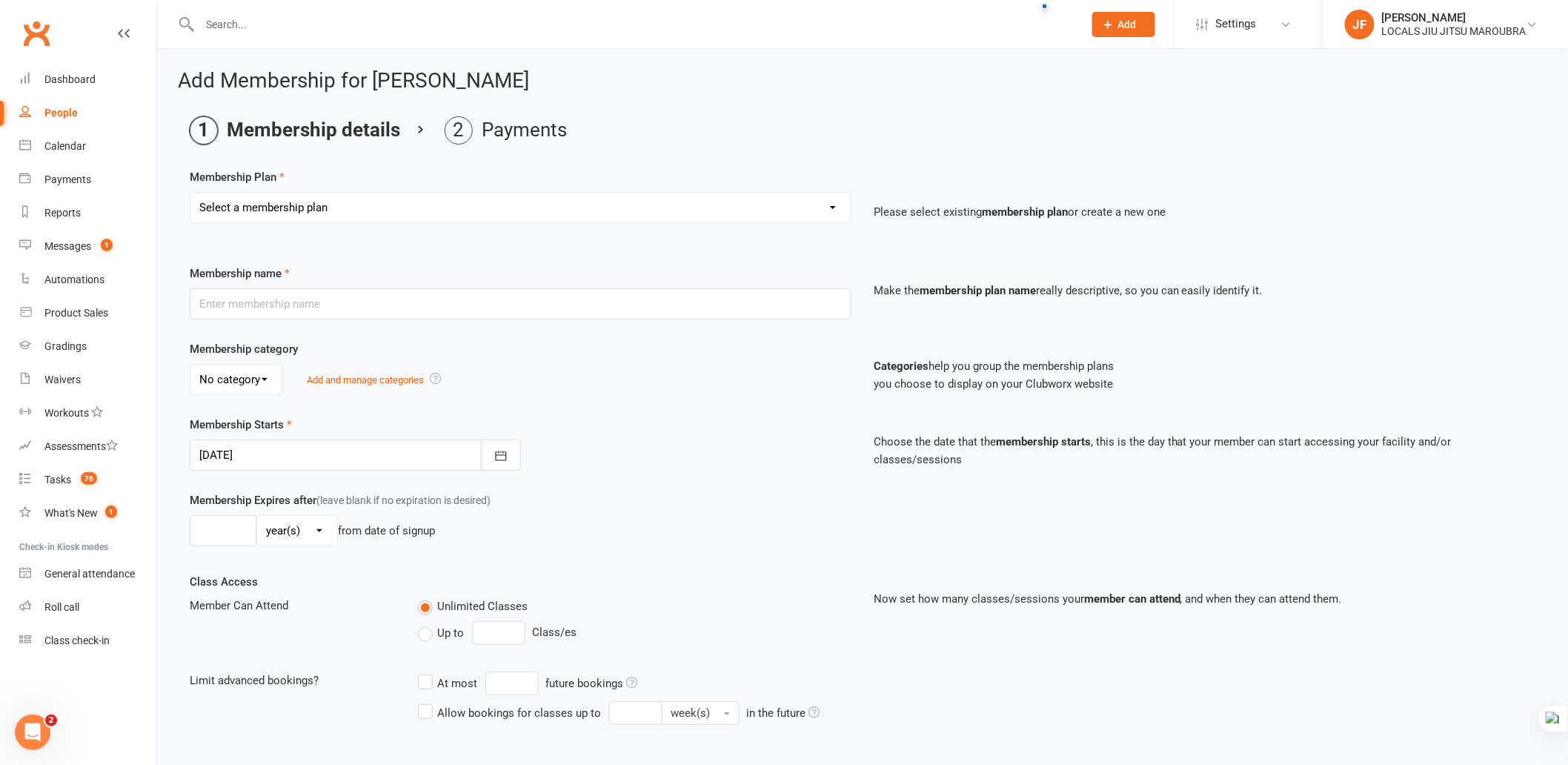
click at [389, 212] on select "Select a membership plan Create new Membership Plan ADULTS UNLIMITED ADULTS 2 X…" at bounding box center [520, 208] width 661 height 30
select select "6"
click at [191, 193] on select "Select a membership plan Create new Membership Plan ADULTS UNLIMITED ADULTS 2 X…" at bounding box center [520, 208] width 661 height 30
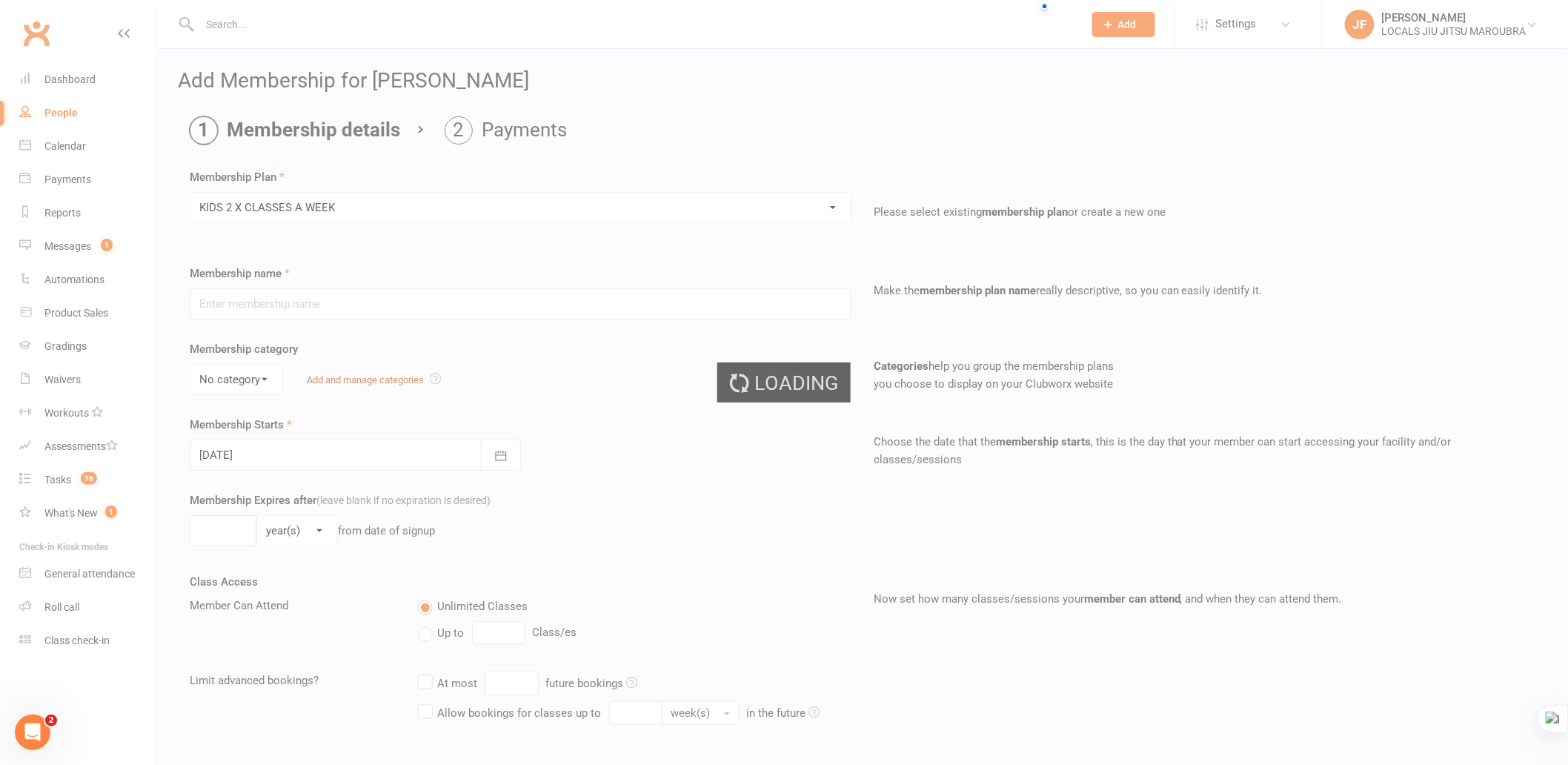
type input "KIDS 2 X CLASSES A WEEK"
select select "1"
type input "0"
type input "2"
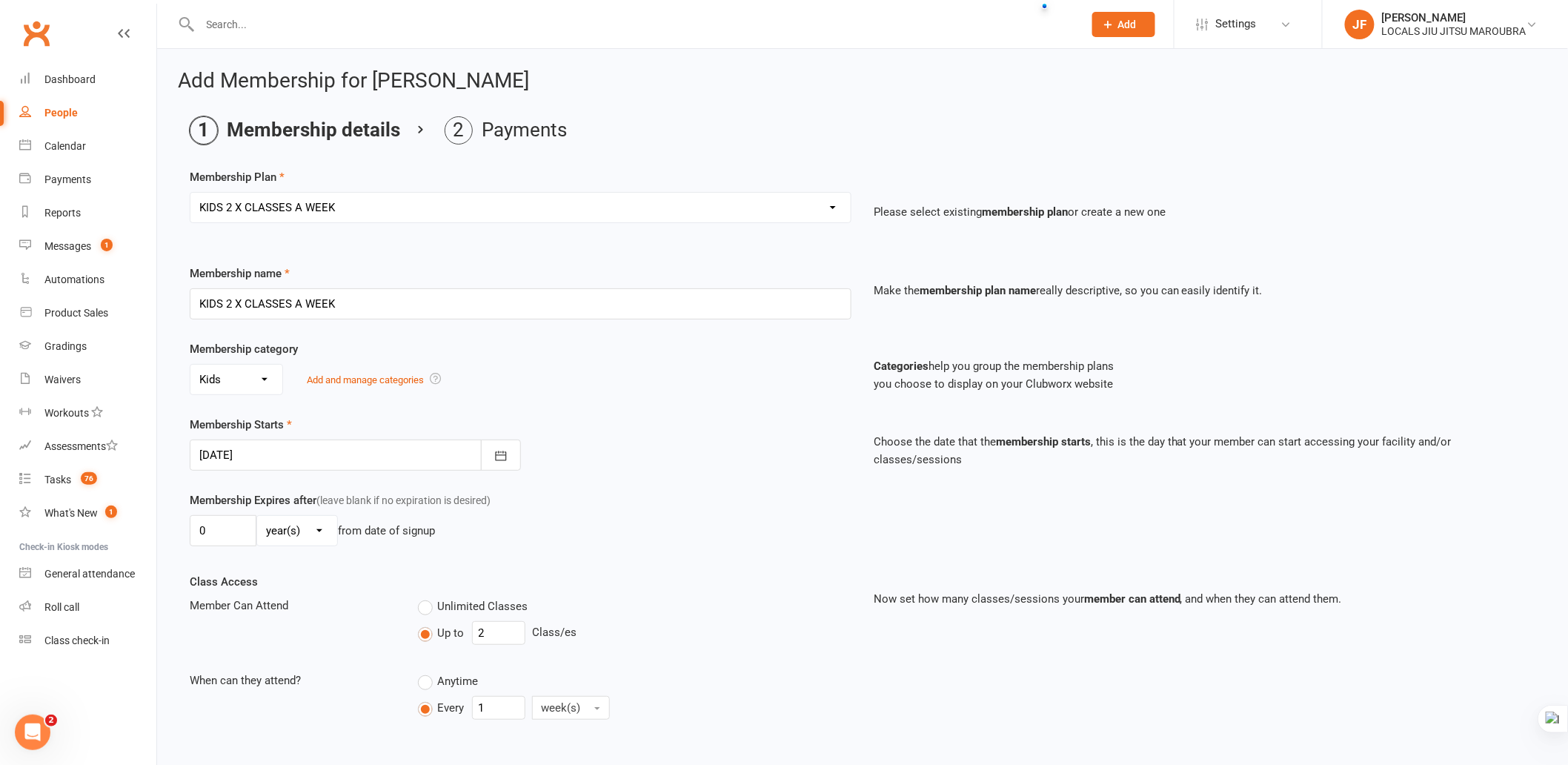
click at [670, 401] on div "Membership category No category Adults Kids Add and manage categories Categorie…" at bounding box center [862, 378] width 1368 height 75
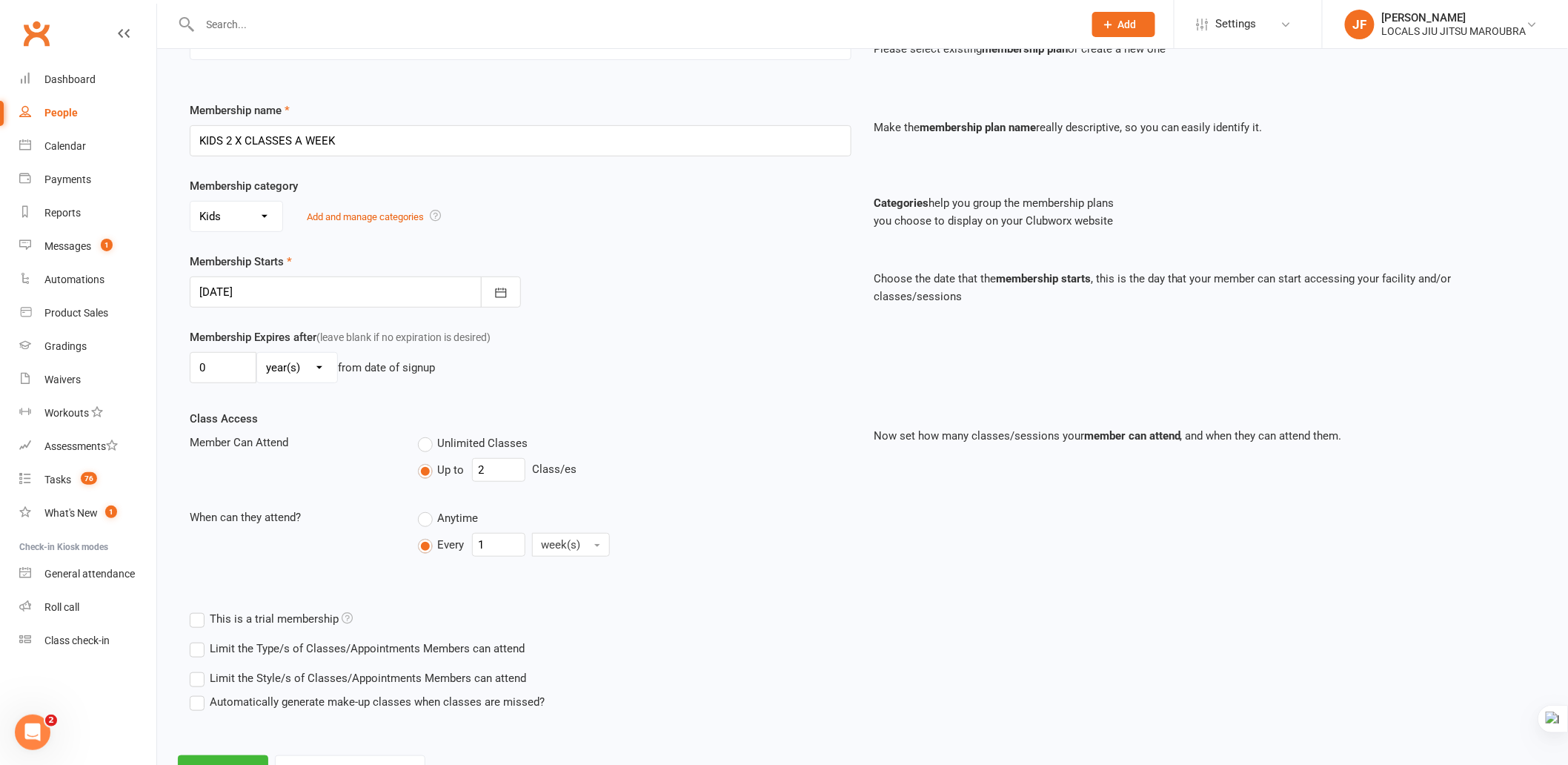
scroll to position [165, 0]
click at [627, 328] on div "Membership Expires after (leave blank if no expiration is desired) 0 day(s) wee…" at bounding box center [520, 356] width 684 height 61
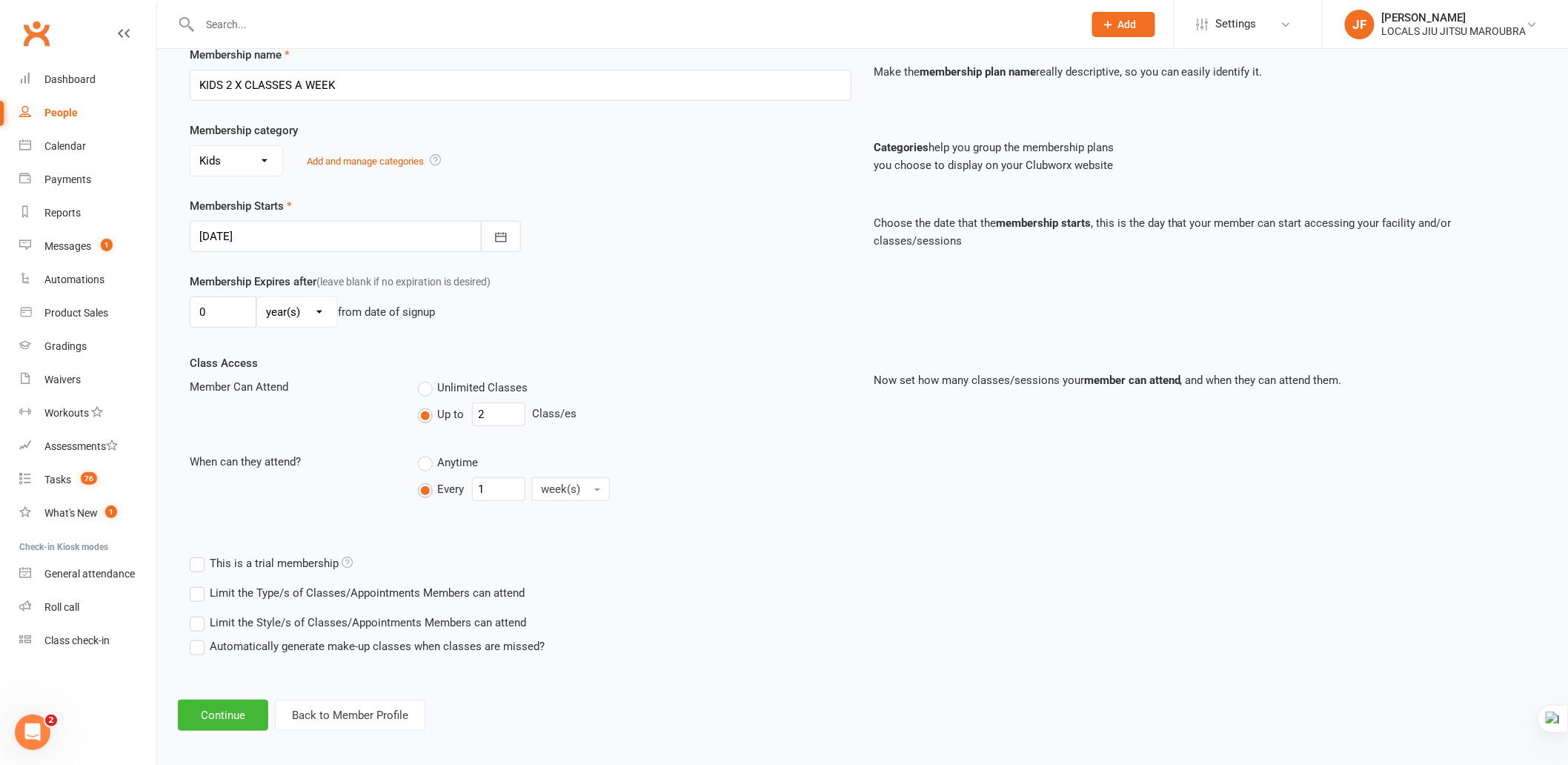
scroll to position [227, 0]
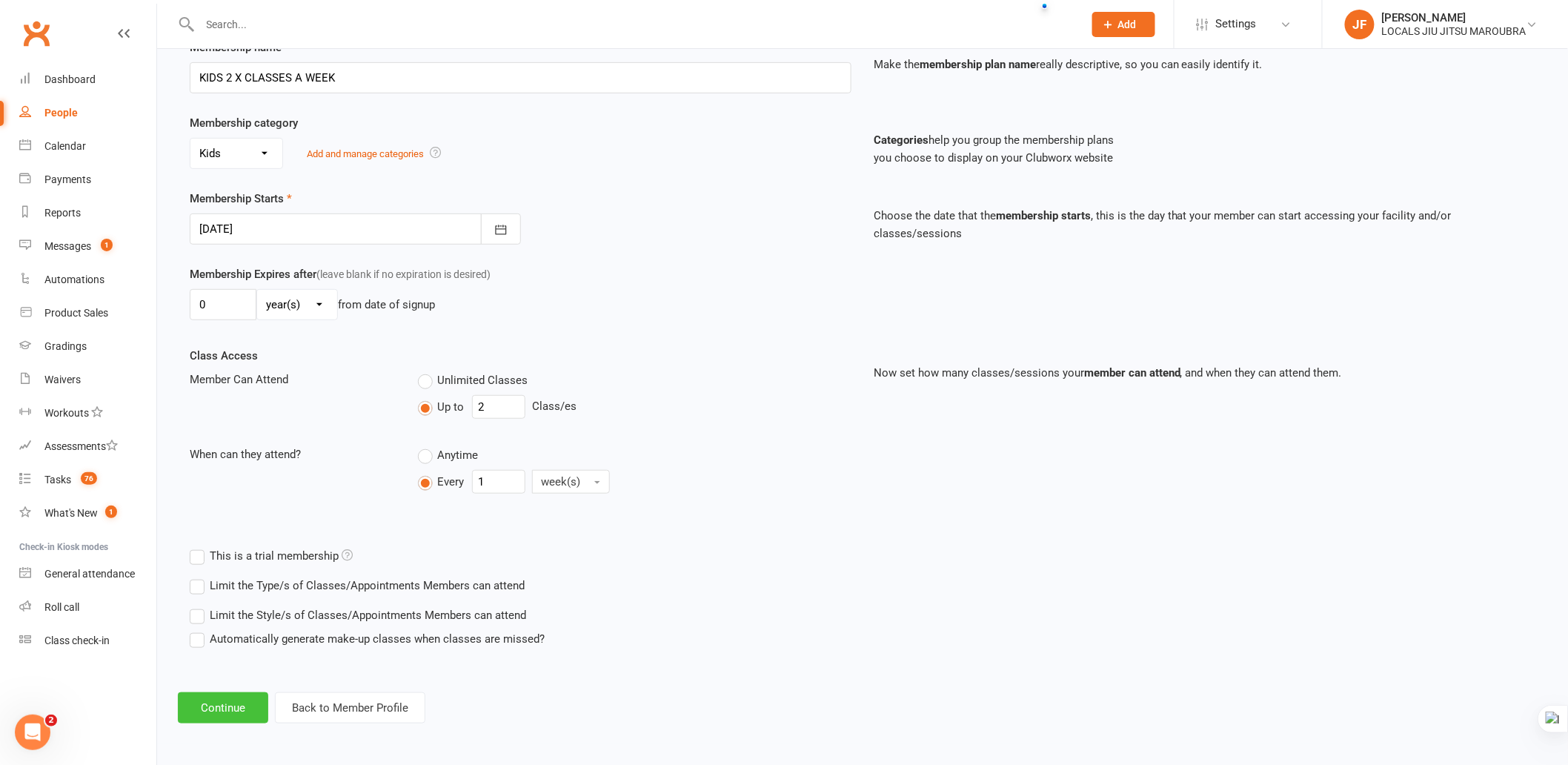
click at [197, 701] on button "Continue" at bounding box center [223, 708] width 91 height 31
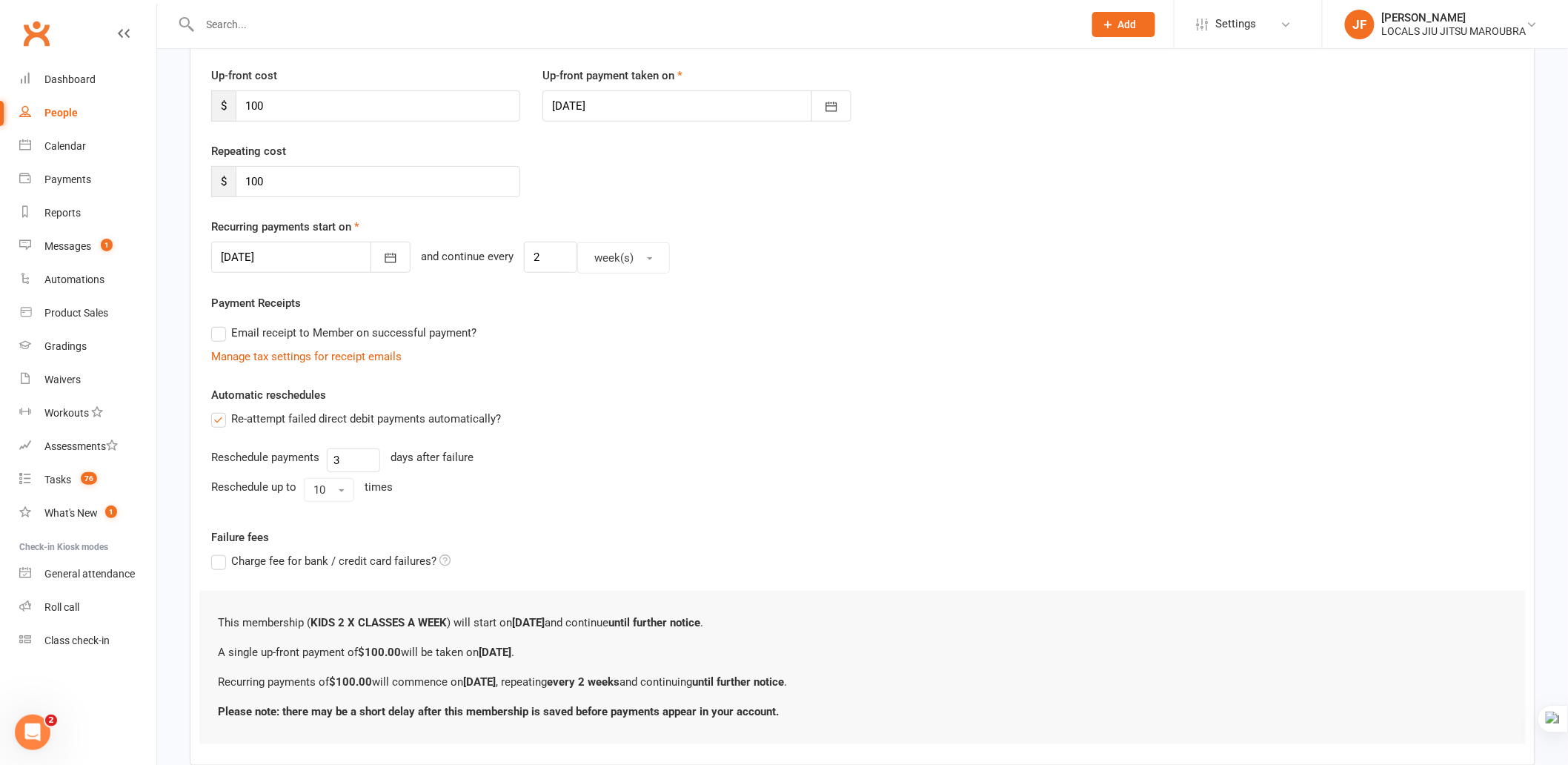
scroll to position [283, 0]
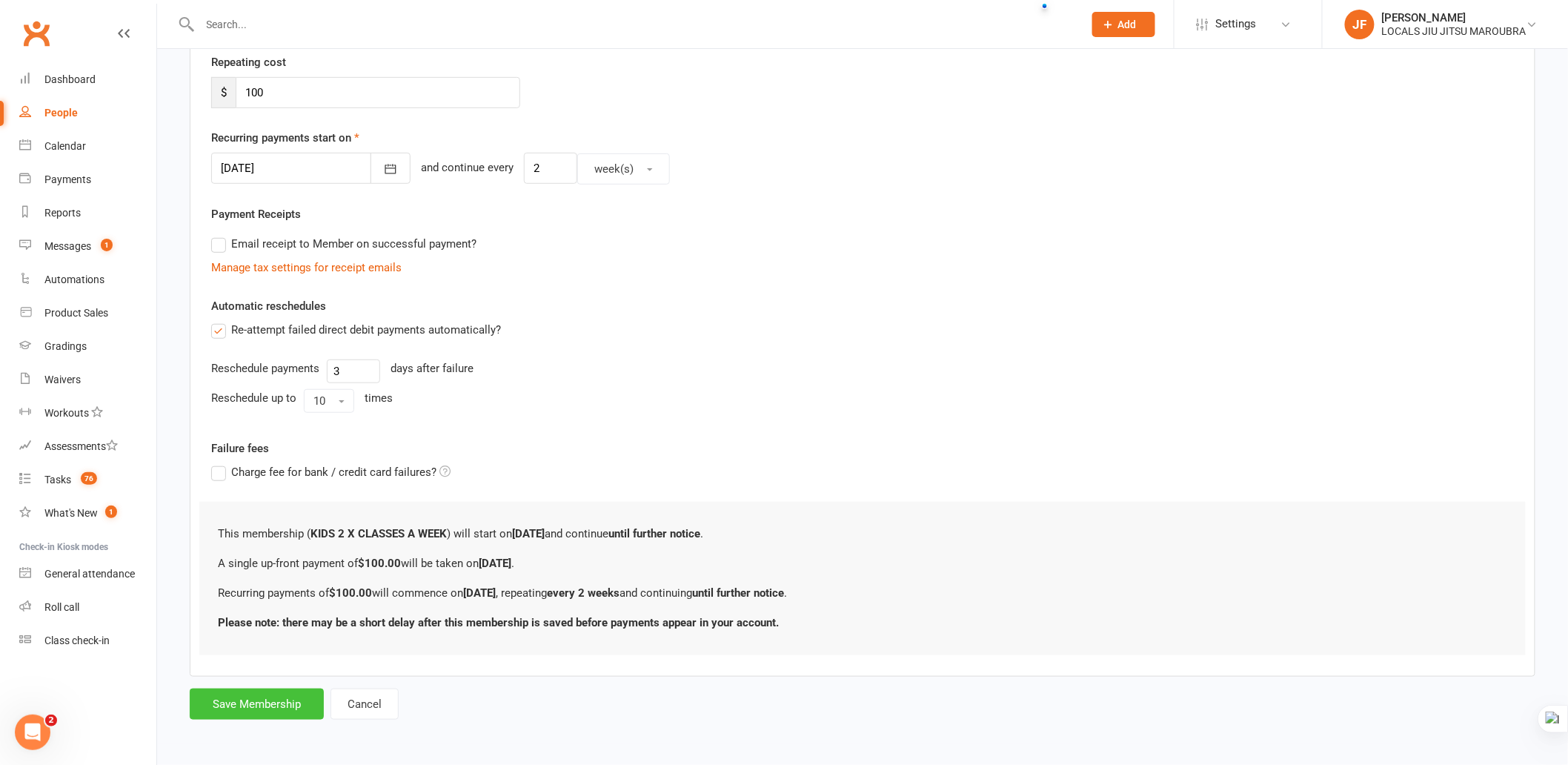
click at [240, 697] on button "Save Membership" at bounding box center [256, 704] width 134 height 31
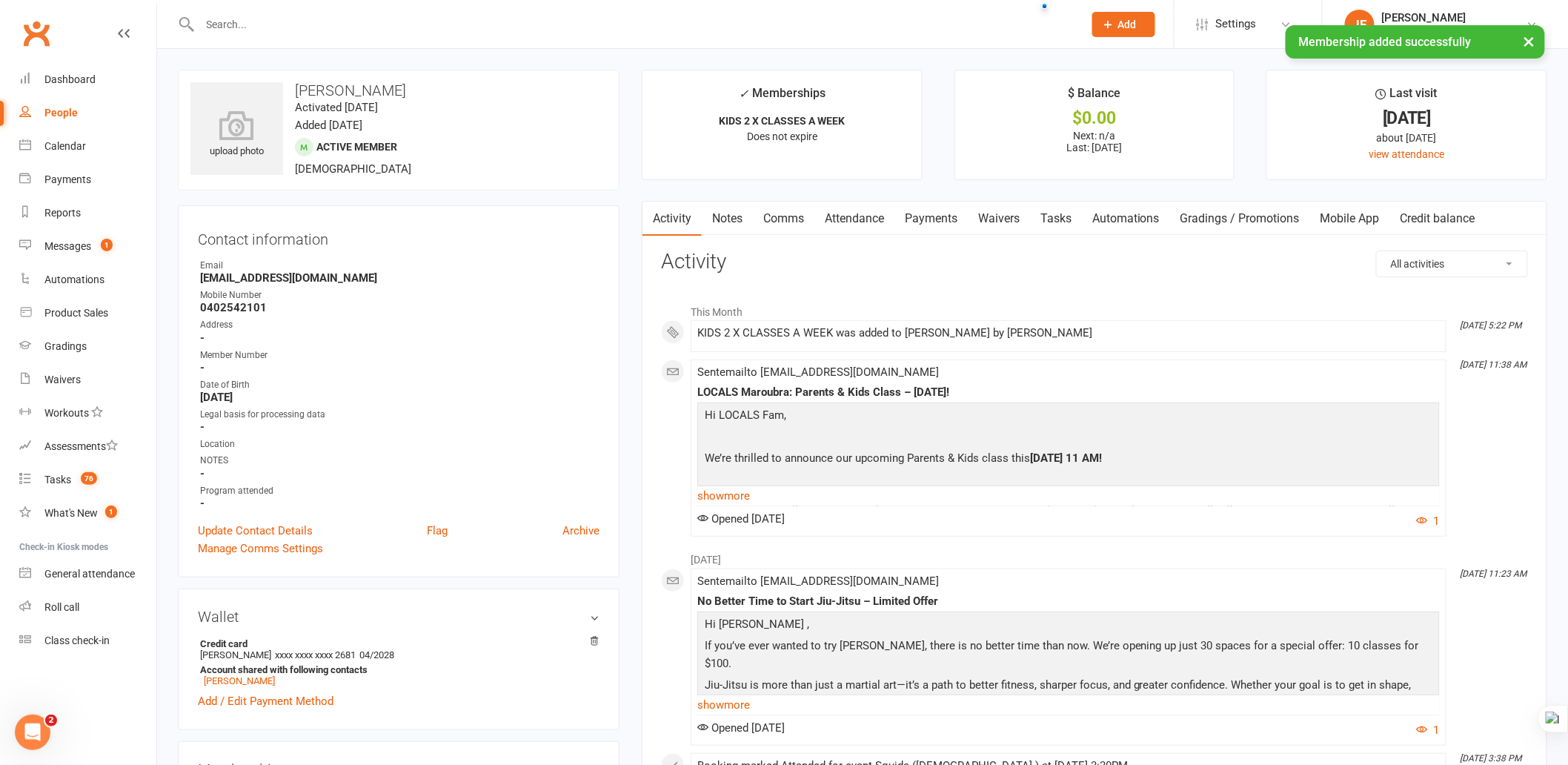
click at [920, 221] on link "Payments" at bounding box center [931, 219] width 73 height 34
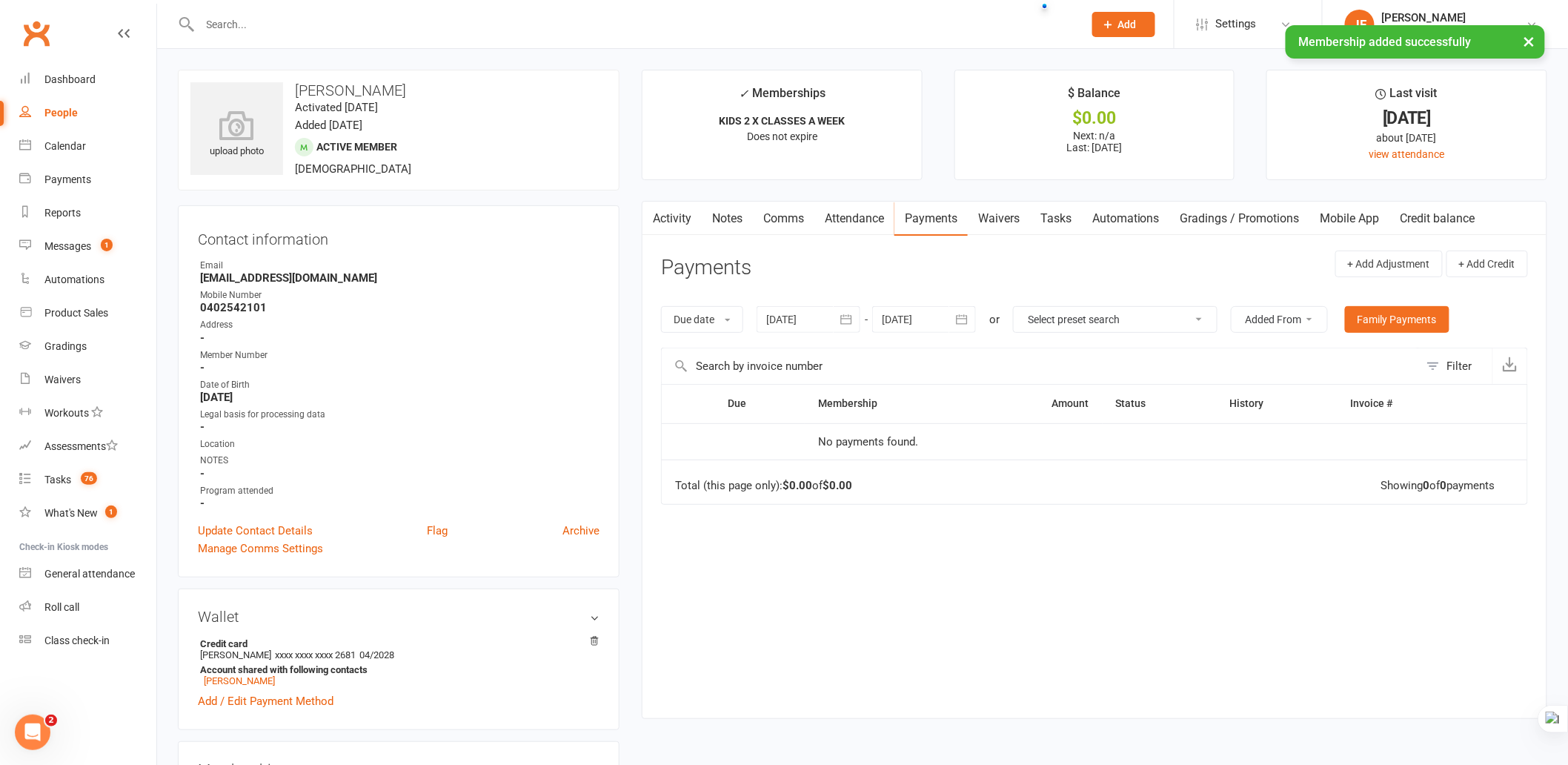
click at [874, 222] on link "Attendance" at bounding box center [854, 219] width 80 height 34
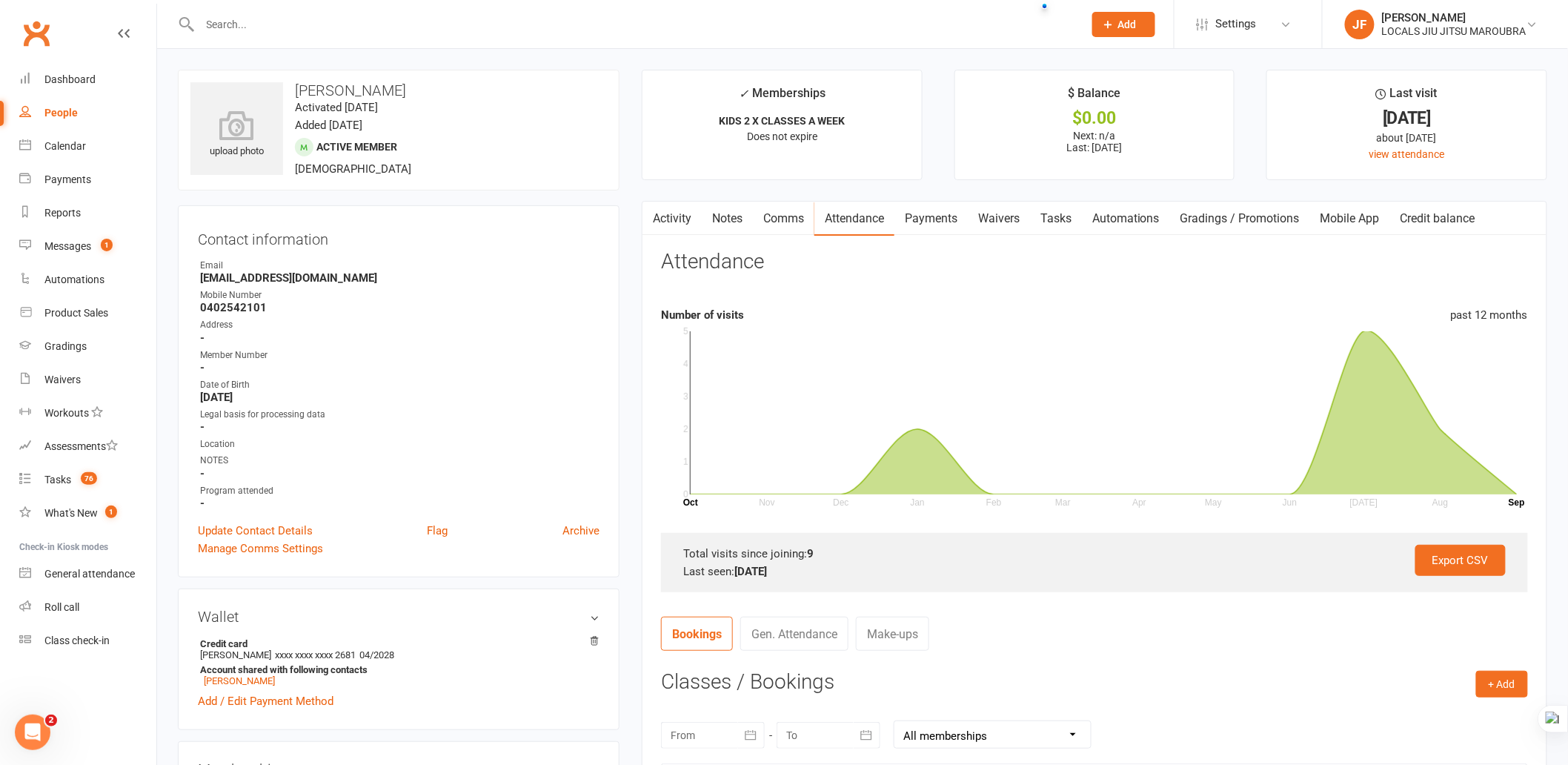
click at [676, 219] on link "Activity" at bounding box center [672, 219] width 59 height 34
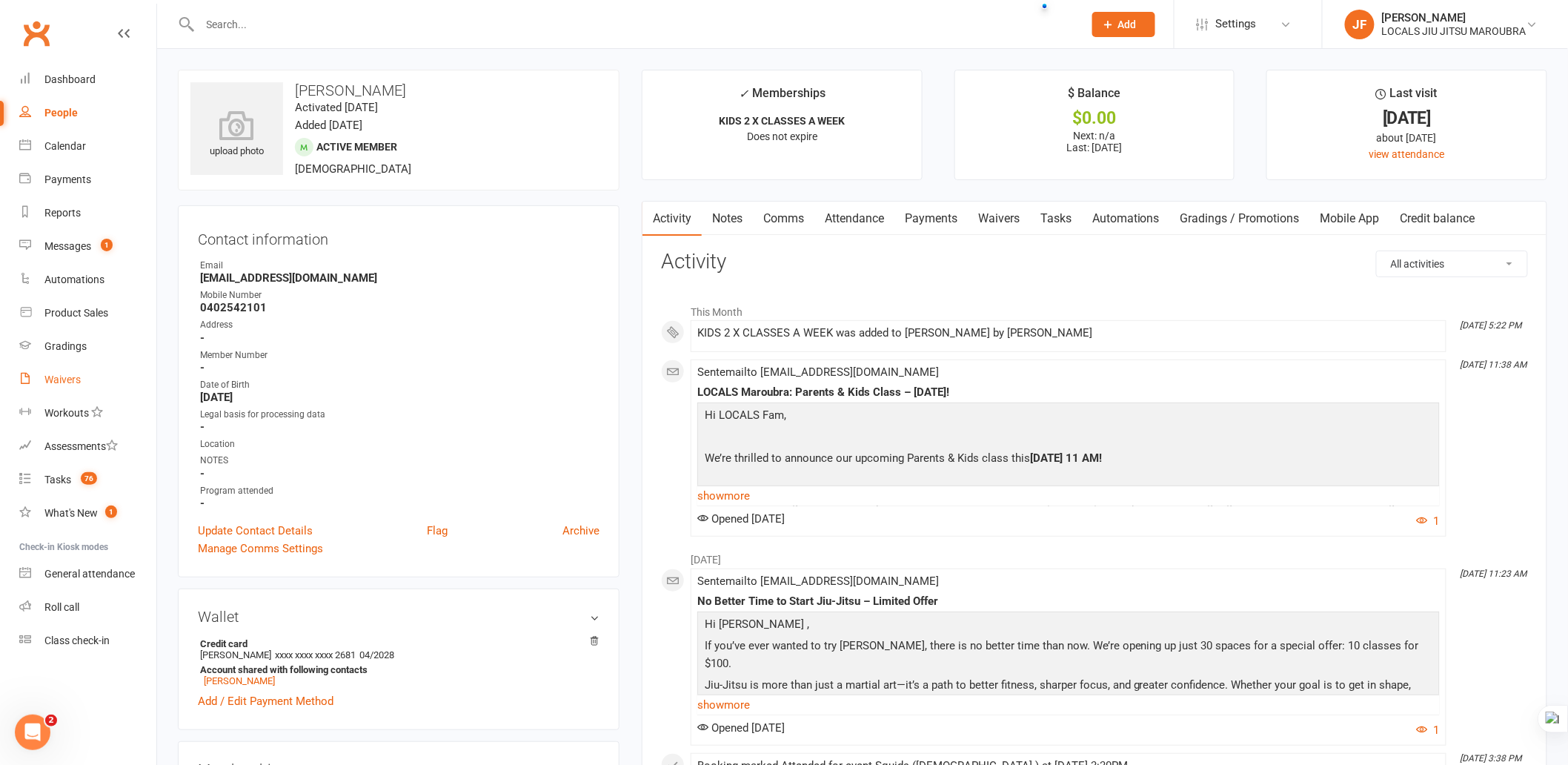
click at [85, 377] on link "Waivers" at bounding box center [88, 380] width 137 height 33
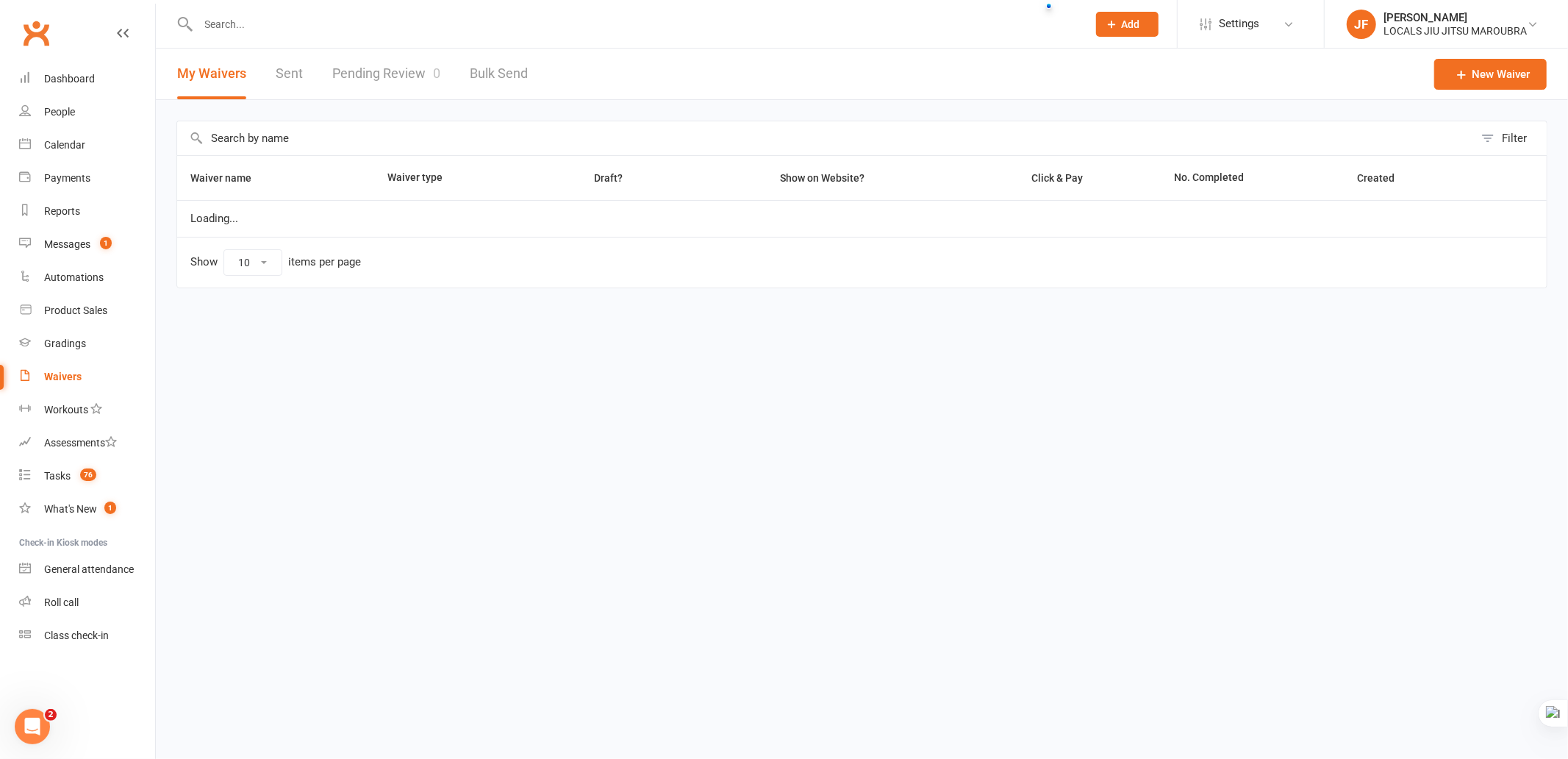
select select "100"
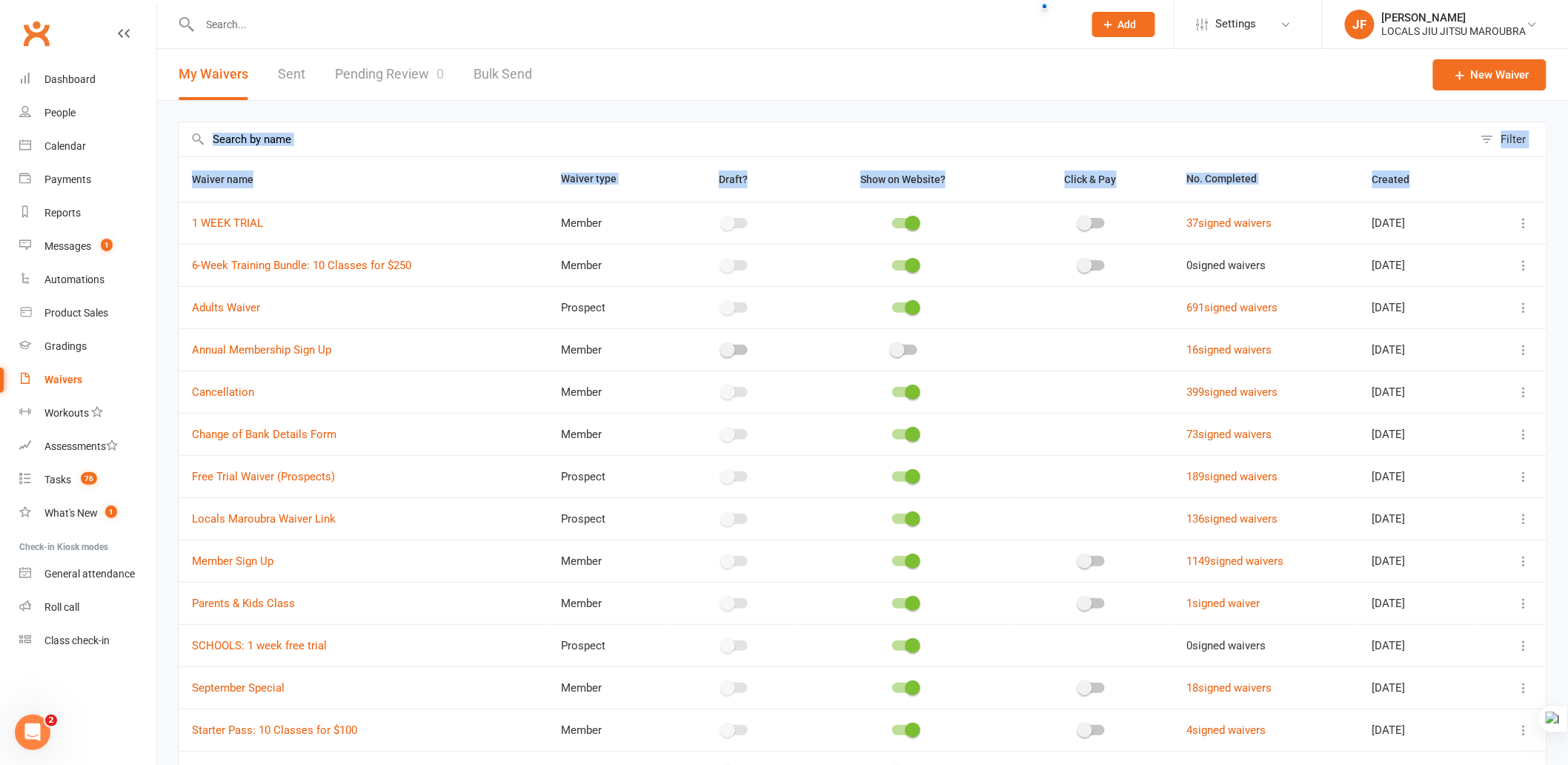
drag, startPoint x: 183, startPoint y: 221, endPoint x: 634, endPoint y: 137, distance: 458.8
click at [634, 137] on main "Filter Waiver name Waiver type Draft? Show on Website? Click & Pay No. Complete…" at bounding box center [862, 536] width 1370 height 829
click at [621, 116] on div "Filter Waiver name Waiver type Draft? Show on Website? Click & Pay No. Complete…" at bounding box center [862, 536] width 1411 height 870
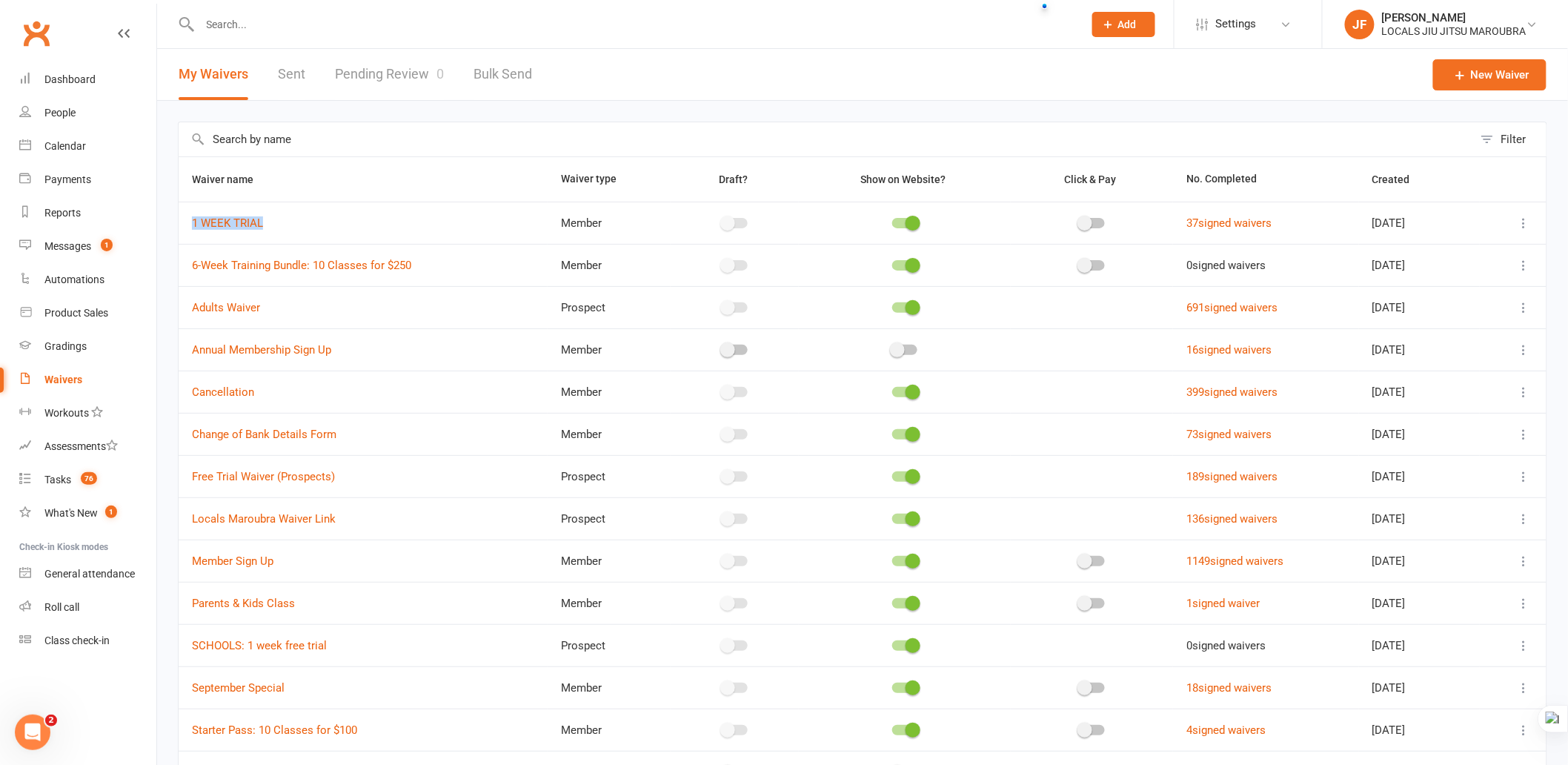
copy link "1 WEEK TRIAL"
drag, startPoint x: 183, startPoint y: 215, endPoint x: 326, endPoint y: 227, distance: 143.5
click at [326, 227] on td "1 WEEK TRIAL" at bounding box center [363, 222] width 369 height 42
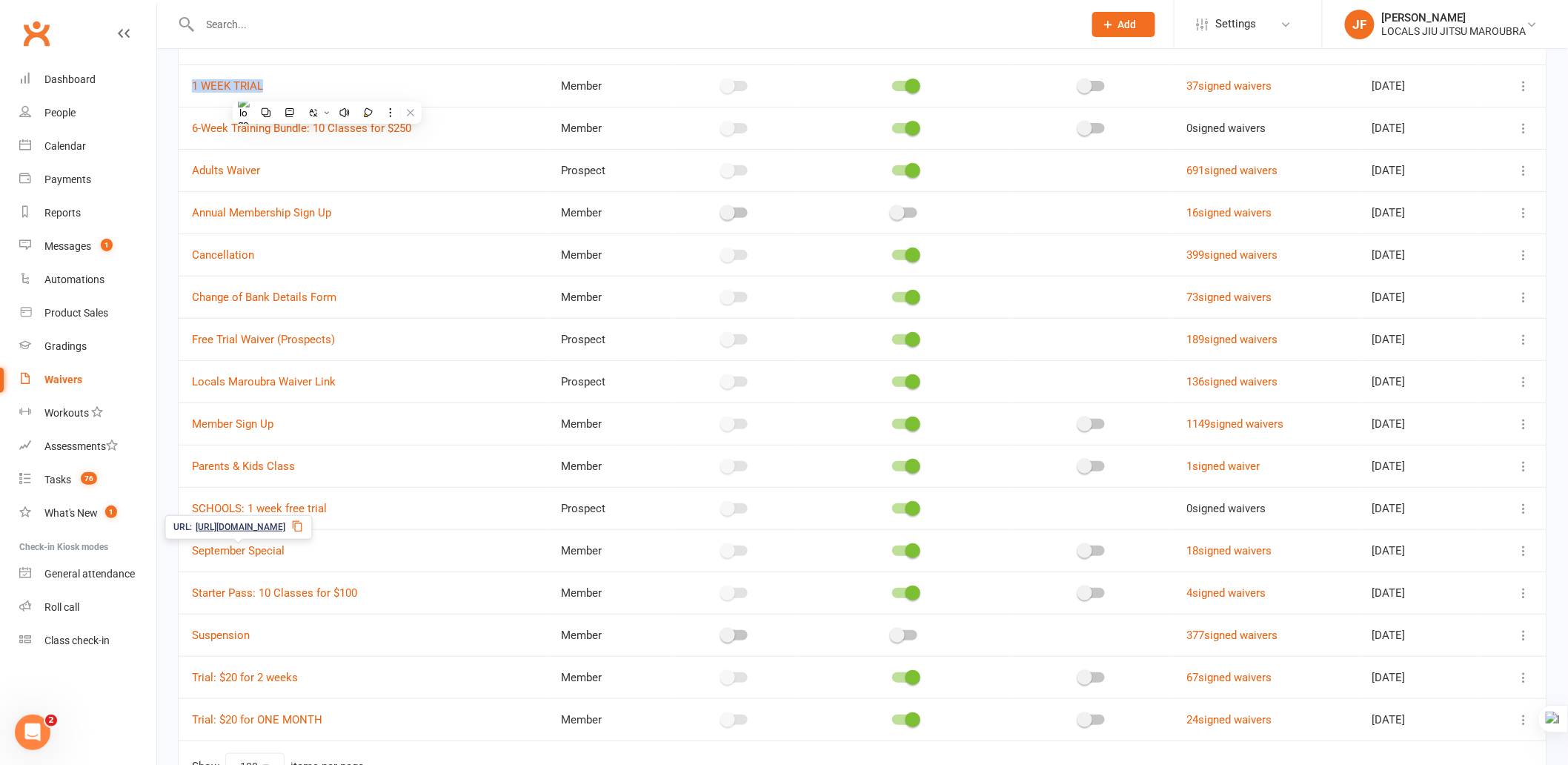
scroll to position [228, 0]
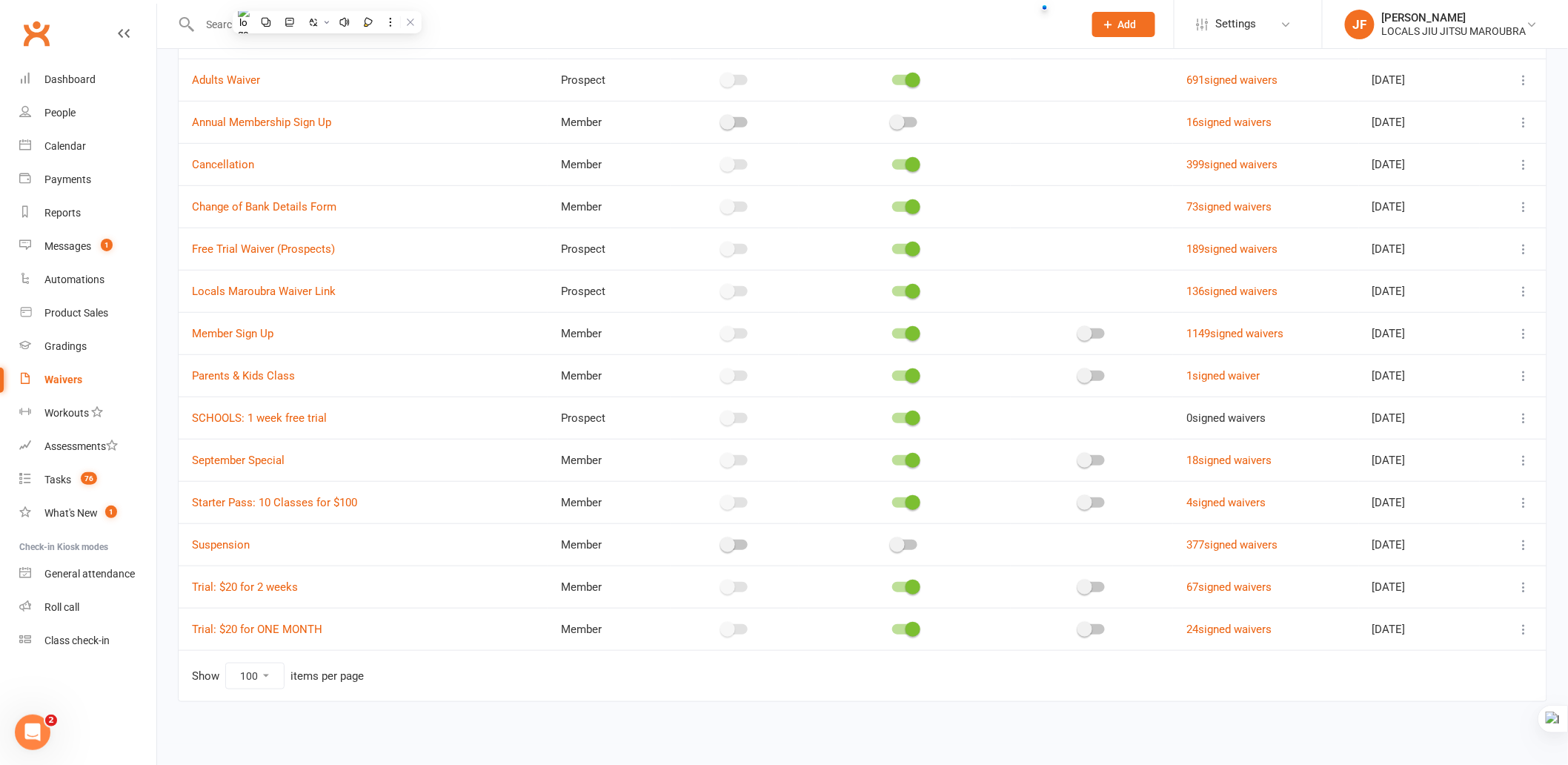
click at [440, 698] on td "Show 10 25 50 100 items per page" at bounding box center [862, 676] width 1368 height 51
click at [282, 677] on select "10 25 50 100" at bounding box center [255, 675] width 58 height 25
click at [479, 686] on td "Show 10 25 50 100 items per page" at bounding box center [862, 676] width 1368 height 51
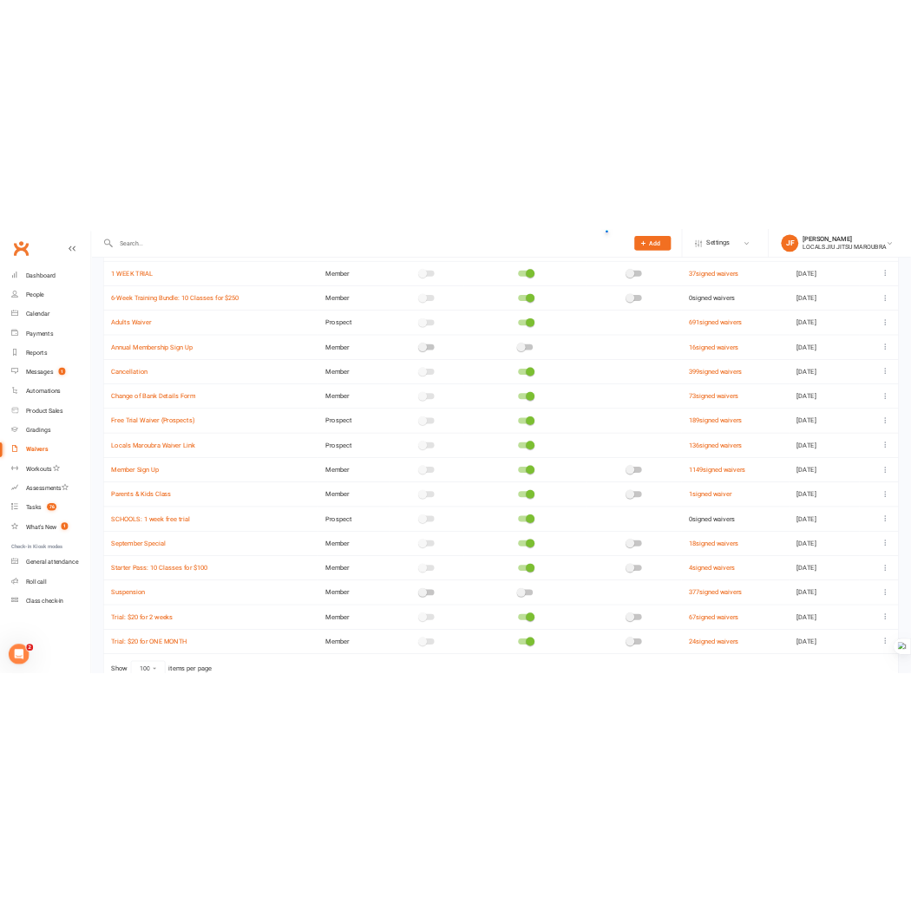
scroll to position [0, 0]
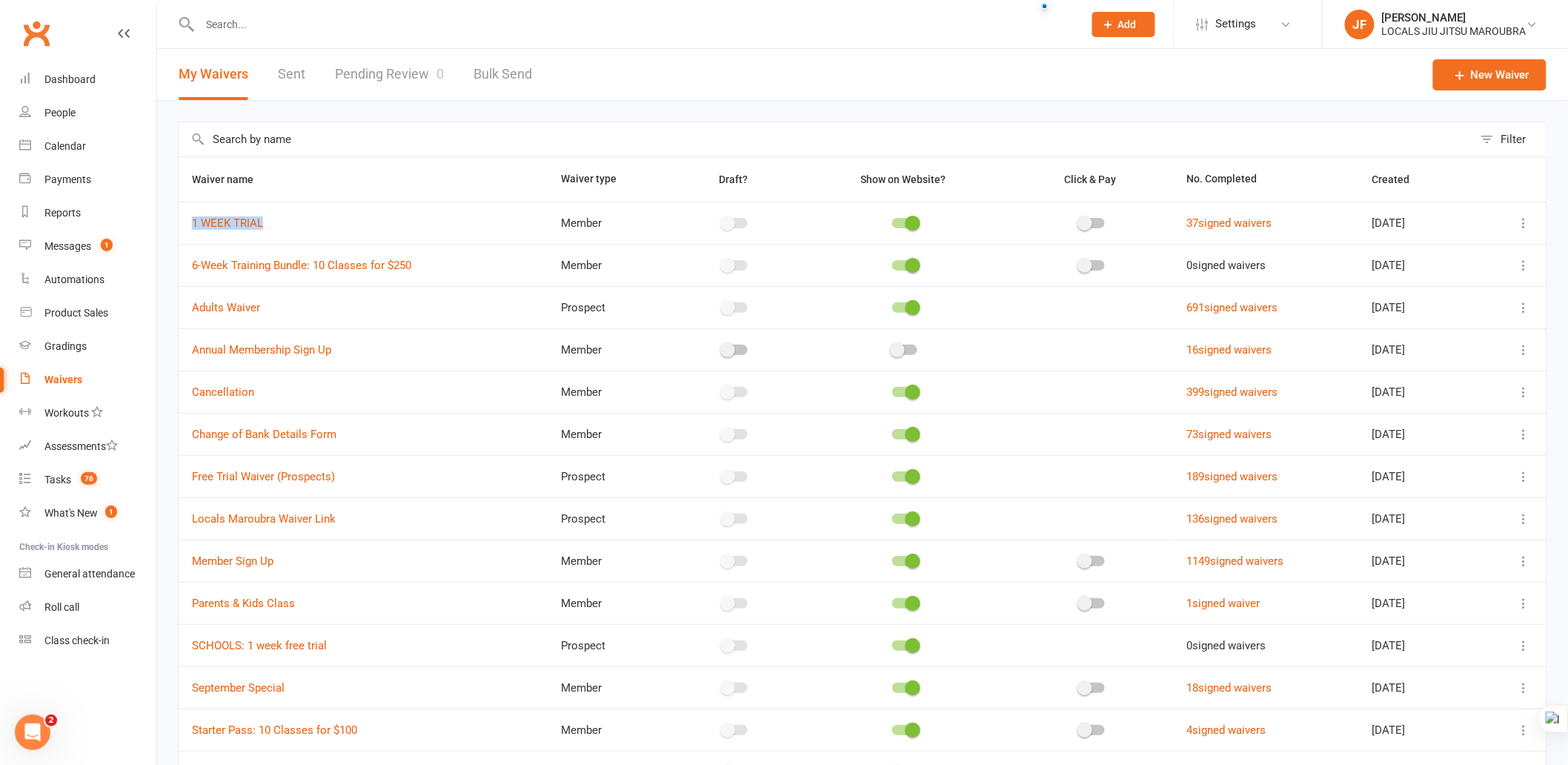
copy link "1 WEEK TRIAL"
click at [295, 227] on td "1 WEEK TRIAL" at bounding box center [363, 222] width 369 height 42
click at [163, 238] on div "Filter Waiver name Waiver type Draft? Show on Website? Click & Pay No. Complete…" at bounding box center [862, 536] width 1411 height 870
drag, startPoint x: 197, startPoint y: 226, endPoint x: 322, endPoint y: 198, distance: 128.1
click at [292, 198] on icon at bounding box center [286, 198] width 12 height 12
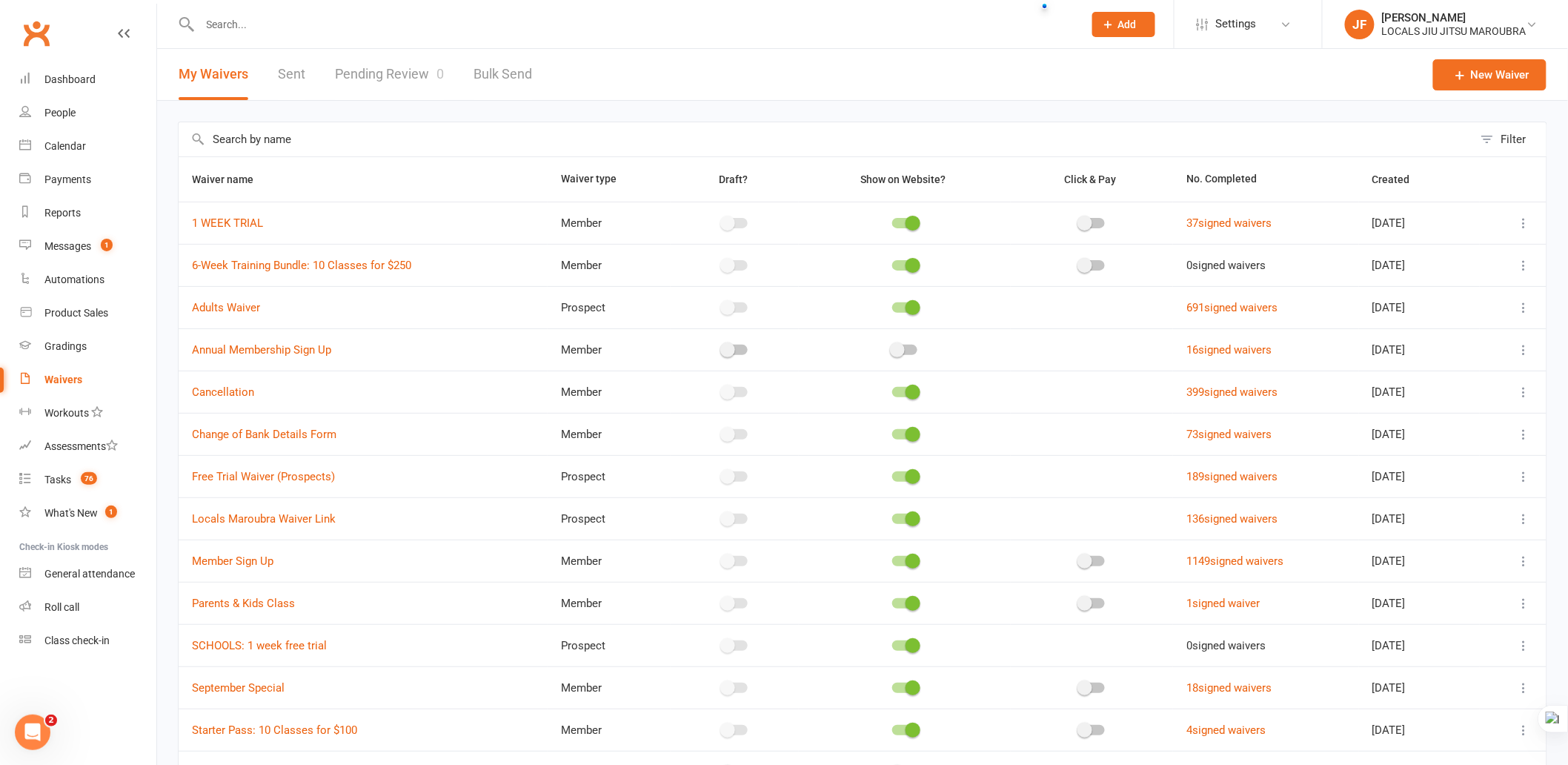
click at [163, 273] on div "Filter Waiver name Waiver type Draft? Show on Website? Click & Pay No. Complete…" at bounding box center [862, 536] width 1411 height 870
copy link "6-Week Training Bundle: 10 Classes for $250"
drag, startPoint x: 187, startPoint y: 268, endPoint x: 448, endPoint y: 268, distance: 261.0
click at [448, 268] on td "6-Week Training Bundle: 10 Classes for $250" at bounding box center [363, 264] width 369 height 42
click at [165, 276] on div "Filter Waiver name Waiver type Draft? Show on Website? Click & Pay No. Complete…" at bounding box center [862, 536] width 1411 height 870
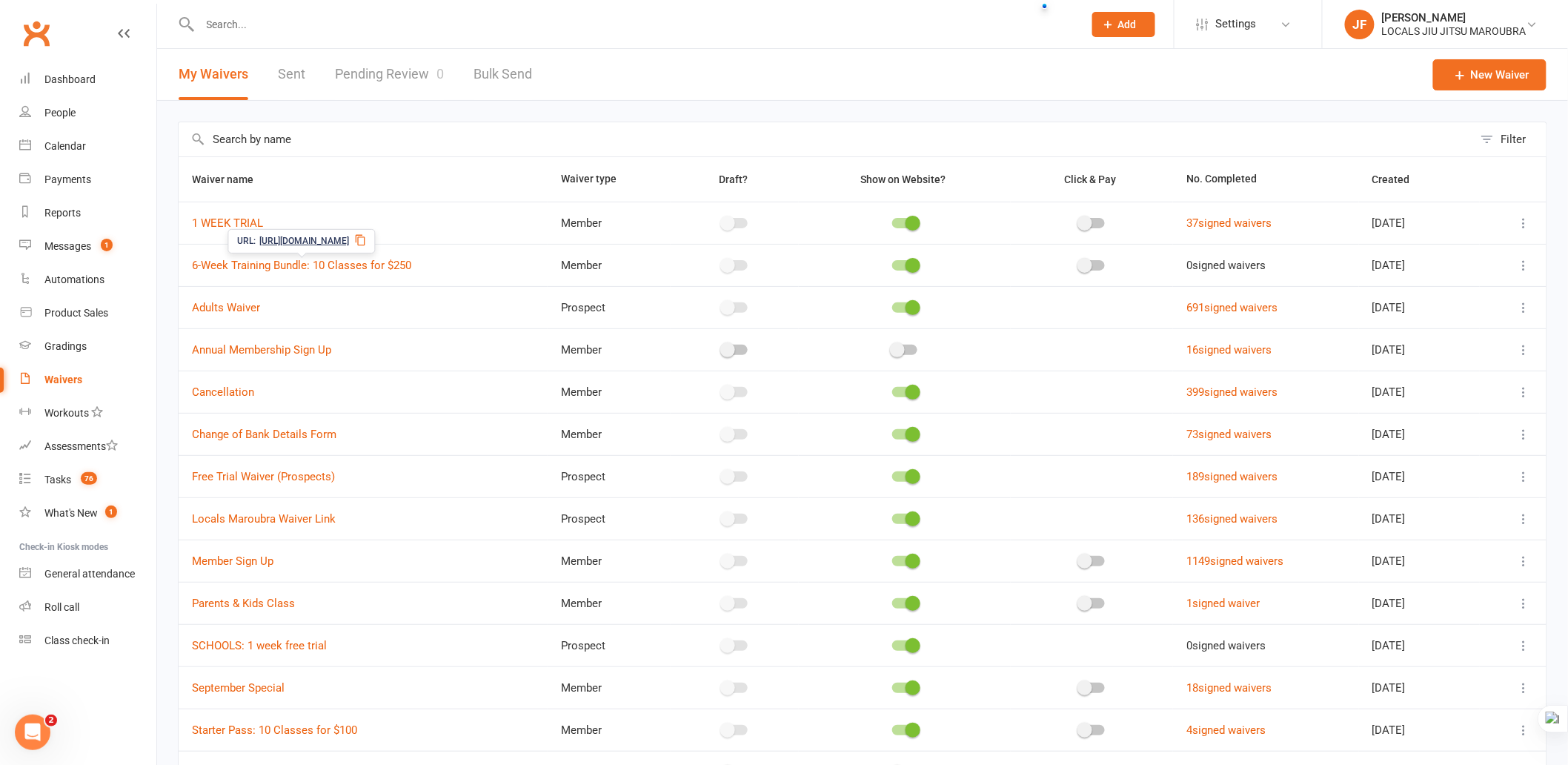
drag, startPoint x: 265, startPoint y: 270, endPoint x: 172, endPoint y: 306, distance: 99.7
click at [172, 306] on div "Filter Waiver name Waiver type Draft? Show on Website? Click & Pay No. Complete…" at bounding box center [862, 536] width 1411 height 870
click at [367, 238] on icon at bounding box center [361, 240] width 12 height 12
copy link "Adults Waiver"
drag, startPoint x: 206, startPoint y: 313, endPoint x: 276, endPoint y: 313, distance: 70.0
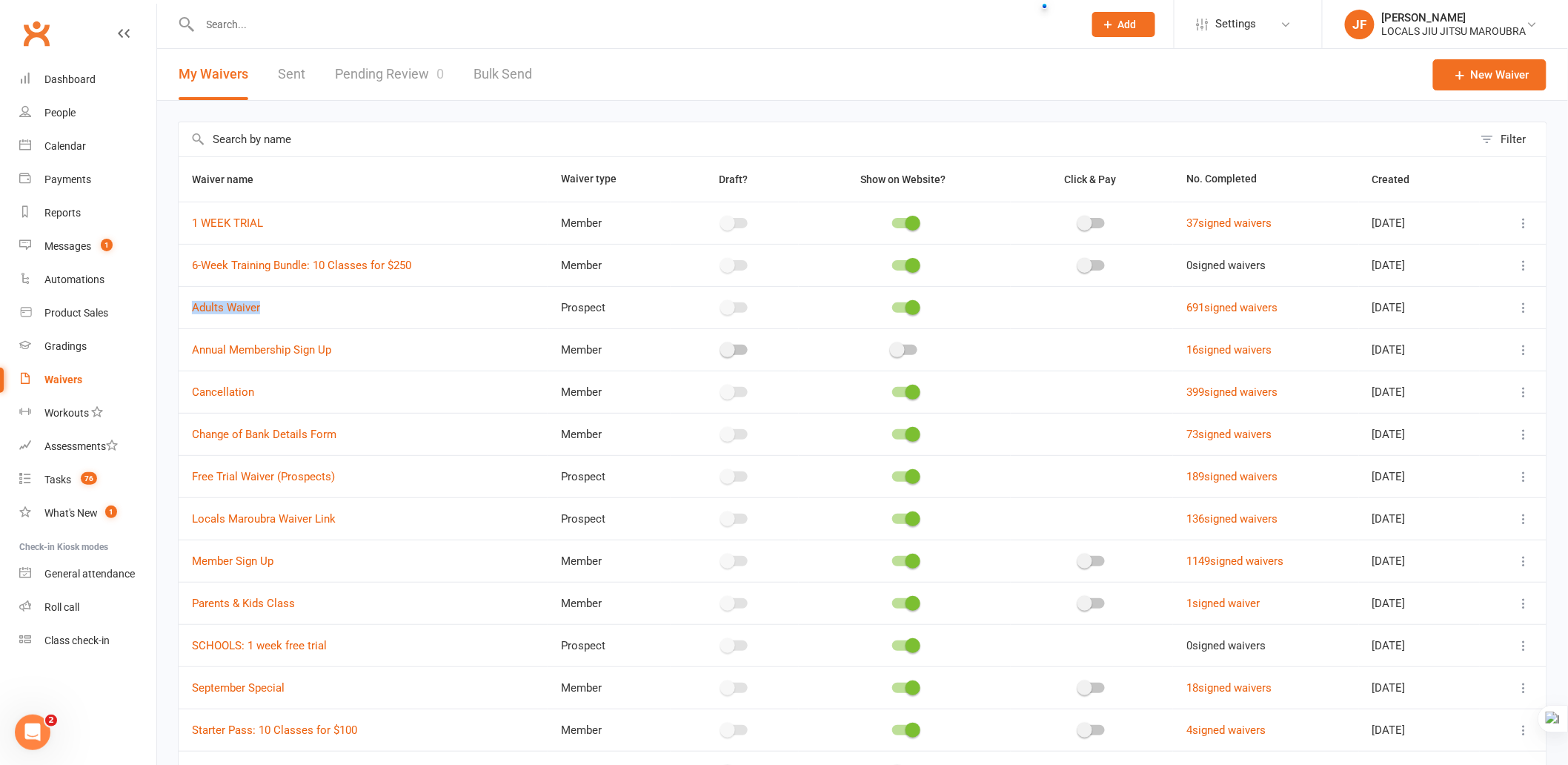
click at [276, 313] on td "Adults Waiver" at bounding box center [363, 307] width 369 height 42
click at [167, 304] on div "Filter Waiver name Waiver type Draft? Show on Website? Click & Pay No. Complete…" at bounding box center [862, 536] width 1411 height 870
drag, startPoint x: 215, startPoint y: 307, endPoint x: 158, endPoint y: 315, distance: 57.6
click at [158, 315] on div "Filter Waiver name Waiver type Draft? Show on Website? Click & Pay No. Complete…" at bounding box center [862, 536] width 1411 height 870
click at [291, 282] on icon at bounding box center [285, 283] width 12 height 12
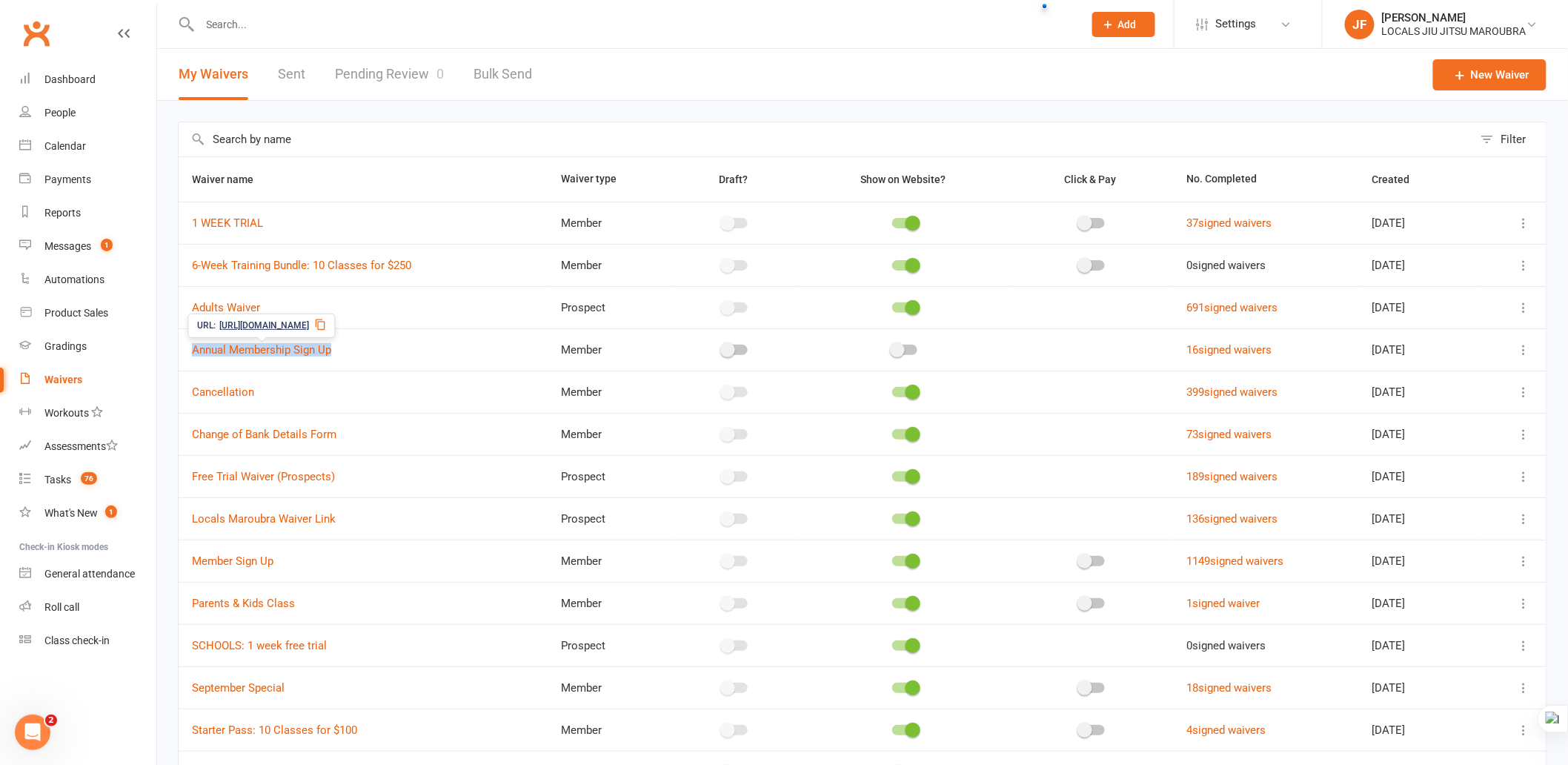
copy link "Annual Membership Sign Up"
drag, startPoint x: 186, startPoint y: 353, endPoint x: 367, endPoint y: 353, distance: 181.0
click at [367, 353] on td "Annual Membership Sign Up" at bounding box center [363, 349] width 369 height 42
click at [159, 350] on div "Filter Waiver name Waiver type Draft? Show on Website? Click & Pay No. Complete…" at bounding box center [862, 536] width 1411 height 870
drag, startPoint x: 355, startPoint y: 321, endPoint x: 438, endPoint y: 219, distance: 131.5
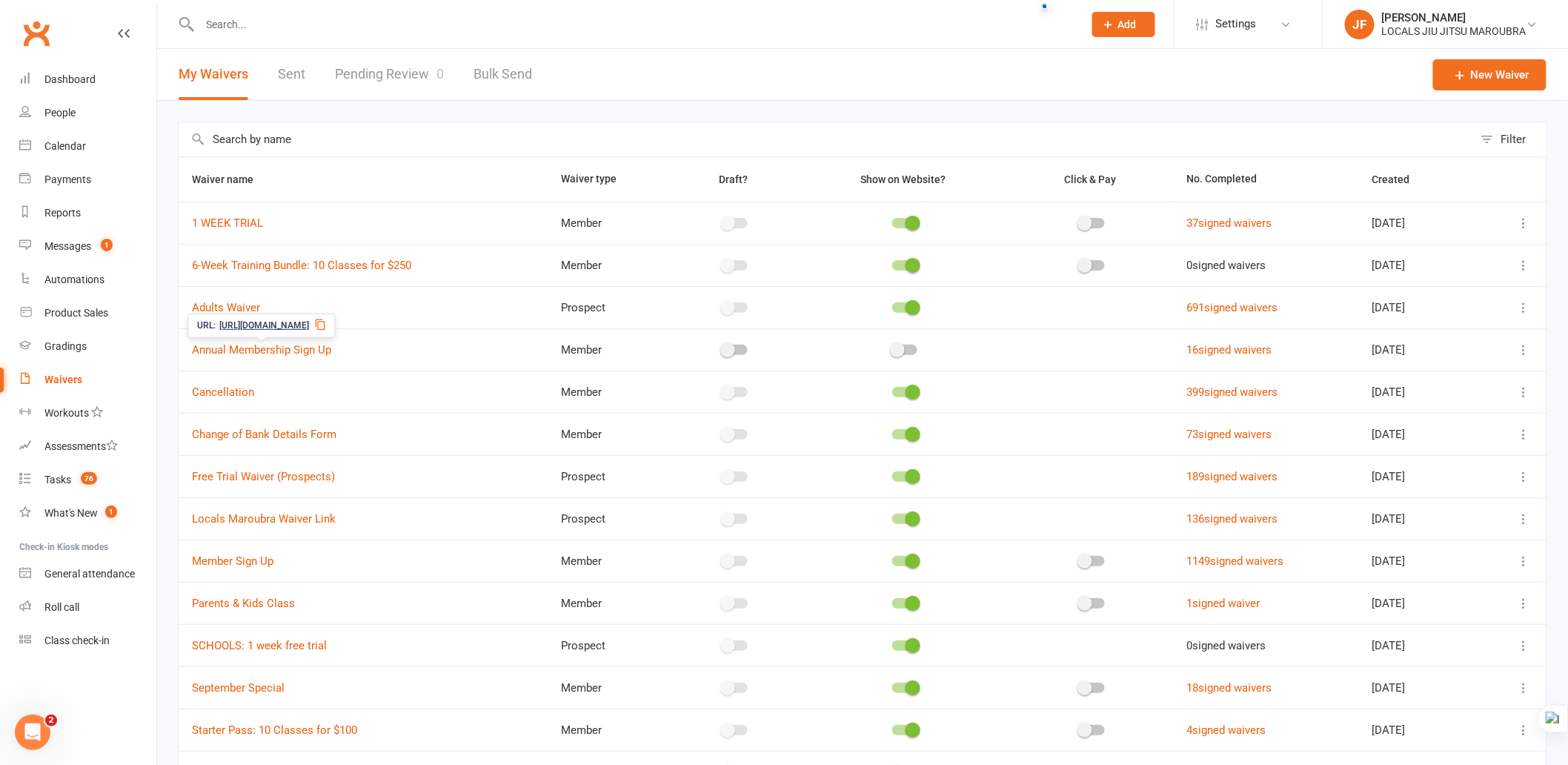
click at [326, 321] on icon at bounding box center [320, 325] width 9 height 11
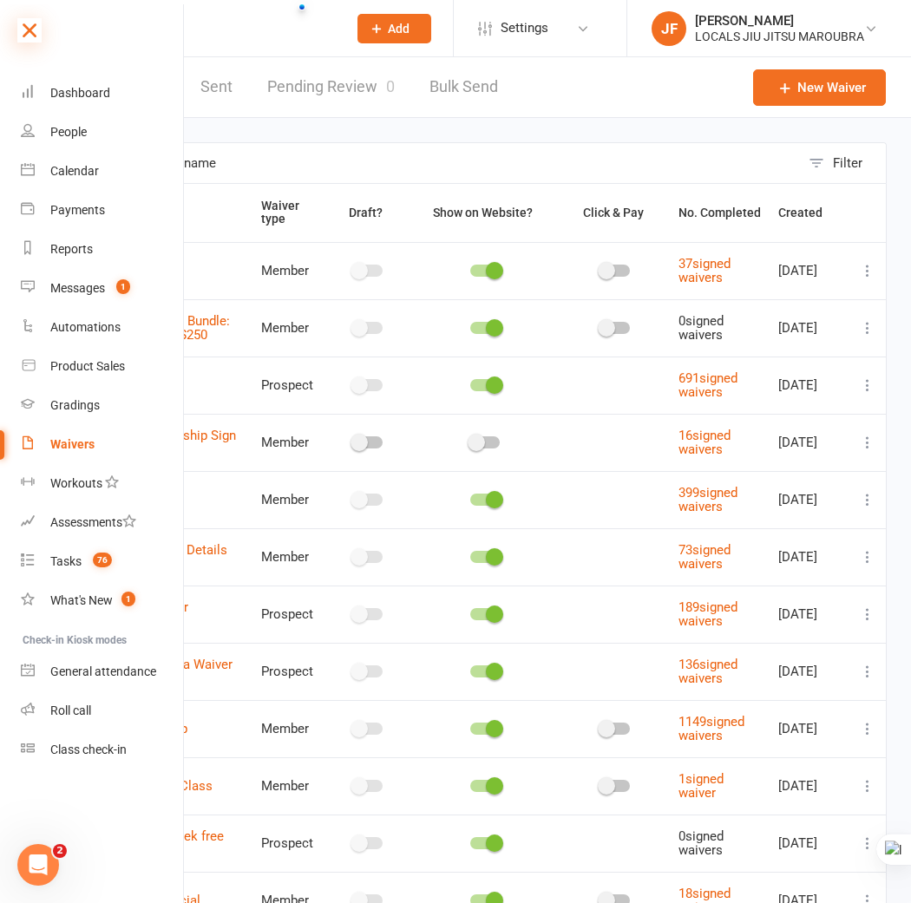
click at [26, 36] on icon at bounding box center [29, 30] width 24 height 24
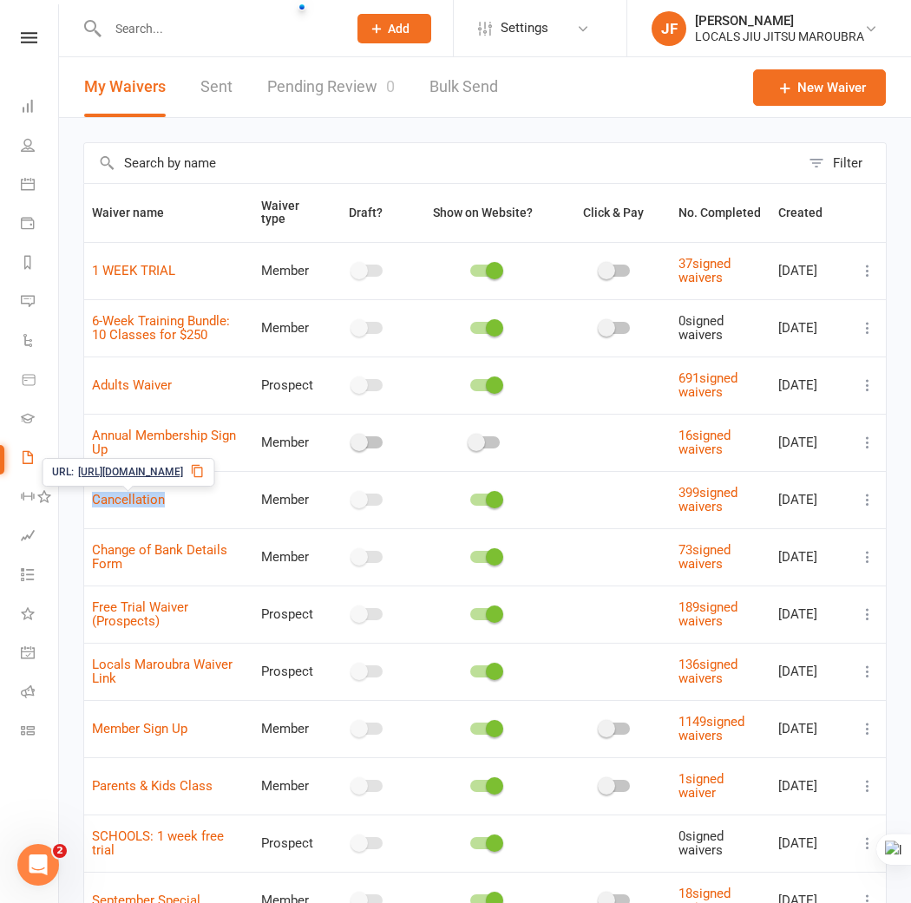
copy link "Cancellation"
drag, startPoint x: 85, startPoint y: 499, endPoint x: 178, endPoint y: 506, distance: 93.1
click at [178, 506] on td "Cancellation" at bounding box center [168, 499] width 169 height 57
click at [71, 492] on div "Filter Waiver name Waiver type Draft? Show on Website? Click & Pay No. Complete…" at bounding box center [485, 692] width 852 height 1149
click at [204, 468] on icon at bounding box center [197, 471] width 14 height 14
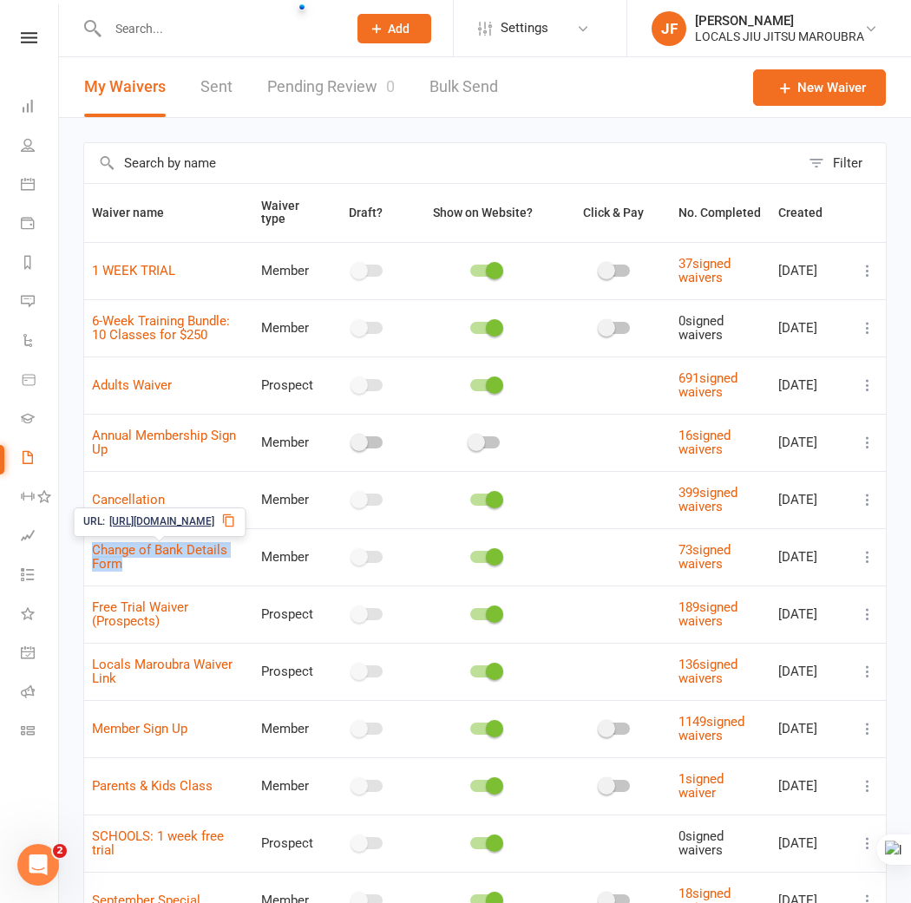
copy link "Change of Bank Details Form"
drag, startPoint x: 87, startPoint y: 547, endPoint x: 143, endPoint y: 568, distance: 60.1
click at [143, 568] on td "Change of Bank Details Form" at bounding box center [168, 556] width 169 height 57
click at [56, 552] on link "Assessments" at bounding box center [40, 537] width 39 height 39
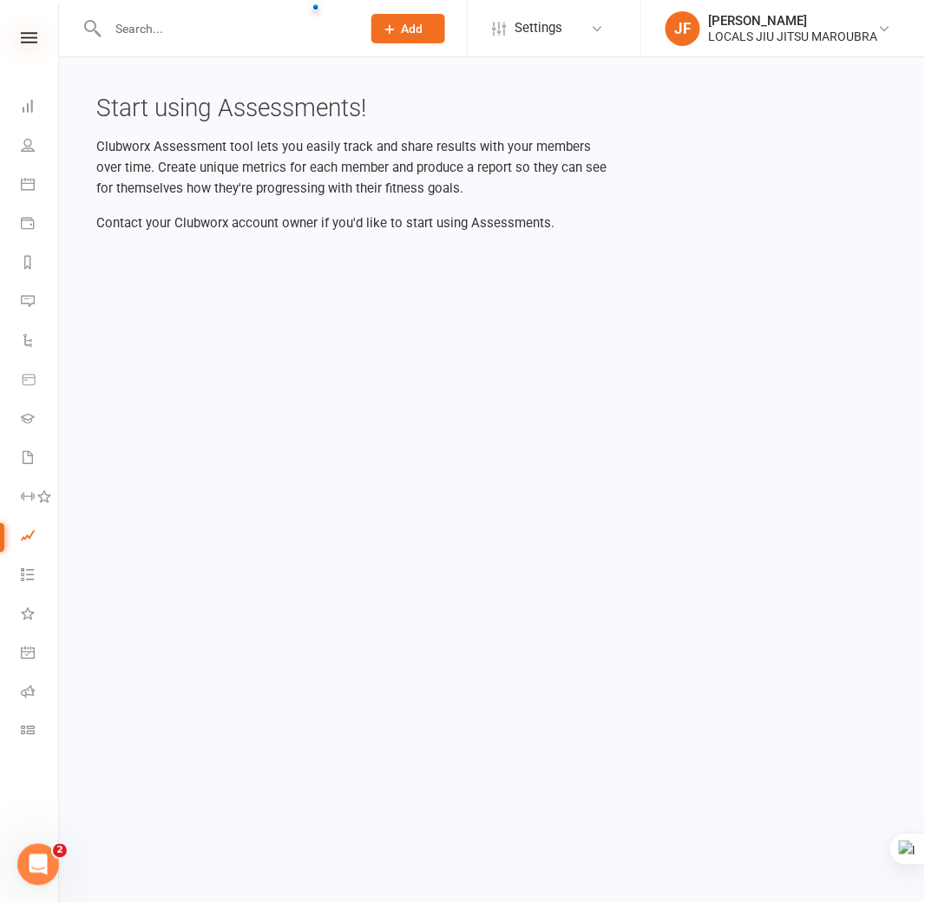
click at [26, 37] on icon at bounding box center [29, 37] width 16 height 11
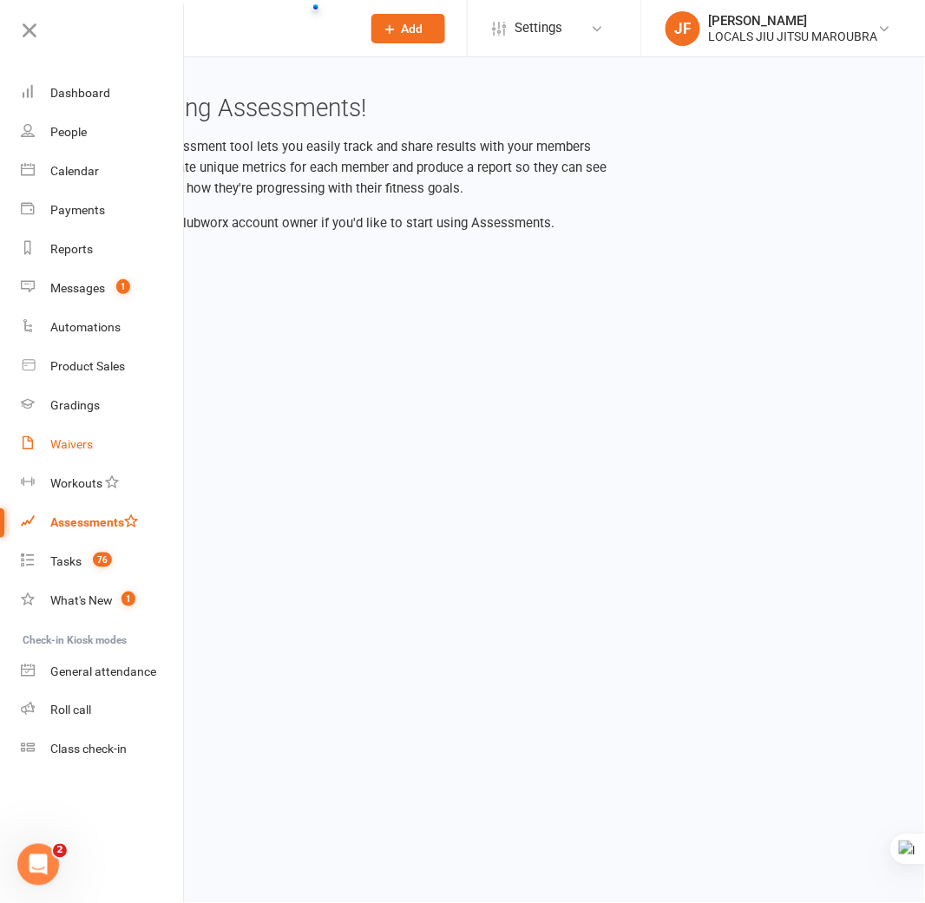
click at [91, 444] on div "Waivers" at bounding box center [71, 444] width 42 height 14
select select "100"
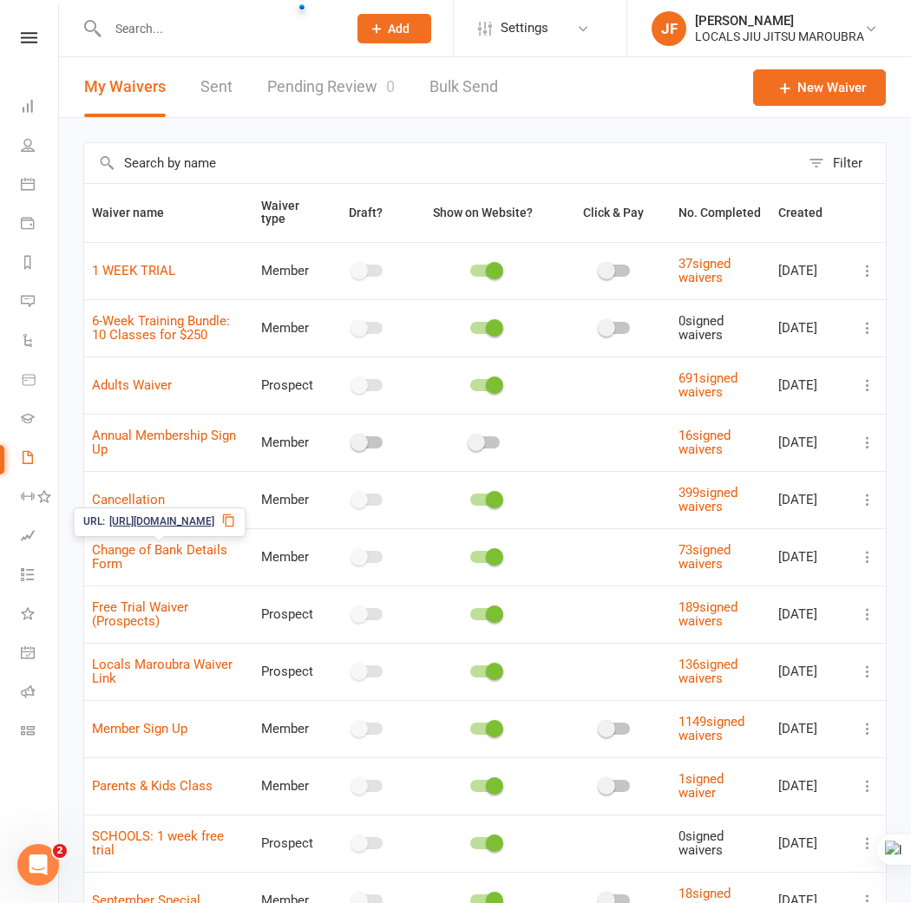
click at [235, 521] on icon at bounding box center [228, 520] width 14 height 14
drag, startPoint x: 127, startPoint y: 610, endPoint x: 58, endPoint y: 608, distance: 69.4
click at [58, 608] on nav "Clubworx Dashboard People Calendar Payments Reports Messages 1 Automations Prod…" at bounding box center [29, 455] width 59 height 903
copy link "Free Trial Waiver (Prospects)"
drag, startPoint x: 128, startPoint y: 618, endPoint x: 163, endPoint y: 635, distance: 38.4
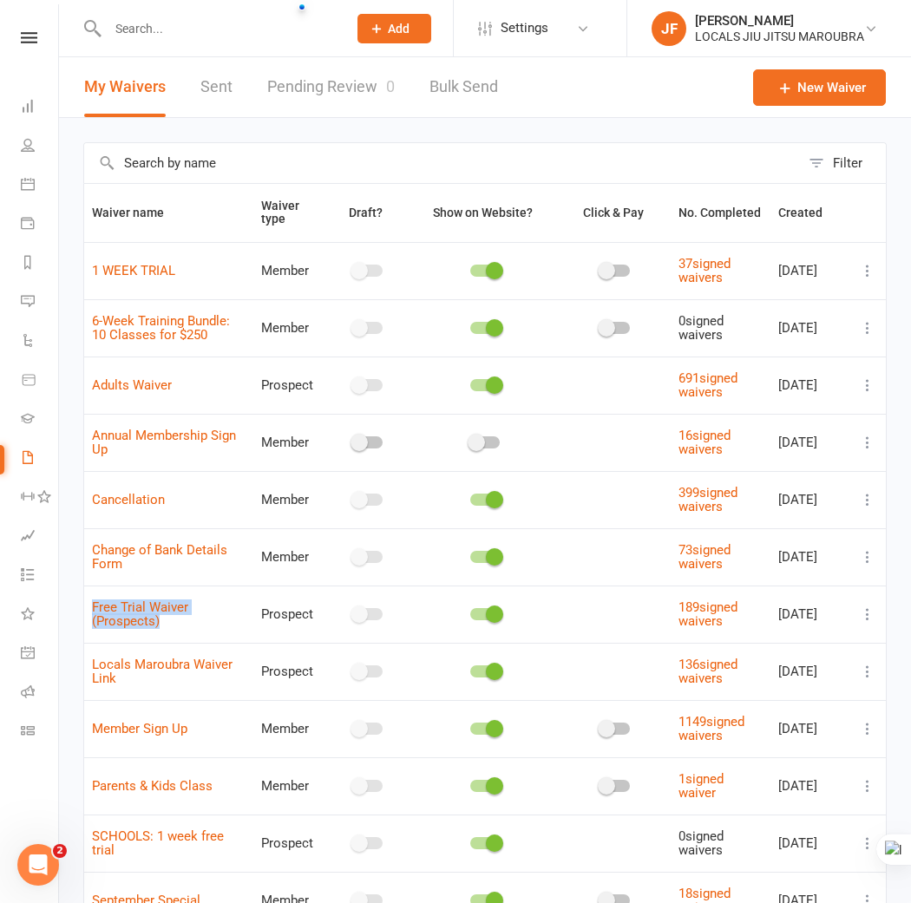
click at [163, 635] on td "Free Trial Waiver (Prospects)" at bounding box center [168, 613] width 169 height 57
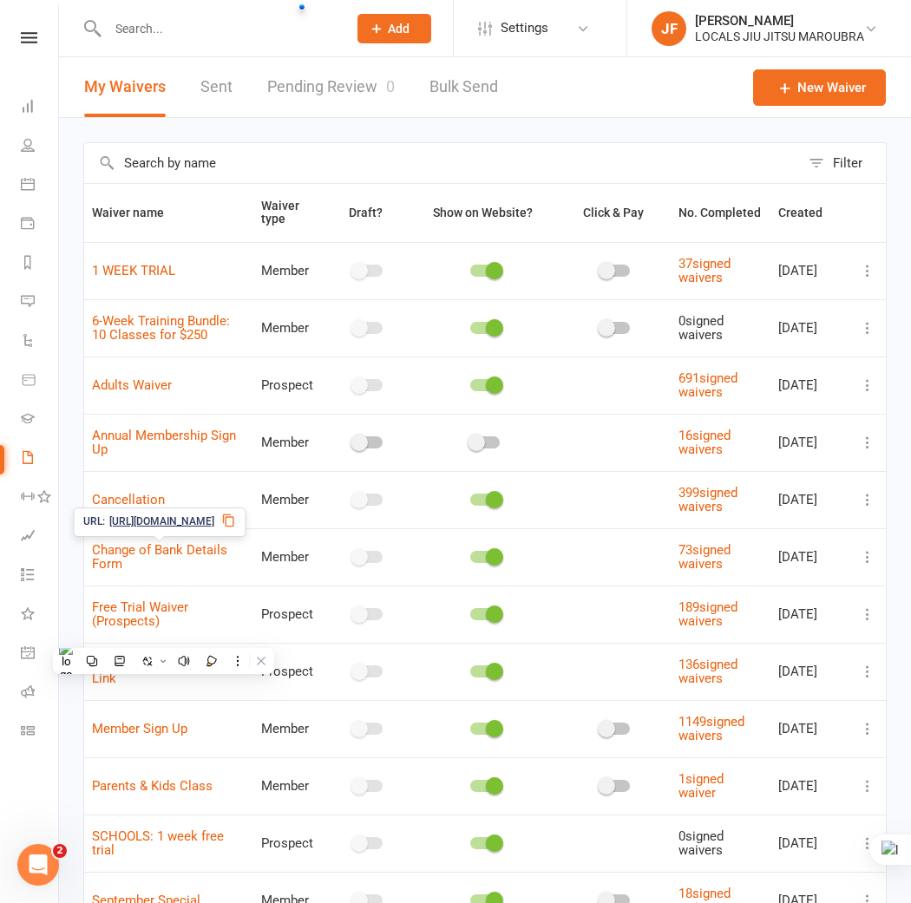
click at [75, 585] on div "Filter Waiver name Waiver type Draft? Show on Website? Click & Pay No. Complete…" at bounding box center [485, 692] width 852 height 1149
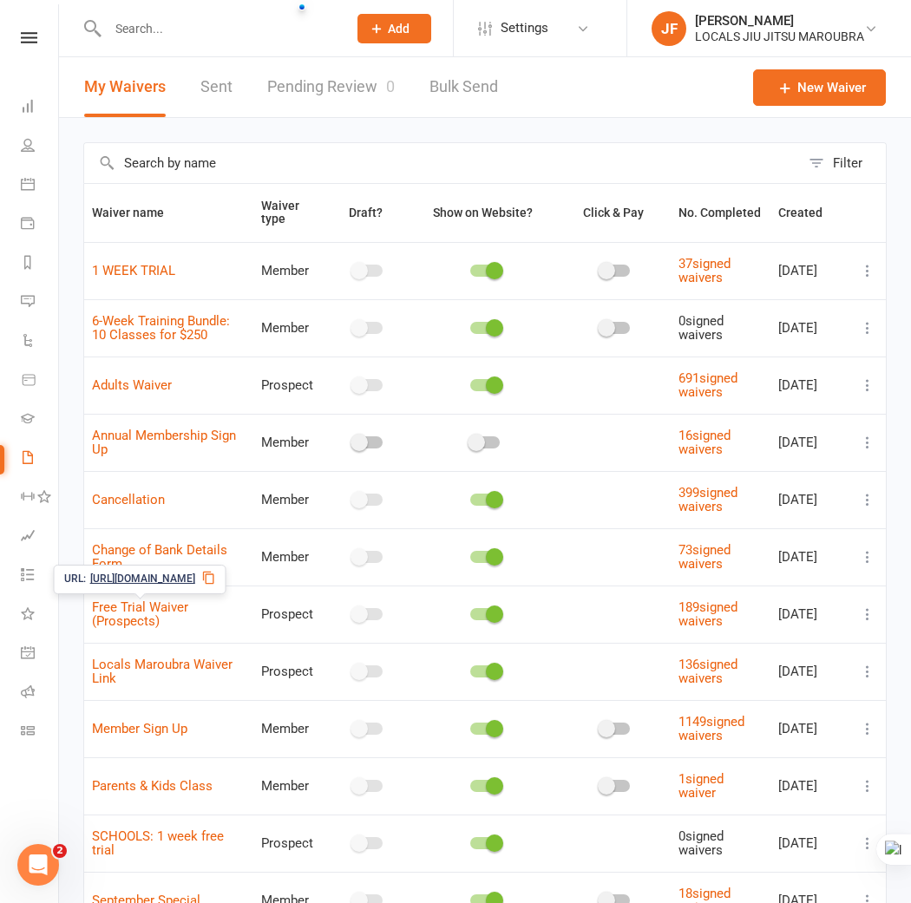
click at [216, 576] on icon at bounding box center [209, 578] width 14 height 14
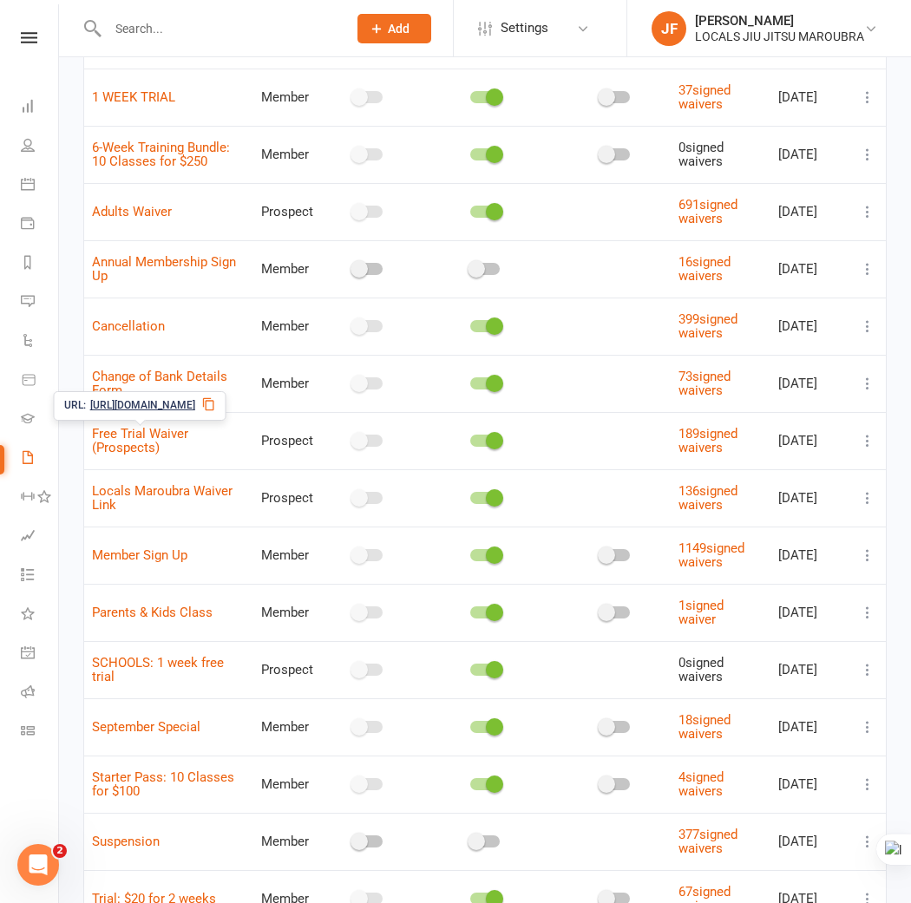
scroll to position [193, 0]
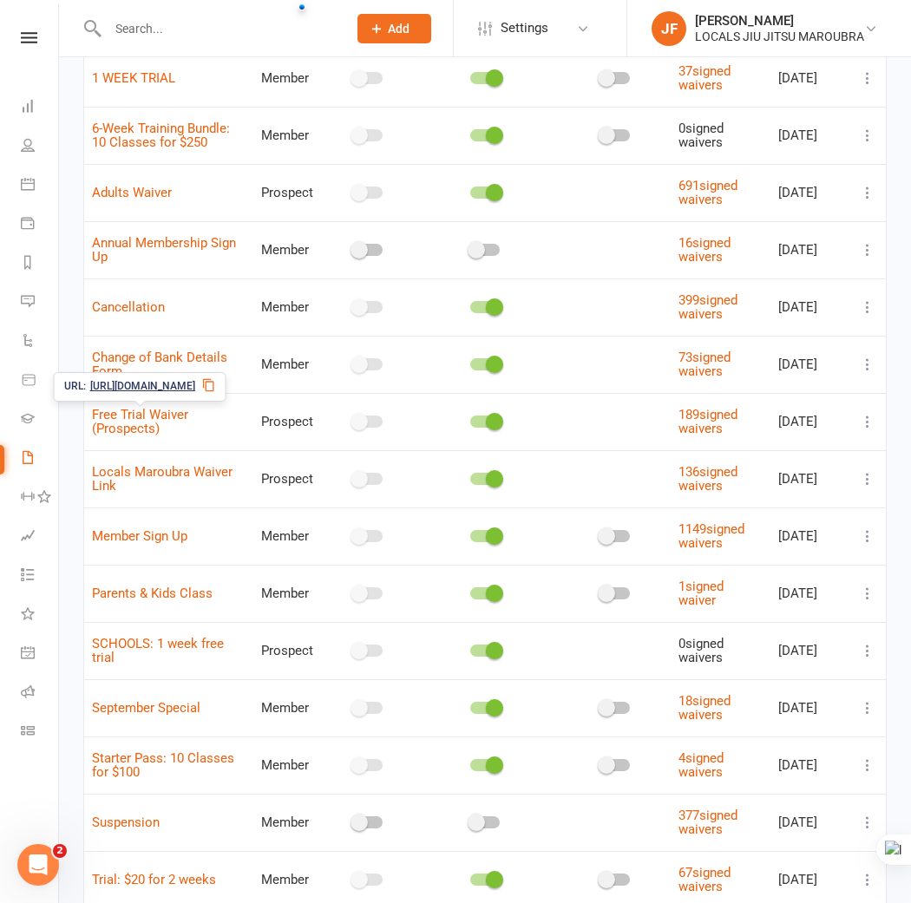
click at [75, 492] on div "Filter Waiver name Waiver type Draft? Show on Website? Click & Pay No. Complete…" at bounding box center [485, 499] width 852 height 1149
copy link "Locals Maroubra Waiver Link"
drag, startPoint x: 88, startPoint y: 466, endPoint x: 160, endPoint y: 504, distance: 81.5
click at [160, 504] on td "Locals Maroubra Waiver Link" at bounding box center [168, 478] width 169 height 57
click at [75, 475] on div "Filter Waiver name Waiver type Draft? Show on Website? Click & Pay No. Complete…" at bounding box center [485, 499] width 852 height 1149
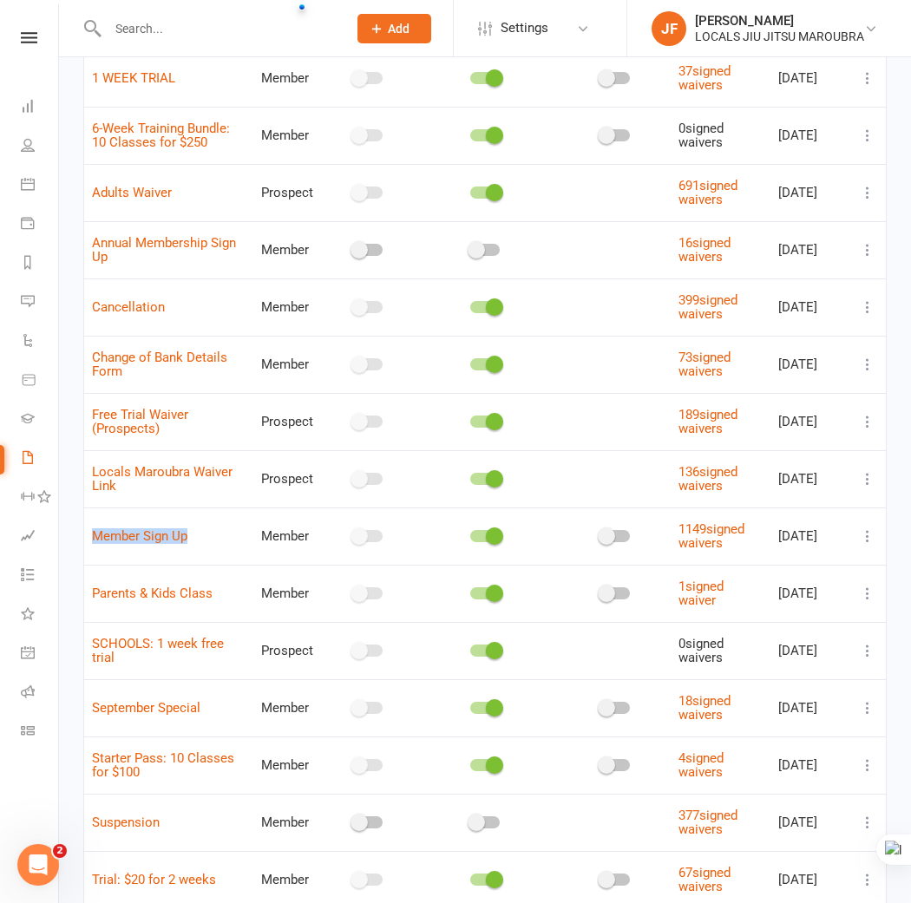
drag, startPoint x: 108, startPoint y: 535, endPoint x: 232, endPoint y: 552, distance: 125.1
click at [232, 552] on td "Member Sign Up" at bounding box center [168, 535] width 169 height 57
drag, startPoint x: 85, startPoint y: 587, endPoint x: 213, endPoint y: 604, distance: 129.4
click at [213, 604] on td "Parents & Kids Class" at bounding box center [168, 593] width 169 height 57
click at [67, 625] on div "Filter Waiver name Waiver type Draft? Show on Website? Click & Pay No. Complete…" at bounding box center [485, 499] width 852 height 1149
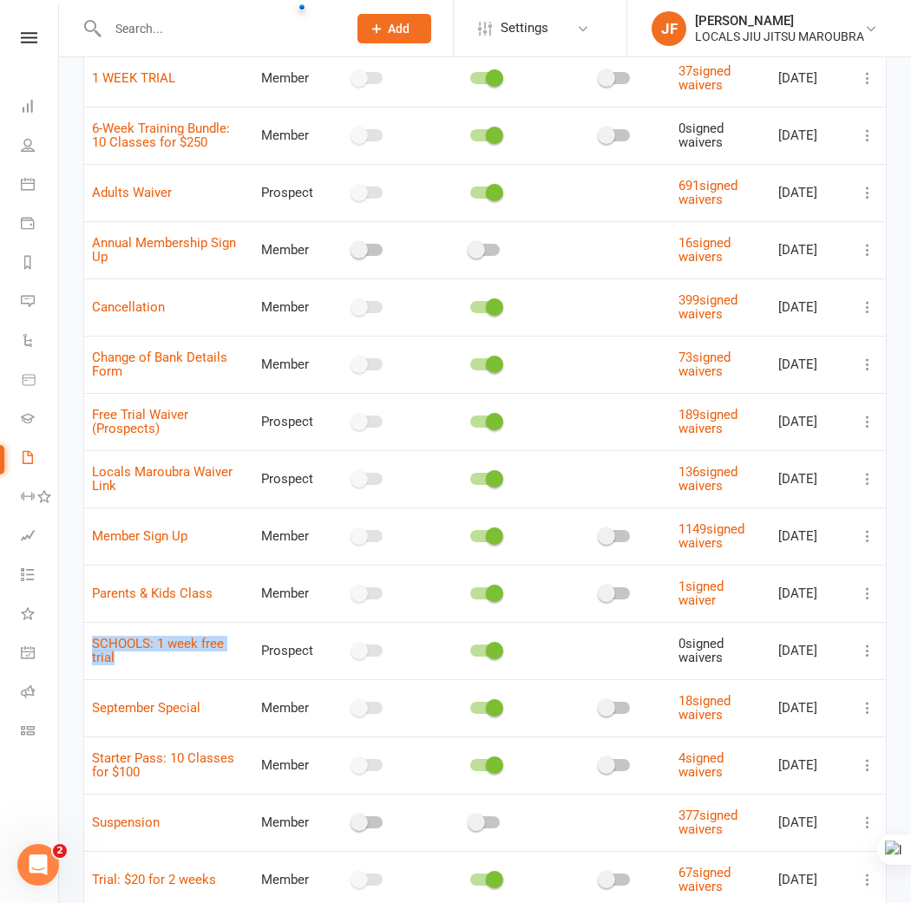
drag, startPoint x: 88, startPoint y: 634, endPoint x: 140, endPoint y: 677, distance: 67.1
click at [140, 677] on td "SCHOOLS: 1 week free trial" at bounding box center [168, 650] width 169 height 57
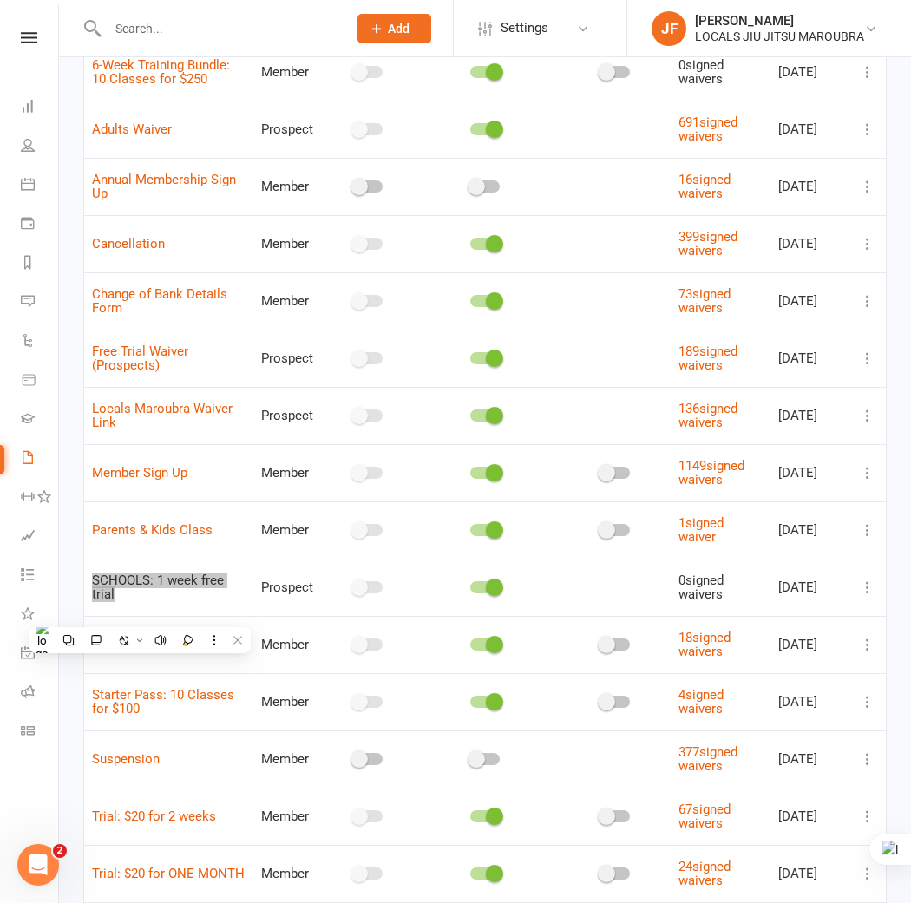
scroll to position [289, 0]
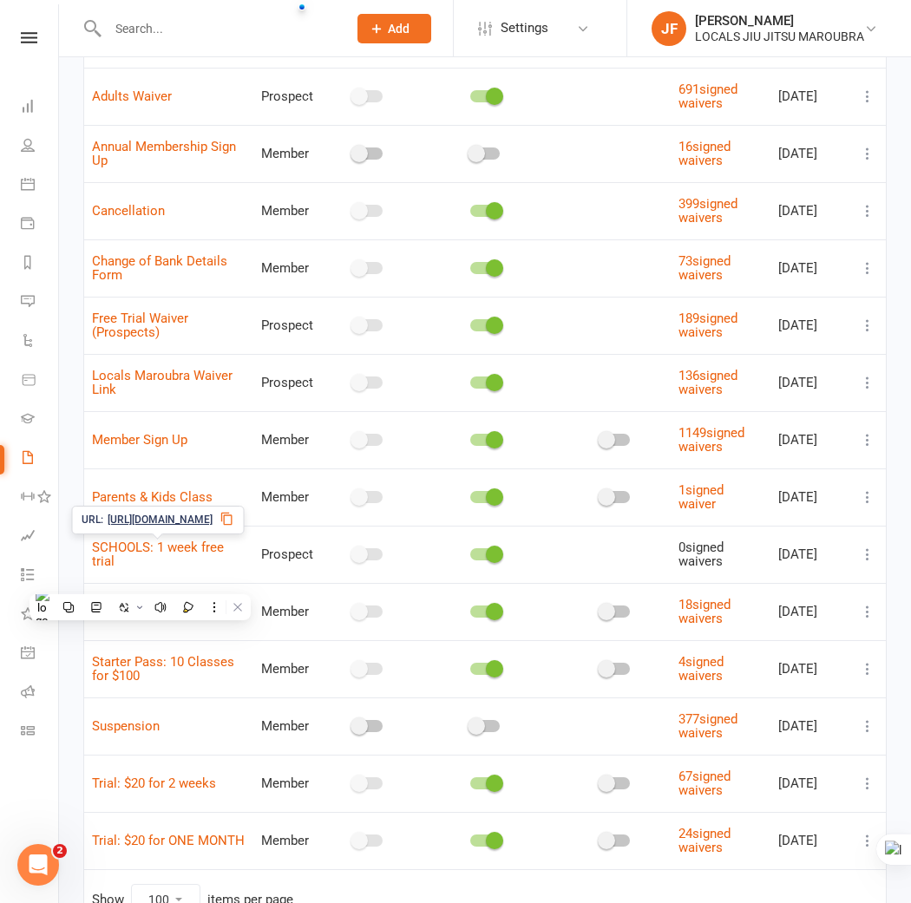
click at [73, 556] on div "Filter Waiver name Waiver type Draft? Show on Website? Click & Pay No. Complete…" at bounding box center [485, 403] width 852 height 1149
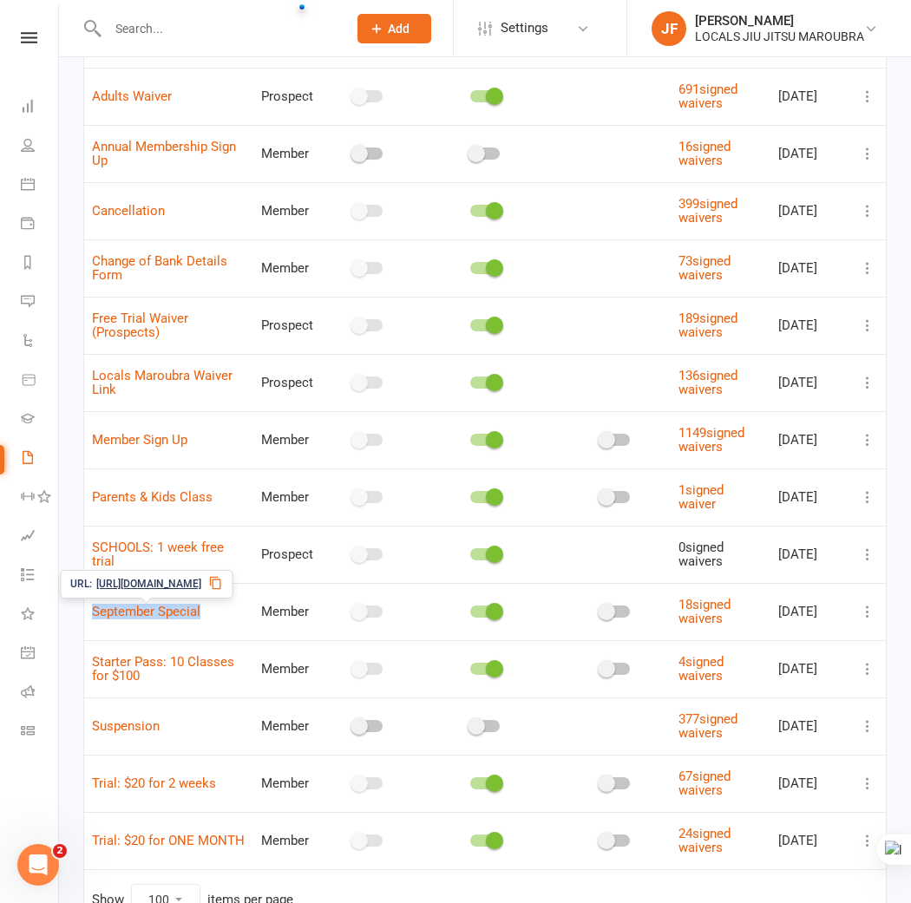
drag, startPoint x: 87, startPoint y: 604, endPoint x: 211, endPoint y: 621, distance: 125.2
click at [211, 621] on td "September Special" at bounding box center [168, 611] width 169 height 57
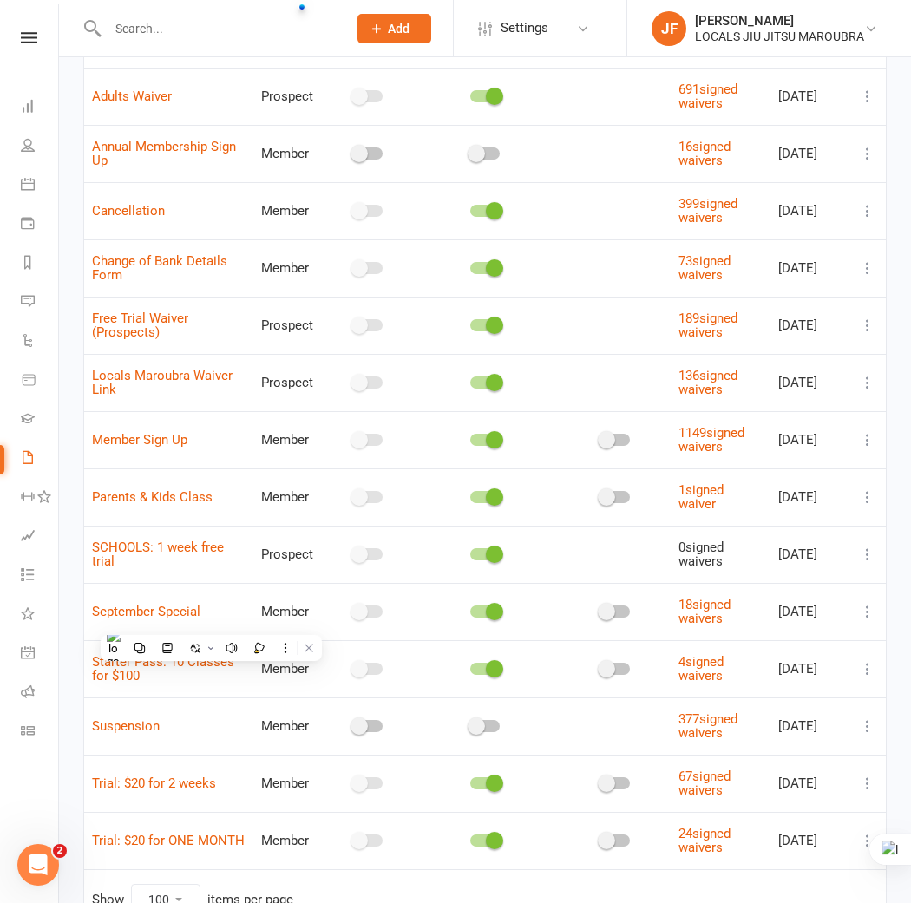
click at [76, 650] on div "Filter Waiver name Waiver type Draft? Show on Website? Click & Pay No. Complete…" at bounding box center [485, 403] width 852 height 1149
drag, startPoint x: 90, startPoint y: 656, endPoint x: 152, endPoint y: 690, distance: 70.7
click at [152, 690] on td "Starter Pass: 10 Classes for $100" at bounding box center [168, 668] width 169 height 57
click at [66, 673] on div "Filter Waiver name Waiver type Draft? Show on Website? Click & Pay No. Complete…" at bounding box center [485, 403] width 852 height 1149
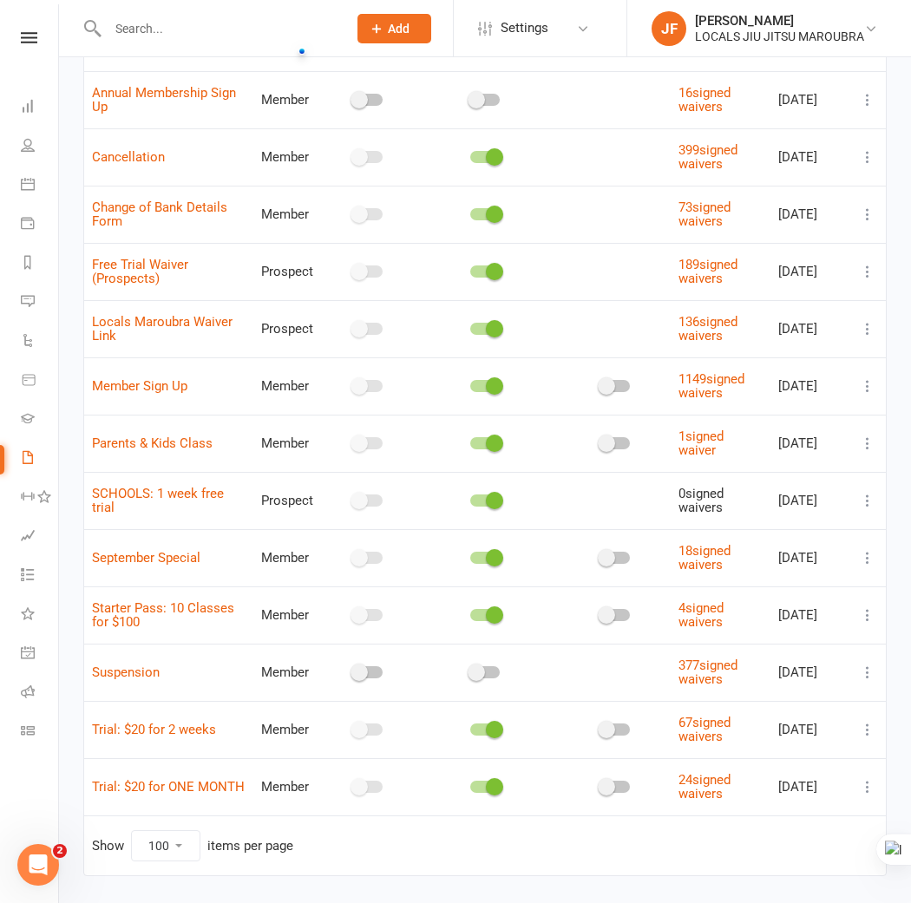
scroll to position [390, 0]
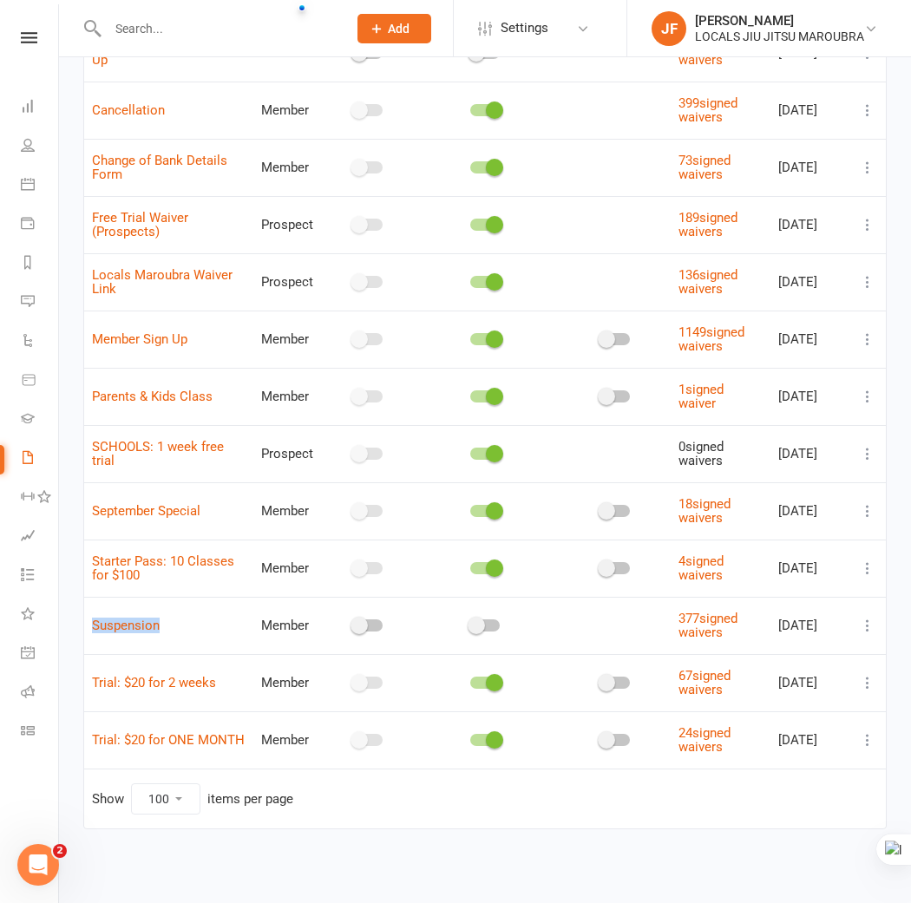
drag, startPoint x: 127, startPoint y: 628, endPoint x: 200, endPoint y: 631, distance: 72.9
click at [200, 631] on td "Suspension" at bounding box center [168, 625] width 169 height 57
click at [65, 687] on div "Filter Waiver name Waiver type Draft? Show on Website? Click & Pay No. Complete…" at bounding box center [485, 303] width 852 height 1149
drag, startPoint x: 85, startPoint y: 682, endPoint x: 236, endPoint y: 681, distance: 150.9
click at [236, 681] on td "Trial: $20 for 2 weeks" at bounding box center [168, 682] width 169 height 57
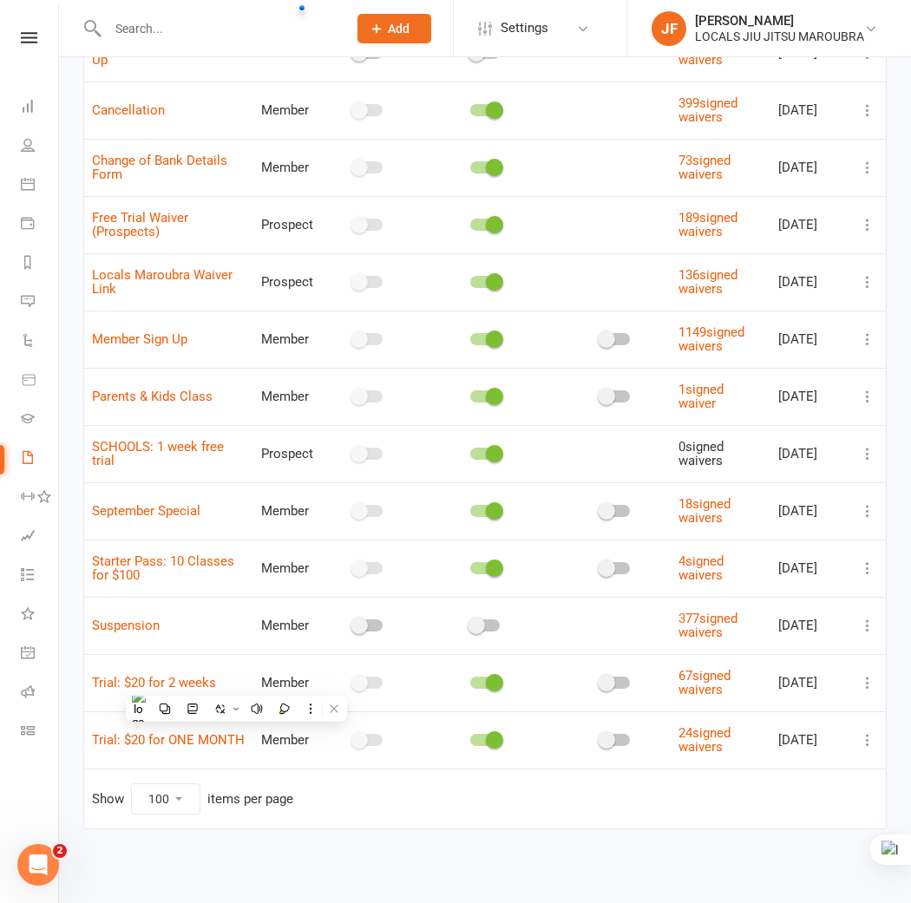
click at [80, 723] on div "Filter Waiver name Waiver type Draft? Show on Website? Click & Pay No. Complete…" at bounding box center [485, 303] width 852 height 1149
drag, startPoint x: 100, startPoint y: 735, endPoint x: 510, endPoint y: 651, distance: 418.6
click at [241, 734] on td "Trial: $20 for ONE MONTH" at bounding box center [168, 739] width 169 height 57
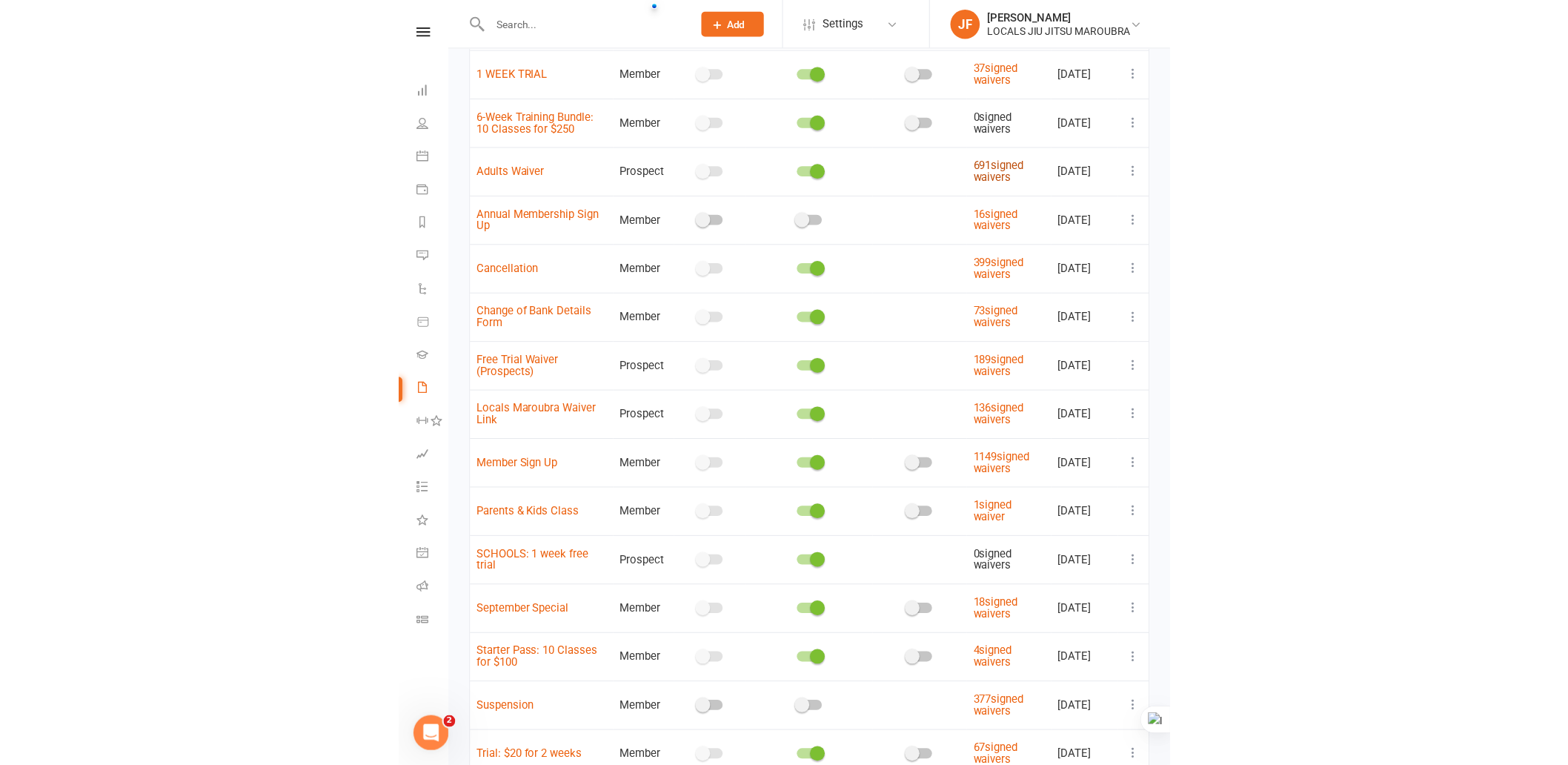
scroll to position [0, 0]
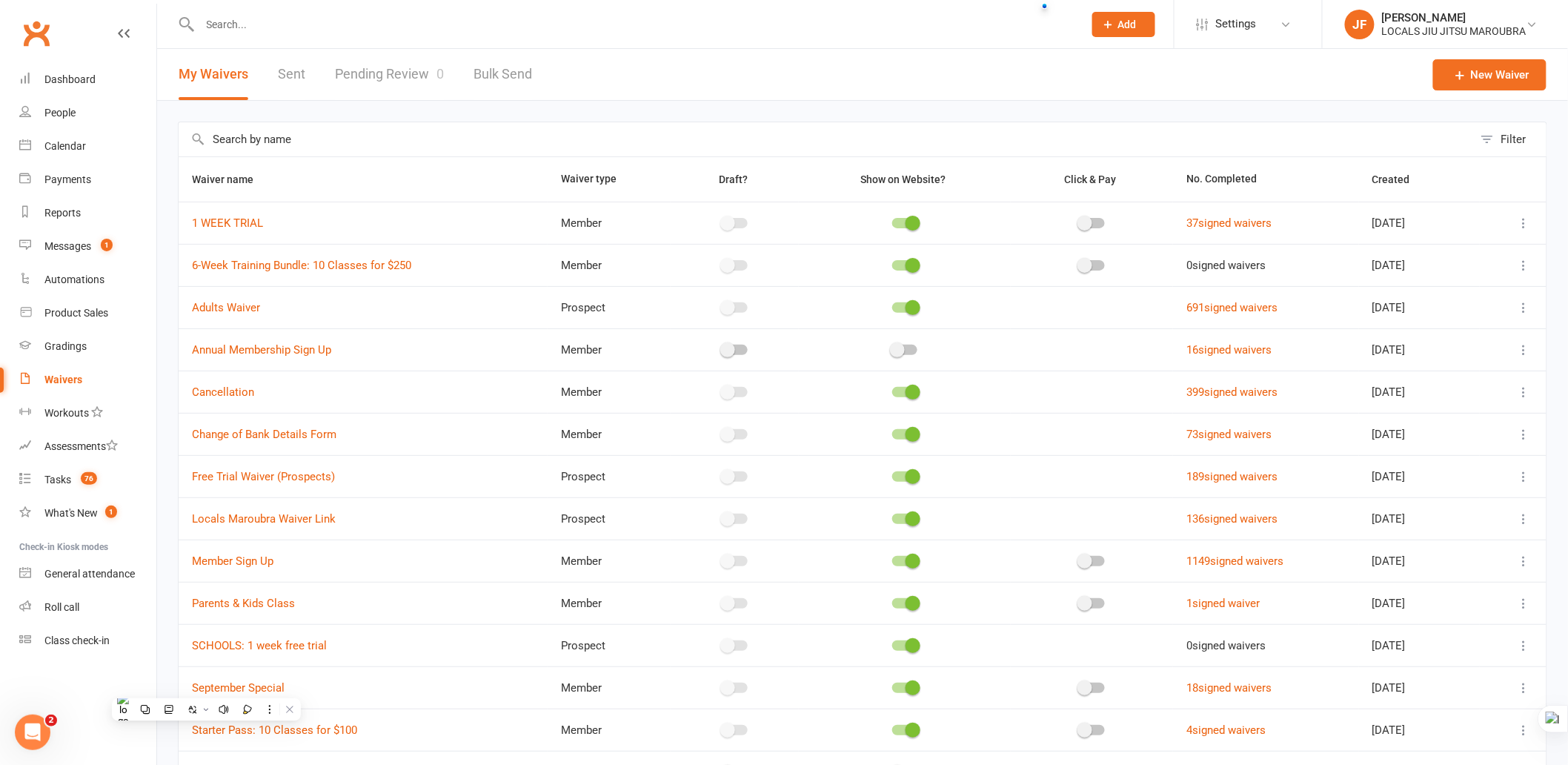
click at [528, 26] on input "text" at bounding box center [634, 24] width 878 height 21
paste input "[EMAIL_ADDRESS][DOMAIN_NAME]"
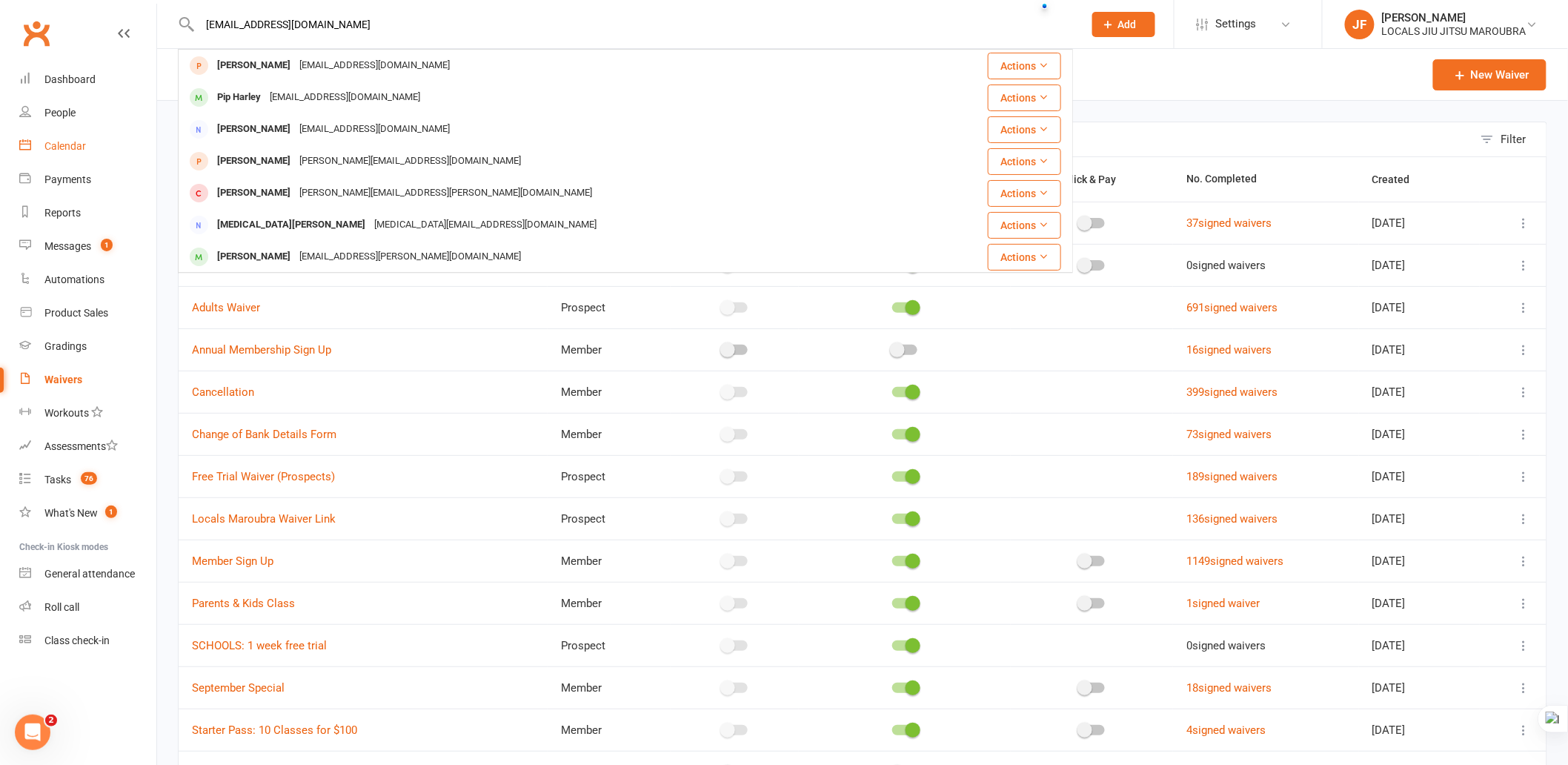
type input "[EMAIL_ADDRESS][DOMAIN_NAME]"
click at [81, 145] on div "Calendar" at bounding box center [65, 146] width 42 height 12
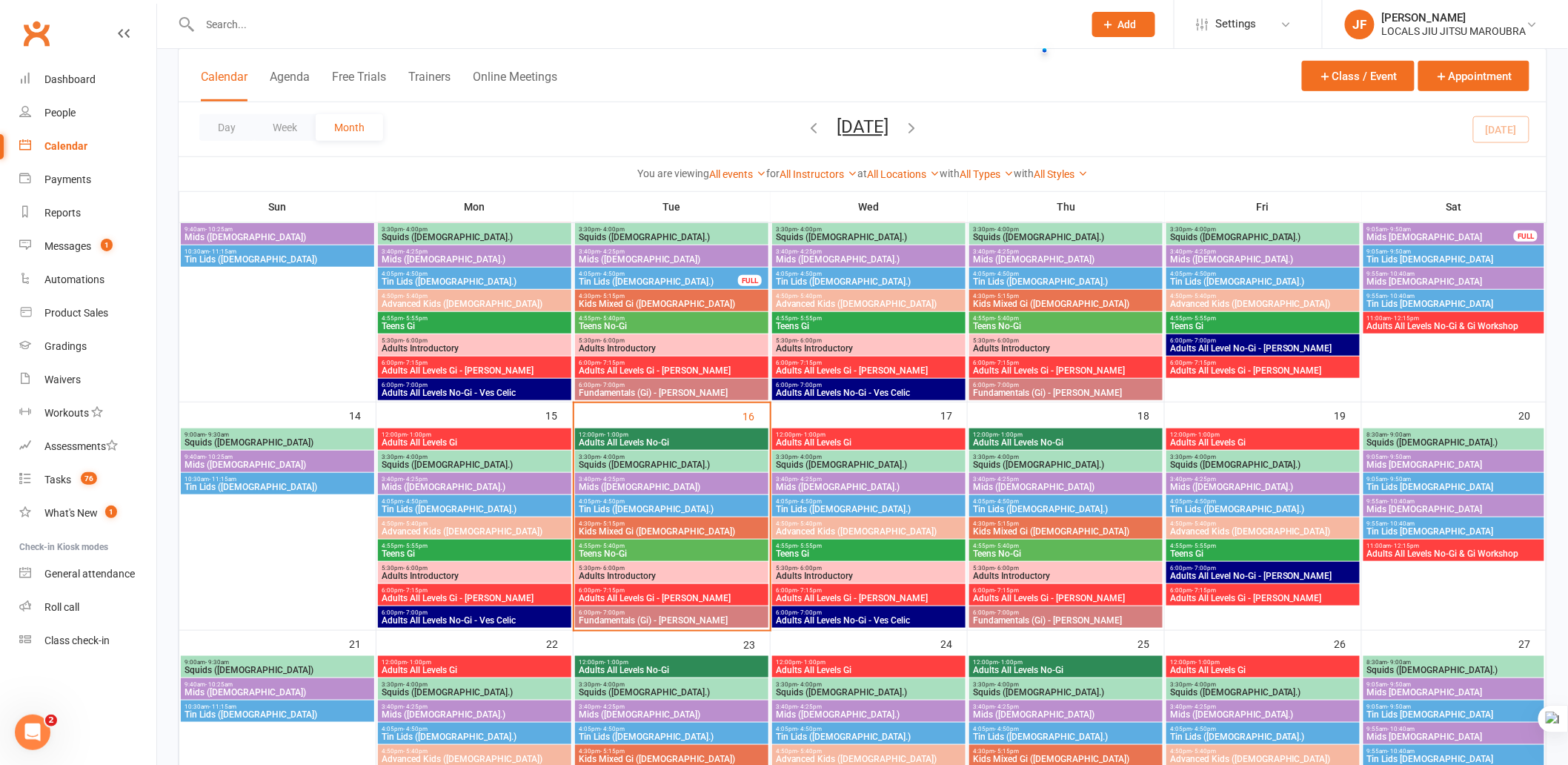
scroll to position [329, 0]
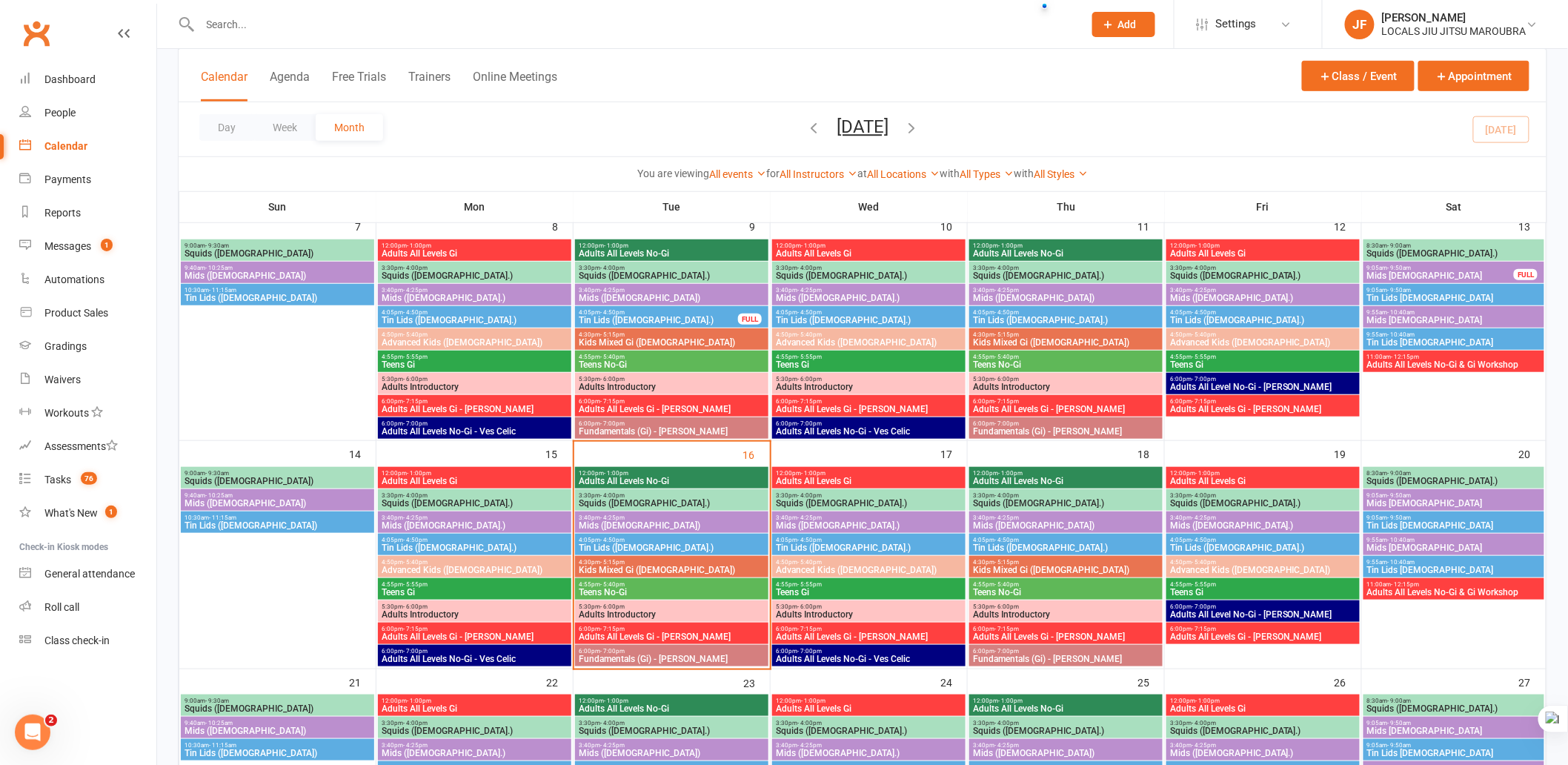
click at [1018, 614] on span "Adults Introductory" at bounding box center [1066, 615] width 187 height 9
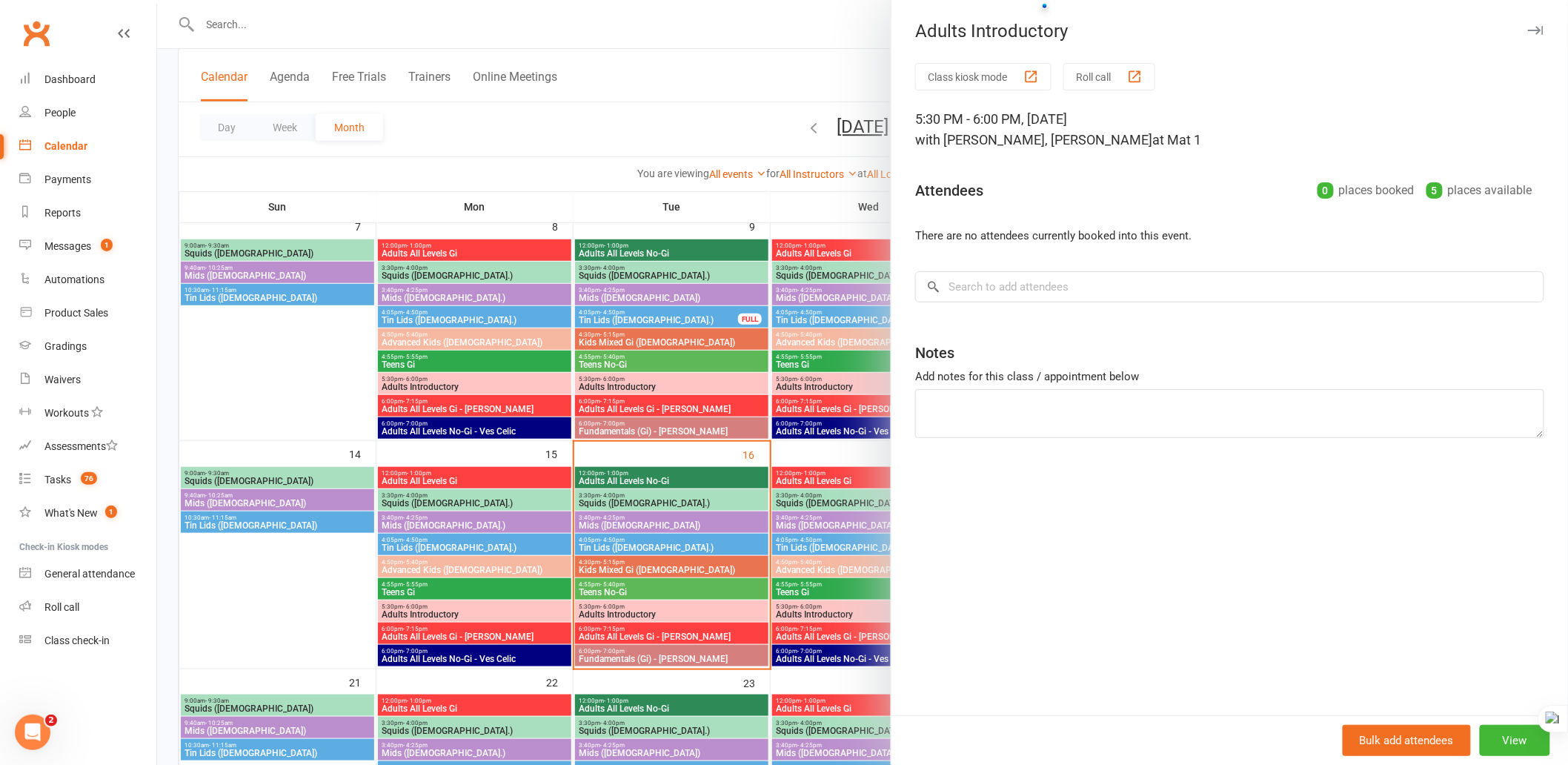
click at [1528, 31] on icon "button" at bounding box center [1536, 30] width 15 height 9
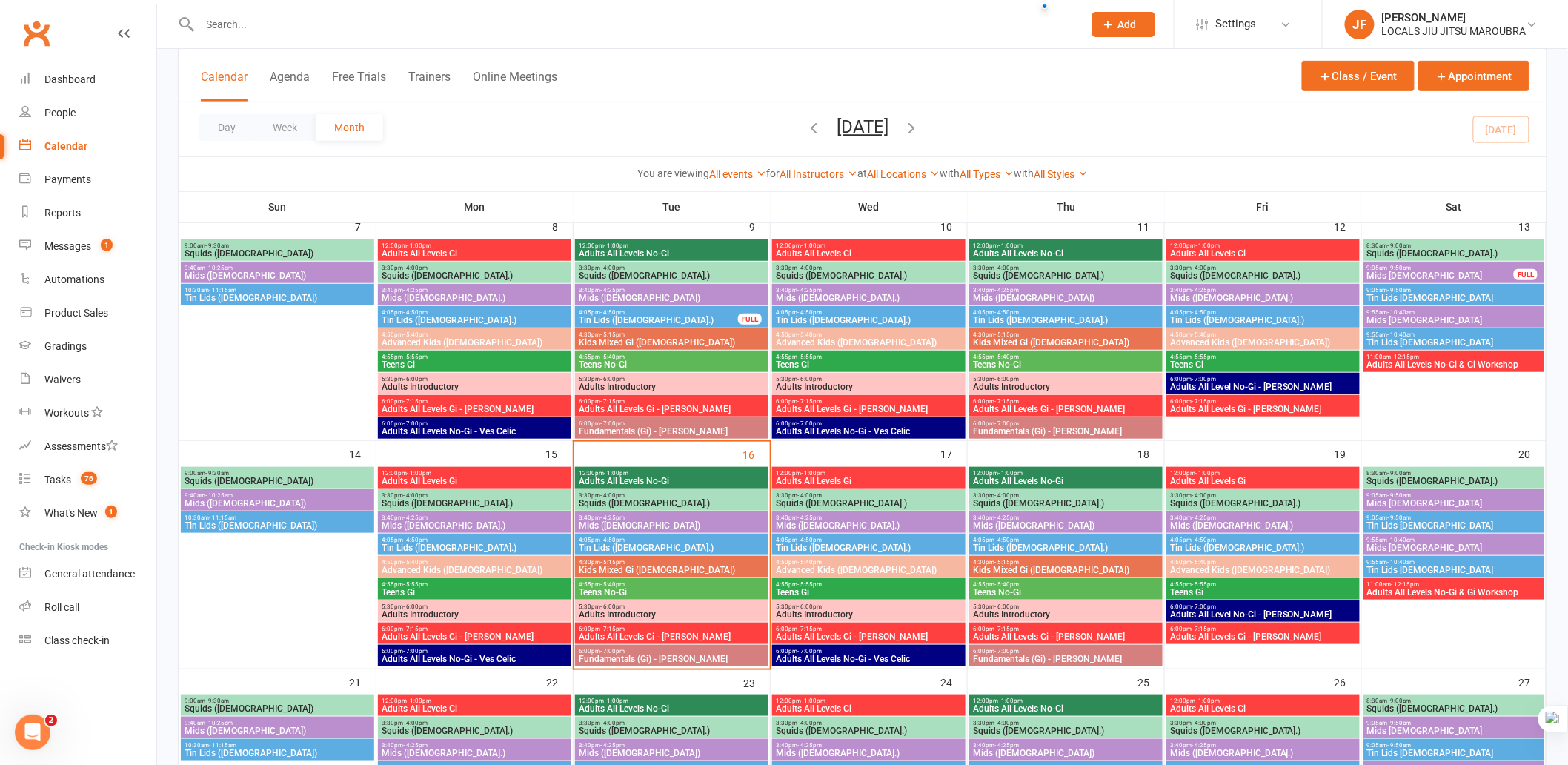
click at [1040, 612] on span "Adults Introductory" at bounding box center [1066, 615] width 187 height 9
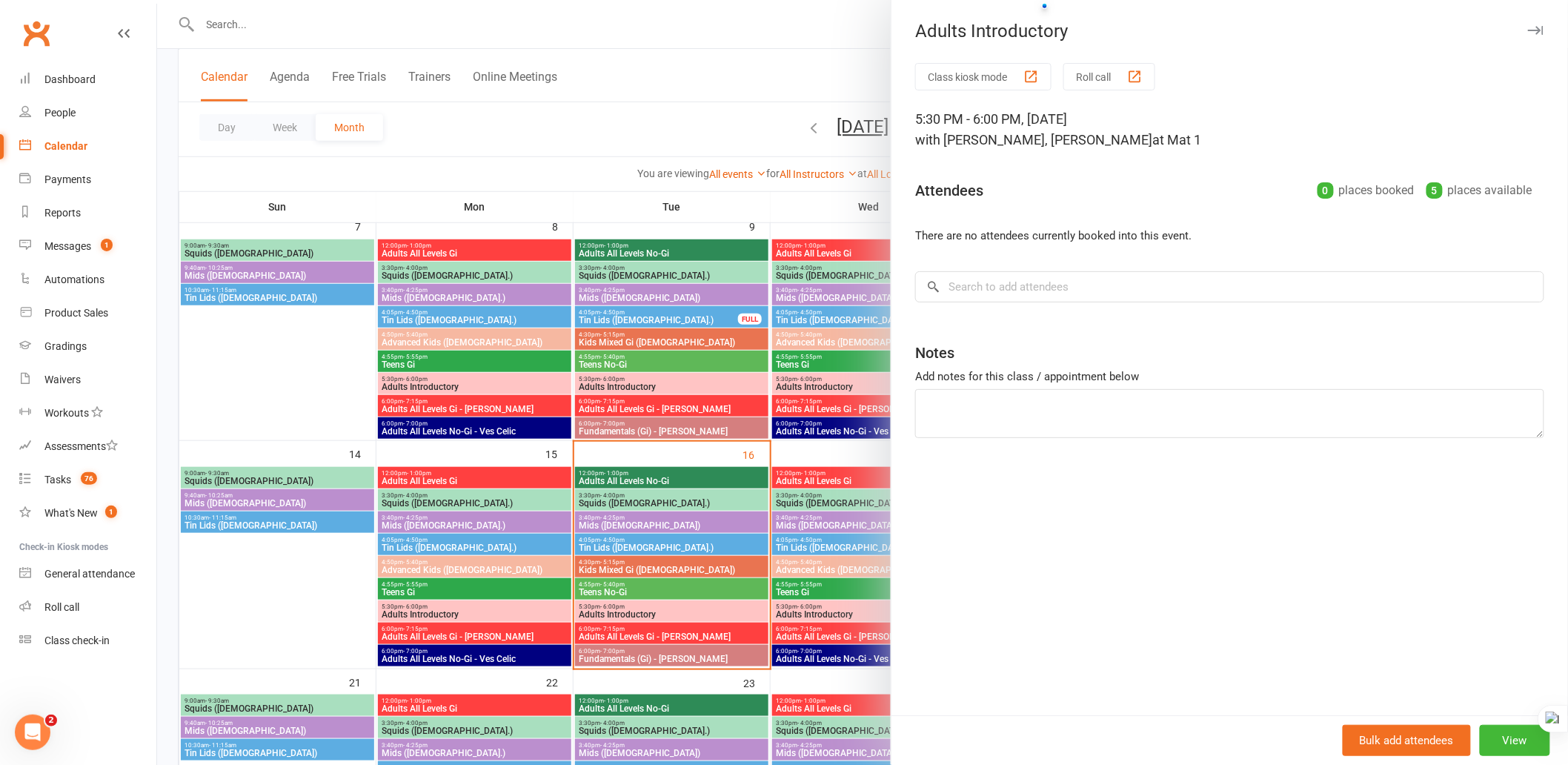
click at [815, 479] on div at bounding box center [862, 382] width 1411 height 765
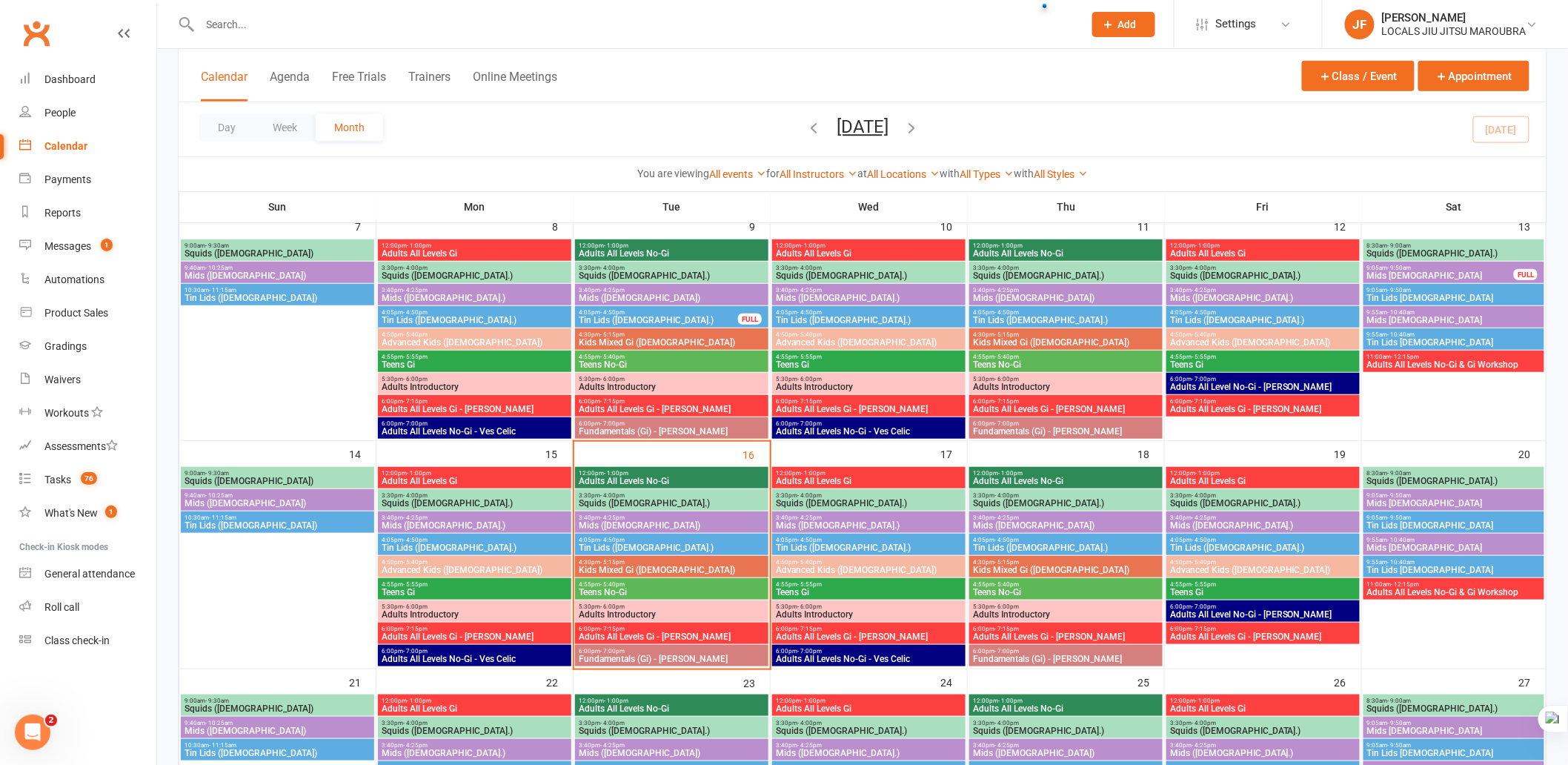
click at [825, 478] on span "Adults All Levels Gi" at bounding box center [868, 481] width 187 height 9
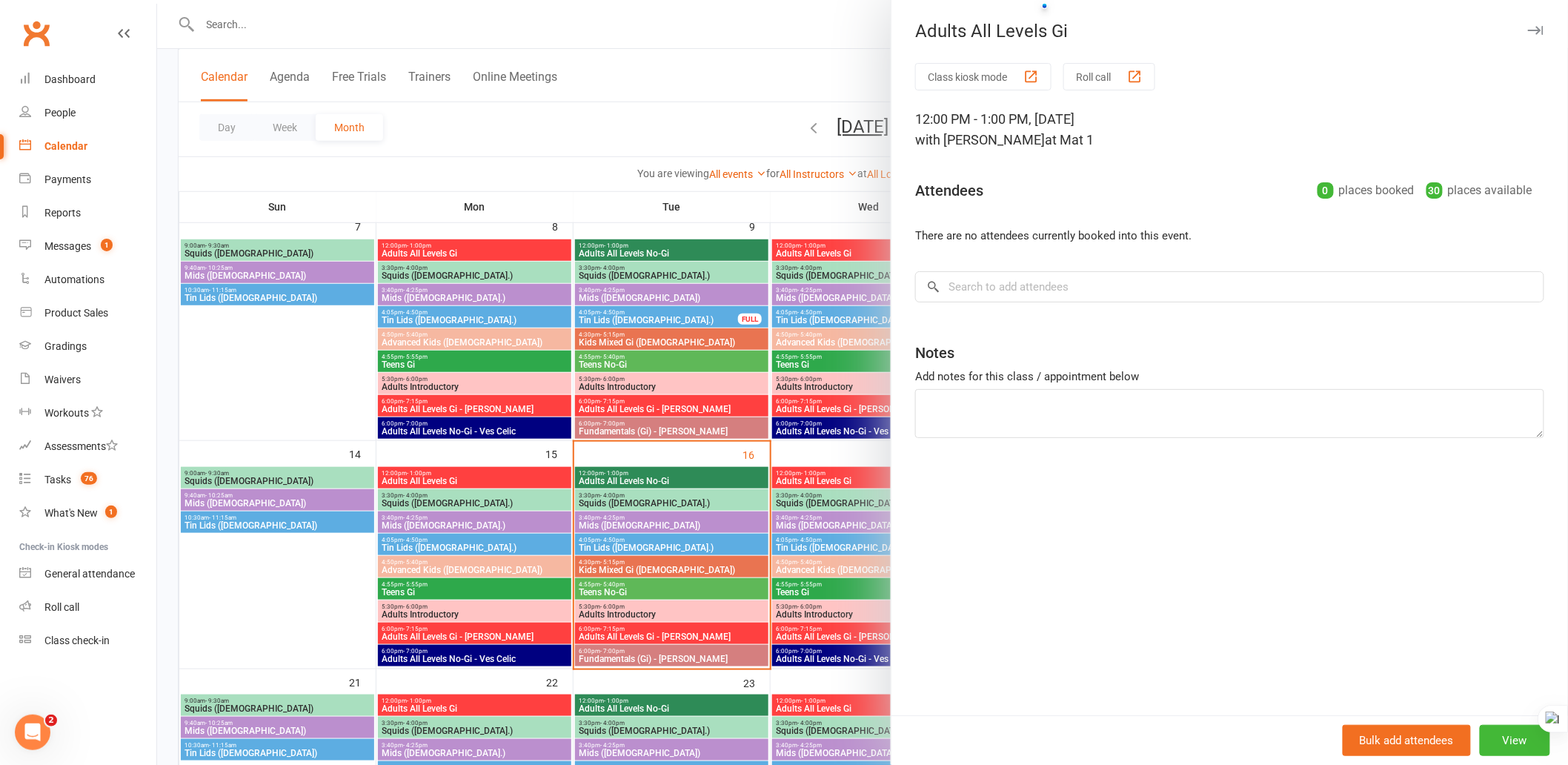
click at [1527, 23] on button "button" at bounding box center [1536, 30] width 18 height 18
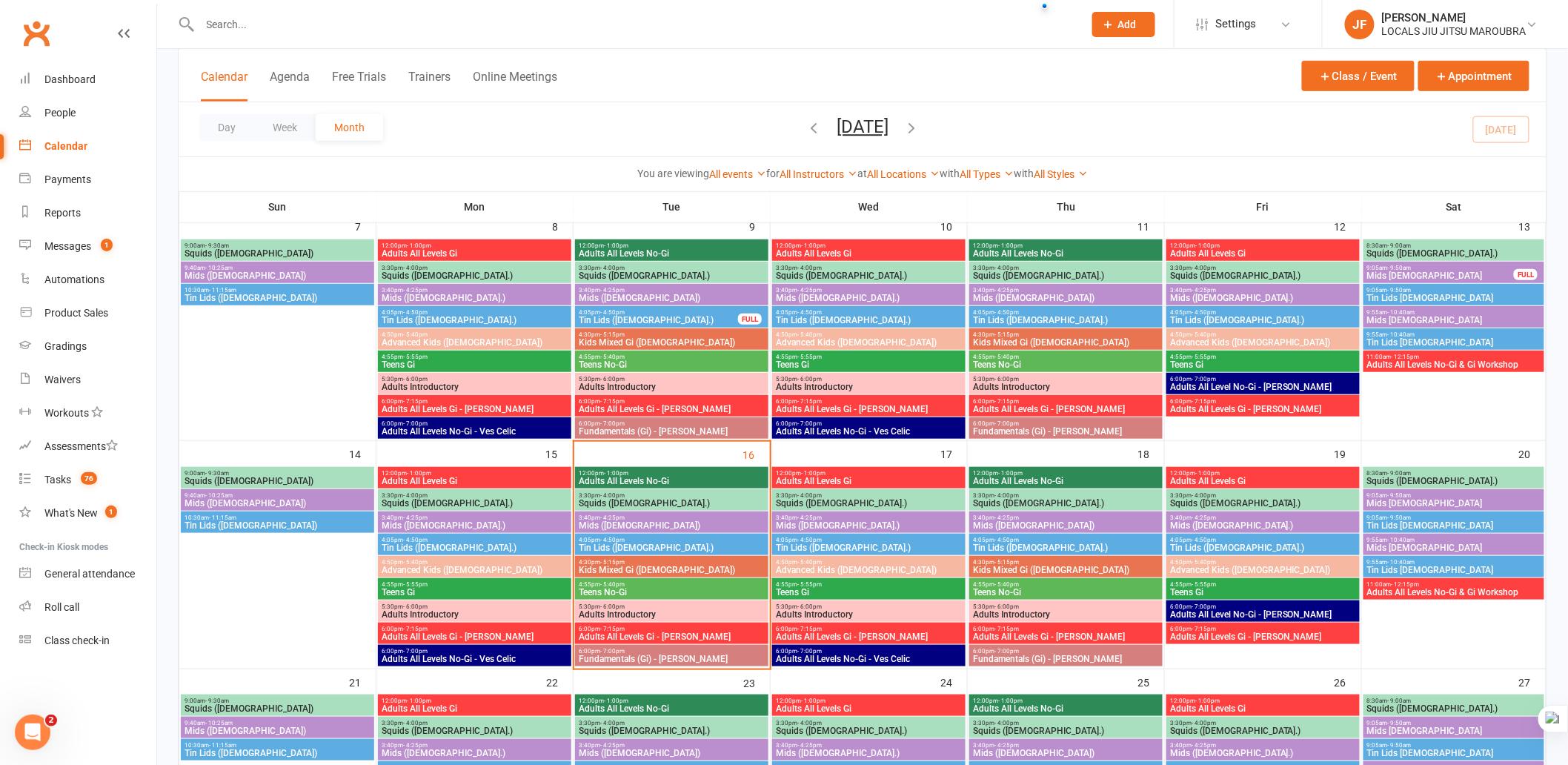
click at [1082, 470] on span "12:00pm - 1:00pm" at bounding box center [1066, 474] width 187 height 7
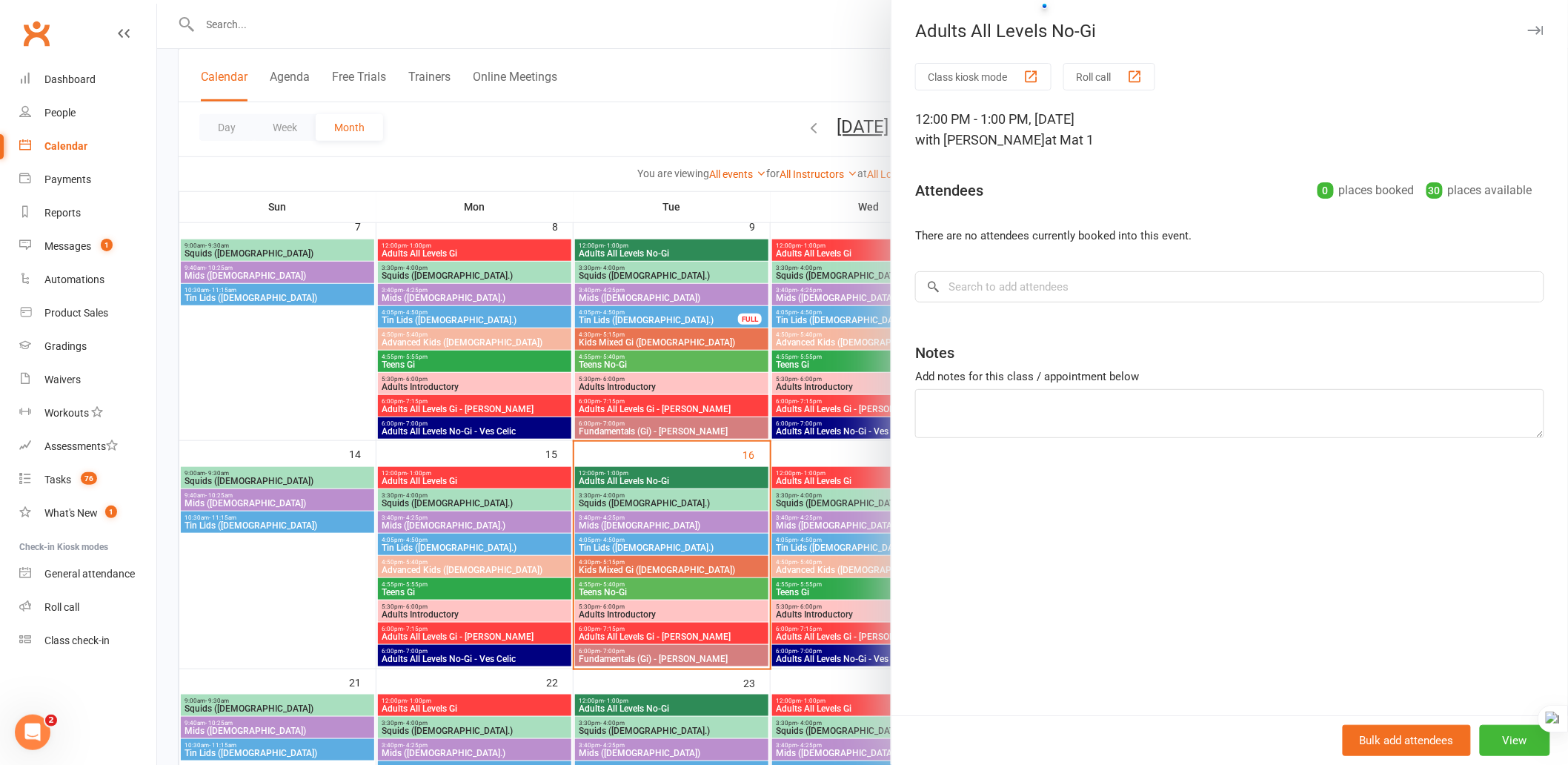
click at [1528, 27] on icon "button" at bounding box center [1536, 30] width 15 height 9
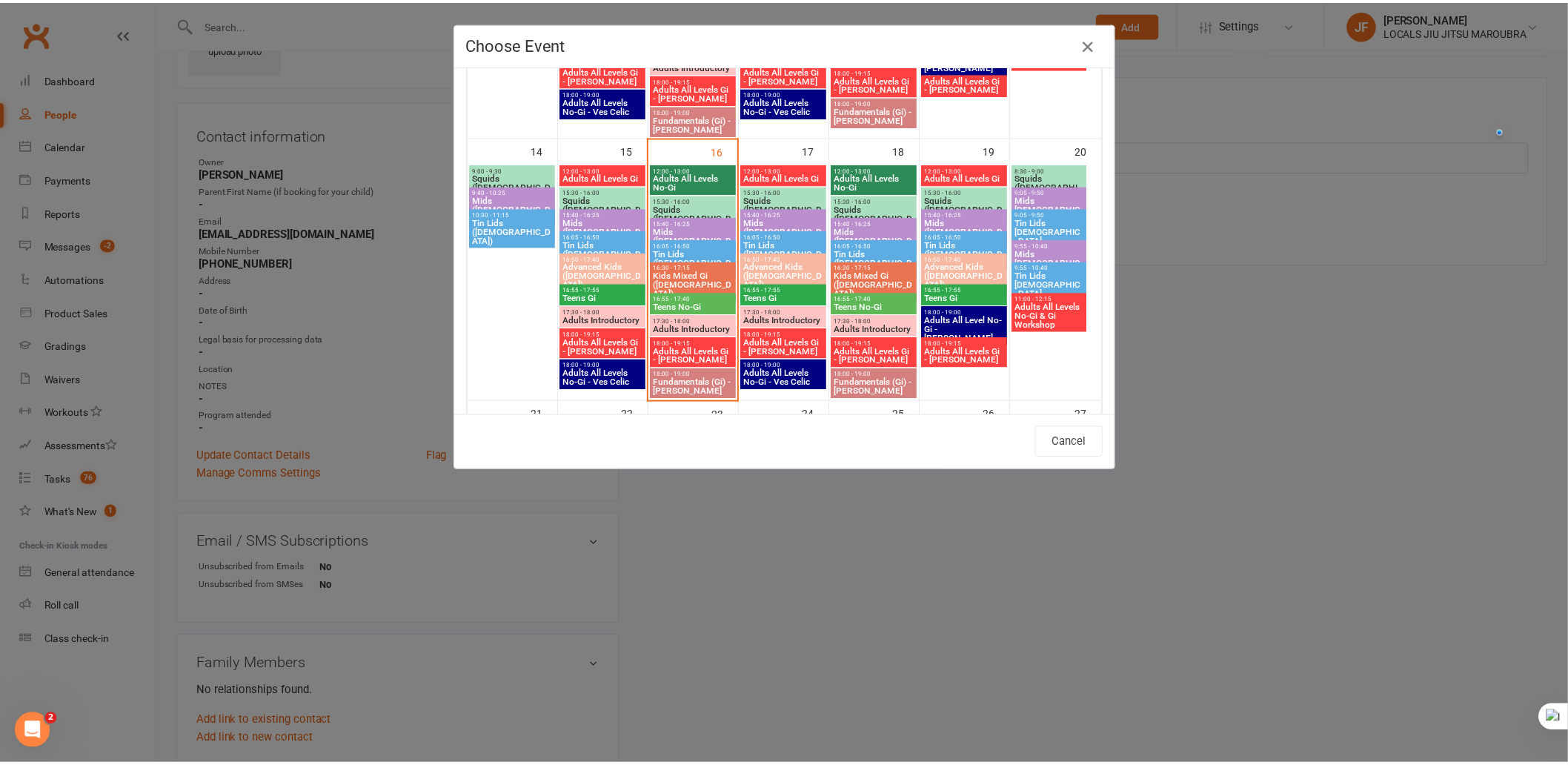
scroll to position [576, 0]
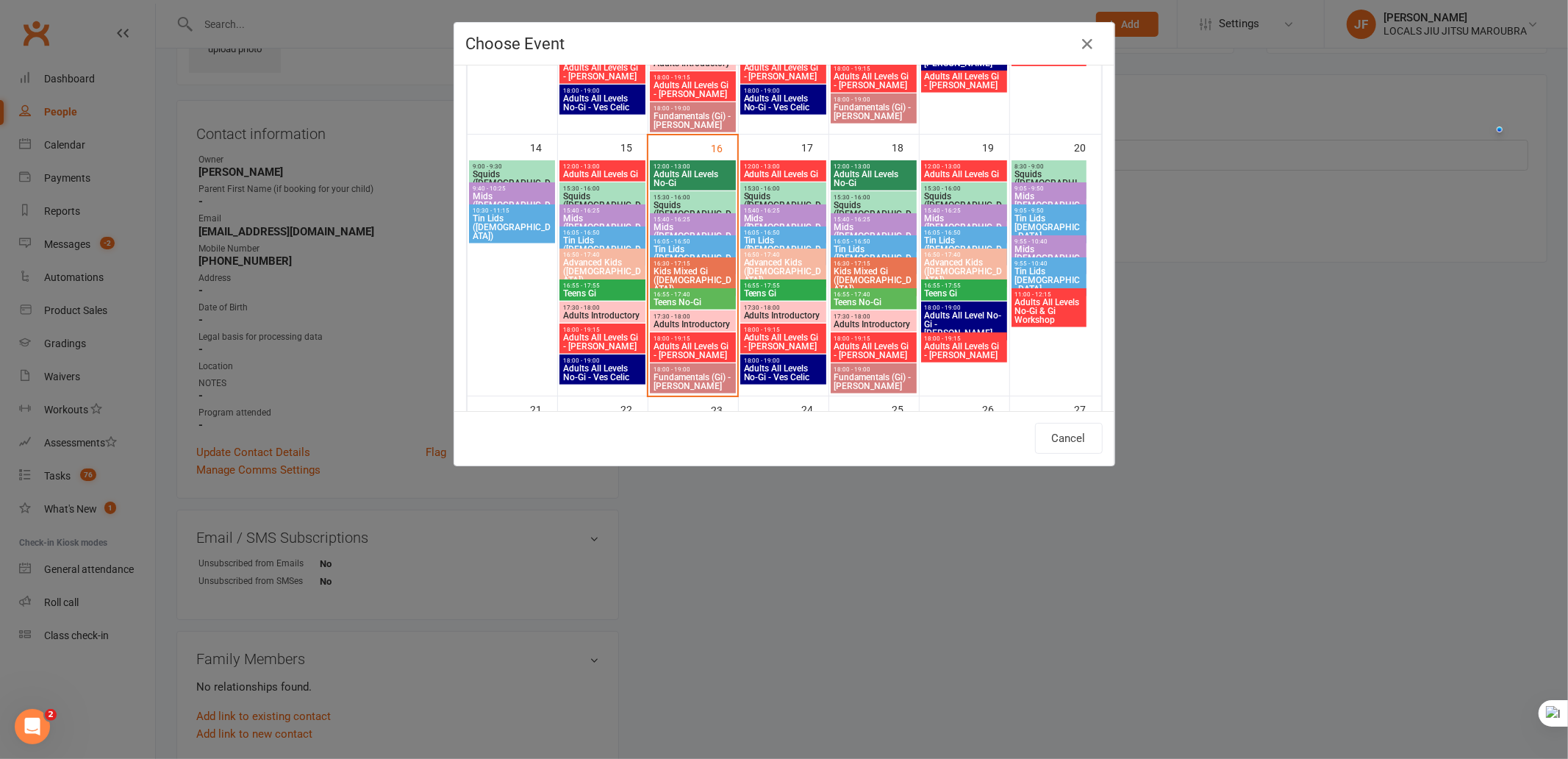
click at [765, 165] on span "12:00 - 13:00" at bounding box center [783, 167] width 81 height 7
type input "Adults All Levels Gi - [DATE] 12:00:00 PM"
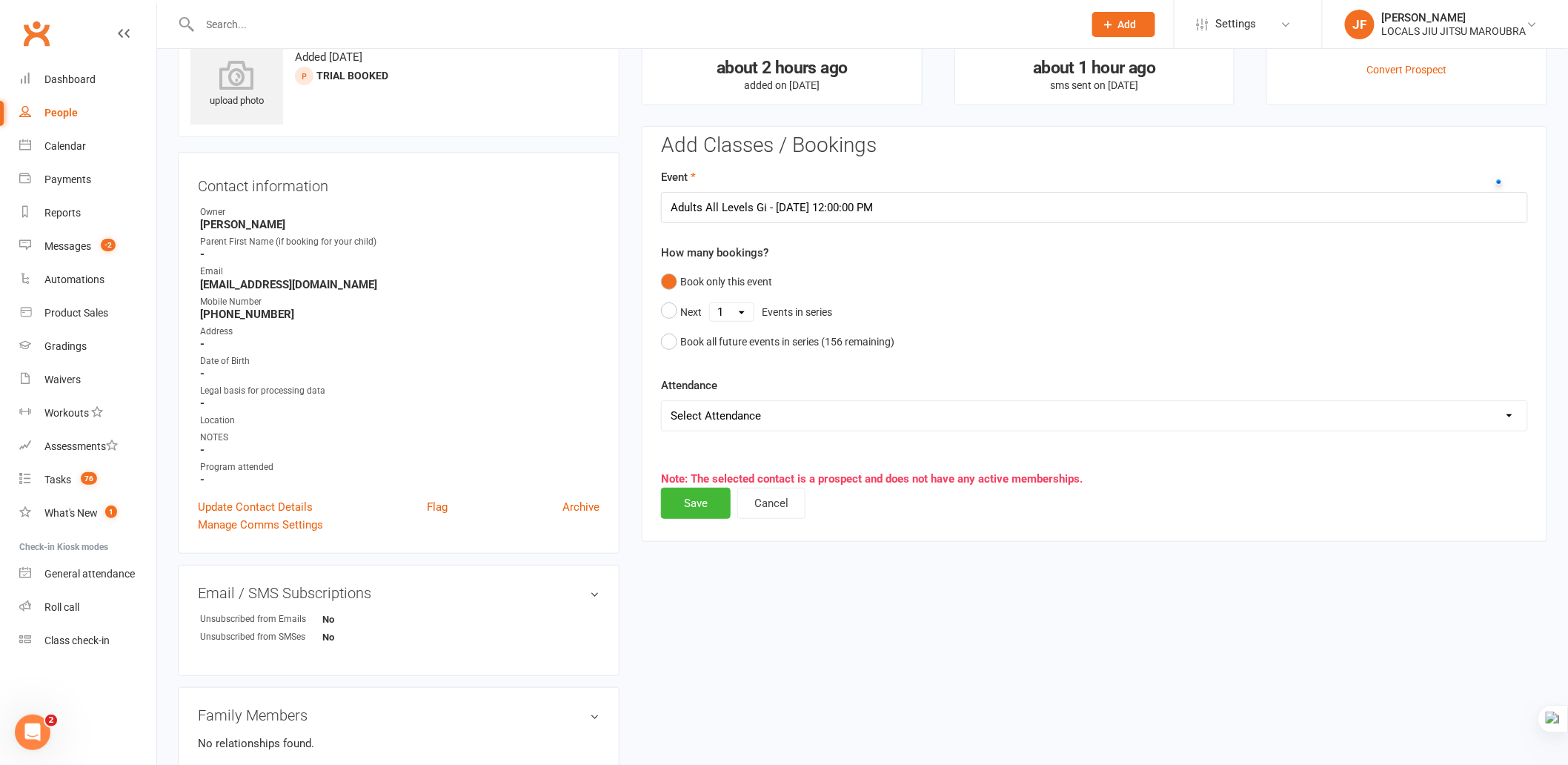
scroll to position [0, 0]
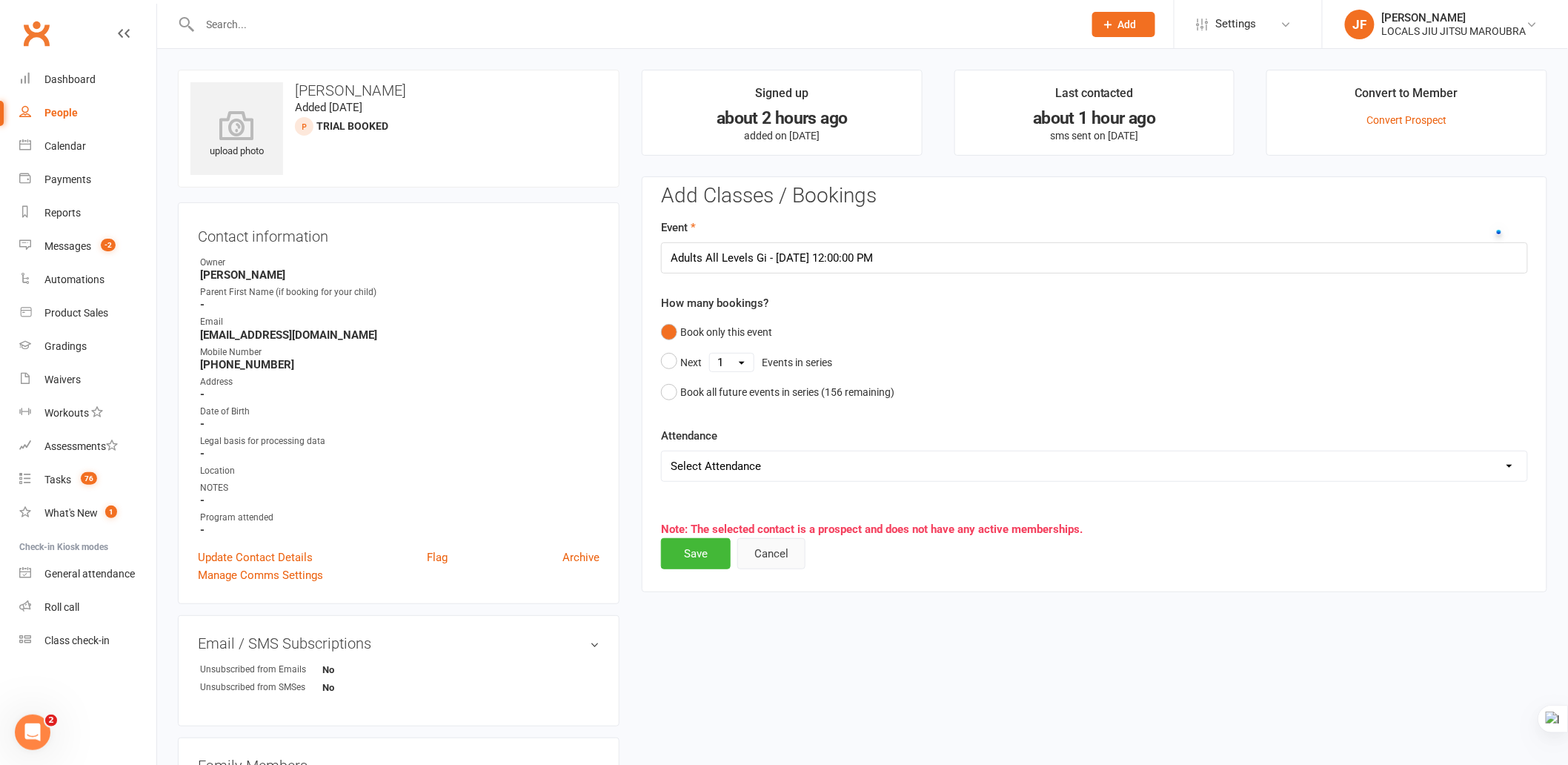
click at [795, 557] on button "Cancel" at bounding box center [772, 554] width 68 height 31
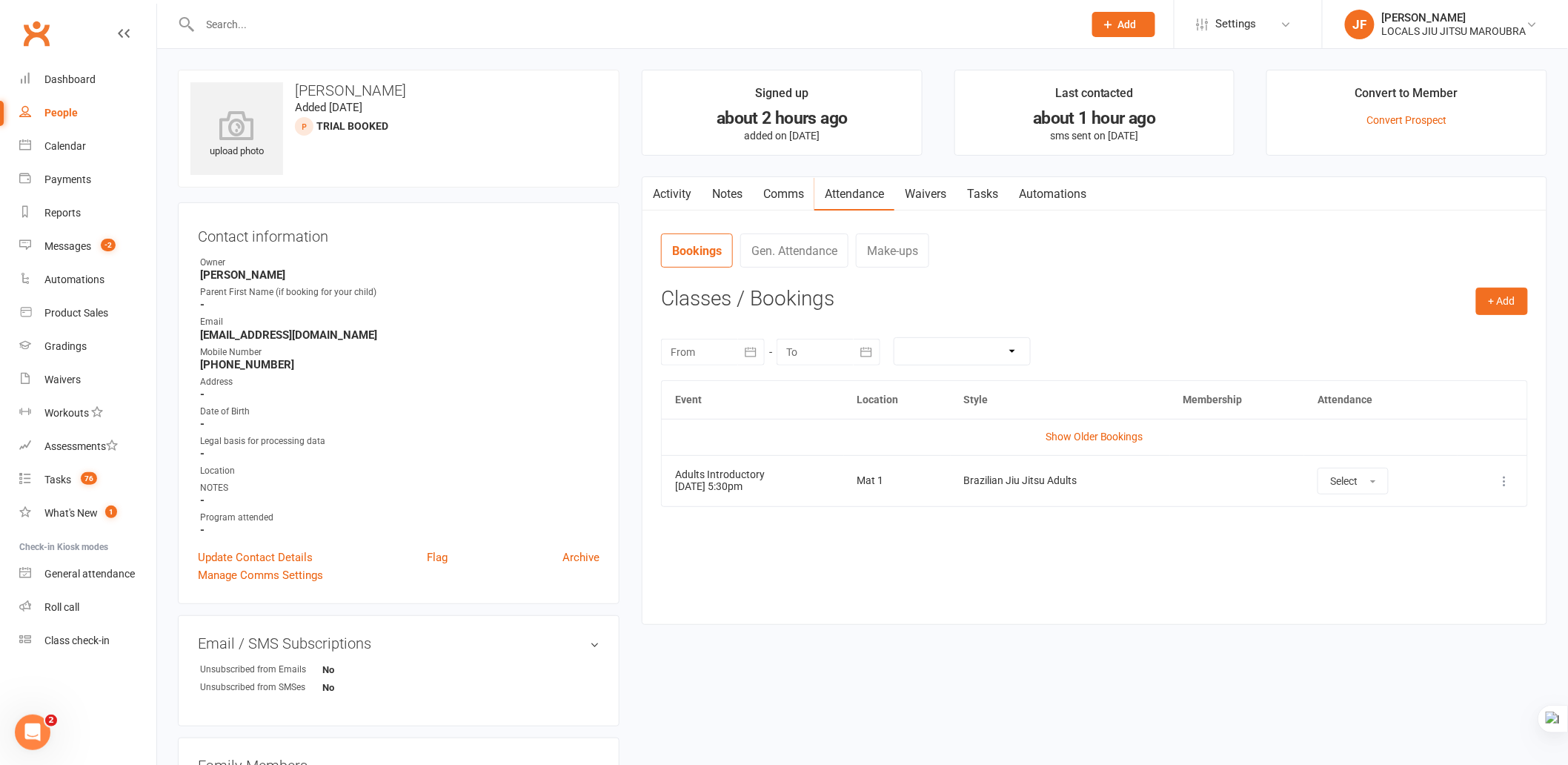
click at [1506, 482] on icon at bounding box center [1505, 480] width 15 height 15
click at [1444, 563] on link "Remove booking" at bounding box center [1440, 569] width 147 height 30
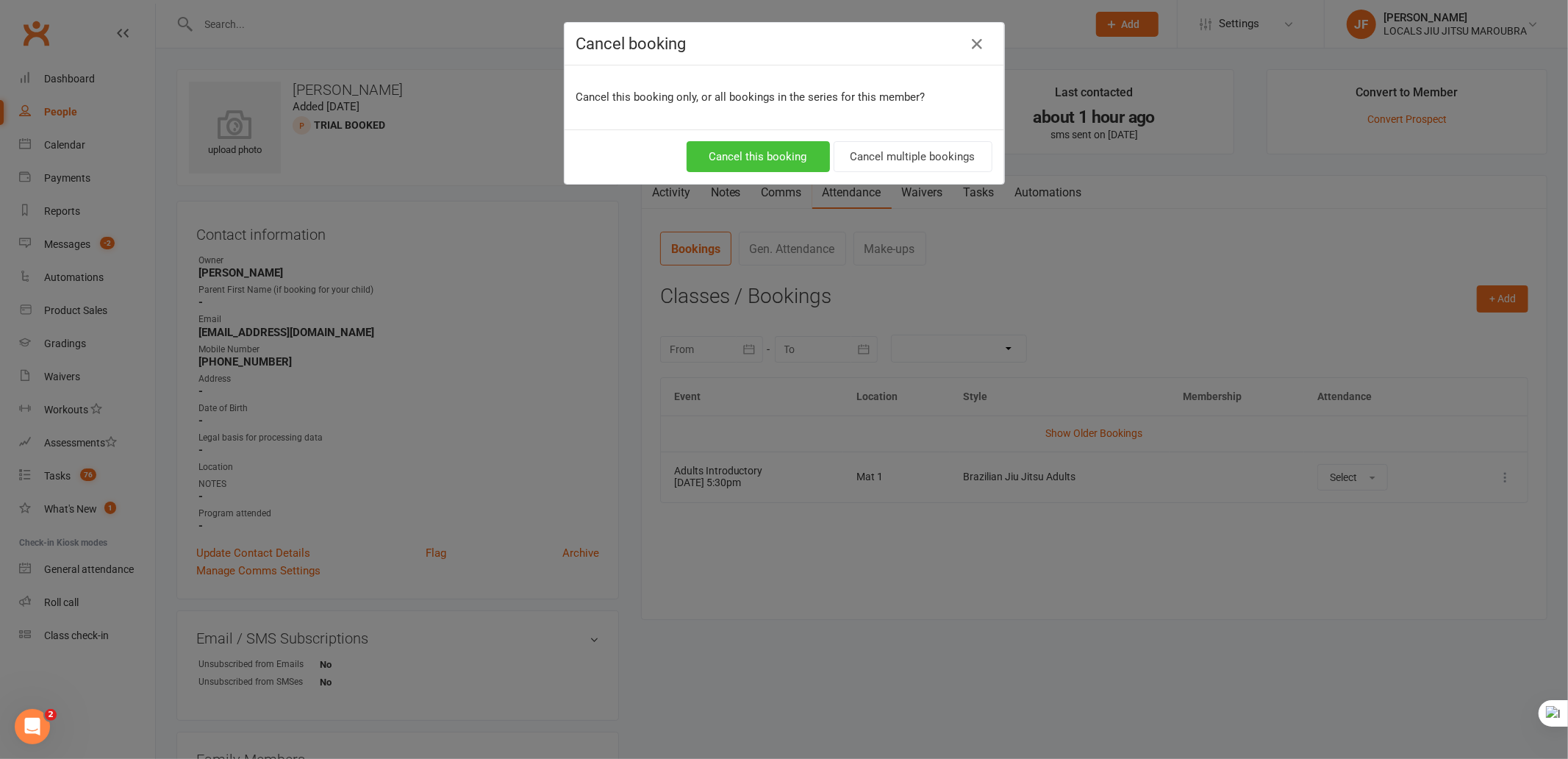
click at [763, 164] on button "Cancel this booking" at bounding box center [758, 157] width 143 height 31
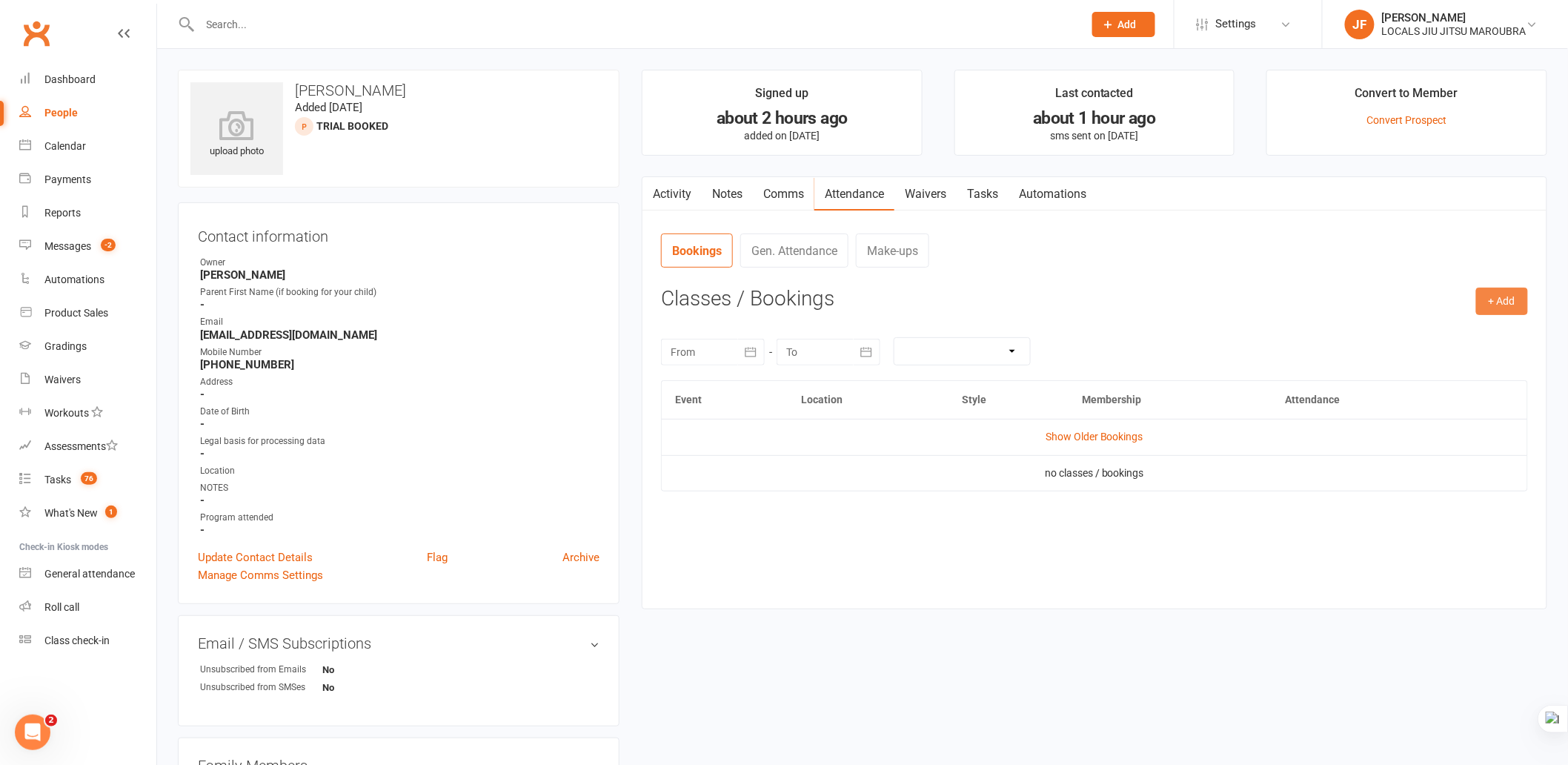
click at [1493, 303] on button "+ Add" at bounding box center [1502, 301] width 52 height 26
click at [1466, 335] on link "Book Event" at bounding box center [1454, 335] width 147 height 30
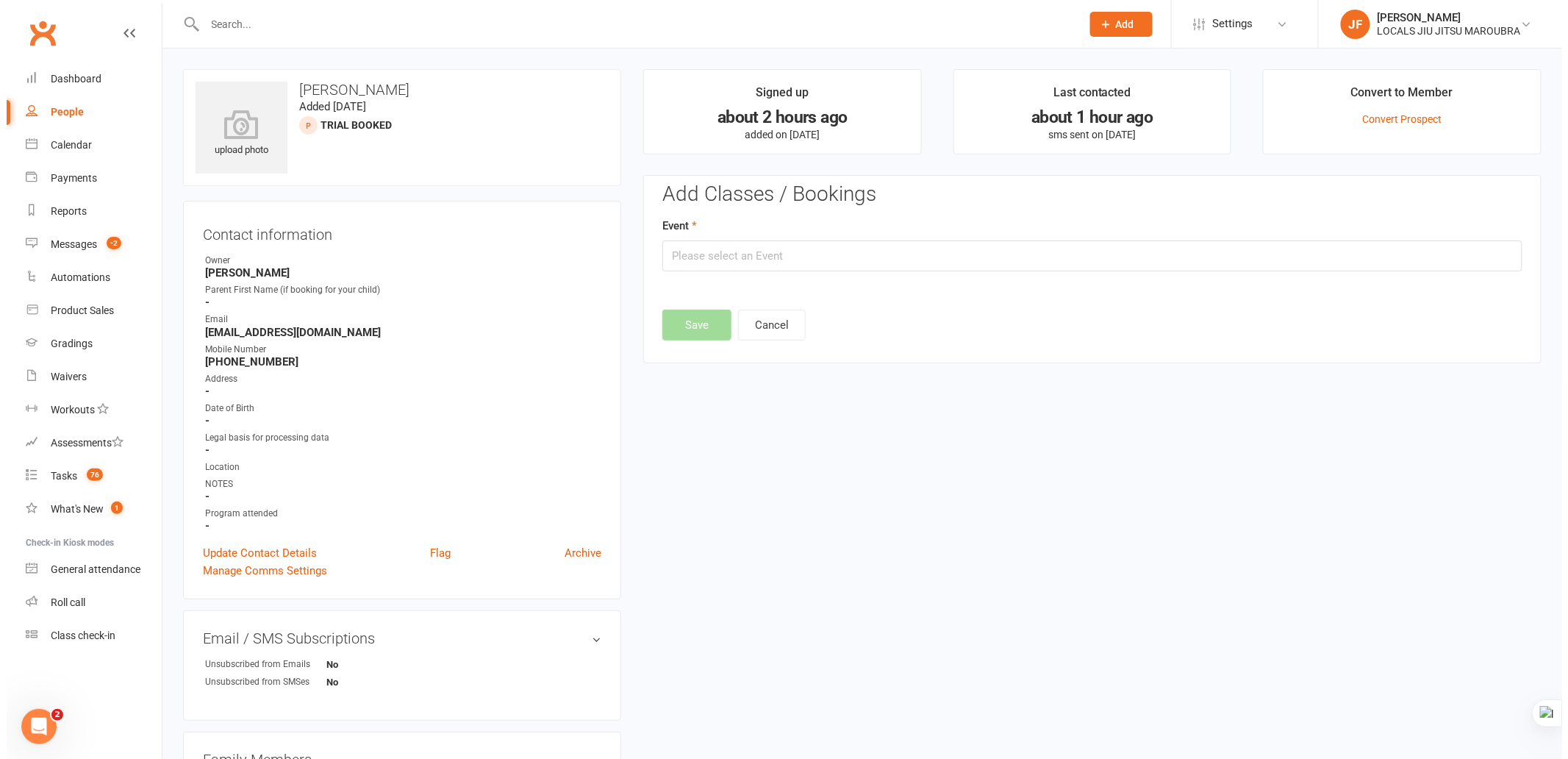
scroll to position [101, 0]
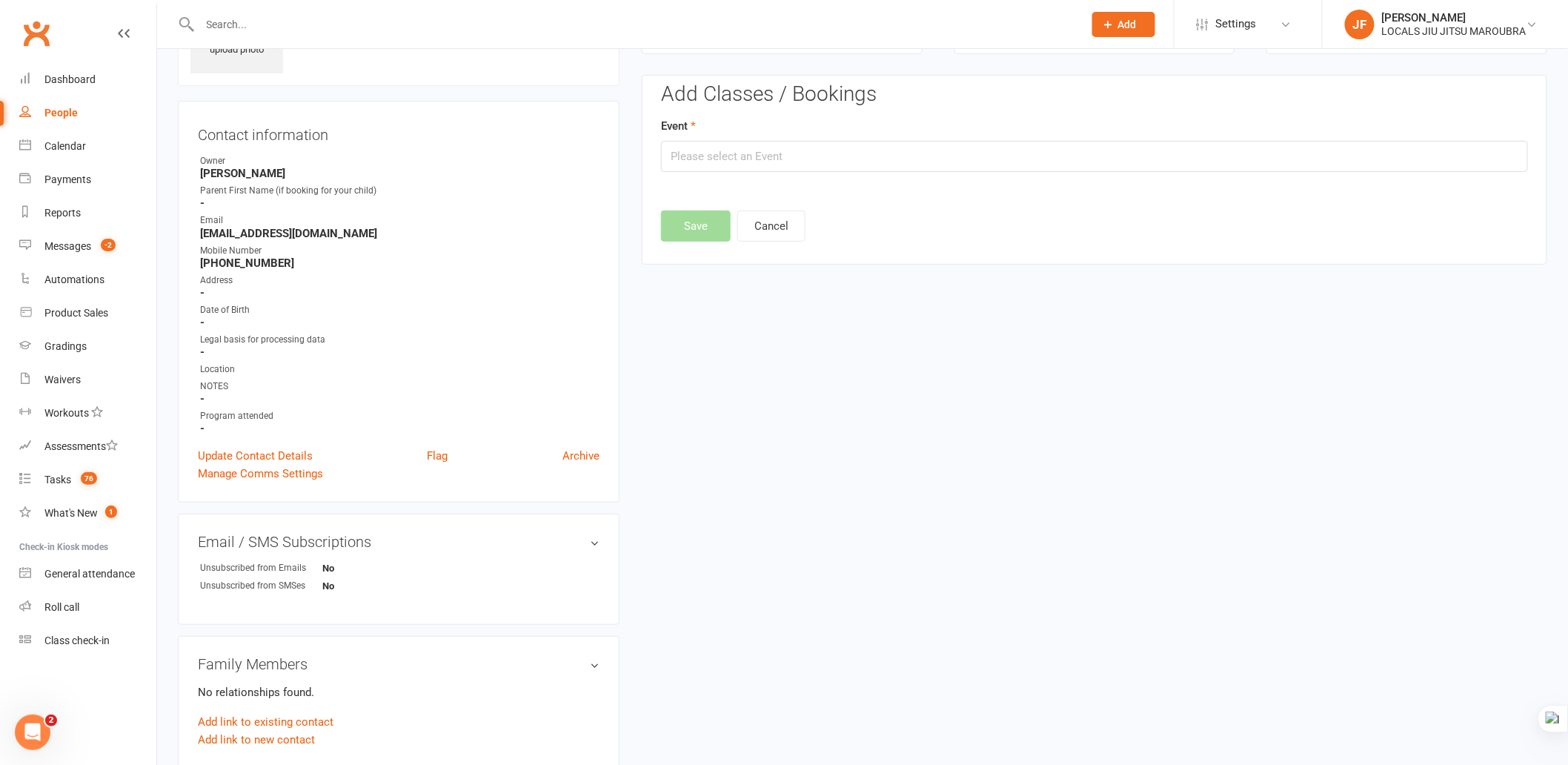
click at [779, 174] on edit-booking-section "Add Classes / Bookings Event Save Cancel" at bounding box center [1095, 157] width 867 height 150
click at [807, 164] on input "text" at bounding box center [1095, 156] width 867 height 31
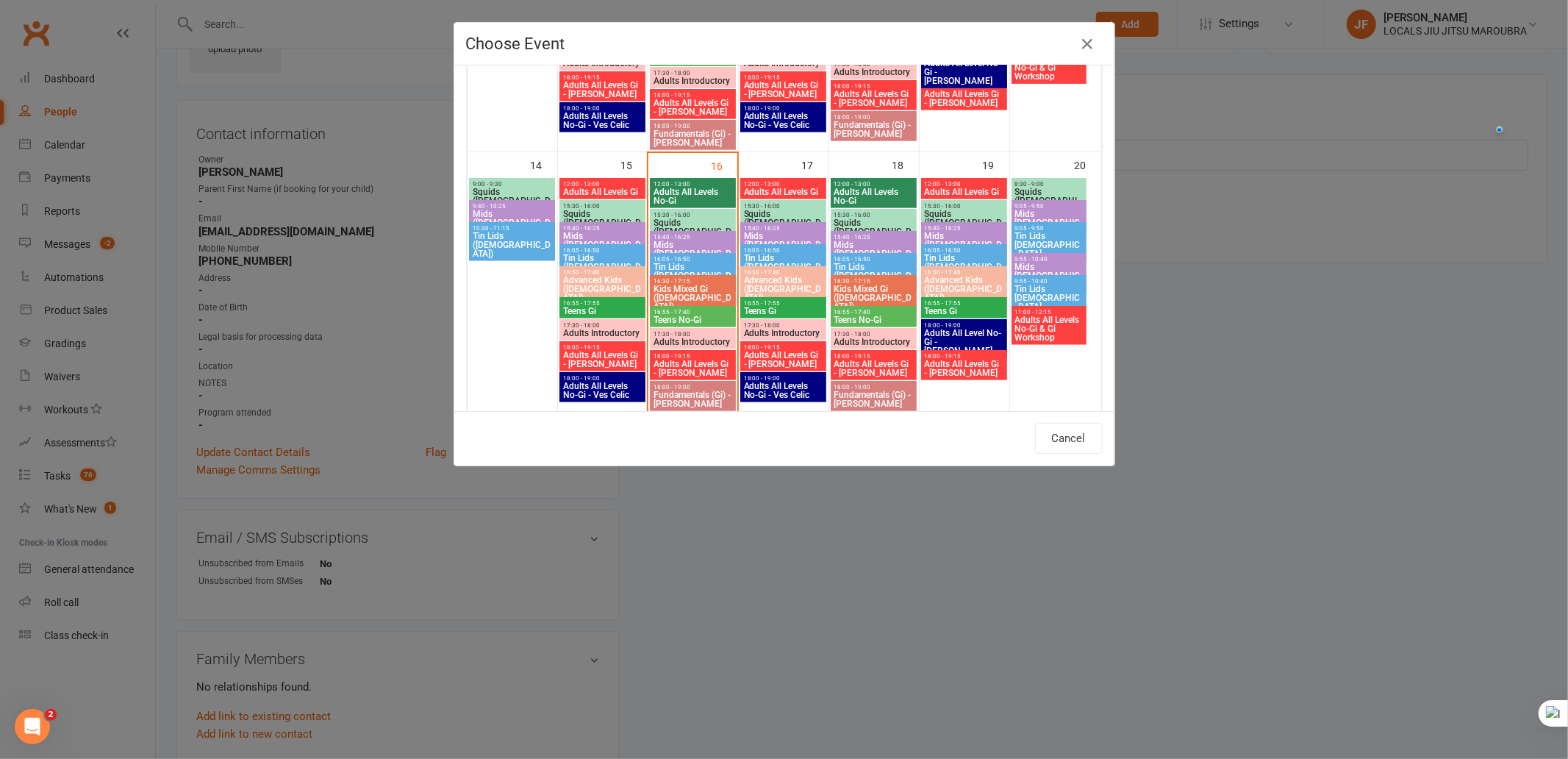
scroll to position [572, 0]
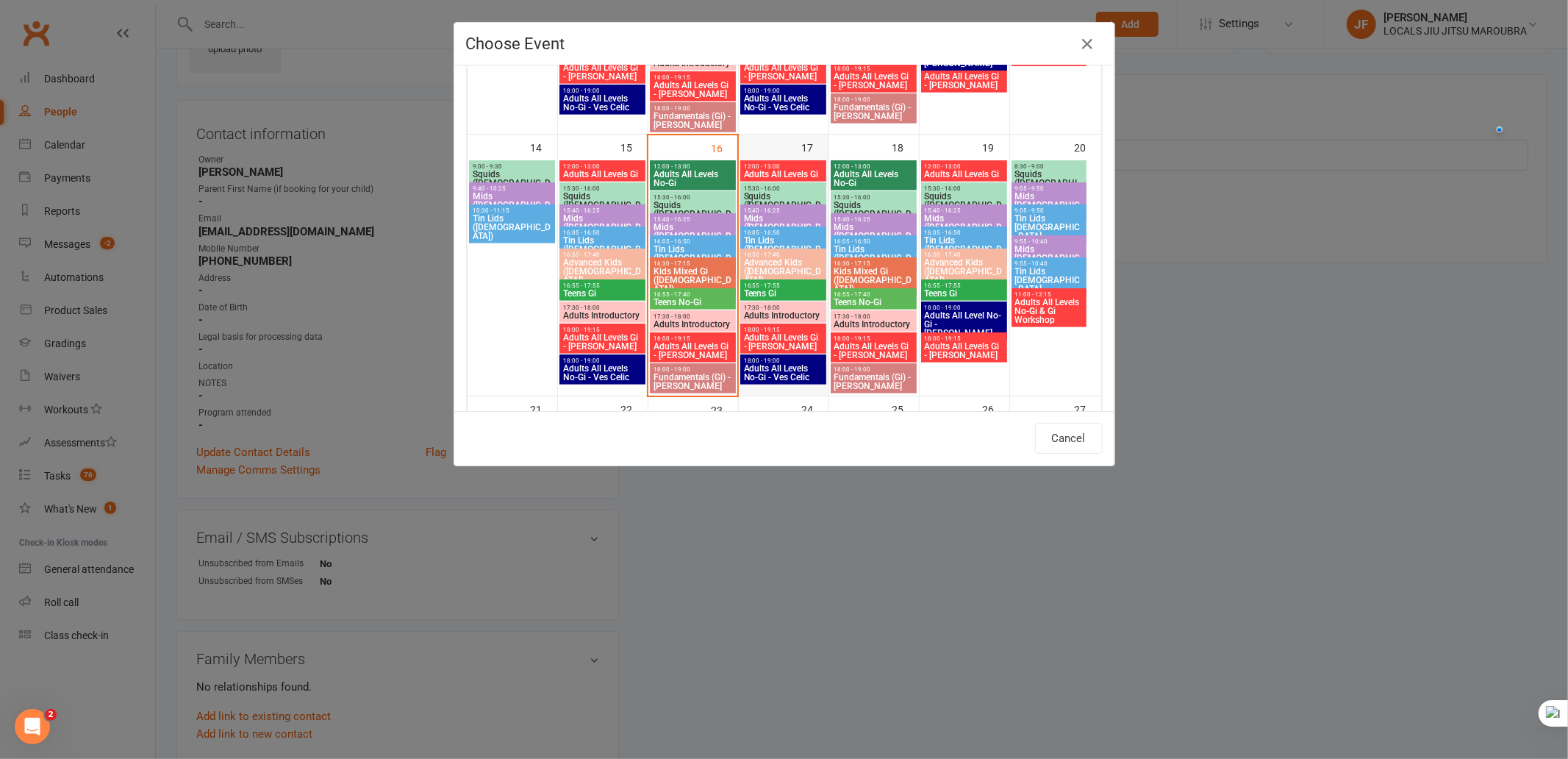
click at [765, 159] on div at bounding box center [784, 276] width 90 height 236
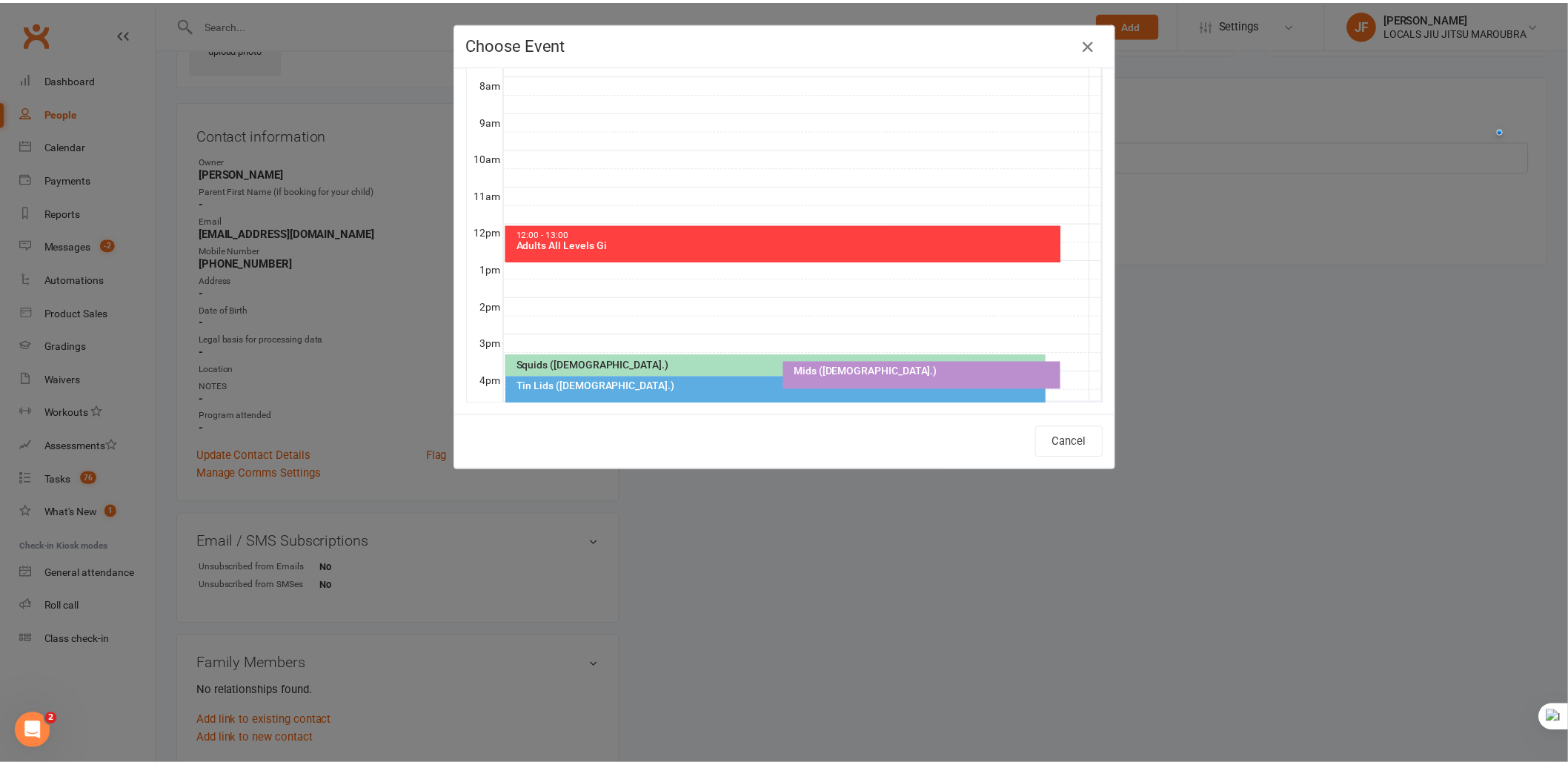
scroll to position [165, 0]
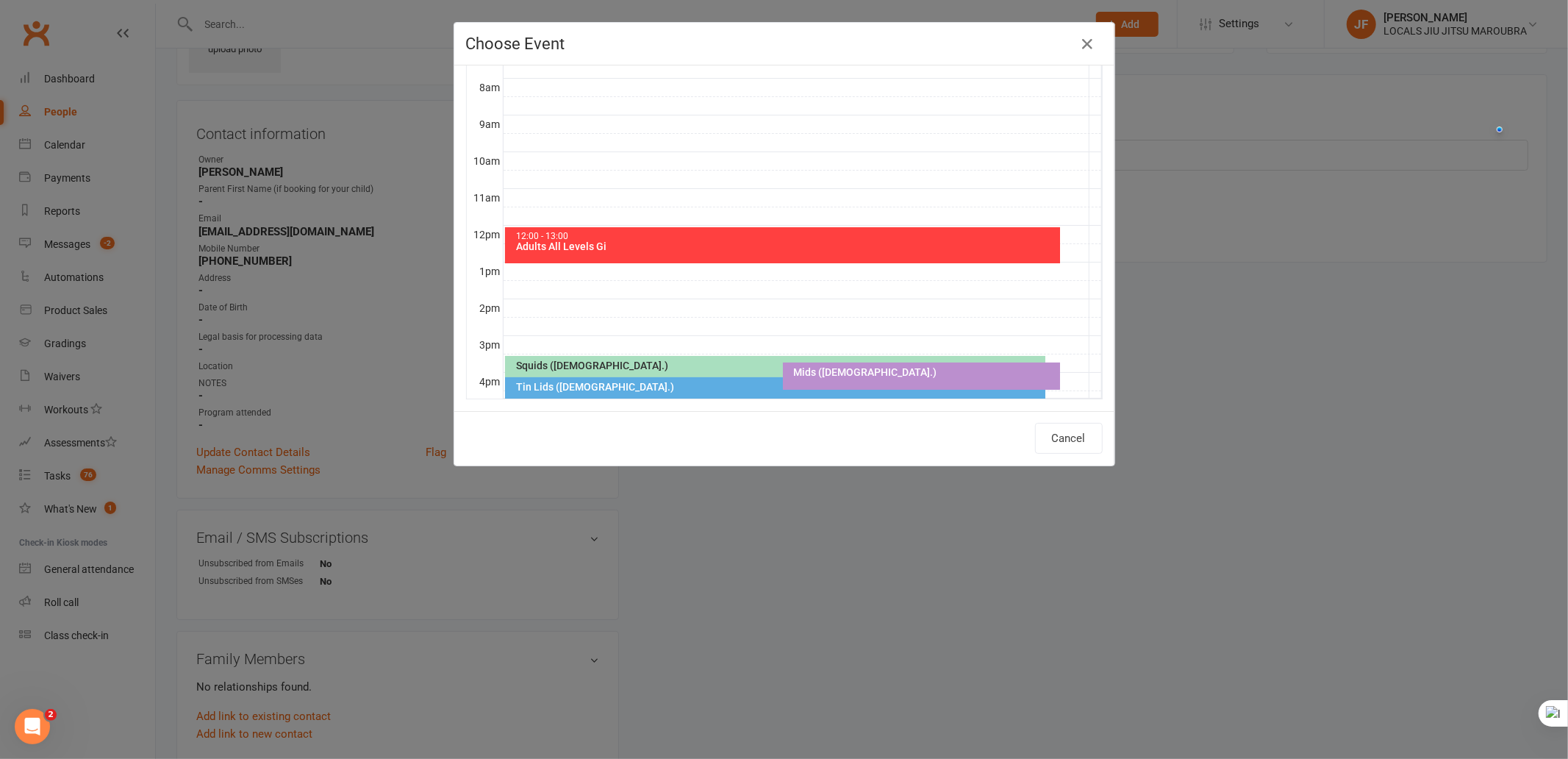
click at [884, 238] on div "12:00 - 13:00" at bounding box center [786, 236] width 542 height 9
type input "Adults All Levels Gi - [DATE] 12:00:00 PM"
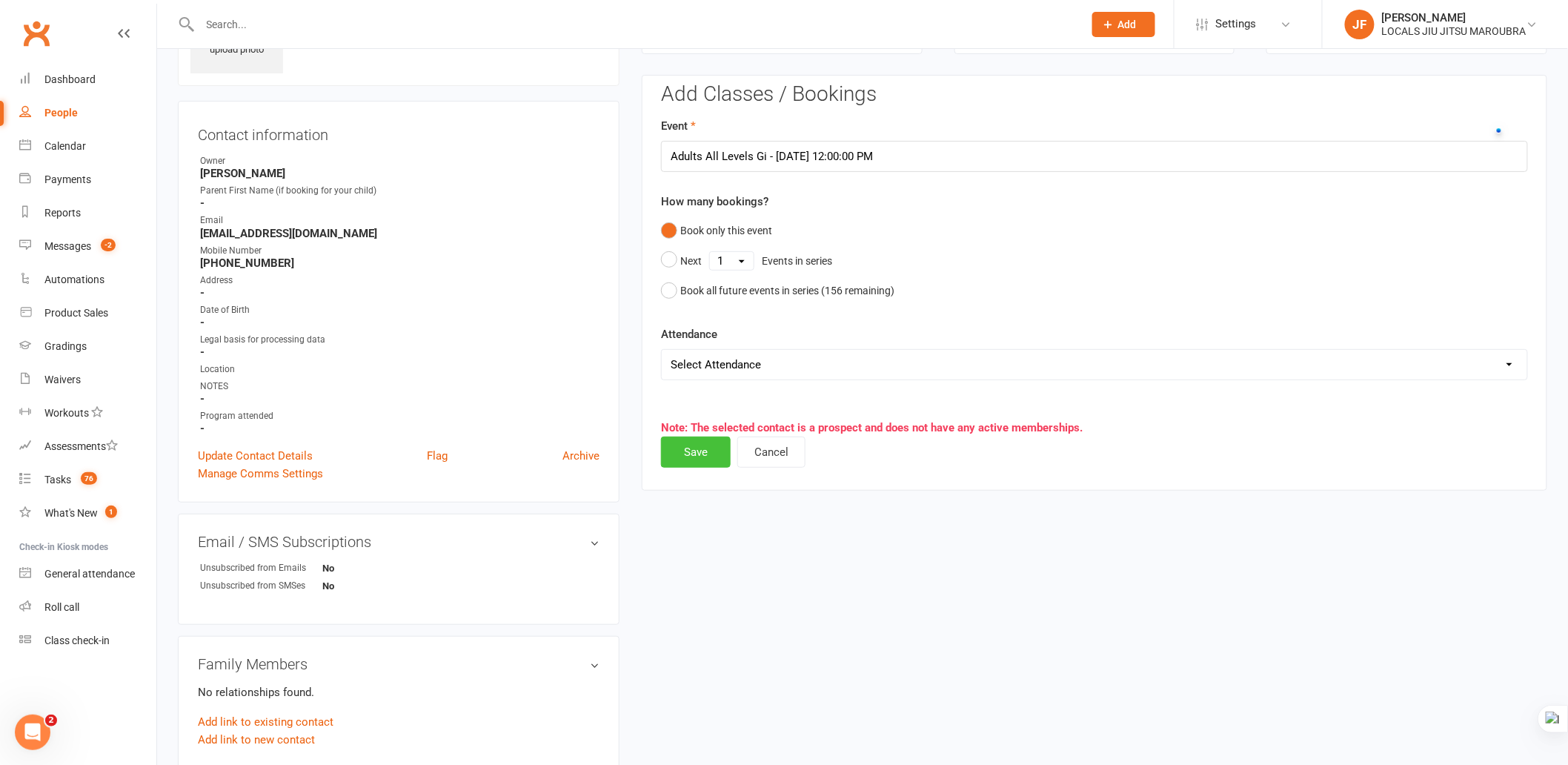
click at [713, 456] on button "Save" at bounding box center [696, 452] width 70 height 31
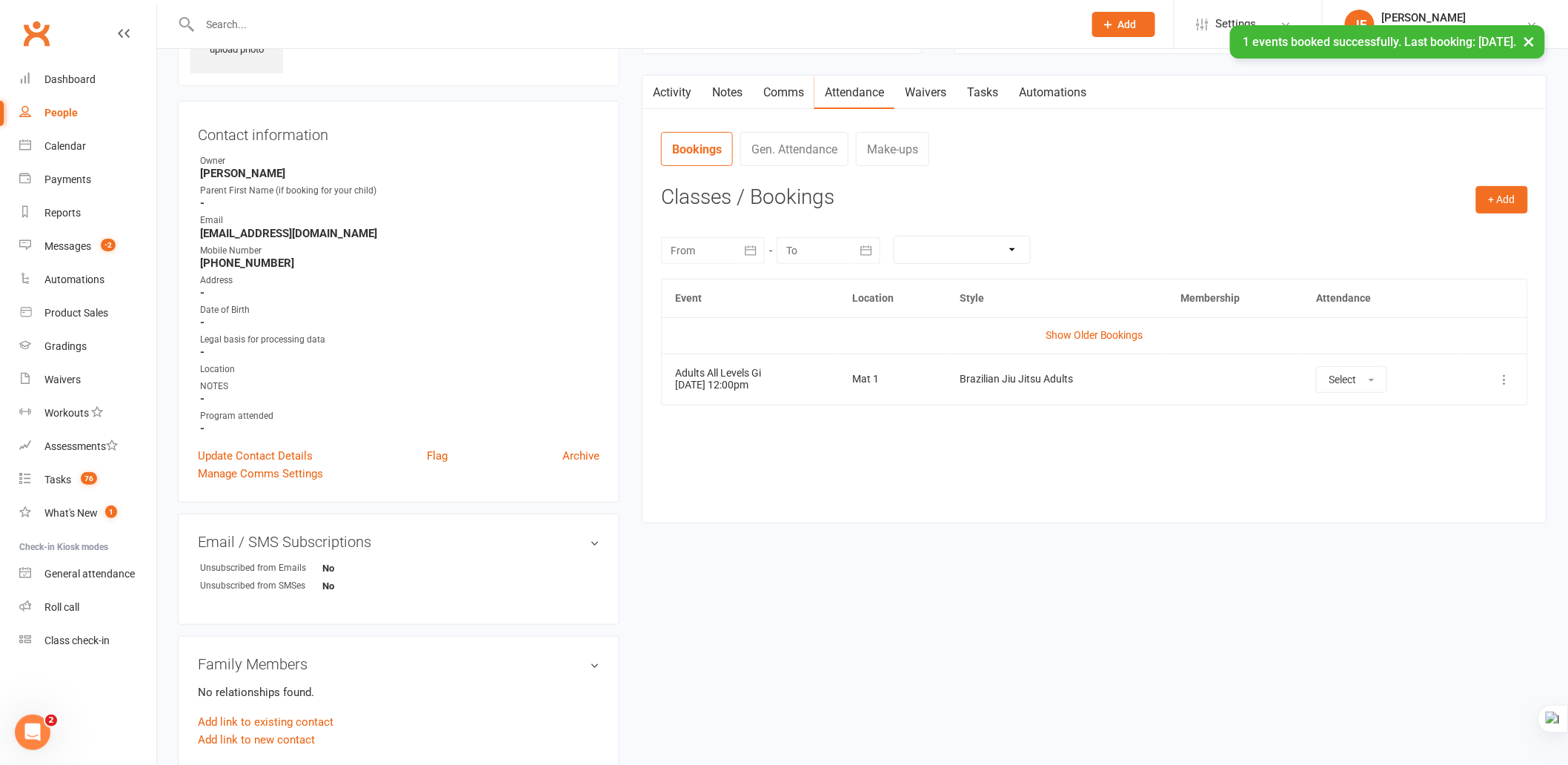
click at [972, 579] on div "upload photo [PERSON_NAME] Added [DATE] TRIAL BOOKED prospect Contact informati…" at bounding box center [862, 571] width 1392 height 1206
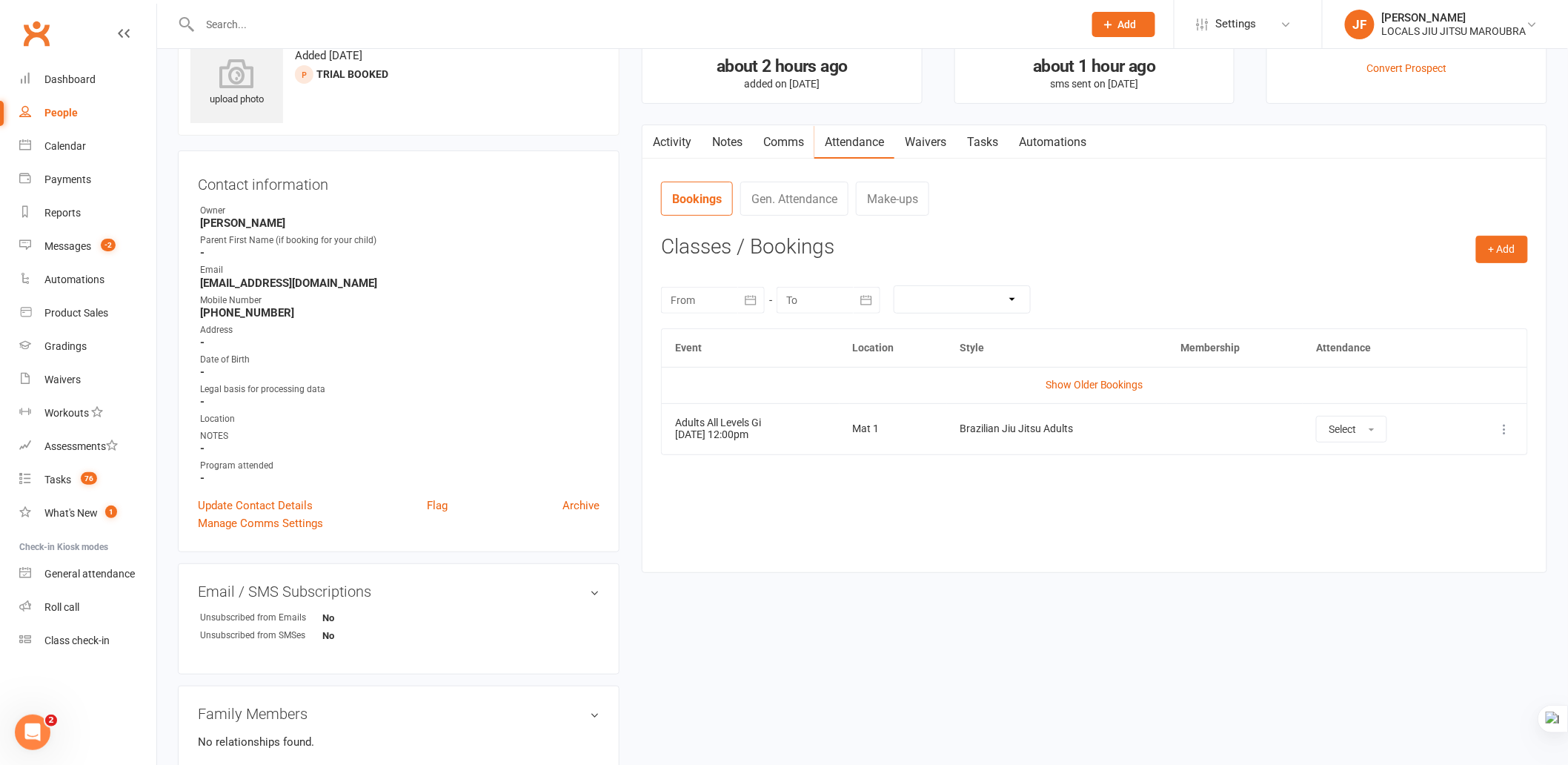
scroll to position [0, 0]
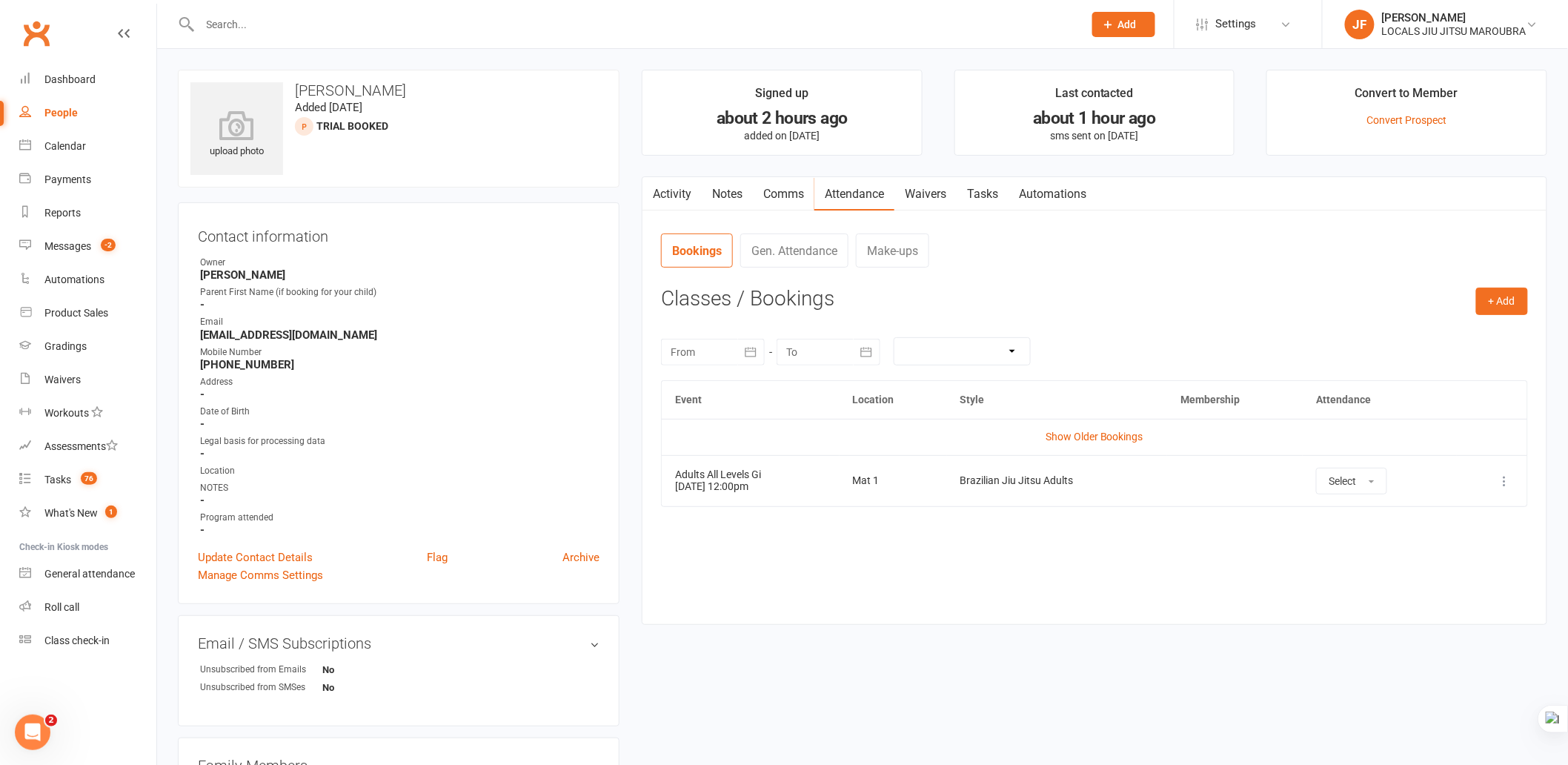
click at [1085, 610] on div "Activity Notes Comms Attendance Waivers Tasks Automations Attendance Number of …" at bounding box center [1095, 400] width 906 height 449
click at [680, 194] on link "Activity" at bounding box center [672, 194] width 59 height 34
